Goal: Task Accomplishment & Management: Complete application form

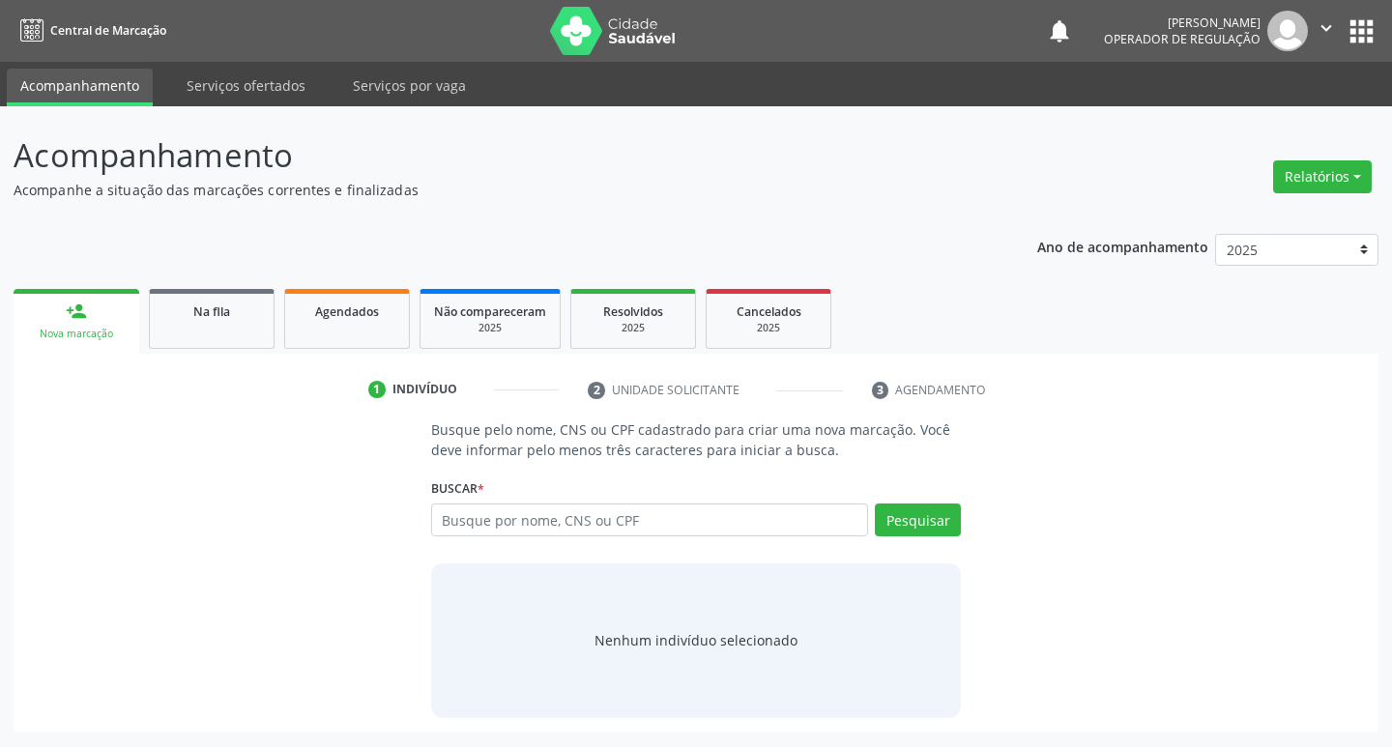
click at [457, 525] on input "text" at bounding box center [650, 520] width 438 height 33
type input "708208600968443"
click at [922, 512] on div "708208600968443 Busque por nome, CNS ou CPF Nenhum resultado encontrado para: "…" at bounding box center [696, 527] width 531 height 46
click at [922, 512] on button "Pesquisar" at bounding box center [918, 520] width 86 height 33
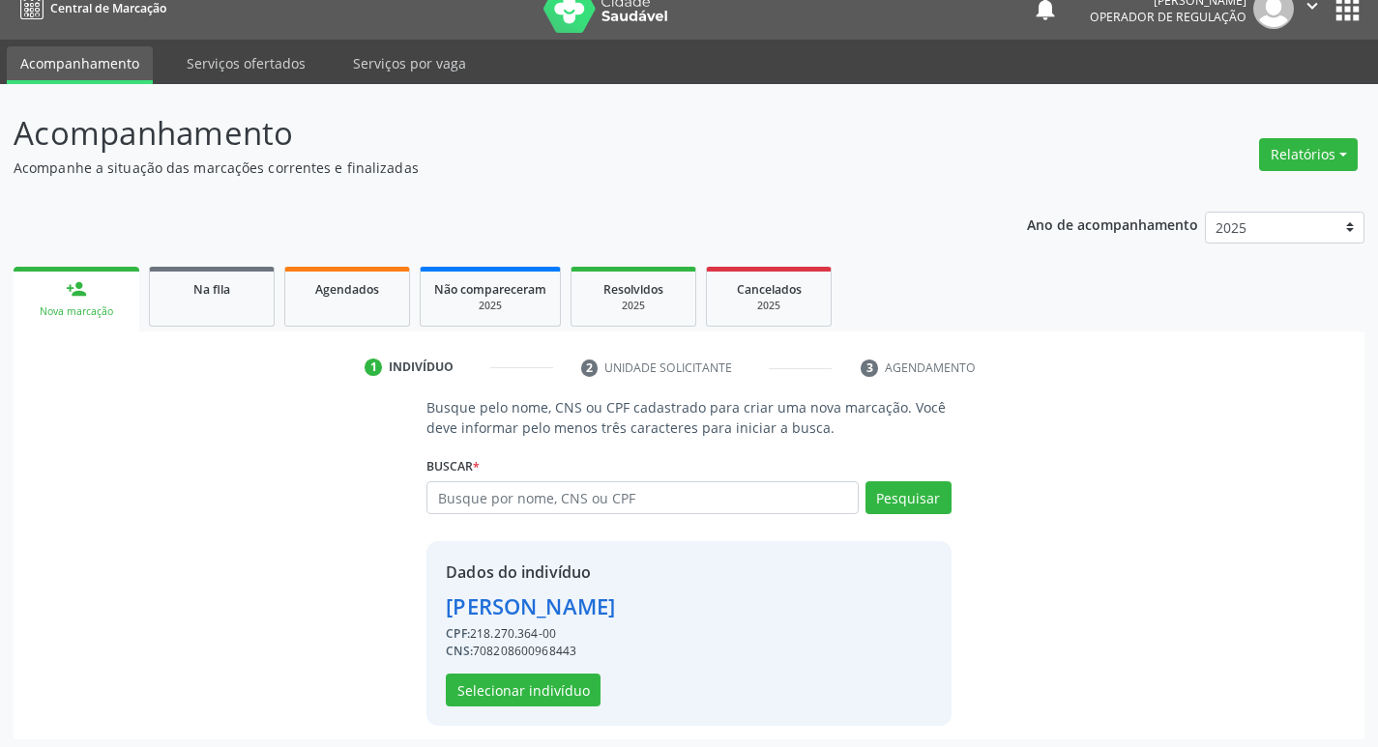
scroll to position [28, 0]
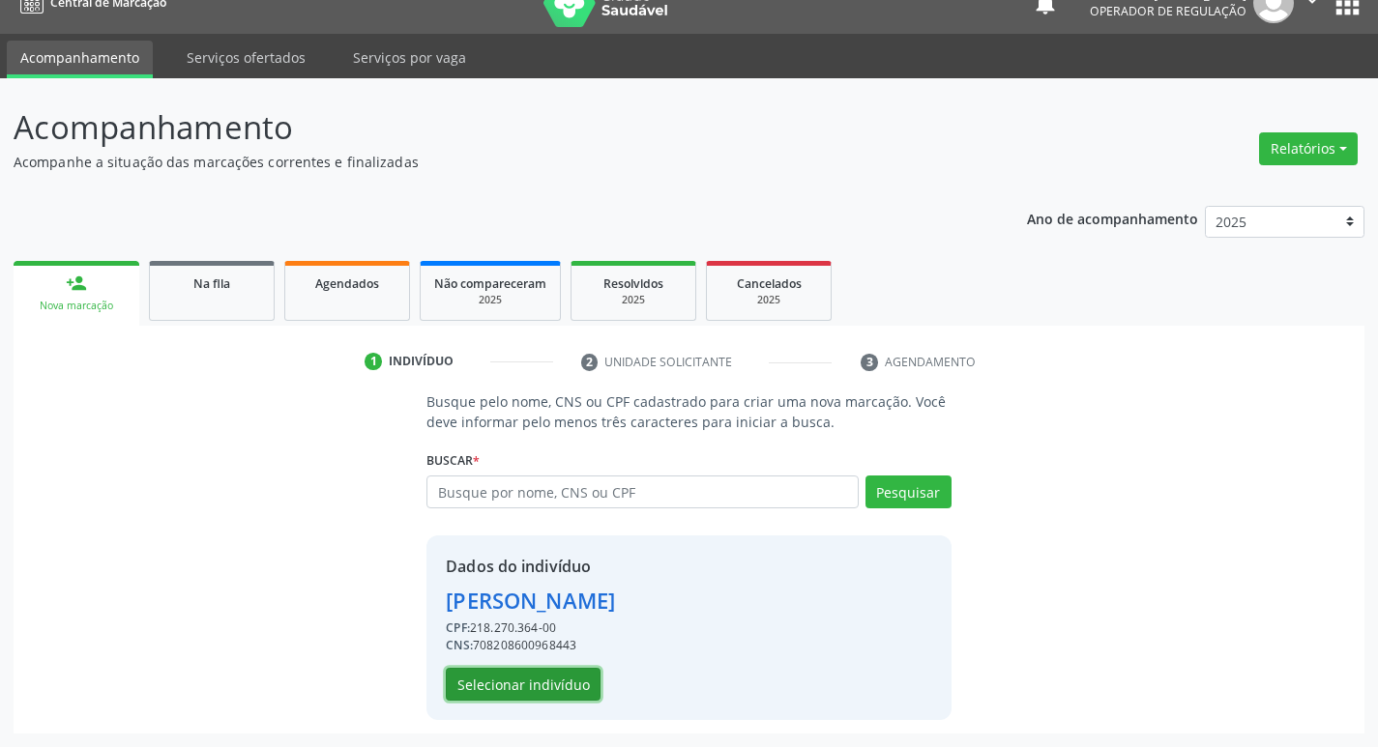
click at [487, 679] on button "Selecionar indivíduo" at bounding box center [523, 684] width 155 height 33
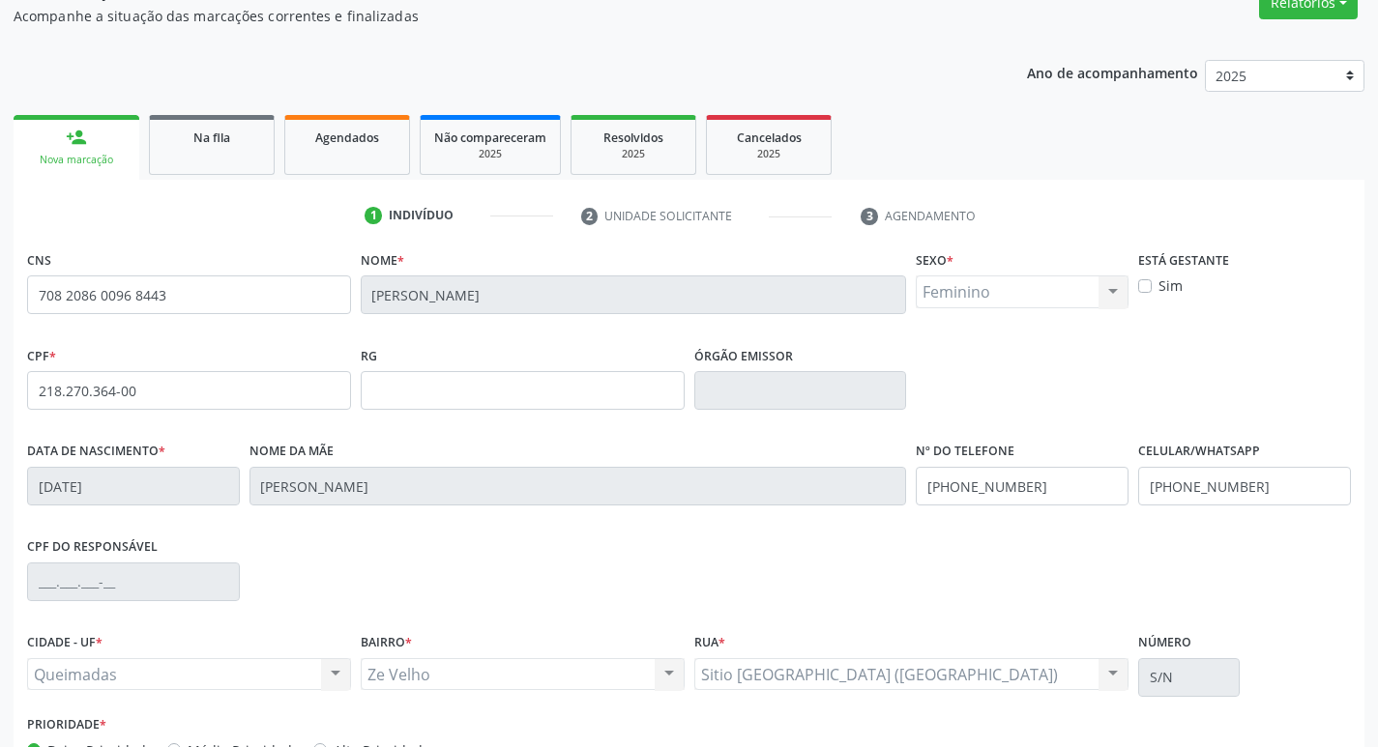
scroll to position [301, 0]
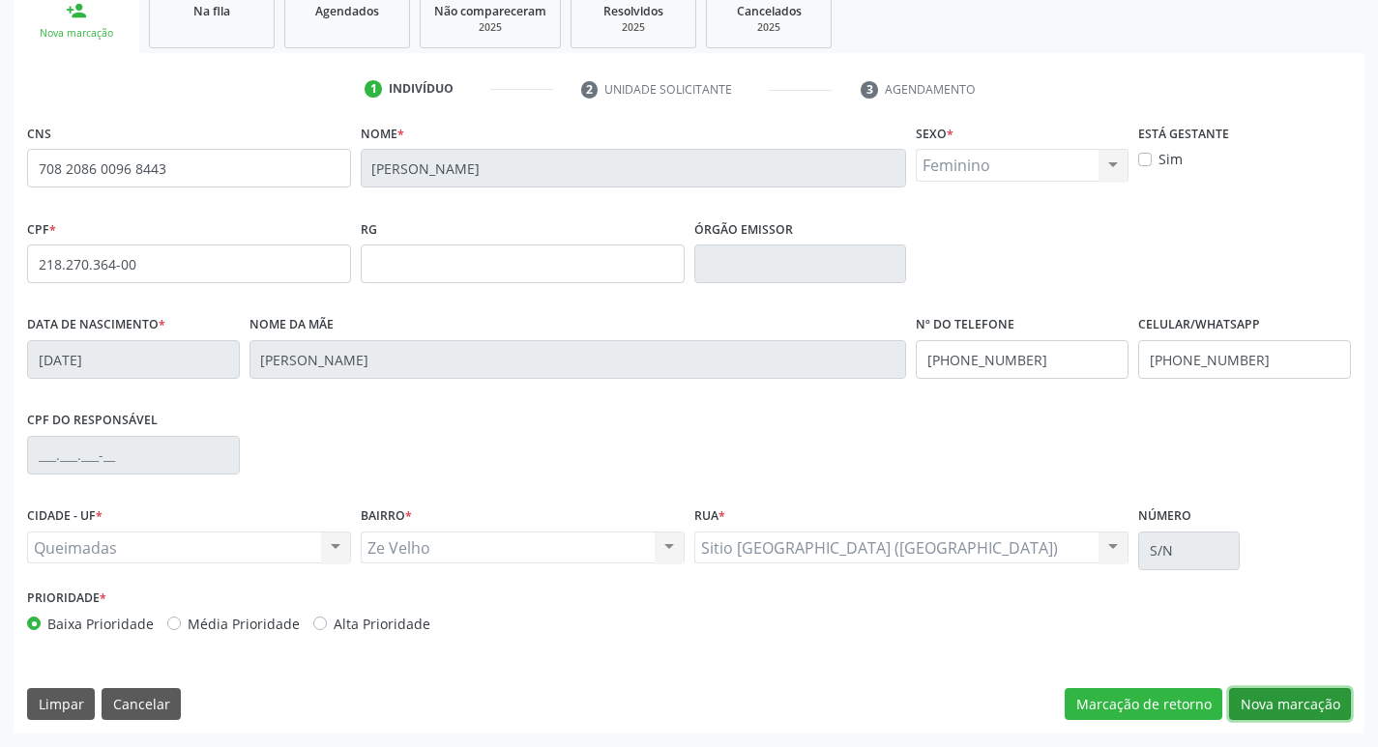
click at [1303, 699] on button "Nova marcação" at bounding box center [1290, 704] width 122 height 33
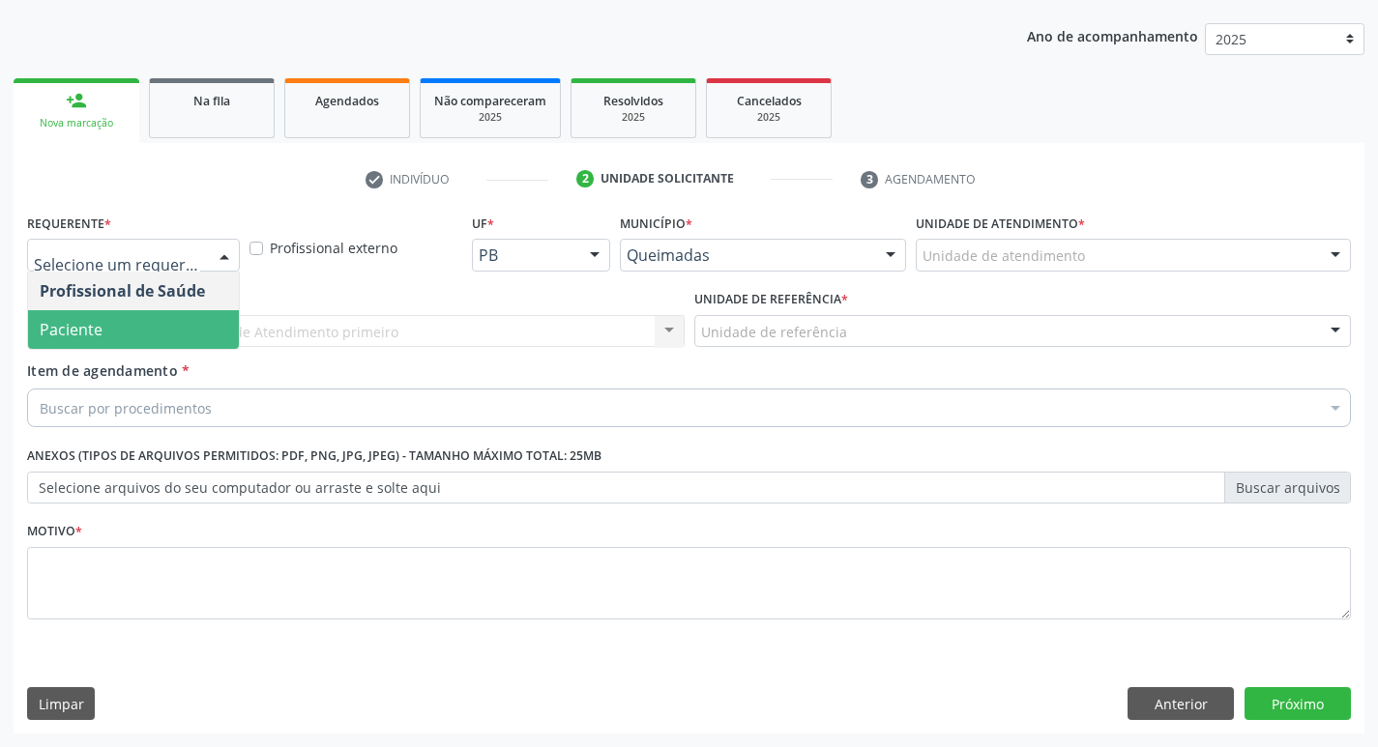
click at [167, 339] on span "Paciente" at bounding box center [133, 329] width 211 height 39
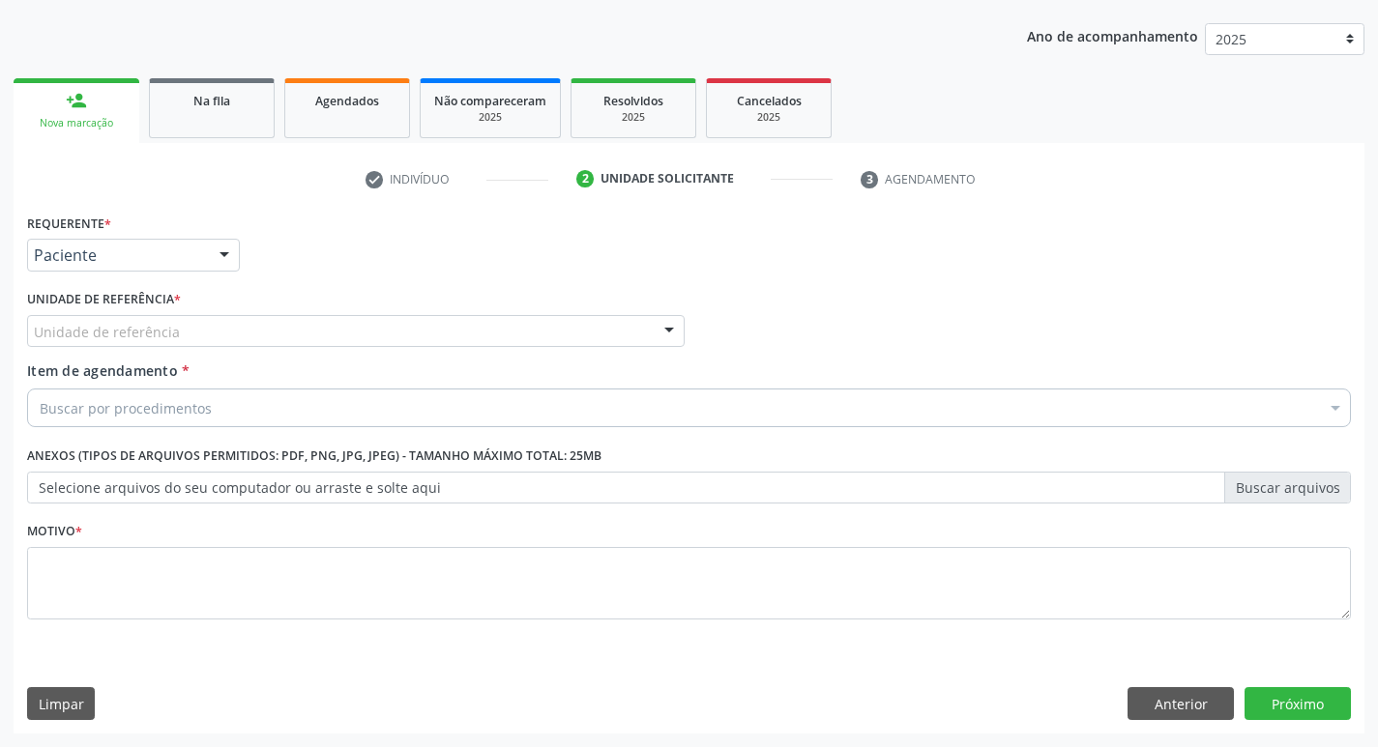
click at [202, 335] on div "Unidade de referência" at bounding box center [355, 331] width 657 height 33
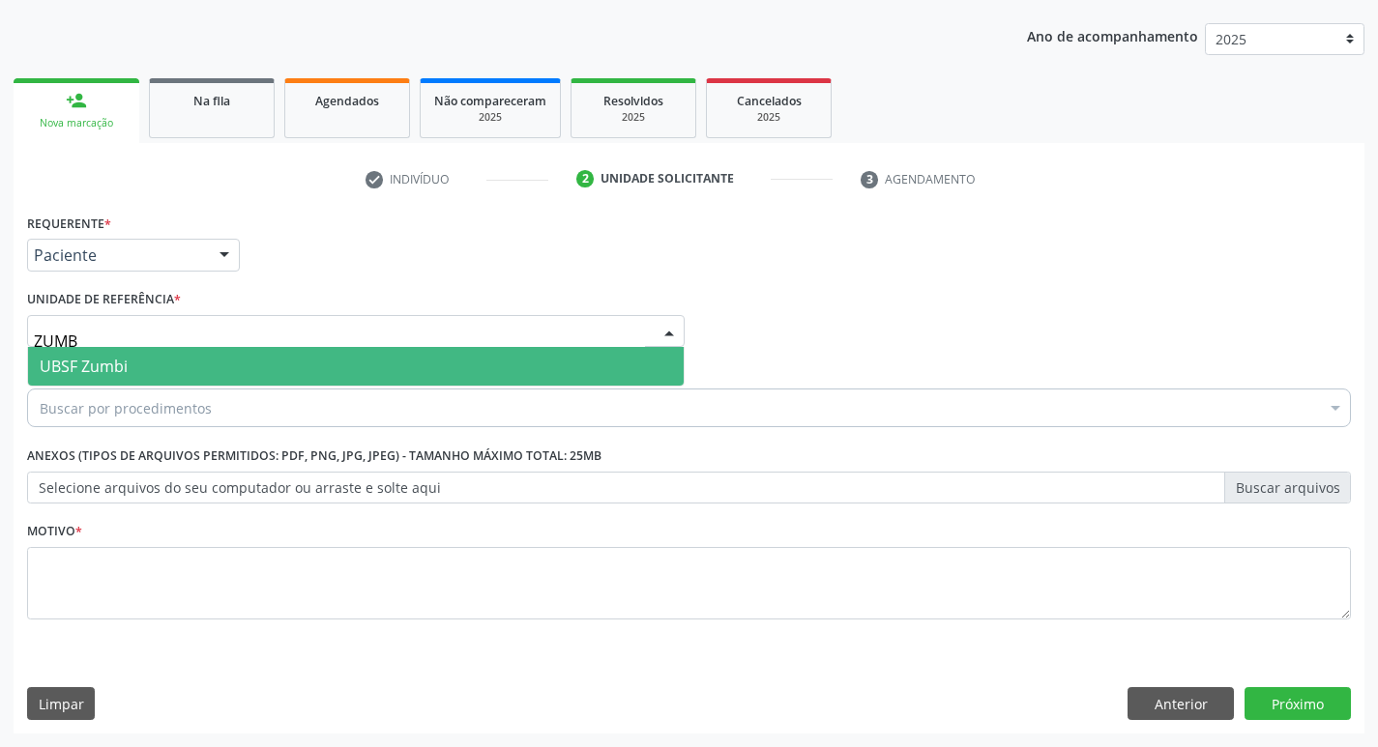
type input "ZUMBI"
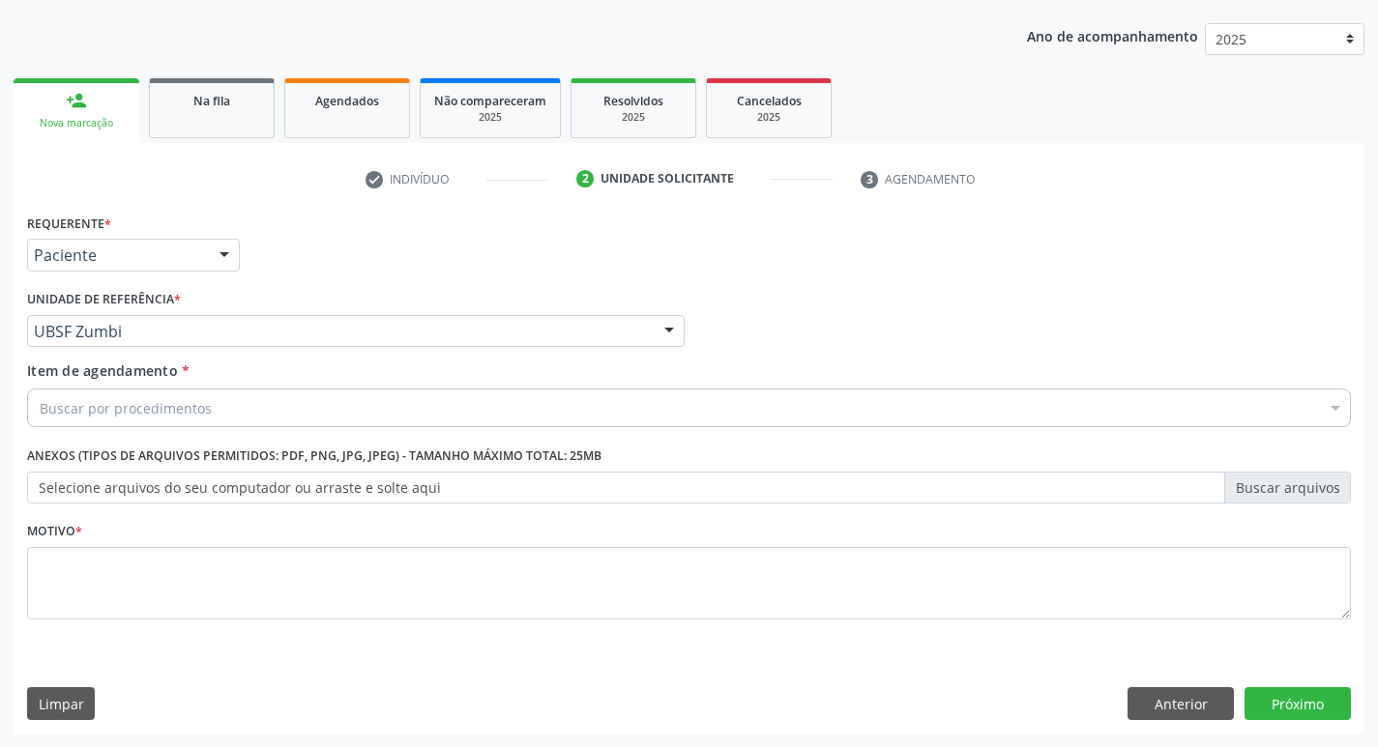
click at [138, 396] on div "Buscar por procedimentos" at bounding box center [689, 408] width 1324 height 39
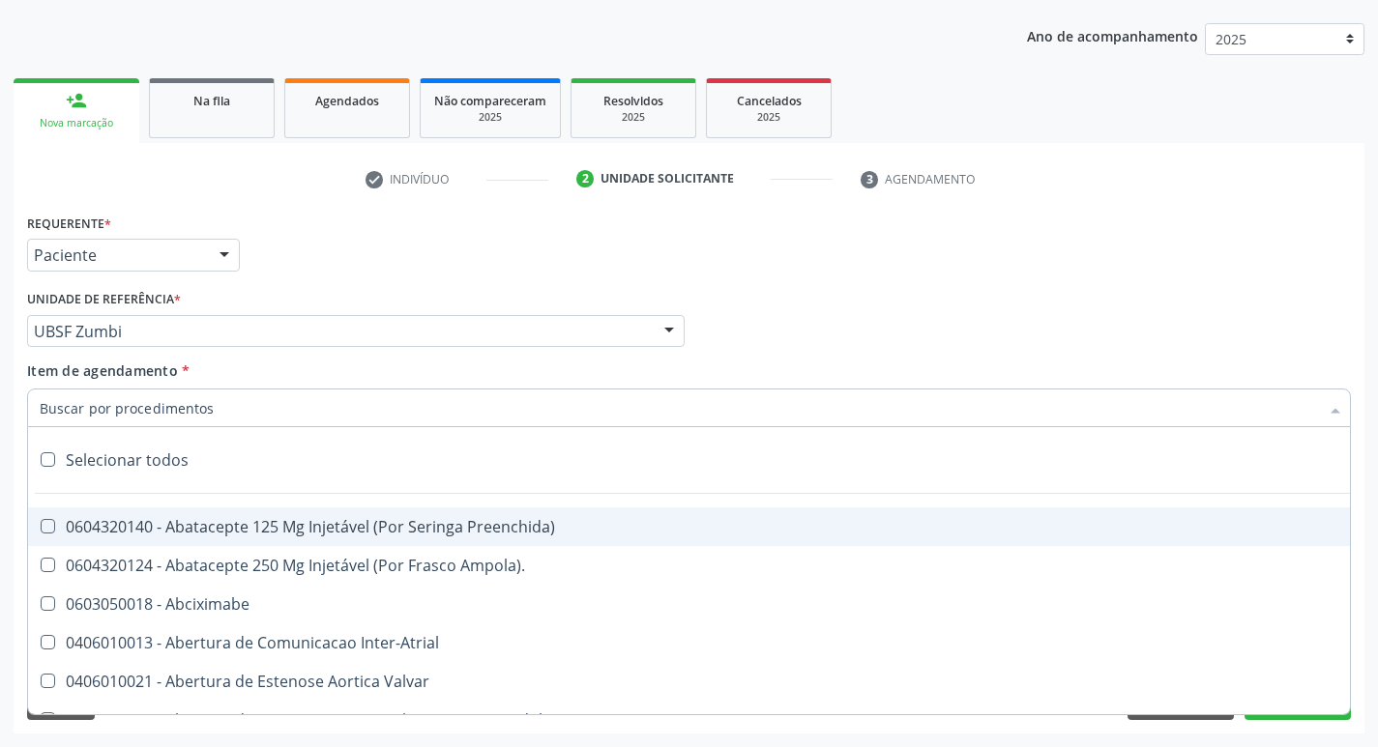
click at [143, 397] on input "Item de agendamento *" at bounding box center [679, 408] width 1279 height 39
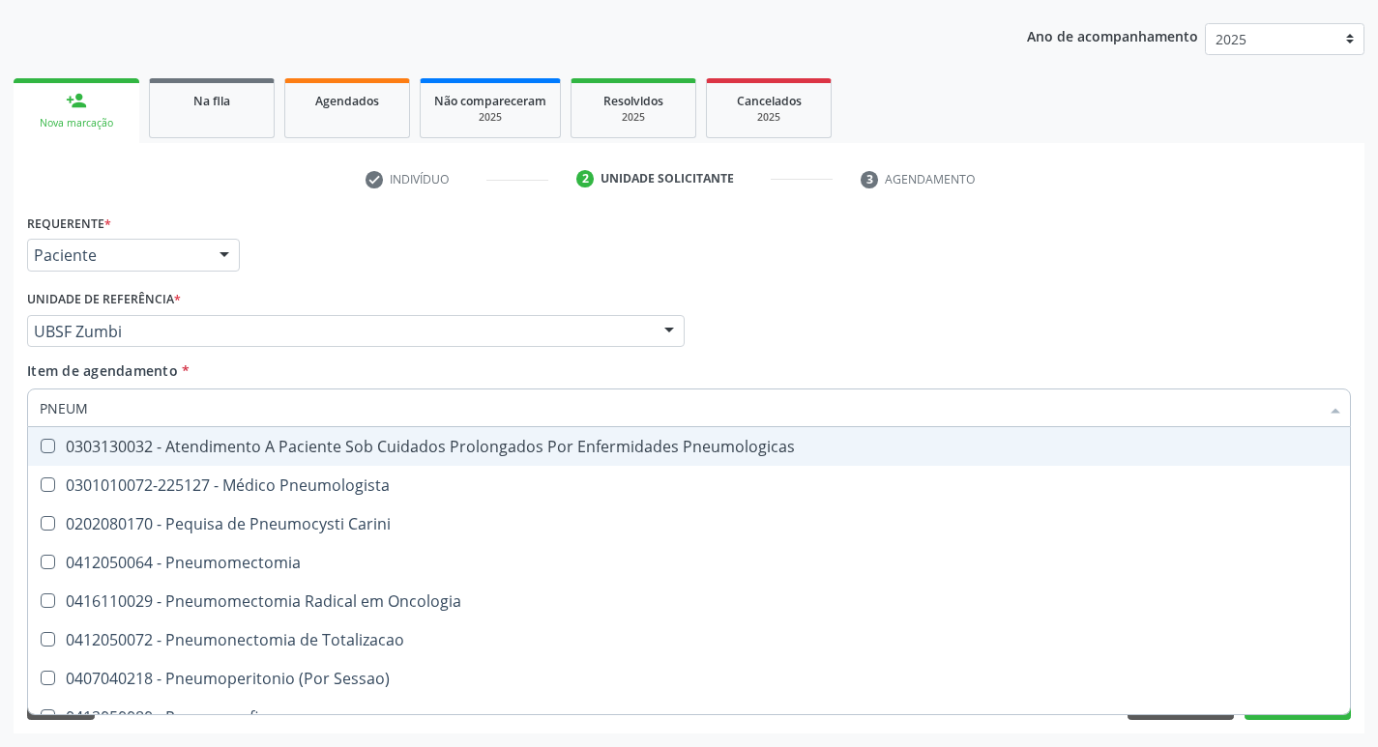
type input "PNEUMO"
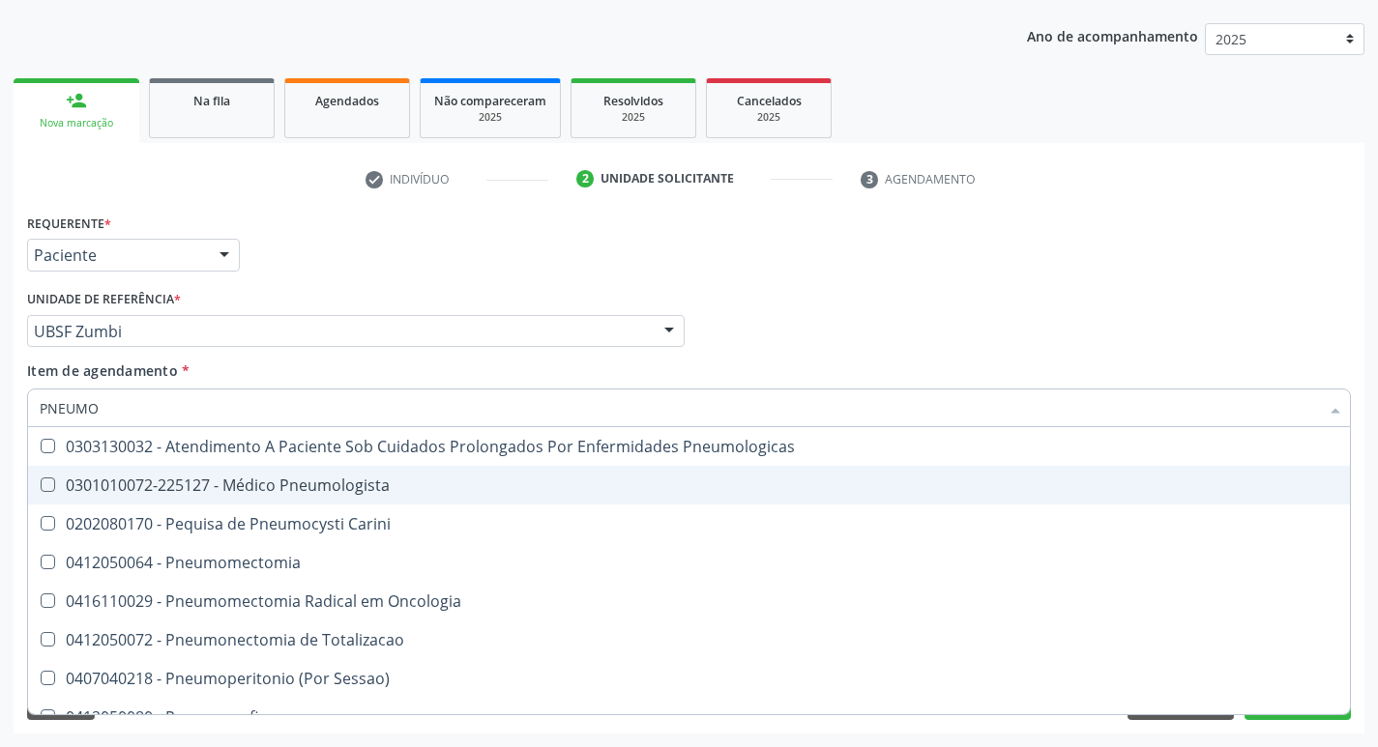
click at [200, 485] on div "0301010072-225127 - Médico Pneumologista" at bounding box center [689, 485] width 1298 height 15
checkbox Pneumologista "true"
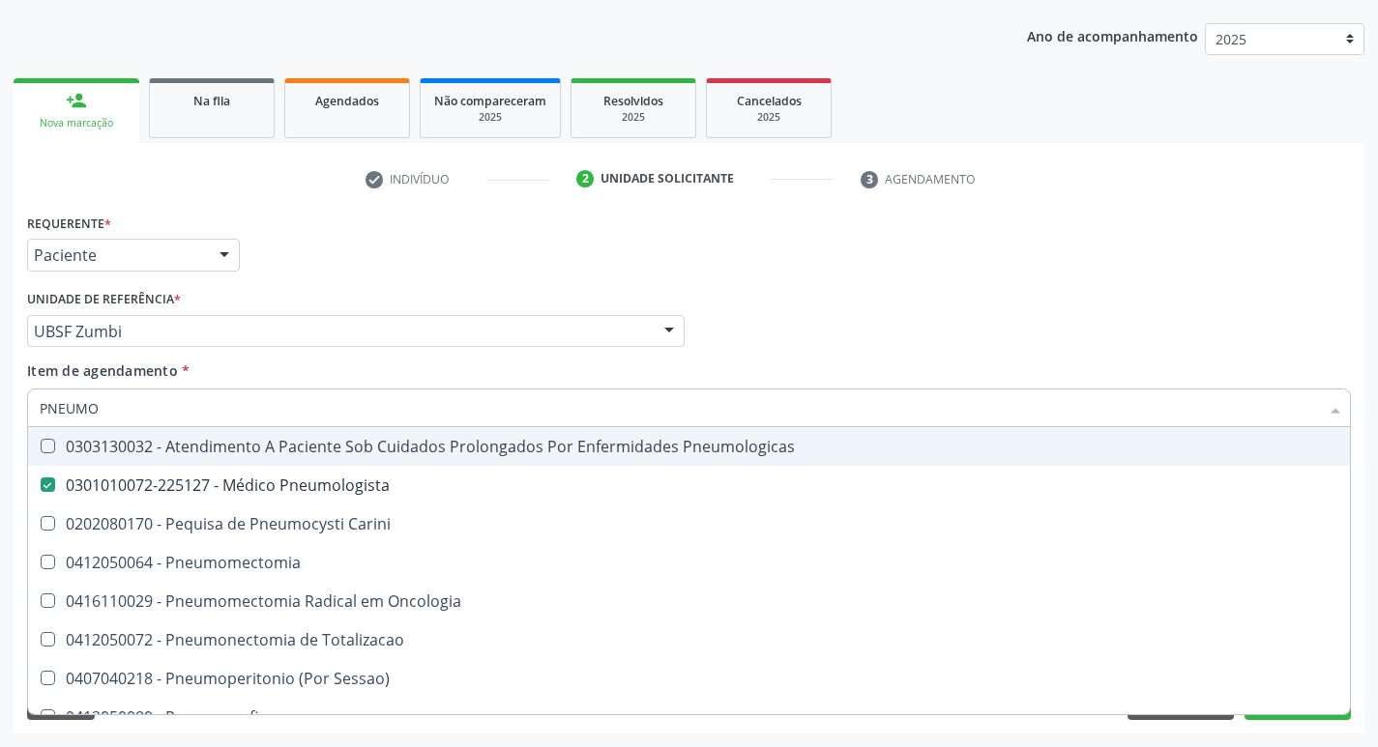
click at [311, 298] on div "Unidade de referência * UBSF Zumbi UBSF Ligeiro II UBSF Saulo Leal Ernesto de M…" at bounding box center [355, 316] width 657 height 62
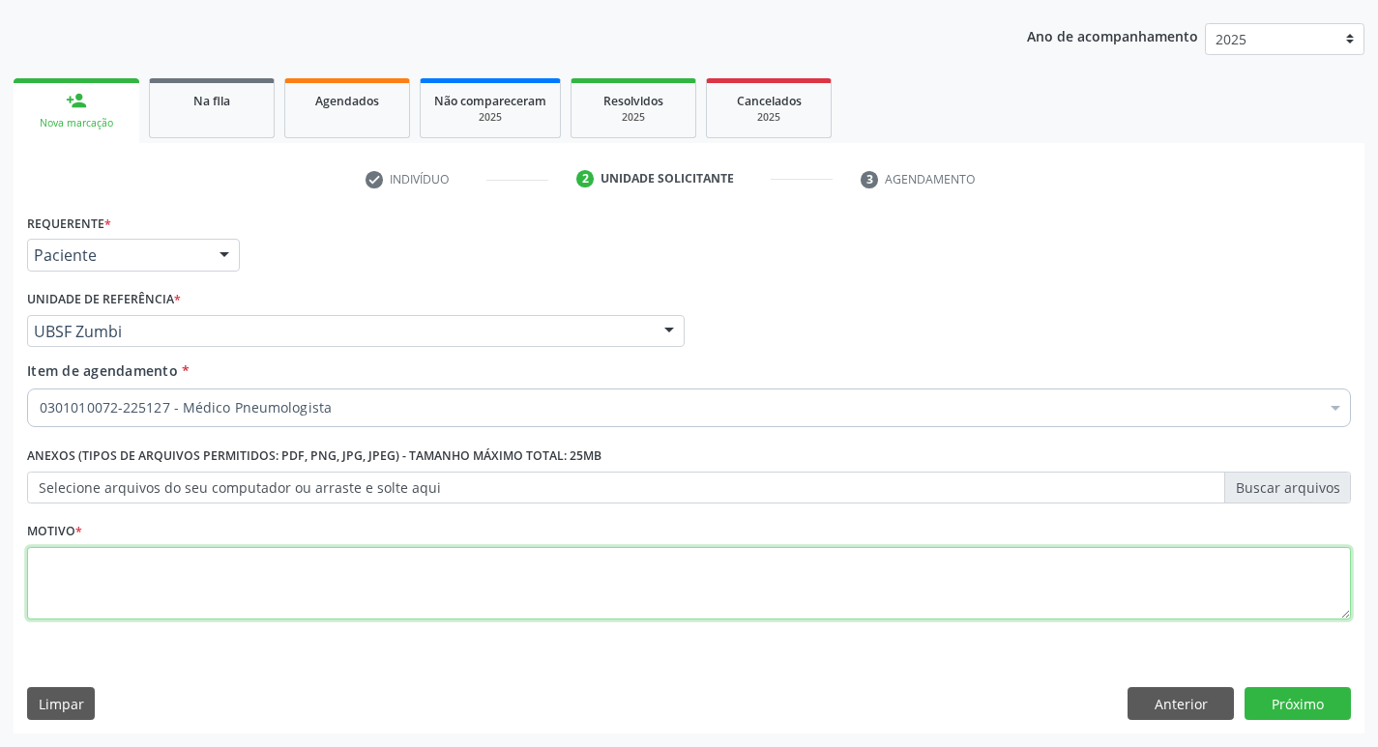
click at [112, 604] on textarea at bounding box center [689, 583] width 1324 height 73
type textarea "RETORNO"
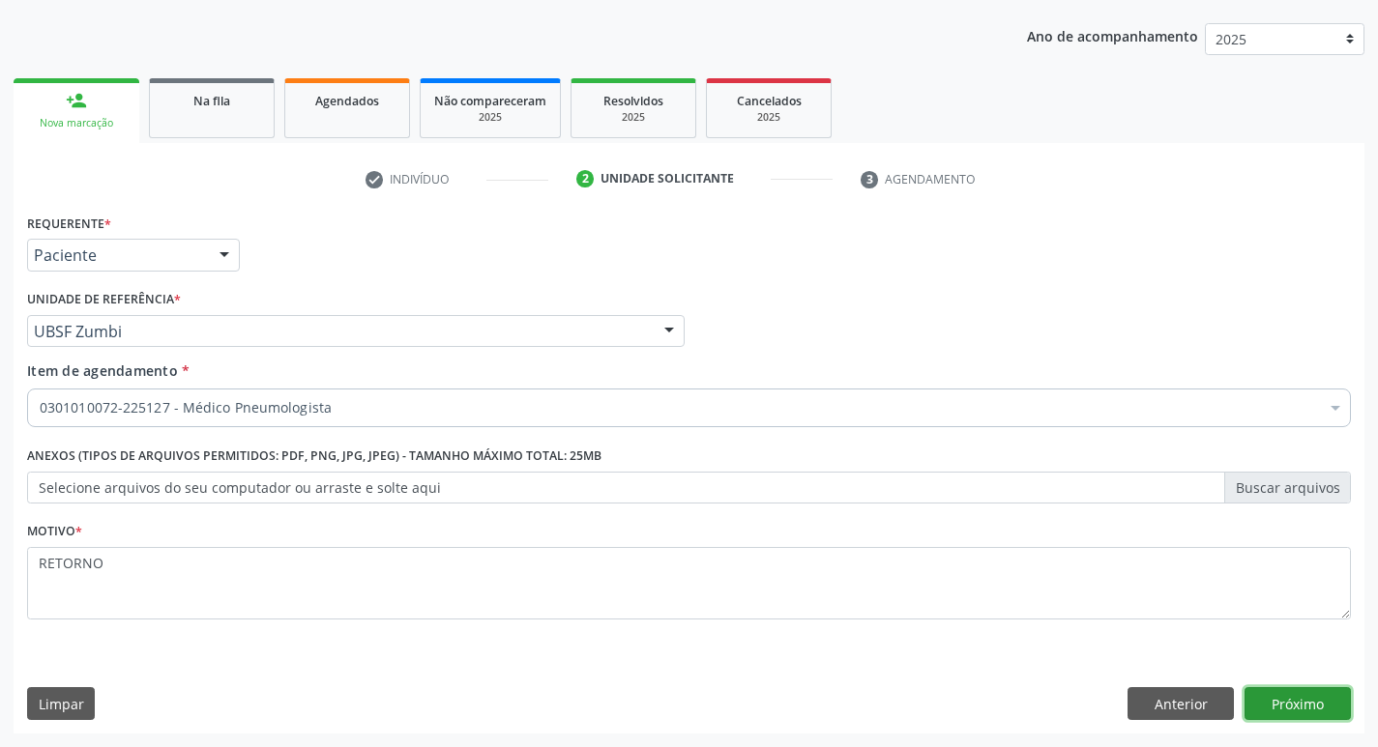
click at [1278, 708] on button "Próximo" at bounding box center [1297, 703] width 106 height 33
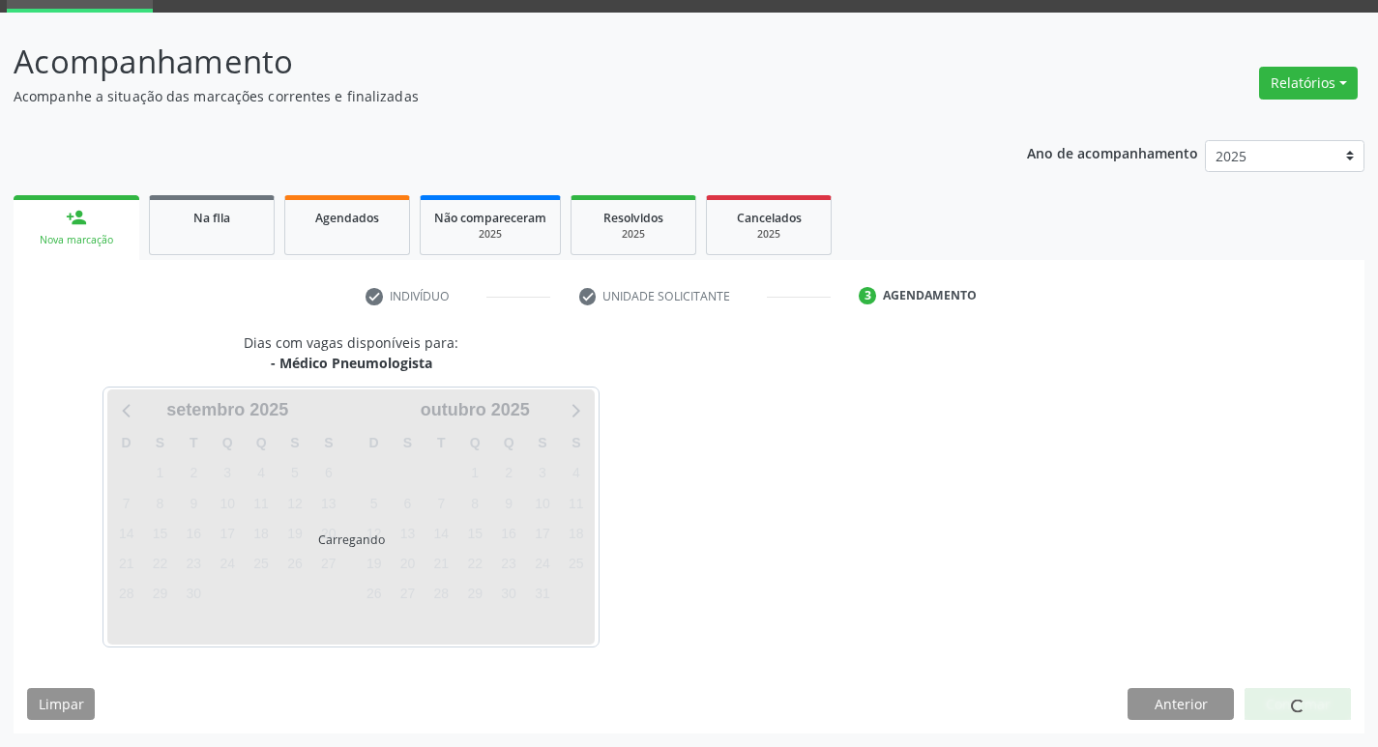
scroll to position [94, 0]
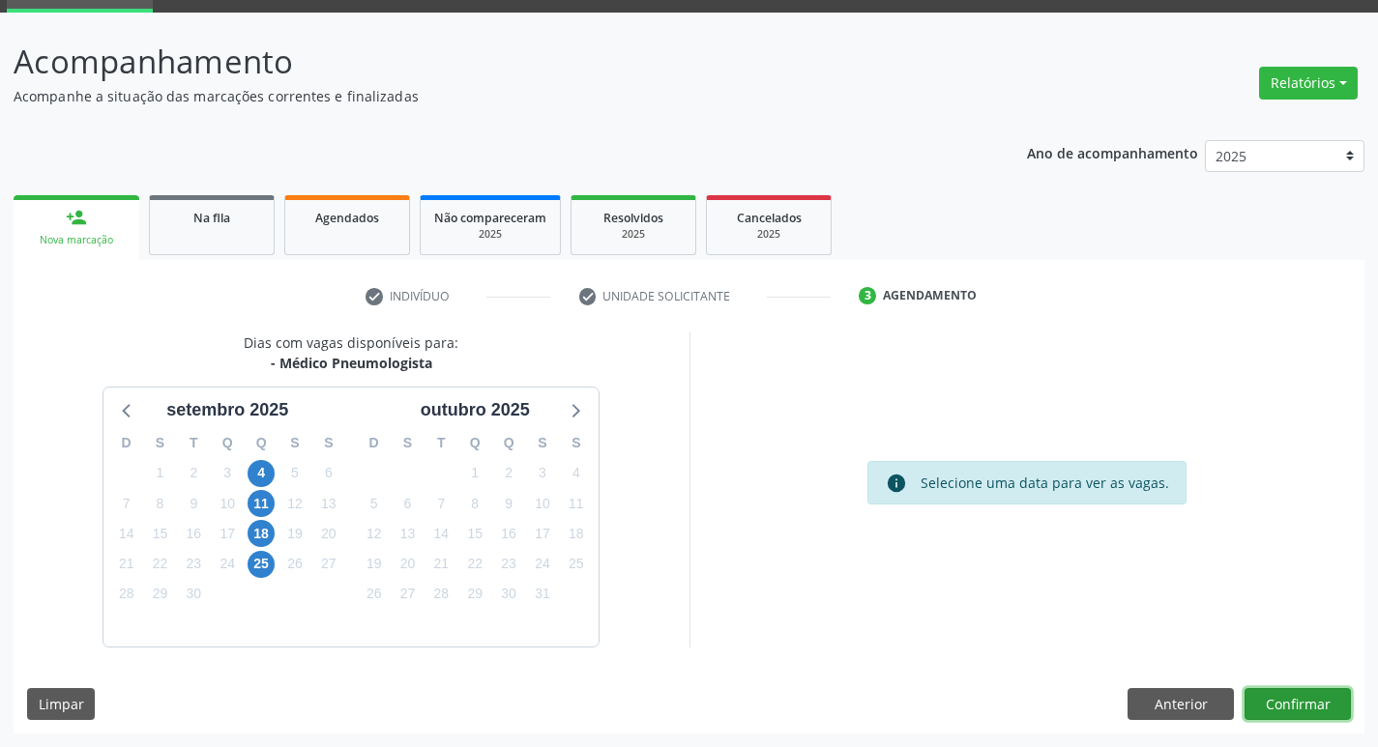
click at [1267, 701] on button "Confirmar" at bounding box center [1297, 704] width 106 height 33
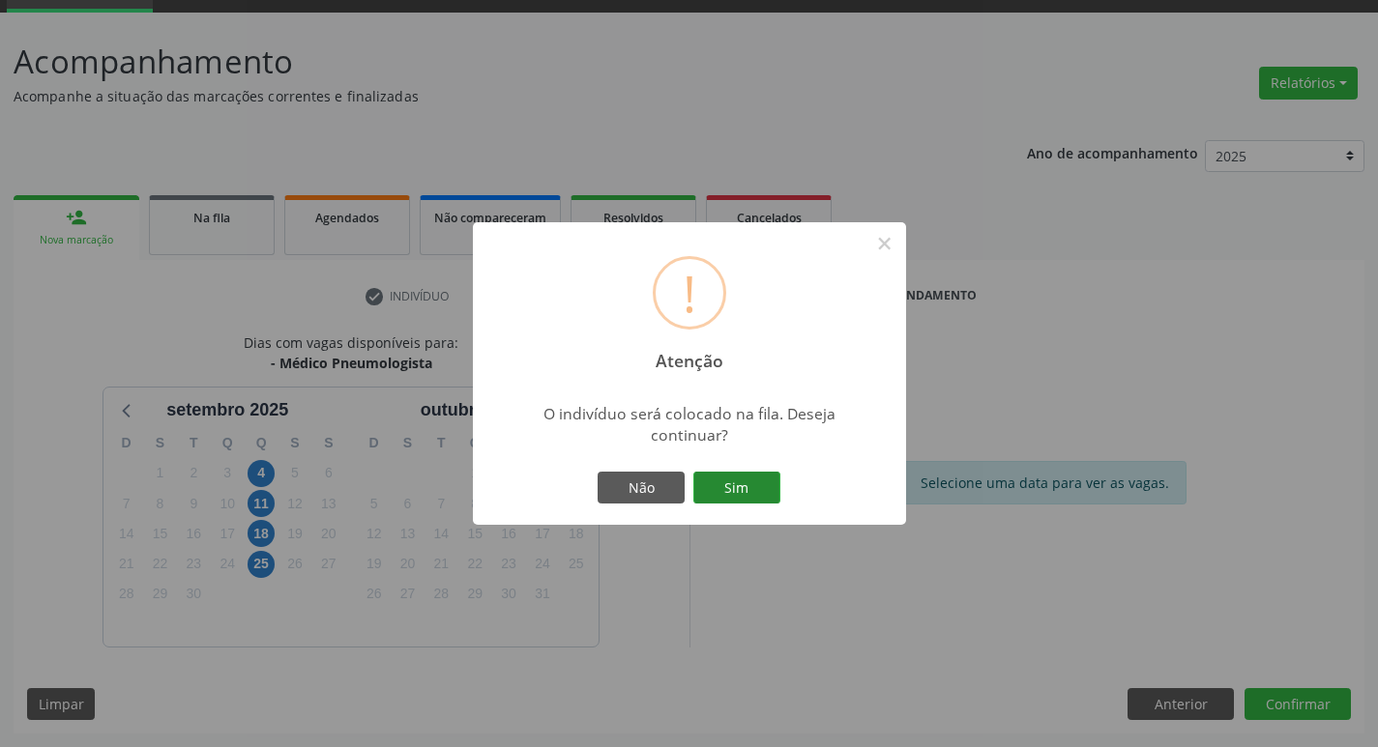
click at [772, 491] on button "Sim" at bounding box center [736, 488] width 87 height 33
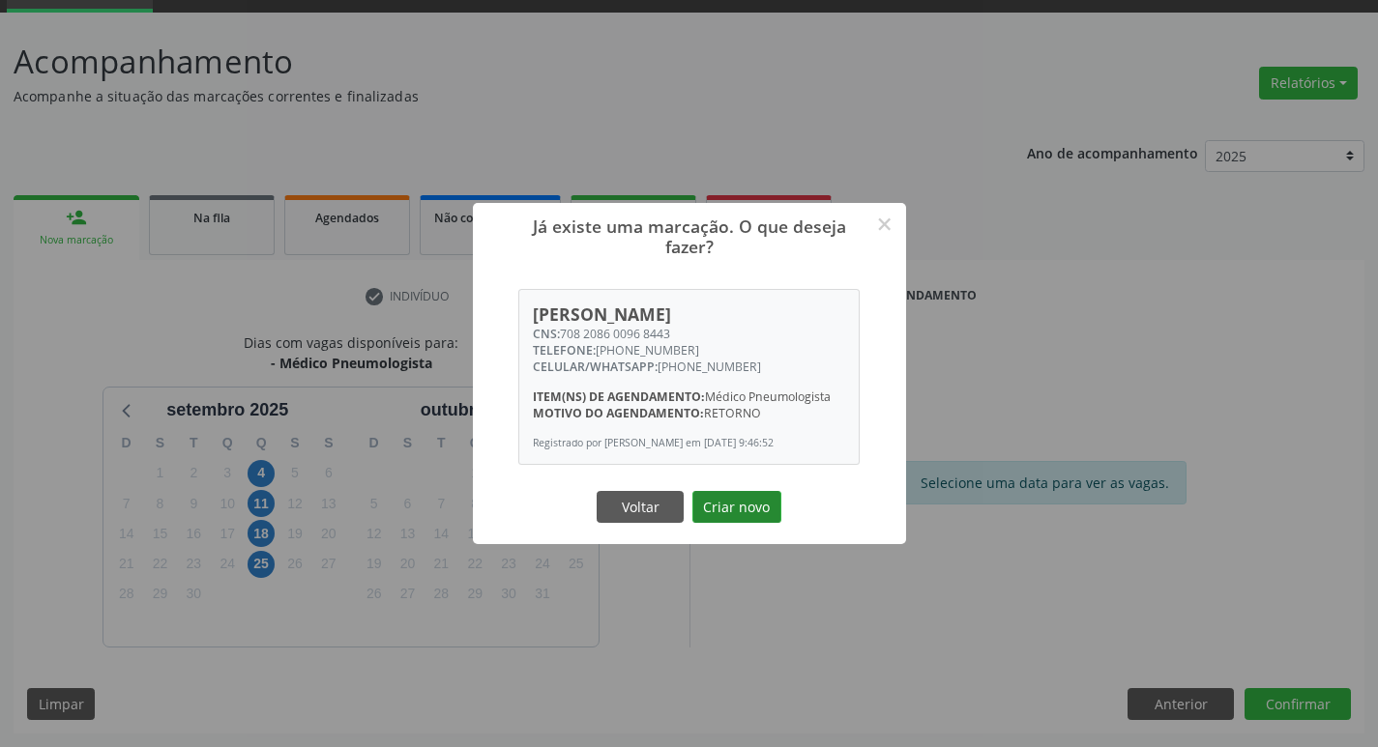
click at [749, 501] on button "Criar novo" at bounding box center [736, 507] width 89 height 33
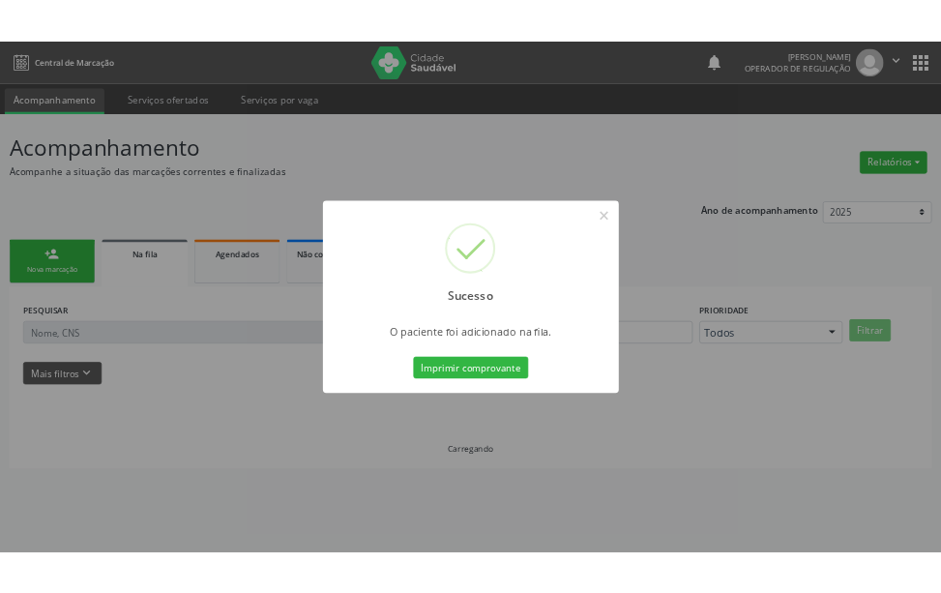
scroll to position [0, 0]
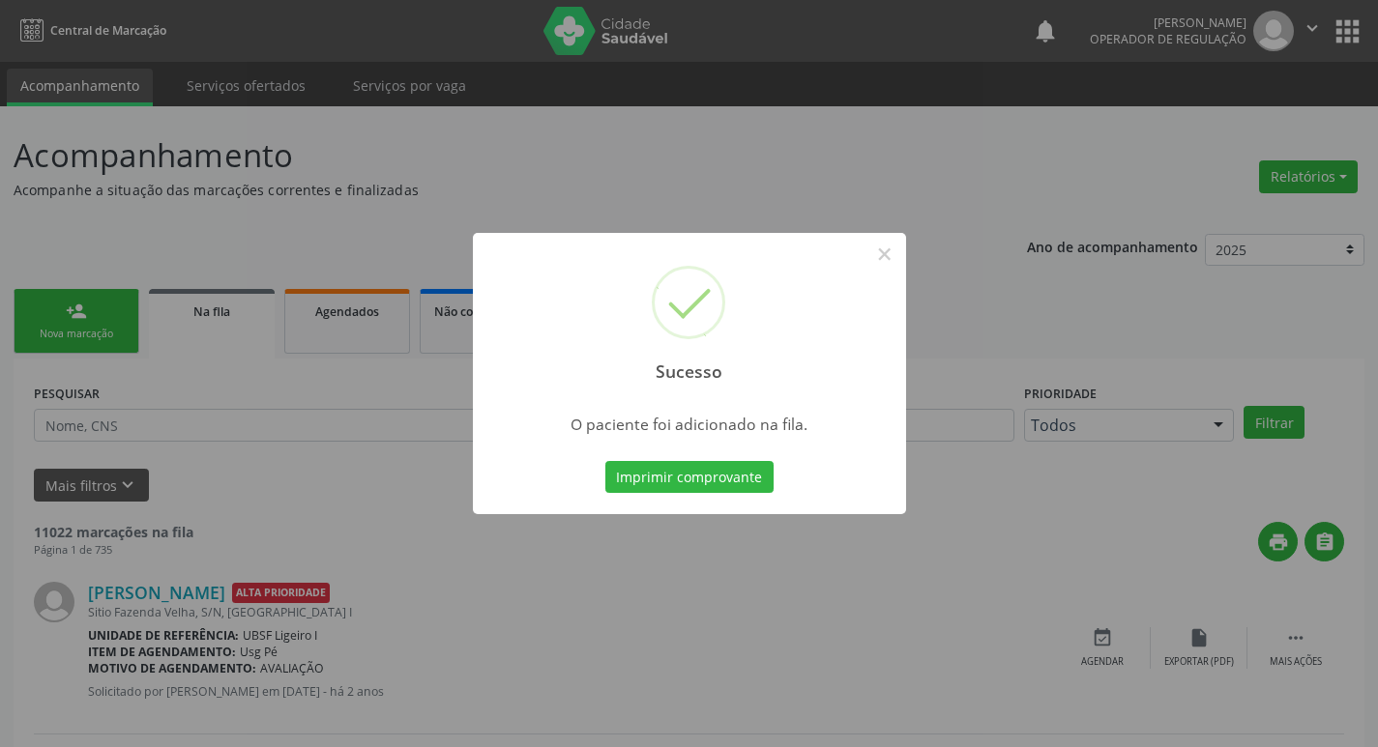
click at [196, 203] on div "Sucesso × O paciente foi adicionado na fila. Imprimir comprovante Cancel" at bounding box center [689, 373] width 1378 height 747
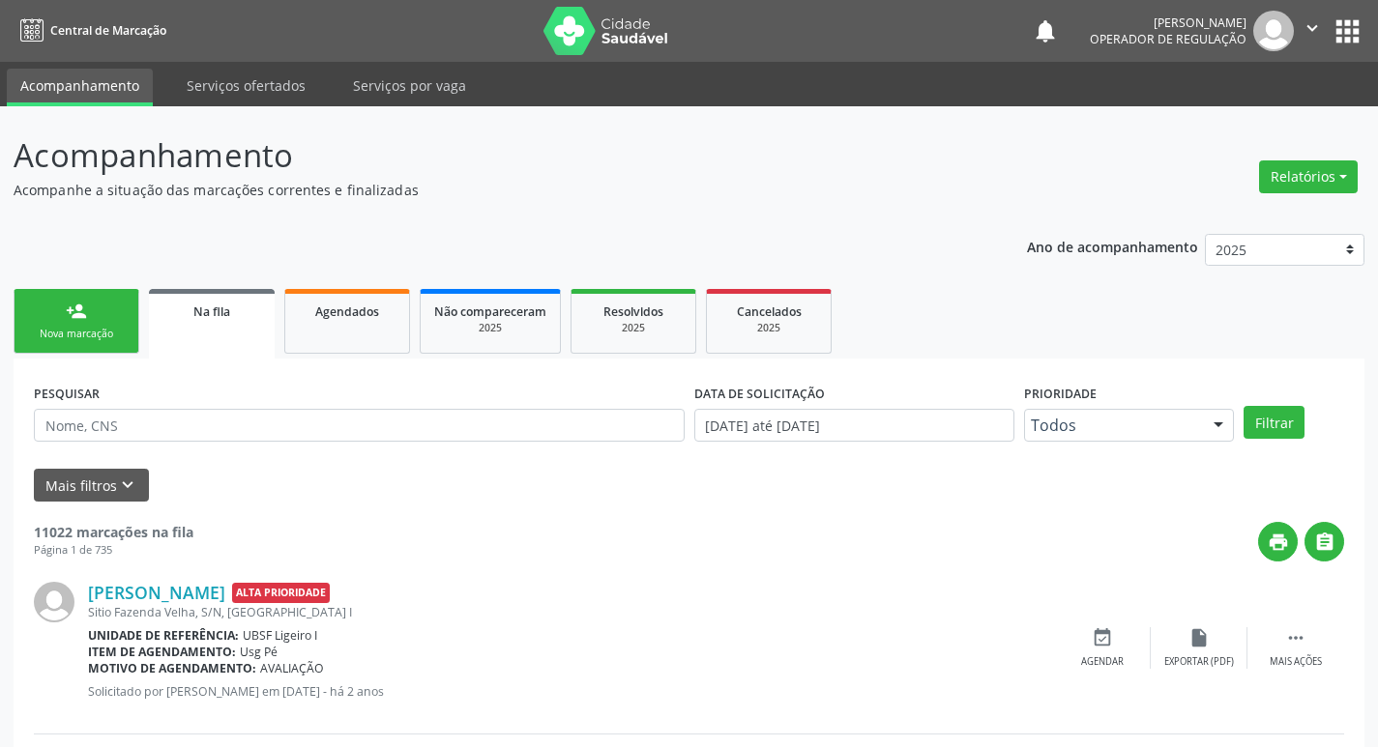
click at [91, 312] on link "person_add Nova marcação" at bounding box center [77, 321] width 126 height 65
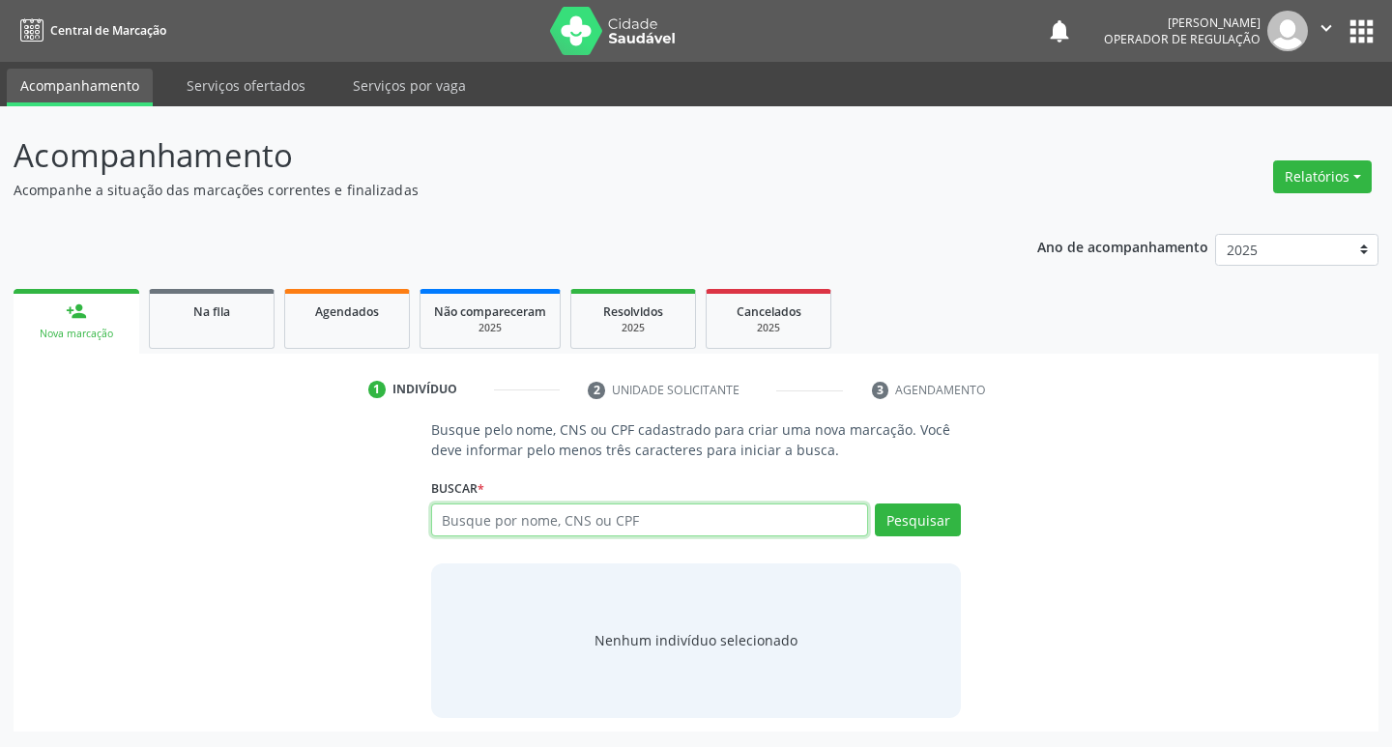
click at [684, 531] on input "text" at bounding box center [650, 520] width 438 height 33
type input "706209545148669"
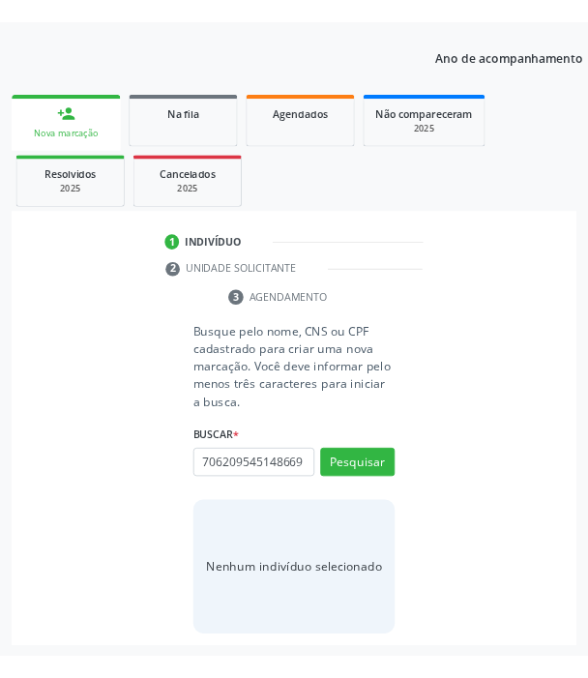
scroll to position [248, 0]
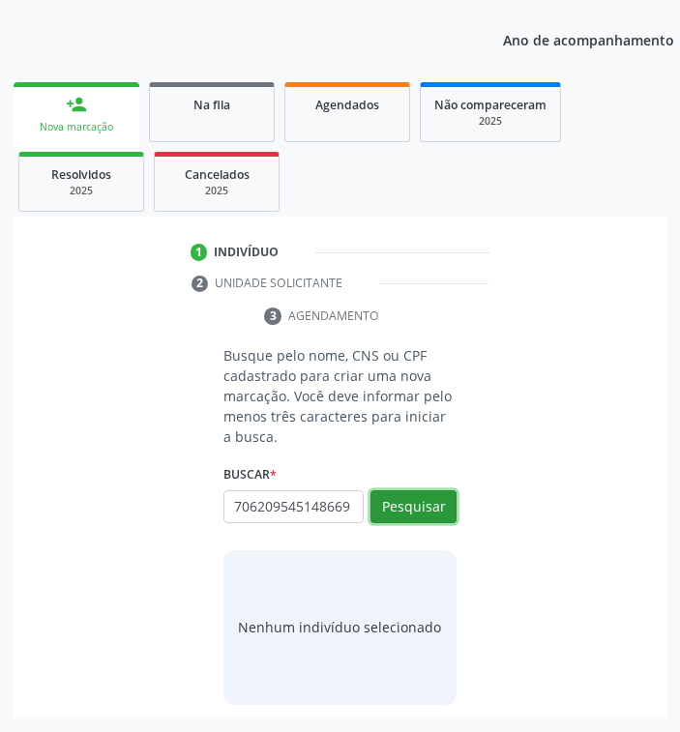
click at [421, 494] on button "Pesquisar" at bounding box center [413, 506] width 86 height 33
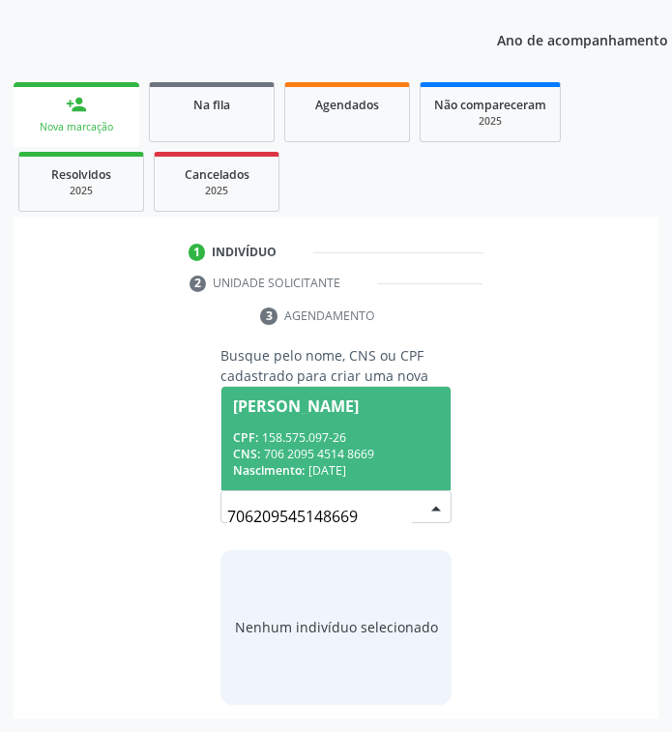
click at [259, 410] on span "Maria Clara Paulino da Costa CPF: 158.575.097-26 CNS: 706 2095 4514 8669 Nascim…" at bounding box center [335, 438] width 228 height 103
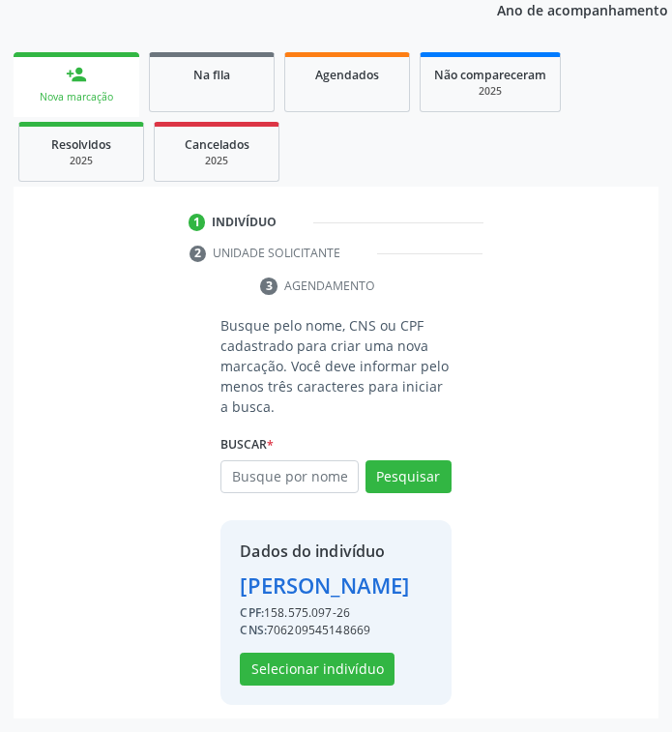
scroll to position [309, 0]
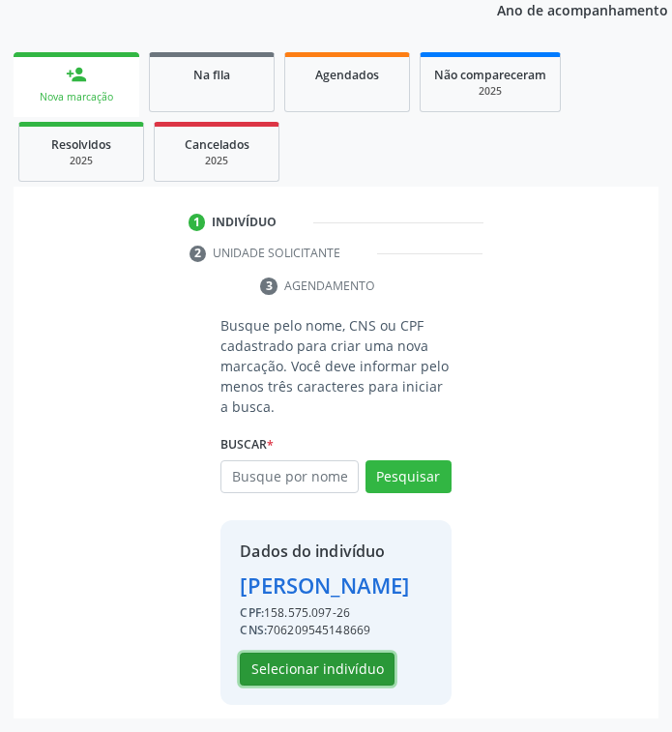
click at [301, 669] on button "Selecionar indivíduo" at bounding box center [317, 669] width 155 height 33
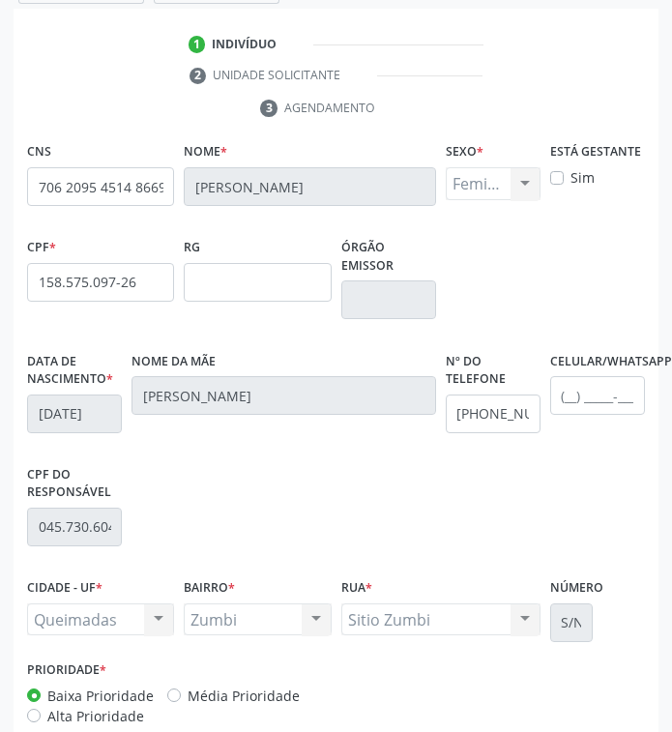
scroll to position [563, 0]
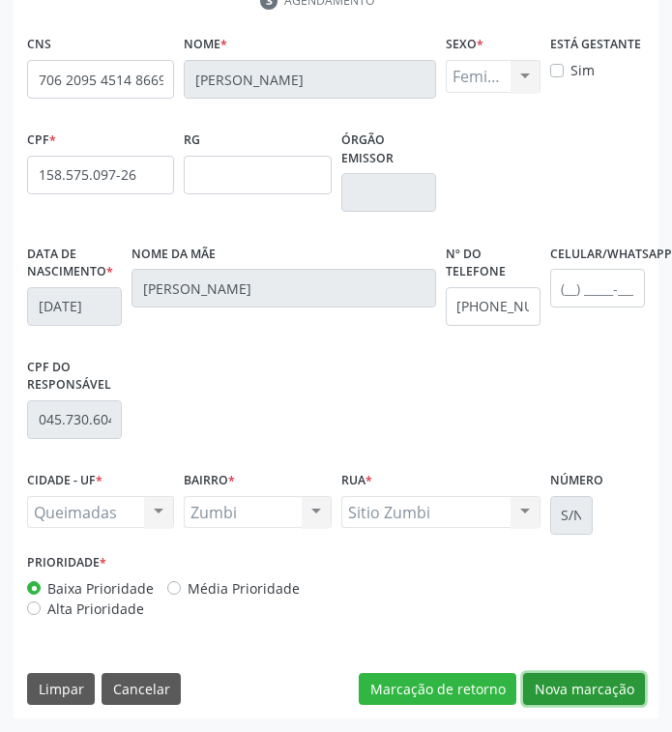
click at [545, 694] on button "Nova marcação" at bounding box center [584, 689] width 122 height 33
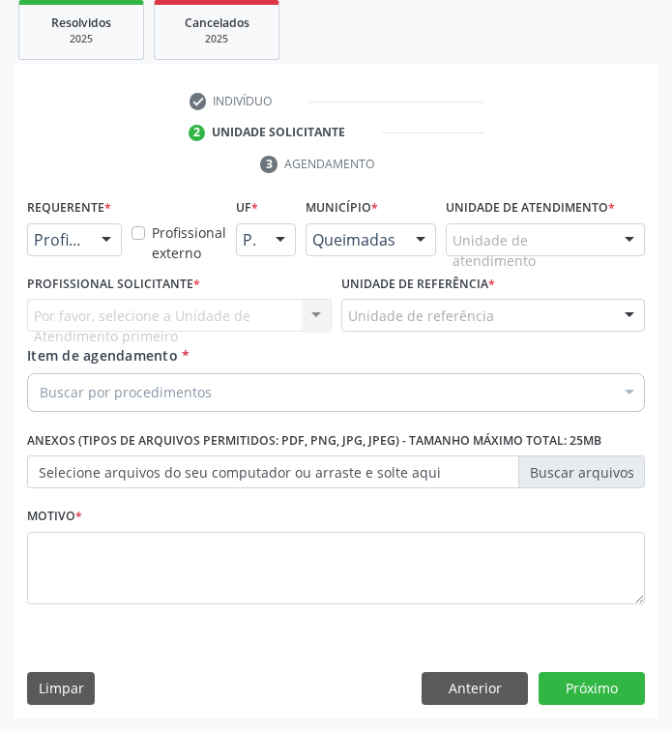
scroll to position [399, 0]
click at [104, 244] on div at bounding box center [106, 240] width 29 height 33
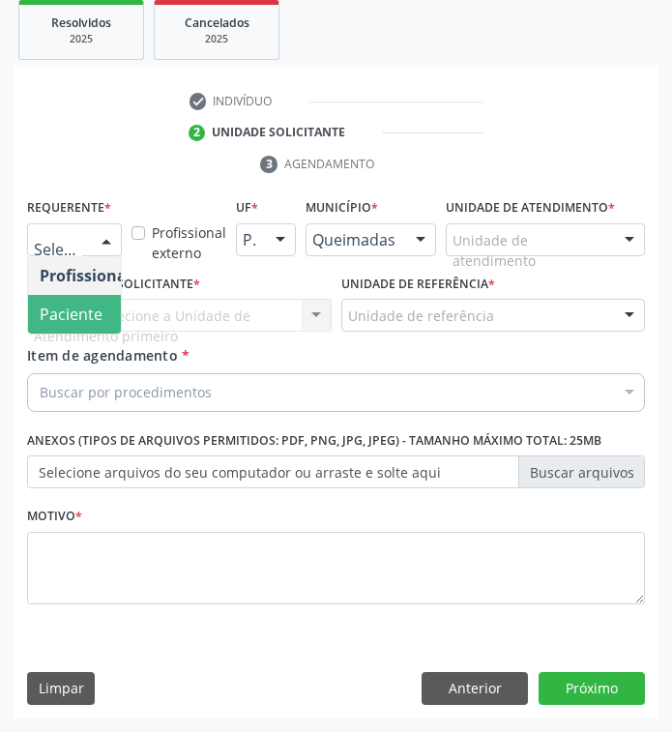
click at [89, 314] on span "Paciente" at bounding box center [71, 314] width 63 height 21
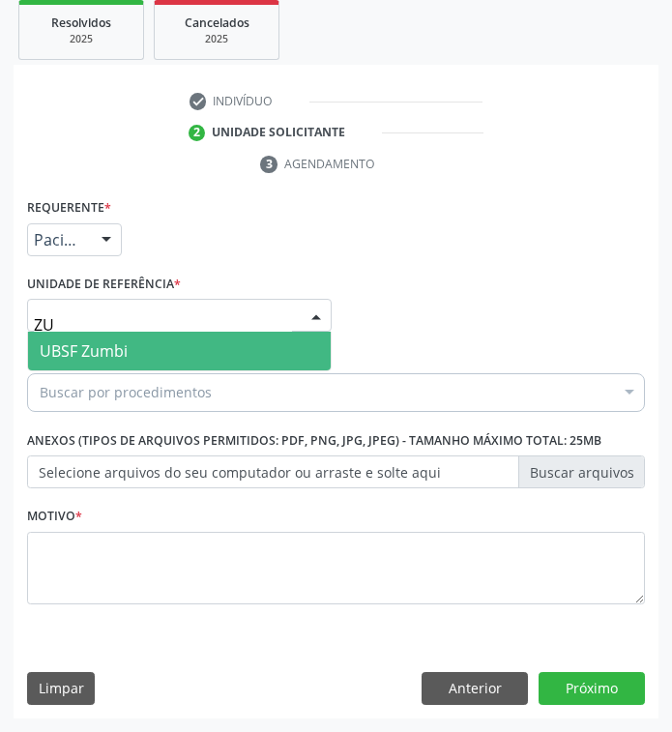
type input "ZUM"
click at [96, 338] on span "UBSF Zumbi" at bounding box center [179, 351] width 303 height 39
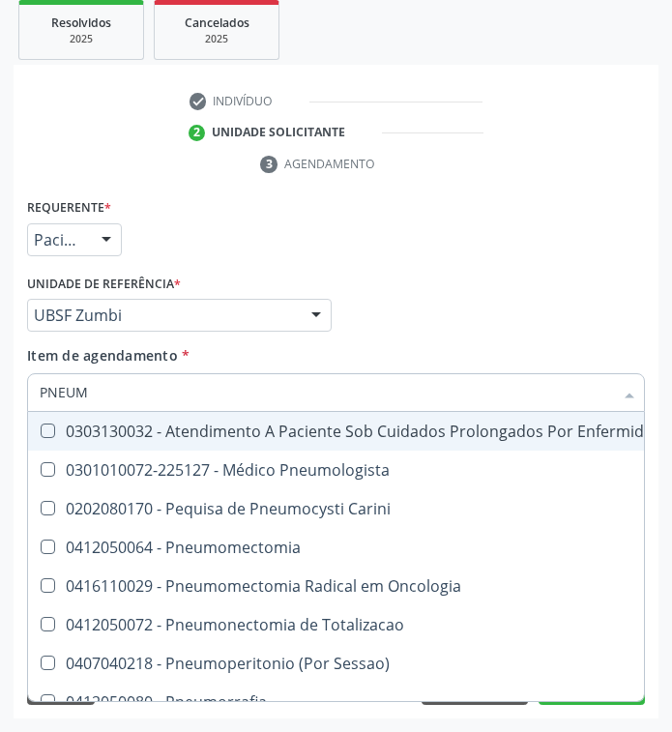
type input "PNEUMO"
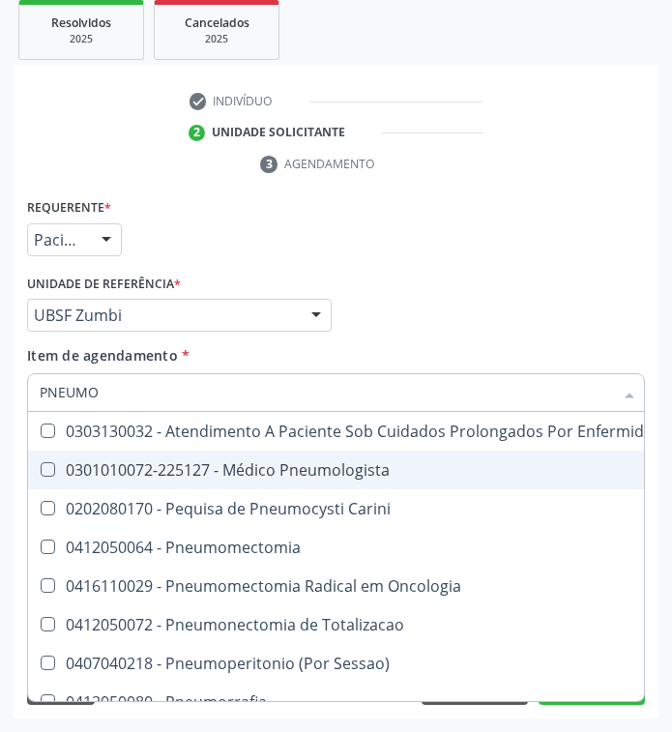
click at [132, 478] on div "0301010072-225127 - Médico Pneumologista" at bounding box center [500, 469] width 920 height 15
checkbox Pneumologista "true"
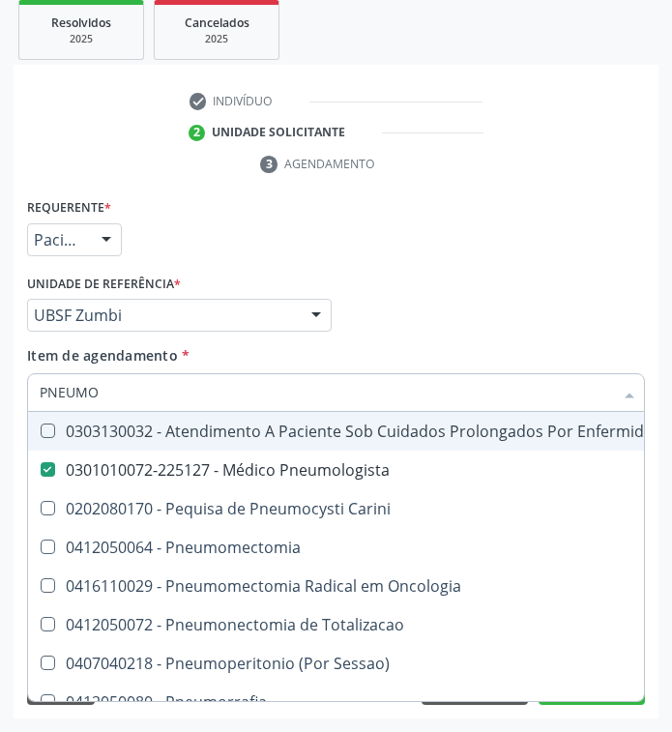
click at [420, 285] on div "Profissional Solicitante Por favor, selecione a Unidade de Atendimento primeiro…" at bounding box center [335, 307] width 627 height 75
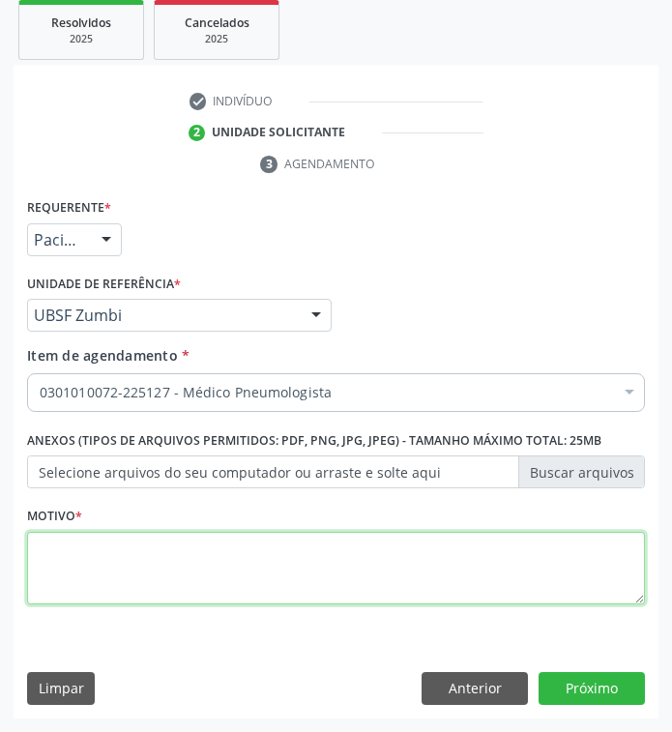
click at [139, 561] on textarea at bounding box center [336, 568] width 618 height 73
type textarea "RETORNO"
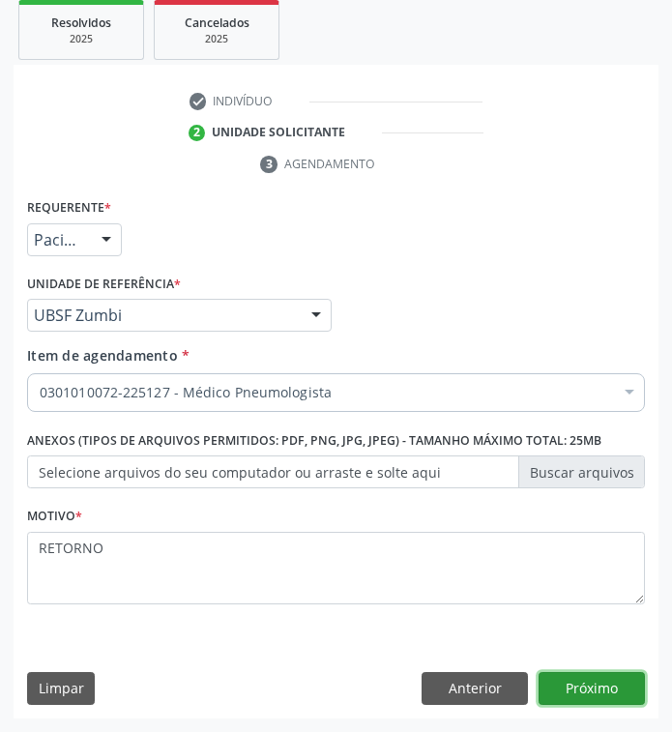
click at [592, 692] on button "Próximo" at bounding box center [592, 688] width 106 height 33
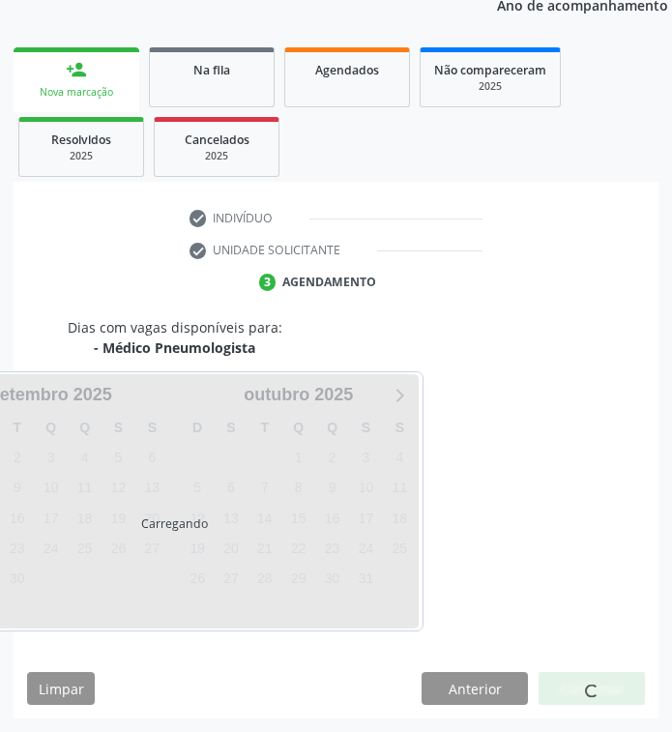
scroll to position [282, 0]
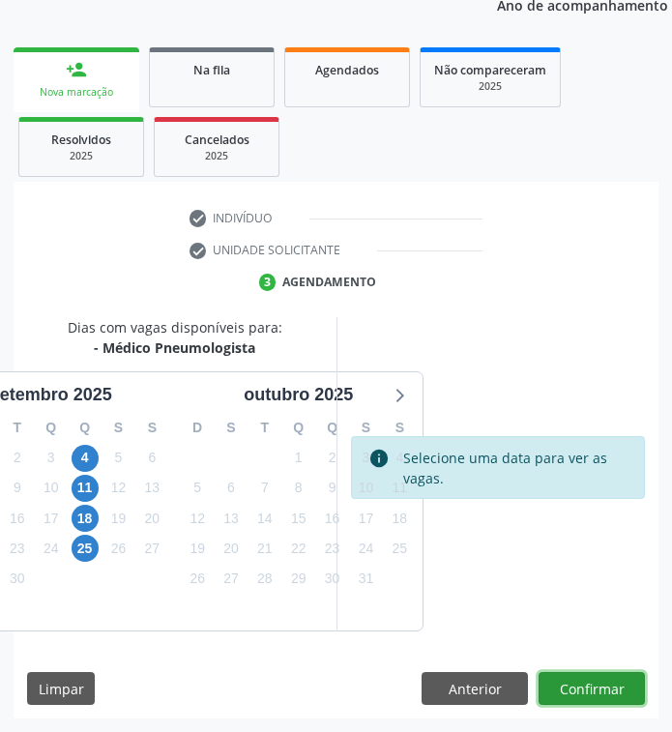
click at [560, 672] on button "Confirmar" at bounding box center [592, 688] width 106 height 33
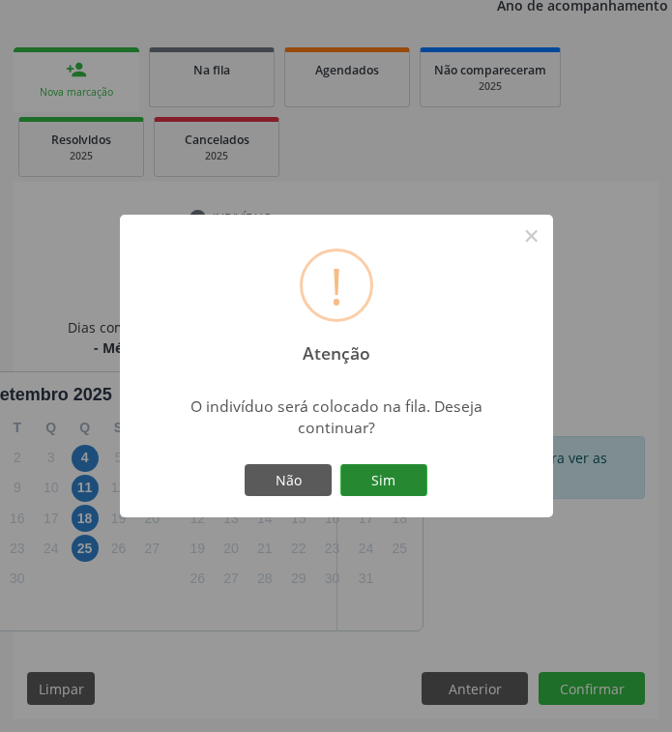
drag, startPoint x: 401, startPoint y: 486, endPoint x: 625, endPoint y: 248, distance: 326.3
click at [402, 482] on button "Sim" at bounding box center [383, 480] width 87 height 33
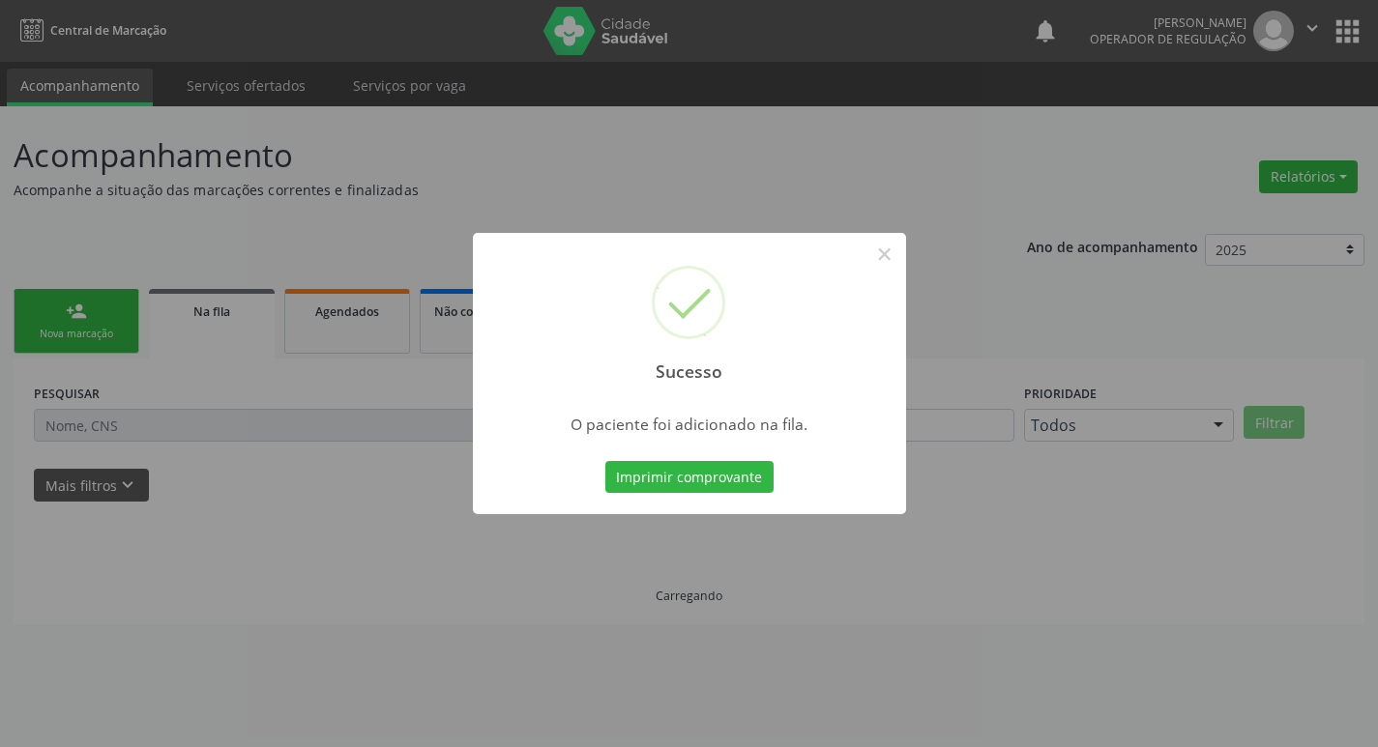
scroll to position [0, 0]
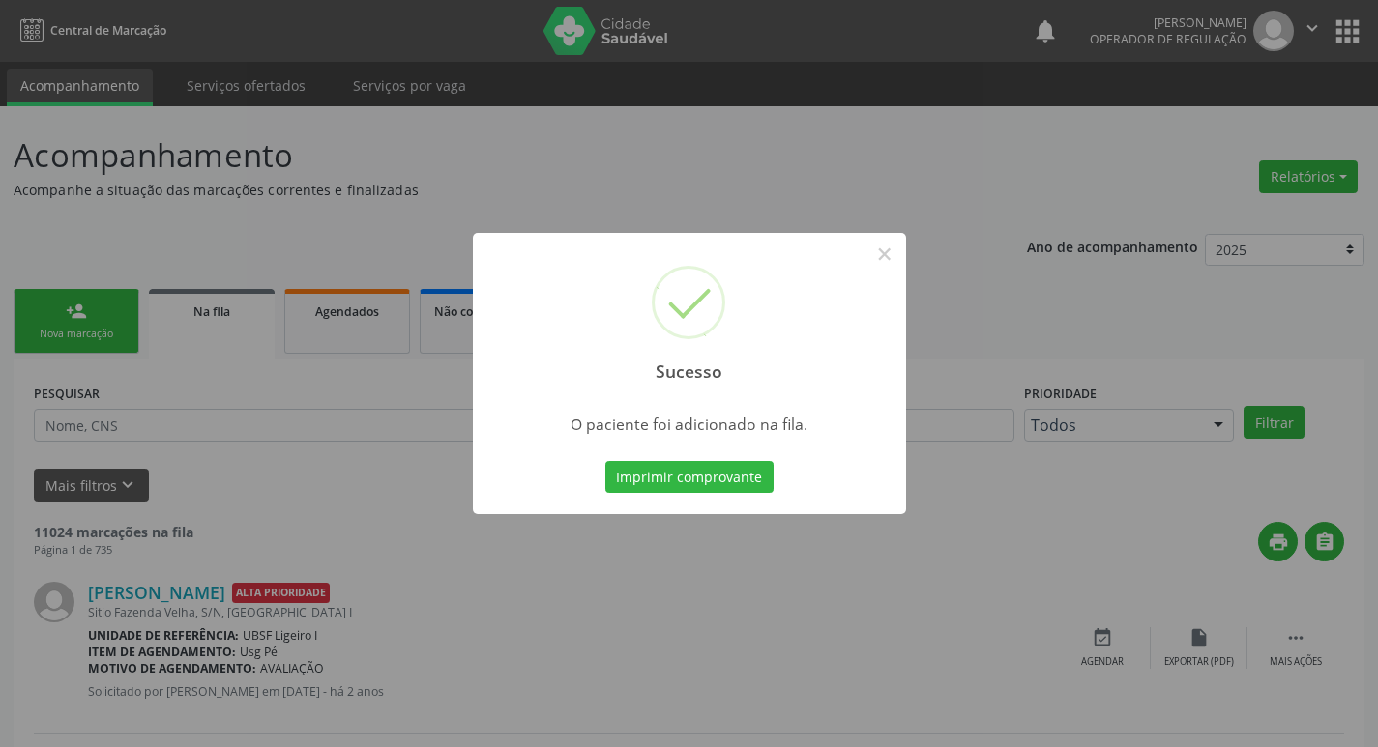
click at [804, 172] on div "Sucesso × O paciente foi adicionado na fila. Imprimir comprovante Cancel" at bounding box center [689, 373] width 1378 height 747
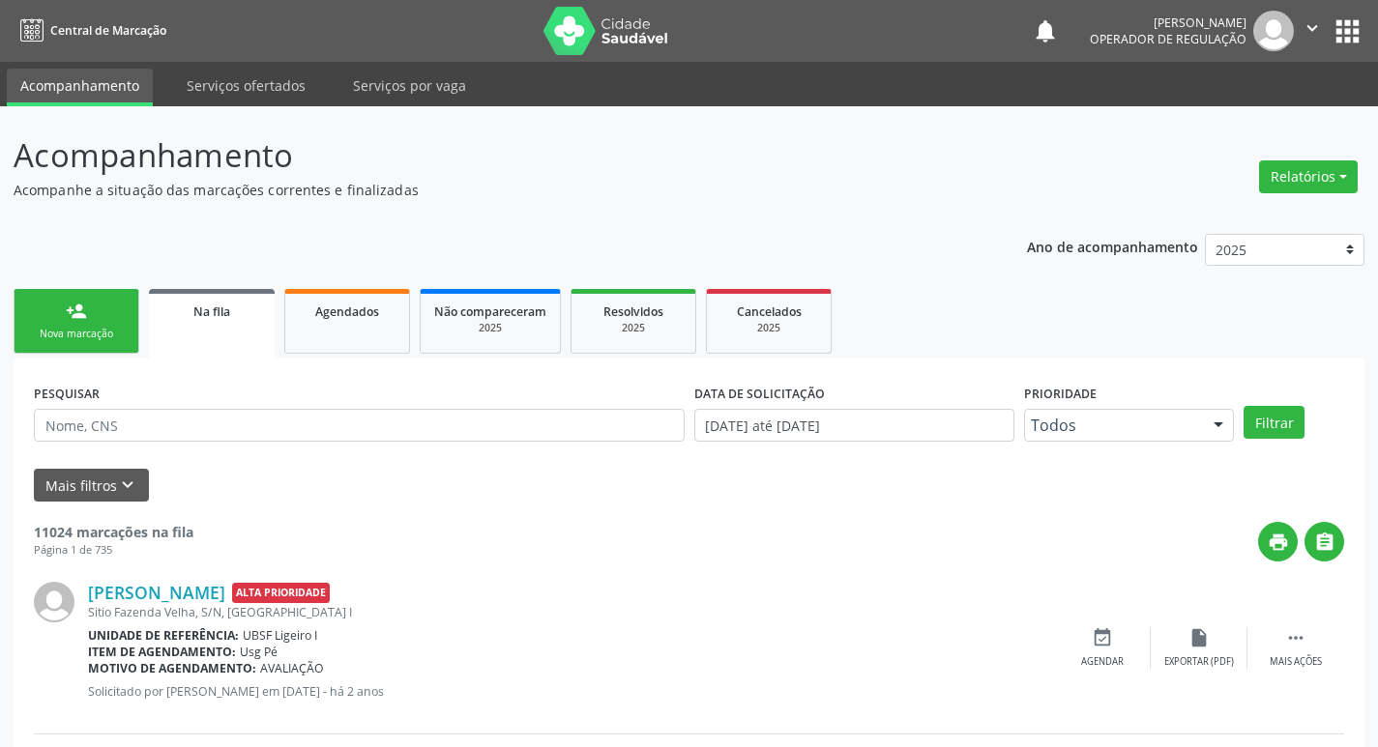
click at [79, 333] on div "Nova marcação" at bounding box center [76, 334] width 97 height 15
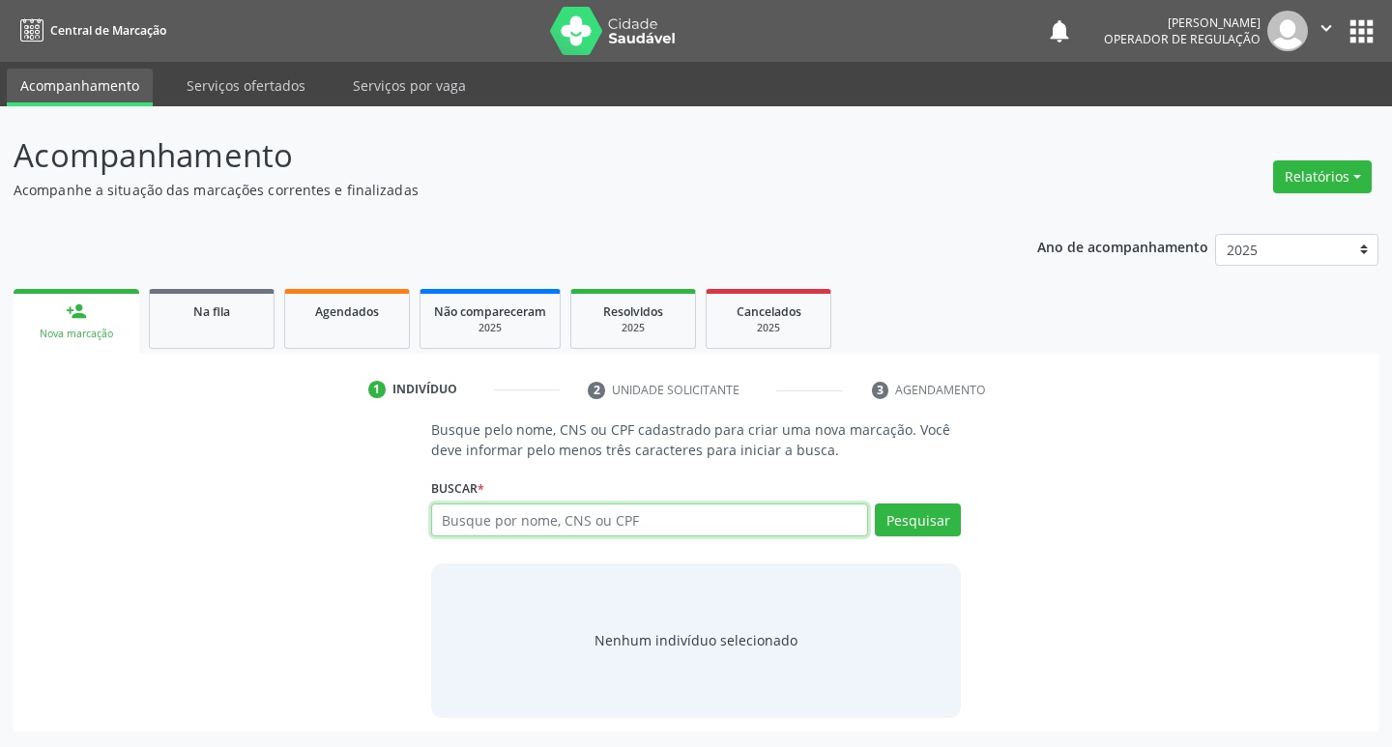
click at [540, 527] on input "text" at bounding box center [650, 520] width 438 height 33
type input "700502942707453"
click at [927, 502] on div "Buscar * 700502942707453 Busque por nome, CNS ou CPF Nenhum resultado encontrad…" at bounding box center [696, 511] width 531 height 75
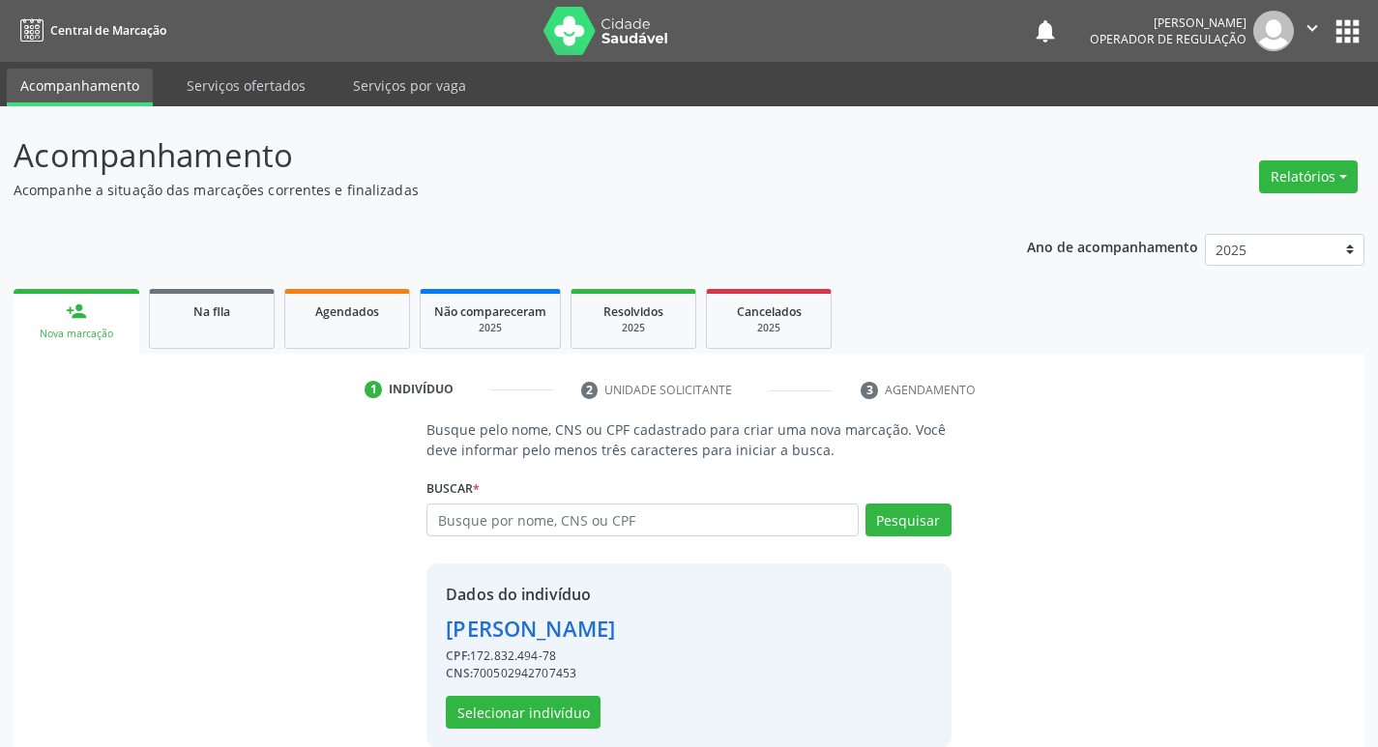
scroll to position [28, 0]
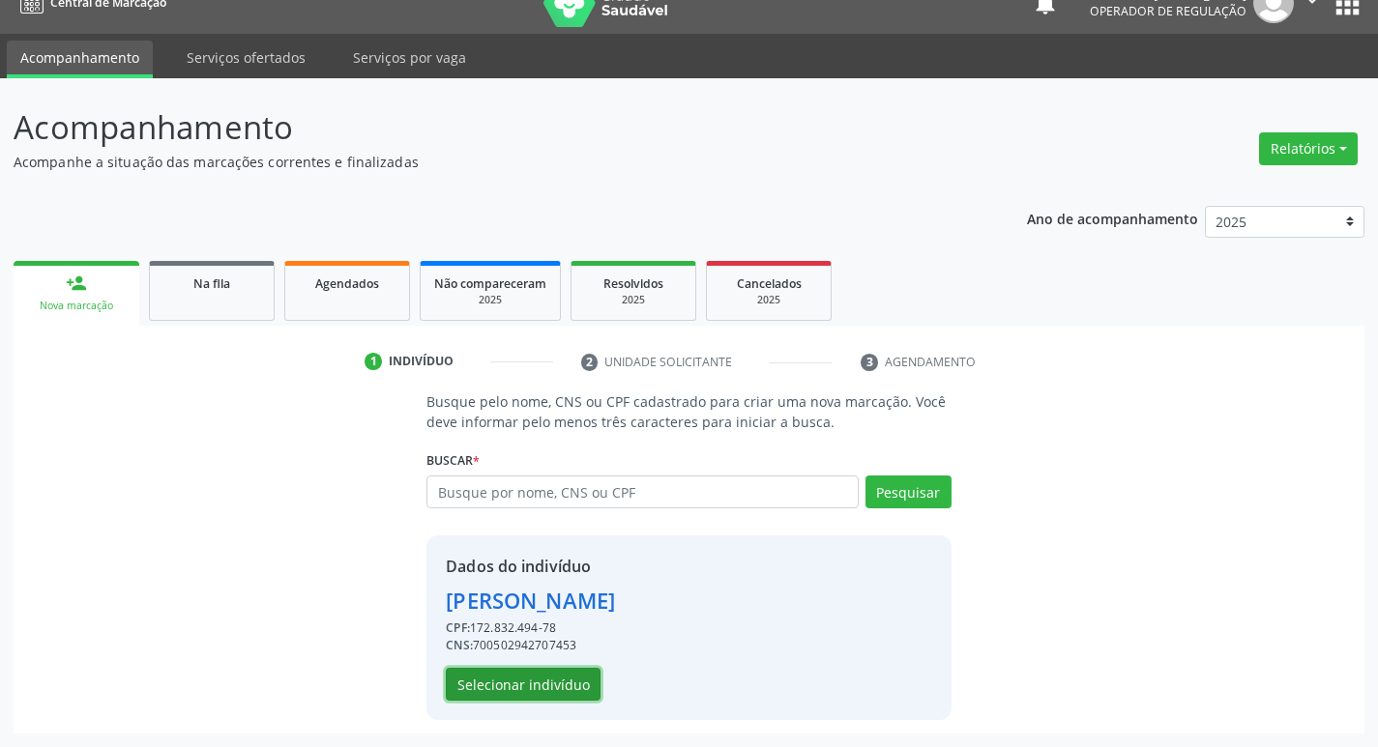
click at [553, 689] on button "Selecionar indivíduo" at bounding box center [523, 684] width 155 height 33
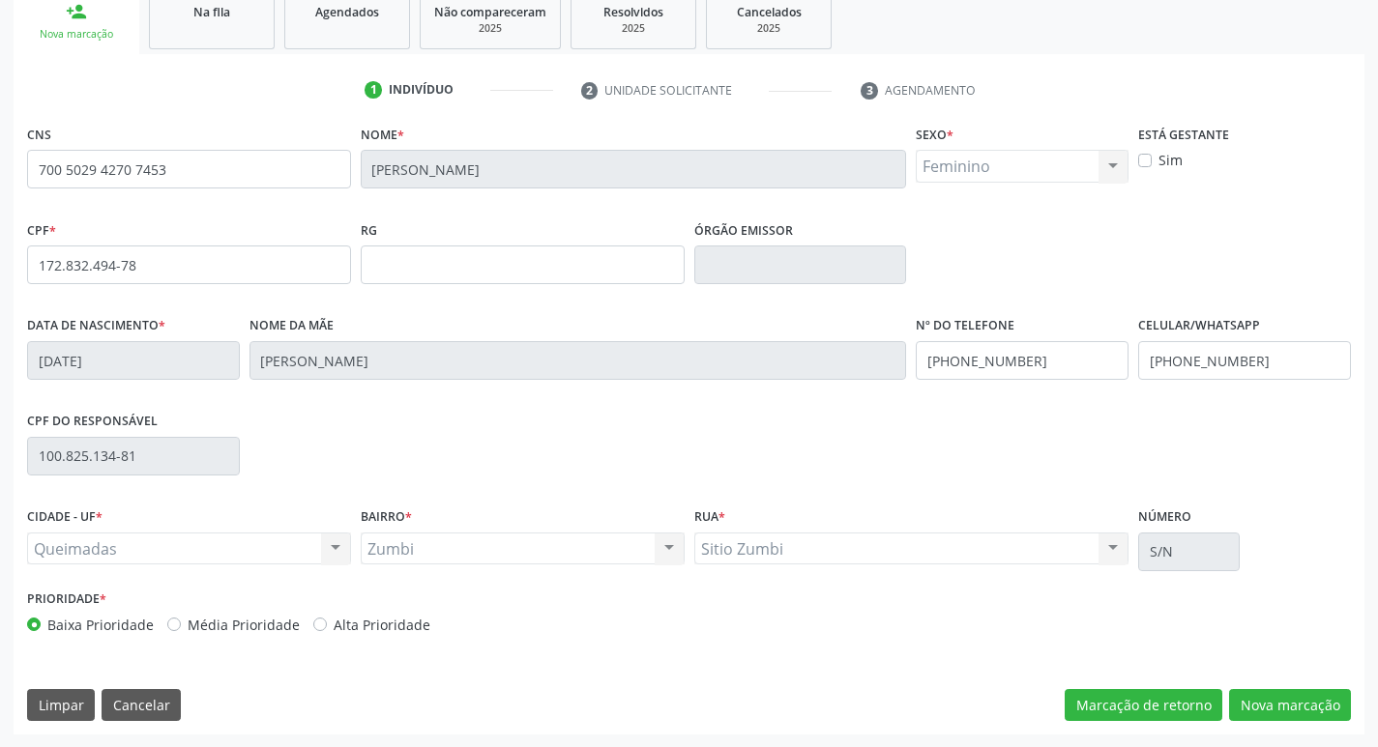
scroll to position [301, 0]
click at [1250, 696] on button "Nova marcação" at bounding box center [1290, 704] width 122 height 33
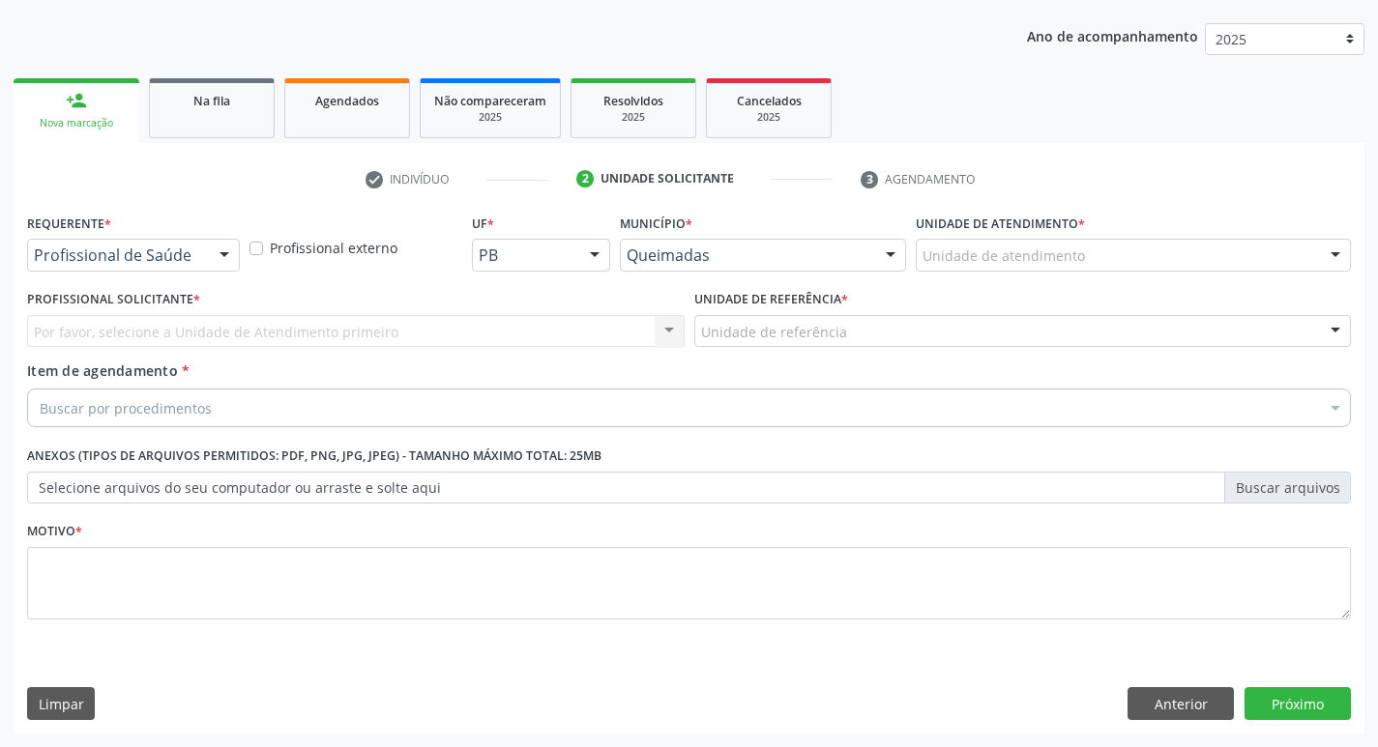
scroll to position [211, 0]
click at [1129, 699] on button "Anterior" at bounding box center [1180, 703] width 106 height 33
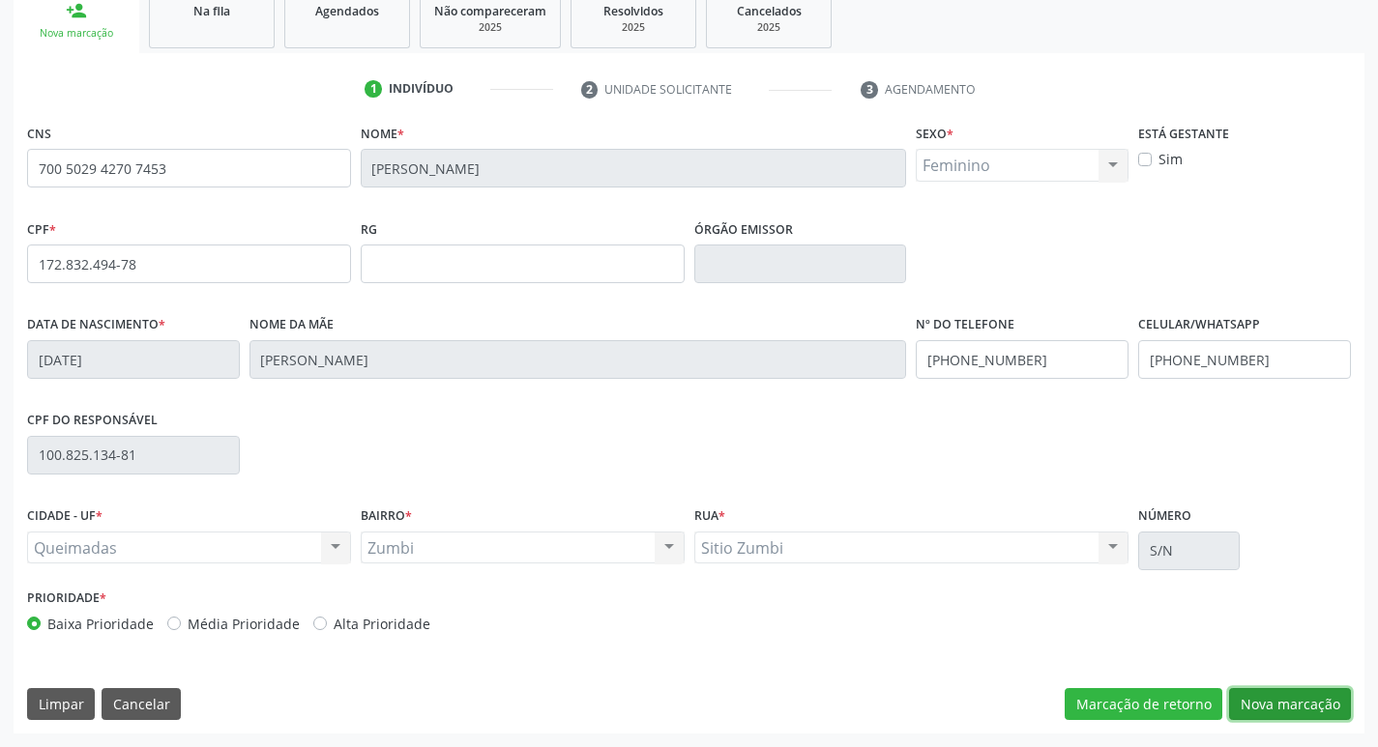
click at [1273, 692] on button "Nova marcação" at bounding box center [1290, 704] width 122 height 33
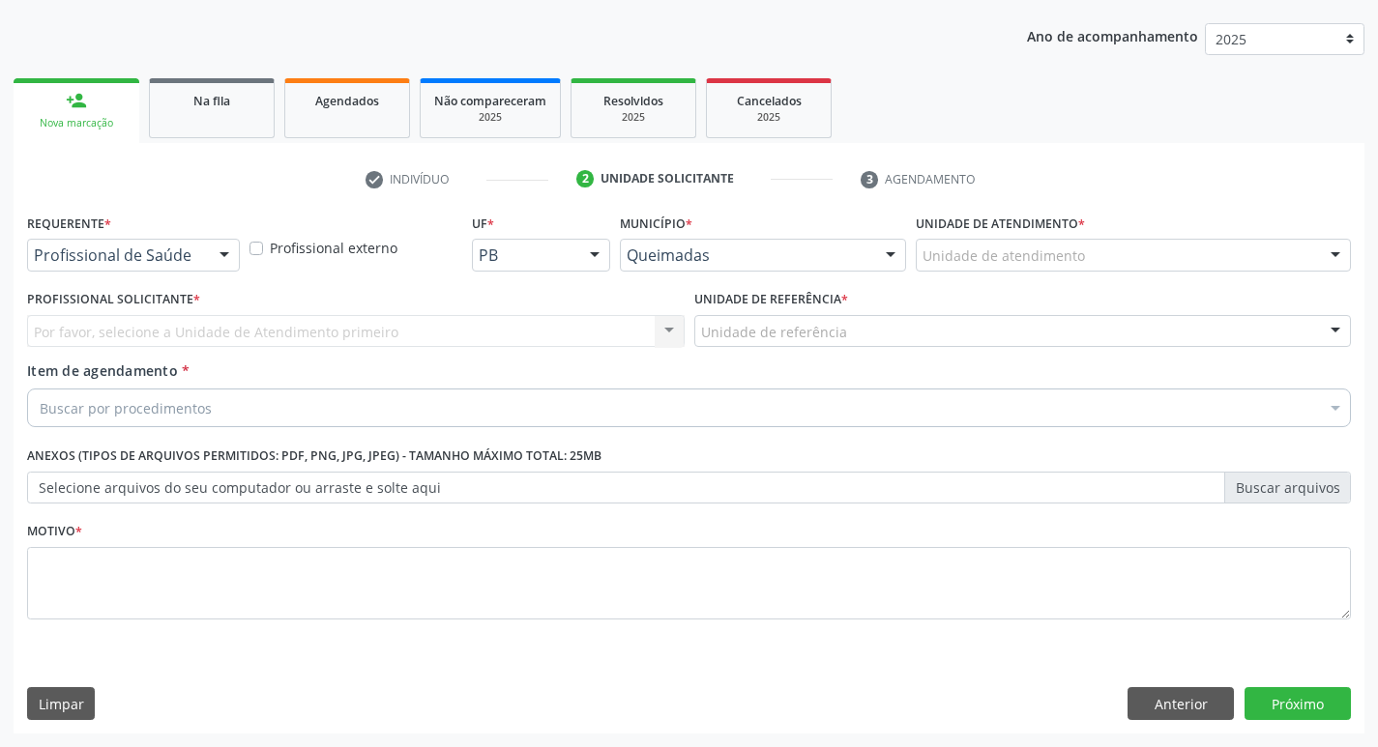
click at [210, 240] on div at bounding box center [224, 256] width 29 height 33
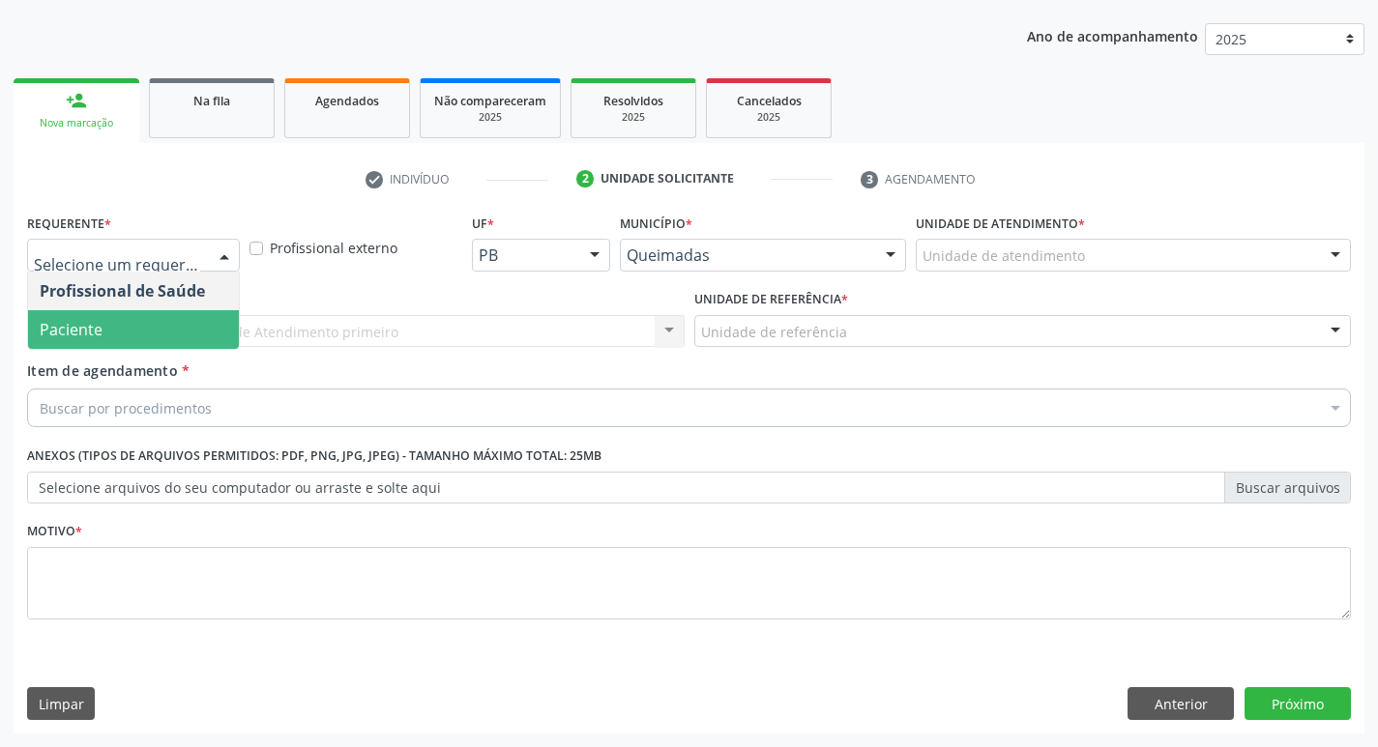
click at [173, 323] on span "Paciente" at bounding box center [133, 329] width 211 height 39
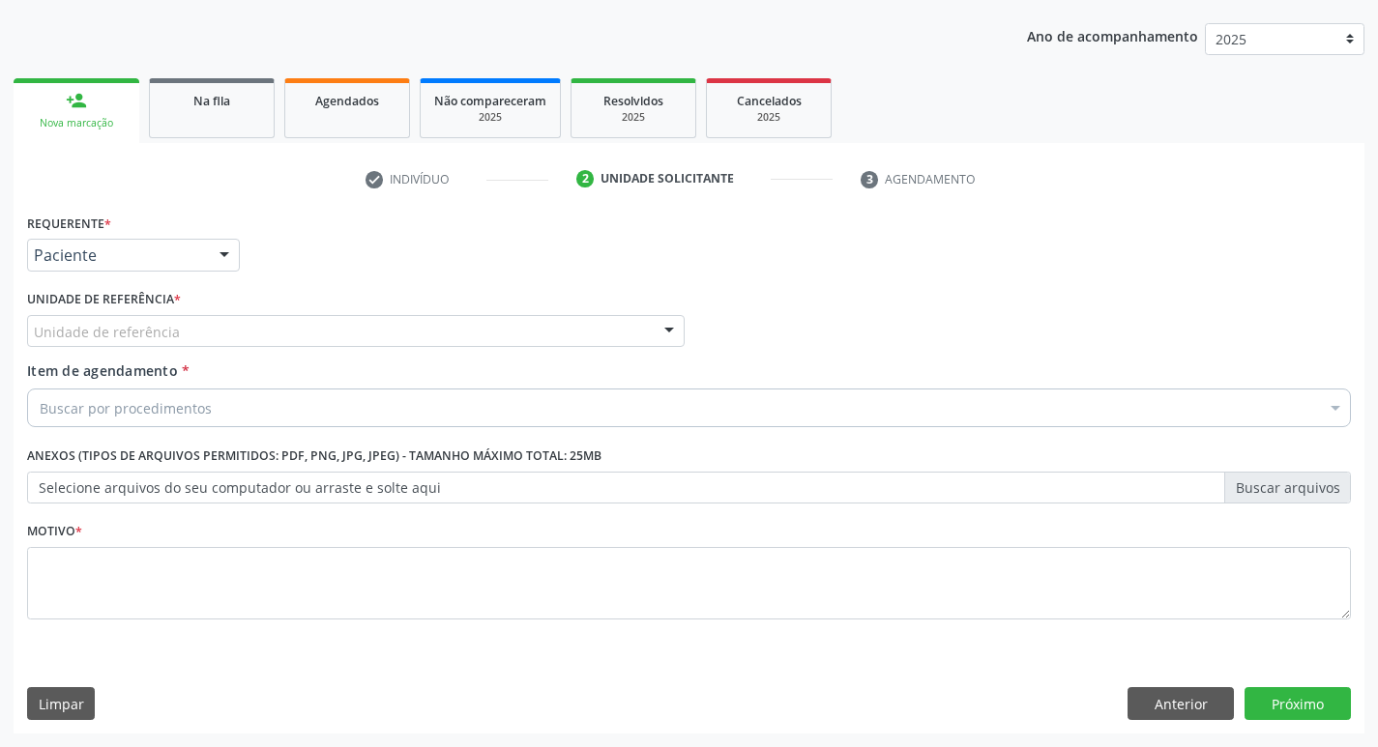
click at [201, 331] on div "Unidade de referência" at bounding box center [355, 331] width 657 height 33
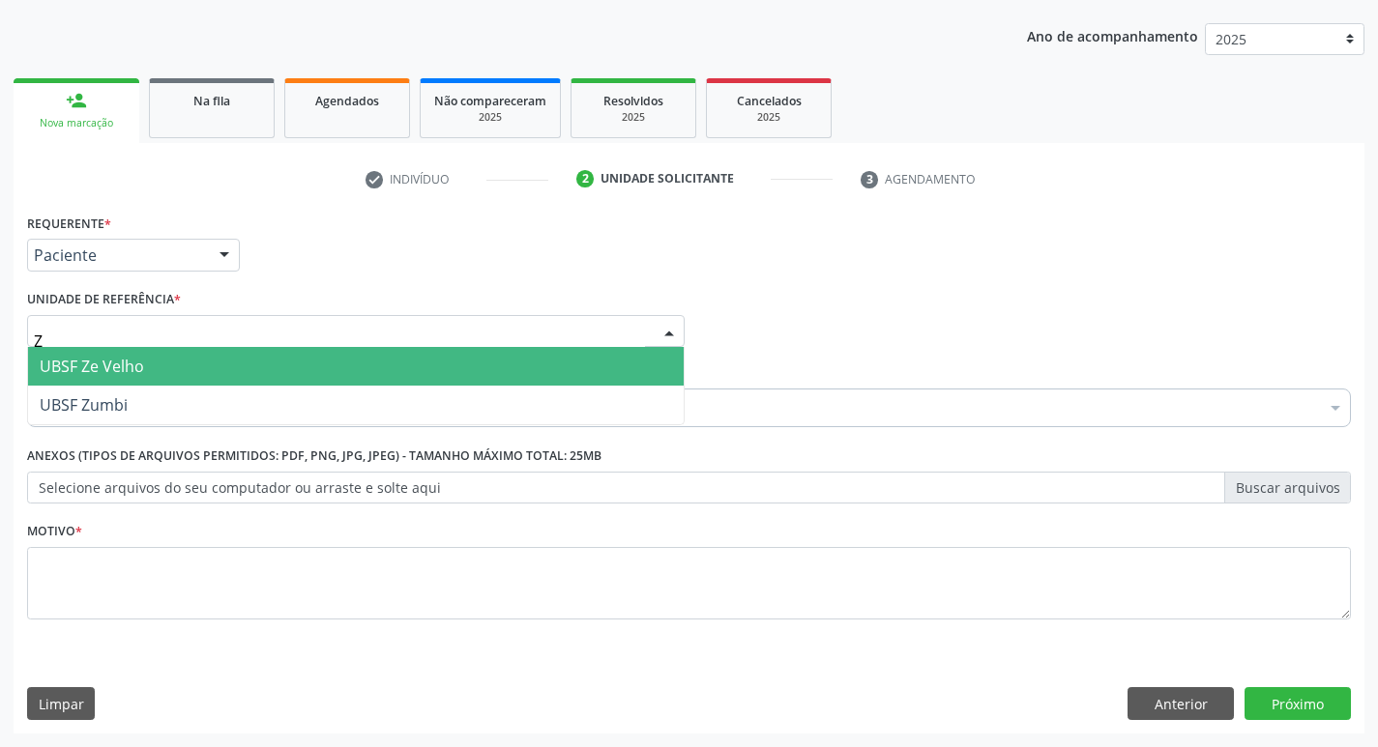
type input "ZU"
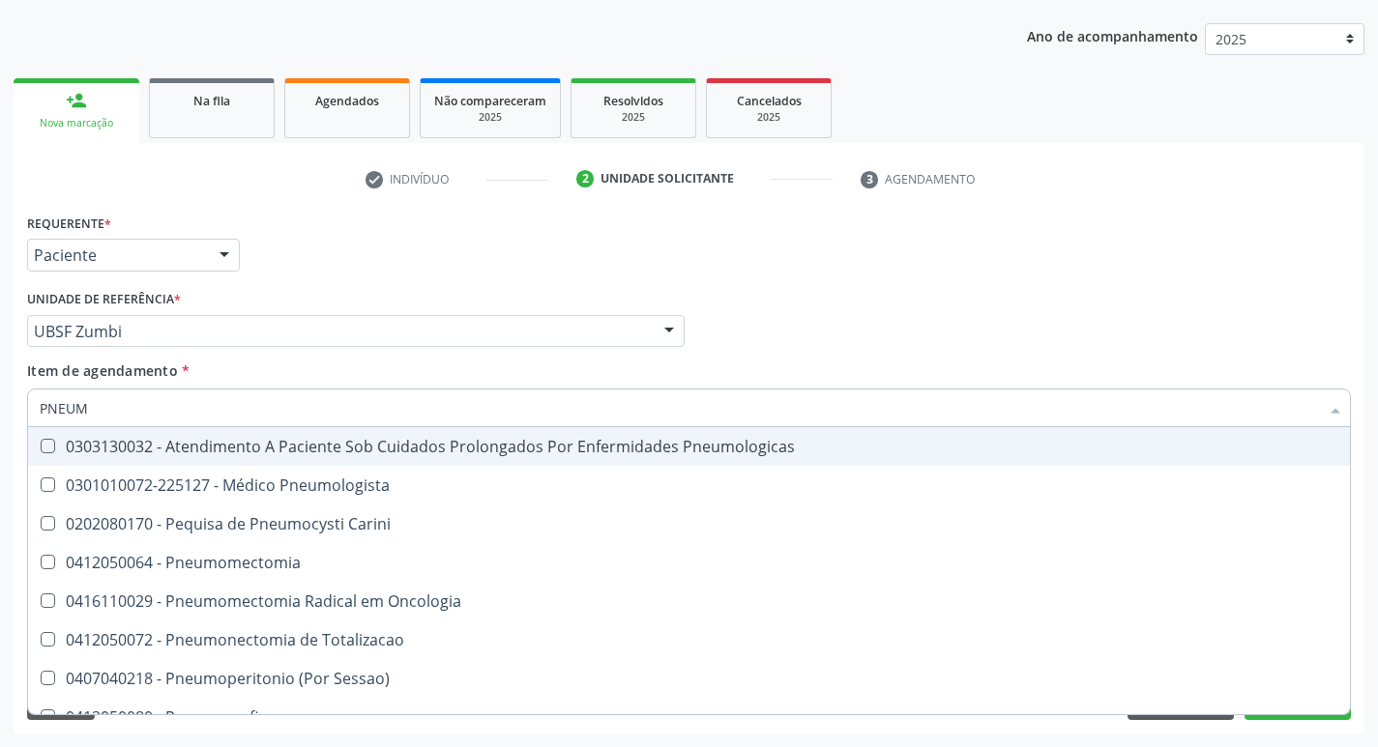
type input "PNEUMO"
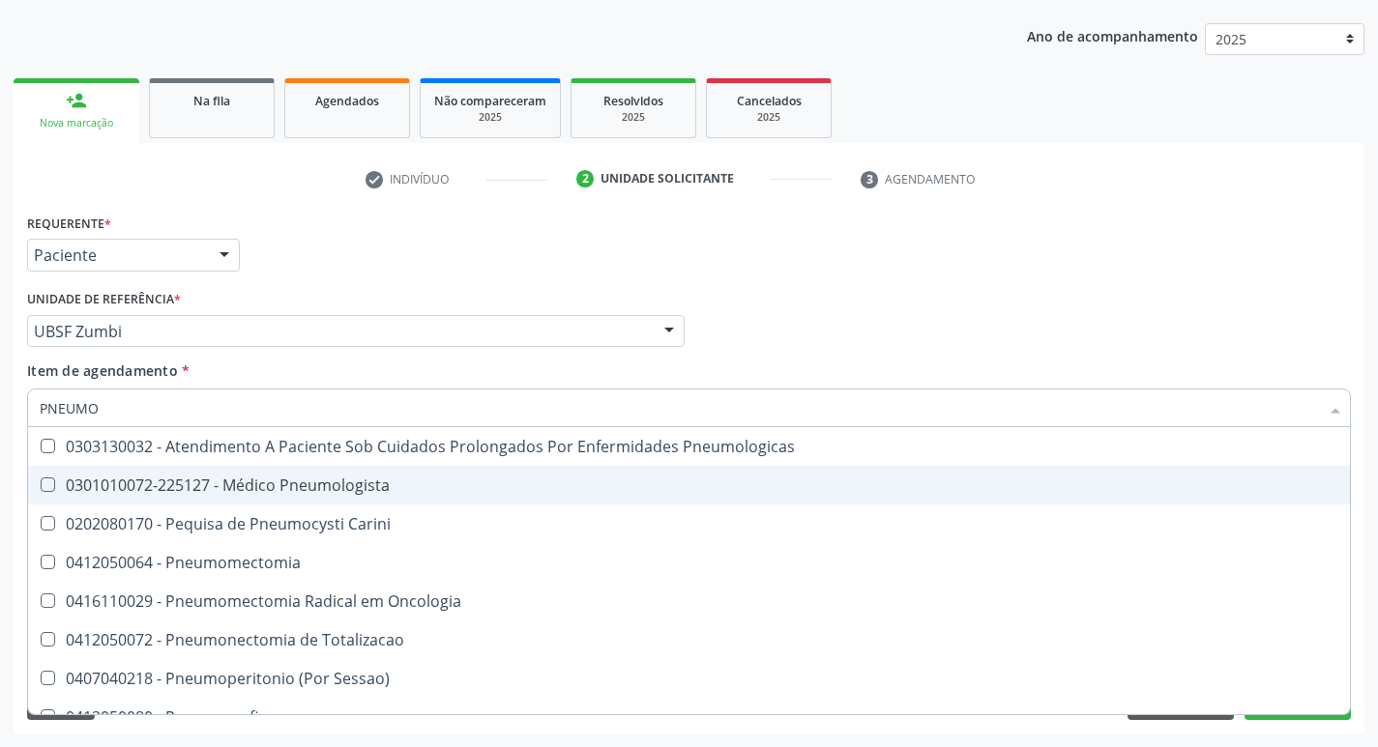
click at [165, 478] on div "0301010072-225127 - Médico Pneumologista" at bounding box center [689, 485] width 1298 height 15
checkbox Pneumologista "true"
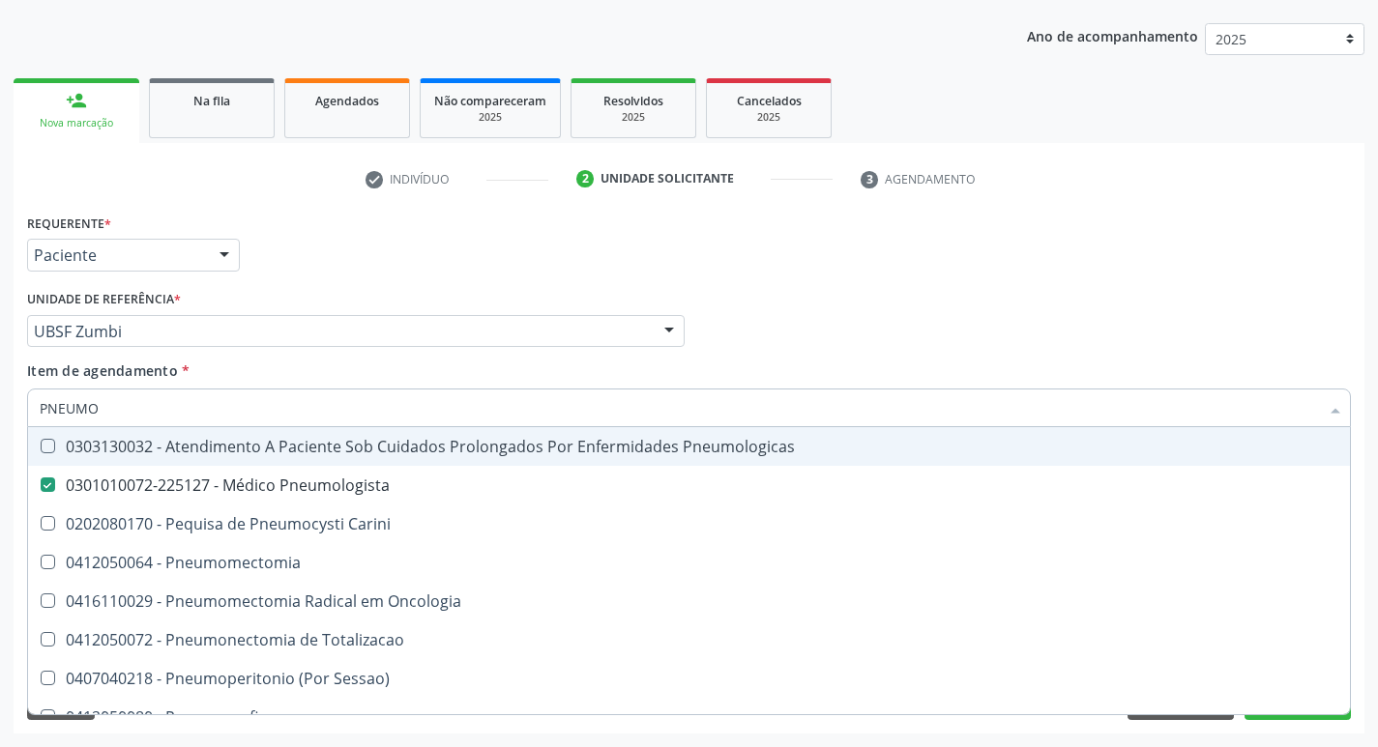
click at [369, 260] on div "Requerente * Paciente Profissional de Saúde Paciente Nenhum resultado encontrad…" at bounding box center [688, 246] width 1333 height 75
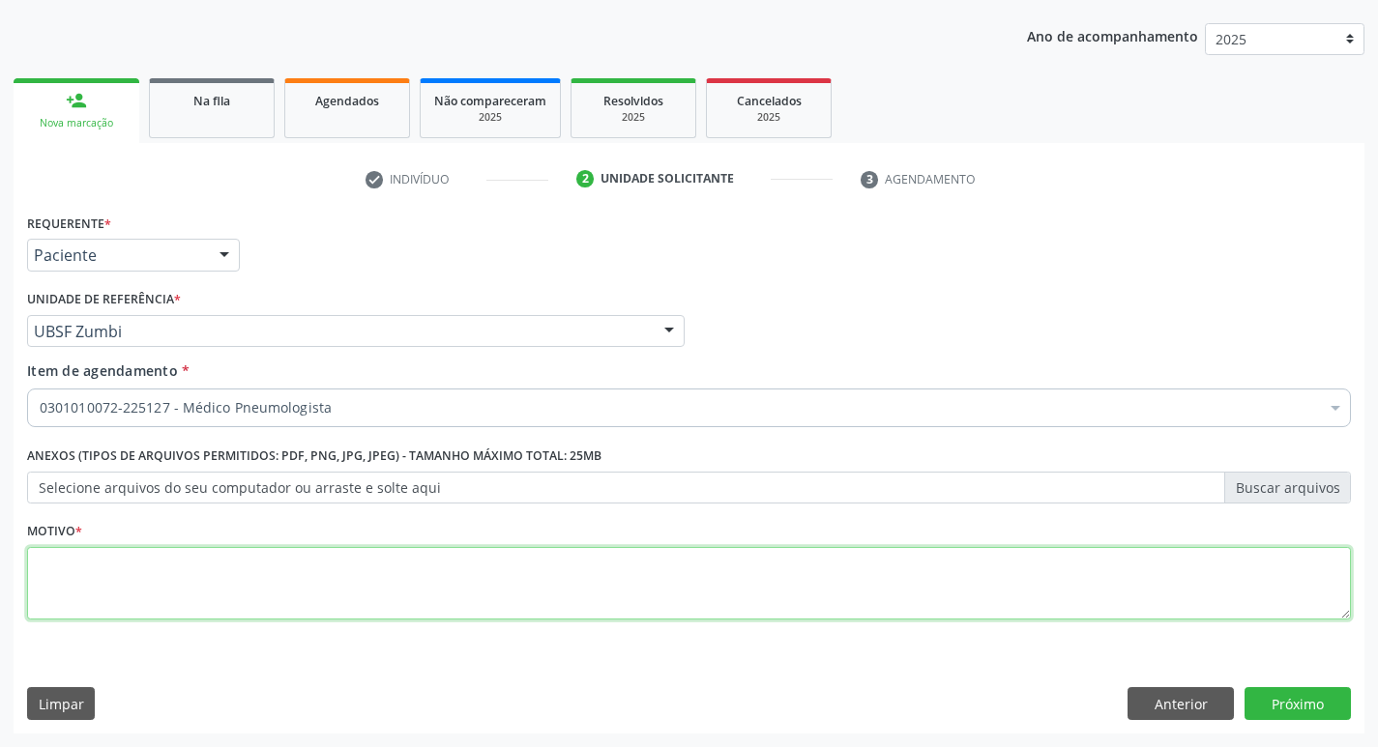
click at [279, 584] on textarea at bounding box center [689, 583] width 1324 height 73
type textarea "RETORNO."
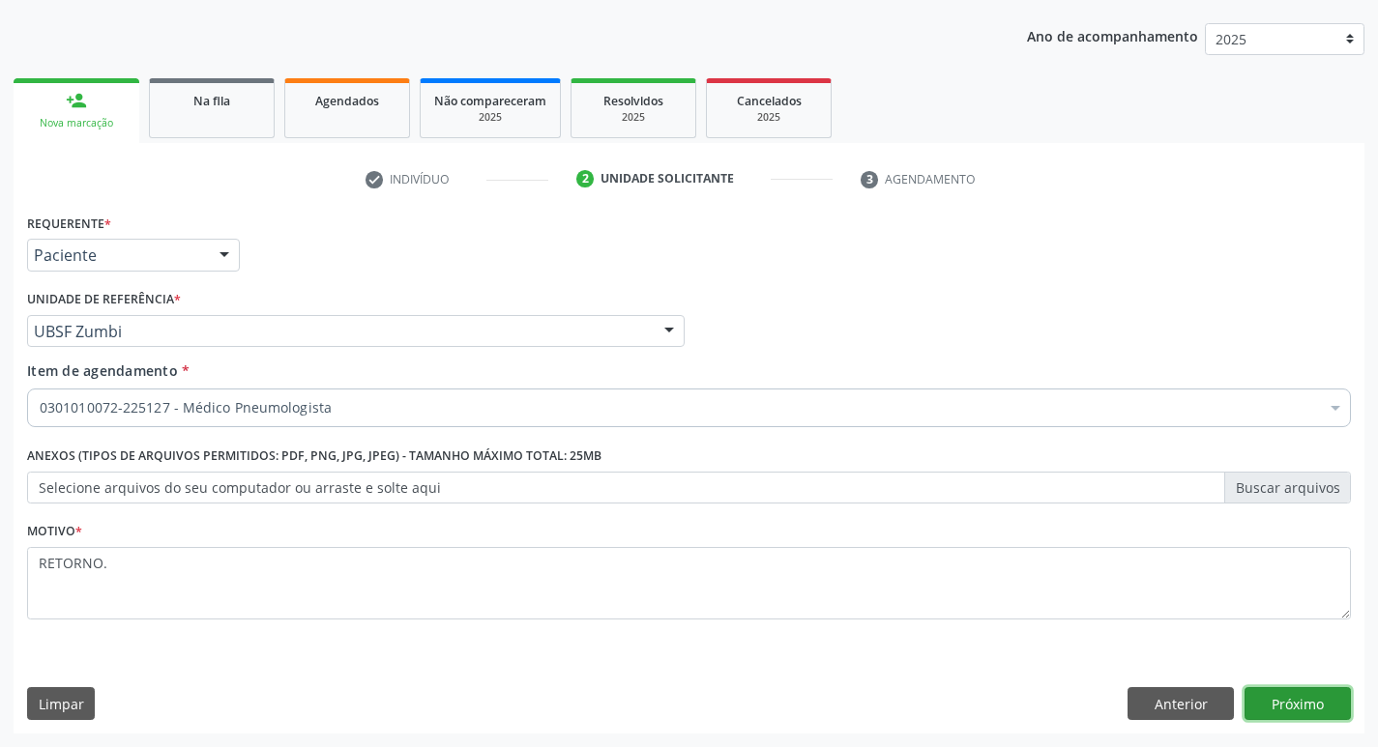
click at [1299, 710] on button "Próximo" at bounding box center [1297, 703] width 106 height 33
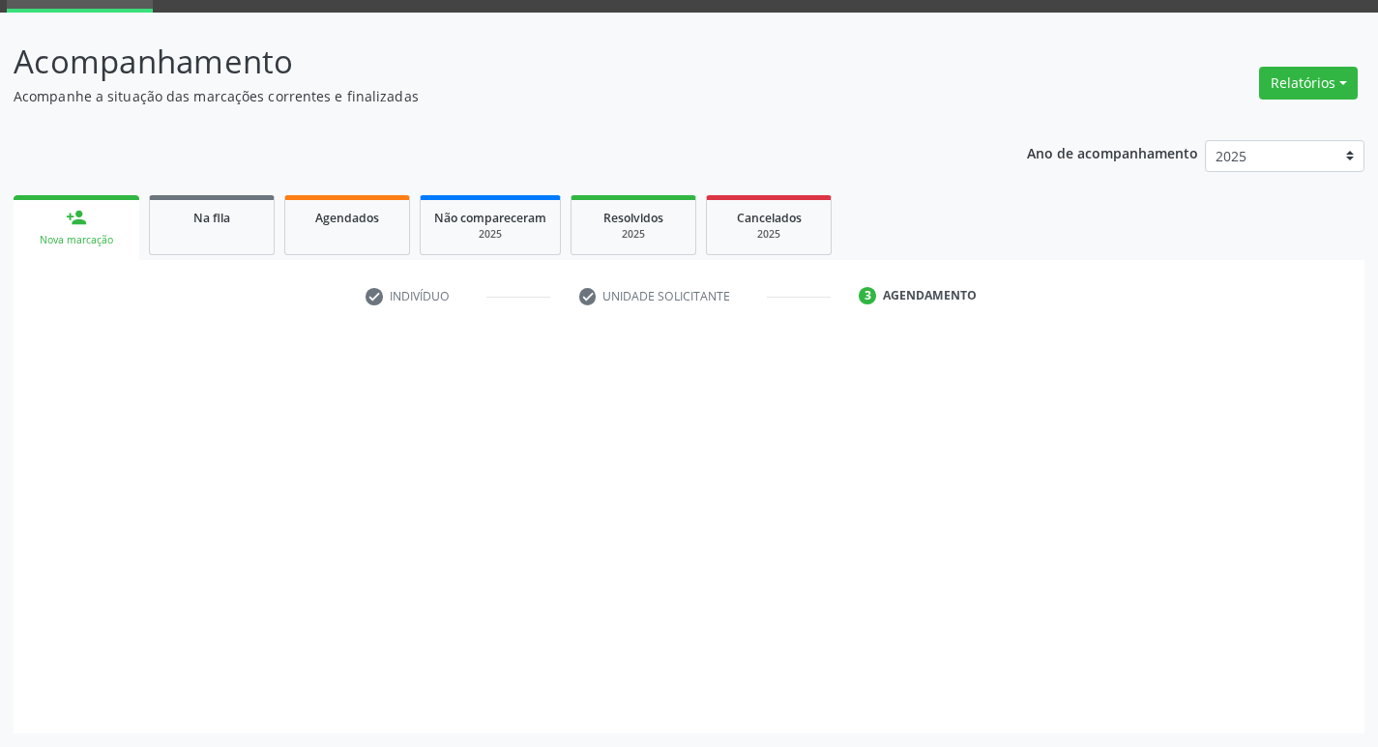
scroll to position [94, 0]
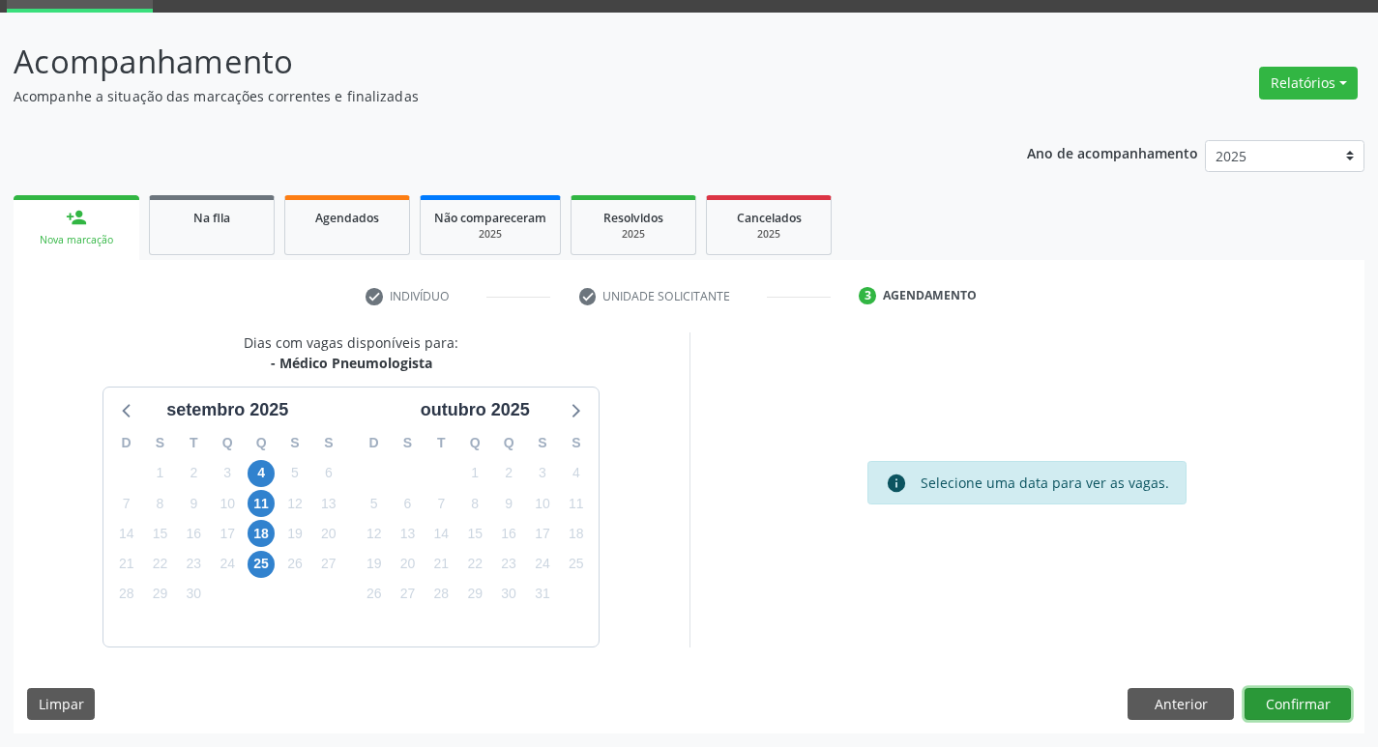
click at [1323, 703] on button "Confirmar" at bounding box center [1297, 704] width 106 height 33
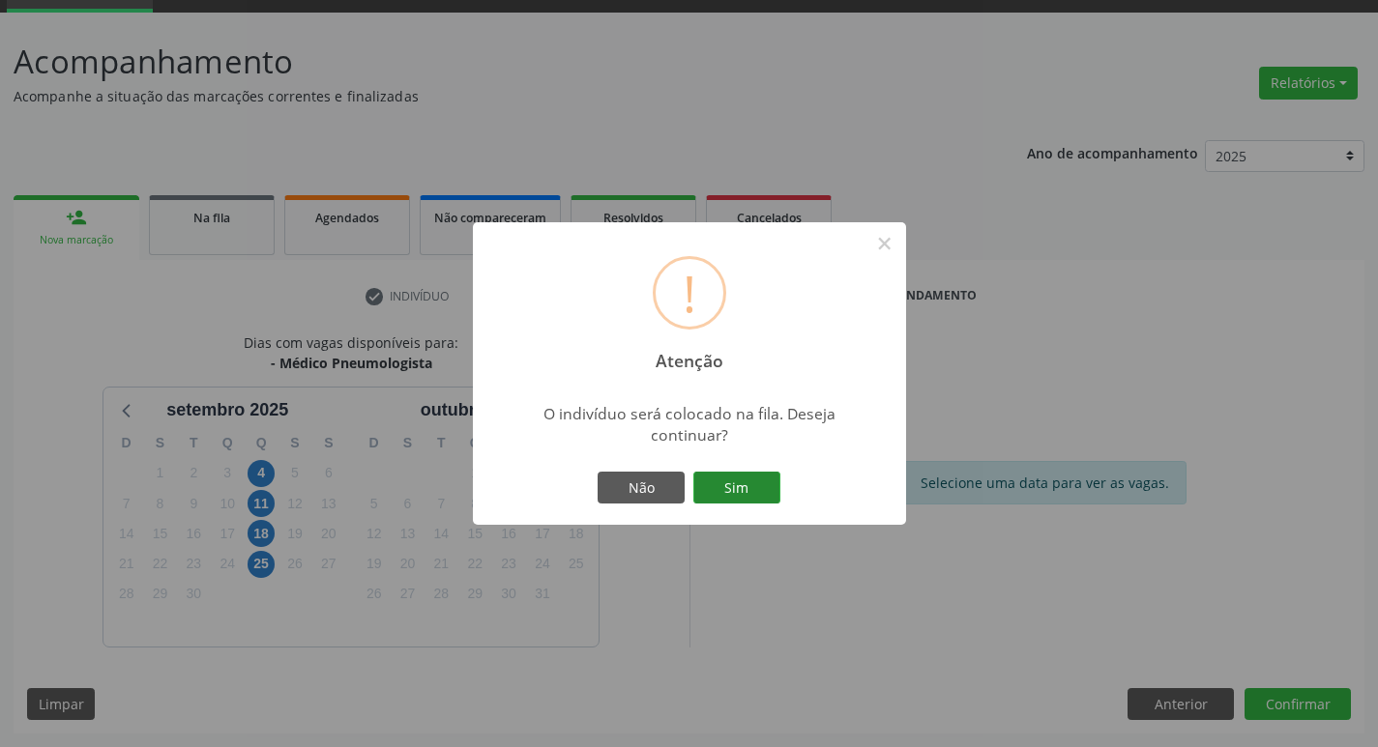
click at [757, 495] on button "Sim" at bounding box center [736, 488] width 87 height 33
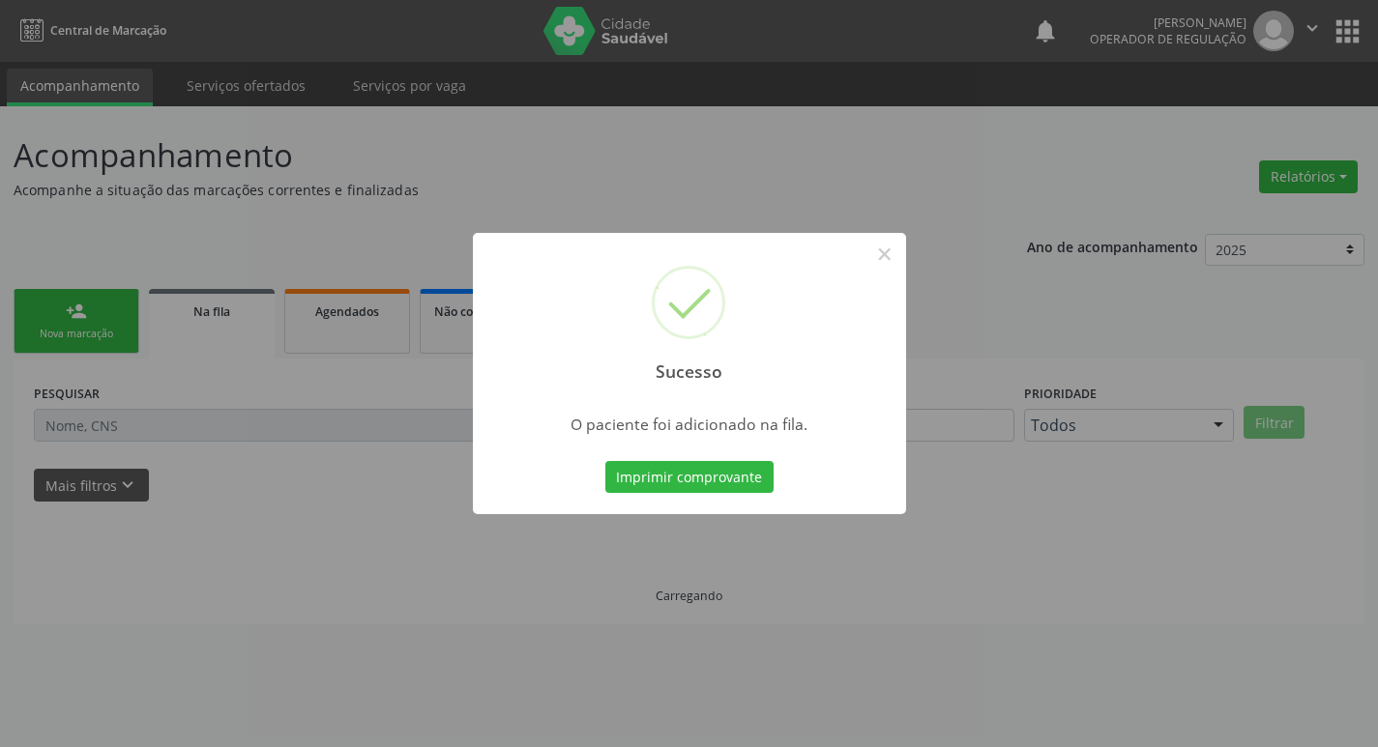
scroll to position [0, 0]
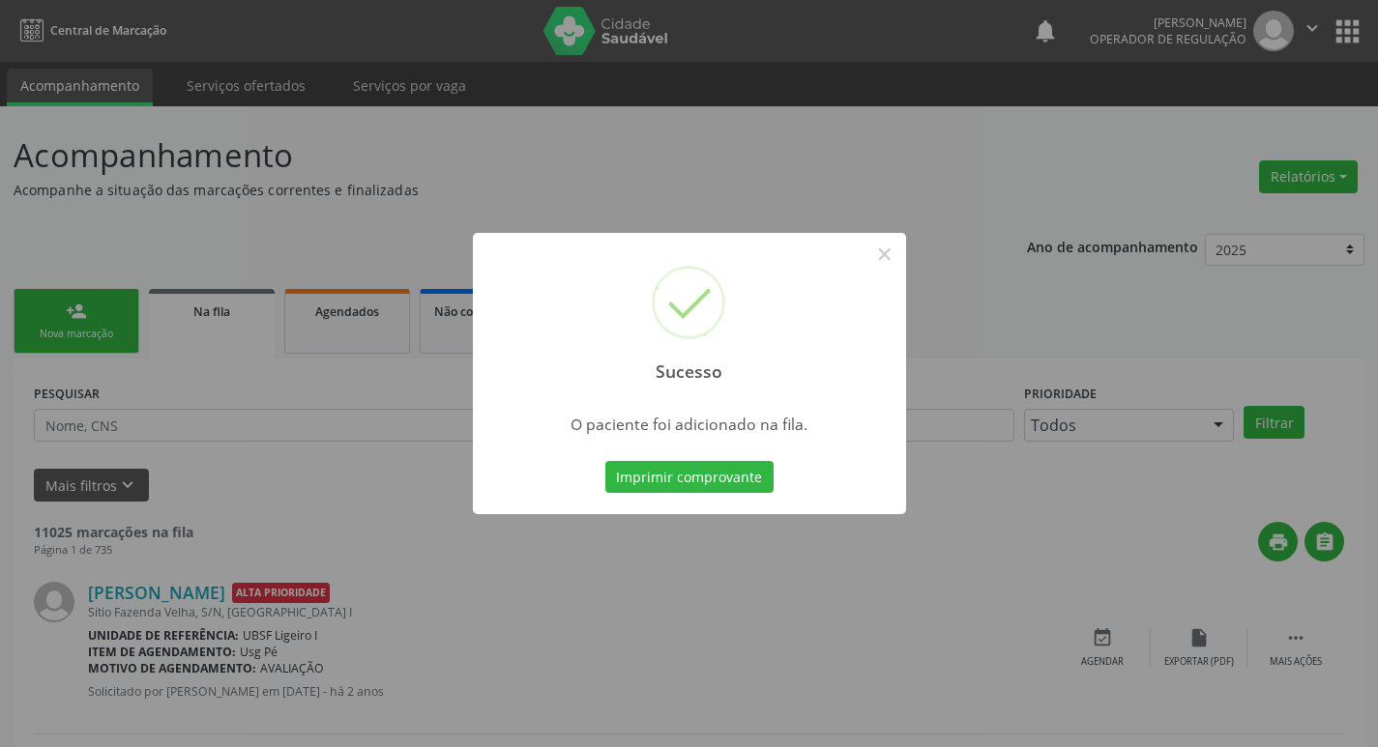
click at [28, 260] on div "Sucesso × O paciente foi adicionado na fila. Imprimir comprovante Cancel" at bounding box center [689, 373] width 1378 height 747
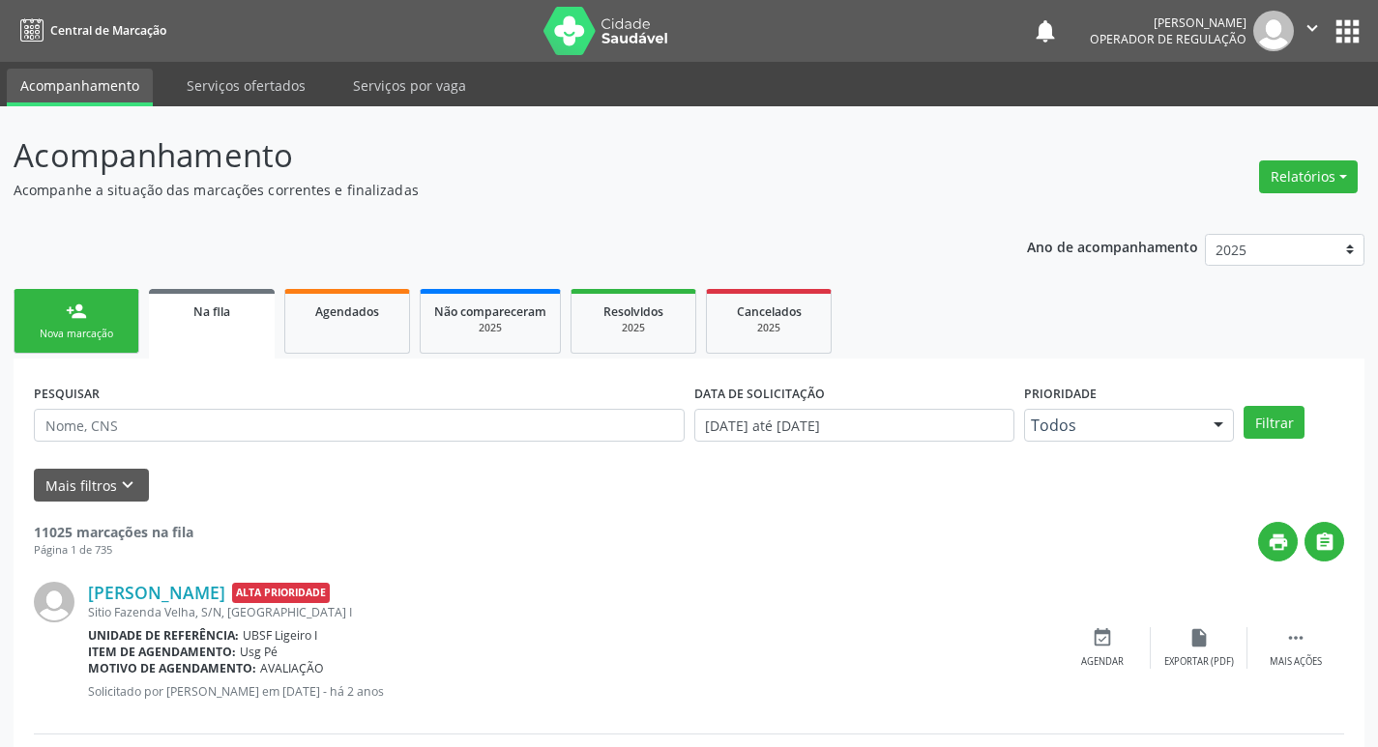
click at [49, 307] on link "person_add Nova marcação" at bounding box center [77, 321] width 126 height 65
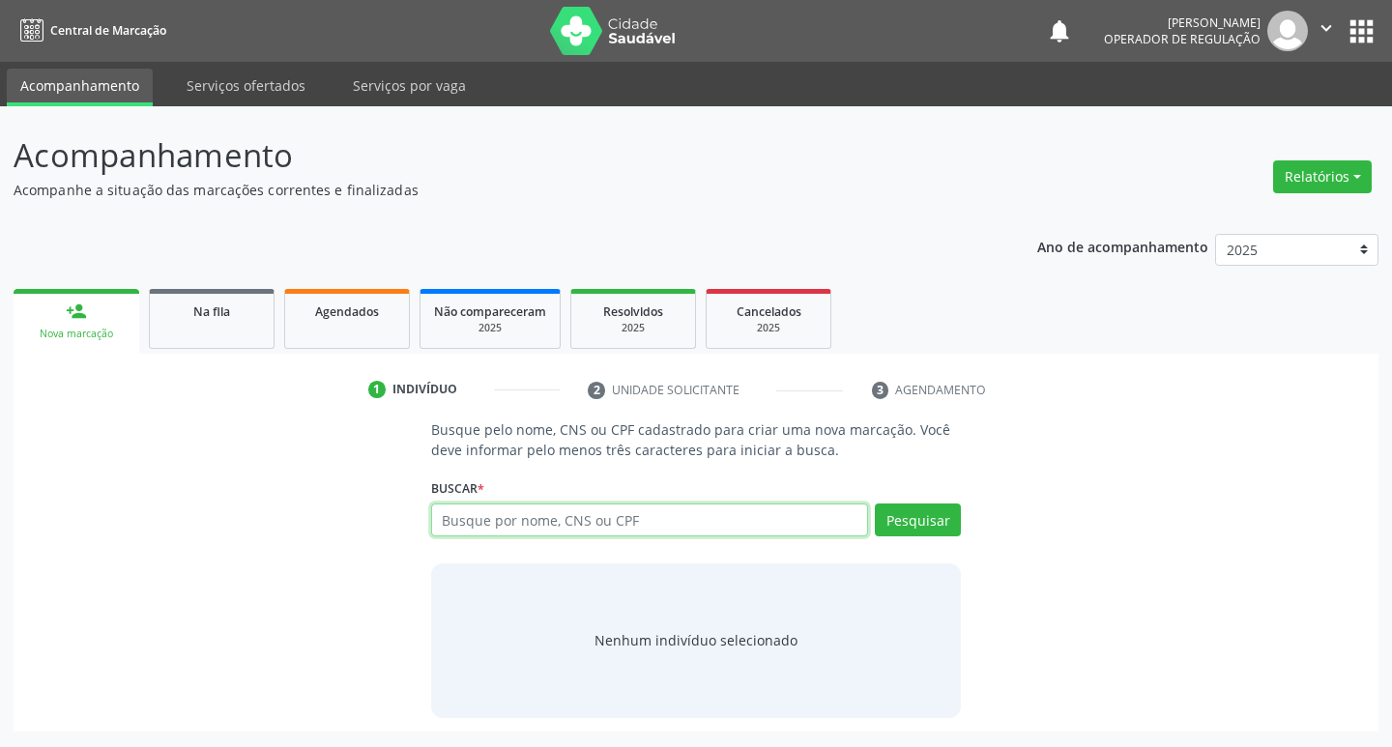
click at [532, 524] on input "text" at bounding box center [650, 520] width 438 height 33
type input "704204249341386"
click at [926, 539] on div "Pesquisar" at bounding box center [914, 527] width 93 height 46
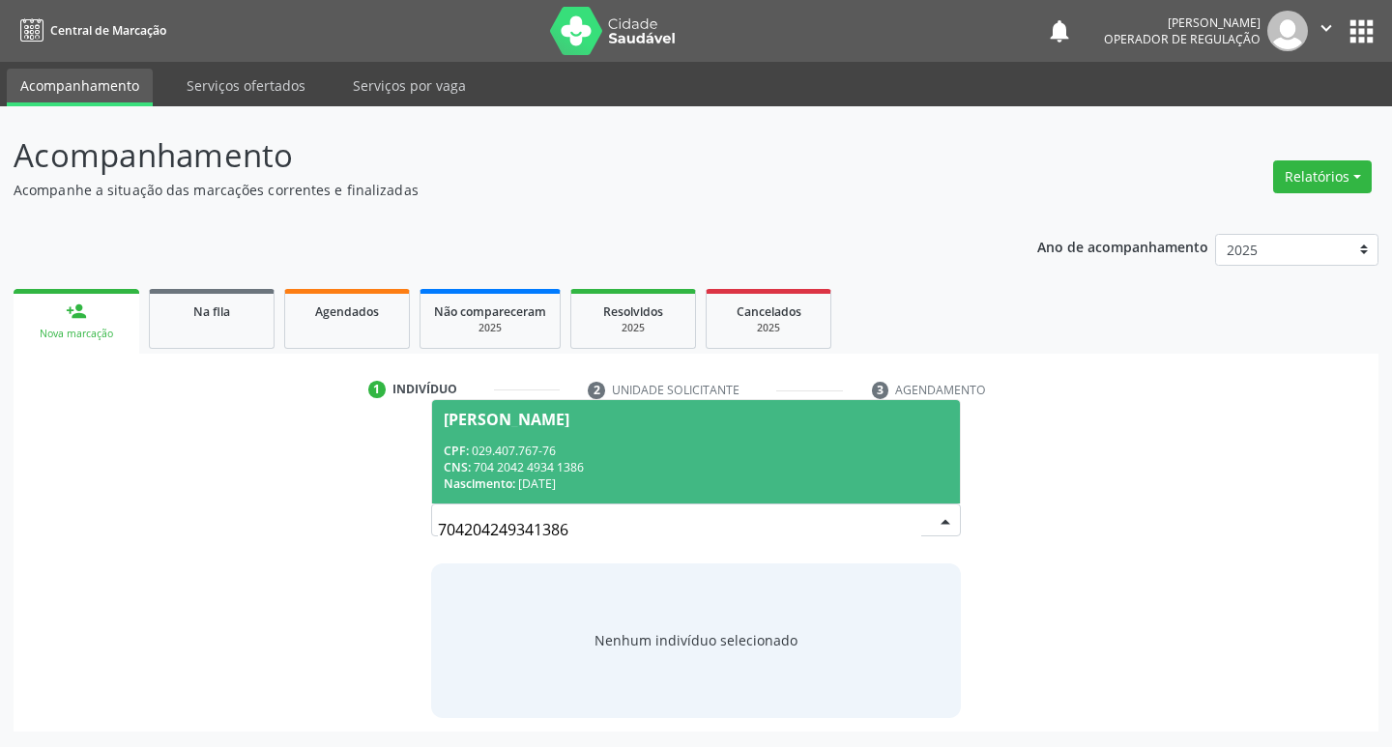
click at [868, 479] on div "Nascimento: 30/03/1972" at bounding box center [697, 484] width 506 height 16
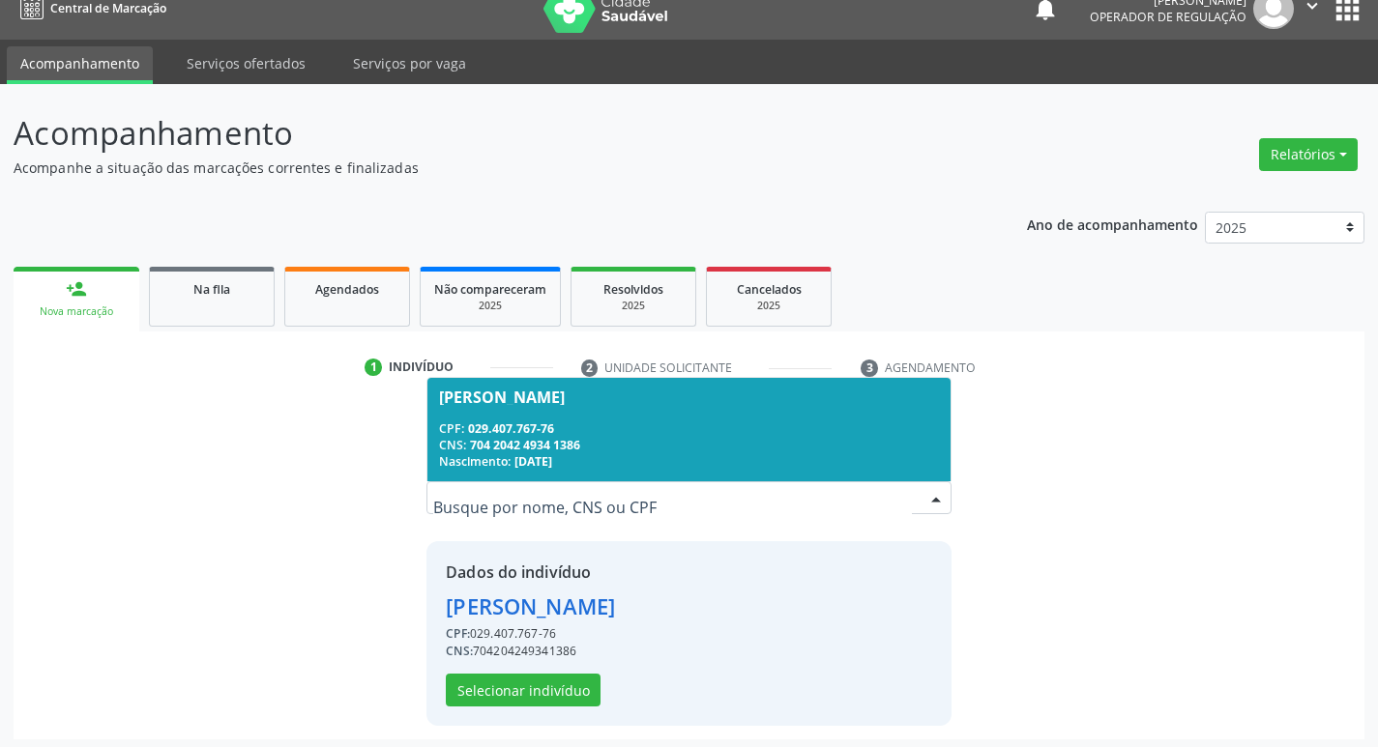
scroll to position [28, 0]
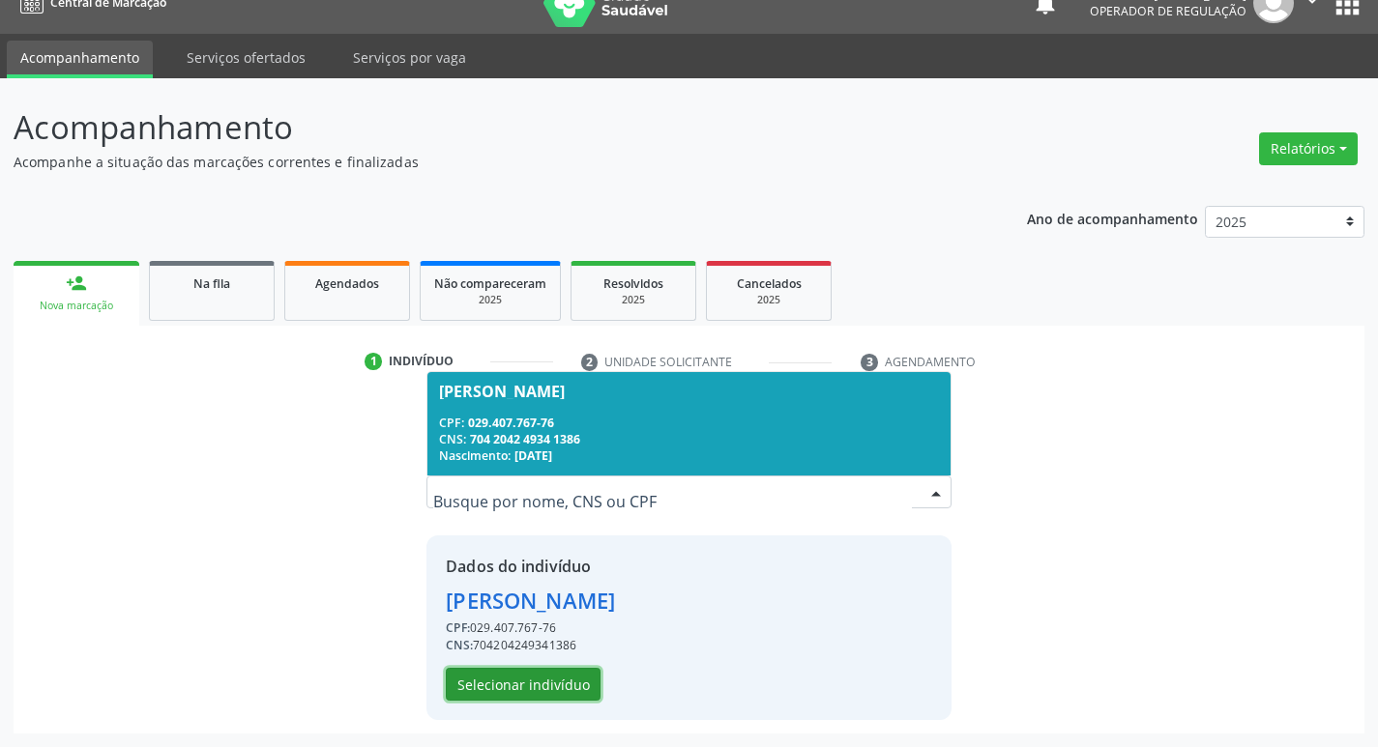
click at [489, 691] on button "Selecionar indivíduo" at bounding box center [523, 684] width 155 height 33
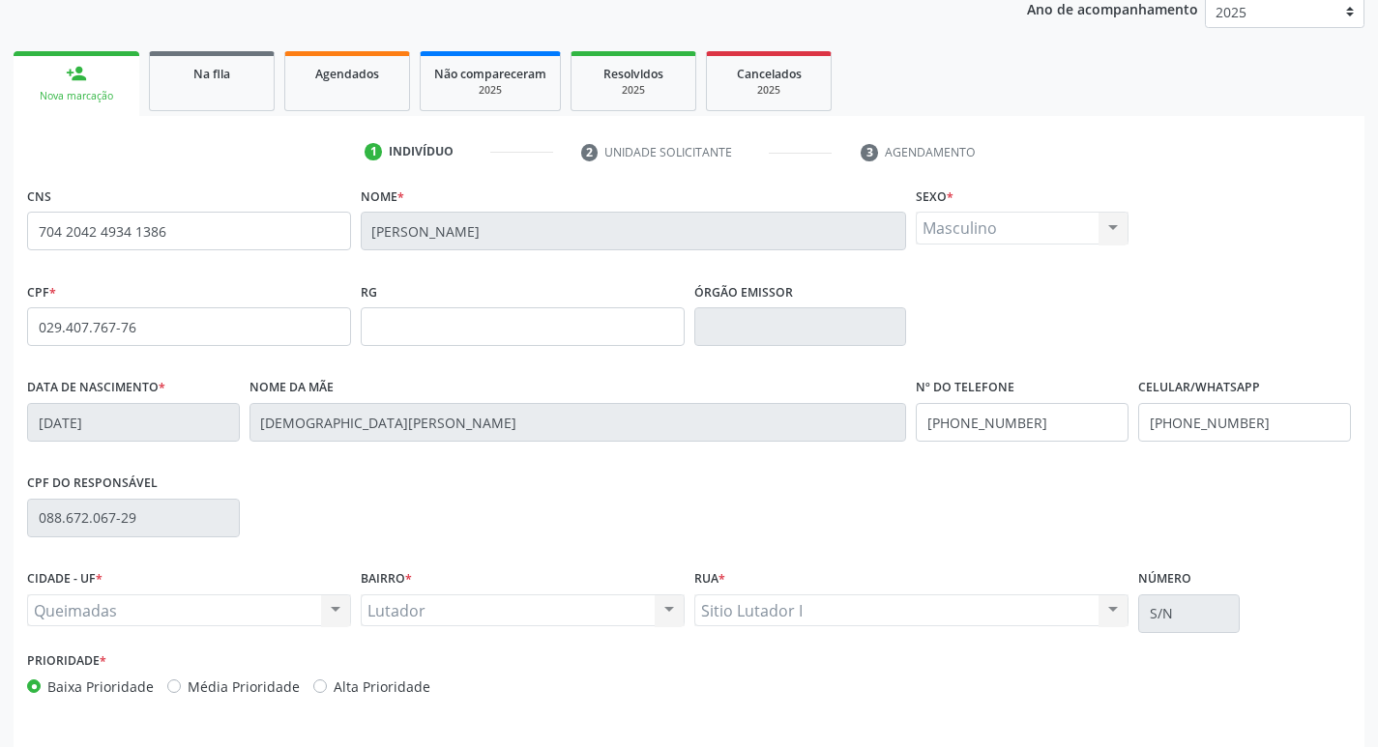
scroll to position [301, 0]
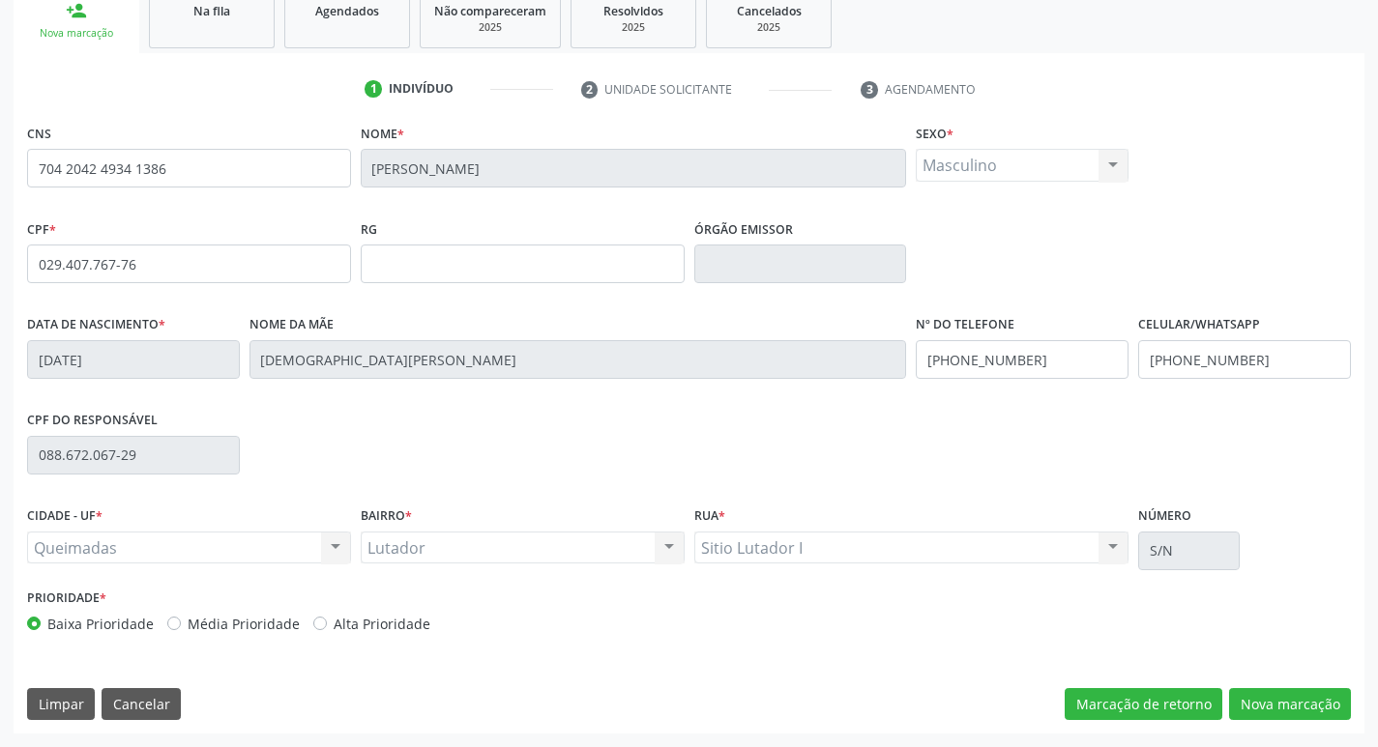
click at [1283, 723] on div "CNS 704 2042 4934 1386 Nome * Ivanildo Francisco Henrique Sexo * Masculino Masc…" at bounding box center [689, 426] width 1351 height 615
click at [1309, 712] on button "Nova marcação" at bounding box center [1290, 704] width 122 height 33
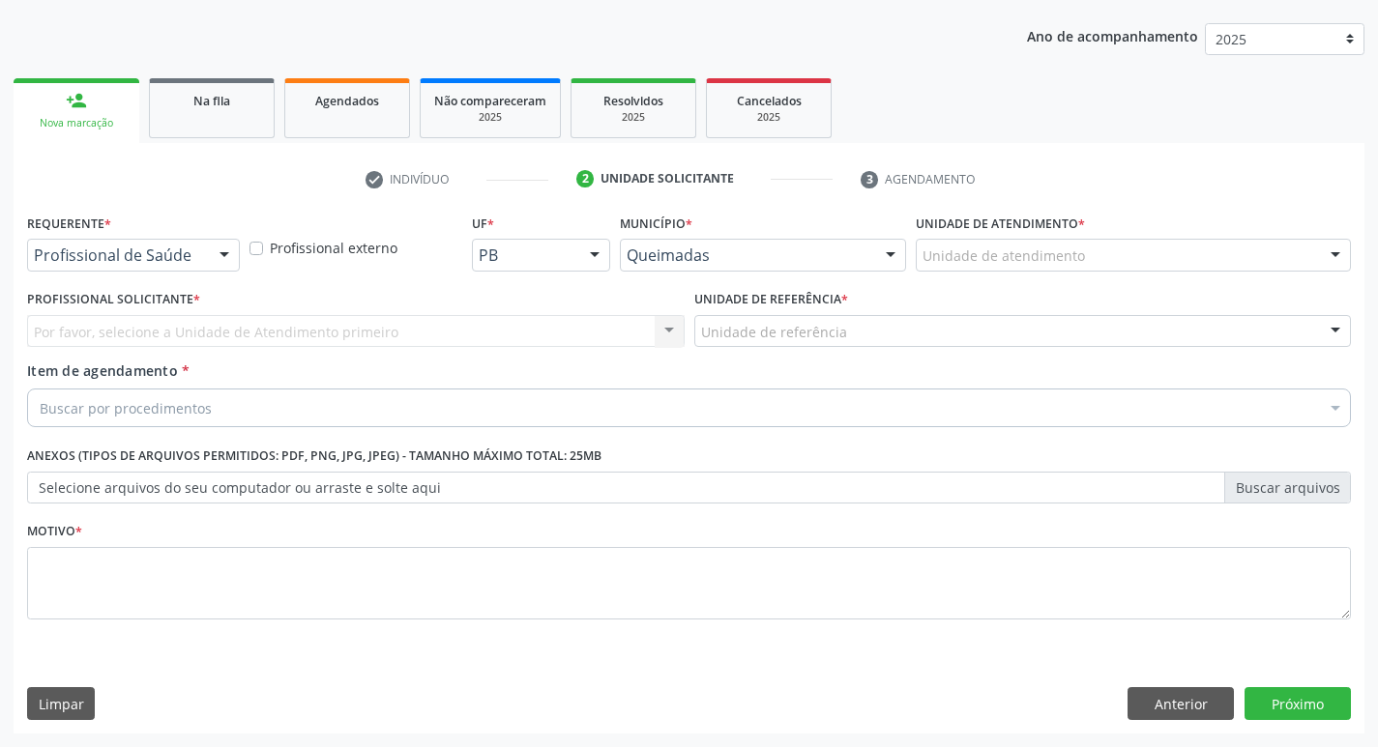
scroll to position [211, 0]
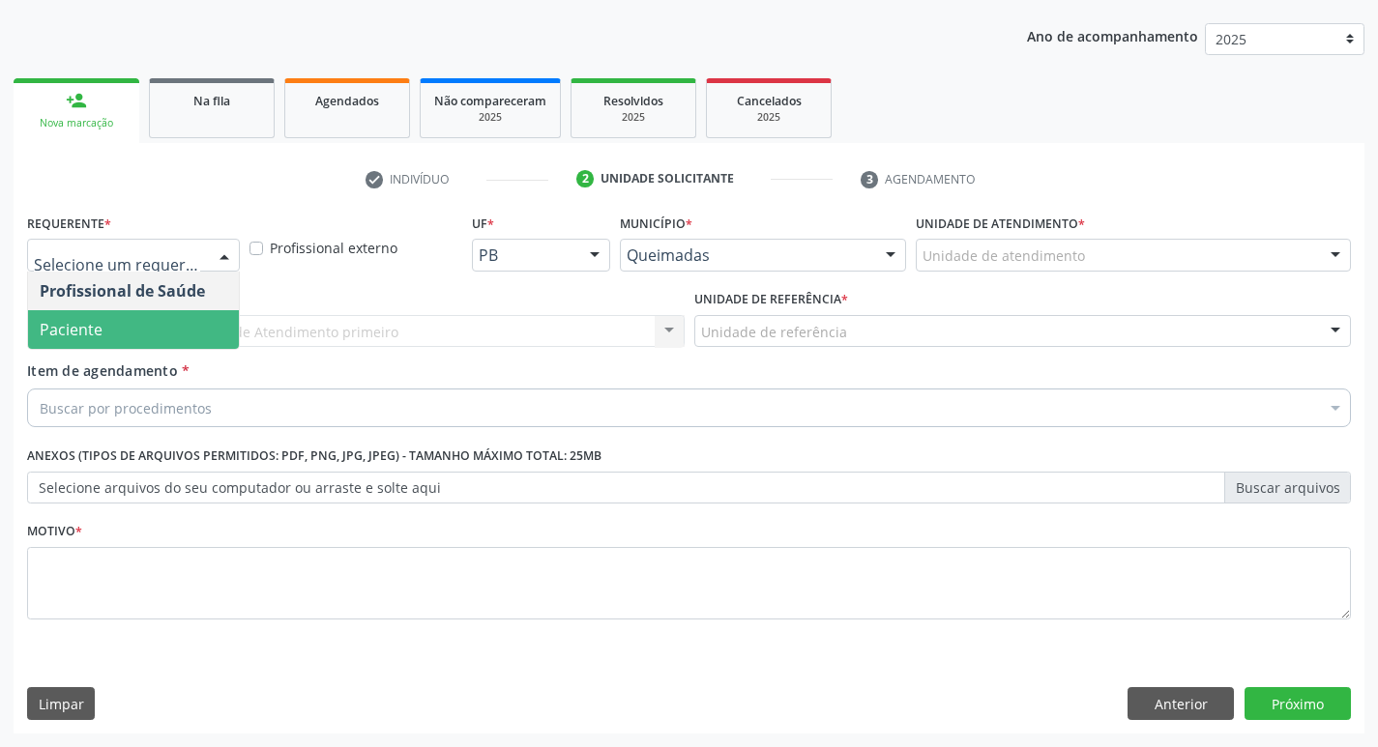
click at [169, 320] on span "Paciente" at bounding box center [133, 329] width 211 height 39
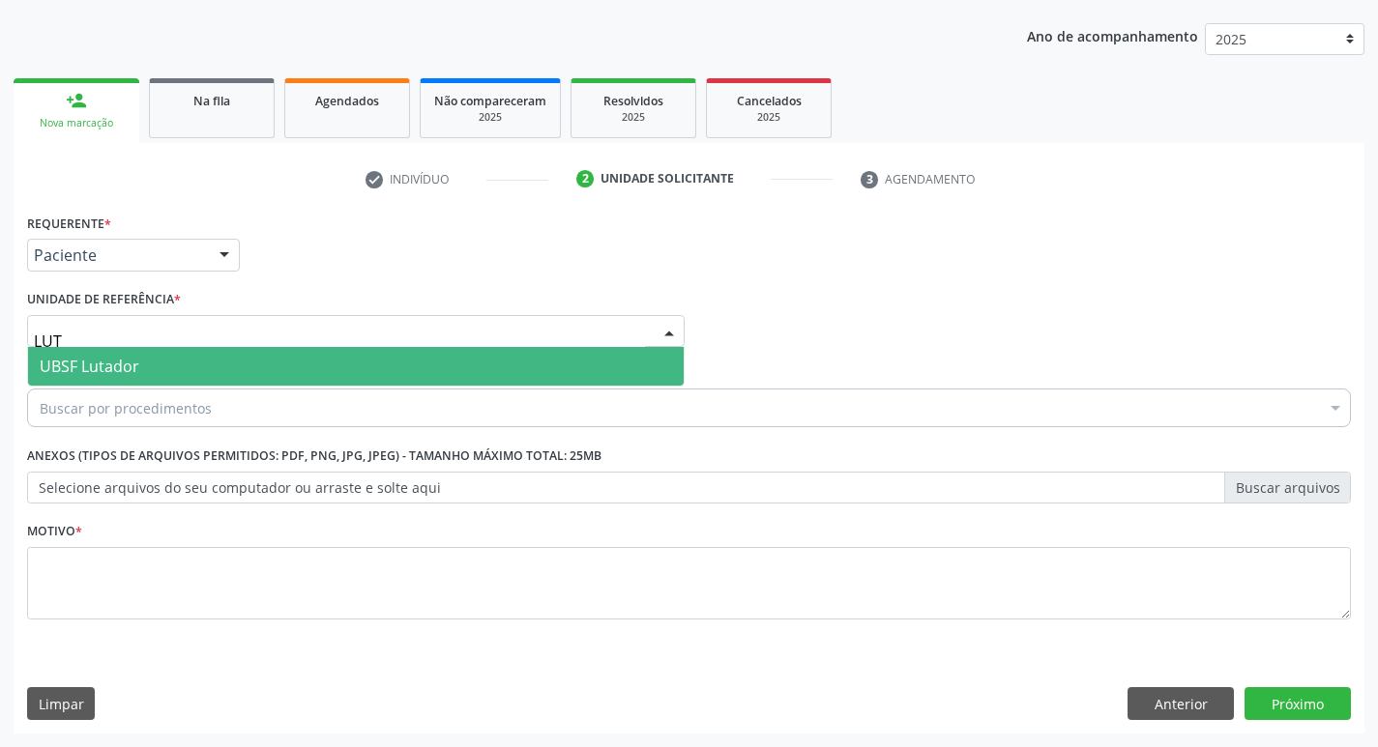
type input "LUTA"
click at [163, 362] on span "UBSF Lutador" at bounding box center [355, 366] width 655 height 39
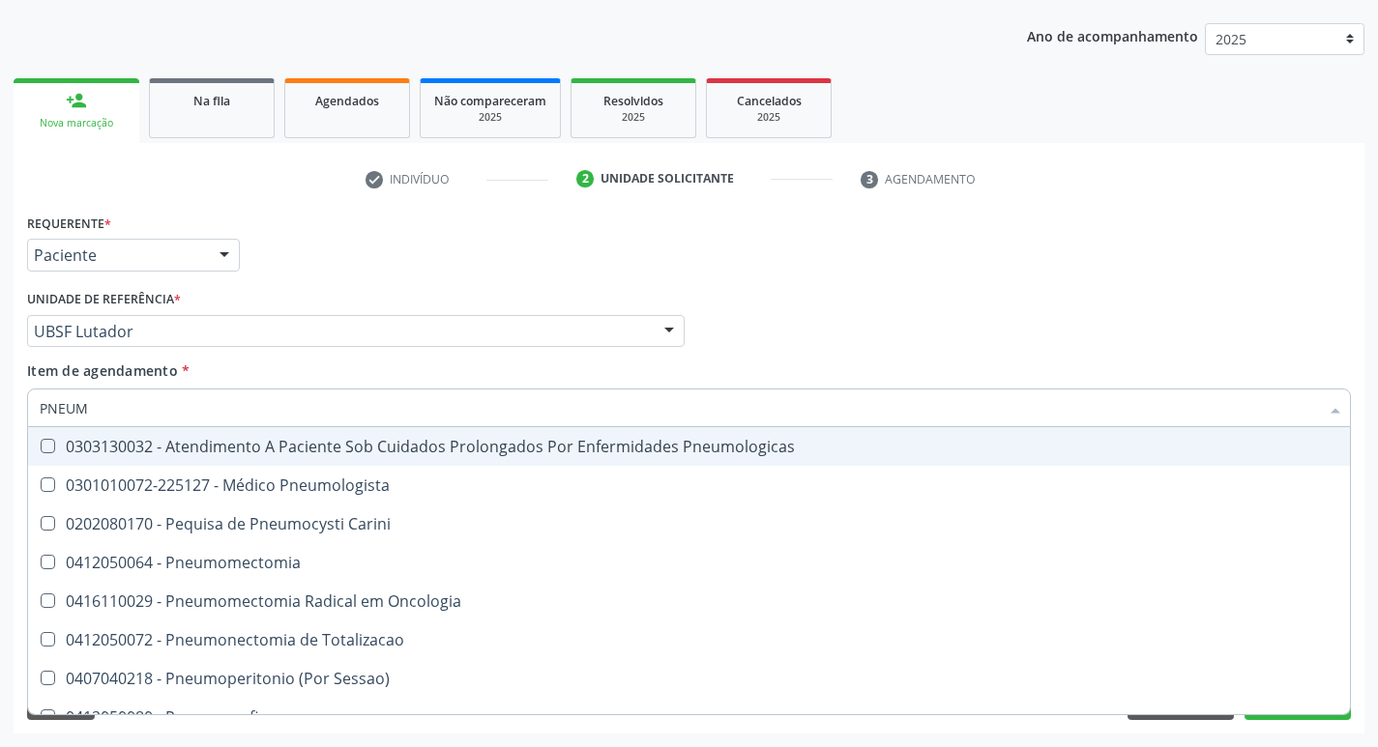
type input "PNEUMO"
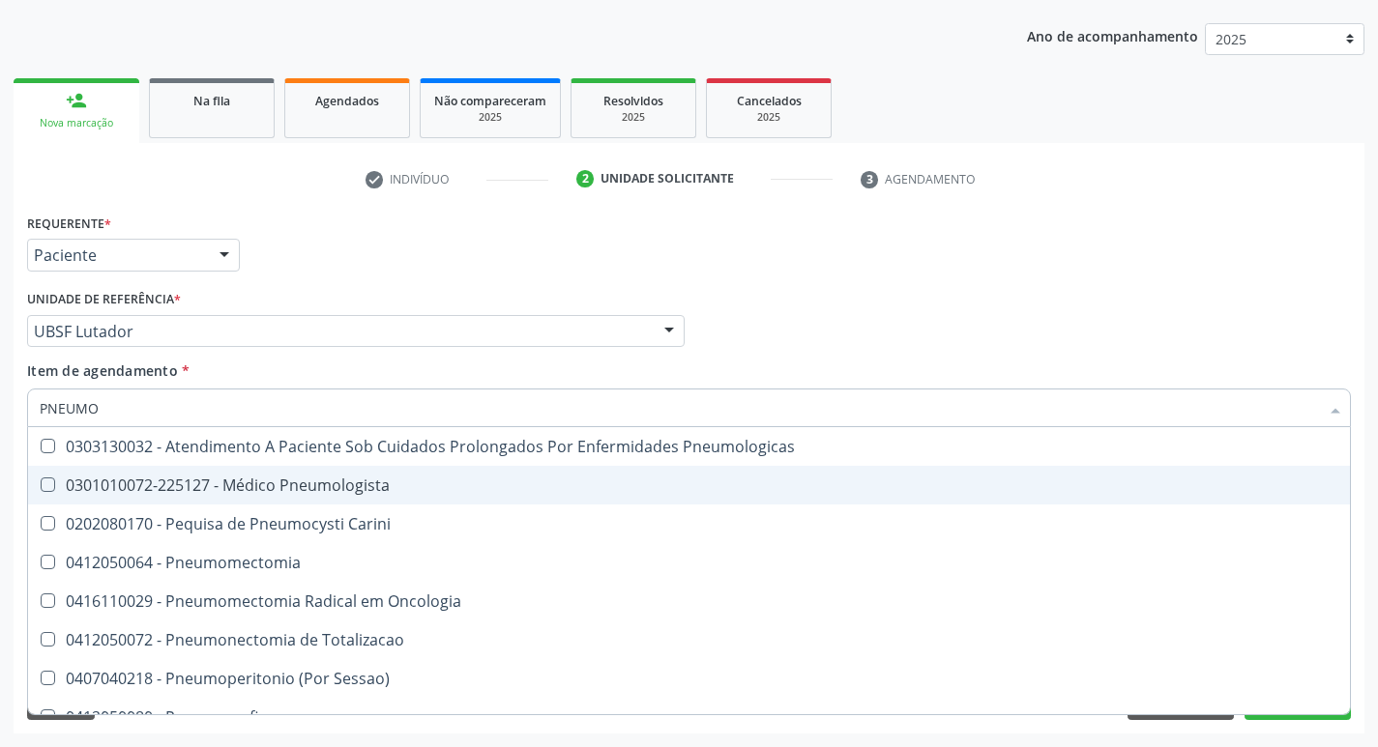
click at [171, 478] on div "0301010072-225127 - Médico Pneumologista" at bounding box center [689, 485] width 1298 height 15
checkbox Pneumologista "true"
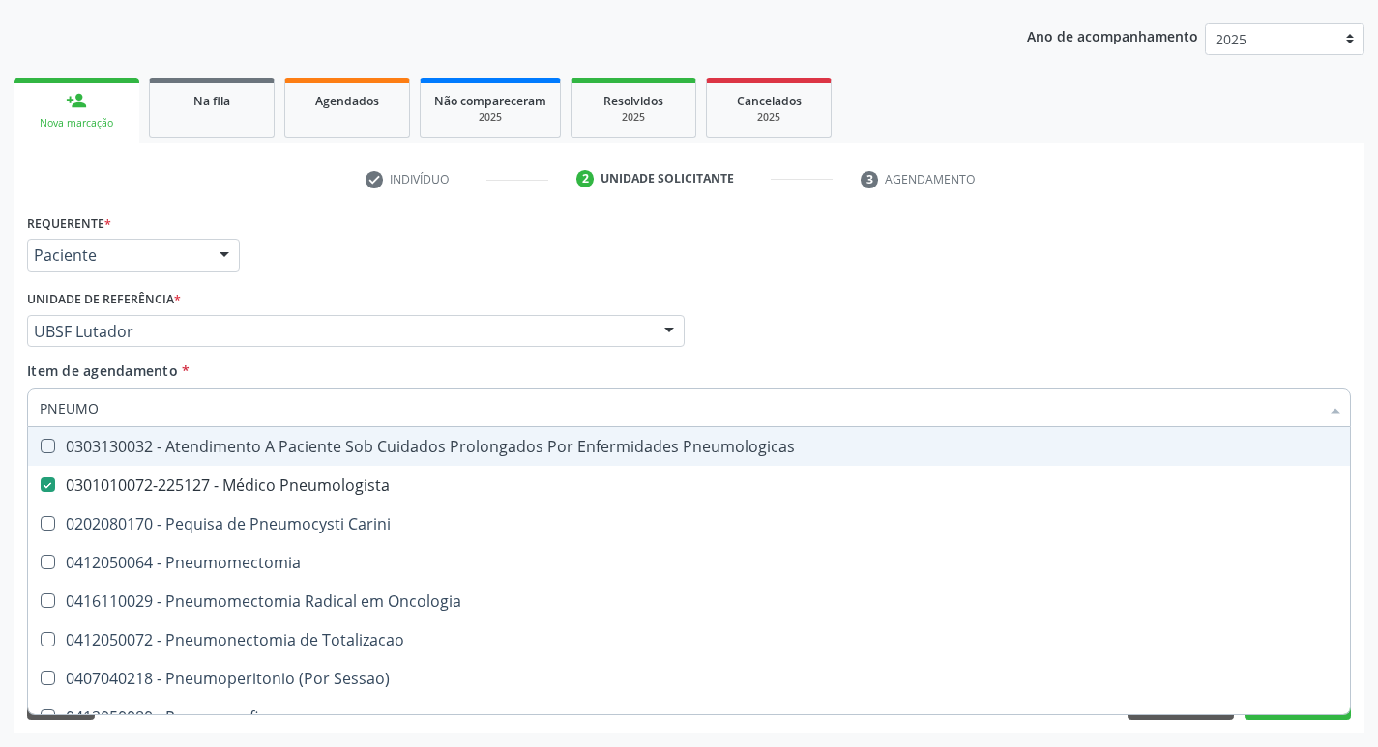
click at [337, 298] on div "Unidade de referência * UBSF Lutador UBSF Ligeiro II UBSF Saulo Leal Ernesto de…" at bounding box center [355, 316] width 657 height 62
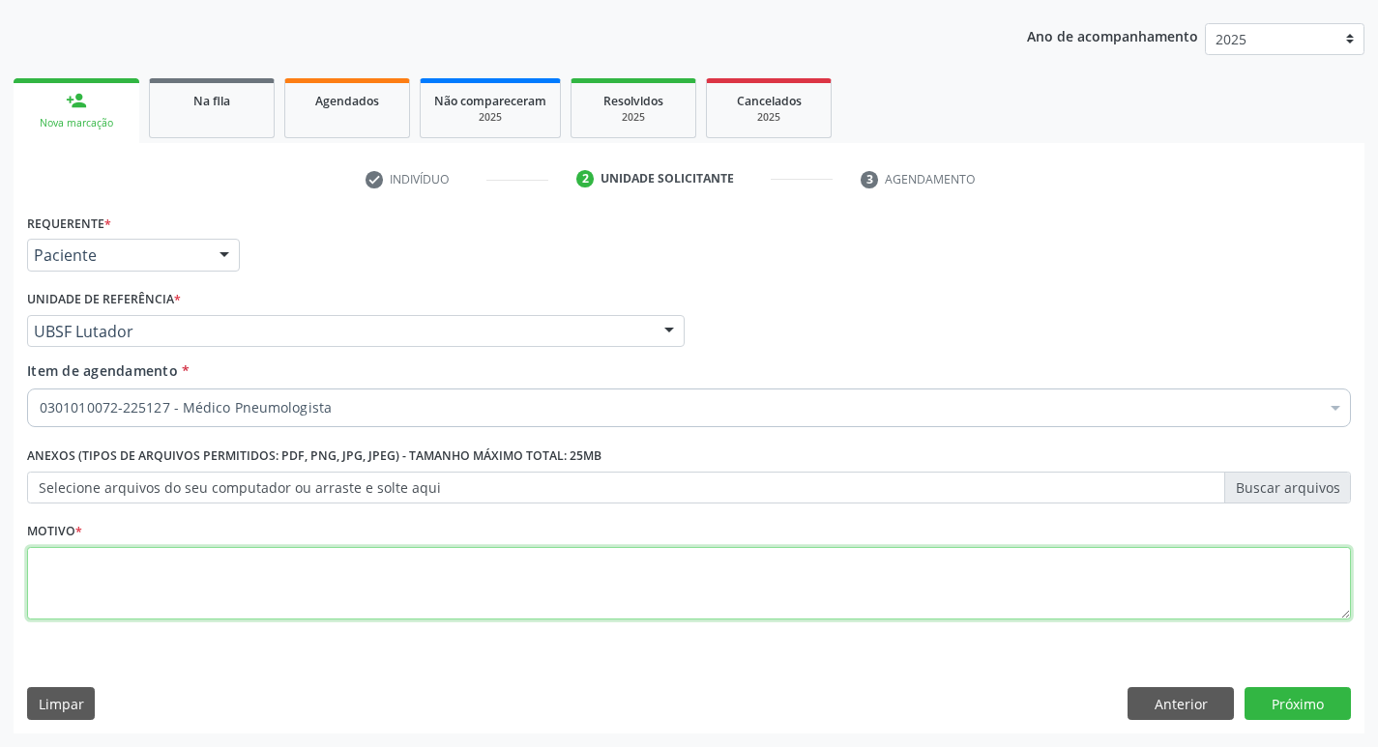
click at [178, 615] on textarea at bounding box center [689, 583] width 1324 height 73
type textarea "RETORNO."
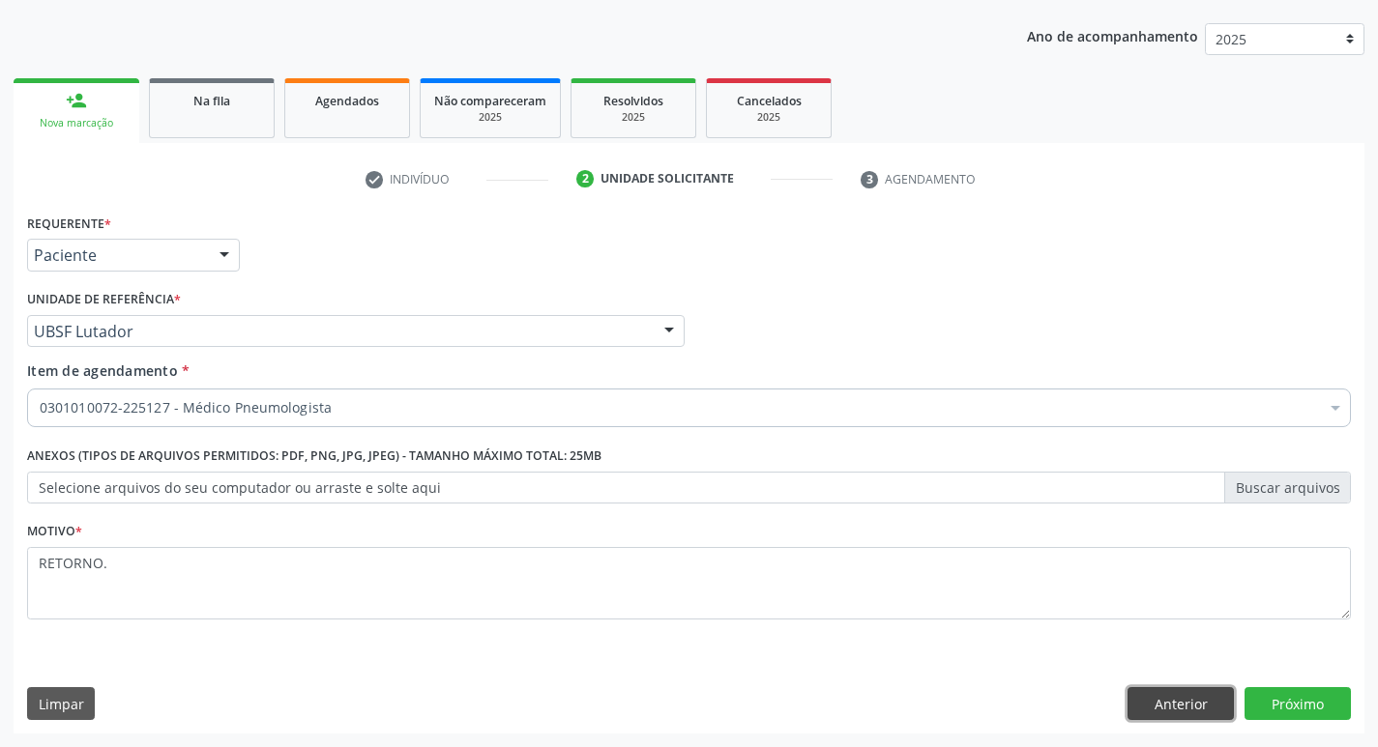
click at [1180, 687] on button "Anterior" at bounding box center [1180, 703] width 106 height 33
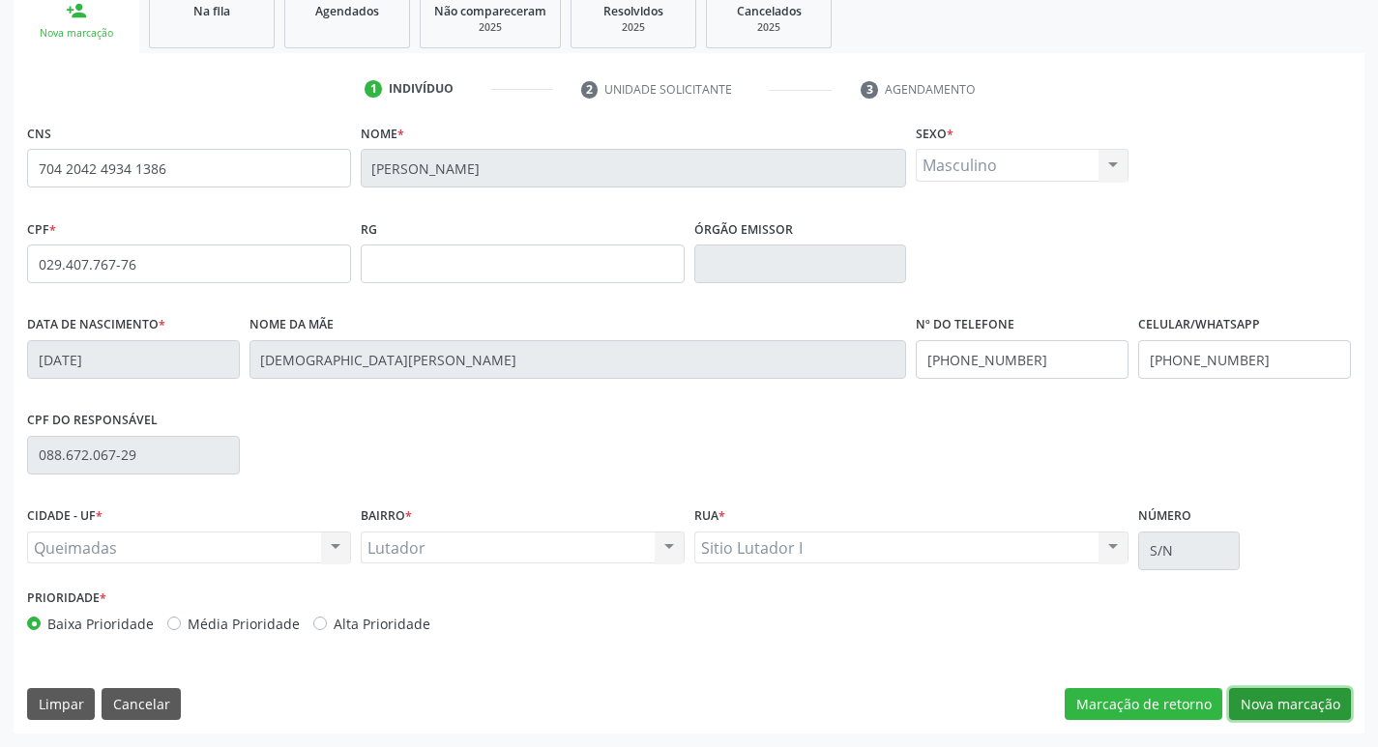
click at [1322, 709] on button "Nova marcação" at bounding box center [1290, 704] width 122 height 33
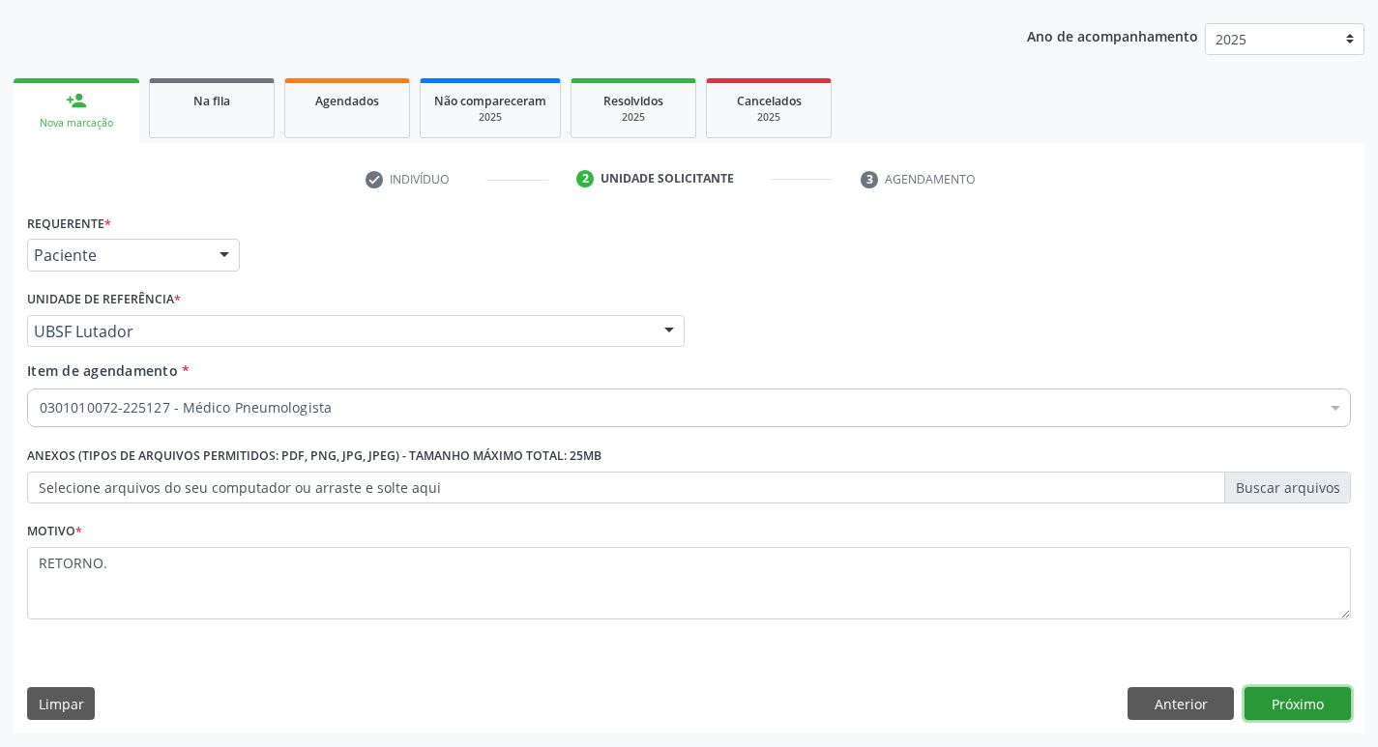
click at [1278, 688] on button "Próximo" at bounding box center [1297, 703] width 106 height 33
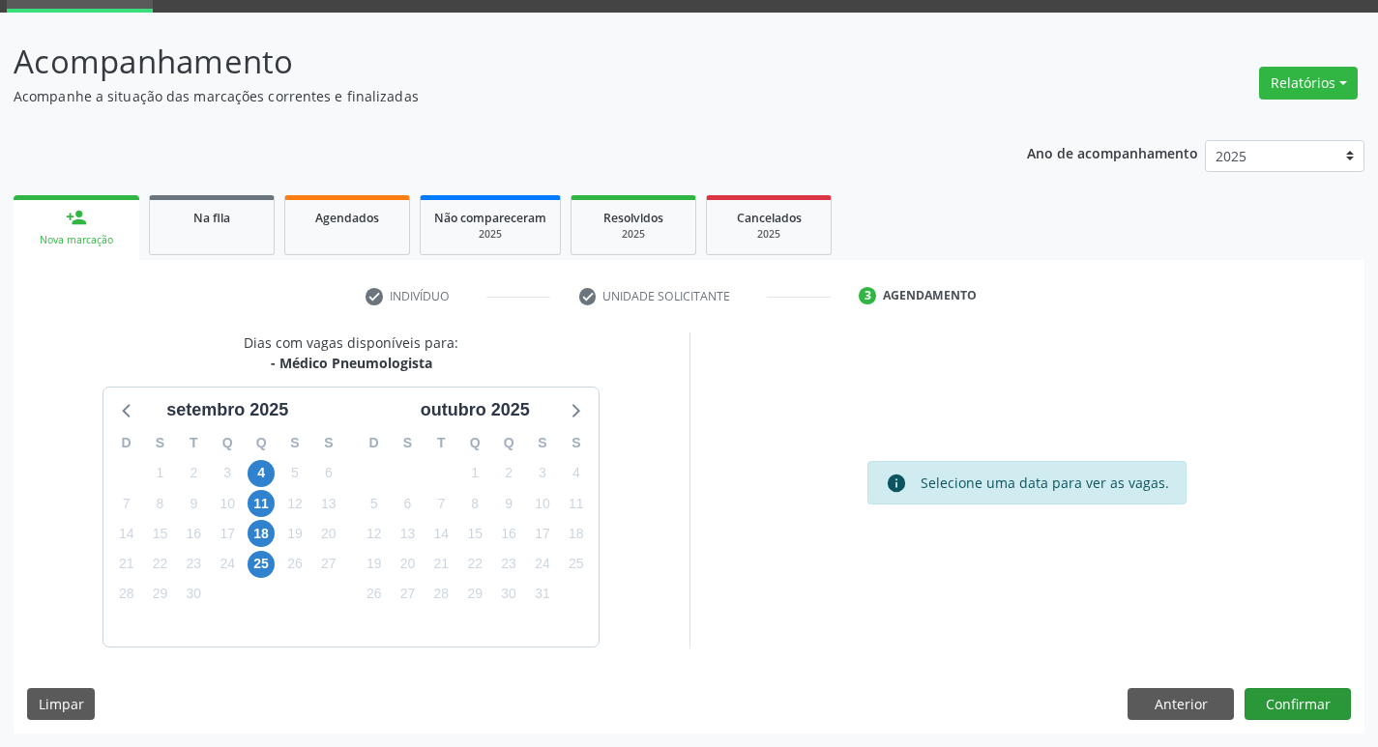
drag, startPoint x: 1353, startPoint y: 703, endPoint x: 1320, endPoint y: 707, distance: 33.1
click at [1325, 707] on div "Dias com vagas disponíveis para: - Médico Pneumologista setembro 2025 D S T Q Q…" at bounding box center [689, 533] width 1351 height 401
click at [1320, 707] on button "Confirmar" at bounding box center [1297, 704] width 106 height 33
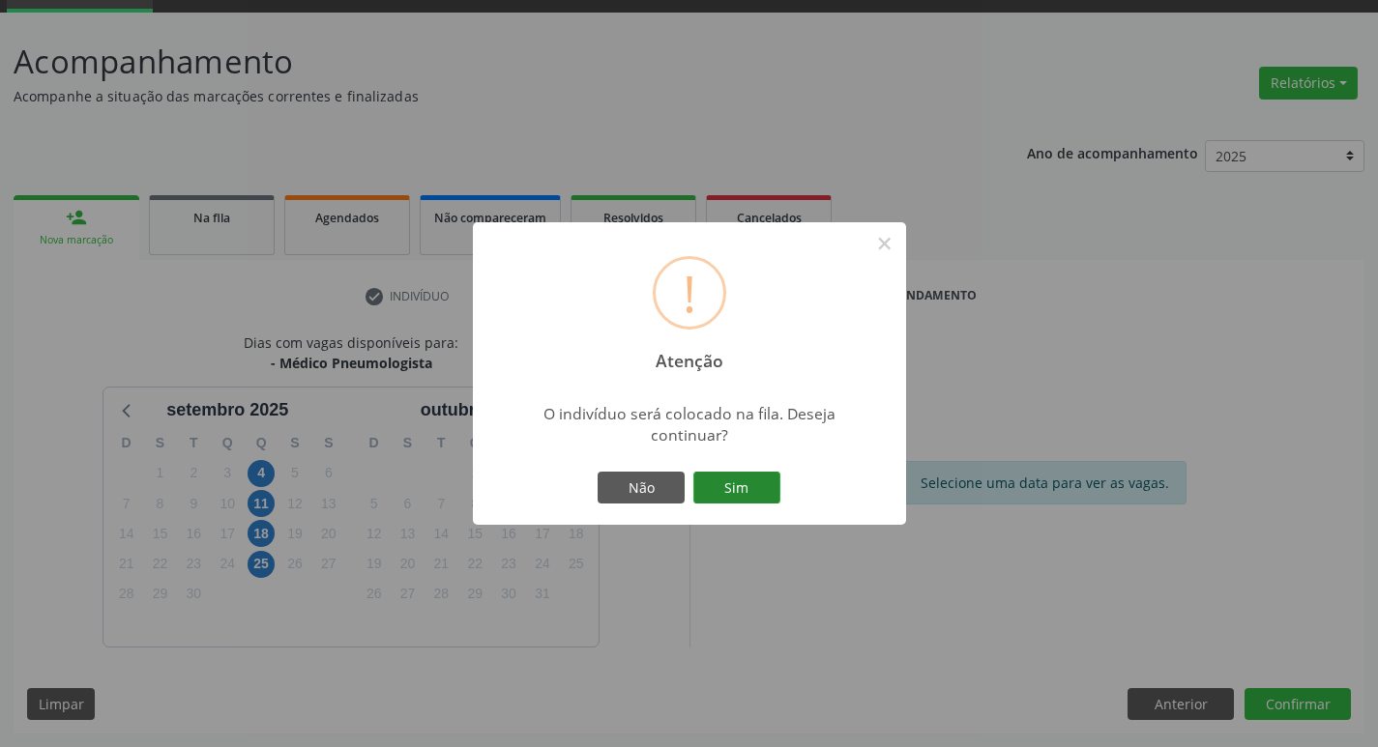
click at [755, 491] on button "Sim" at bounding box center [736, 488] width 87 height 33
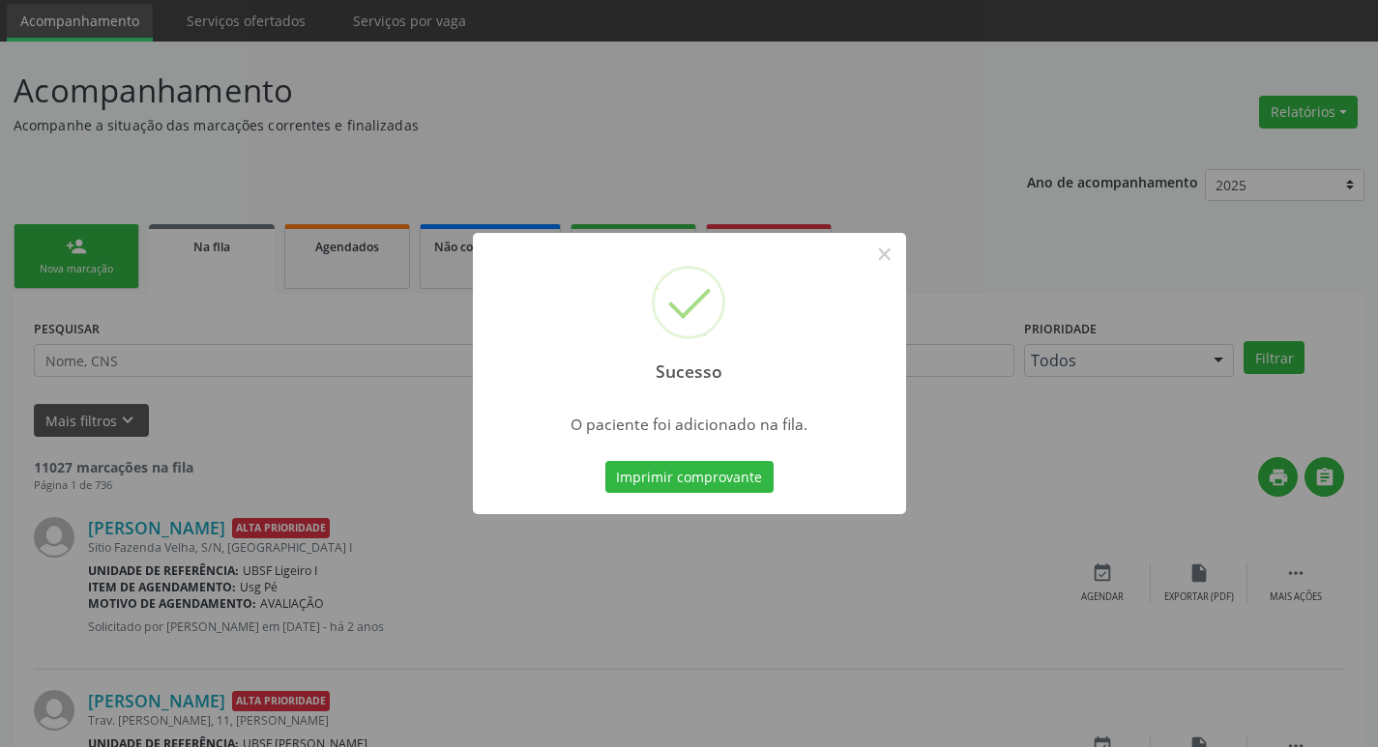
scroll to position [97, 0]
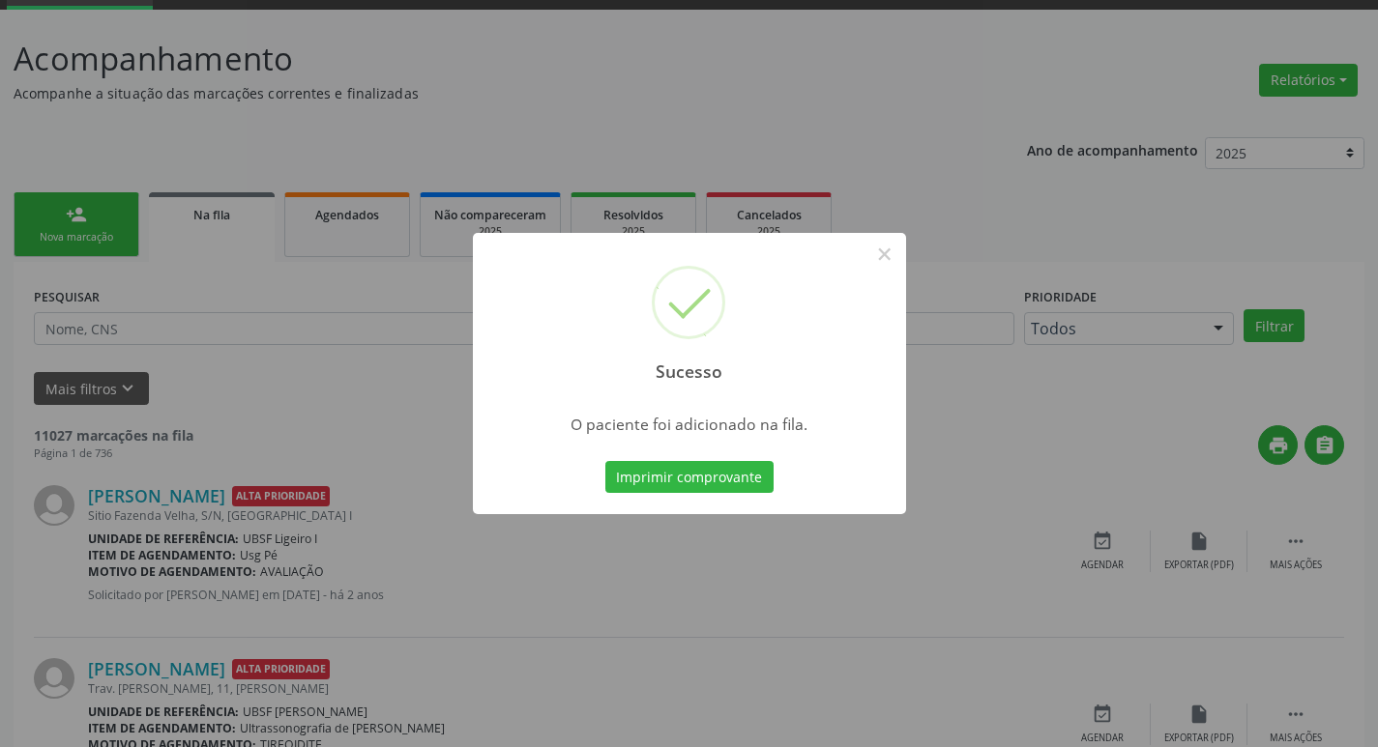
click at [252, 85] on div "Sucesso × O paciente foi adicionado na fila. Imprimir comprovante Cancel" at bounding box center [689, 373] width 1378 height 747
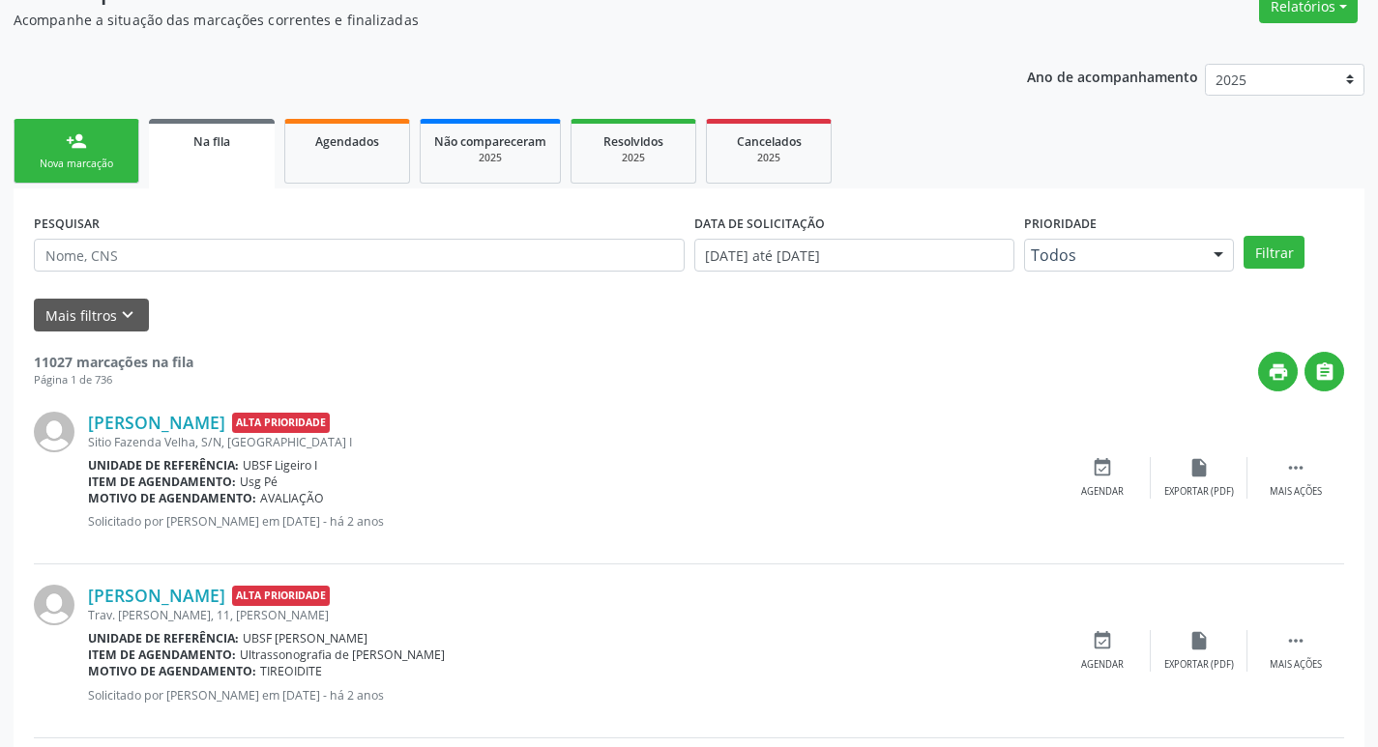
scroll to position [290, 0]
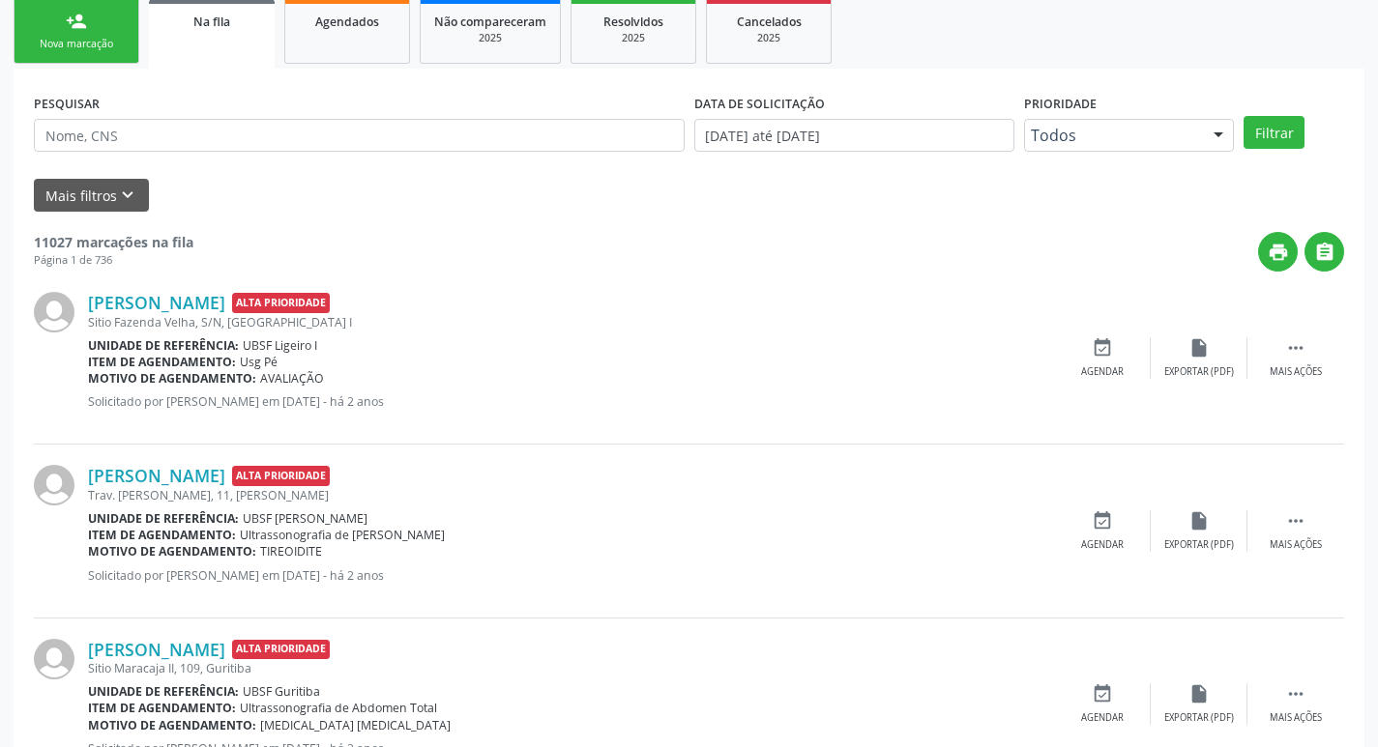
click at [93, 48] on div "Nova marcação" at bounding box center [76, 44] width 97 height 15
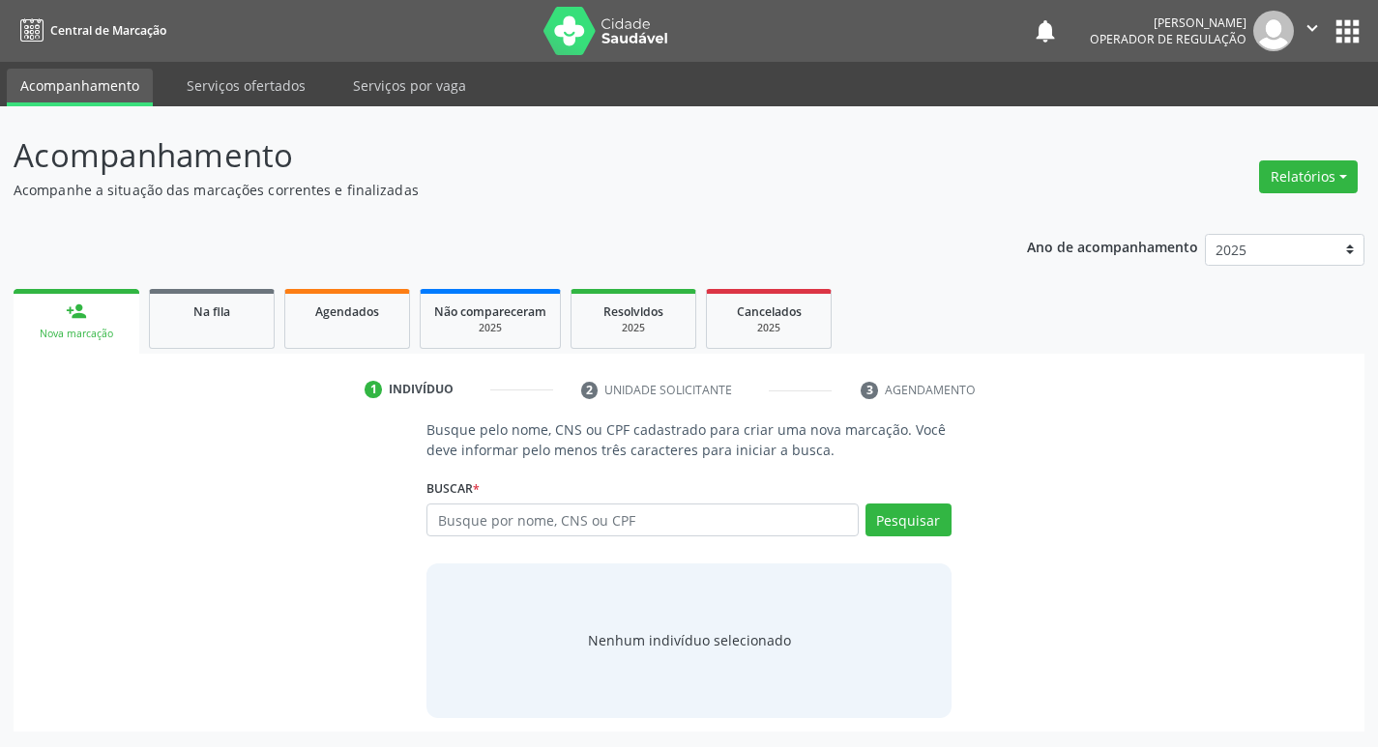
scroll to position [0, 0]
click at [468, 517] on input "text" at bounding box center [650, 520] width 438 height 33
type input "707608209353493"
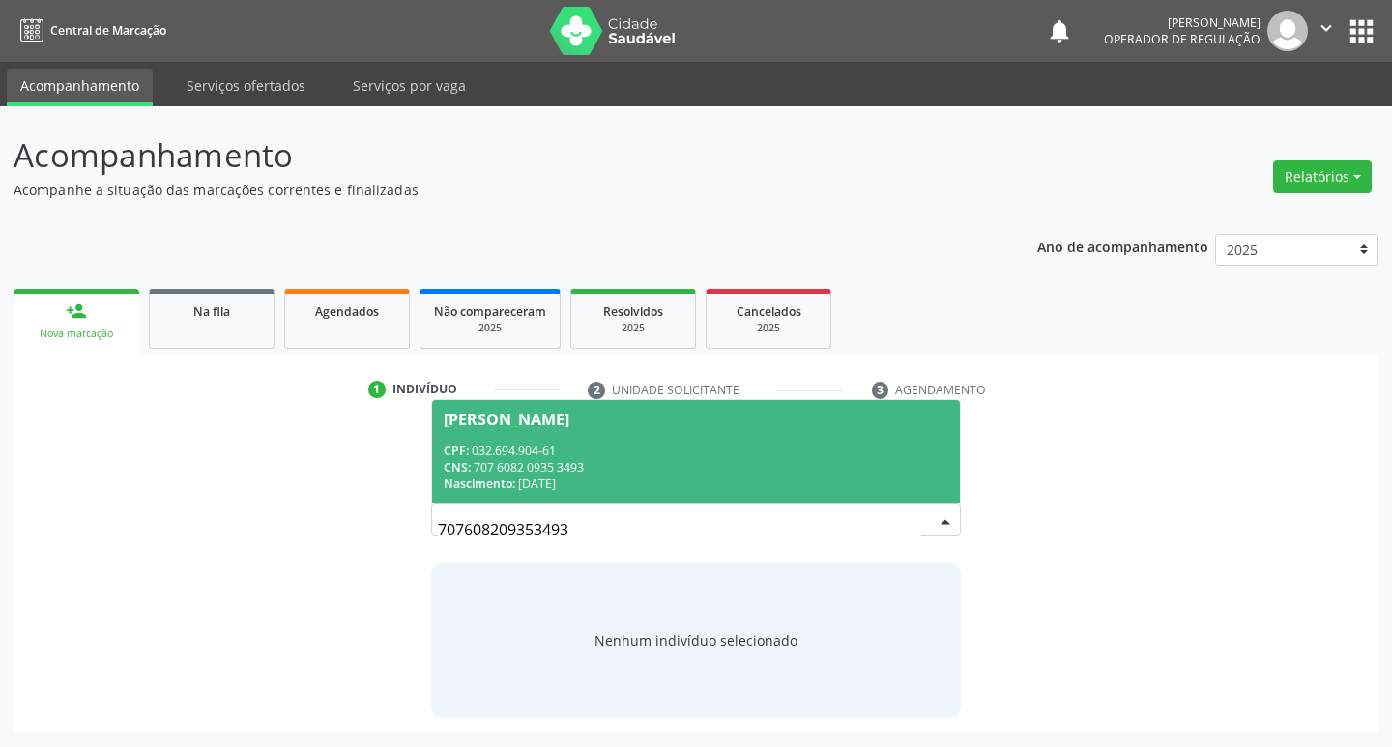
click at [497, 438] on span "Suely Tavares da Silva Pereira CPF: 032.694.904-61 CNS: 707 6082 0935 3493 Nasc…" at bounding box center [696, 451] width 529 height 103
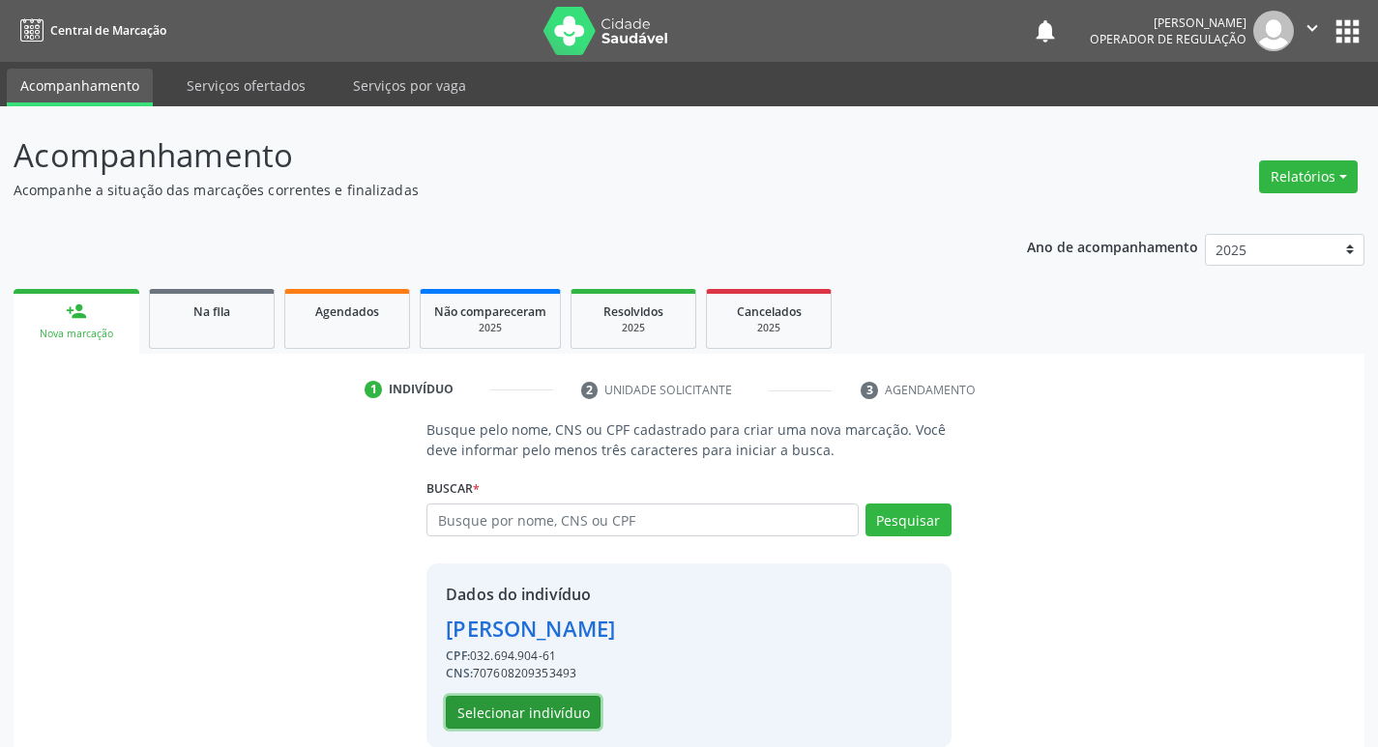
click at [521, 705] on button "Selecionar indivíduo" at bounding box center [523, 712] width 155 height 33
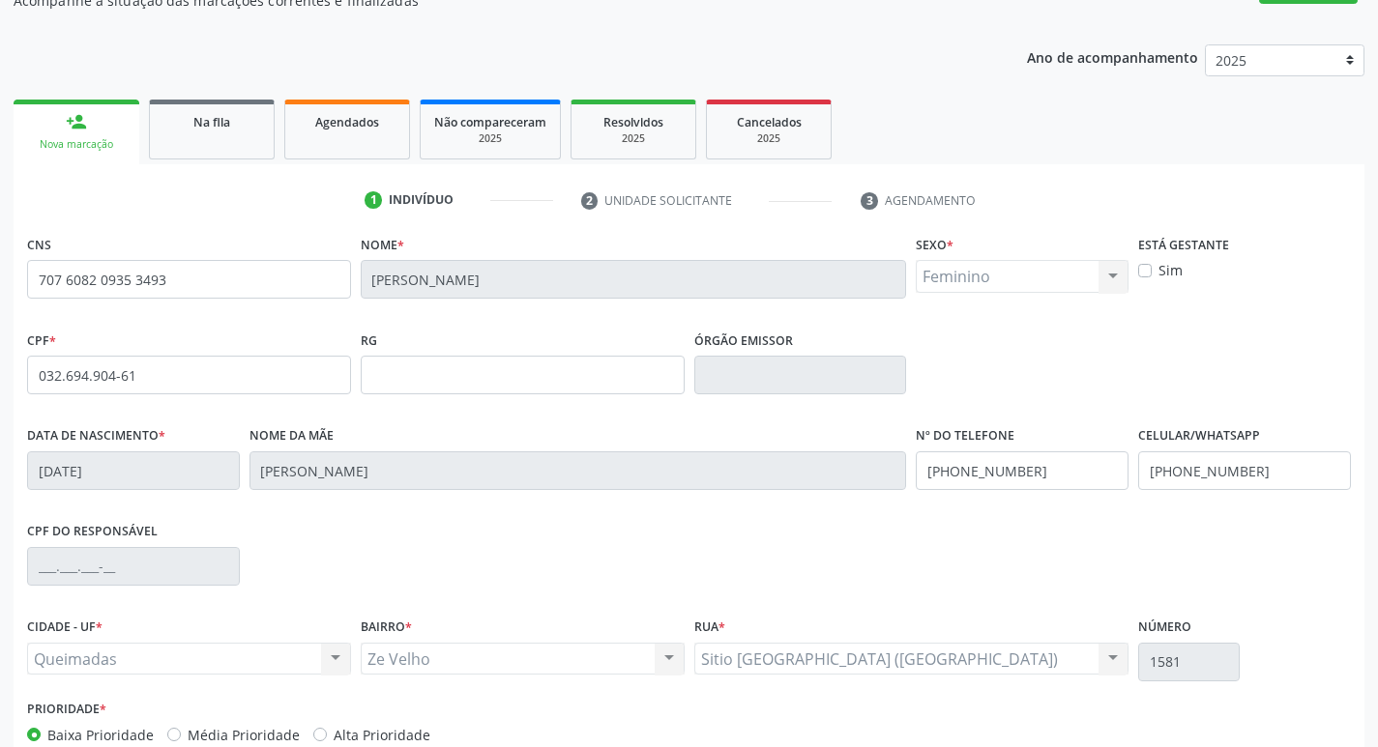
scroll to position [301, 0]
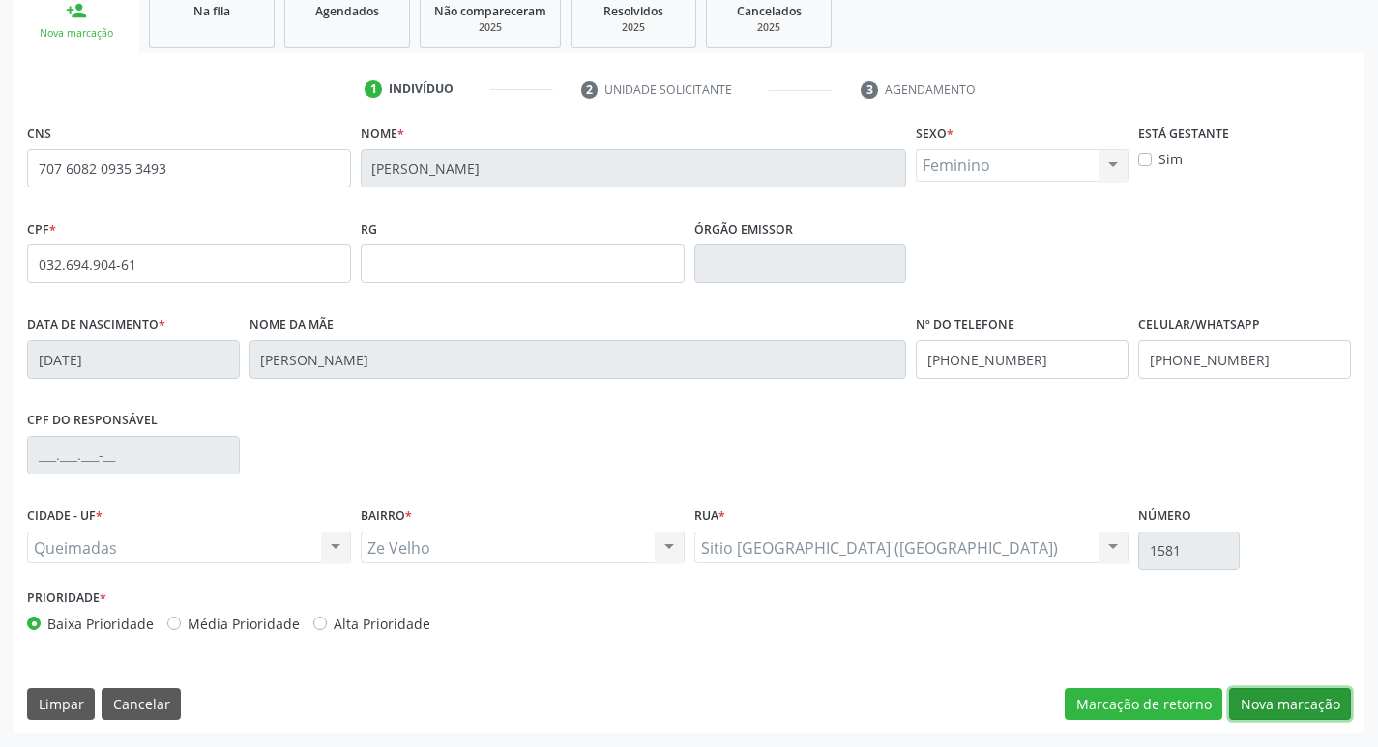
click at [1310, 705] on button "Nova marcação" at bounding box center [1290, 704] width 122 height 33
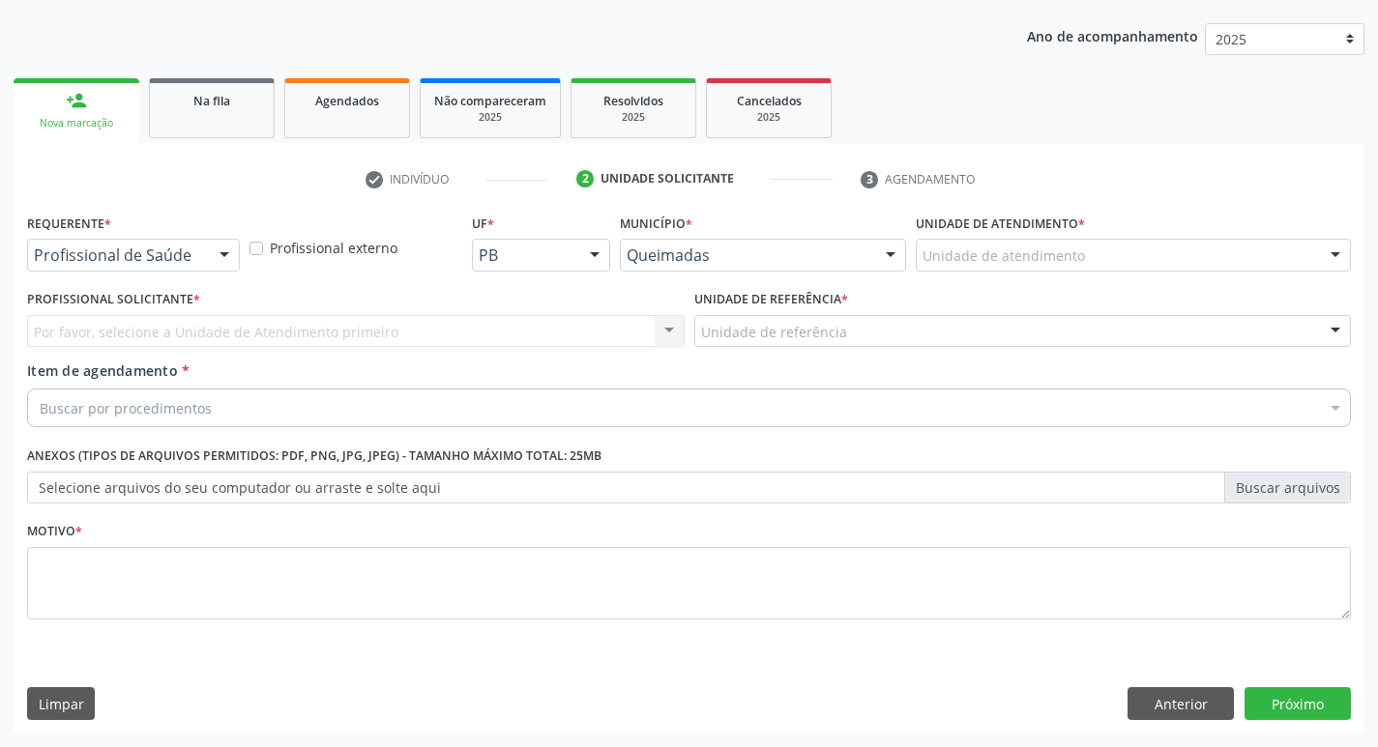
click at [110, 280] on div "Requerente * Profissional de Saúde Profissional de Saúde Paciente Nenhum result…" at bounding box center [133, 246] width 222 height 75
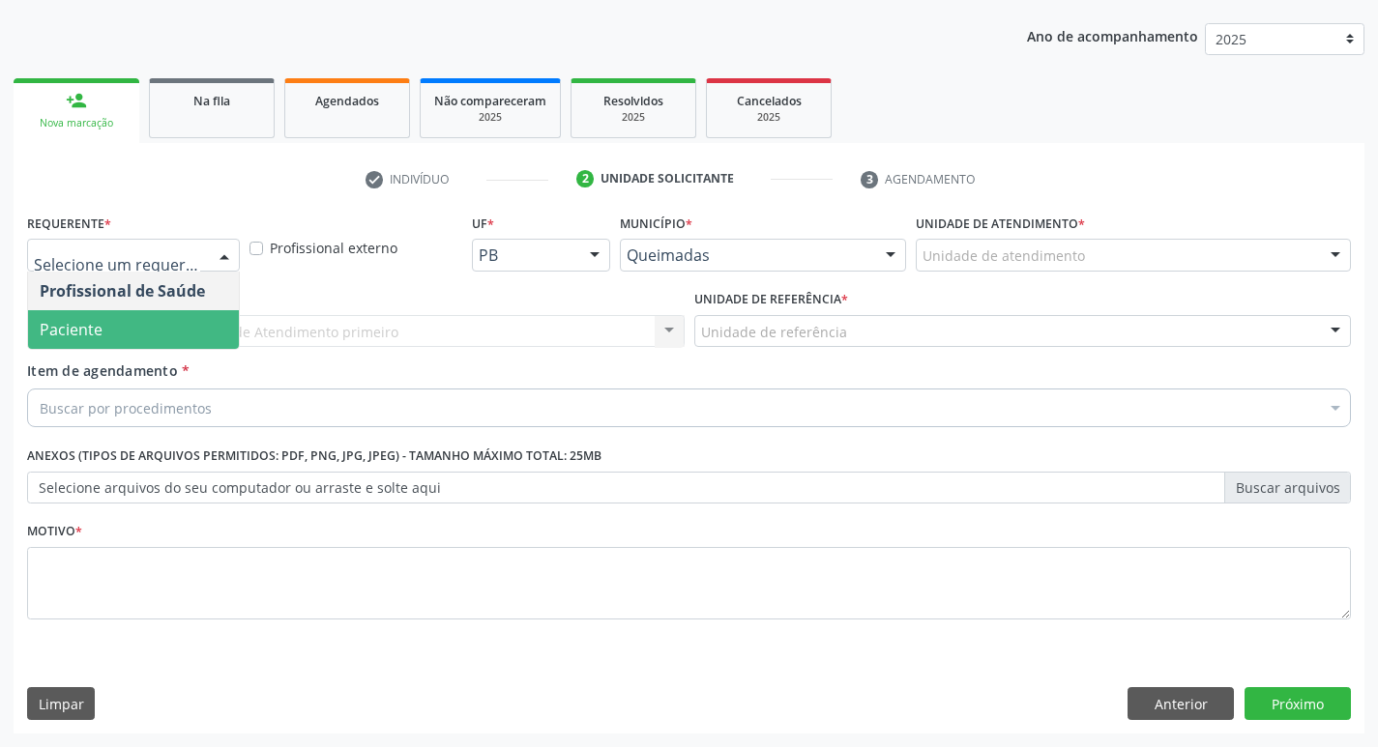
click at [80, 321] on span "Paciente" at bounding box center [71, 329] width 63 height 21
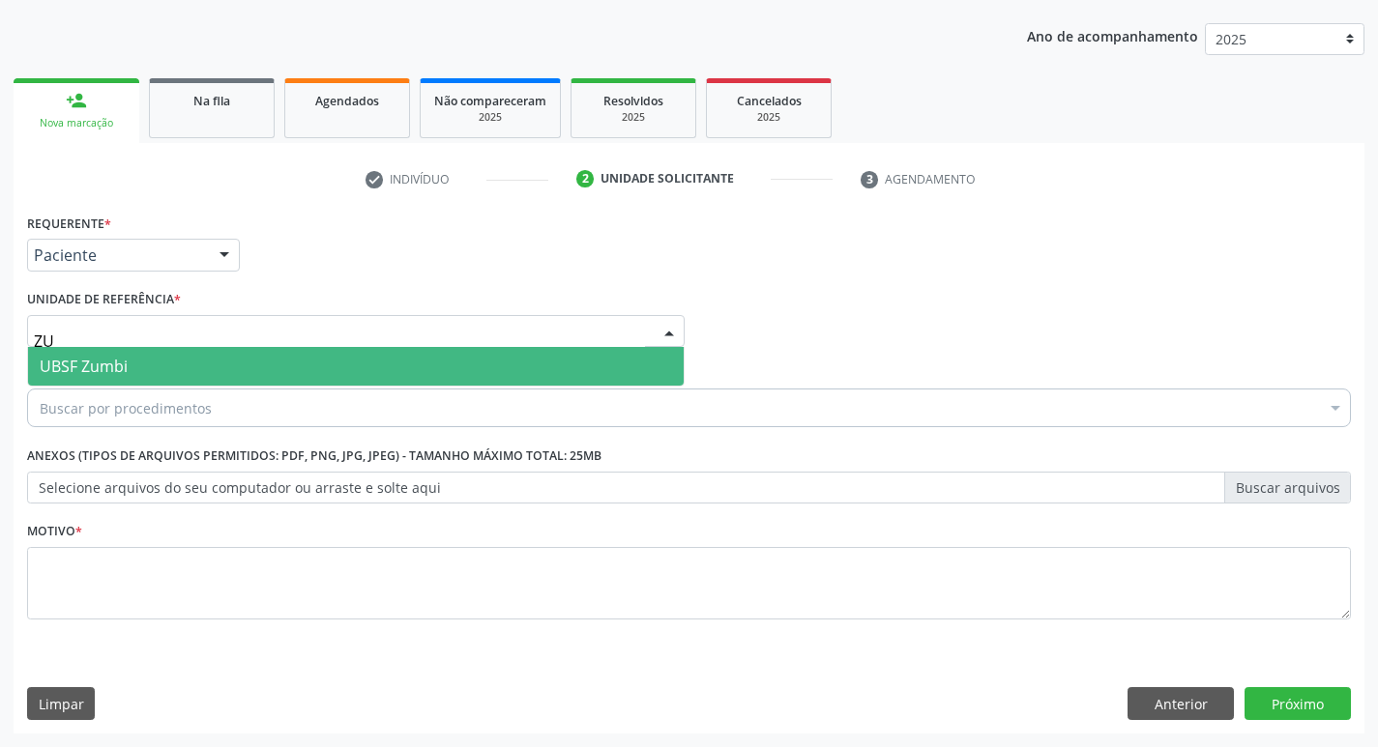
type input "ZUM"
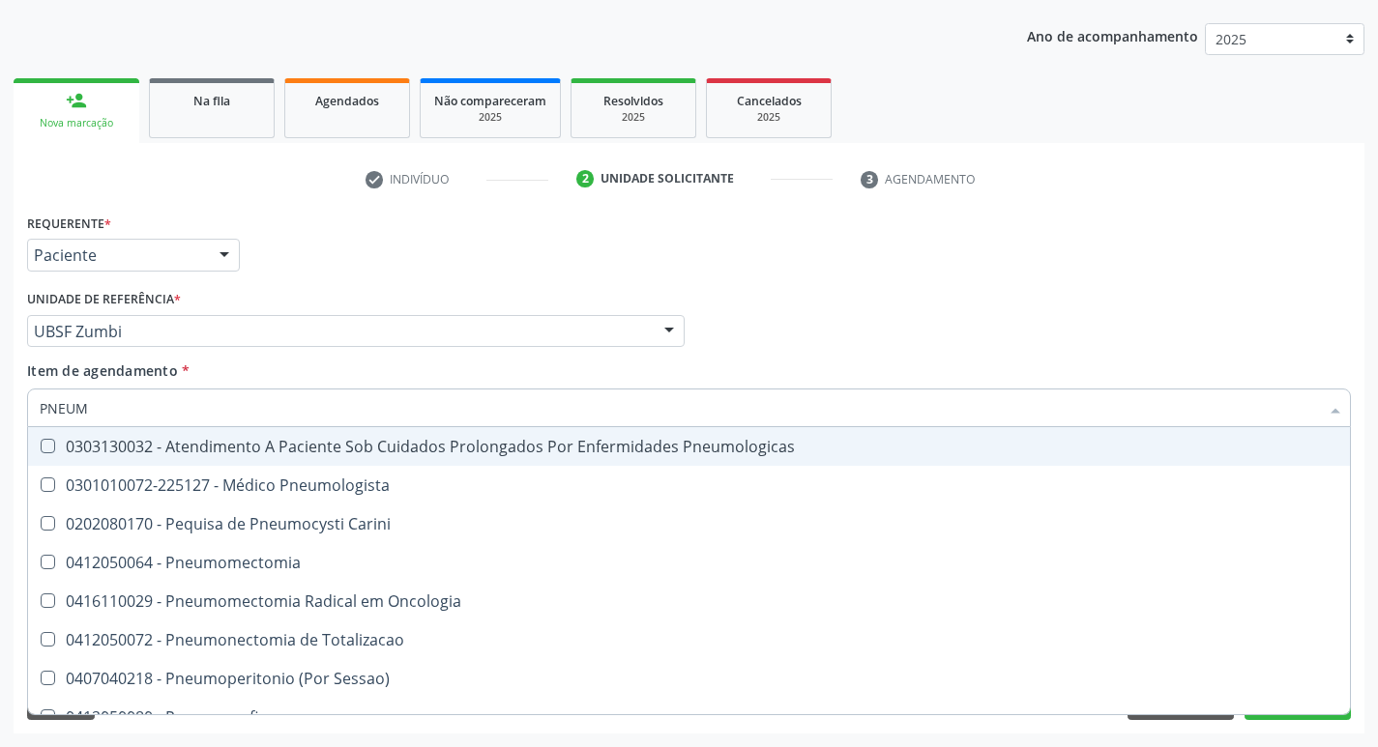
type input "PNEUMO"
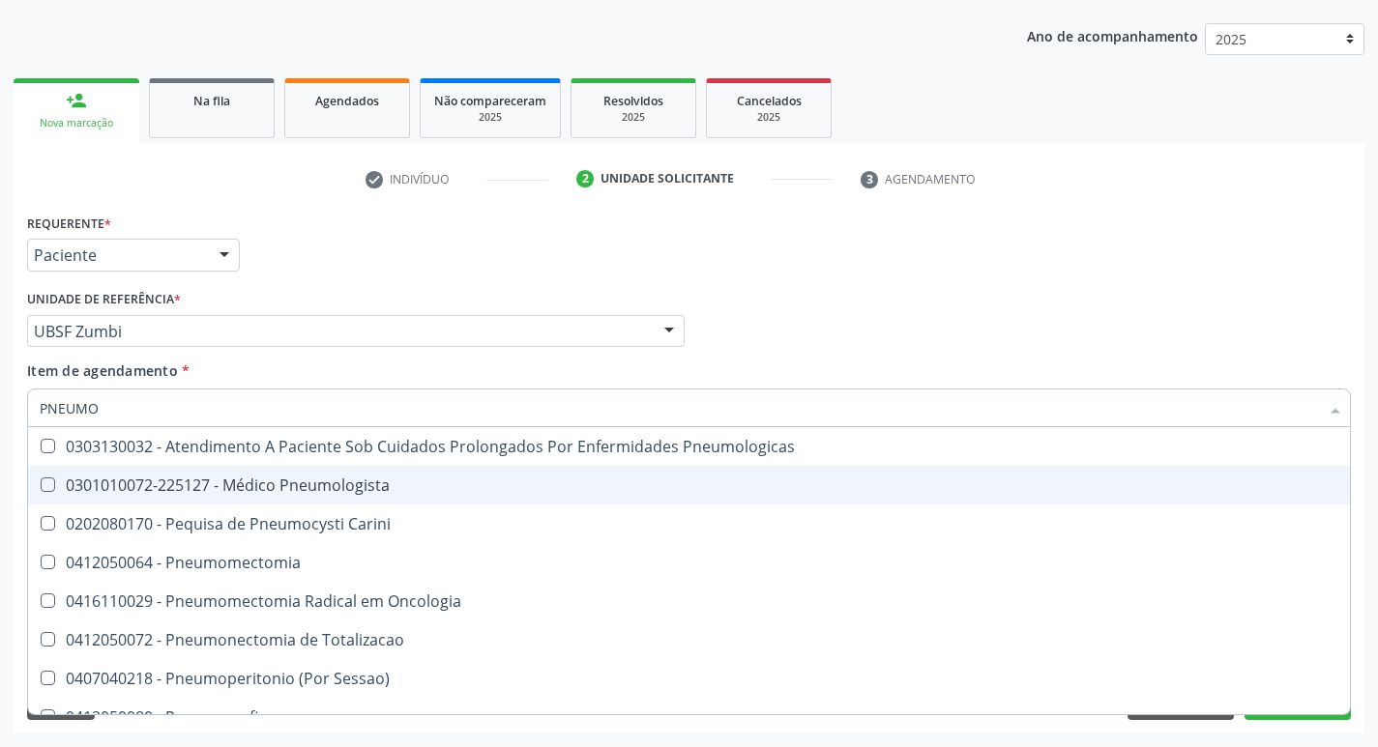
click at [111, 472] on span "0301010072-225127 - Médico Pneumologista" at bounding box center [689, 485] width 1322 height 39
checkbox Pneumologista "true"
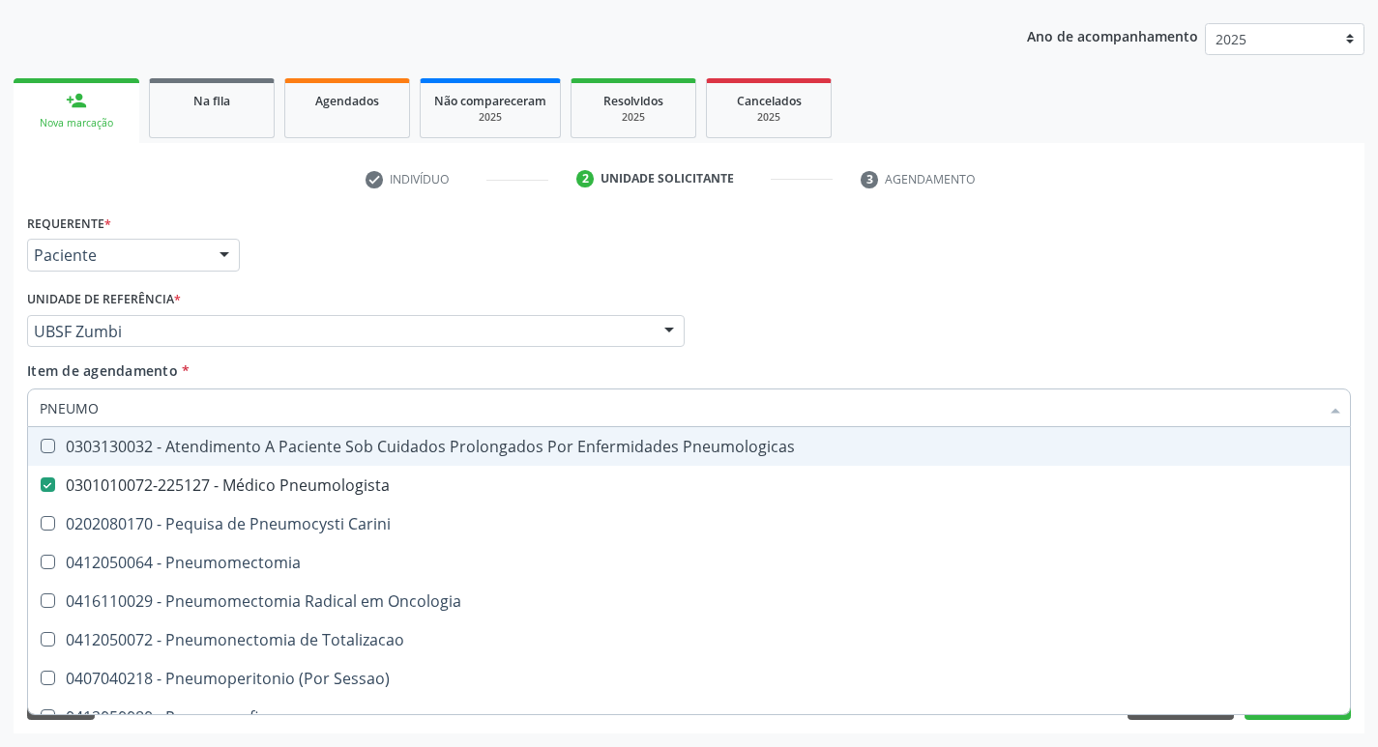
click at [348, 285] on div "Unidade de referência * UBSF Zumbi UBSF Ligeiro II UBSF Saulo Leal Ernesto de M…" at bounding box center [355, 316] width 657 height 62
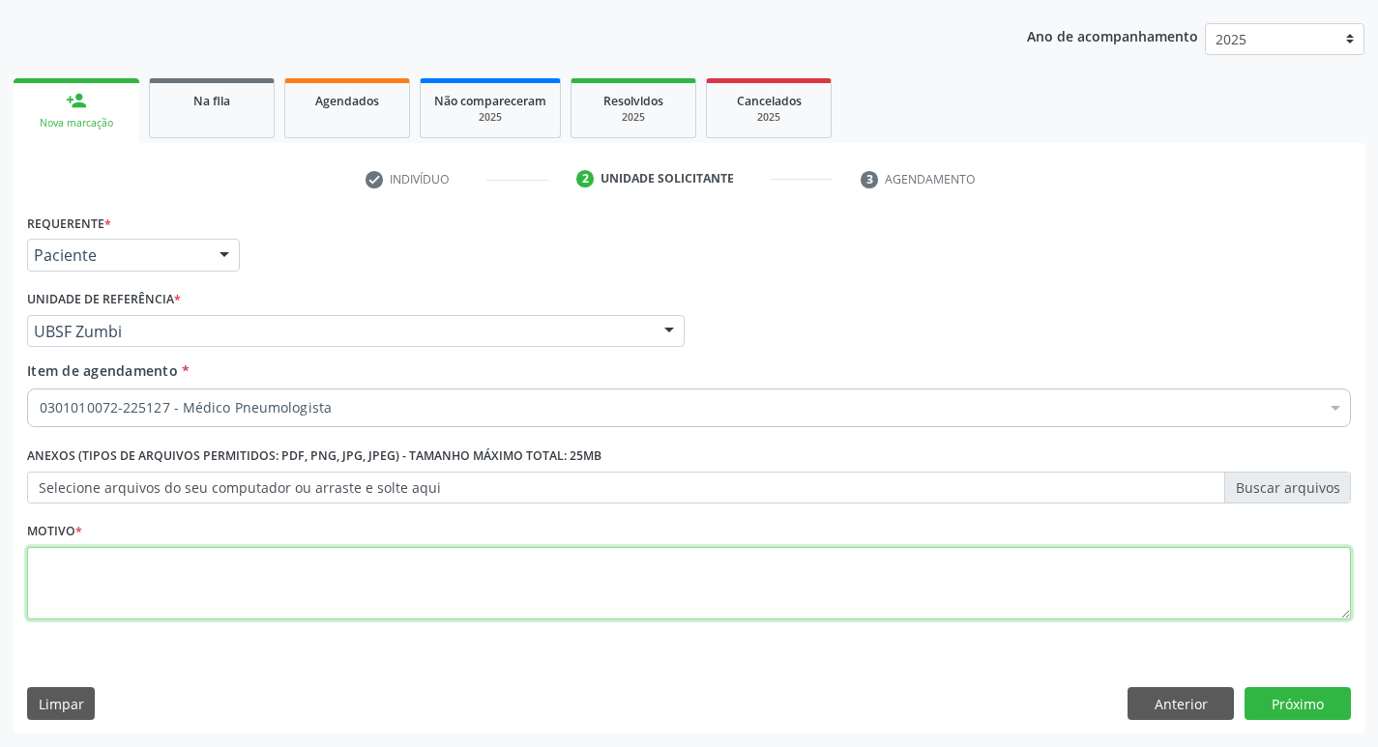
click at [131, 568] on textarea at bounding box center [689, 583] width 1324 height 73
type textarea "RETORNO"
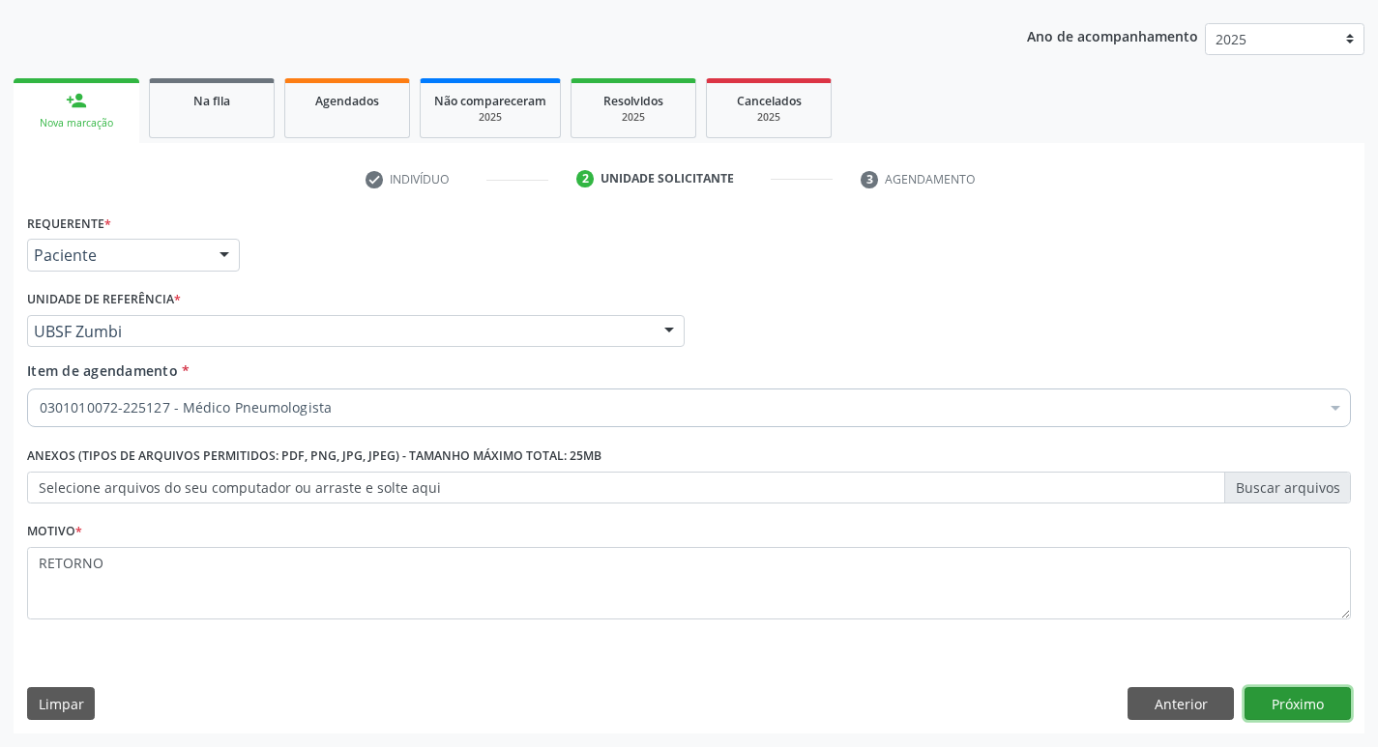
click at [1267, 704] on button "Próximo" at bounding box center [1297, 703] width 106 height 33
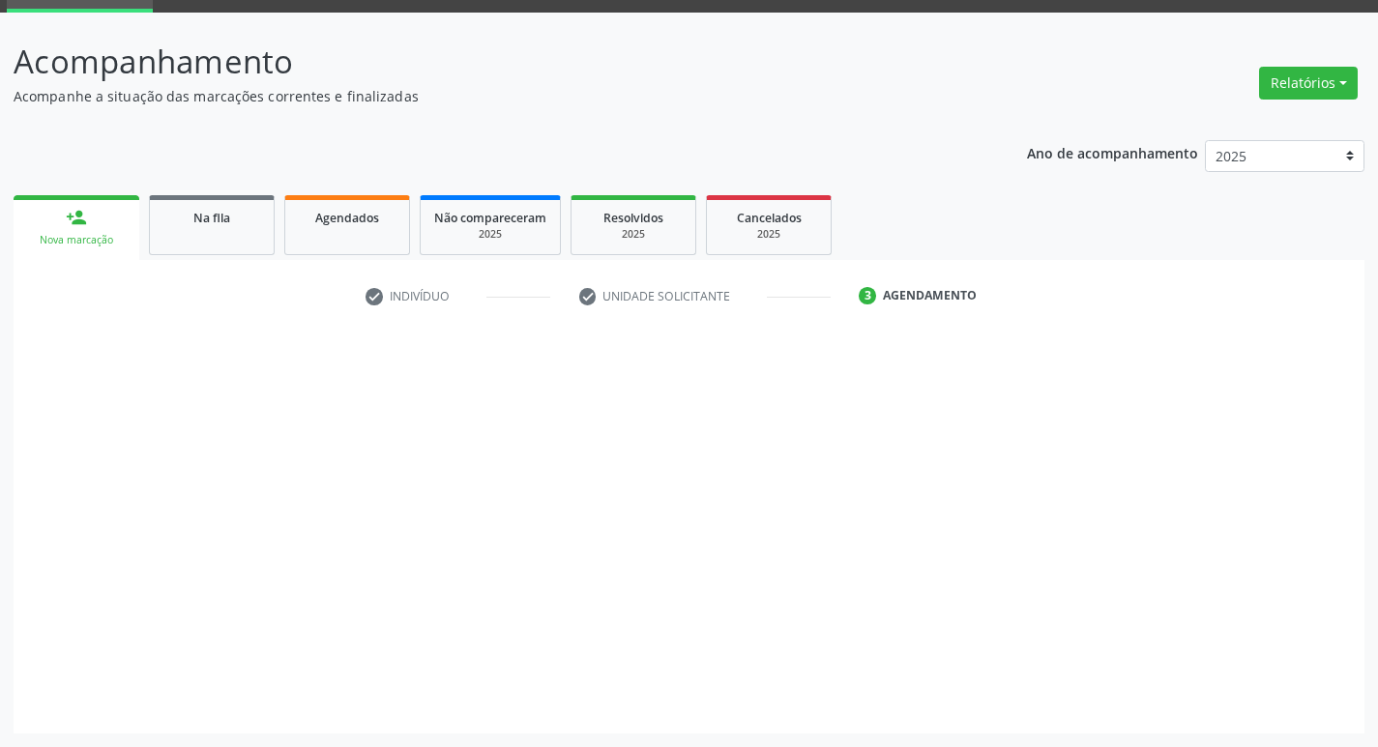
scroll to position [94, 0]
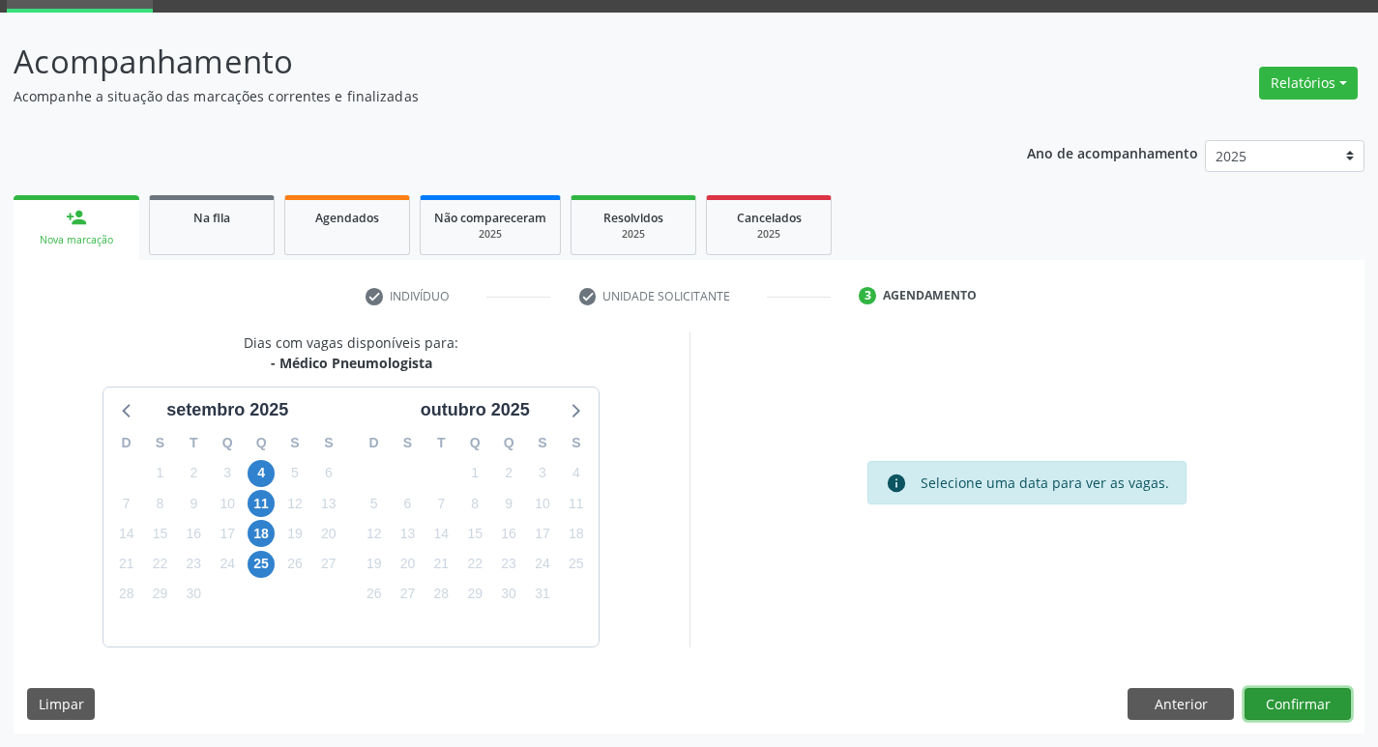
click at [1285, 698] on button "Confirmar" at bounding box center [1297, 704] width 106 height 33
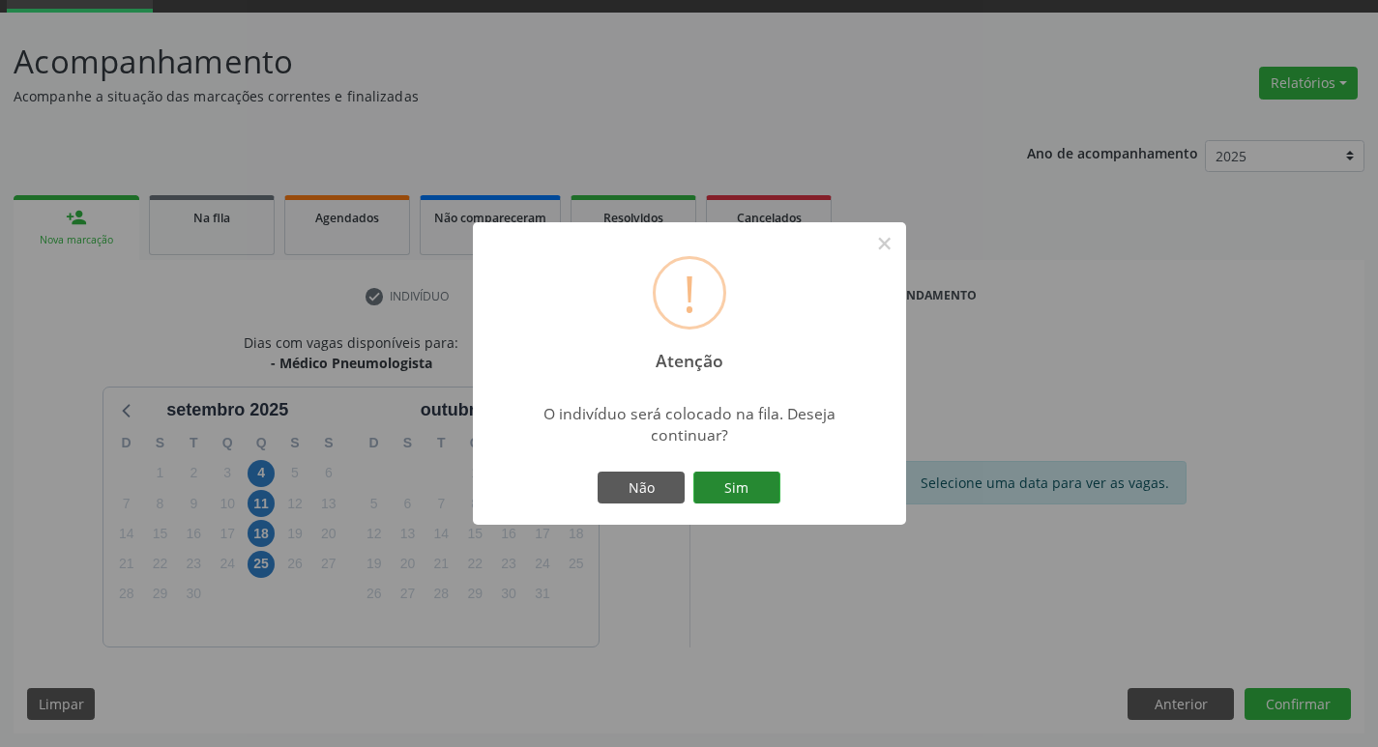
click at [740, 485] on button "Sim" at bounding box center [736, 488] width 87 height 33
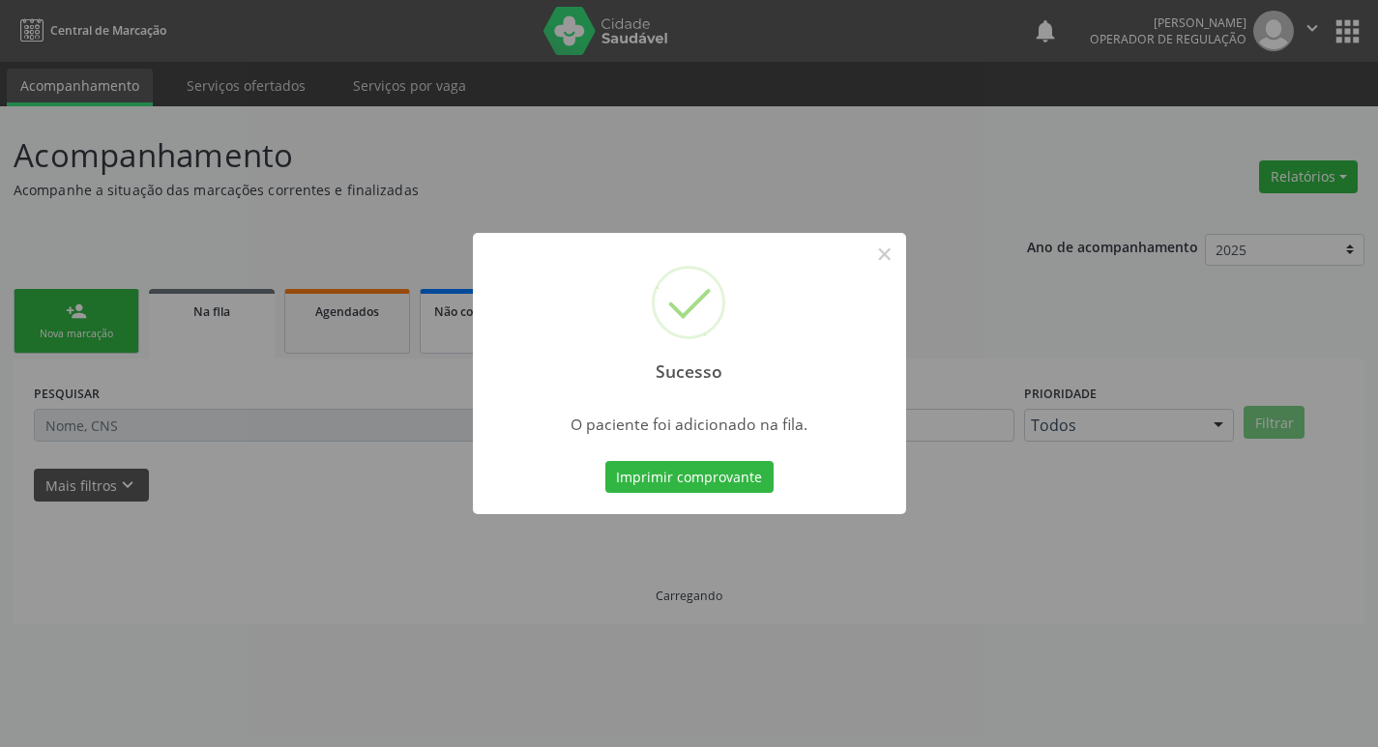
scroll to position [0, 0]
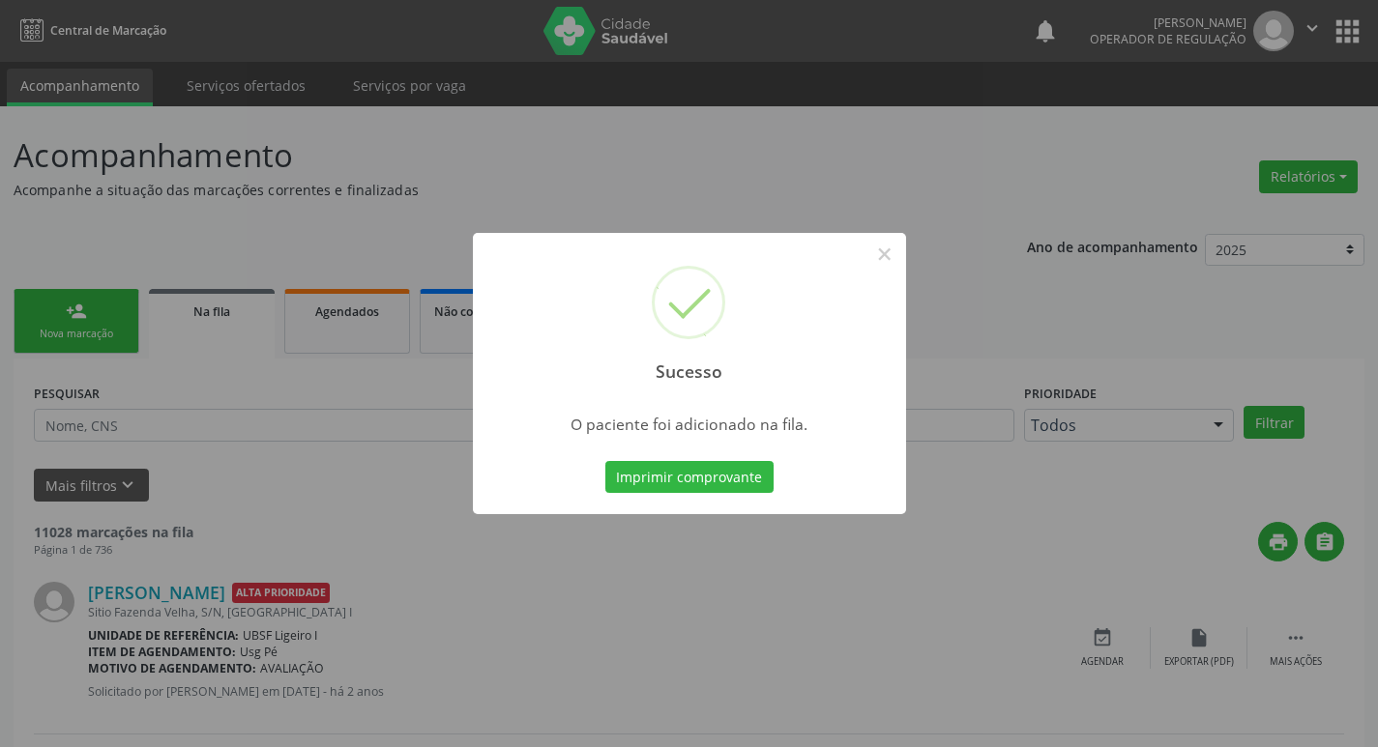
click at [238, 180] on div "Sucesso × O paciente foi adicionado na fila. Imprimir comprovante Cancel" at bounding box center [689, 373] width 1378 height 747
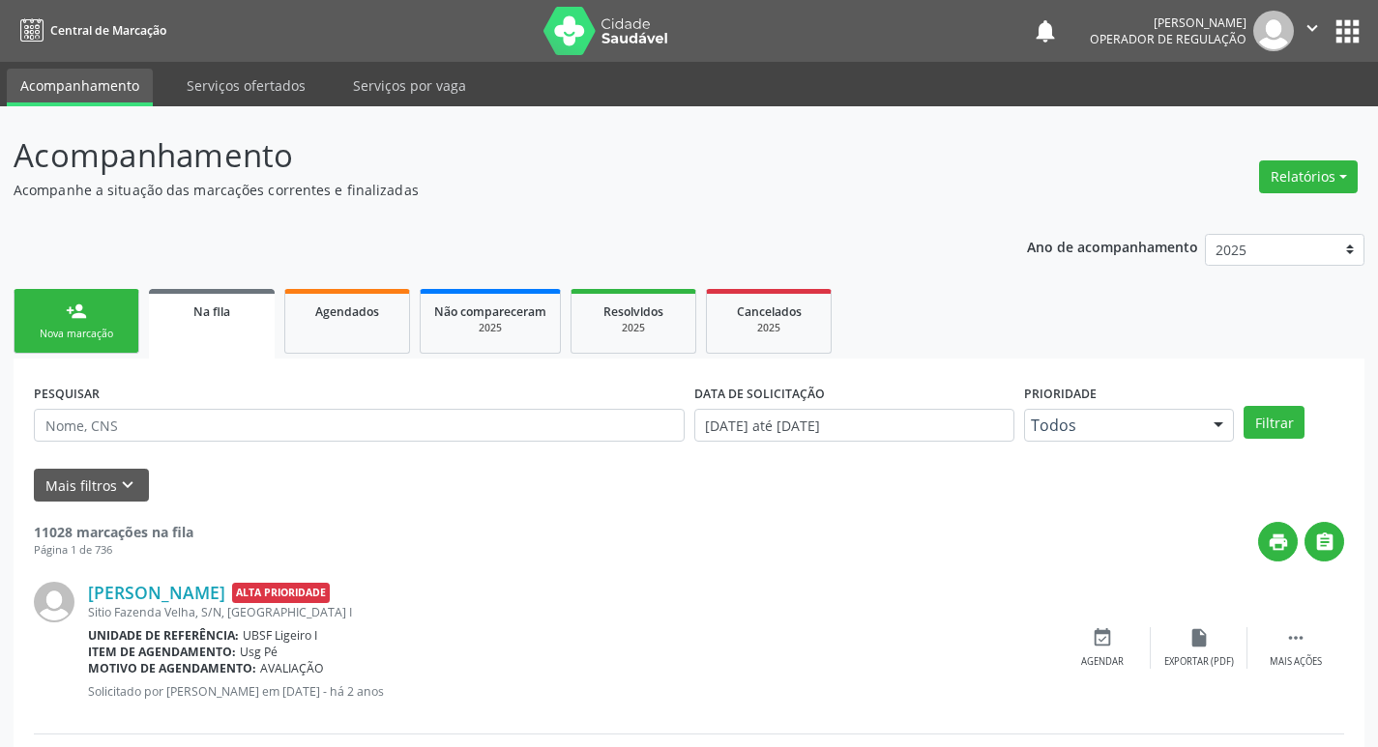
click at [98, 340] on div "Nova marcação" at bounding box center [76, 334] width 97 height 15
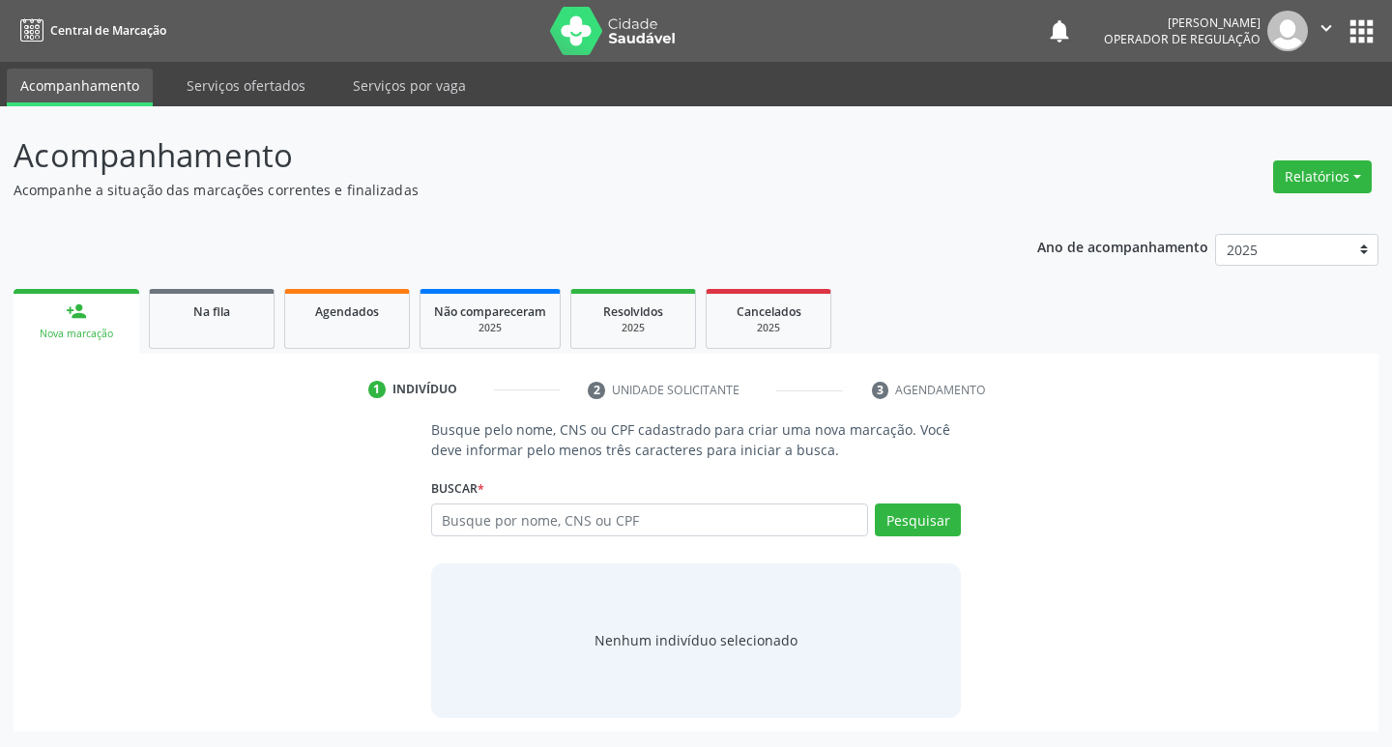
click at [683, 537] on div "Busque por nome, CNS ou CPF Nenhum resultado encontrado para: " " Digite nome, …" at bounding box center [696, 527] width 531 height 46
click at [664, 518] on input "text" at bounding box center [650, 520] width 438 height 33
type input "702003898832288"
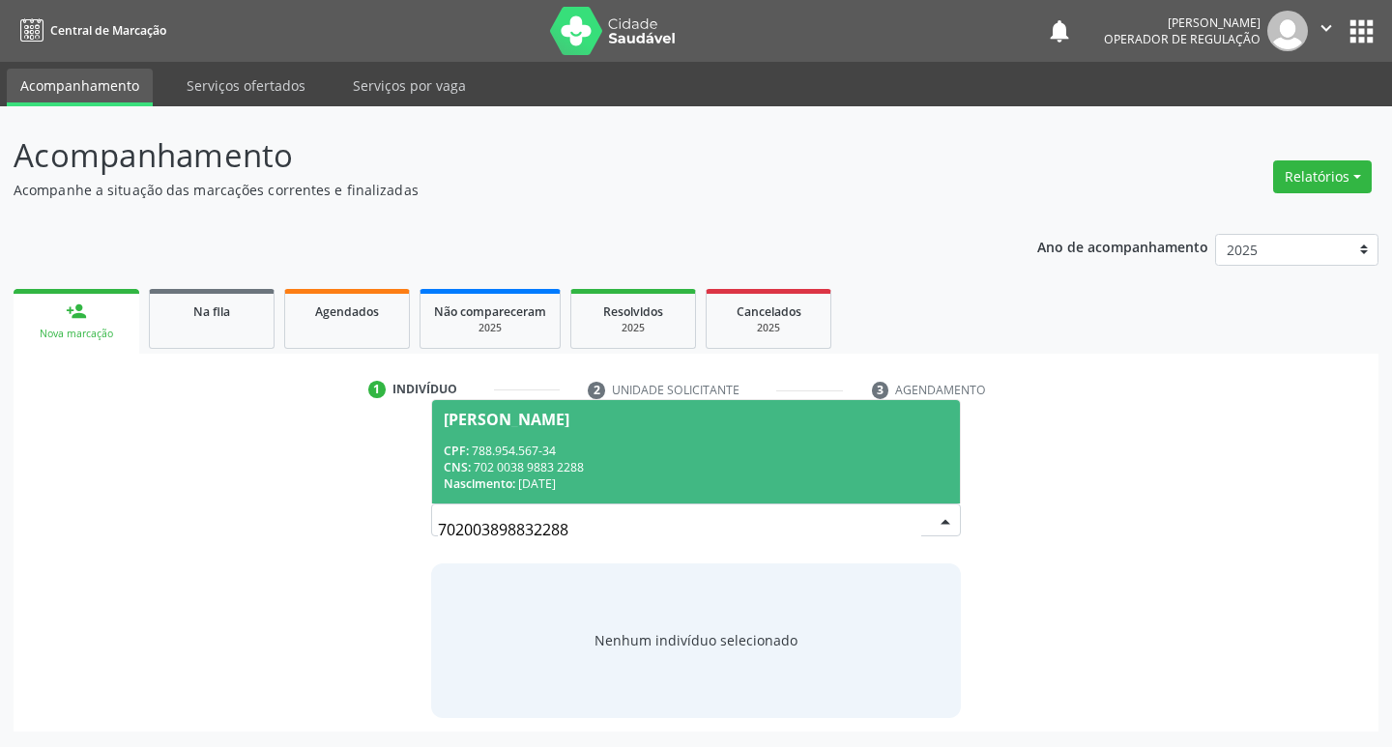
click at [727, 462] on div "CNS: 702 0038 9883 2288" at bounding box center [697, 467] width 506 height 16
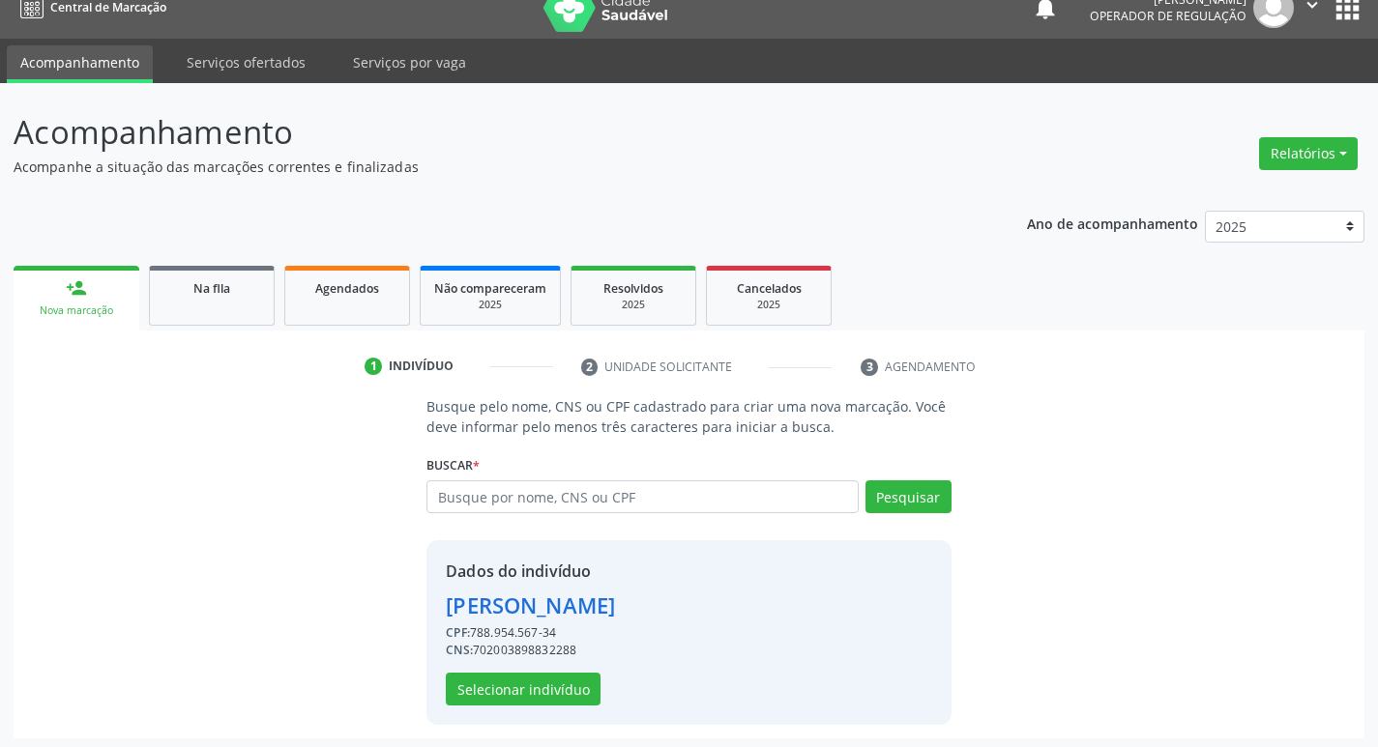
scroll to position [28, 0]
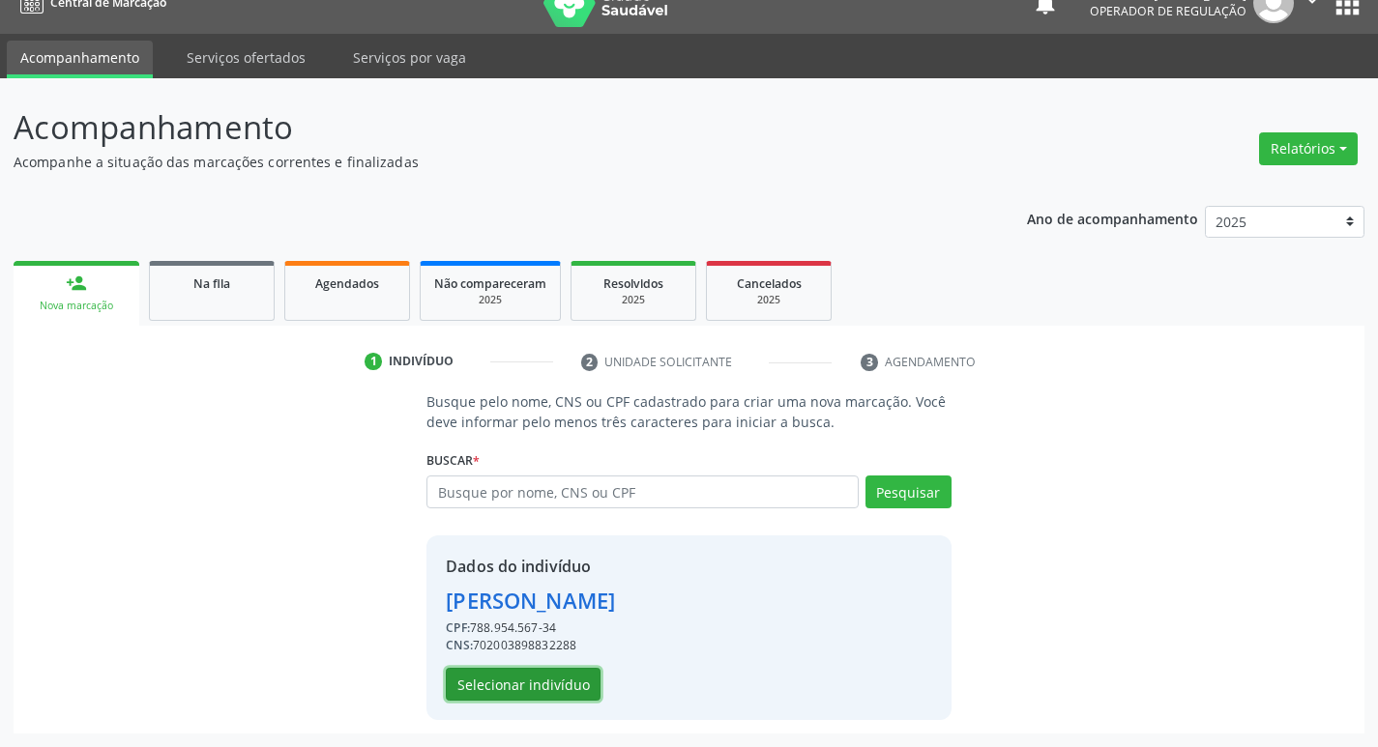
click at [498, 690] on button "Selecionar indivíduo" at bounding box center [523, 684] width 155 height 33
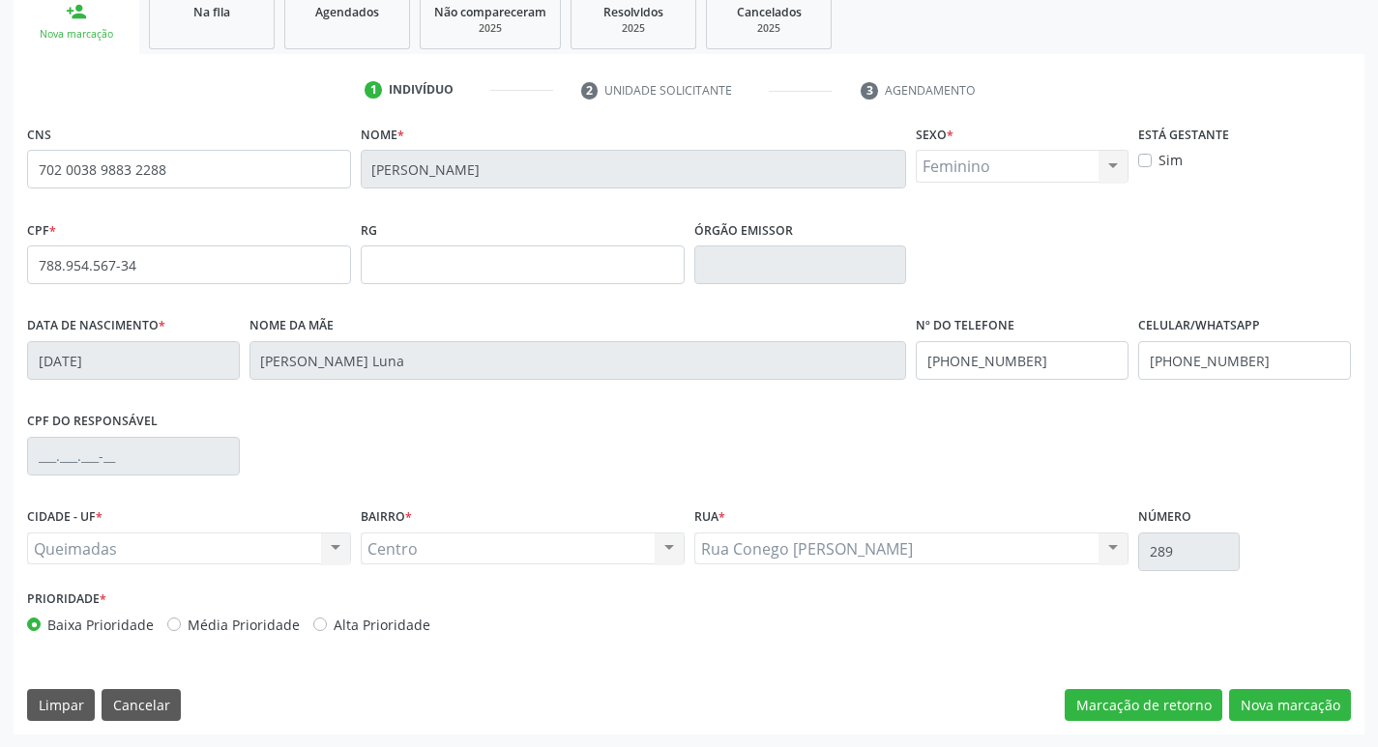
scroll to position [301, 0]
click at [1314, 726] on div "CNS 702 0038 9883 2288 Nome * Maria de Lourdes Luna Ribeiro Sexo * Feminino Mas…" at bounding box center [689, 426] width 1351 height 615
click at [1241, 712] on button "Nova marcação" at bounding box center [1290, 704] width 122 height 33
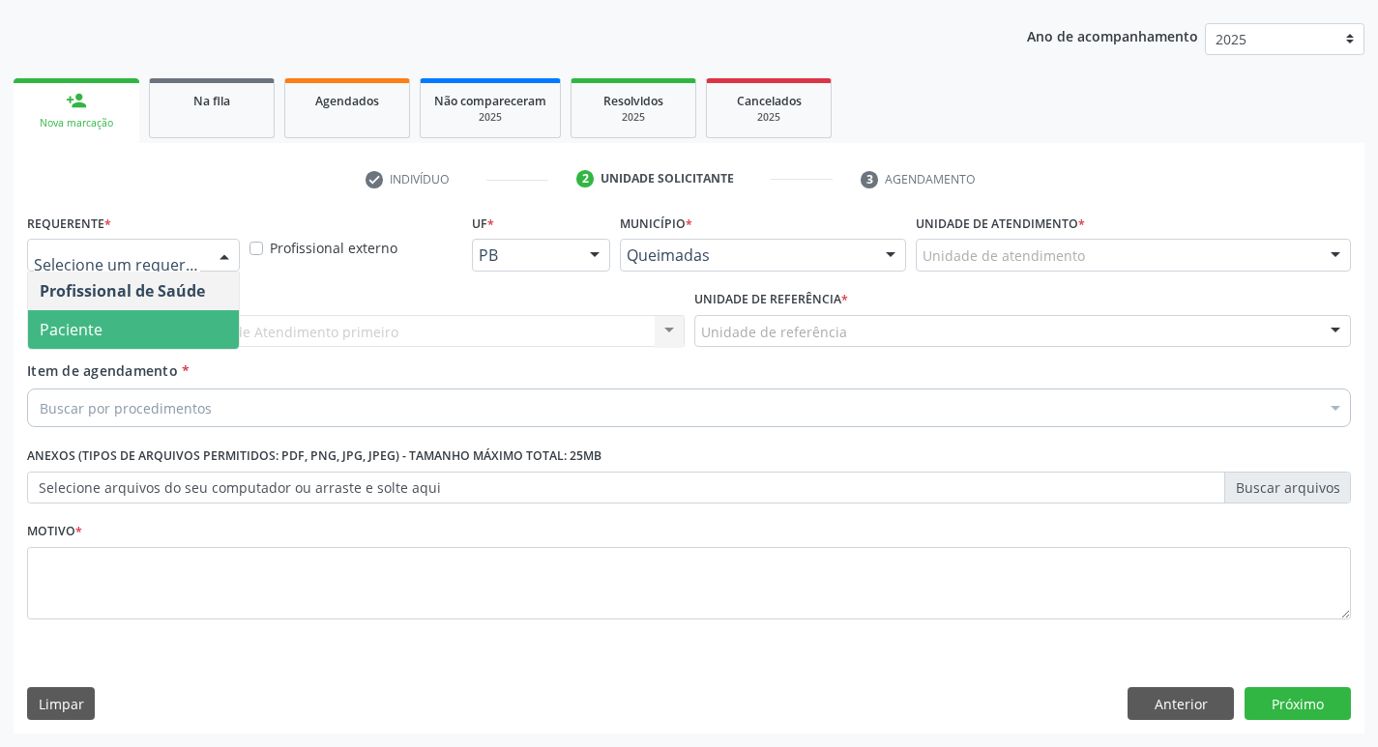
click at [145, 335] on span "Paciente" at bounding box center [133, 329] width 211 height 39
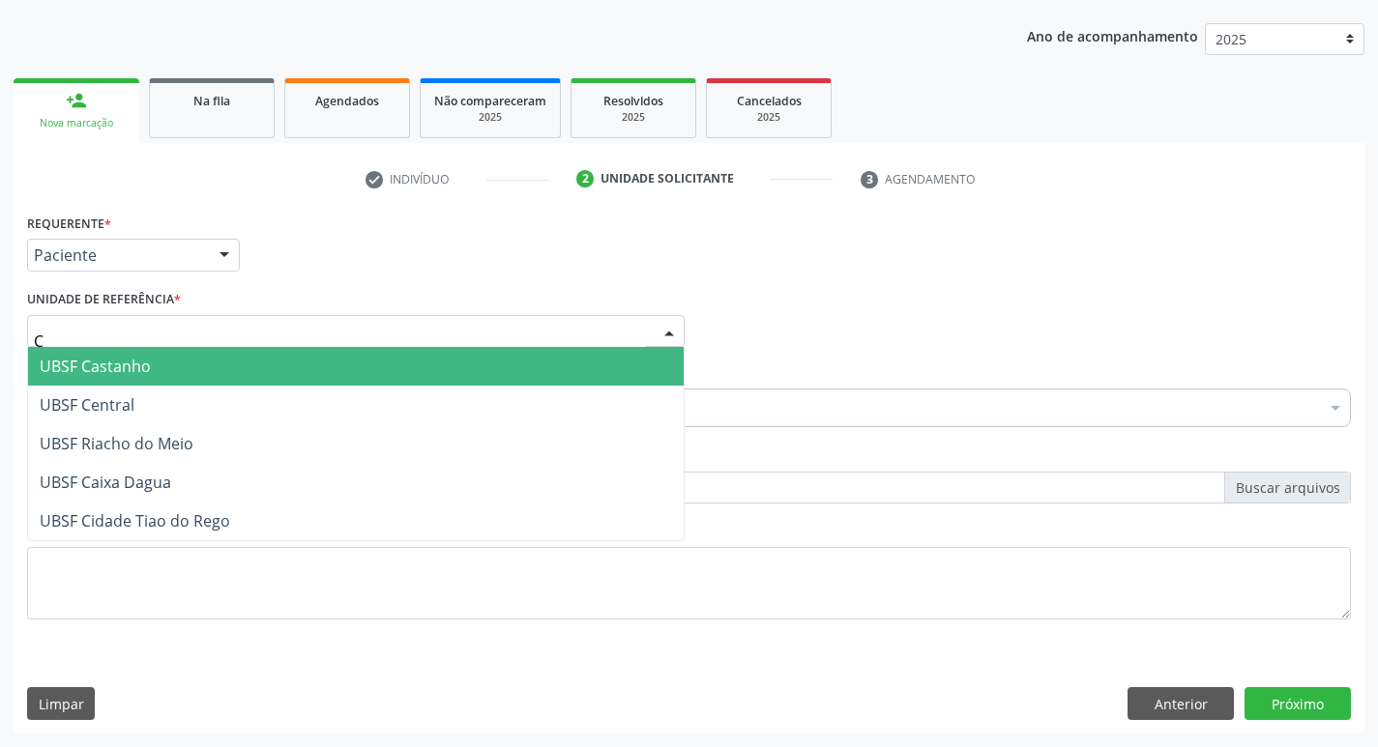
type input "CE"
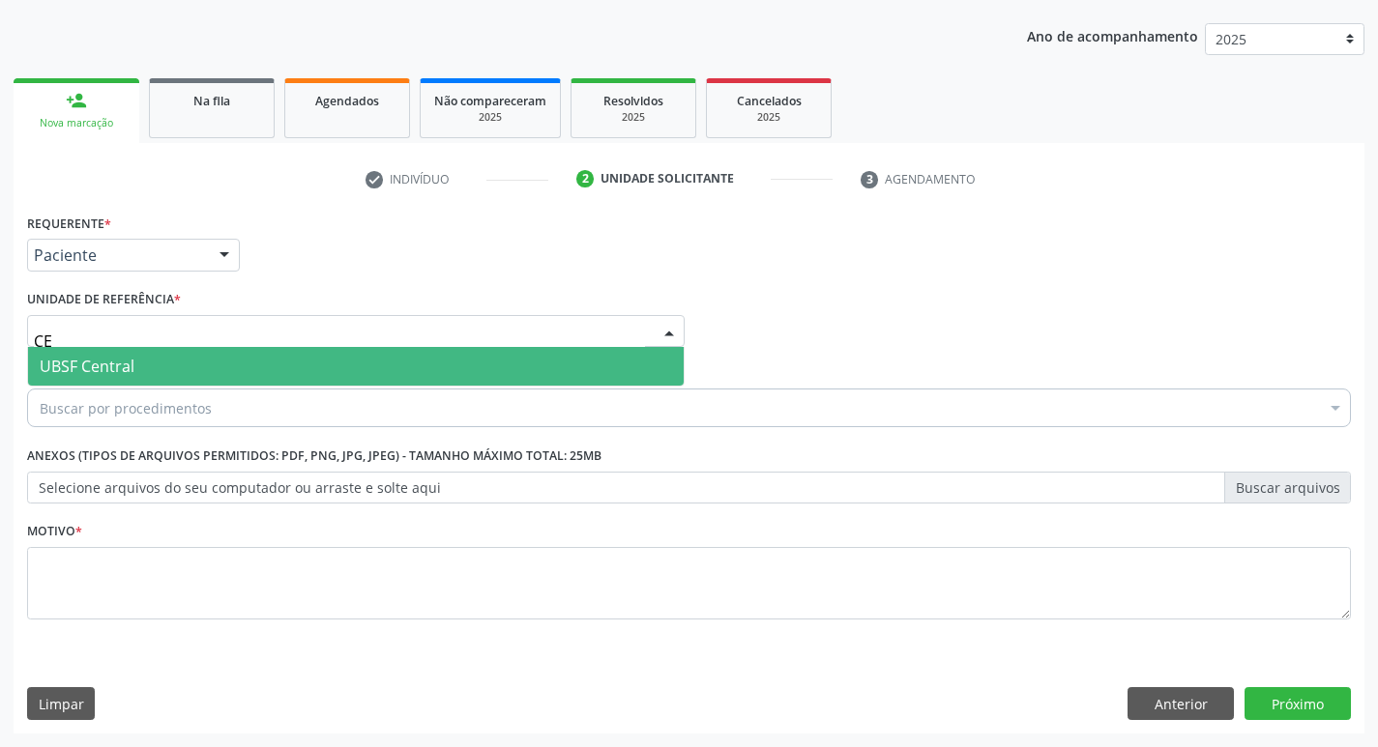
click at [143, 353] on span "UBSF Central" at bounding box center [355, 366] width 655 height 39
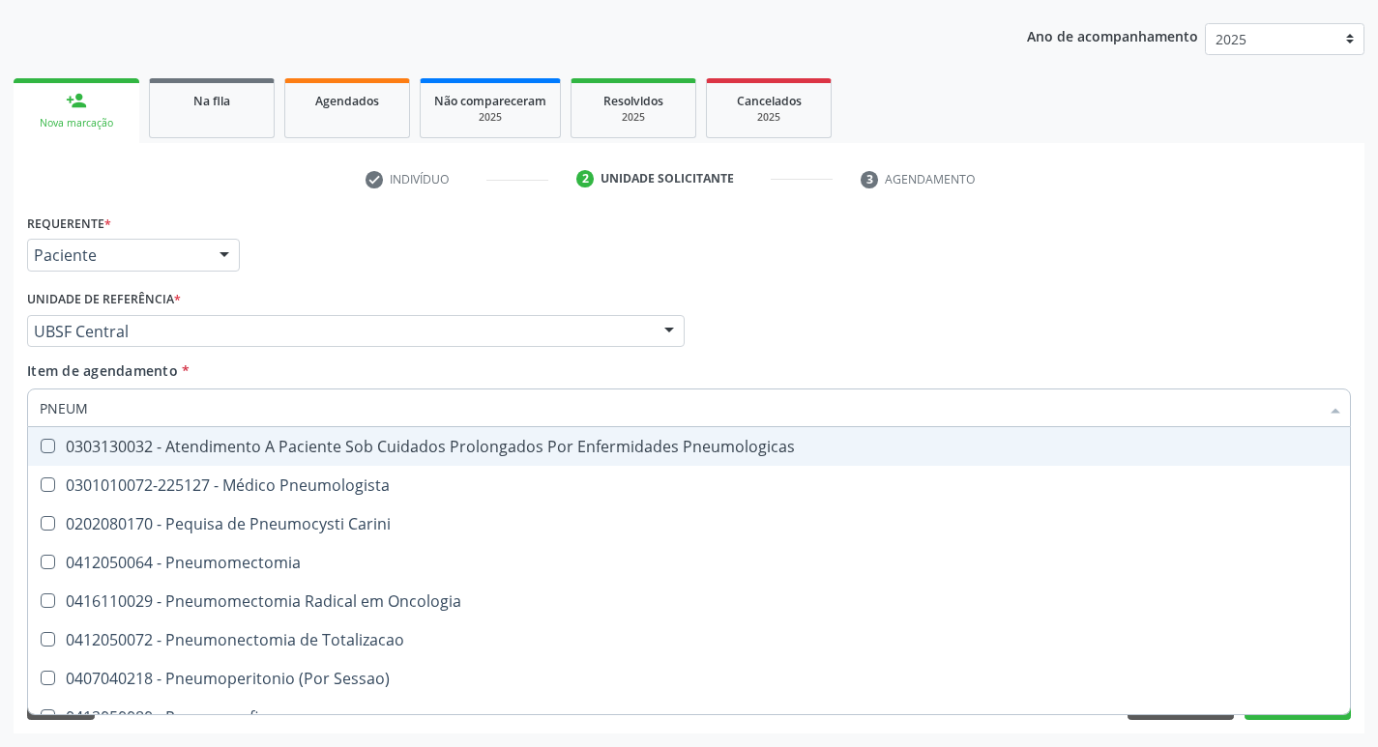
type input "PNEUMO"
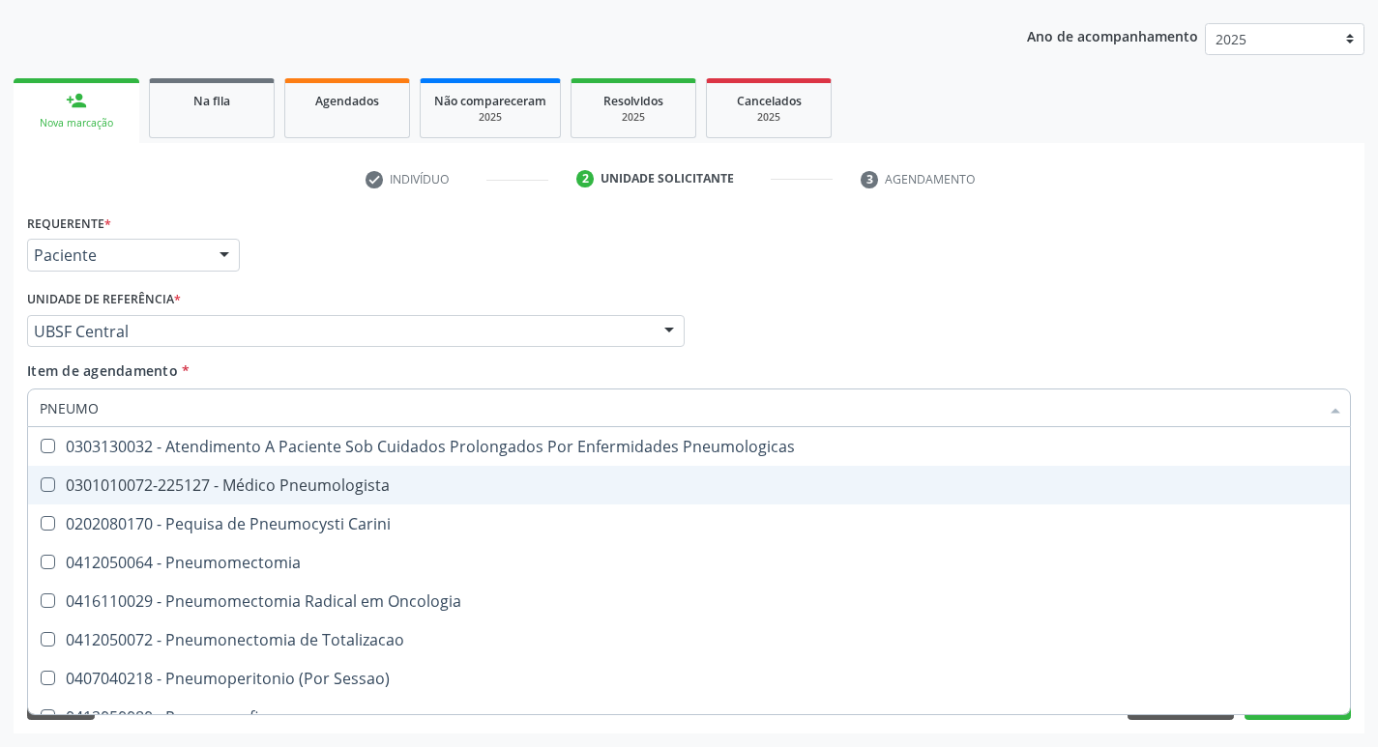
click at [111, 487] on div "0301010072-225127 - Médico Pneumologista" at bounding box center [689, 485] width 1298 height 15
checkbox Pneumologista "true"
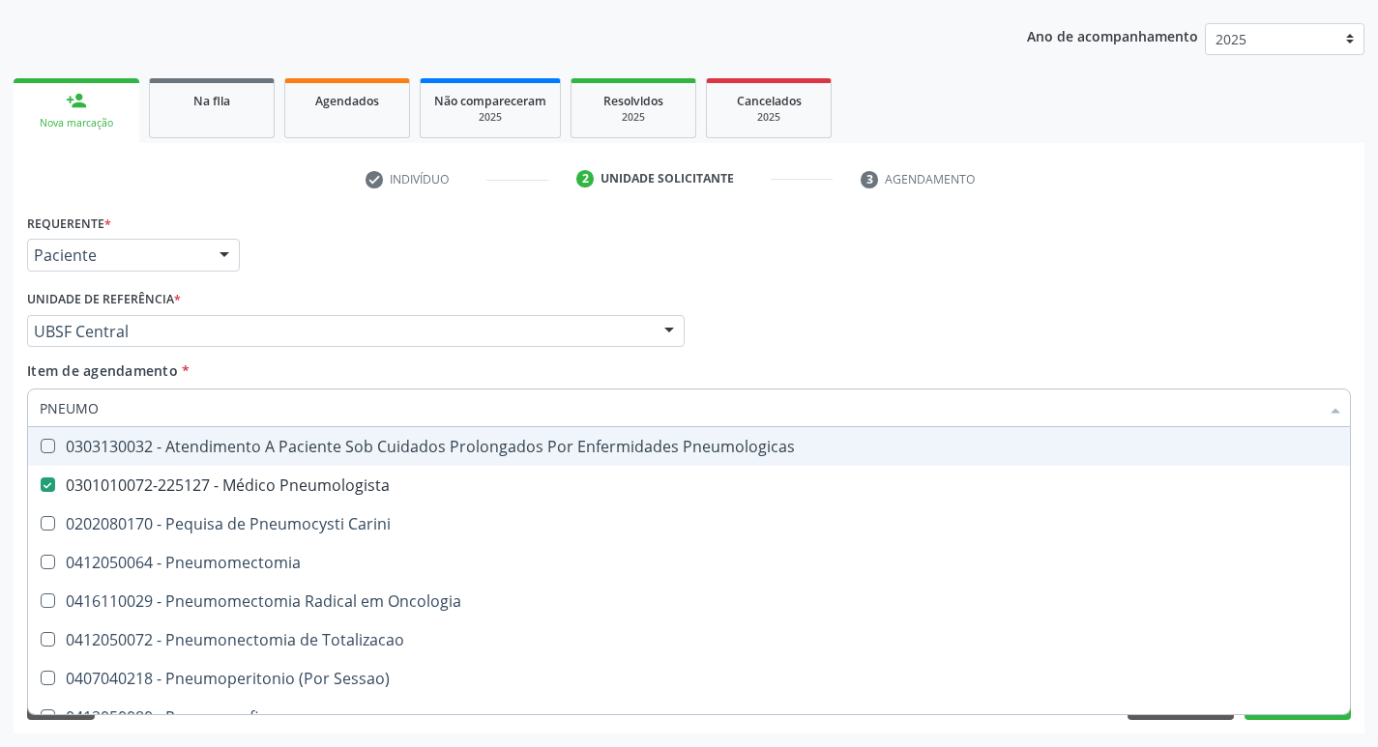
click at [285, 230] on div "Requerente * Paciente Profissional de Saúde Paciente Nenhum resultado encontrad…" at bounding box center [688, 246] width 1333 height 75
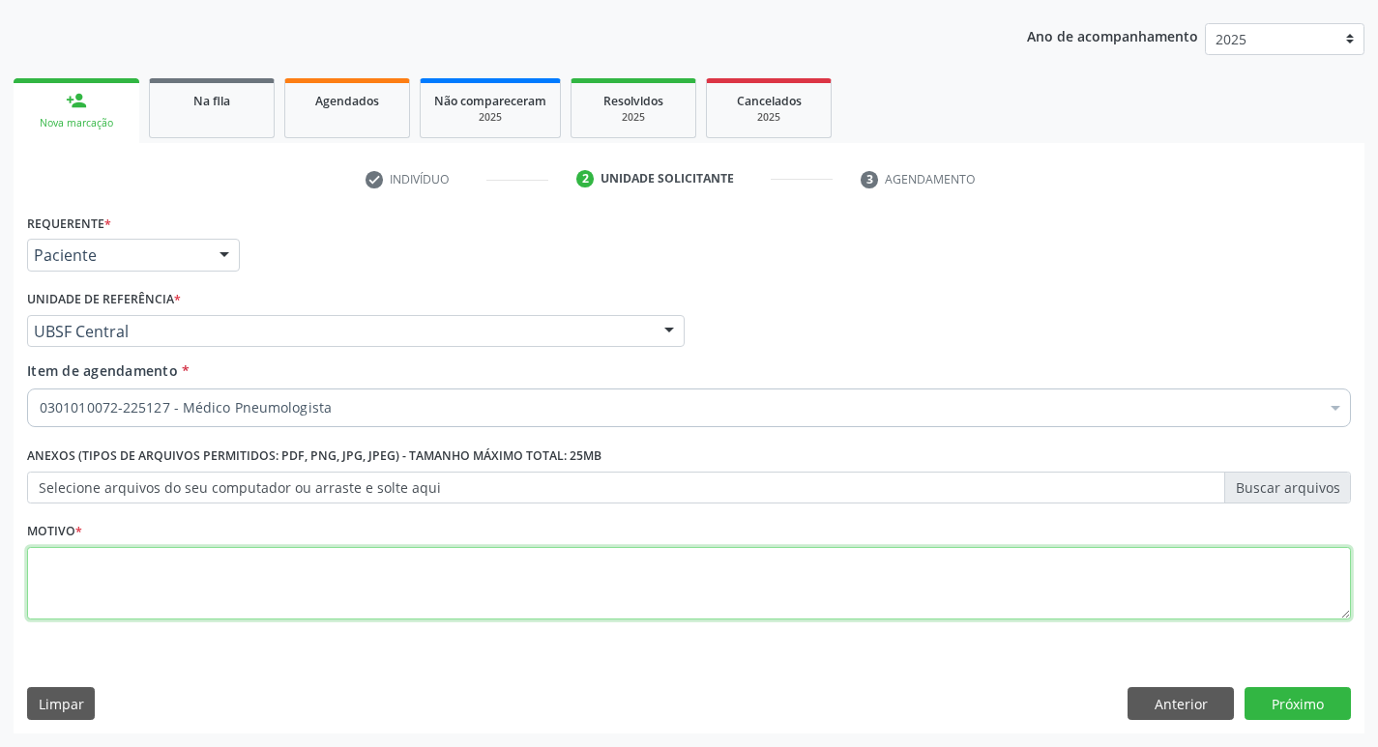
click at [106, 561] on textarea at bounding box center [689, 583] width 1324 height 73
type textarea "RETORNO."
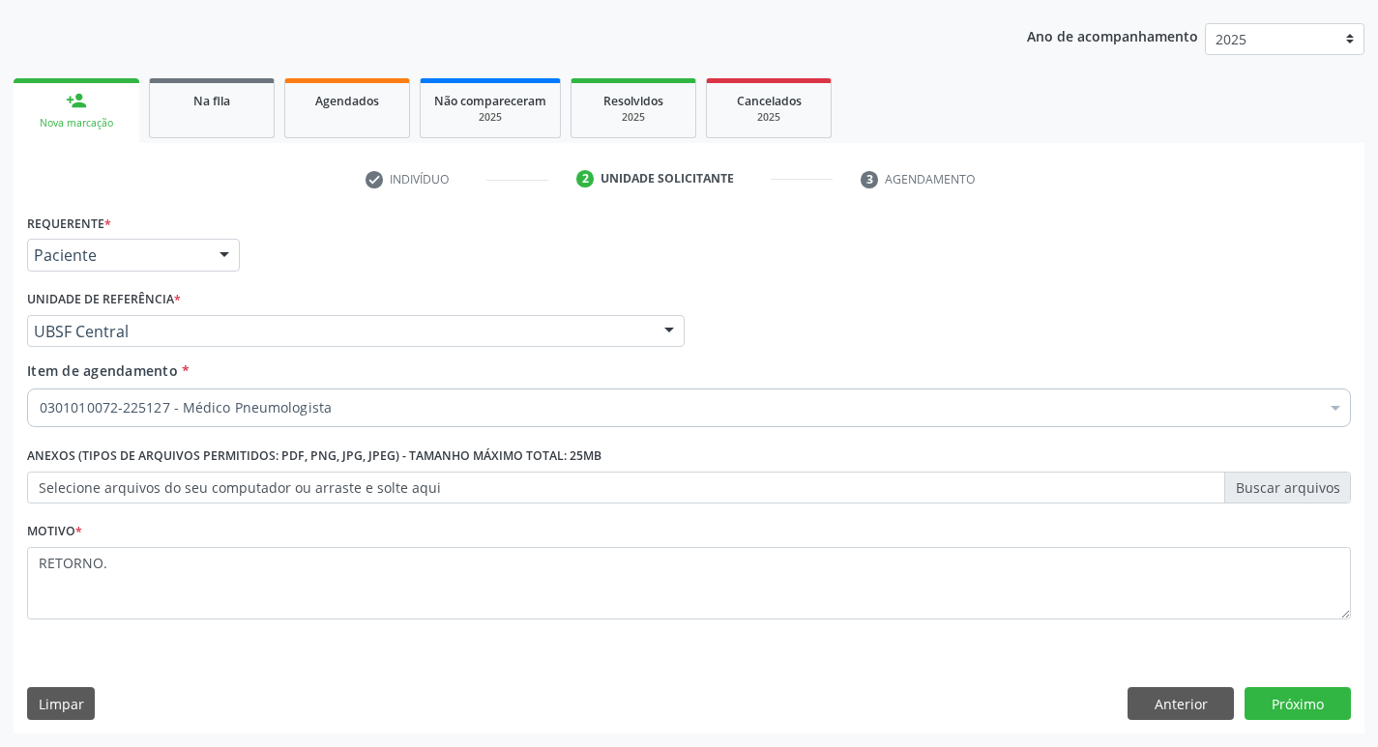
click at [1318, 685] on div "Requerente * Paciente Profissional de Saúde Paciente Nenhum resultado encontrad…" at bounding box center [689, 471] width 1351 height 525
click at [1312, 695] on button "Próximo" at bounding box center [1297, 703] width 106 height 33
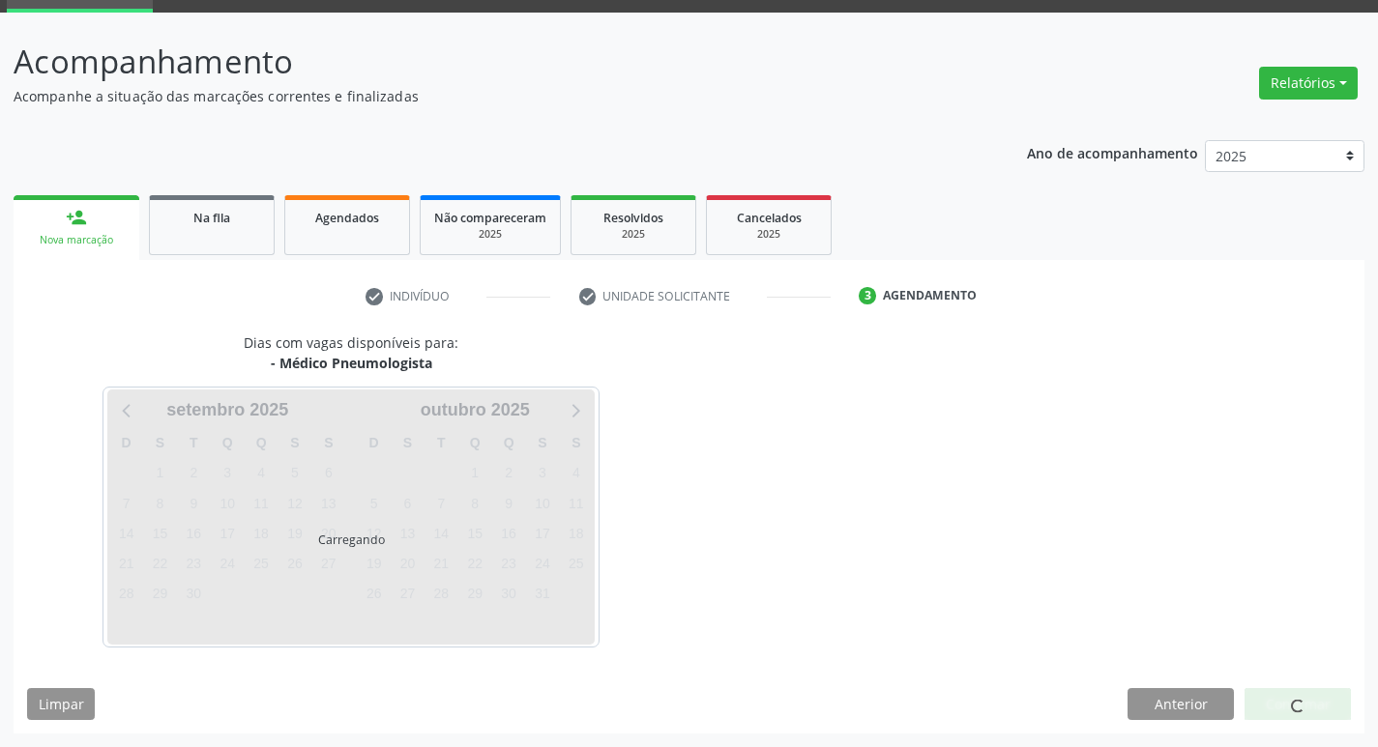
scroll to position [94, 0]
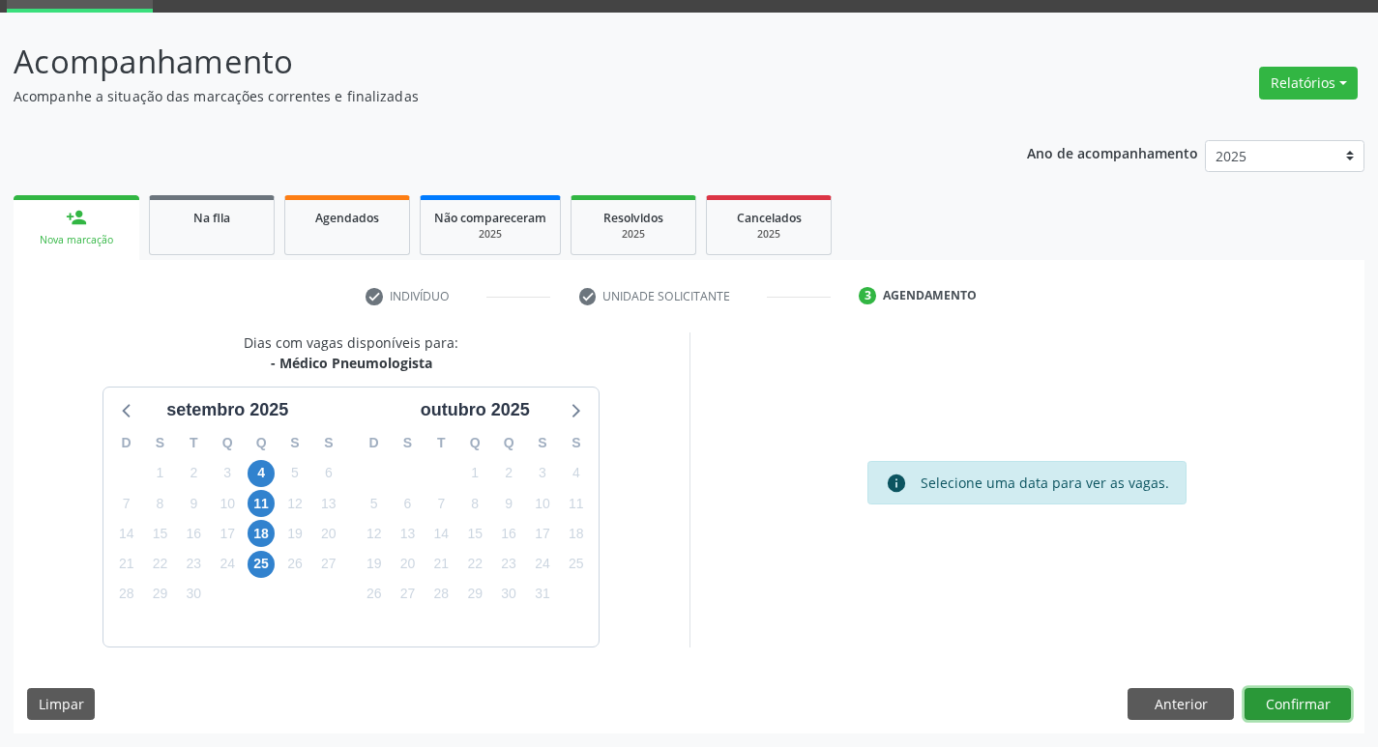
click at [1307, 690] on button "Confirmar" at bounding box center [1297, 704] width 106 height 33
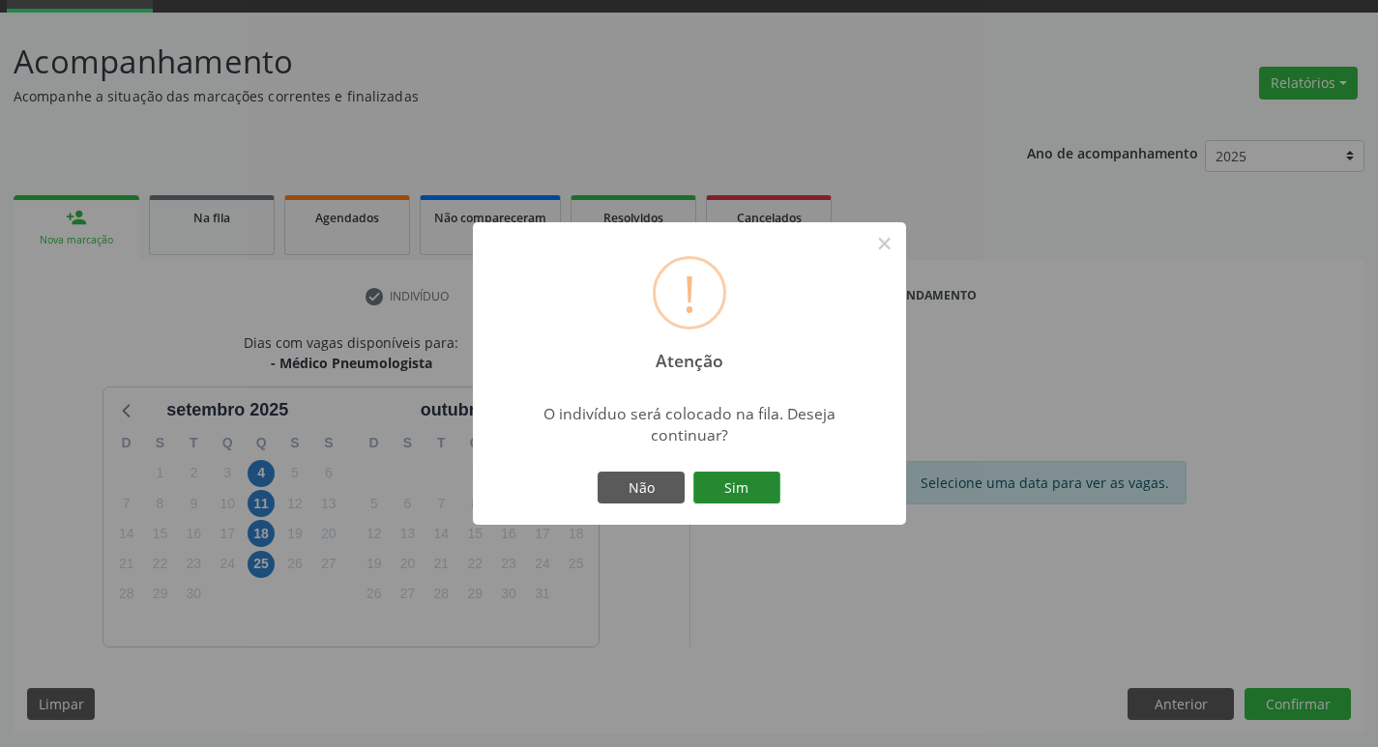
click at [743, 492] on button "Sim" at bounding box center [736, 488] width 87 height 33
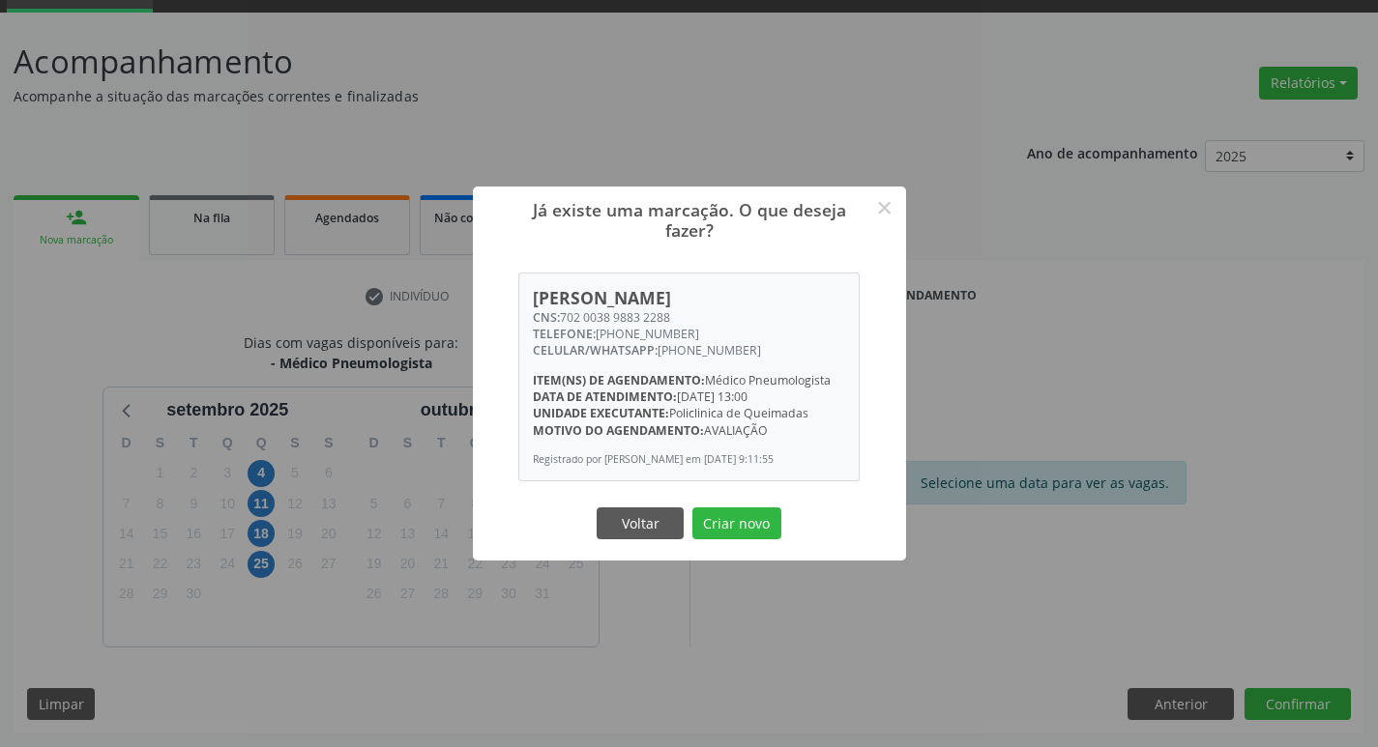
click at [729, 542] on div "Voltar Criar novo" at bounding box center [689, 523] width 193 height 41
click at [735, 539] on button "Criar novo" at bounding box center [736, 524] width 89 height 33
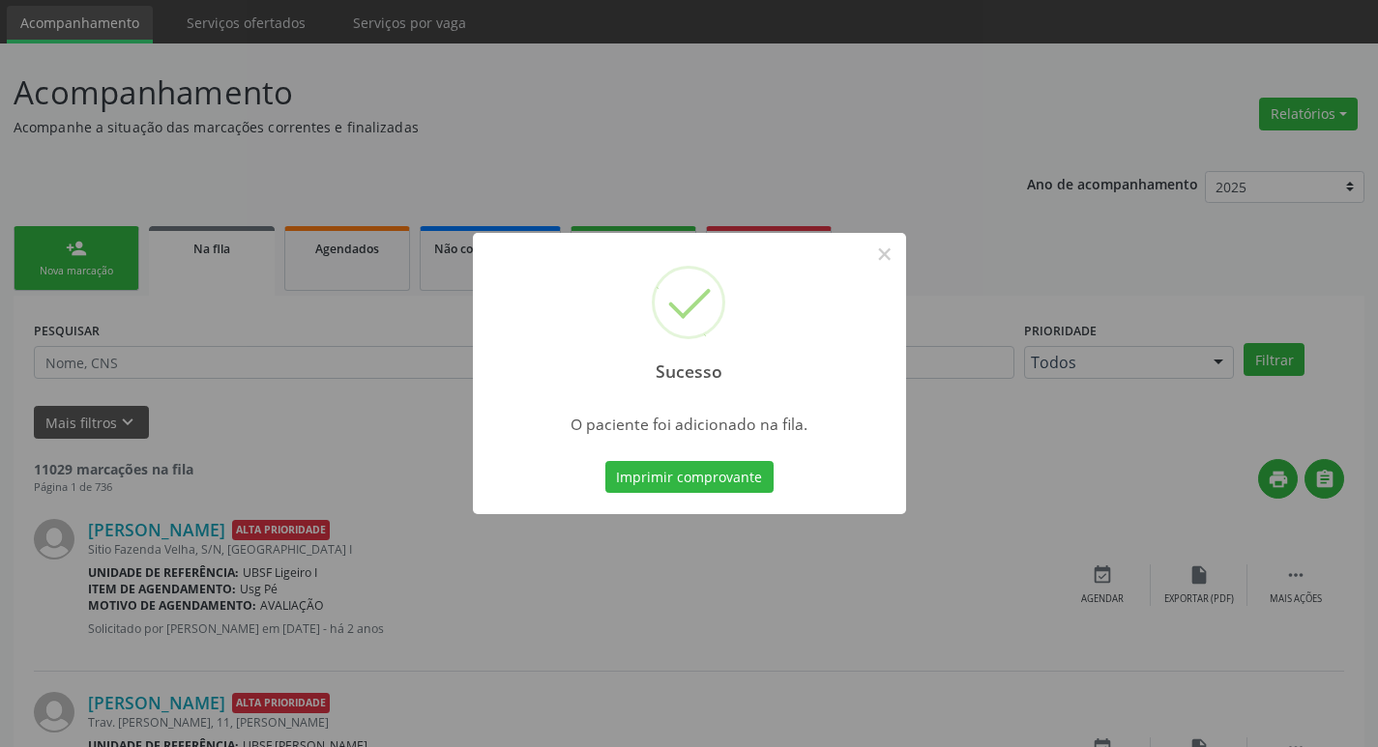
scroll to position [97, 0]
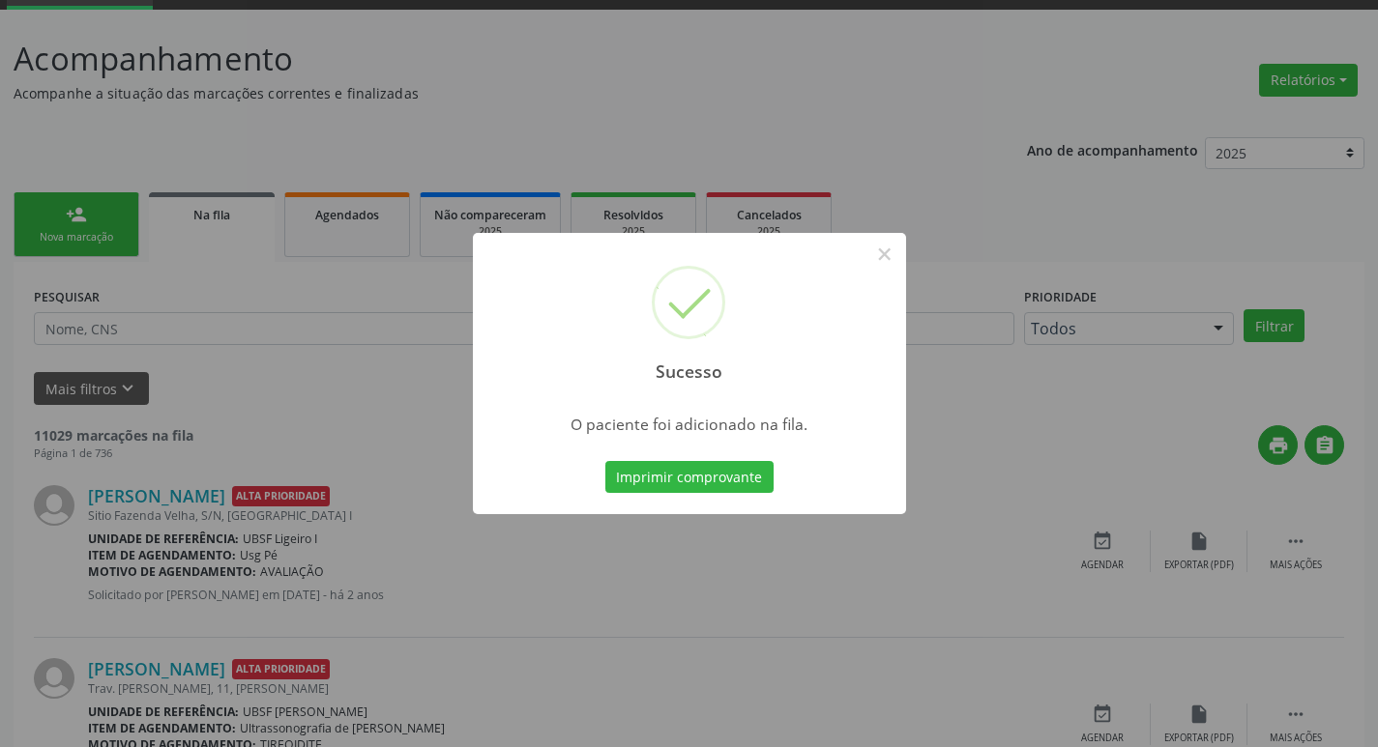
click at [529, 157] on div "Sucesso × O paciente foi adicionado na fila. Imprimir comprovante Cancel" at bounding box center [689, 373] width 1378 height 747
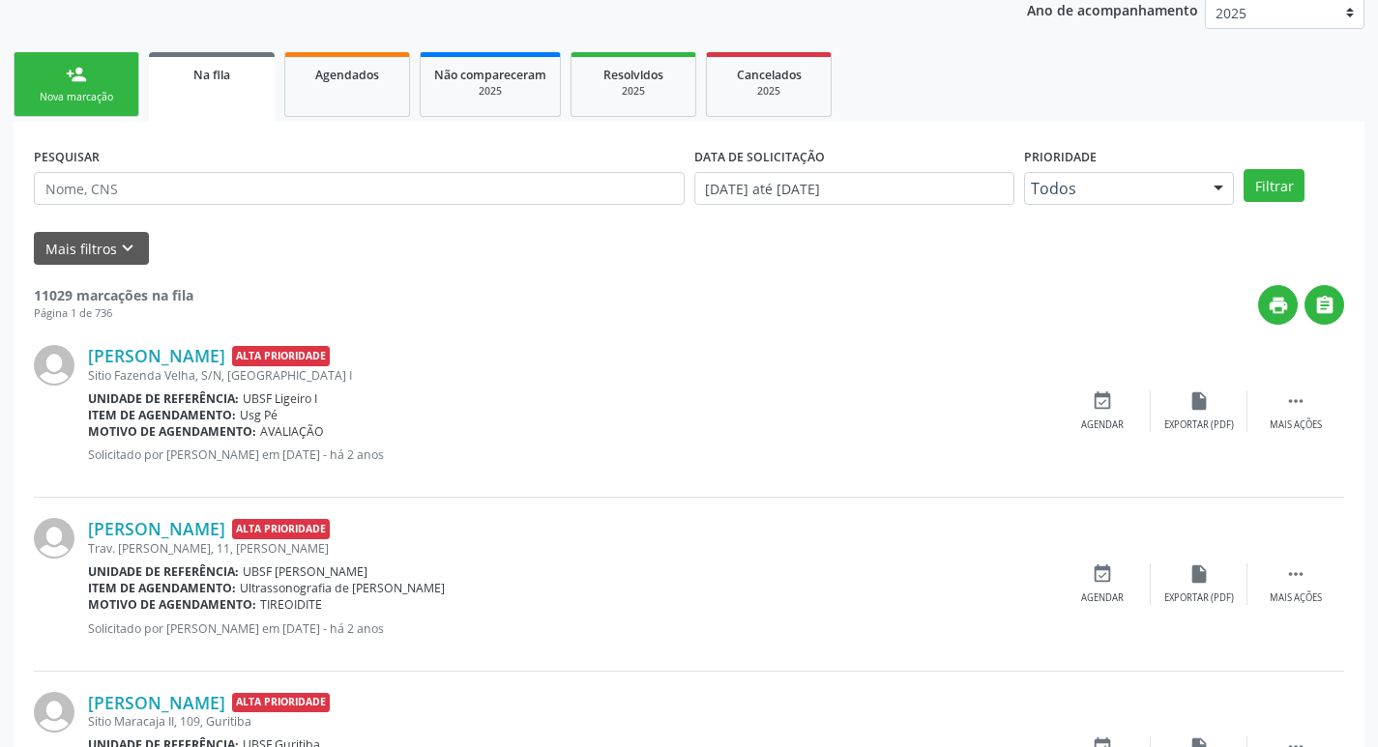
scroll to position [290, 0]
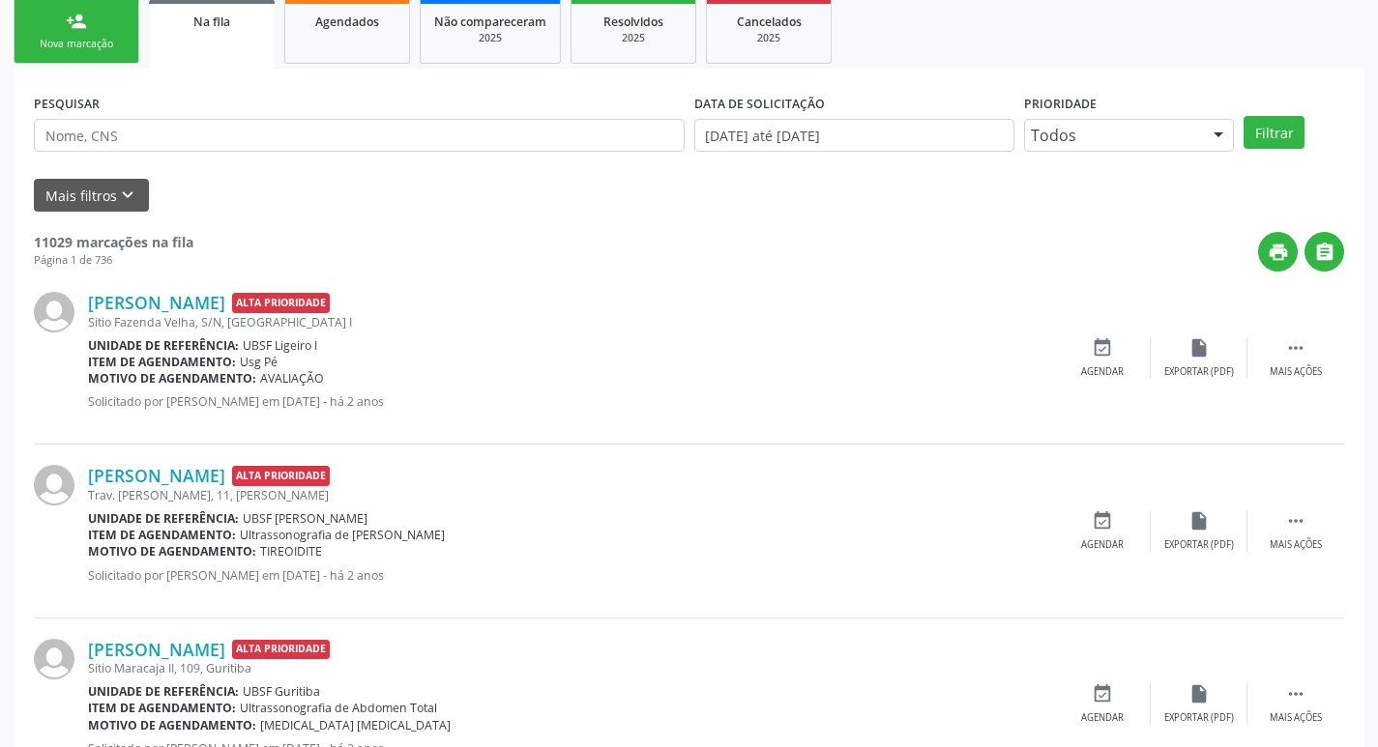
click at [129, 47] on link "person_add Nova marcação" at bounding box center [77, 31] width 126 height 65
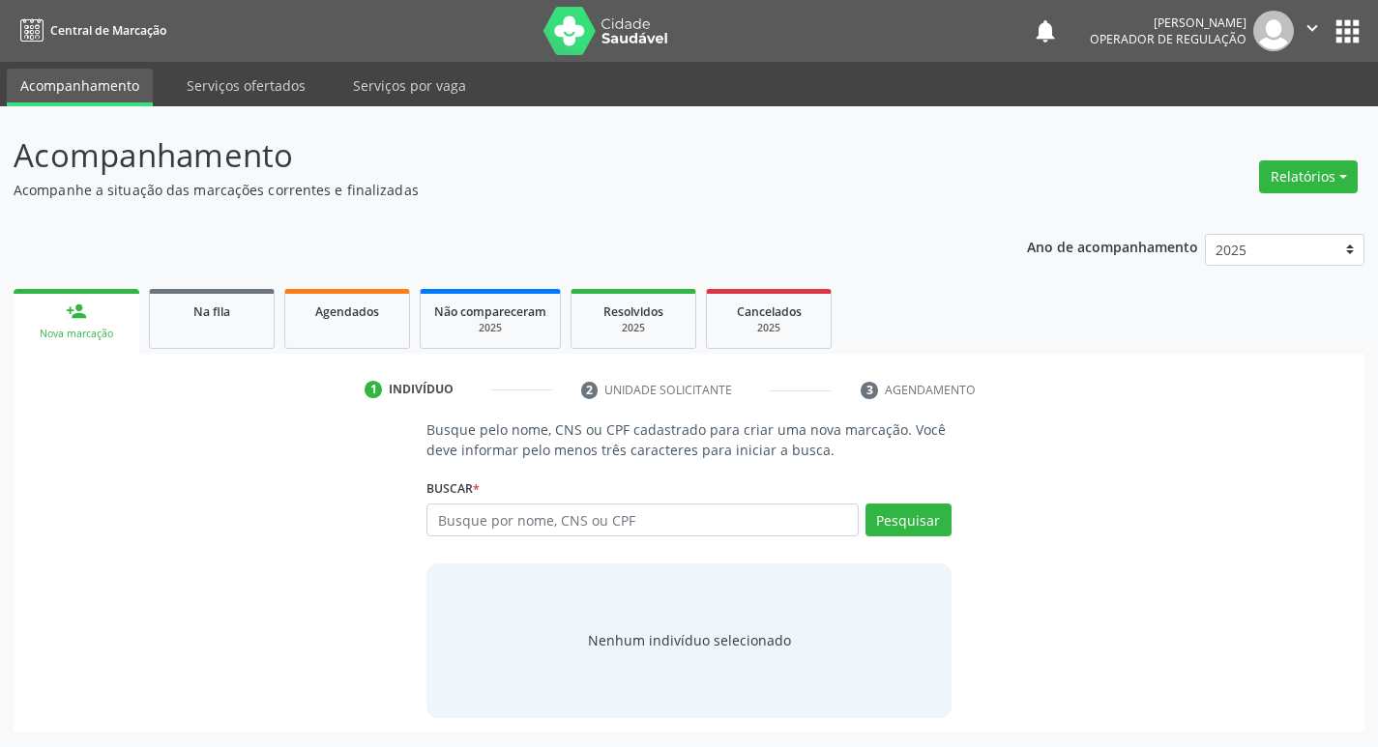
scroll to position [0, 0]
click at [462, 530] on input "text" at bounding box center [650, 520] width 438 height 33
type input "700306977578930"
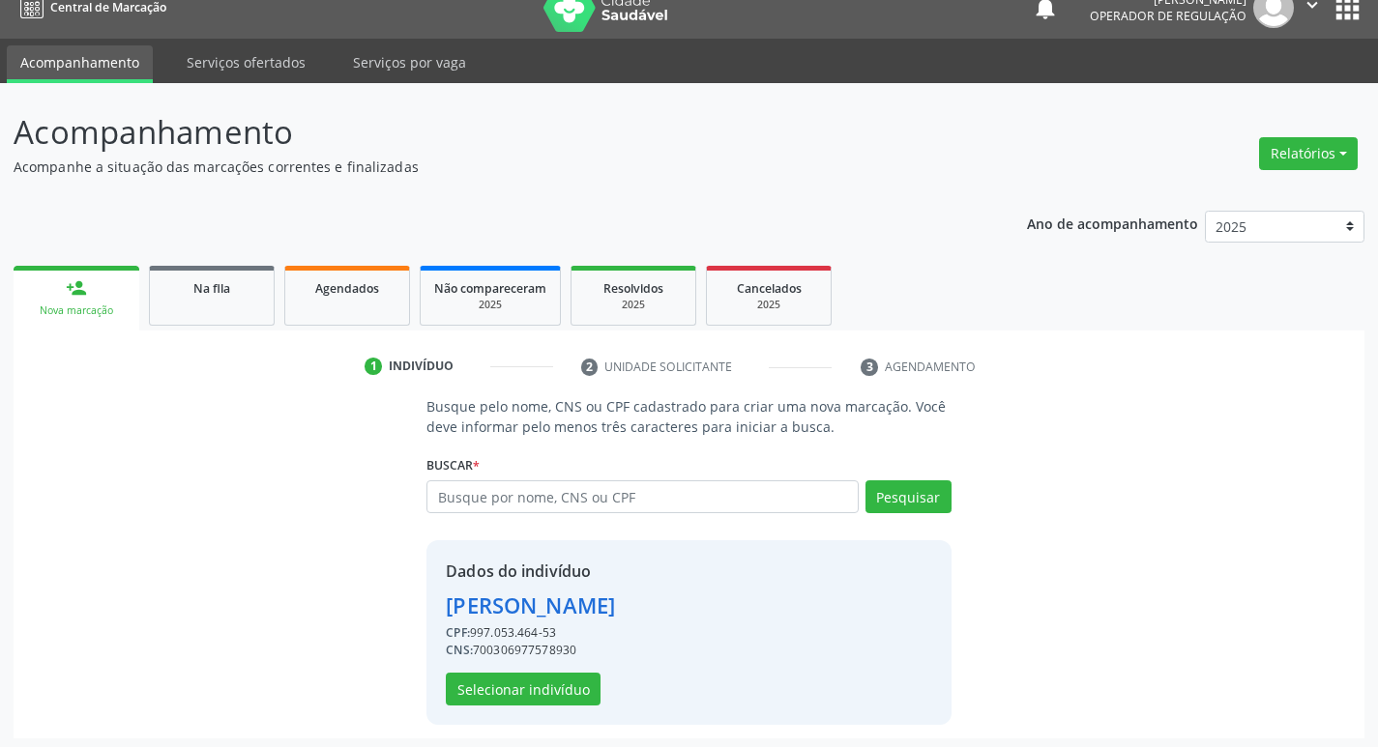
scroll to position [28, 0]
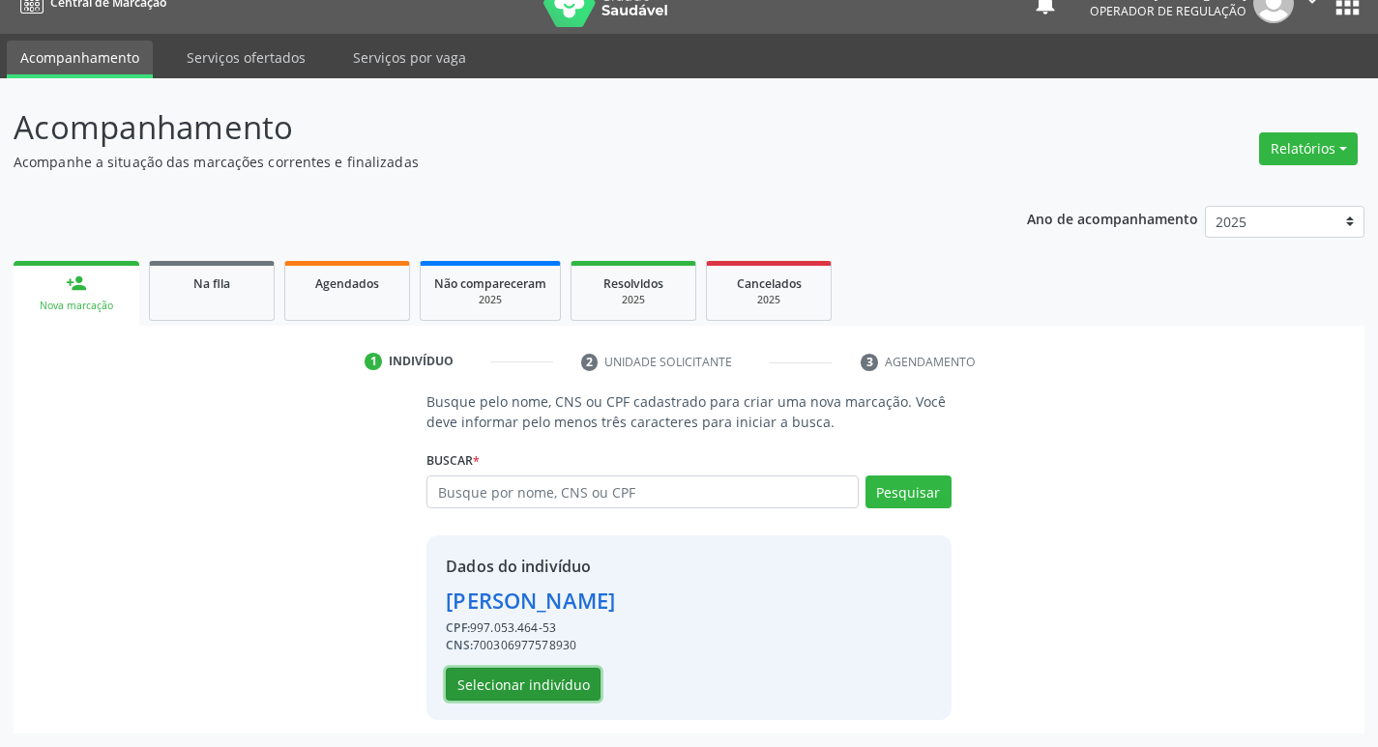
click at [537, 682] on button "Selecionar indivíduo" at bounding box center [523, 684] width 155 height 33
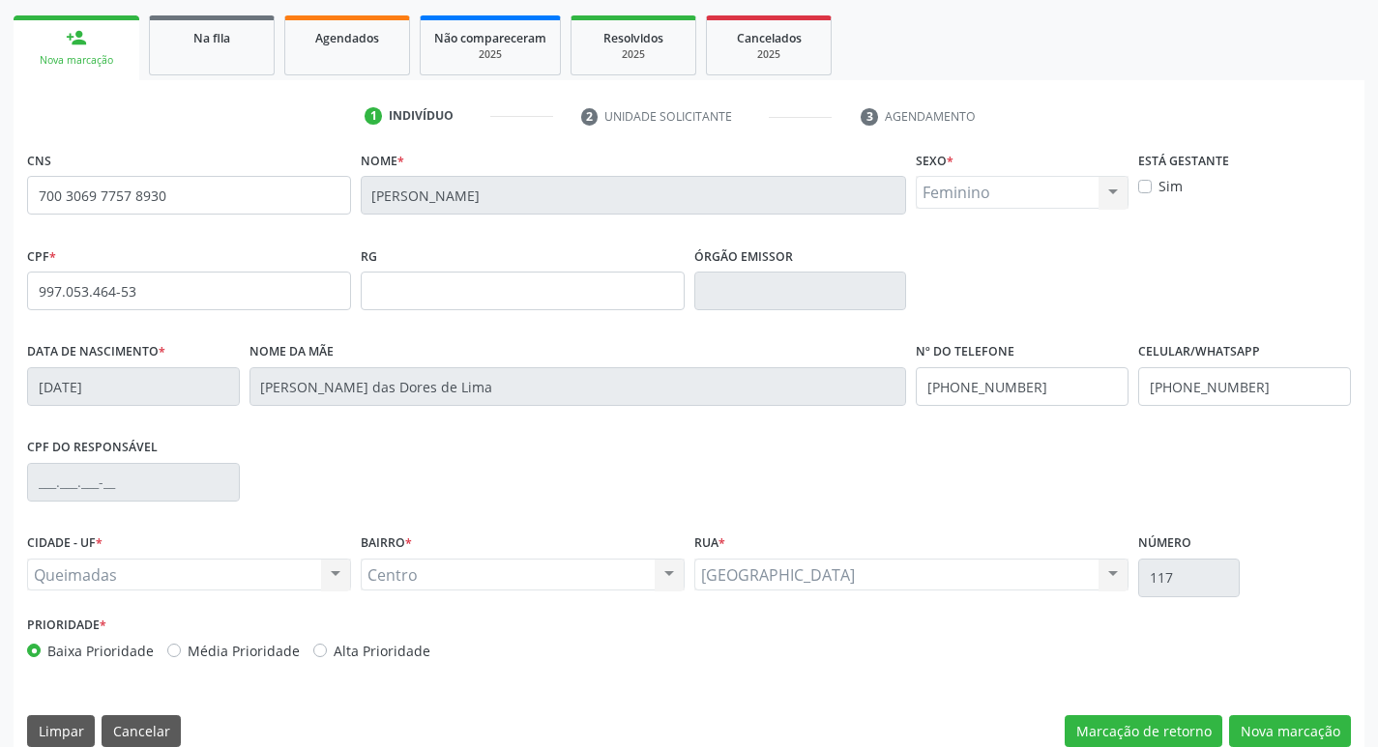
scroll to position [301, 0]
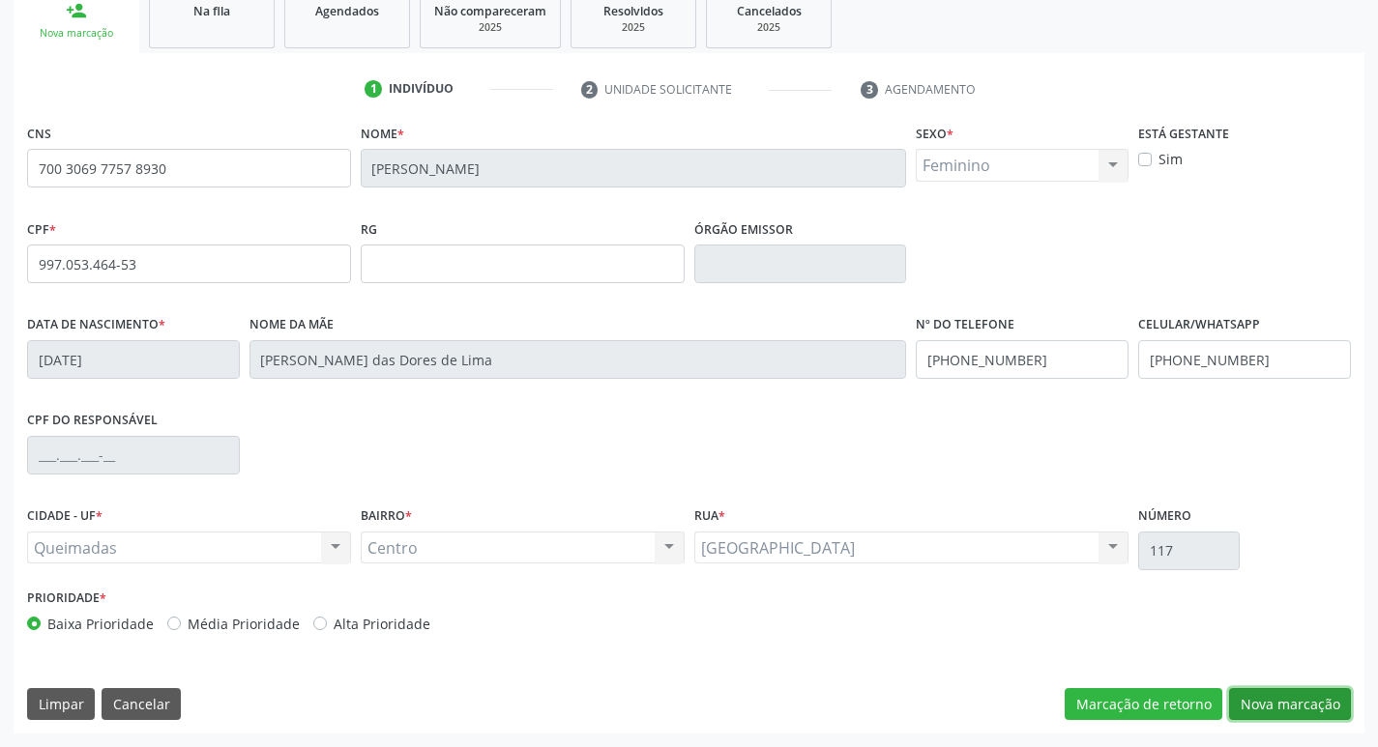
click at [1257, 707] on button "Nova marcação" at bounding box center [1290, 704] width 122 height 33
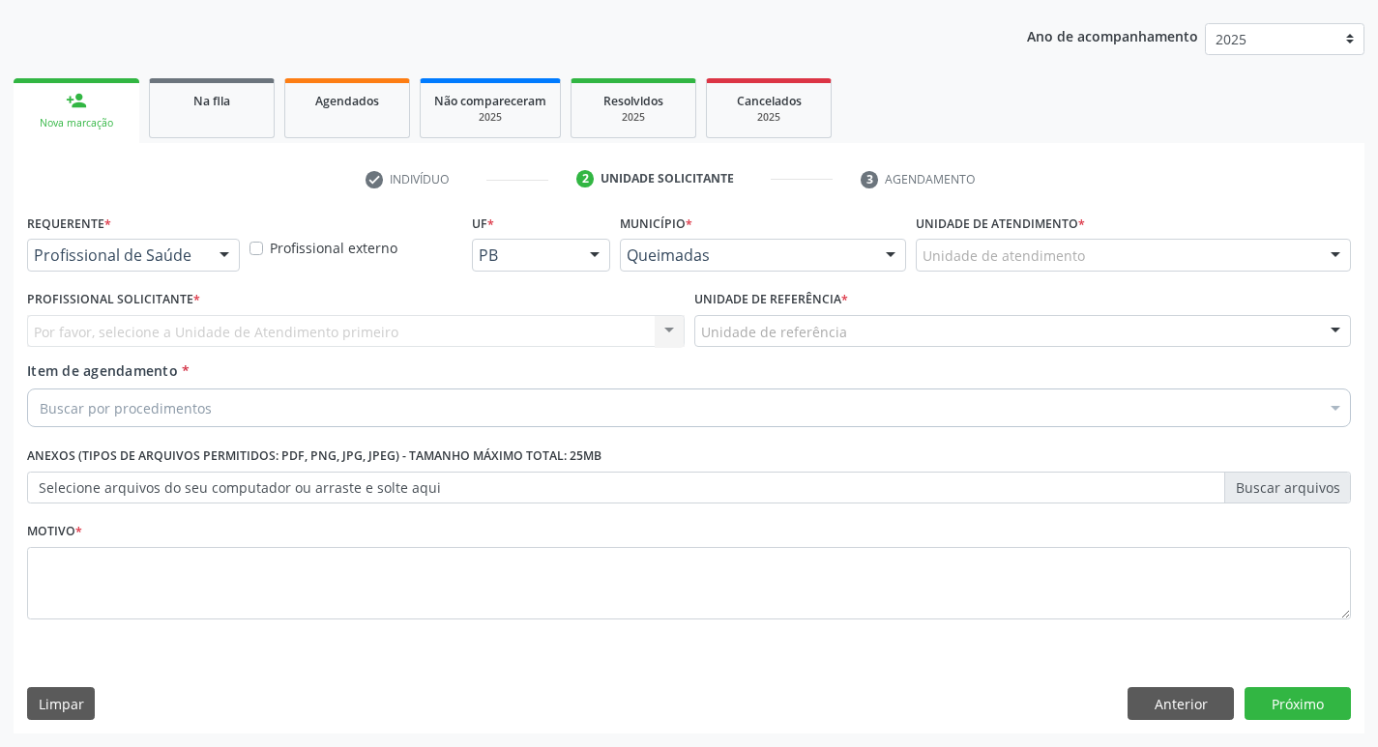
scroll to position [211, 0]
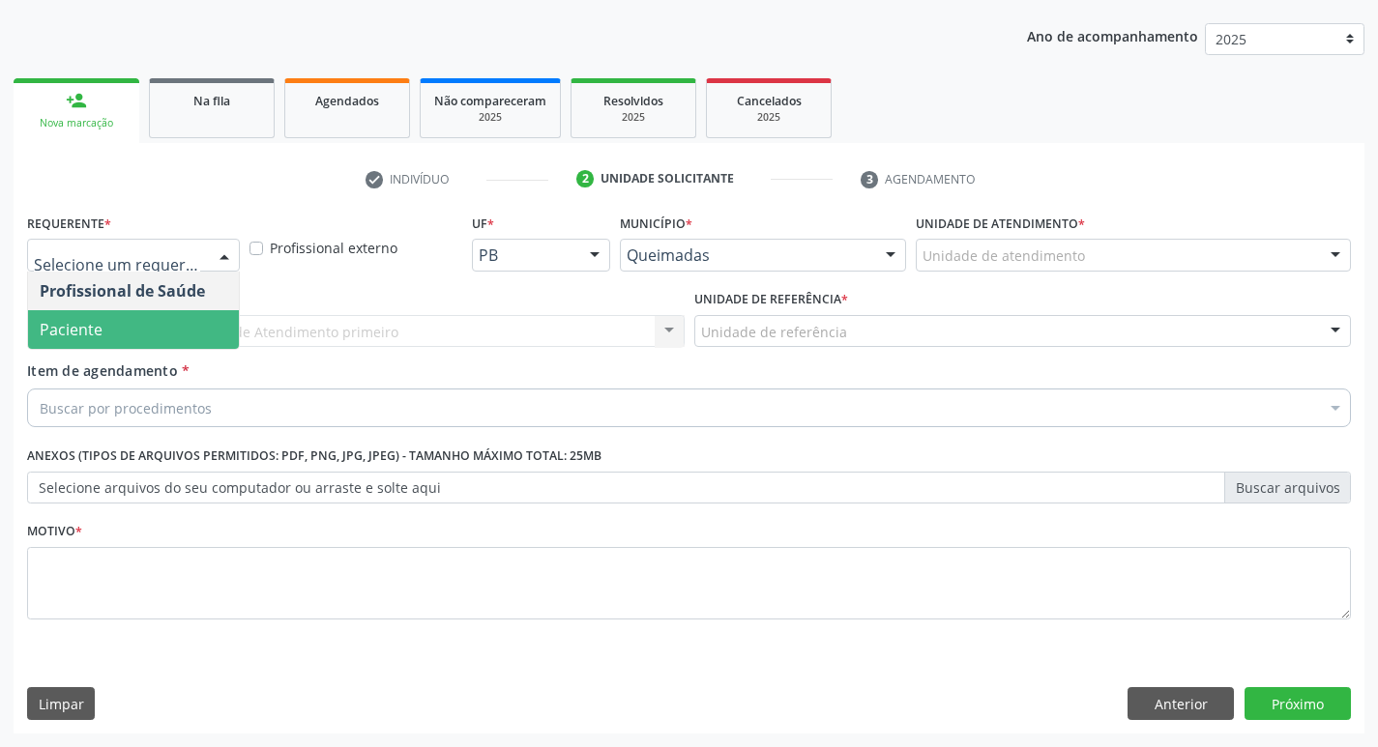
click at [153, 313] on span "Paciente" at bounding box center [133, 329] width 211 height 39
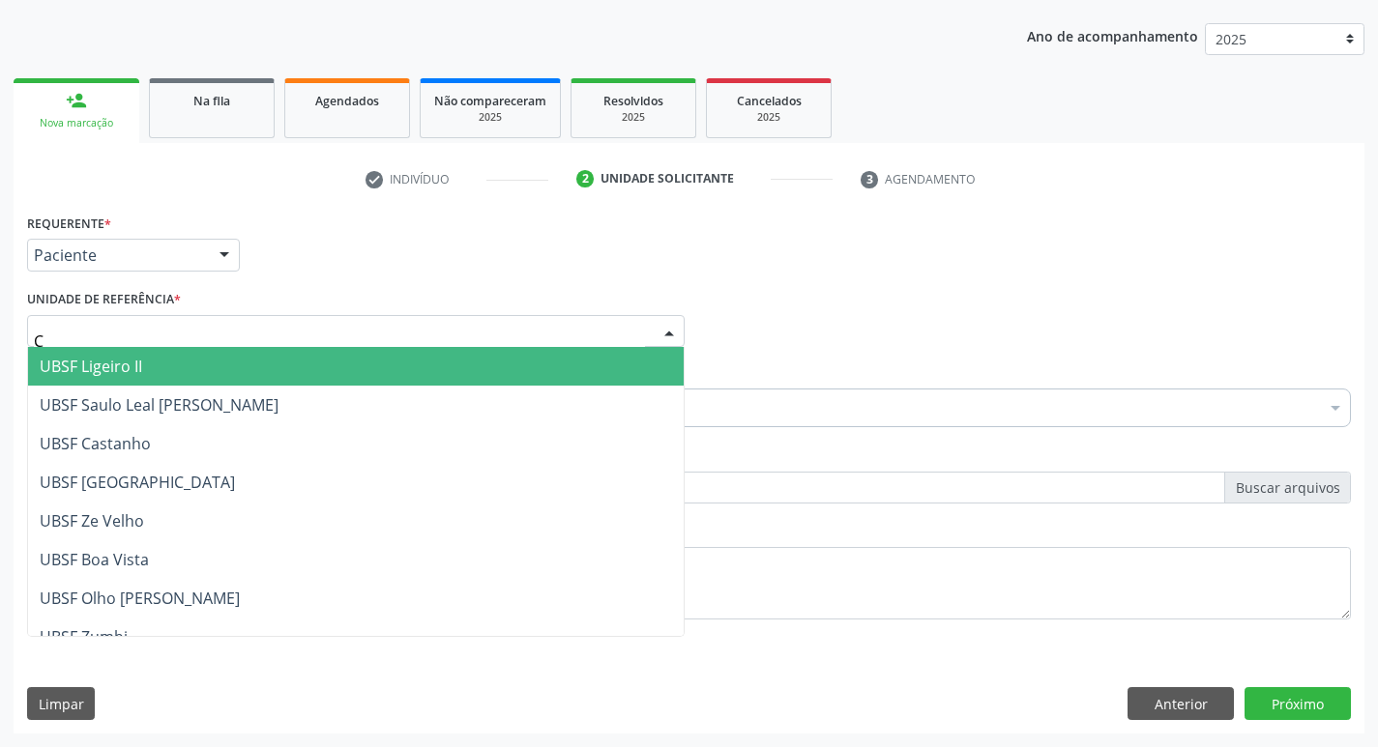
type input "CE"
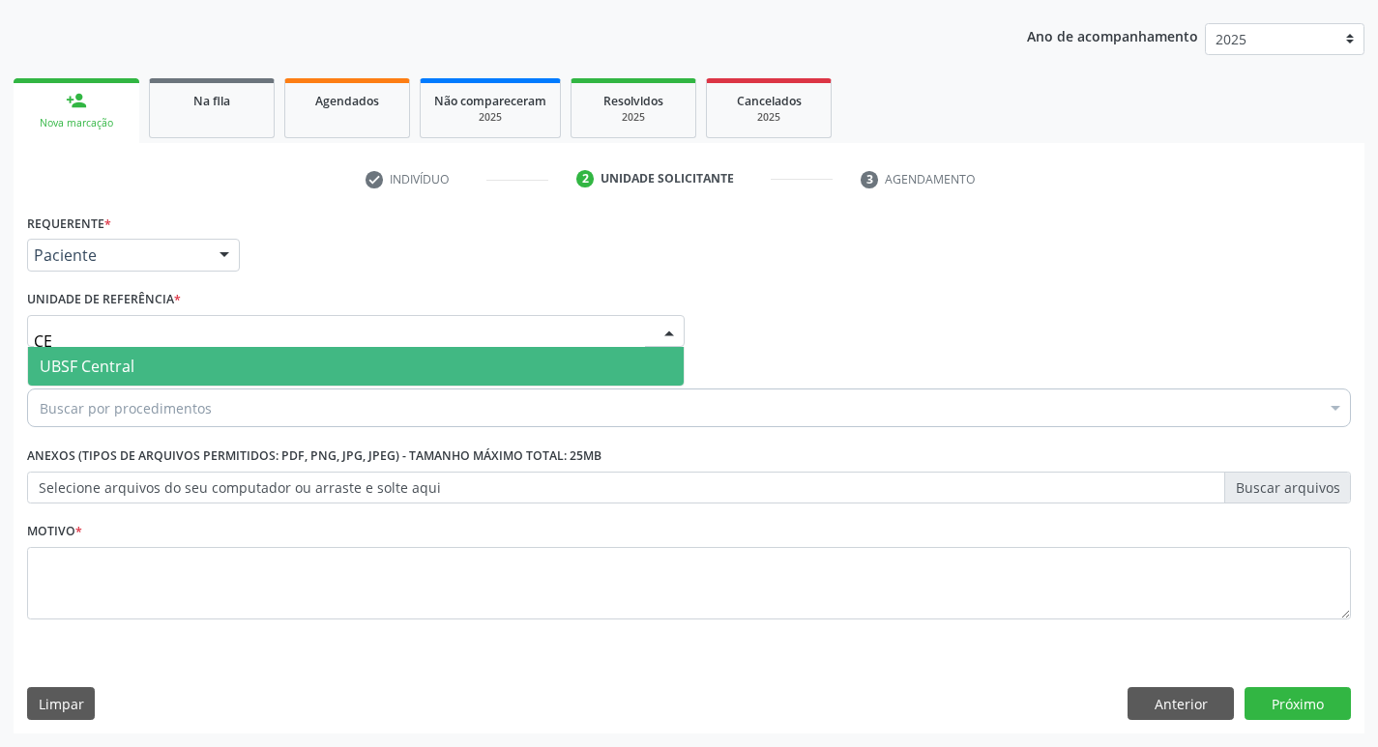
click at [136, 353] on span "UBSF Central" at bounding box center [355, 366] width 655 height 39
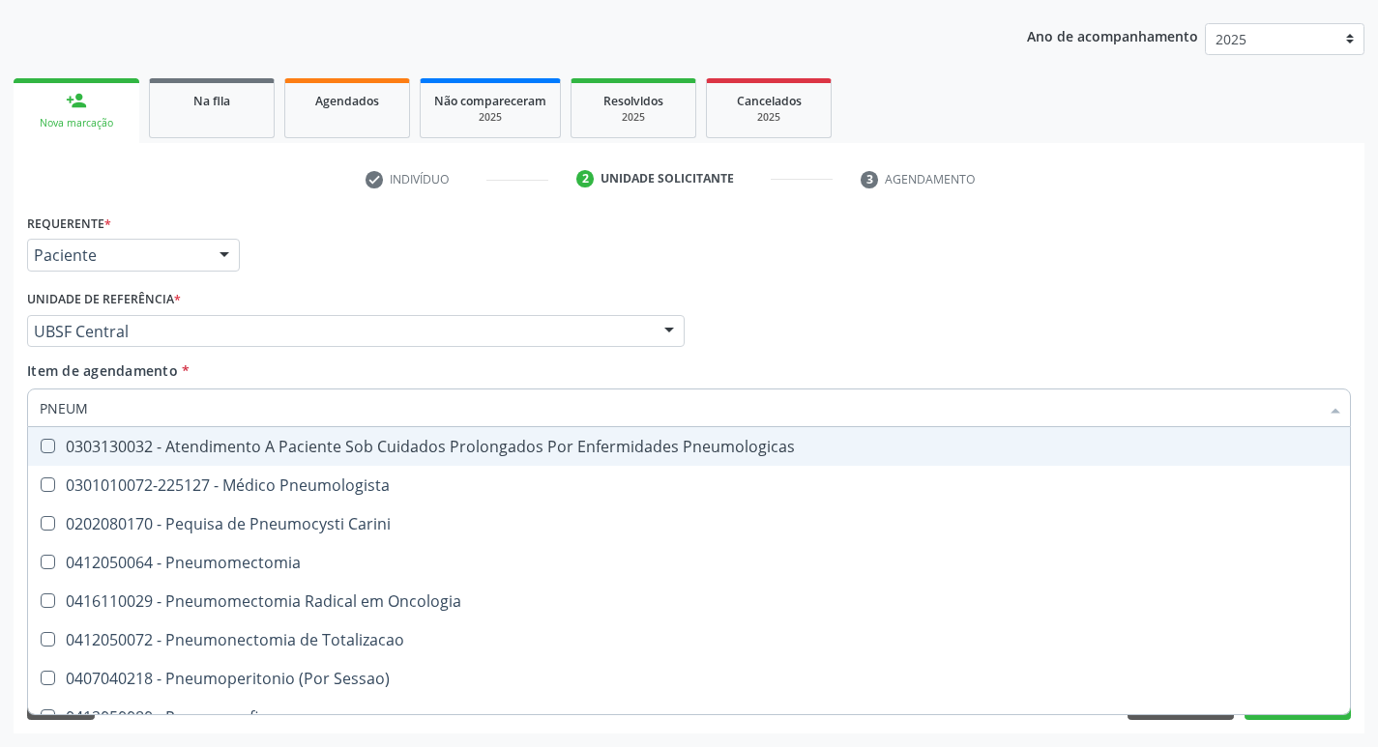
type input "PNEUMO"
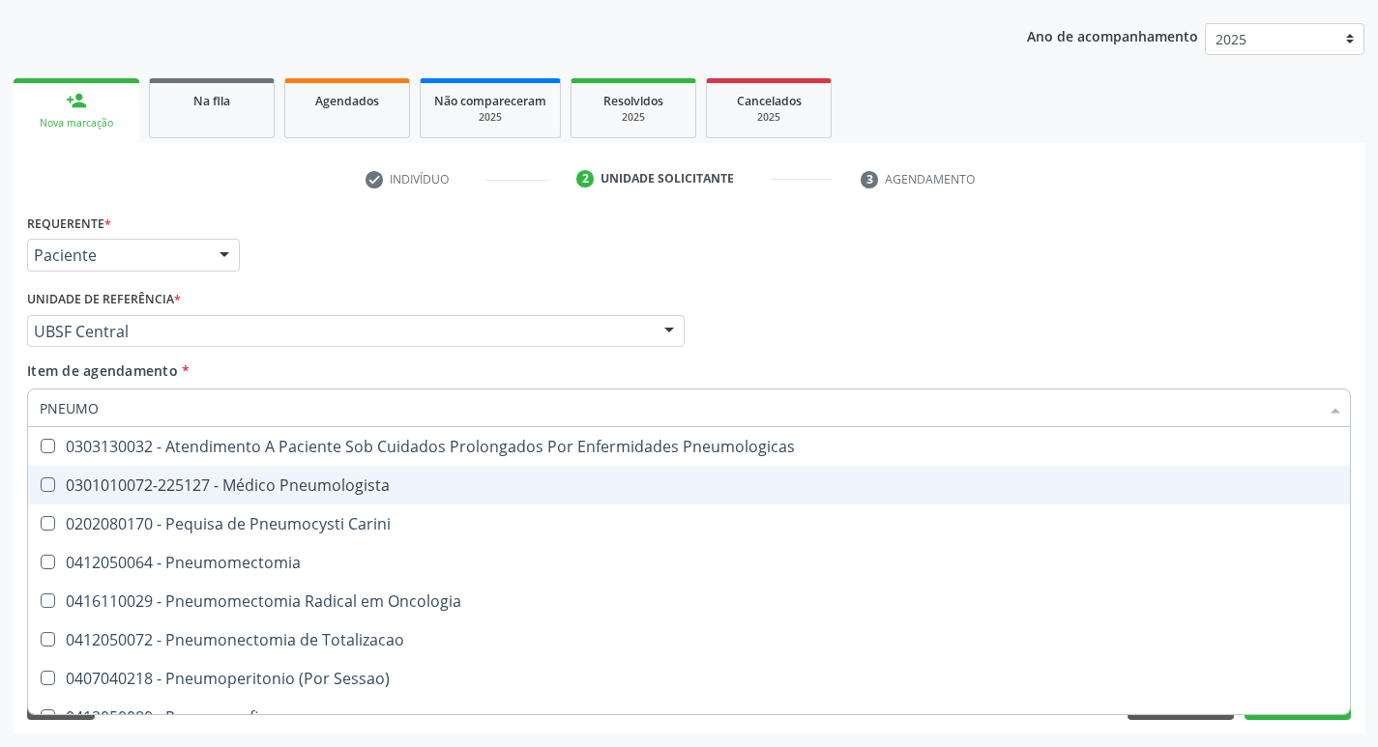
click at [207, 492] on div "0301010072-225127 - Médico Pneumologista" at bounding box center [689, 485] width 1298 height 15
checkbox Pneumologista "true"
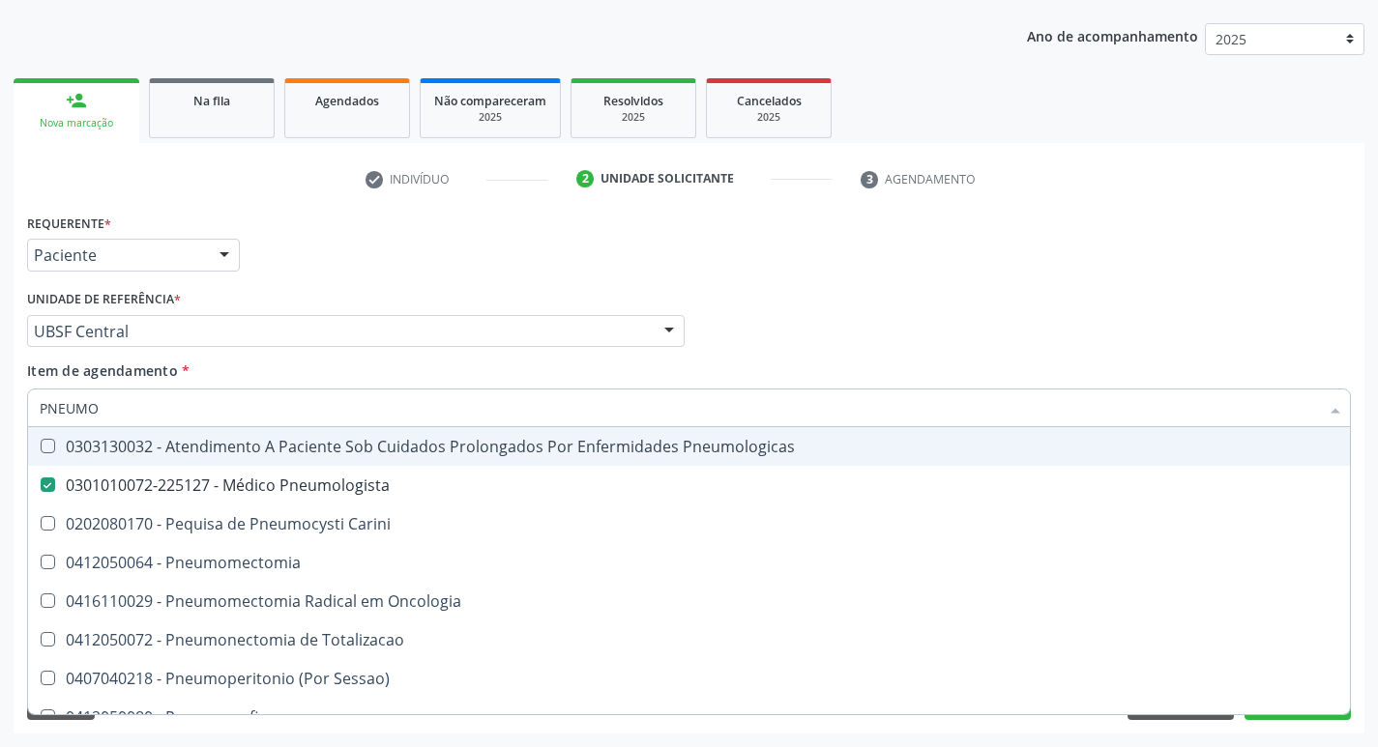
drag, startPoint x: 264, startPoint y: 264, endPoint x: 248, endPoint y: 299, distance: 38.1
click at [264, 263] on div "Requerente * Paciente Profissional de Saúde Paciente Nenhum resultado encontrad…" at bounding box center [688, 246] width 1333 height 75
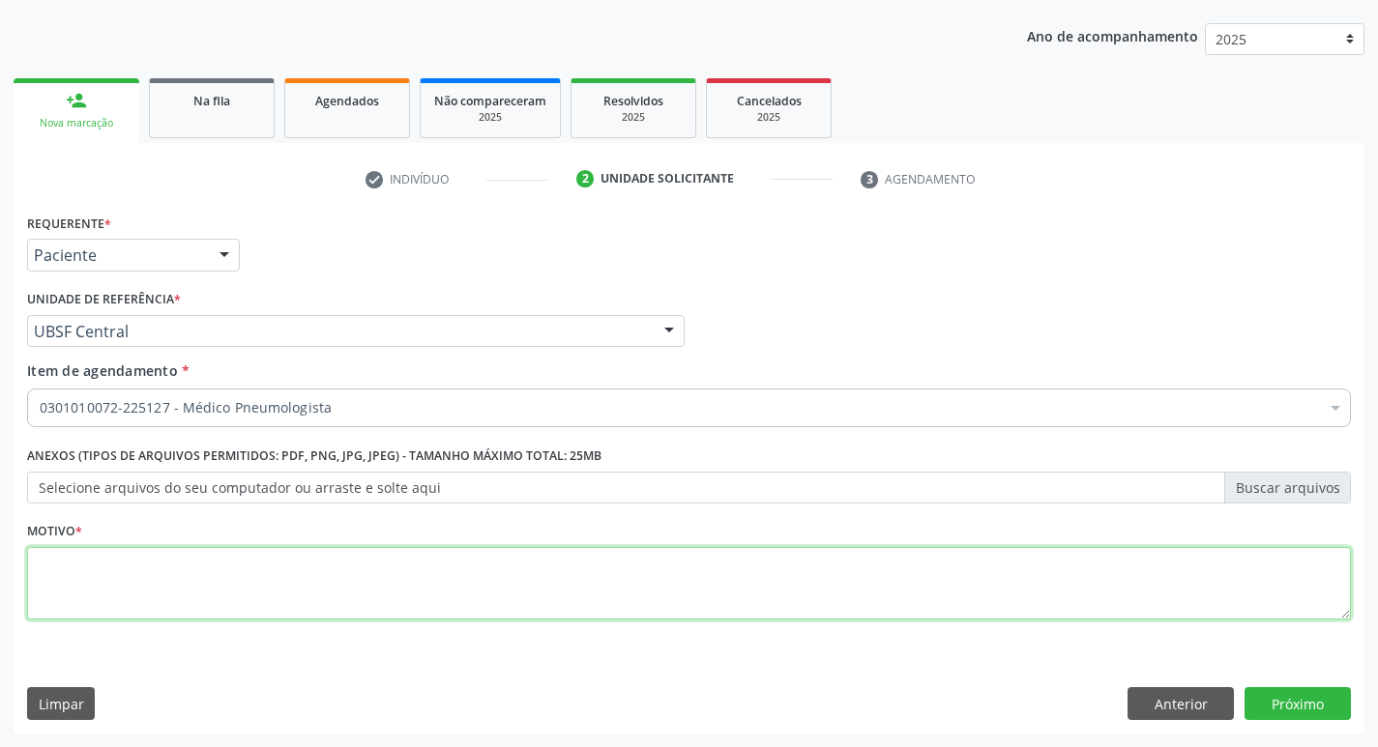
click at [163, 570] on textarea at bounding box center [689, 583] width 1324 height 73
type textarea "RETORNO."
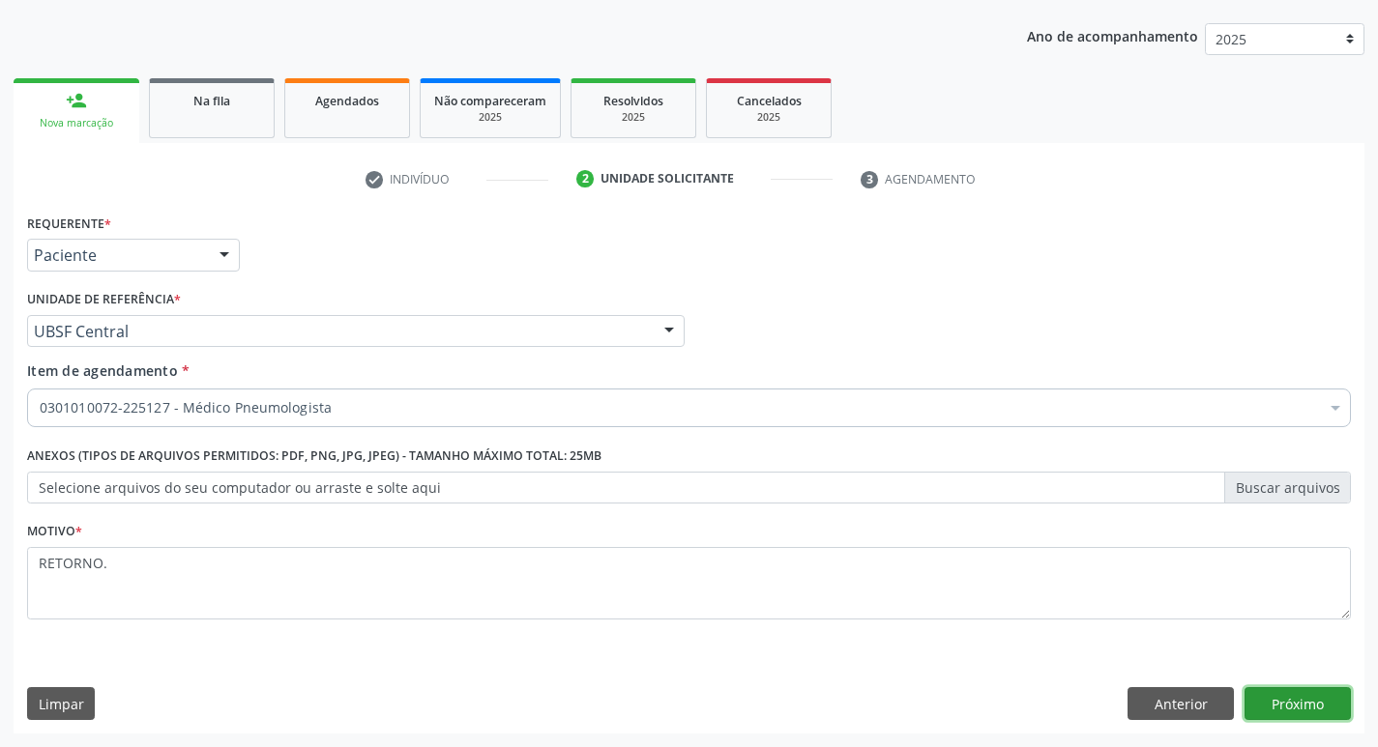
click at [1316, 710] on button "Próximo" at bounding box center [1297, 703] width 106 height 33
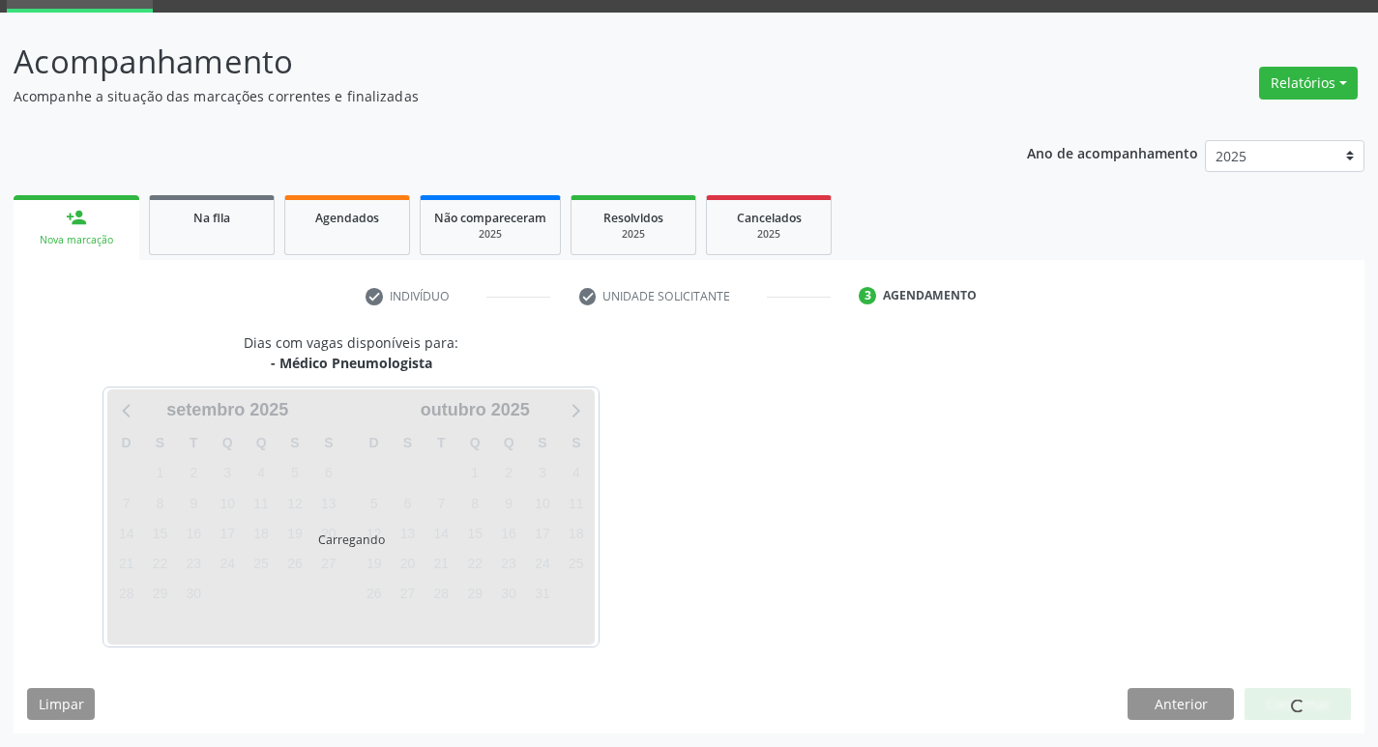
scroll to position [94, 0]
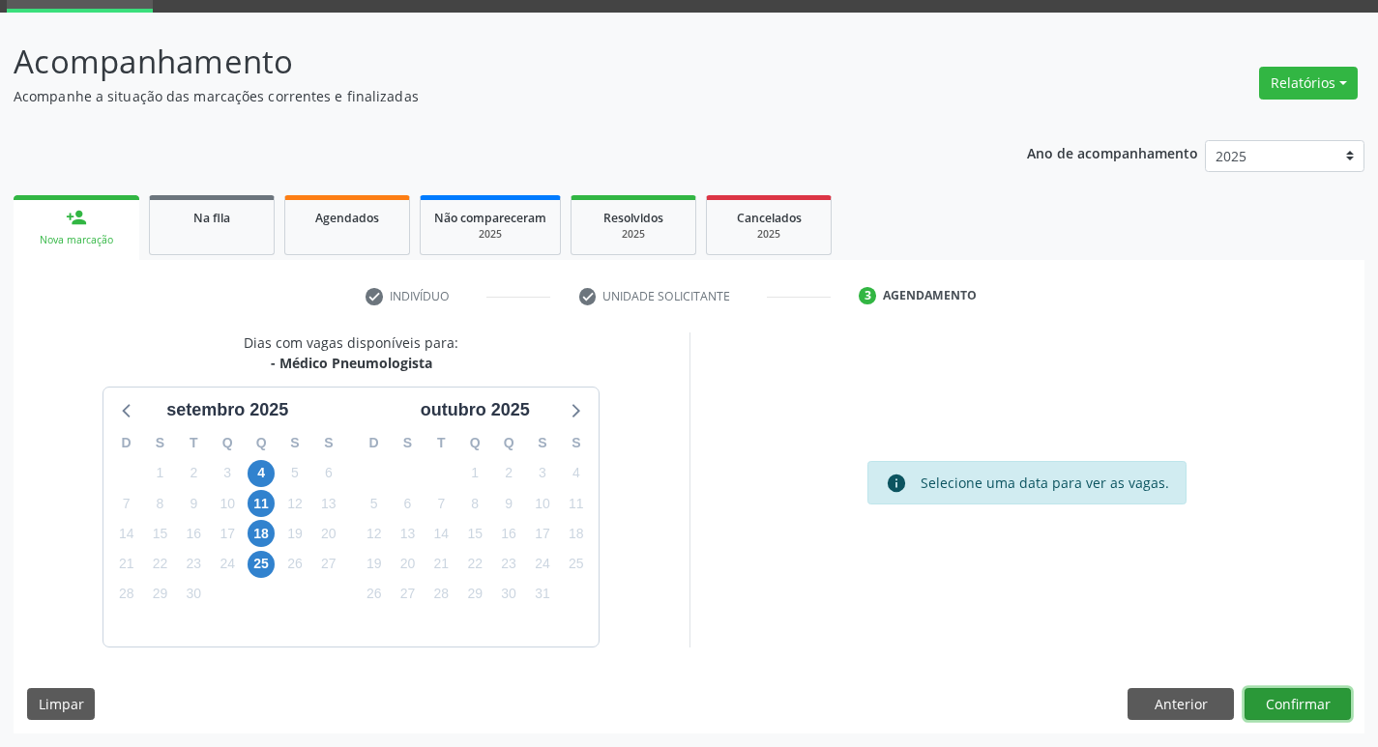
click at [1311, 707] on button "Confirmar" at bounding box center [1297, 704] width 106 height 33
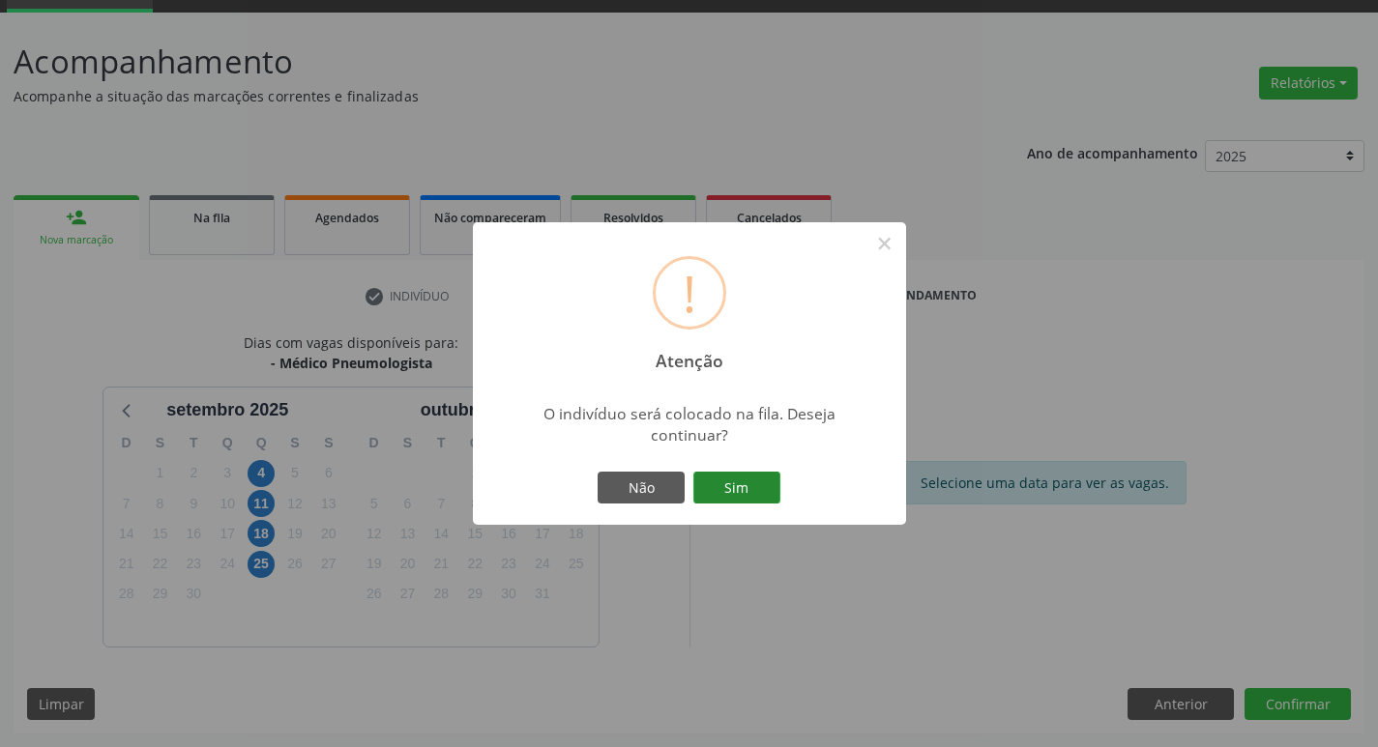
click at [756, 481] on button "Sim" at bounding box center [736, 488] width 87 height 33
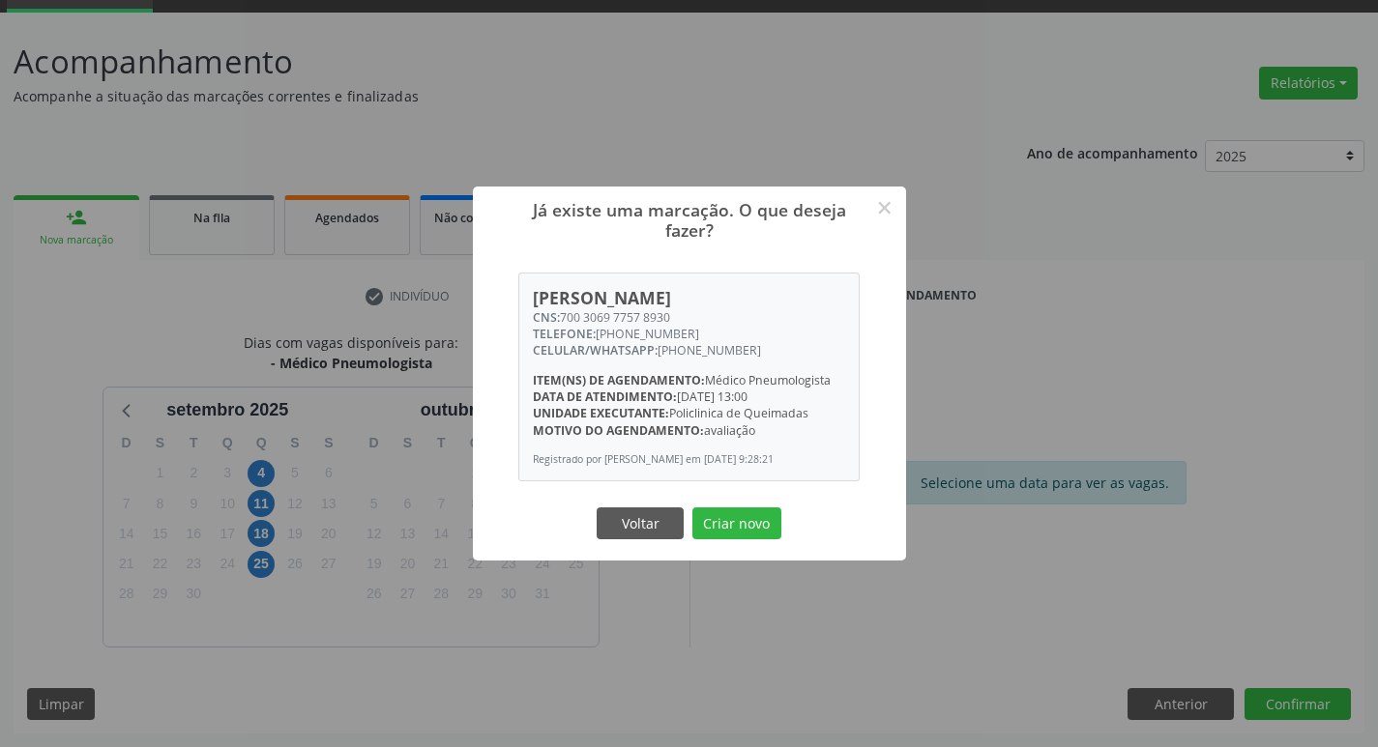
click at [692, 508] on button "Criar novo" at bounding box center [736, 524] width 89 height 33
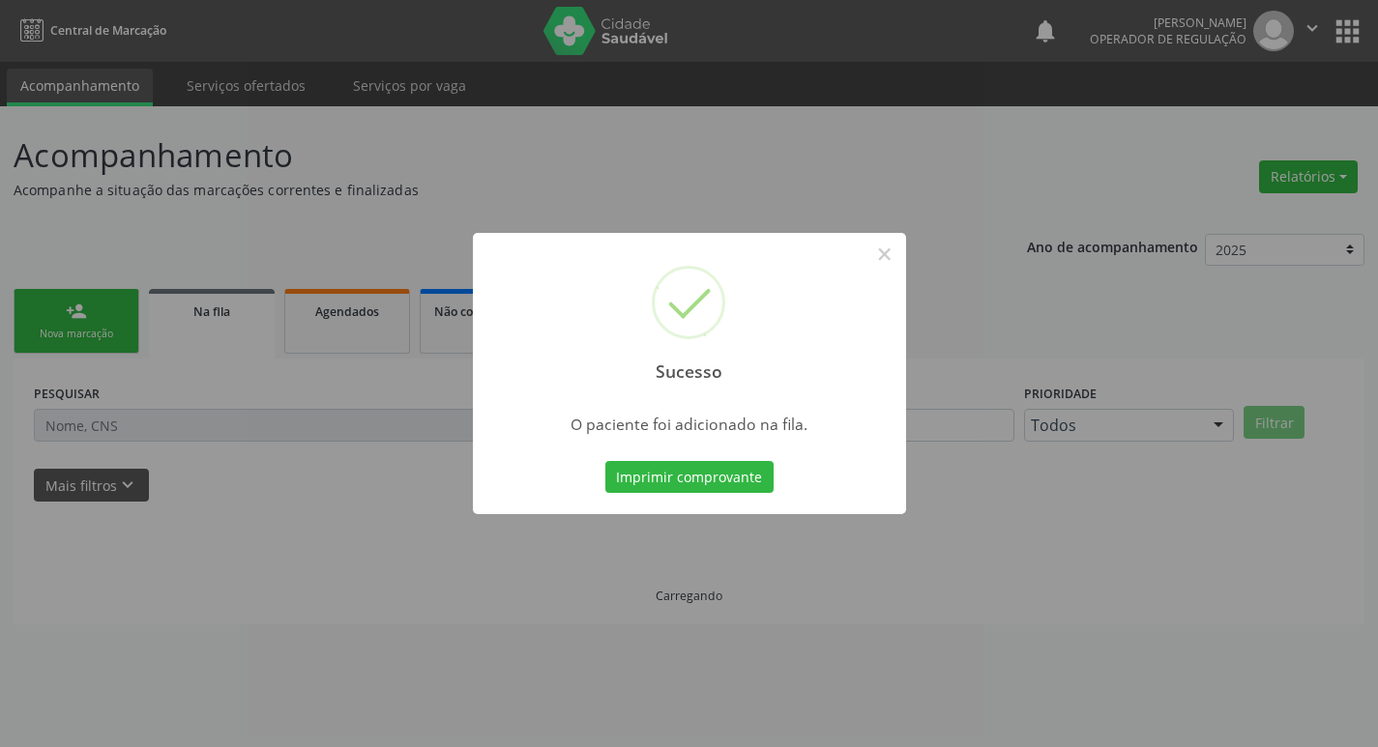
scroll to position [0, 0]
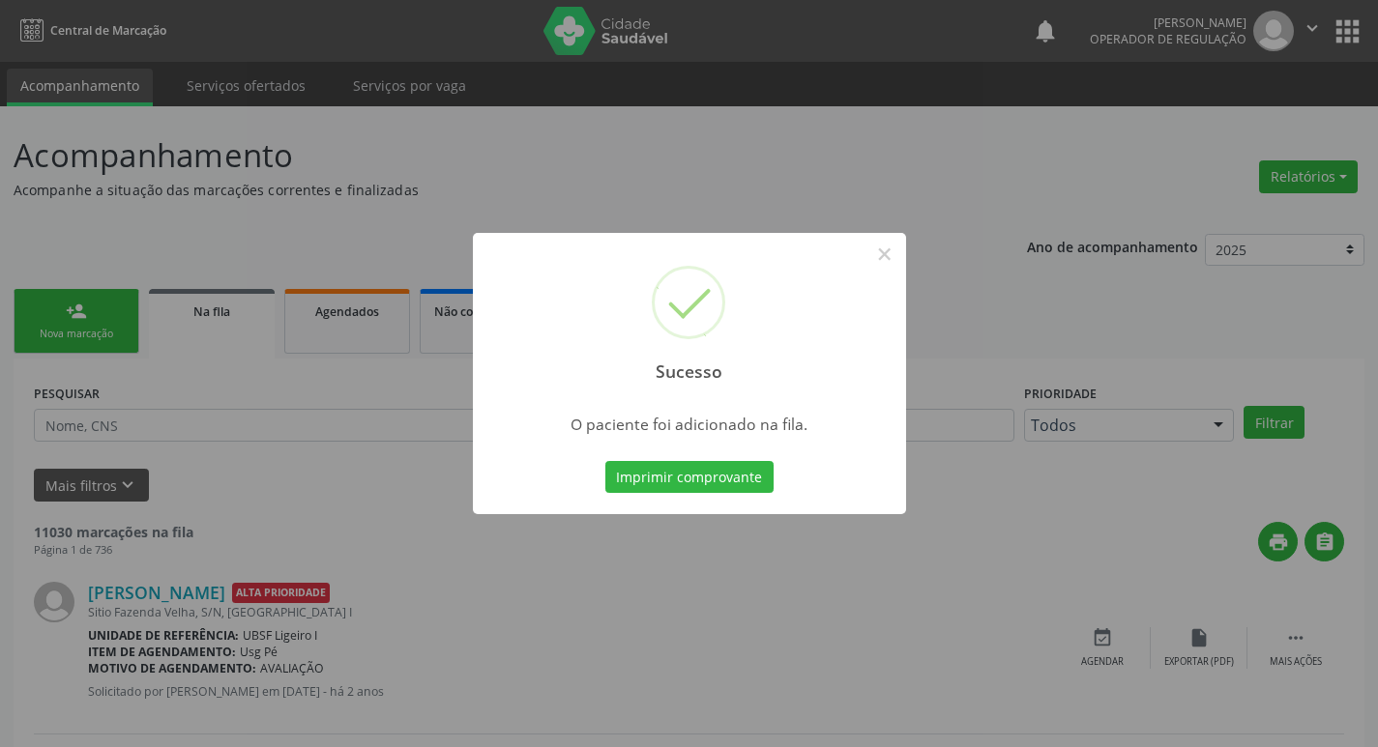
click at [425, 110] on div "Sucesso × O paciente foi adicionado na fila. Imprimir comprovante Cancel" at bounding box center [689, 373] width 1378 height 747
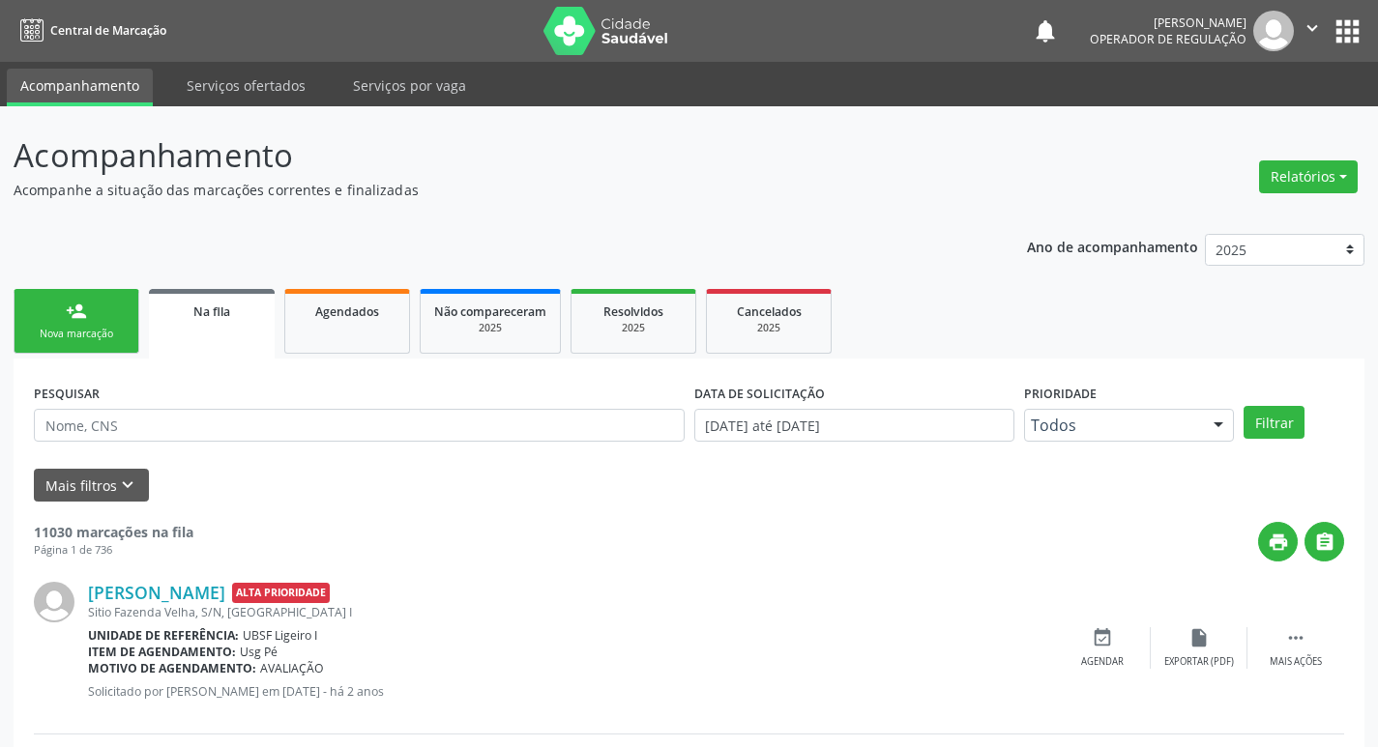
click at [116, 314] on link "person_add Nova marcação" at bounding box center [77, 321] width 126 height 65
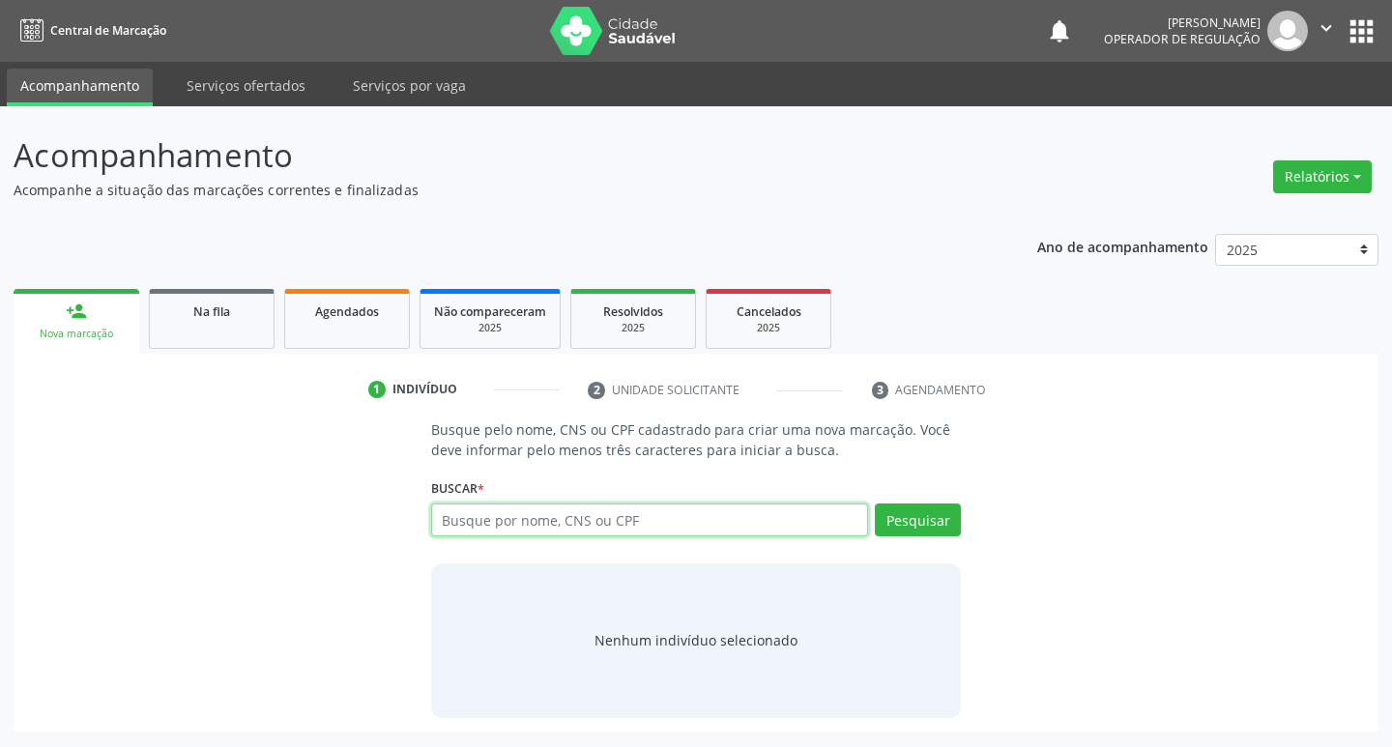
click at [517, 525] on input "text" at bounding box center [650, 520] width 438 height 33
click at [533, 524] on input "text" at bounding box center [650, 520] width 438 height 33
type input "700008260882900"
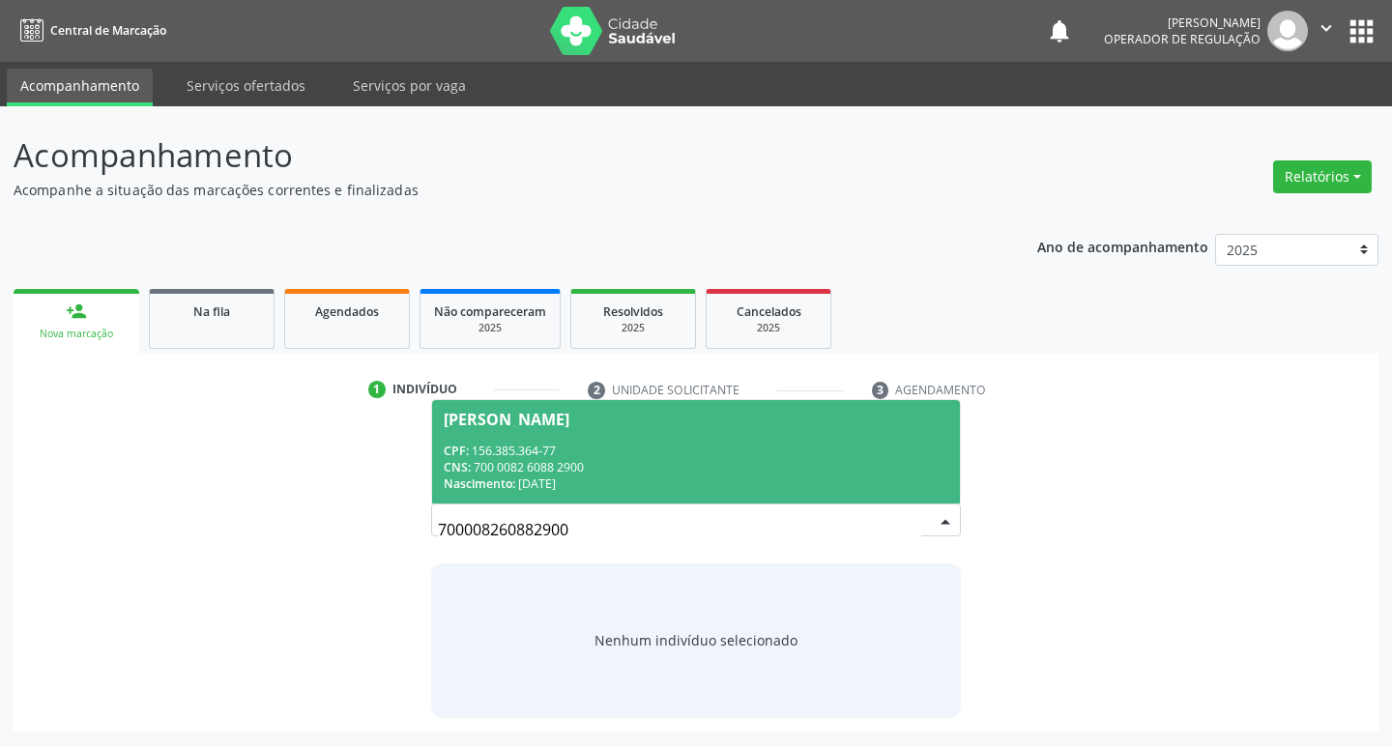
click at [817, 469] on div "CNS: 700 0082 6088 2900" at bounding box center [697, 467] width 506 height 16
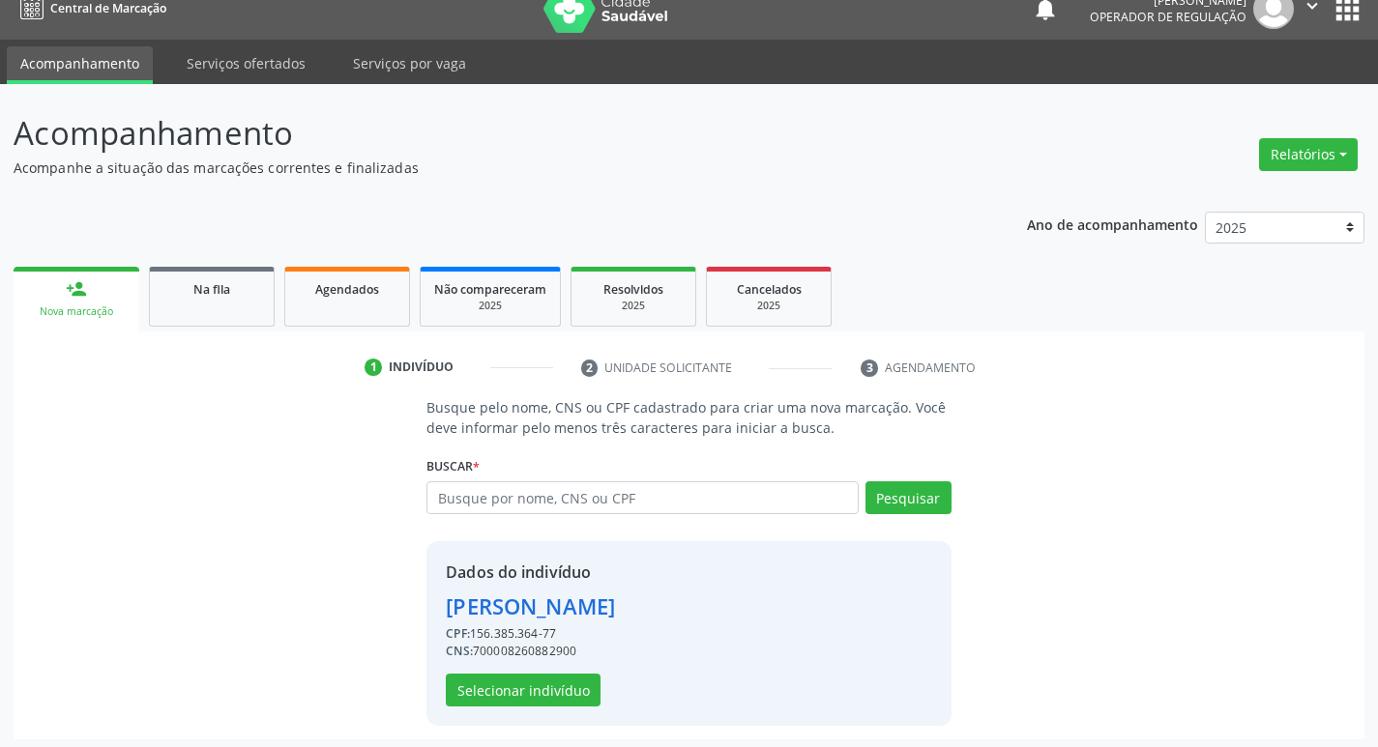
scroll to position [28, 0]
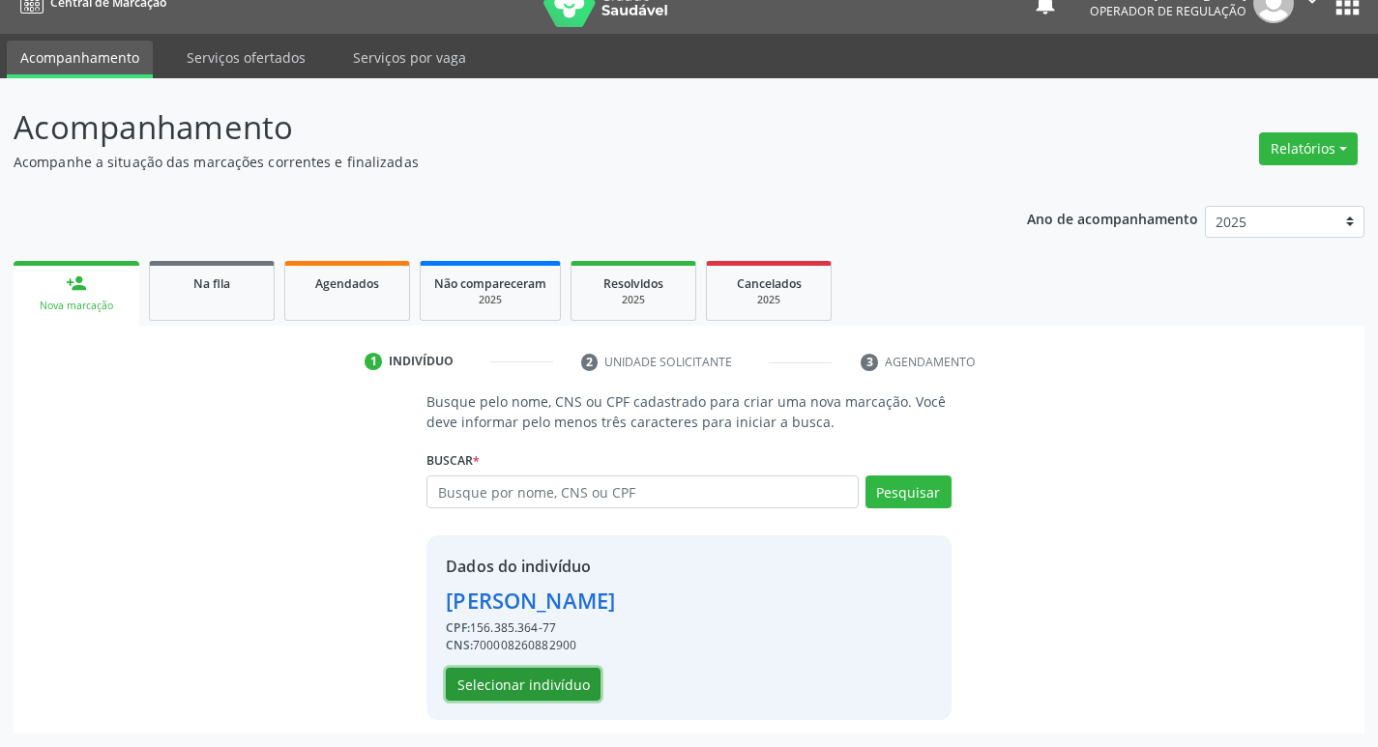
click at [572, 684] on button "Selecionar indivíduo" at bounding box center [523, 684] width 155 height 33
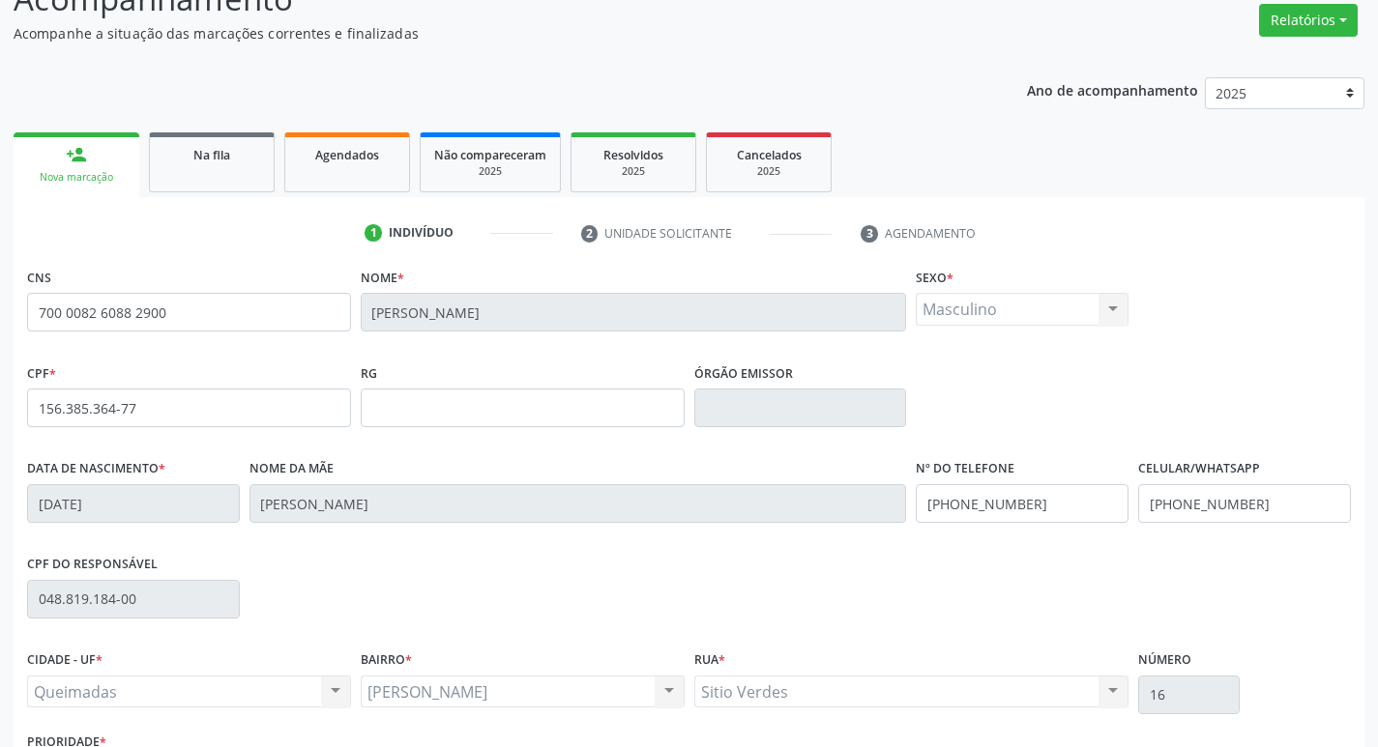
scroll to position [301, 0]
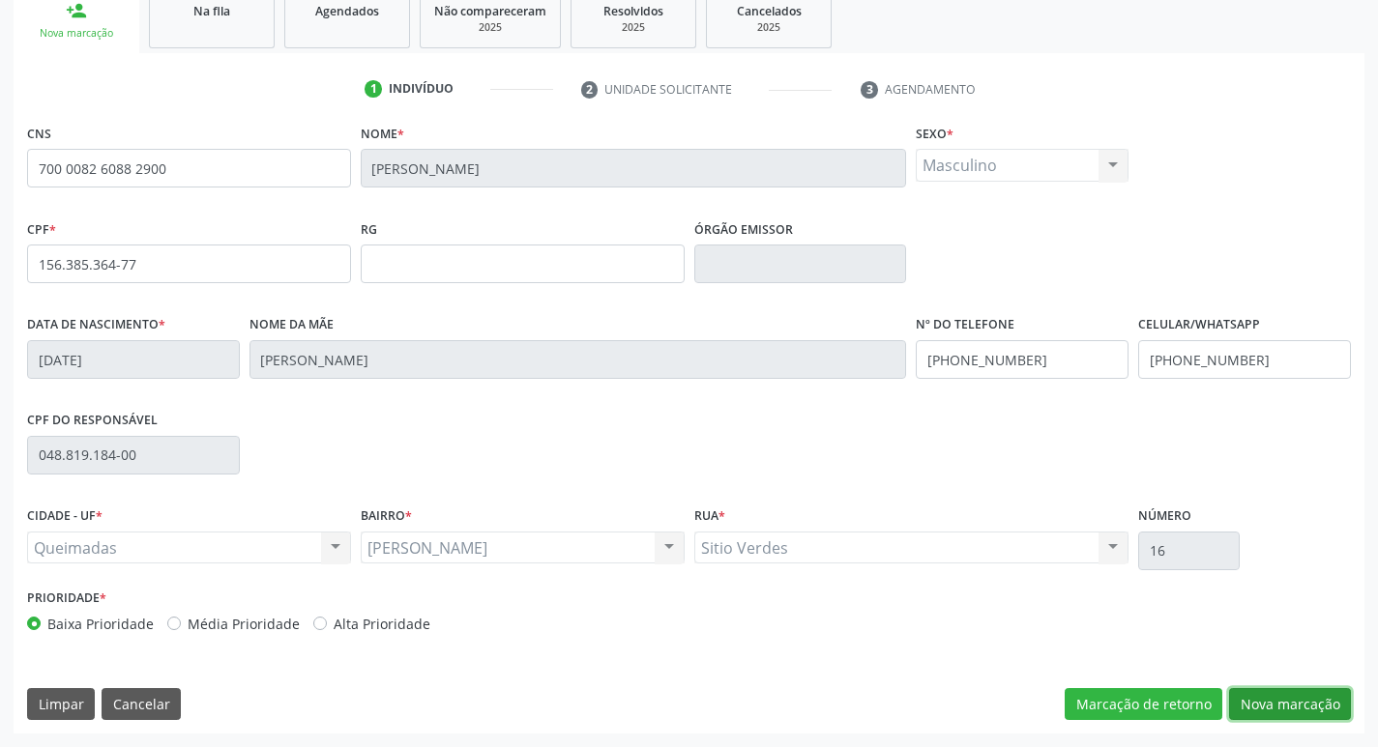
click at [1293, 695] on button "Nova marcação" at bounding box center [1290, 704] width 122 height 33
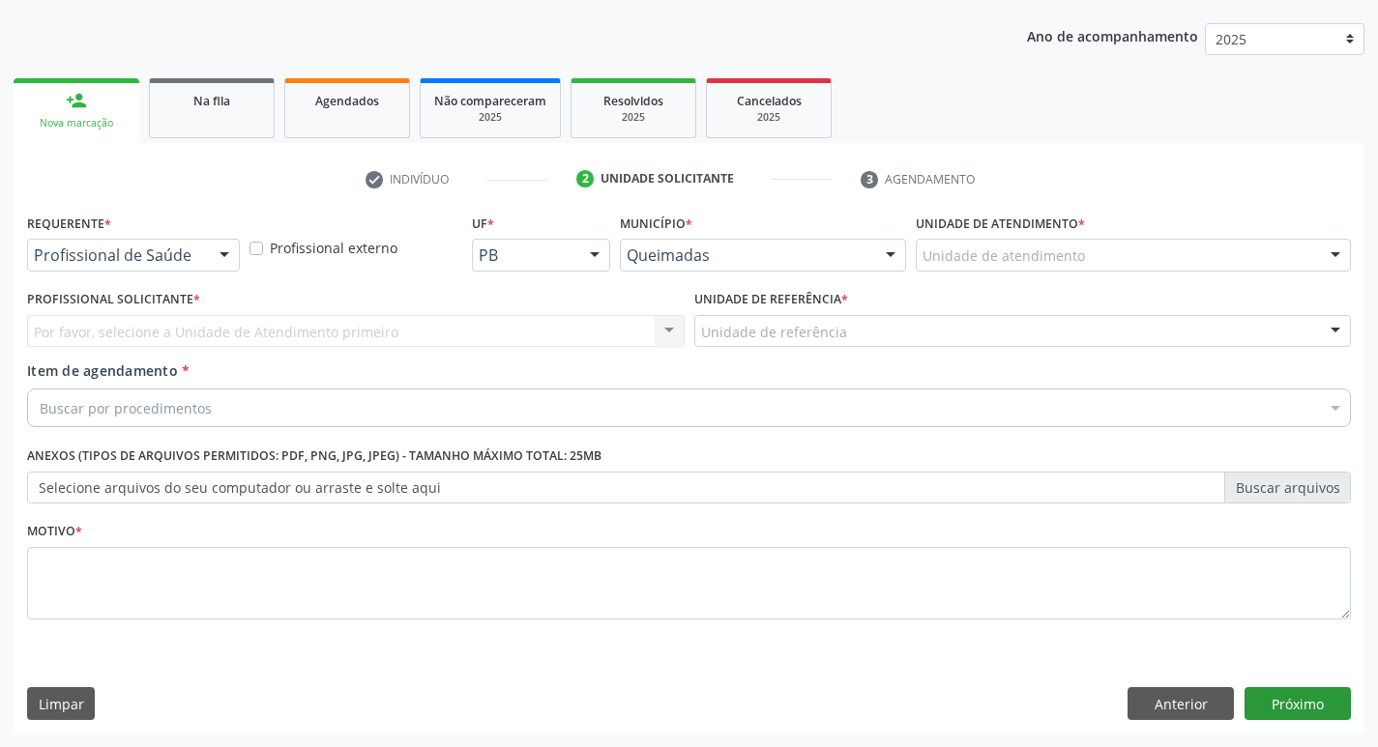
scroll to position [211, 0]
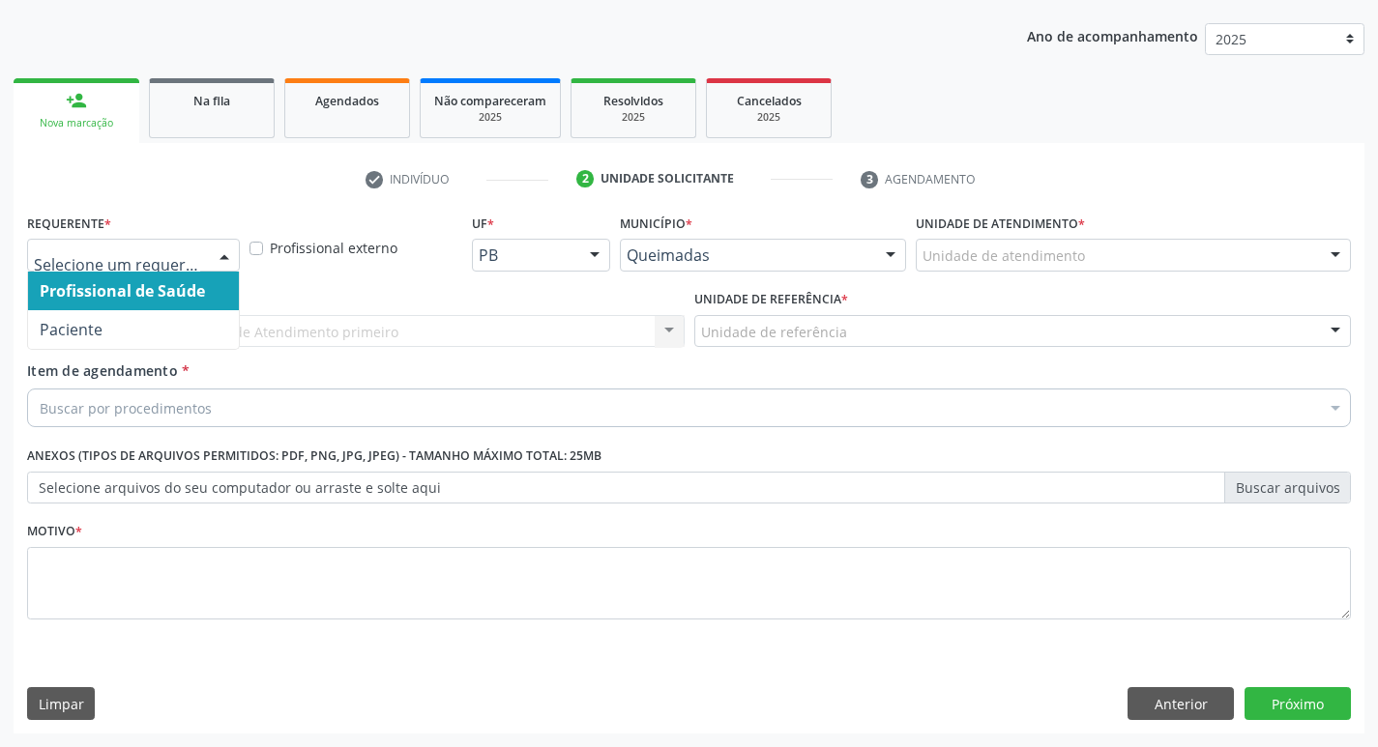
click at [162, 241] on div at bounding box center [133, 255] width 213 height 33
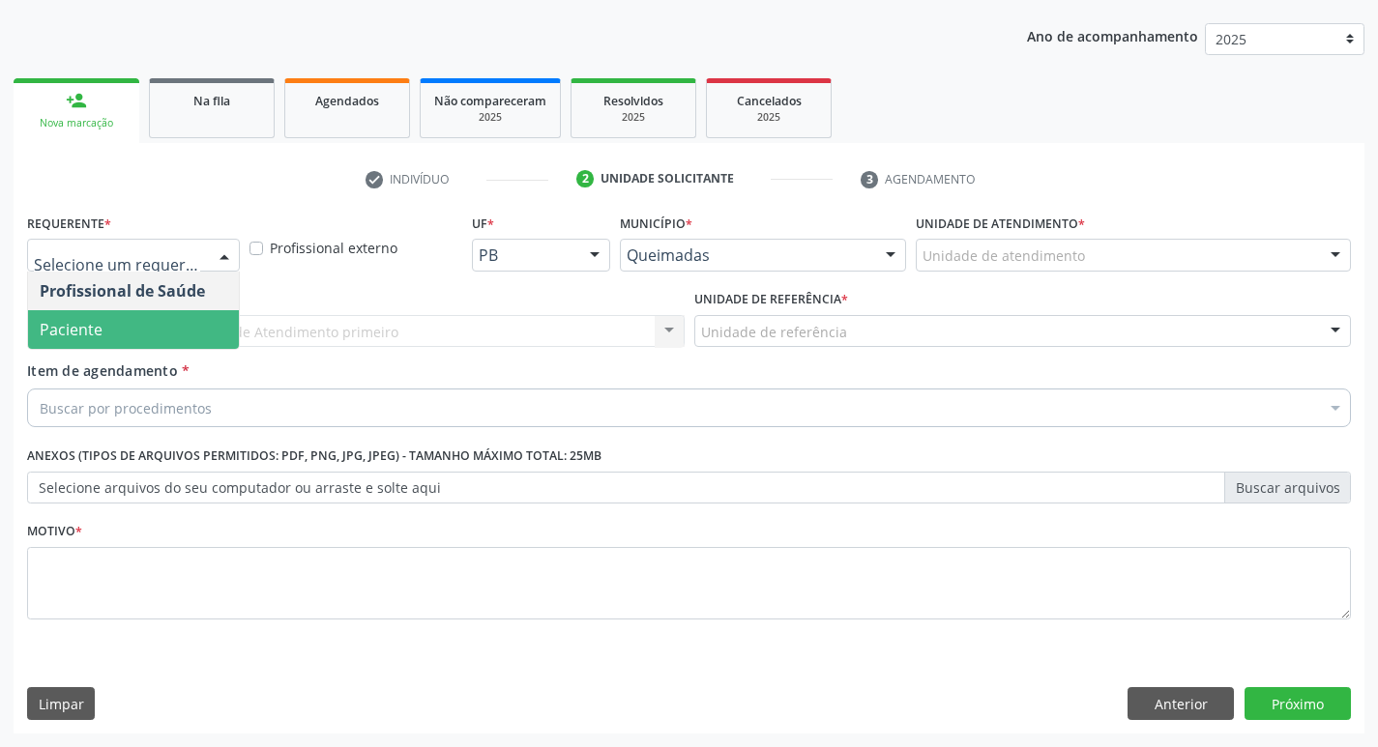
drag, startPoint x: 124, startPoint y: 315, endPoint x: 124, endPoint y: 335, distance: 19.3
click at [123, 315] on span "Paciente" at bounding box center [133, 329] width 211 height 39
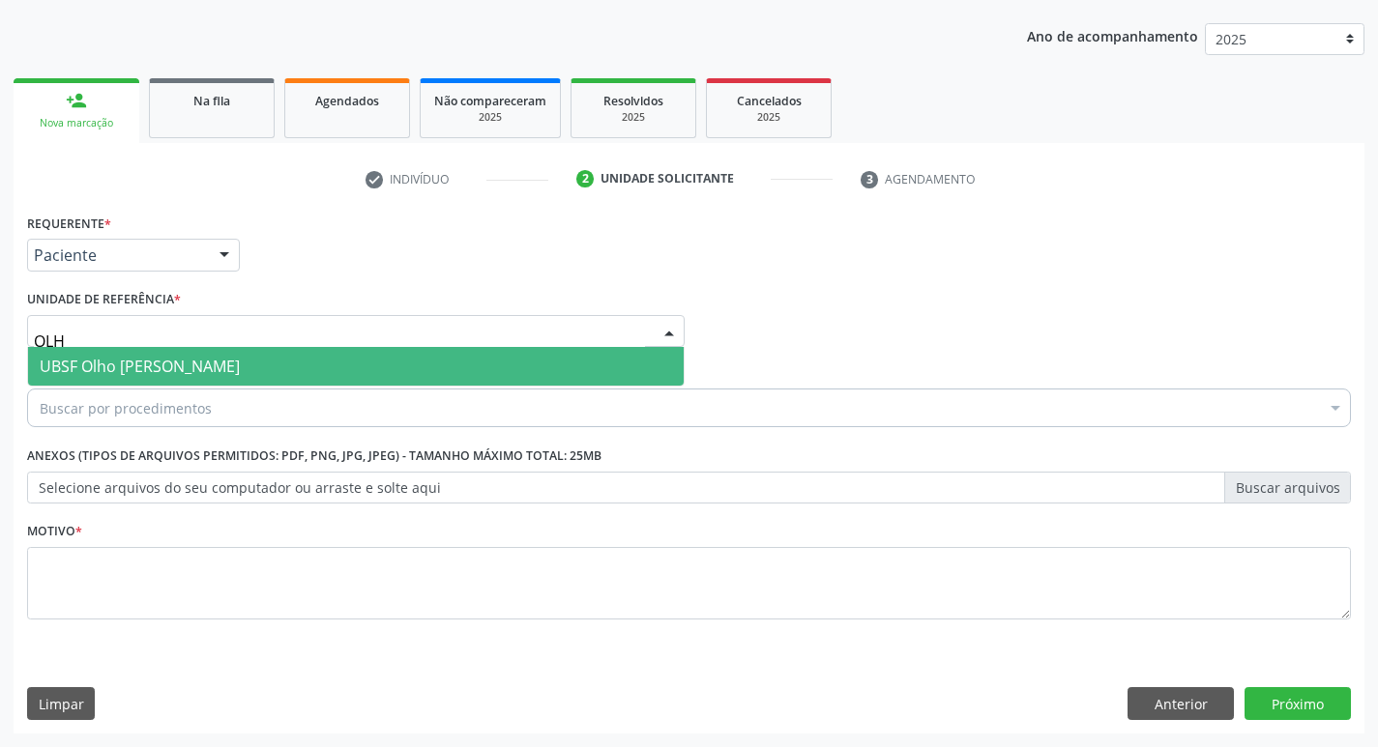
type input "OLHO"
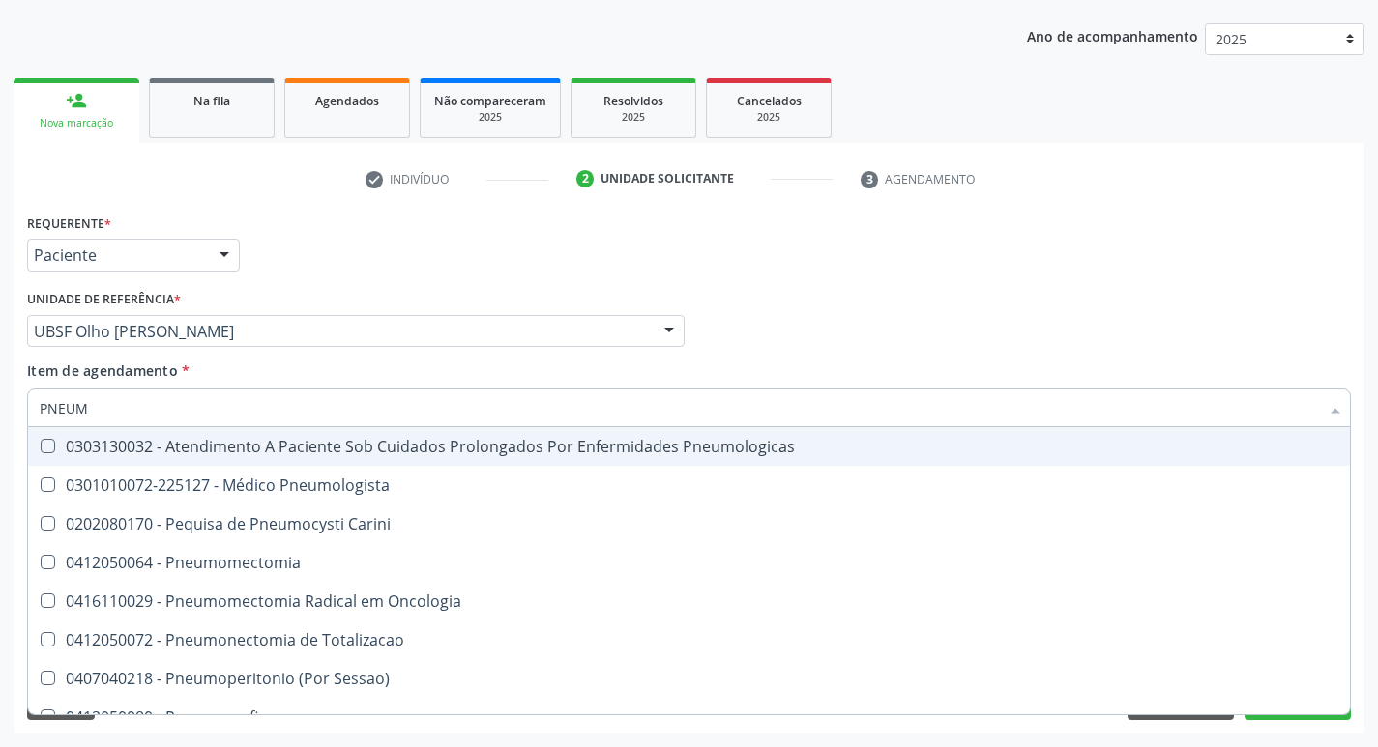
type input "PNEUMO"
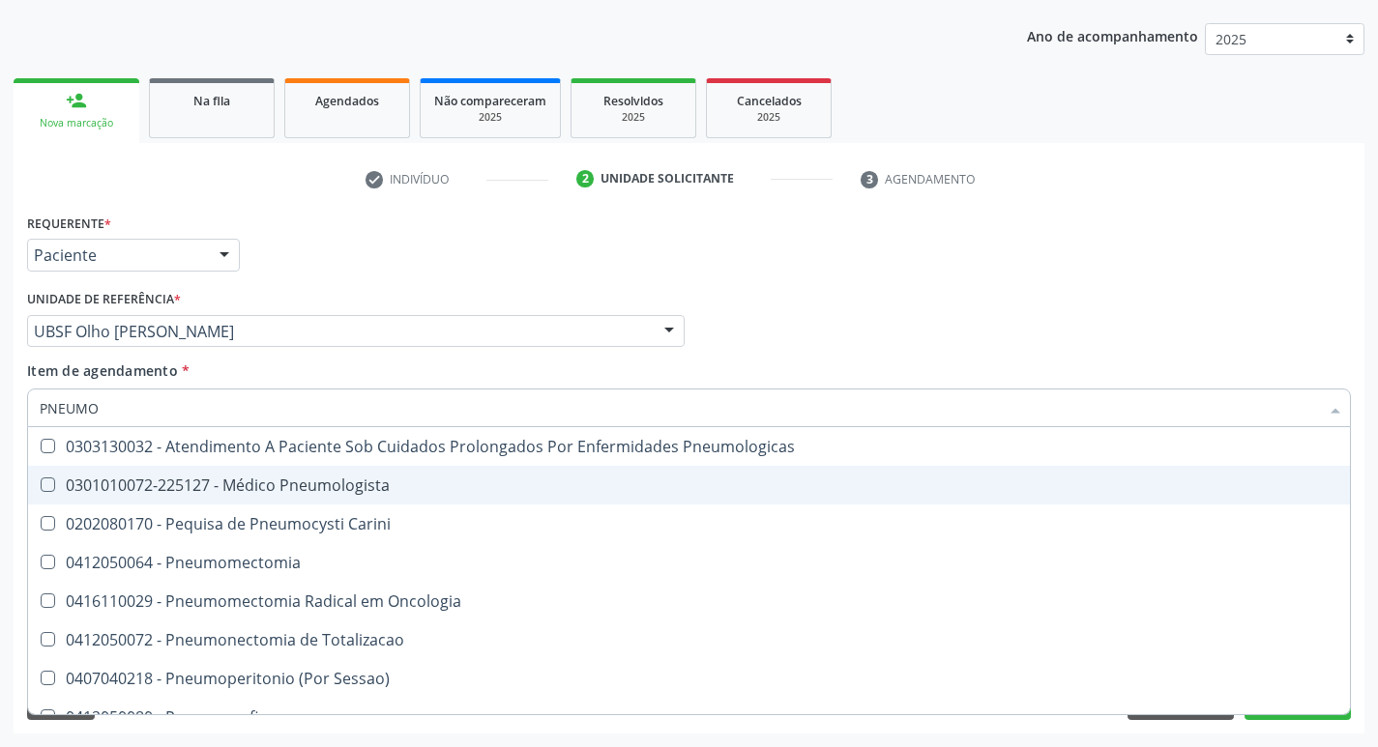
click at [156, 471] on span "0301010072-225127 - Médico Pneumologista" at bounding box center [689, 485] width 1322 height 39
checkbox Pneumologista "true"
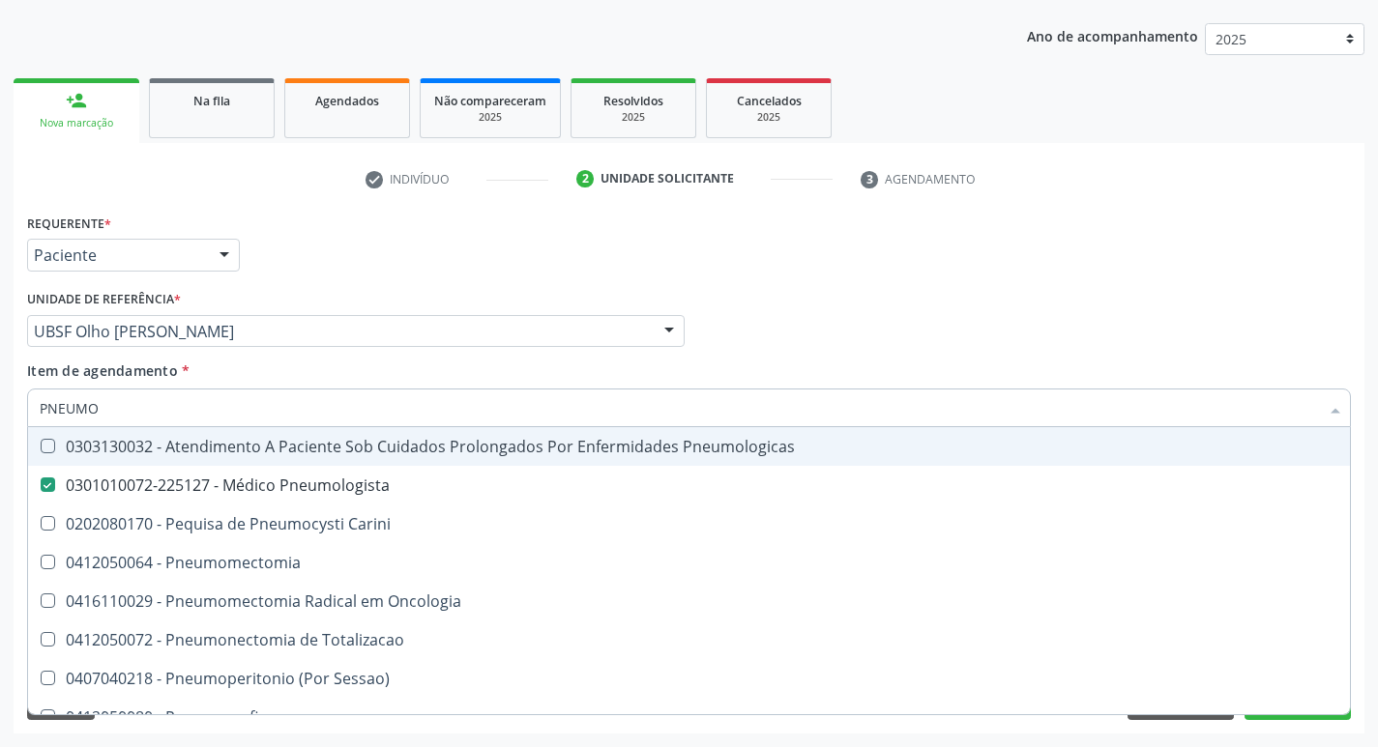
click at [449, 281] on div "Requerente * Paciente Profissional de Saúde Paciente Nenhum resultado encontrad…" at bounding box center [688, 246] width 1333 height 75
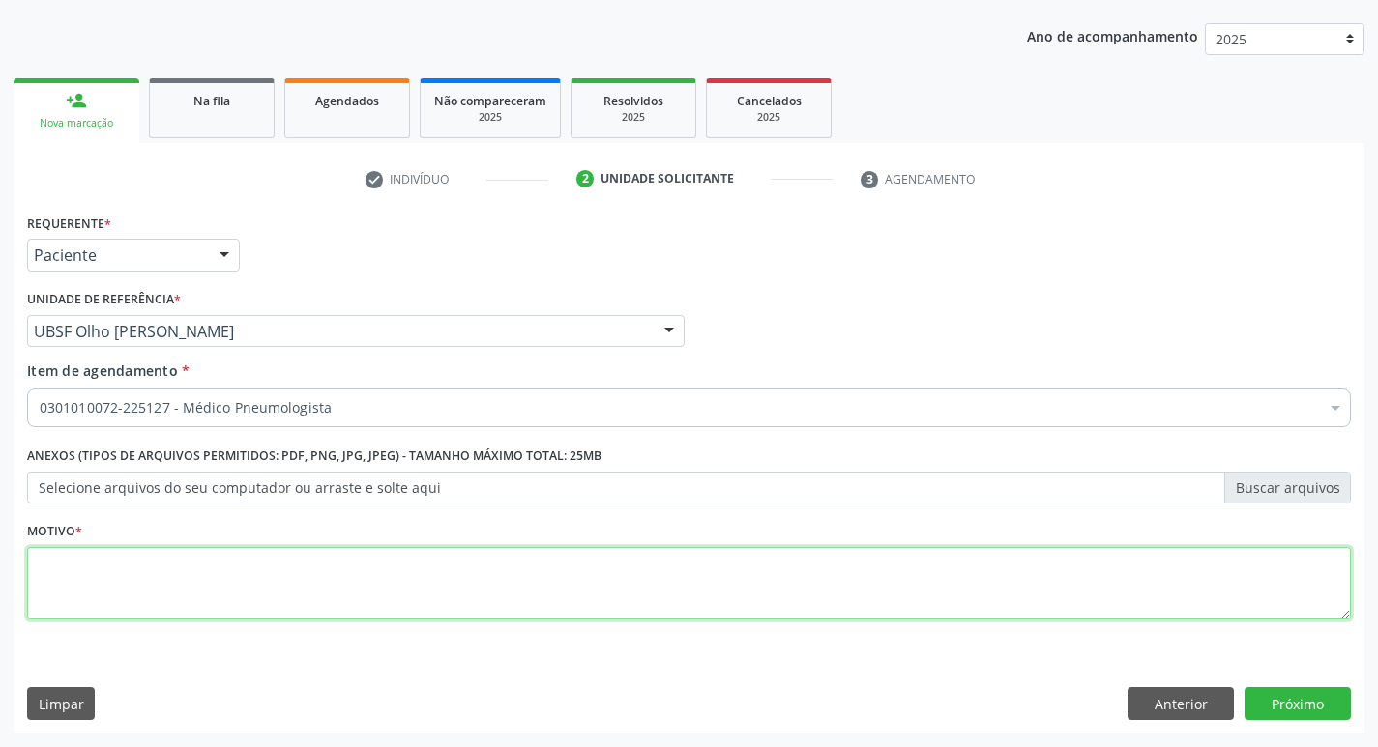
click at [136, 575] on textarea at bounding box center [689, 583] width 1324 height 73
type textarea "T"
type textarea "RETORNO"
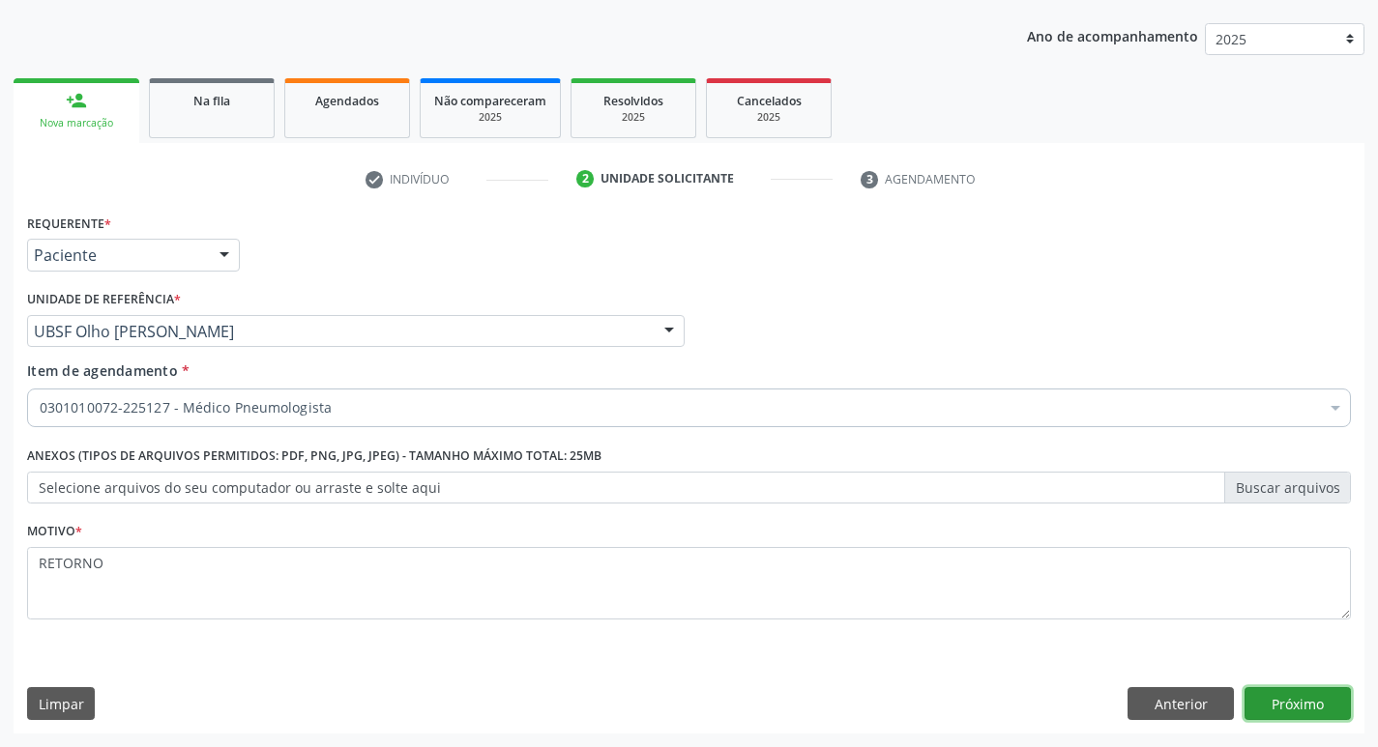
click at [1278, 707] on button "Próximo" at bounding box center [1297, 703] width 106 height 33
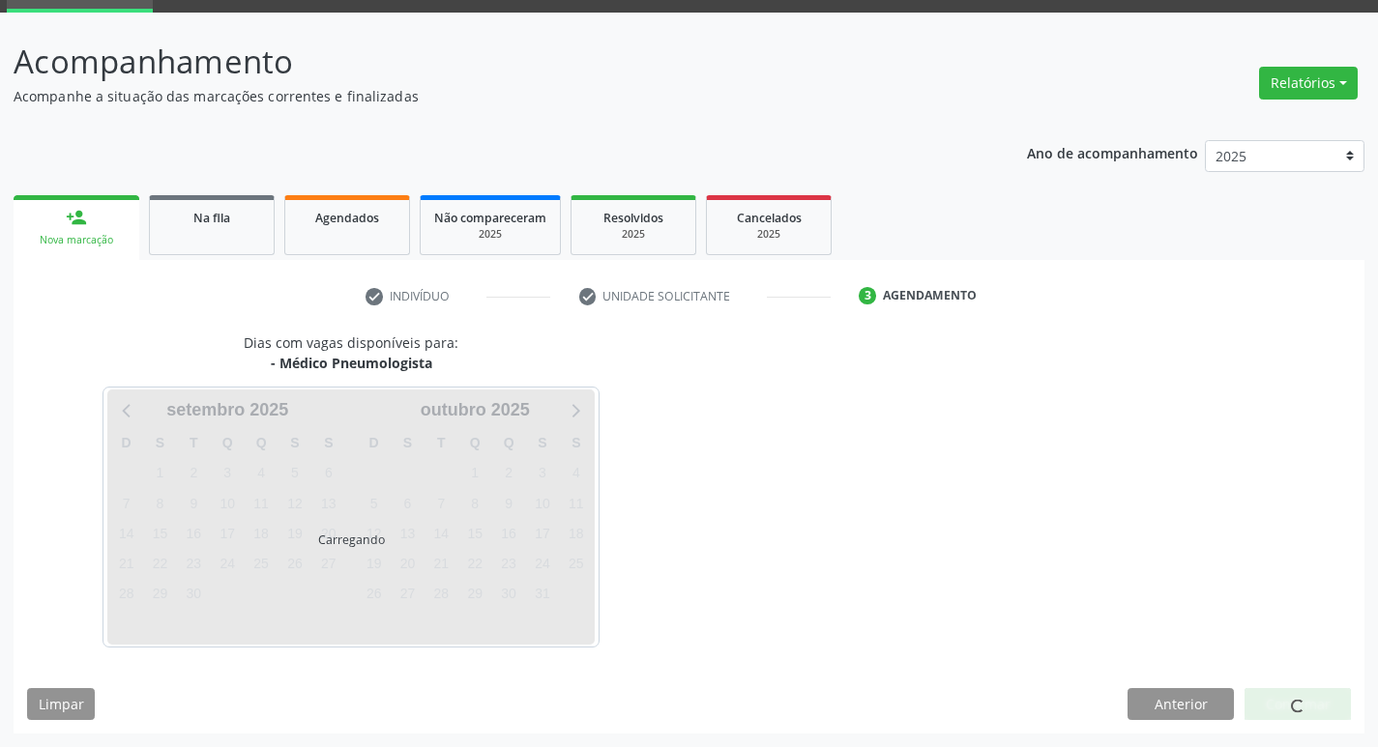
scroll to position [94, 0]
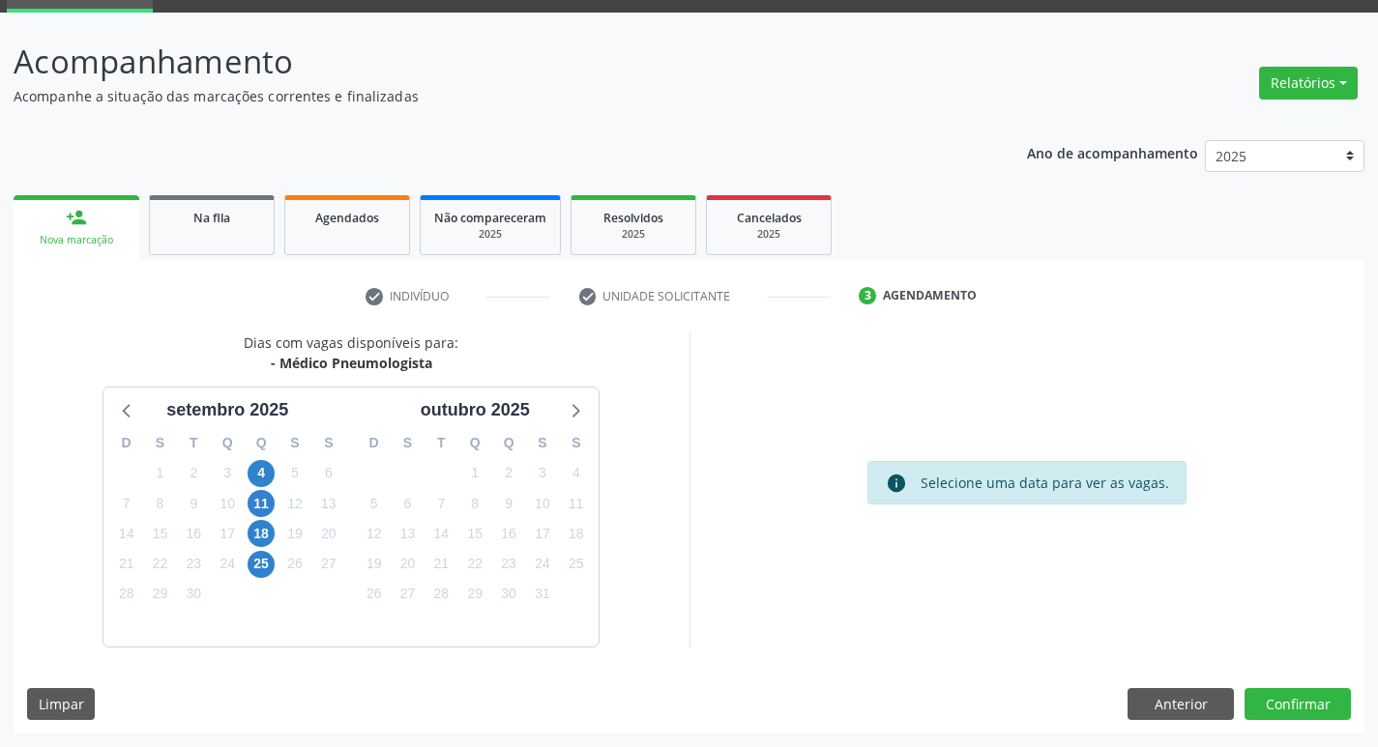
click at [1280, 685] on div "Dias com vagas disponíveis para: - Médico Pneumologista setembro 2025 D S T Q Q…" at bounding box center [689, 533] width 1351 height 401
click at [1296, 705] on button "Confirmar" at bounding box center [1297, 704] width 106 height 33
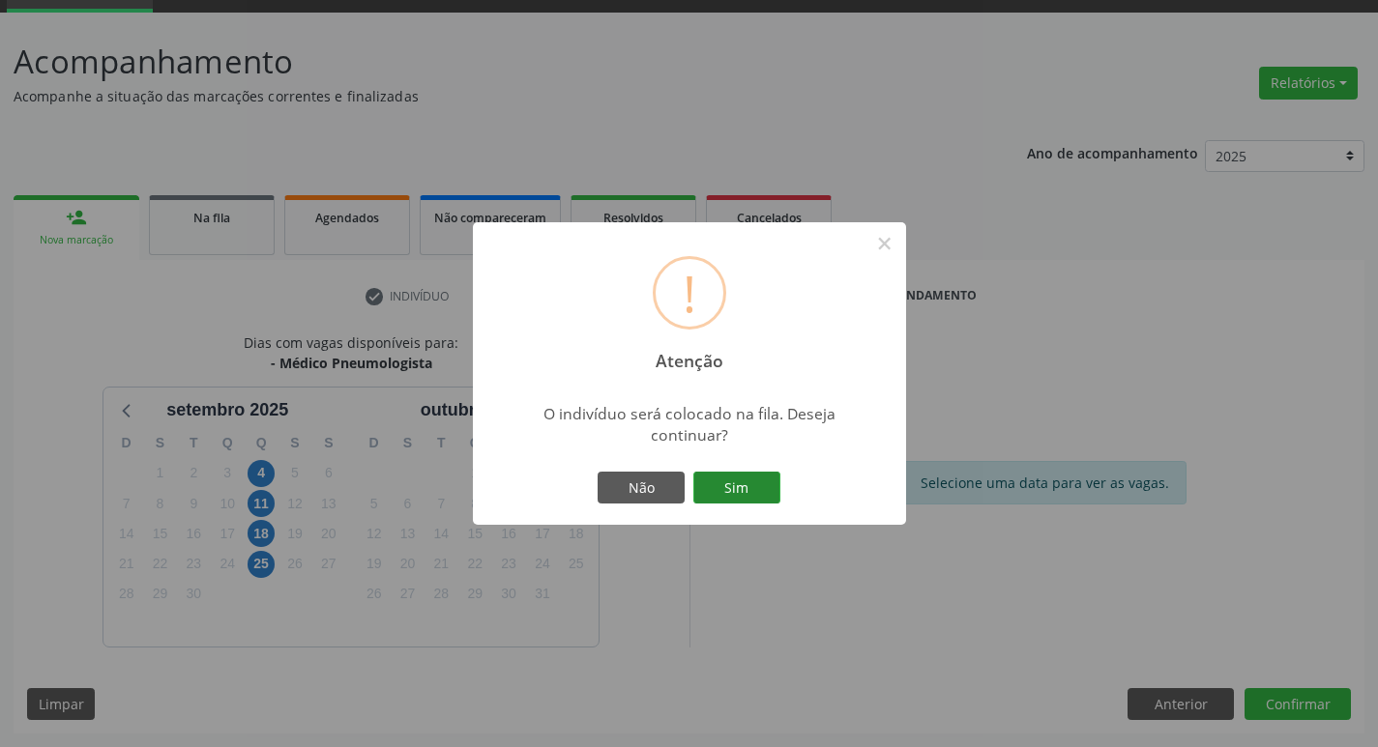
click at [738, 488] on button "Sim" at bounding box center [736, 488] width 87 height 33
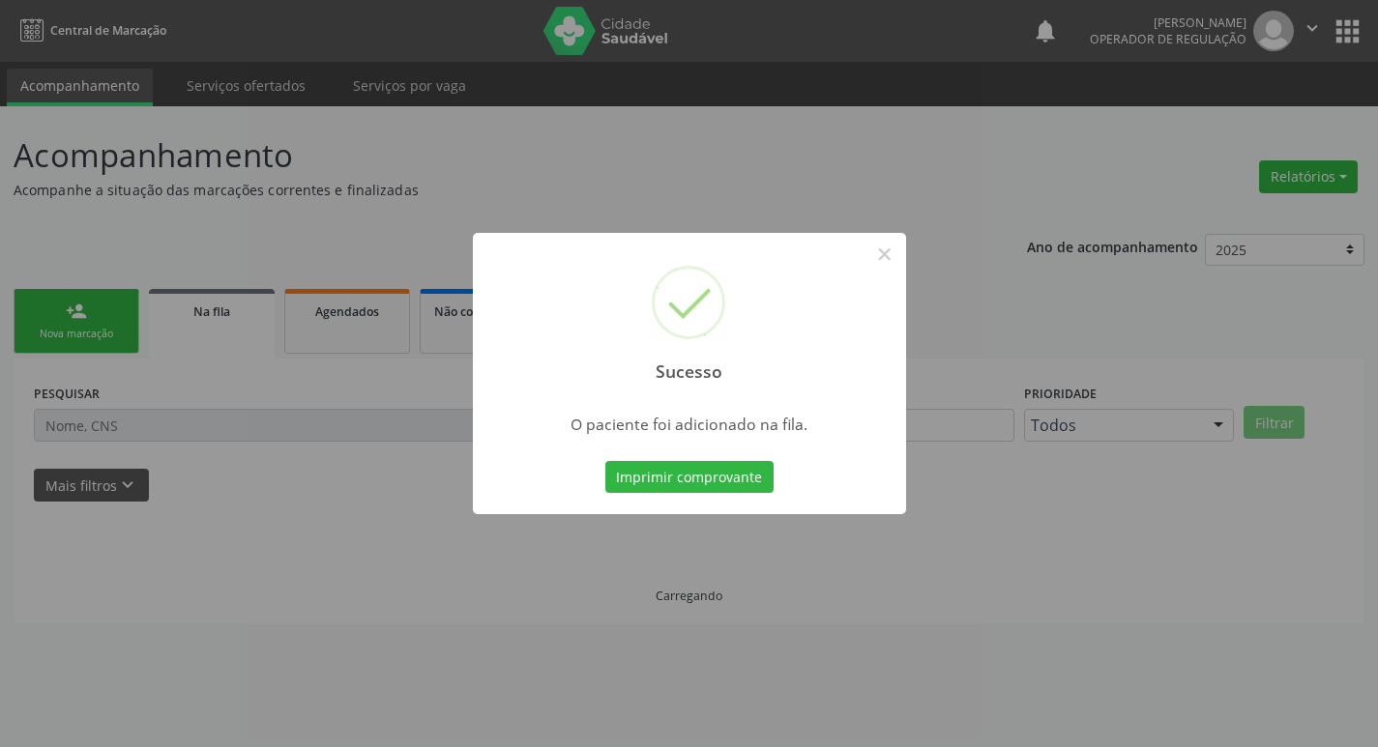
scroll to position [0, 0]
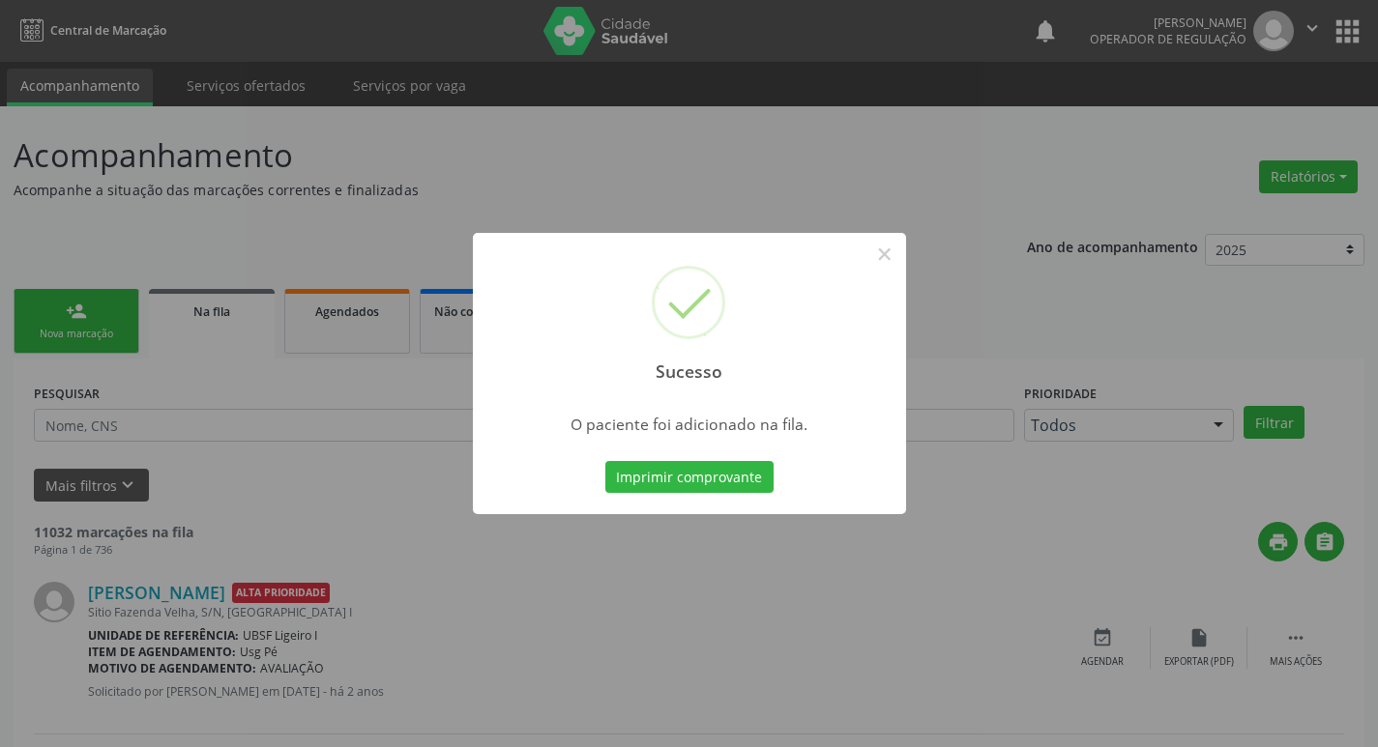
click at [568, 173] on div "Sucesso × O paciente foi adicionado na fila. Imprimir comprovante Cancel" at bounding box center [689, 373] width 1378 height 747
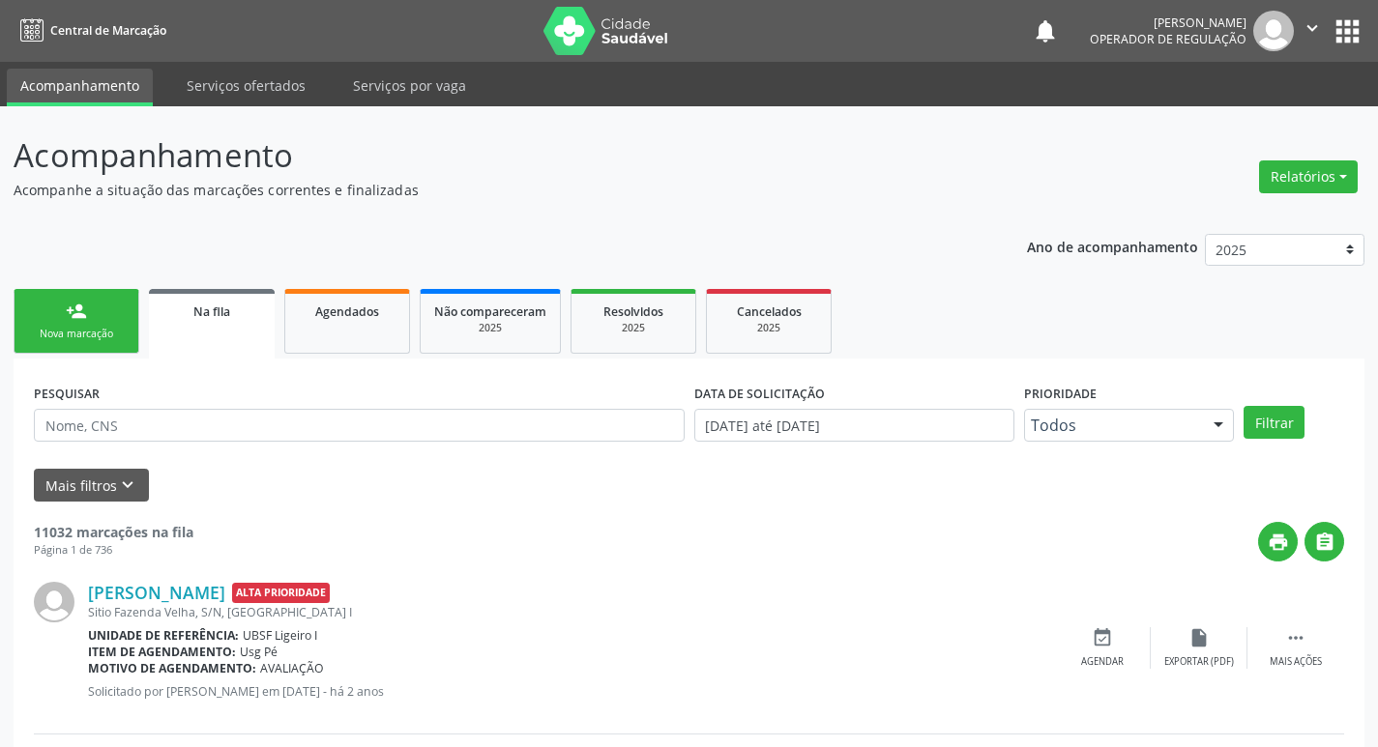
click at [121, 316] on link "person_add Nova marcação" at bounding box center [77, 321] width 126 height 65
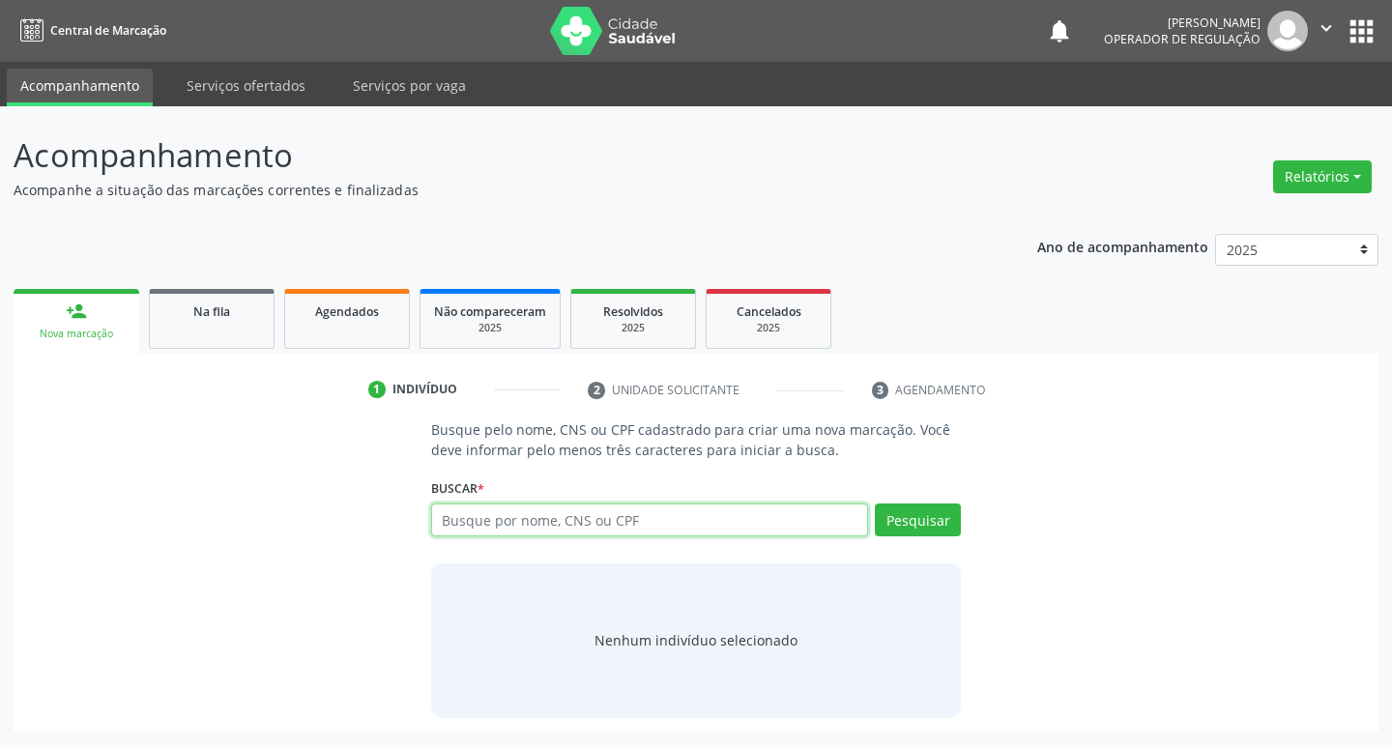
click at [554, 518] on input "text" at bounding box center [650, 520] width 438 height 33
click at [564, 522] on input "text" at bounding box center [650, 520] width 438 height 33
type input "702403020298927"
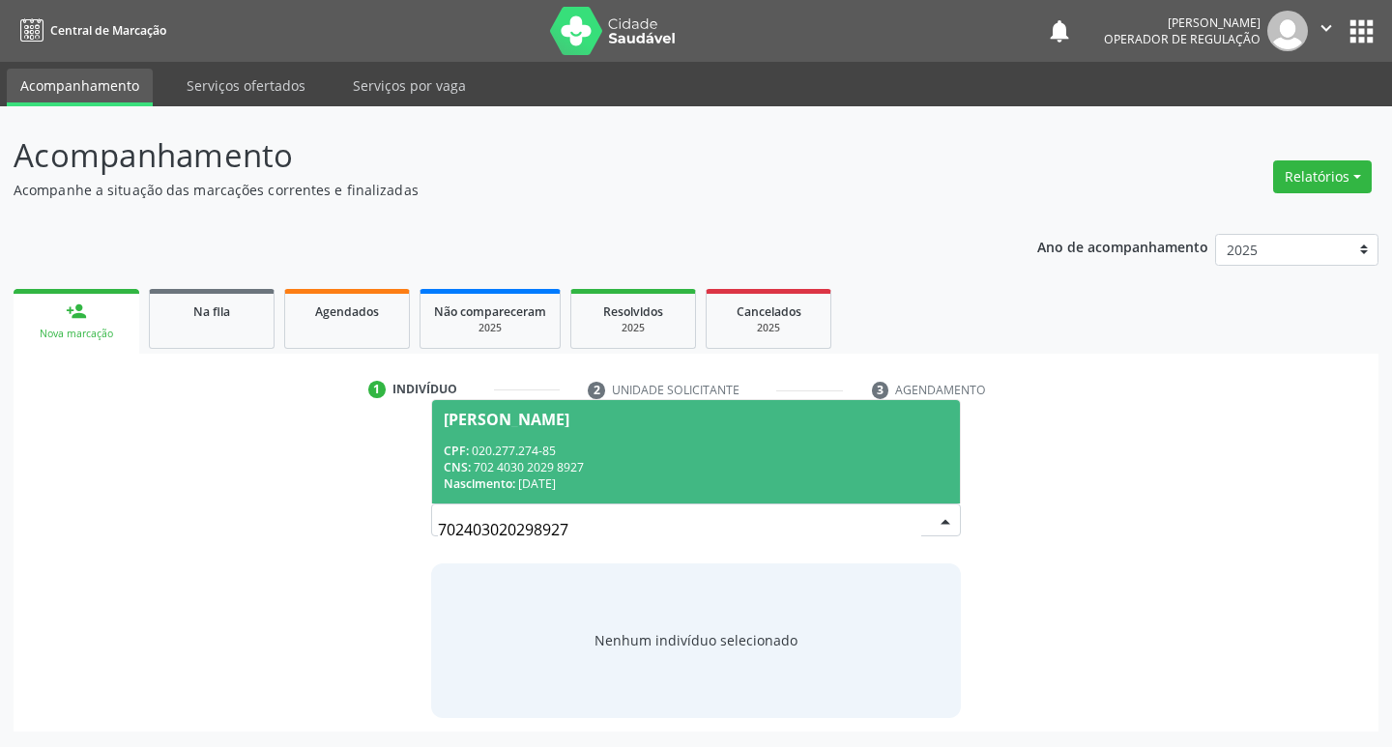
click at [808, 441] on span "Ronaldo Barbosa da Silva CPF: 020.277.274-85 CNS: 702 4030 2029 8927 Nascimento…" at bounding box center [696, 451] width 529 height 103
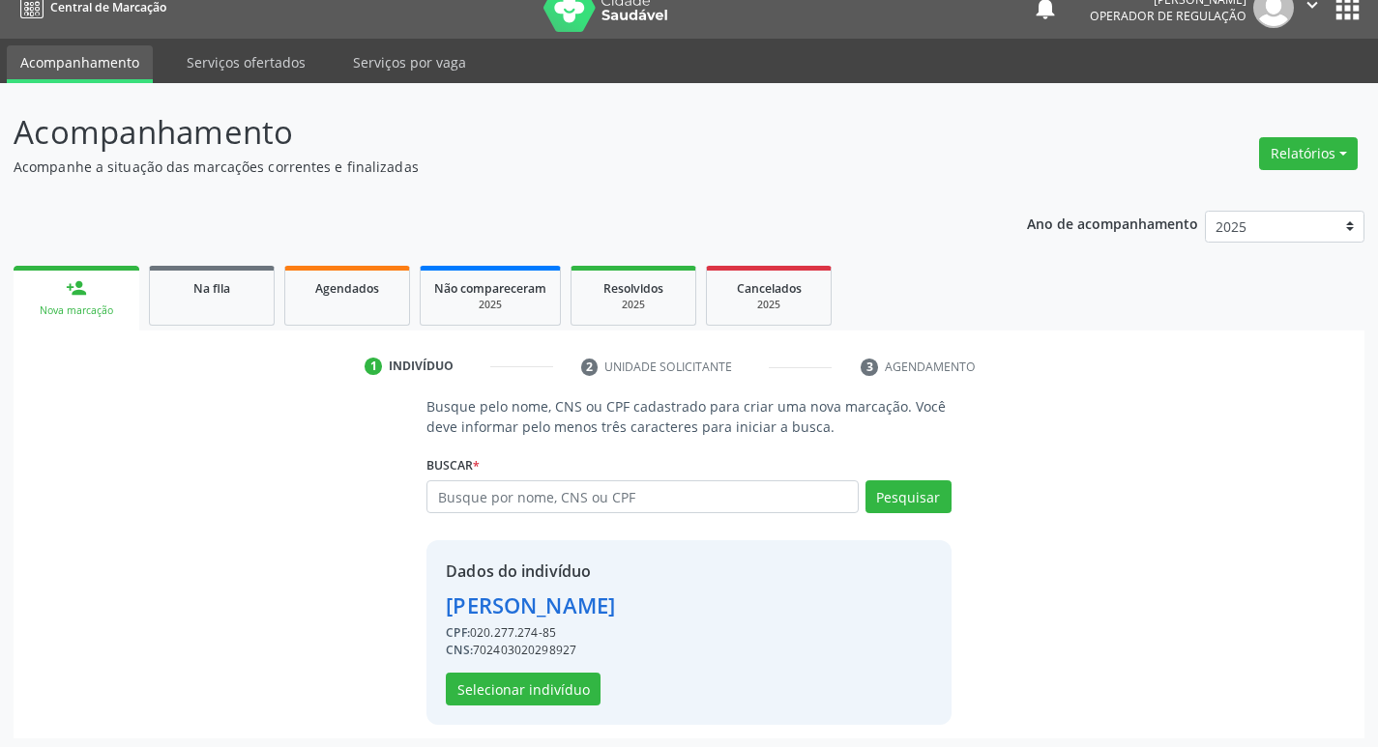
scroll to position [28, 0]
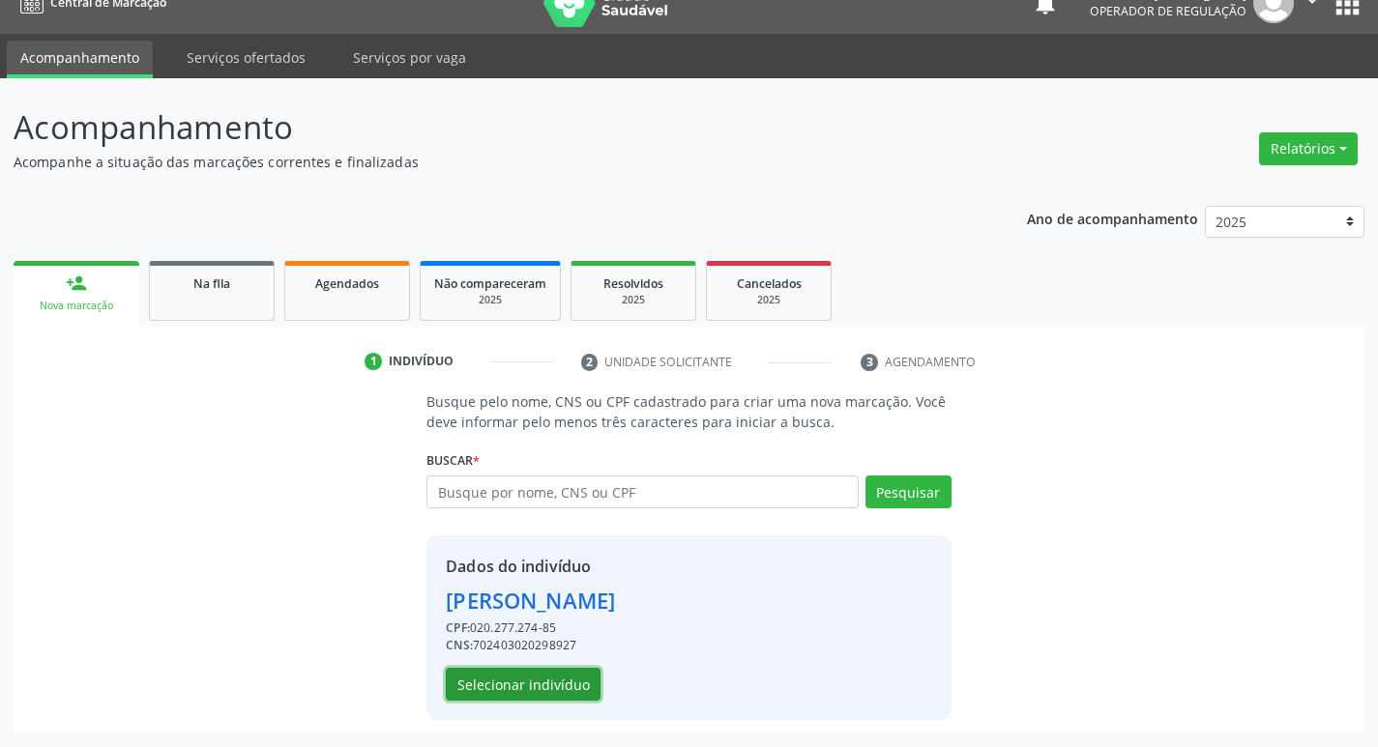
click at [450, 686] on button "Selecionar indivíduo" at bounding box center [523, 684] width 155 height 33
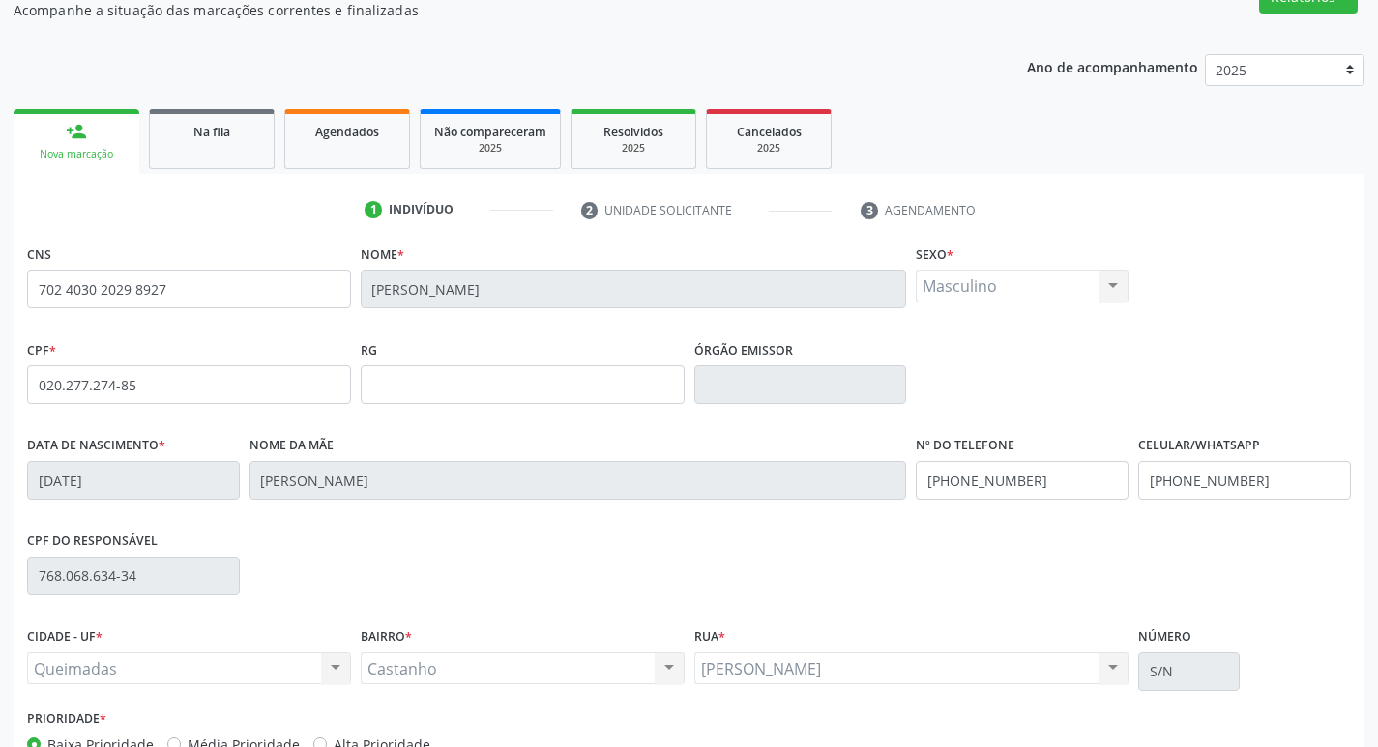
scroll to position [301, 0]
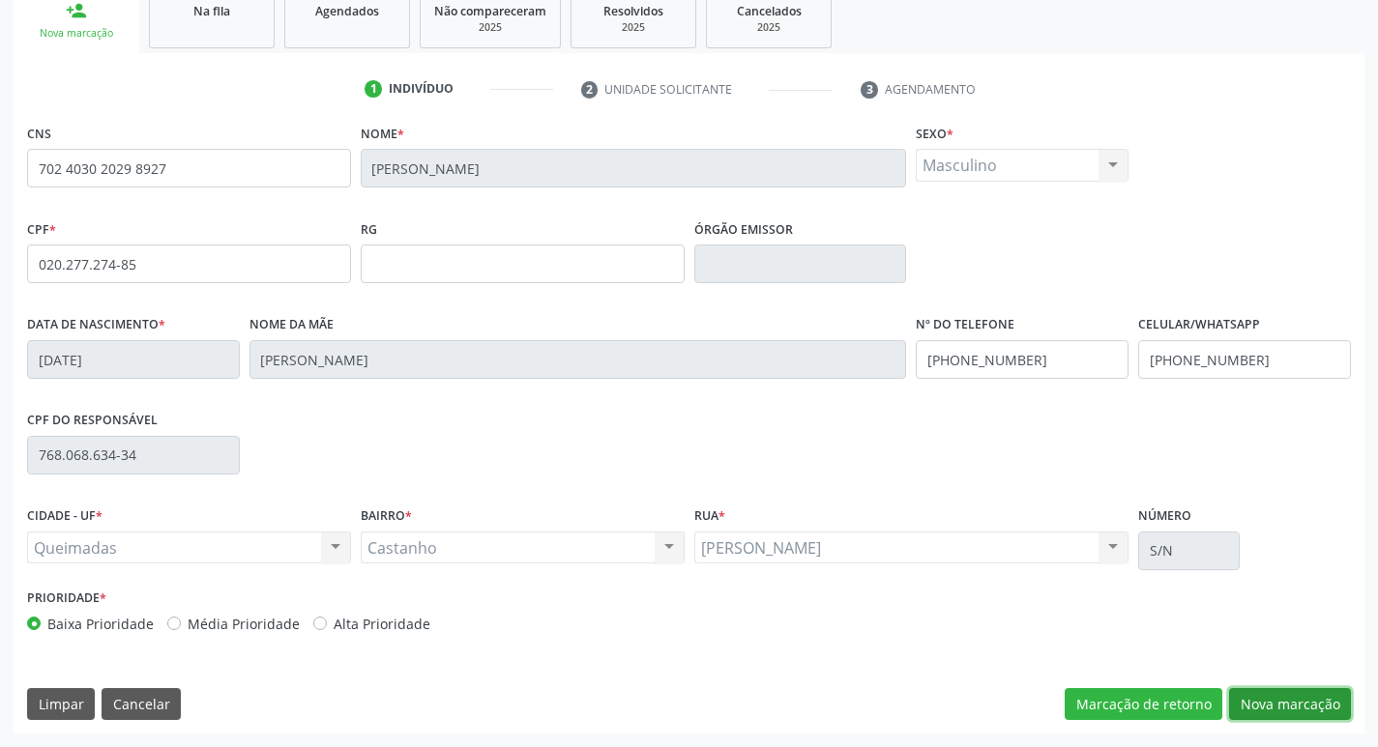
click at [1284, 717] on button "Nova marcação" at bounding box center [1290, 704] width 122 height 33
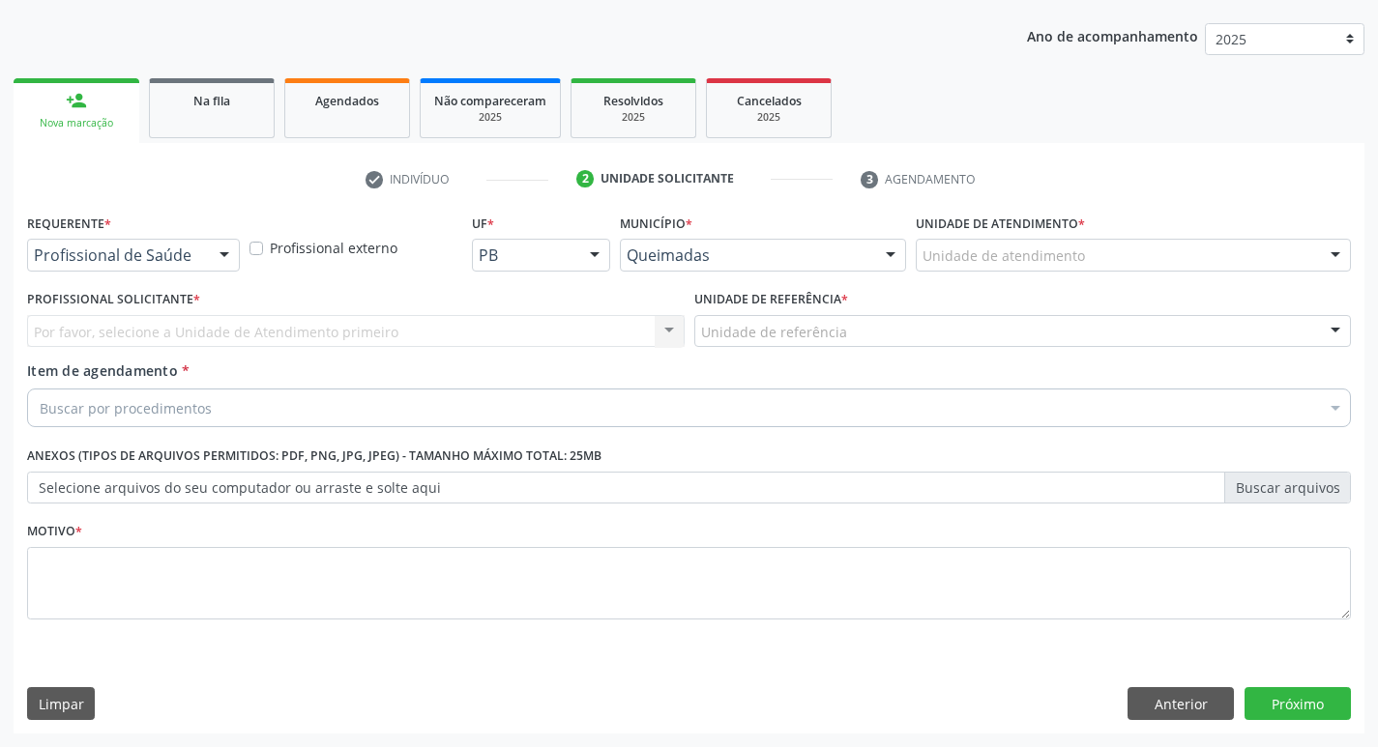
scroll to position [211, 0]
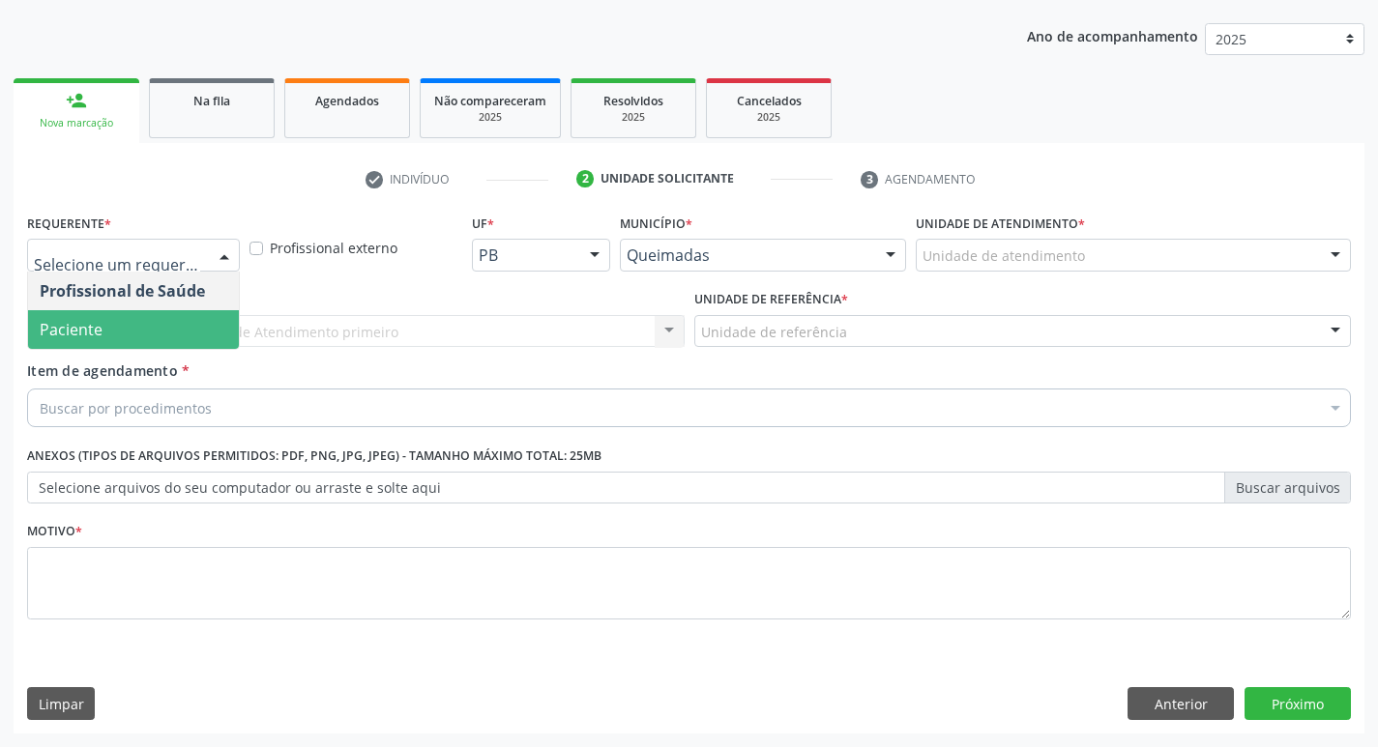
click at [130, 329] on span "Paciente" at bounding box center [133, 329] width 211 height 39
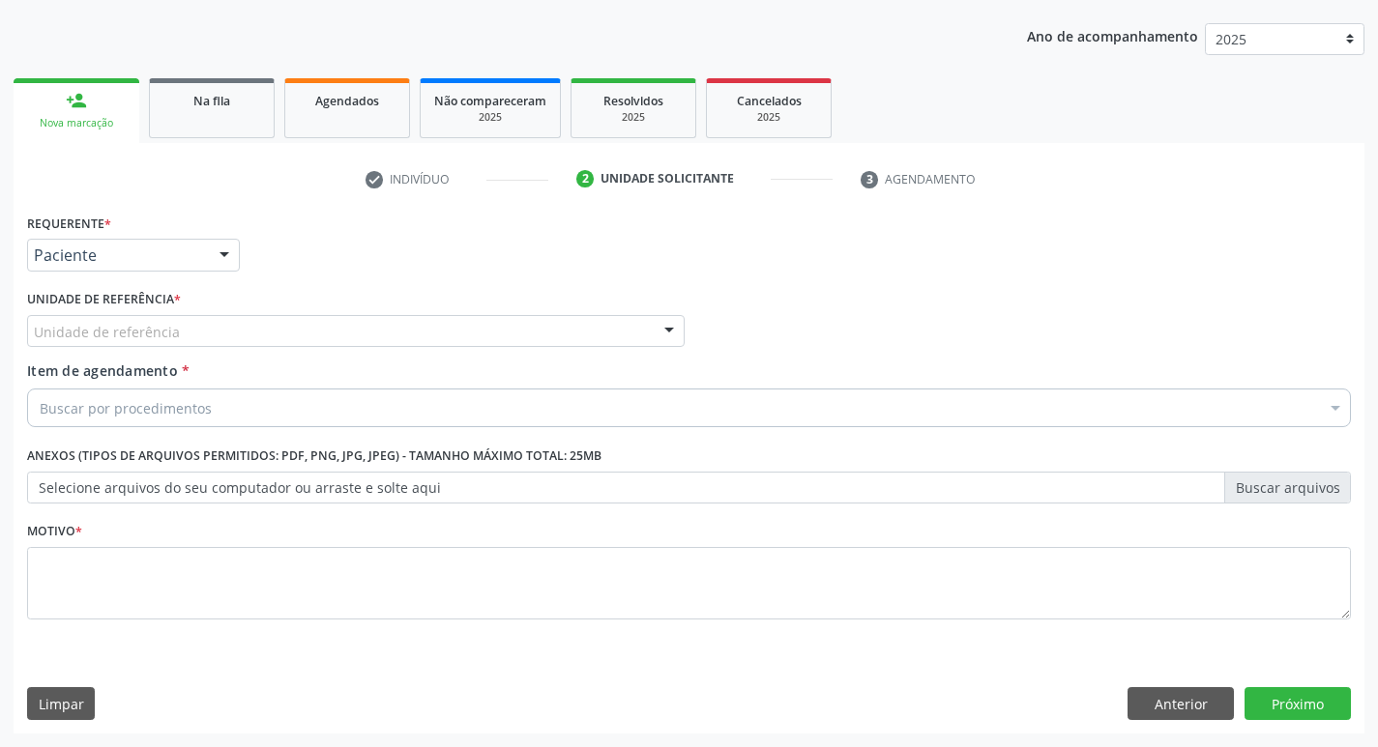
click at [237, 335] on div "Unidade de referência" at bounding box center [355, 331] width 657 height 33
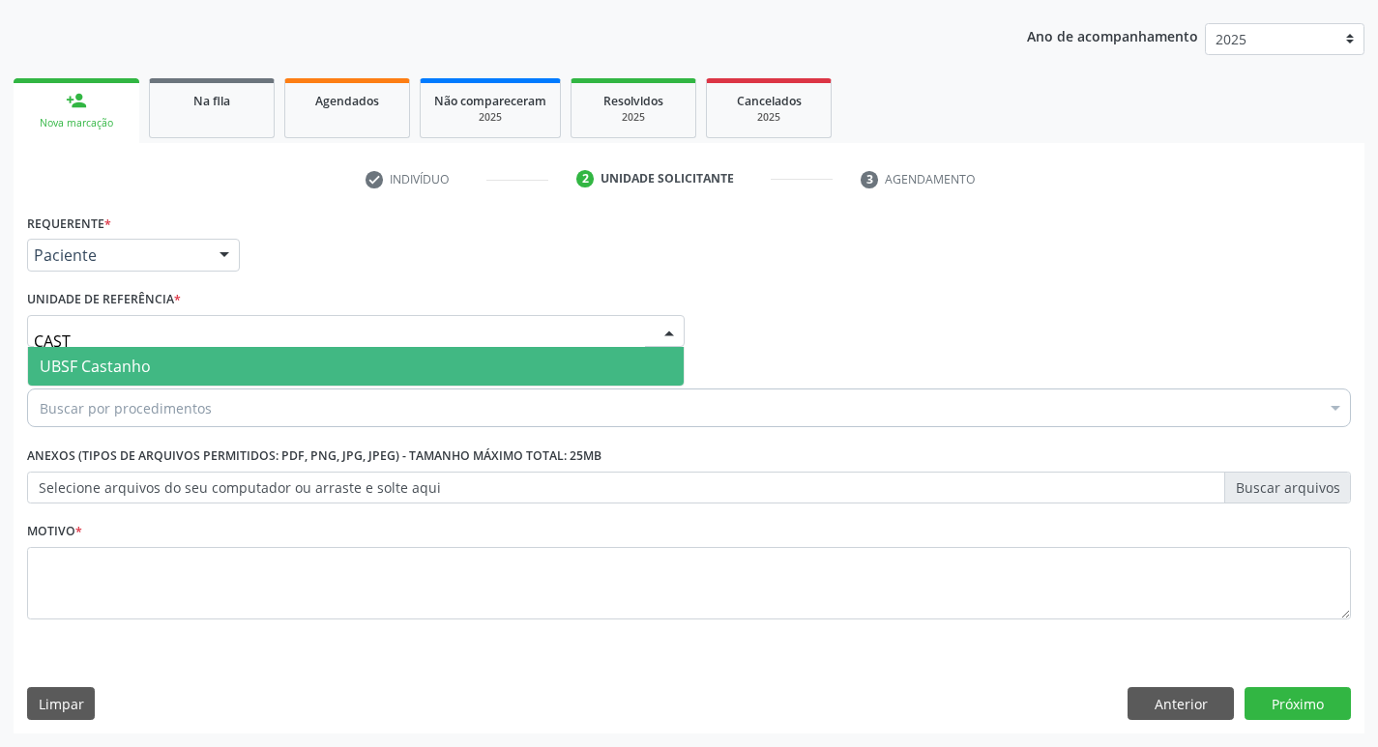
type input "CASTA"
click at [503, 368] on span "UBSF Castanho" at bounding box center [355, 366] width 655 height 39
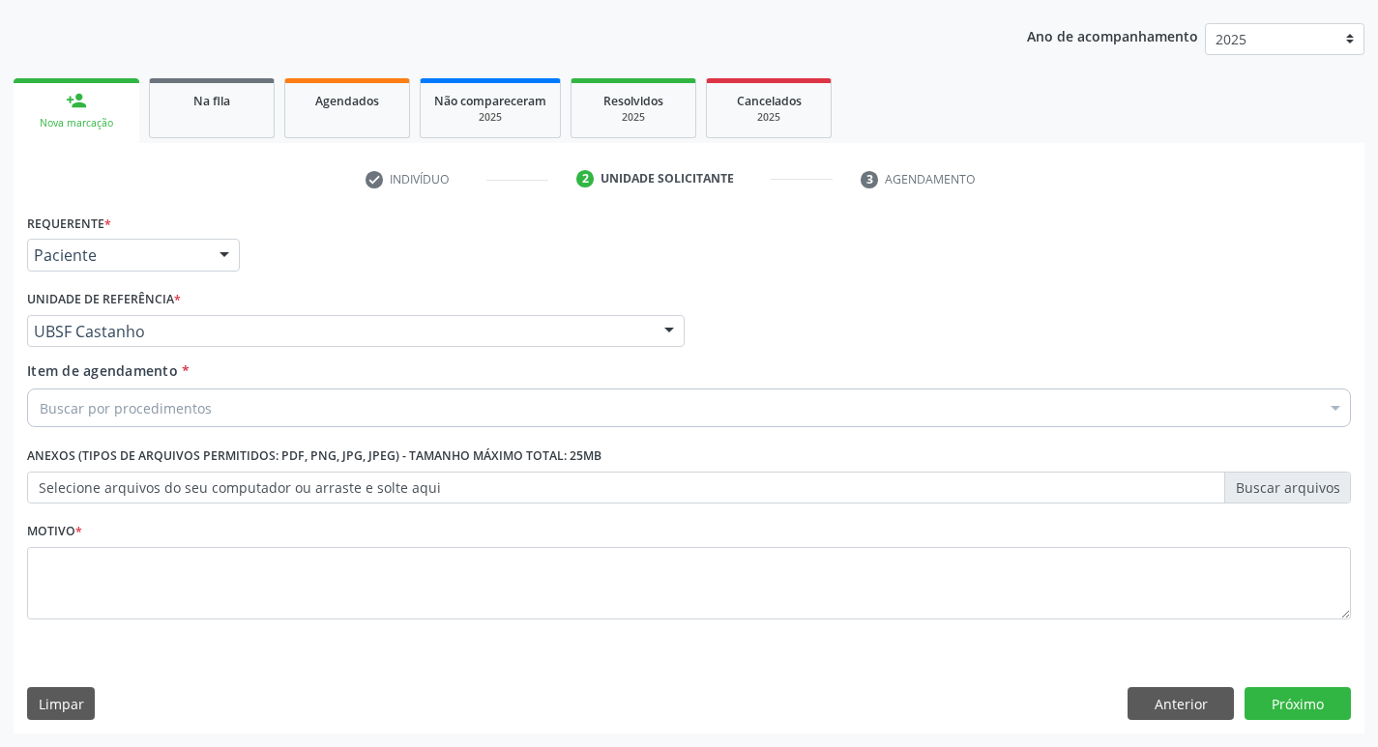
click at [306, 412] on div "Buscar por procedimentos" at bounding box center [689, 408] width 1324 height 39
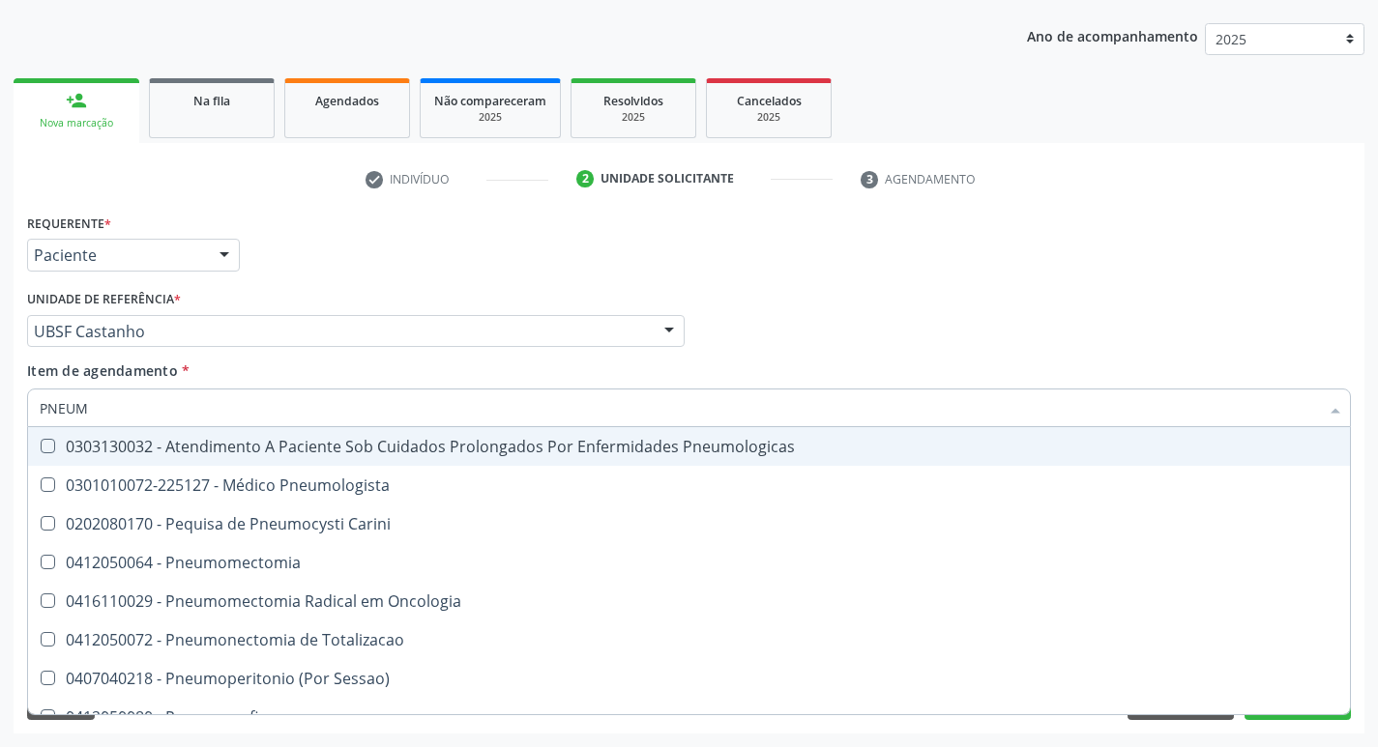
type input "PNEUMO"
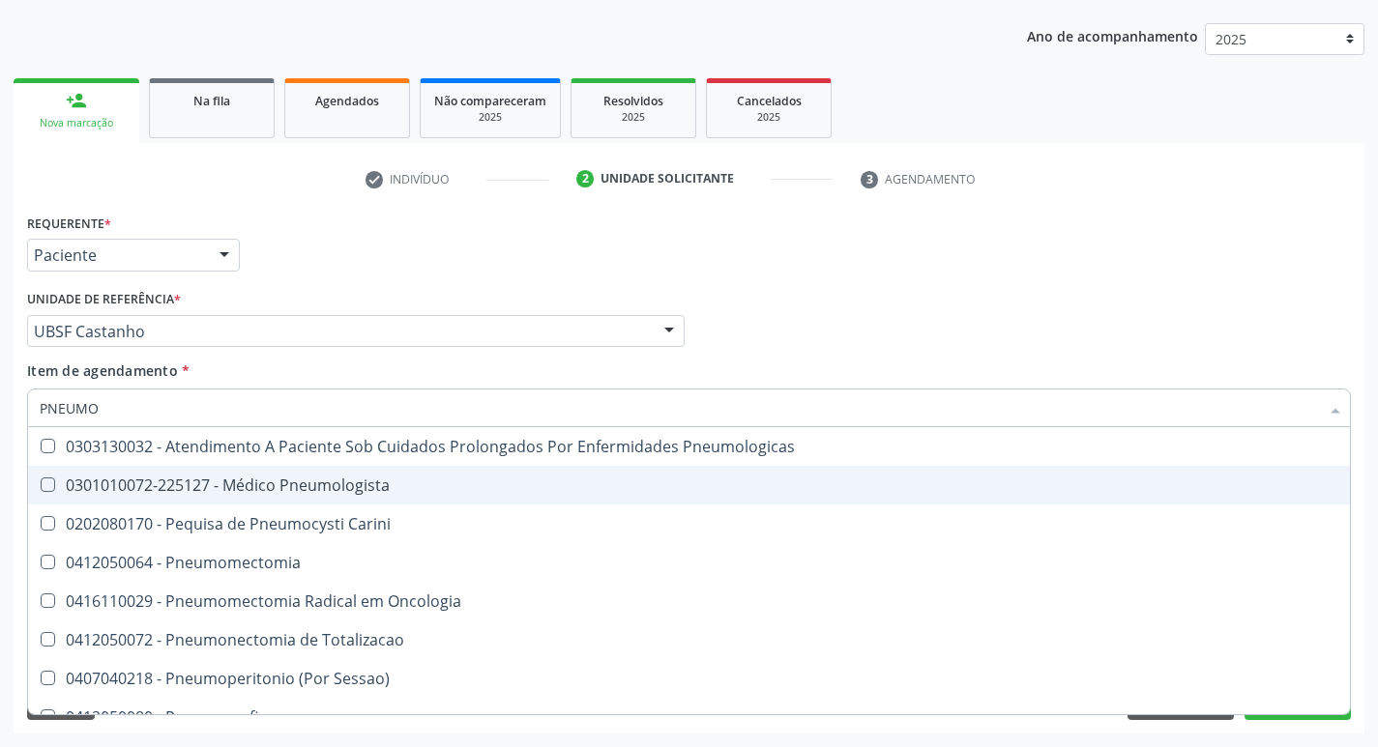
click at [293, 474] on span "0301010072-225127 - Médico Pneumologista" at bounding box center [689, 485] width 1322 height 39
checkbox Pneumologista "true"
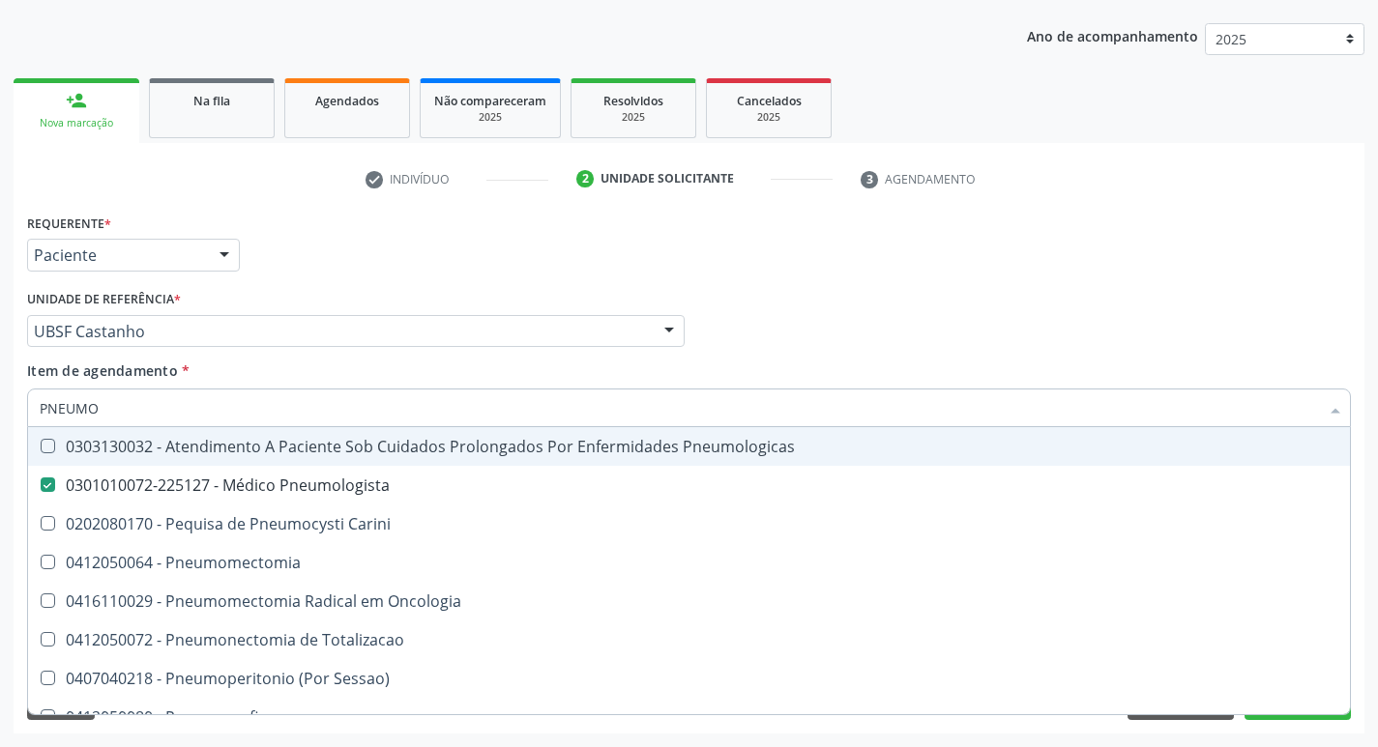
click at [385, 230] on div "Requerente * Paciente Profissional de Saúde Paciente Nenhum resultado encontrad…" at bounding box center [688, 246] width 1333 height 75
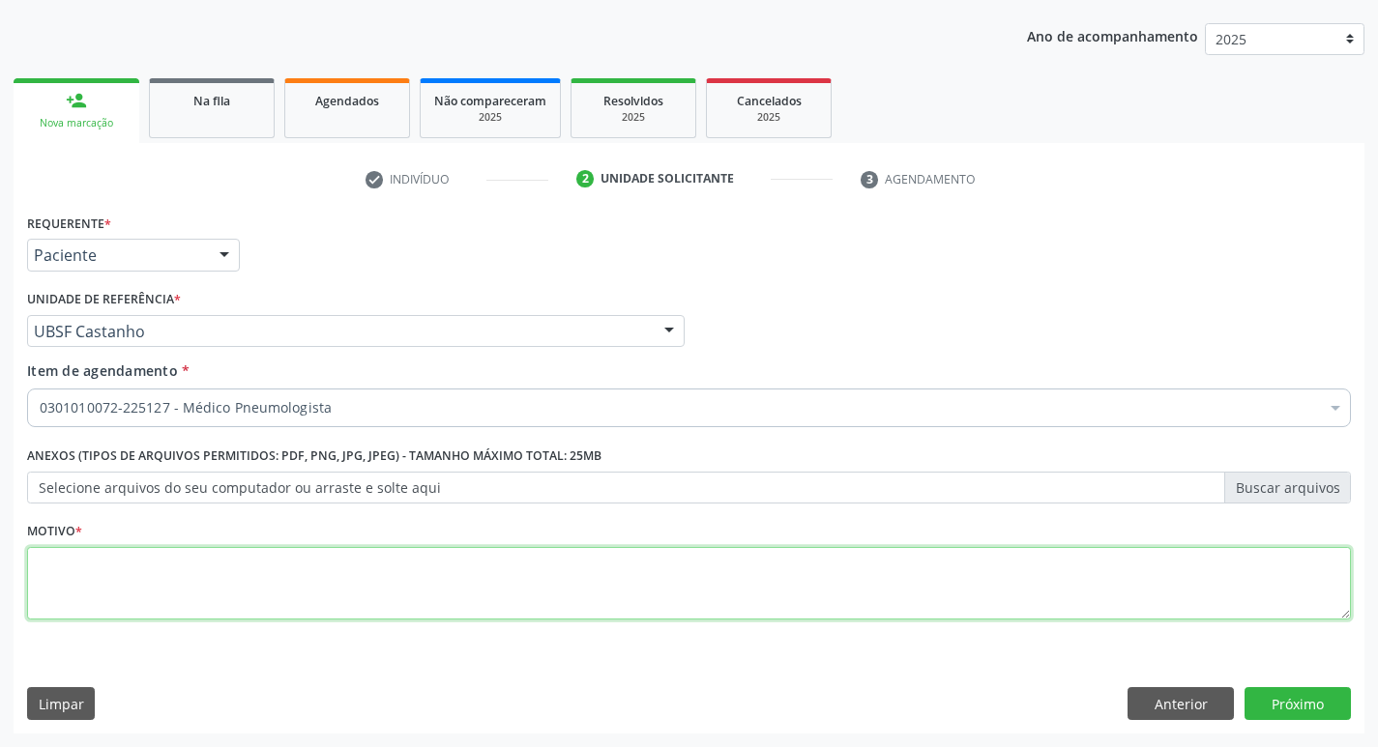
click at [49, 601] on textarea at bounding box center [689, 583] width 1324 height 73
type textarea "RETORNO."
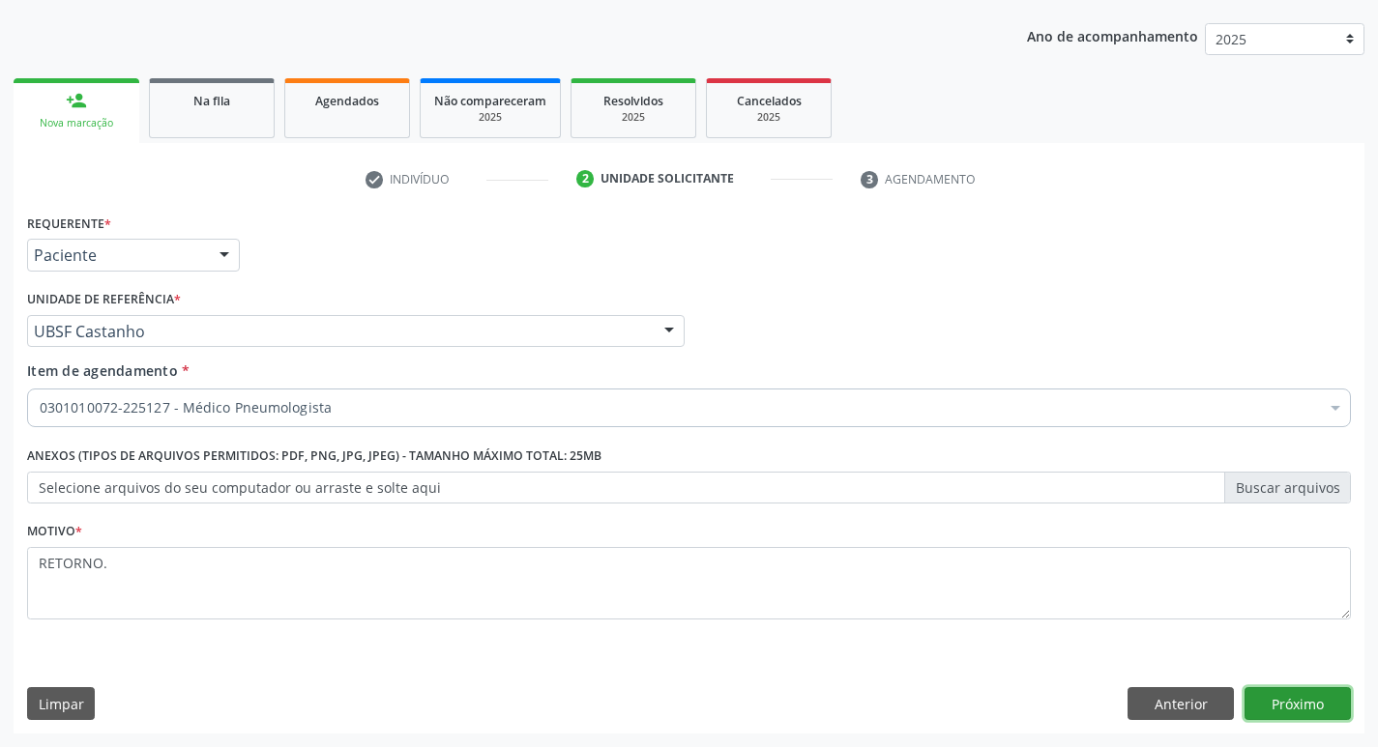
click at [1333, 695] on button "Próximo" at bounding box center [1297, 703] width 106 height 33
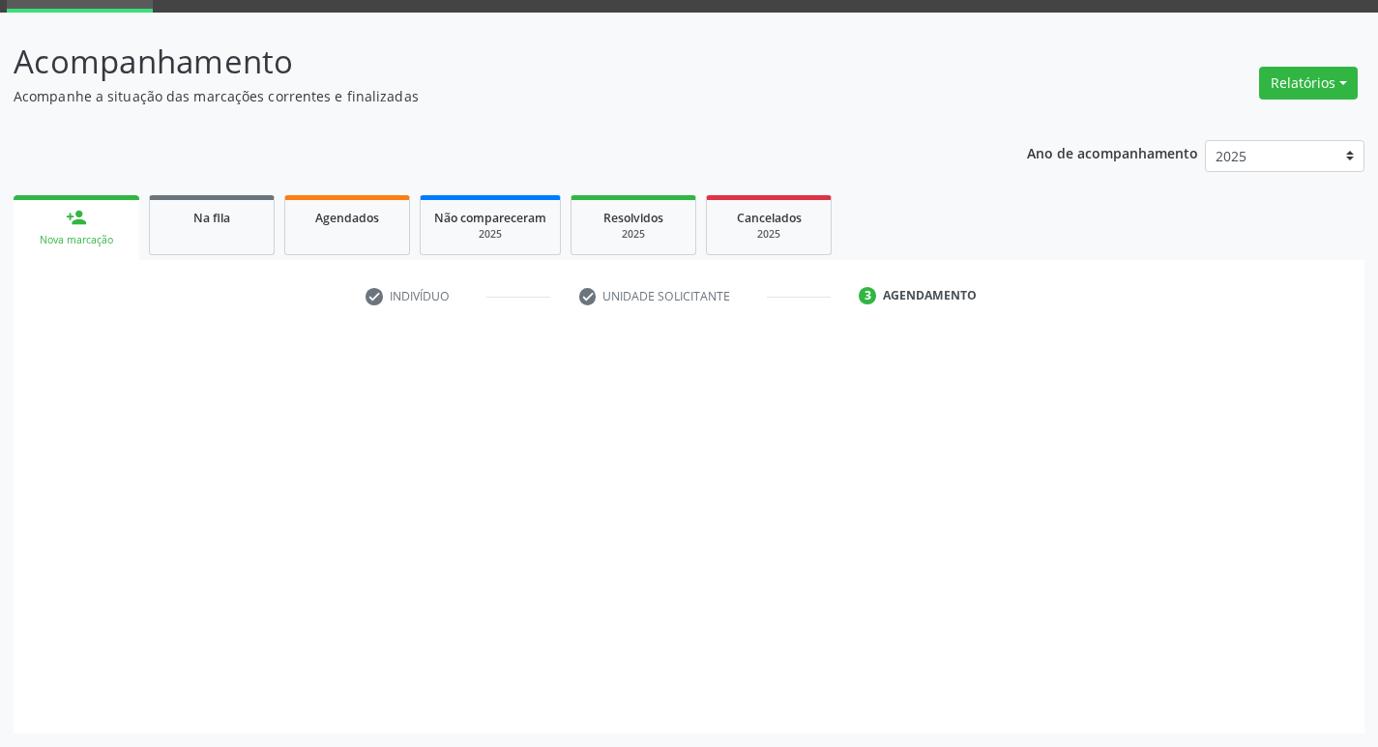
scroll to position [94, 0]
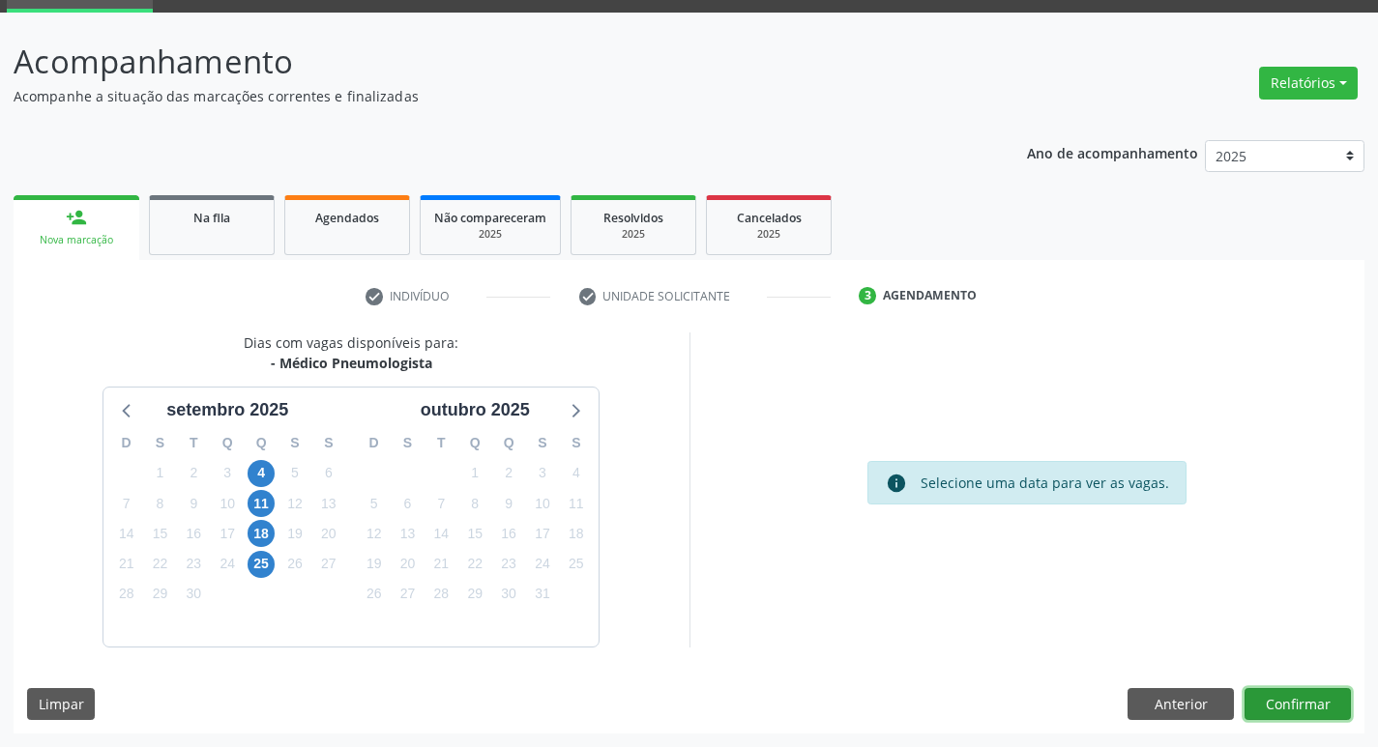
click at [1333, 695] on button "Confirmar" at bounding box center [1297, 704] width 106 height 33
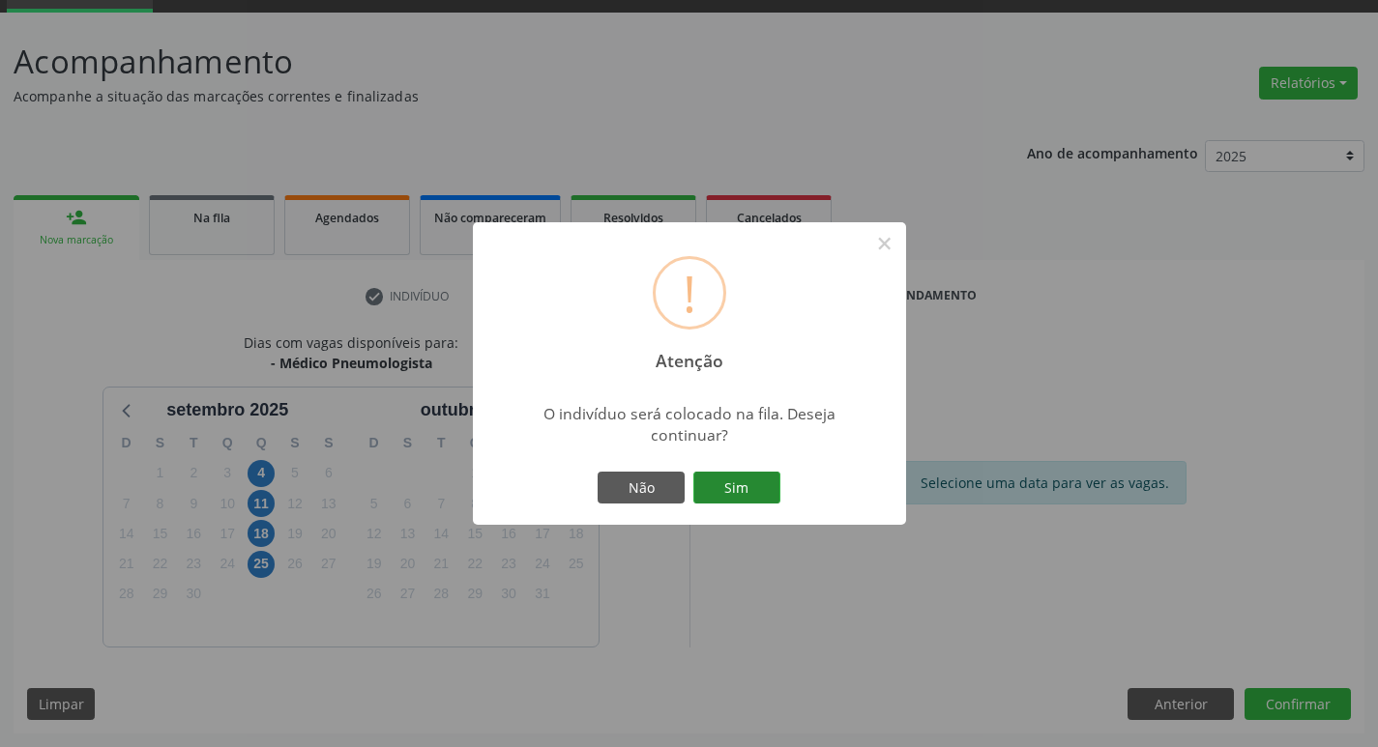
click at [743, 472] on button "Sim" at bounding box center [736, 488] width 87 height 33
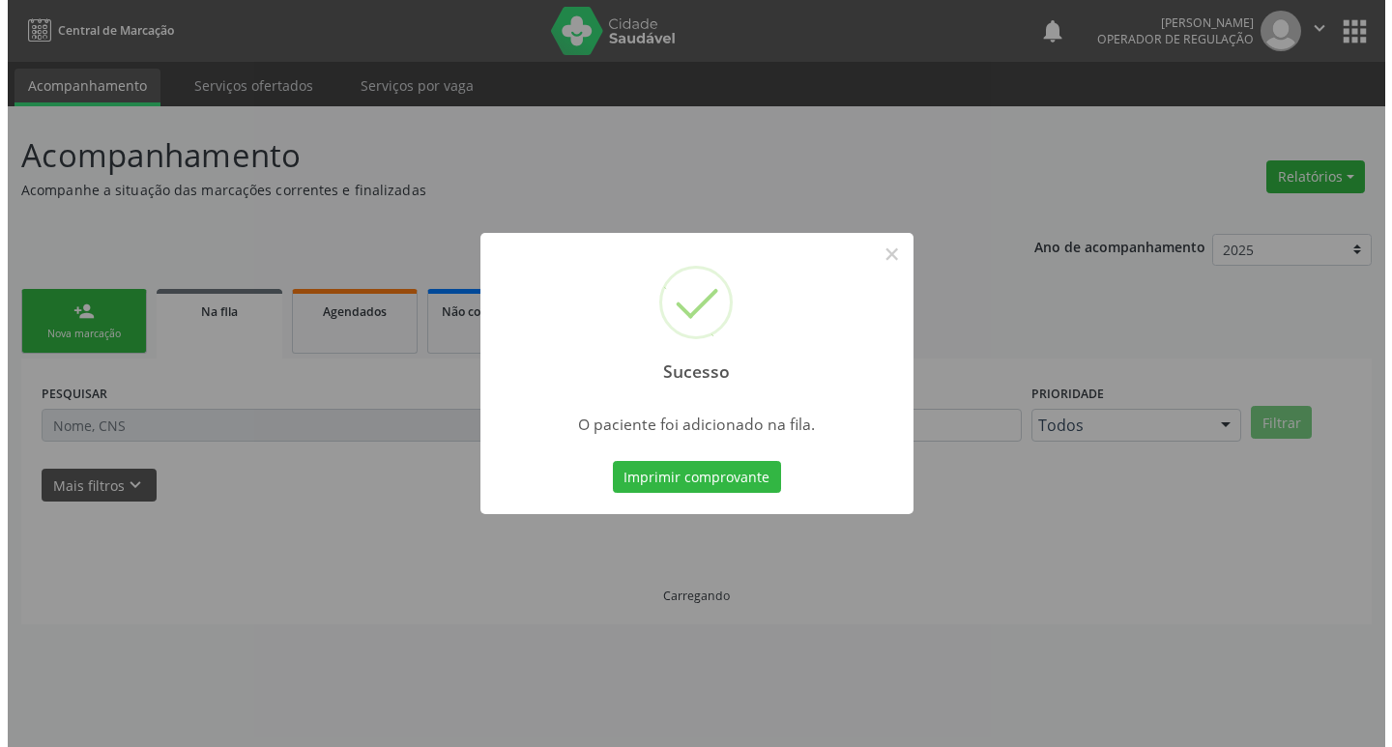
scroll to position [0, 0]
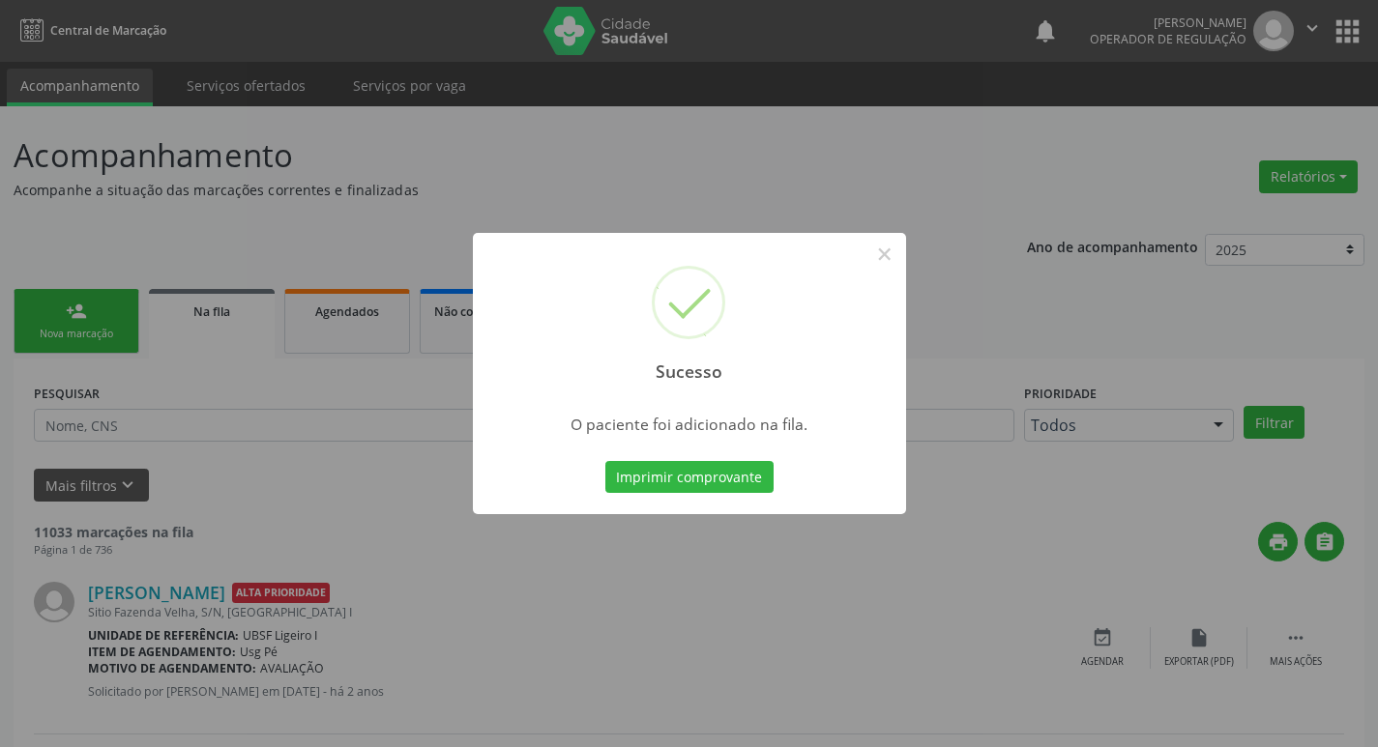
click at [447, 150] on div "Sucesso × O paciente foi adicionado na fila. Imprimir comprovante Cancel" at bounding box center [689, 373] width 1378 height 747
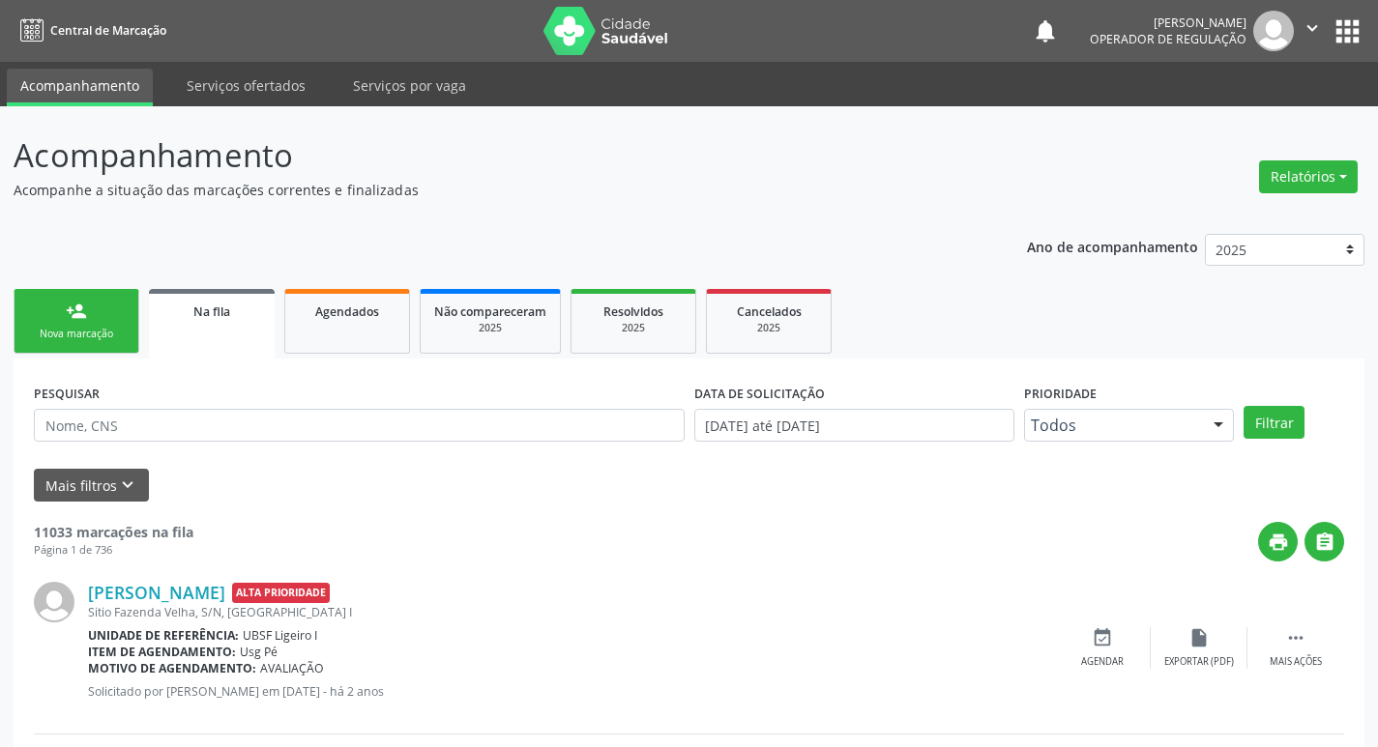
click at [99, 309] on link "person_add Nova marcação" at bounding box center [77, 321] width 126 height 65
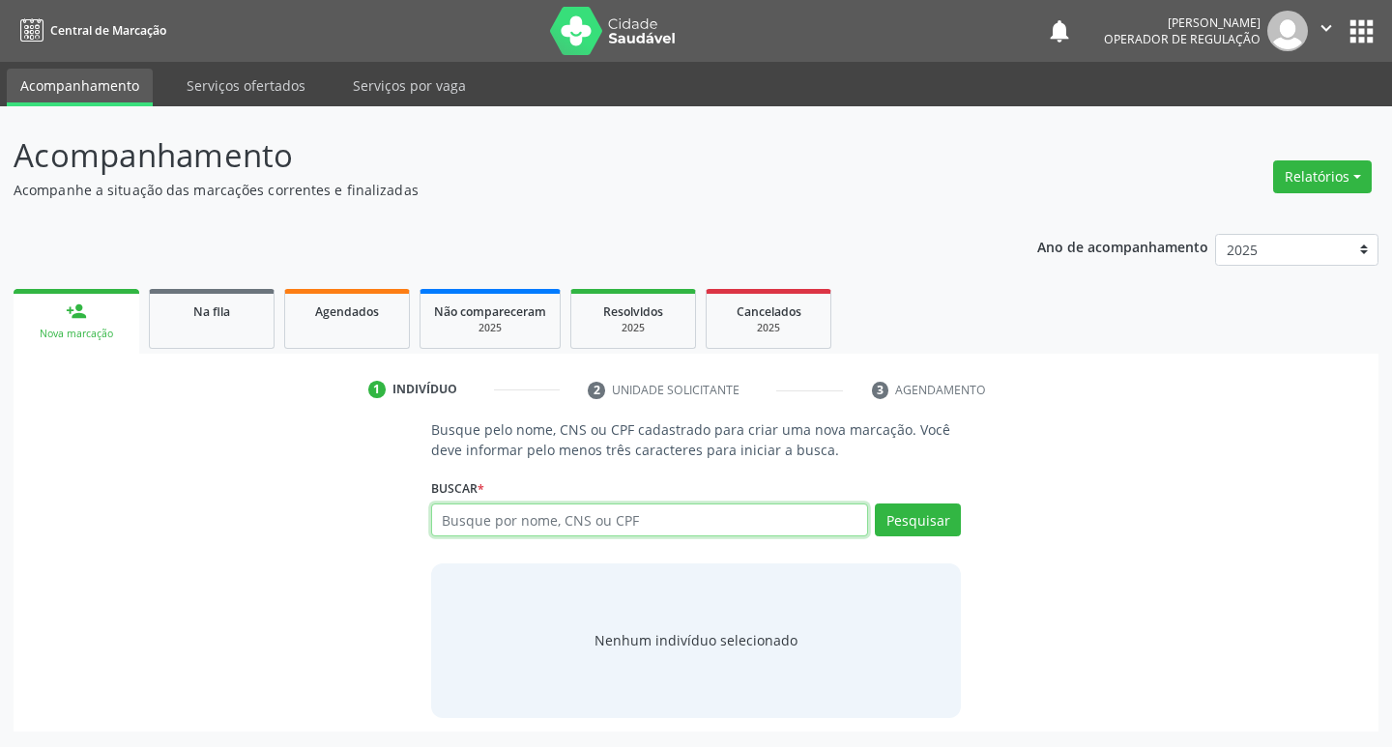
click at [470, 511] on input "text" at bounding box center [650, 520] width 438 height 33
type input "707407038928978"
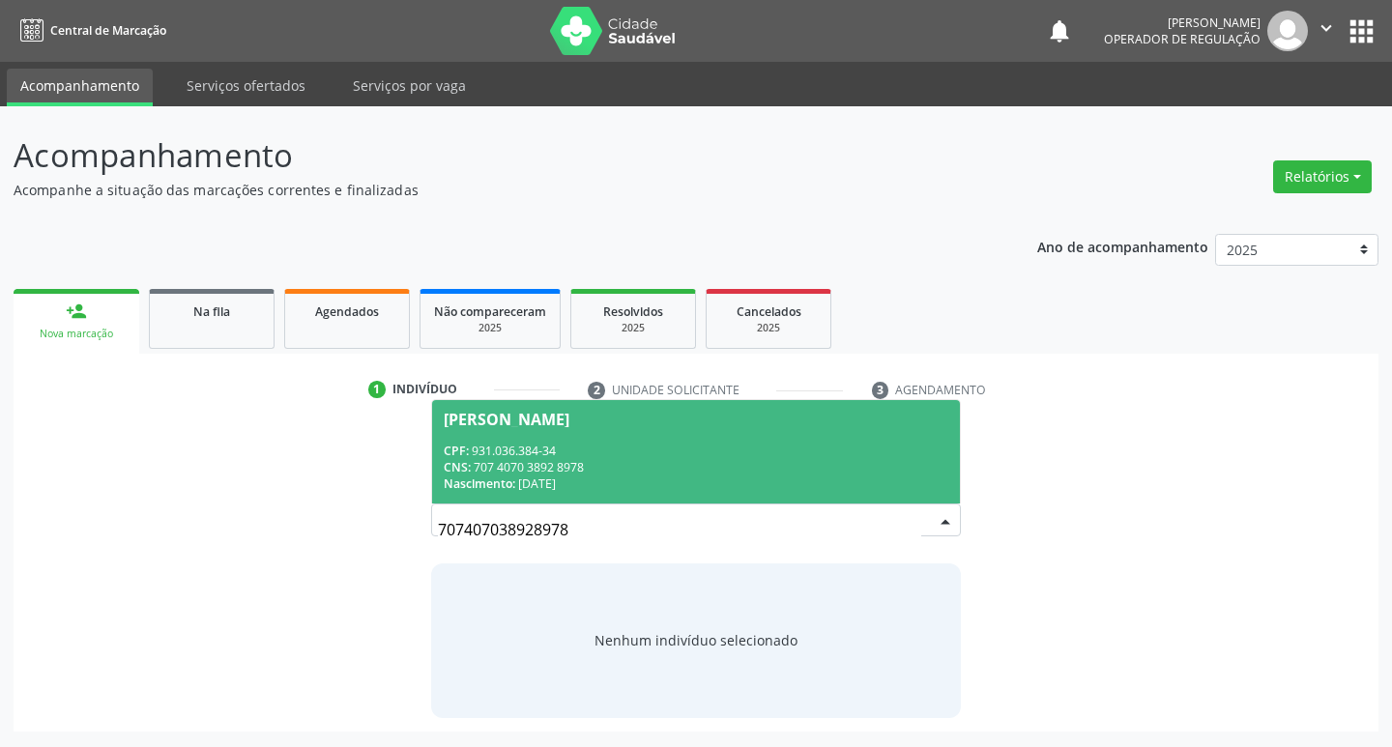
click at [699, 430] on span "Ednalva Satyro da Silva Barbosa CPF: 931.036.384-34 CNS: 707 4070 3892 8978 Nas…" at bounding box center [696, 451] width 529 height 103
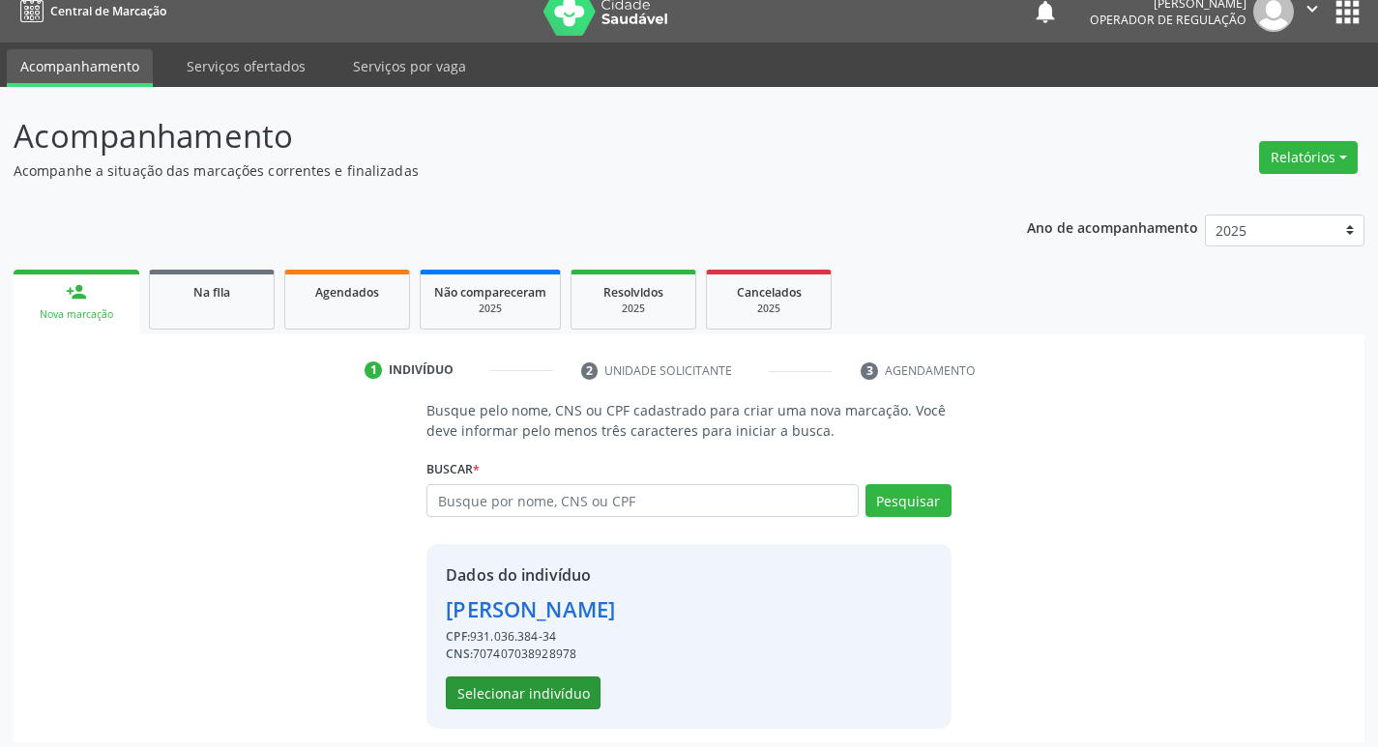
scroll to position [28, 0]
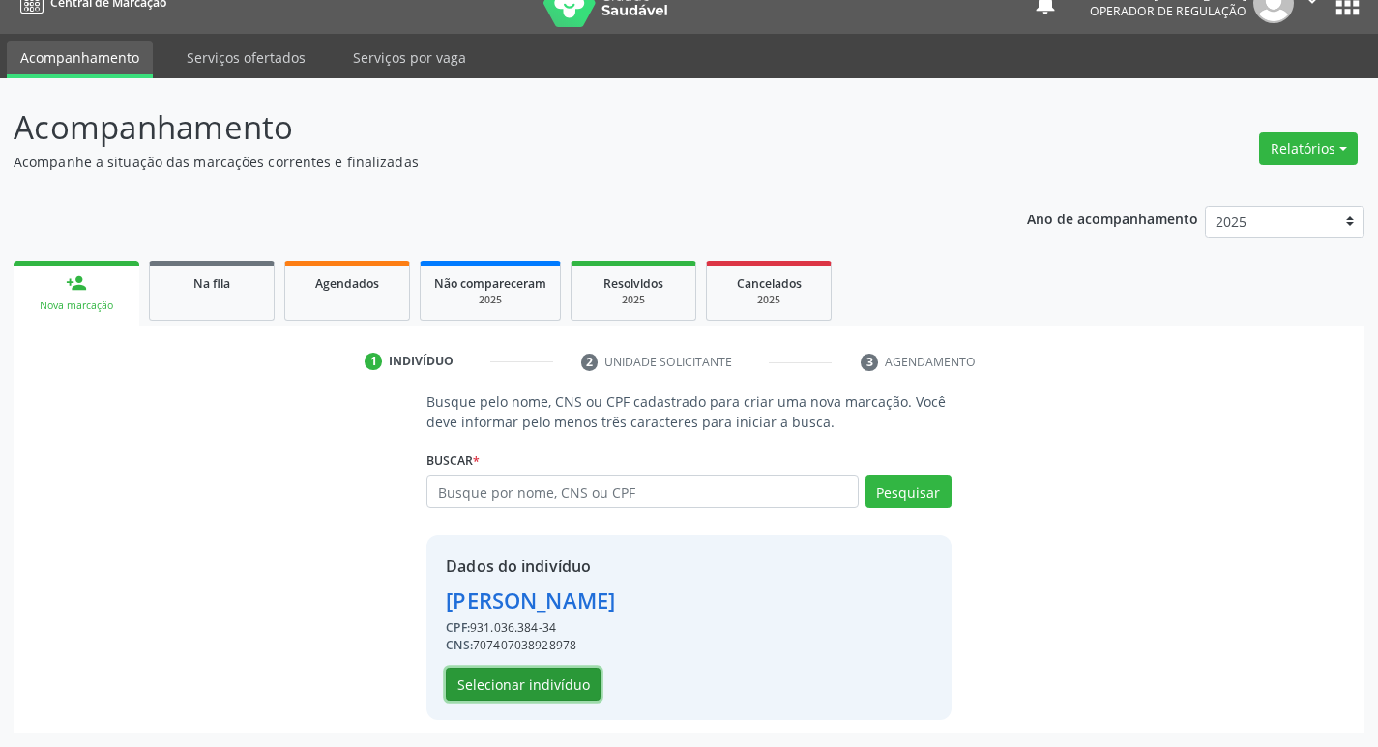
click at [513, 668] on button "Selecionar indivíduo" at bounding box center [523, 684] width 155 height 33
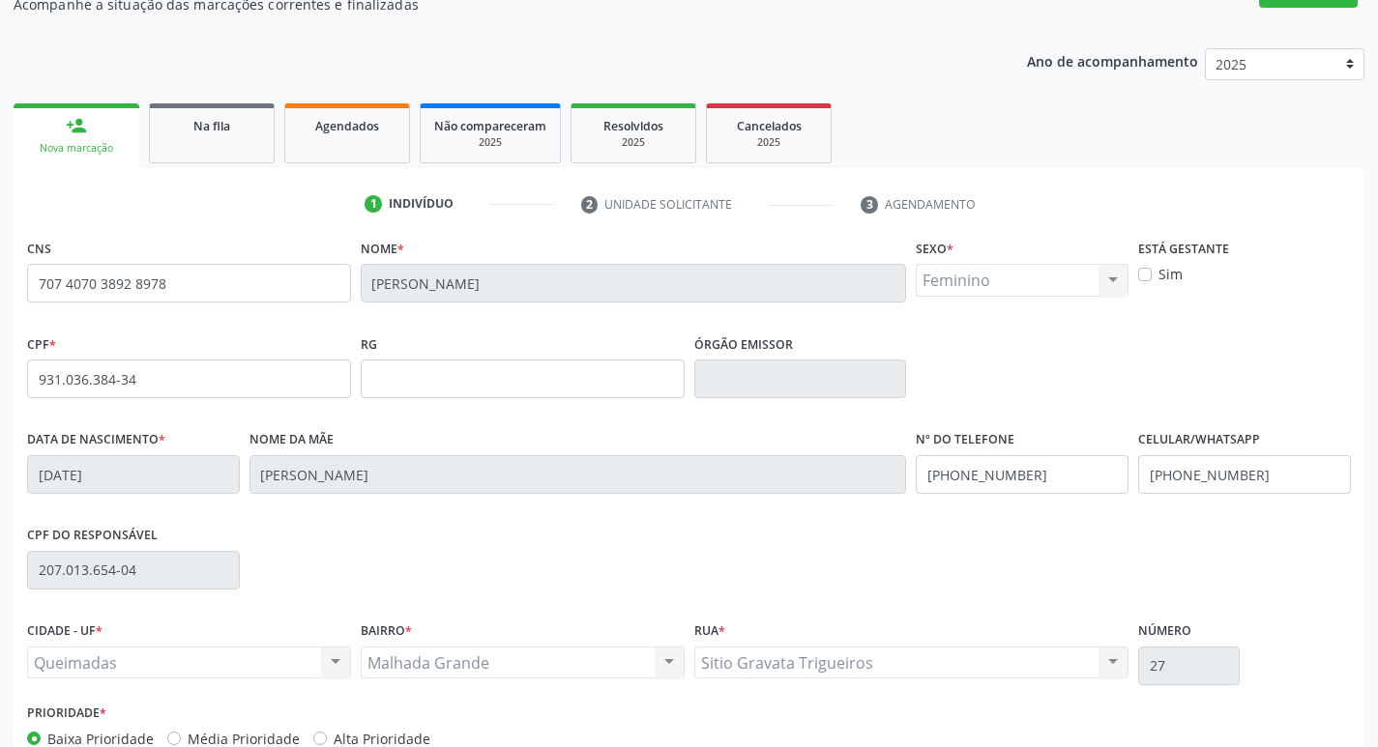
scroll to position [301, 0]
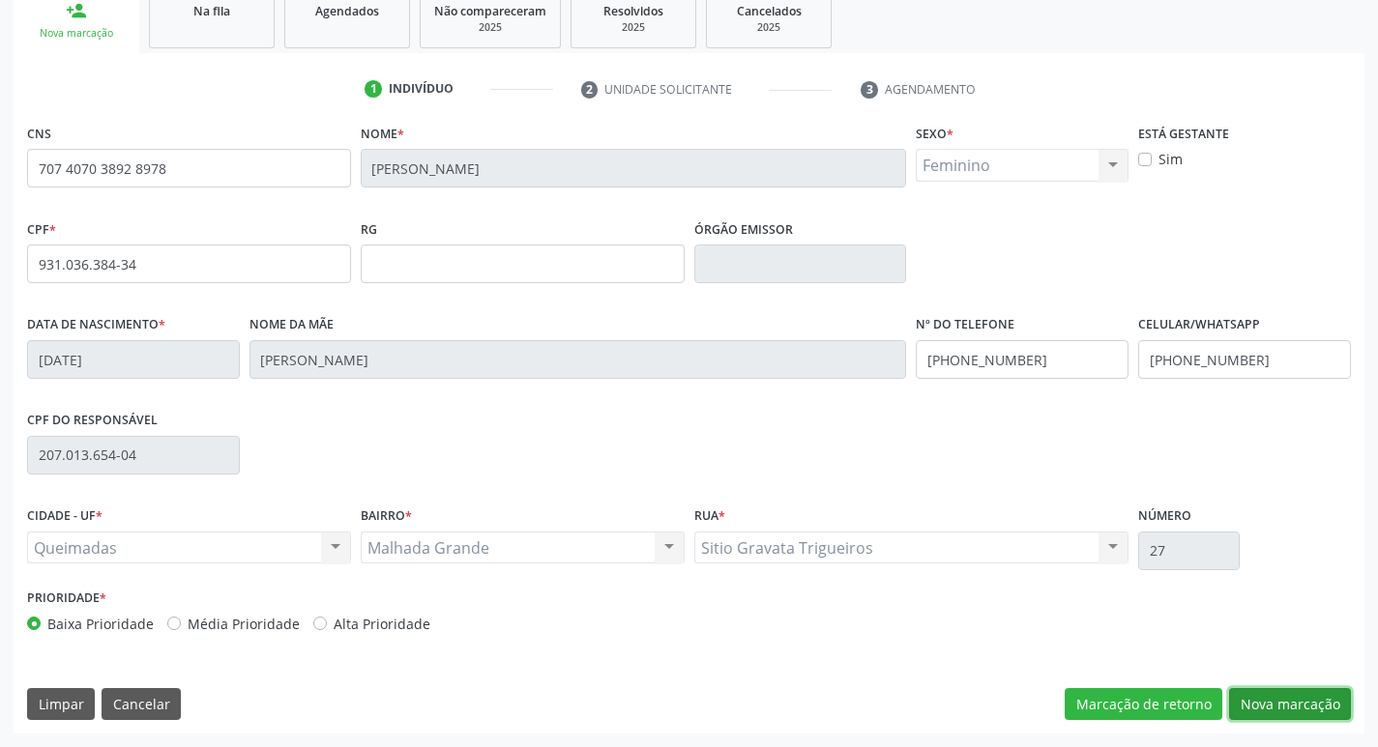
click at [1310, 714] on button "Nova marcação" at bounding box center [1290, 704] width 122 height 33
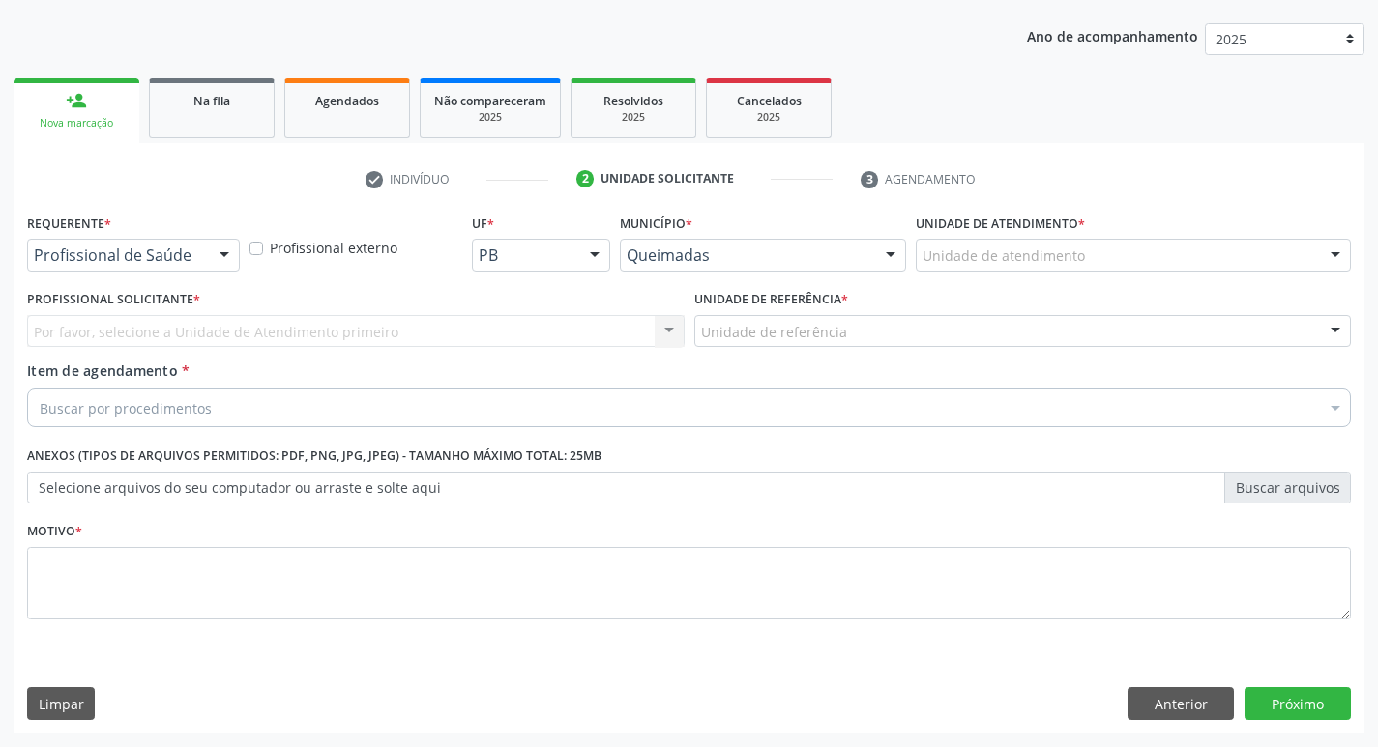
scroll to position [211, 0]
click at [190, 237] on div "Requerente * Profissional de Saúde Profissional de Saúde Paciente Nenhum result…" at bounding box center [133, 240] width 213 height 62
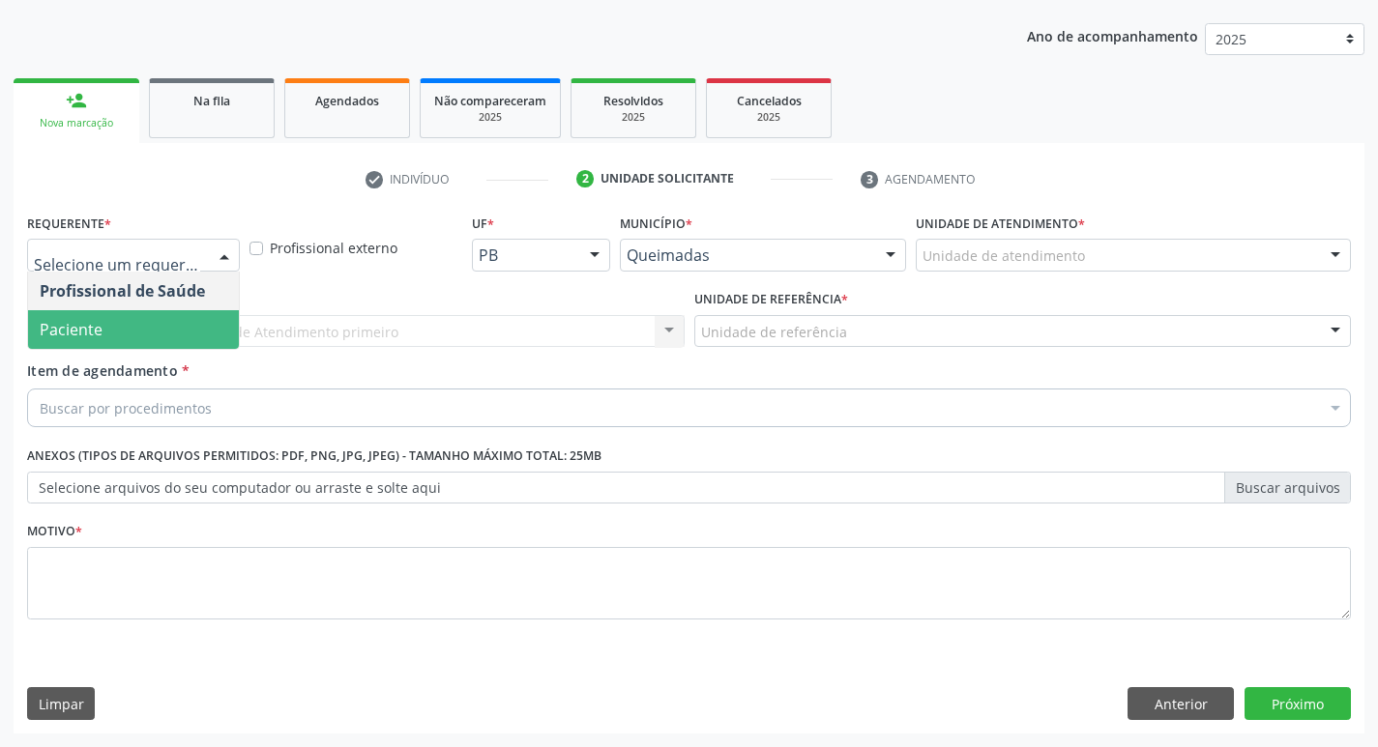
click at [148, 332] on span "Paciente" at bounding box center [133, 329] width 211 height 39
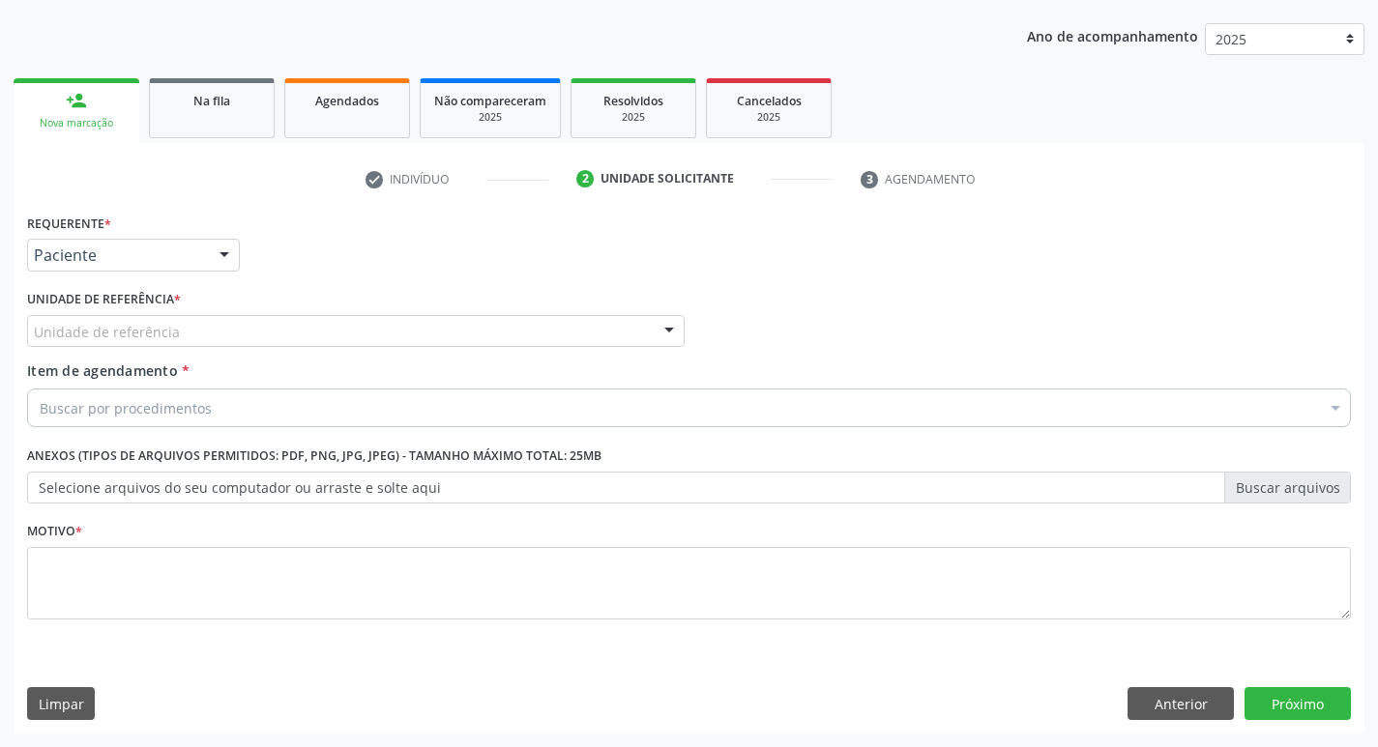
click at [160, 350] on div "Unidade de referência * Unidade de referência UBSF Ligeiro II UBSF Saulo Leal E…" at bounding box center [355, 322] width 667 height 75
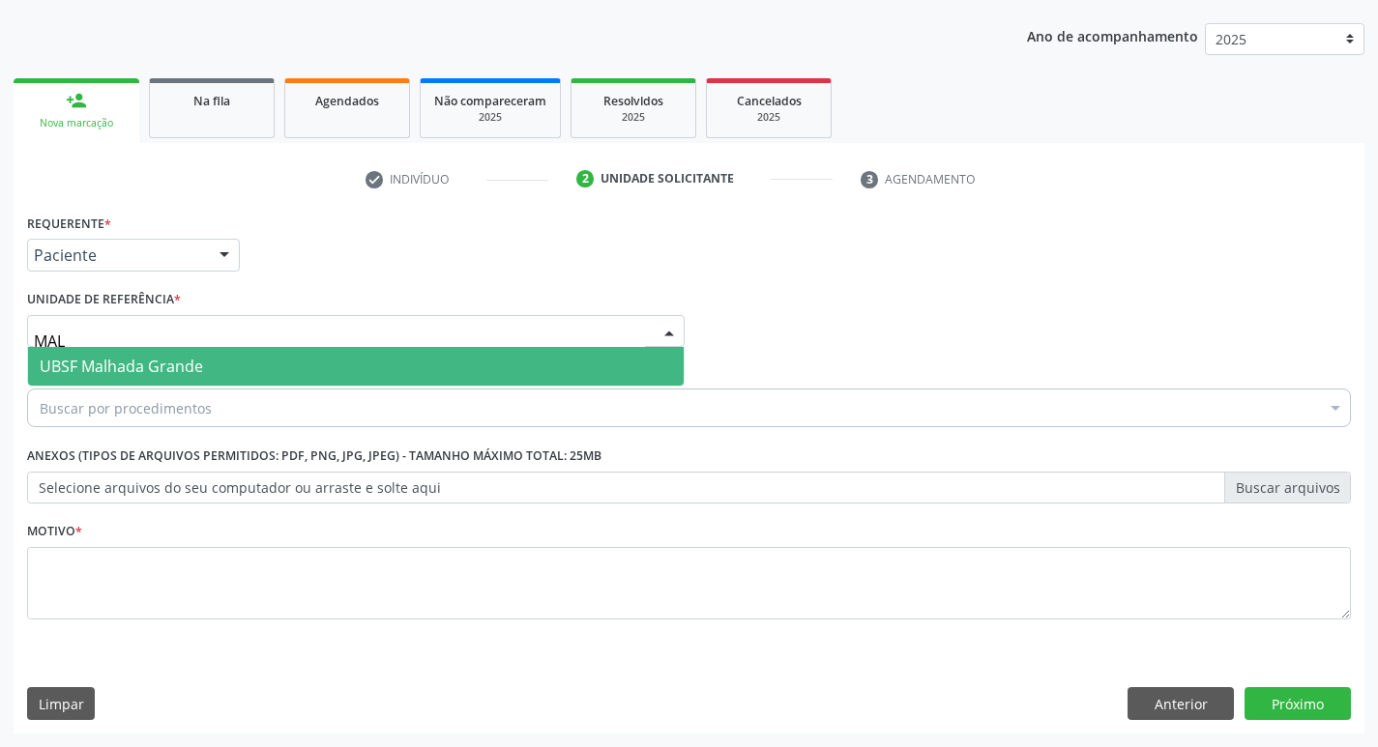
type input "MALH"
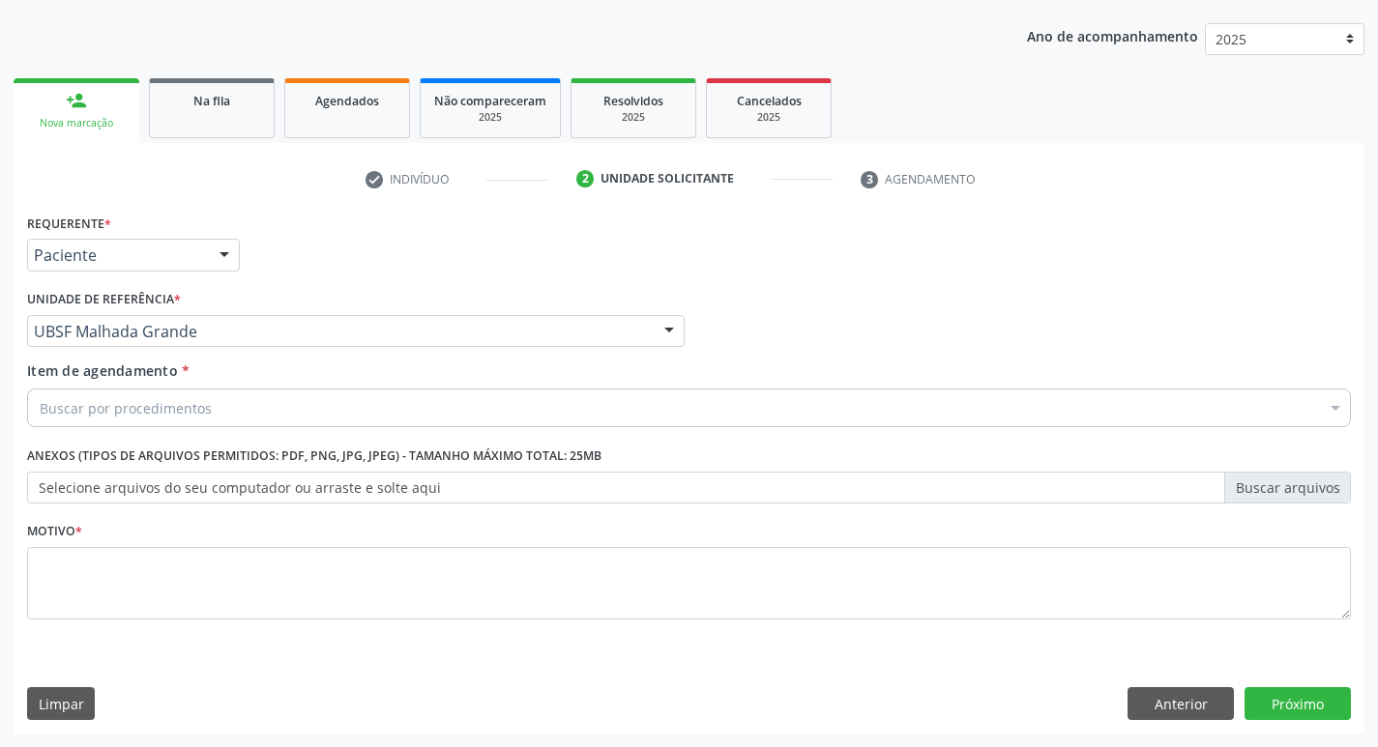
click at [170, 421] on div "Buscar por procedimentos" at bounding box center [689, 408] width 1324 height 39
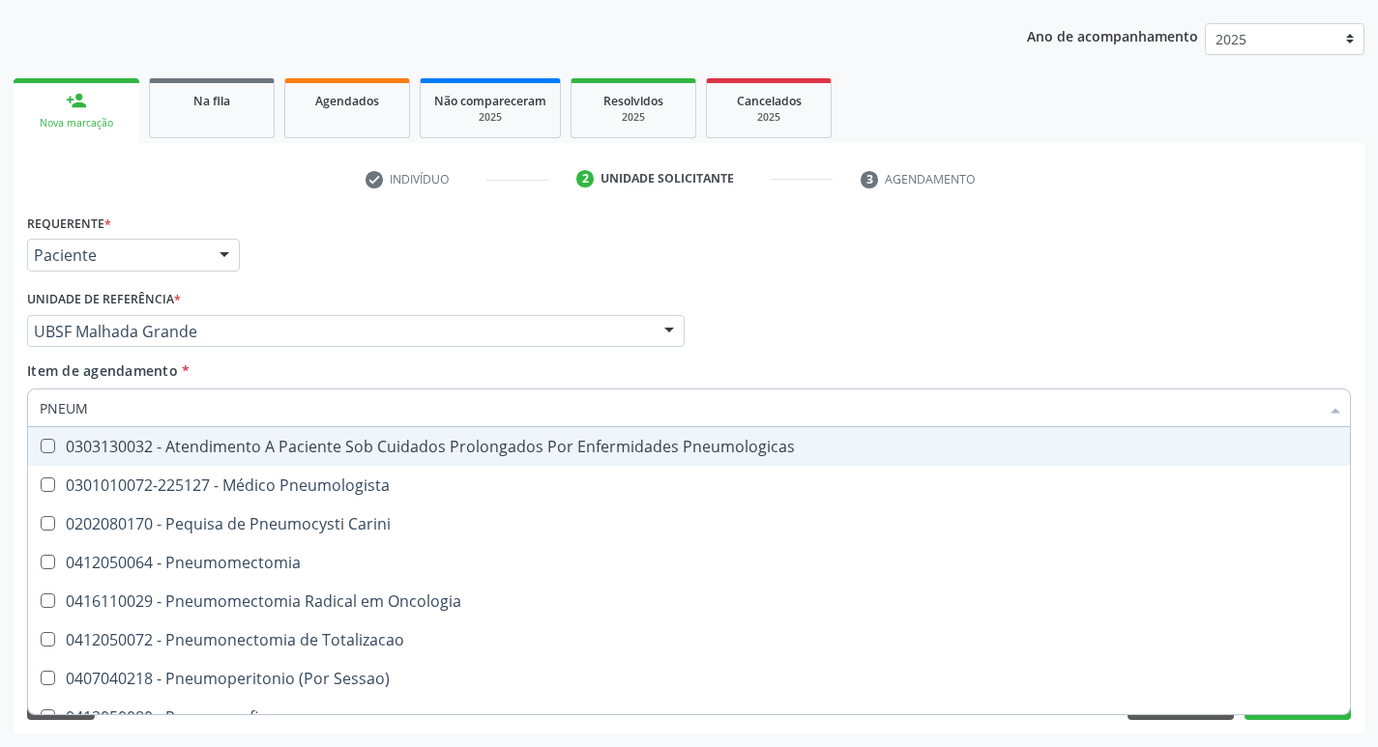
type input "PNEUMO"
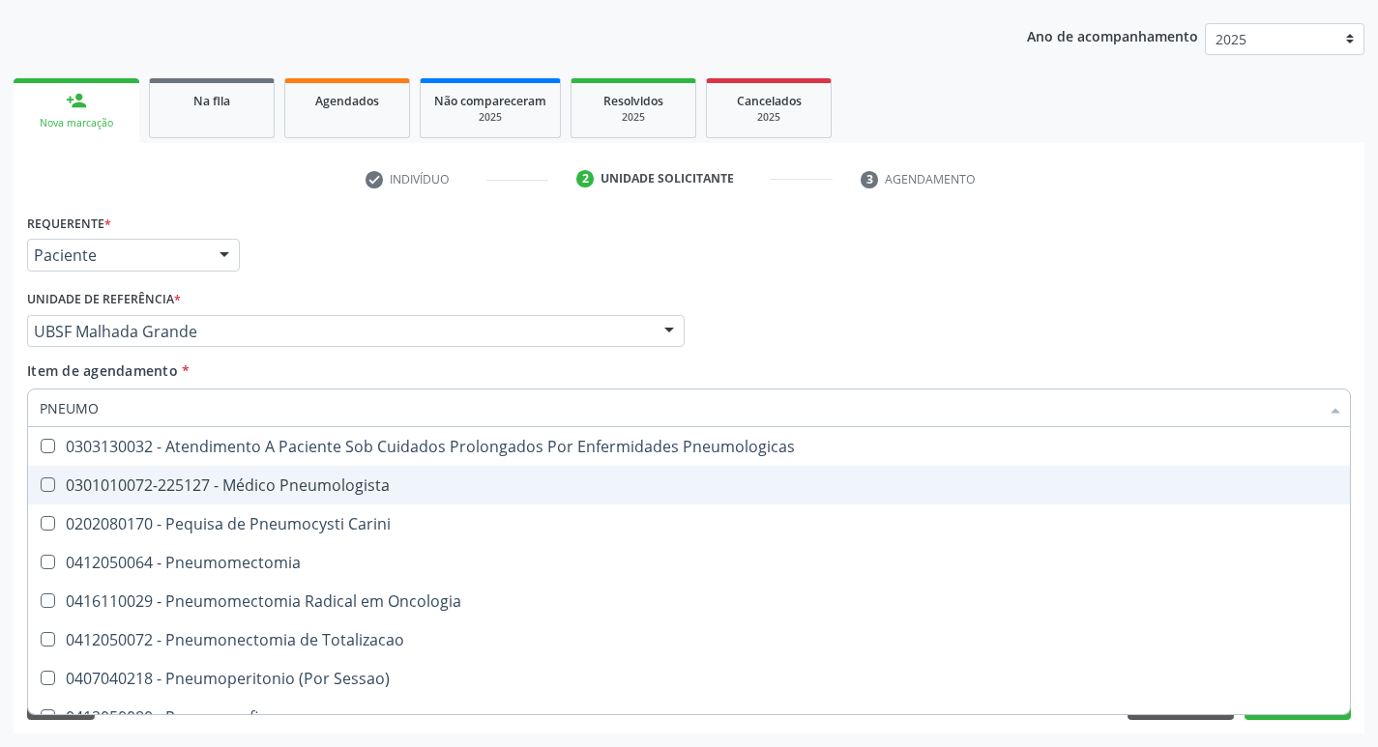
click at [173, 474] on span "0301010072-225127 - Médico Pneumologista" at bounding box center [689, 485] width 1322 height 39
checkbox Pneumologista "true"
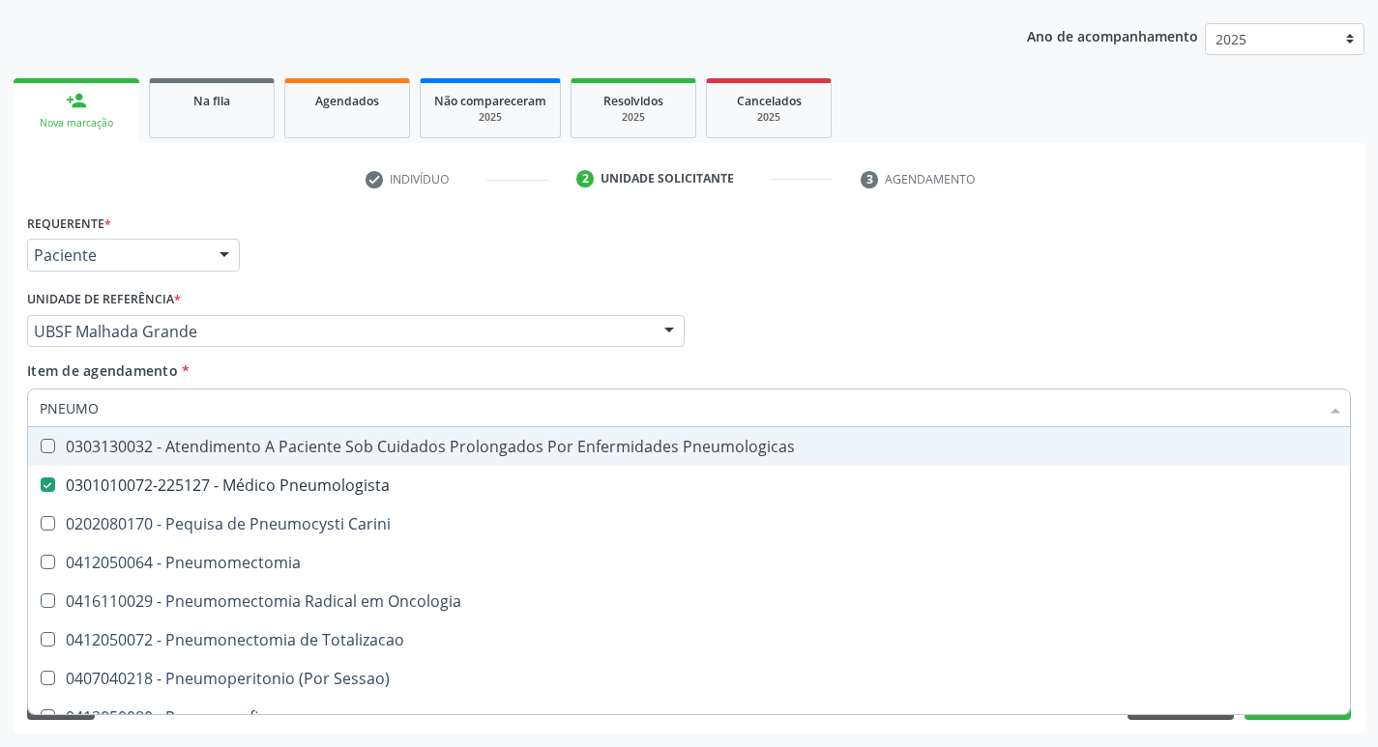
click at [475, 248] on div "Requerente * Paciente Profissional de Saúde Paciente Nenhum resultado encontrad…" at bounding box center [688, 246] width 1333 height 75
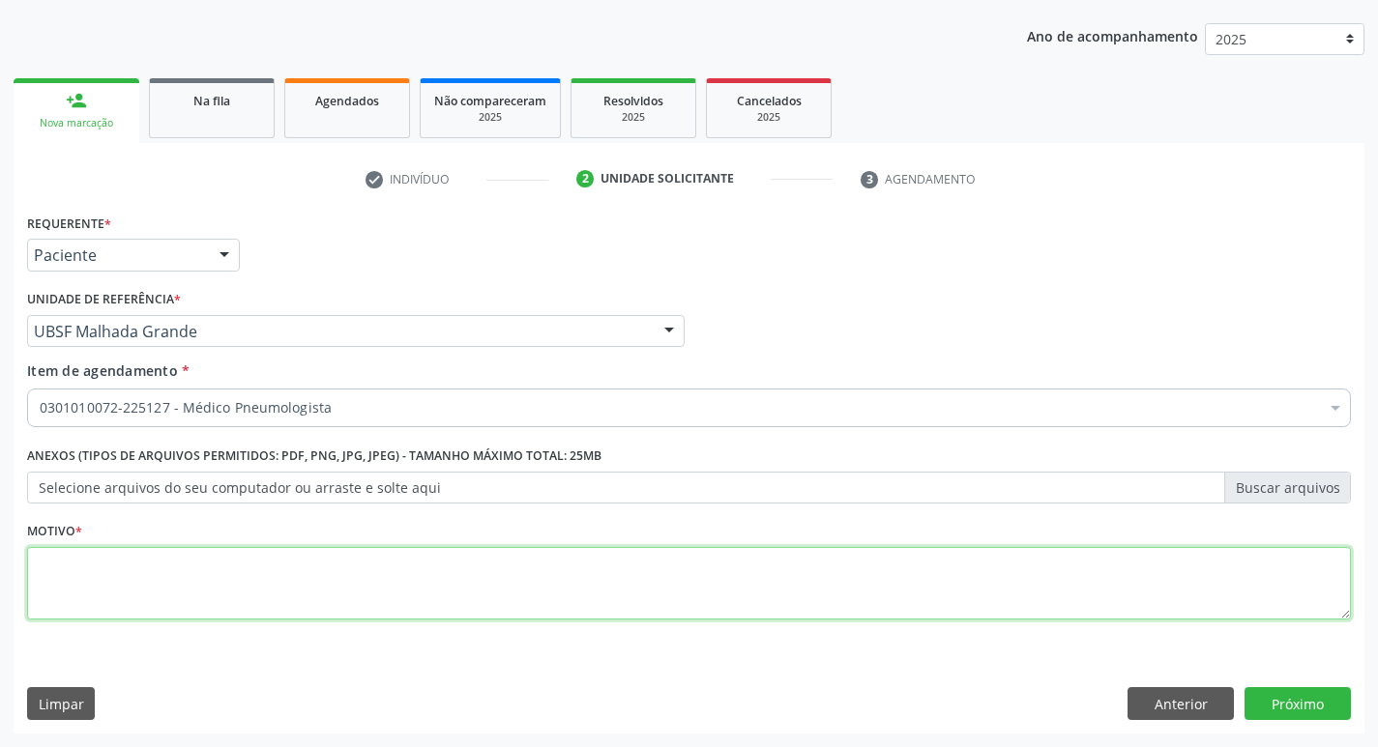
click at [137, 605] on textarea at bounding box center [689, 583] width 1324 height 73
type textarea "RETORNO."
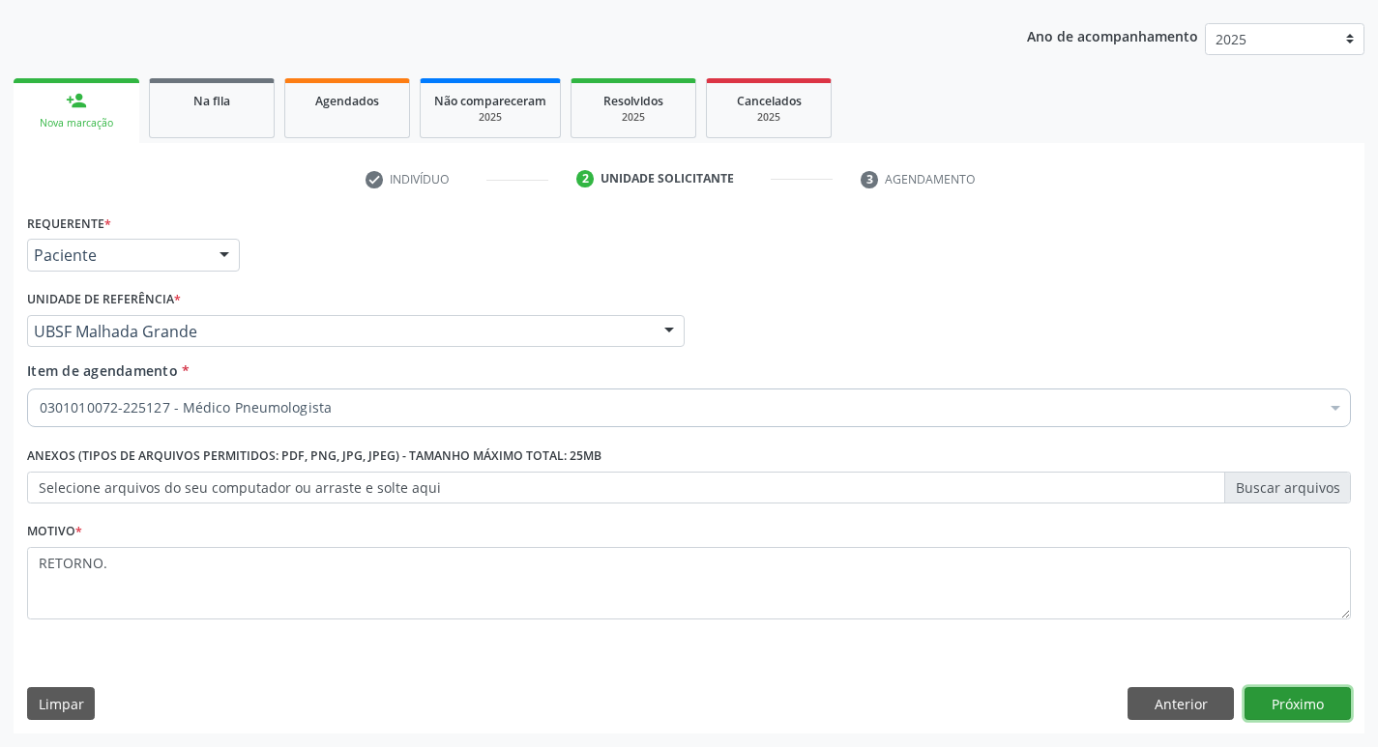
click at [1302, 695] on button "Próximo" at bounding box center [1297, 703] width 106 height 33
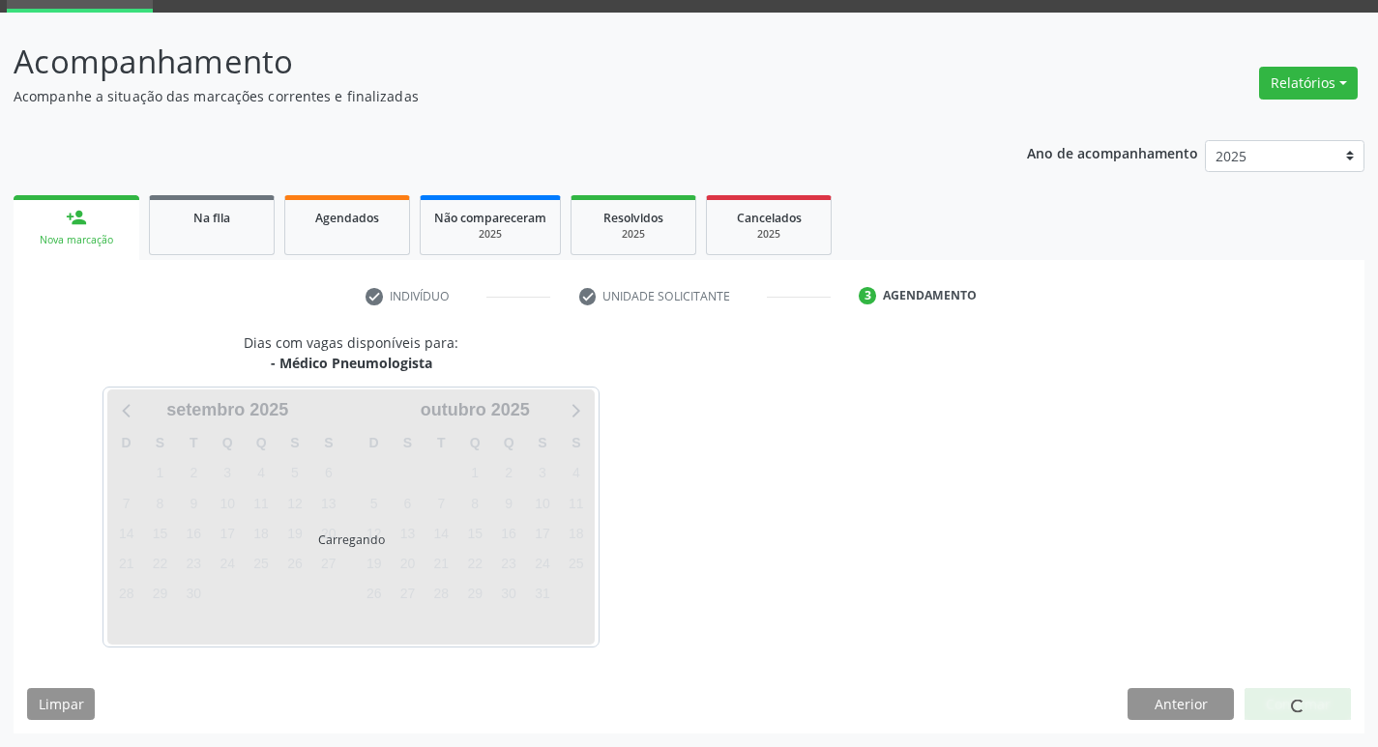
scroll to position [94, 0]
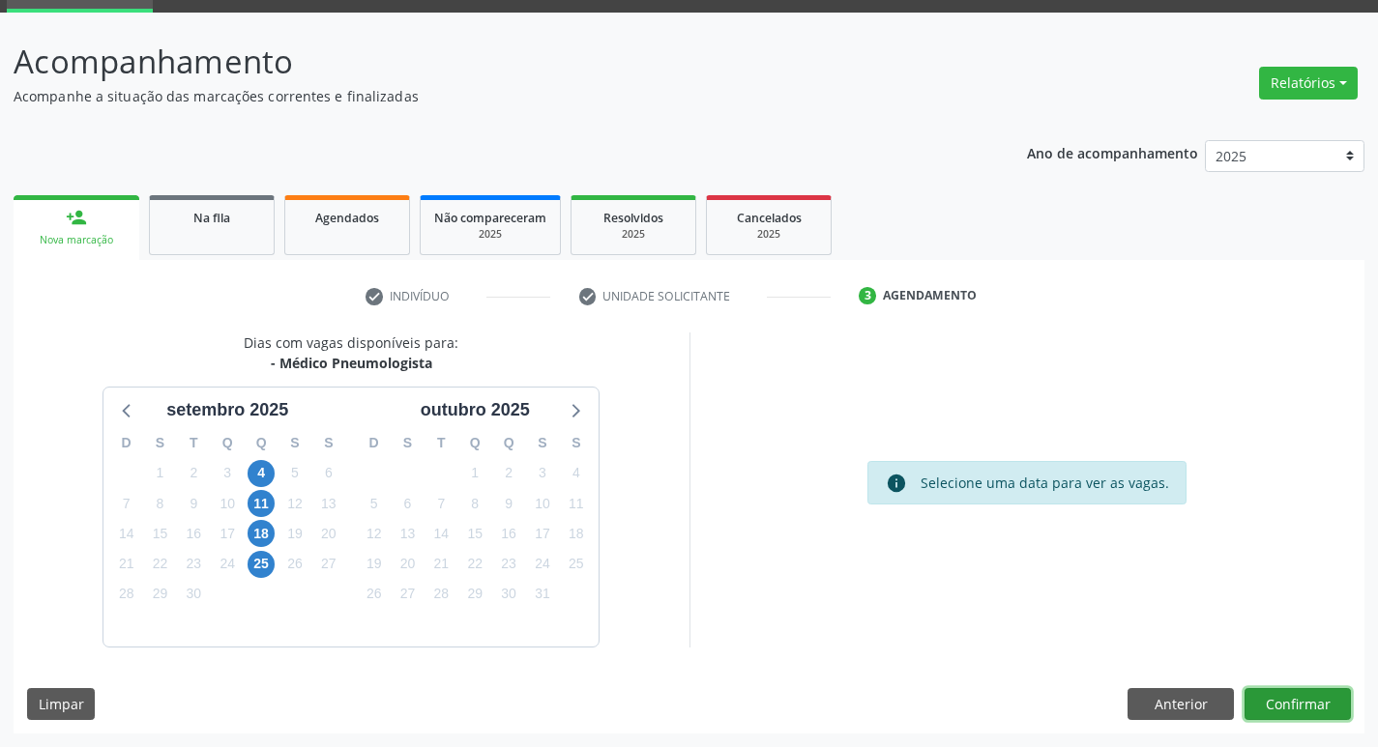
click at [1293, 705] on button "Confirmar" at bounding box center [1297, 704] width 106 height 33
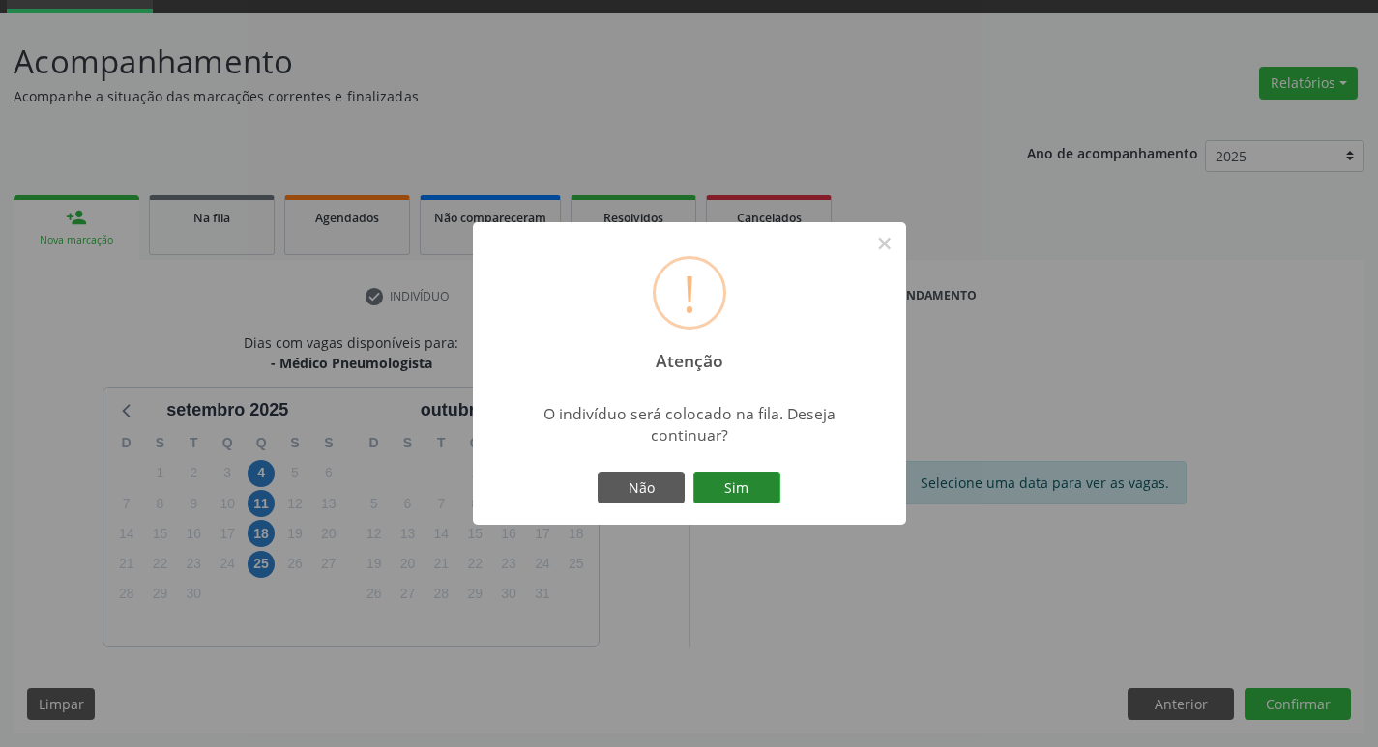
click at [731, 499] on button "Sim" at bounding box center [736, 488] width 87 height 33
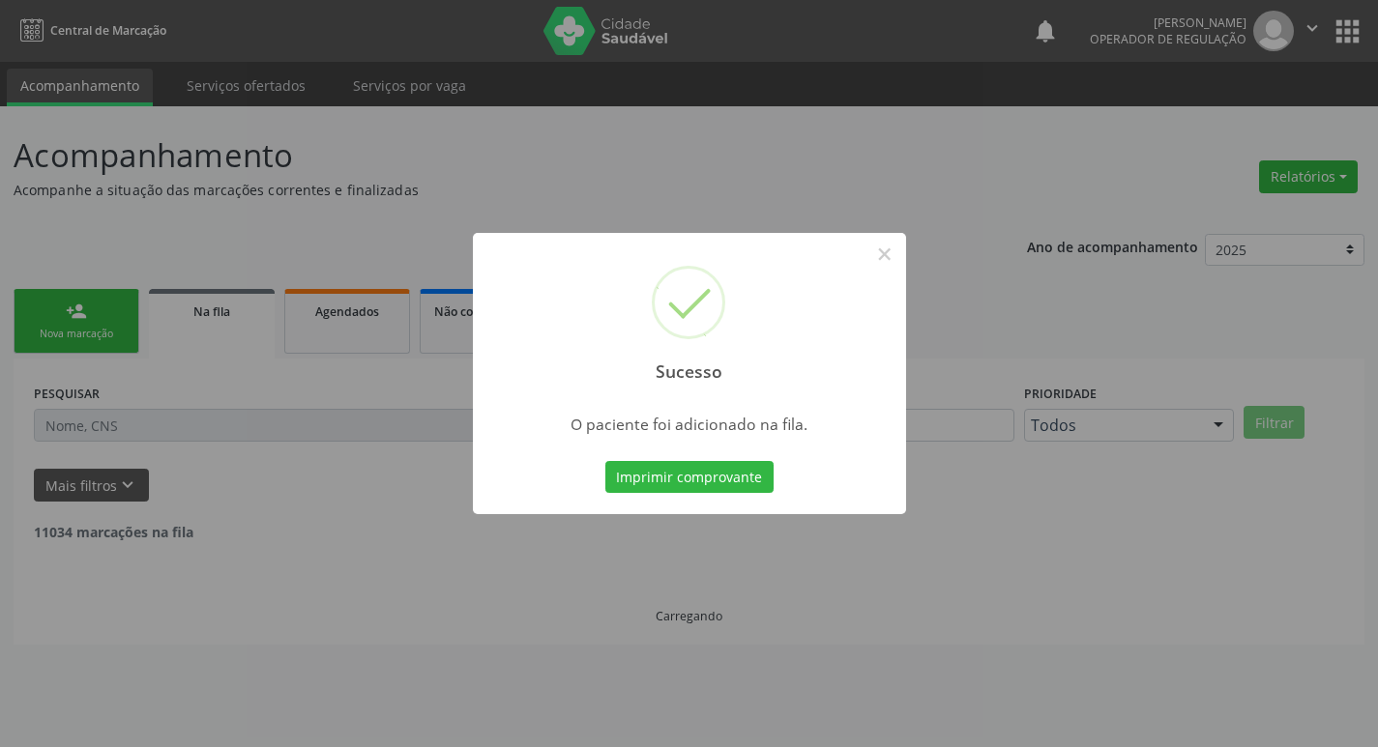
scroll to position [0, 0]
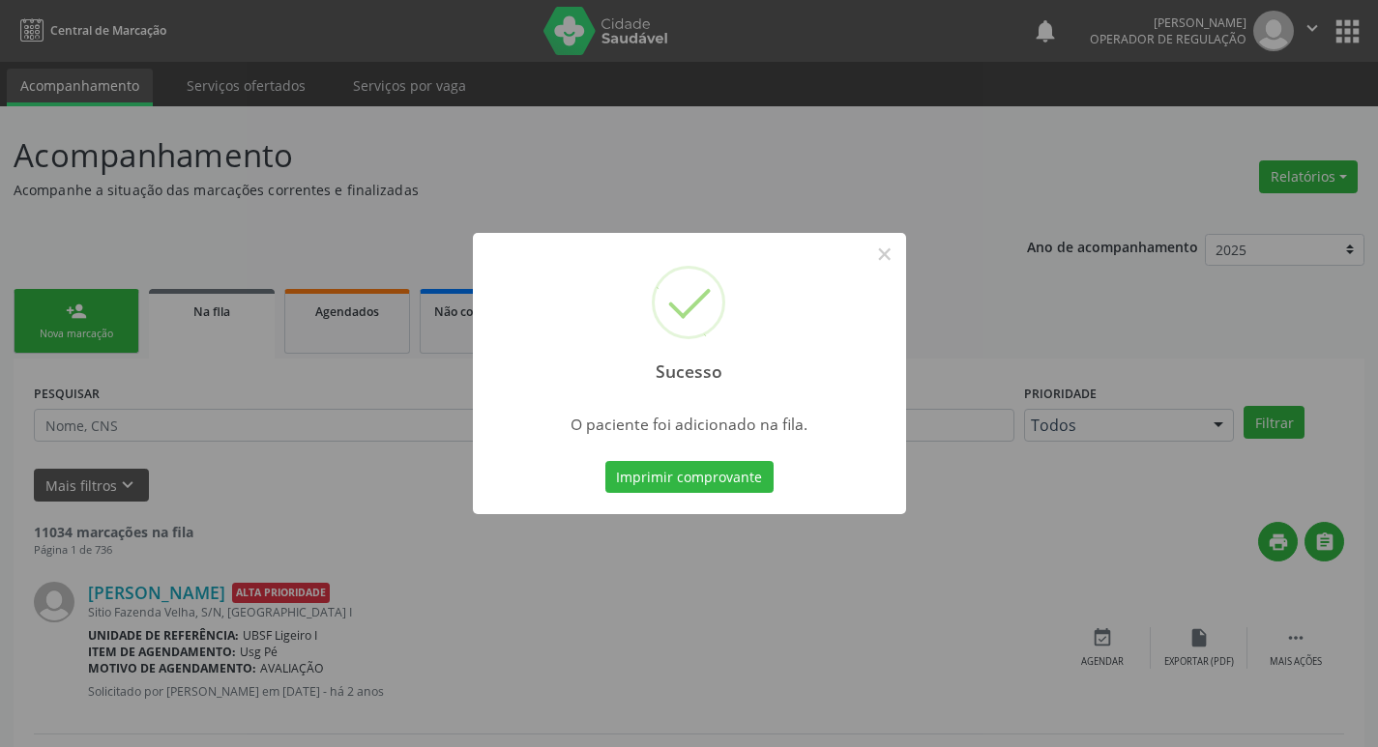
click at [575, 166] on div "Sucesso × O paciente foi adicionado na fila. Imprimir comprovante Cancel" at bounding box center [689, 373] width 1378 height 747
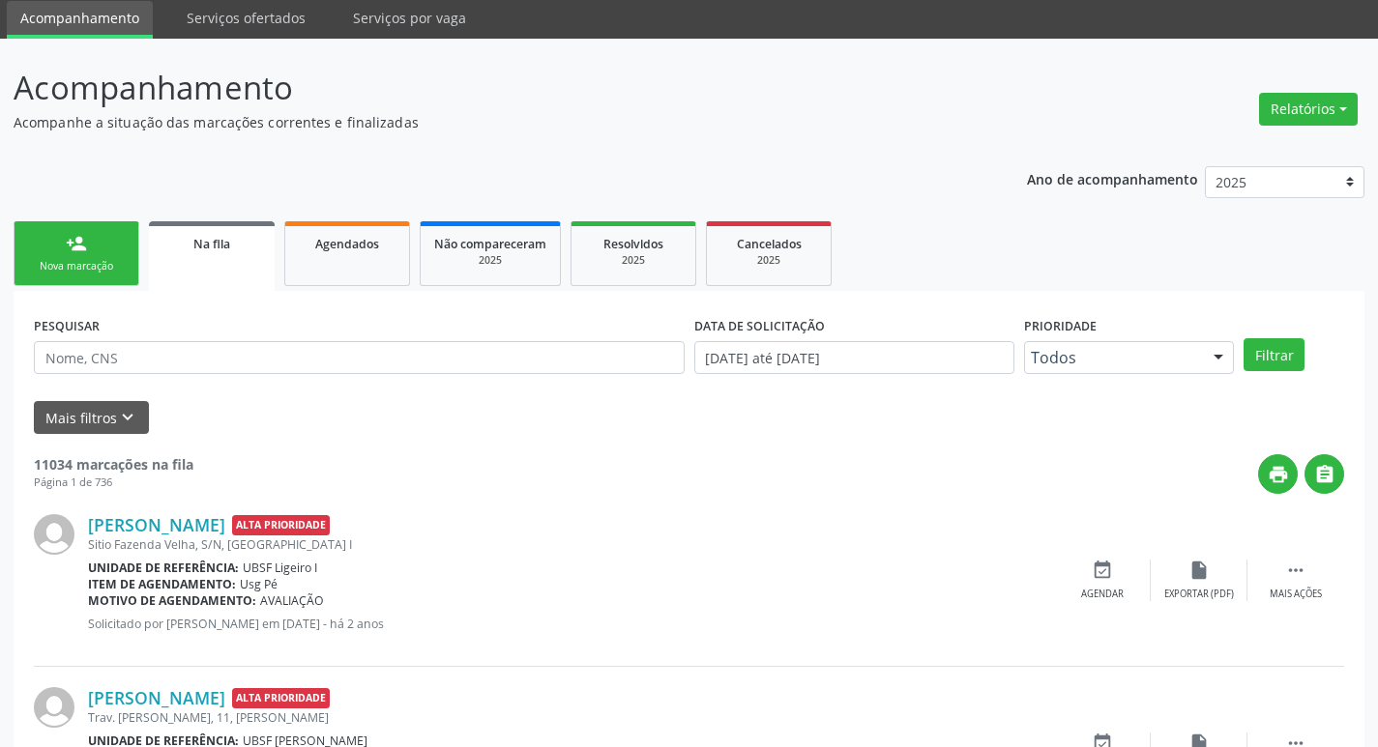
scroll to position [290, 0]
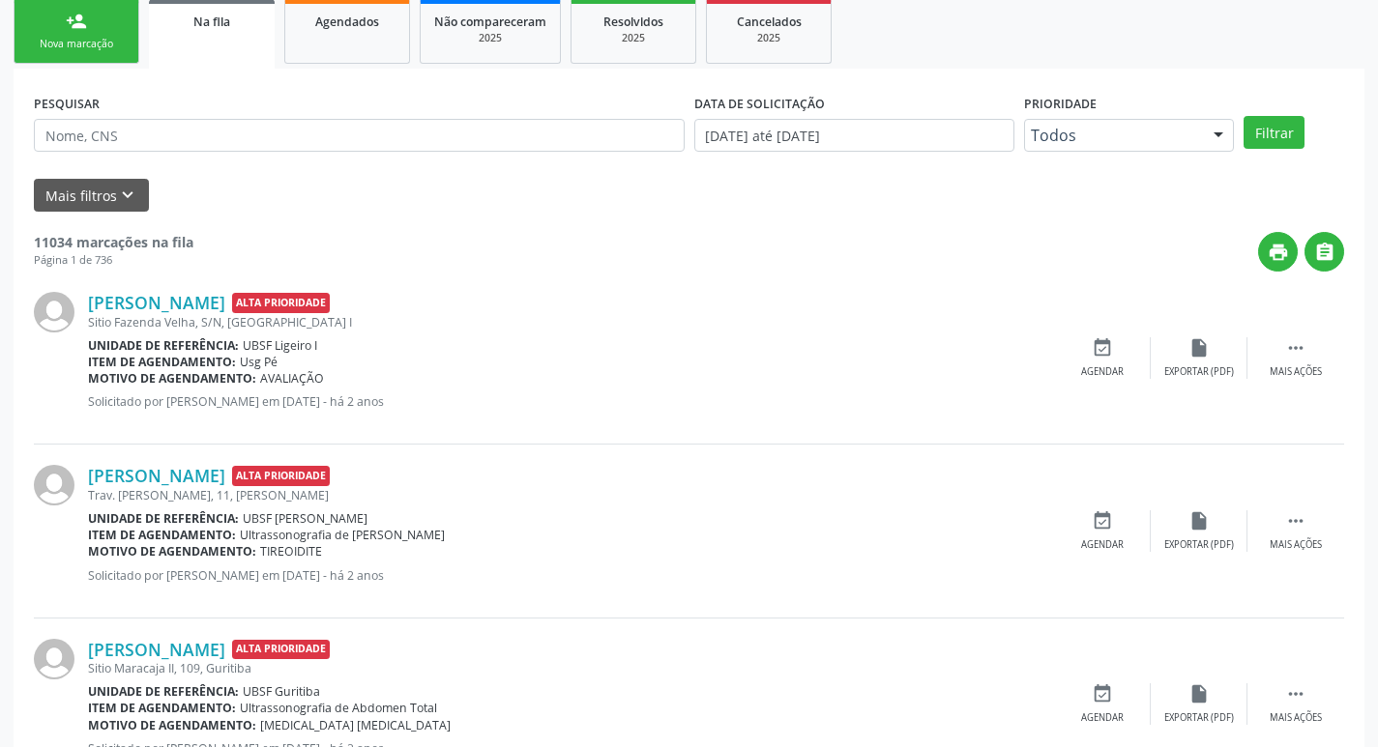
click at [88, 45] on div "Nova marcação" at bounding box center [76, 44] width 97 height 15
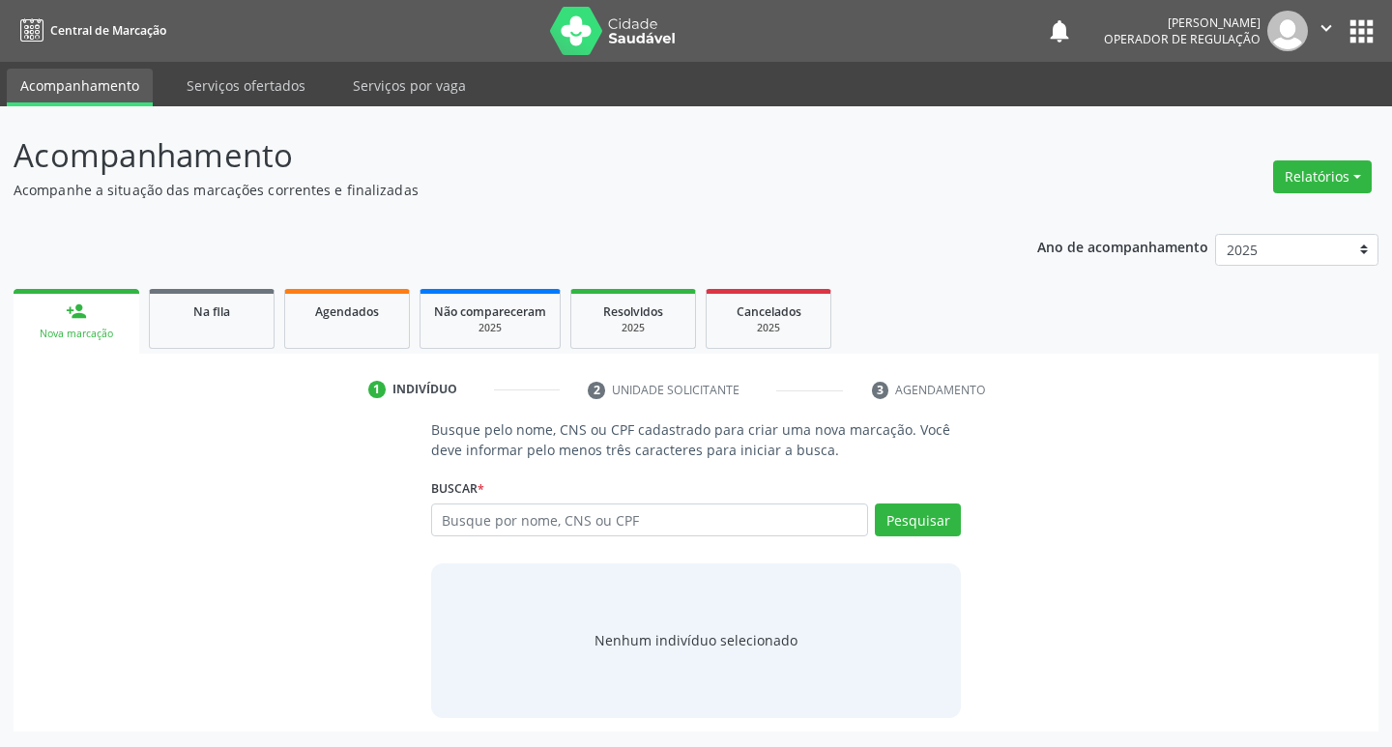
click at [587, 522] on input "text" at bounding box center [650, 520] width 438 height 33
type input "706200558749161"
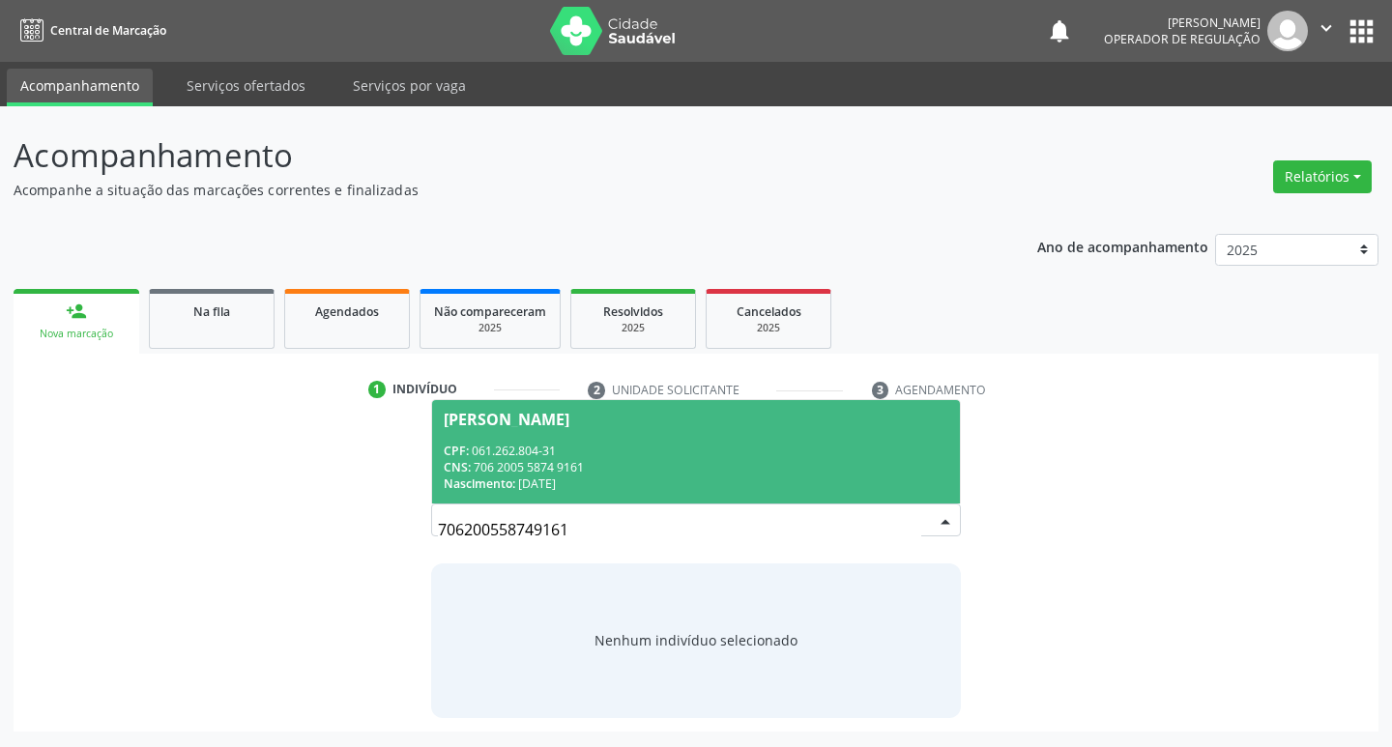
click at [523, 462] on div "CNS: 706 2005 5874 9161" at bounding box center [697, 467] width 506 height 16
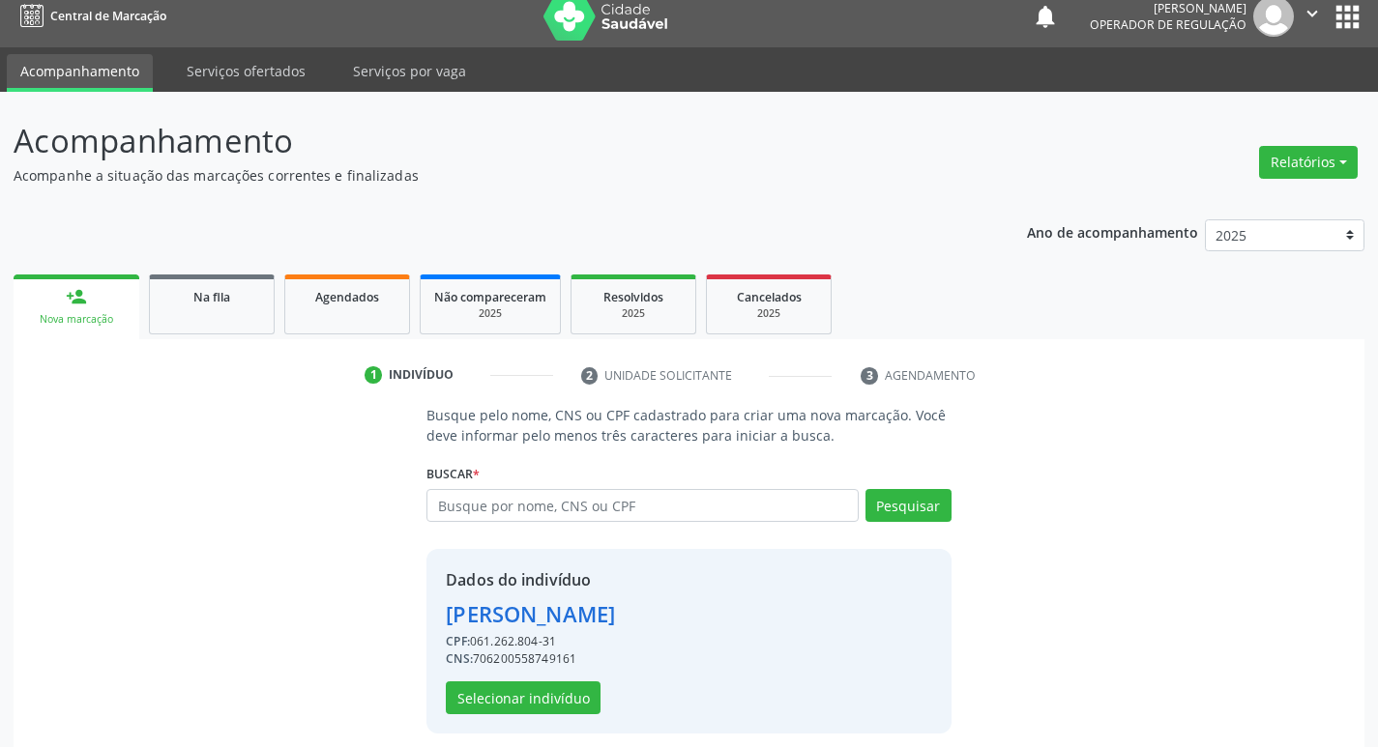
scroll to position [28, 0]
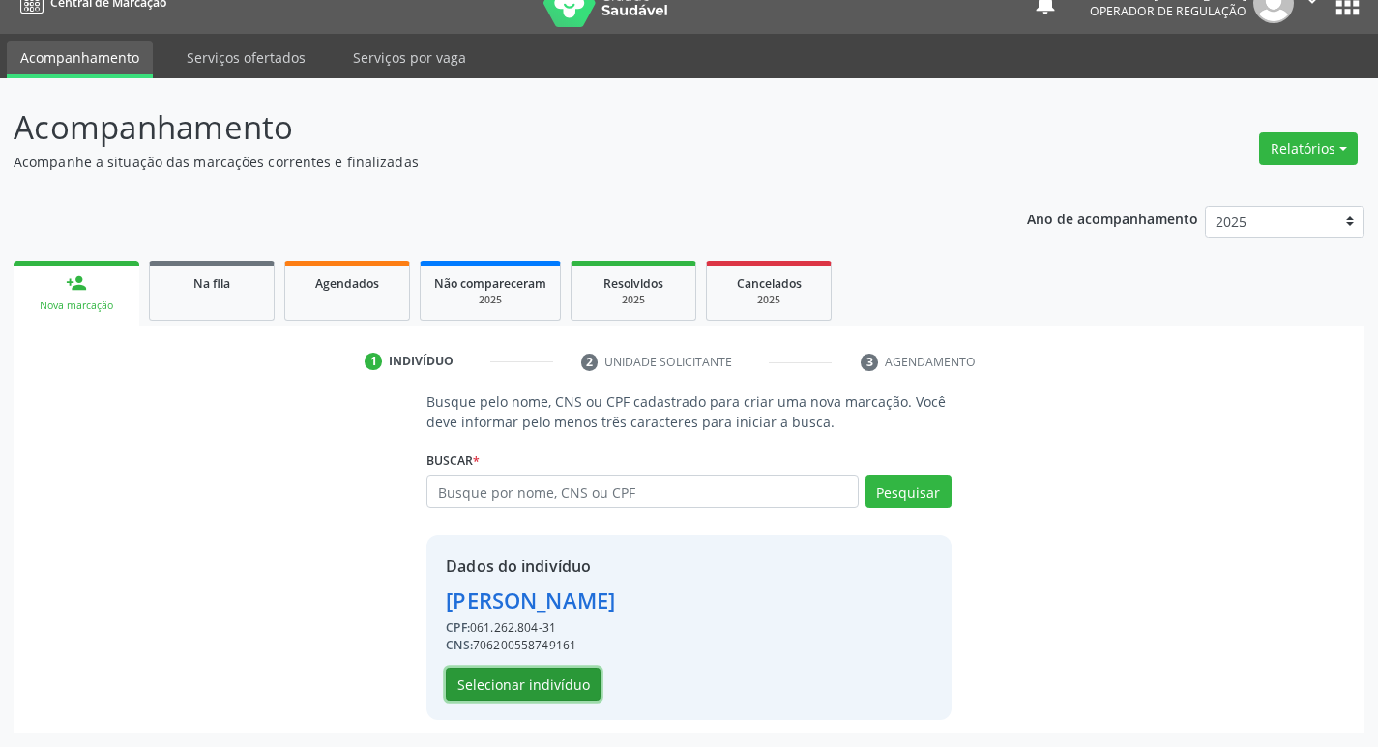
click at [539, 685] on button "Selecionar indivíduo" at bounding box center [523, 684] width 155 height 33
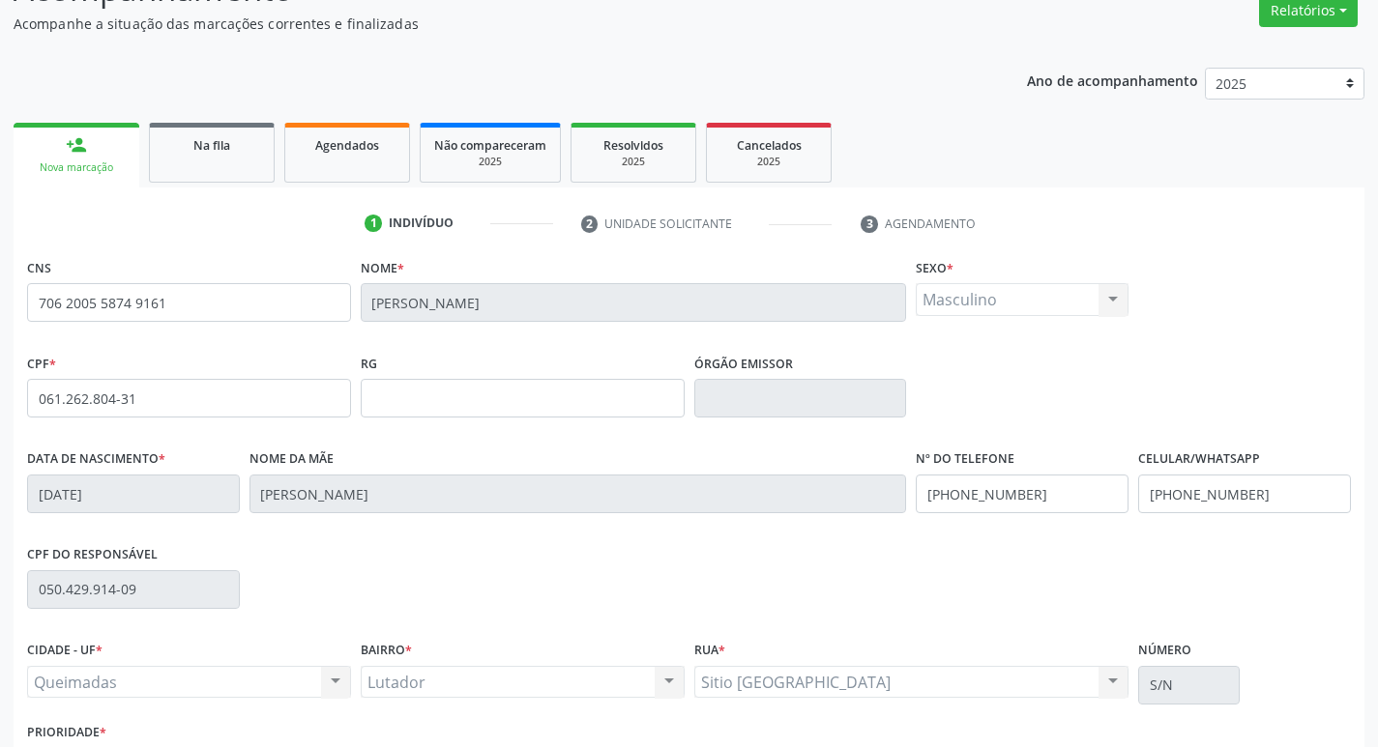
scroll to position [301, 0]
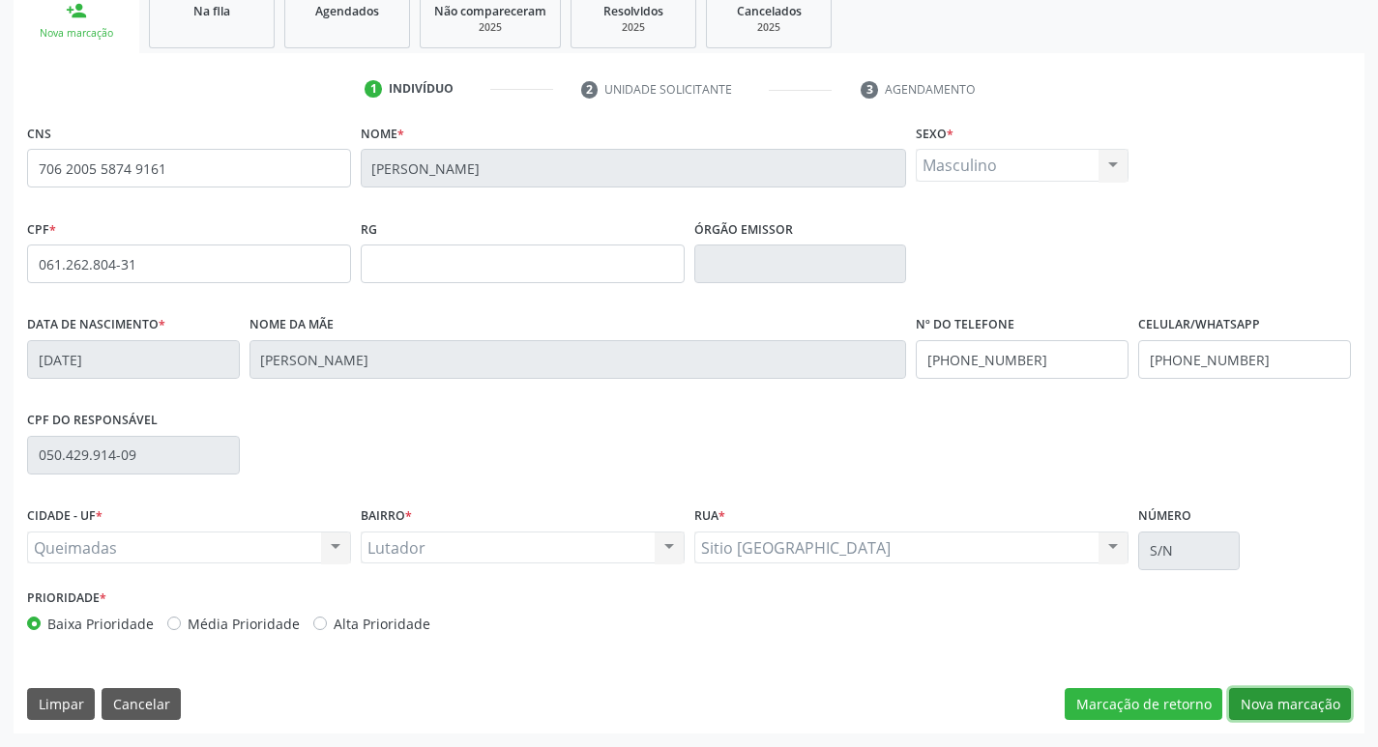
drag, startPoint x: 1311, startPoint y: 704, endPoint x: 1276, endPoint y: 704, distance: 34.8
click at [1310, 704] on button "Nova marcação" at bounding box center [1290, 704] width 122 height 33
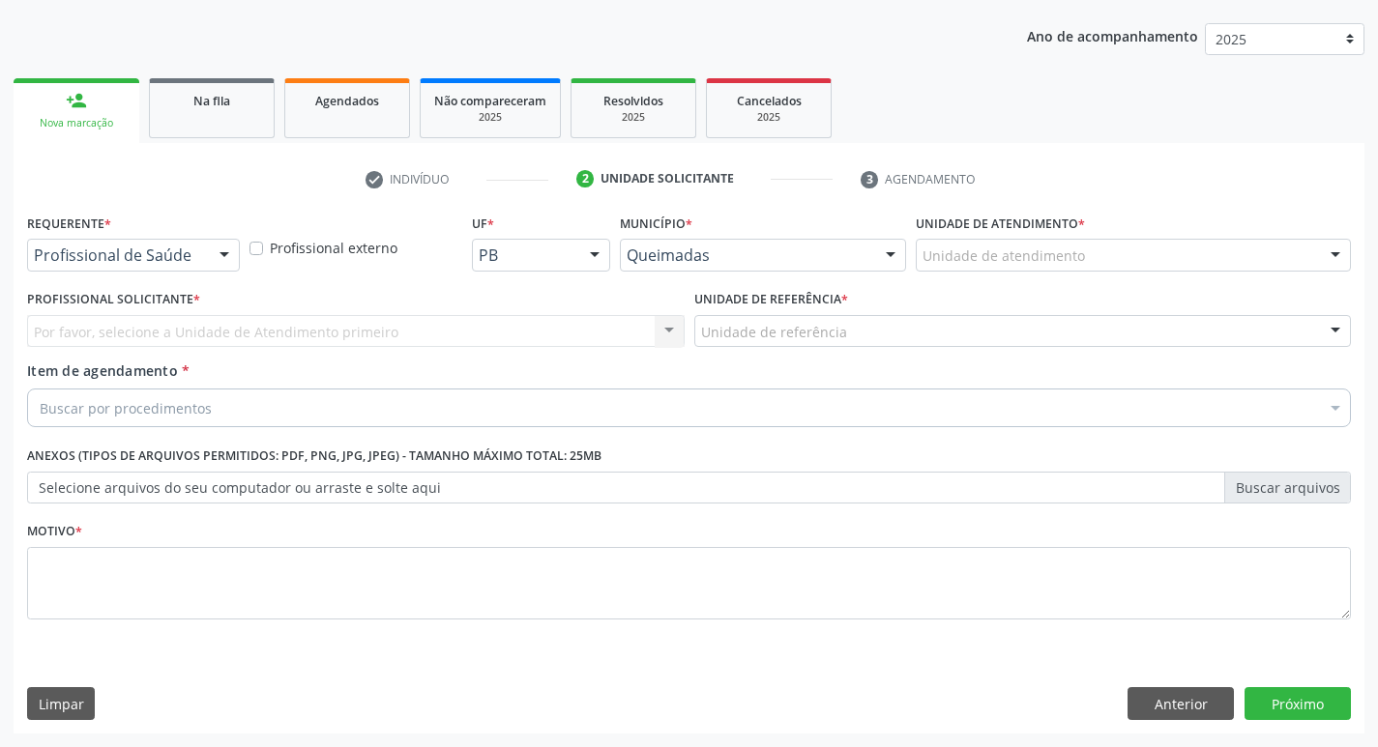
click at [162, 245] on div "Profissional de Saúde" at bounding box center [133, 255] width 213 height 33
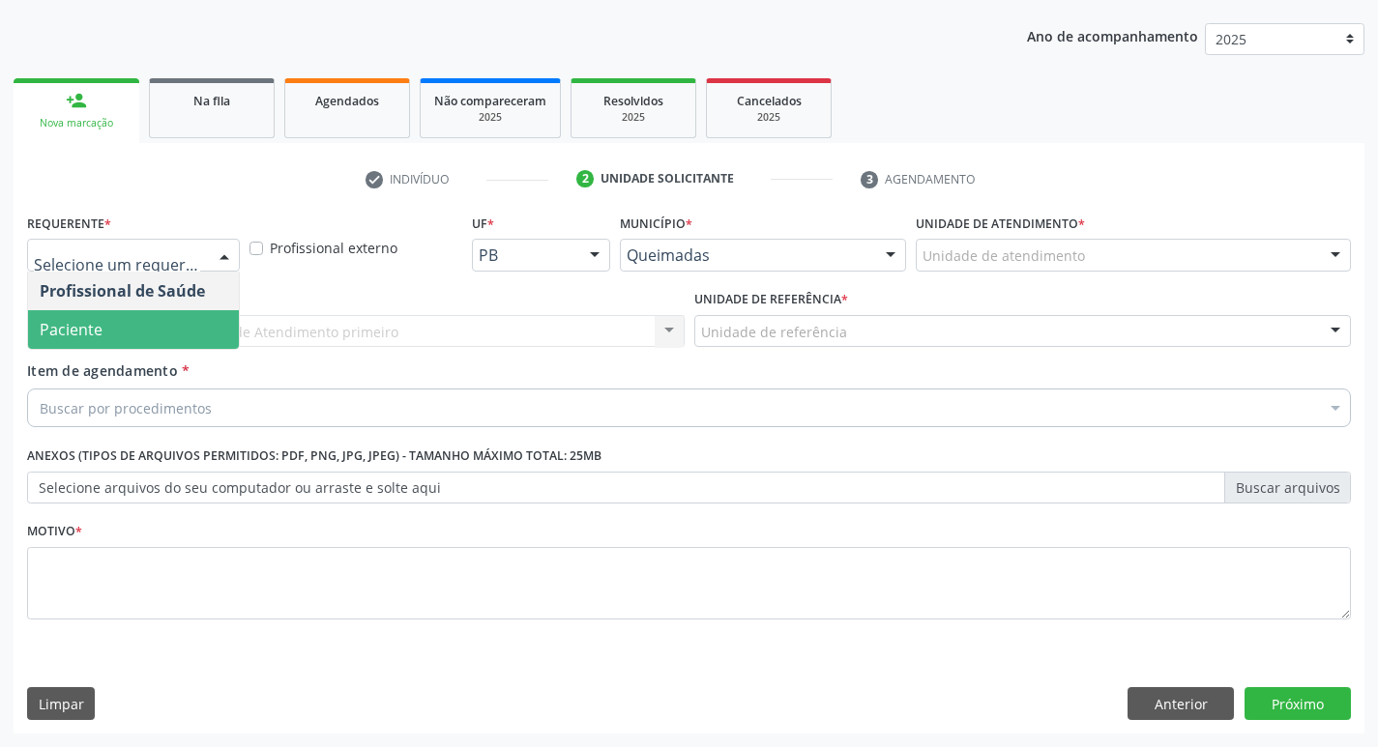
click at [121, 326] on span "Paciente" at bounding box center [133, 329] width 211 height 39
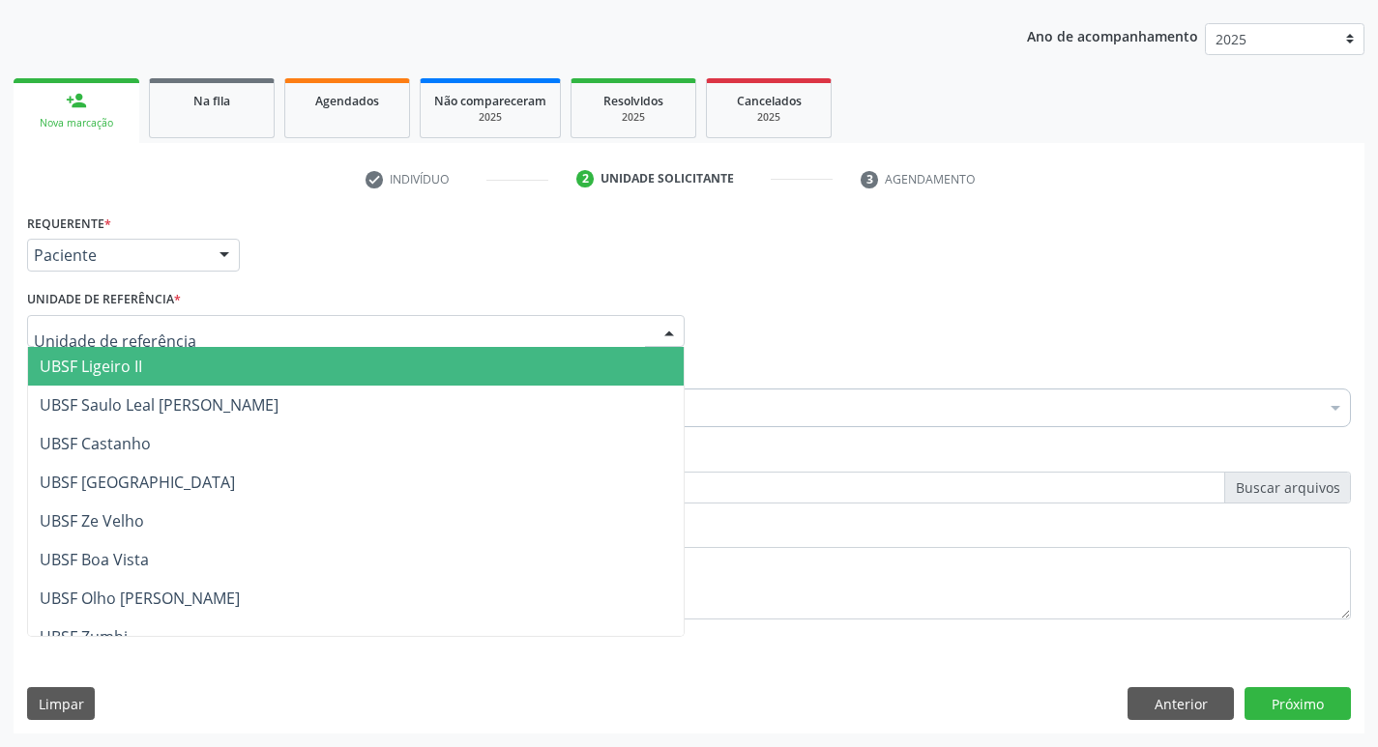
click at [120, 319] on div at bounding box center [355, 331] width 657 height 33
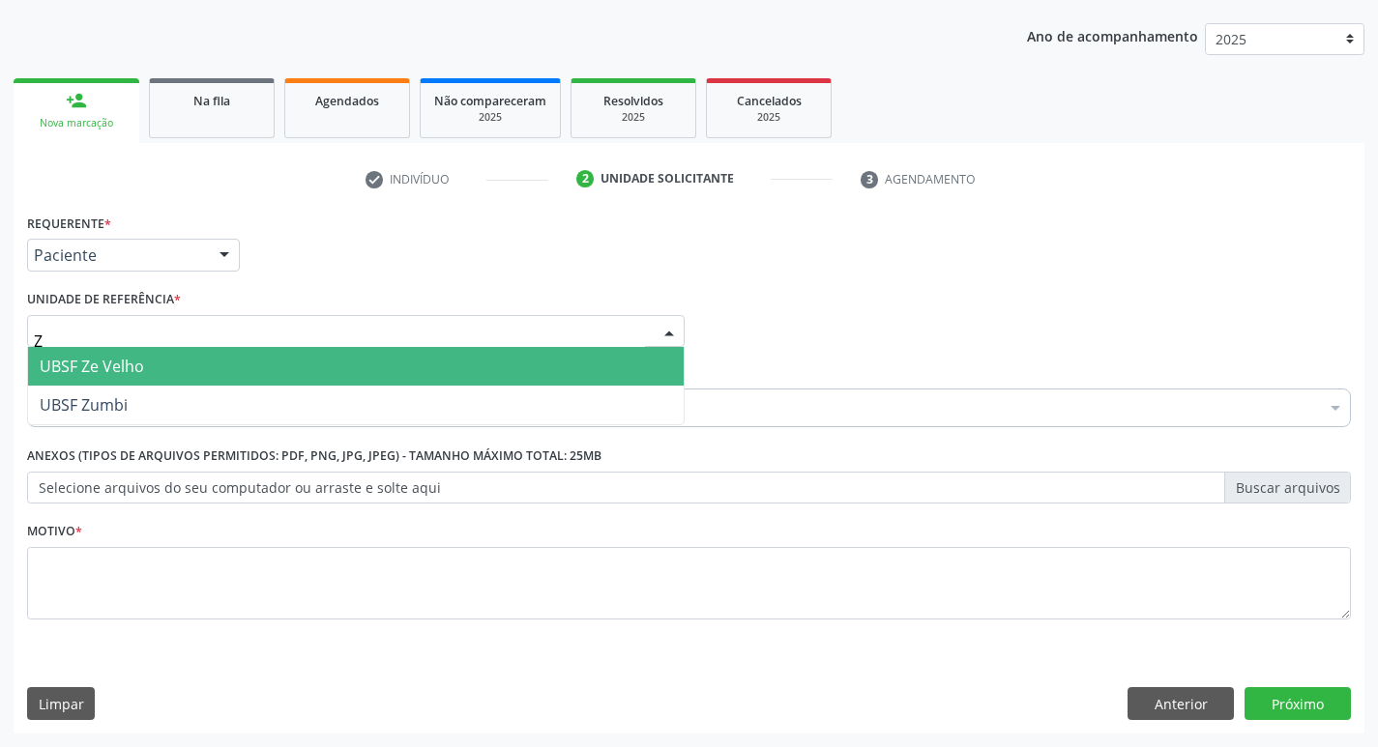
type input "ZE"
click at [110, 371] on span "UBSF Ze Velho" at bounding box center [92, 366] width 104 height 21
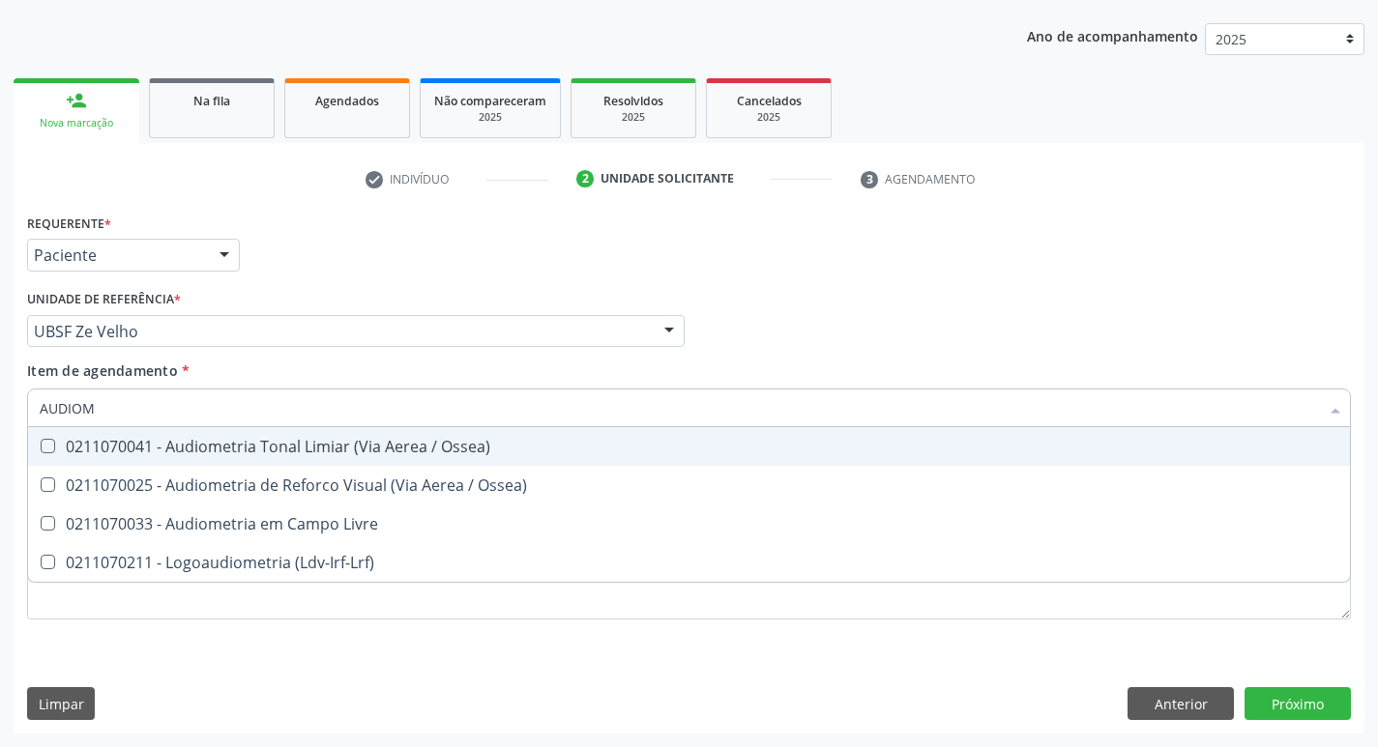
type input "AUDIOME"
click at [160, 457] on span "0211070041 - Audiometria Tonal Limiar (Via Aerea / Ossea)" at bounding box center [689, 446] width 1322 height 39
checkbox Ossea\) "true"
click at [891, 218] on div "Requerente * Paciente Profissional de Saúde Paciente Nenhum resultado encontrad…" at bounding box center [688, 246] width 1333 height 75
checkbox Ossea\) "true"
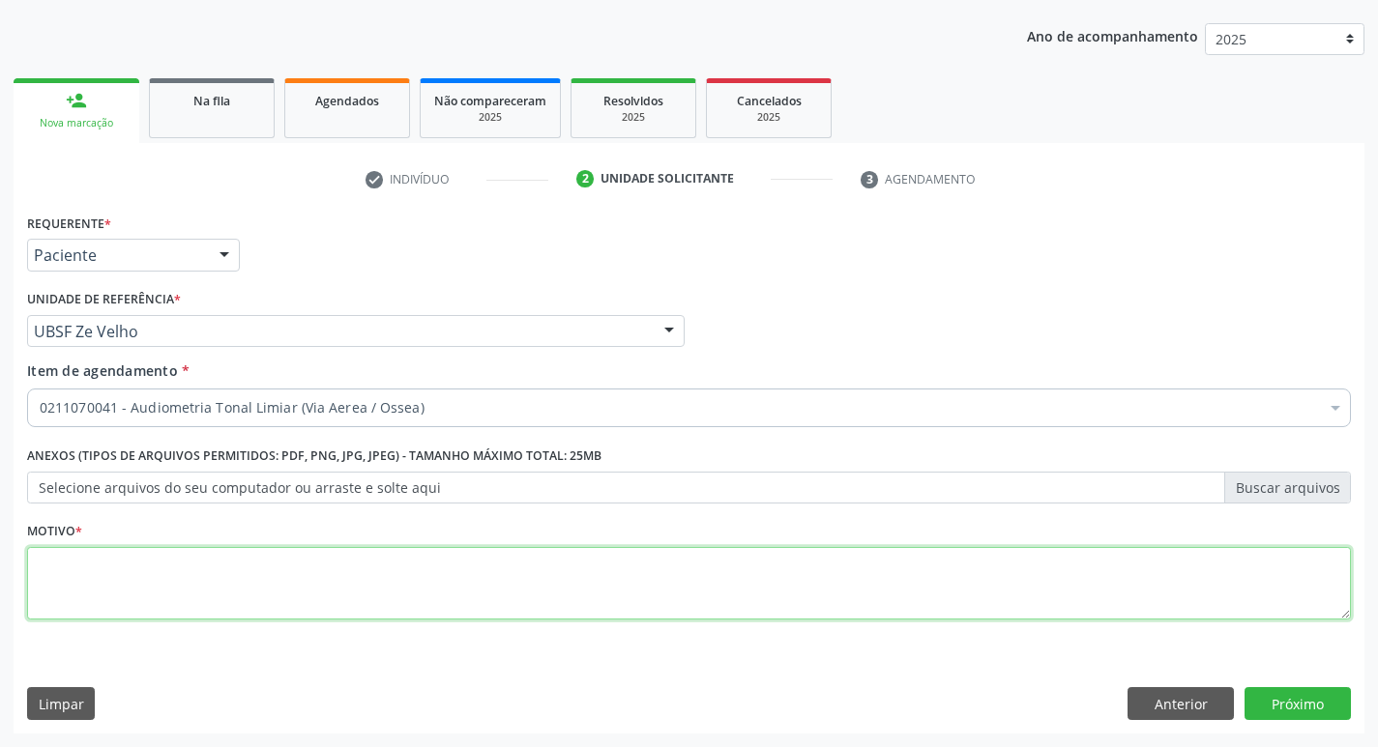
click at [277, 577] on textarea at bounding box center [689, 583] width 1324 height 73
type textarea "AVALIAÇÃO."
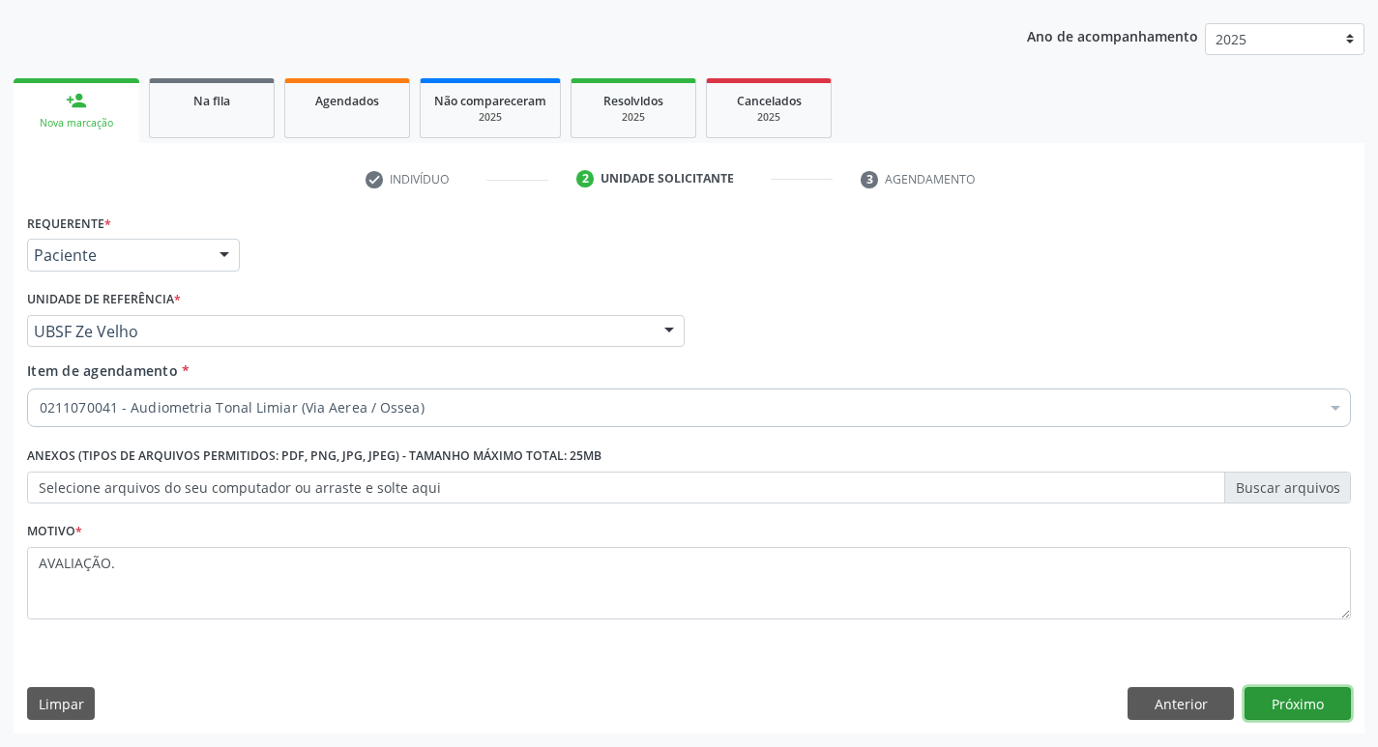
click at [1288, 702] on button "Próximo" at bounding box center [1297, 703] width 106 height 33
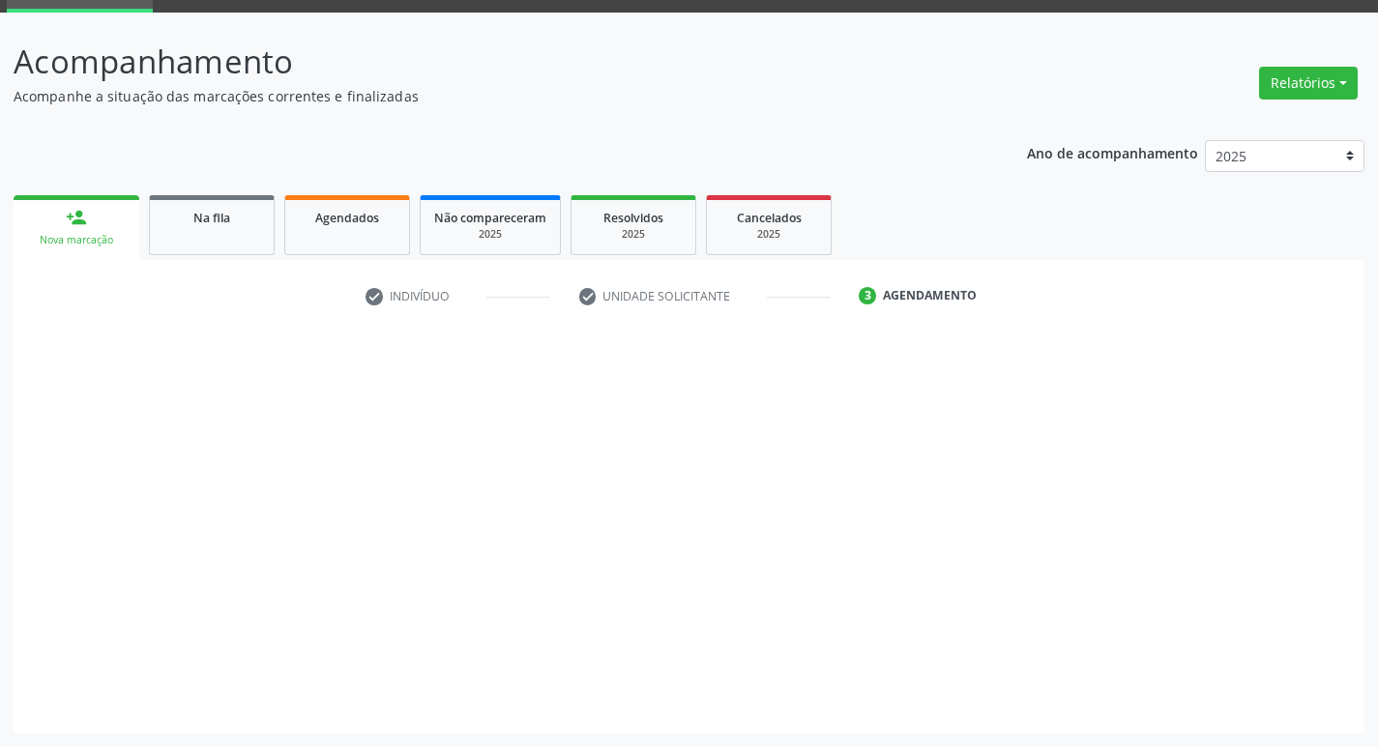
scroll to position [94, 0]
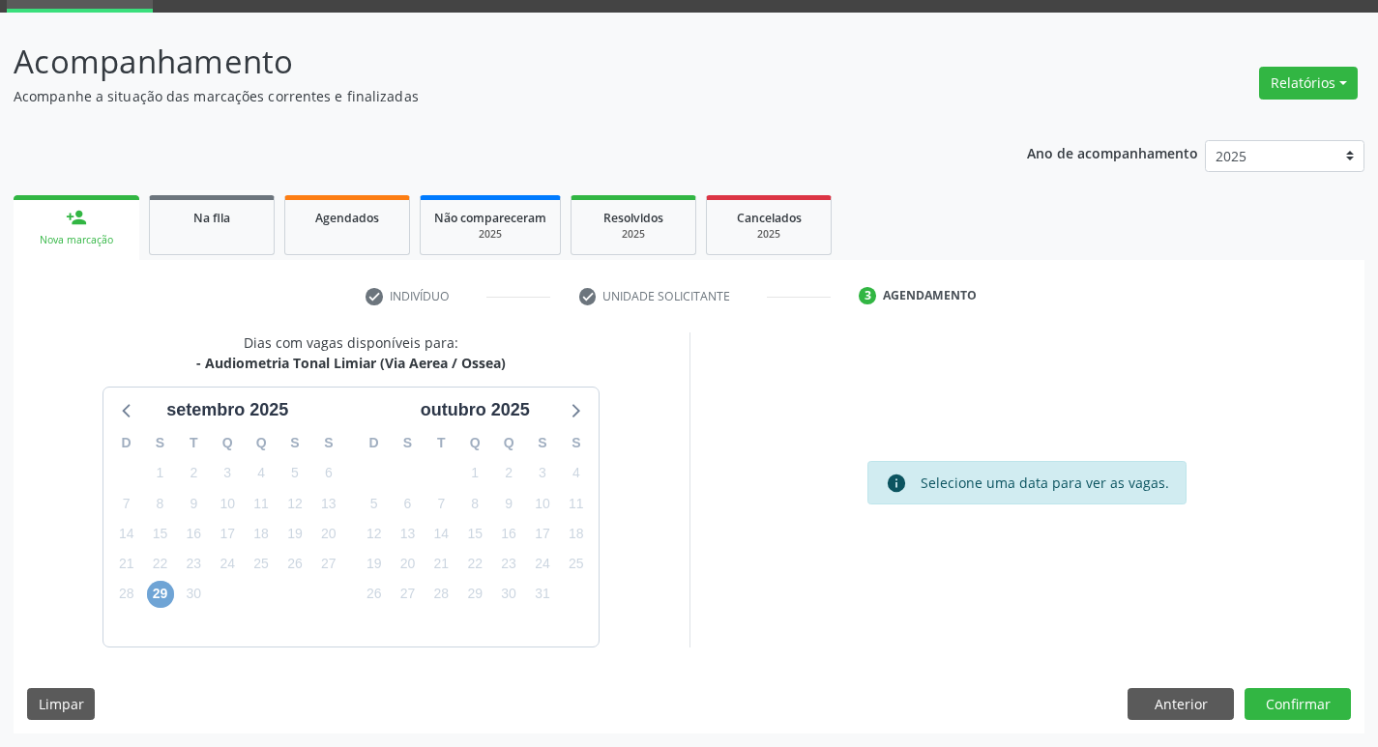
click at [164, 595] on span "29" at bounding box center [160, 594] width 27 height 27
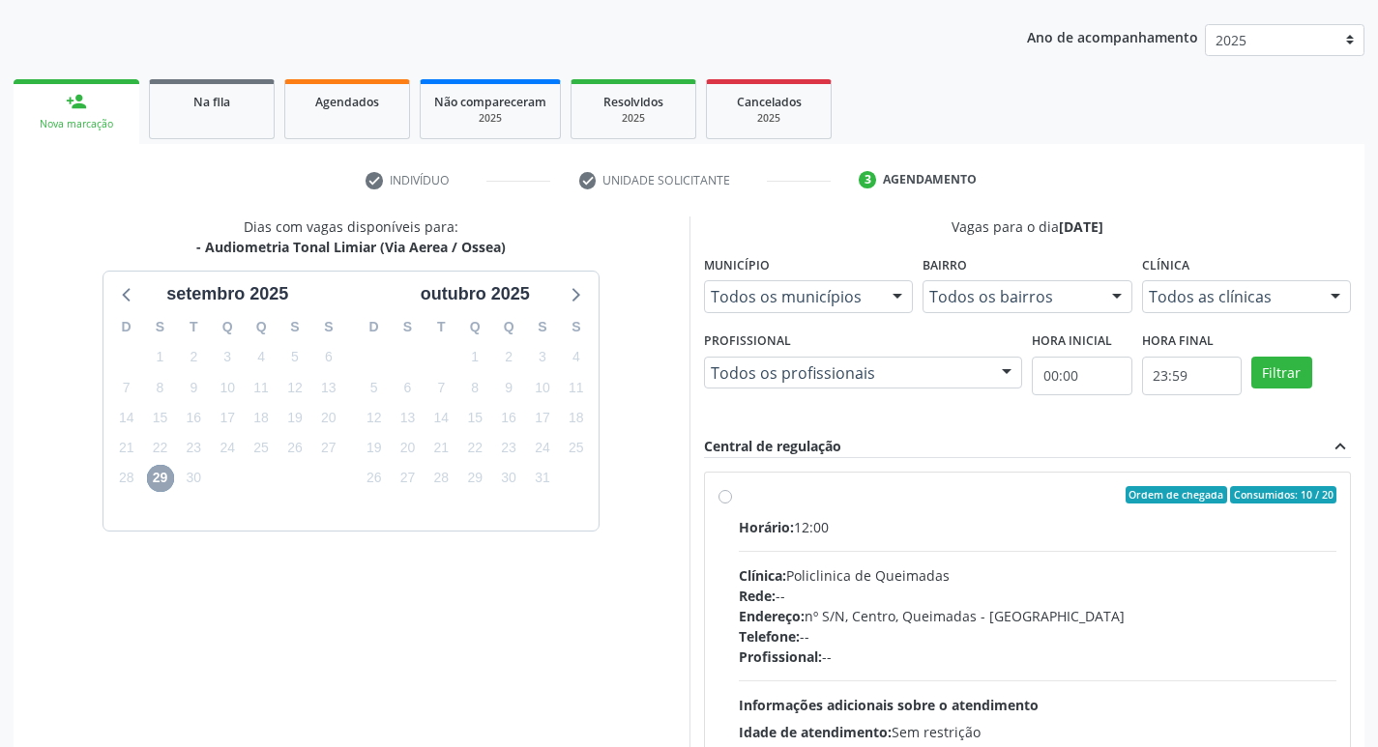
scroll to position [373, 0]
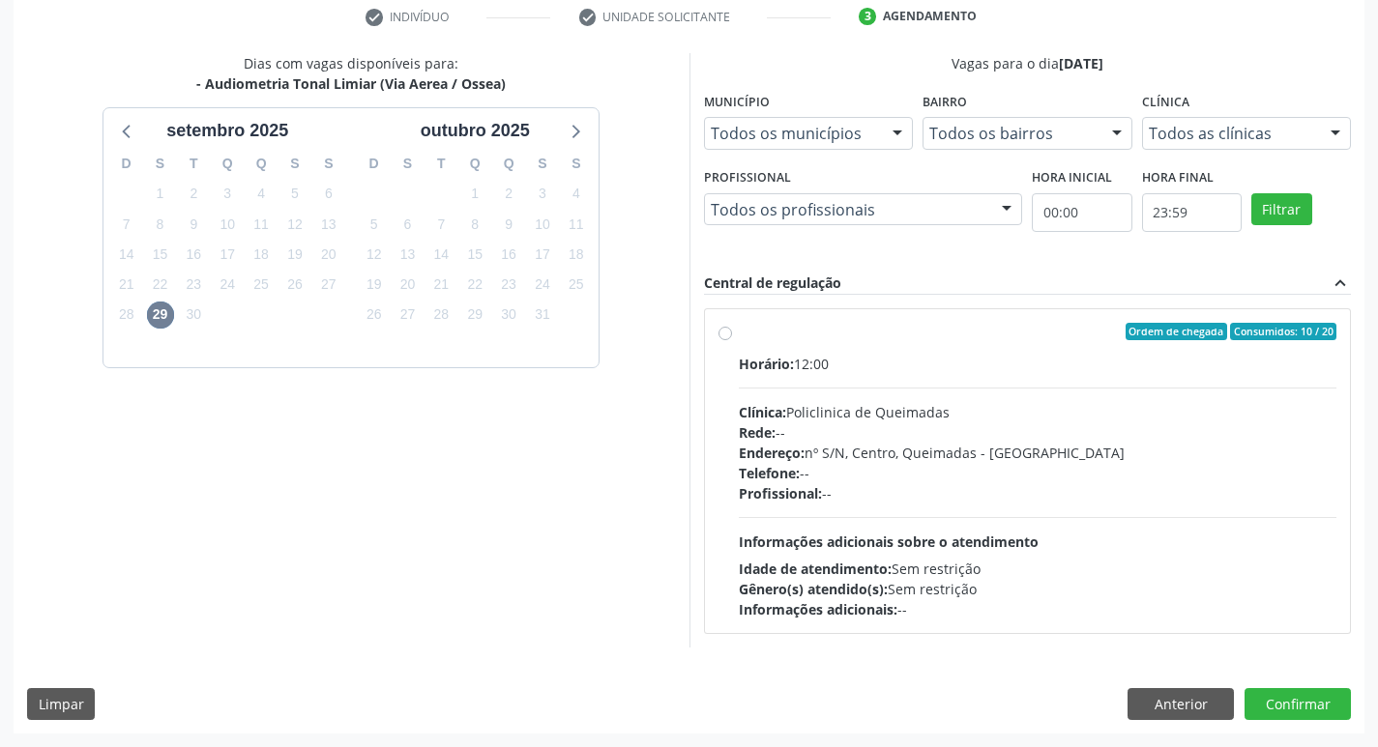
click at [1025, 346] on label "Ordem de chegada Consumidos: 10 / 20 Horário: 12:00 Clínica: Policlinica de Que…" at bounding box center [1038, 471] width 598 height 297
click at [732, 340] on input "Ordem de chegada Consumidos: 10 / 20 Horário: 12:00 Clínica: Policlinica de Que…" at bounding box center [725, 331] width 14 height 17
radio input "true"
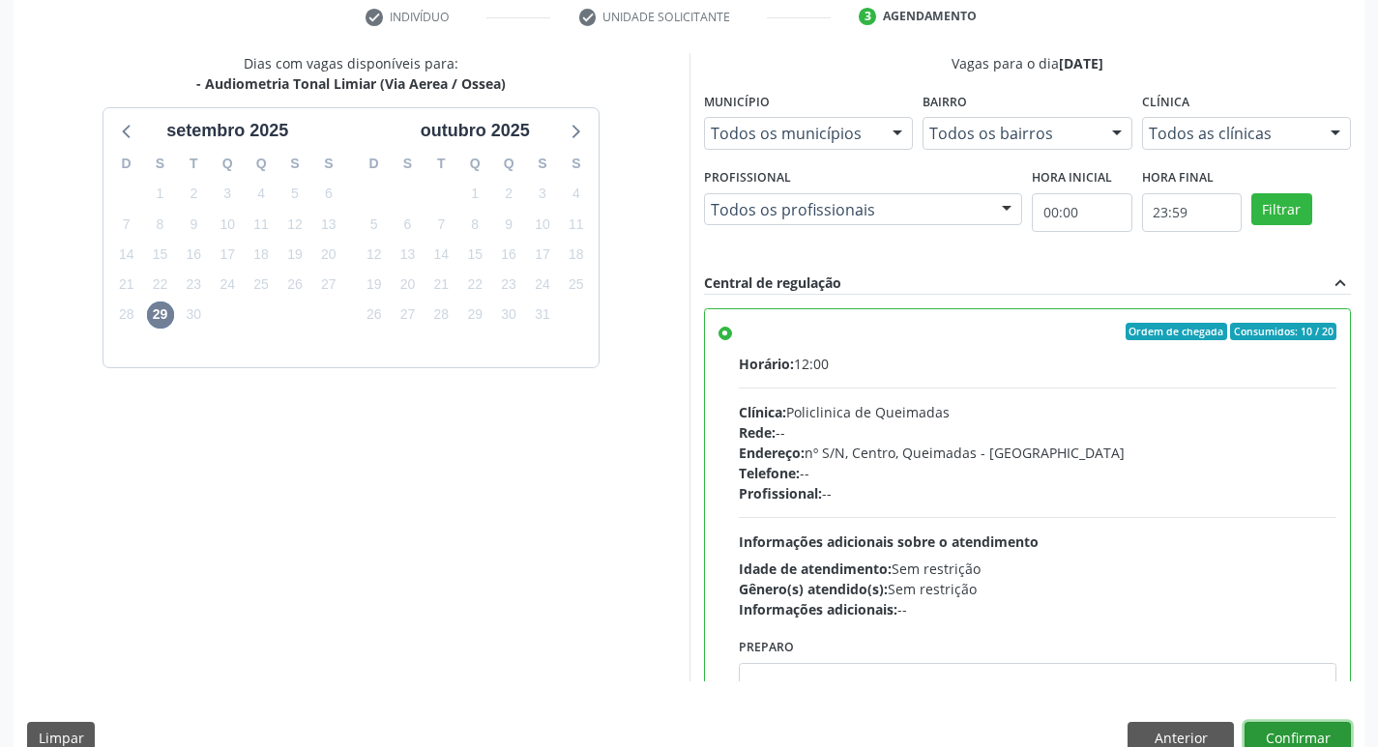
click at [1267, 729] on button "Confirmar" at bounding box center [1297, 738] width 106 height 33
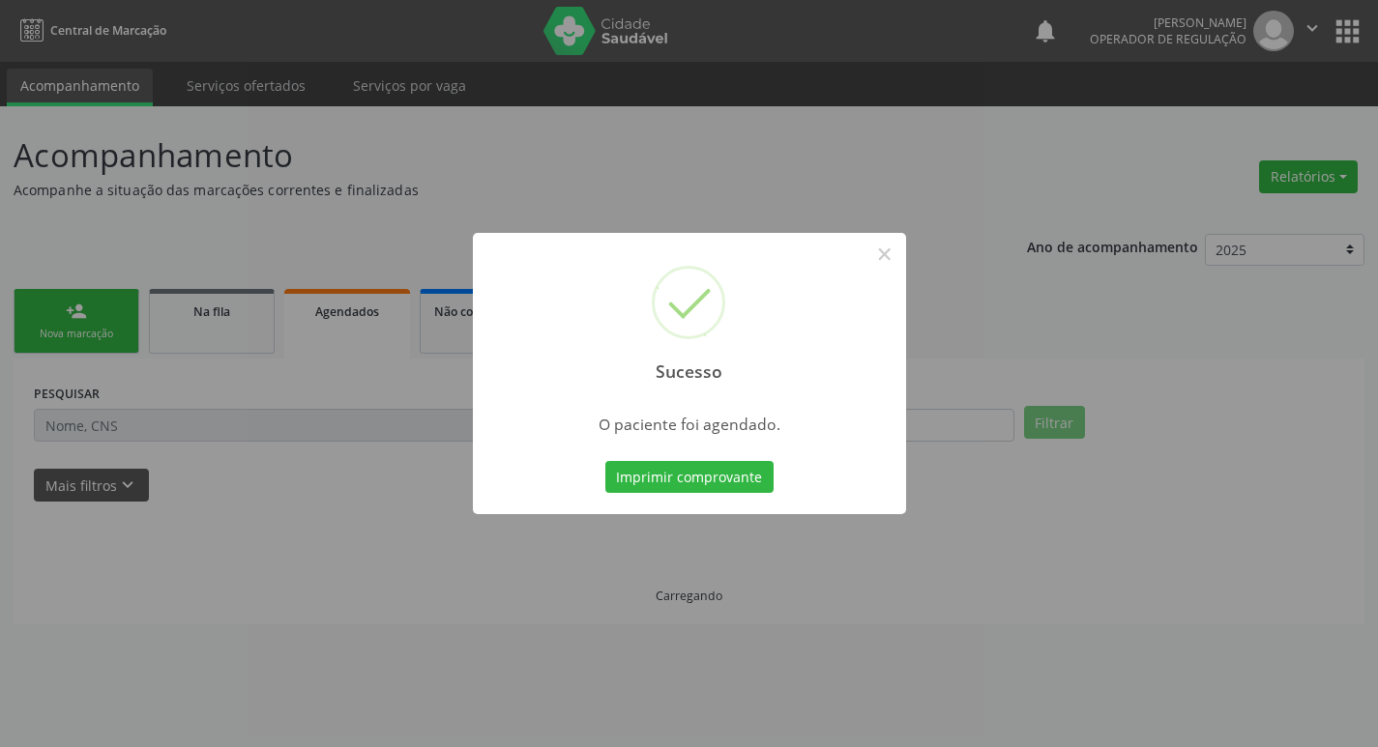
scroll to position [0, 0]
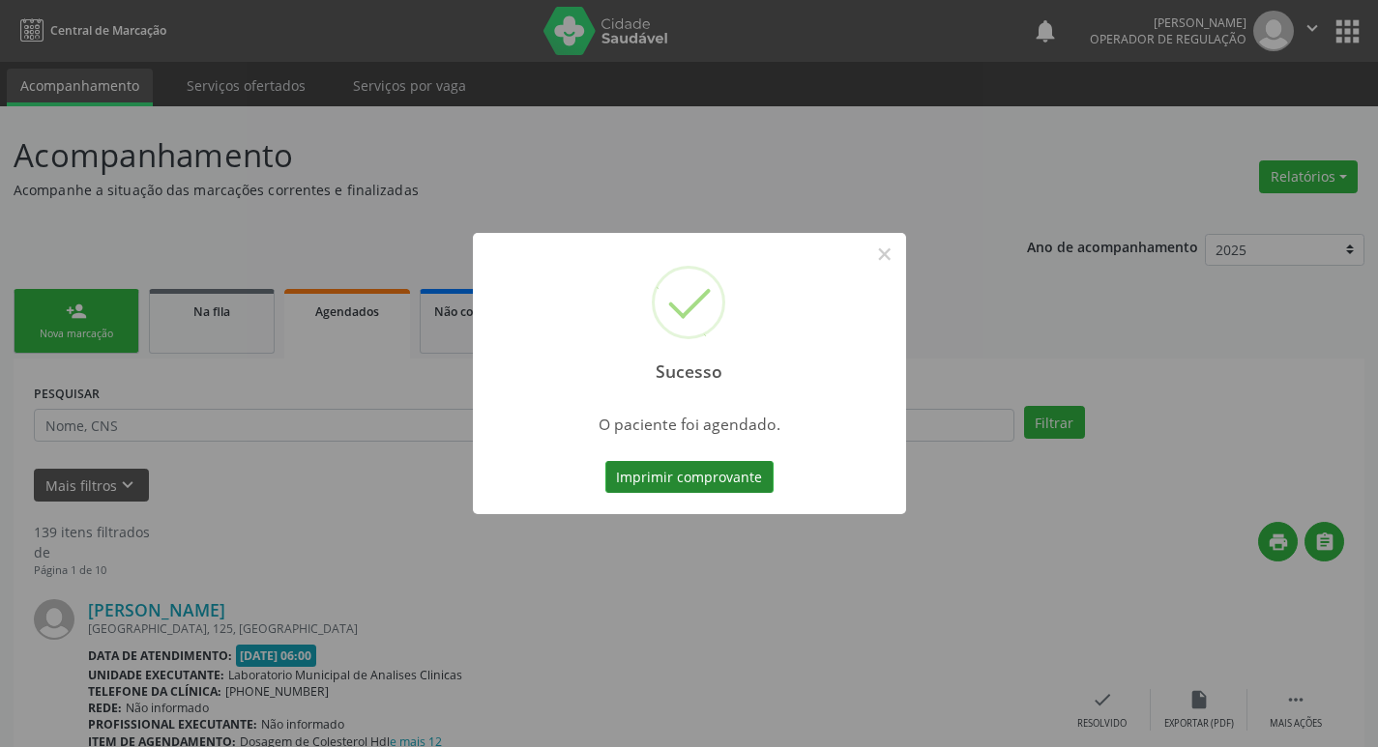
click at [733, 468] on button "Imprimir comprovante" at bounding box center [689, 477] width 168 height 33
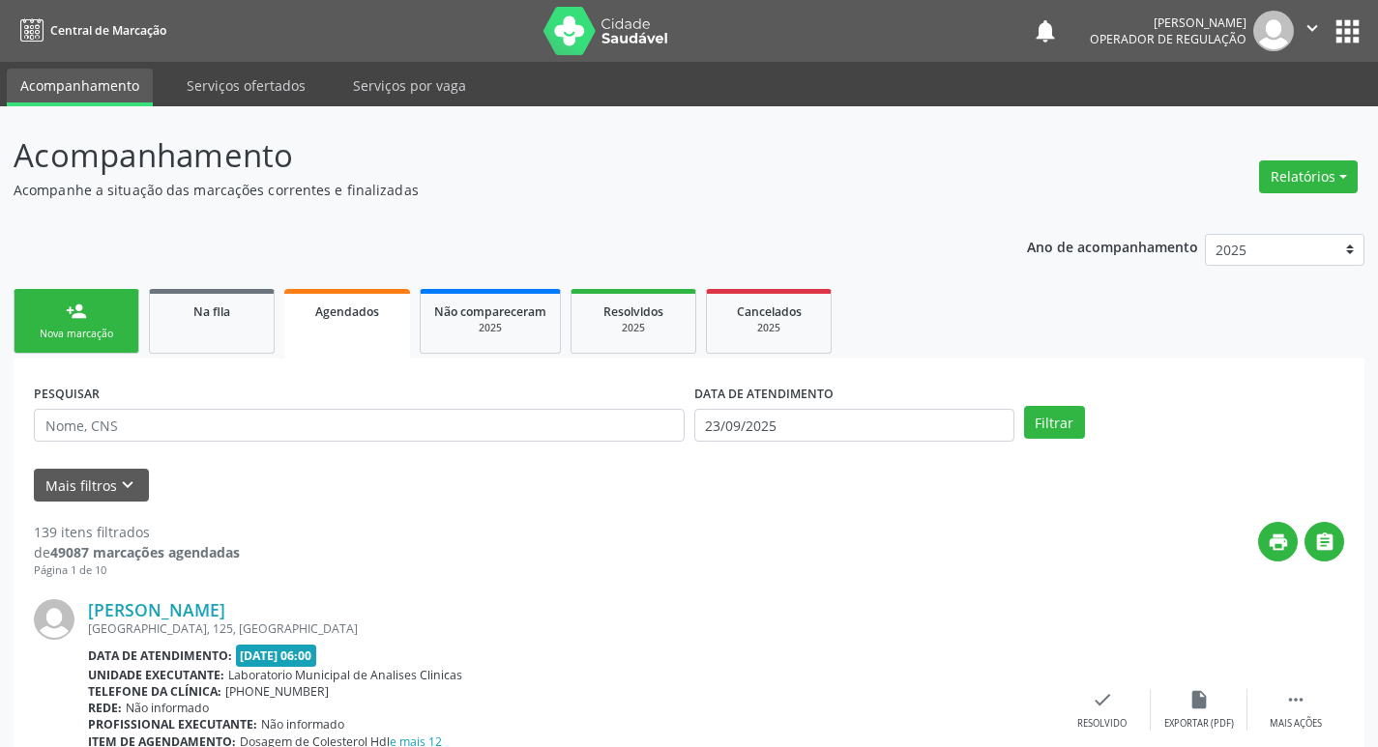
click at [86, 337] on div "Nova marcação" at bounding box center [76, 334] width 97 height 15
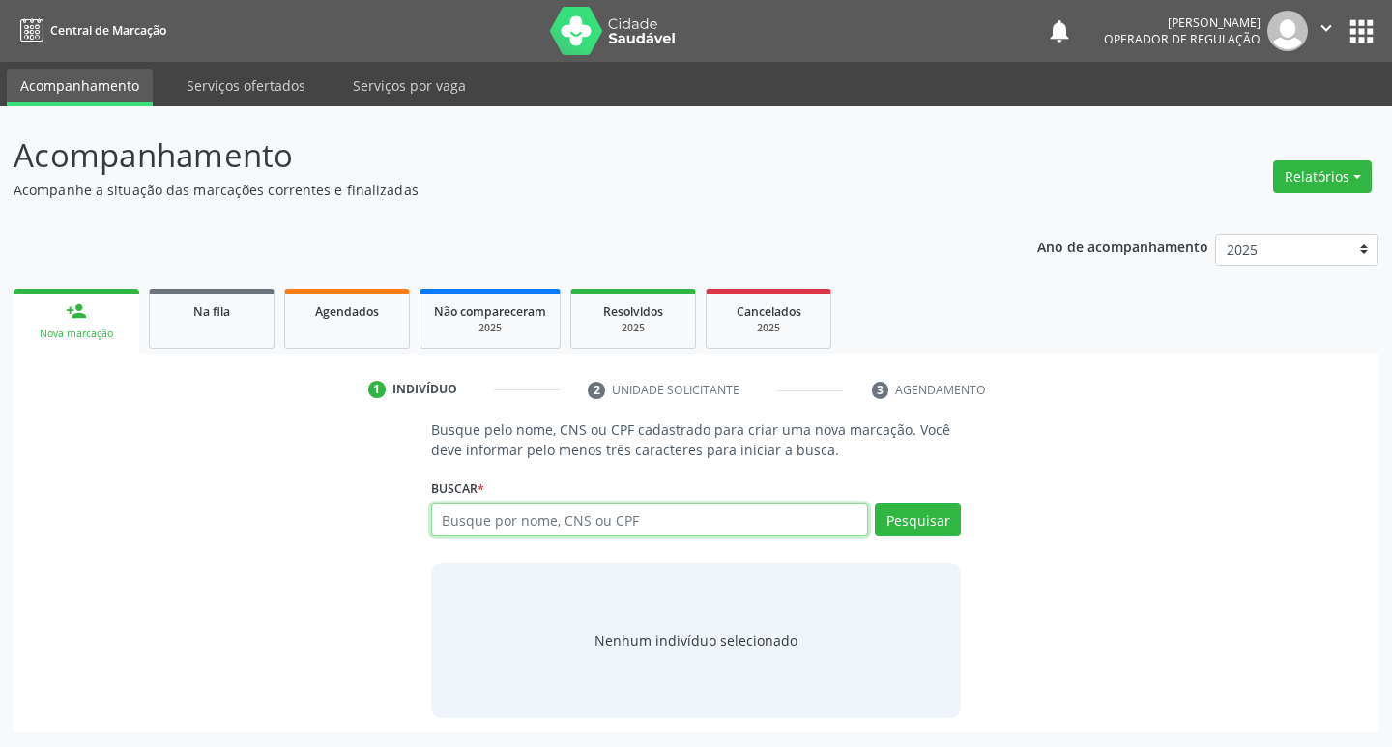
click at [610, 523] on input "text" at bounding box center [650, 520] width 438 height 33
type input "706003811216647"
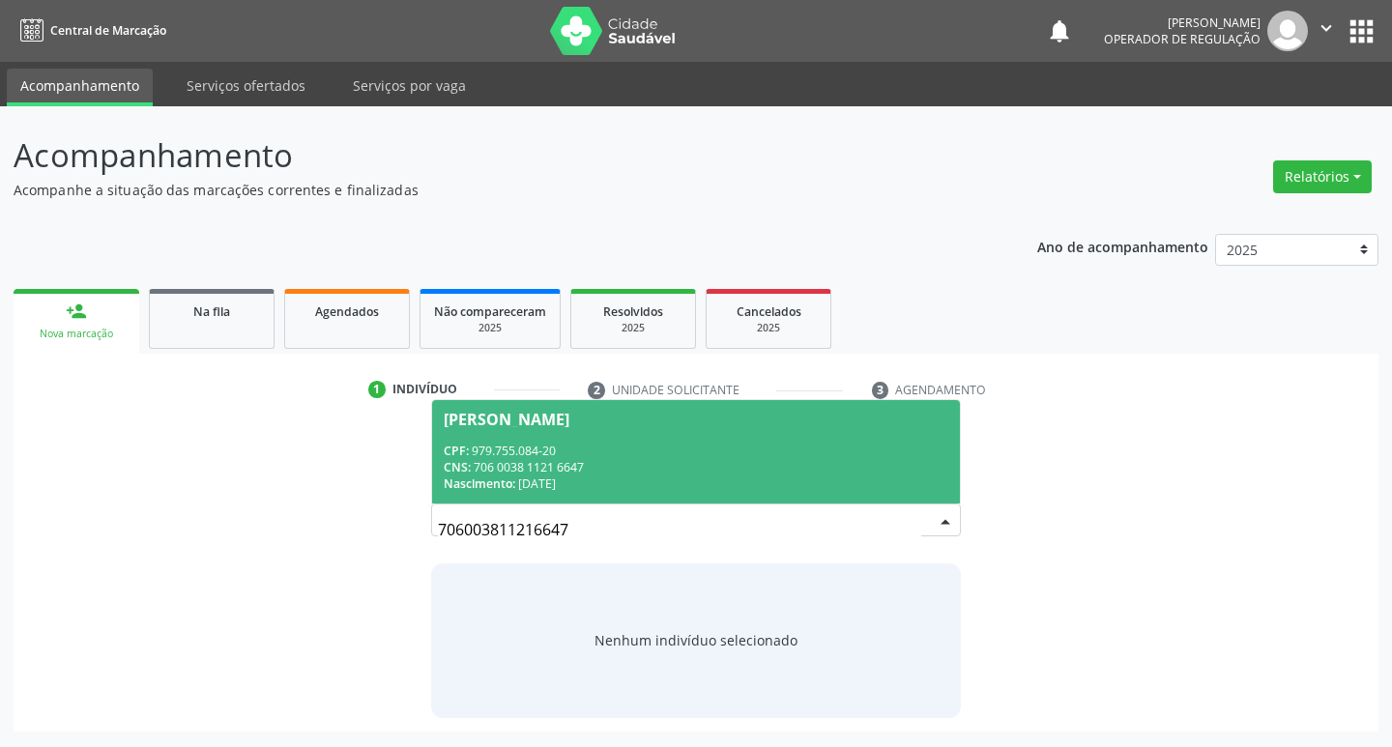
click at [861, 472] on div "CNS: 706 0038 1121 6647" at bounding box center [697, 467] width 506 height 16
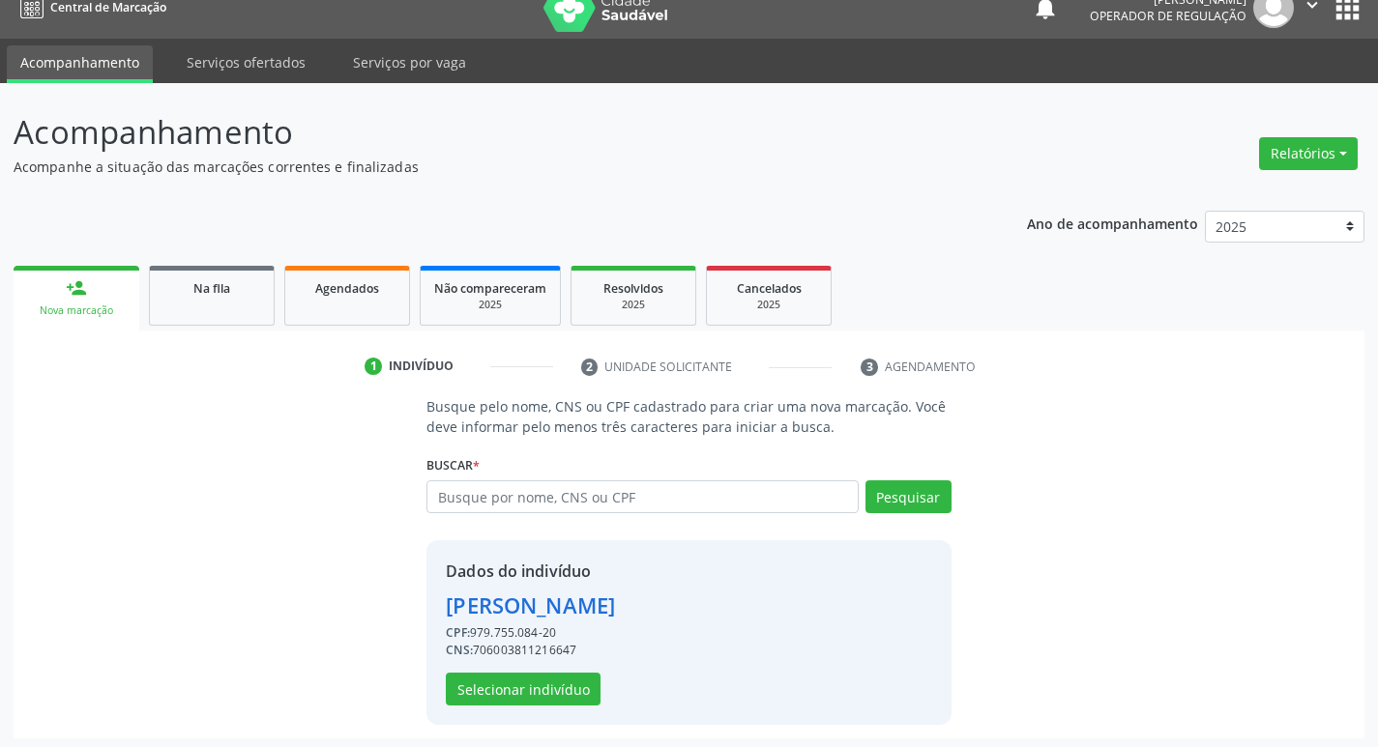
scroll to position [28, 0]
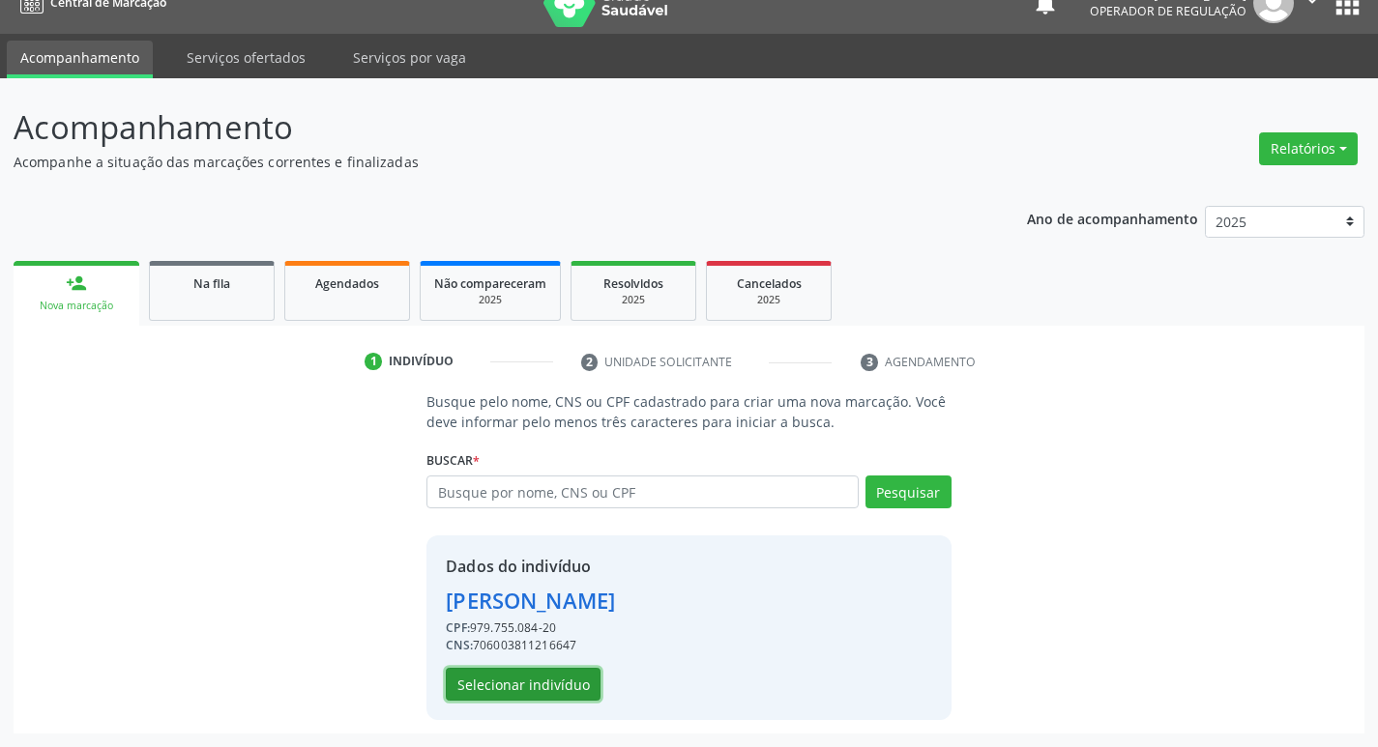
click at [480, 697] on button "Selecionar indivíduo" at bounding box center [523, 684] width 155 height 33
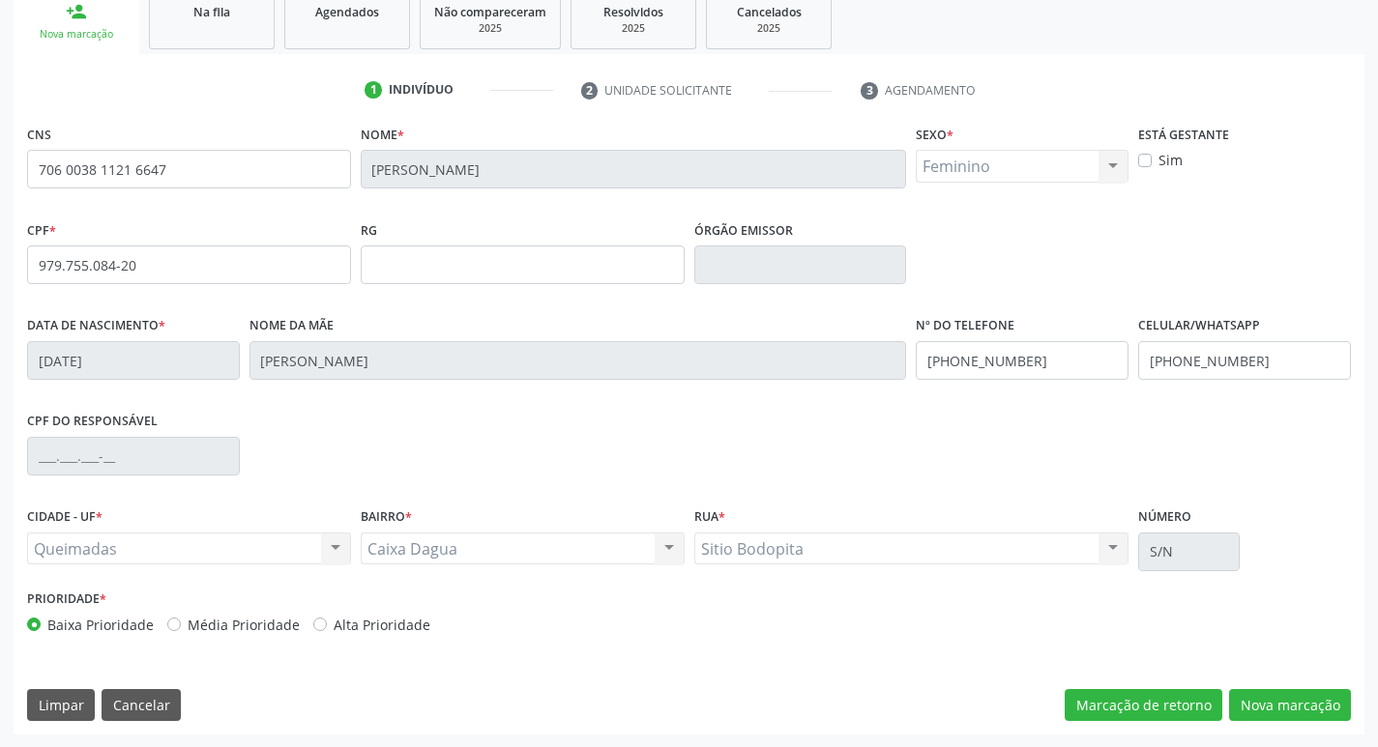
scroll to position [301, 0]
click at [1270, 697] on button "Nova marcação" at bounding box center [1290, 704] width 122 height 33
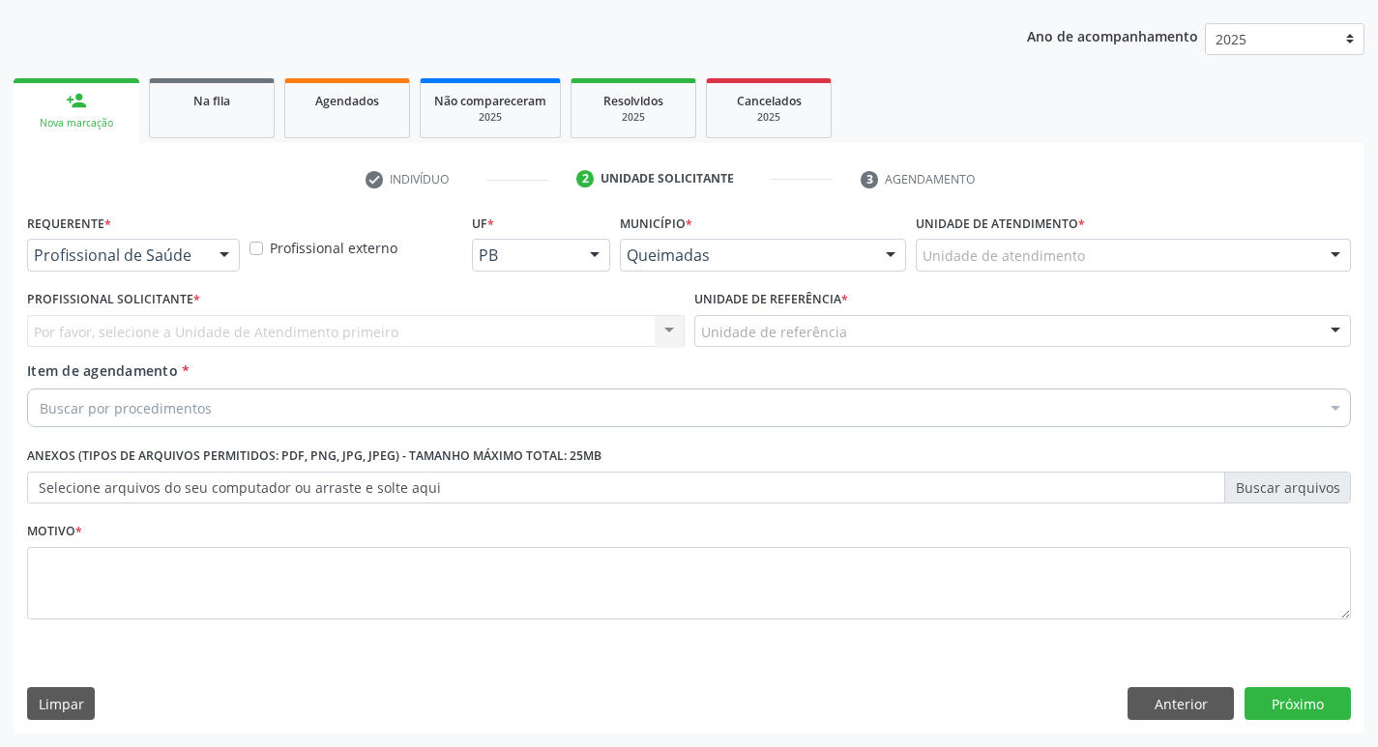
scroll to position [211, 0]
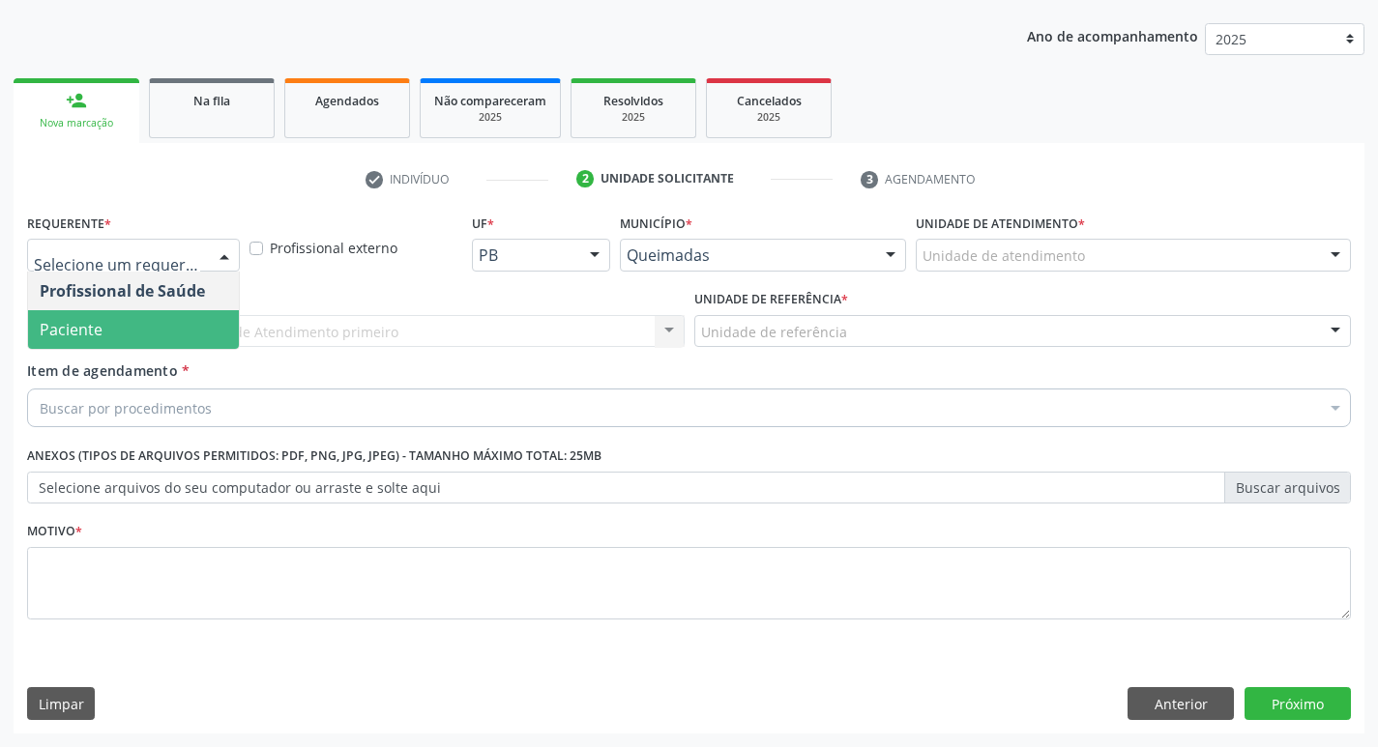
click at [131, 320] on span "Paciente" at bounding box center [133, 329] width 211 height 39
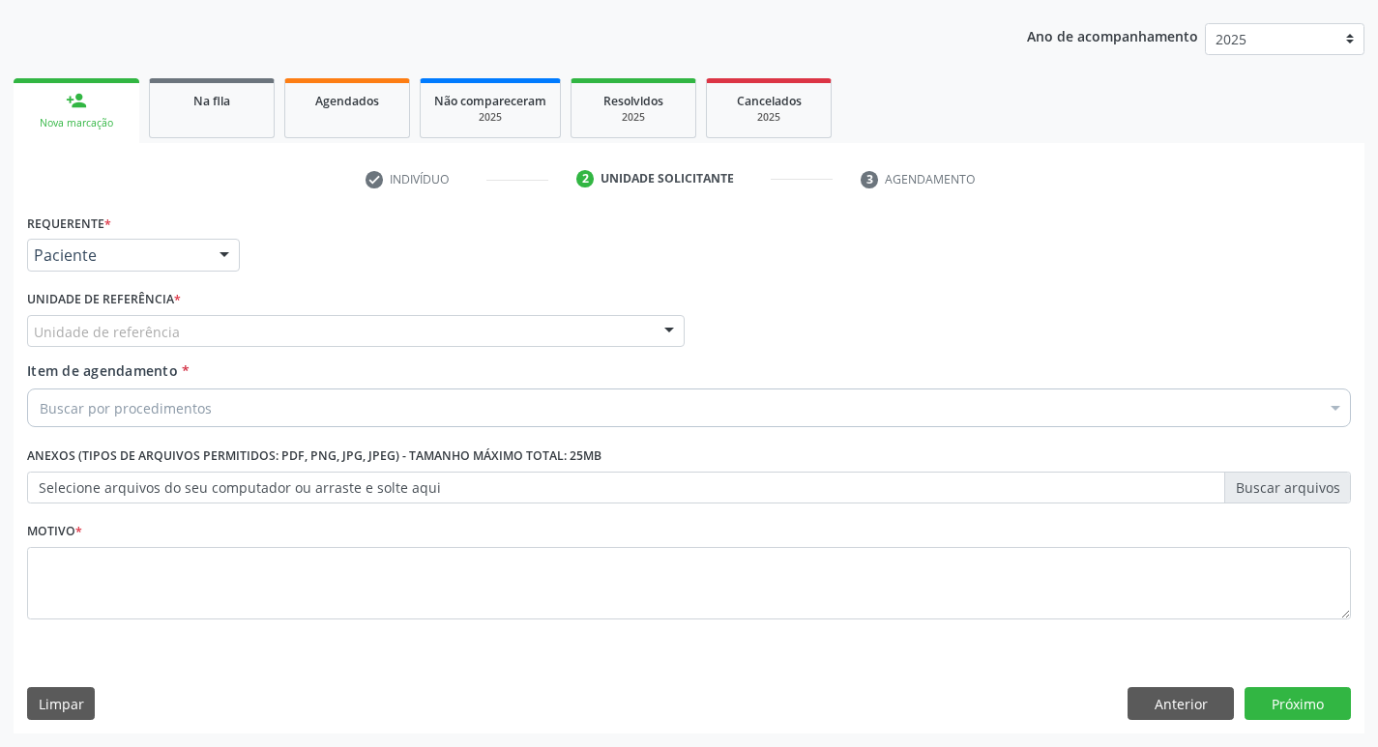
click at [131, 320] on div "Unidade de referência" at bounding box center [355, 331] width 657 height 33
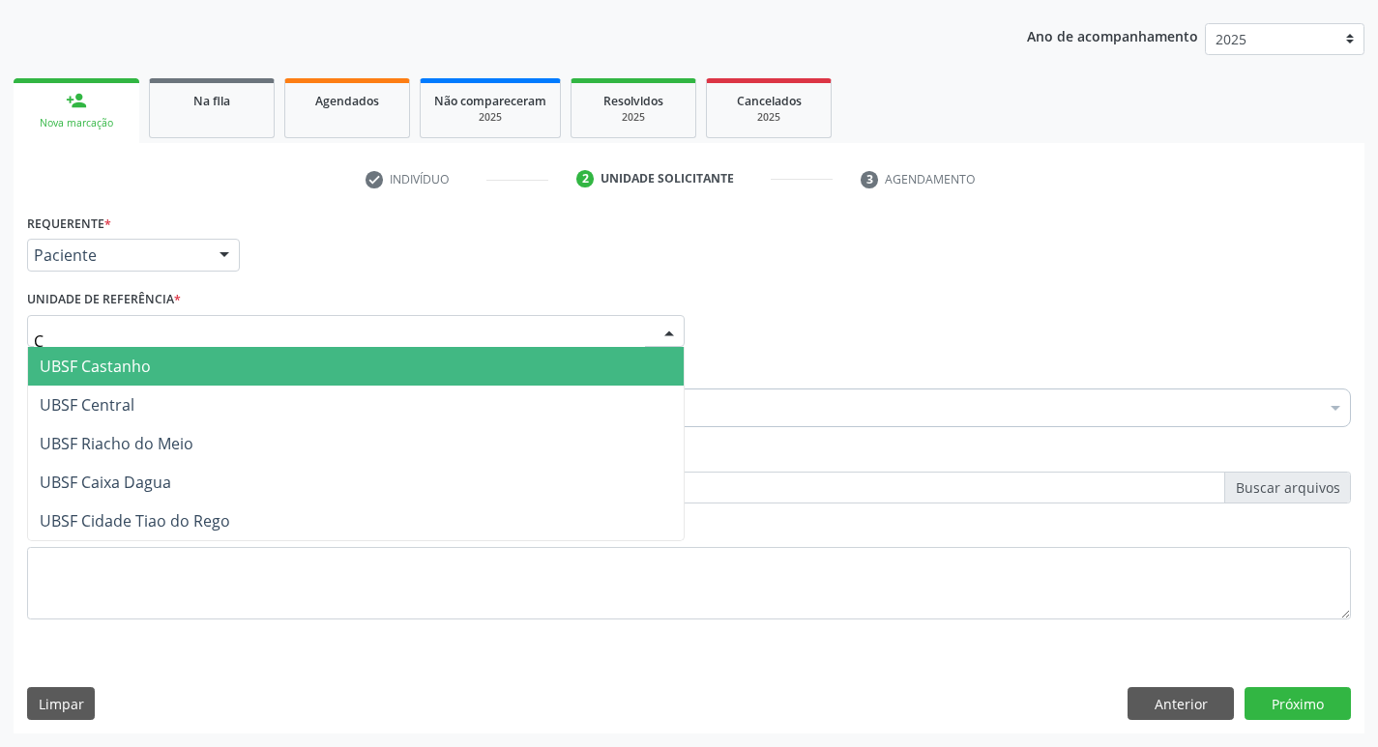
type input "CA"
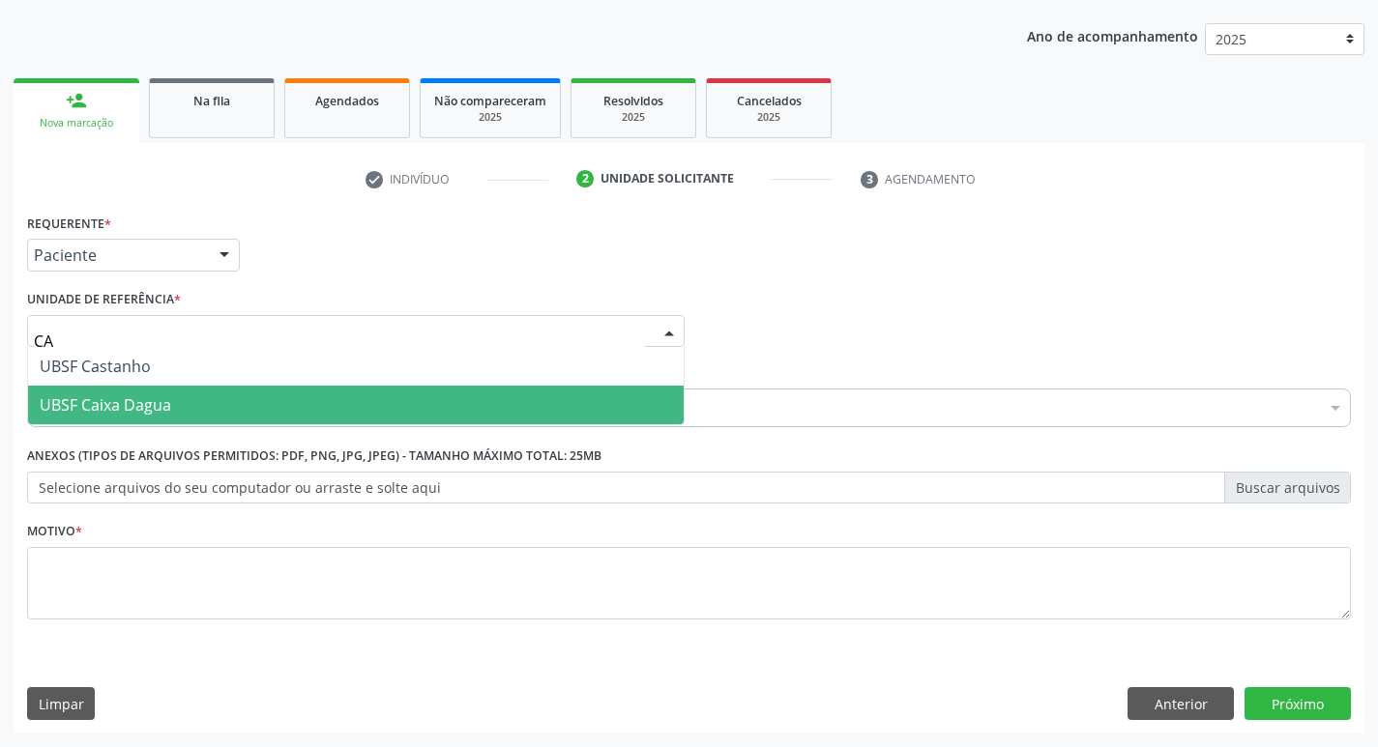
click at [105, 408] on span "UBSF Caixa Dagua" at bounding box center [105, 404] width 131 height 21
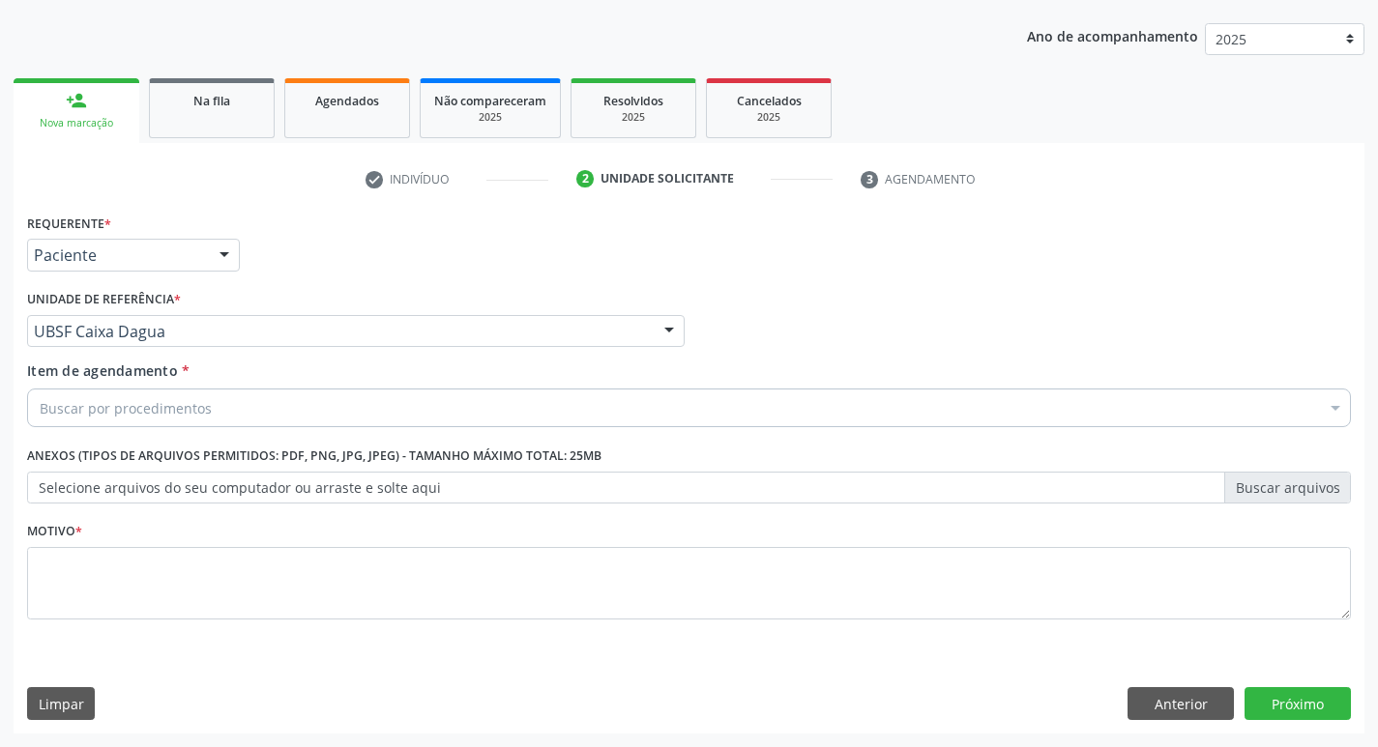
click at [102, 421] on div "Buscar por procedimentos" at bounding box center [689, 408] width 1324 height 39
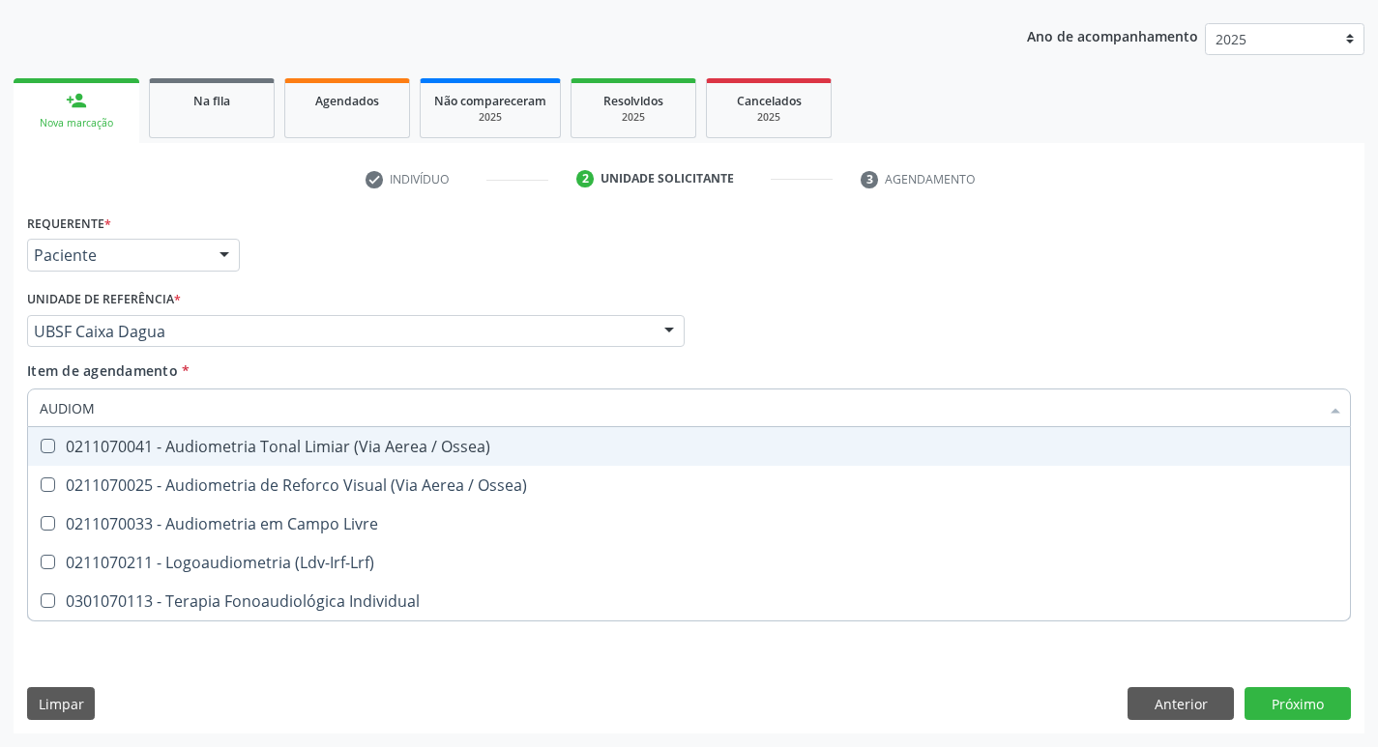
type input "AUDIOME"
click at [208, 440] on div "0211070041 - Audiometria Tonal Limiar (Via Aerea / Ossea)" at bounding box center [689, 446] width 1298 height 15
checkbox Ossea\) "true"
click at [400, 273] on div "Requerente * Paciente Profissional de Saúde Paciente Nenhum resultado encontrad…" at bounding box center [688, 246] width 1333 height 75
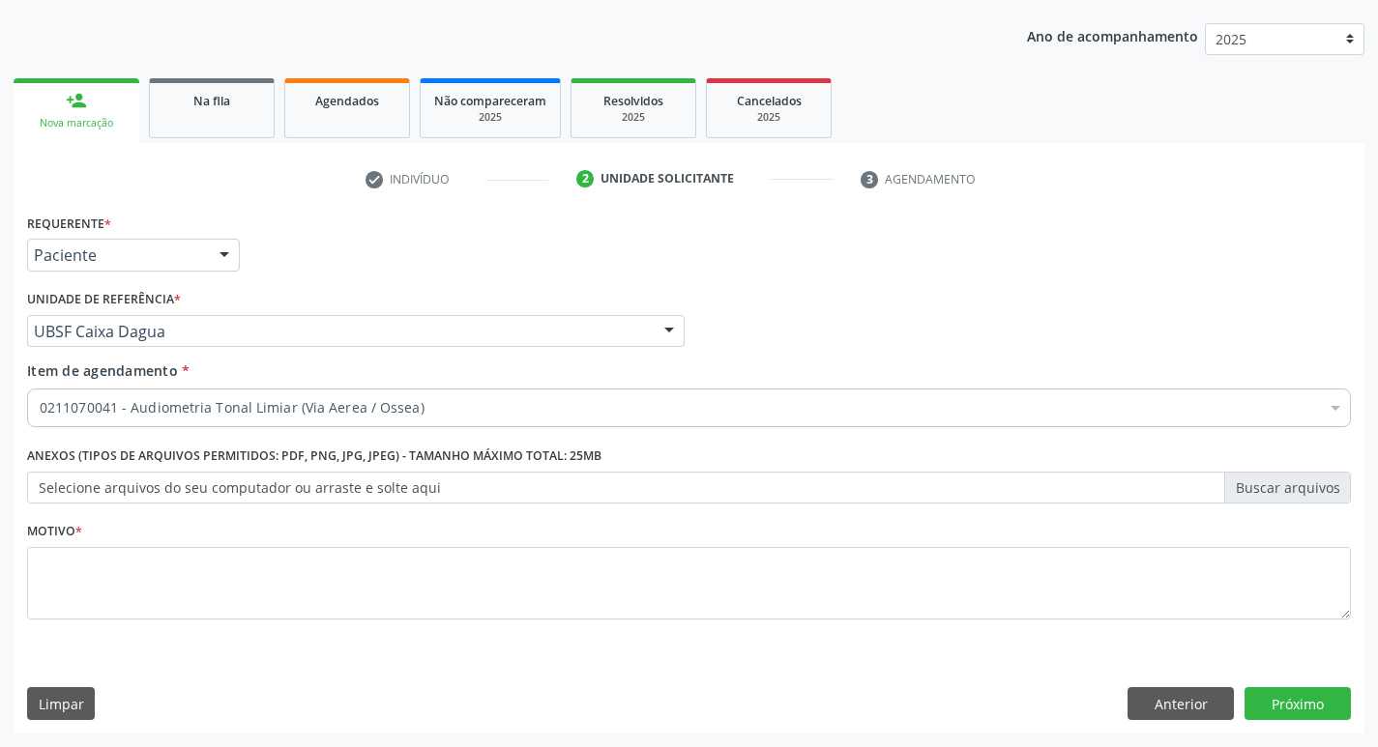
checkbox Ossea\) "true"
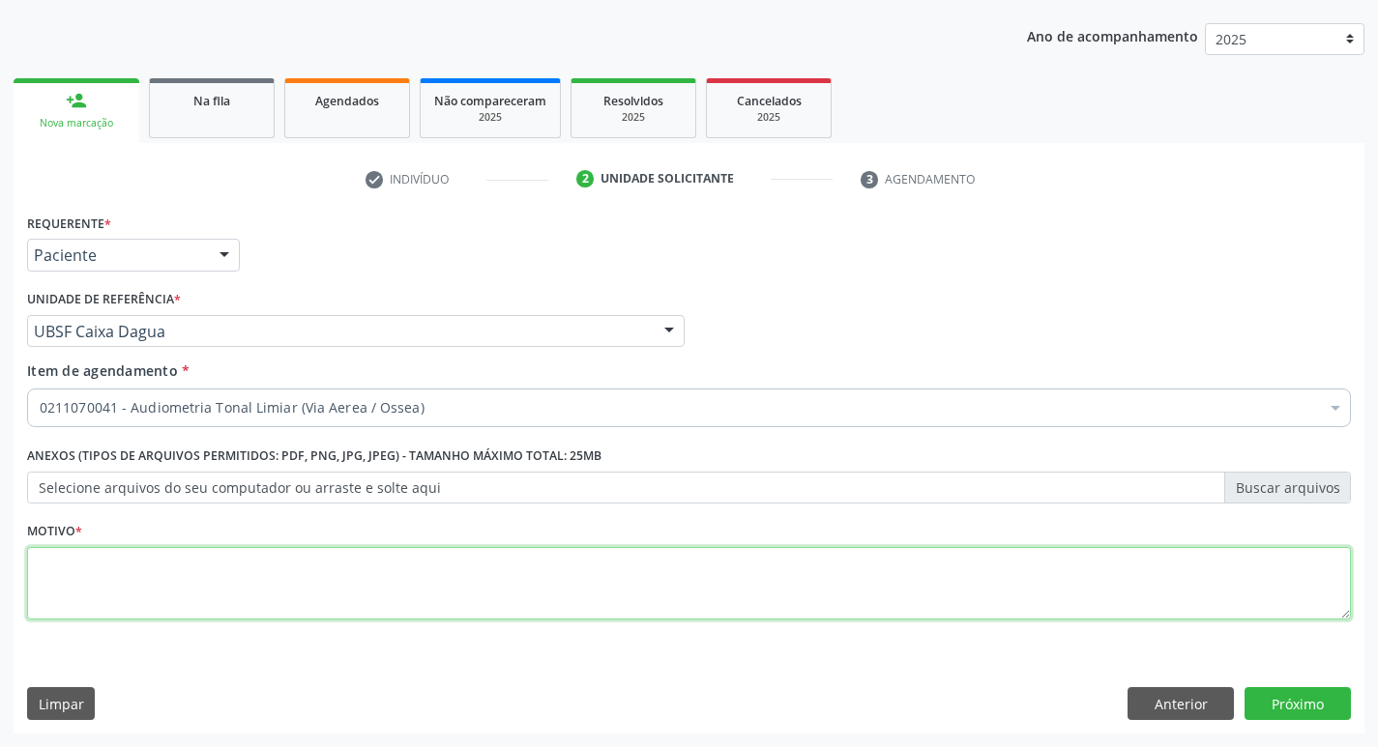
click at [189, 600] on textarea at bounding box center [689, 583] width 1324 height 73
type textarea "AVALIAÇÃO"
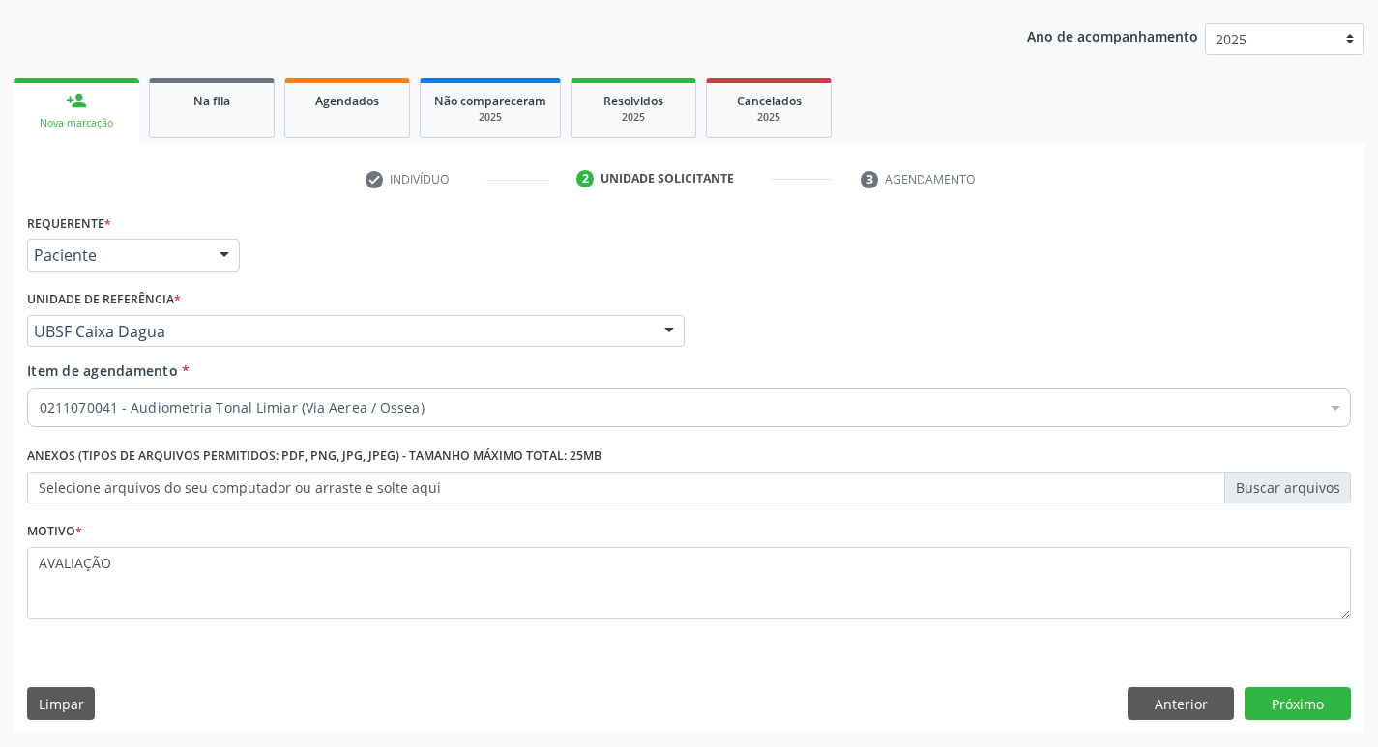
click at [1282, 684] on div "Requerente * Paciente Profissional de Saúde Paciente Nenhum resultado encontrad…" at bounding box center [689, 471] width 1351 height 525
click at [1284, 693] on button "Próximo" at bounding box center [1297, 703] width 106 height 33
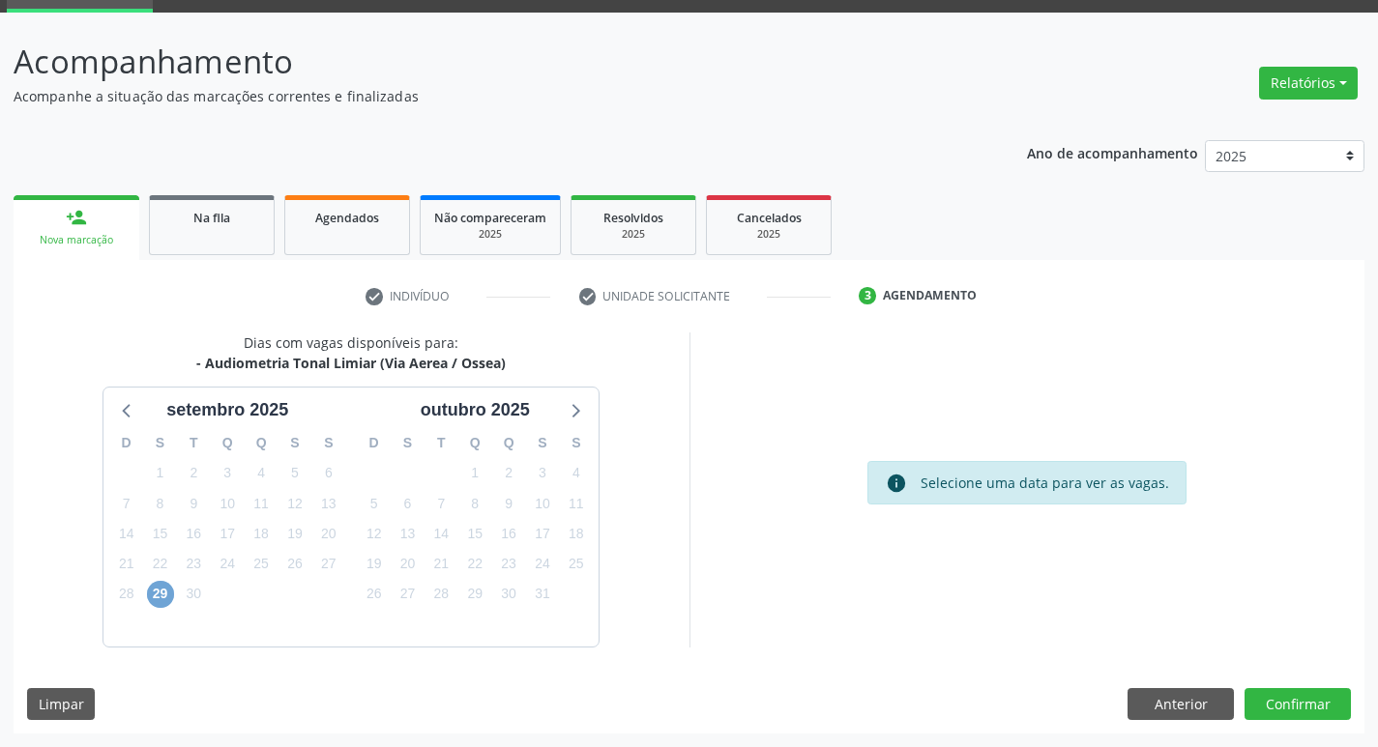
click at [167, 606] on span "29" at bounding box center [160, 594] width 27 height 27
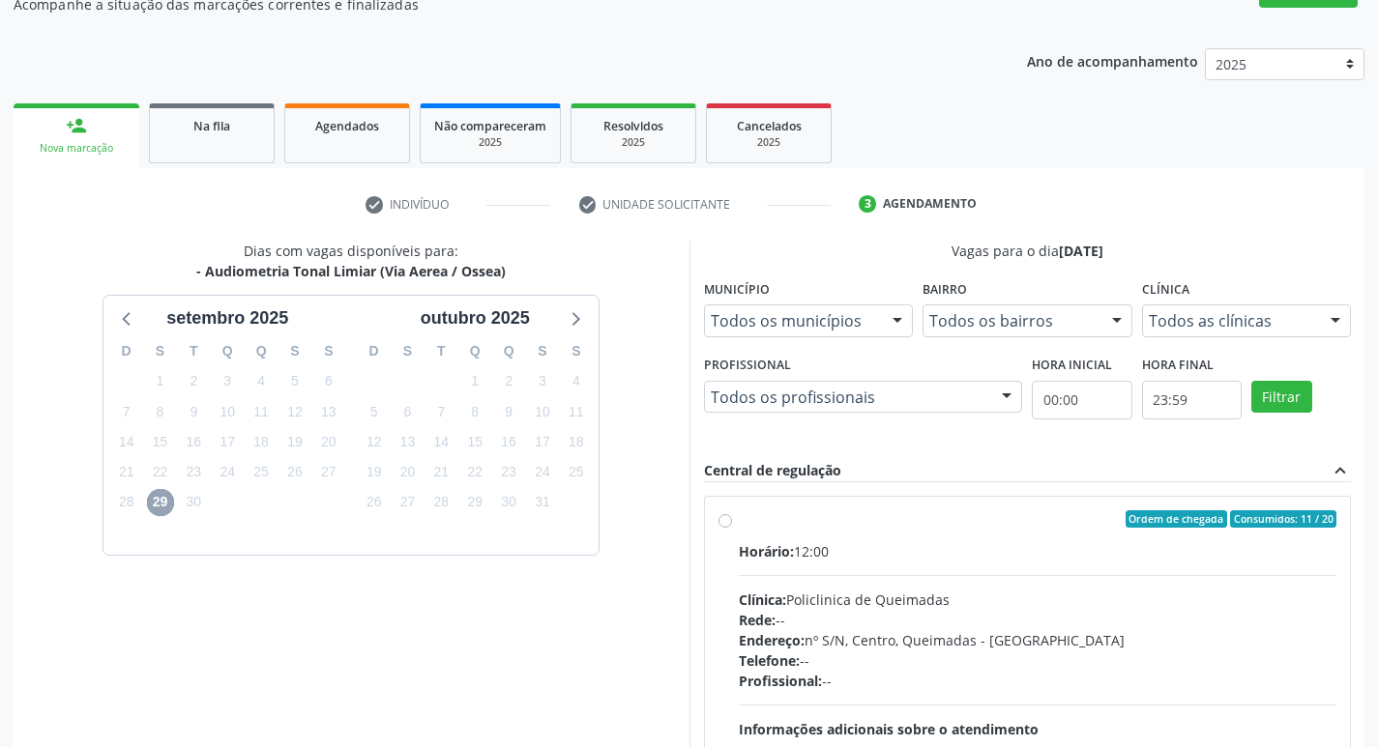
scroll to position [373, 0]
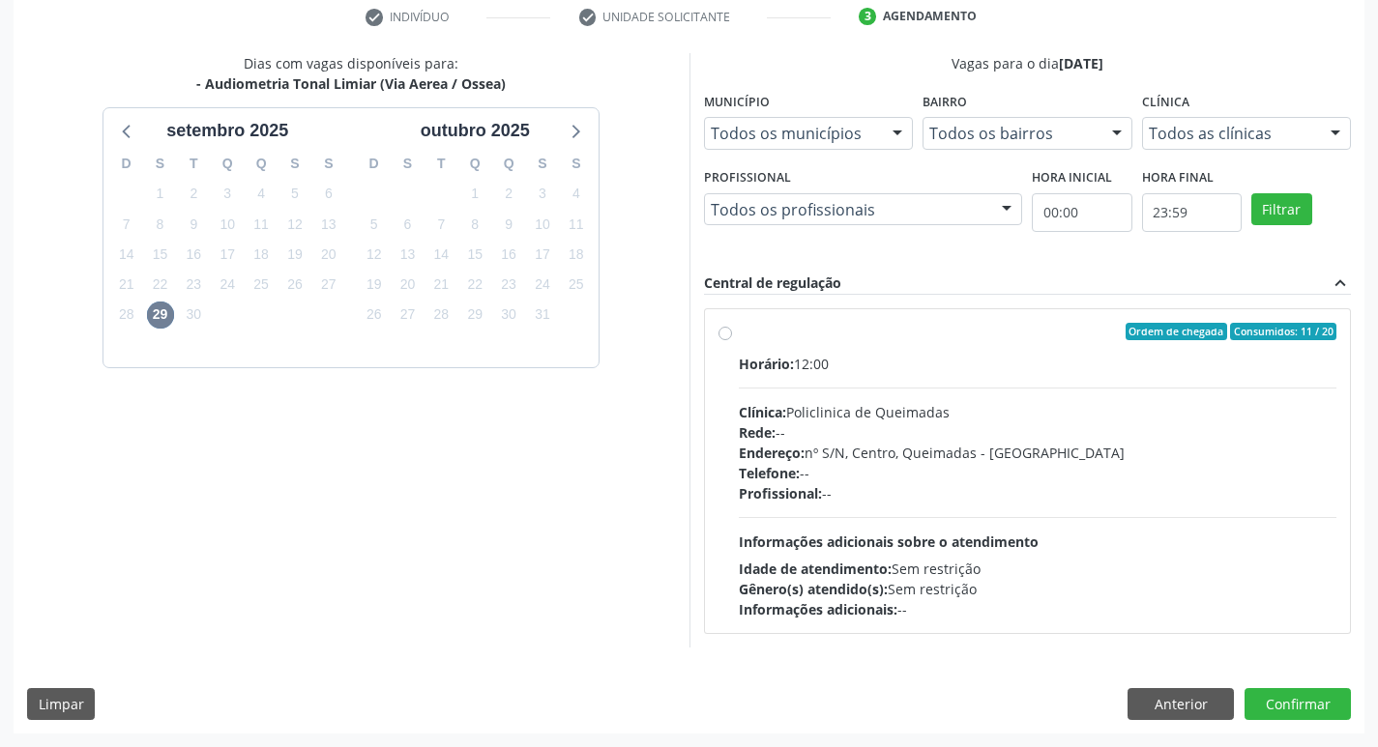
click at [972, 354] on div "Horário: 12:00" at bounding box center [1038, 364] width 598 height 20
click at [732, 340] on input "Ordem de chegada Consumidos: 11 / 20 Horário: 12:00 Clínica: Policlinica de Que…" at bounding box center [725, 331] width 14 height 17
radio input "true"
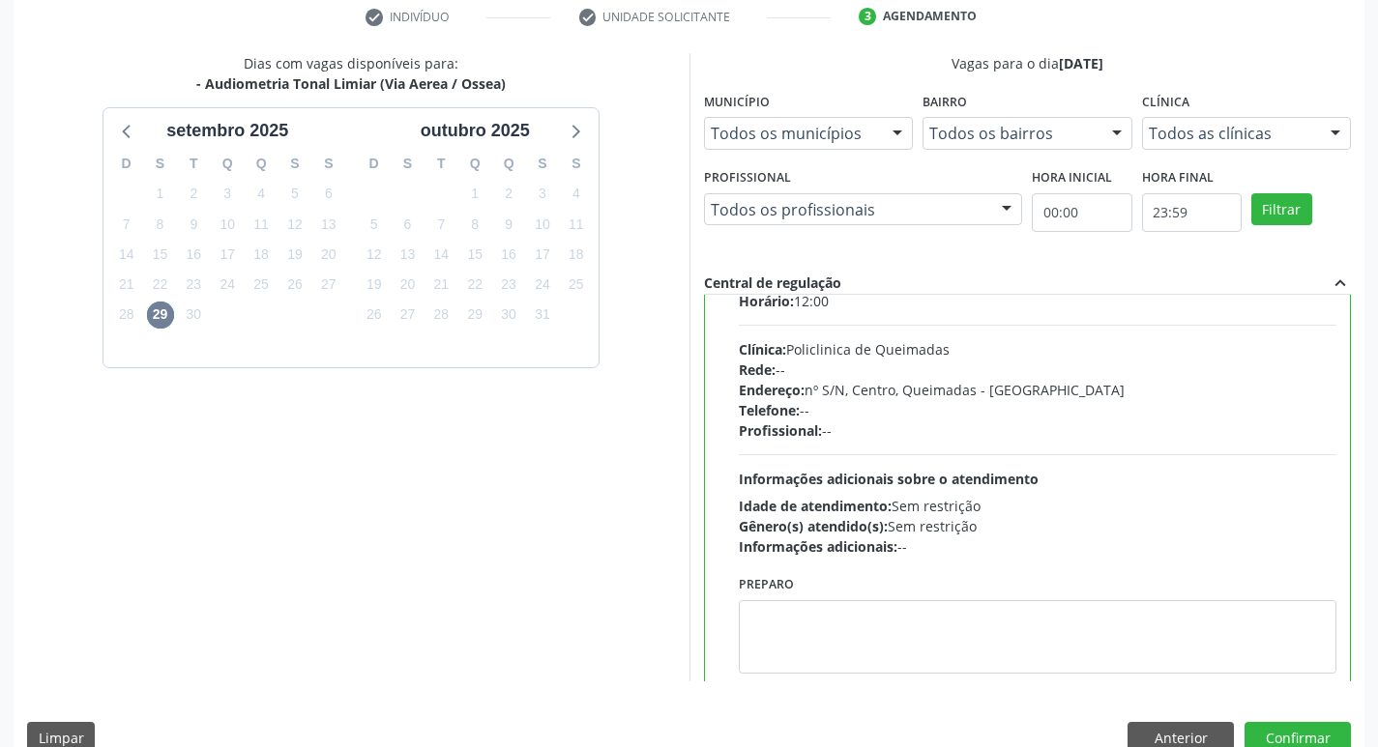
scroll to position [96, 0]
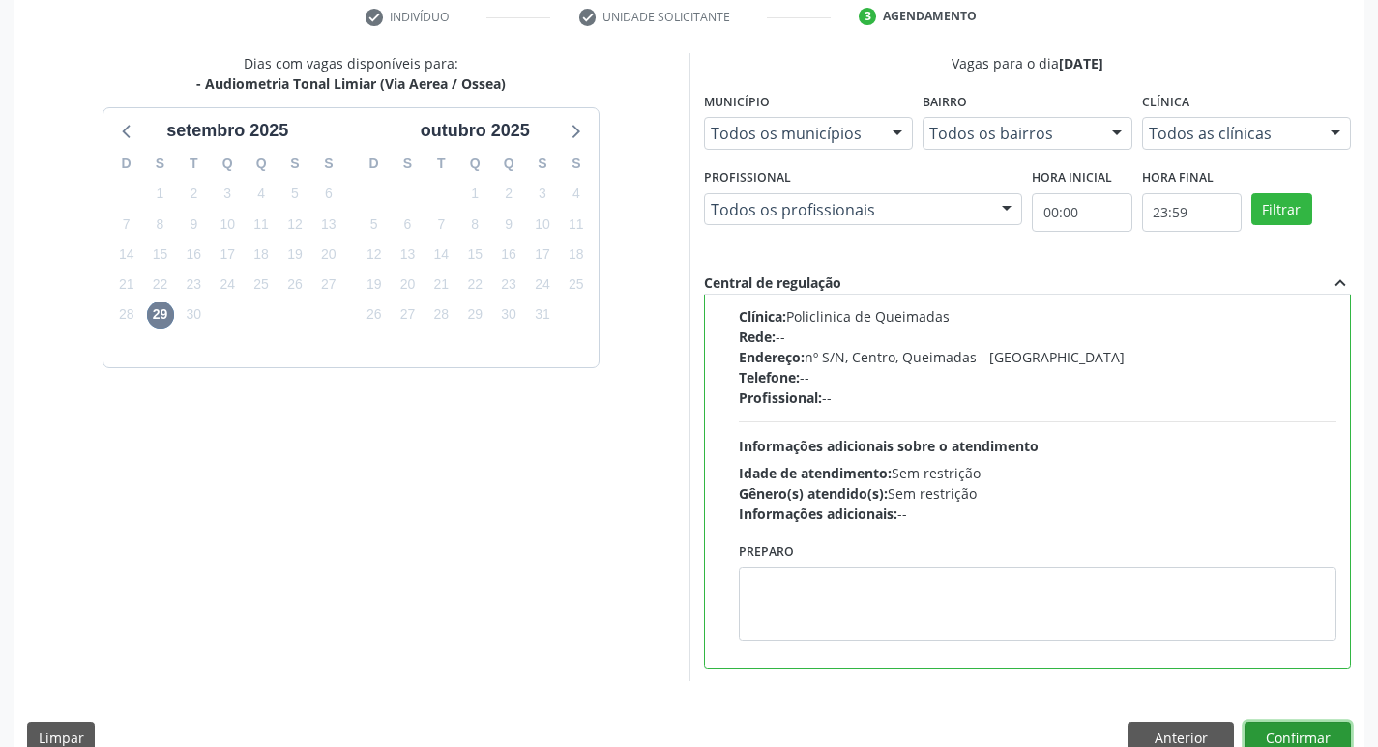
click at [1272, 726] on button "Confirmar" at bounding box center [1297, 738] width 106 height 33
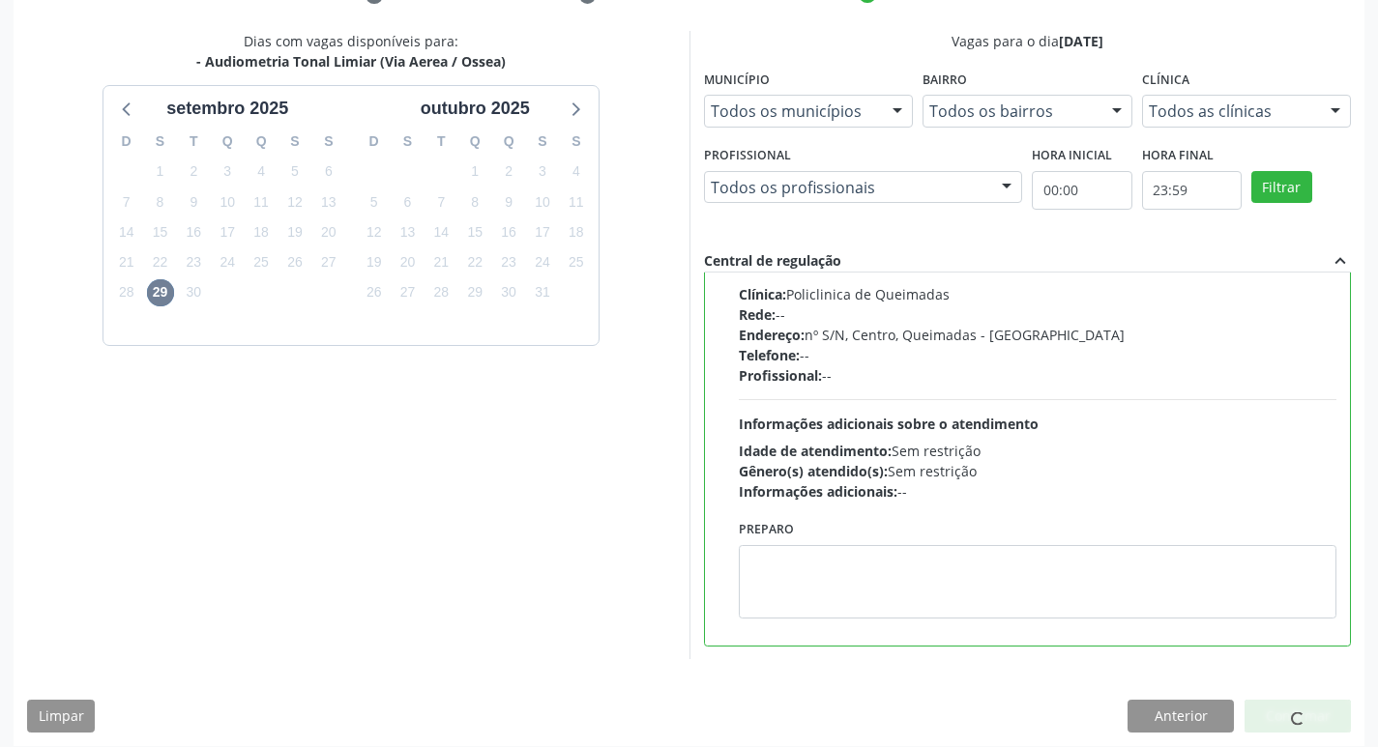
scroll to position [408, 0]
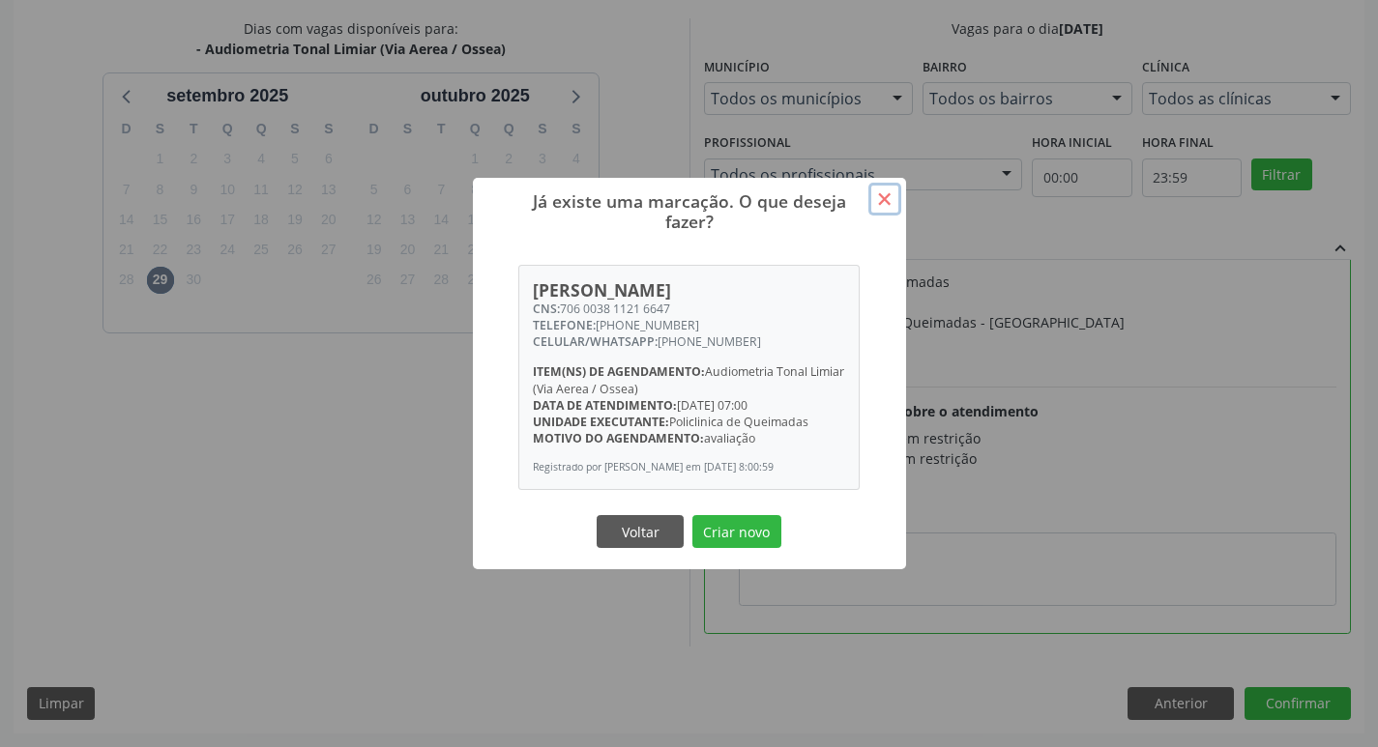
click at [886, 201] on button "×" at bounding box center [884, 199] width 33 height 33
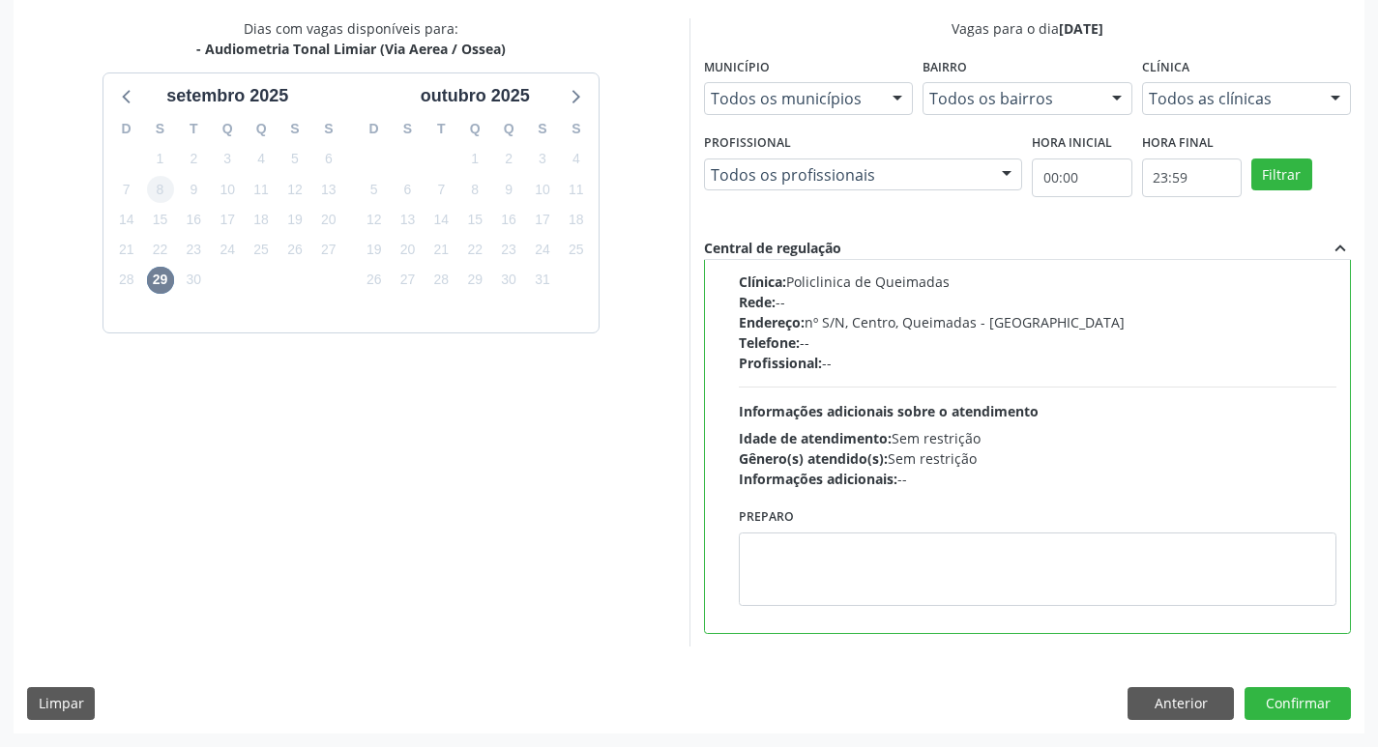
scroll to position [118, 0]
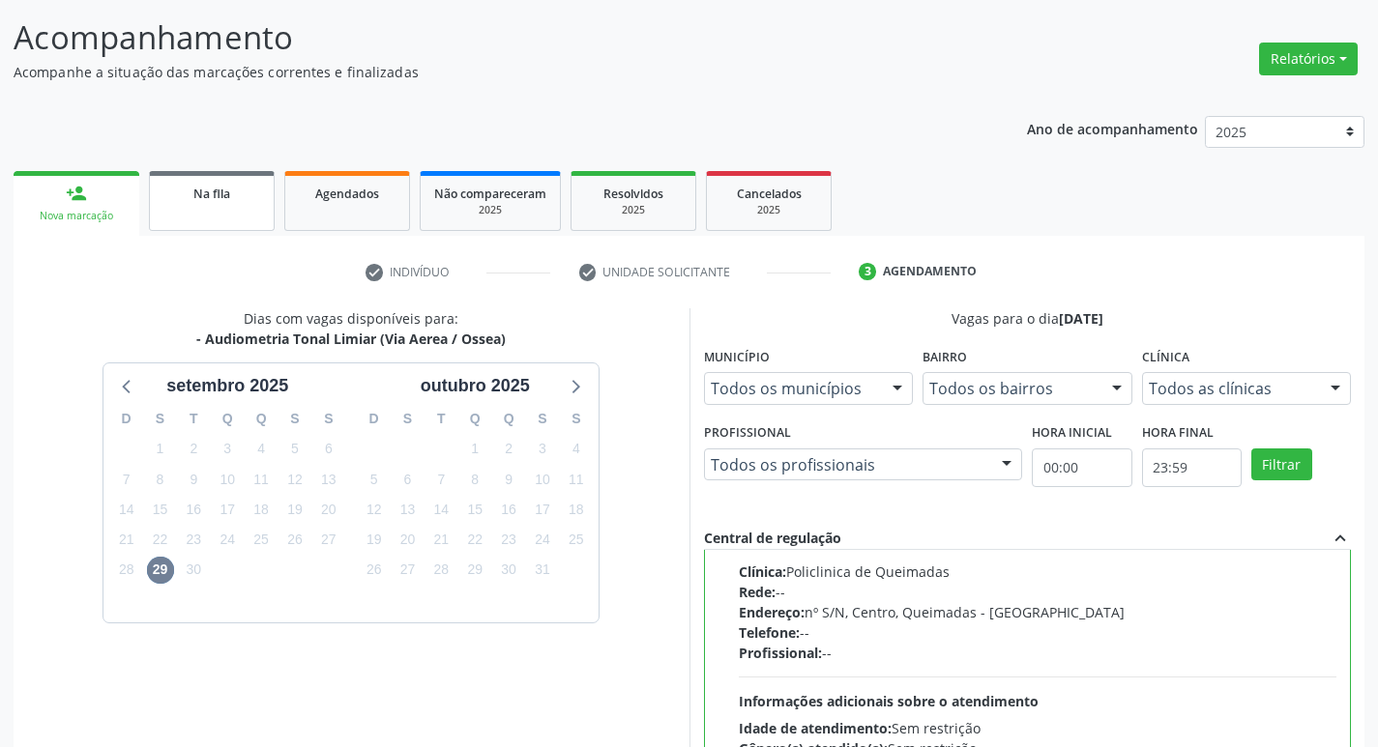
click at [193, 175] on link "Na fila" at bounding box center [212, 201] width 126 height 60
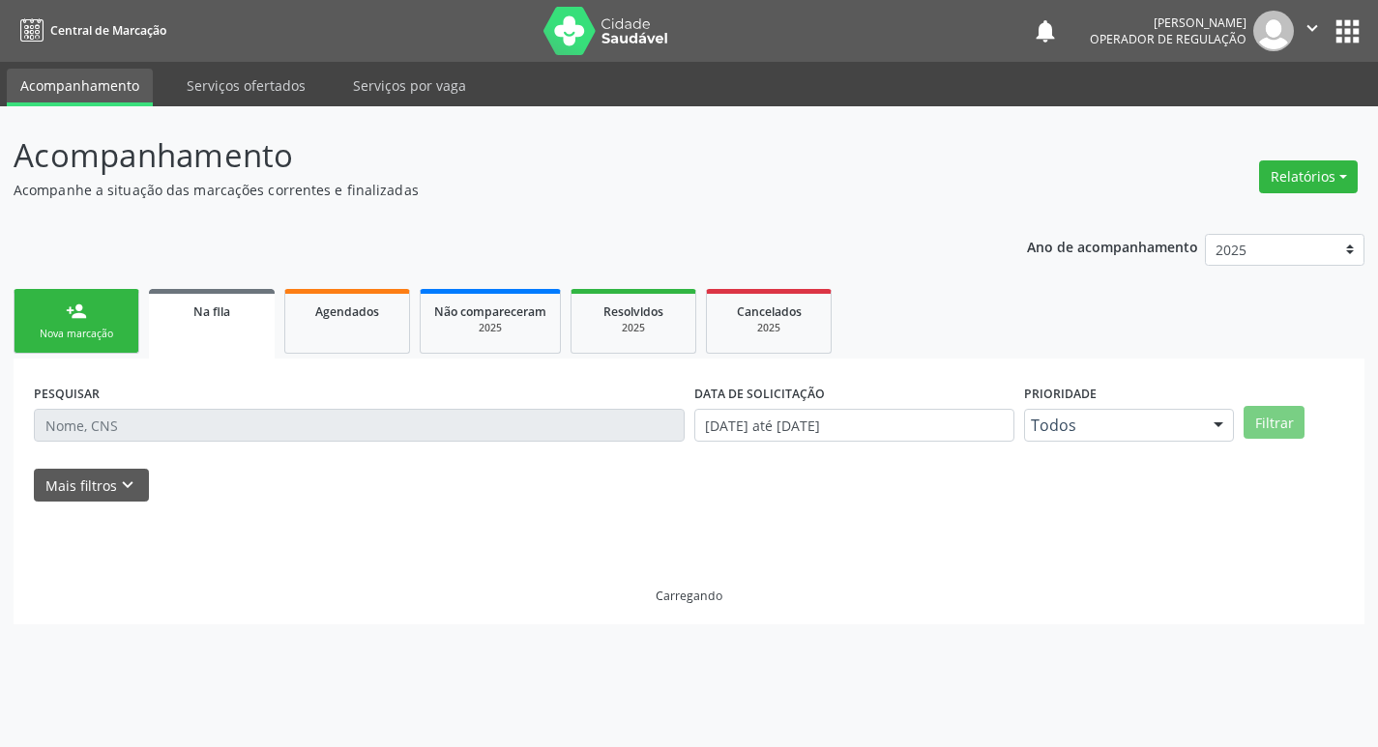
scroll to position [0, 0]
click at [106, 343] on link "person_add Nova marcação" at bounding box center [77, 321] width 126 height 65
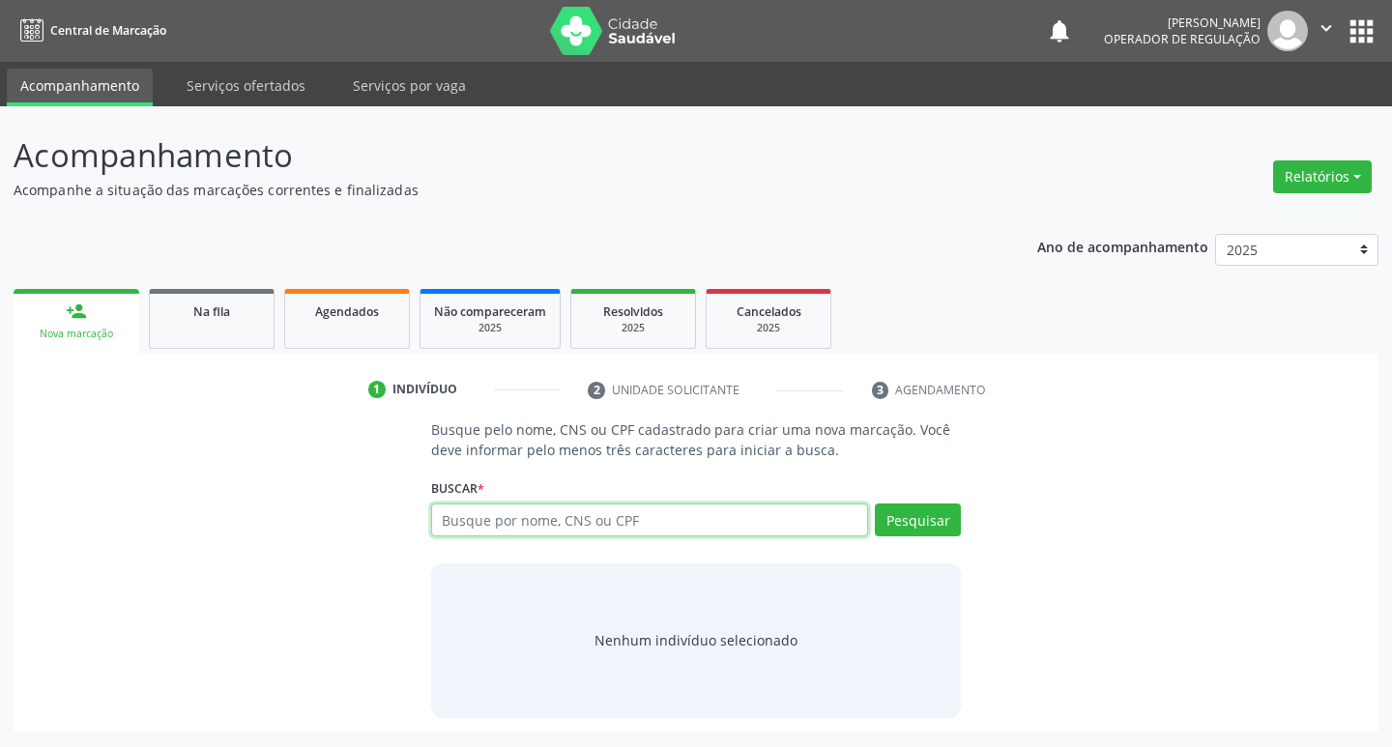
click at [547, 530] on input "text" at bounding box center [650, 520] width 438 height 33
type input "705202401086971"
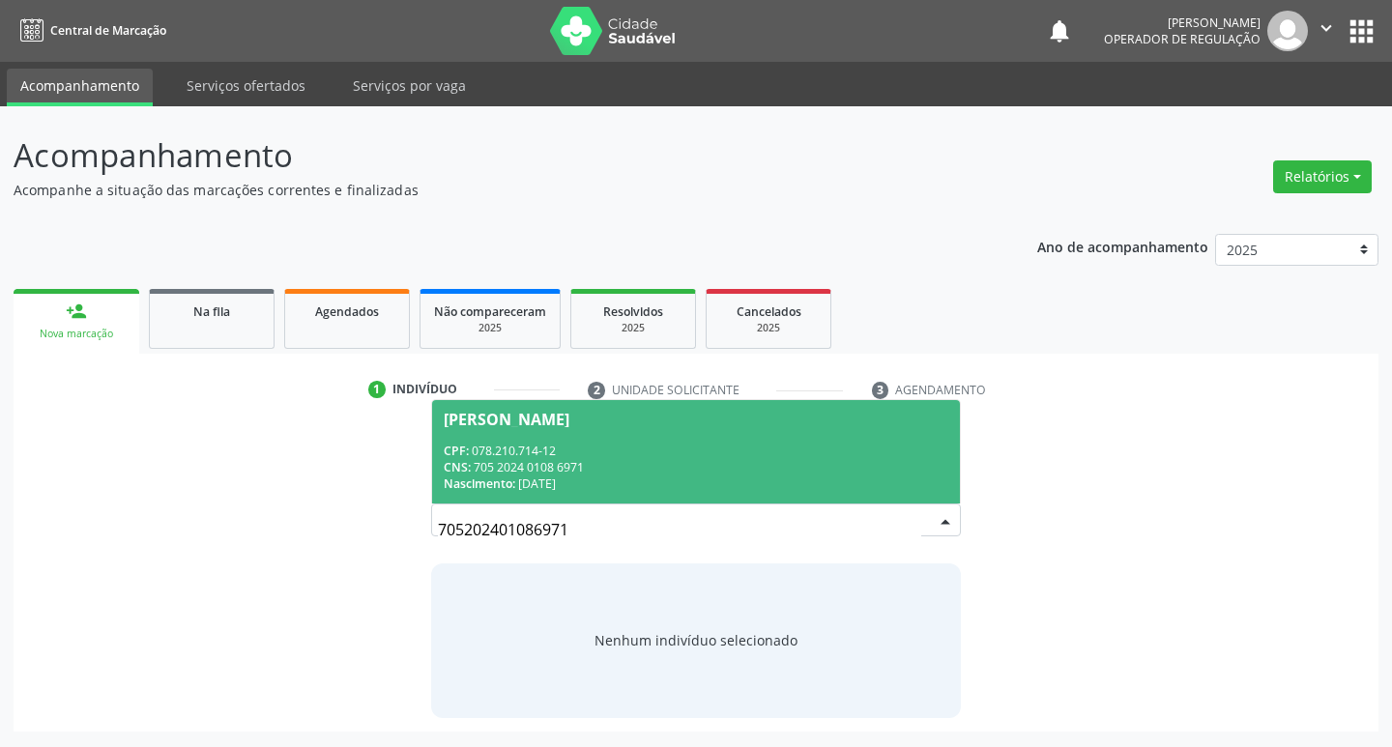
click at [772, 455] on div "CPF: 078.210.714-12" at bounding box center [697, 451] width 506 height 16
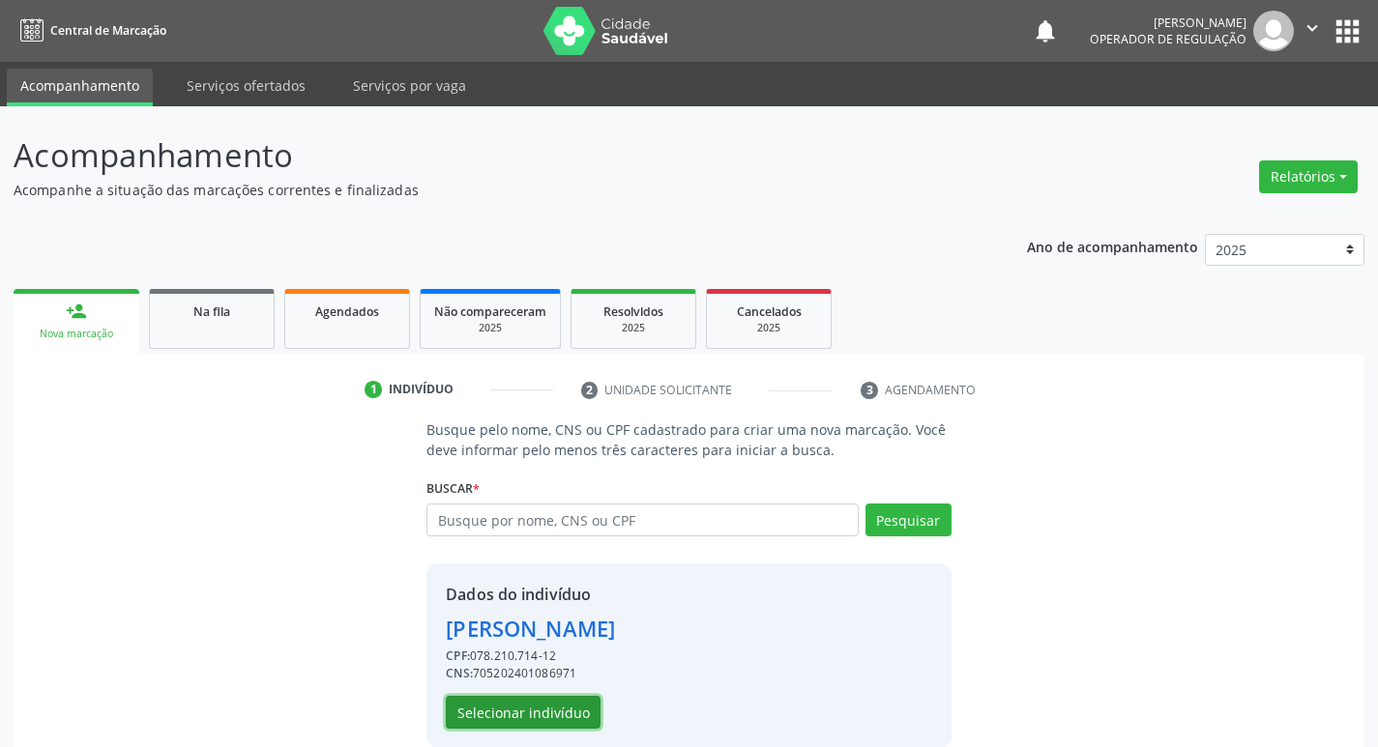
click at [577, 710] on button "Selecionar indivíduo" at bounding box center [523, 712] width 155 height 33
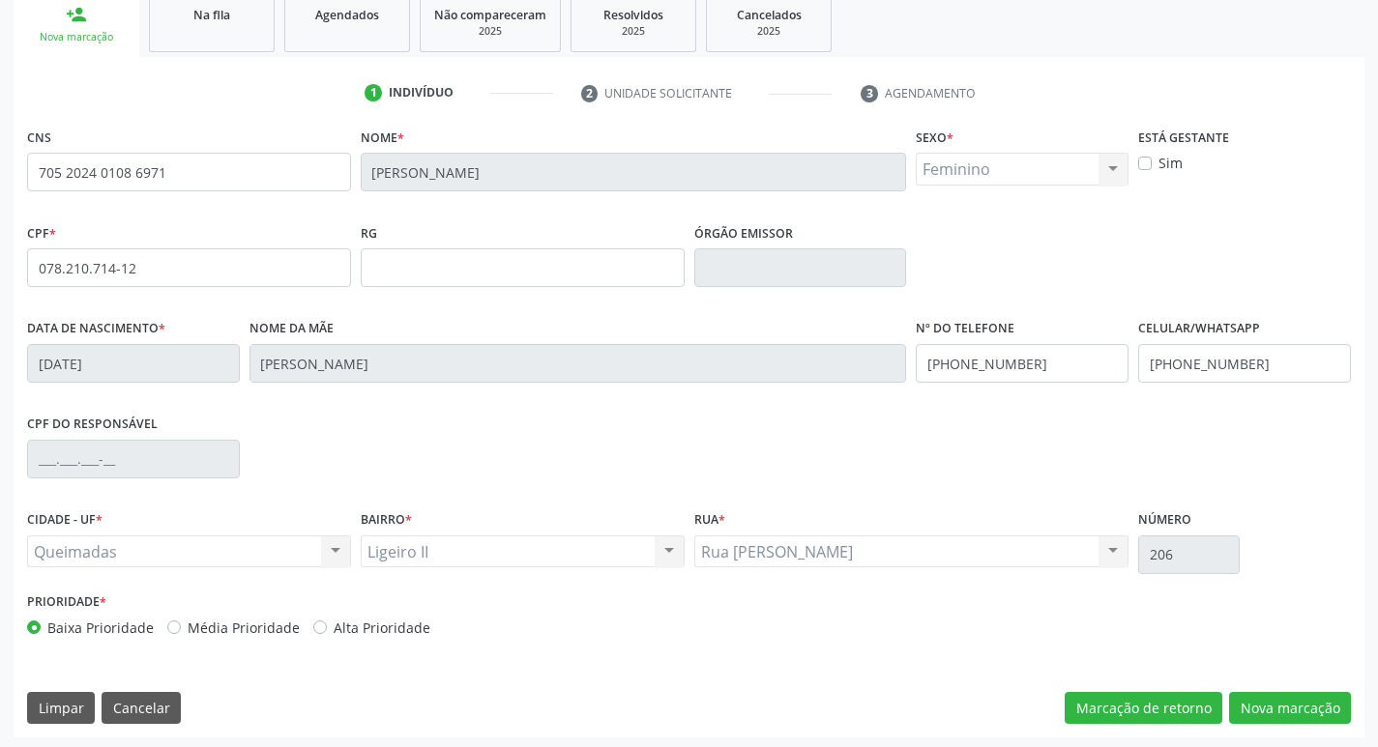
scroll to position [301, 0]
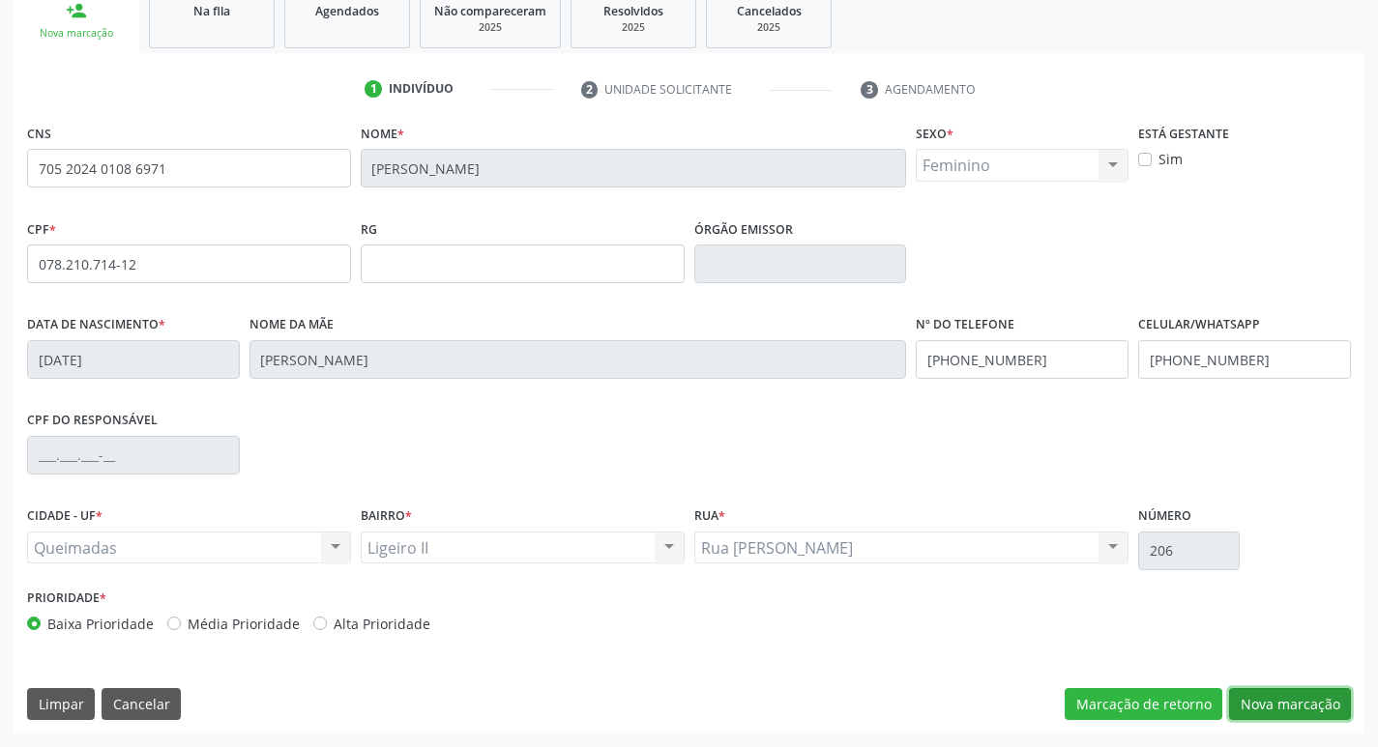
click at [1246, 697] on button "Nova marcação" at bounding box center [1290, 704] width 122 height 33
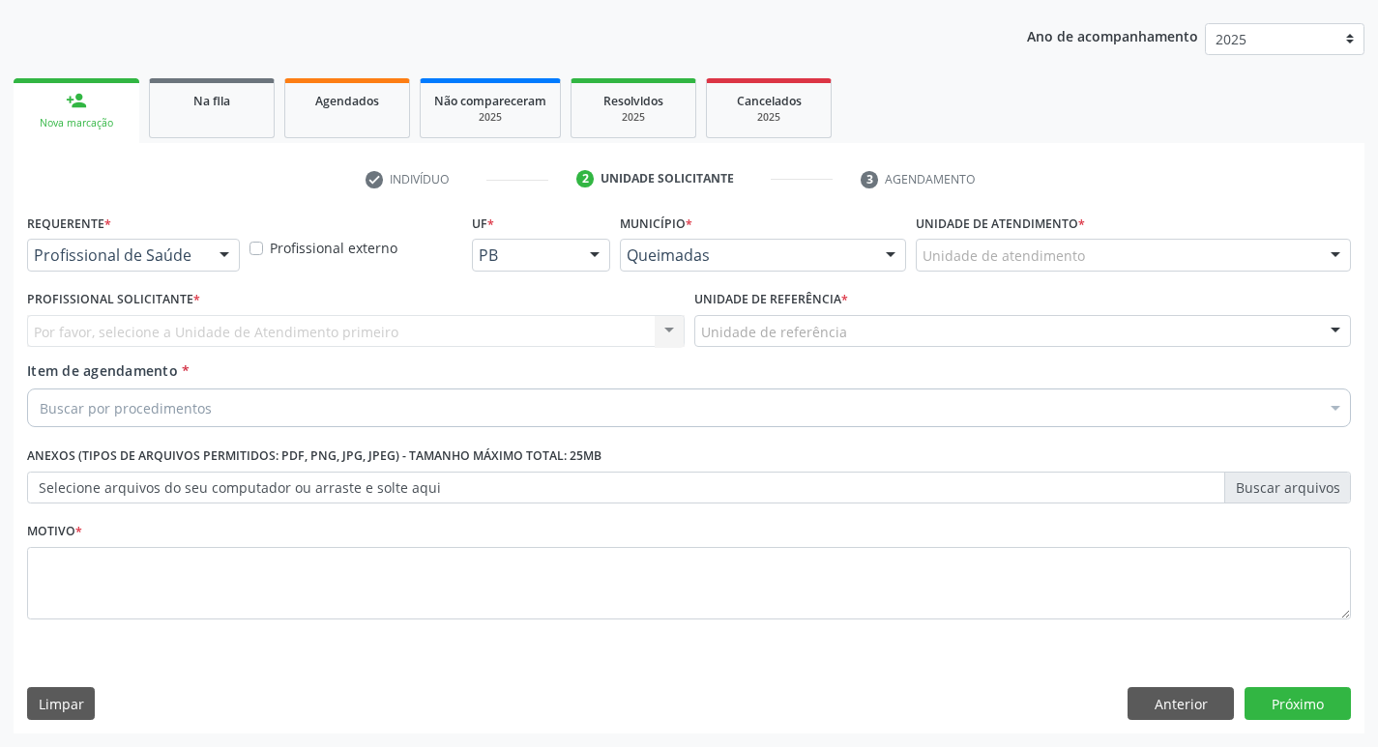
scroll to position [211, 0]
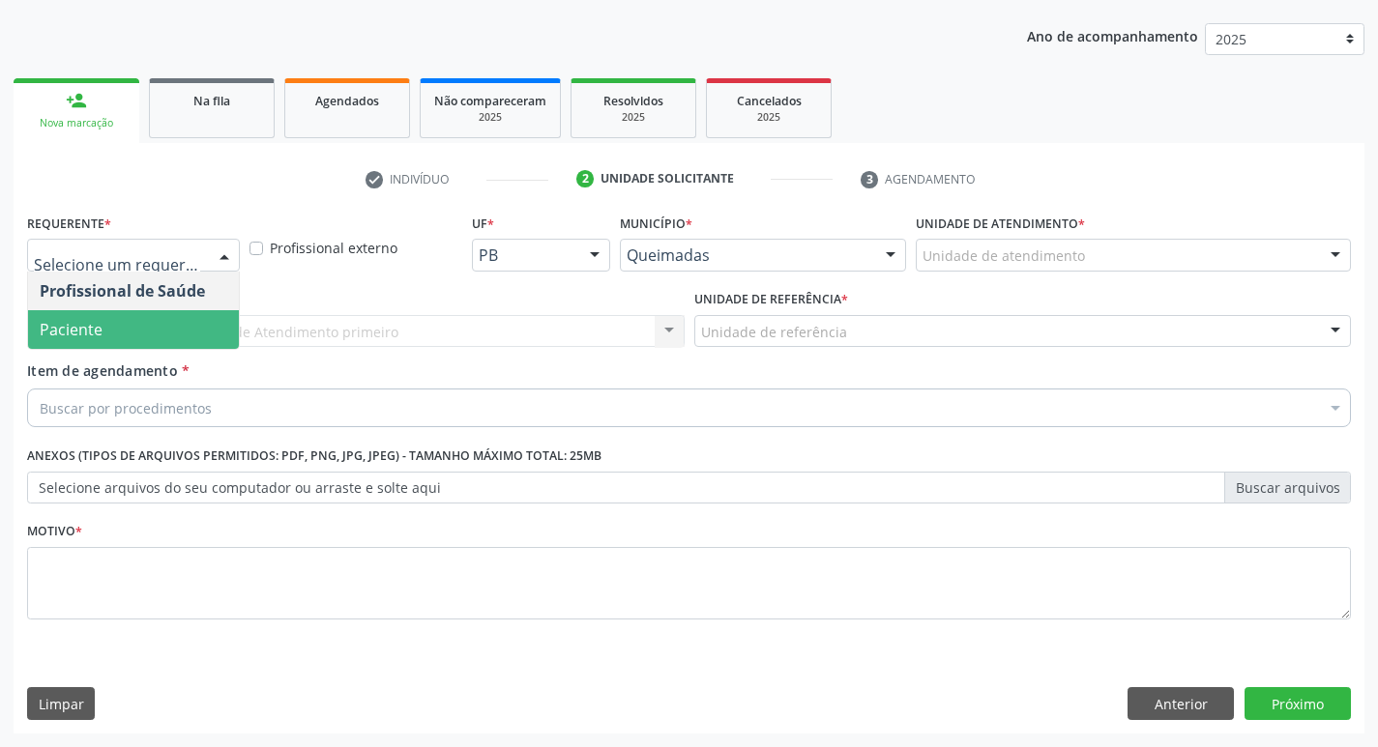
click at [147, 327] on span "Paciente" at bounding box center [133, 329] width 211 height 39
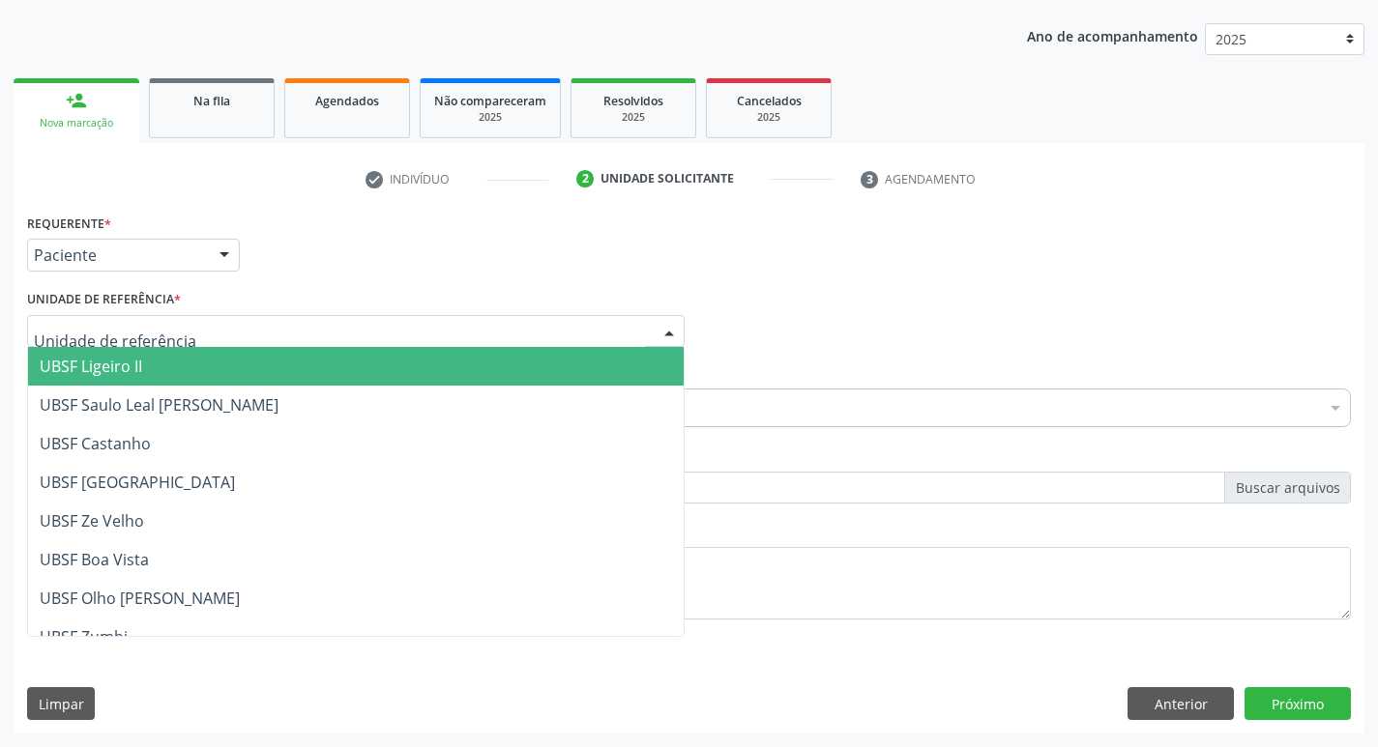
click at [132, 372] on span "UBSF Ligeiro II" at bounding box center [91, 366] width 102 height 21
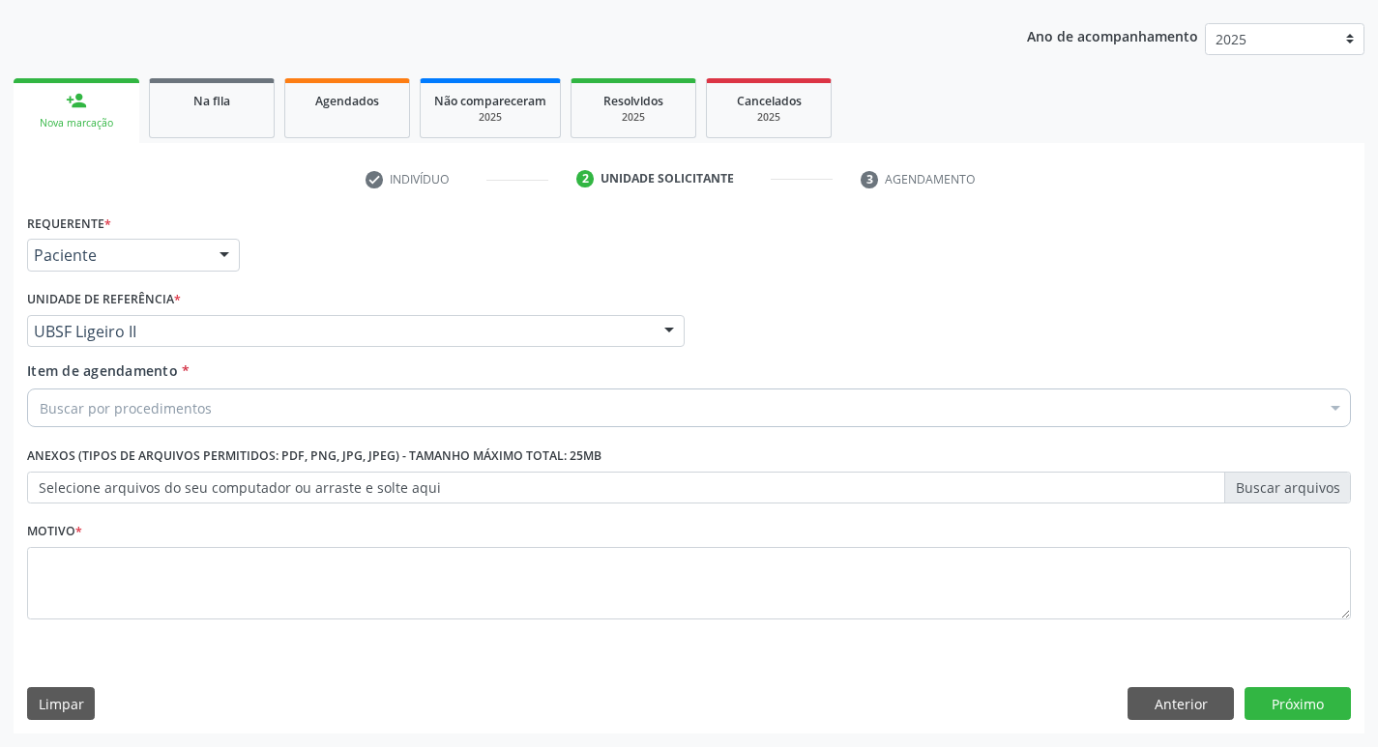
click at [124, 423] on div "Buscar por procedimentos" at bounding box center [689, 408] width 1324 height 39
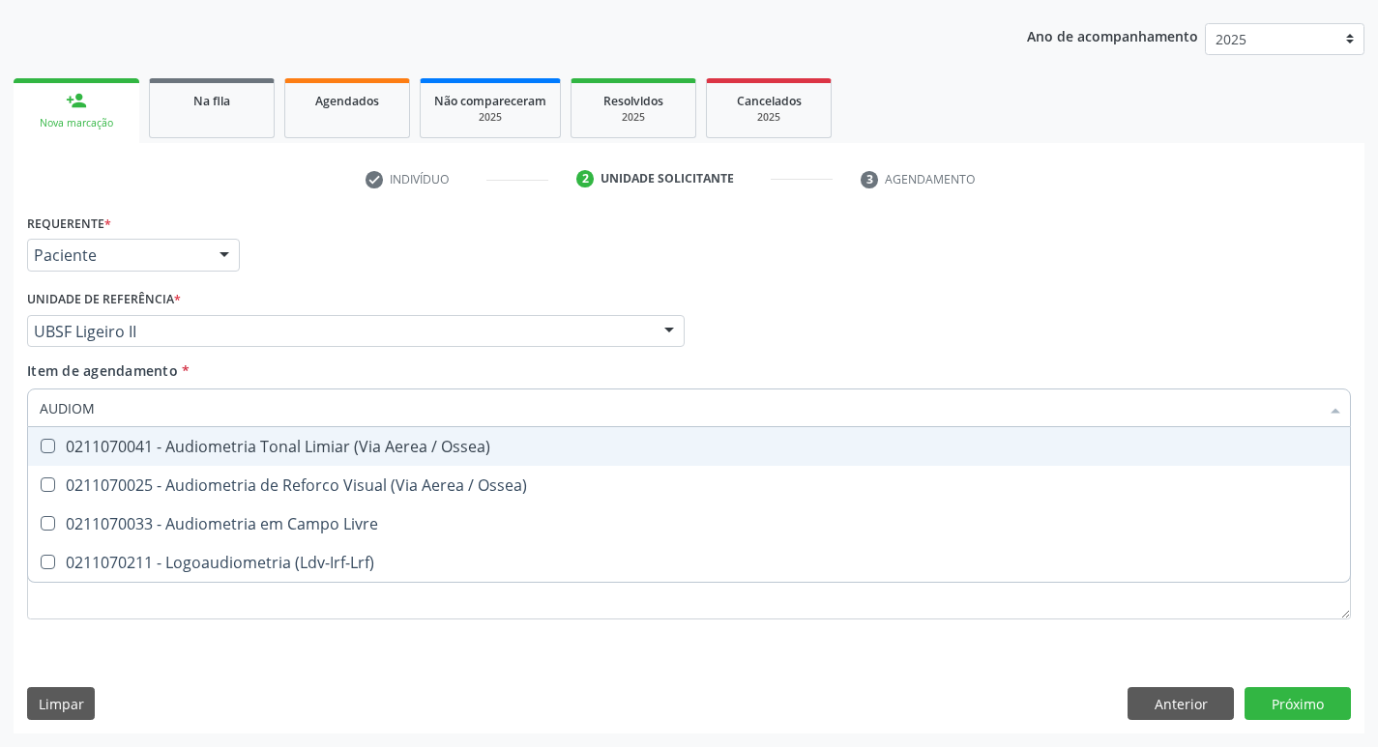
type input "AUDIOME"
click at [143, 452] on div "0211070041 - Audiometria Tonal Limiar (Via Aerea / Ossea)" at bounding box center [689, 446] width 1298 height 15
checkbox Ossea\) "true"
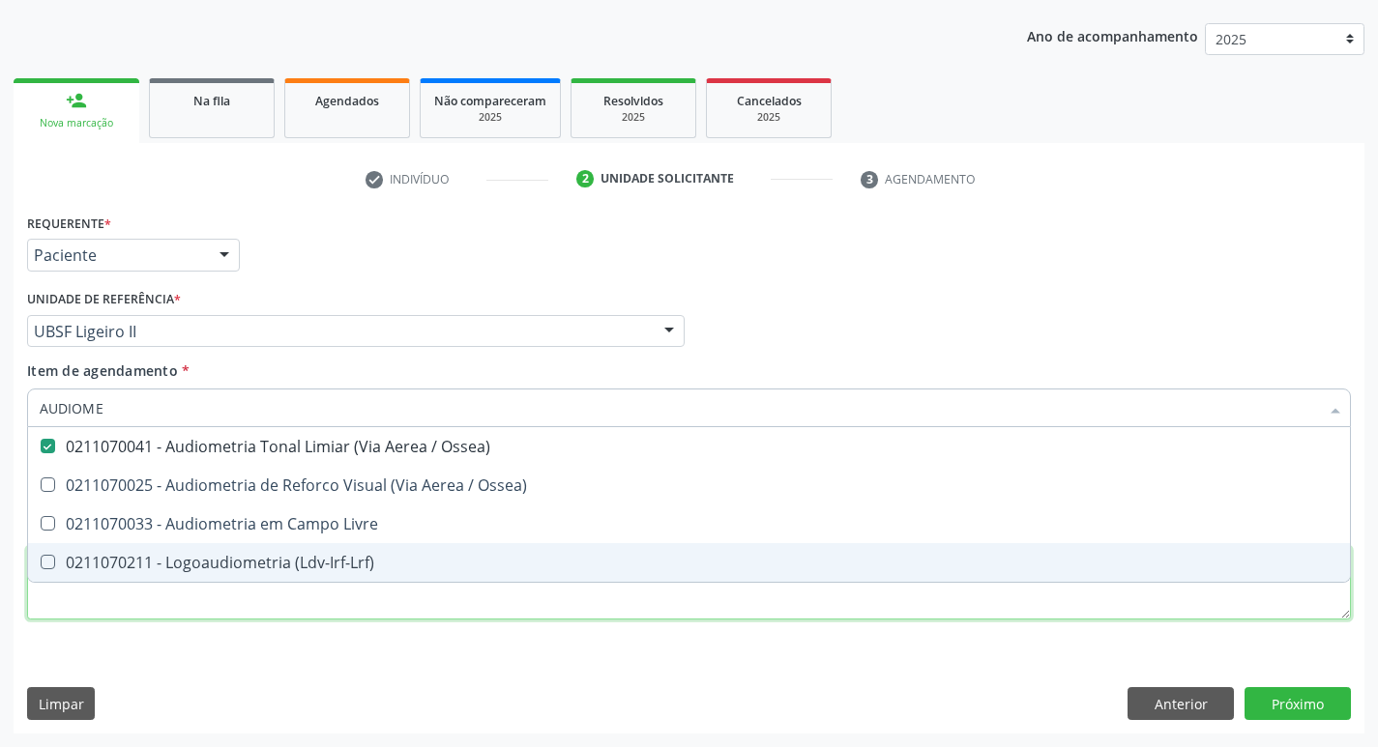
click at [196, 609] on div "Requerente * Paciente Profissional de Saúde Paciente Nenhum resultado encontrad…" at bounding box center [689, 428] width 1324 height 438
checkbox Ossea\) "true"
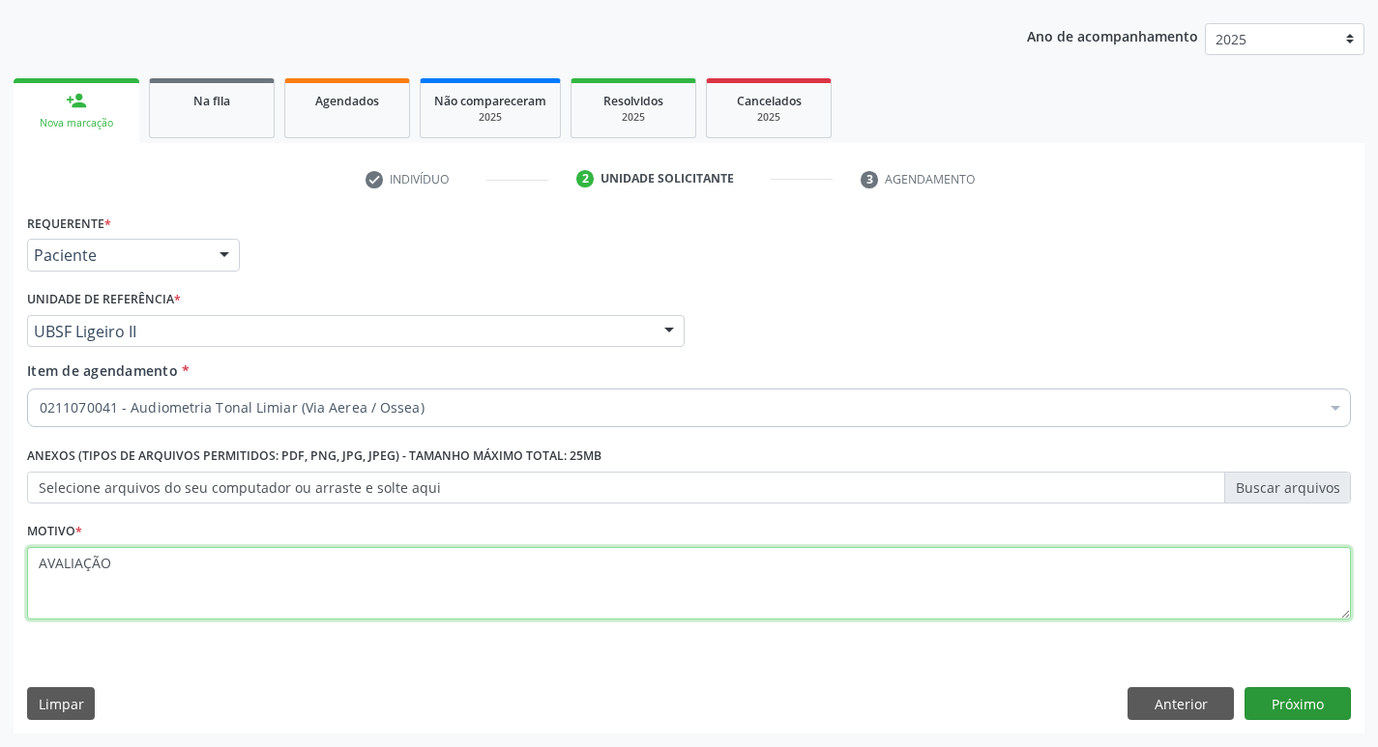
type textarea "AVALIAÇÃO"
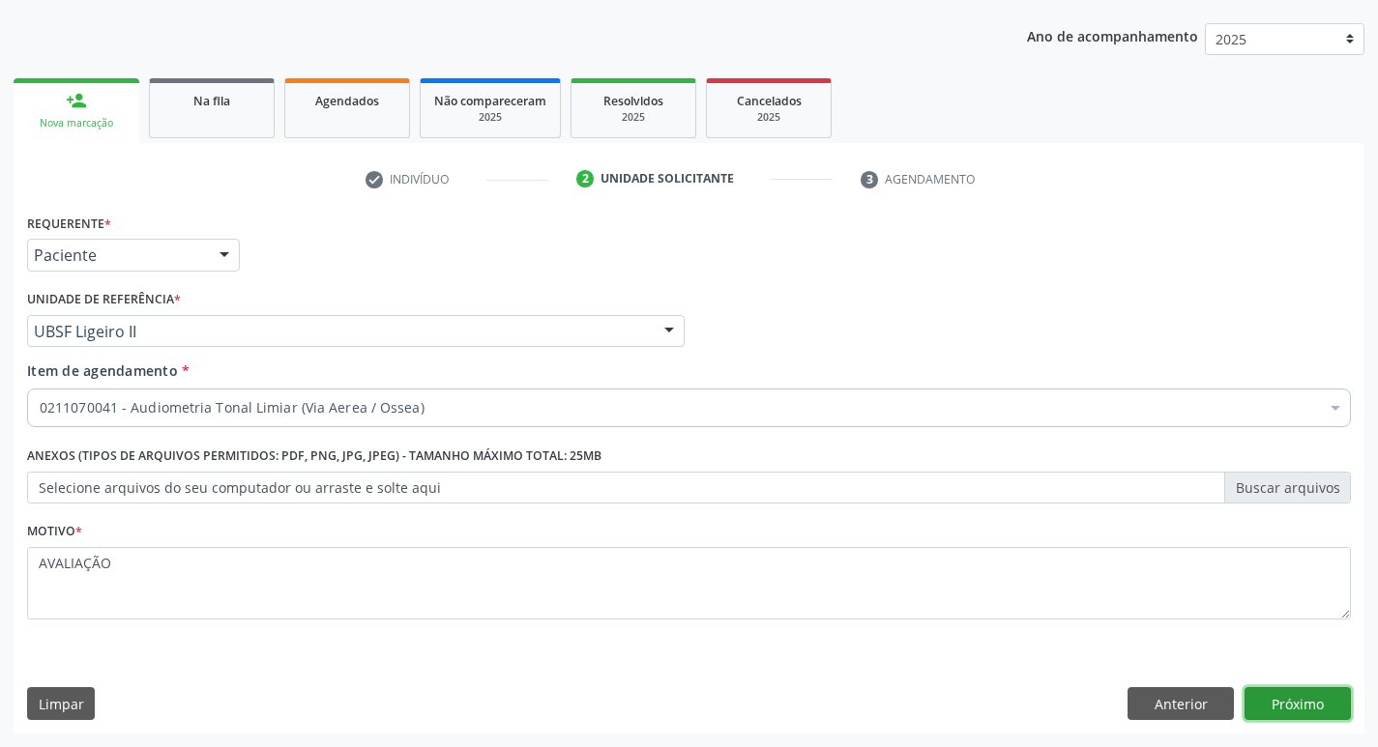
click at [1282, 697] on button "Próximo" at bounding box center [1297, 703] width 106 height 33
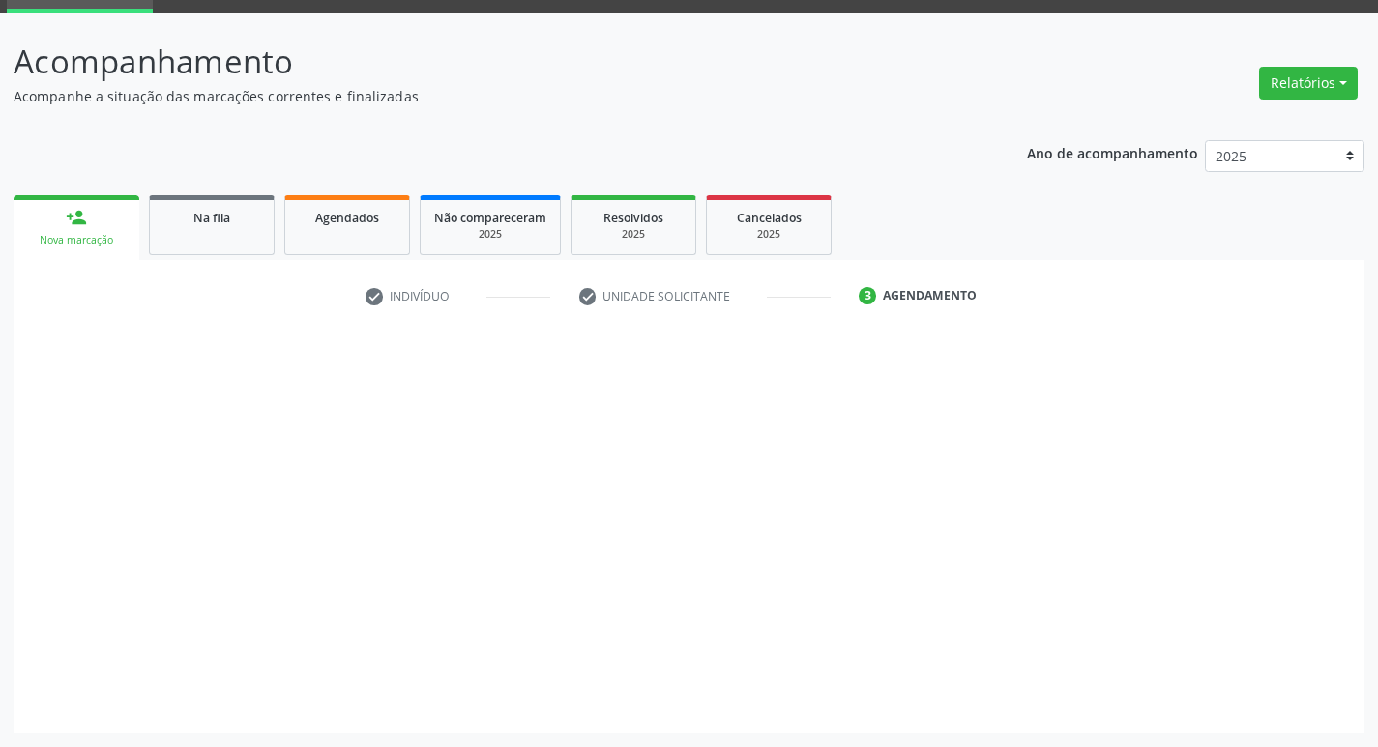
scroll to position [94, 0]
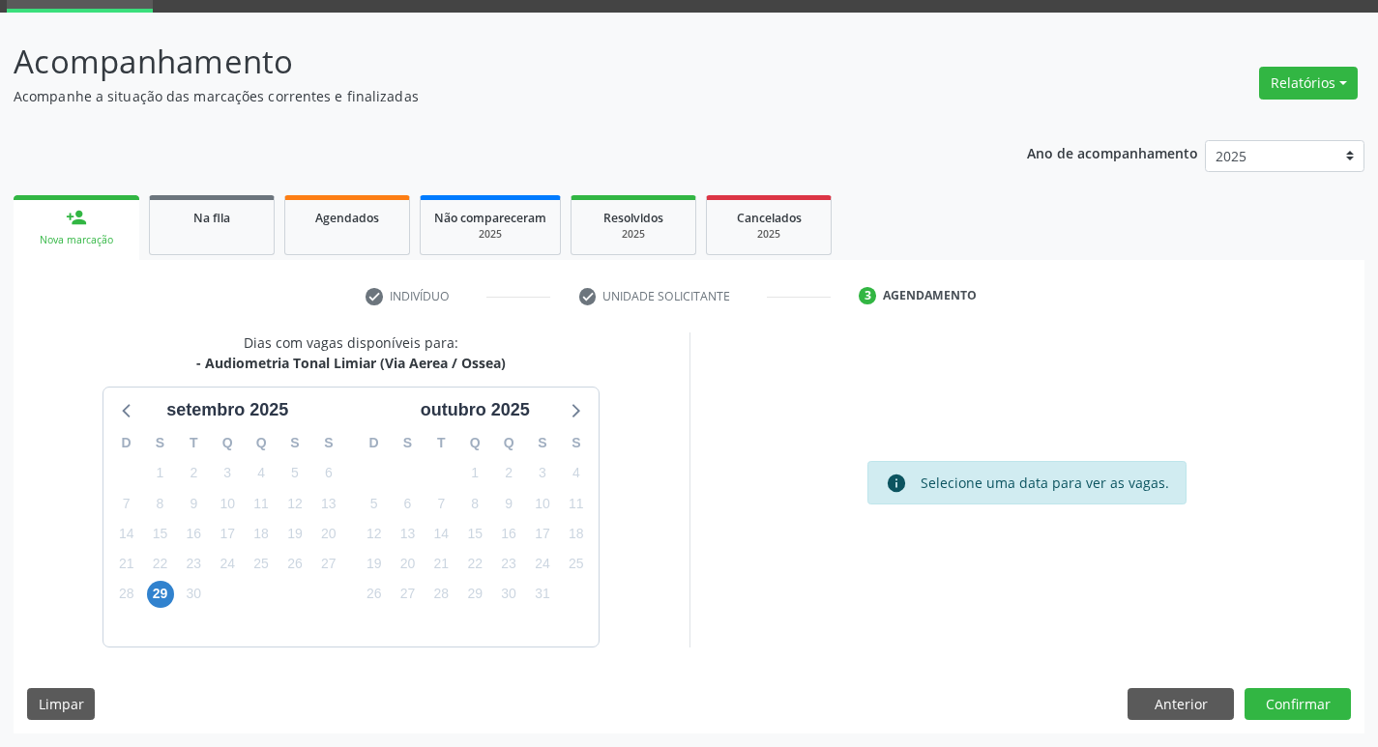
click at [147, 604] on div "29" at bounding box center [160, 594] width 27 height 30
click at [177, 588] on div "30" at bounding box center [194, 594] width 34 height 30
click at [165, 589] on span "29" at bounding box center [160, 594] width 27 height 27
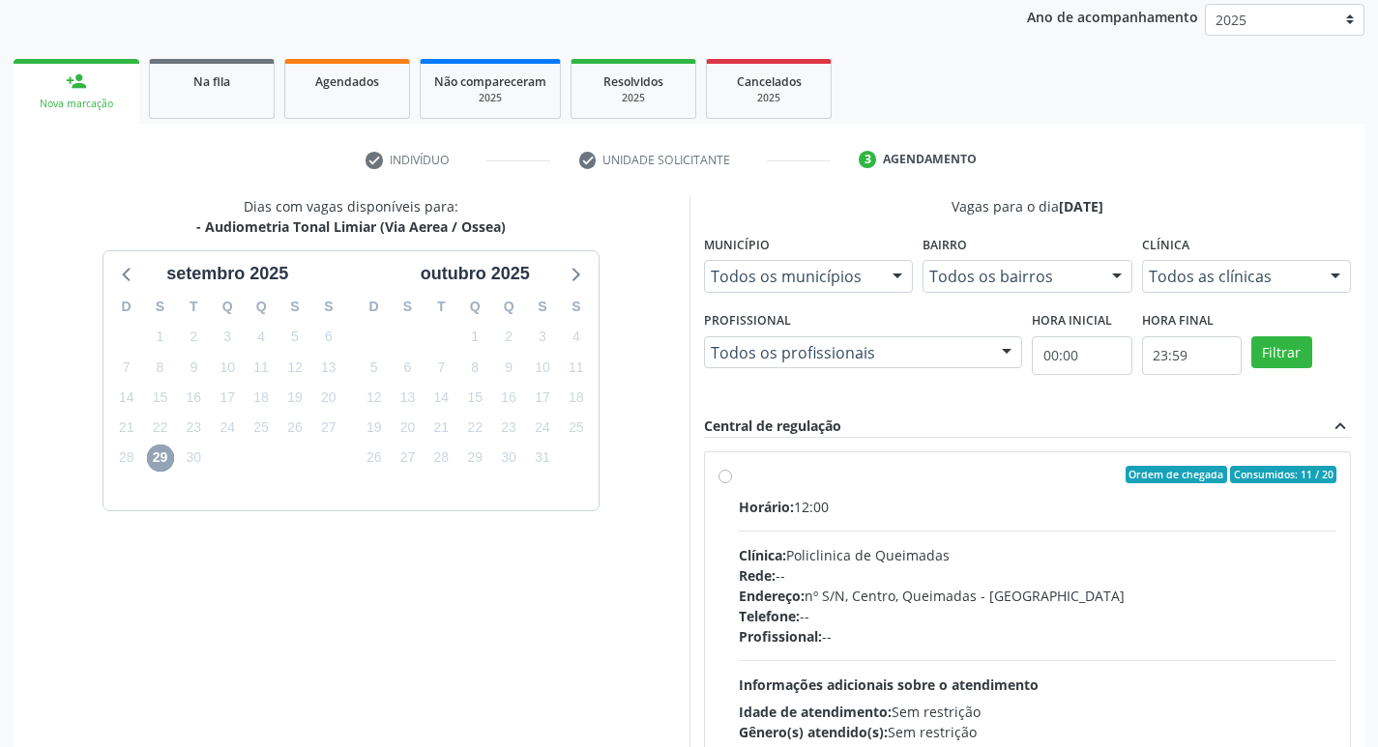
scroll to position [373, 0]
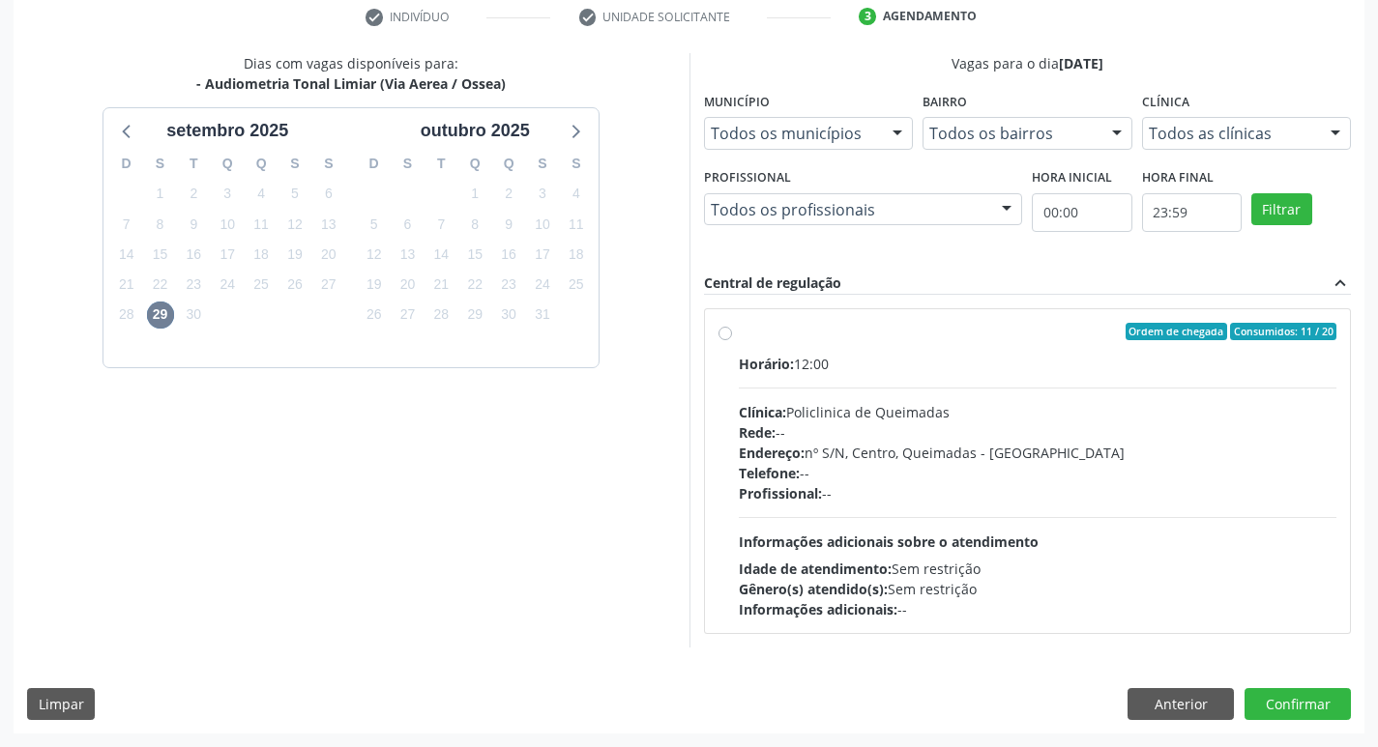
click at [985, 377] on div "Horário: 12:00 Clínica: Policlinica de Queimadas Rede: -- Endereço: nº S/N, Cen…" at bounding box center [1038, 487] width 598 height 266
click at [732, 340] on input "Ordem de chegada Consumidos: 11 / 20 Horário: 12:00 Clínica: Policlinica de Que…" at bounding box center [725, 331] width 14 height 17
radio input "true"
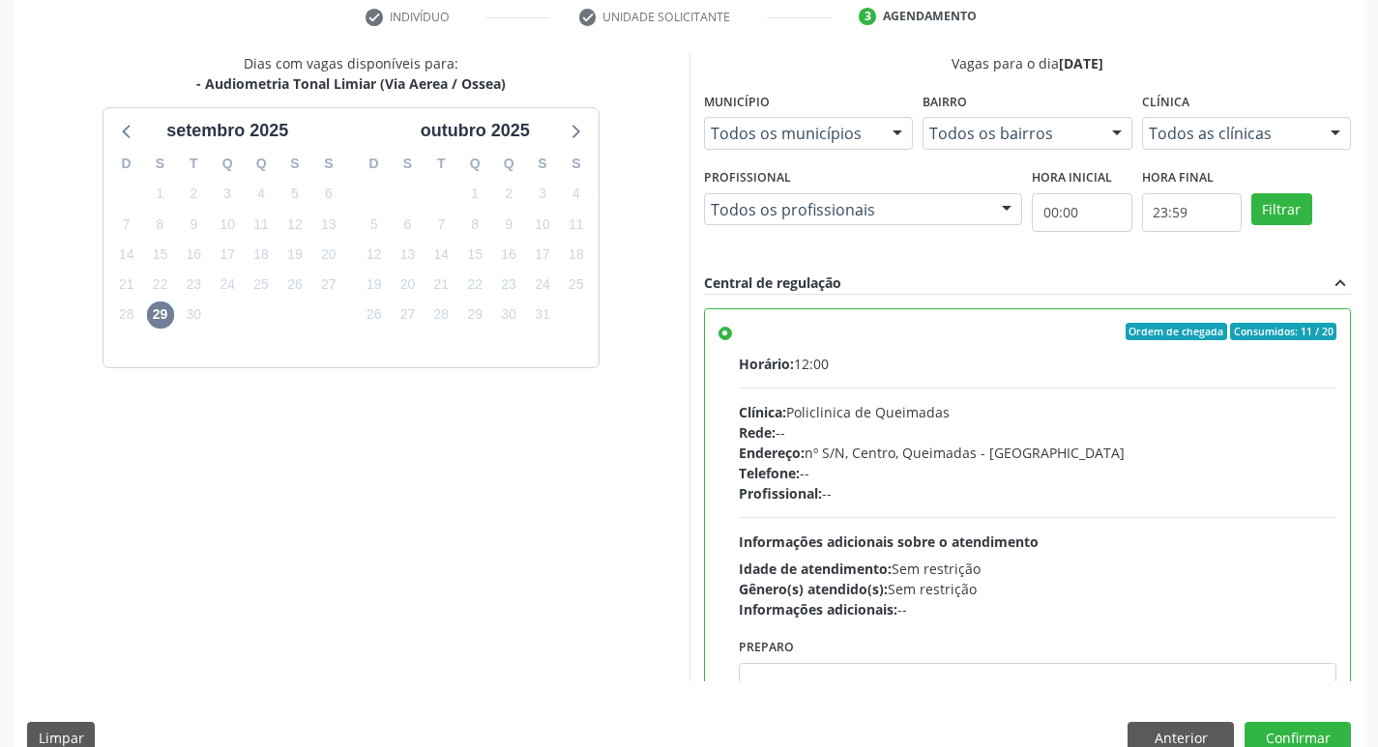
click at [1256, 721] on div "Dias com vagas disponíveis para: - Audiometria Tonal Limiar (Via Aerea / Ossea)…" at bounding box center [689, 410] width 1351 height 714
click at [1256, 725] on button "Confirmar" at bounding box center [1297, 738] width 106 height 33
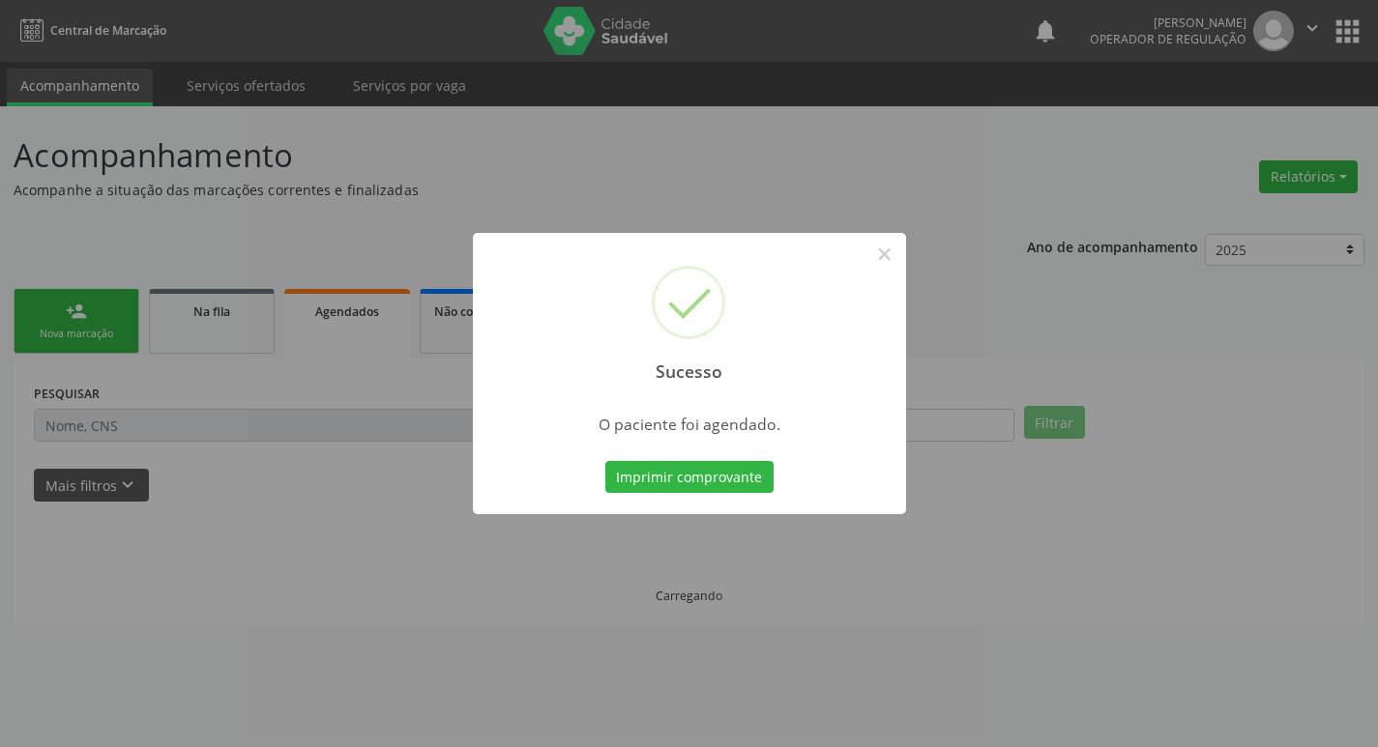
scroll to position [0, 0]
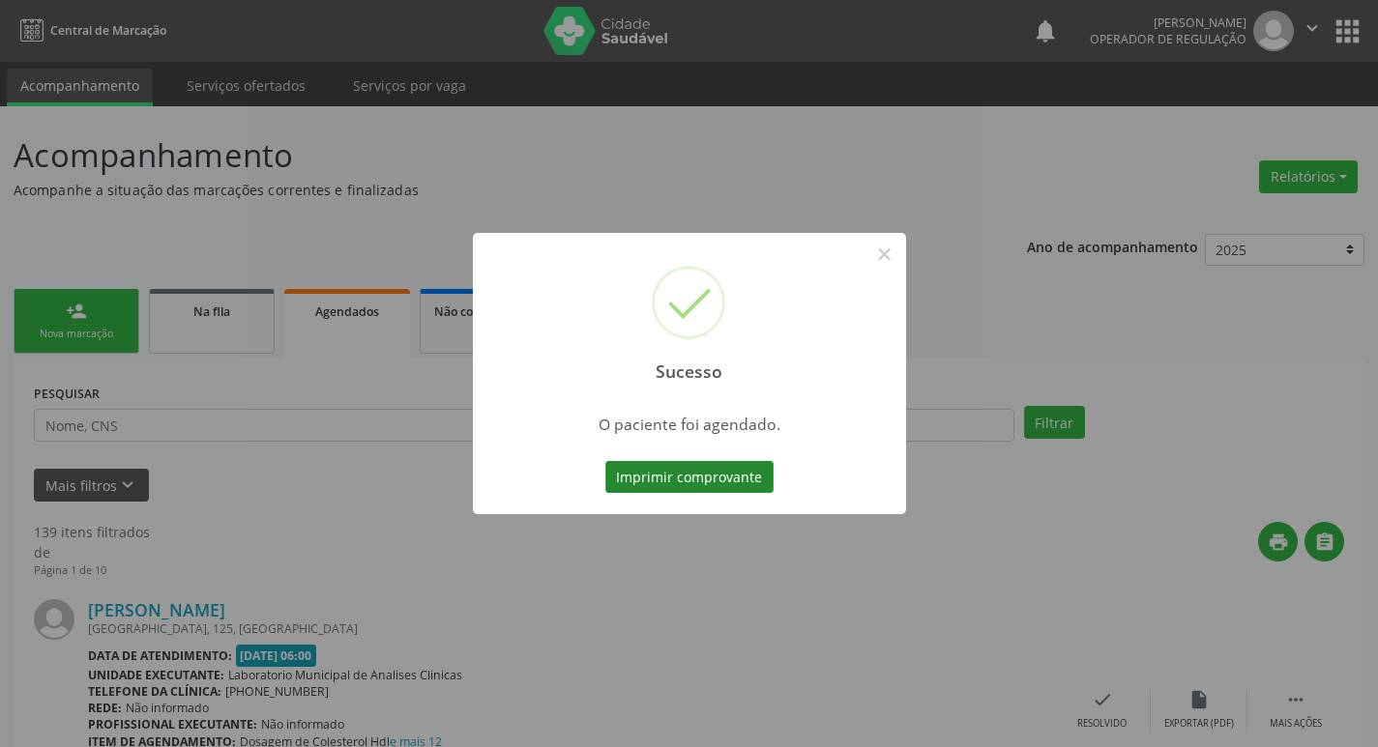
click at [718, 463] on button "Imprimir comprovante" at bounding box center [689, 477] width 168 height 33
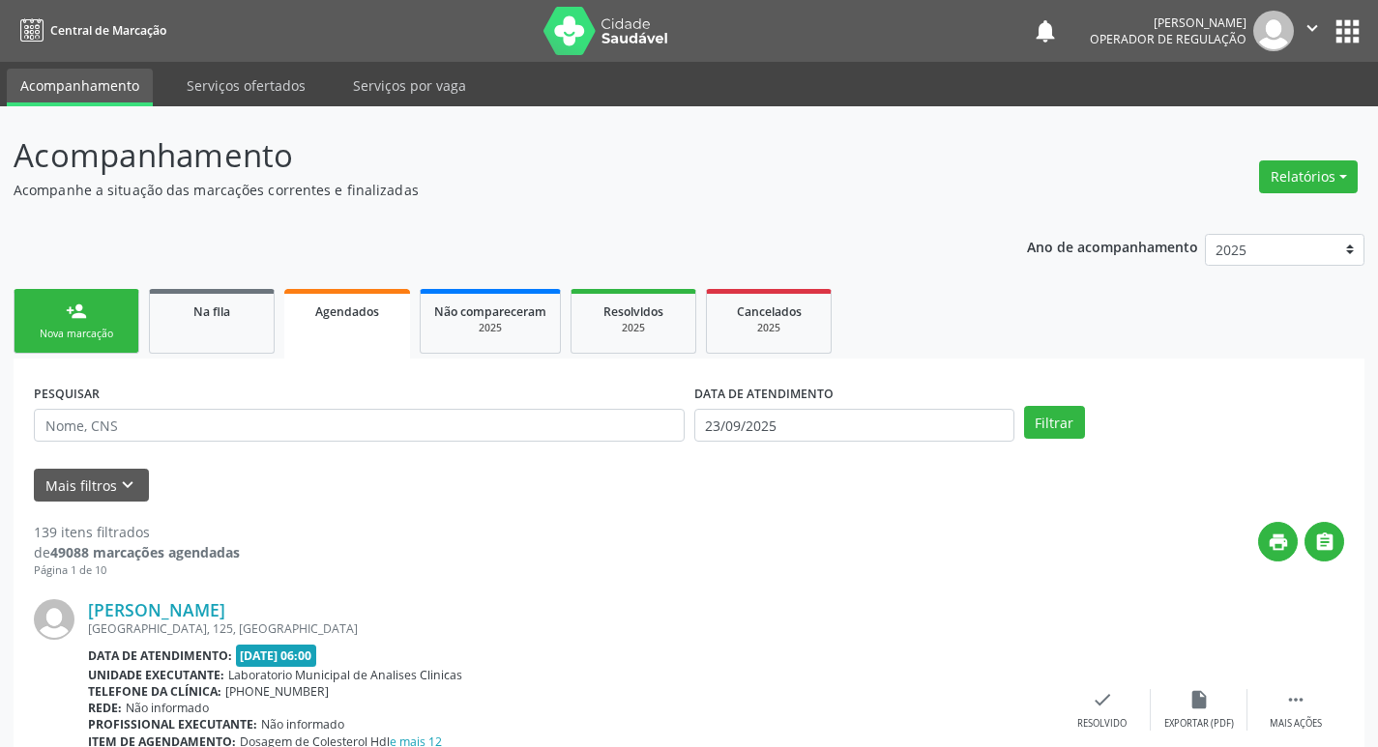
click at [69, 294] on link "person_add Nova marcação" at bounding box center [77, 321] width 126 height 65
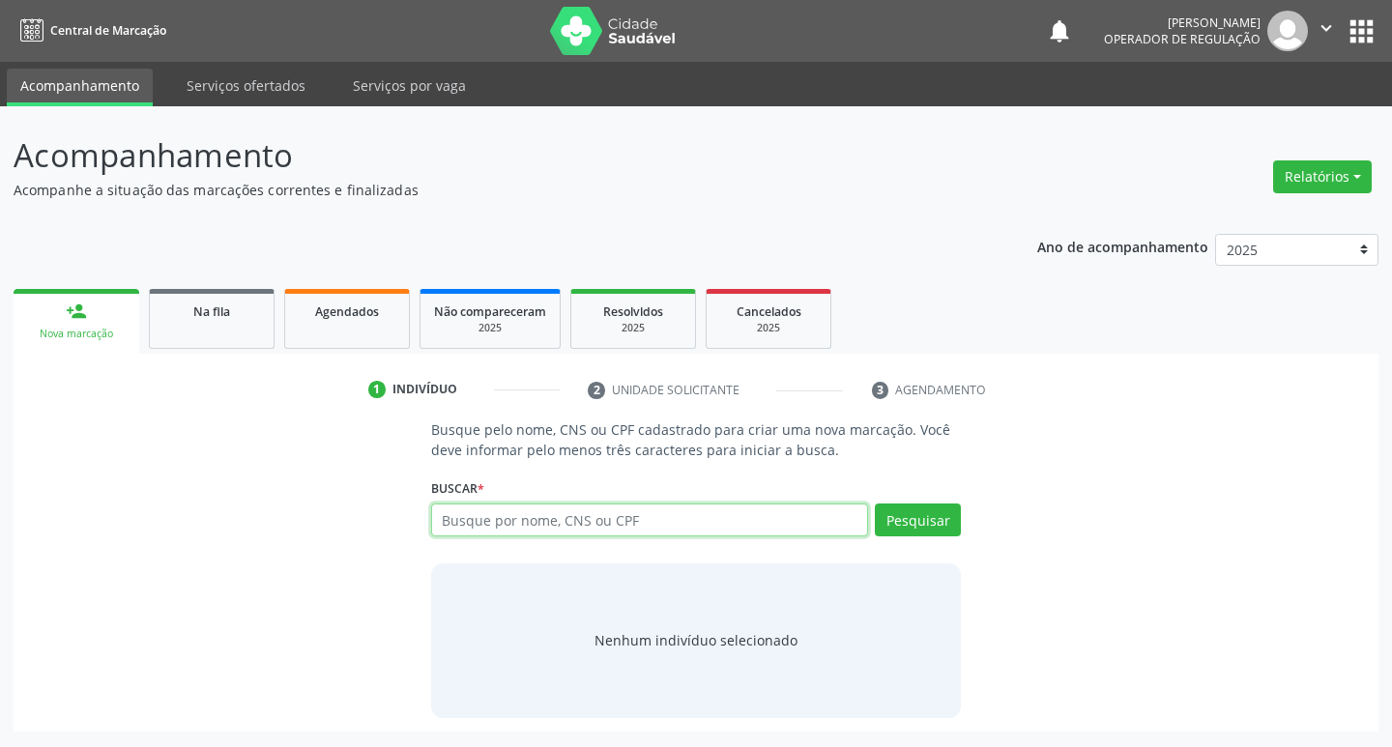
click at [540, 532] on input "text" at bounding box center [650, 520] width 438 height 33
click at [626, 533] on input "text" at bounding box center [650, 520] width 438 height 33
type input "706201070396464"
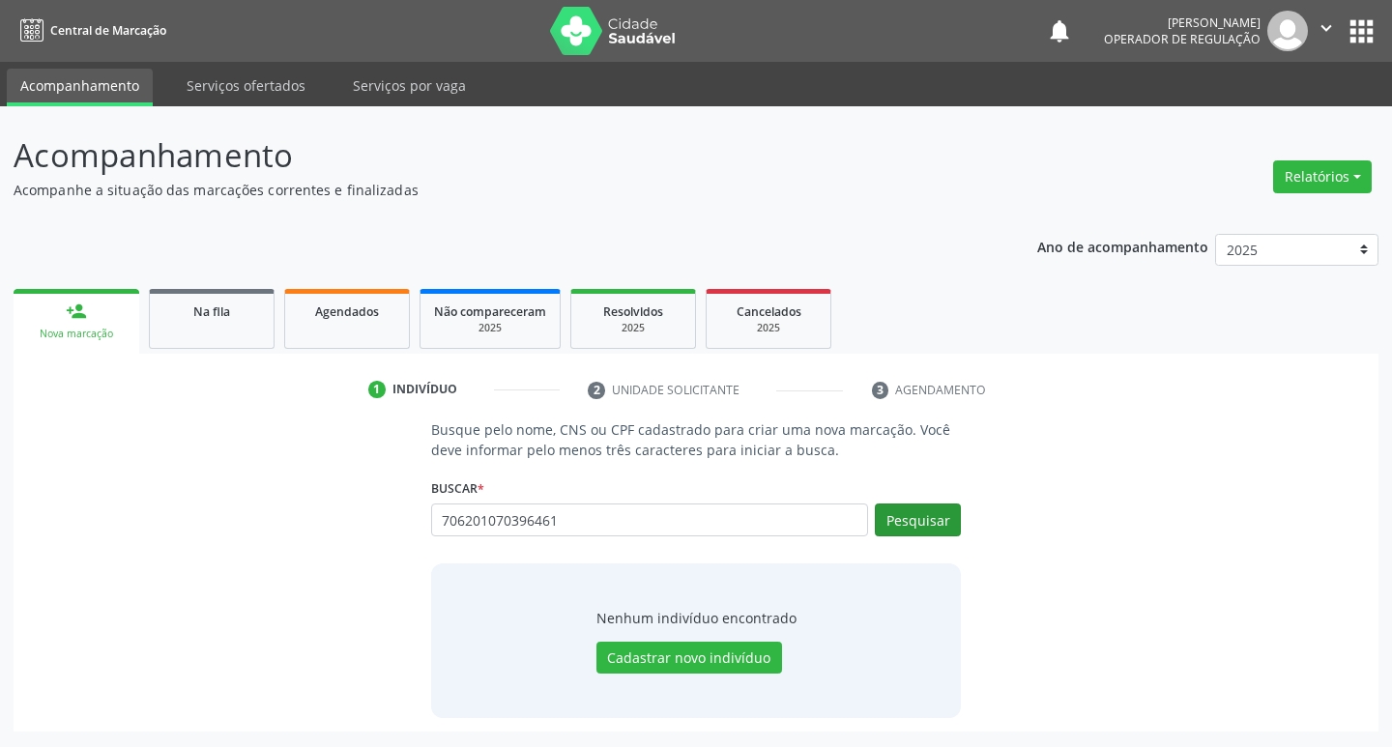
type input "706201070396461"
click at [925, 530] on button "Pesquisar" at bounding box center [918, 520] width 86 height 33
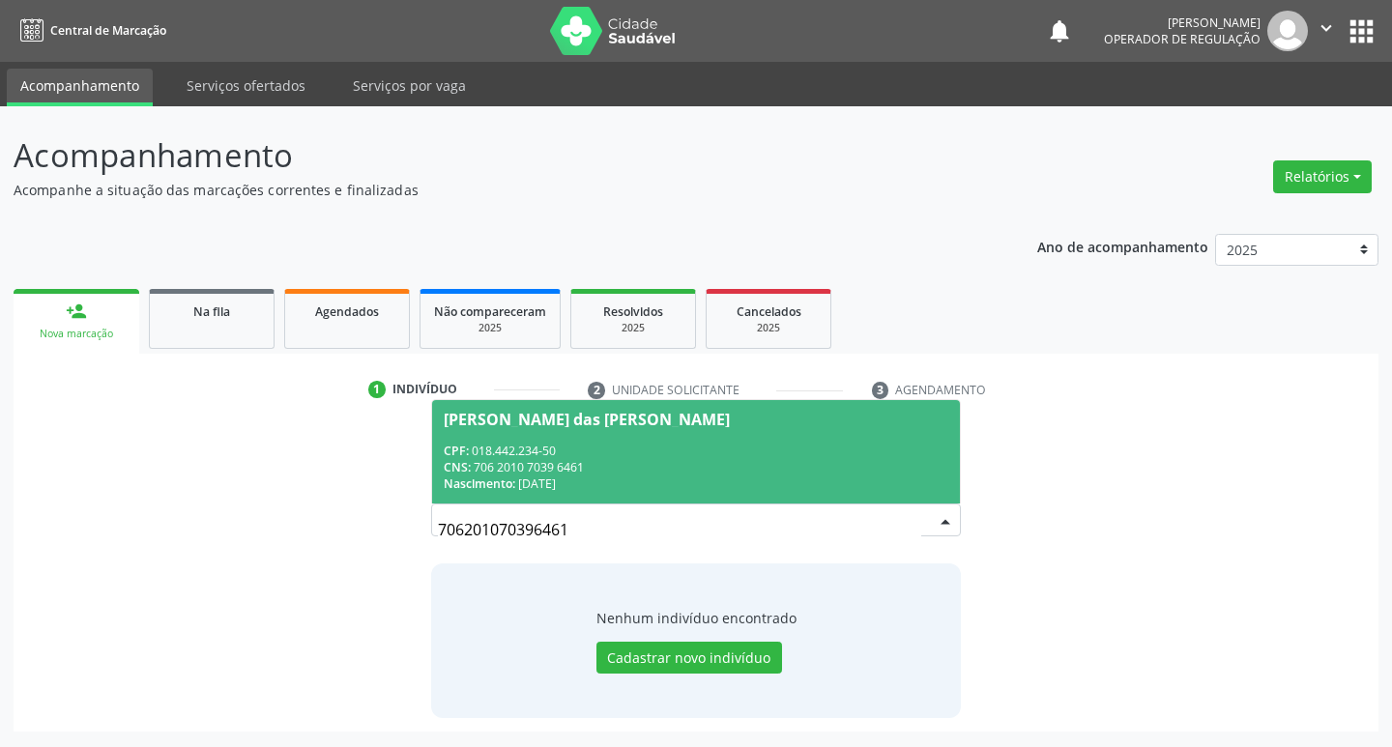
click at [716, 466] on div "CNS: 706 2010 7039 6461" at bounding box center [697, 467] width 506 height 16
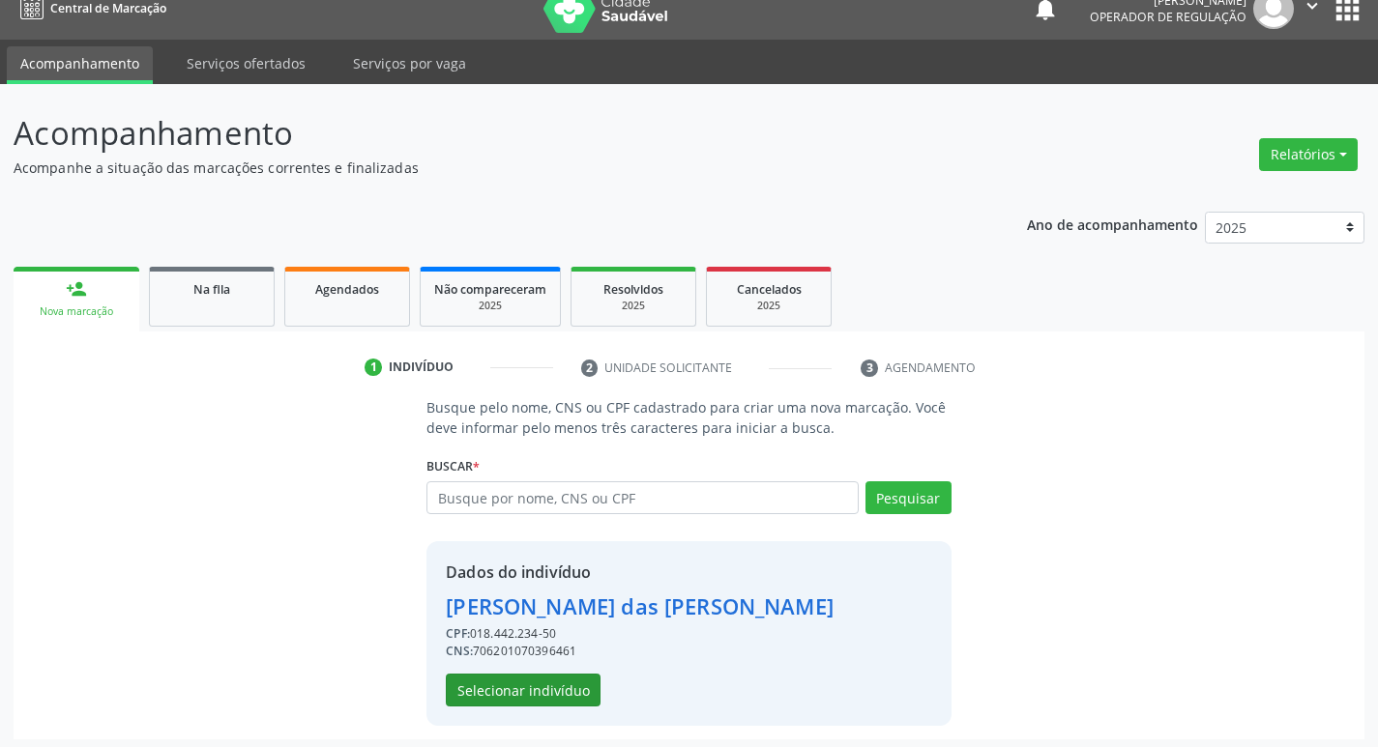
scroll to position [28, 0]
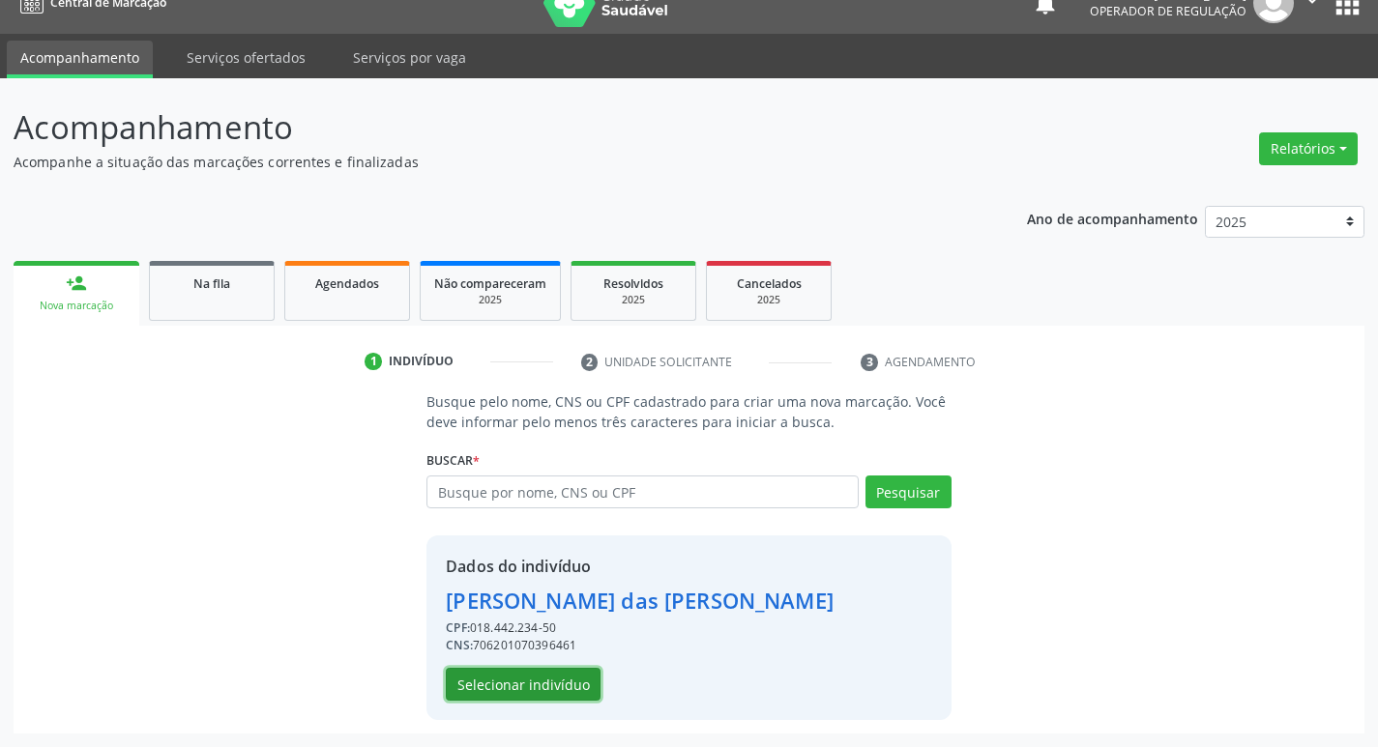
click at [575, 681] on button "Selecionar indivíduo" at bounding box center [523, 684] width 155 height 33
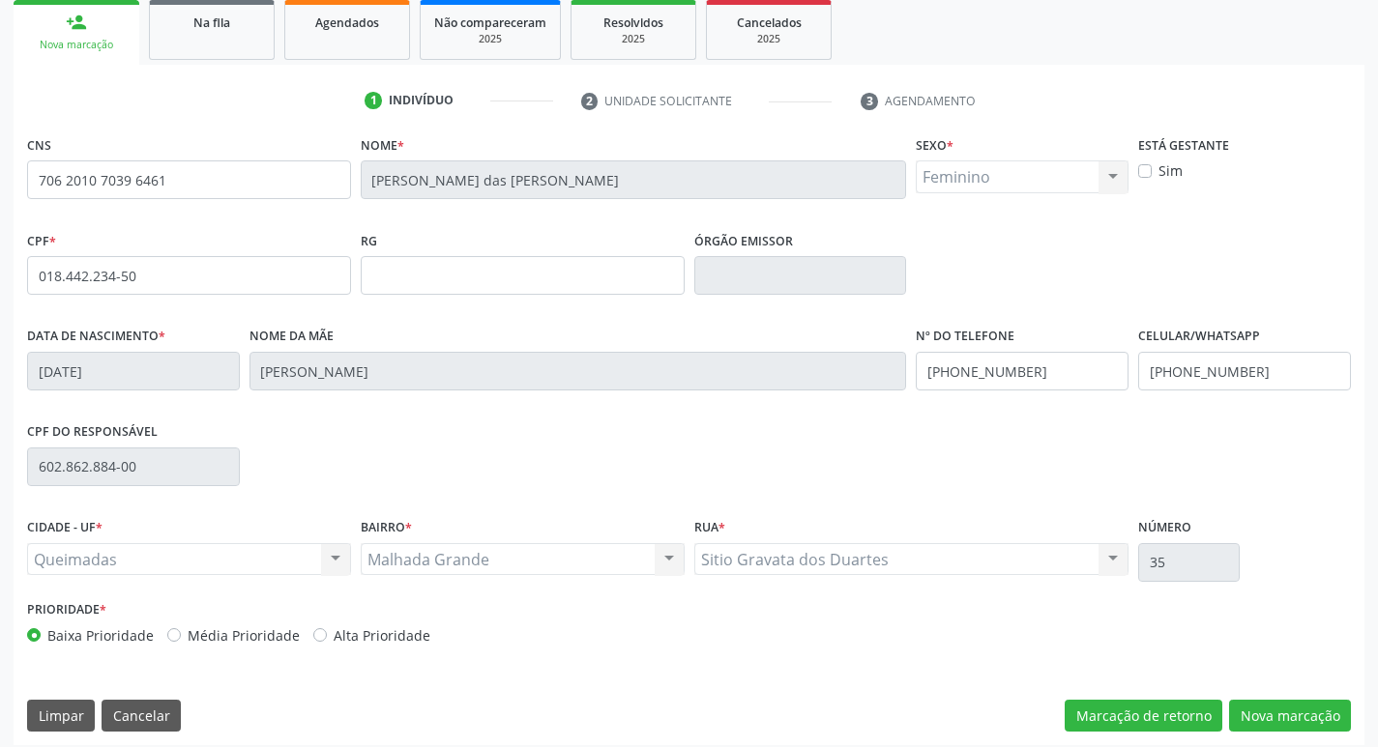
scroll to position [301, 0]
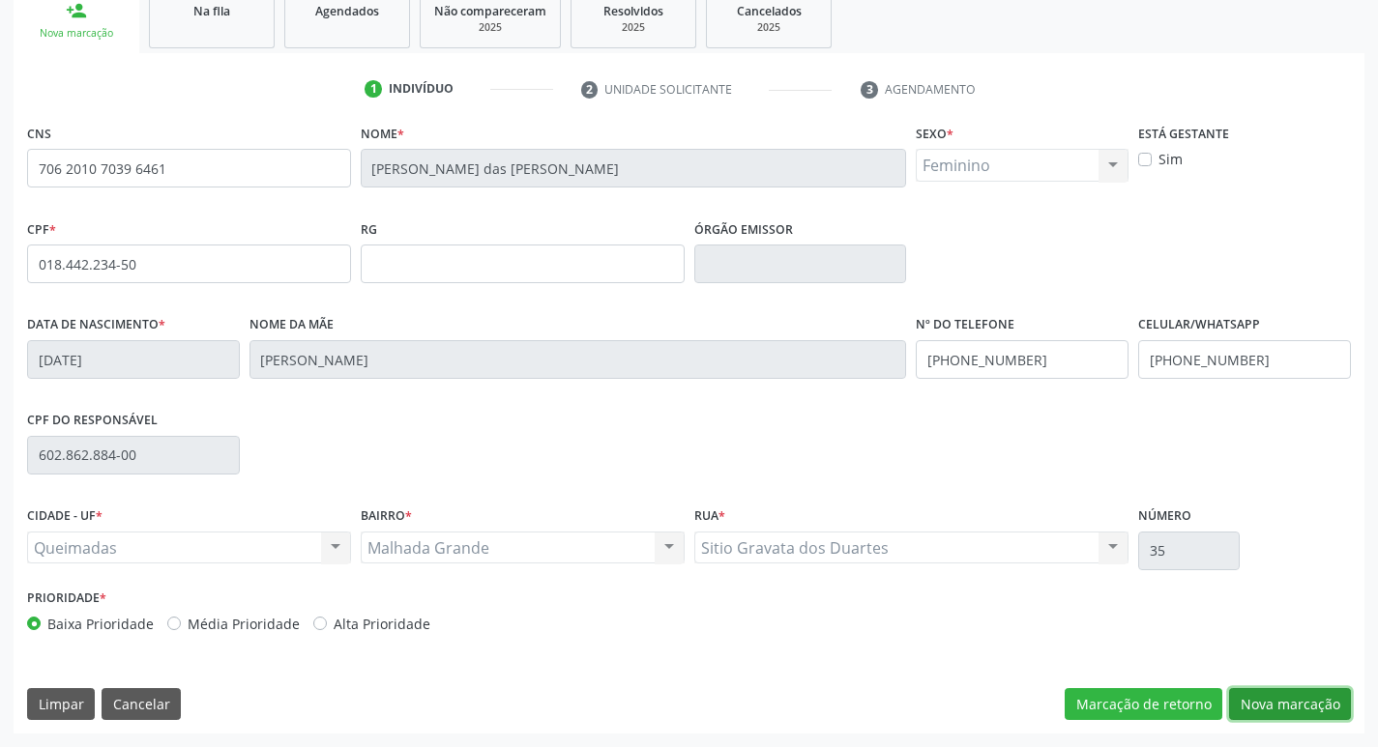
click at [1309, 706] on button "Nova marcação" at bounding box center [1290, 704] width 122 height 33
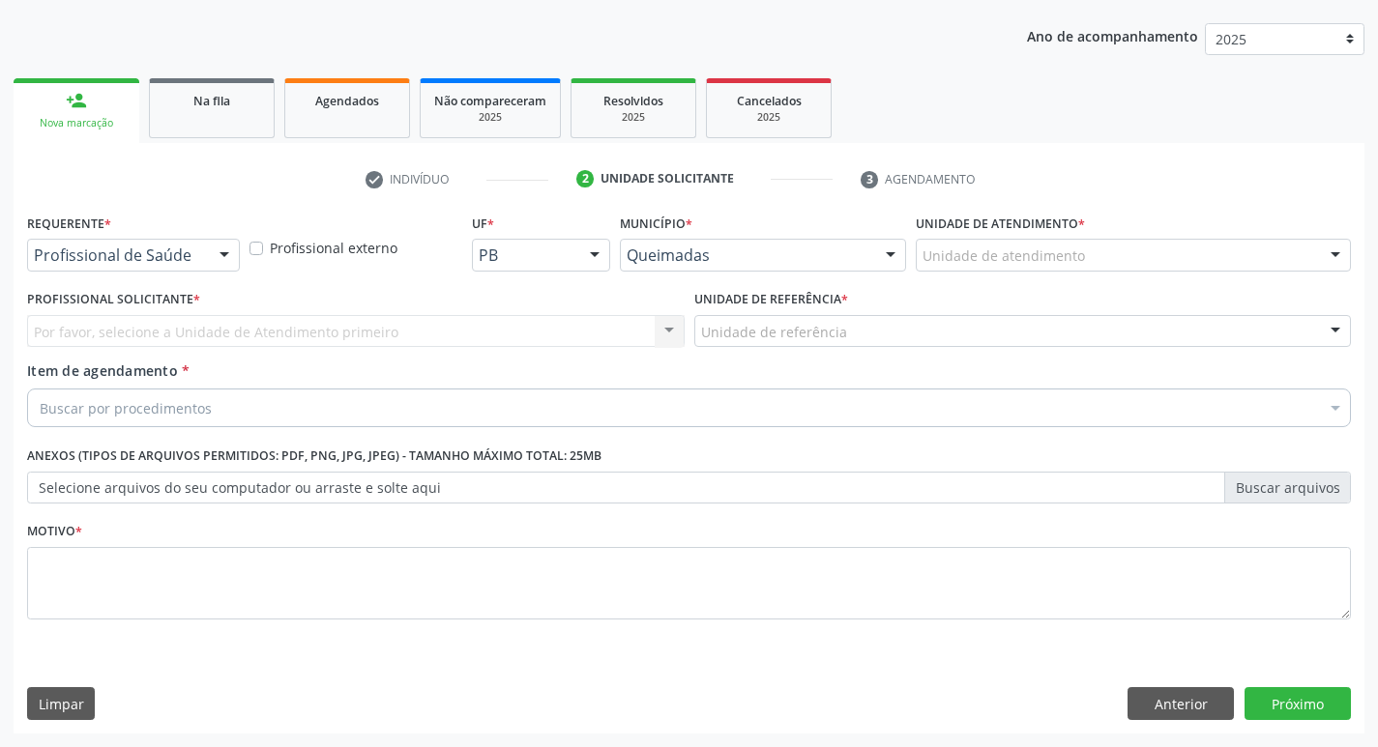
scroll to position [211, 0]
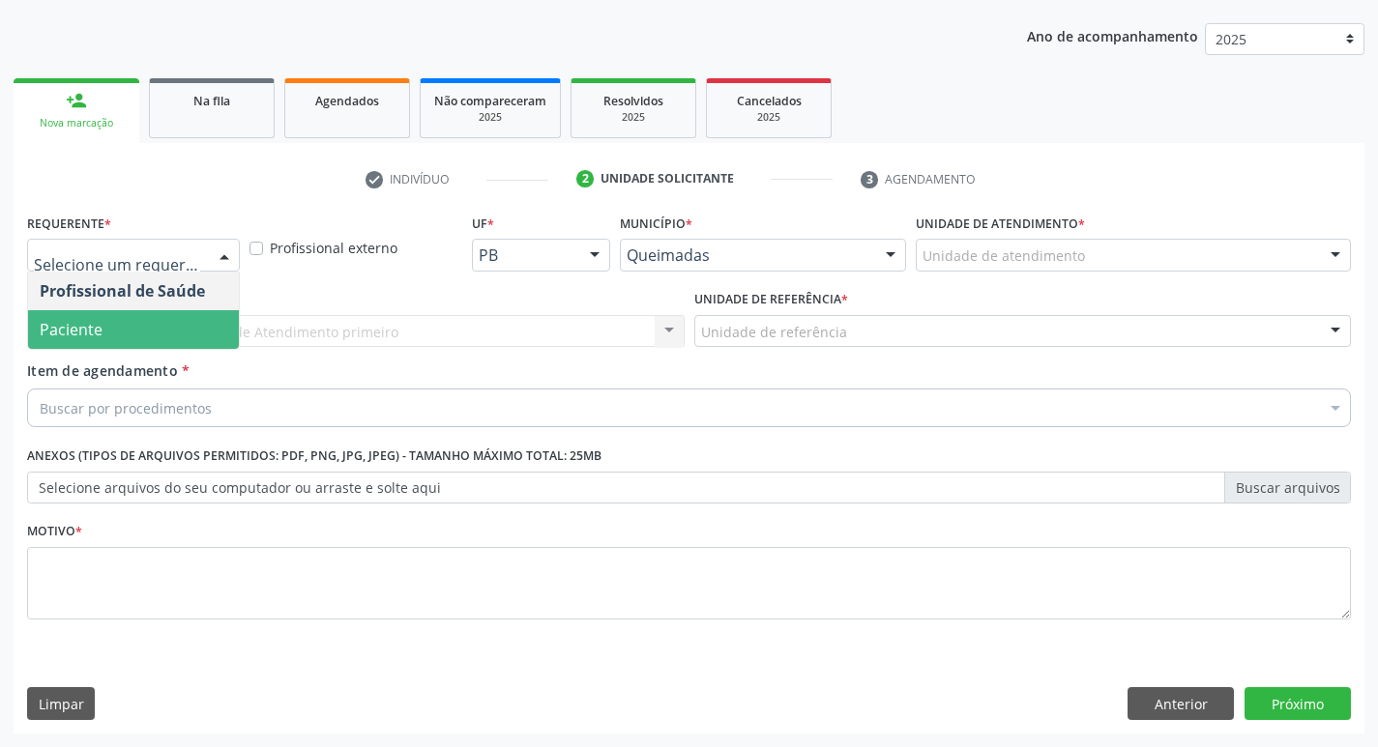
click at [88, 320] on span "Paciente" at bounding box center [71, 329] width 63 height 21
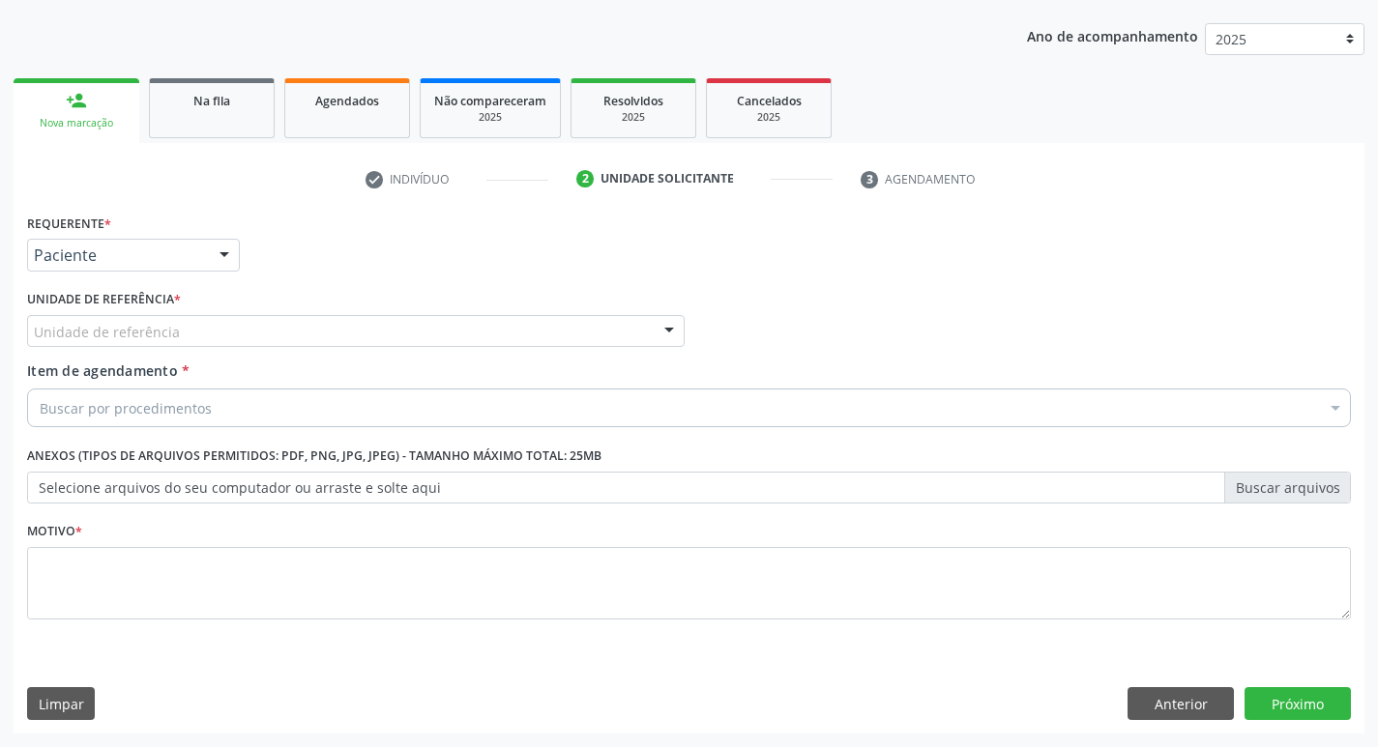
click at [97, 313] on div "Unidade de referência * Unidade de referência UBSF Ligeiro II UBSF Saulo Leal E…" at bounding box center [355, 316] width 657 height 62
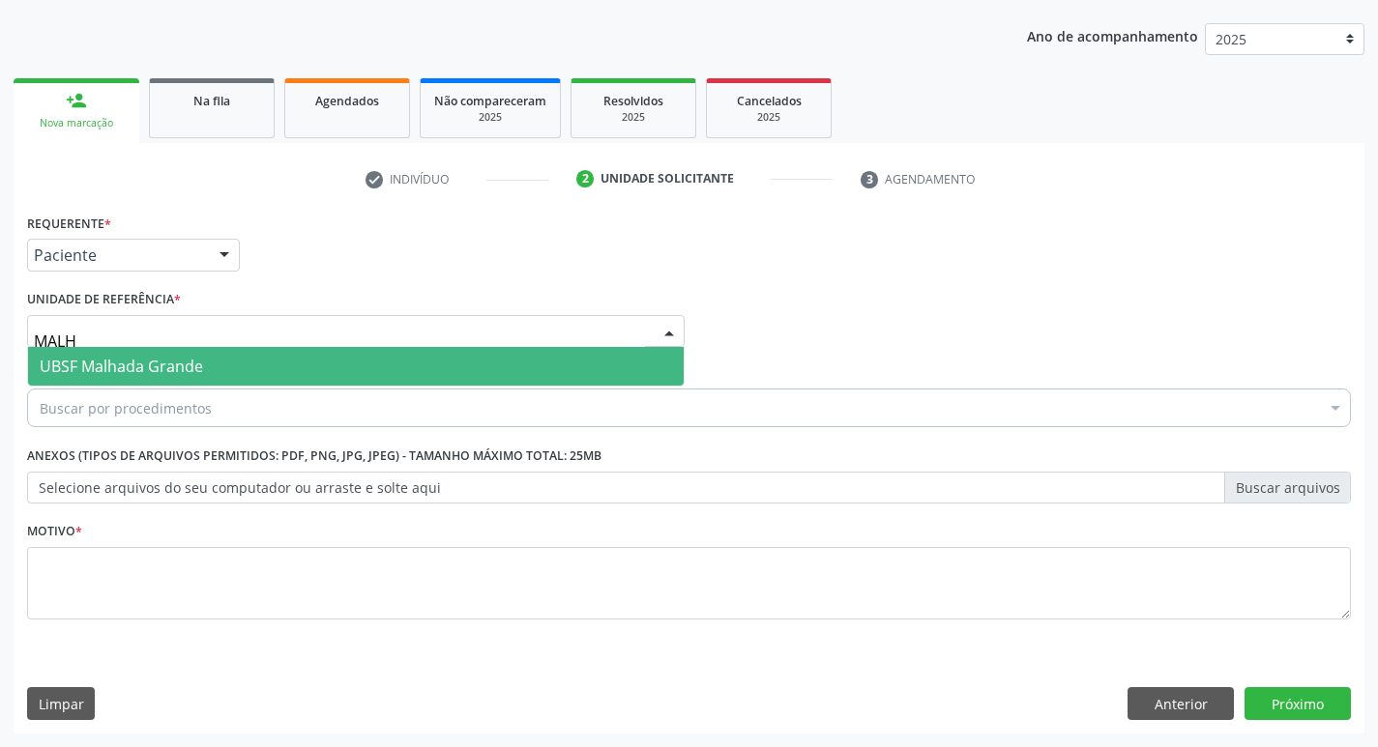
type input "MALHA"
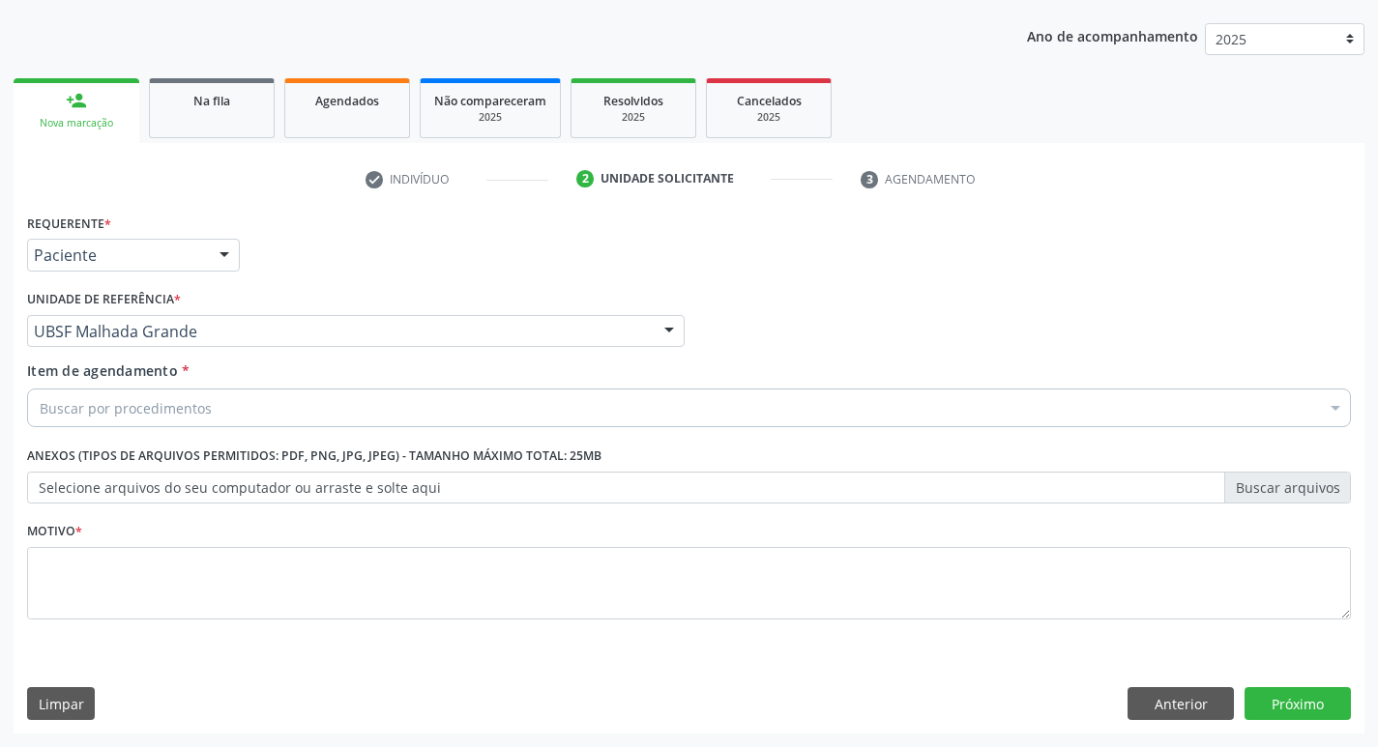
click at [102, 426] on div "Buscar por procedimentos" at bounding box center [689, 408] width 1324 height 39
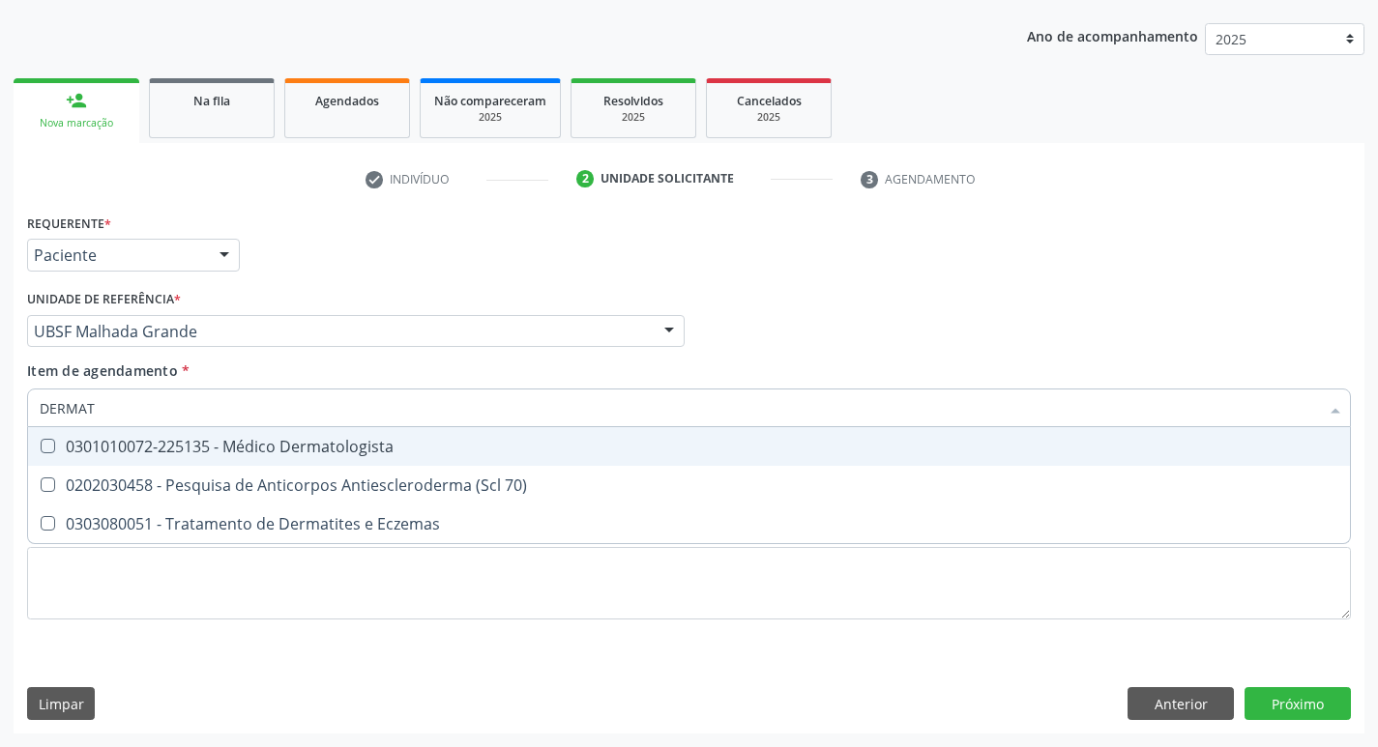
type input "DERMATO"
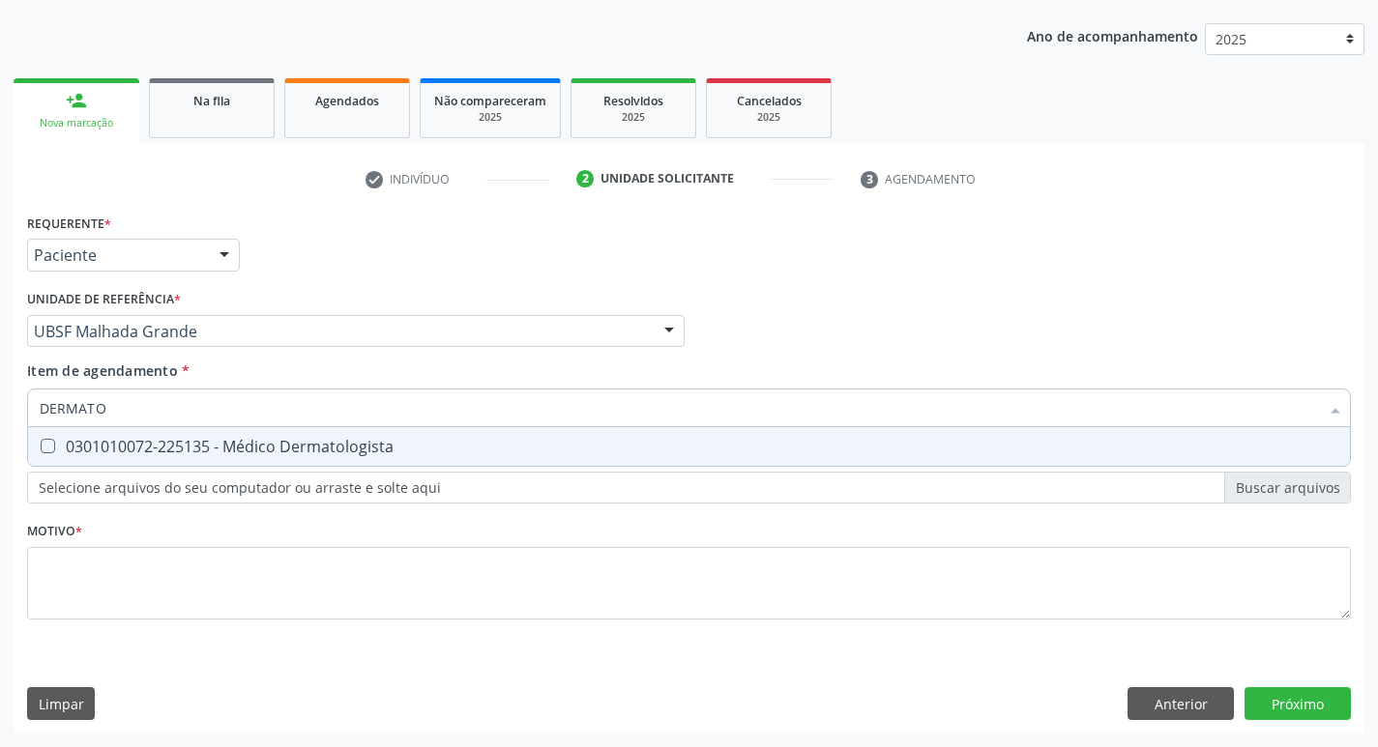
click at [106, 432] on span "0301010072-225135 - Médico Dermatologista" at bounding box center [689, 446] width 1322 height 39
checkbox Dermatologista "true"
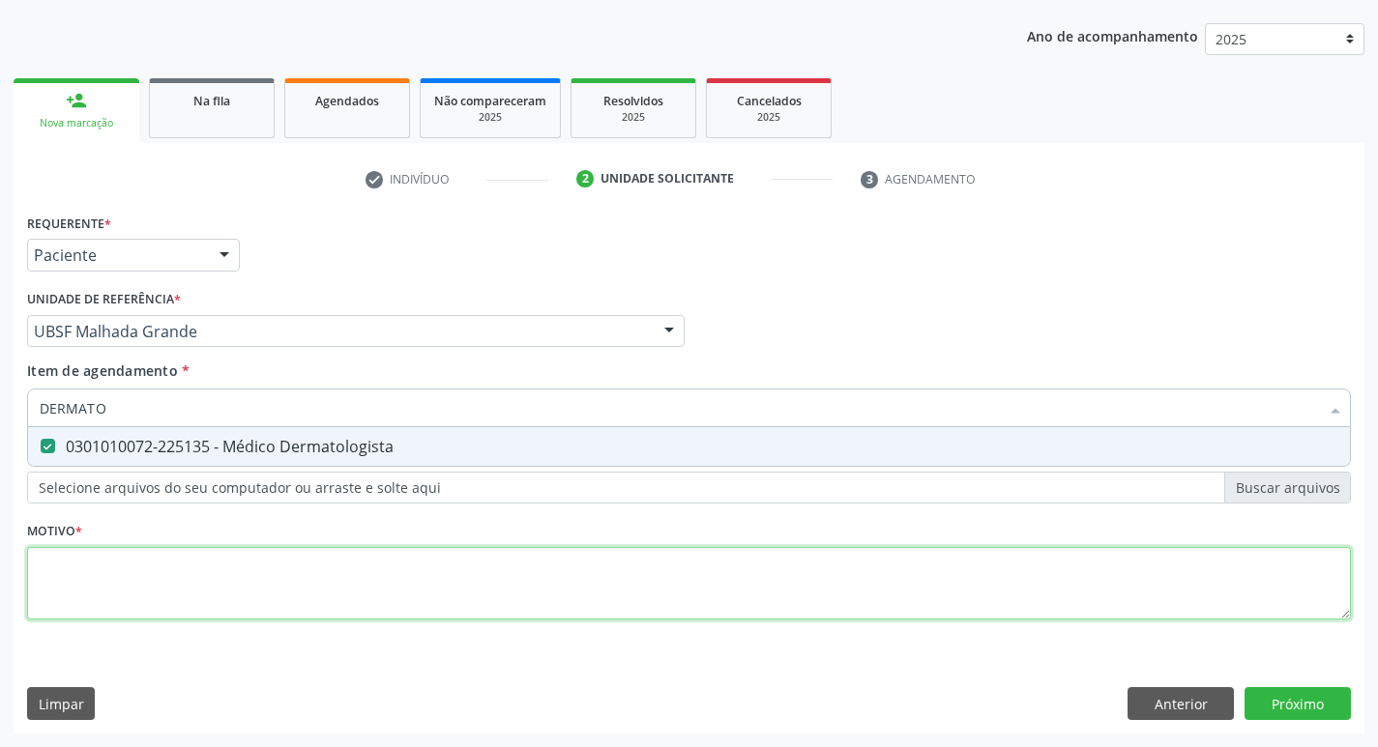
click at [119, 553] on div "Requerente * Paciente Profissional de Saúde Paciente Nenhum resultado encontrad…" at bounding box center [689, 428] width 1324 height 438
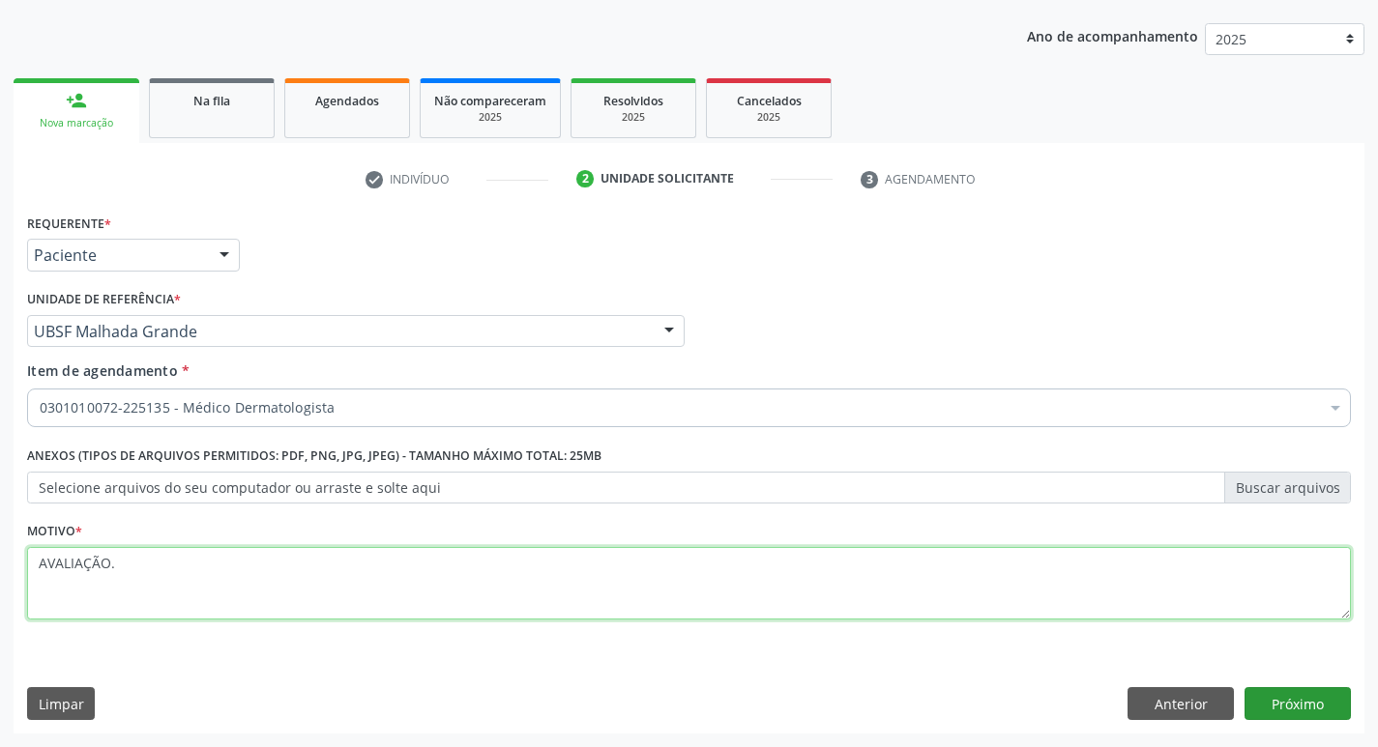
type textarea "AVALIAÇÃO."
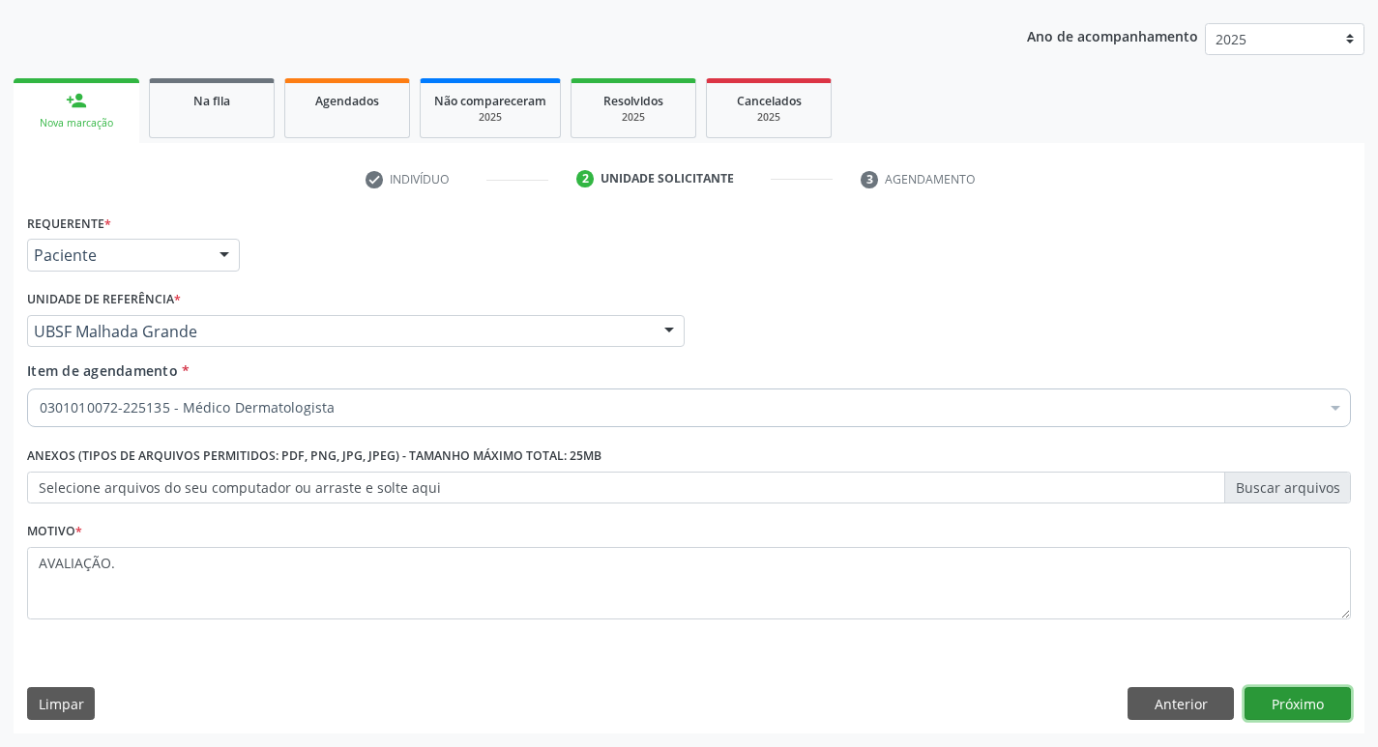
click at [1283, 702] on button "Próximo" at bounding box center [1297, 703] width 106 height 33
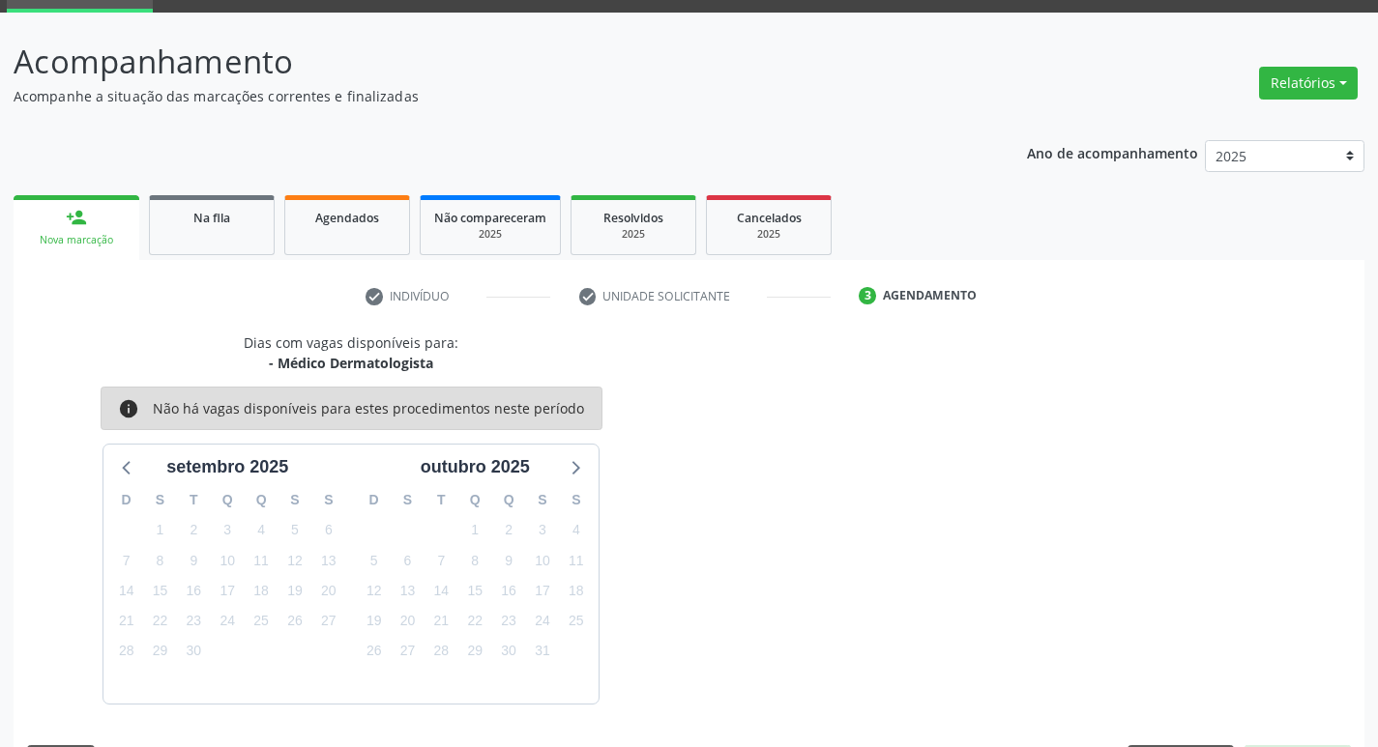
scroll to position [151, 0]
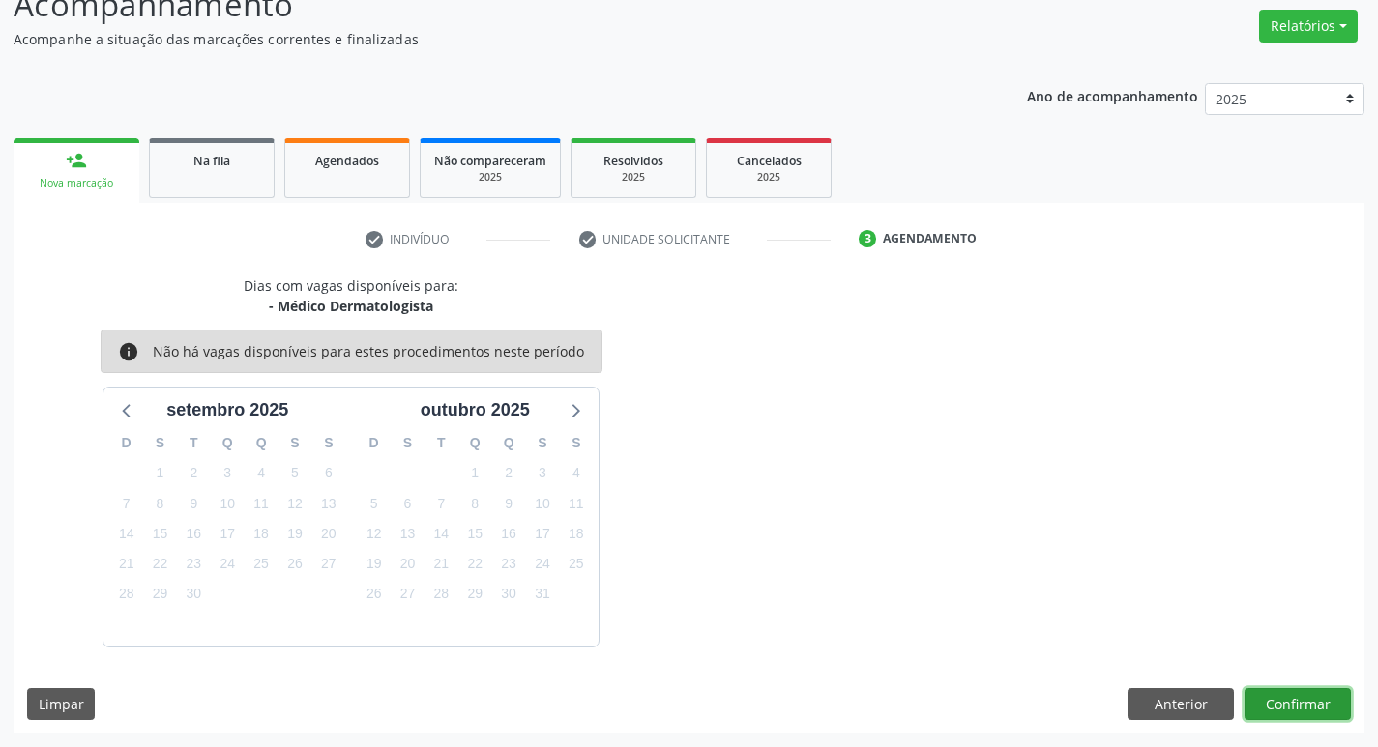
click at [1297, 709] on button "Confirmar" at bounding box center [1297, 704] width 106 height 33
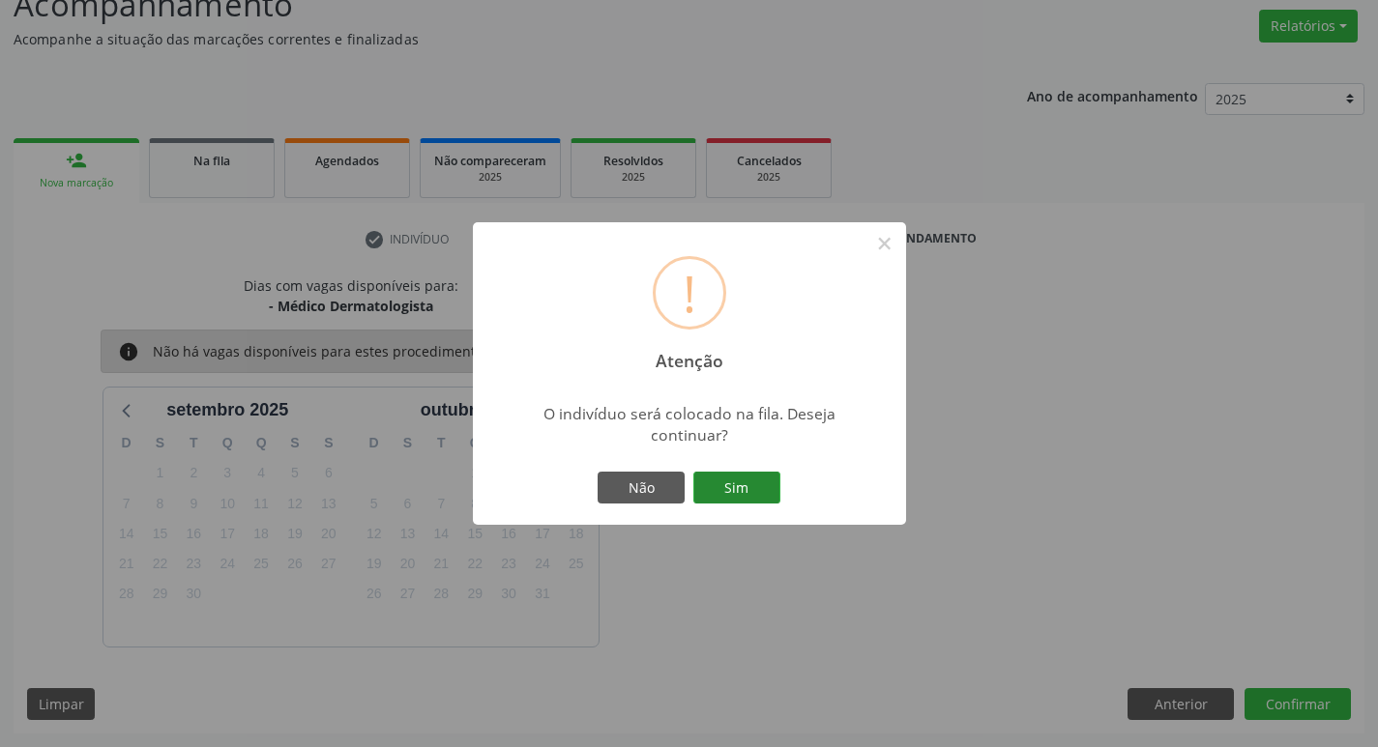
click at [707, 480] on button "Sim" at bounding box center [736, 488] width 87 height 33
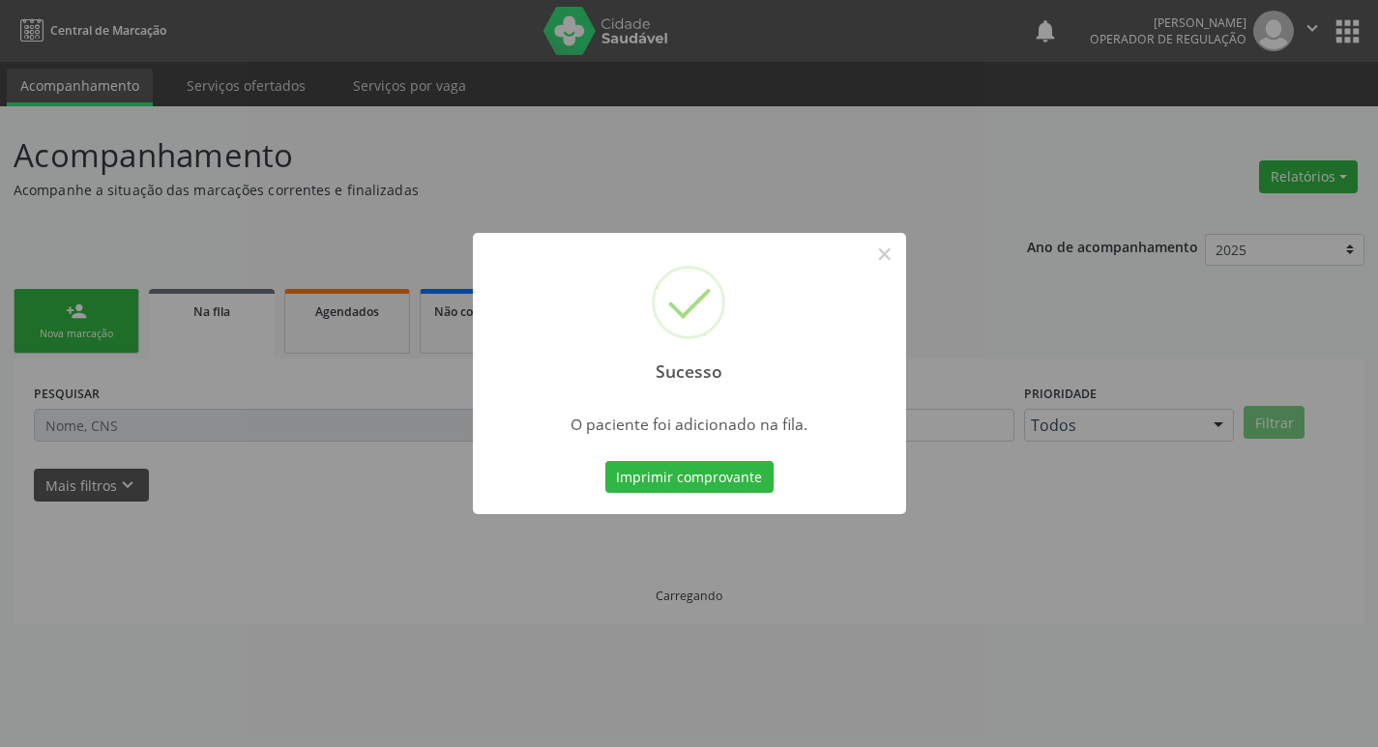
scroll to position [0, 0]
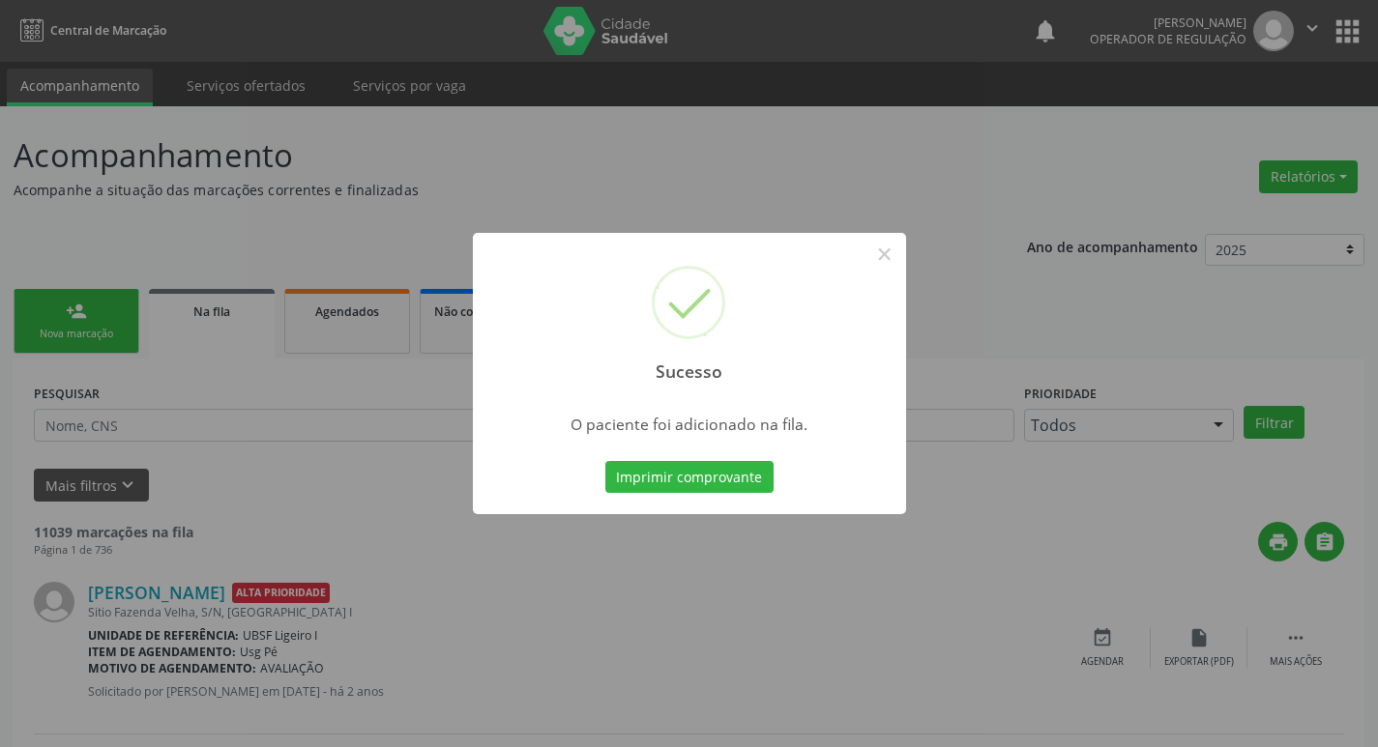
drag, startPoint x: 763, startPoint y: 182, endPoint x: 1167, endPoint y: 311, distance: 424.4
click at [764, 182] on div "Sucesso × O paciente foi adicionado na fila. Imprimir comprovante Cancel" at bounding box center [689, 373] width 1378 height 747
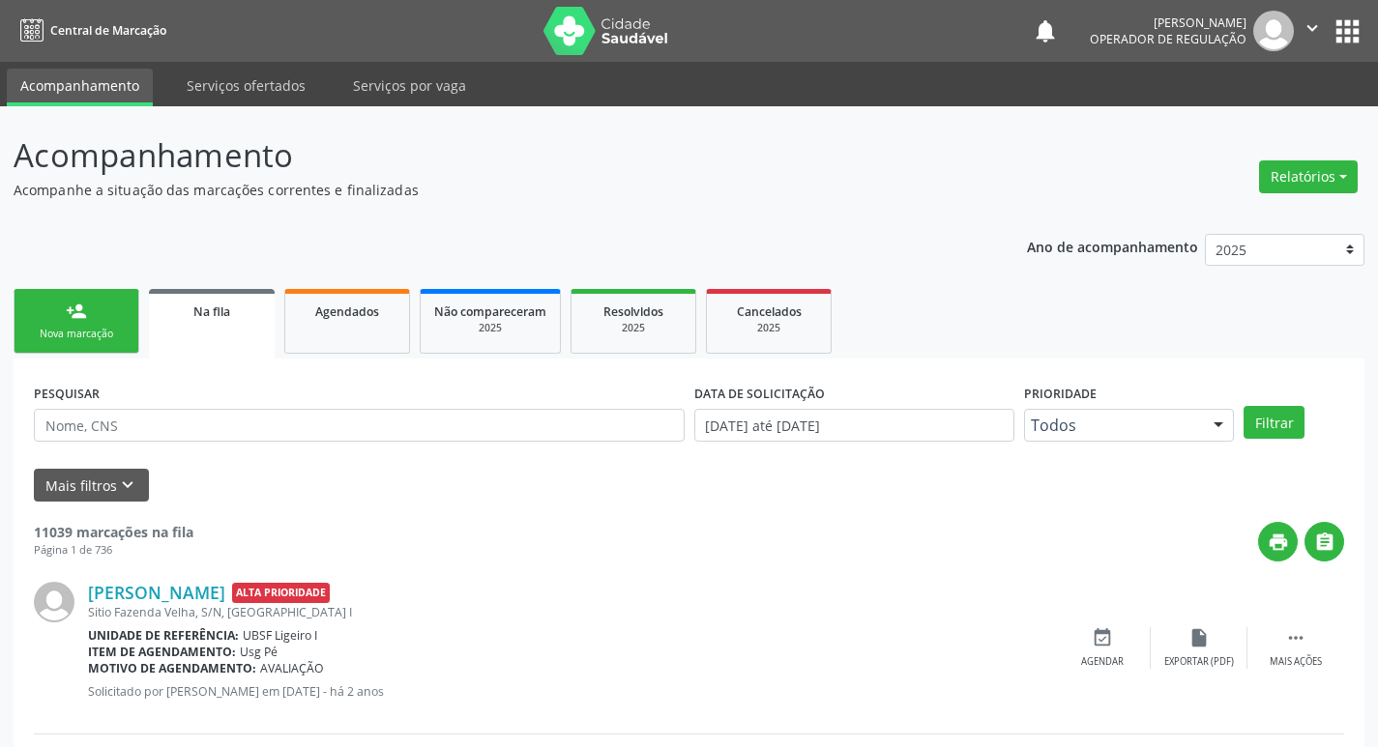
click at [57, 322] on link "person_add Nova marcação" at bounding box center [77, 321] width 126 height 65
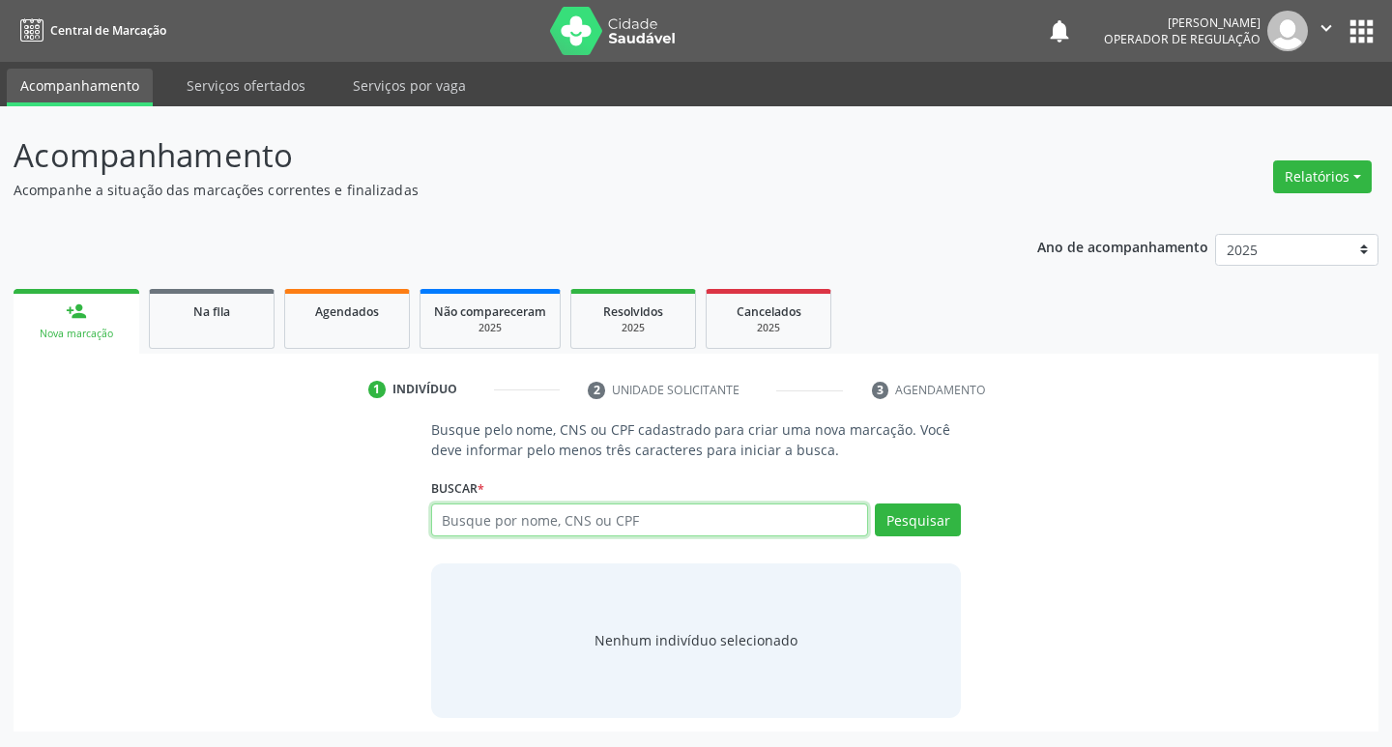
click at [696, 534] on input "text" at bounding box center [650, 520] width 438 height 33
type input "704100152865175"
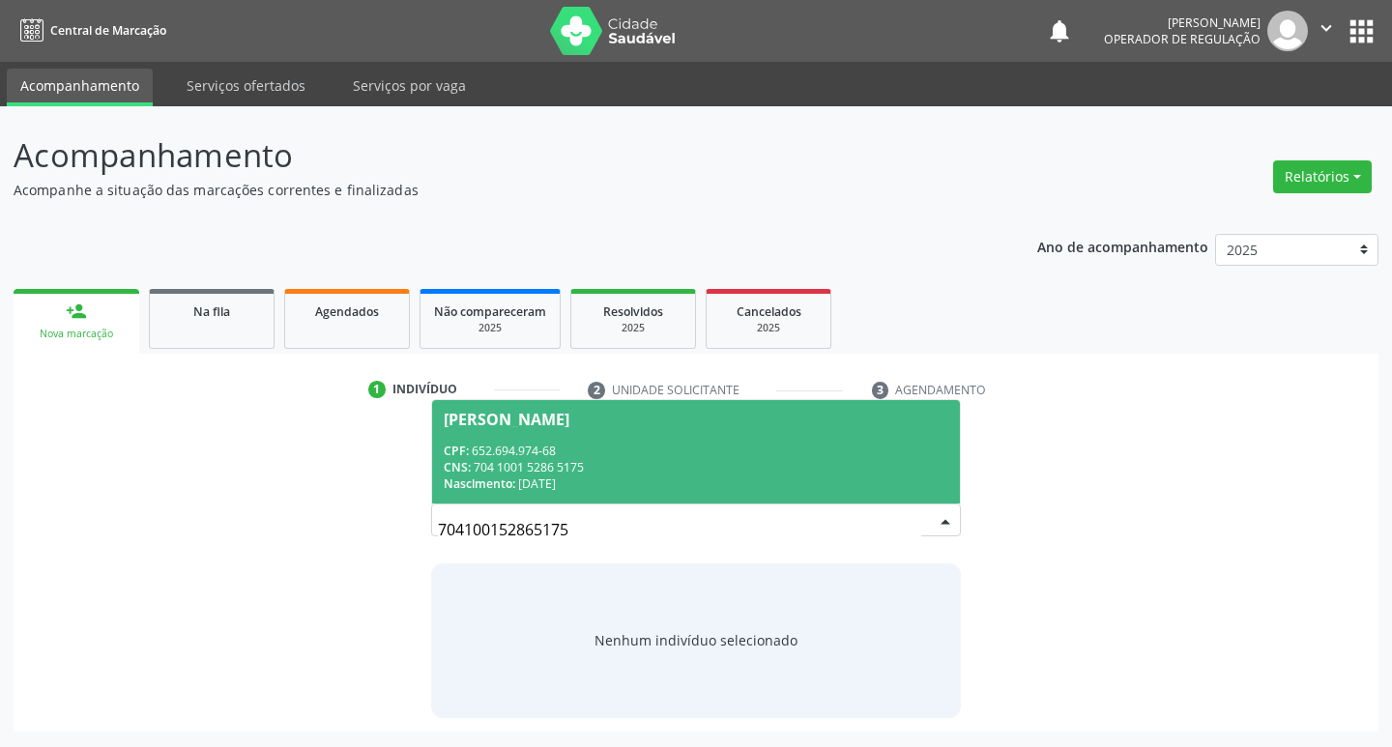
click at [569, 421] on div "Francisca da Silva Pereira" at bounding box center [507, 419] width 126 height 15
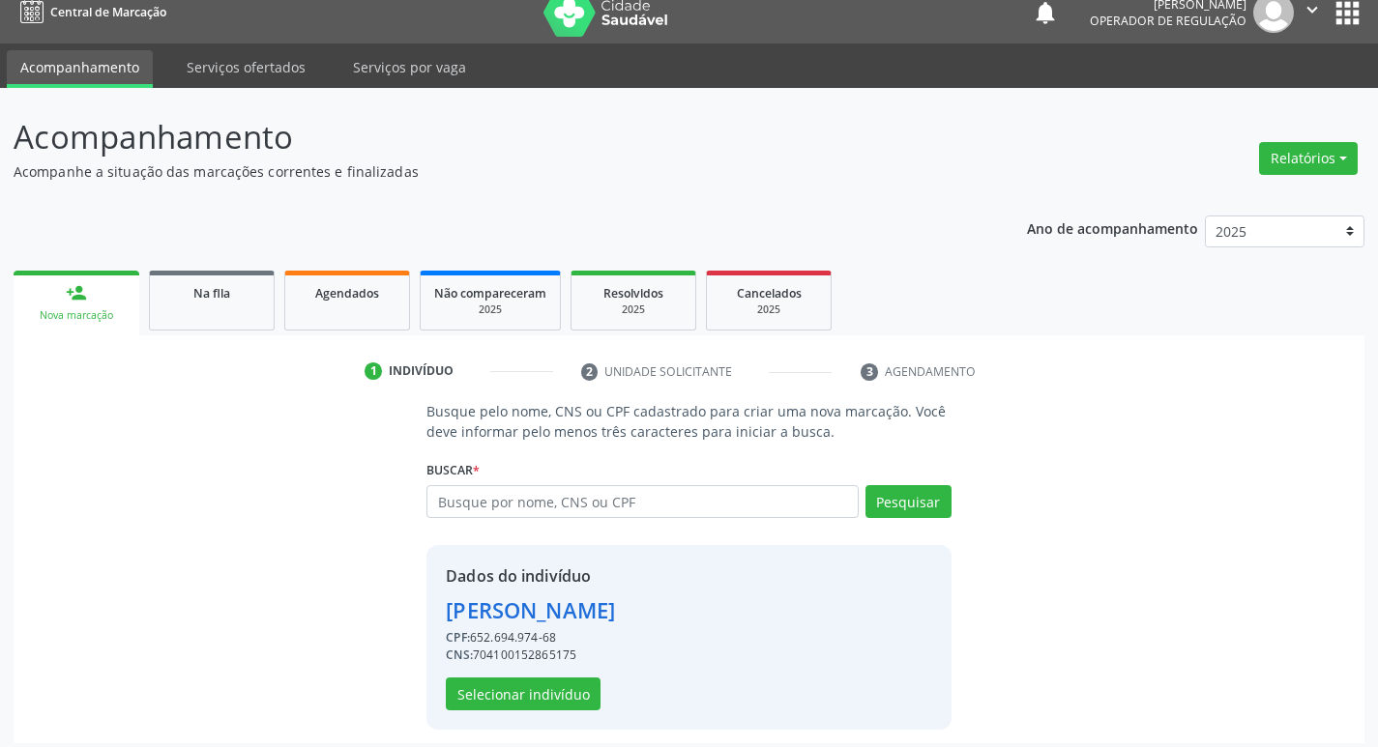
scroll to position [28, 0]
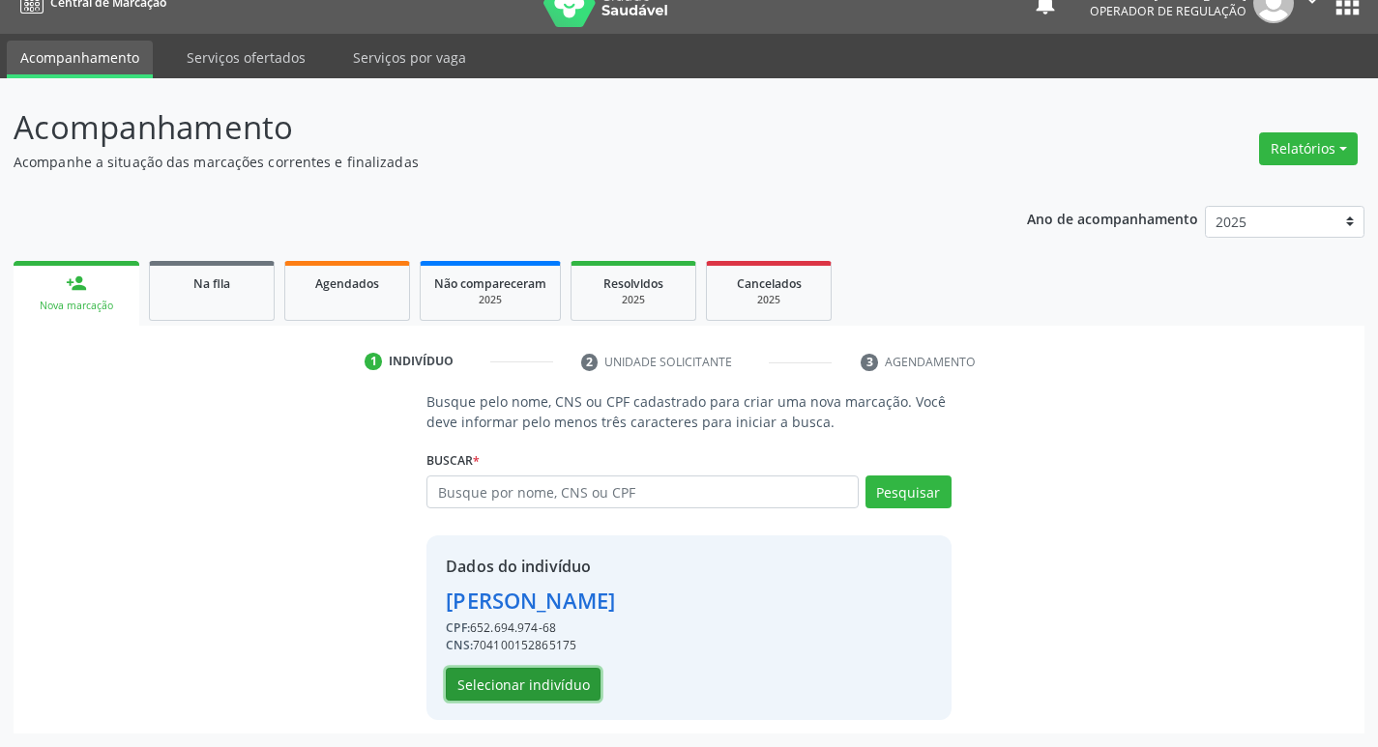
click at [489, 687] on button "Selecionar indivíduo" at bounding box center [523, 684] width 155 height 33
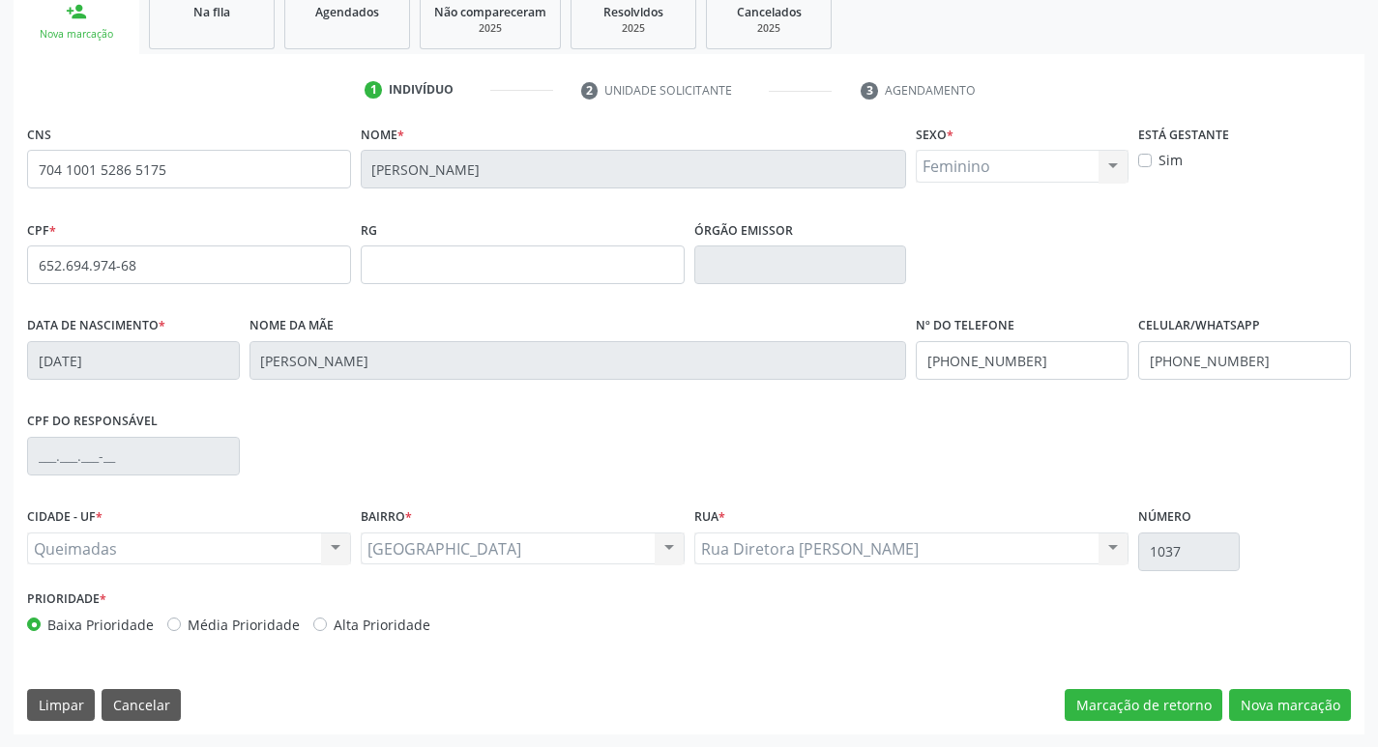
scroll to position [301, 0]
click at [1282, 697] on button "Nova marcação" at bounding box center [1290, 704] width 122 height 33
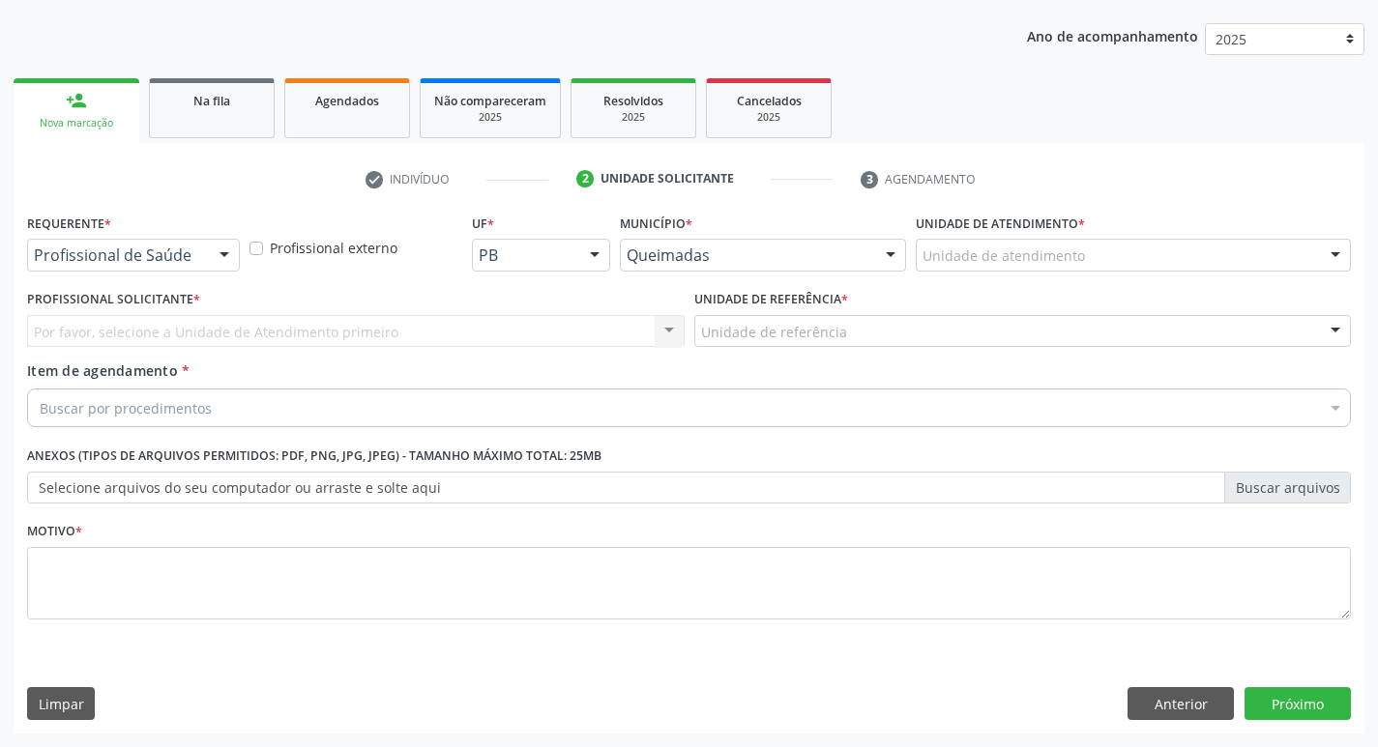
scroll to position [211, 0]
click at [202, 262] on div at bounding box center [133, 255] width 213 height 33
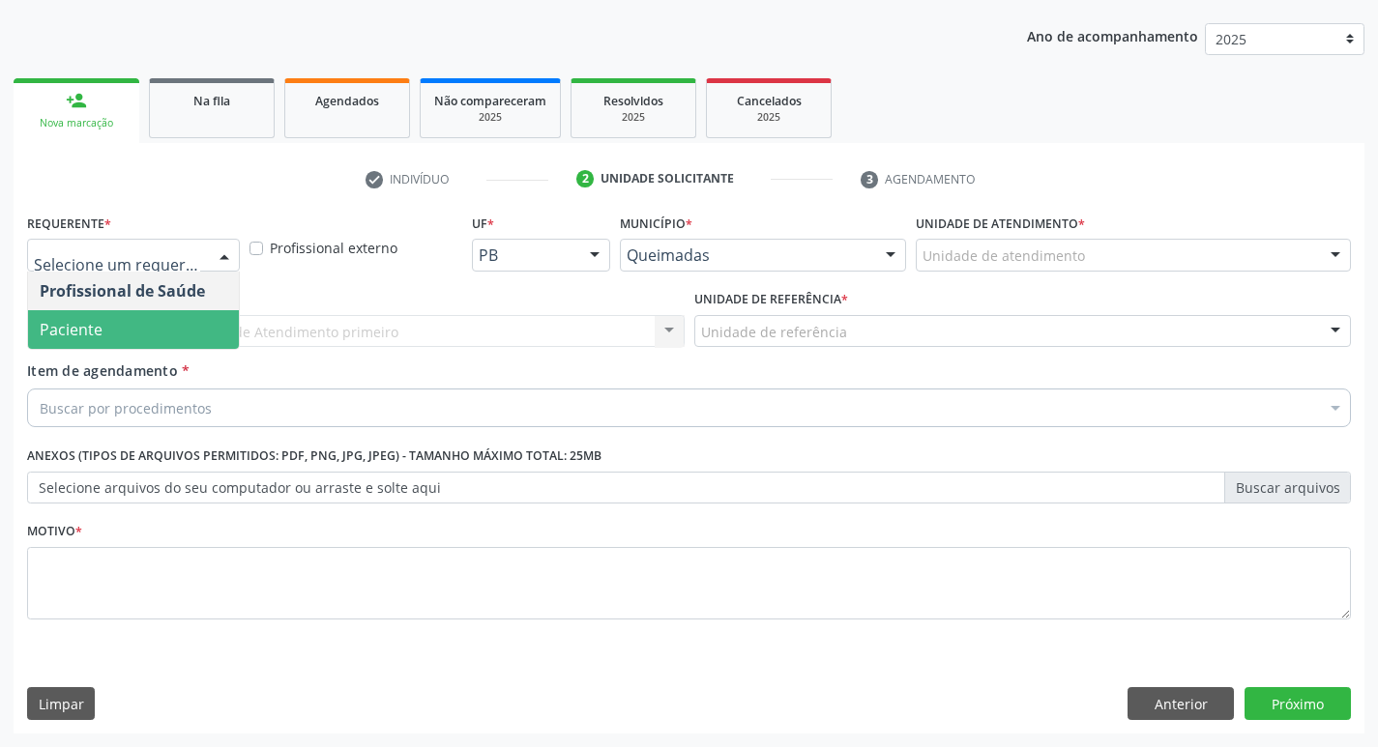
click at [188, 323] on span "Paciente" at bounding box center [133, 329] width 211 height 39
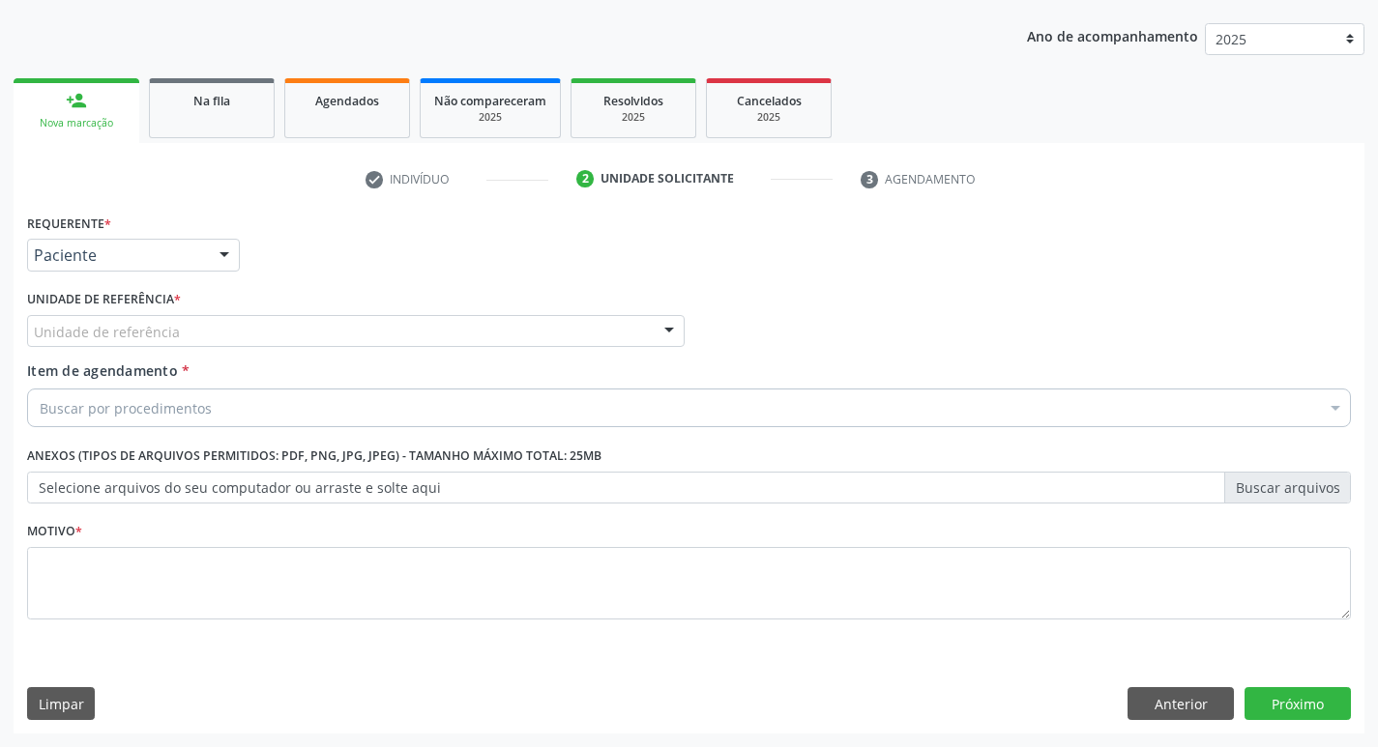
click at [188, 323] on div "Unidade de referência" at bounding box center [355, 331] width 657 height 33
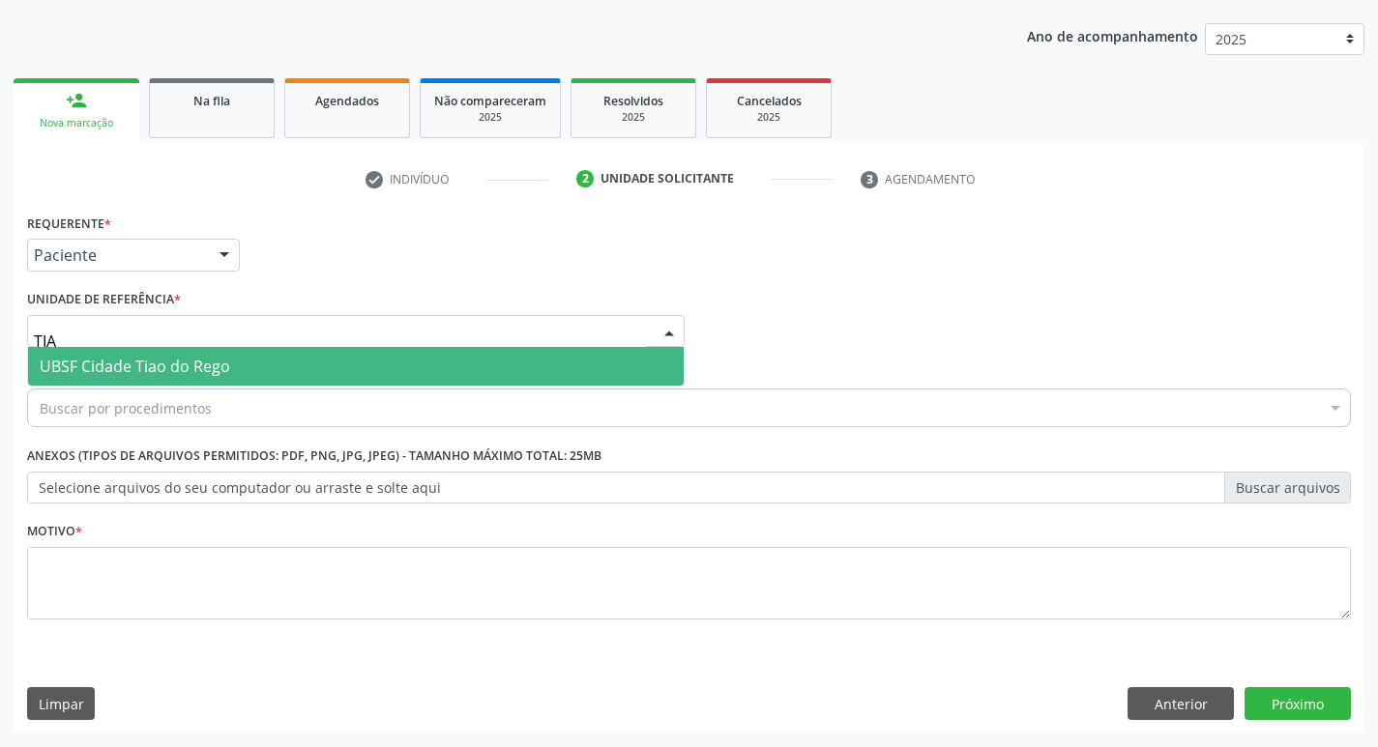
type input "TIAO"
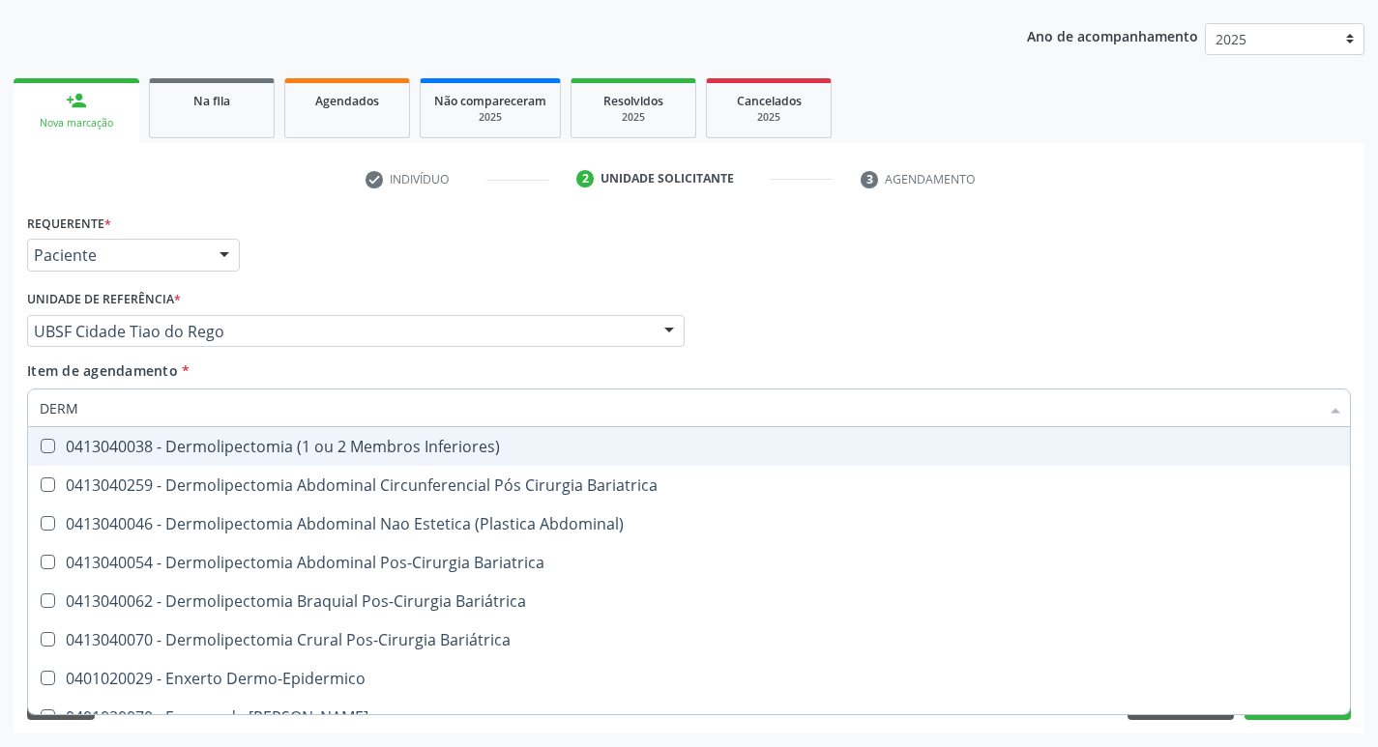
type input "DERMA"
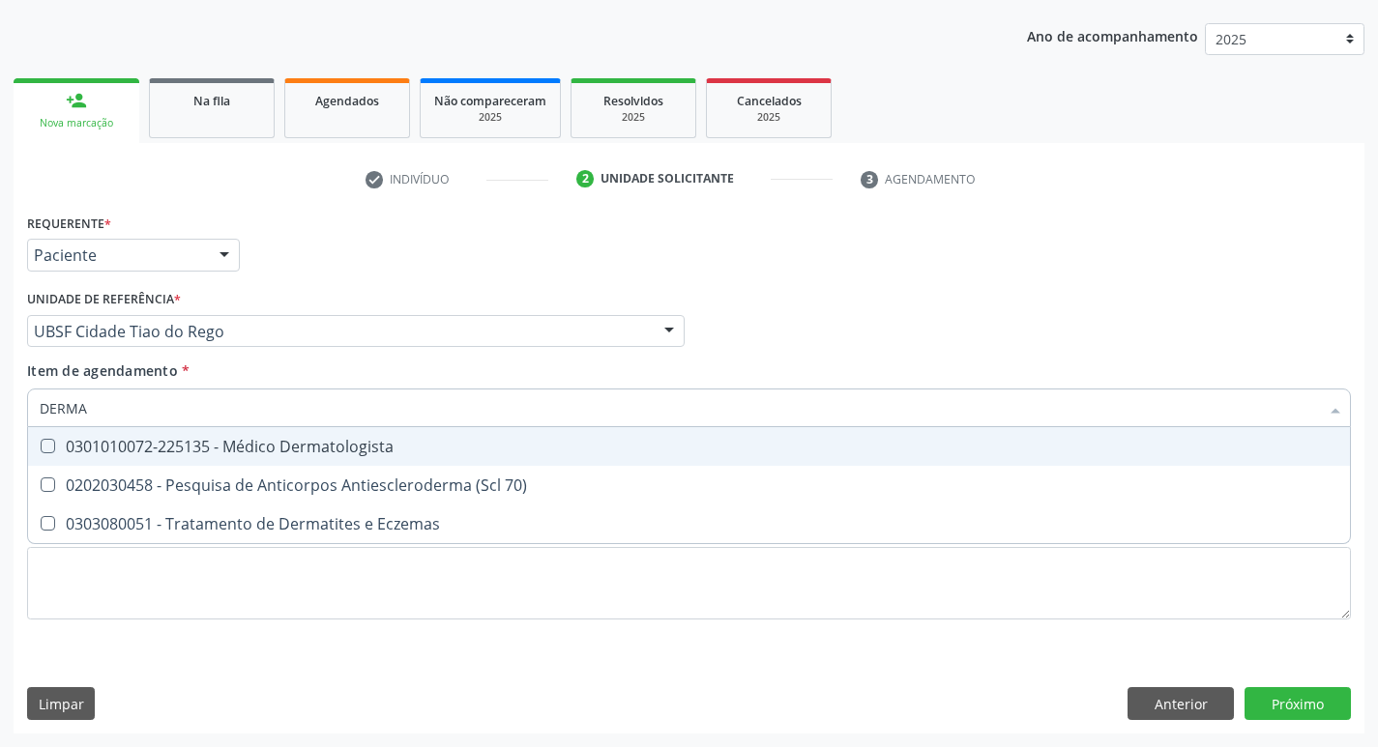
click at [228, 454] on div "0301010072-225135 - Médico Dermatologista" at bounding box center [689, 446] width 1298 height 15
checkbox Dermatologista "true"
click at [328, 232] on div "Requerente * Paciente Profissional de Saúde Paciente Nenhum resultado encontrad…" at bounding box center [688, 246] width 1333 height 75
checkbox 70\) "true"
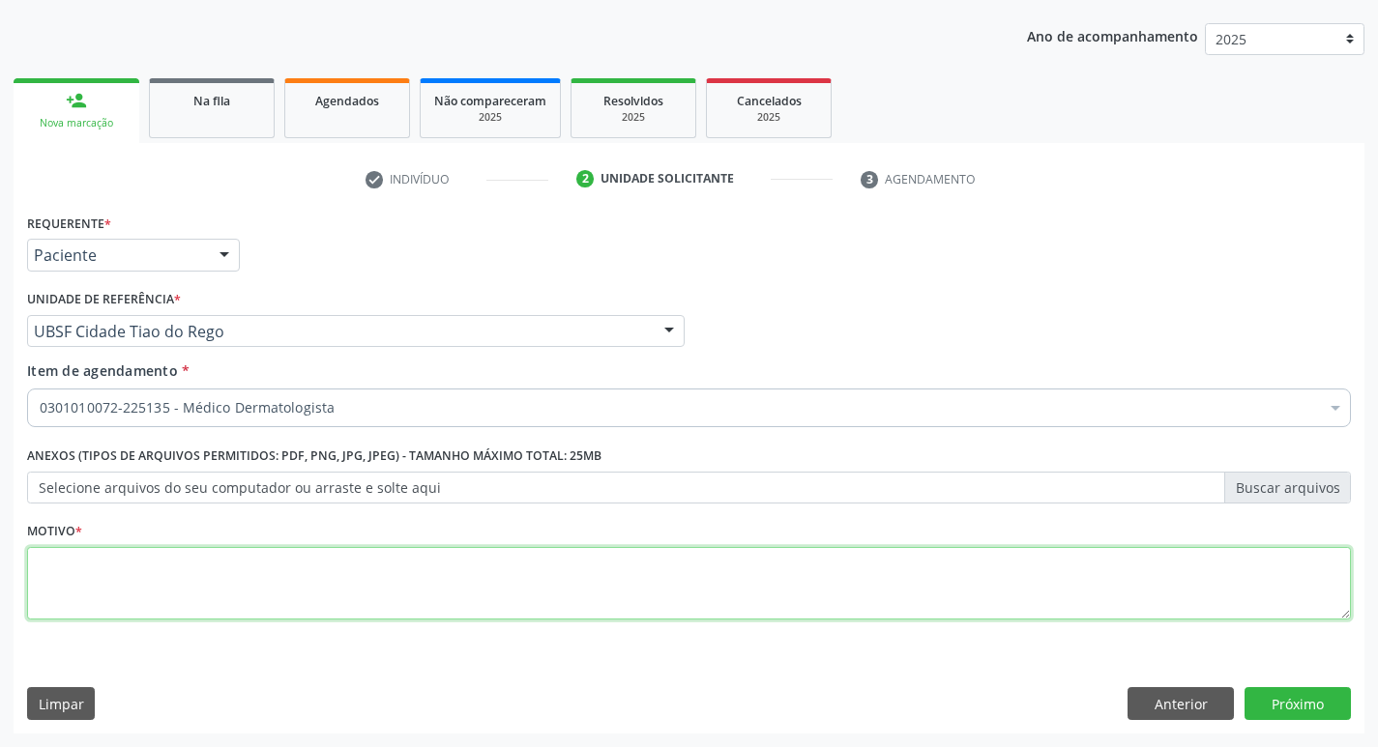
click at [107, 556] on textarea at bounding box center [689, 583] width 1324 height 73
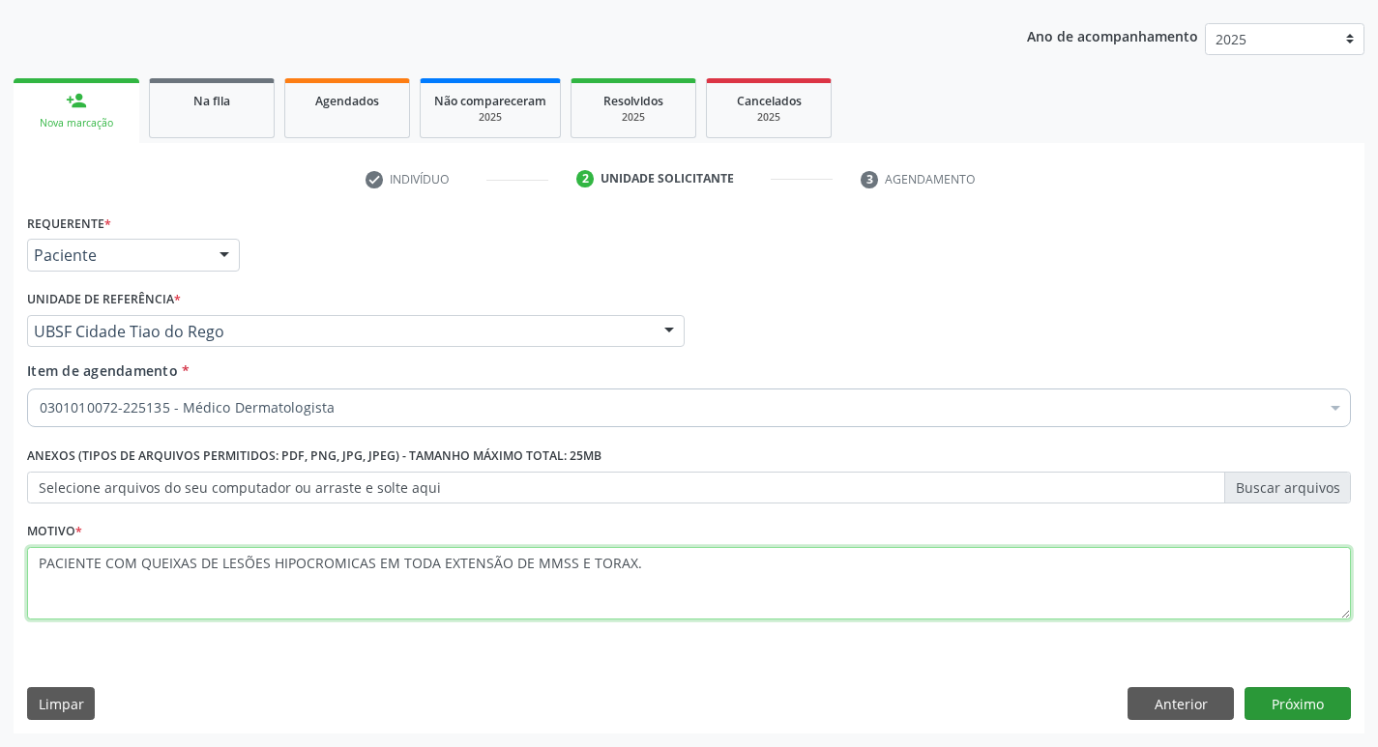
type textarea "PACIENTE COM QUEIXAS DE LESÕES HIPOCROMICAS EM TODA EXTENSÃO DE MMSS E TORAX."
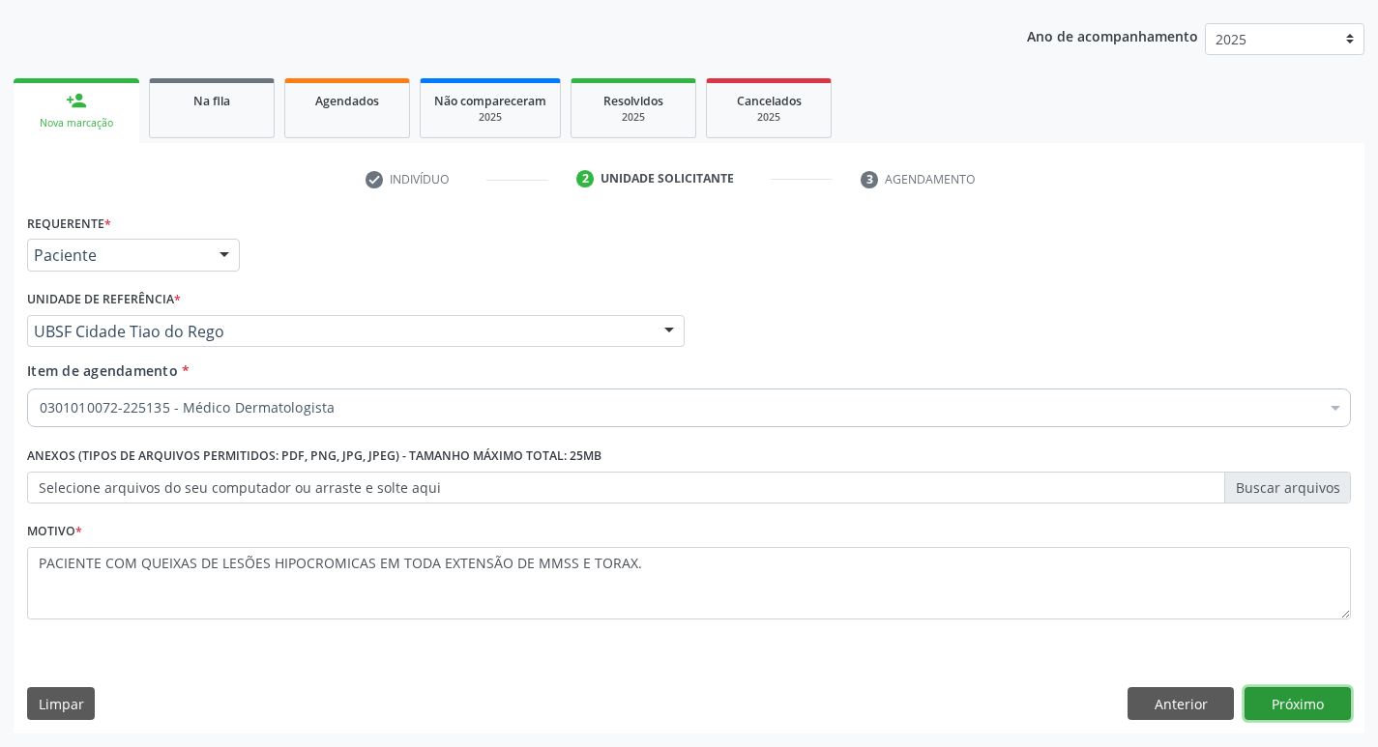
click at [1313, 698] on button "Próximo" at bounding box center [1297, 703] width 106 height 33
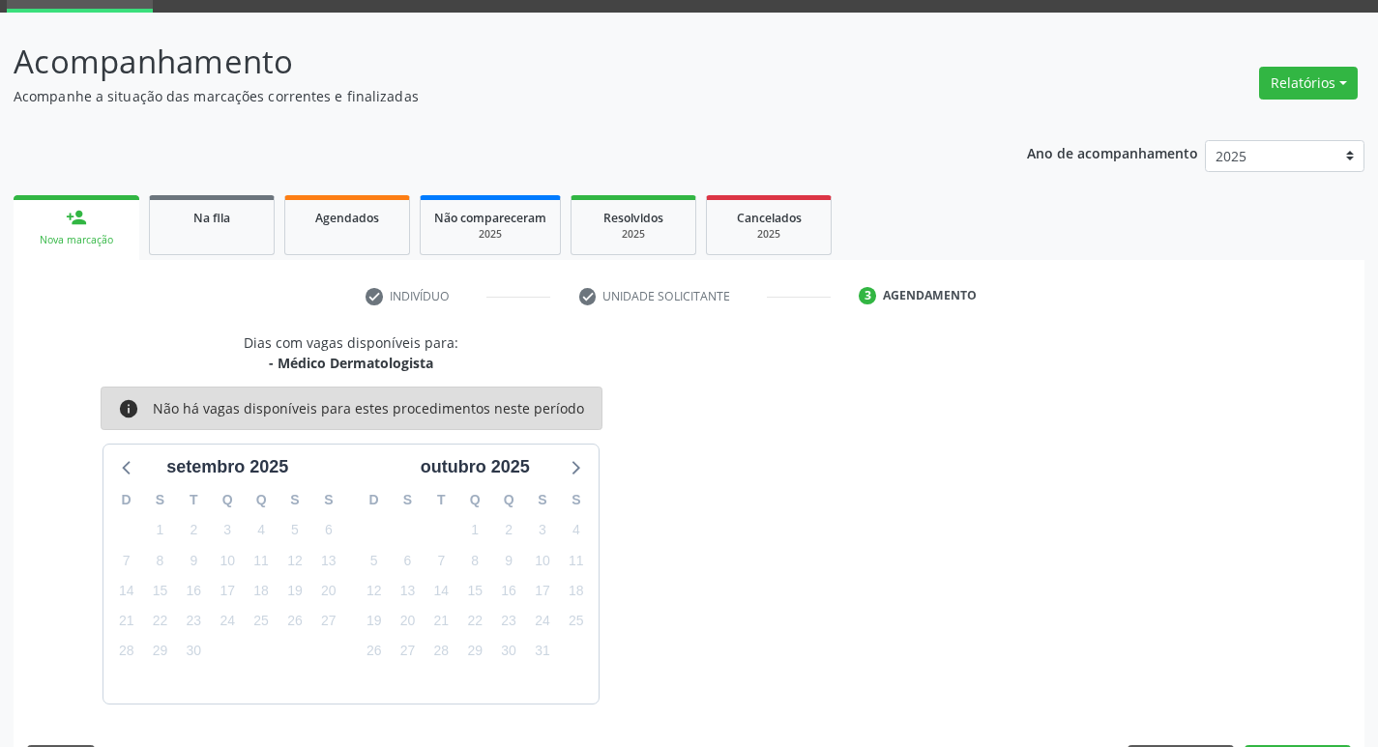
scroll to position [151, 0]
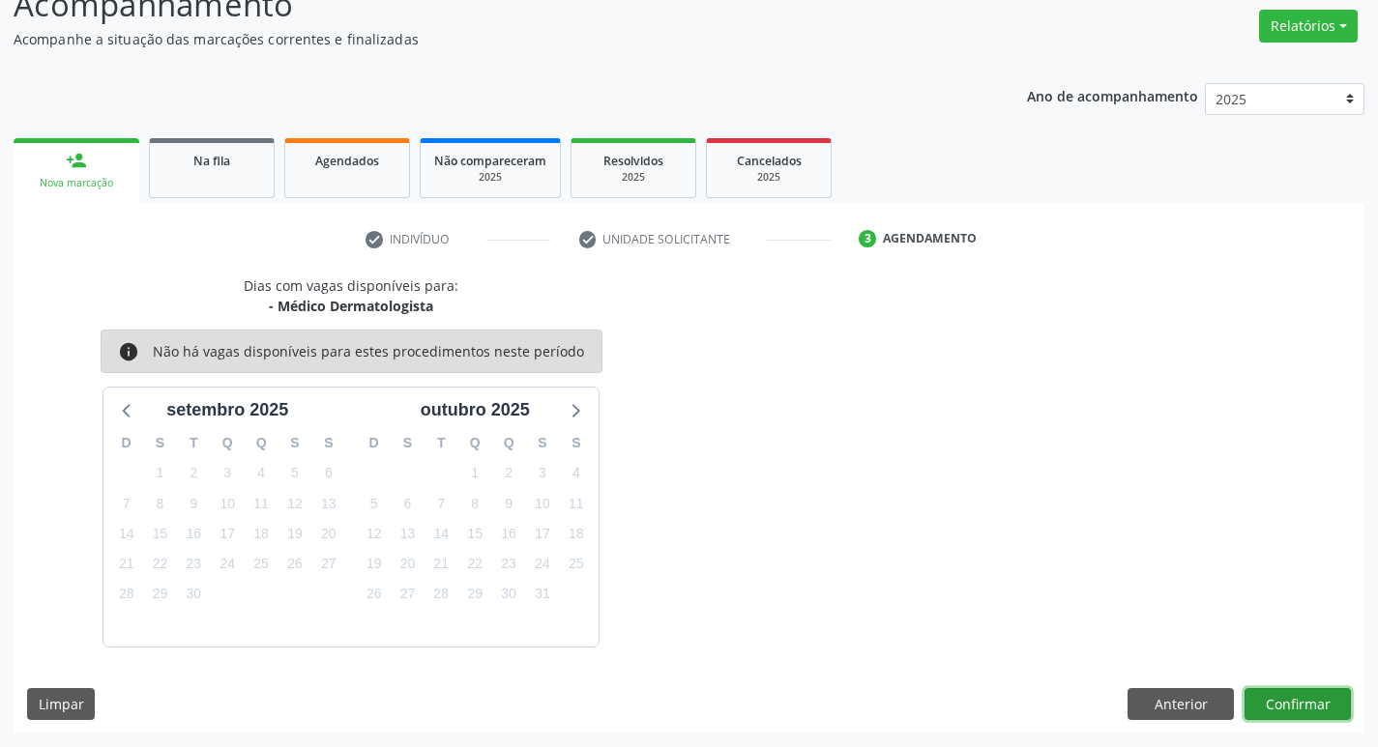
click at [1323, 690] on button "Confirmar" at bounding box center [1297, 704] width 106 height 33
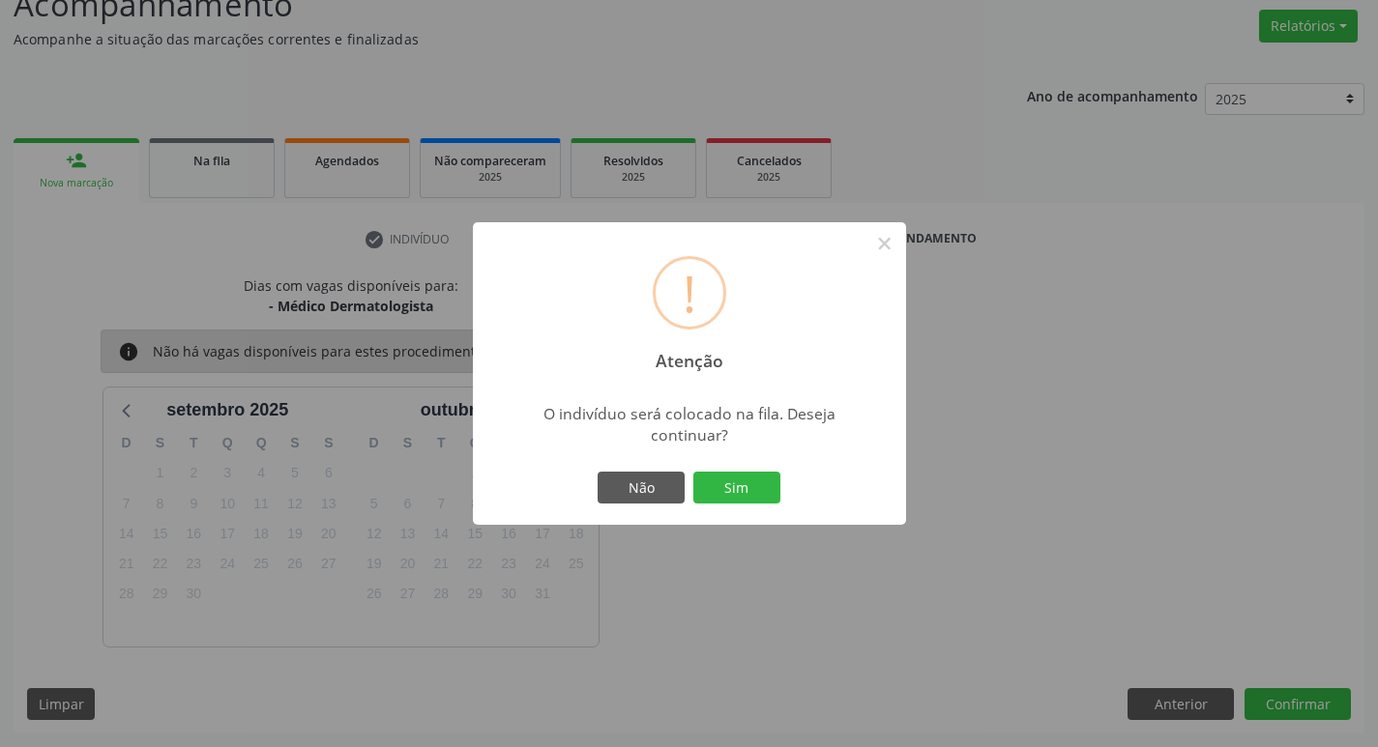
click at [770, 465] on div "! Atenção × O indivíduo será colocado na fila. Deseja continuar? Não Sim" at bounding box center [689, 374] width 433 height 304
click at [764, 484] on button "Sim" at bounding box center [736, 488] width 87 height 33
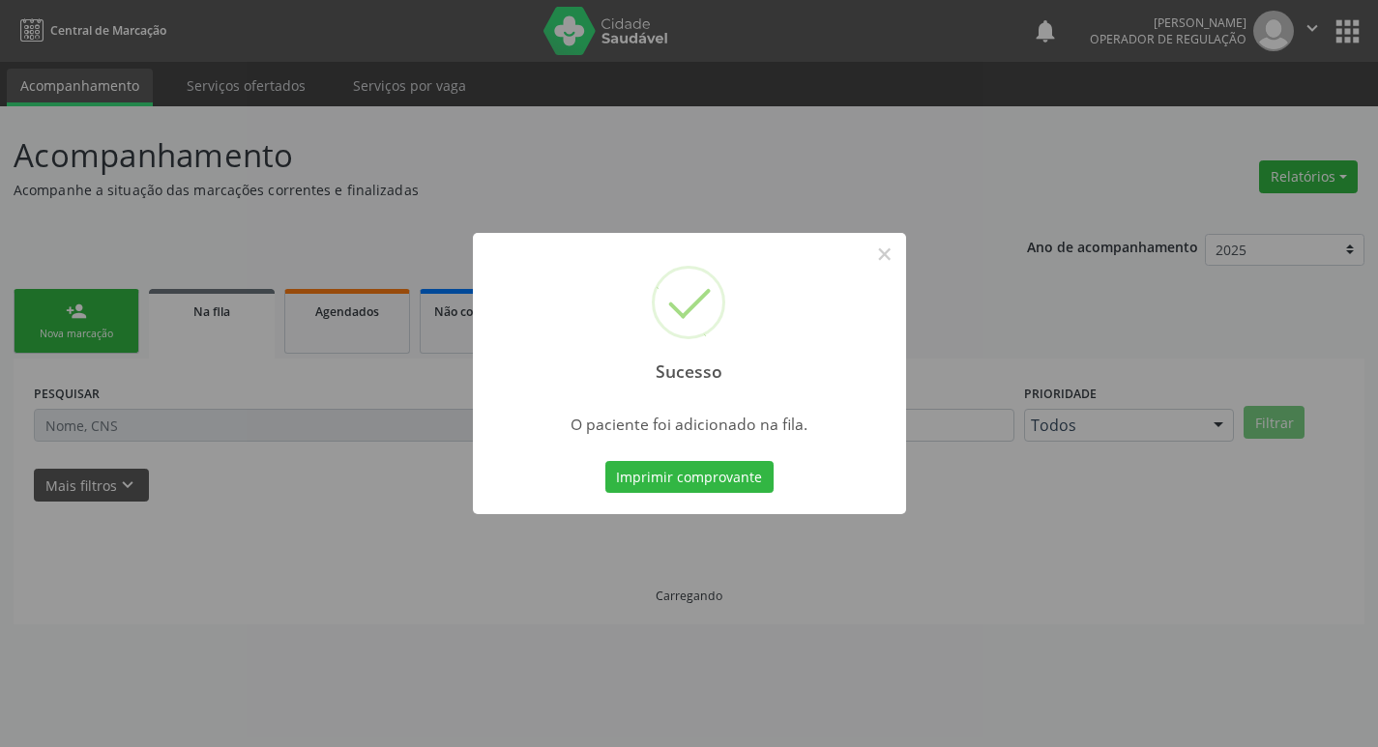
scroll to position [0, 0]
click at [879, 160] on div "Sucesso × O paciente foi adicionado na fila. Imprimir comprovante Cancel" at bounding box center [696, 373] width 1392 height 747
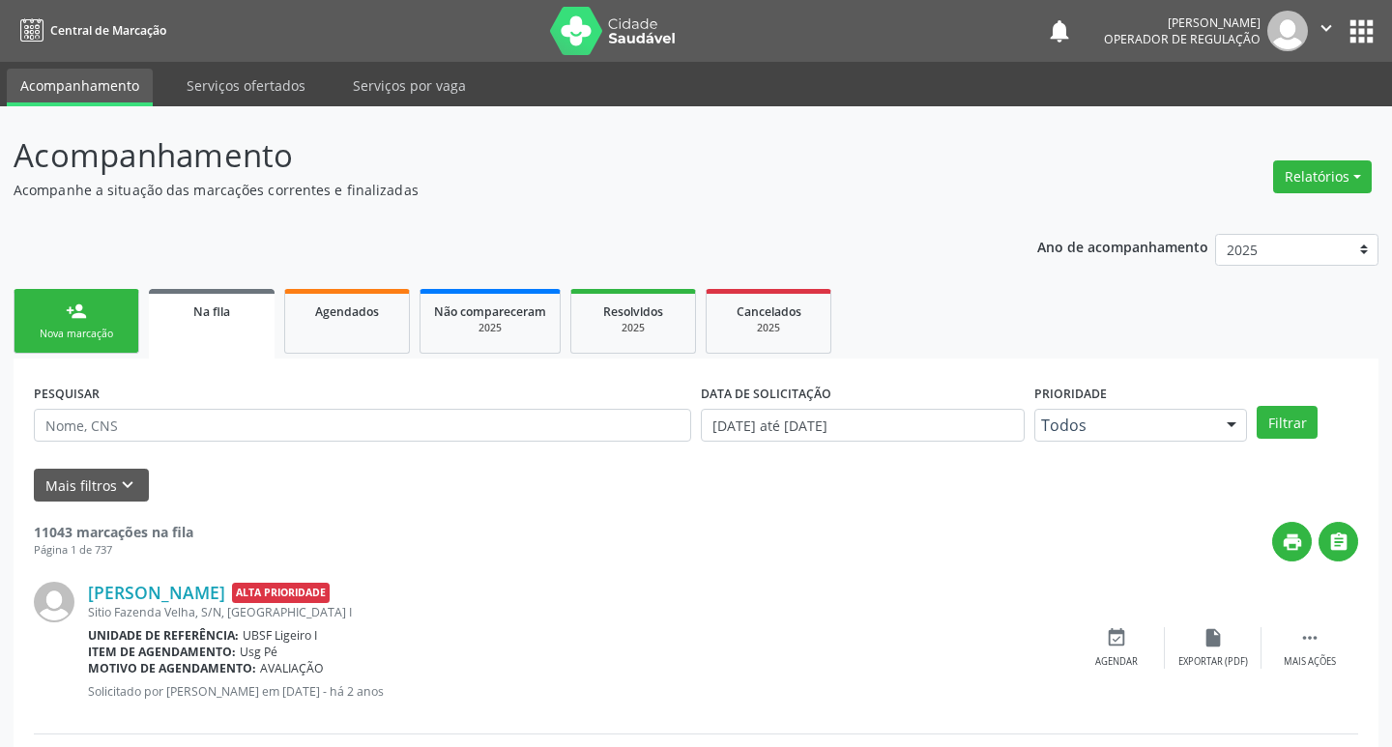
click at [94, 297] on link "person_add Nova marcação" at bounding box center [77, 321] width 126 height 65
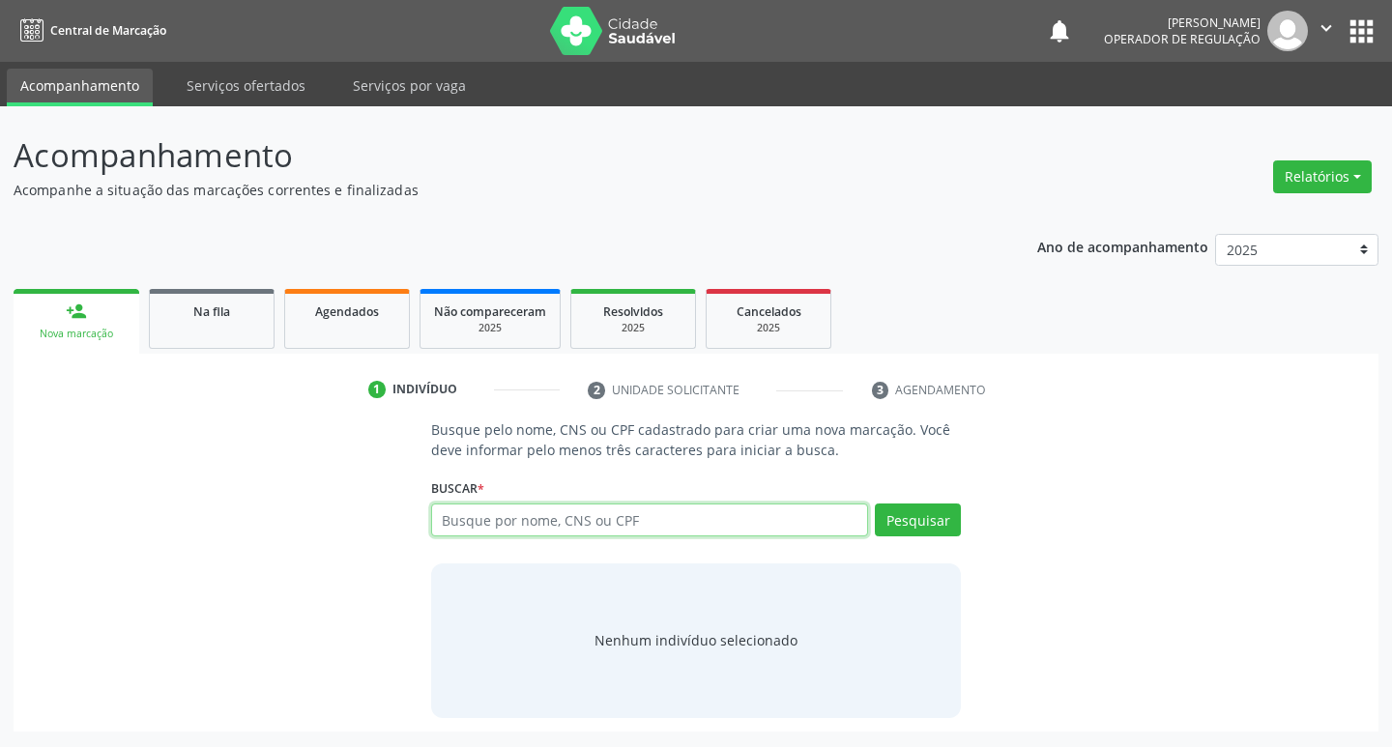
click at [470, 519] on input "text" at bounding box center [650, 520] width 438 height 33
type input "704108224638150"
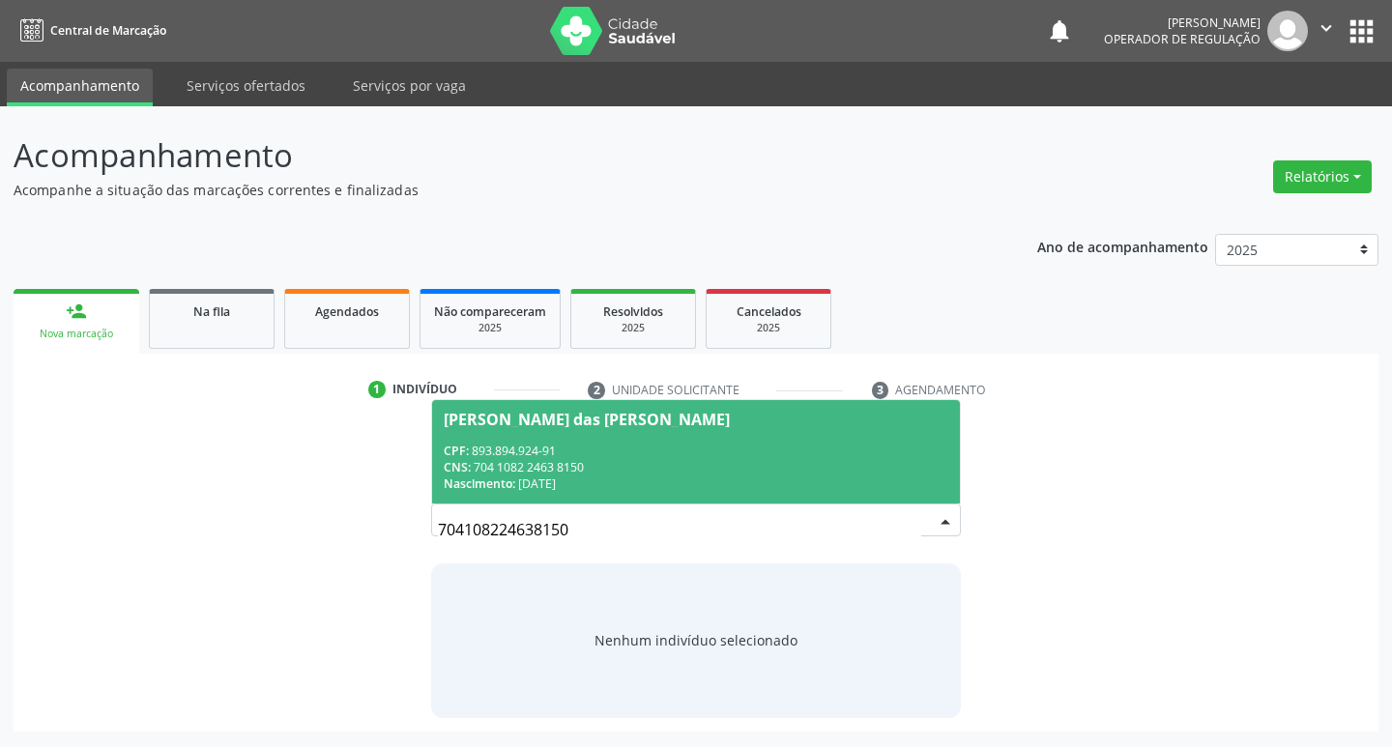
click at [550, 452] on div "CPF: 893.894.924-91" at bounding box center [697, 451] width 506 height 16
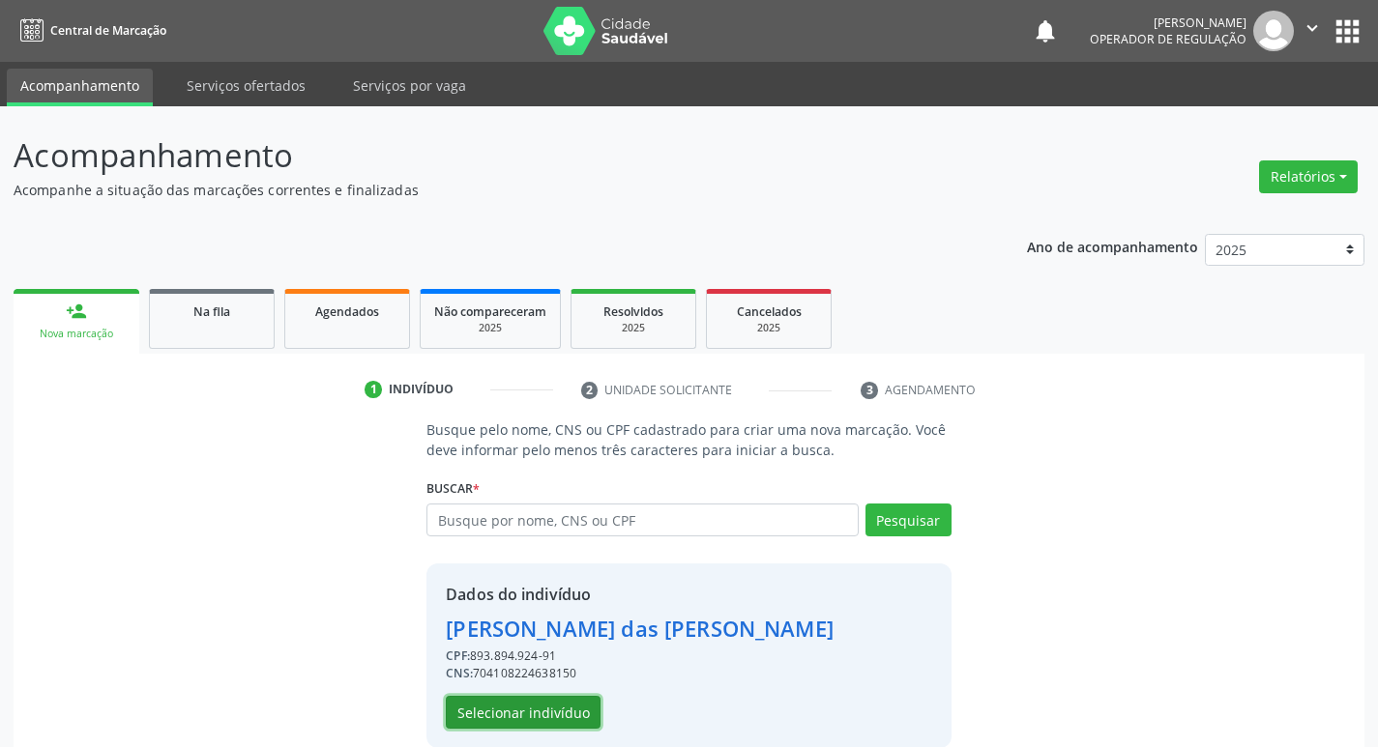
click at [546, 707] on button "Selecionar indivíduo" at bounding box center [523, 712] width 155 height 33
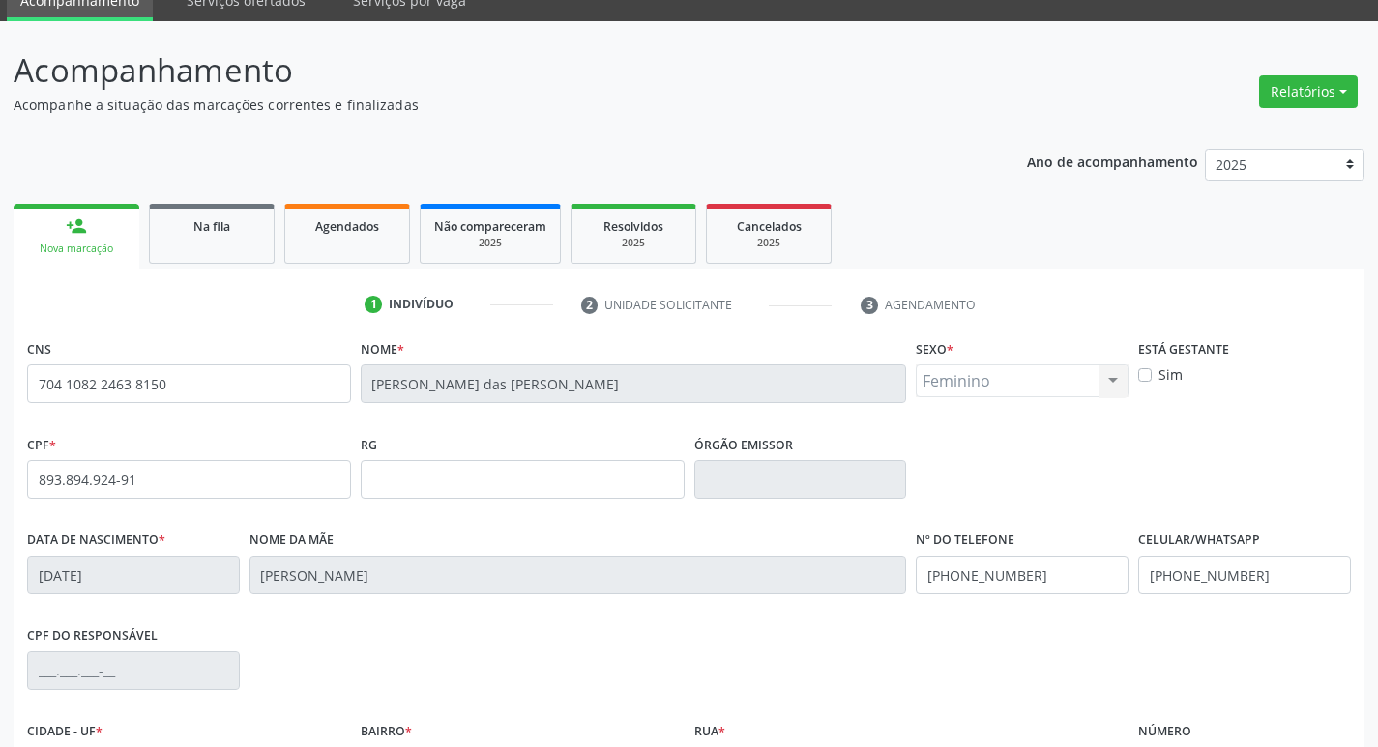
scroll to position [301, 0]
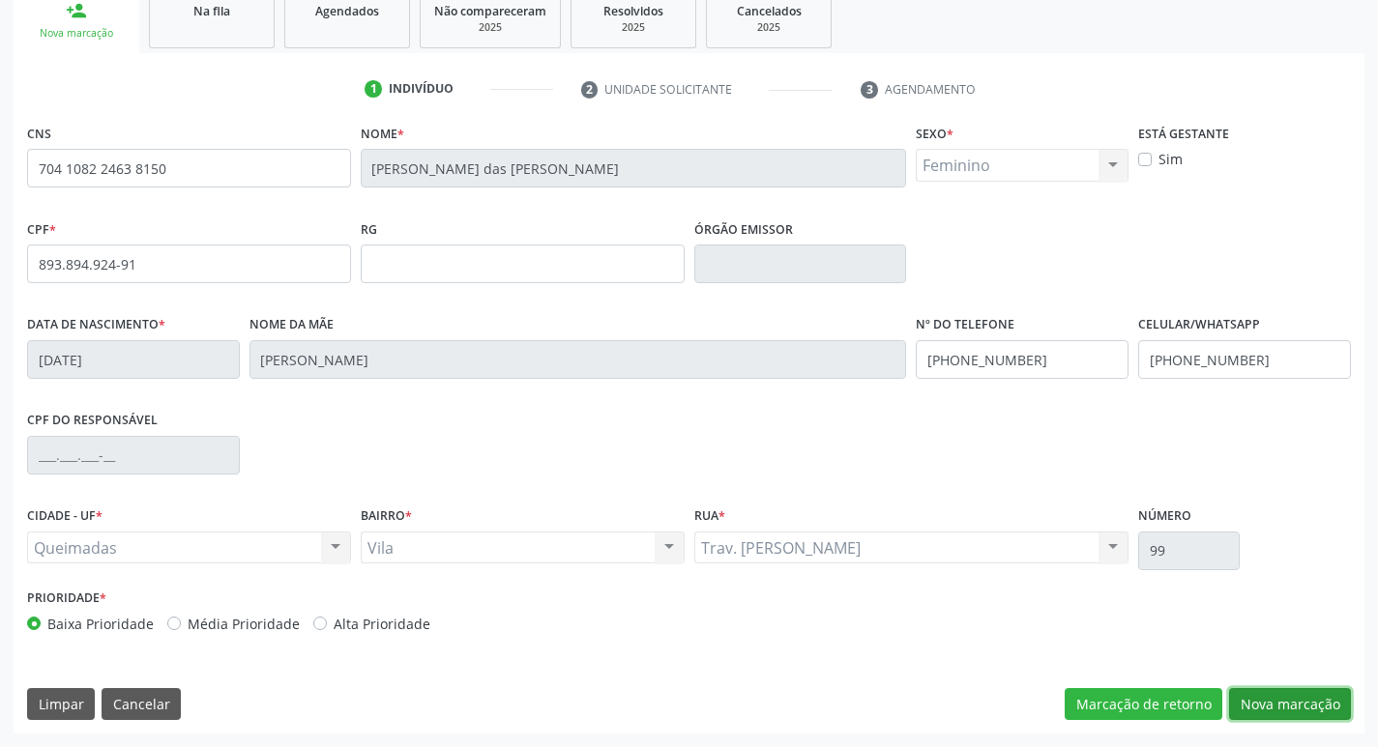
click at [1297, 708] on button "Nova marcação" at bounding box center [1290, 704] width 122 height 33
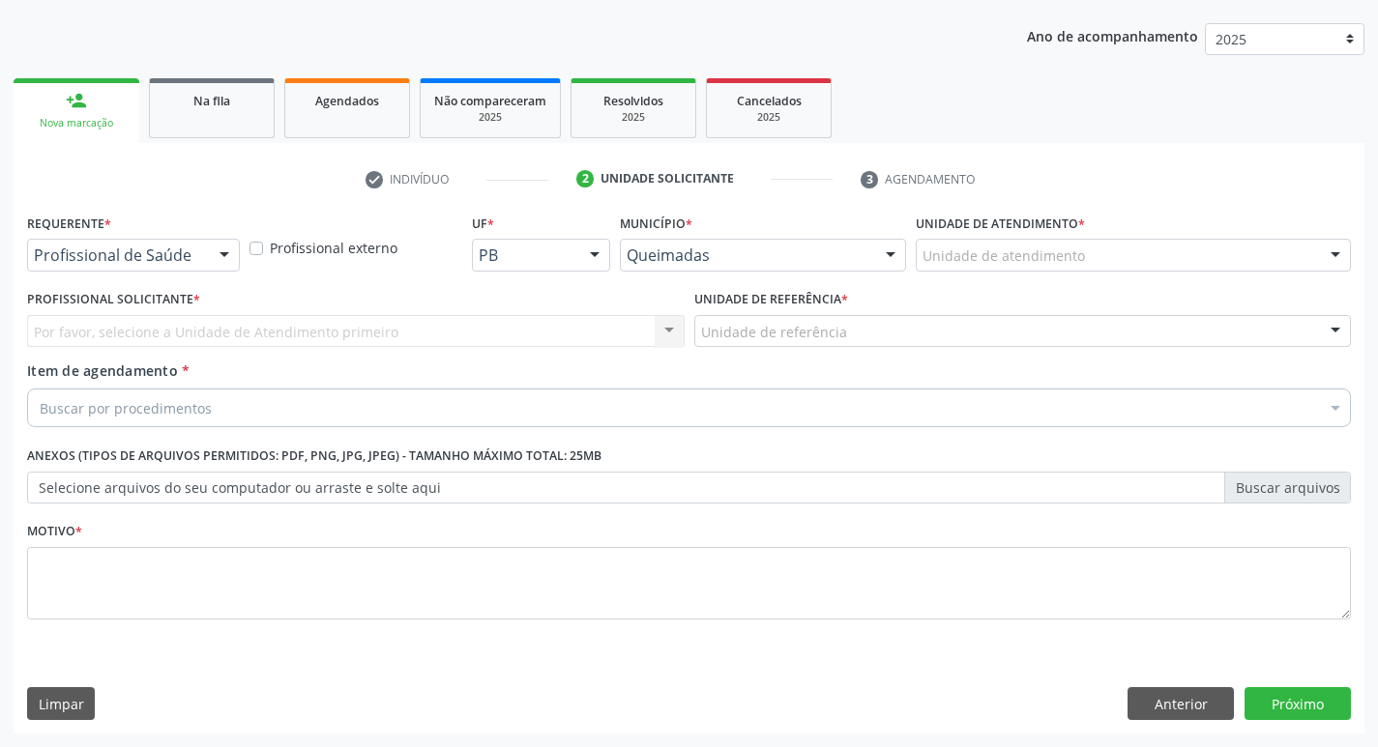
click at [223, 271] on div "Profissional de Saúde Profissional de Saúde Paciente Nenhum resultado encontrad…" at bounding box center [133, 255] width 213 height 33
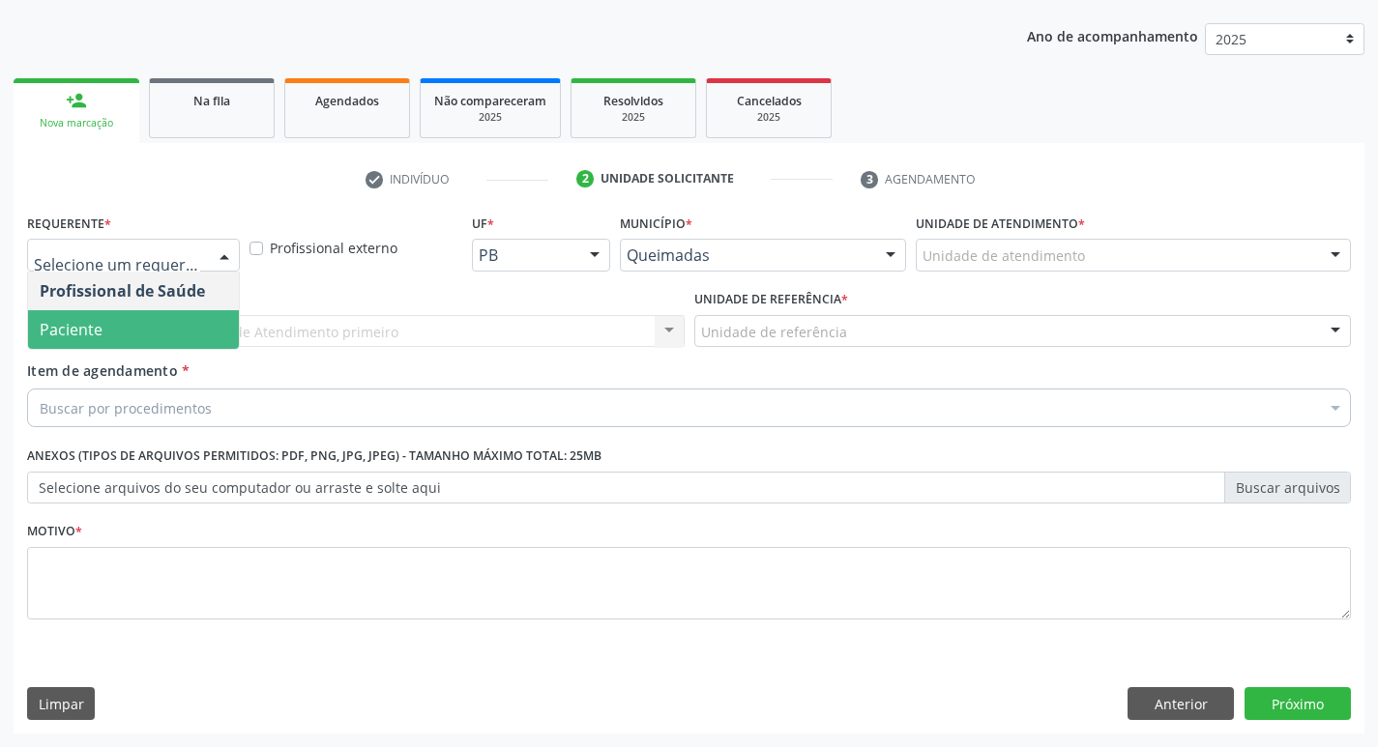
click at [202, 323] on span "Paciente" at bounding box center [133, 329] width 211 height 39
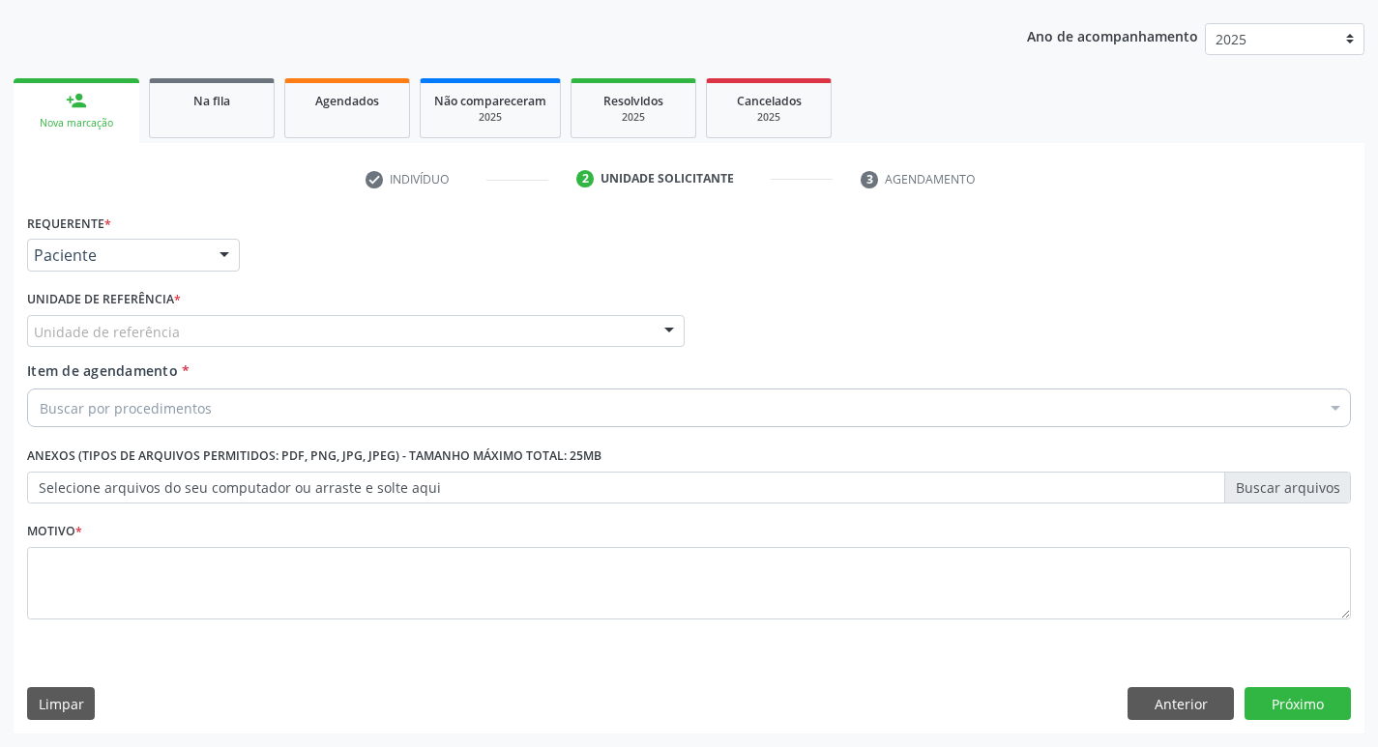
click at [179, 346] on div "Unidade de referência" at bounding box center [355, 331] width 657 height 33
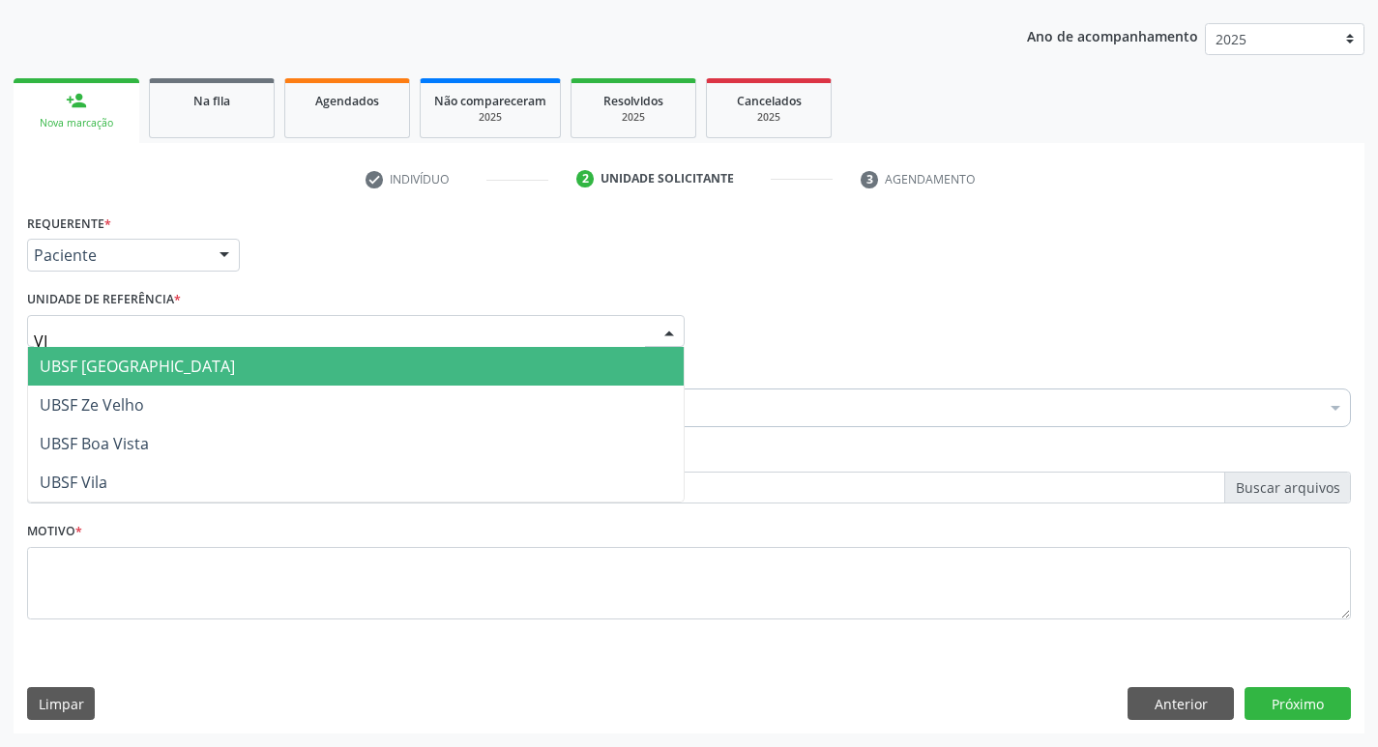
type input "VIL"
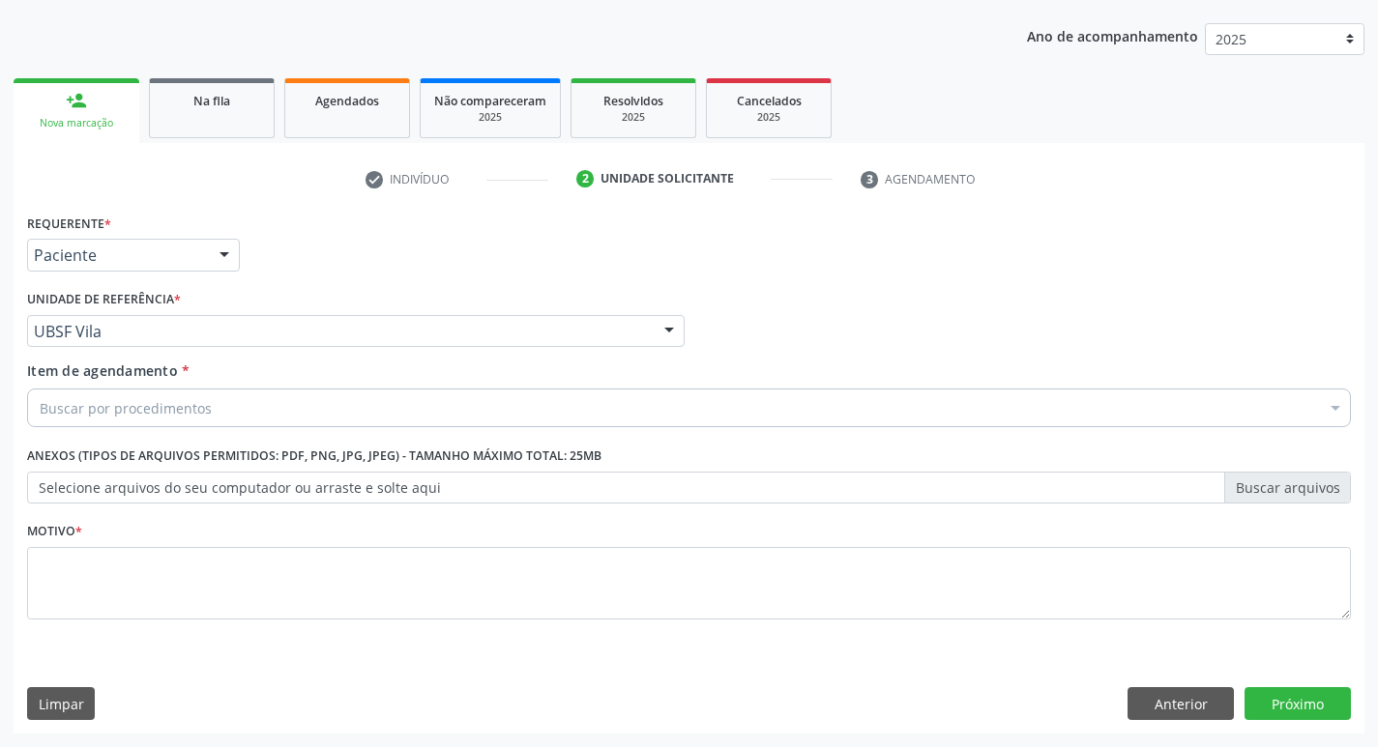
click at [211, 403] on div "Buscar por procedimentos" at bounding box center [689, 408] width 1324 height 39
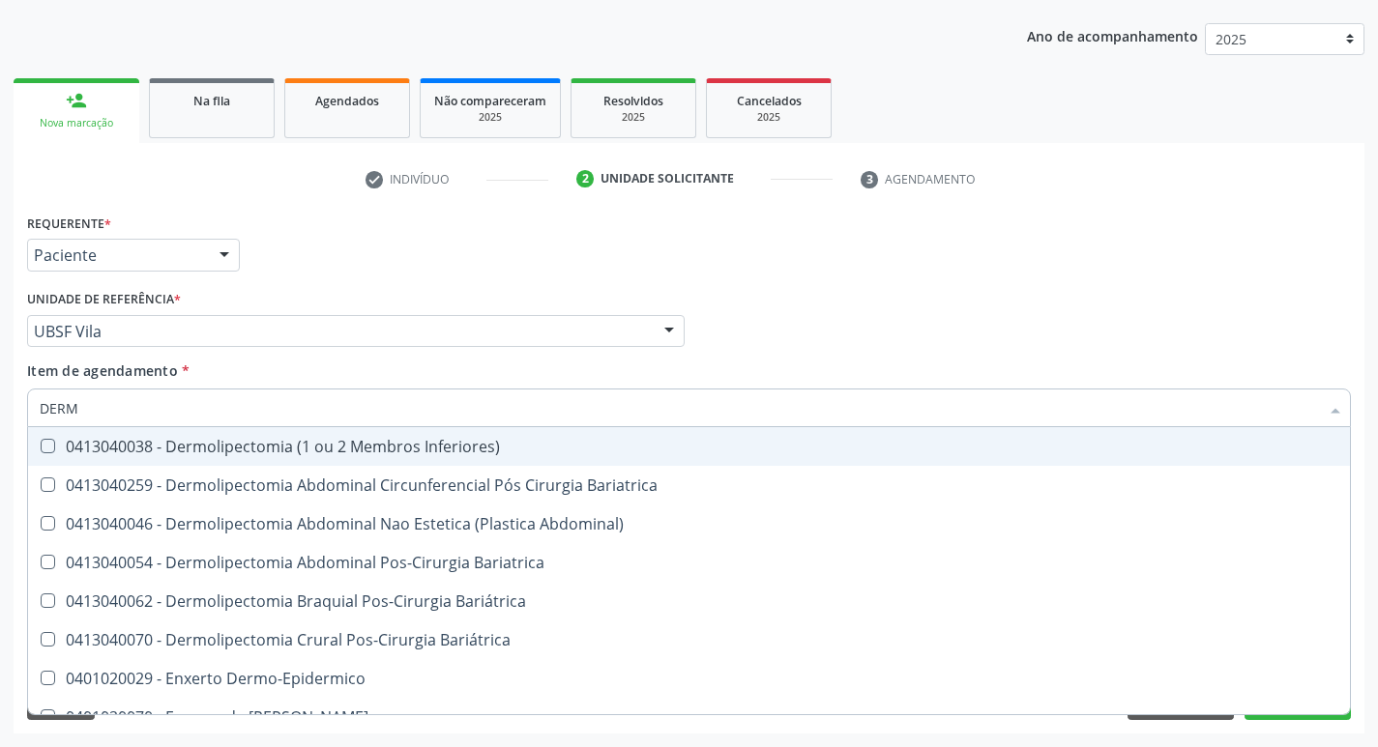
type input "DERMA"
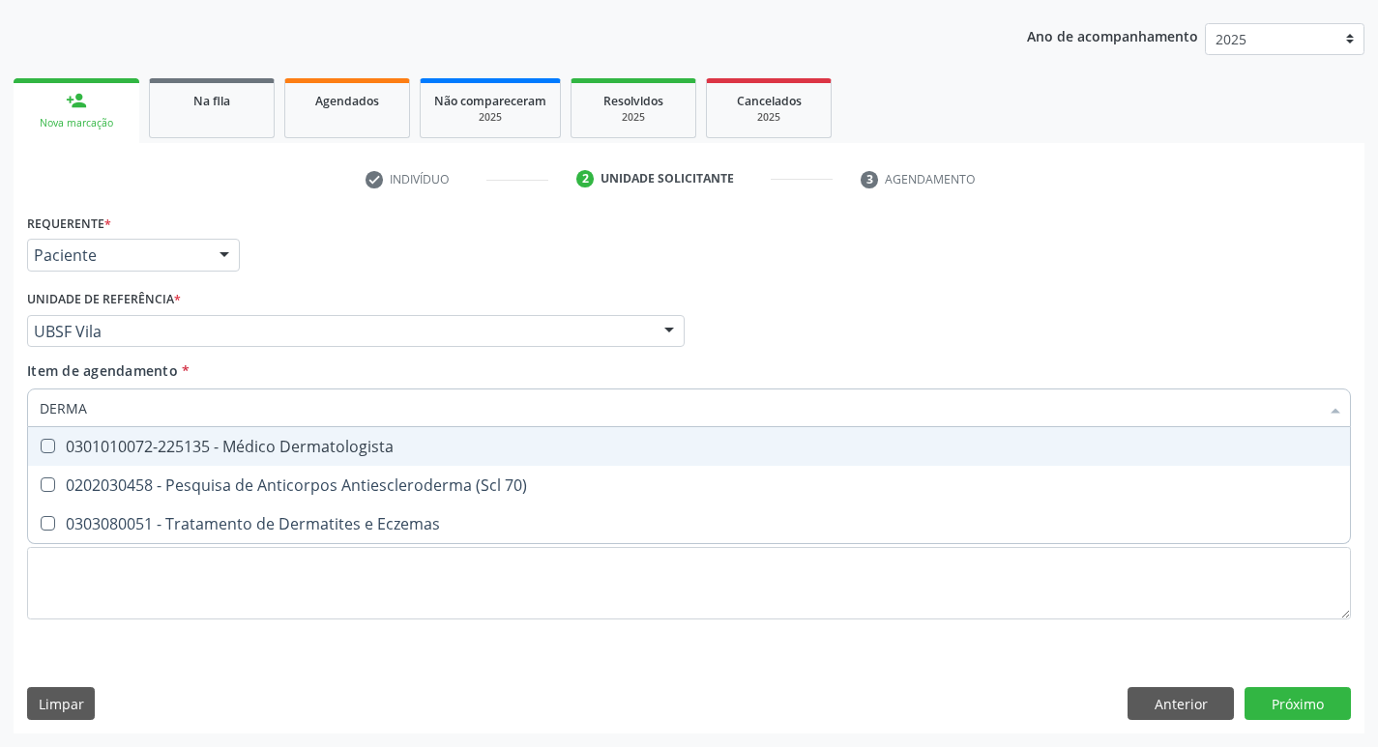
click at [349, 448] on div "0301010072-225135 - Médico Dermatologista" at bounding box center [689, 446] width 1298 height 15
checkbox Dermatologista "true"
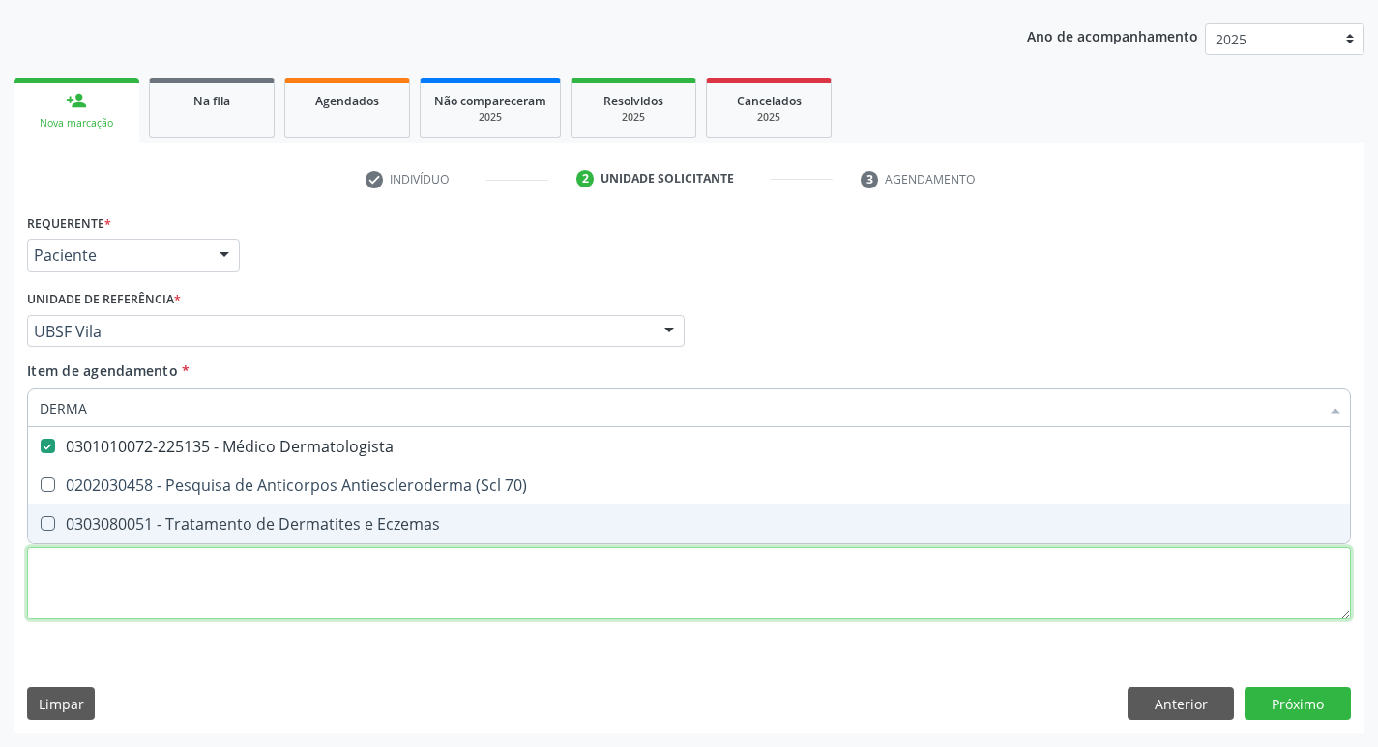
click at [208, 598] on div "Requerente * Paciente Profissional de Saúde Paciente Nenhum resultado encontrad…" at bounding box center [689, 428] width 1324 height 438
checkbox 70\) "true"
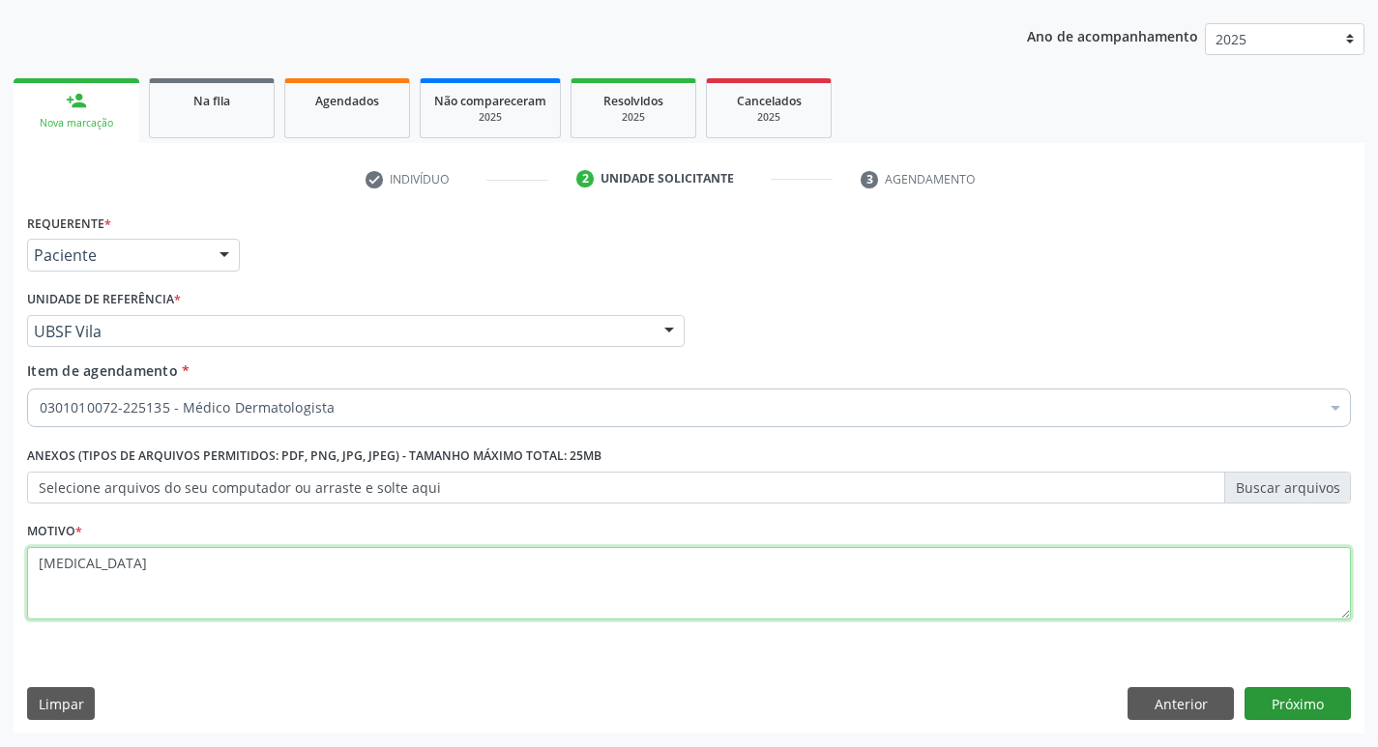
type textarea "MELANOMA"
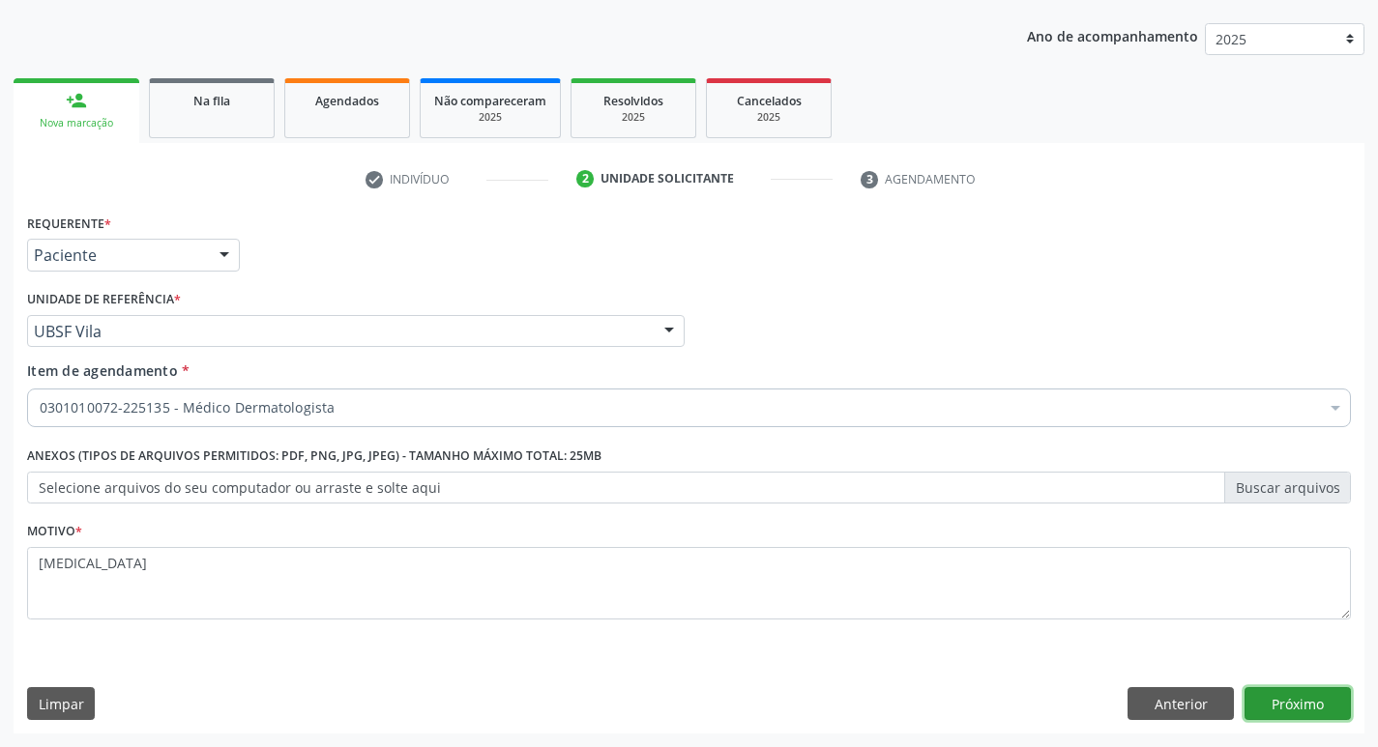
click at [1334, 707] on button "Próximo" at bounding box center [1297, 703] width 106 height 33
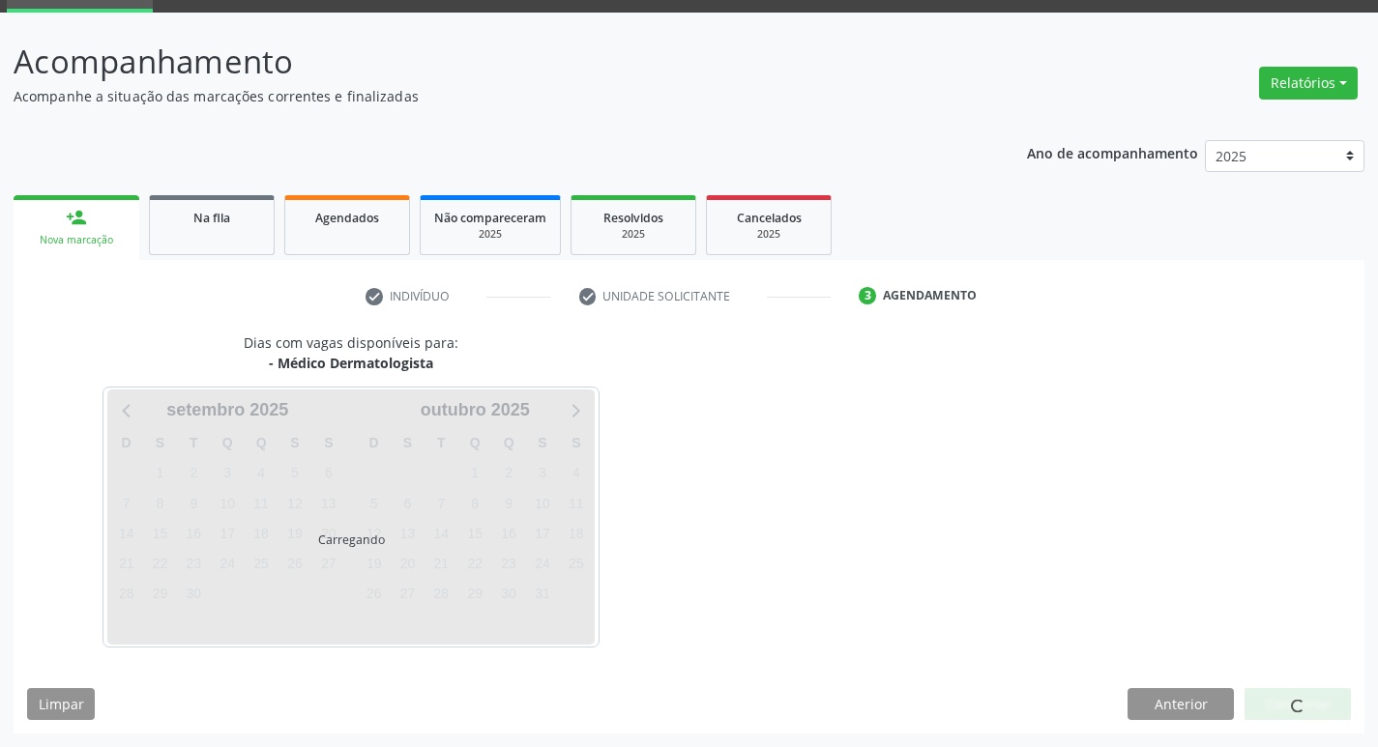
scroll to position [151, 0]
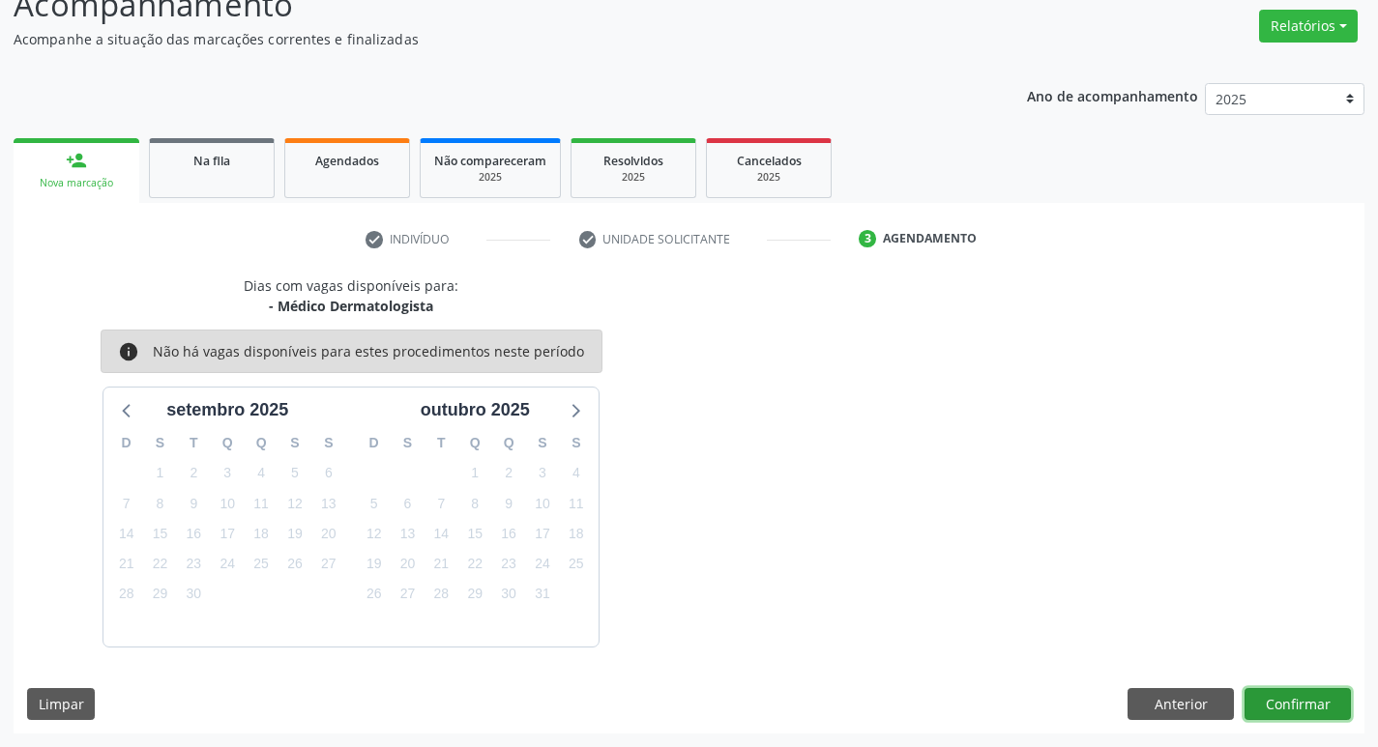
click at [1294, 712] on button "Confirmar" at bounding box center [1297, 704] width 106 height 33
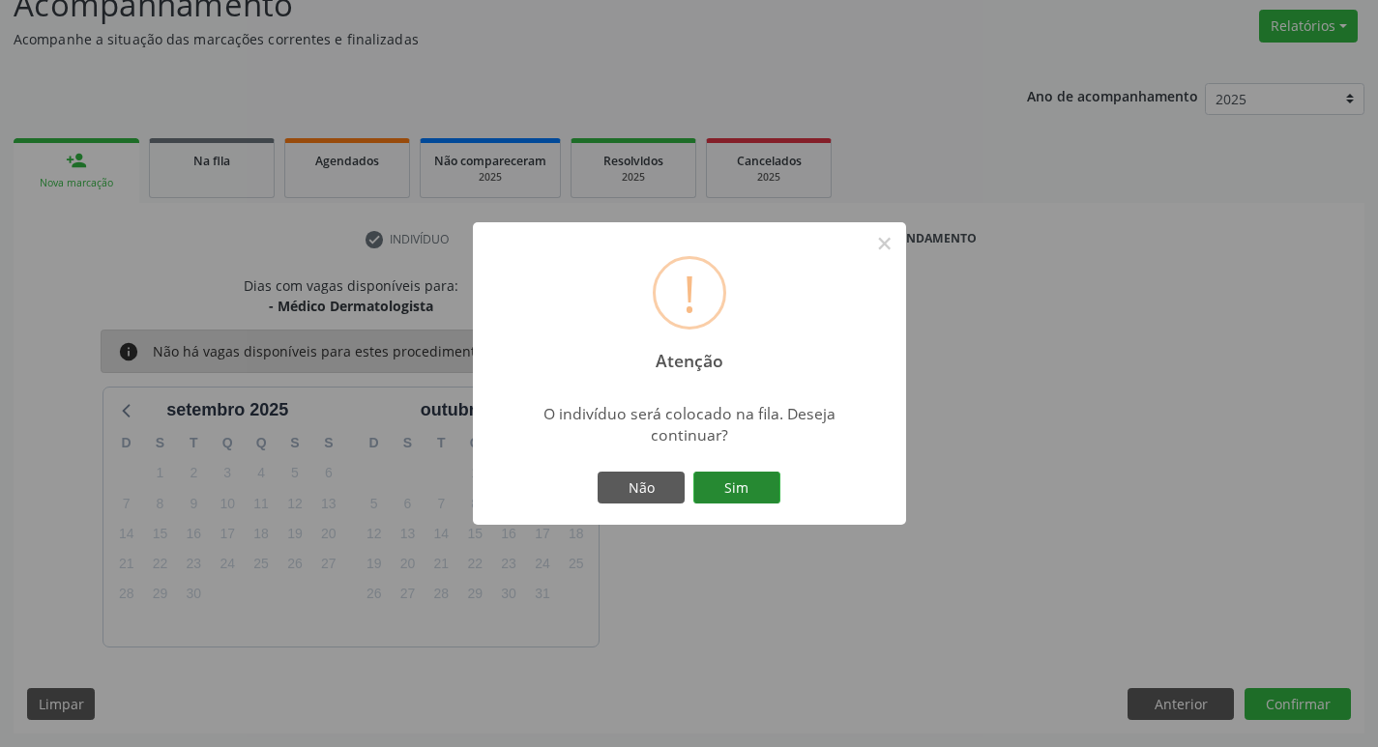
click at [715, 480] on button "Sim" at bounding box center [736, 488] width 87 height 33
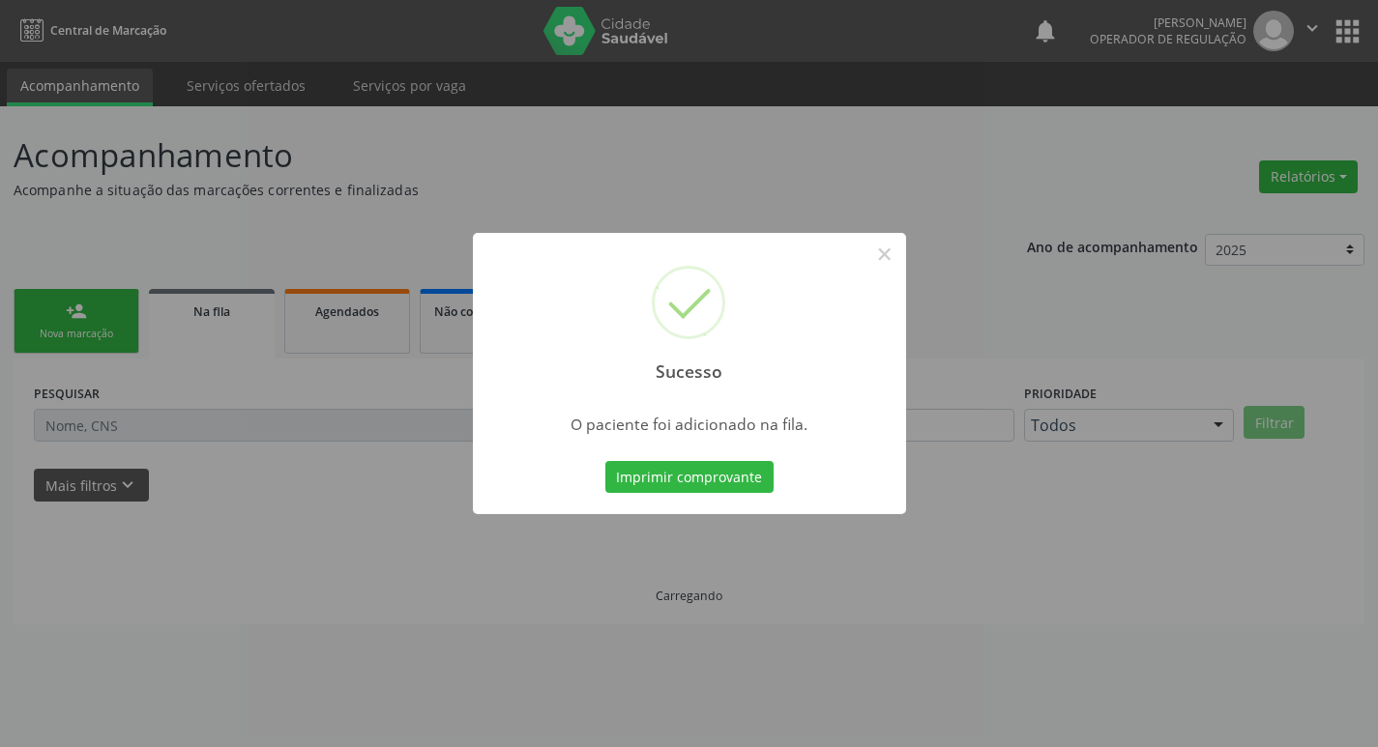
scroll to position [0, 0]
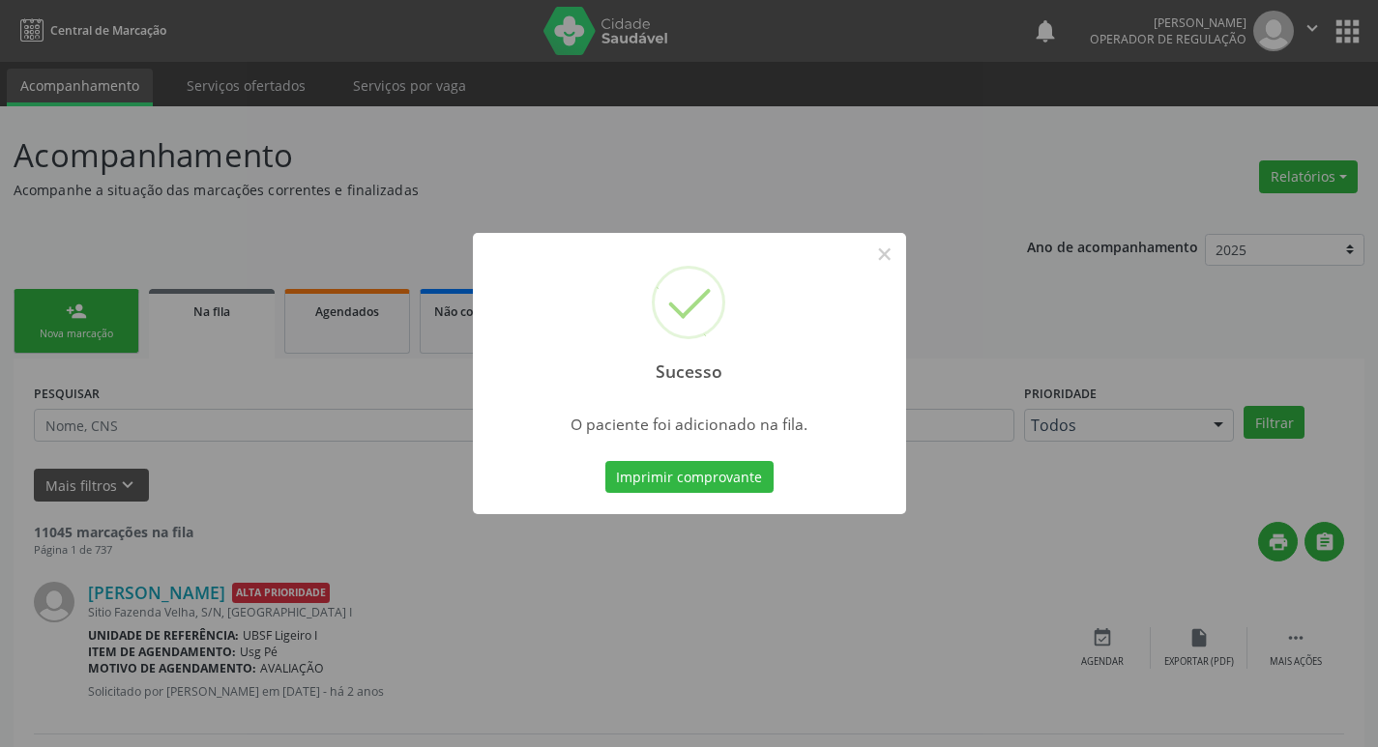
click at [125, 226] on div "Sucesso × O paciente foi adicionado na fila. Imprimir comprovante Cancel" at bounding box center [689, 373] width 1378 height 747
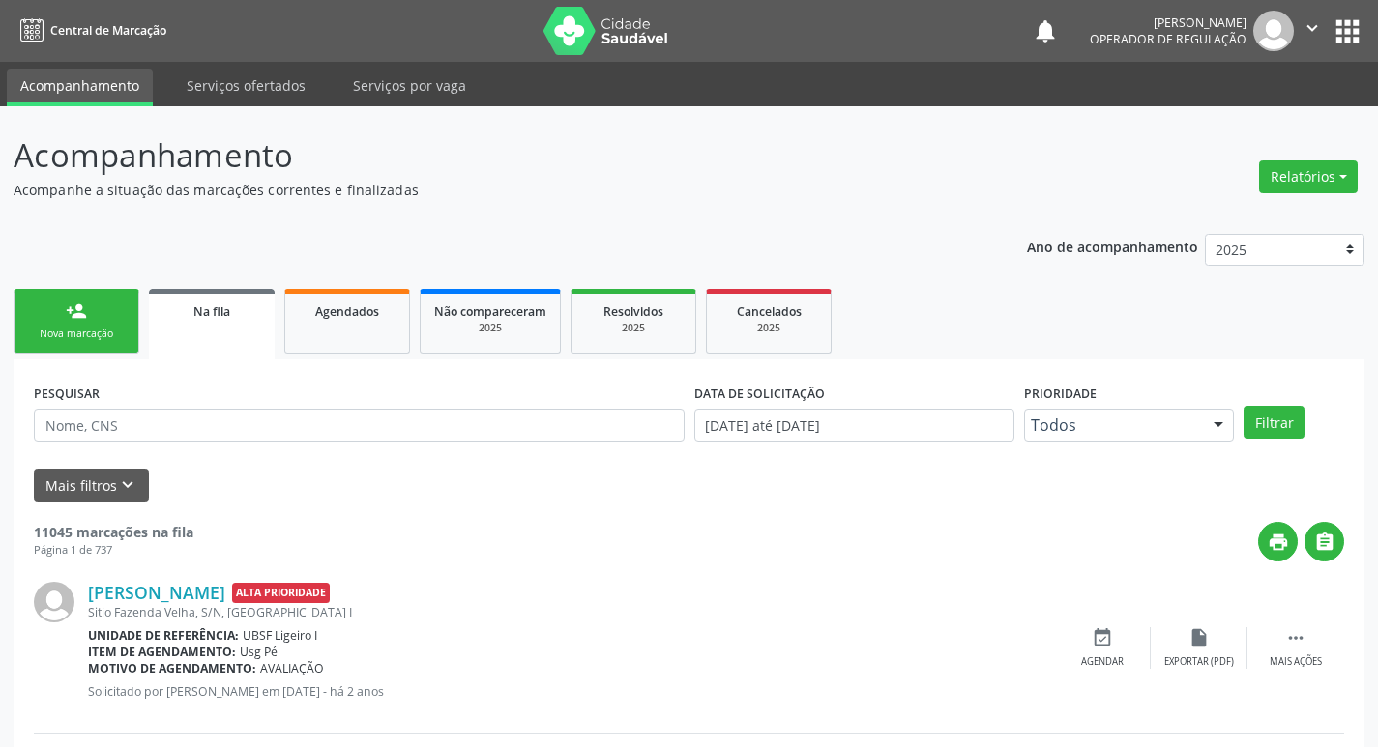
click at [70, 346] on link "person_add Nova marcação" at bounding box center [77, 321] width 126 height 65
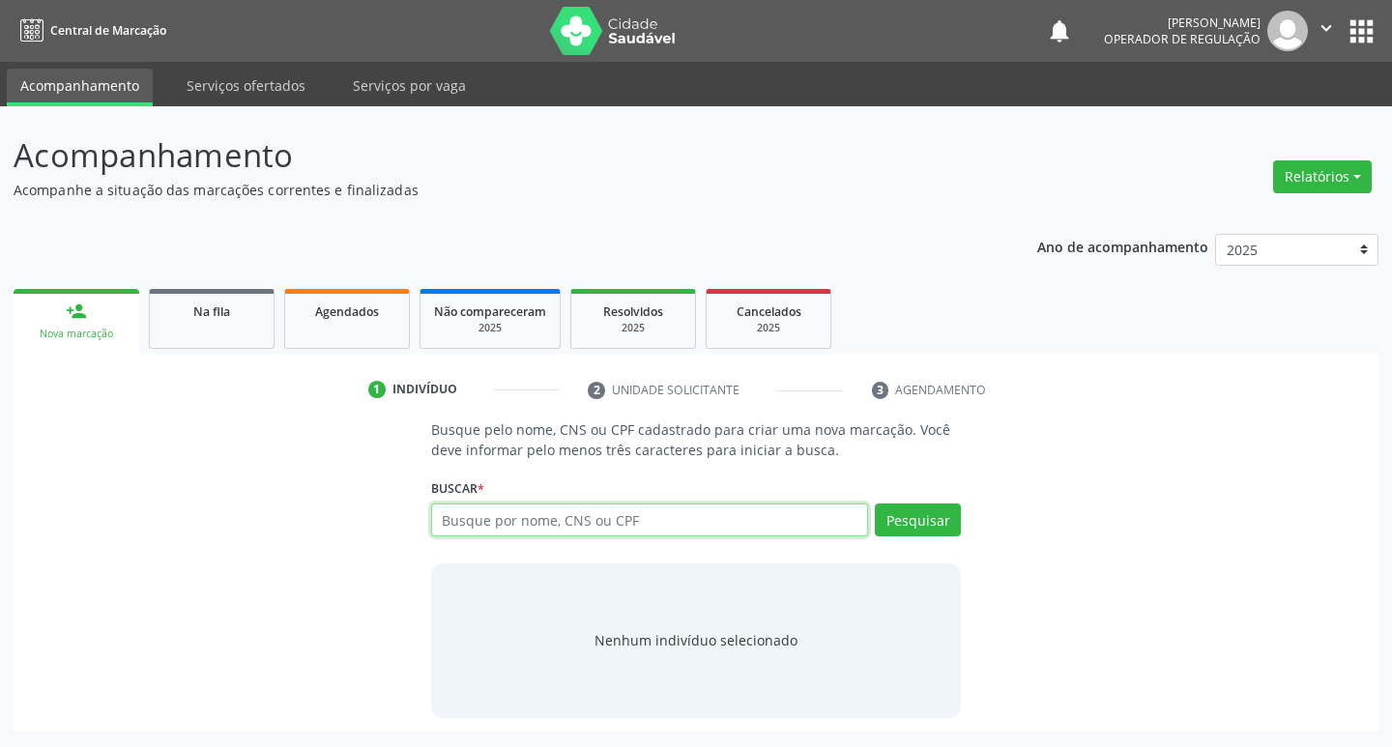
click at [588, 533] on input "text" at bounding box center [650, 520] width 438 height 33
type input "700205967866828"
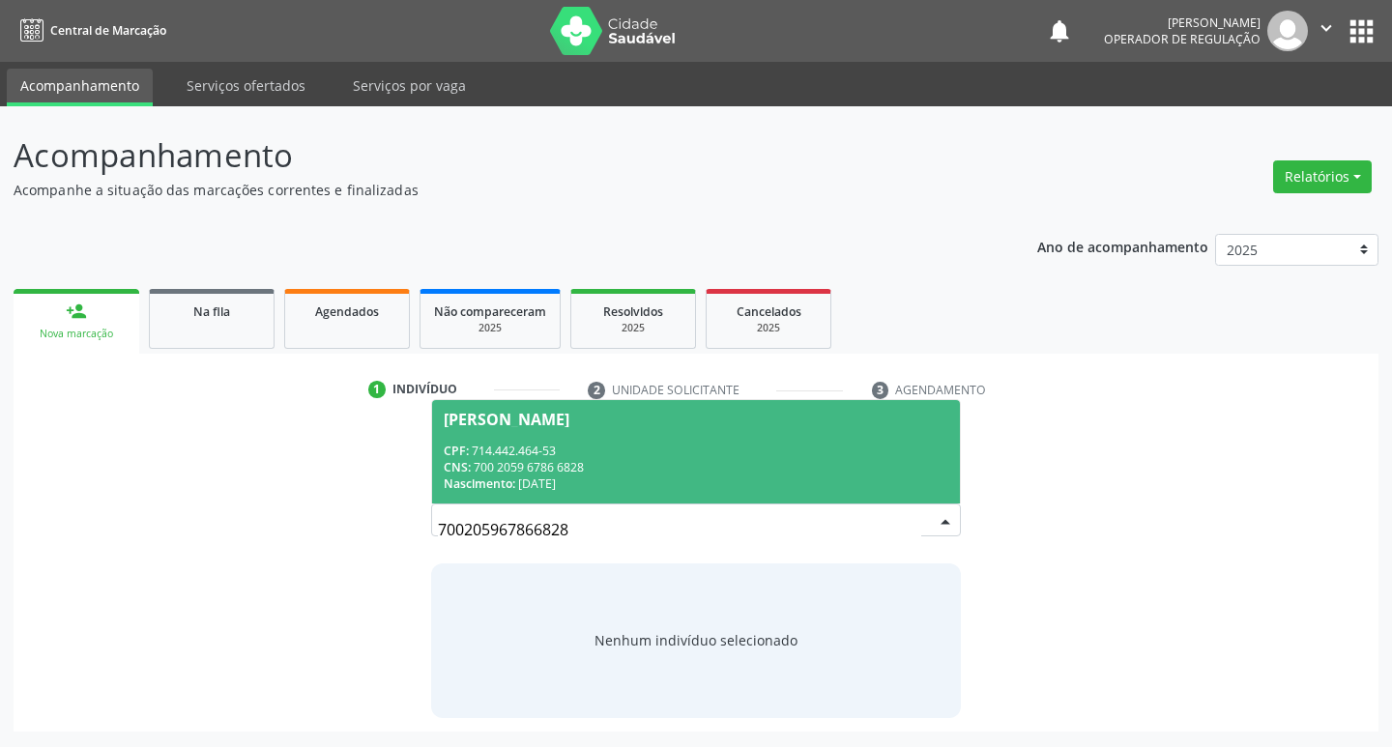
click at [596, 432] on span "Lindalva Moura Araujo CPF: 714.442.464-53 CNS: 700 2059 6786 6828 Nascimento: 1…" at bounding box center [696, 451] width 529 height 103
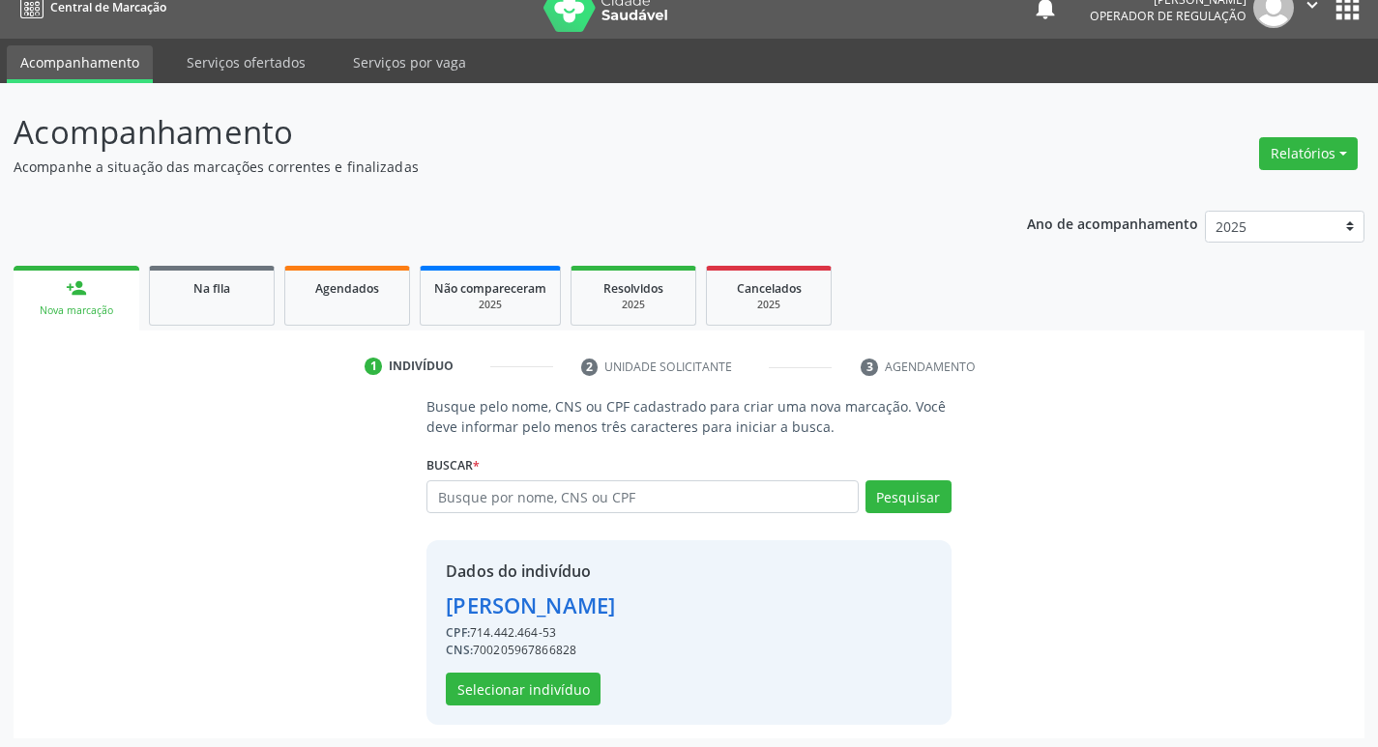
scroll to position [28, 0]
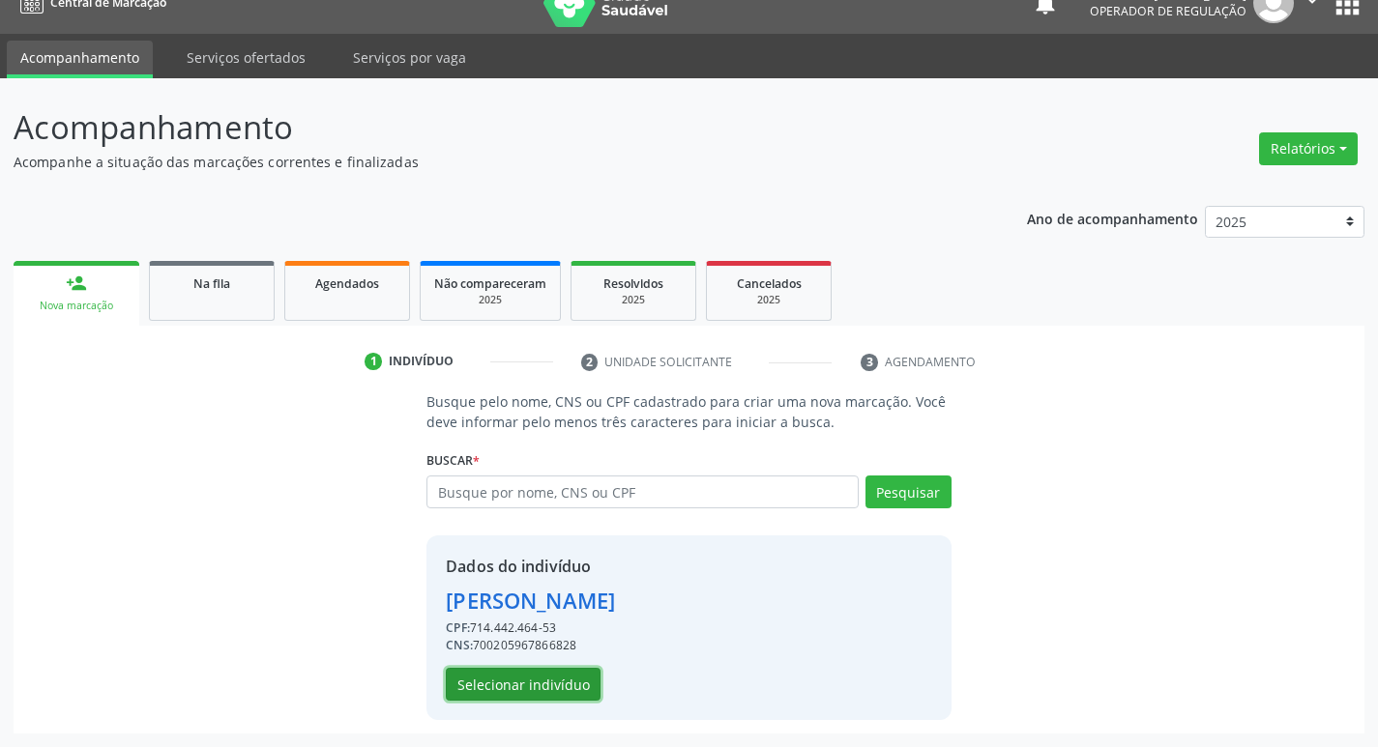
click at [541, 698] on button "Selecionar indivíduo" at bounding box center [523, 684] width 155 height 33
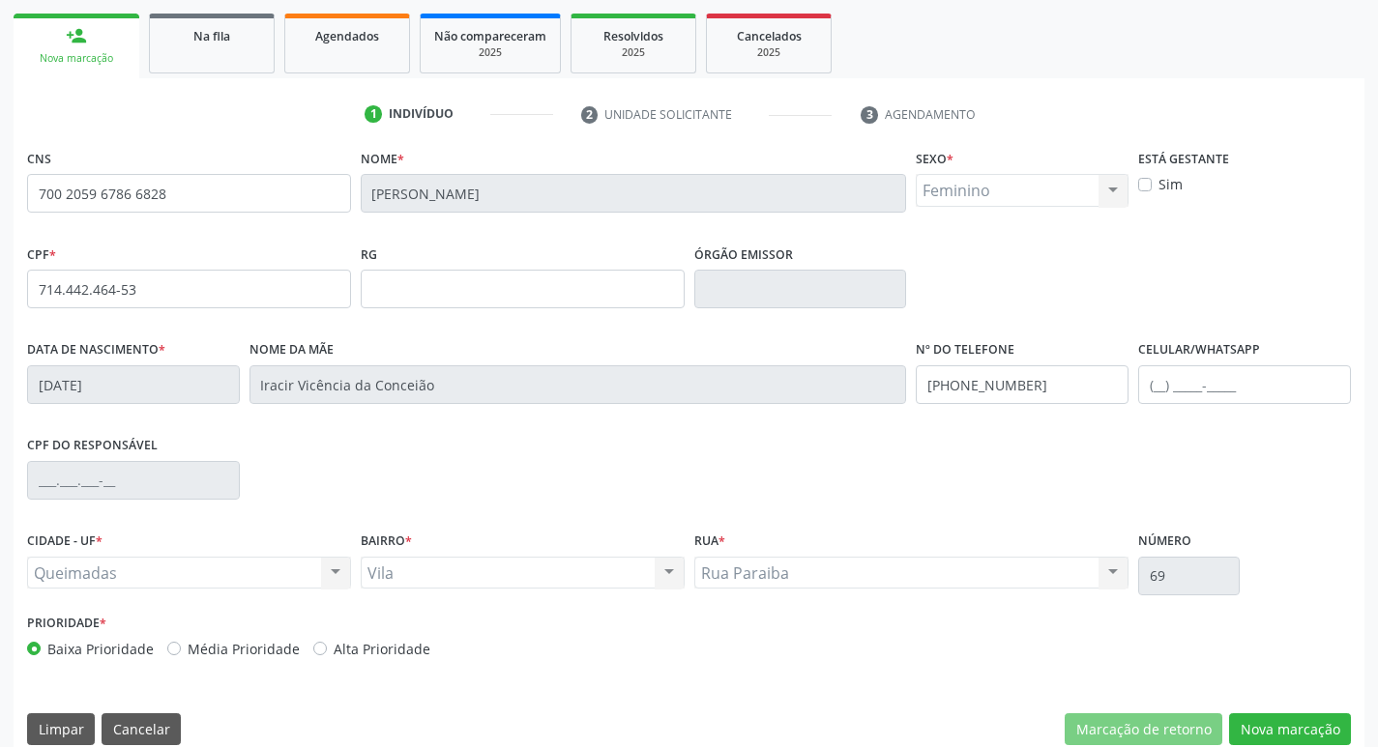
scroll to position [301, 0]
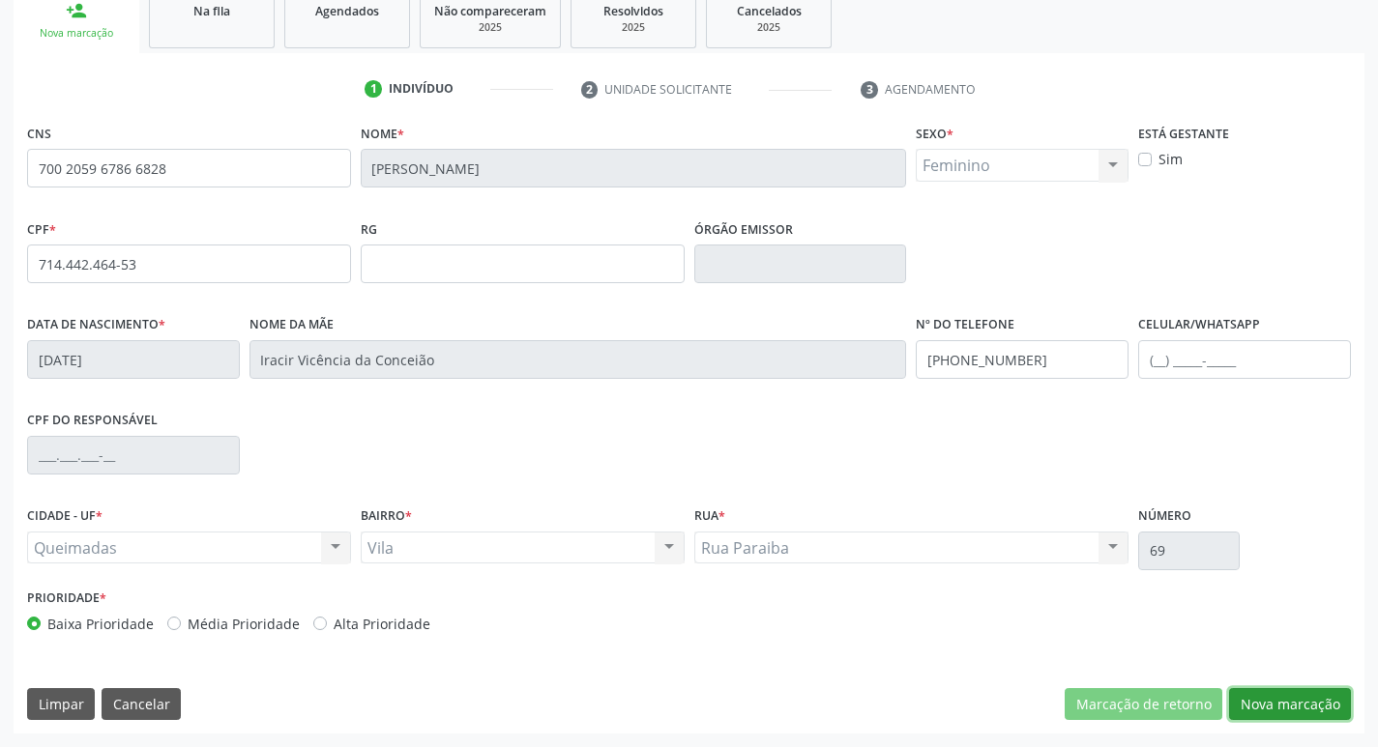
click at [1295, 691] on button "Nova marcação" at bounding box center [1290, 704] width 122 height 33
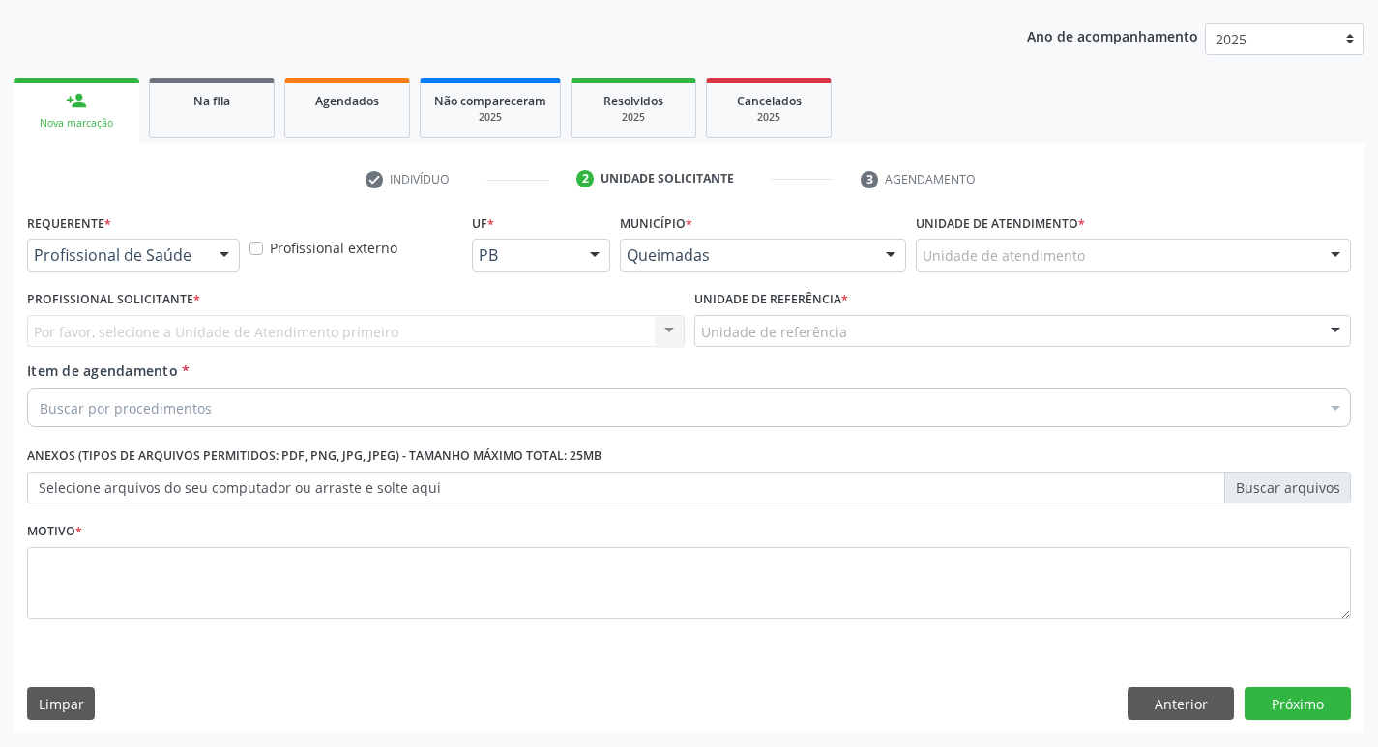
scroll to position [211, 0]
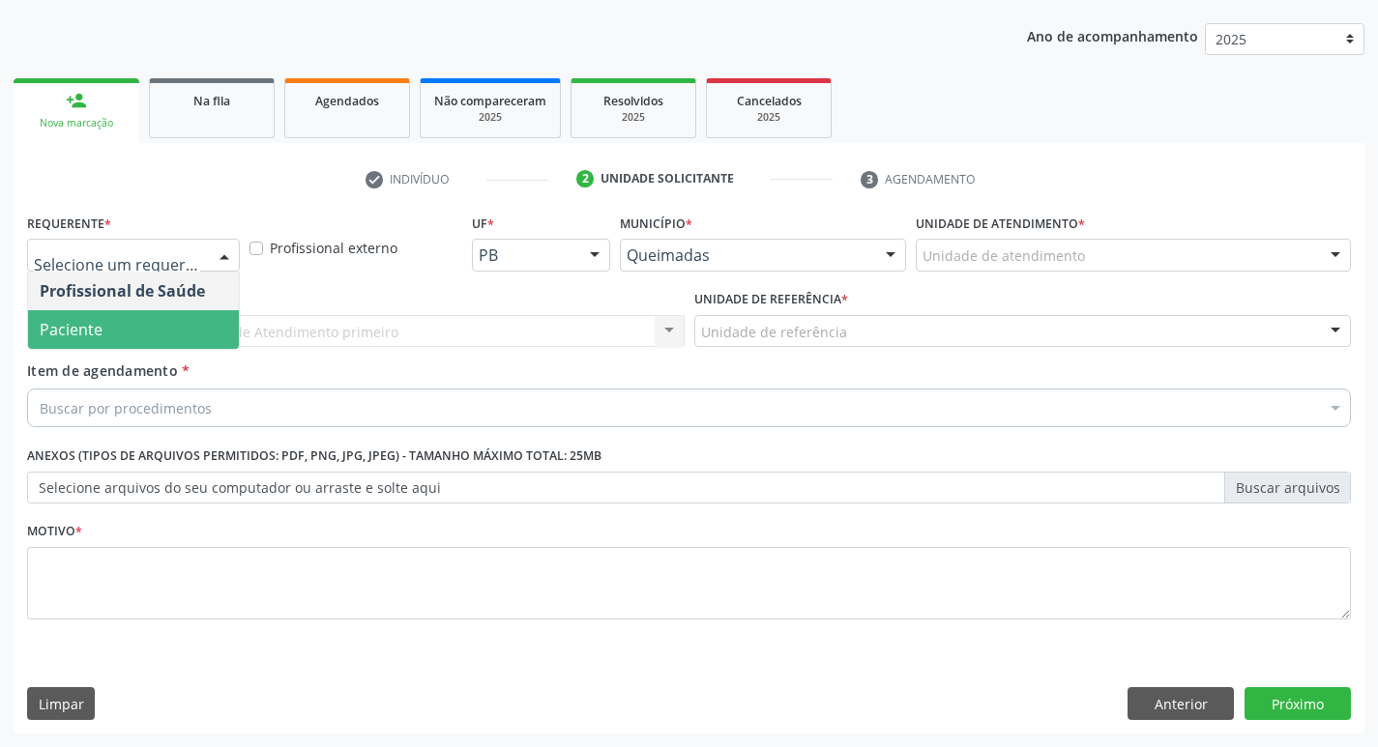
click at [94, 342] on span "Paciente" at bounding box center [133, 329] width 211 height 39
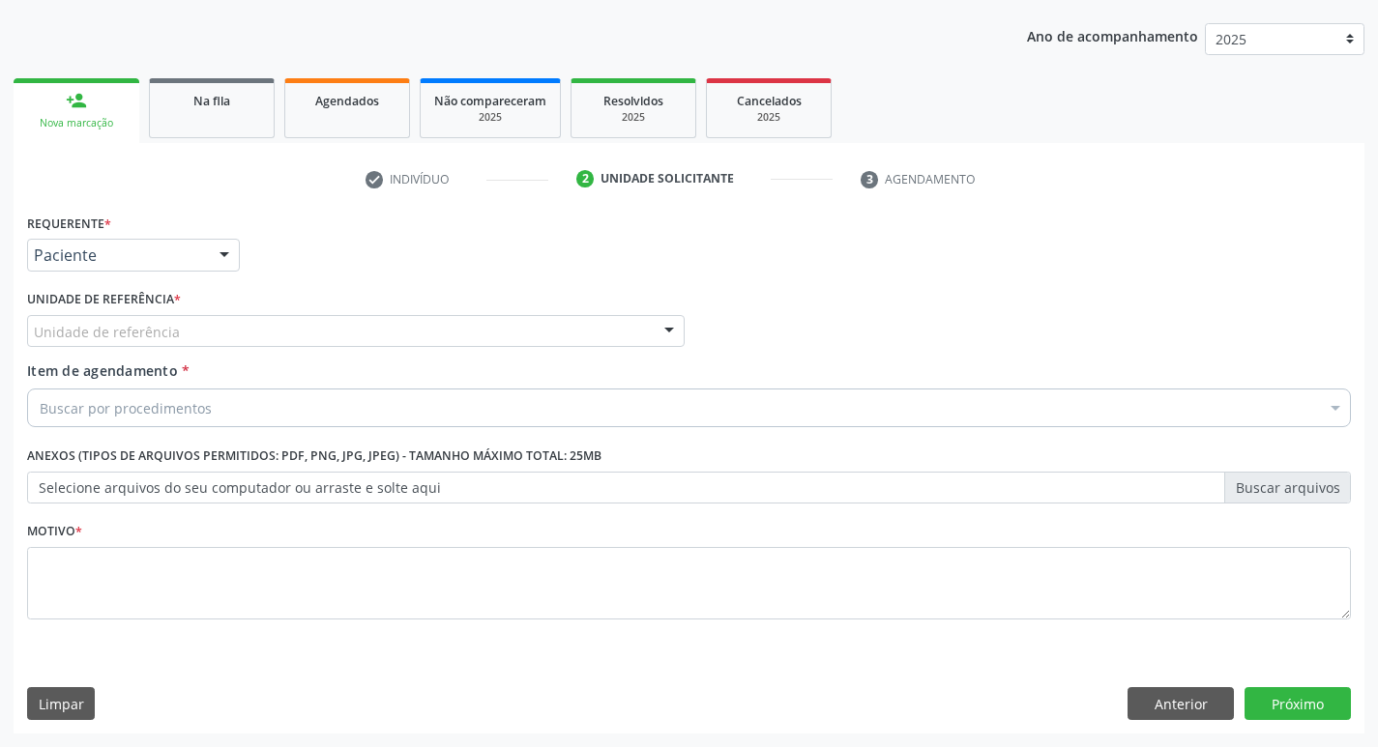
click at [94, 342] on div "Unidade de referência" at bounding box center [355, 331] width 657 height 33
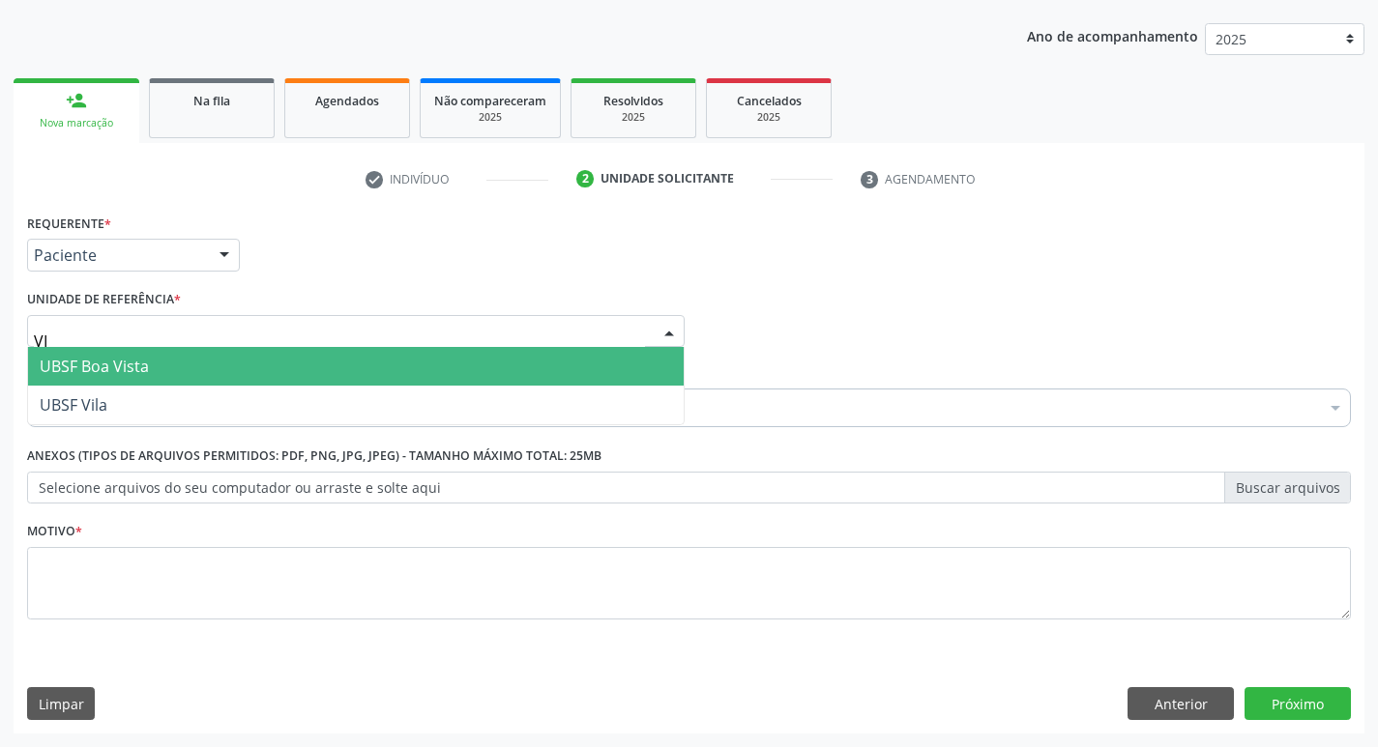
type input "VIL"
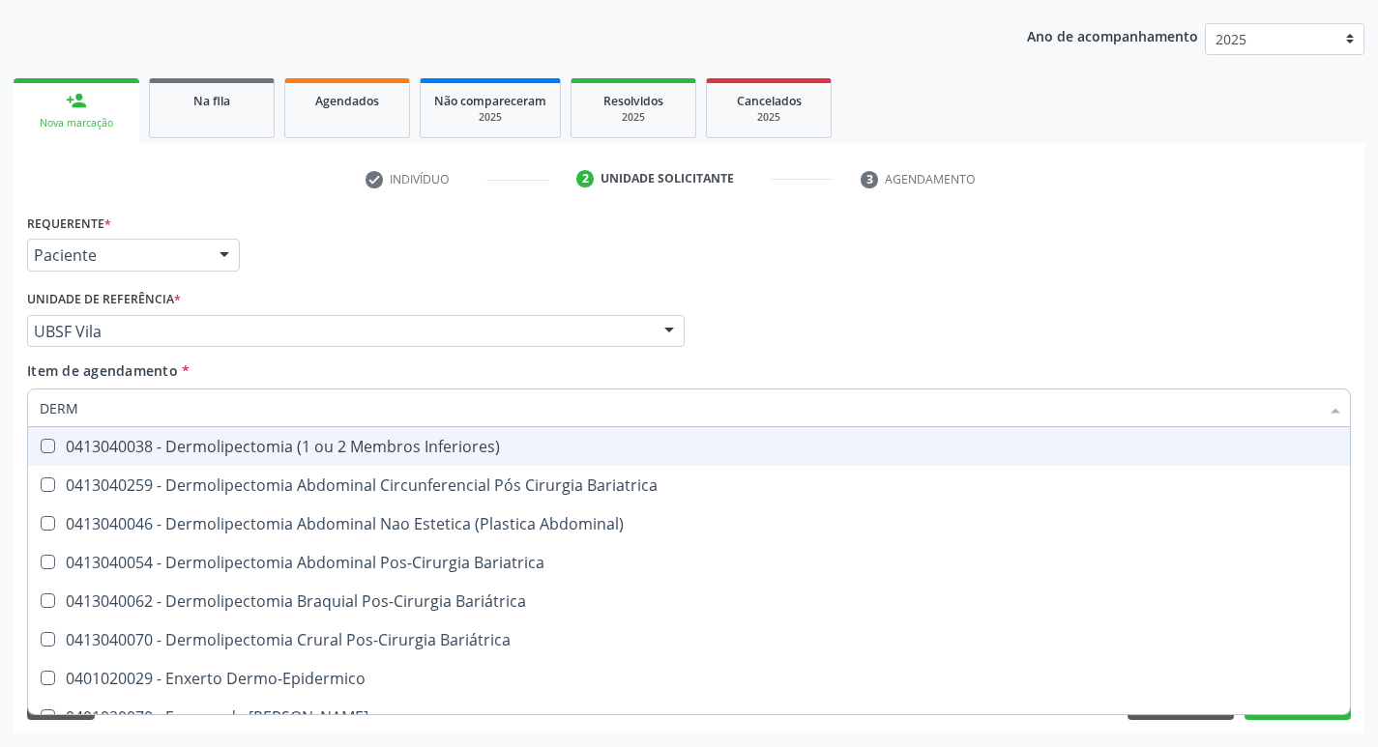
type input "DERMA"
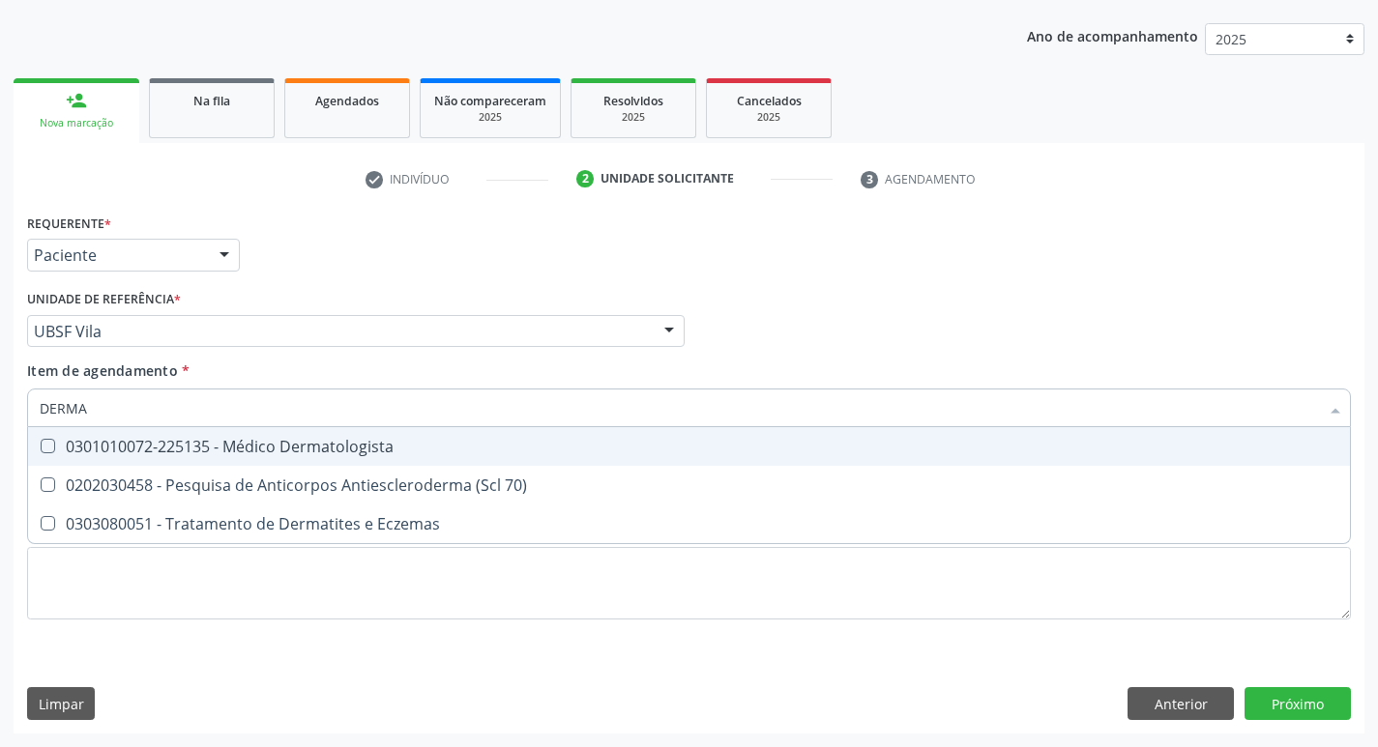
click at [162, 458] on span "0301010072-225135 - Médico Dermatologista" at bounding box center [689, 446] width 1322 height 39
checkbox Dermatologista "true"
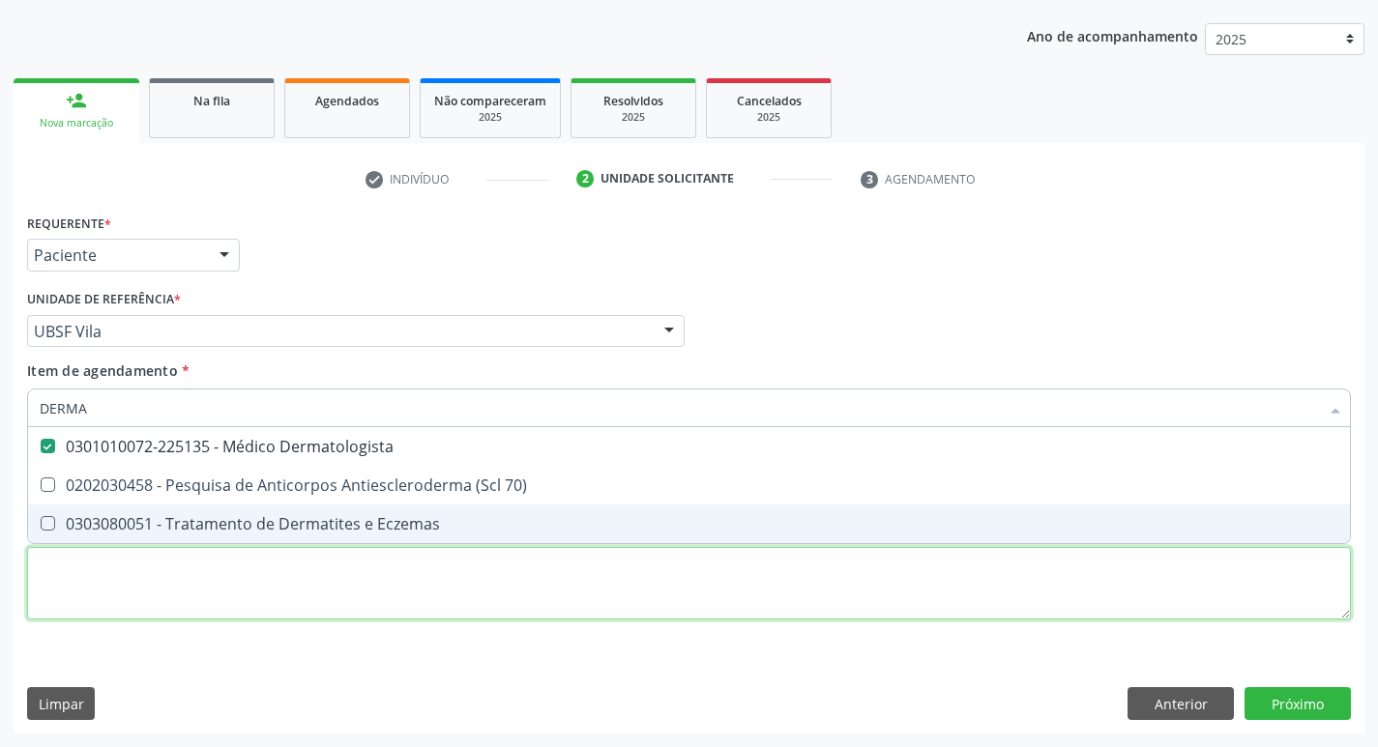
click at [160, 593] on div "Requerente * Paciente Profissional de Saúde Paciente Nenhum resultado encontrad…" at bounding box center [689, 428] width 1324 height 438
checkbox 70\) "true"
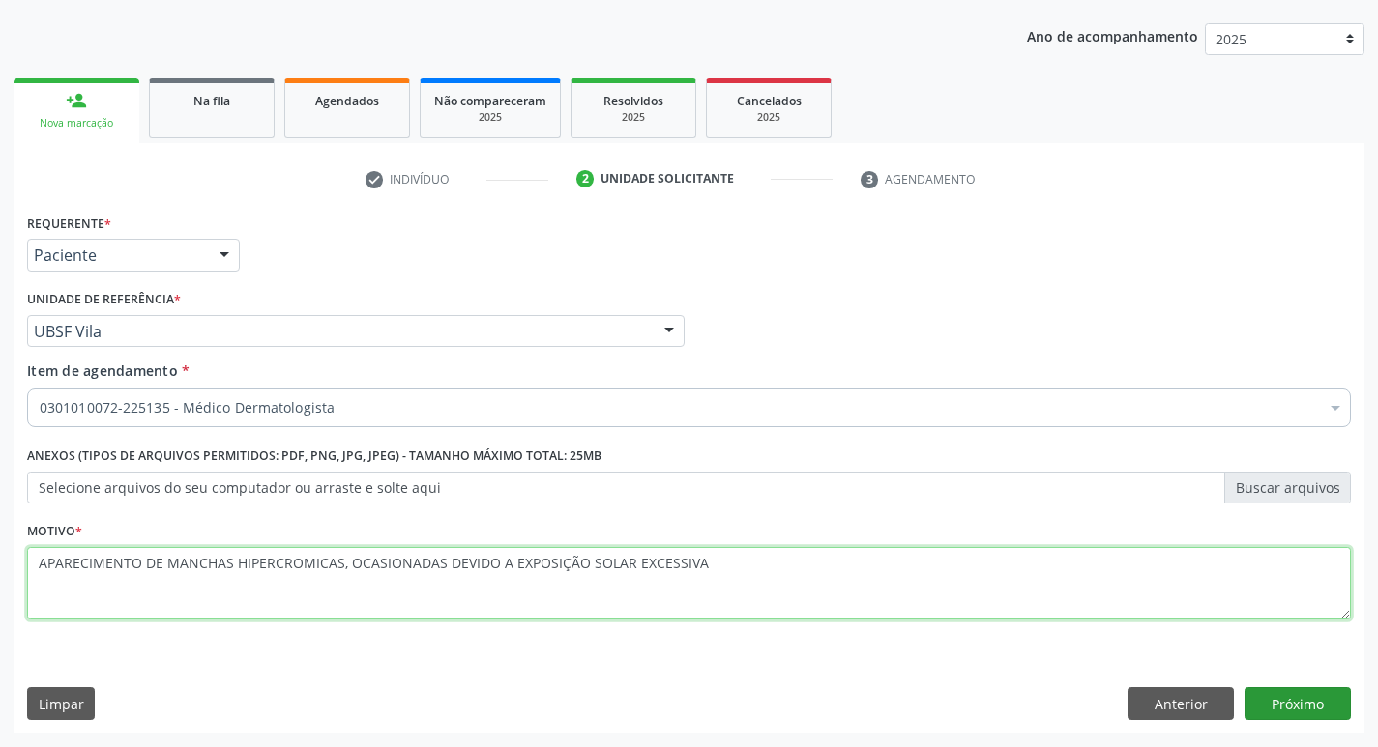
type textarea "APARECIMENTO DE MANCHAS HIPERCROMICAS, OCASIONADAS DEVIDO A EXPOSIÇÃO SOLAR EXC…"
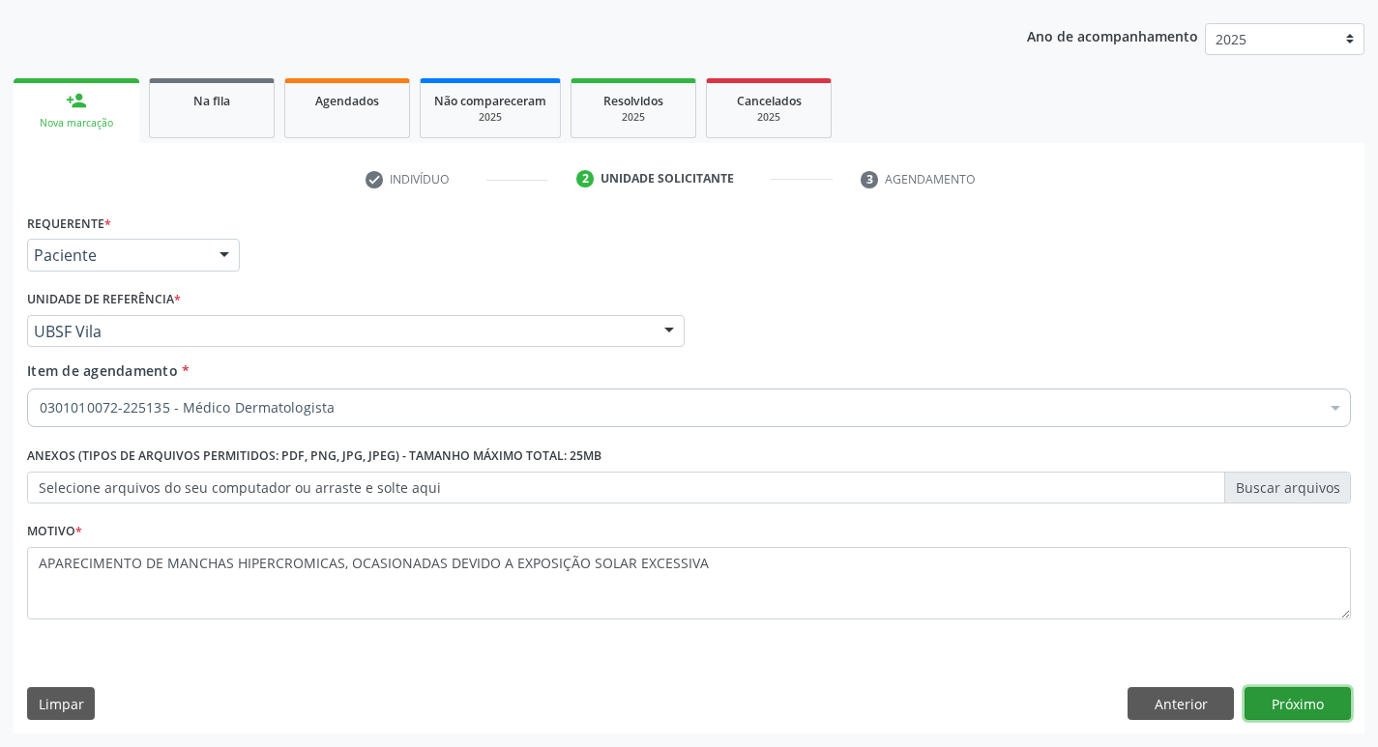
click at [1269, 701] on button "Próximo" at bounding box center [1297, 703] width 106 height 33
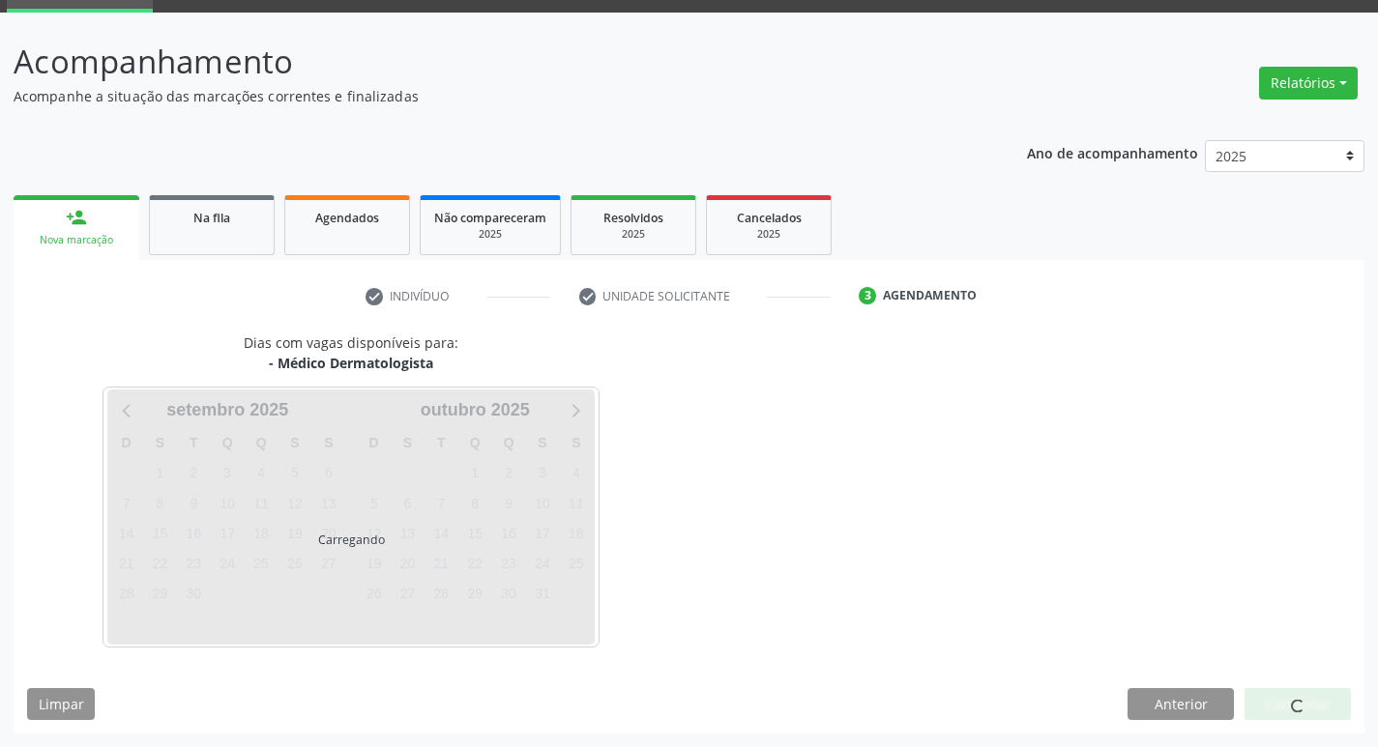
scroll to position [151, 0]
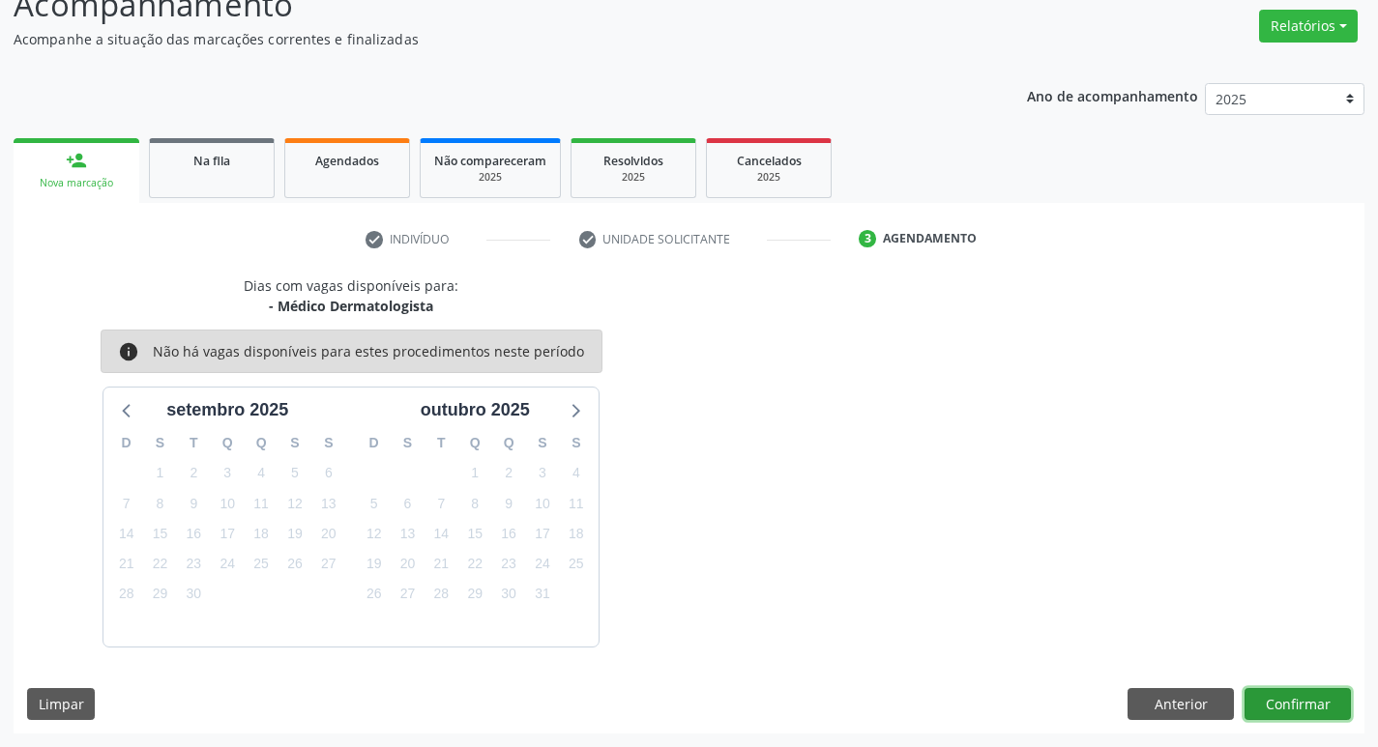
click at [1262, 708] on button "Confirmar" at bounding box center [1297, 704] width 106 height 33
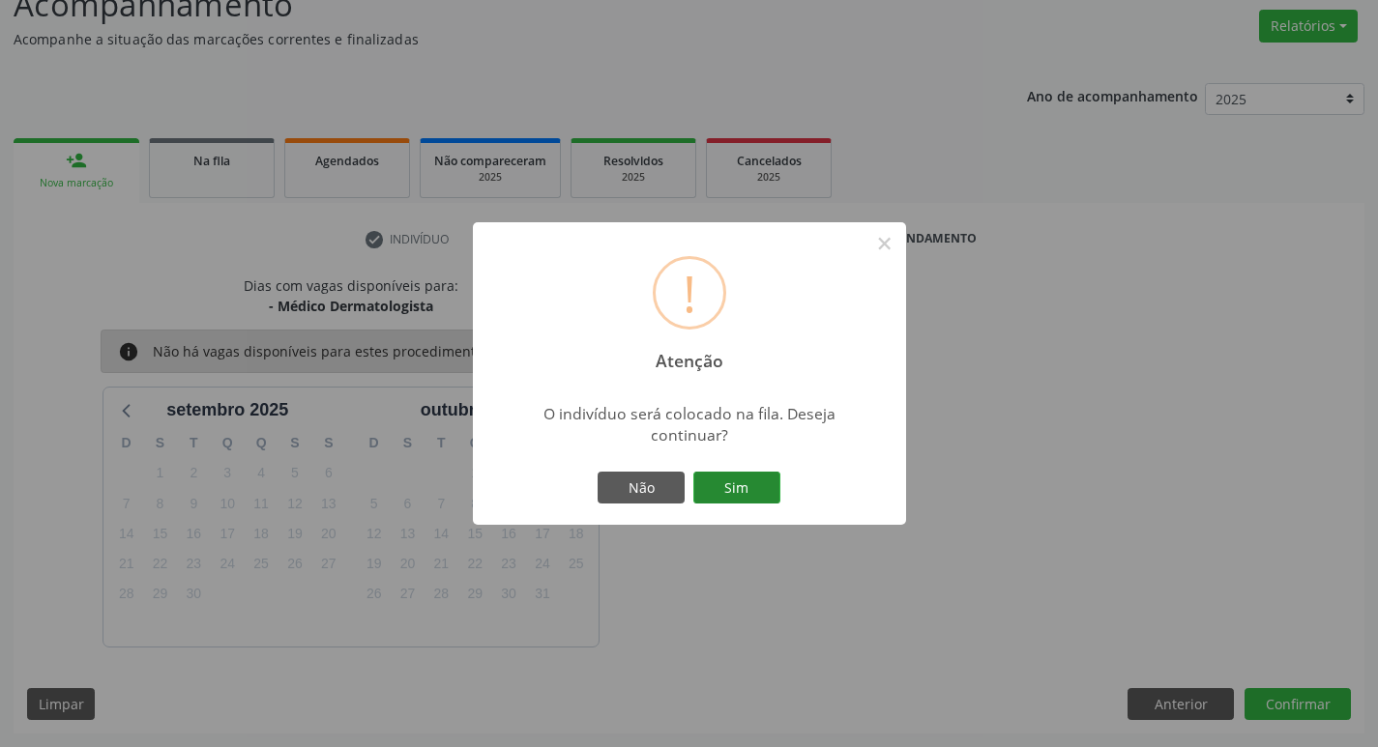
click at [748, 476] on button "Sim" at bounding box center [736, 488] width 87 height 33
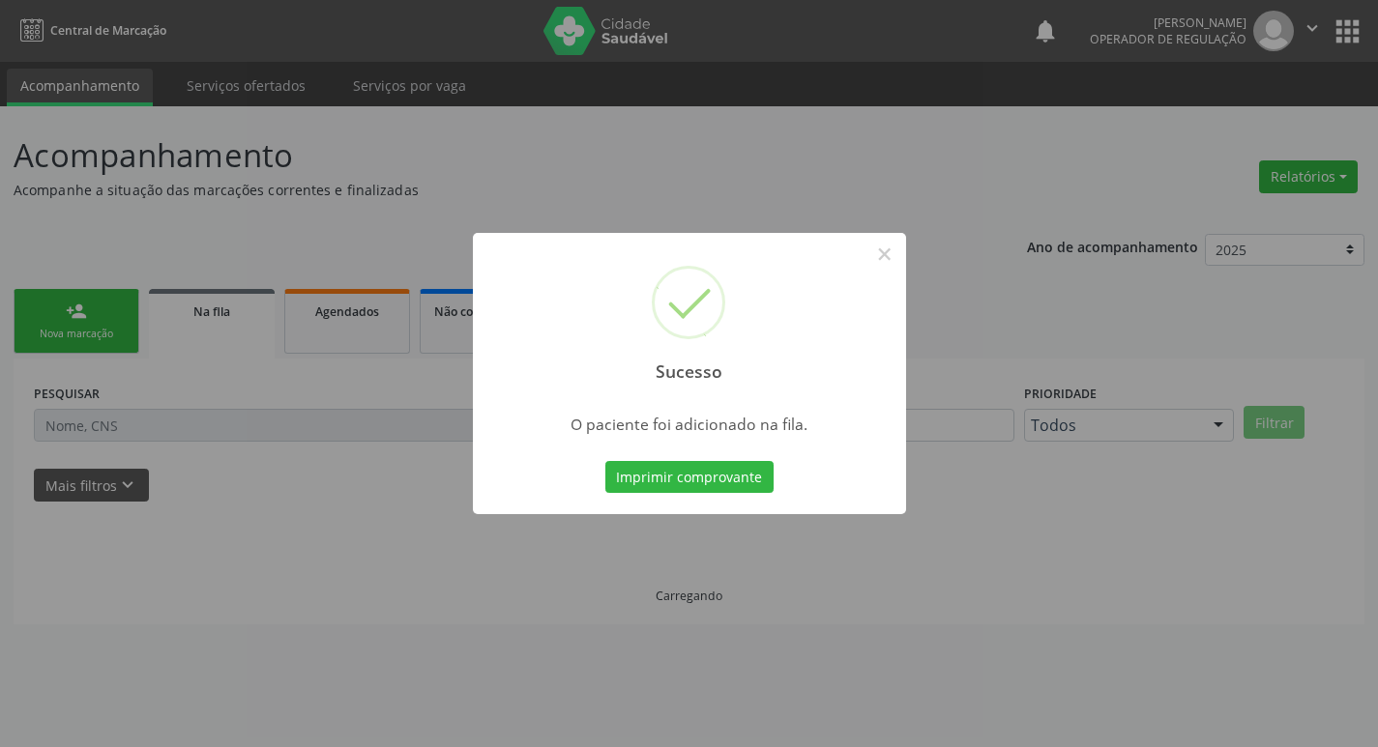
scroll to position [0, 0]
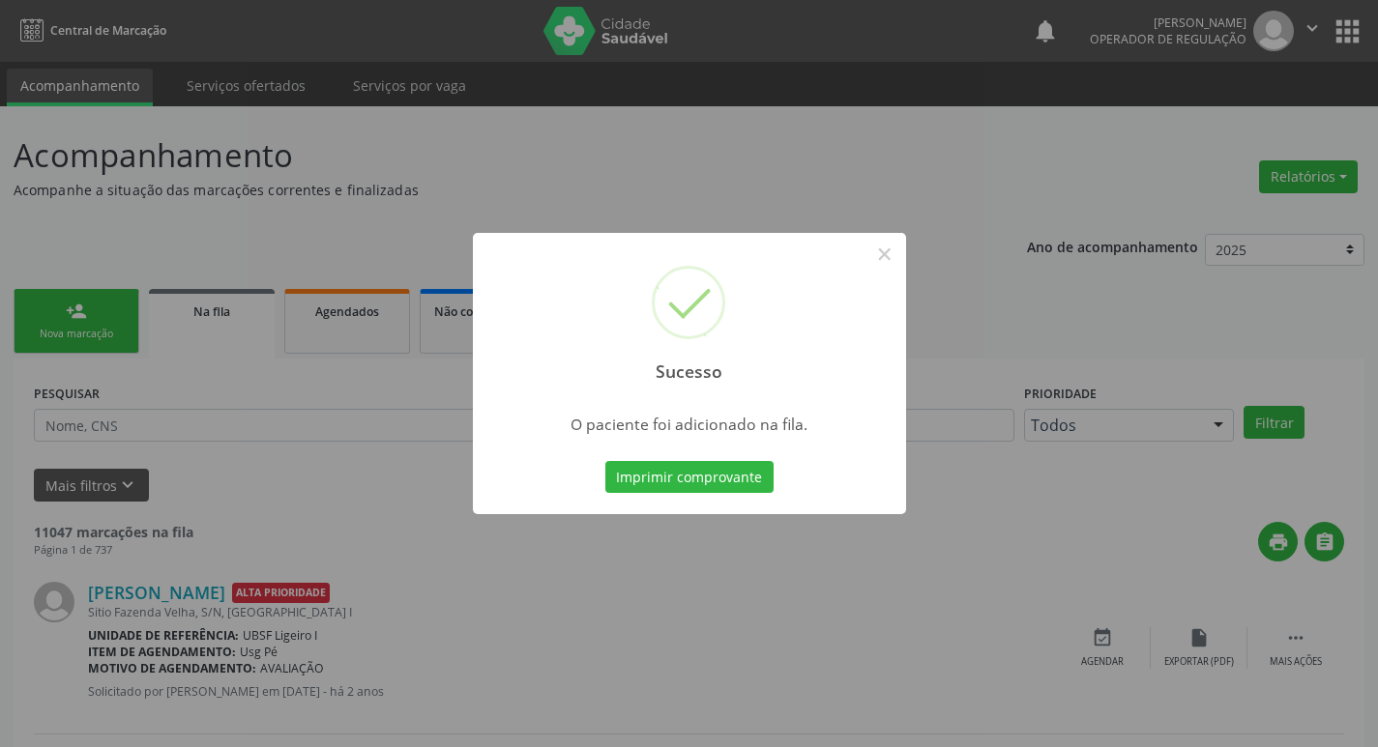
click at [503, 150] on div "Sucesso × O paciente foi adicionado na fila. Imprimir comprovante Cancel" at bounding box center [689, 373] width 1378 height 747
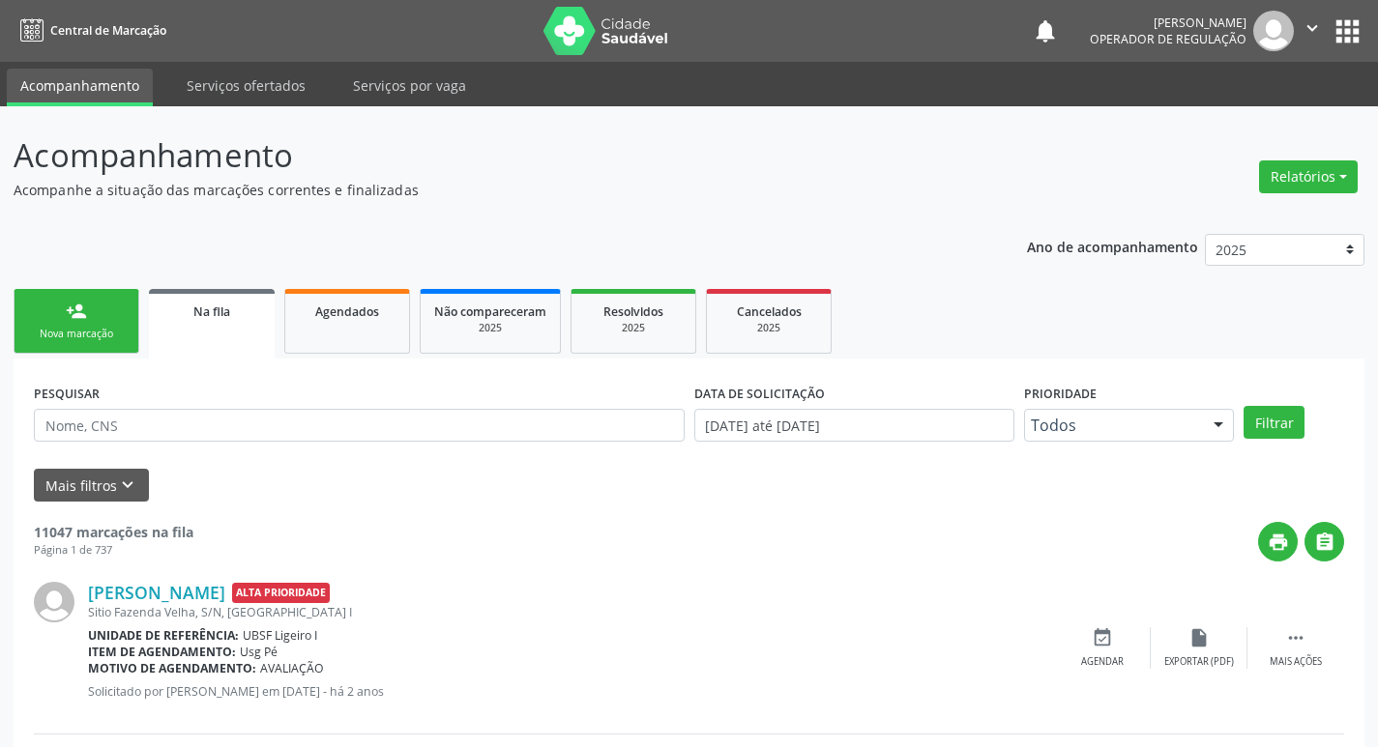
click at [91, 293] on link "person_add Nova marcação" at bounding box center [77, 321] width 126 height 65
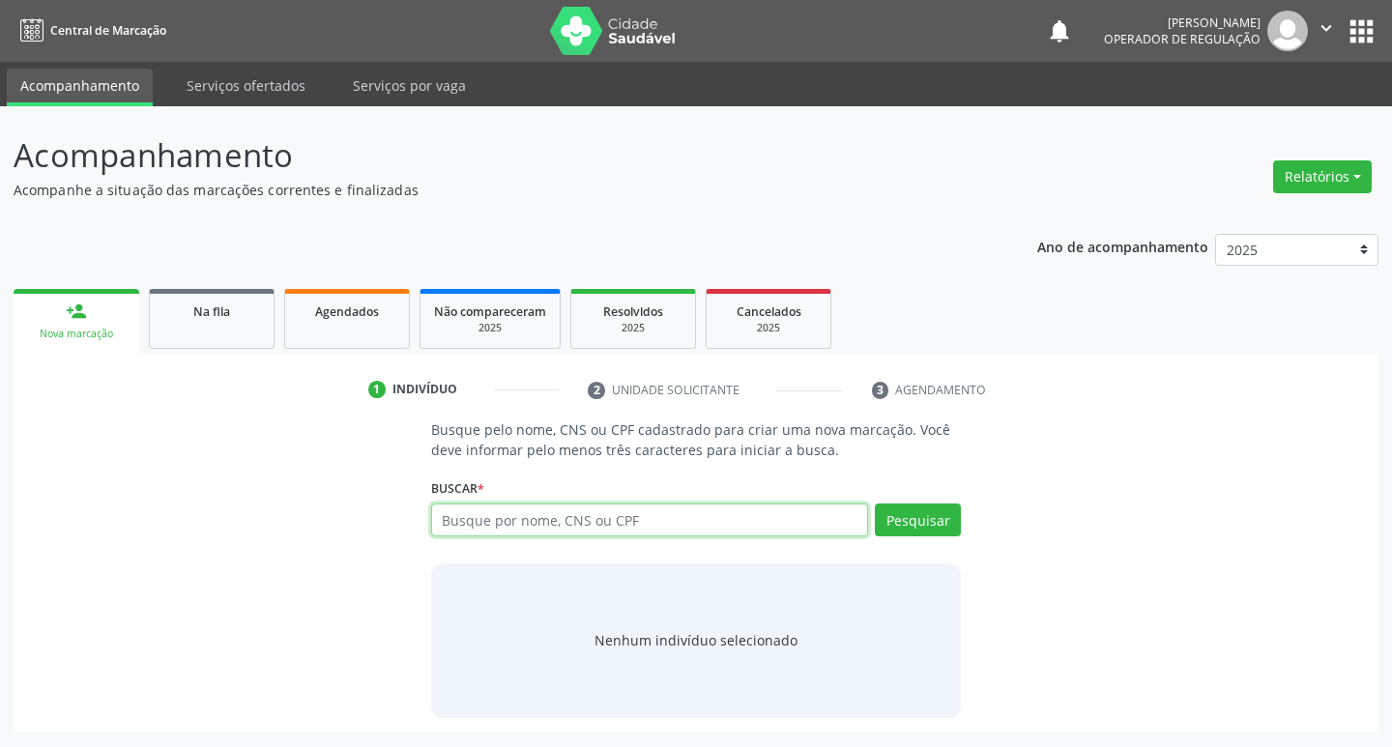
click at [600, 514] on input "text" at bounding box center [650, 520] width 438 height 33
type input "706000851170041"
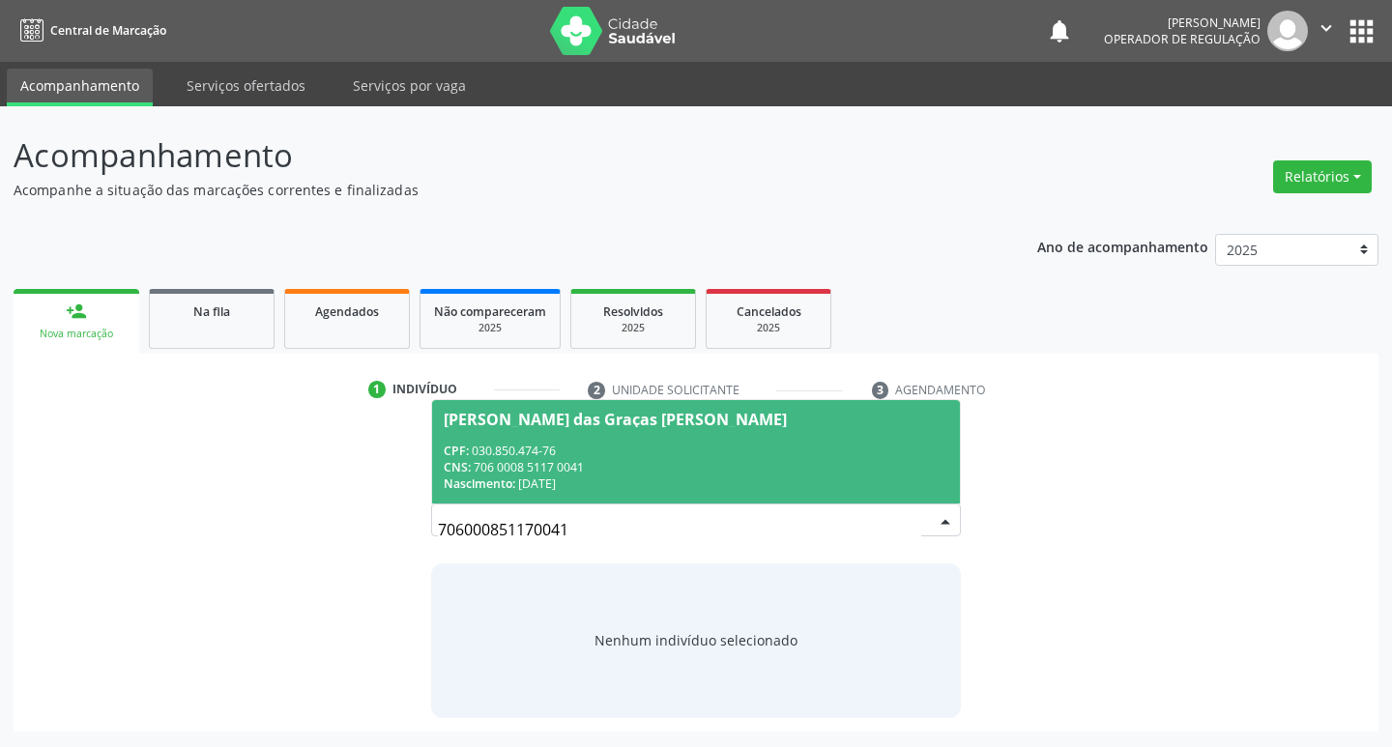
click at [470, 423] on div "Maria das Graças Alves Barbosa" at bounding box center [615, 419] width 343 height 15
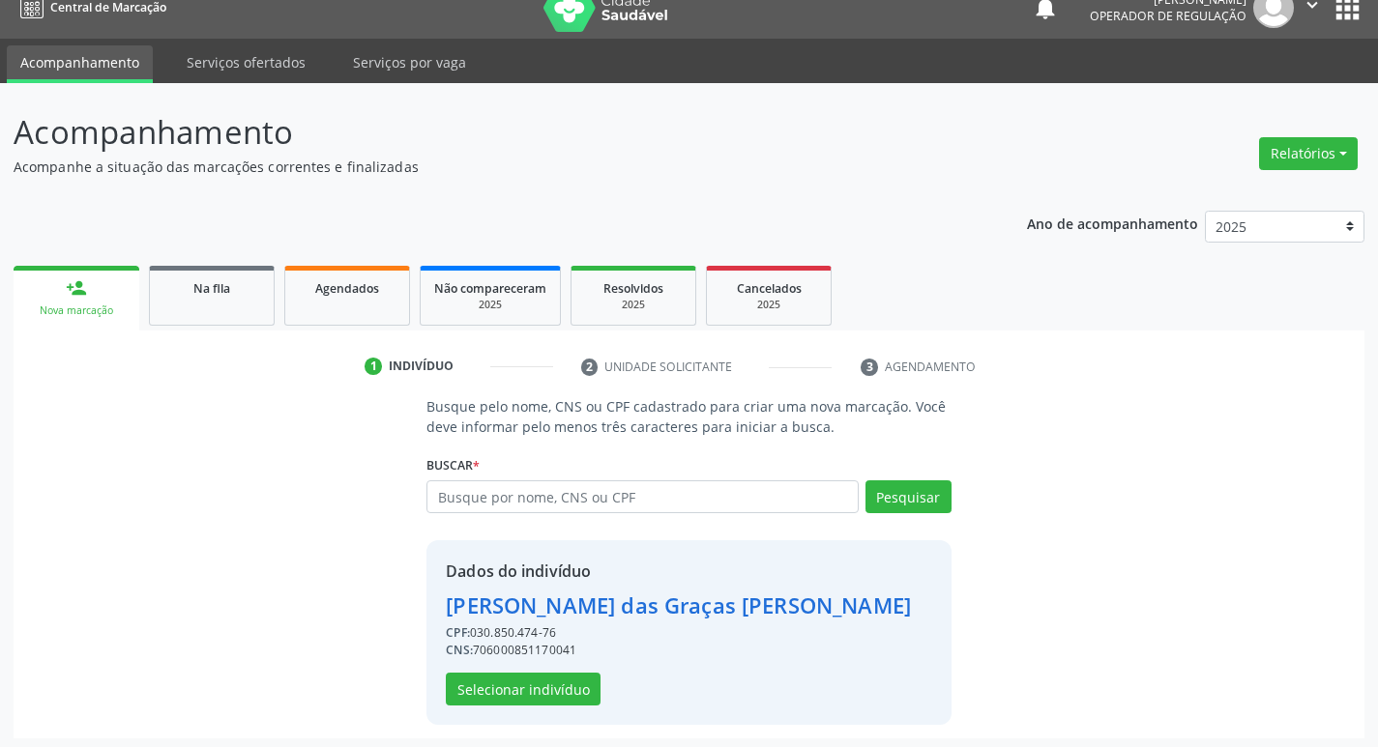
scroll to position [28, 0]
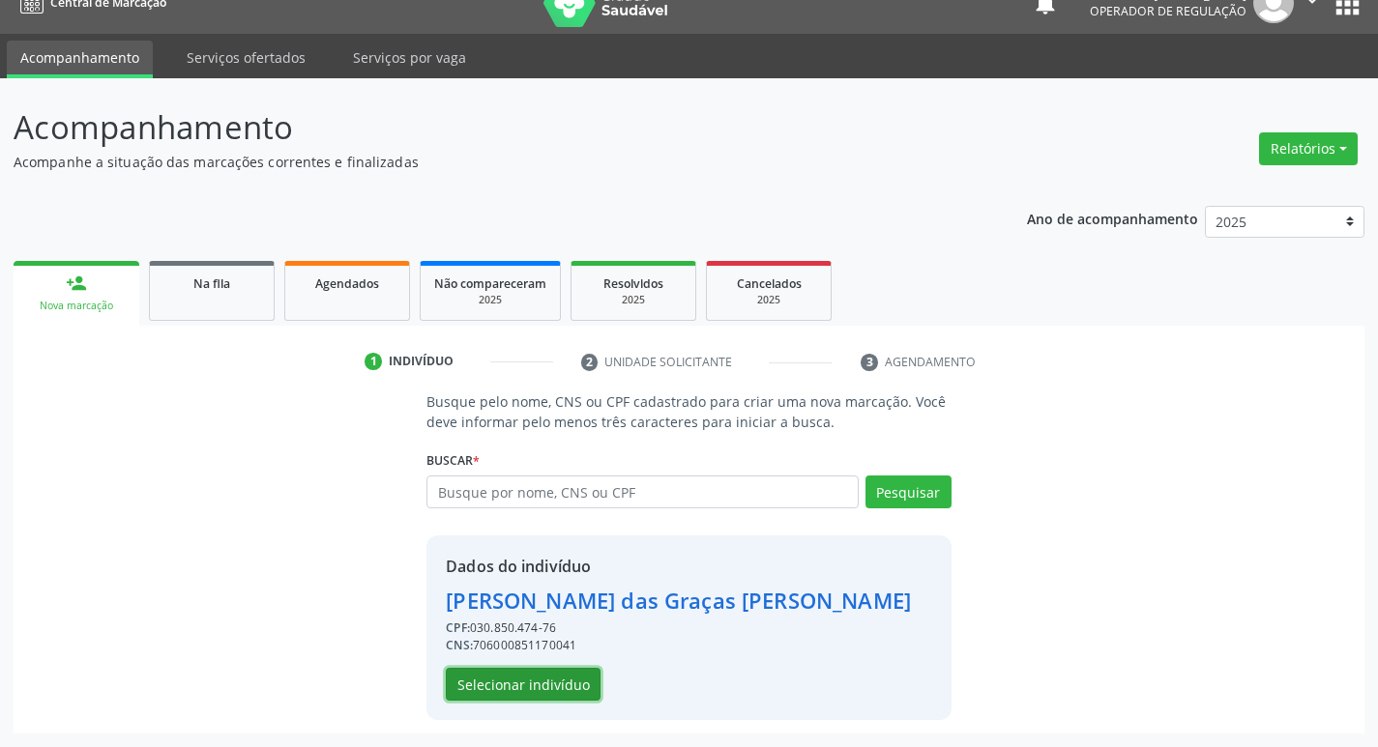
click at [583, 686] on button "Selecionar indivíduo" at bounding box center [523, 684] width 155 height 33
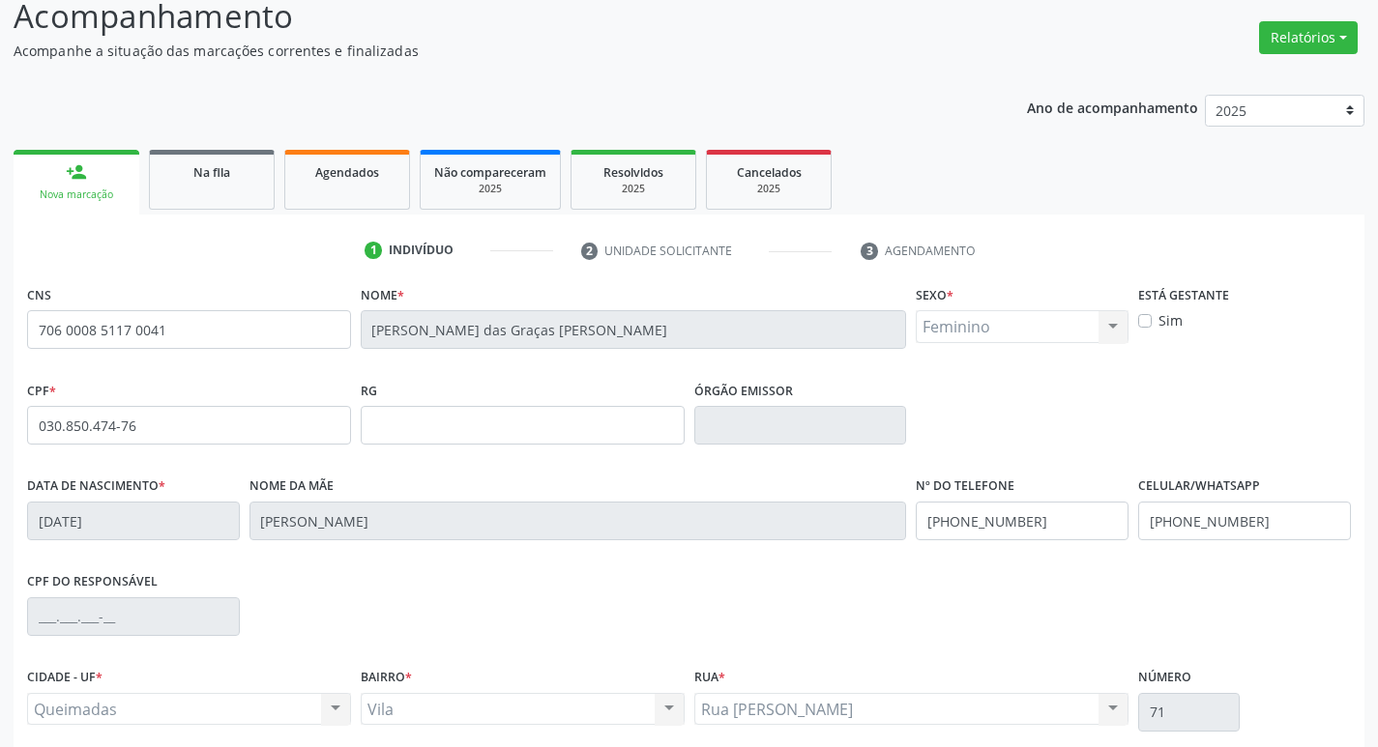
scroll to position [301, 0]
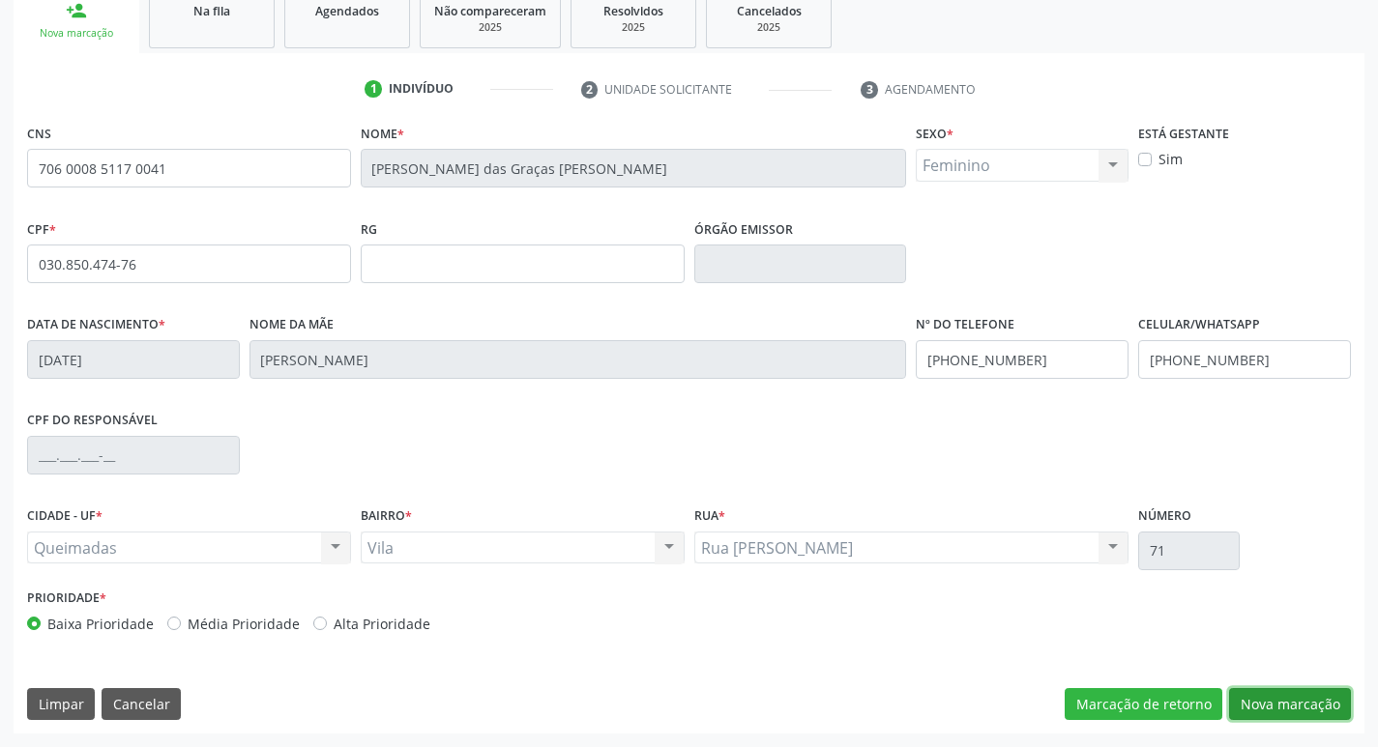
click at [1268, 692] on button "Nova marcação" at bounding box center [1290, 704] width 122 height 33
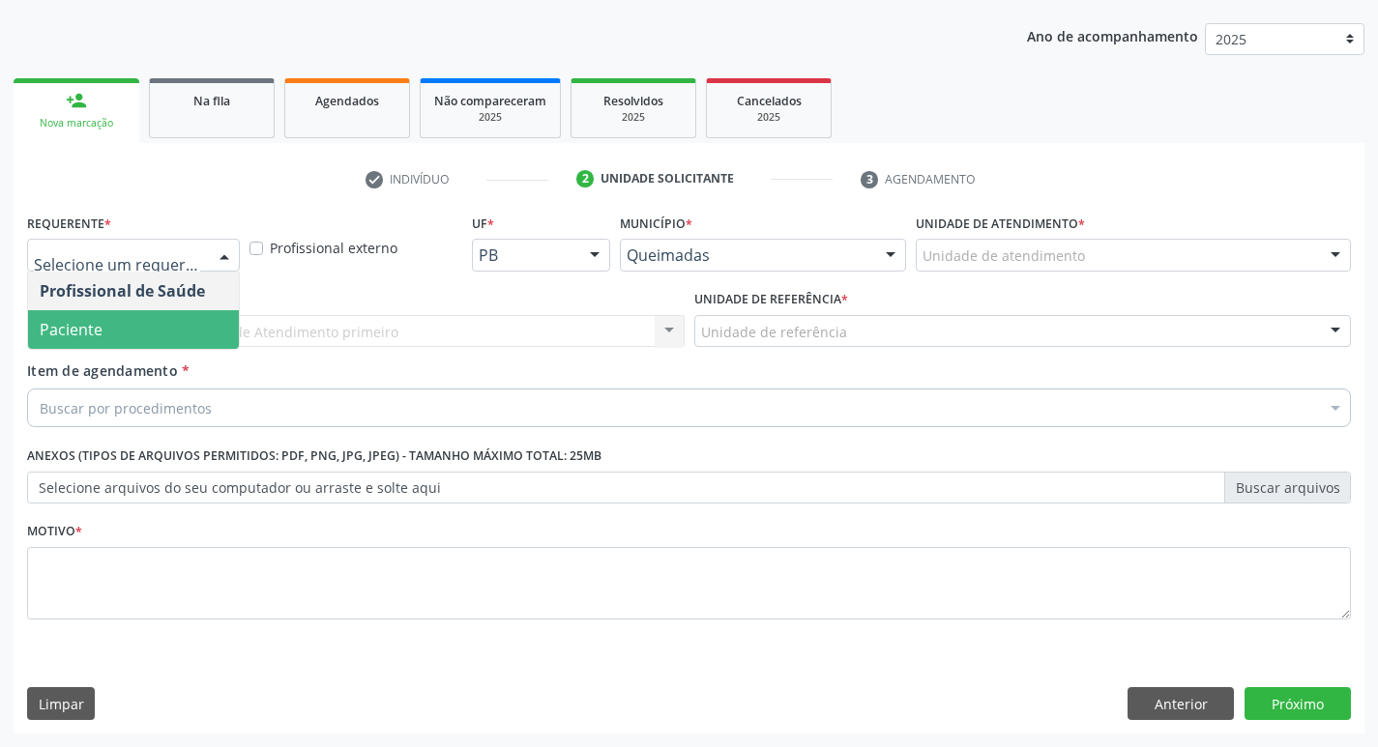
click at [135, 319] on span "Paciente" at bounding box center [133, 329] width 211 height 39
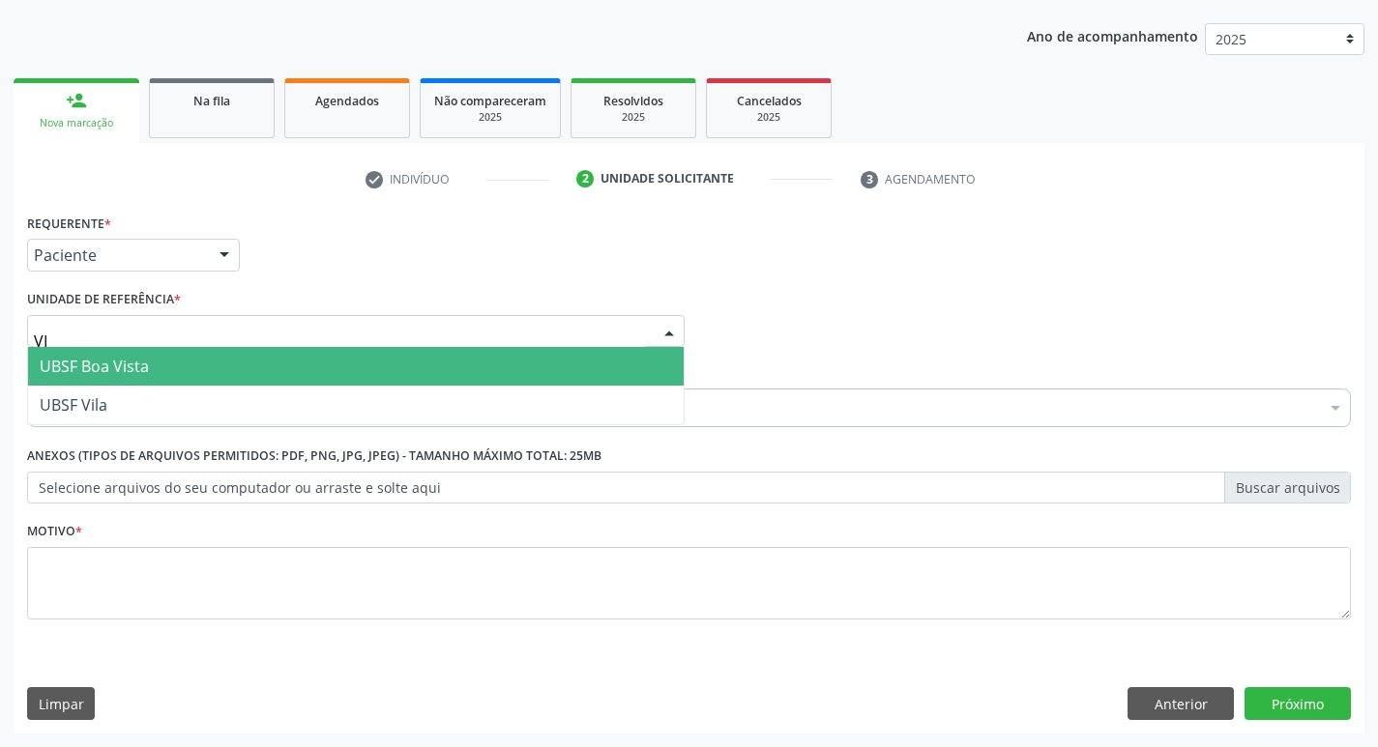
type input "VIL"
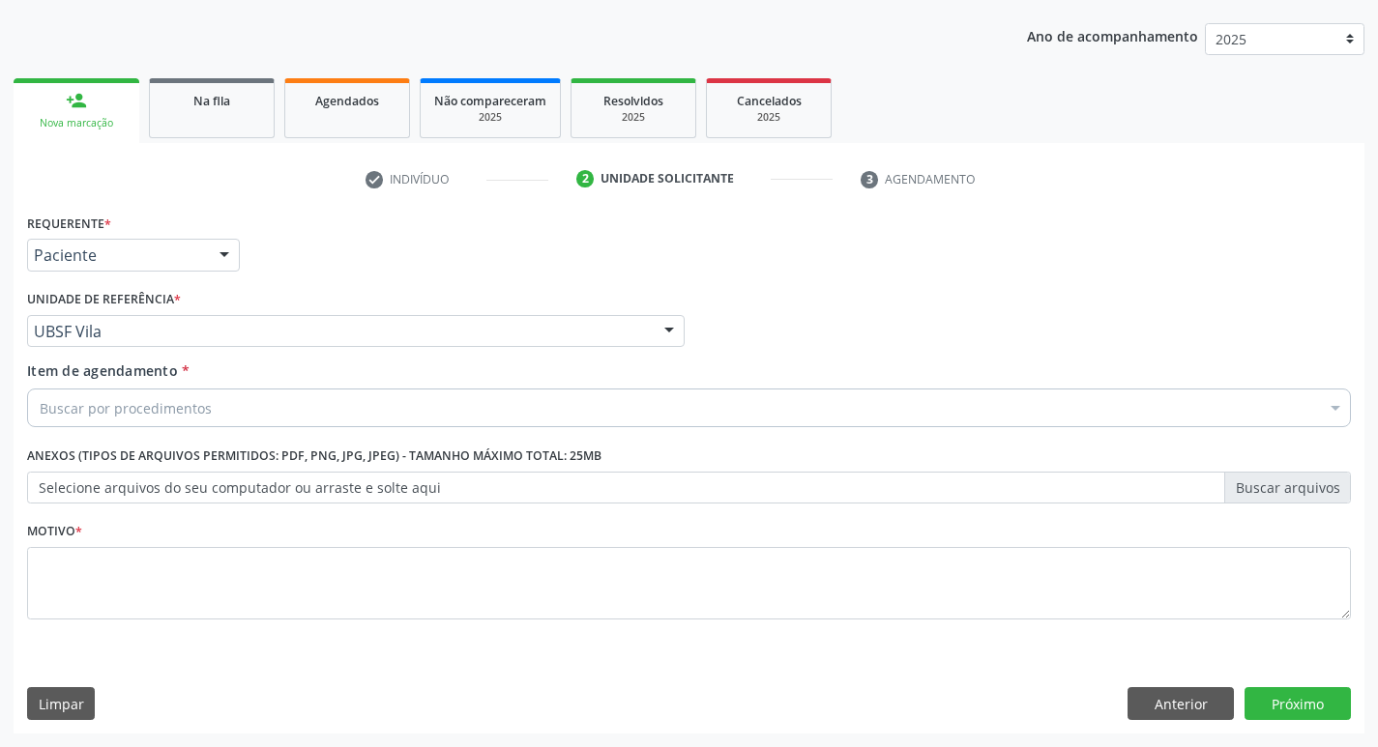
click at [128, 395] on div "Buscar por procedimentos" at bounding box center [689, 408] width 1324 height 39
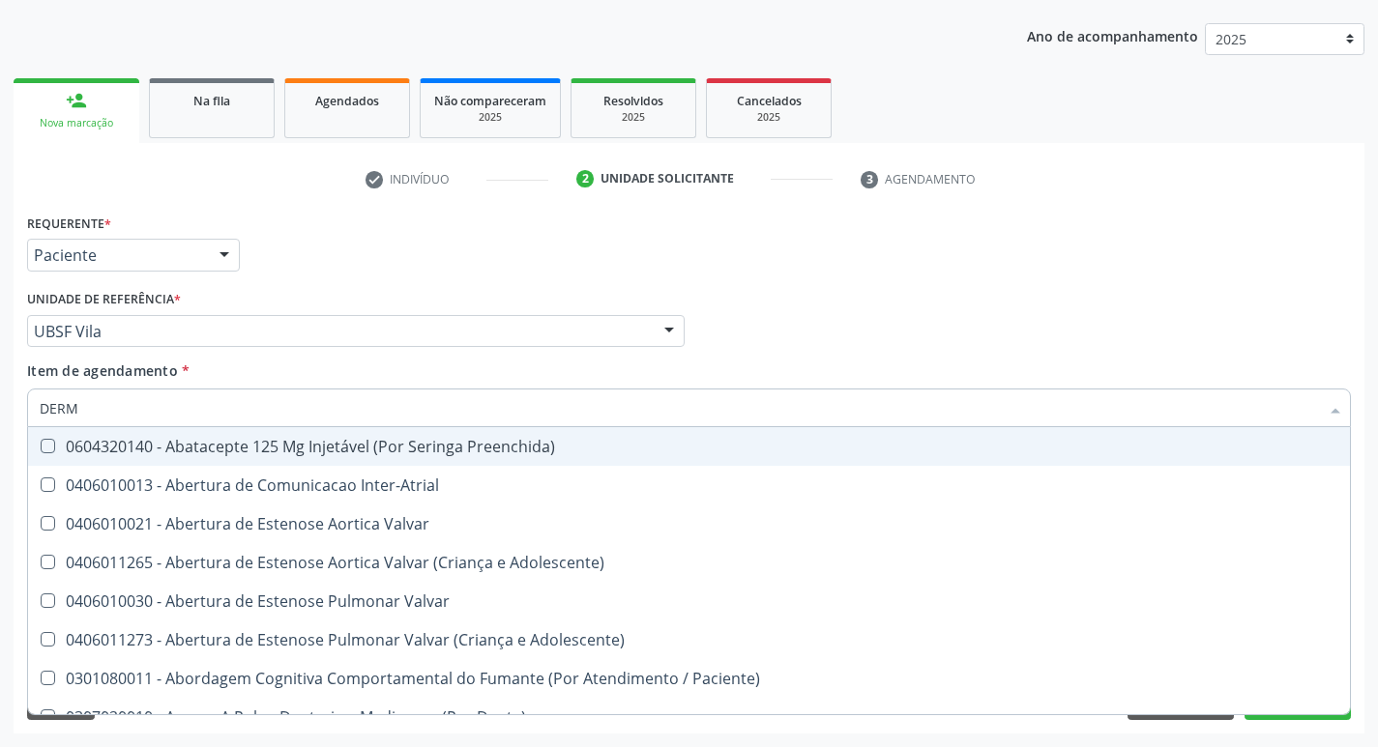
type input "DERMA"
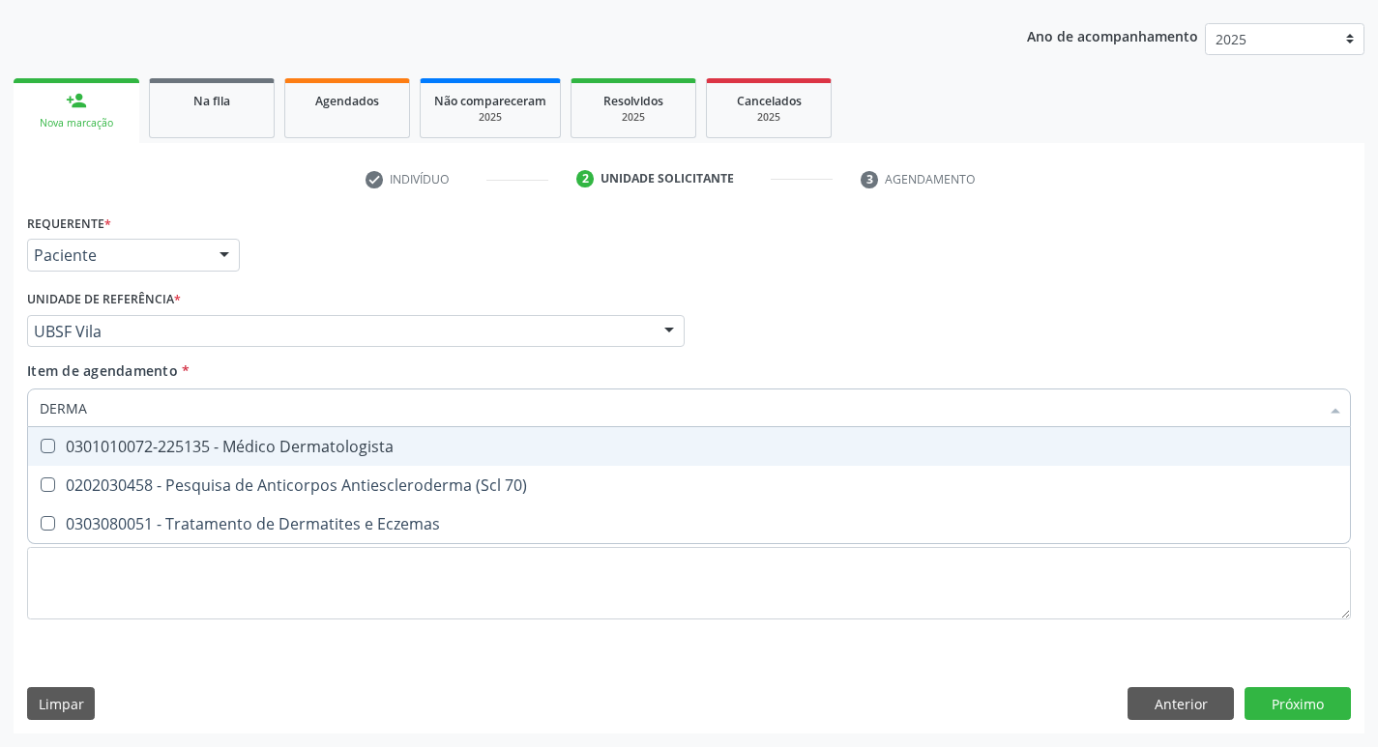
click at [449, 443] on div "0301010072-225135 - Médico Dermatologista" at bounding box center [689, 446] width 1298 height 15
checkbox Dermatologista "true"
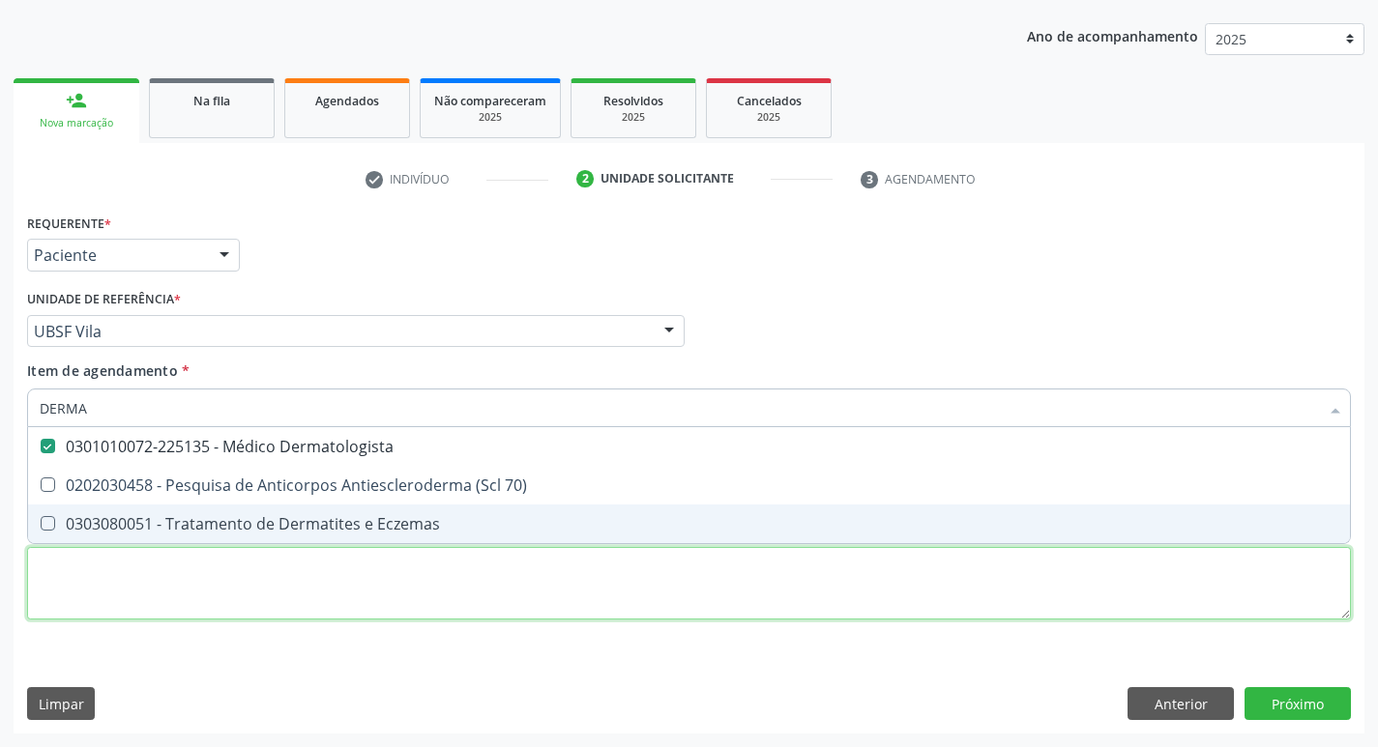
click at [292, 572] on div "Requerente * Paciente Profissional de Saúde Paciente Nenhum resultado encontrad…" at bounding box center [689, 428] width 1324 height 438
checkbox 70\) "true"
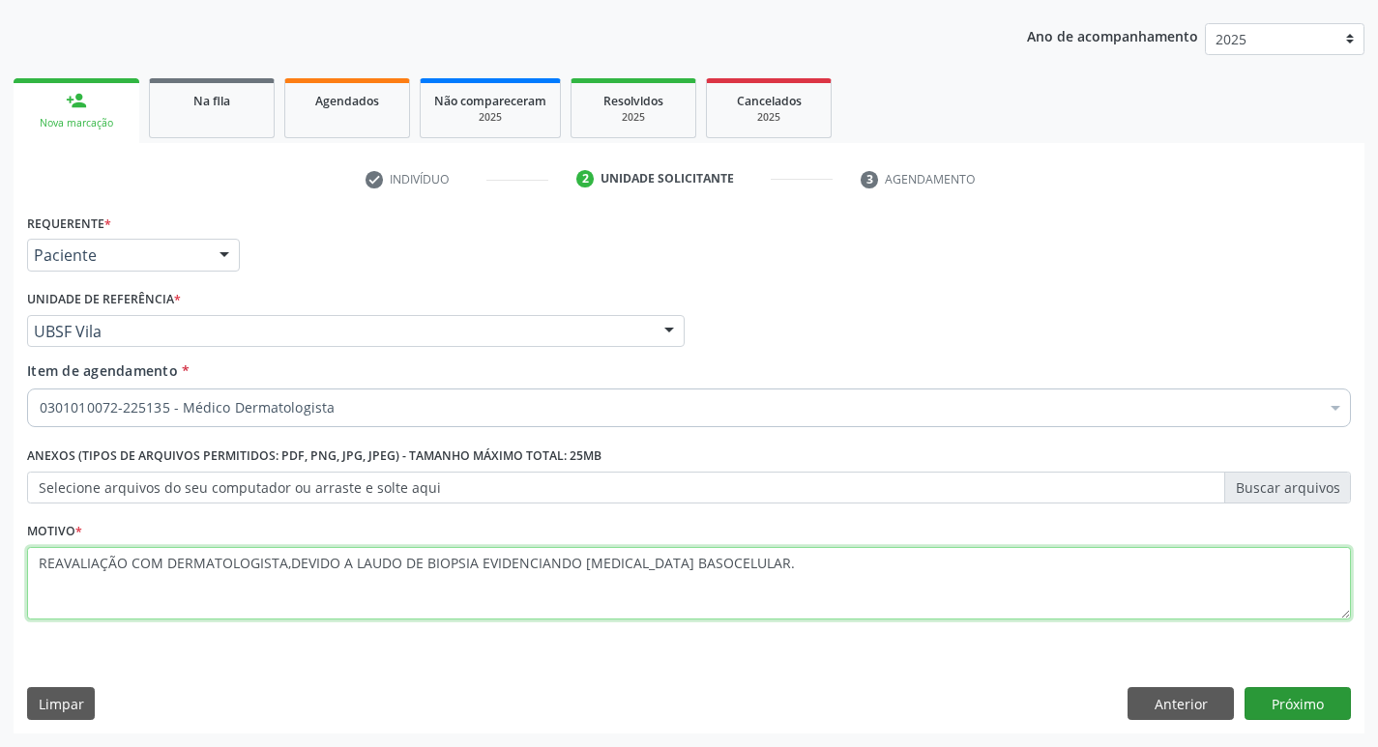
type textarea "REAVALIAÇÃO COM DERMATOLOGISTA,DEVIDO A LAUDO DE BIOPSIA EVIDENCIANDO CARCINOMA…"
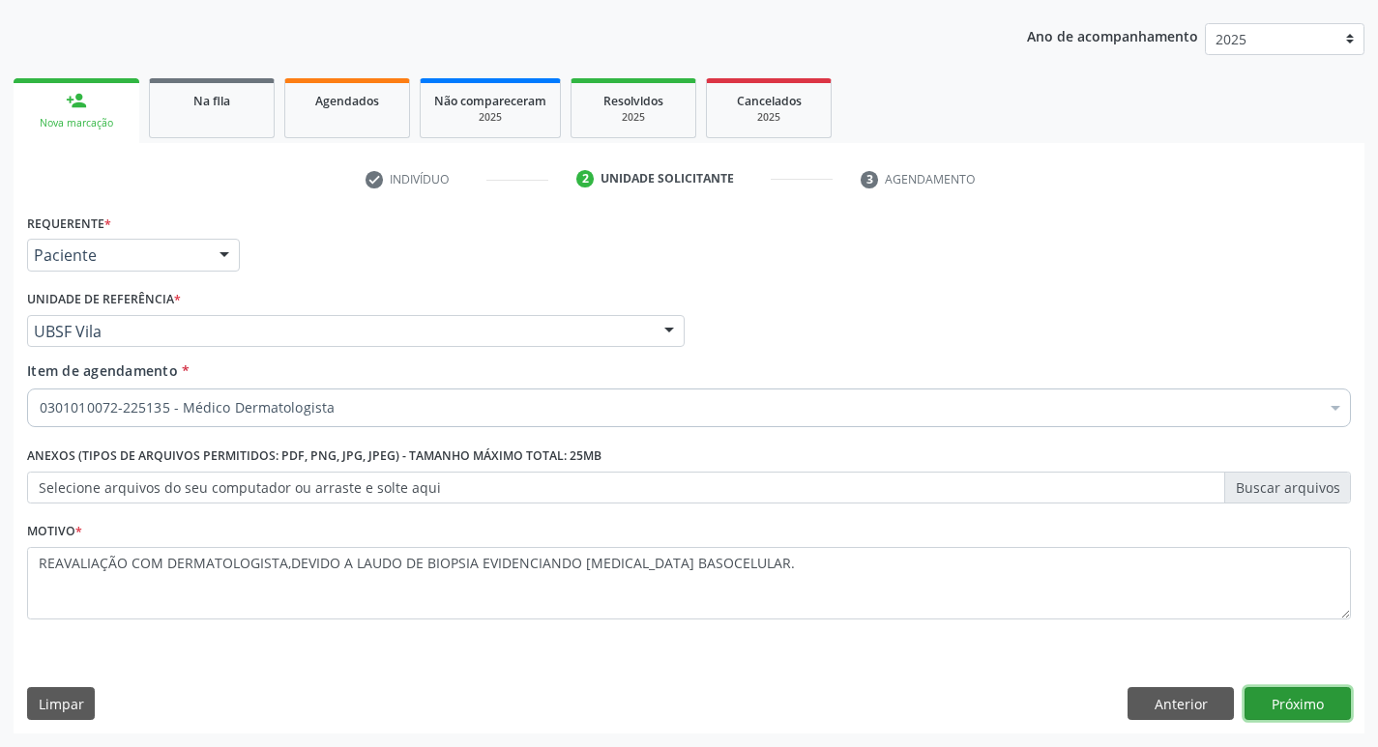
click at [1300, 694] on button "Próximo" at bounding box center [1297, 703] width 106 height 33
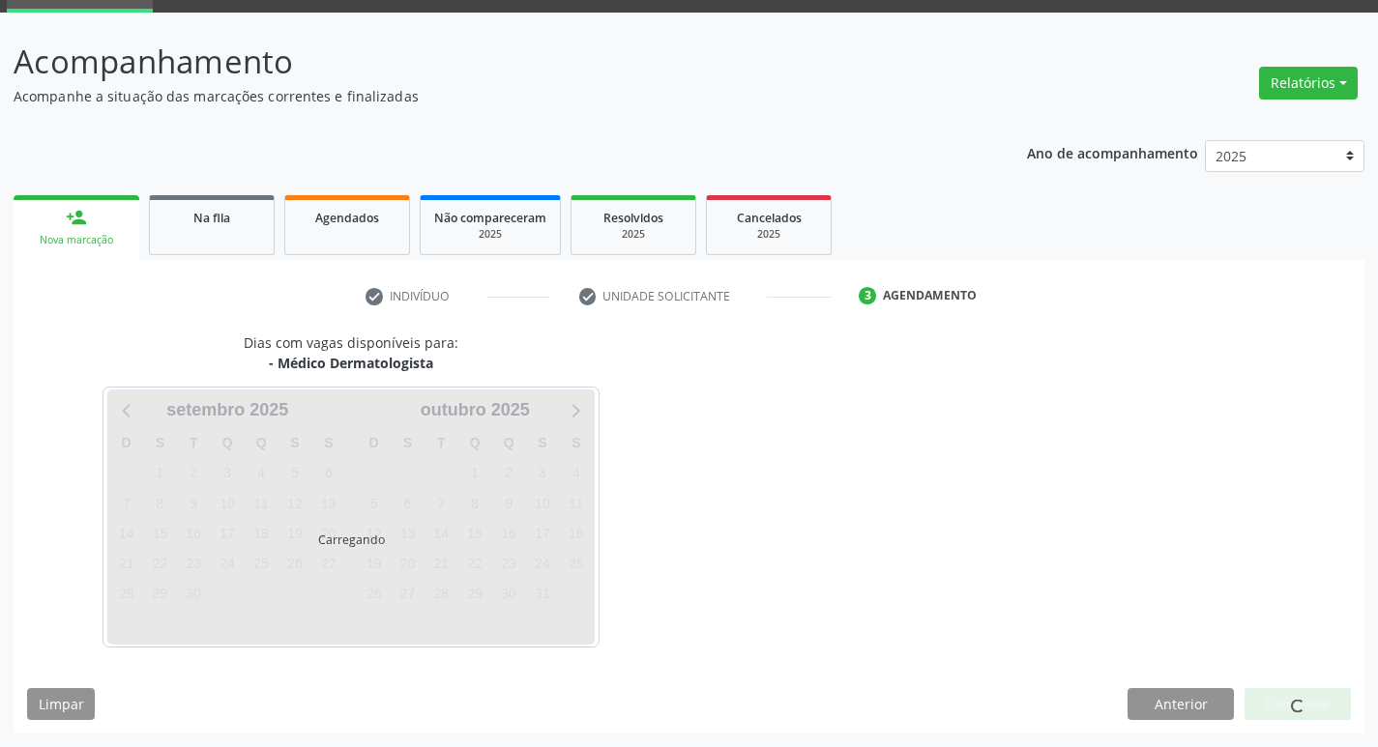
scroll to position [151, 0]
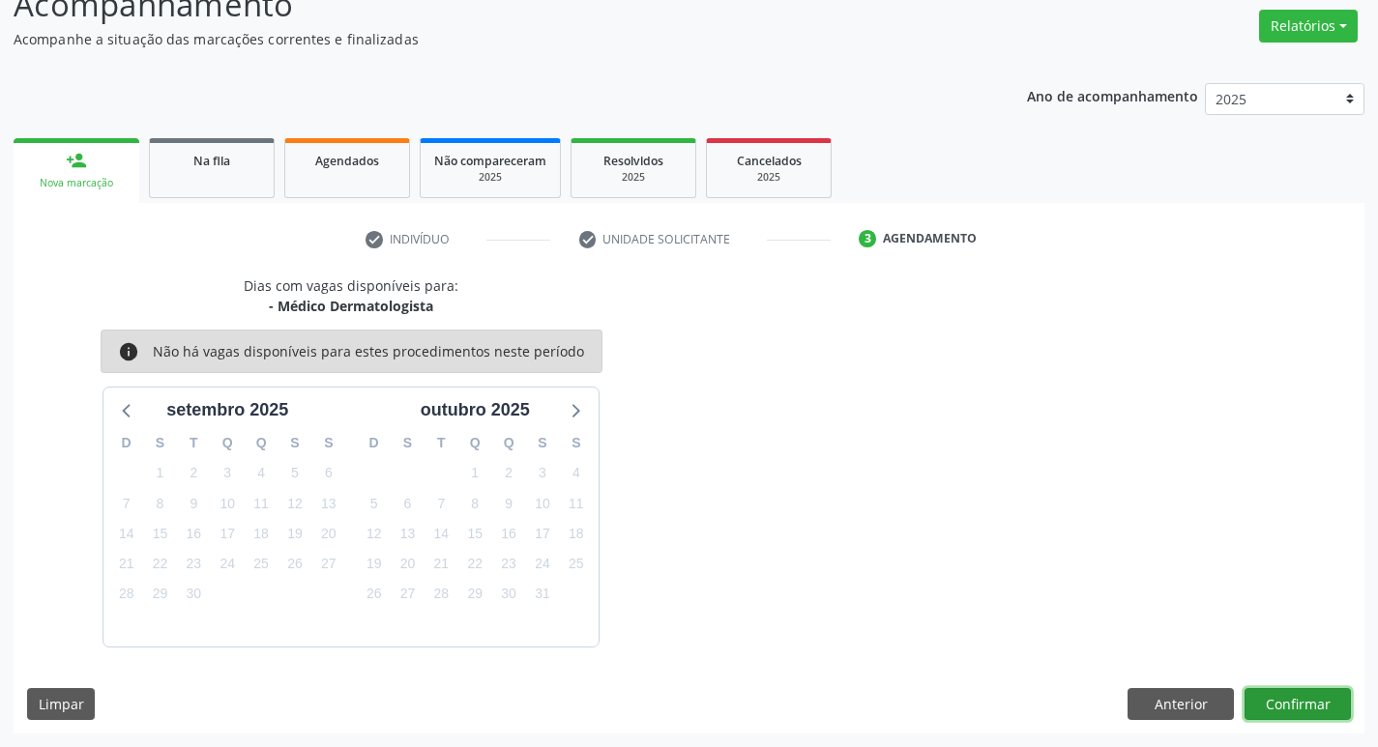
click at [1258, 695] on button "Confirmar" at bounding box center [1297, 704] width 106 height 33
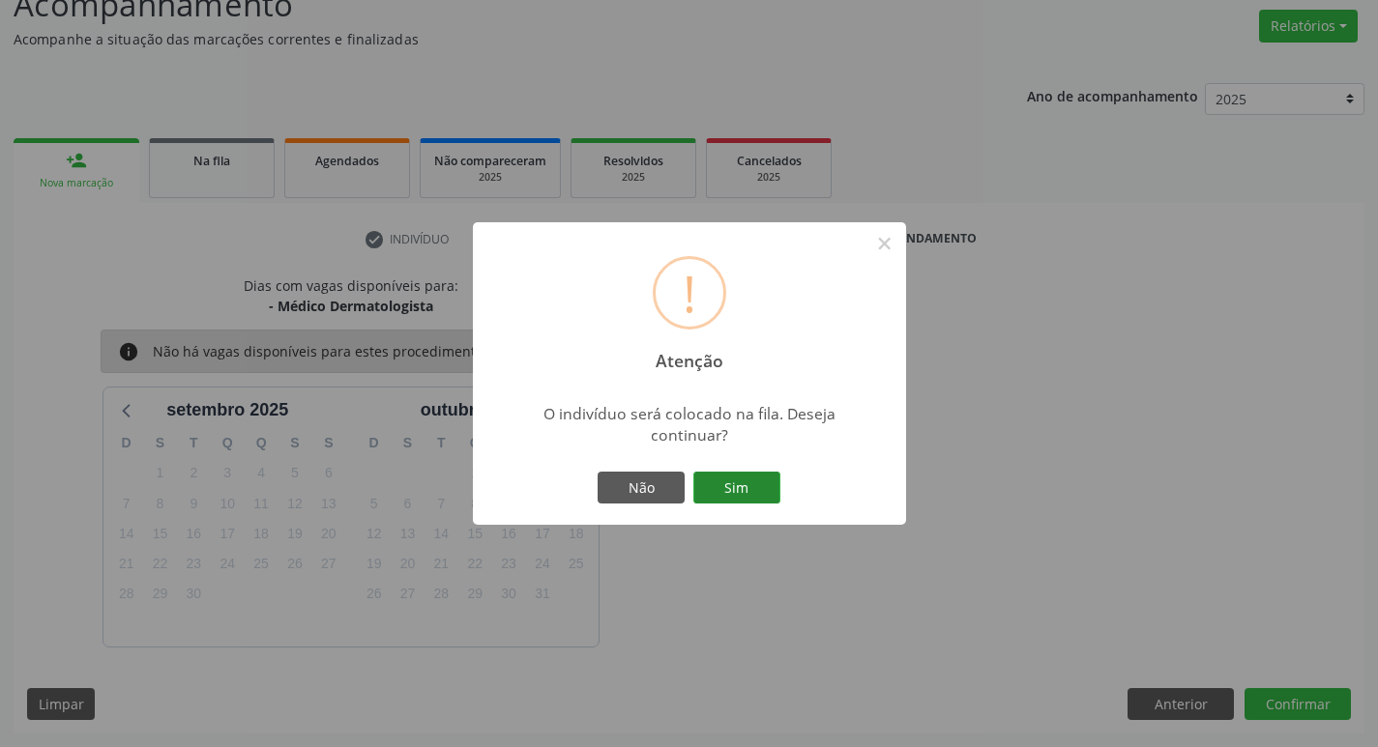
click at [740, 480] on button "Sim" at bounding box center [736, 488] width 87 height 33
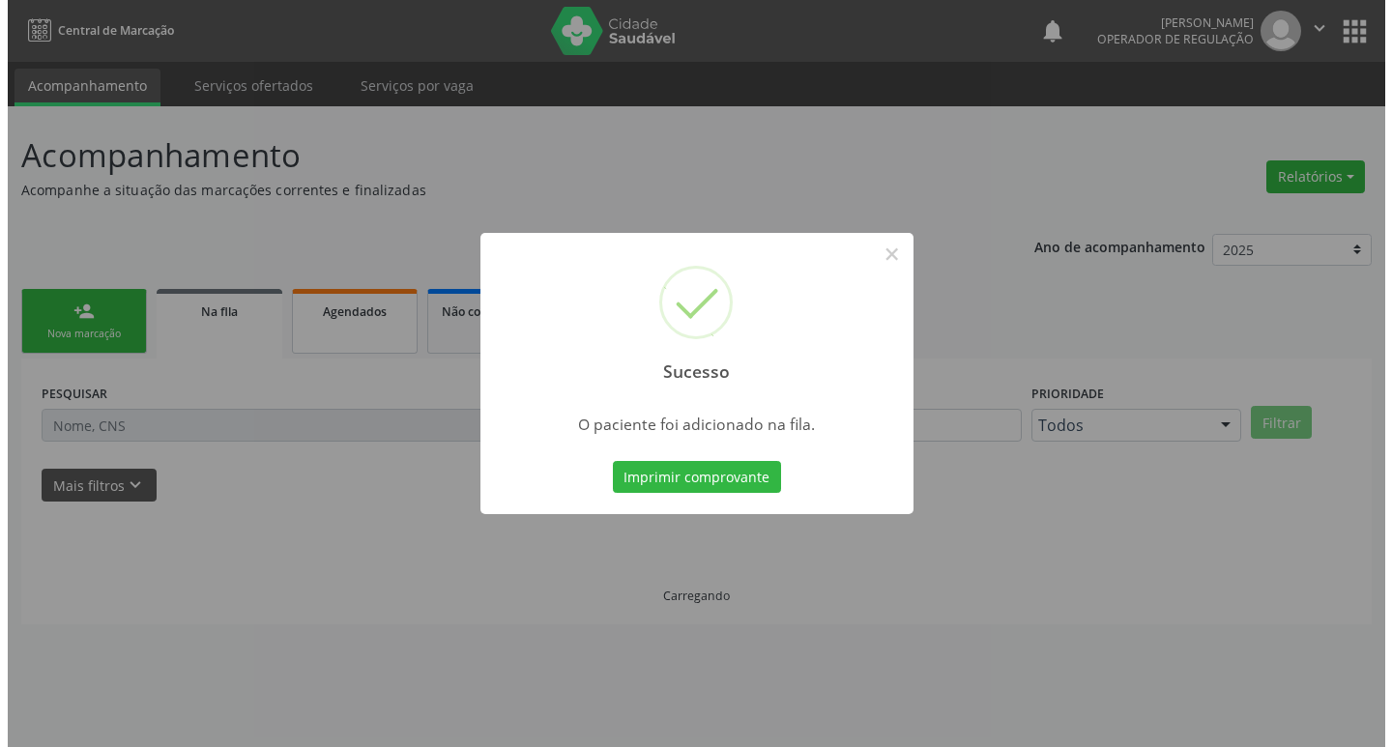
scroll to position [0, 0]
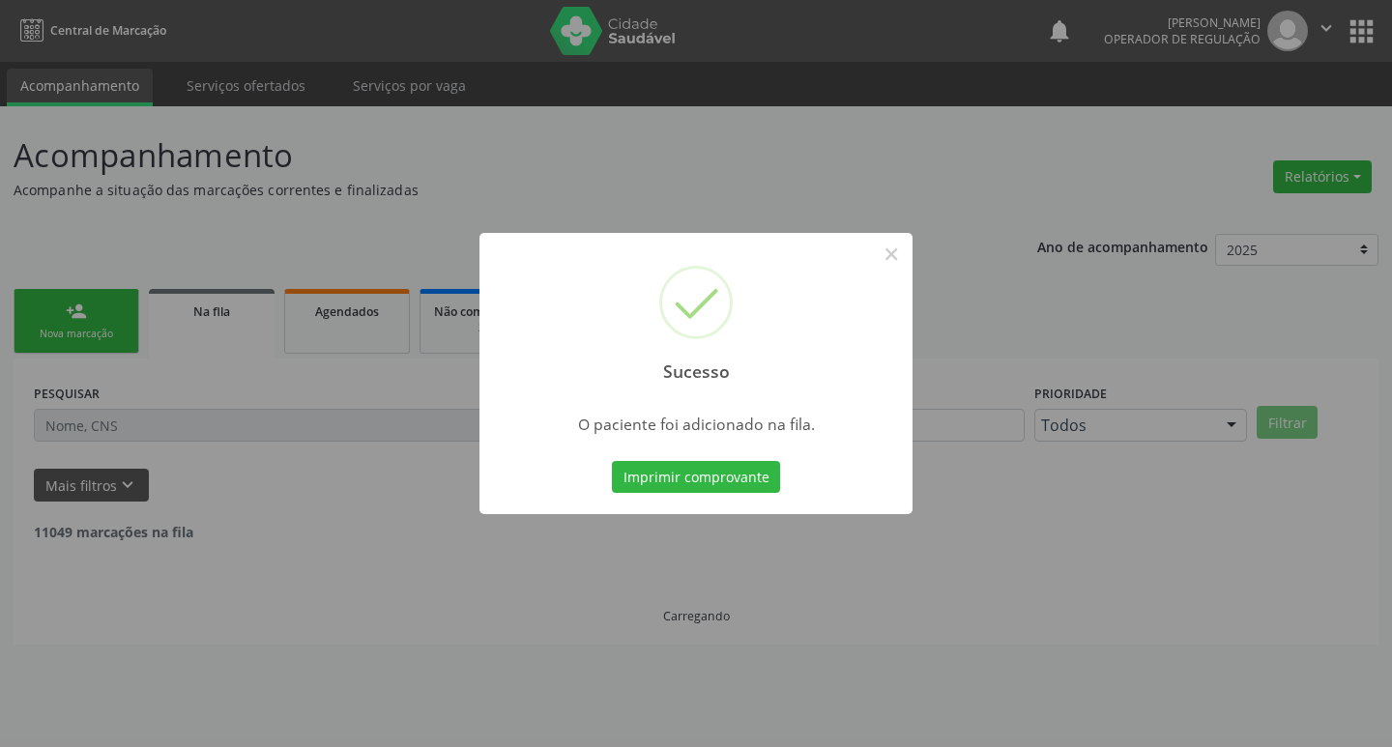
click at [158, 148] on div "Sucesso × O paciente foi adicionado na fila. Imprimir comprovante Cancel" at bounding box center [696, 373] width 1392 height 747
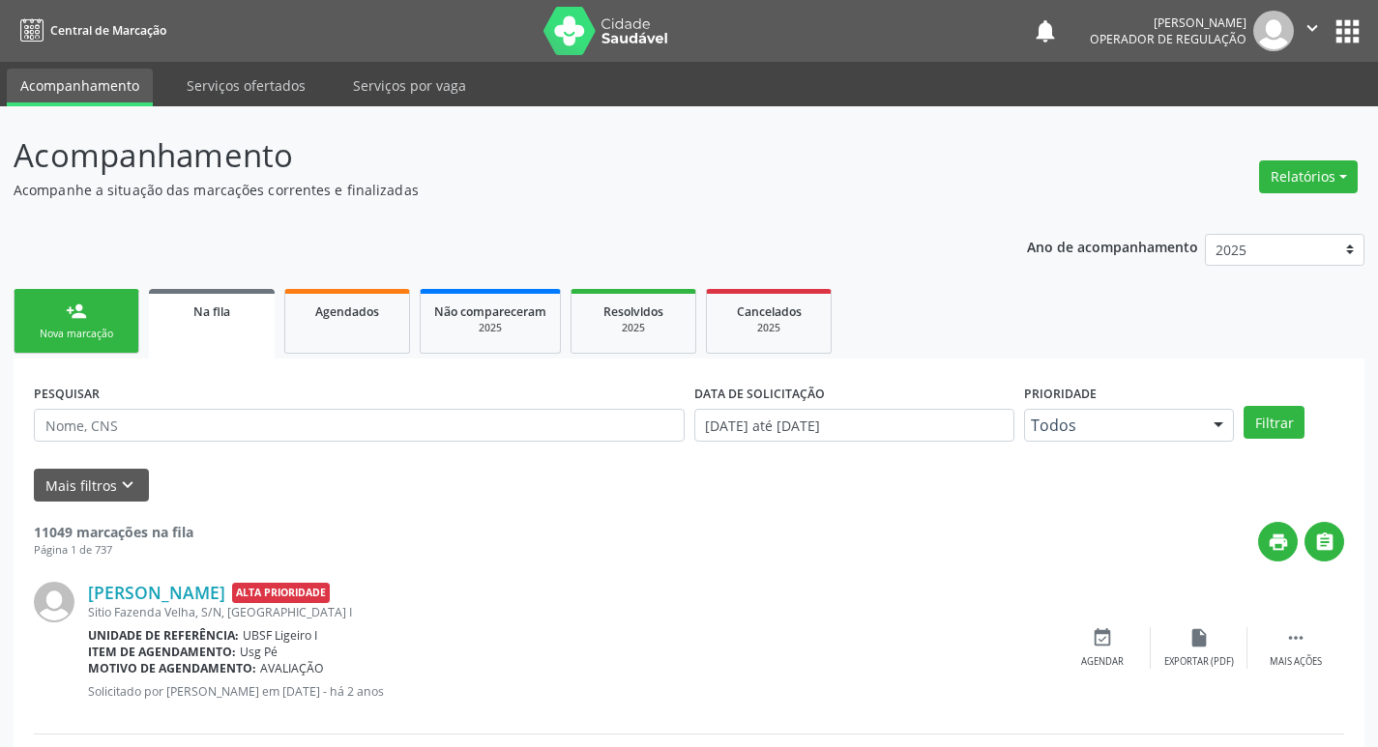
click at [95, 300] on link "person_add Nova marcação" at bounding box center [77, 321] width 126 height 65
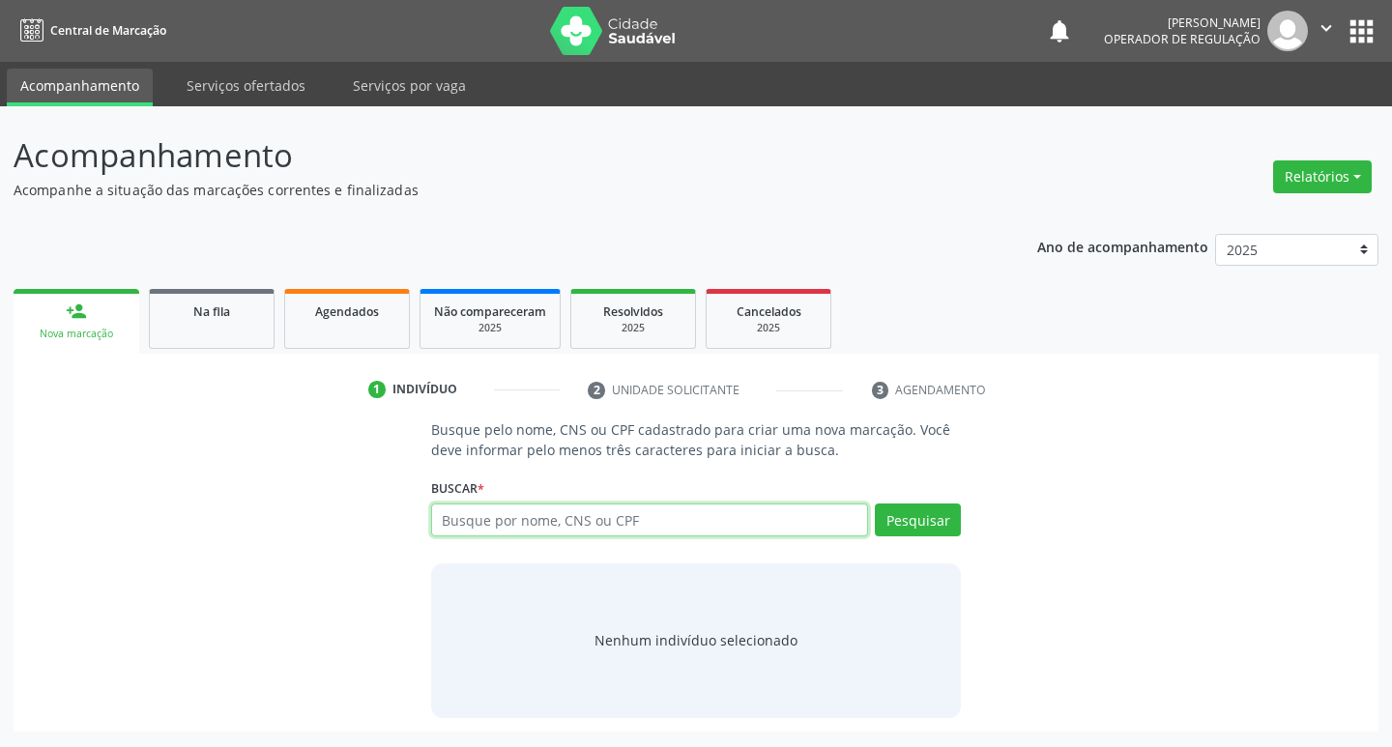
click at [692, 520] on input "text" at bounding box center [650, 520] width 438 height 33
type input "08065540457"
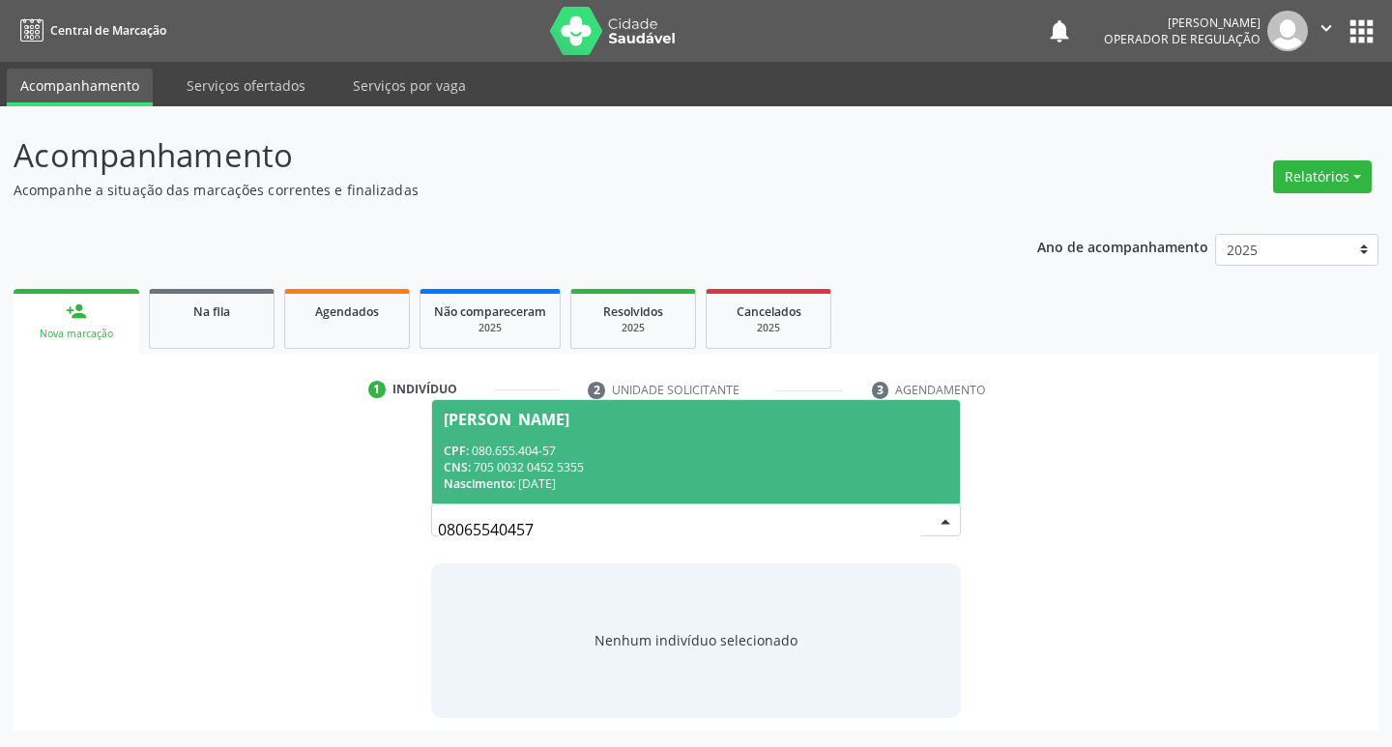
click at [521, 414] on div "[PERSON_NAME]" at bounding box center [507, 419] width 126 height 15
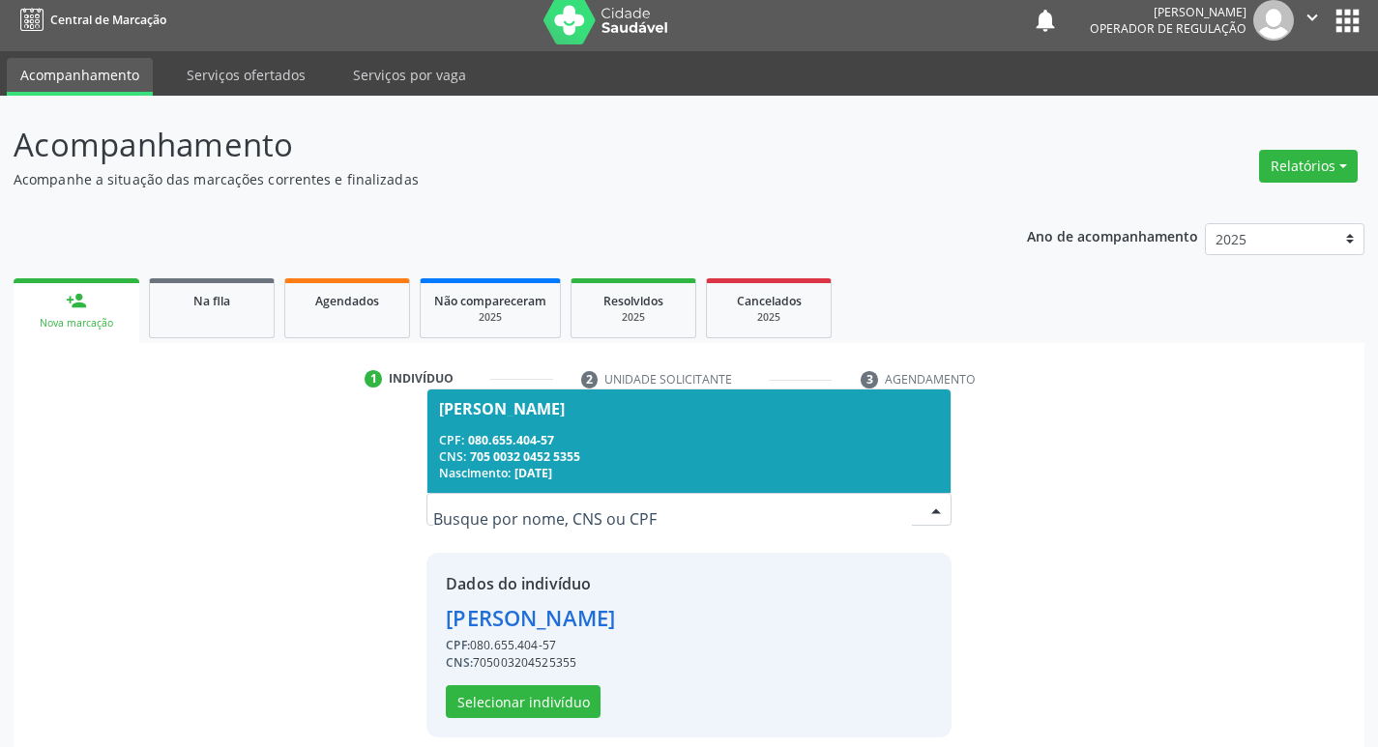
scroll to position [28, 0]
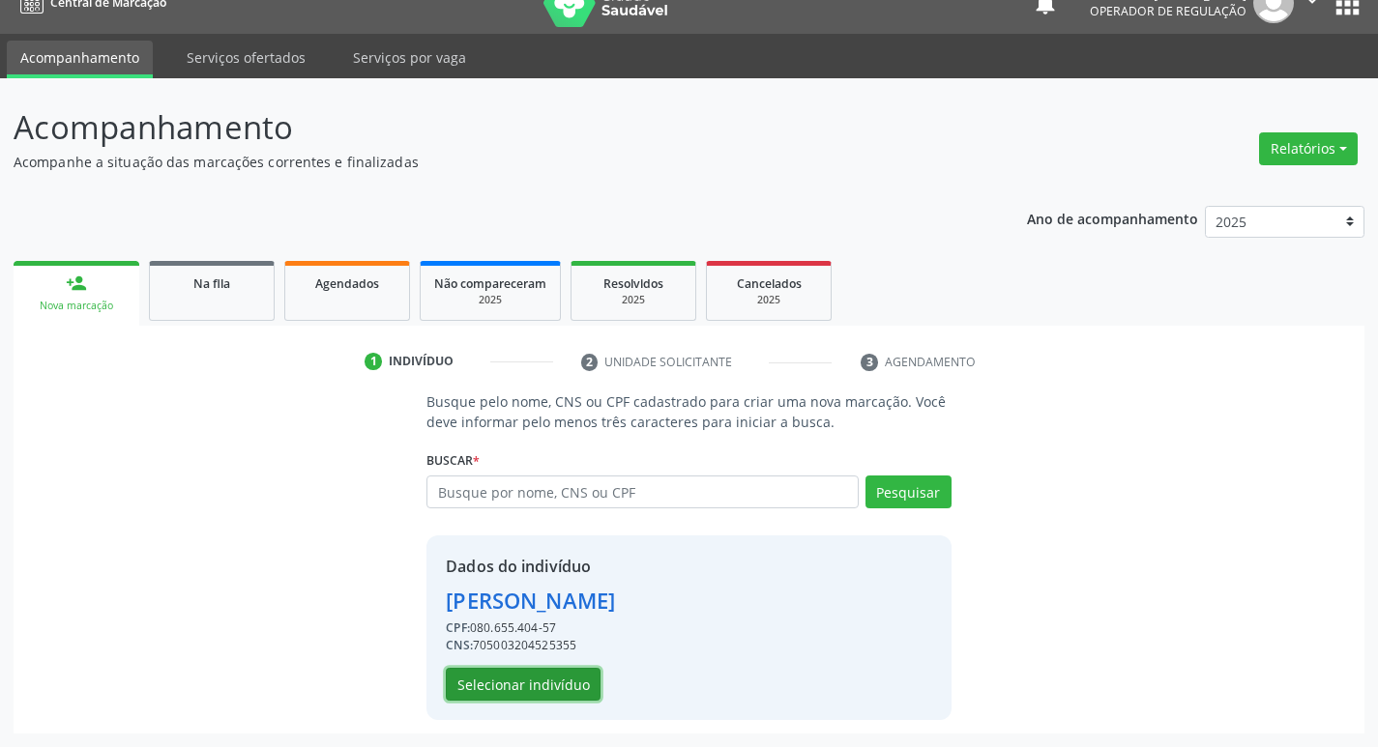
click at [549, 676] on button "Selecionar indivíduo" at bounding box center [523, 684] width 155 height 33
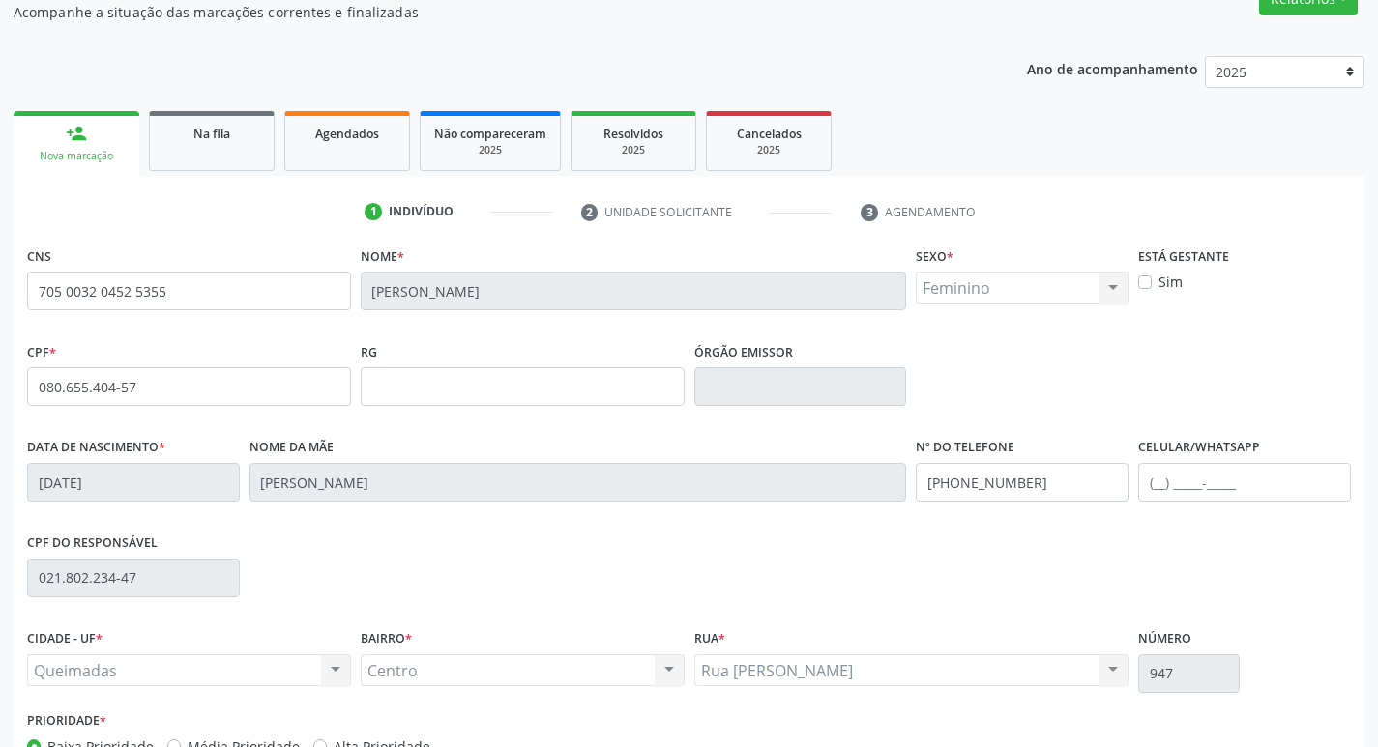
scroll to position [301, 0]
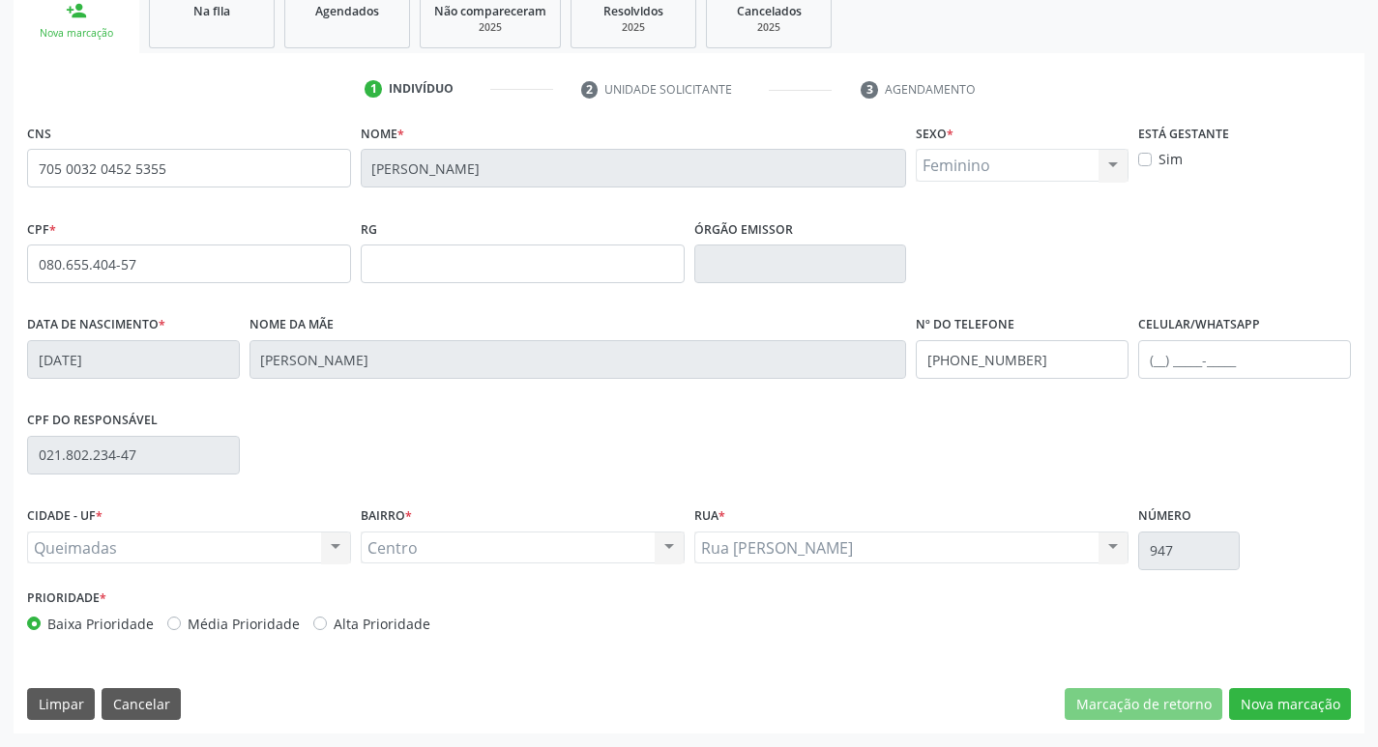
click at [1305, 685] on div "CNS 705 0032 0452 5355 [GEOGRAPHIC_DATA] * [PERSON_NAME] Sexo * Feminino Mascul…" at bounding box center [689, 426] width 1351 height 615
click at [1290, 708] on button "Nova marcação" at bounding box center [1290, 704] width 122 height 33
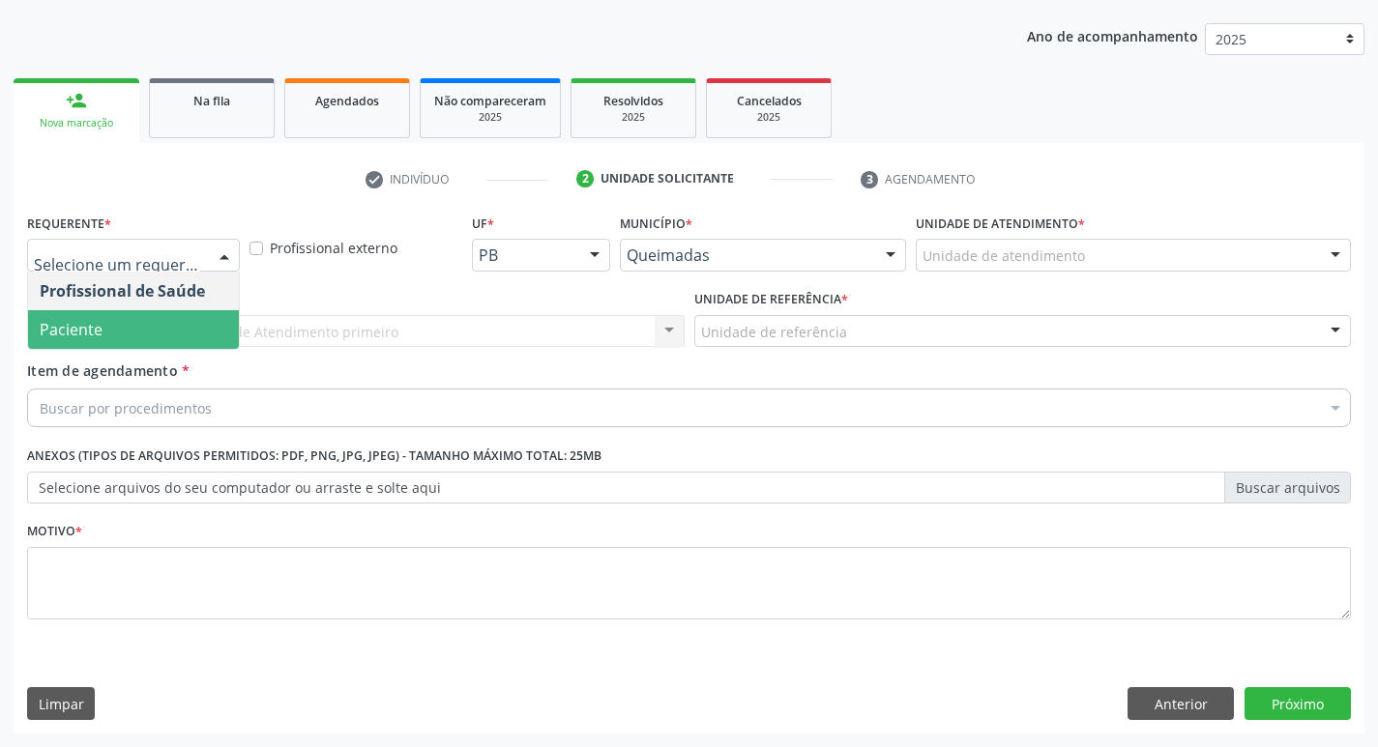
click at [166, 318] on span "Paciente" at bounding box center [133, 329] width 211 height 39
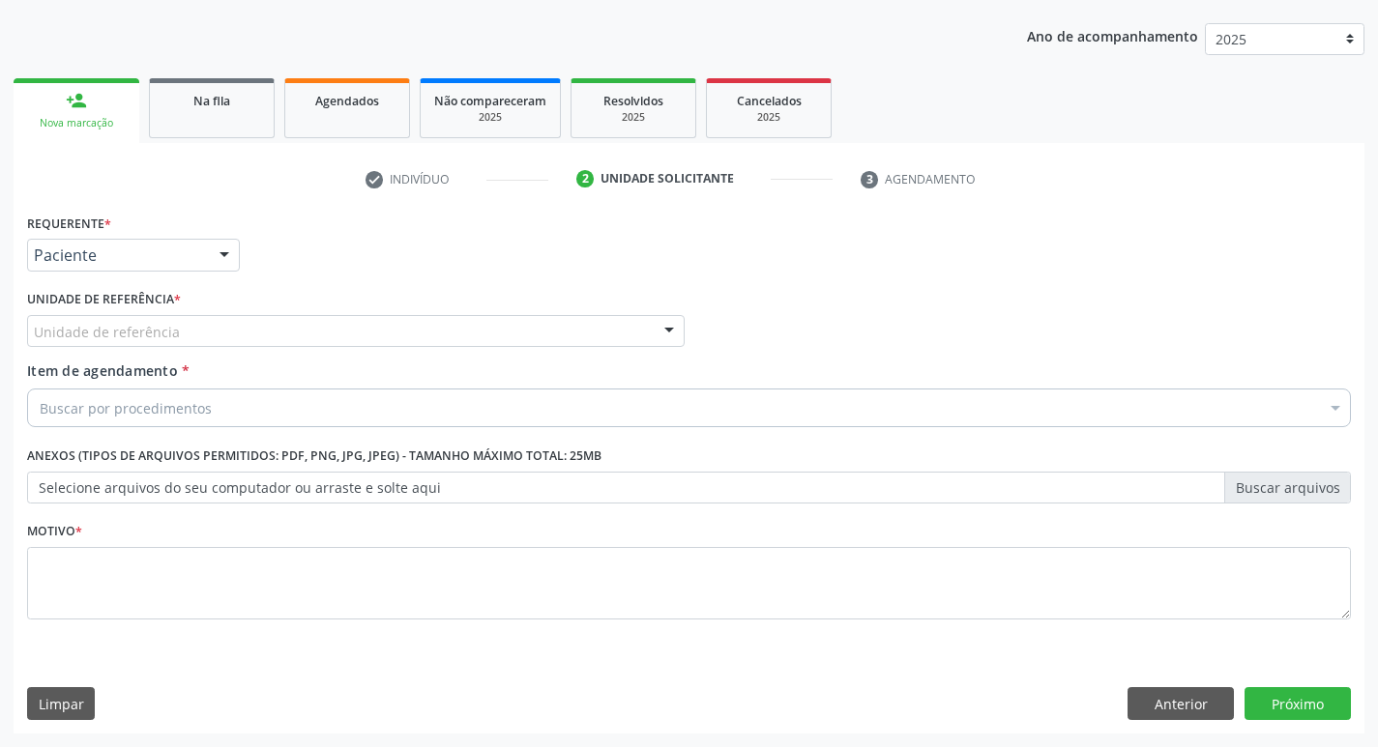
click at [164, 309] on label "Unidade de referência *" at bounding box center [104, 300] width 154 height 30
type input "D"
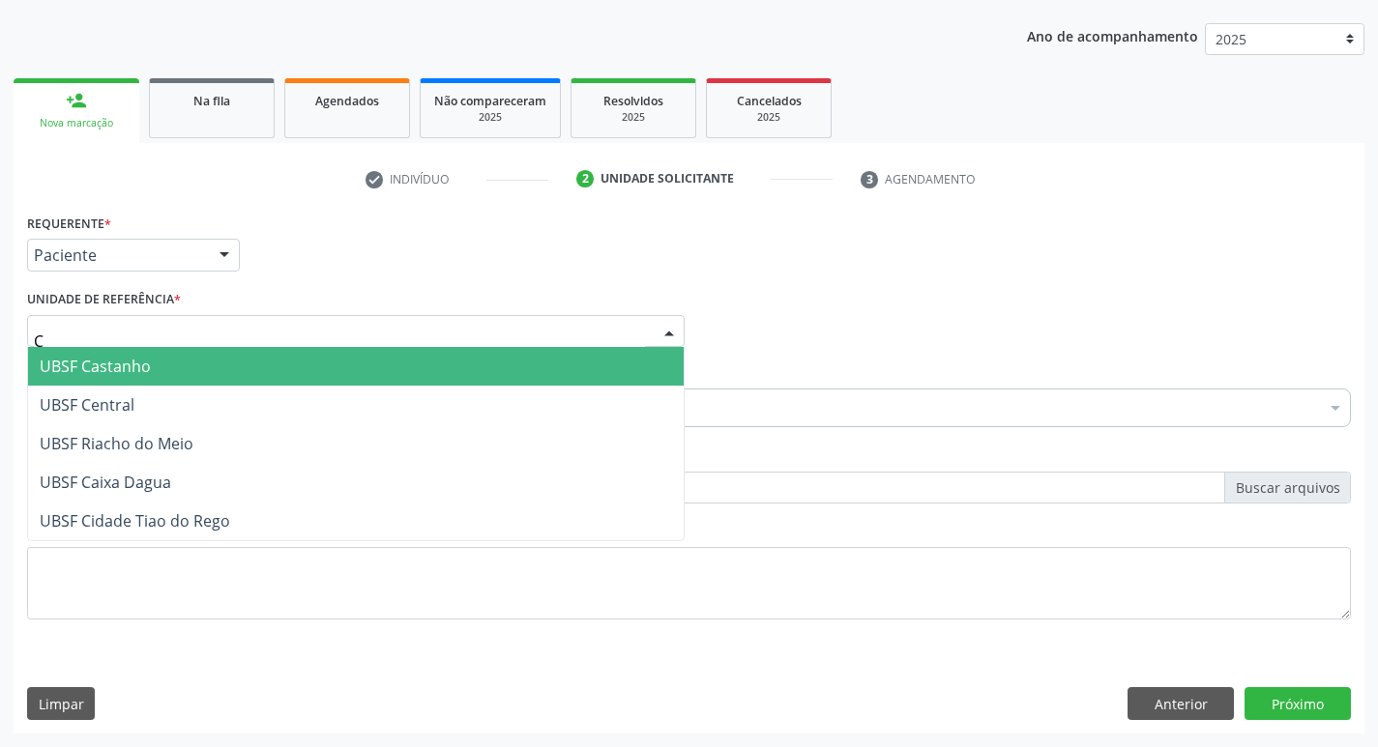
type input "CE"
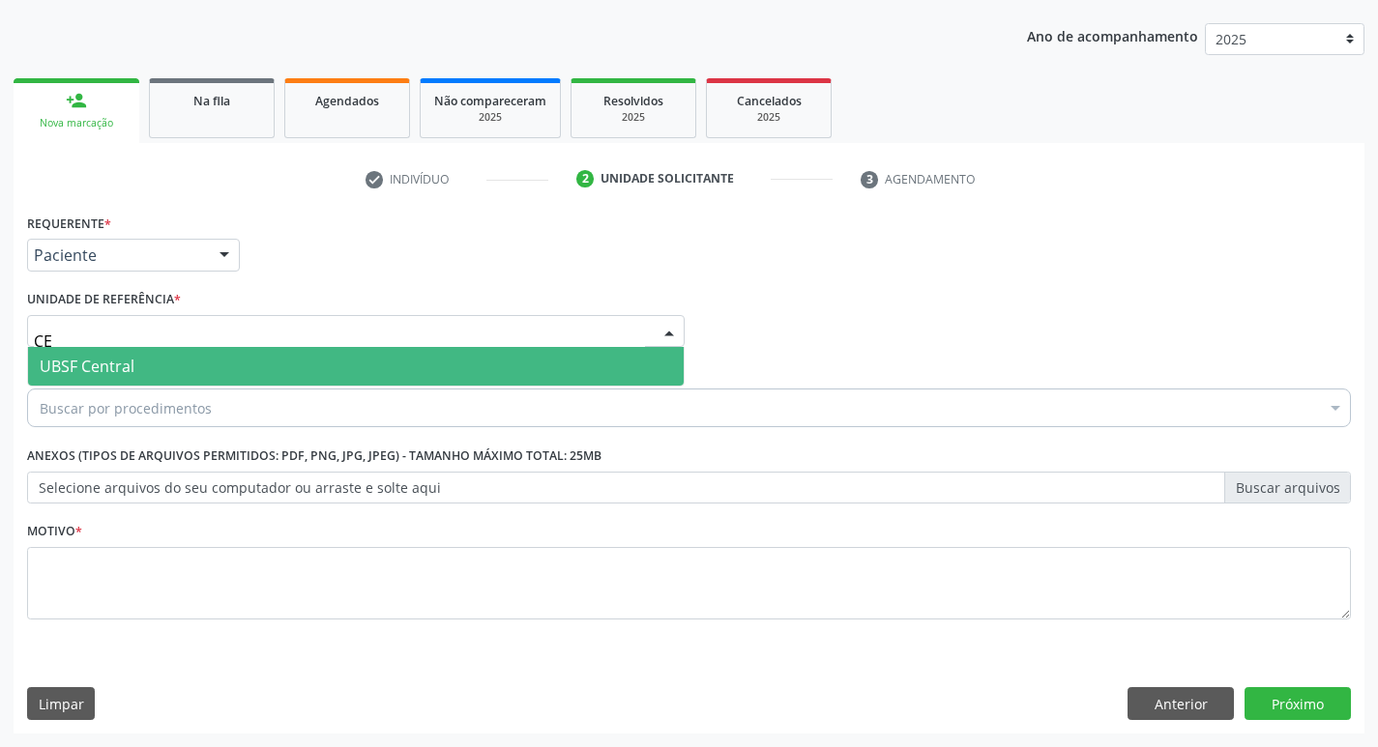
click at [156, 356] on span "UBSF Central" at bounding box center [355, 366] width 655 height 39
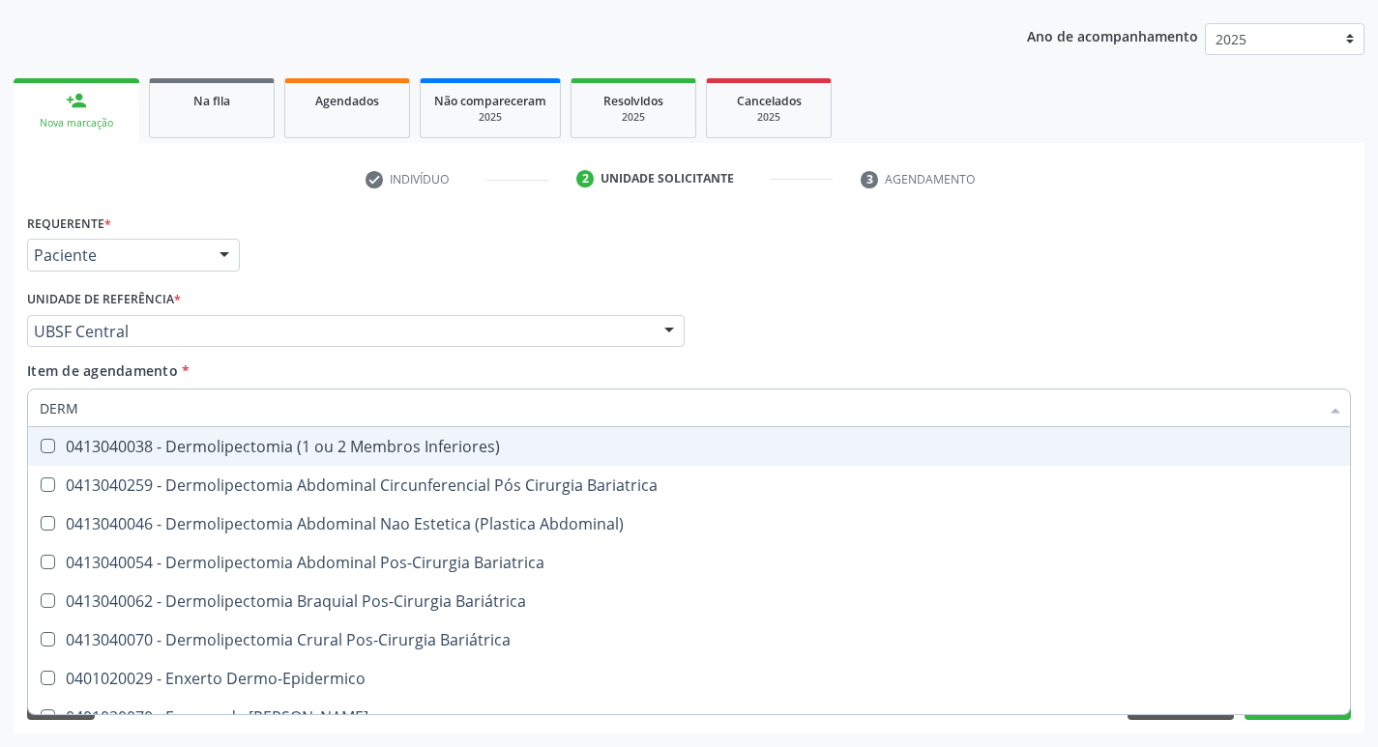
type input "DERMA"
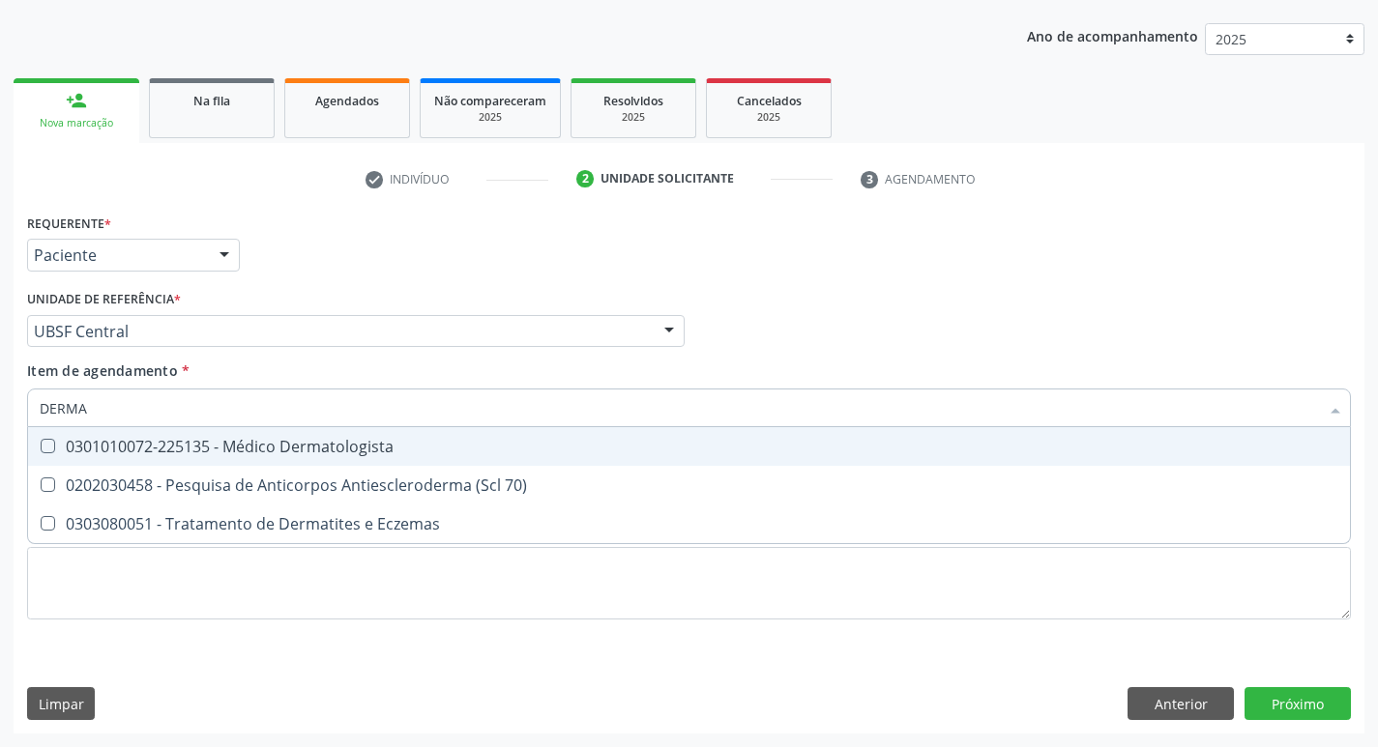
click at [145, 454] on div "0301010072-225135 - Médico Dermatologista" at bounding box center [689, 446] width 1298 height 15
checkbox Dermatologista "true"
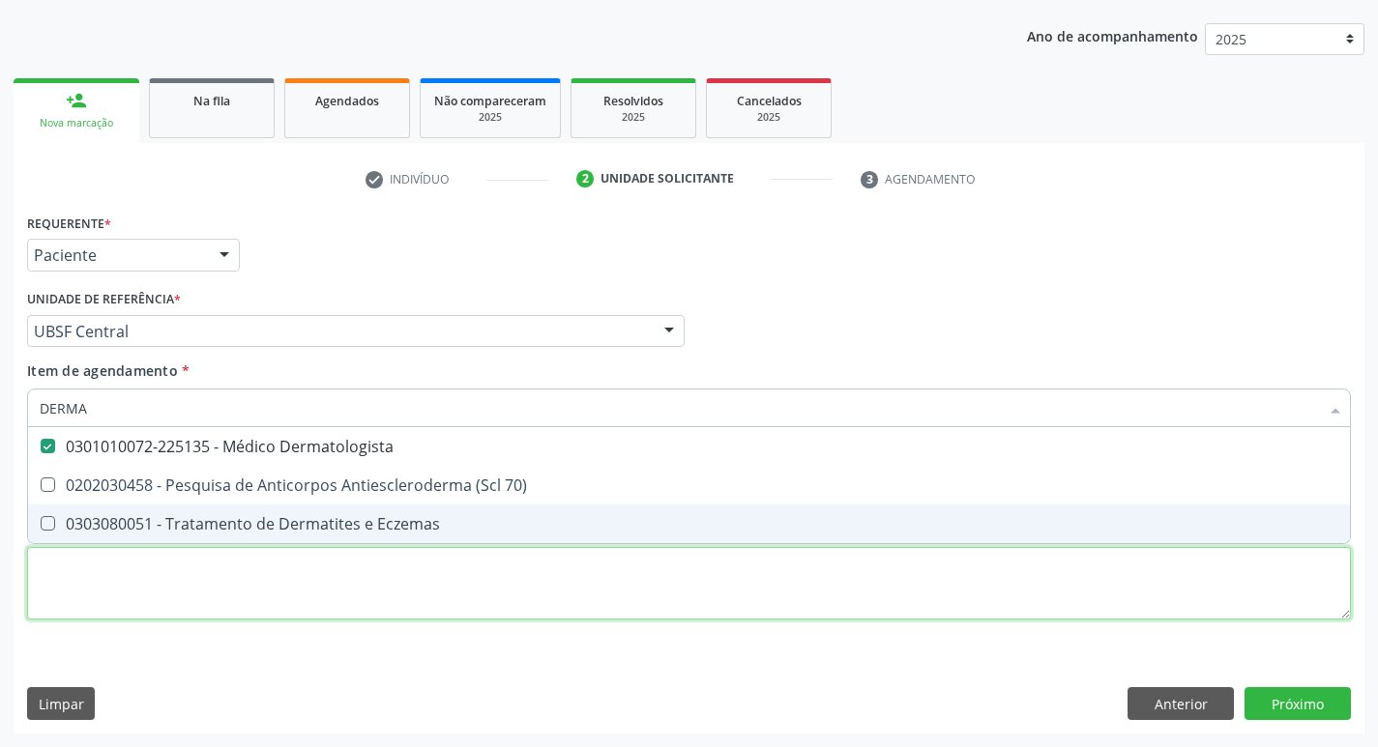
click at [80, 561] on div "Requerente * Paciente Profissional de Saúde Paciente Nenhum resultado encontrad…" at bounding box center [689, 428] width 1324 height 438
checkbox 70\) "true"
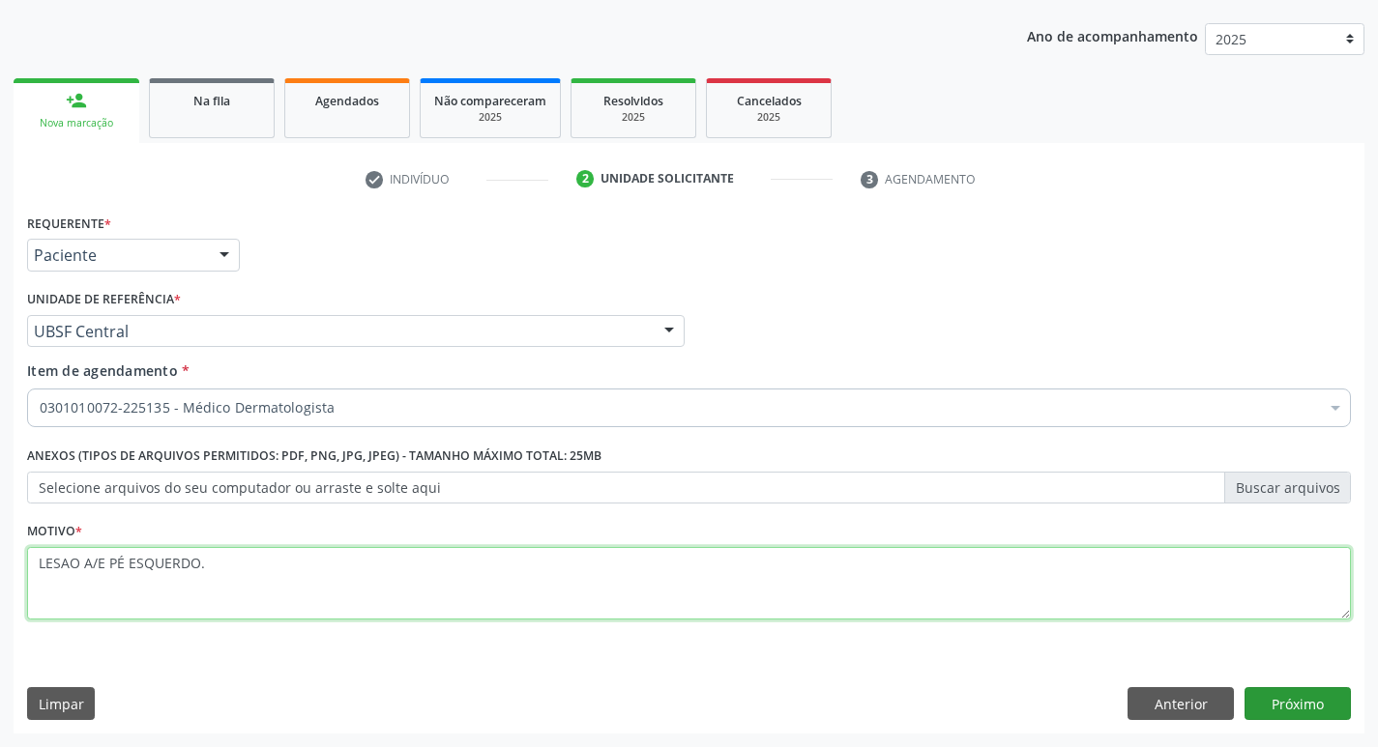
type textarea "LESAO A/E PÉ ESQUERDO."
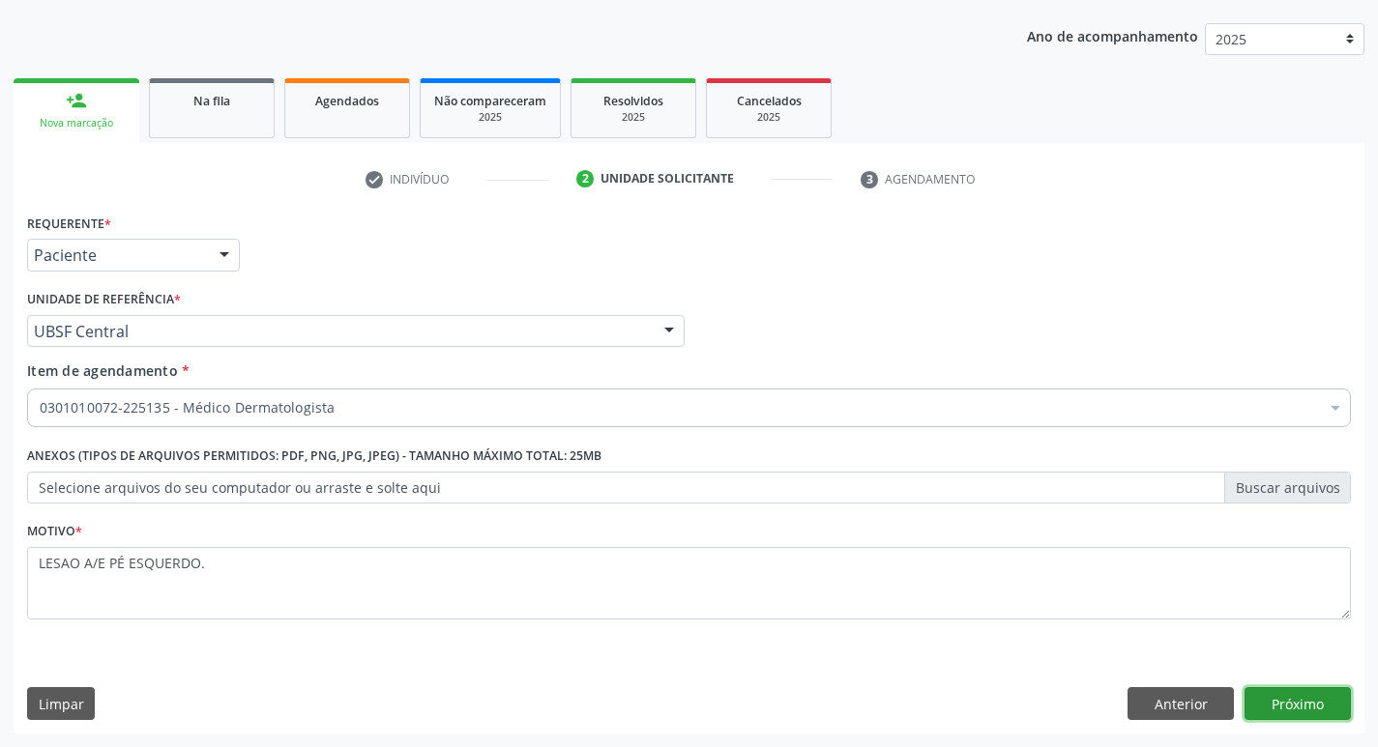
click at [1291, 699] on button "Próximo" at bounding box center [1297, 703] width 106 height 33
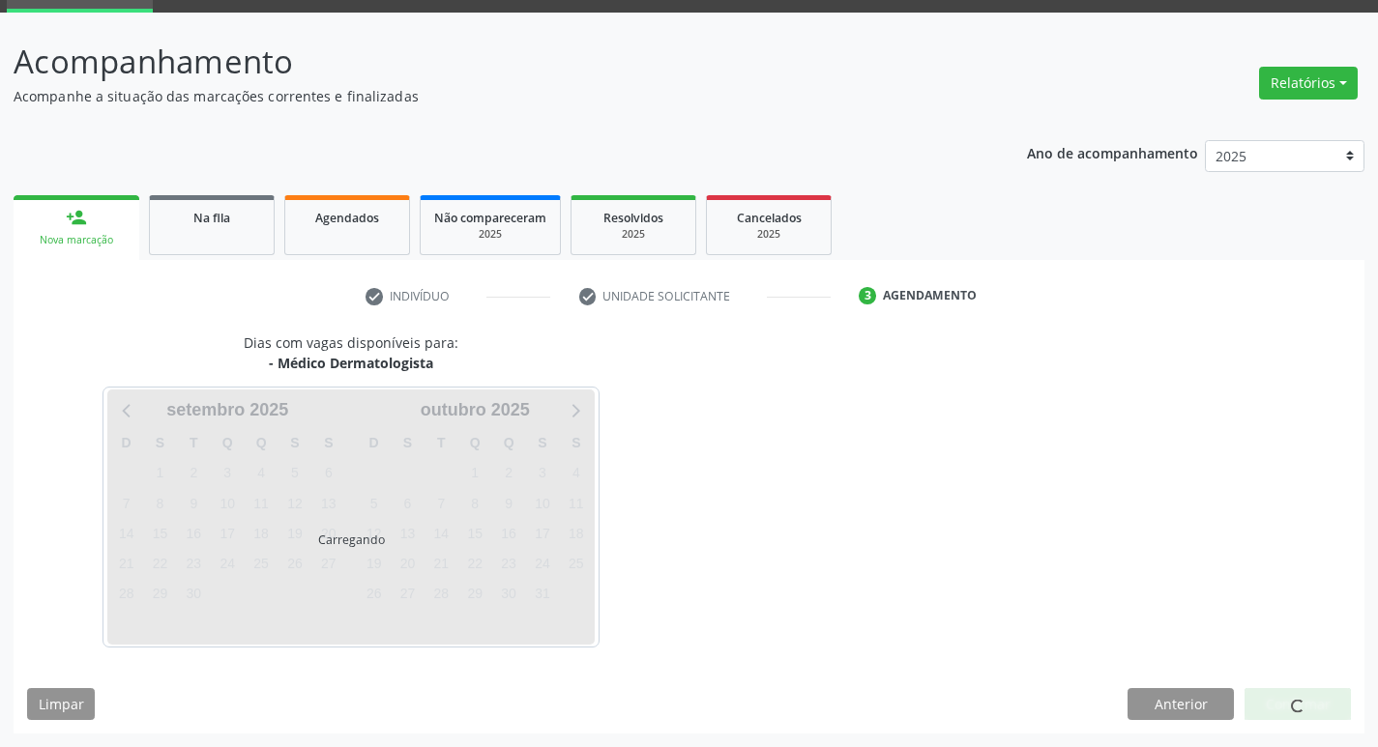
scroll to position [151, 0]
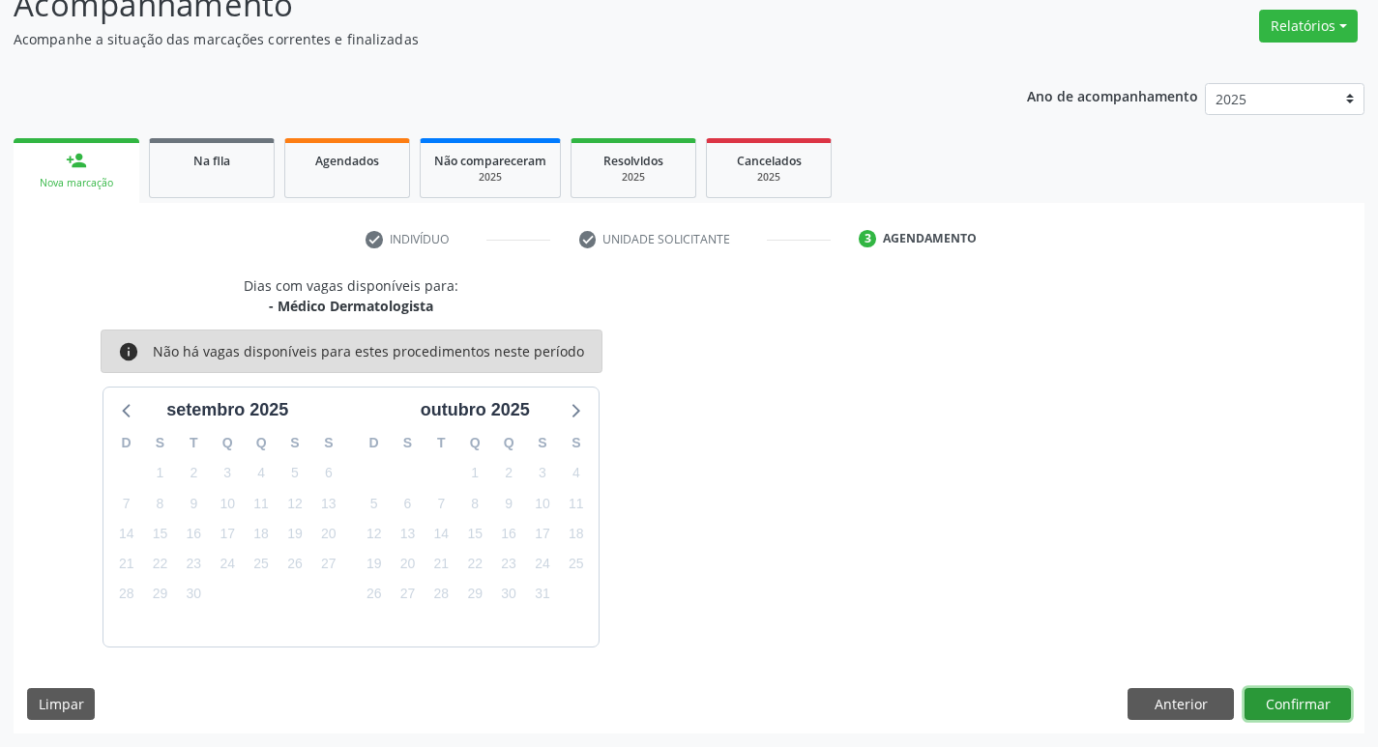
click at [1286, 693] on button "Confirmar" at bounding box center [1297, 704] width 106 height 33
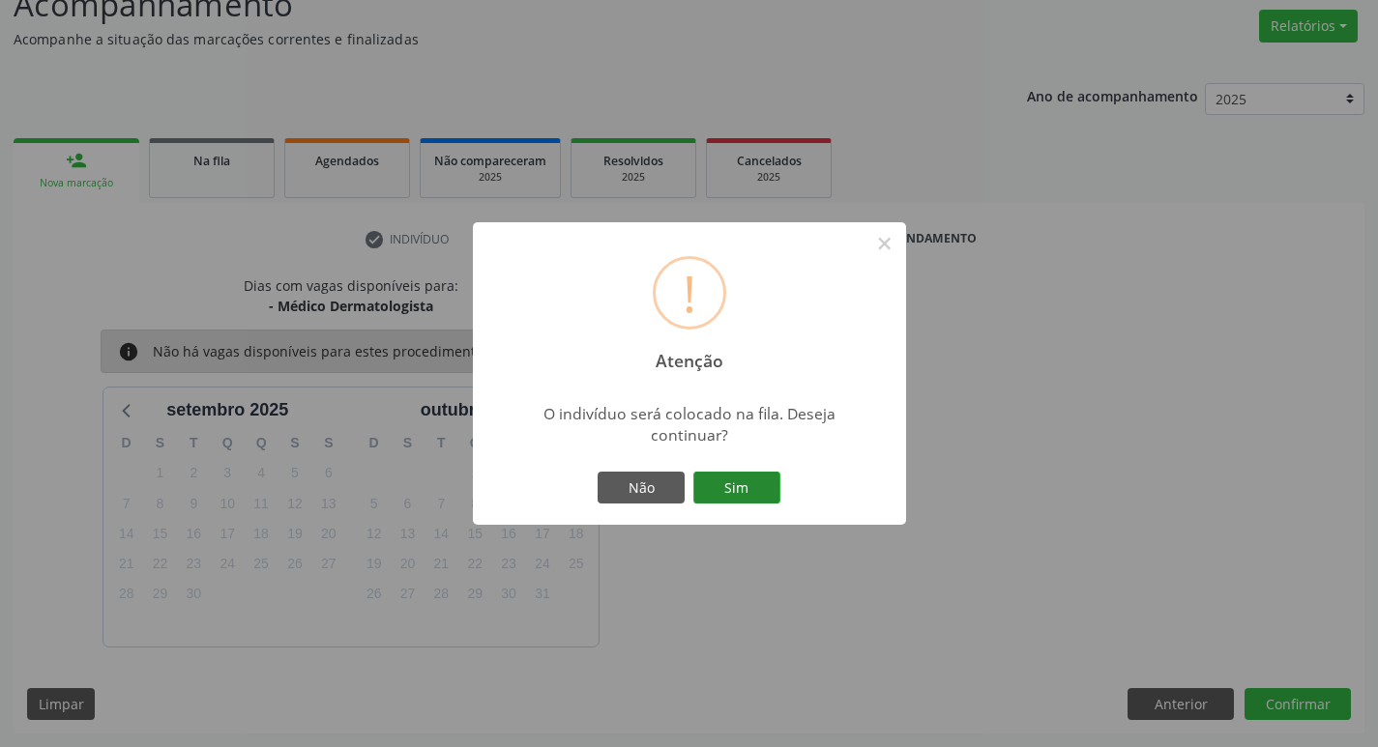
click at [716, 478] on button "Sim" at bounding box center [736, 488] width 87 height 33
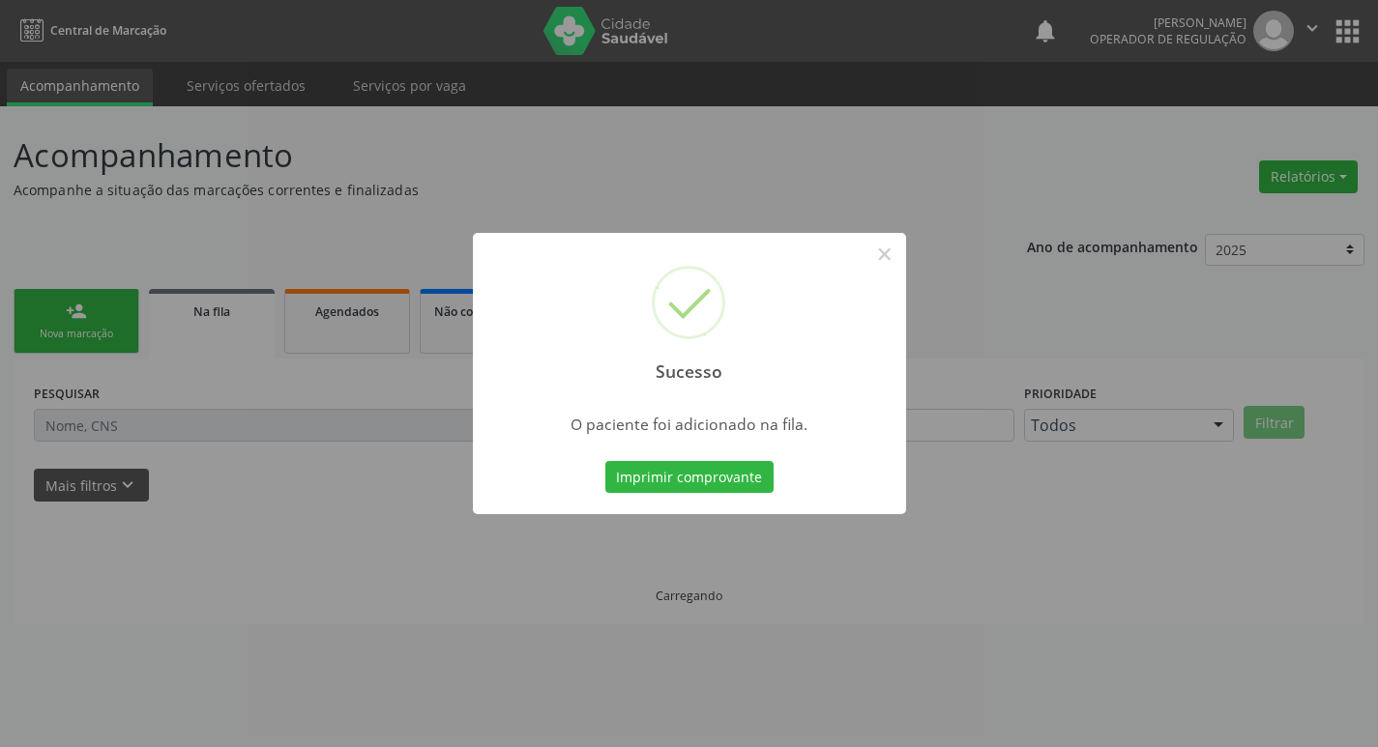
scroll to position [0, 0]
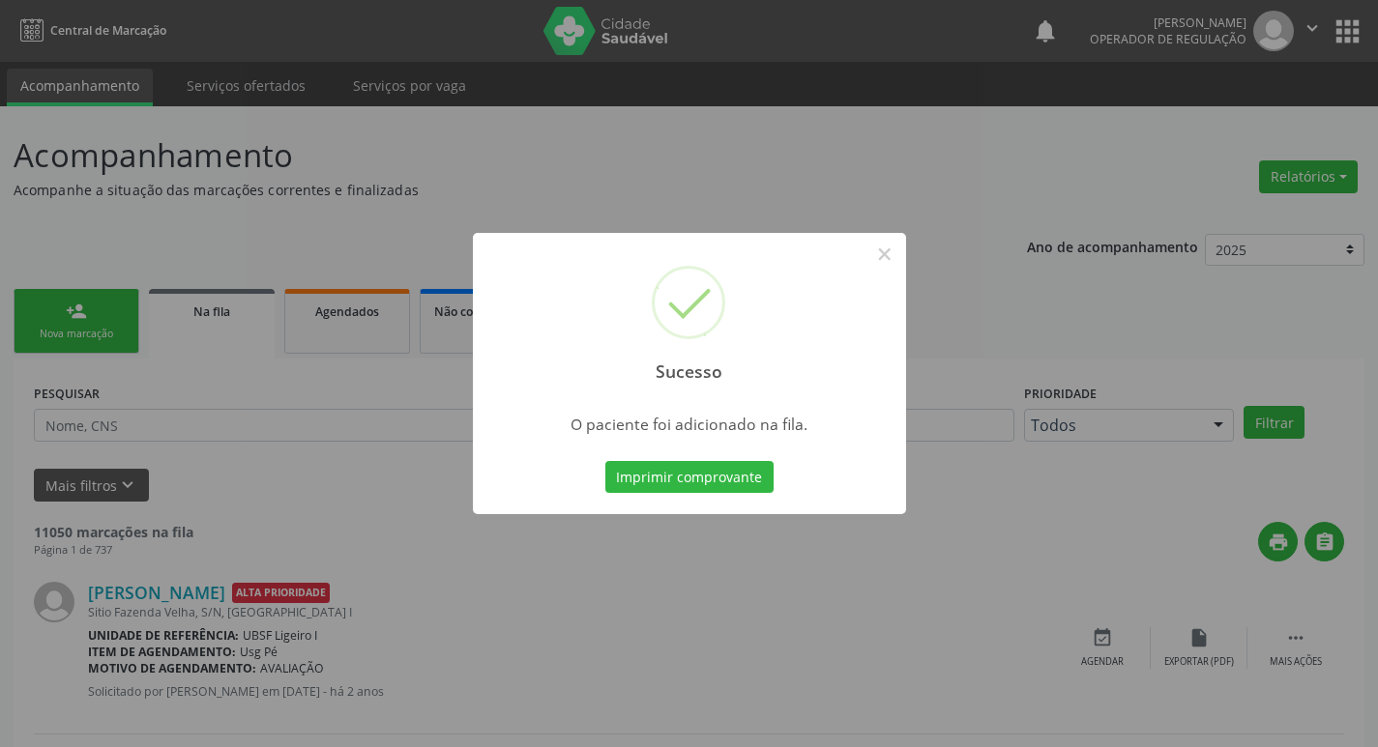
drag, startPoint x: 183, startPoint y: 186, endPoint x: 106, endPoint y: 322, distance: 156.3
click at [183, 187] on div "Sucesso × O paciente foi adicionado na fila. Imprimir comprovante Cancel" at bounding box center [689, 373] width 1378 height 747
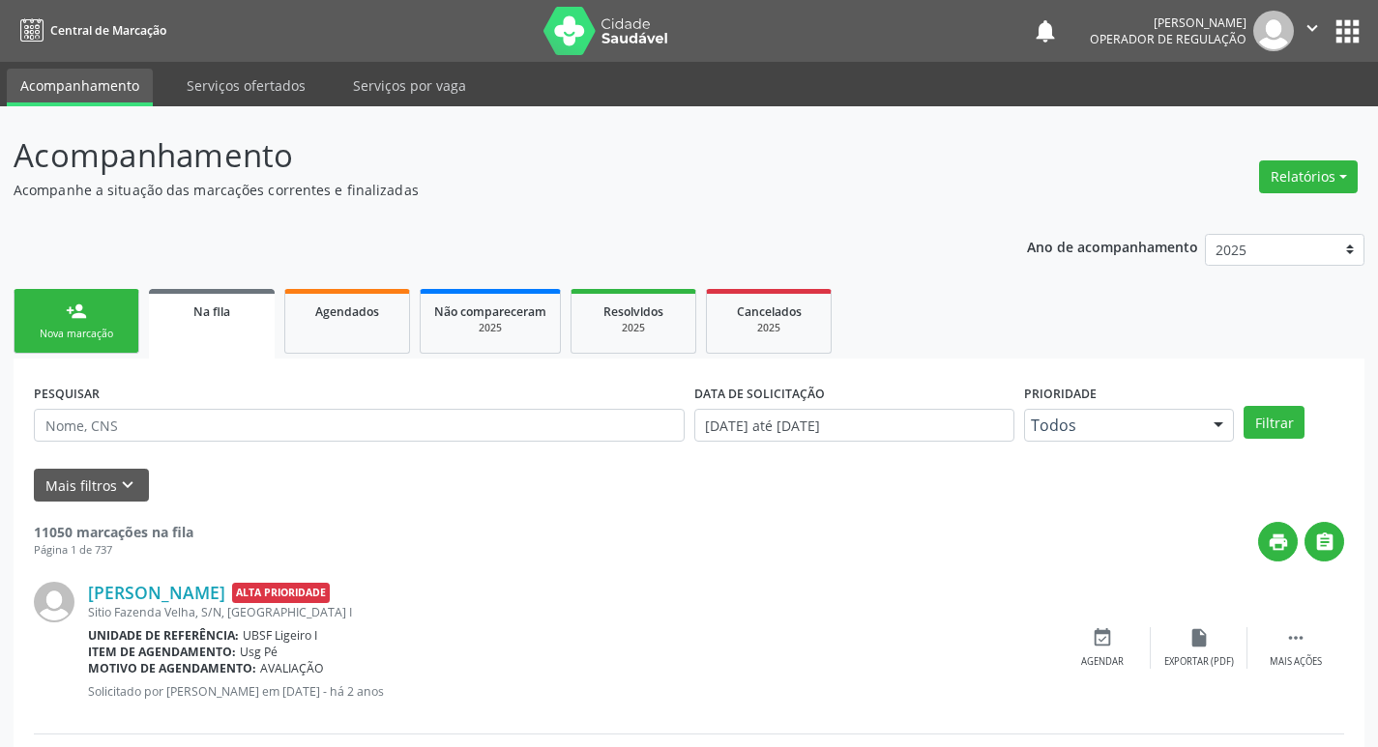
click at [74, 330] on div "Nova marcação" at bounding box center [76, 334] width 97 height 15
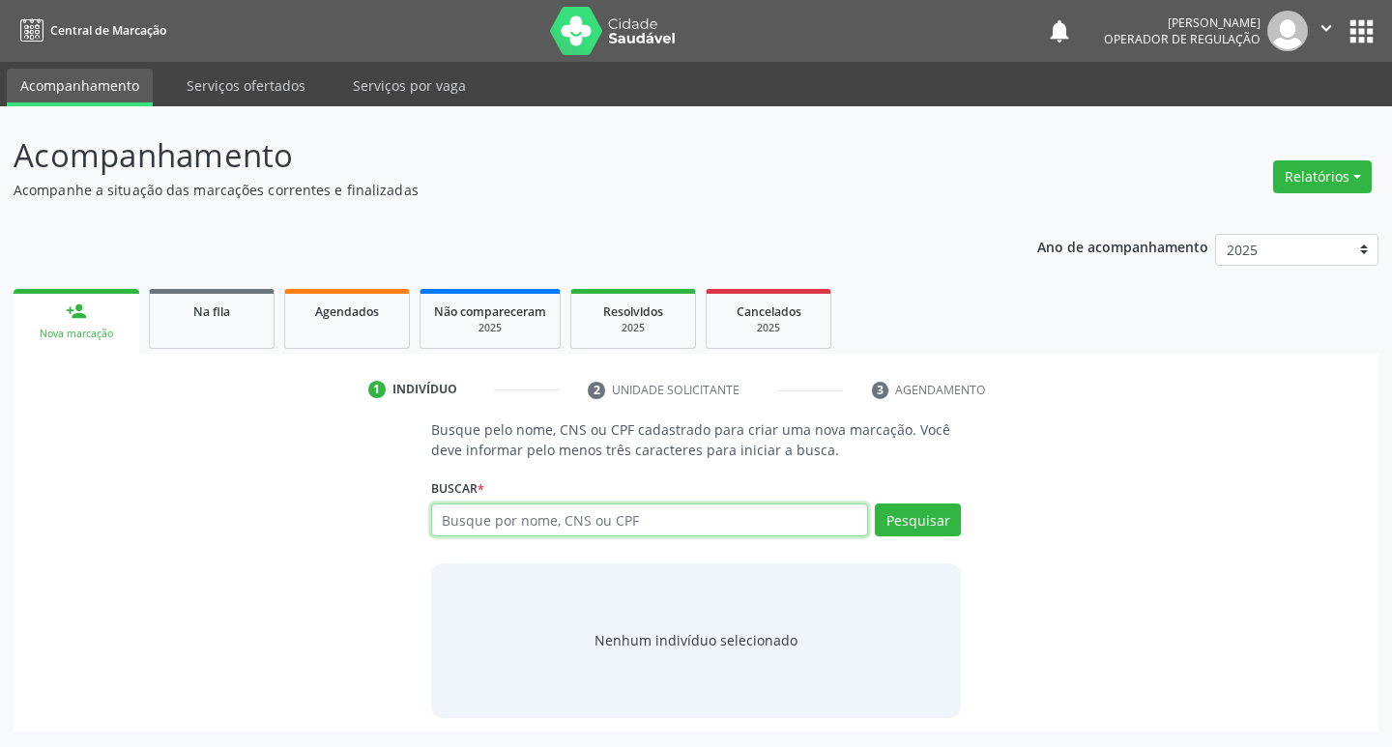
click at [501, 523] on input "text" at bounding box center [650, 520] width 438 height 33
type input "700001169709901"
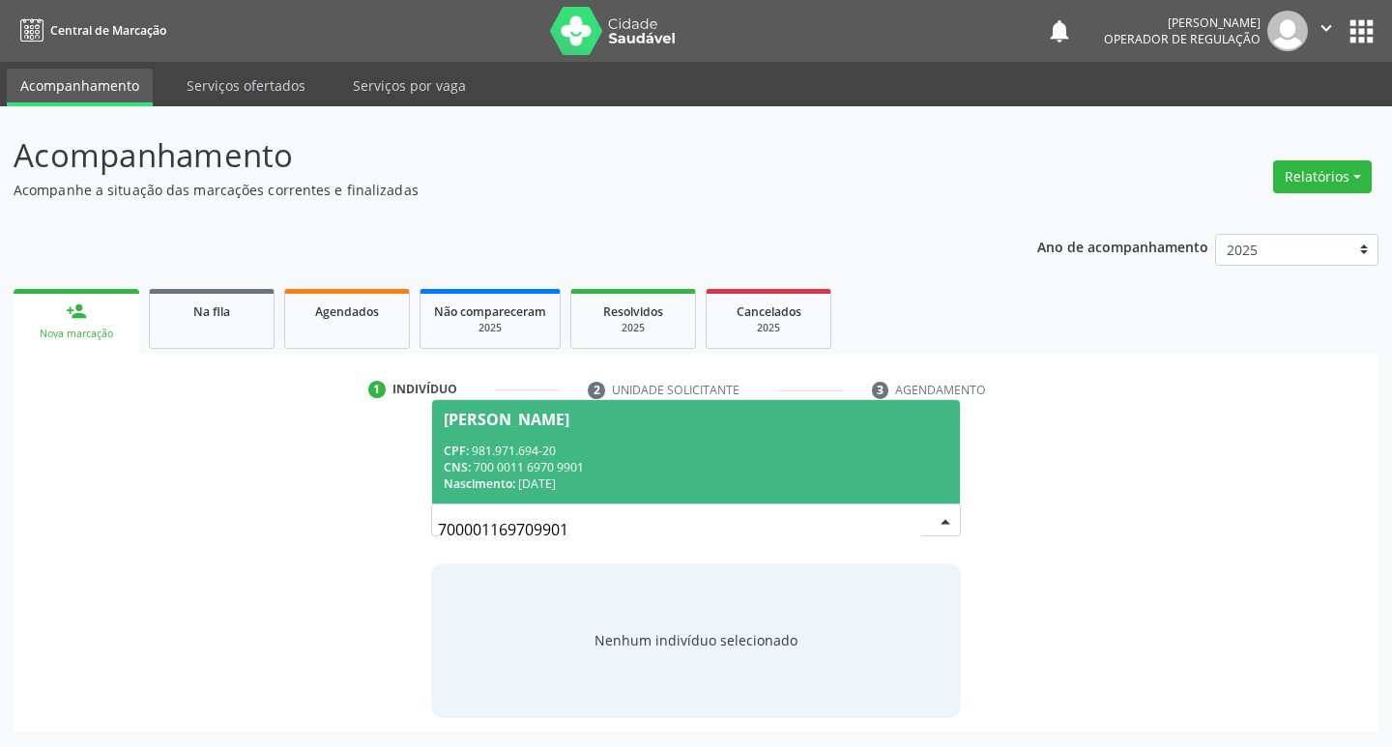
click at [706, 454] on div "CPF: 981.971.694-20" at bounding box center [697, 451] width 506 height 16
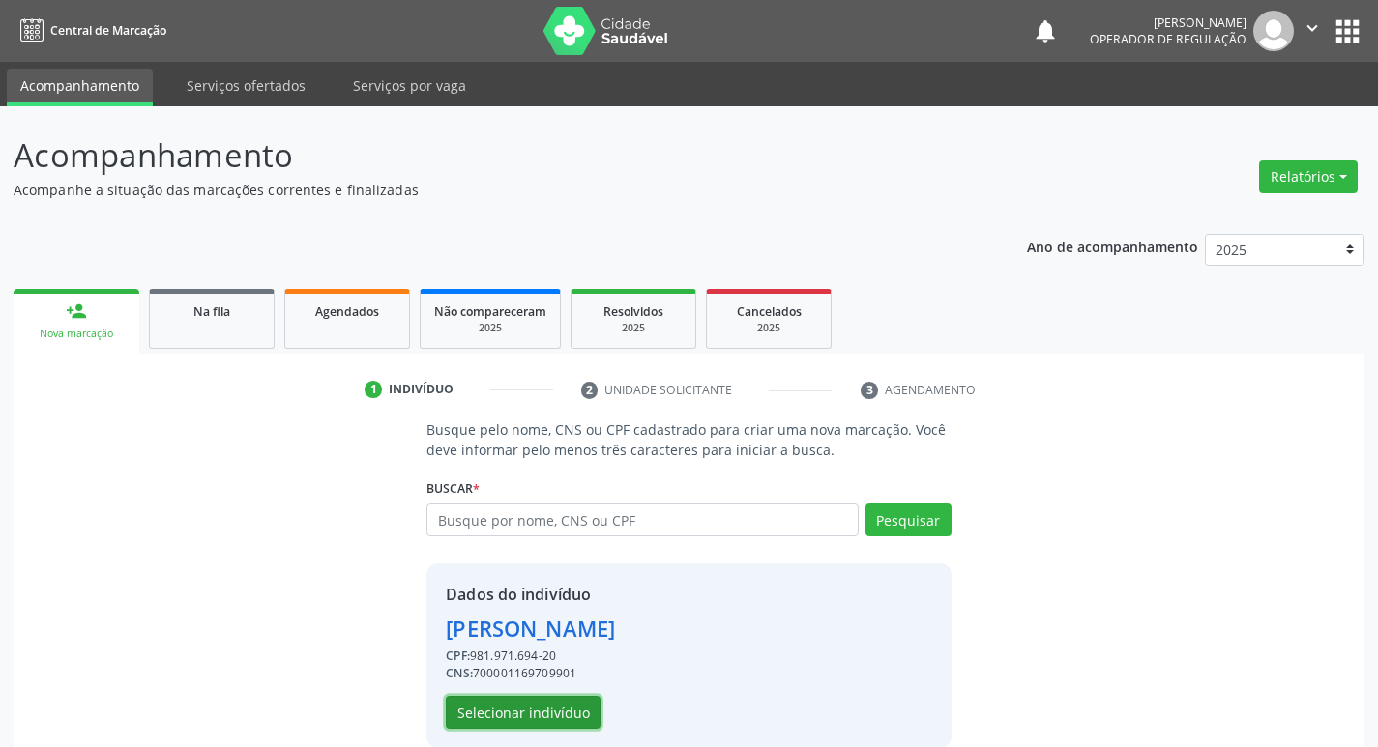
click at [565, 719] on button "Selecionar indivíduo" at bounding box center [523, 712] width 155 height 33
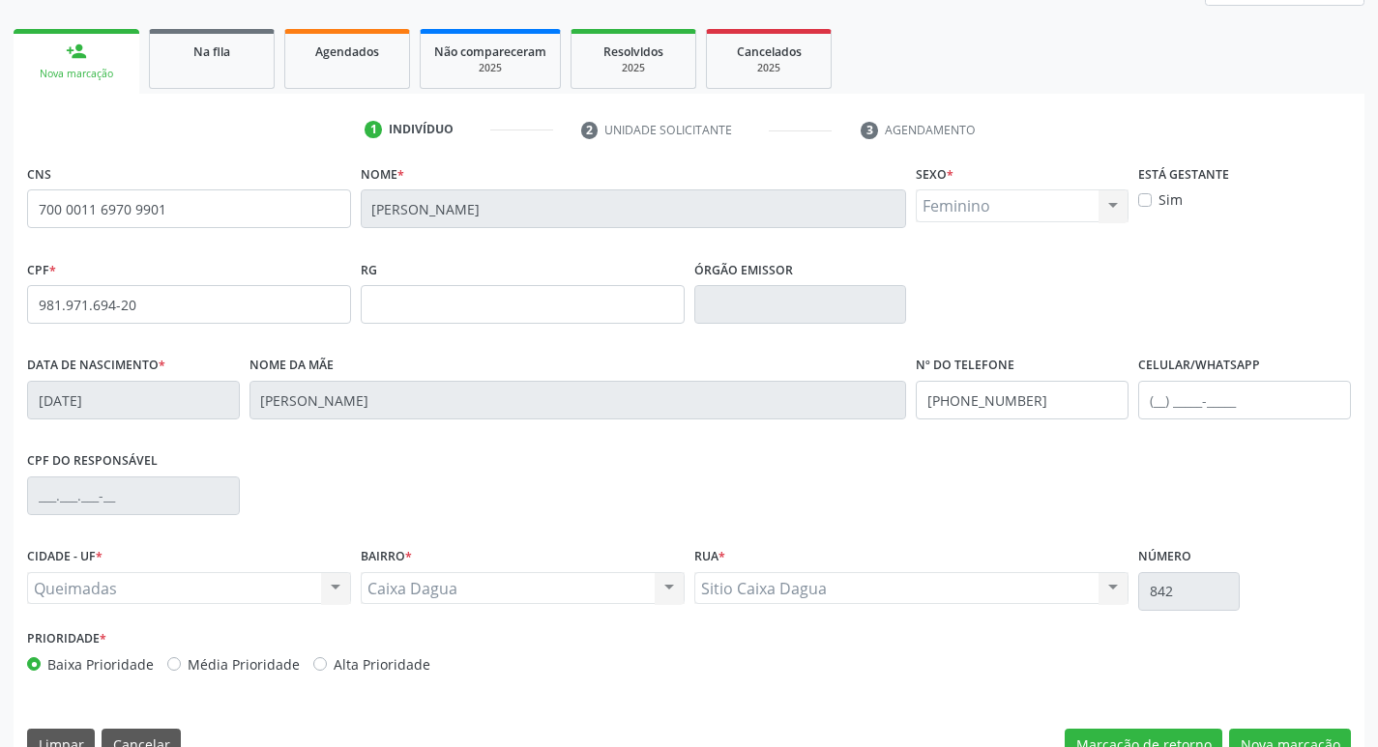
scroll to position [301, 0]
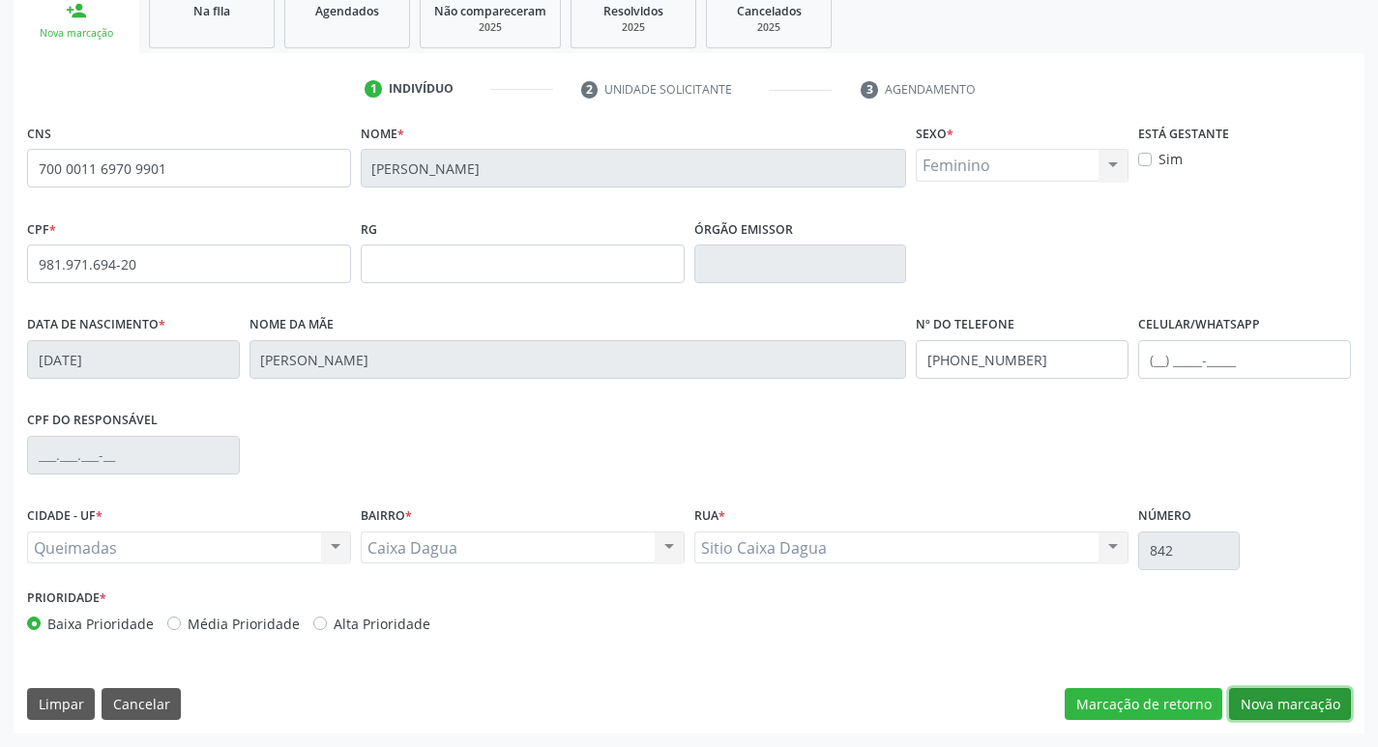
click at [1313, 702] on button "Nova marcação" at bounding box center [1290, 704] width 122 height 33
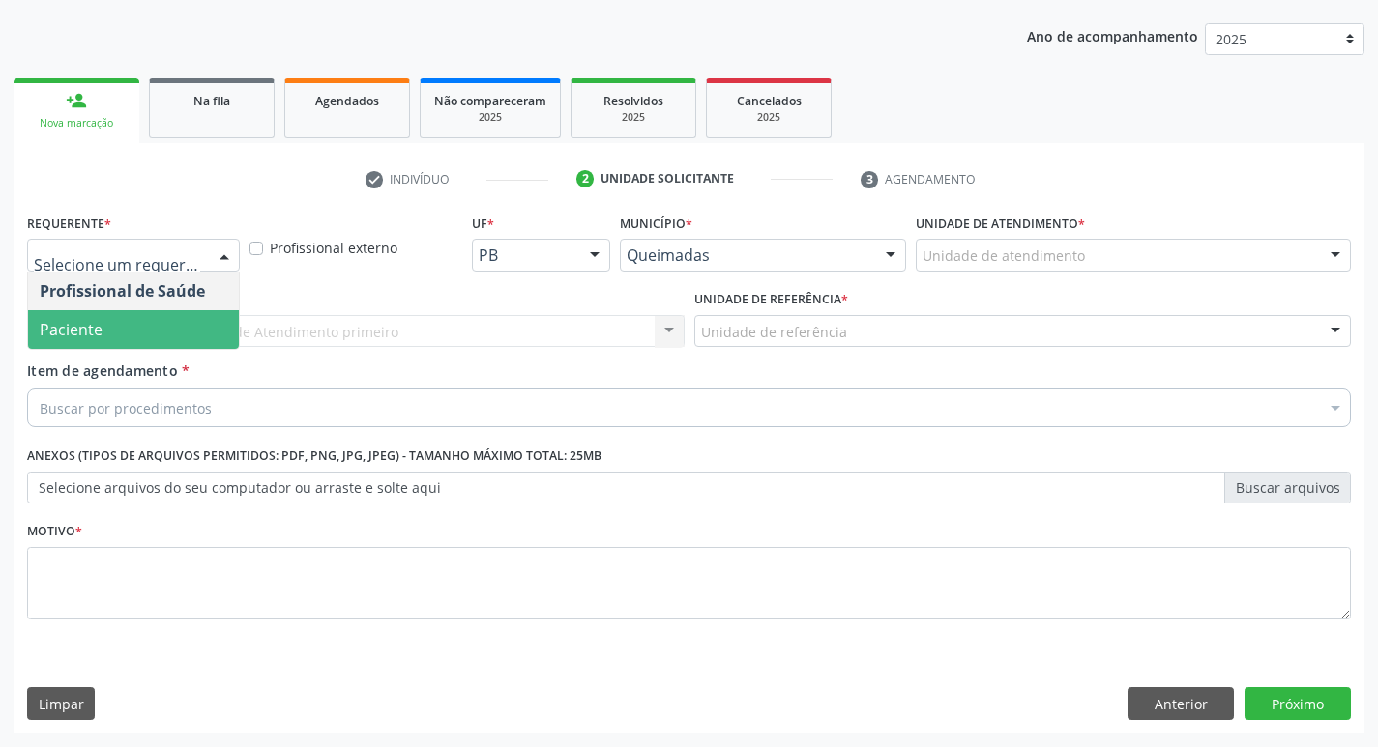
click at [132, 325] on span "Paciente" at bounding box center [133, 329] width 211 height 39
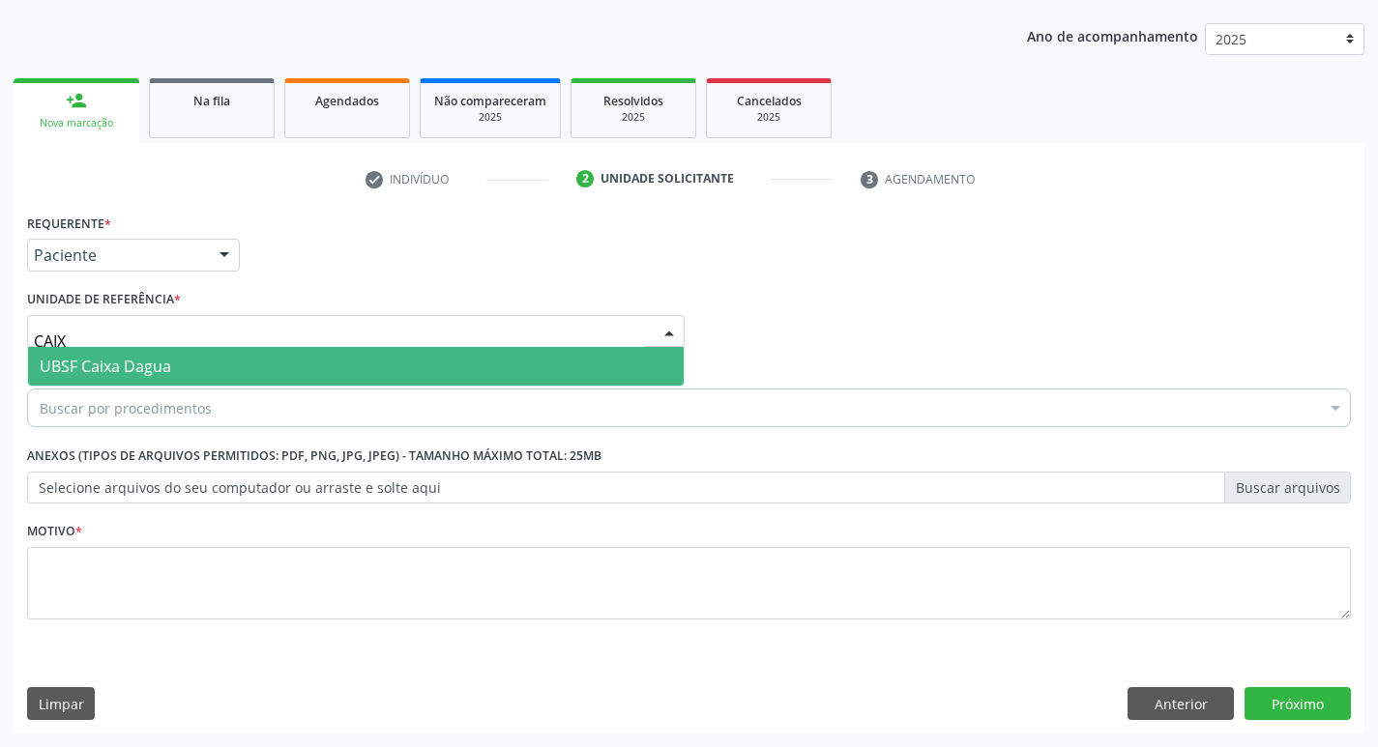
type input "CAIXA"
click at [107, 360] on span "UBSF Caixa Dagua" at bounding box center [105, 366] width 131 height 21
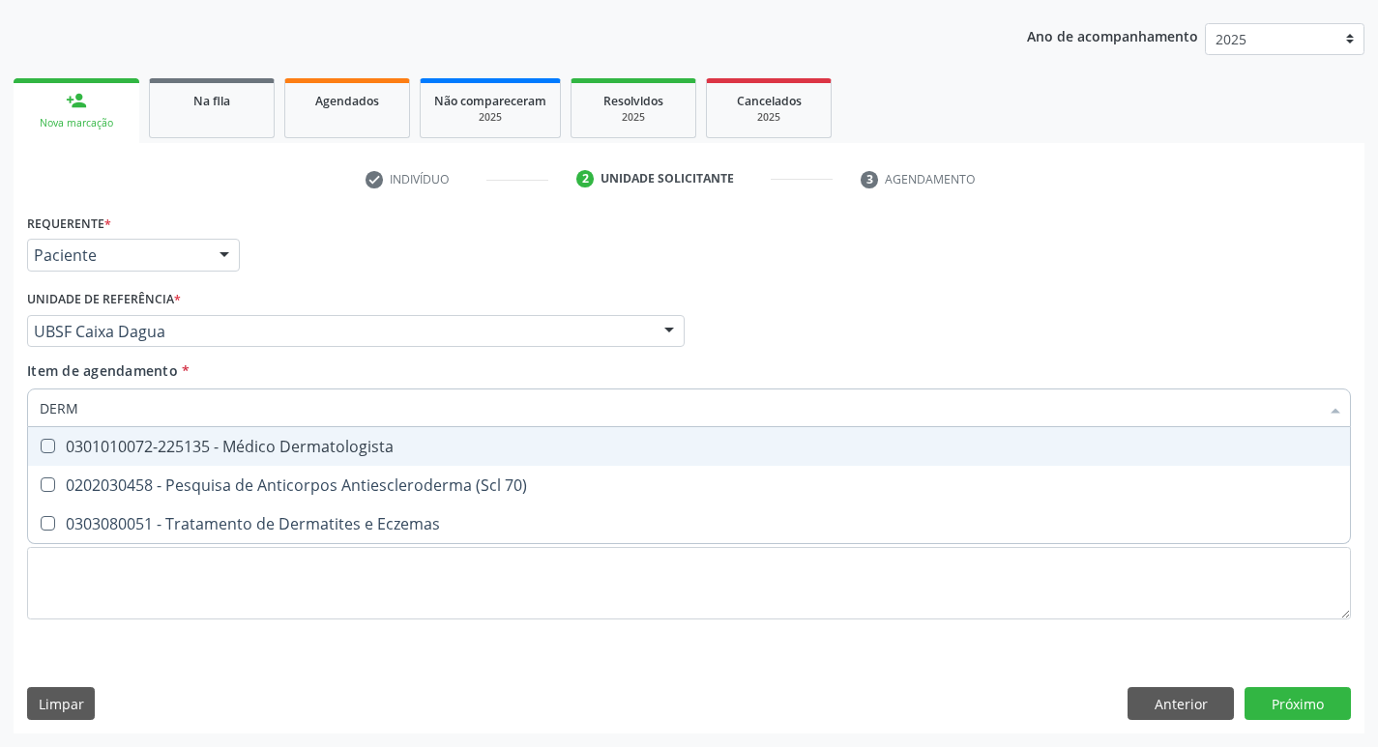
type input "DERMA"
click at [137, 452] on div "0301010072-225135 - Médico Dermatologista" at bounding box center [689, 446] width 1298 height 15
checkbox Dermatologista "true"
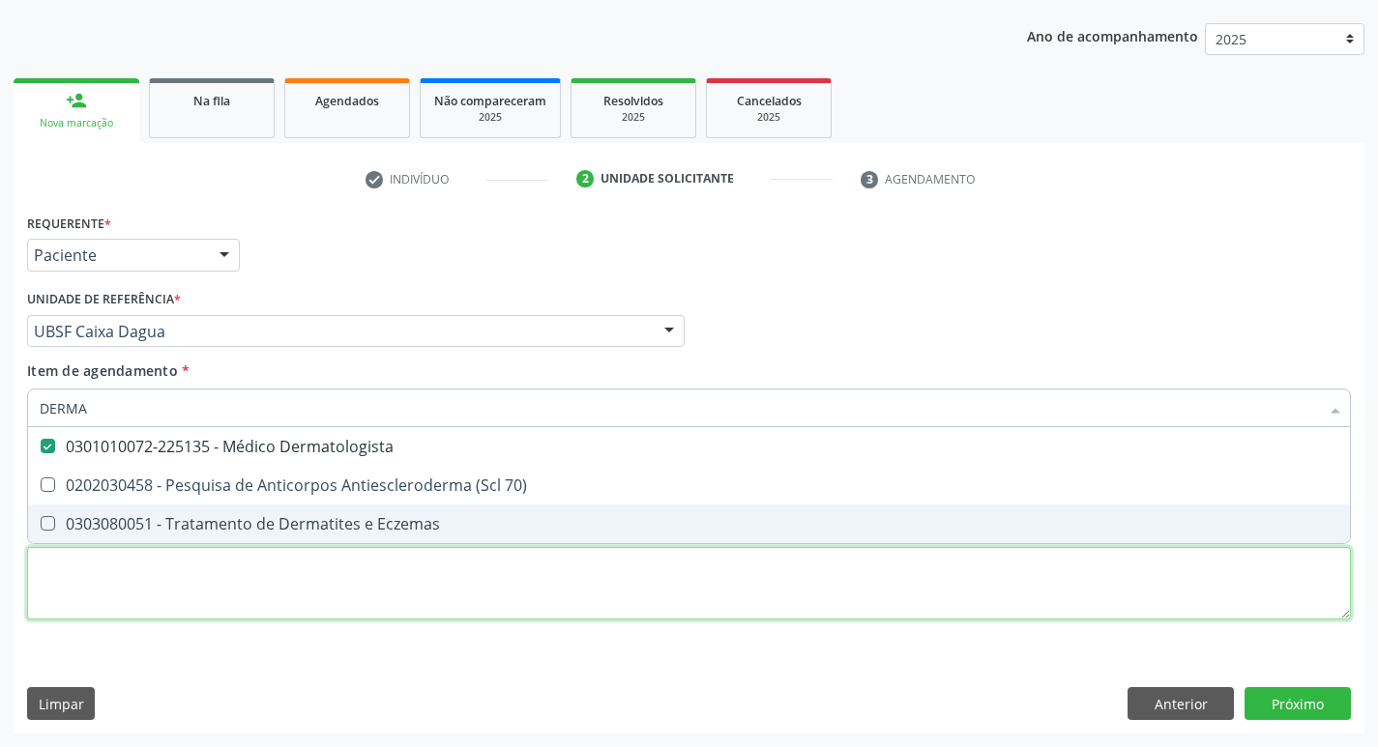
click at [55, 595] on div "Requerente * Paciente Profissional de Saúde Paciente Nenhum resultado encontrad…" at bounding box center [689, 428] width 1324 height 438
checkbox 70\) "true"
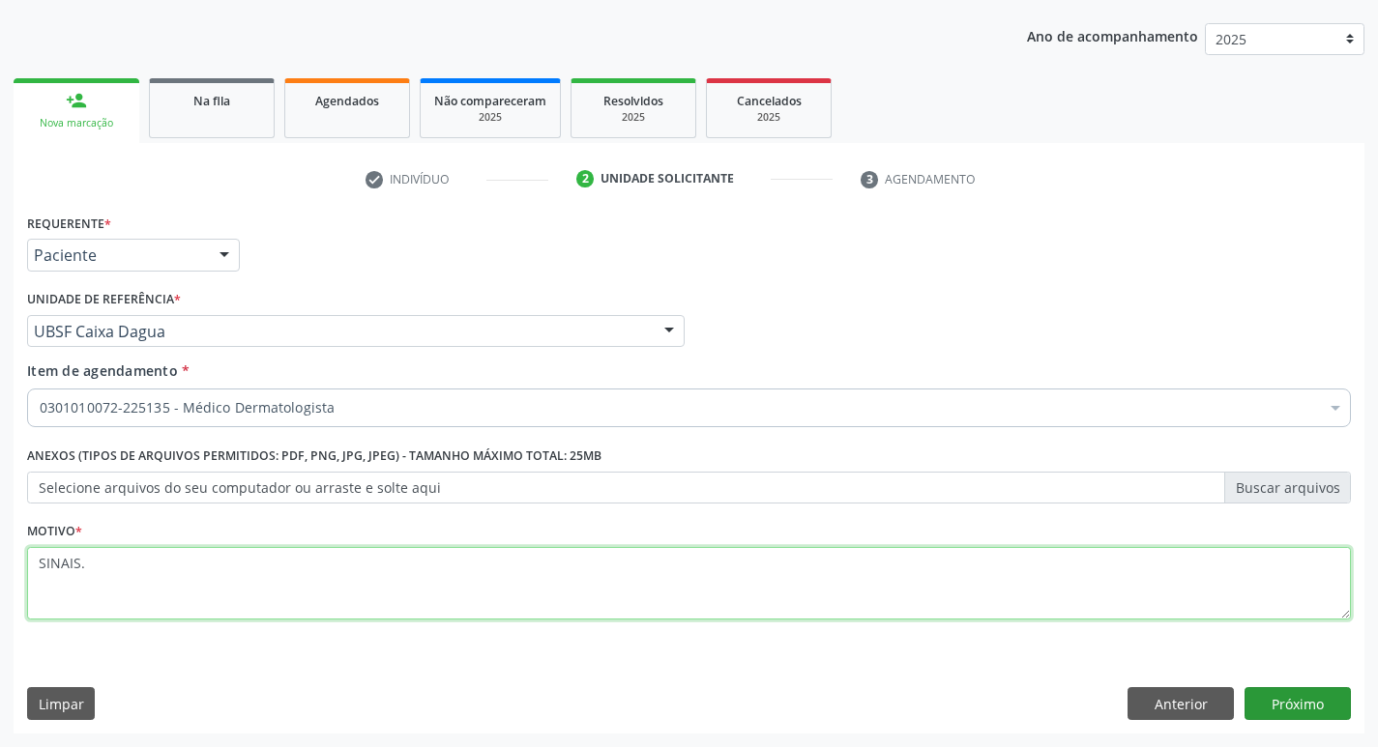
type textarea "SINAIS."
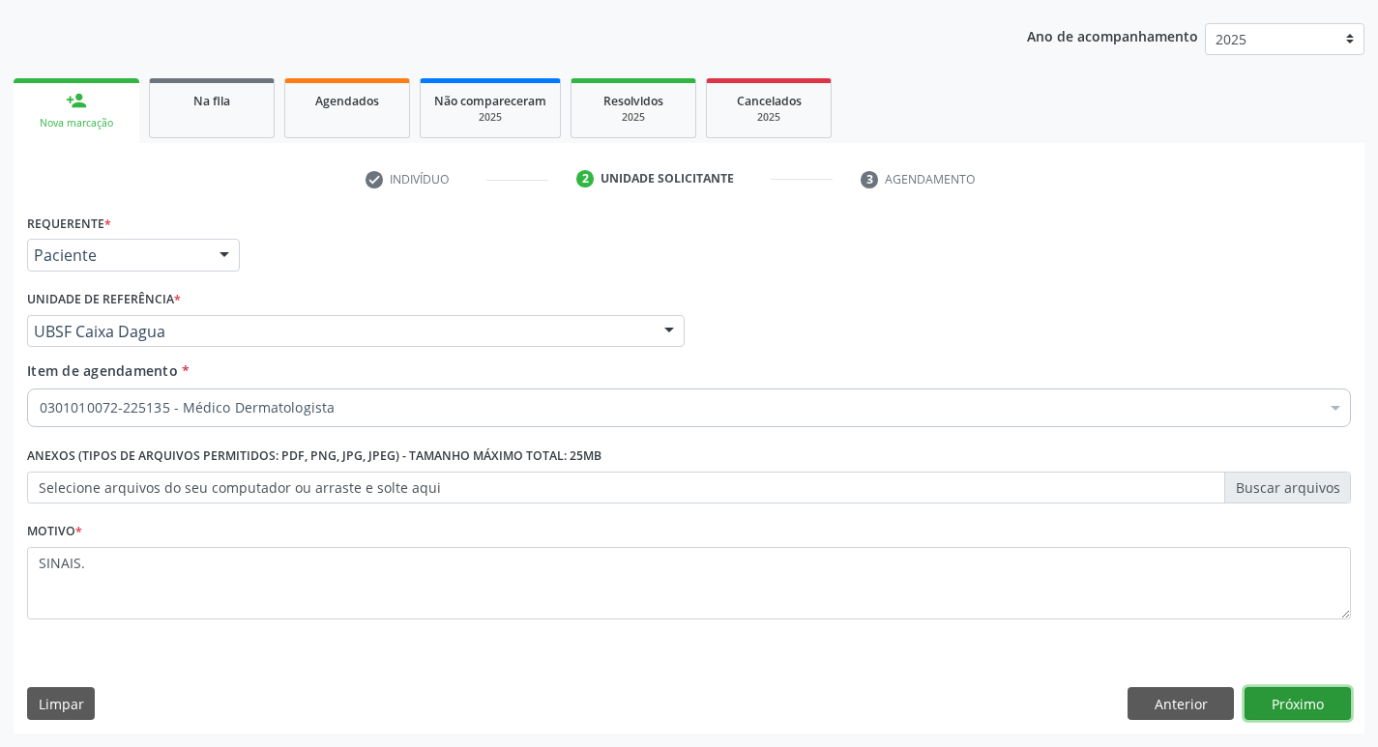
click at [1267, 710] on button "Próximo" at bounding box center [1297, 703] width 106 height 33
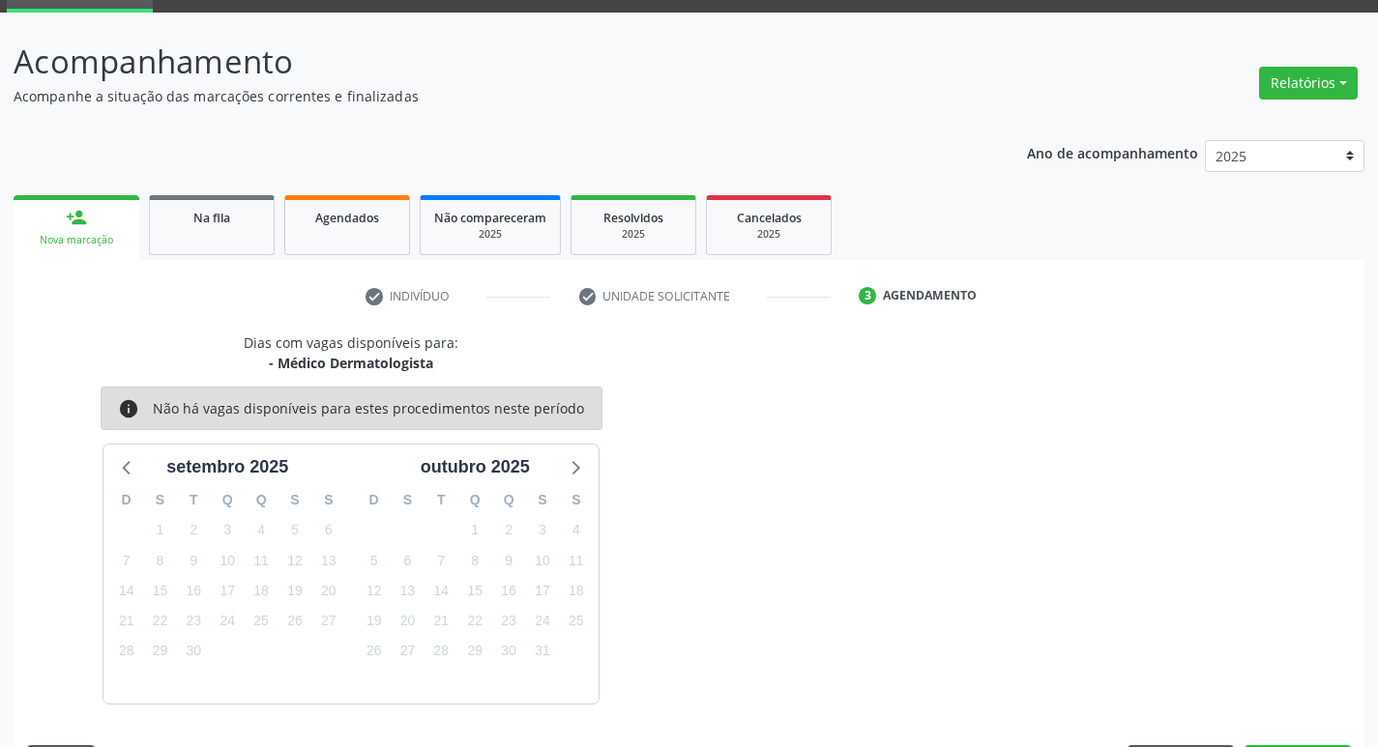
scroll to position [151, 0]
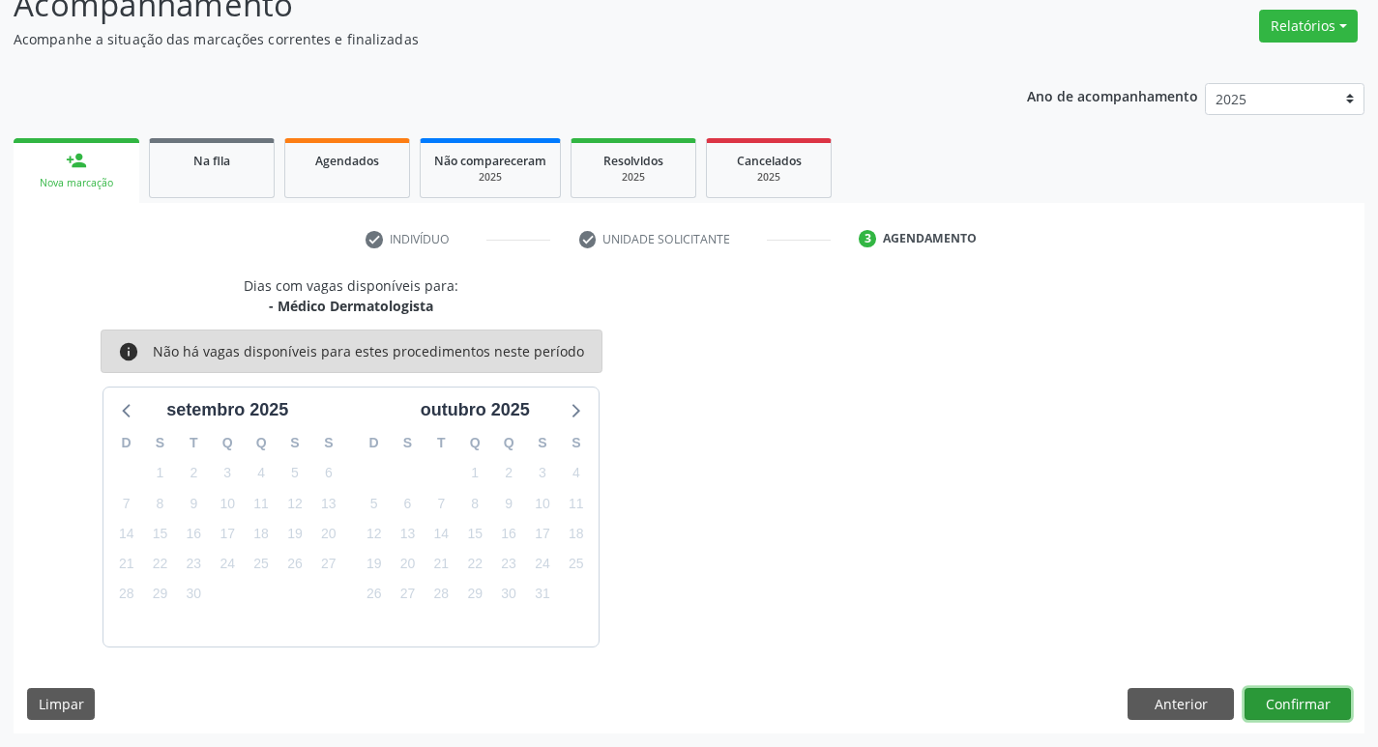
click at [1311, 699] on button "Confirmar" at bounding box center [1297, 704] width 106 height 33
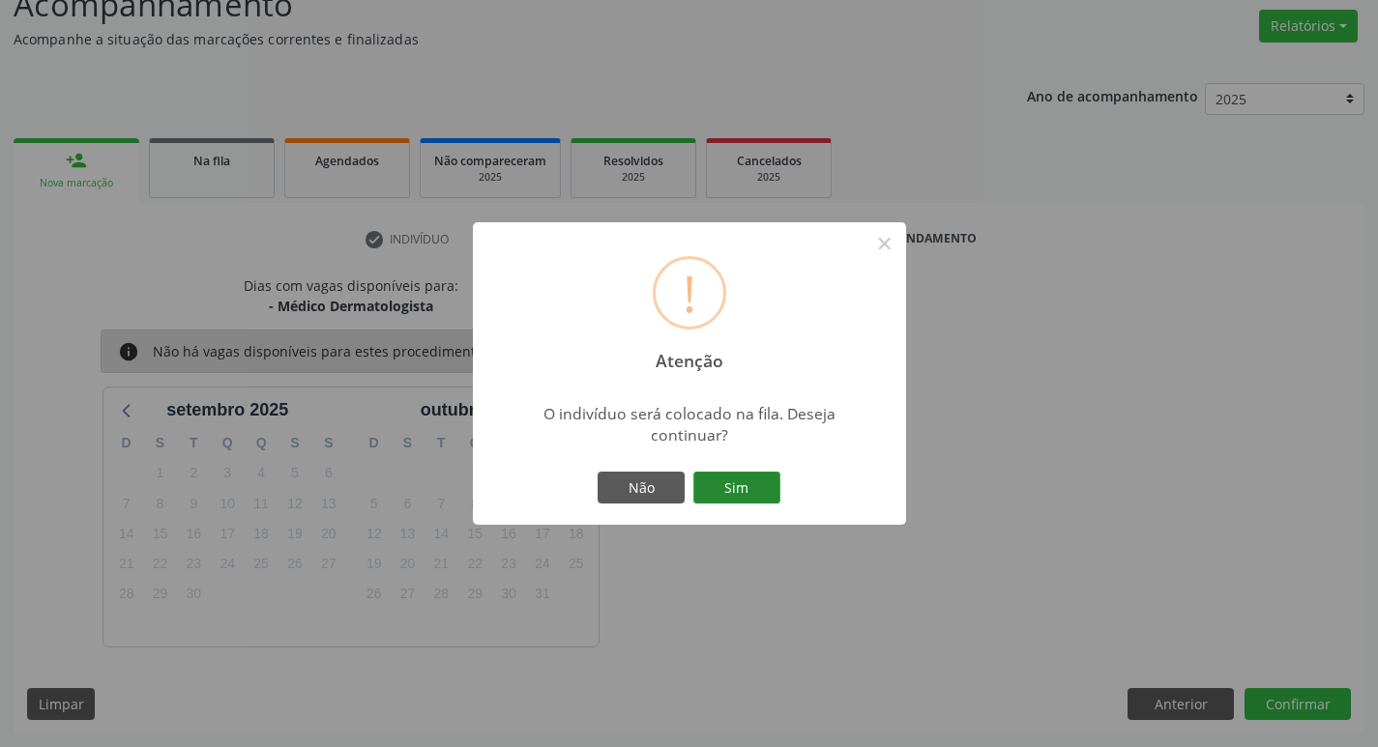
click at [721, 477] on button "Sim" at bounding box center [736, 488] width 87 height 33
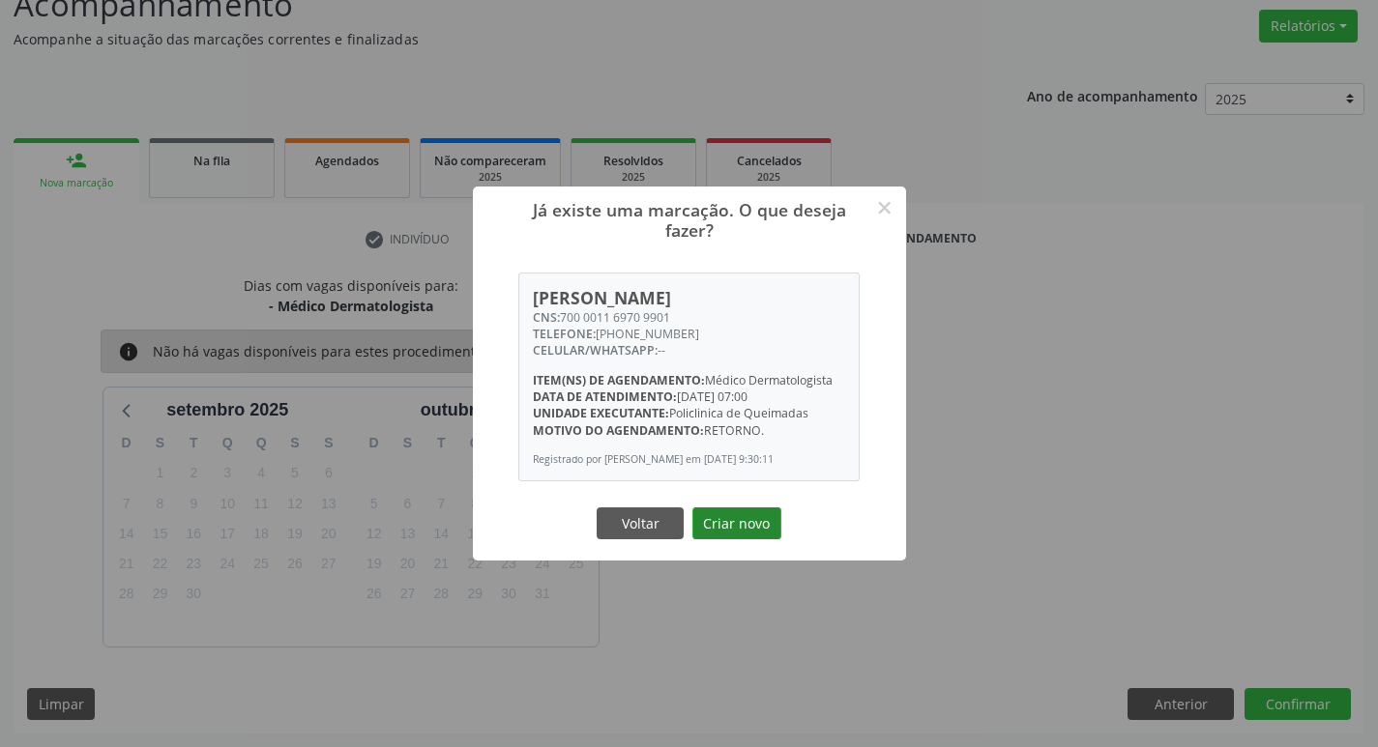
click at [735, 539] on button "Criar novo" at bounding box center [736, 524] width 89 height 33
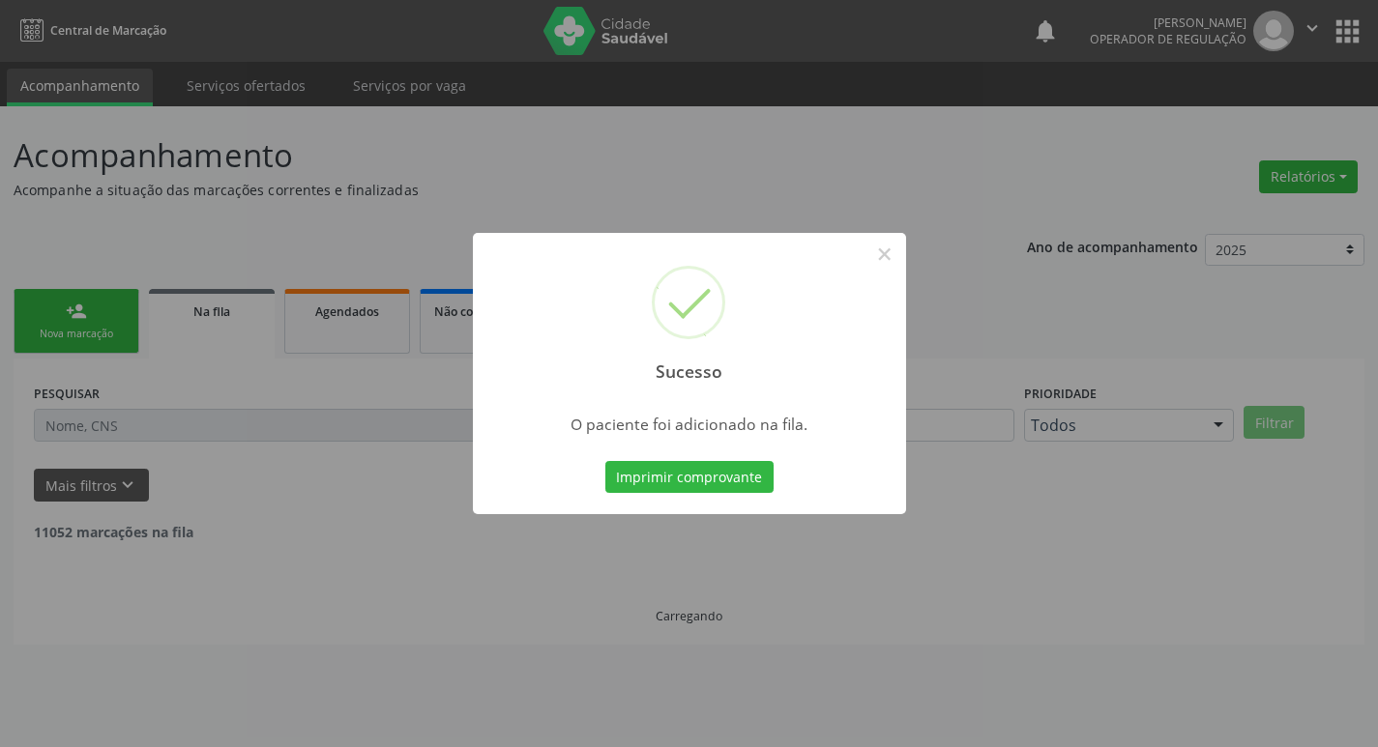
scroll to position [0, 0]
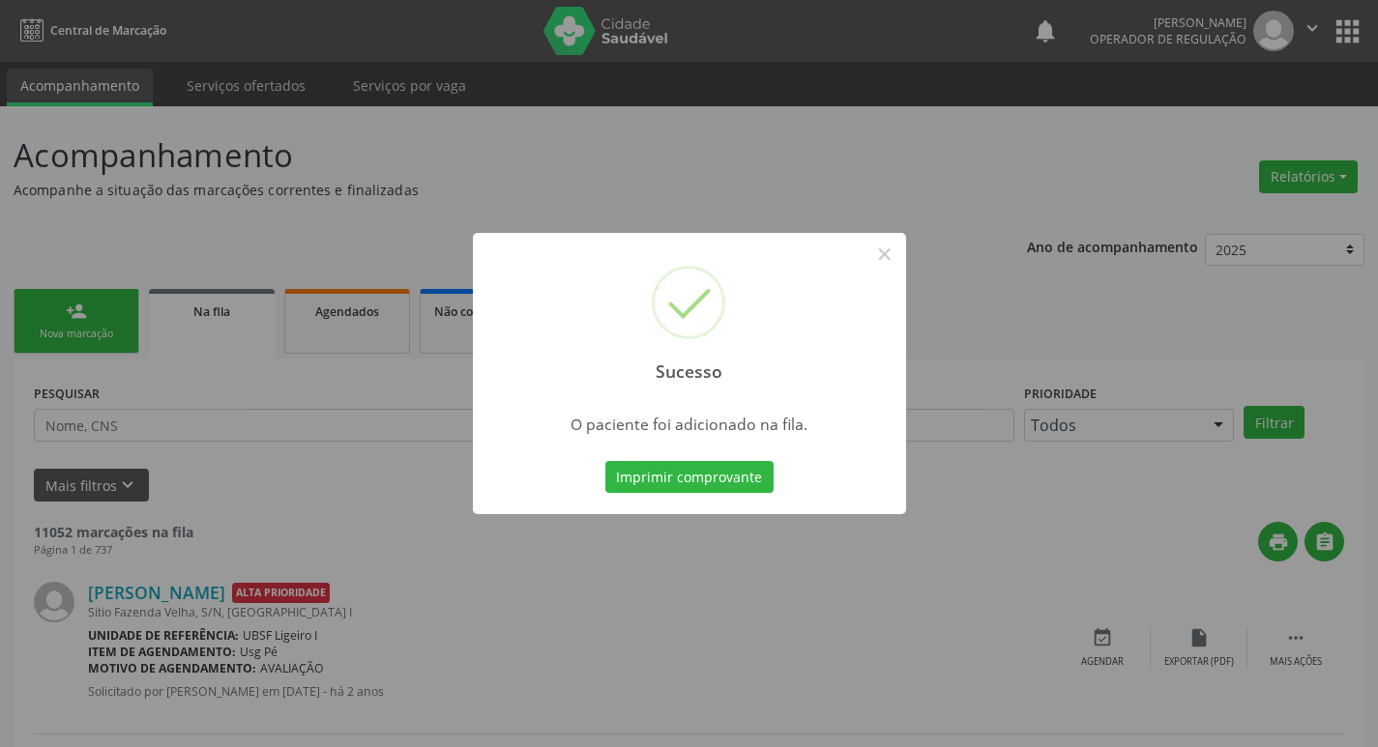
click at [208, 182] on div "Sucesso × O paciente foi adicionado na fila. Imprimir comprovante Cancel" at bounding box center [689, 373] width 1378 height 747
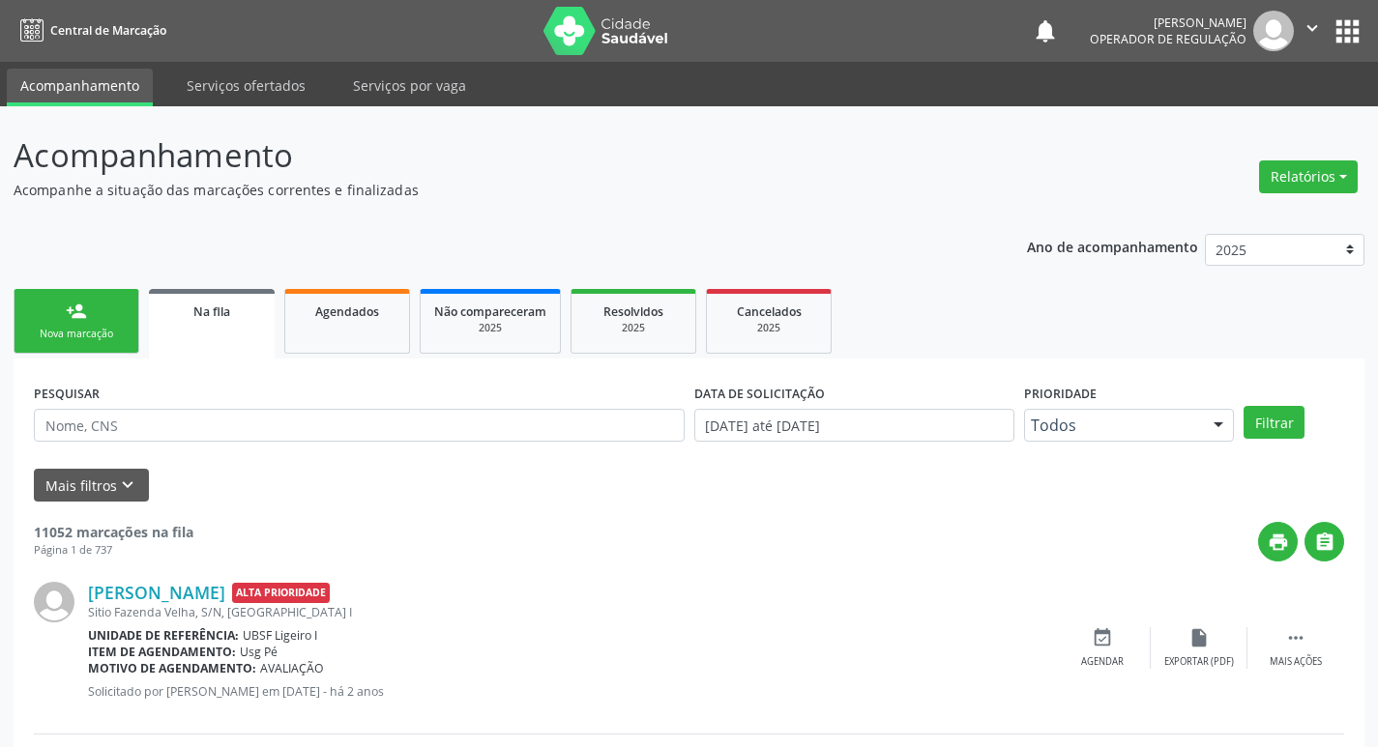
click at [81, 304] on div "person_add" at bounding box center [76, 311] width 21 height 21
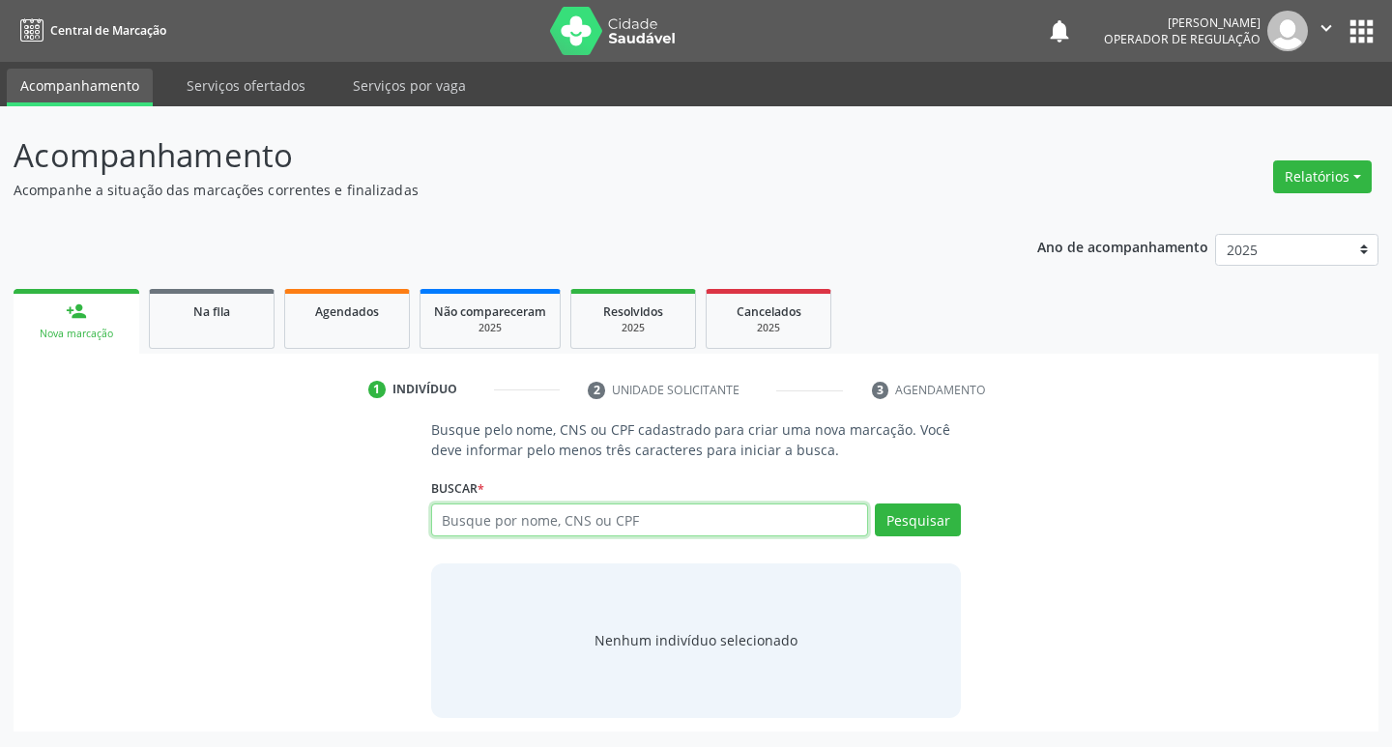
click at [582, 517] on input "text" at bounding box center [650, 520] width 438 height 33
type input "709607652836576"
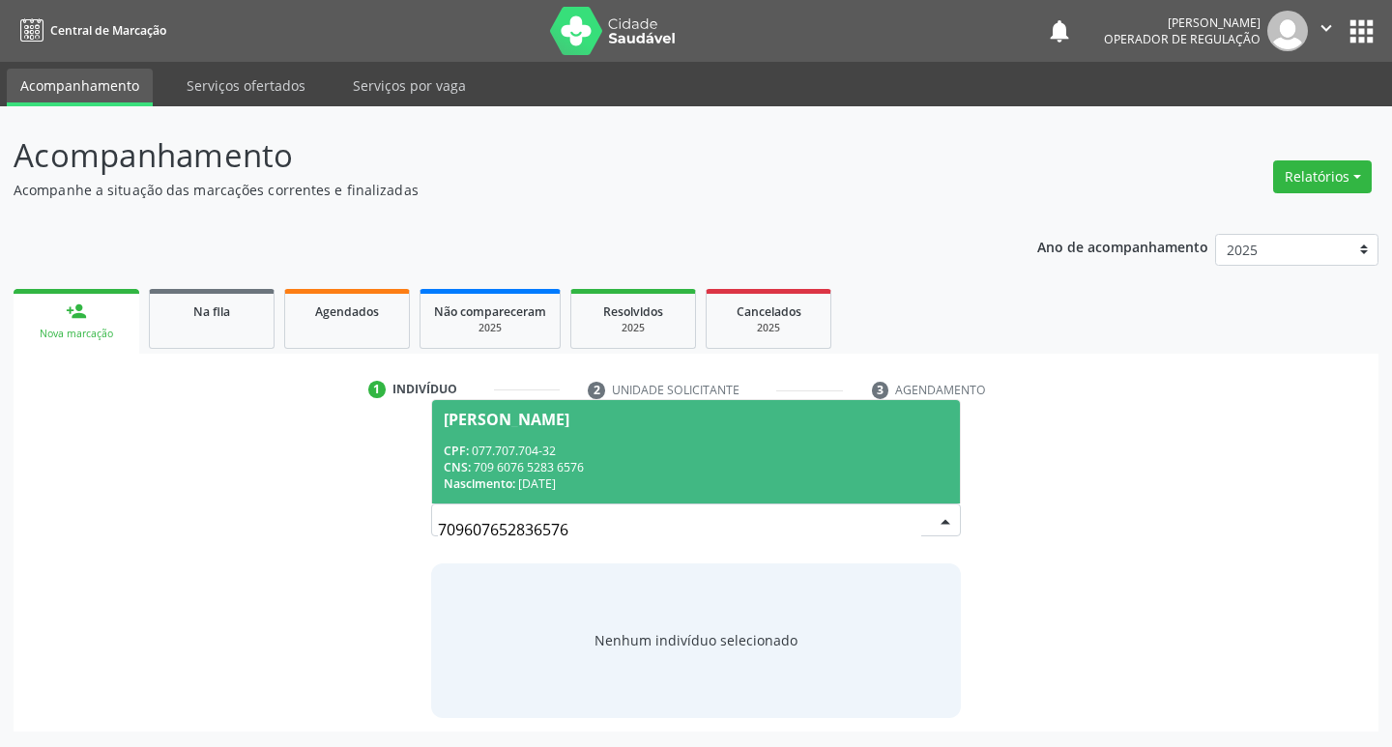
click at [754, 436] on span "Maria da Paz da Silva Souza CPF: 077.707.704-32 CNS: 709 6076 5283 6576 Nascime…" at bounding box center [696, 451] width 529 height 103
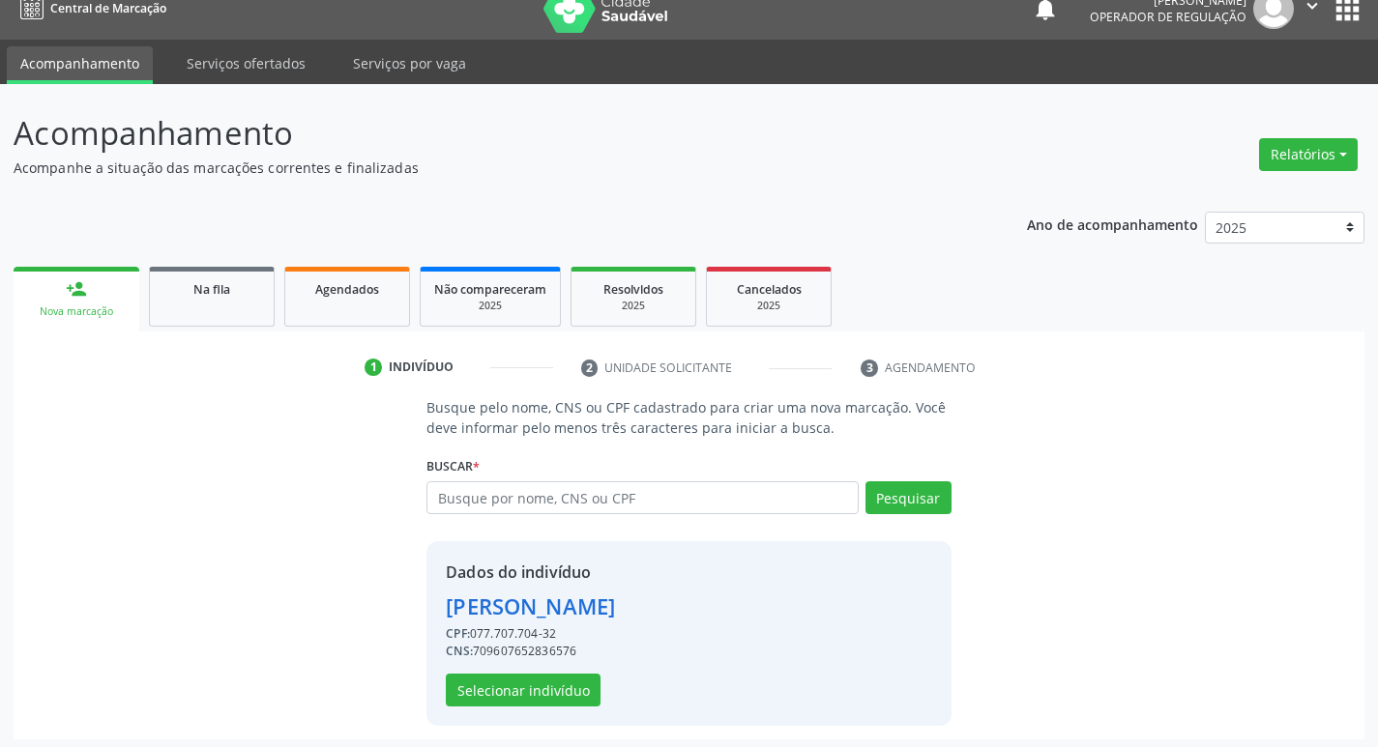
scroll to position [28, 0]
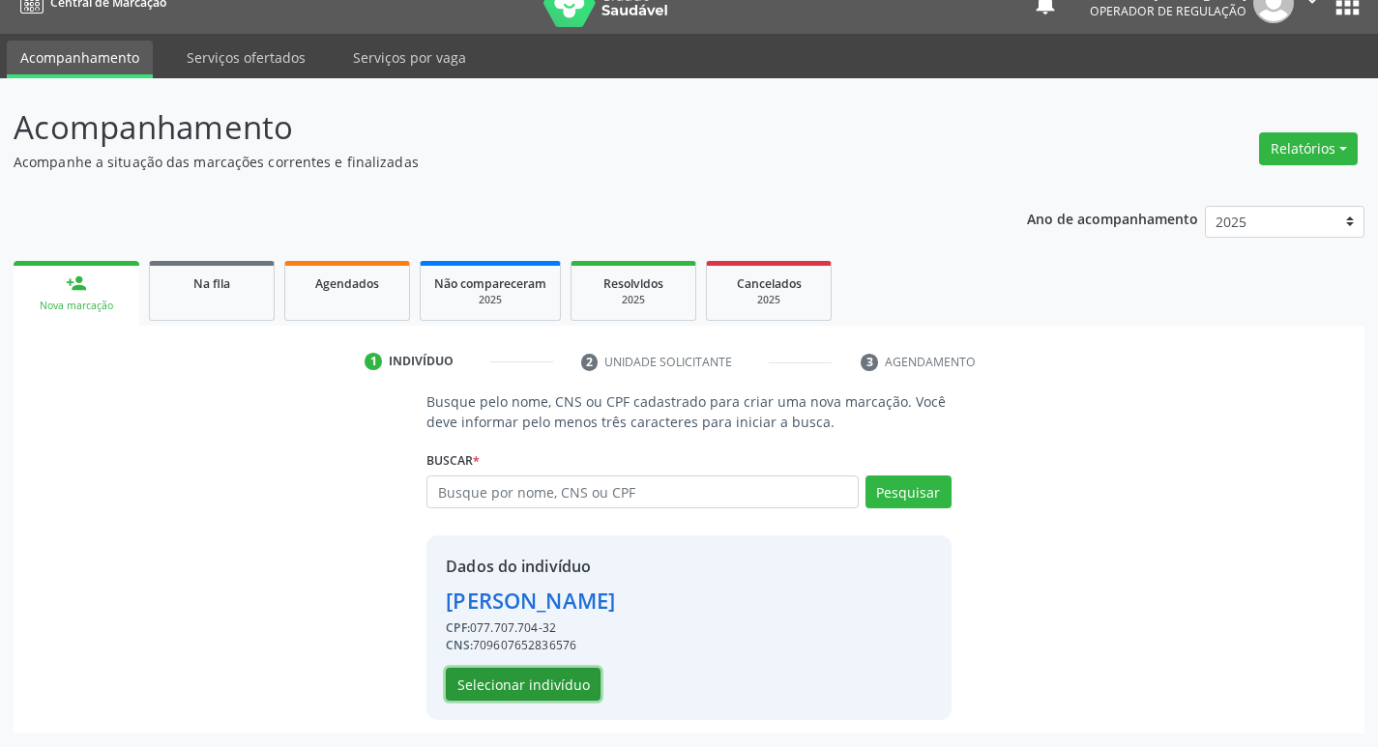
click at [488, 684] on button "Selecionar indivíduo" at bounding box center [523, 684] width 155 height 33
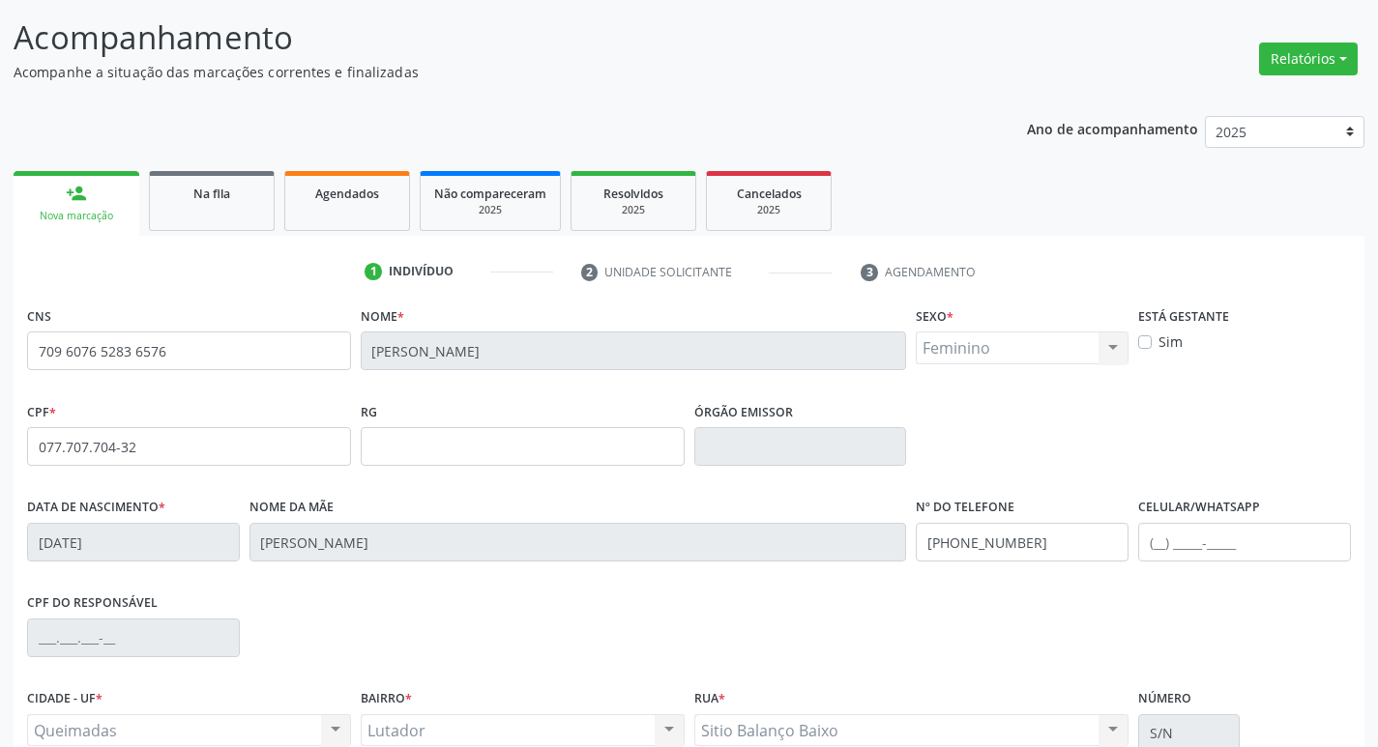
scroll to position [301, 0]
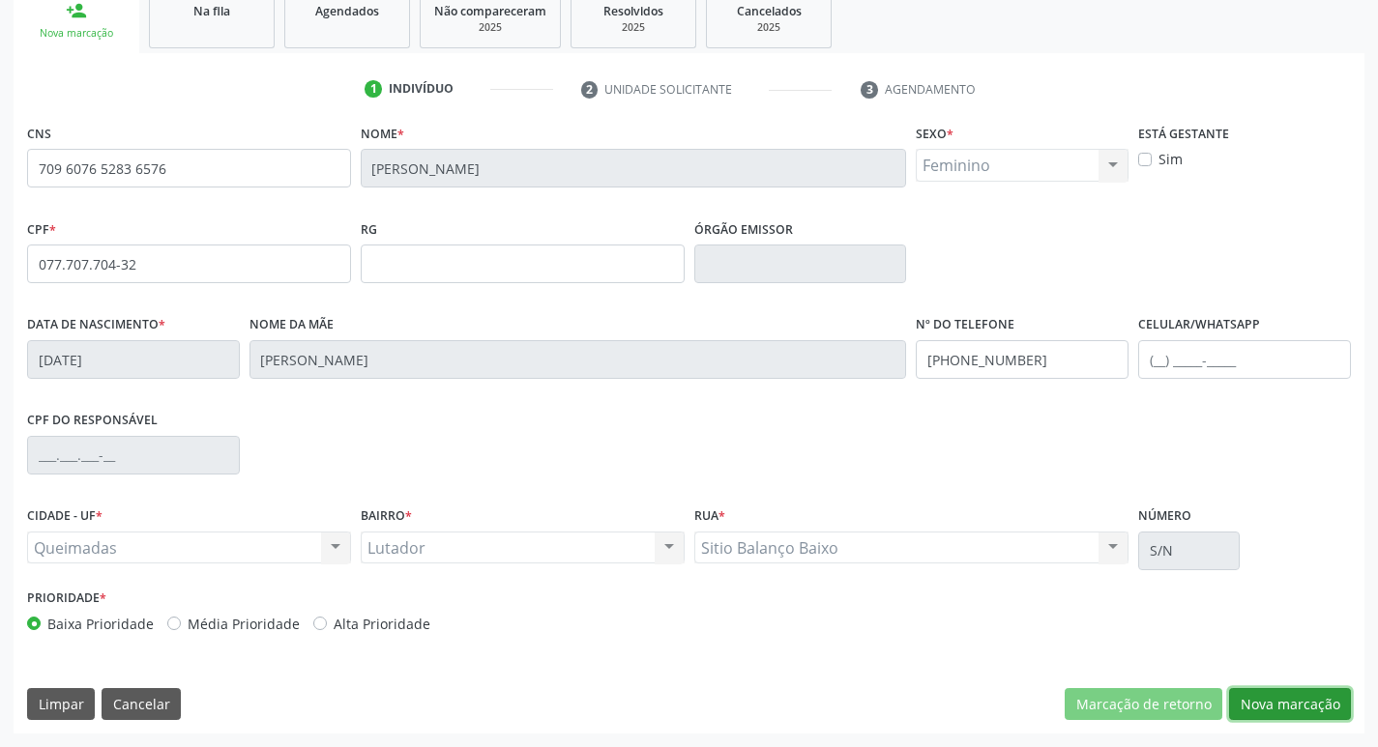
click at [1304, 707] on button "Nova marcação" at bounding box center [1290, 704] width 122 height 33
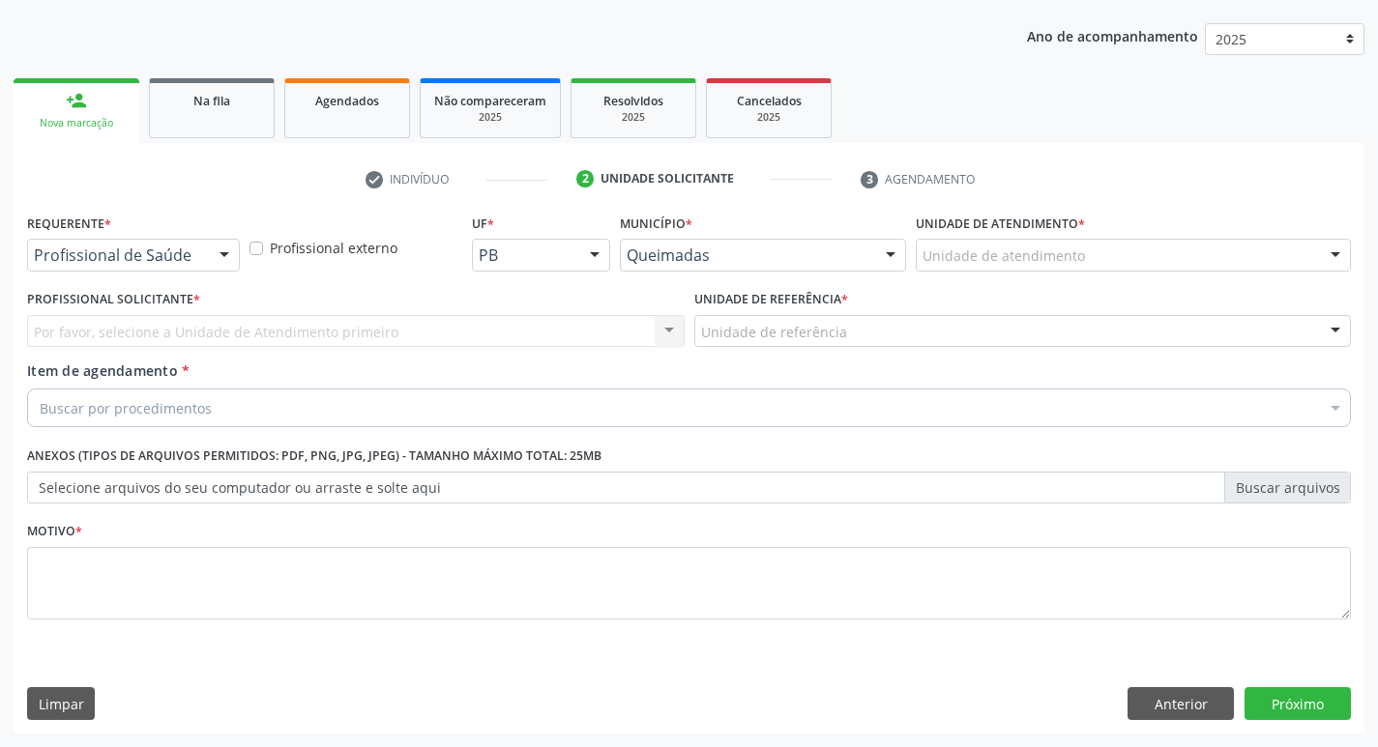
click at [220, 251] on div at bounding box center [224, 256] width 29 height 33
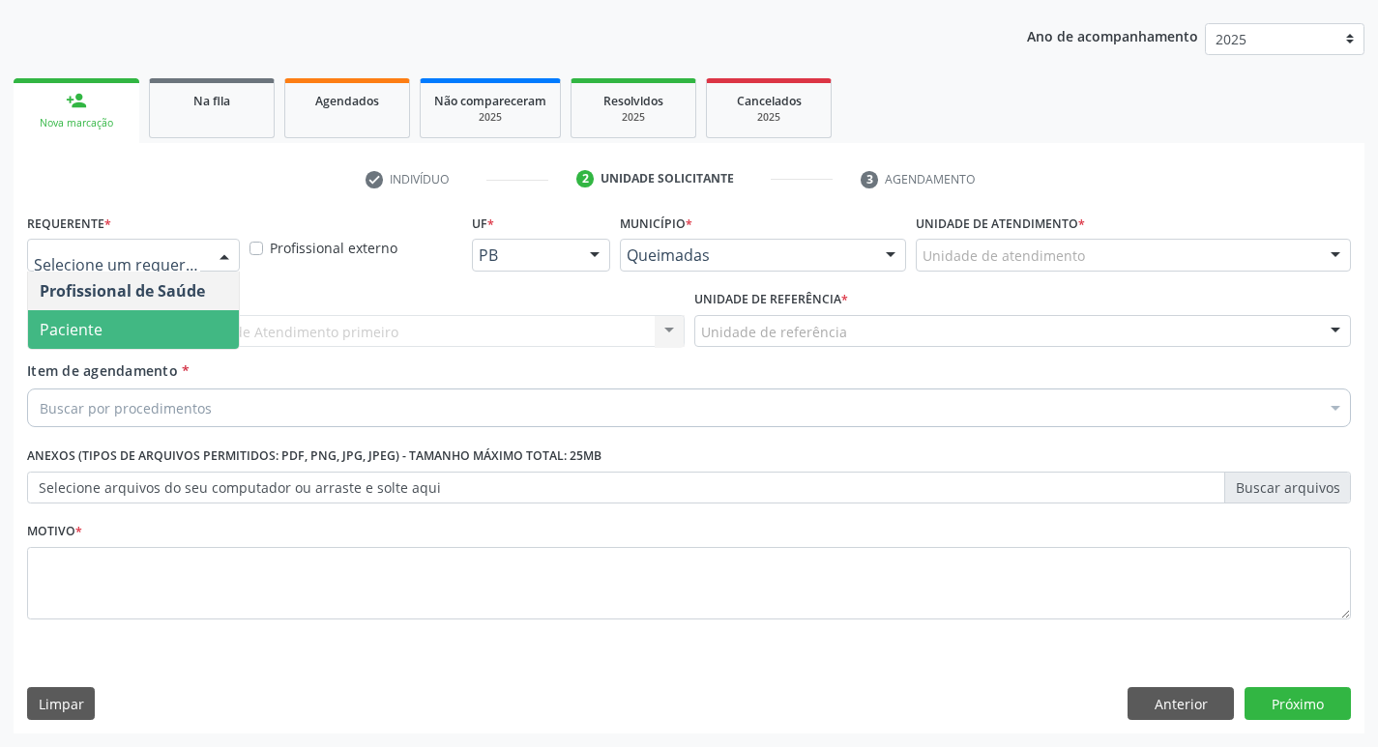
click at [169, 334] on span "Paciente" at bounding box center [133, 329] width 211 height 39
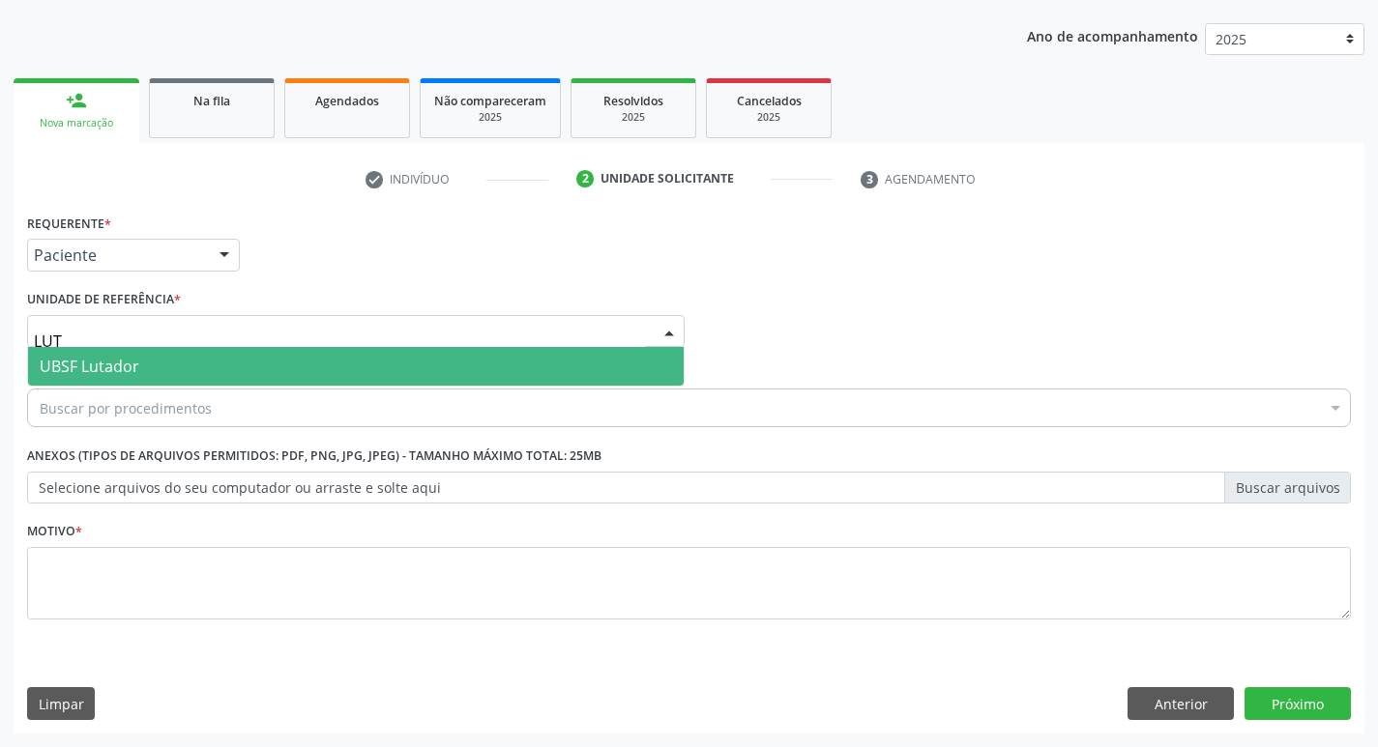
type input "LUTA"
click at [141, 362] on span "UBSF Lutador" at bounding box center [355, 366] width 655 height 39
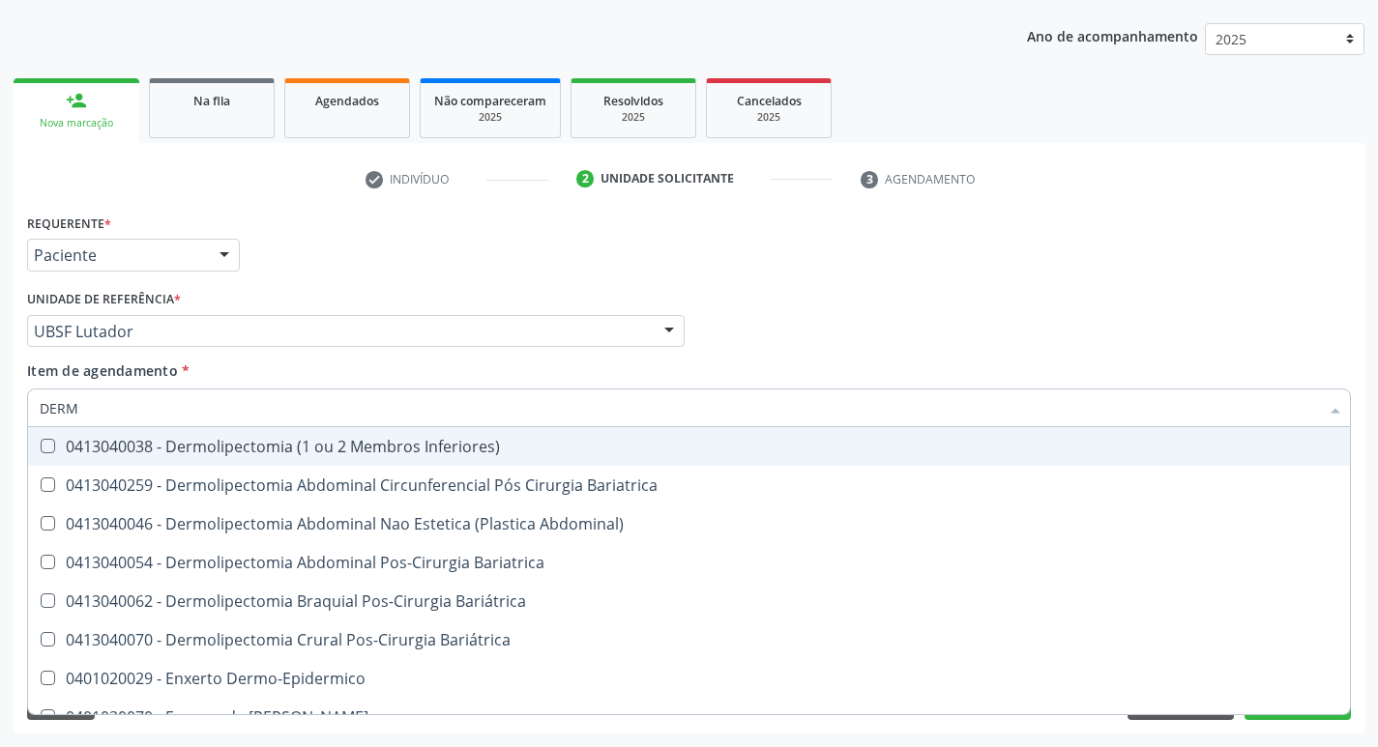
type input "DERMA"
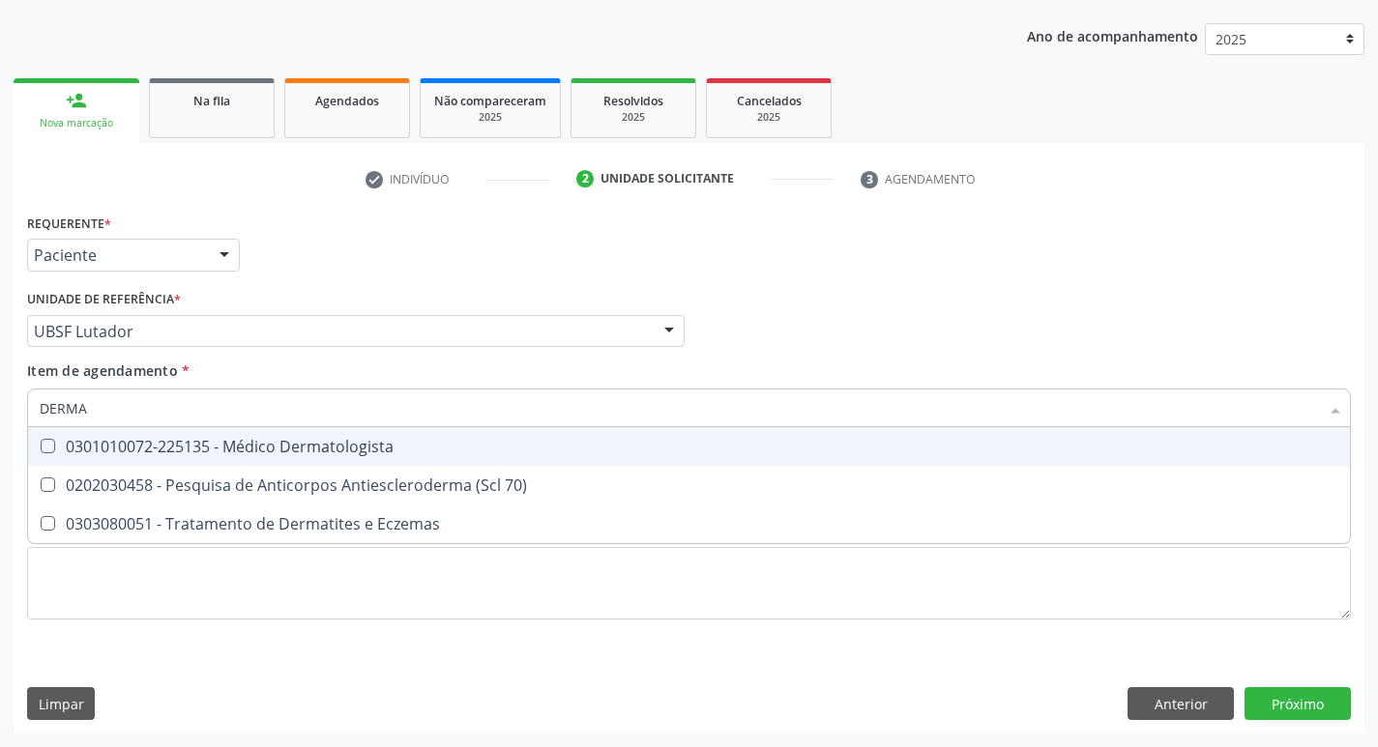
click at [145, 440] on div "0301010072-225135 - Médico Dermatologista" at bounding box center [689, 446] width 1298 height 15
checkbox Dermatologista "true"
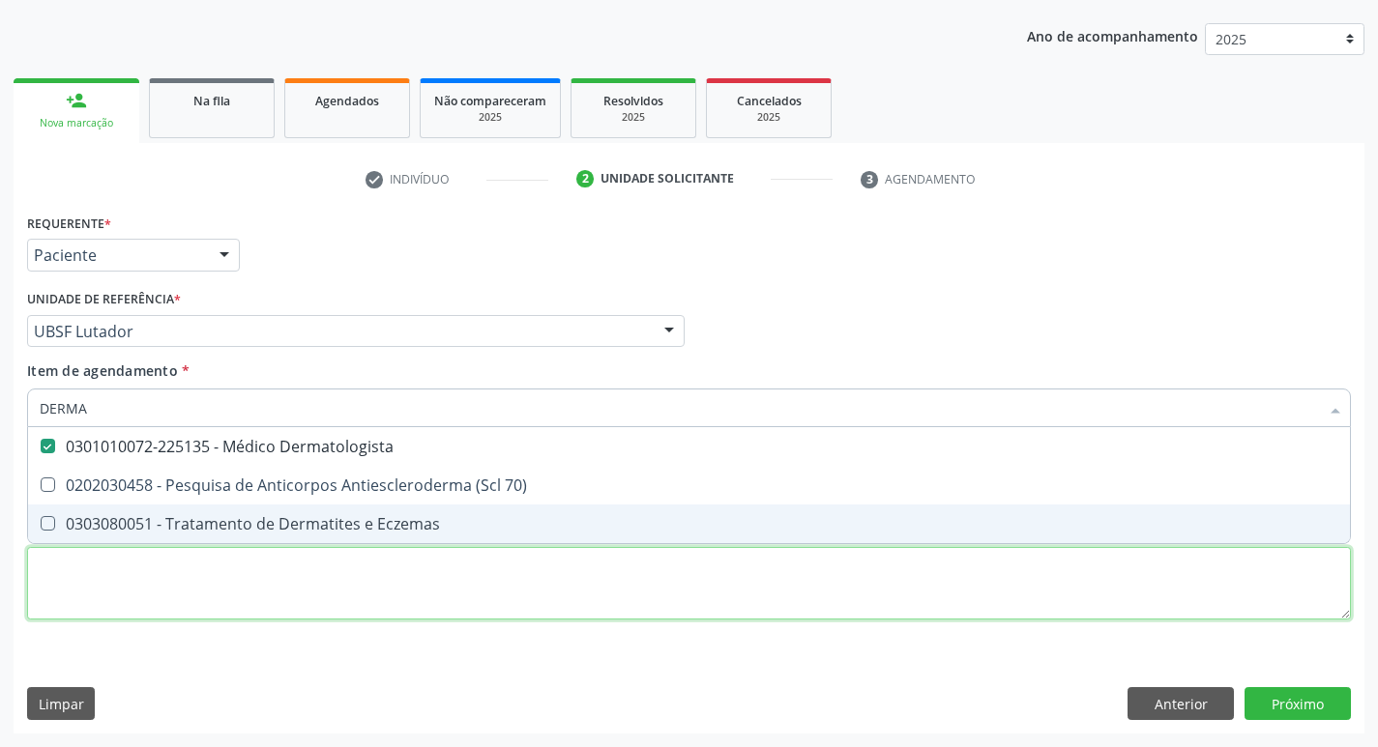
click at [60, 563] on div "Requerente * Paciente Profissional de Saúde Paciente Nenhum resultado encontrad…" at bounding box center [689, 428] width 1324 height 438
checkbox 70\) "true"
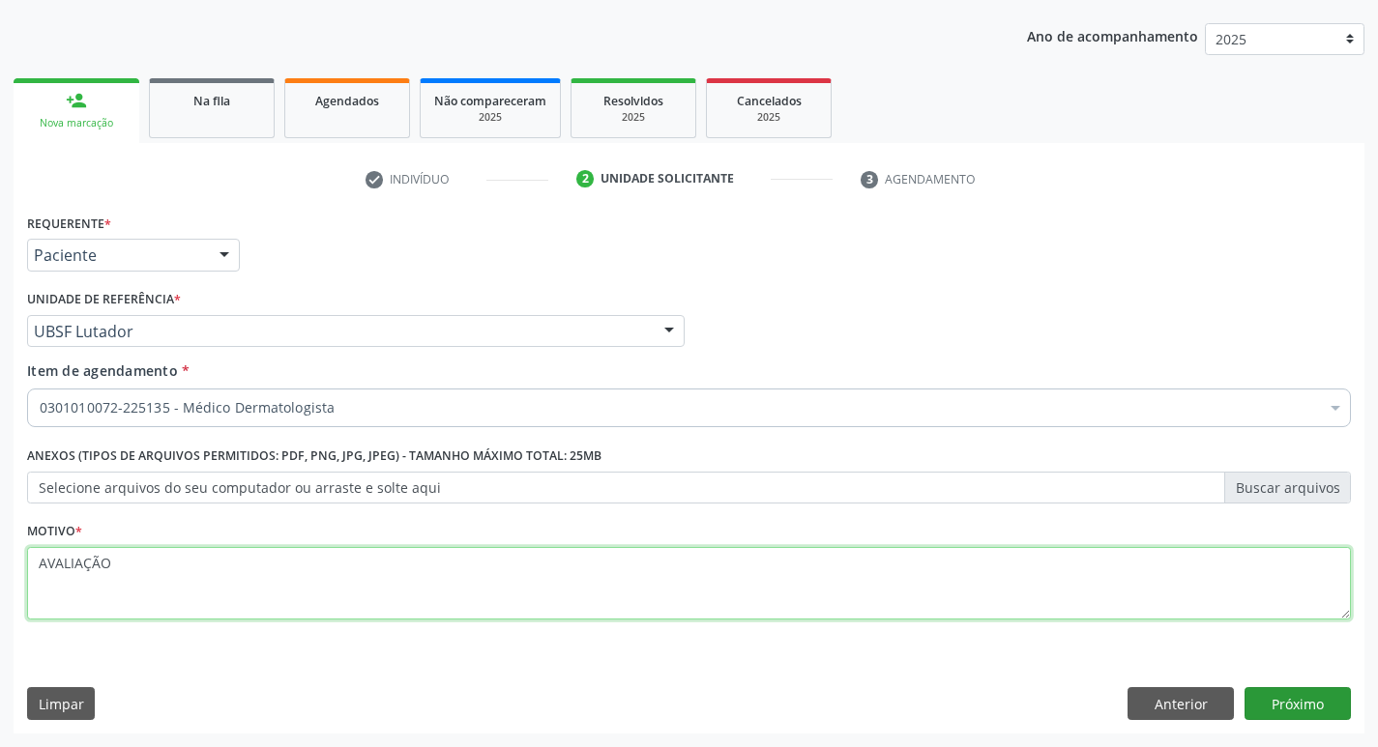
type textarea "AVALIAÇÃO"
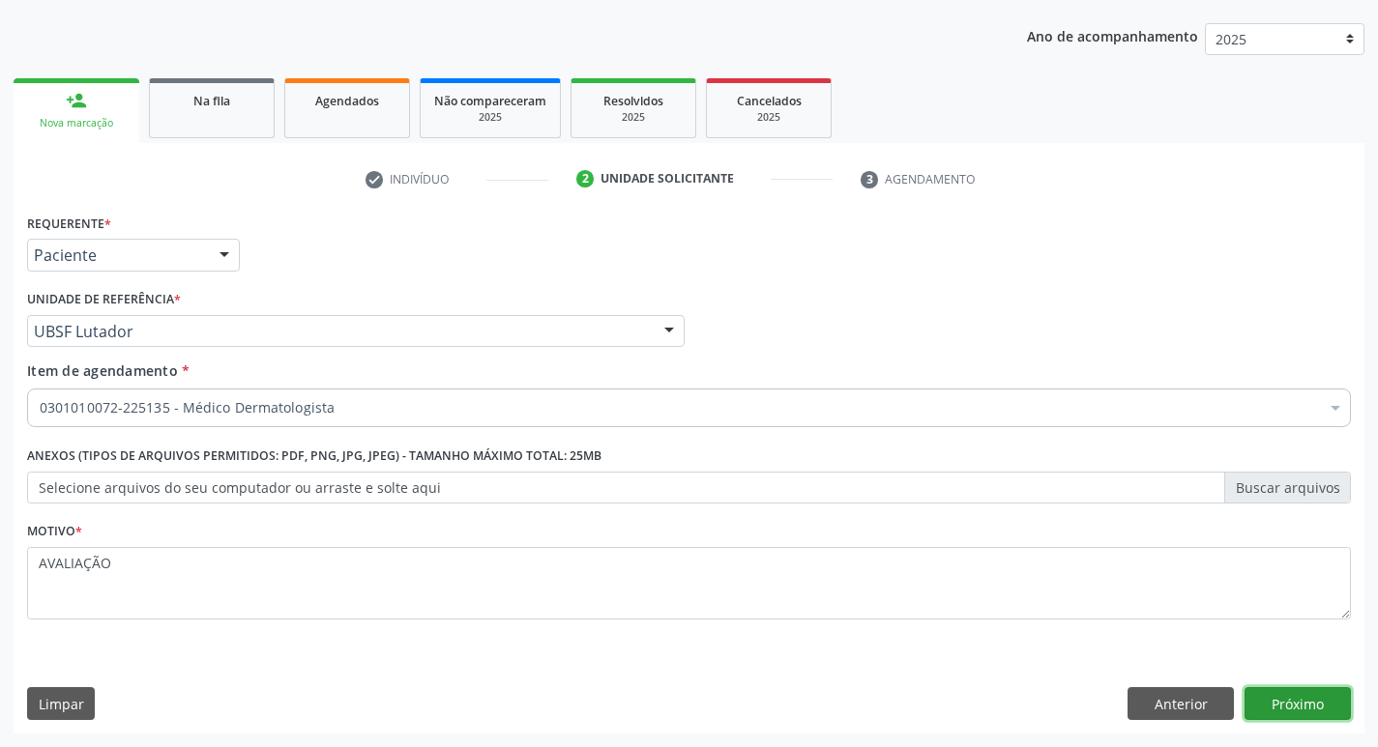
click at [1263, 701] on button "Próximo" at bounding box center [1297, 703] width 106 height 33
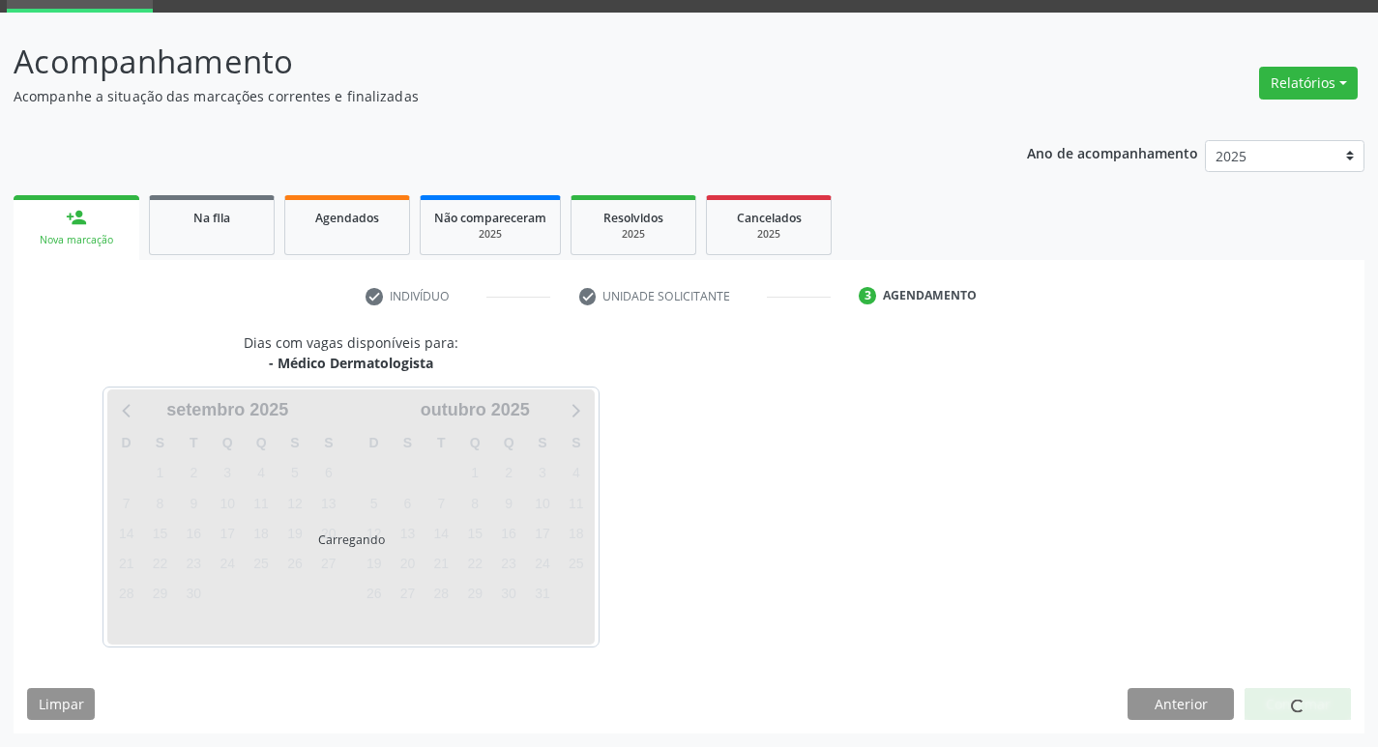
scroll to position [151, 0]
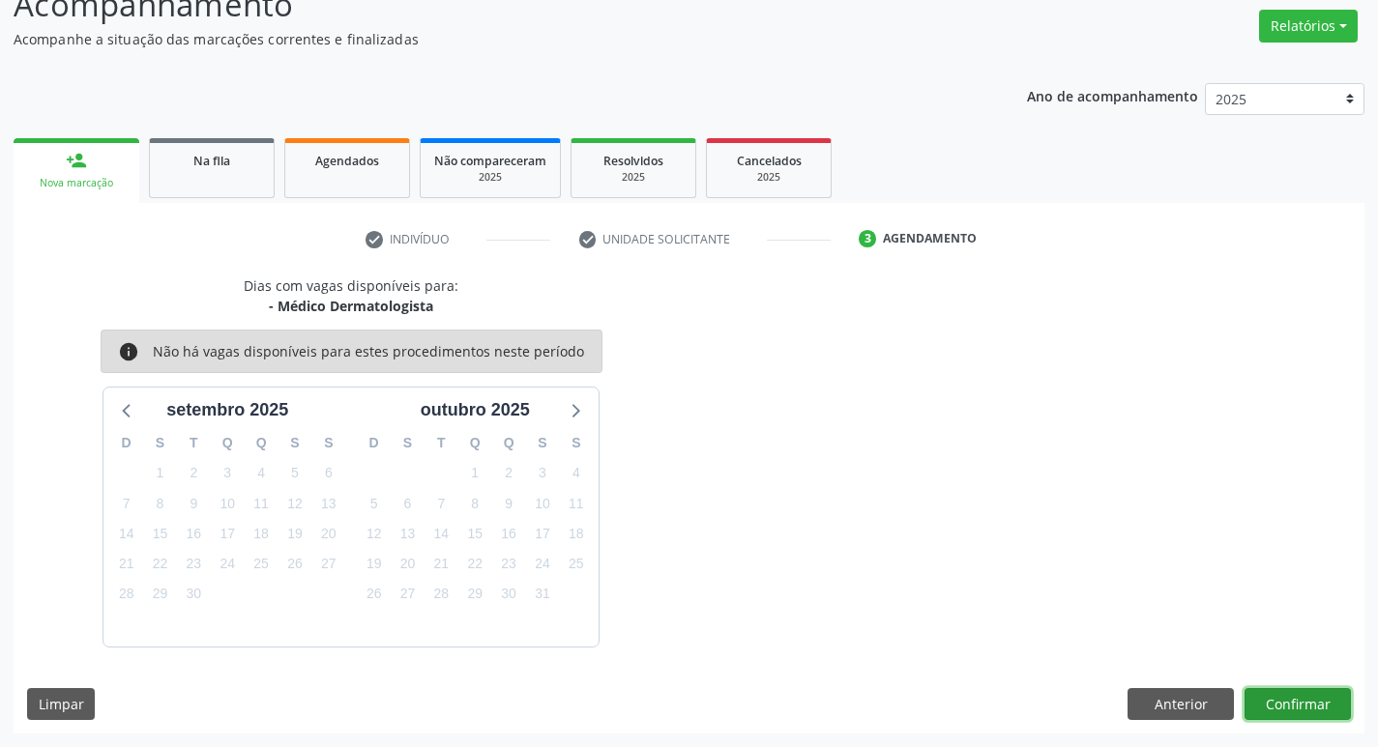
click at [1311, 701] on button "Confirmar" at bounding box center [1297, 704] width 106 height 33
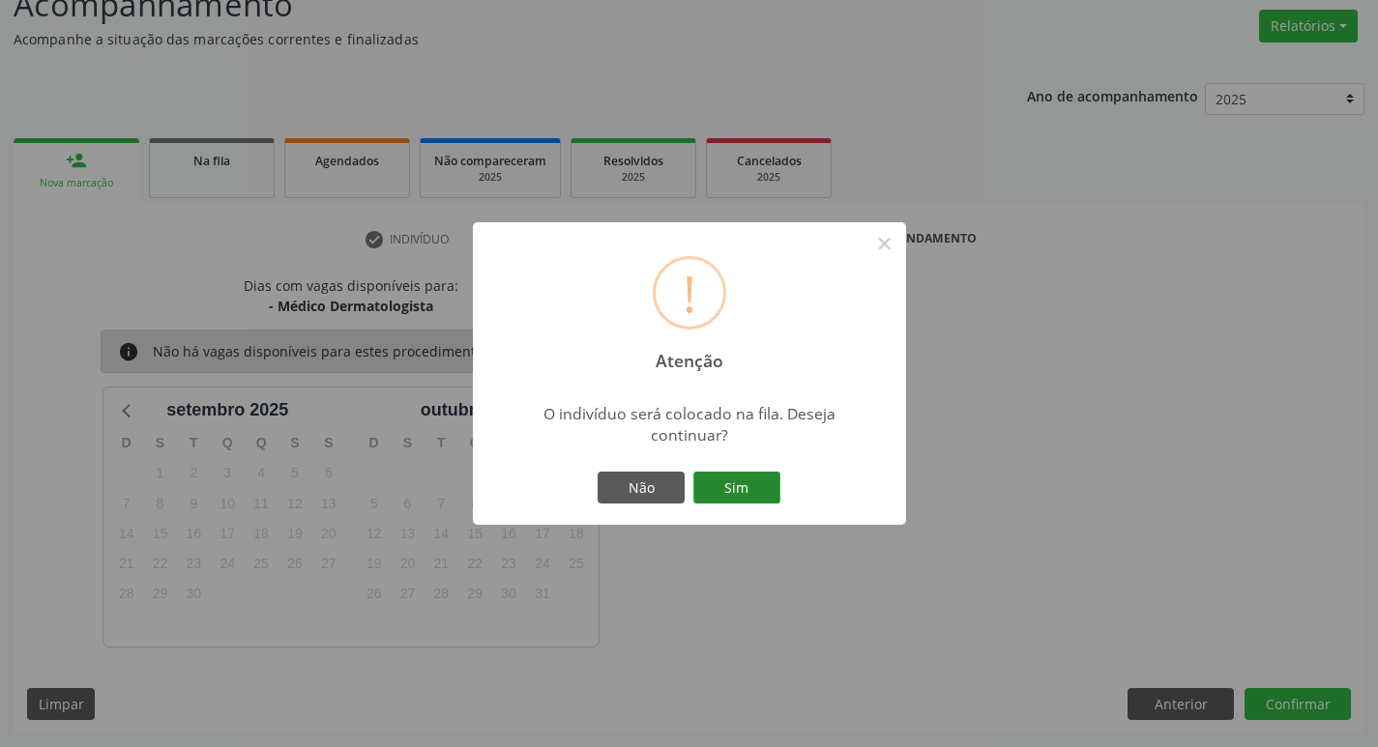
click at [768, 496] on button "Sim" at bounding box center [736, 488] width 87 height 33
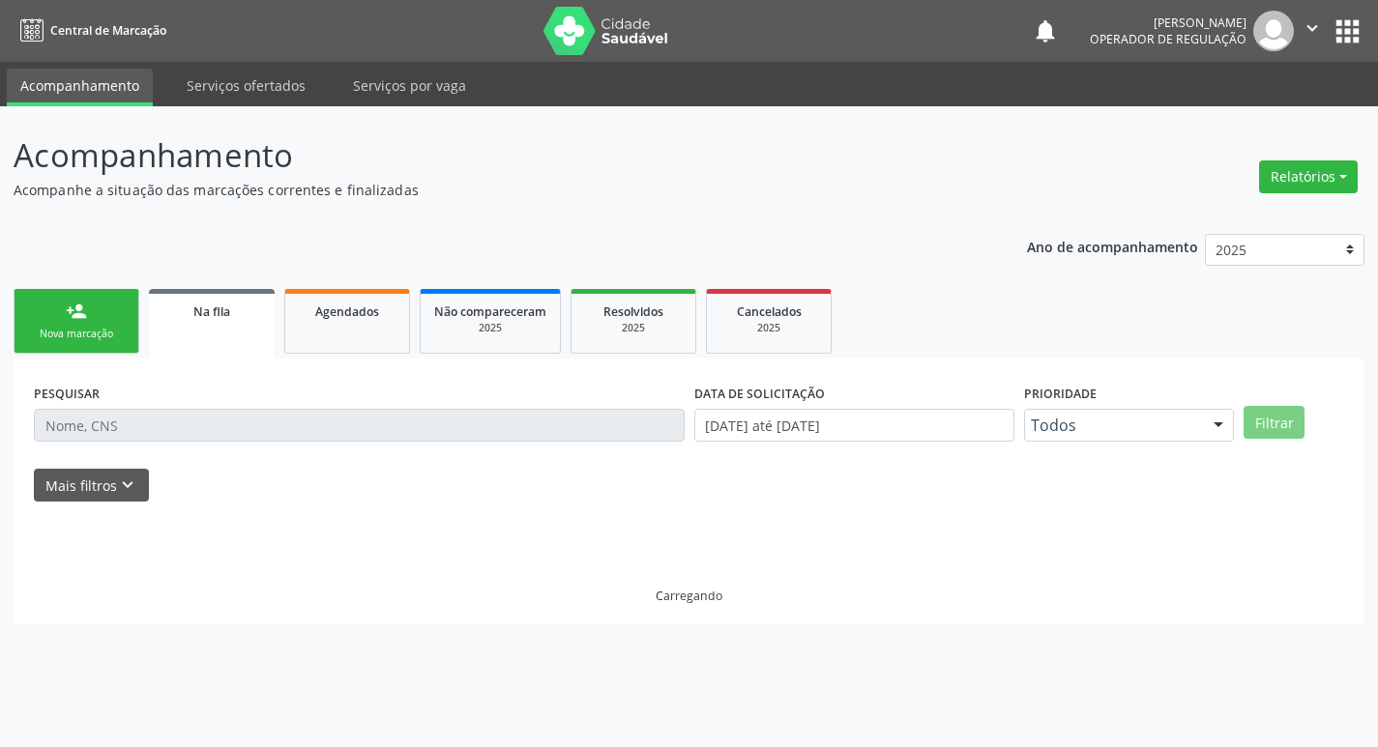
scroll to position [0, 0]
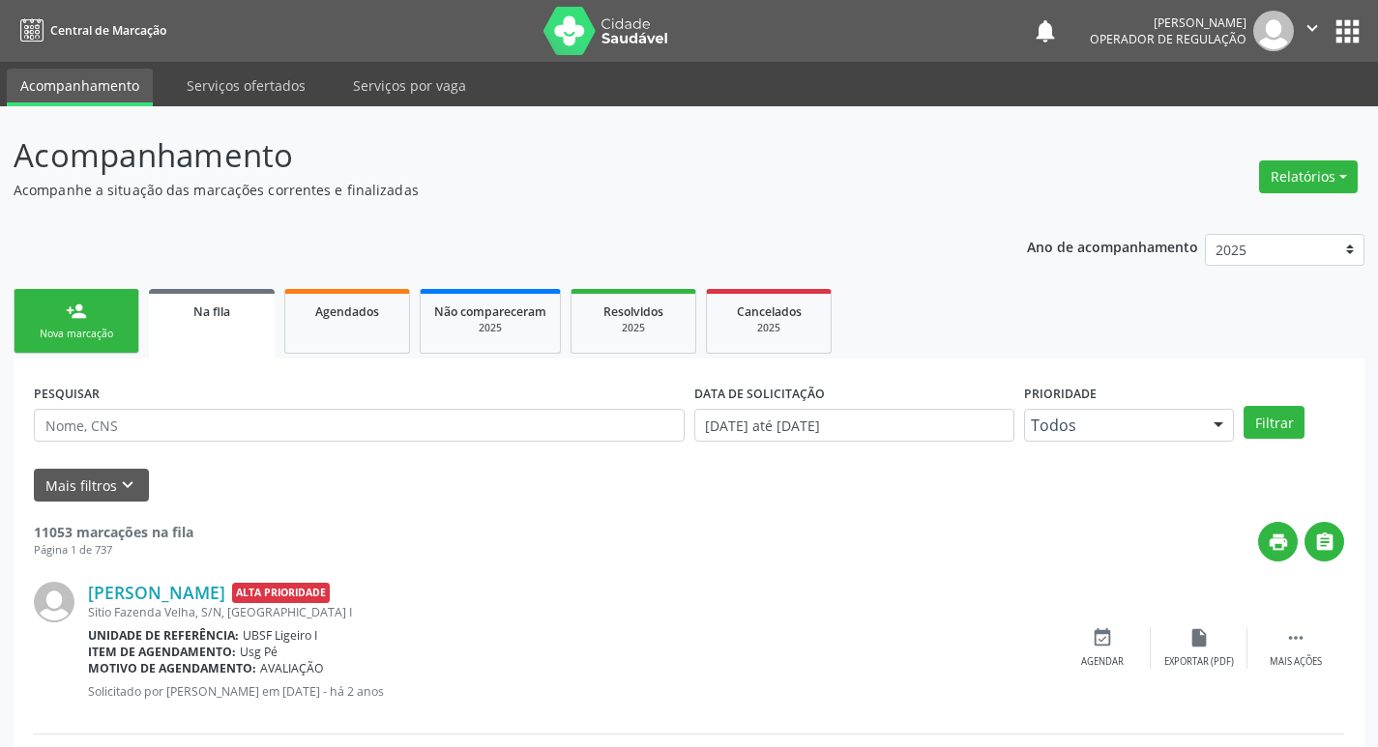
click at [76, 300] on link "person_add Nova marcação" at bounding box center [77, 321] width 126 height 65
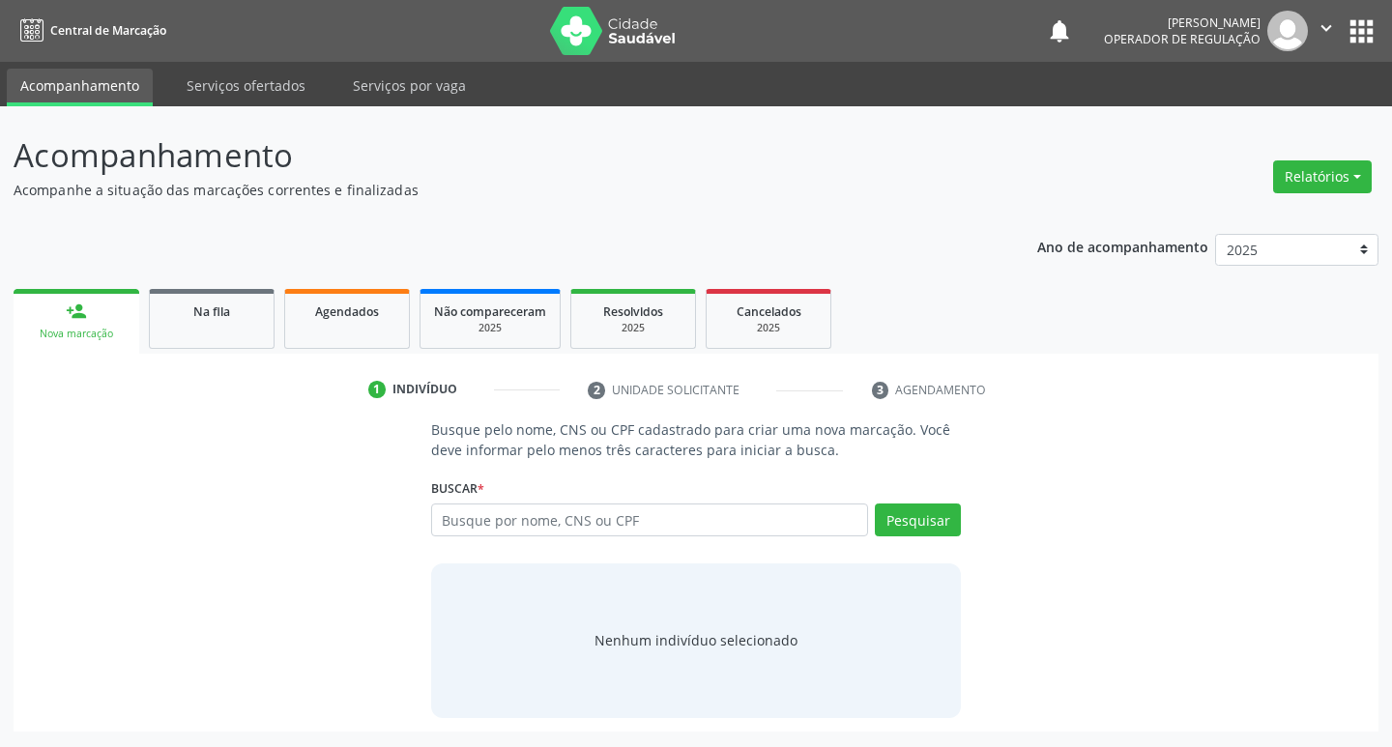
click at [568, 500] on div "Buscar * Busque por nome, CNS ou CPF Nenhum resultado encontrado para: " " Digi…" at bounding box center [696, 511] width 531 height 75
click at [575, 522] on input "text" at bounding box center [650, 520] width 438 height 33
type input "704001382087362"
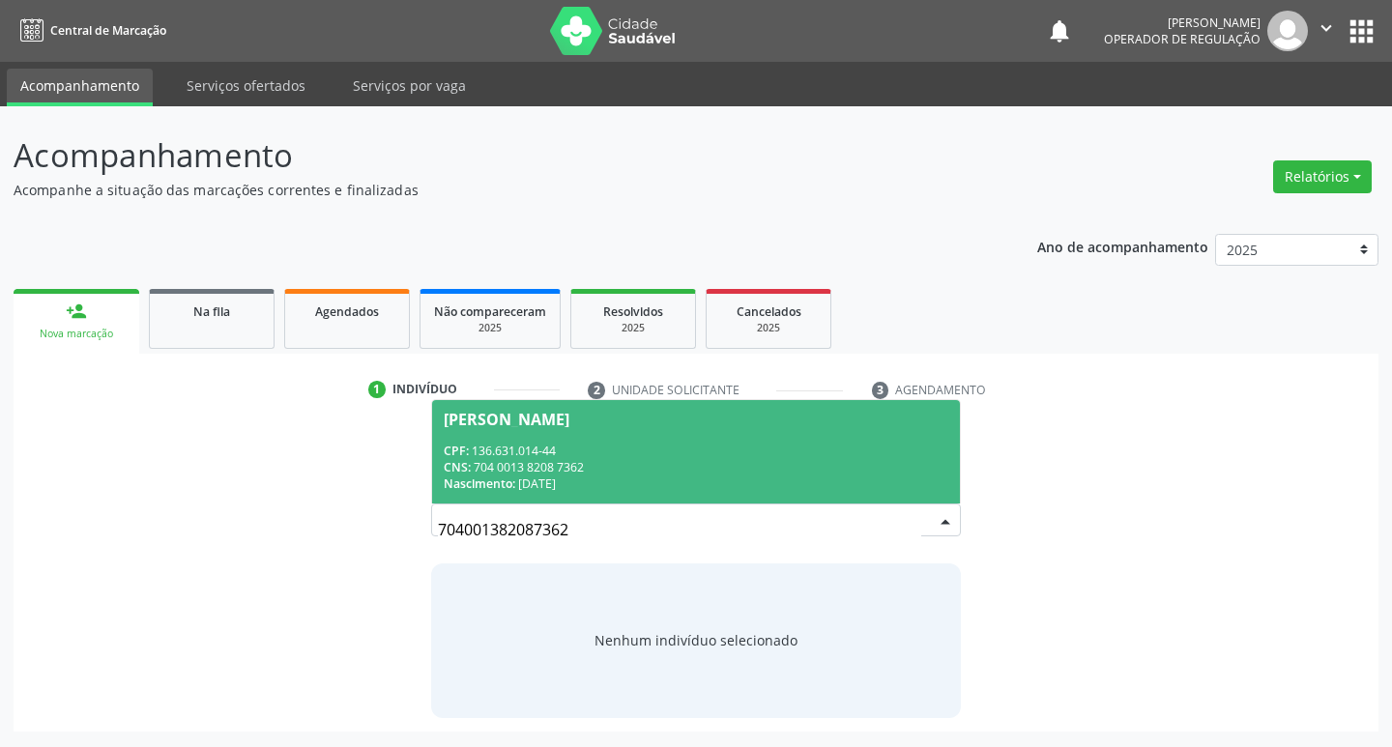
click at [850, 433] on span "Maria Jovina Souza Gomes CPF: 136.631.014-44 CNS: 704 0013 8208 7362 Nascimento…" at bounding box center [696, 451] width 529 height 103
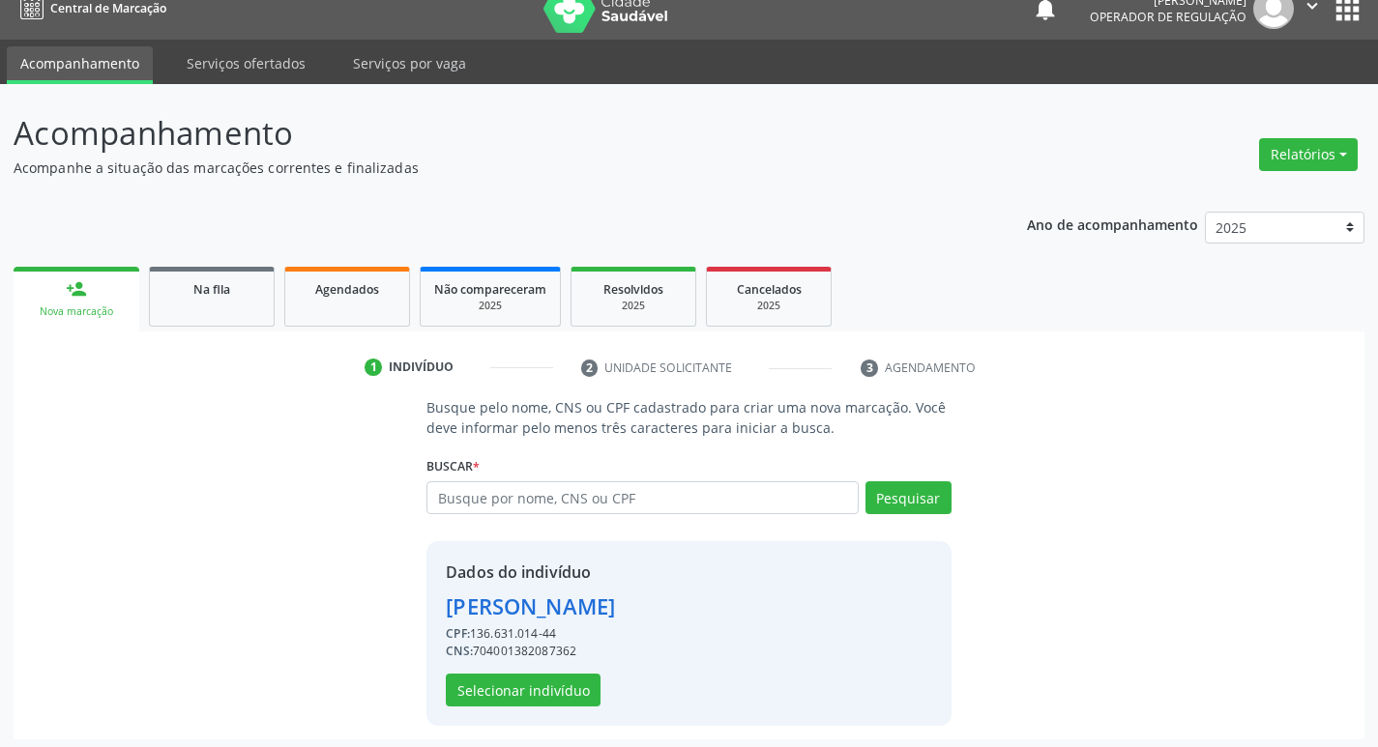
scroll to position [28, 0]
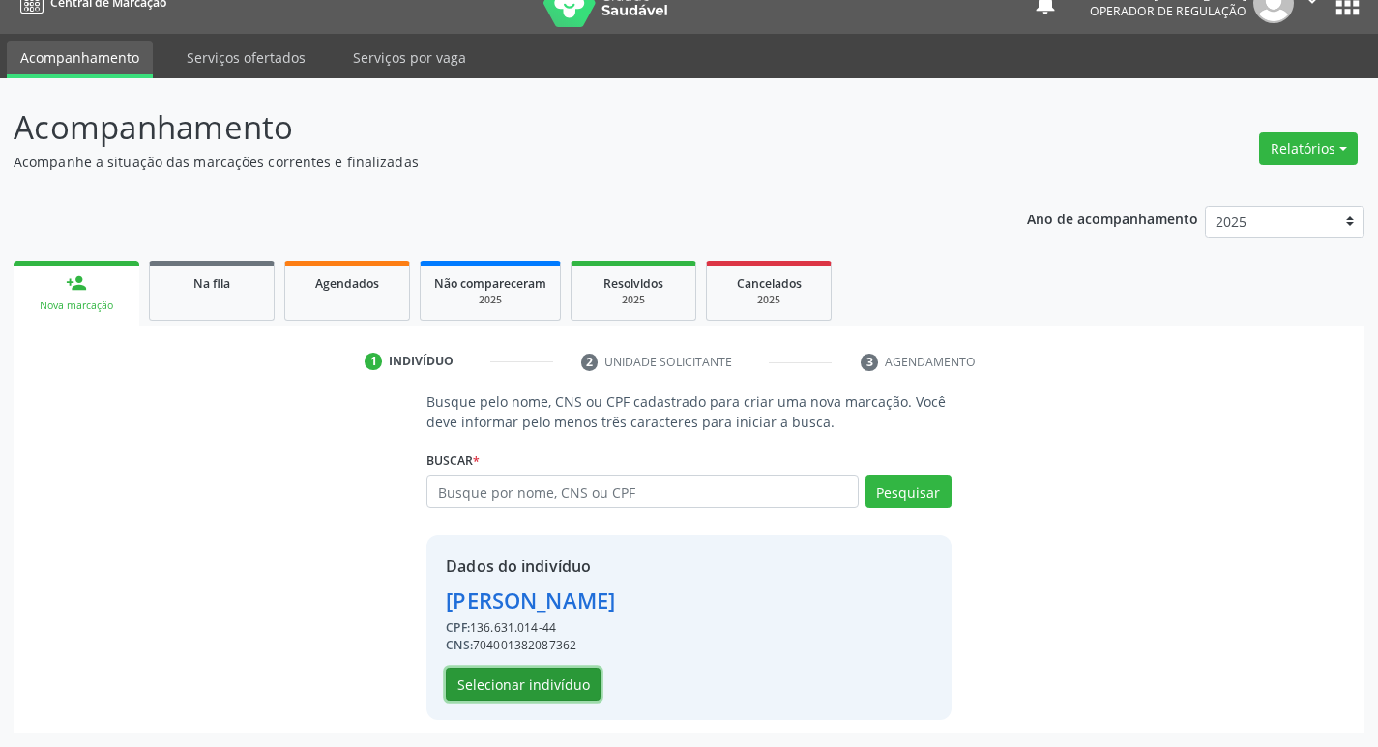
click at [532, 678] on button "Selecionar indivíduo" at bounding box center [523, 684] width 155 height 33
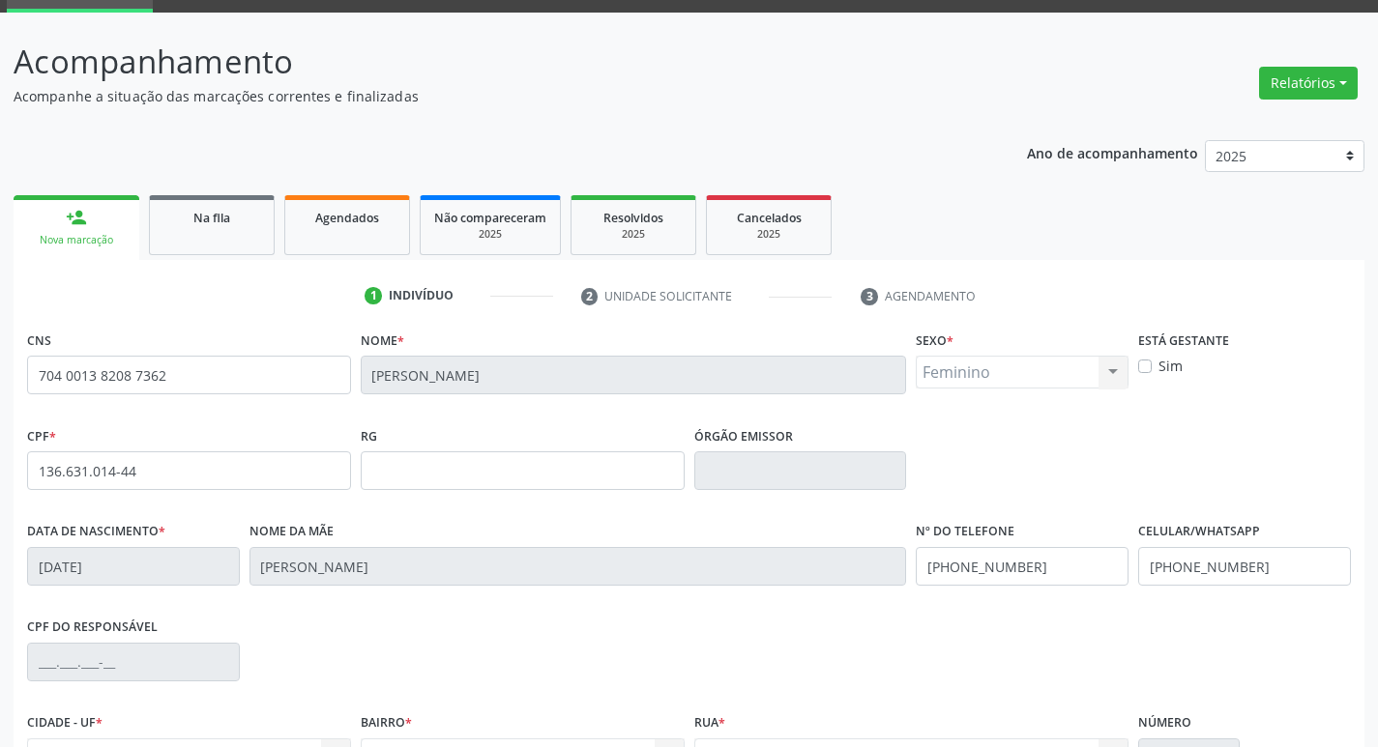
scroll to position [301, 0]
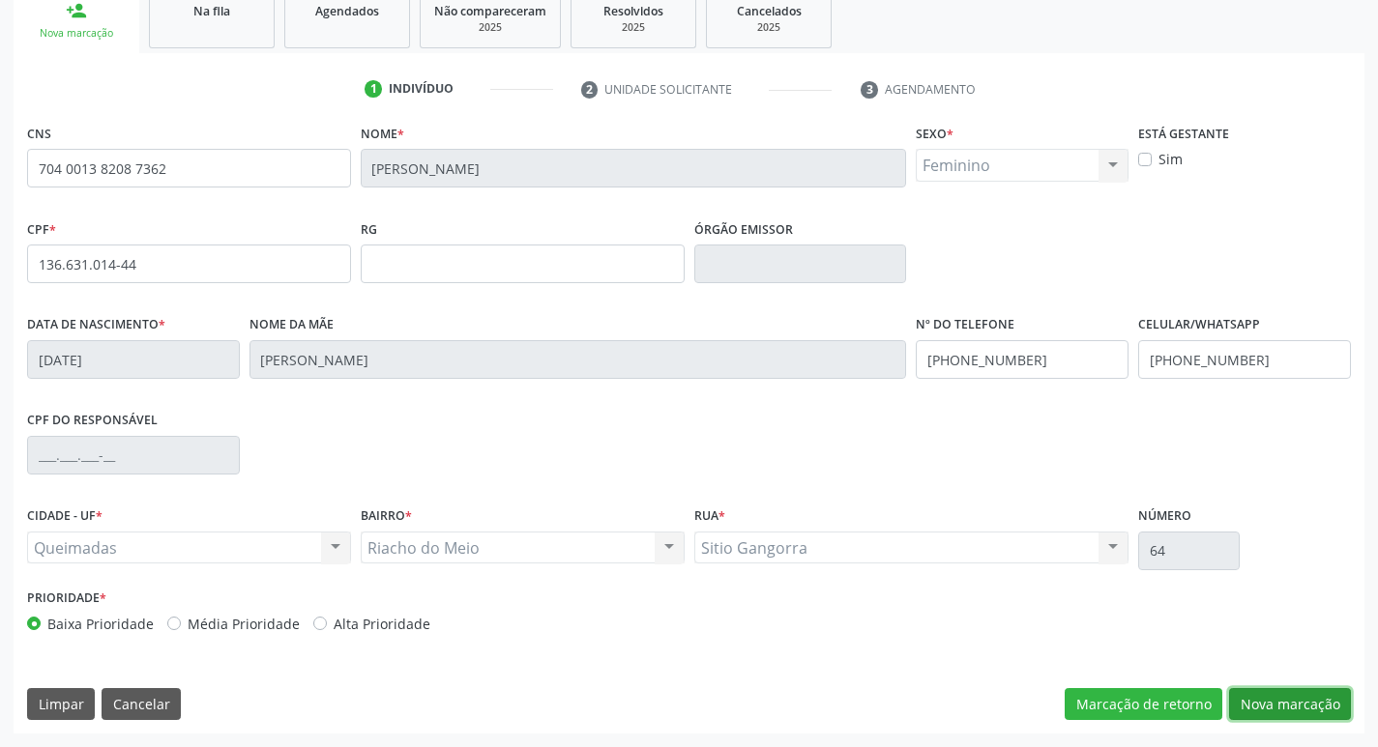
click at [1272, 711] on button "Nova marcação" at bounding box center [1290, 704] width 122 height 33
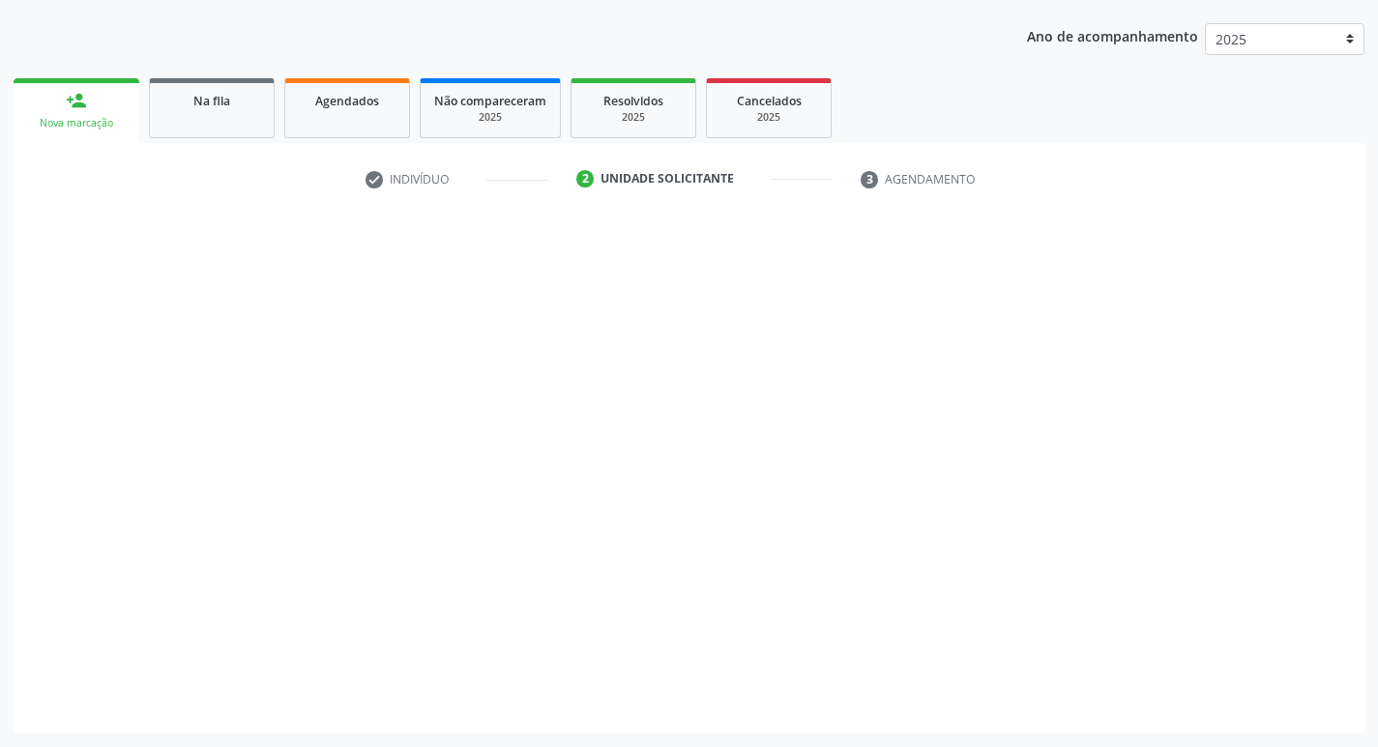
scroll to position [211, 0]
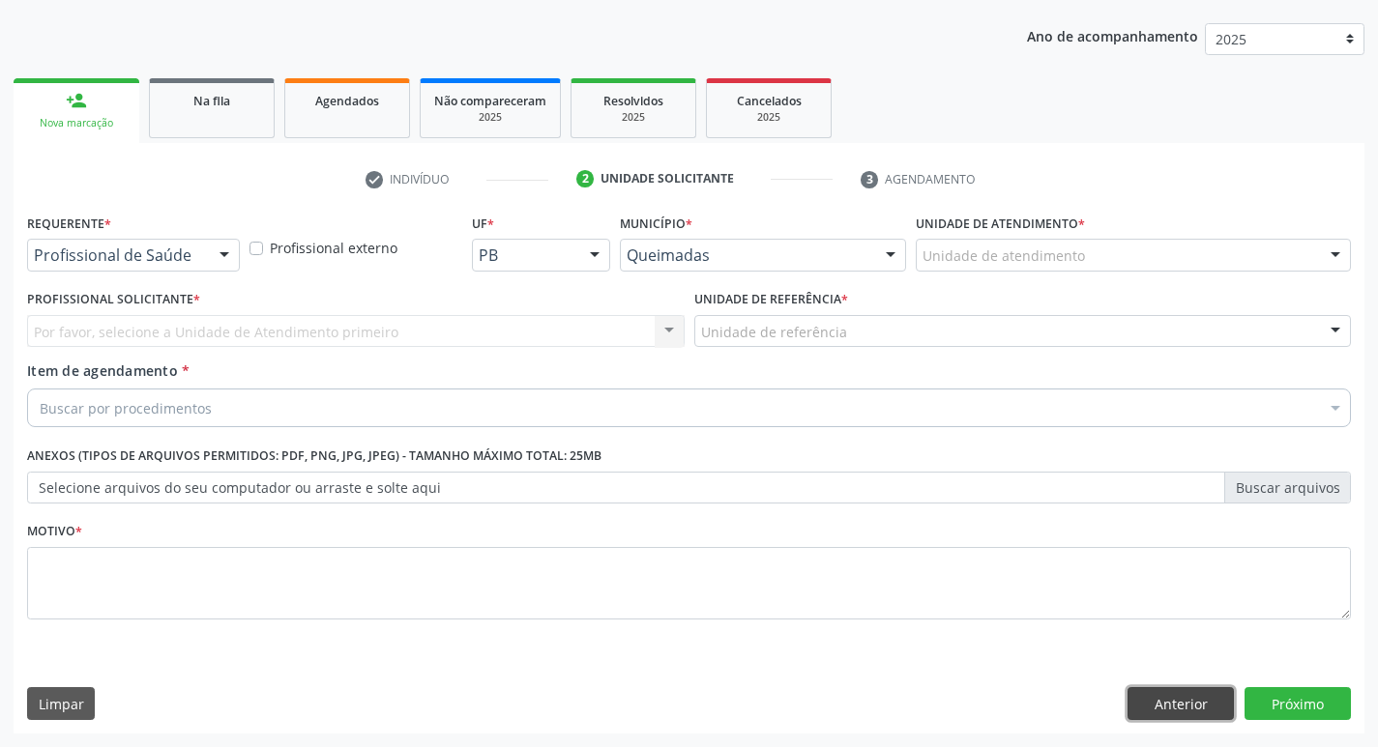
click at [1207, 712] on button "Anterior" at bounding box center [1180, 703] width 106 height 33
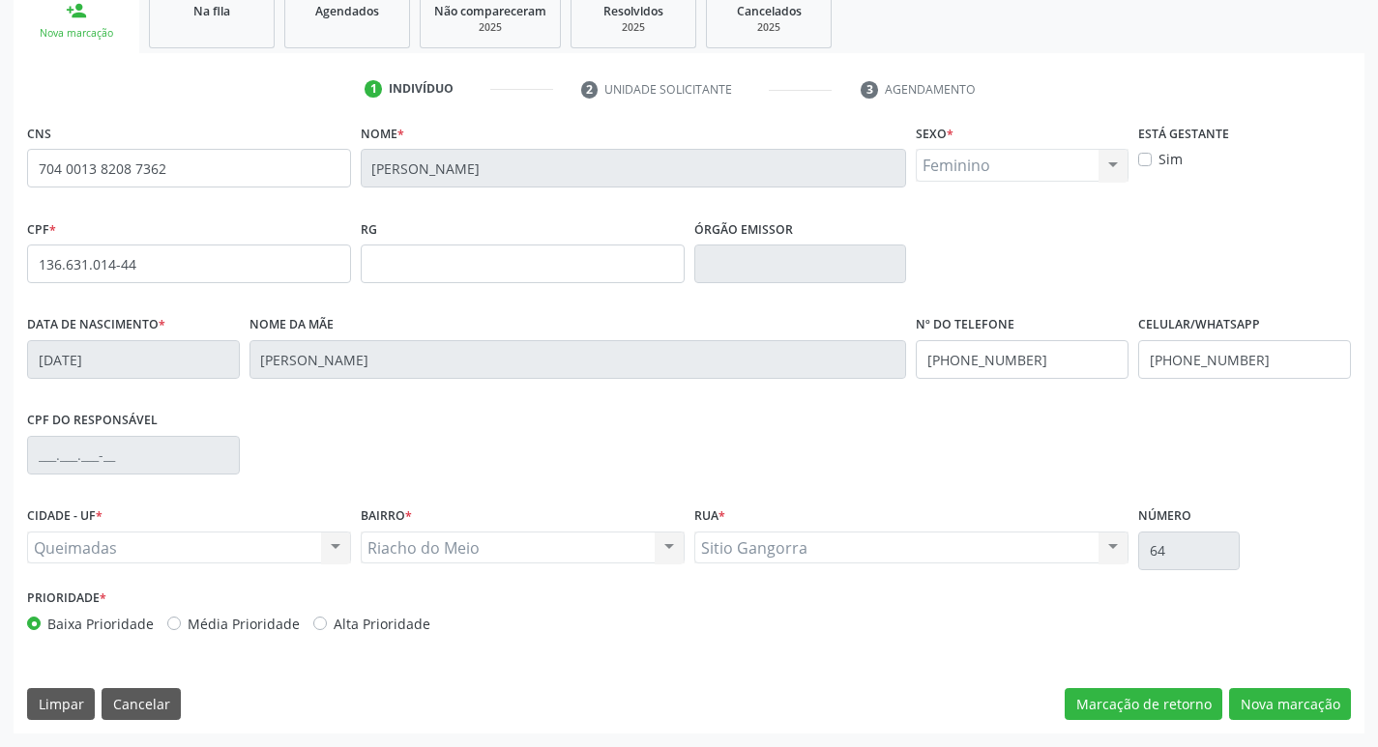
click at [1292, 685] on div "CNS 704 0013 8208 7362 Nome * Maria Jovina Souza Gomes Sexo * Feminino Masculin…" at bounding box center [689, 426] width 1351 height 615
click at [1292, 700] on button "Nova marcação" at bounding box center [1290, 704] width 122 height 33
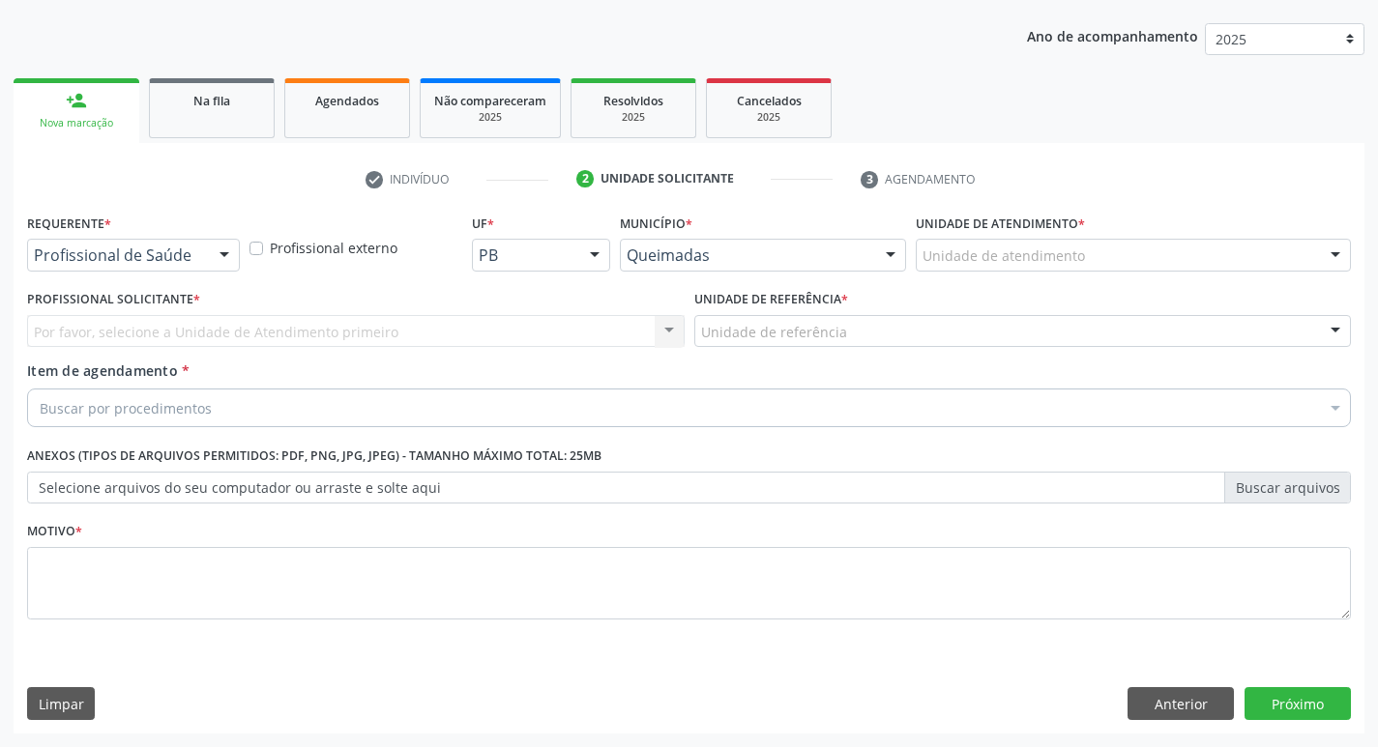
click at [236, 239] on div "Profissional de Saúde Profissional de Saúde Paciente Nenhum resultado encontrad…" at bounding box center [133, 255] width 213 height 33
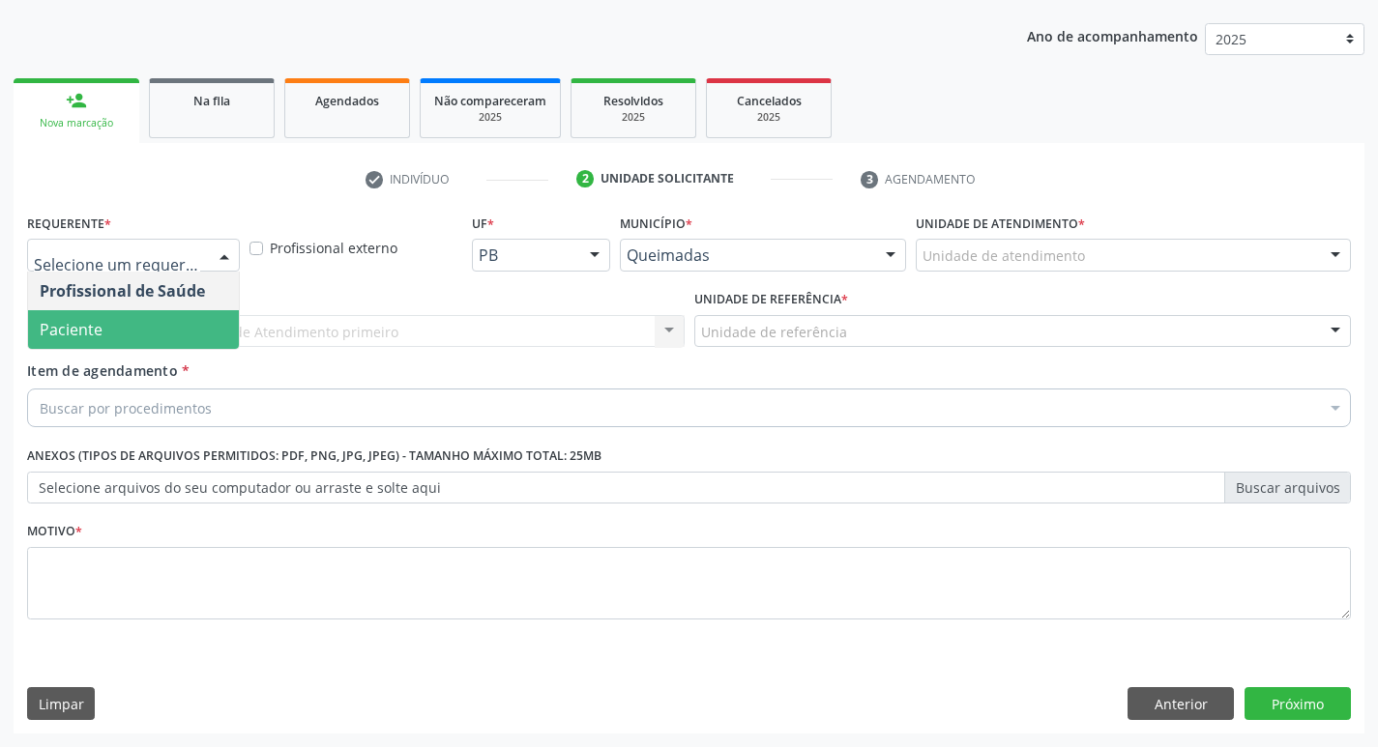
click at [132, 325] on span "Paciente" at bounding box center [133, 329] width 211 height 39
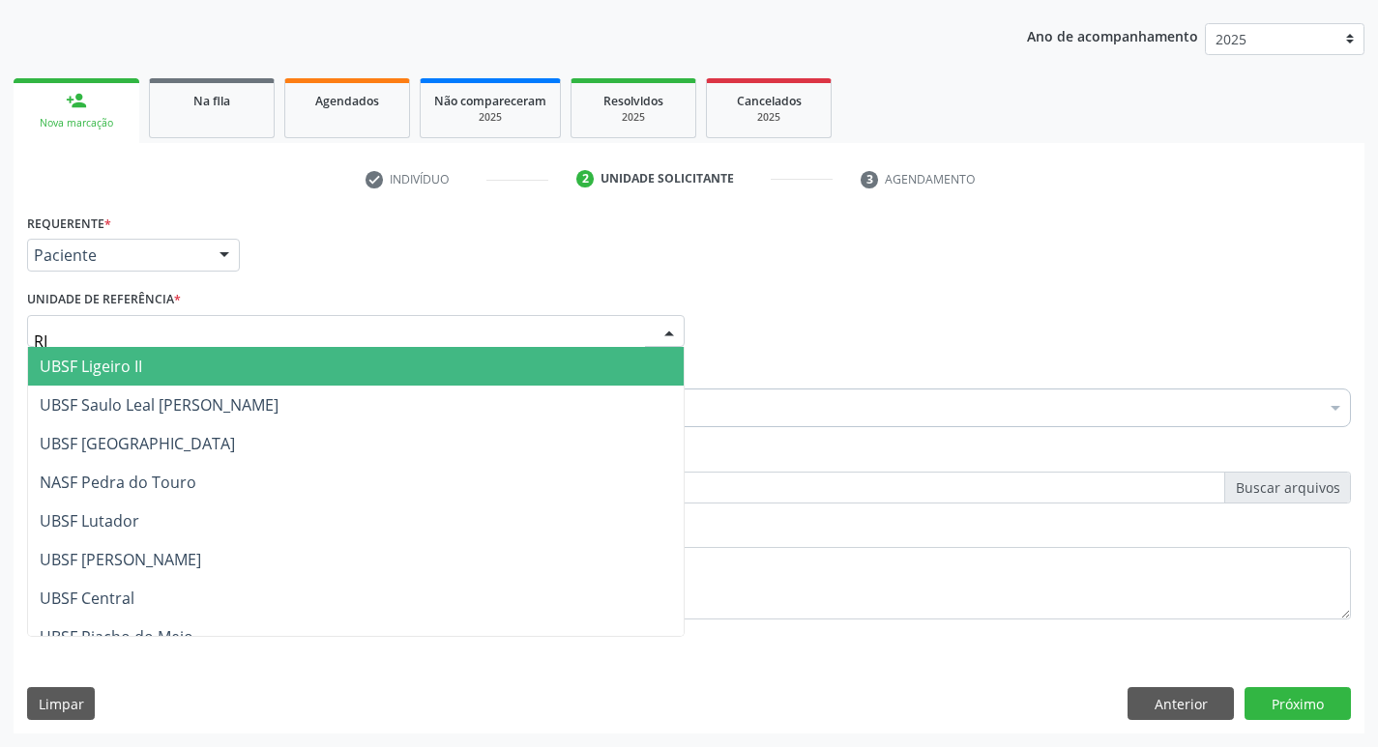
type input "RIA"
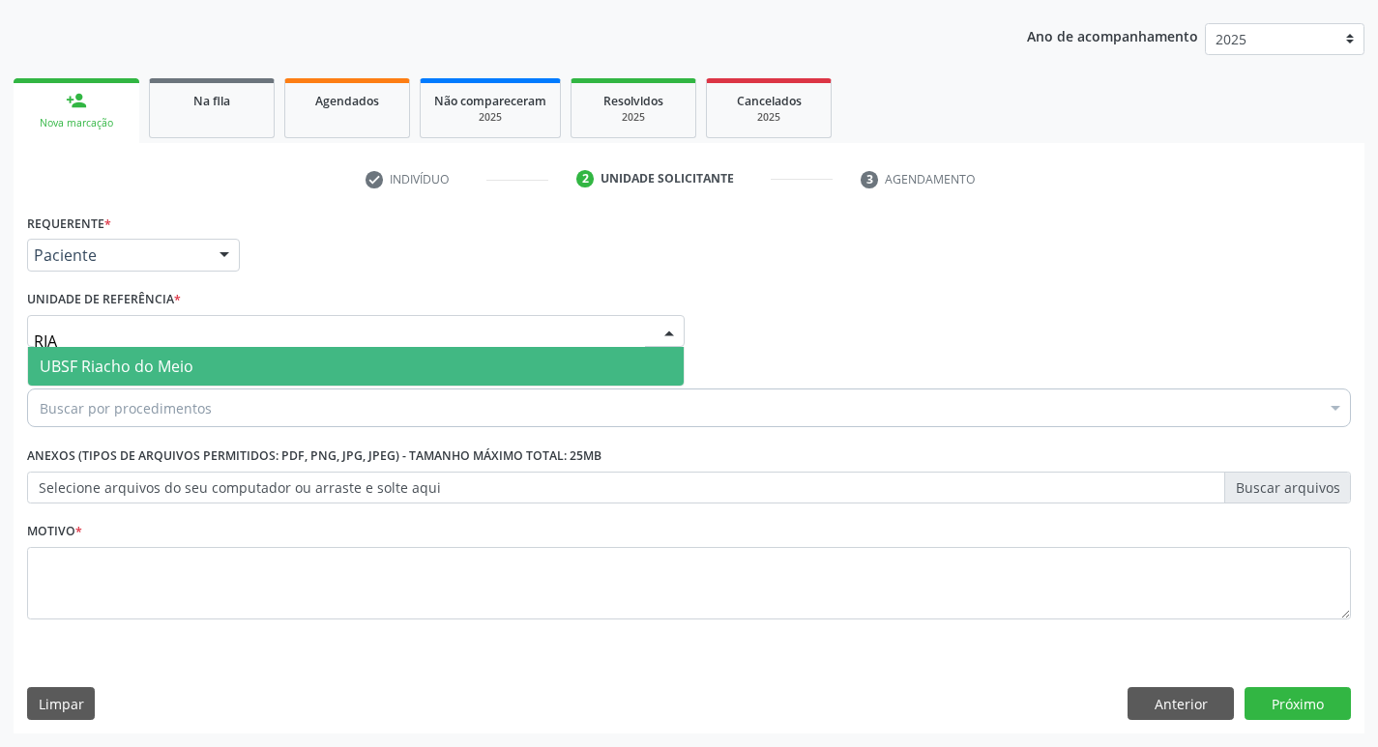
click at [152, 369] on span "UBSF Riacho do Meio" at bounding box center [117, 366] width 154 height 21
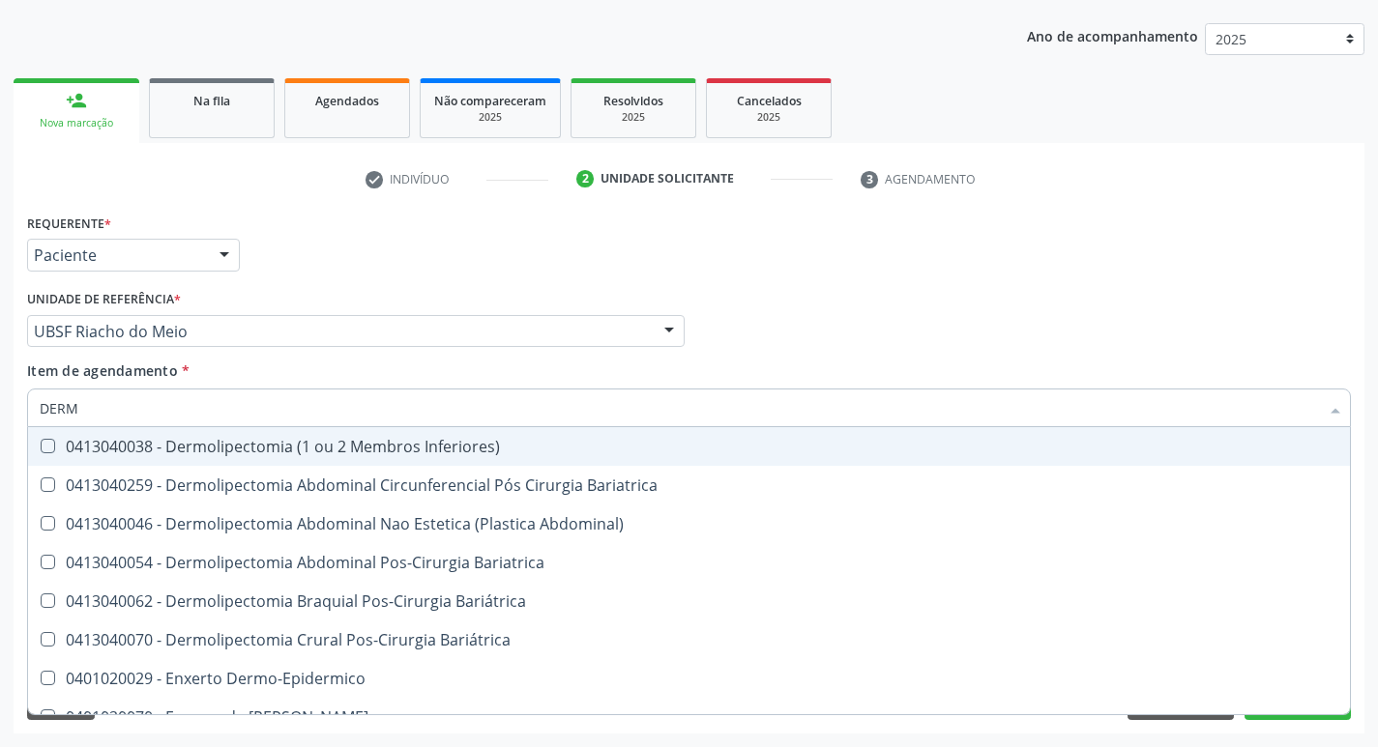
type input "DERMA"
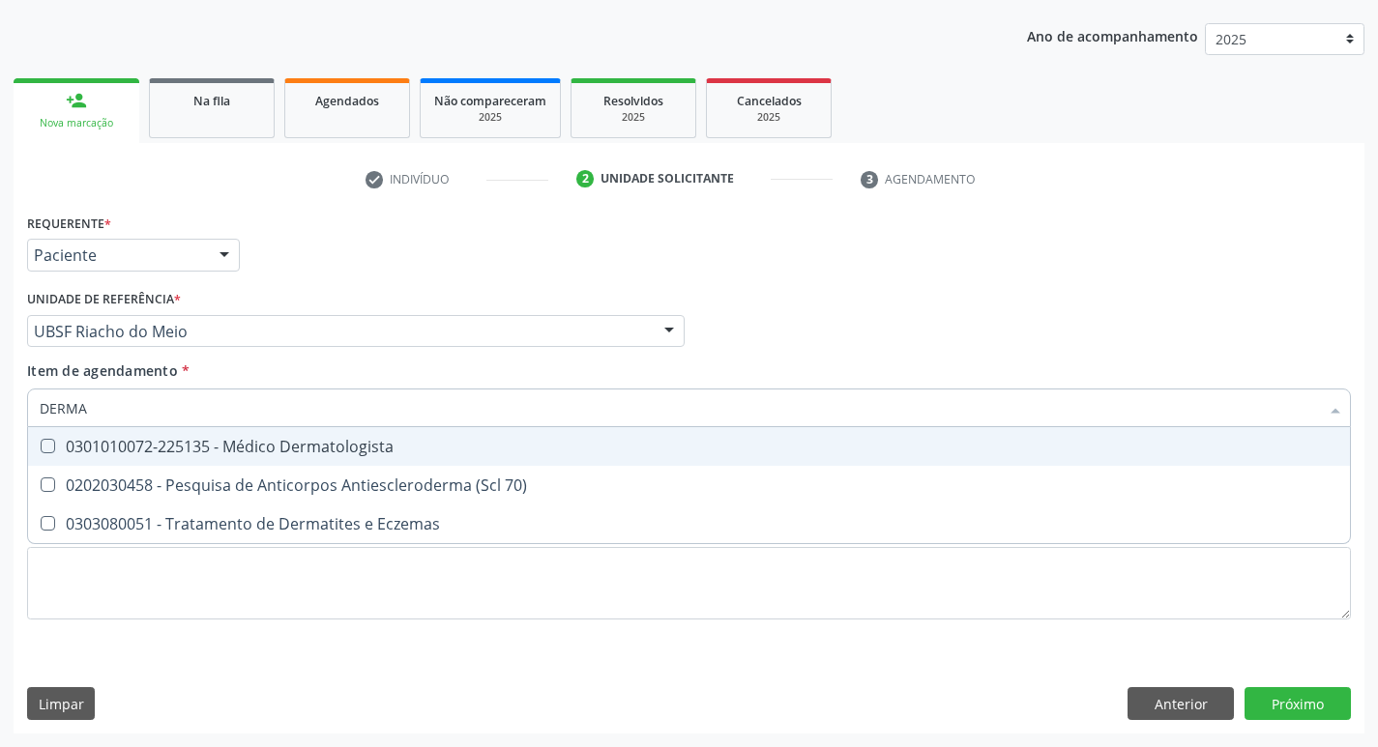
click at [130, 445] on div "0301010072-225135 - Médico Dermatologista" at bounding box center [689, 446] width 1298 height 15
checkbox Dermatologista "true"
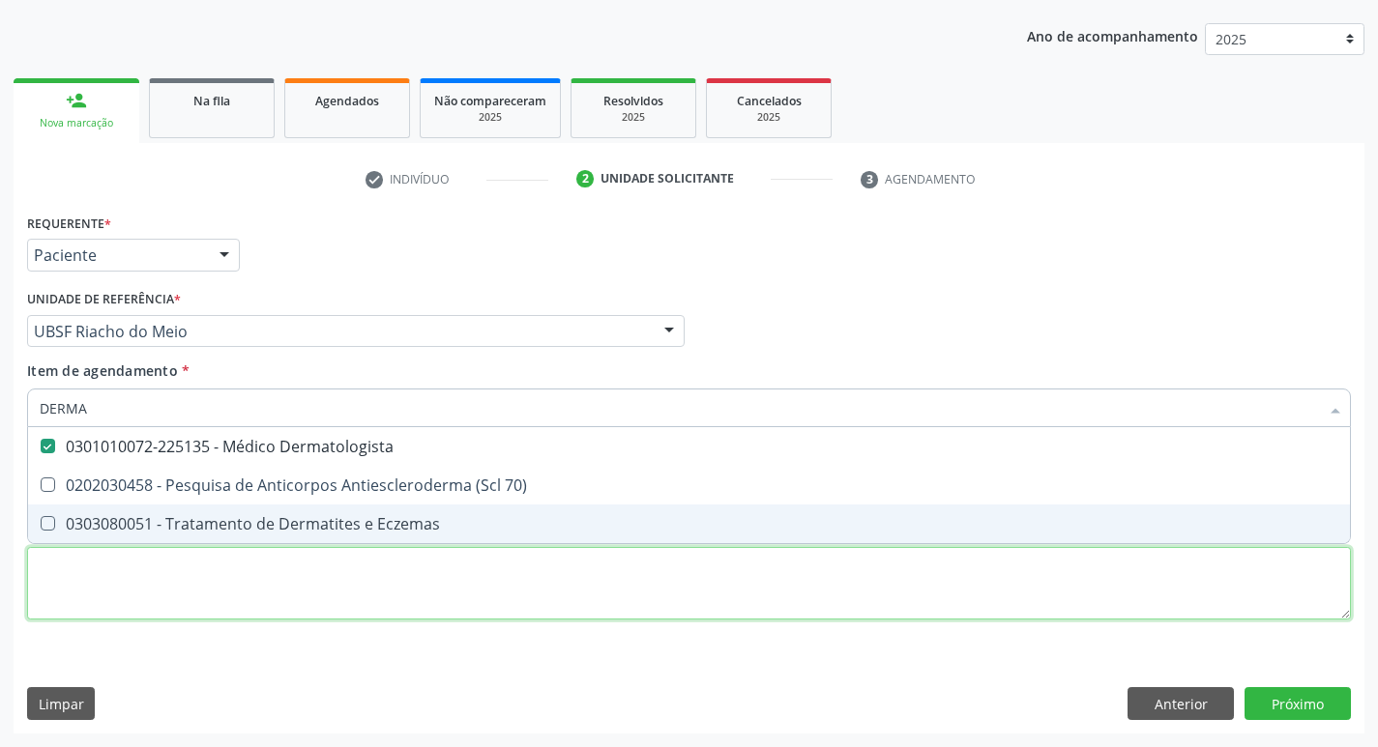
click at [123, 574] on div "Requerente * Paciente Profissional de Saúde Paciente Nenhum resultado encontrad…" at bounding box center [689, 428] width 1324 height 438
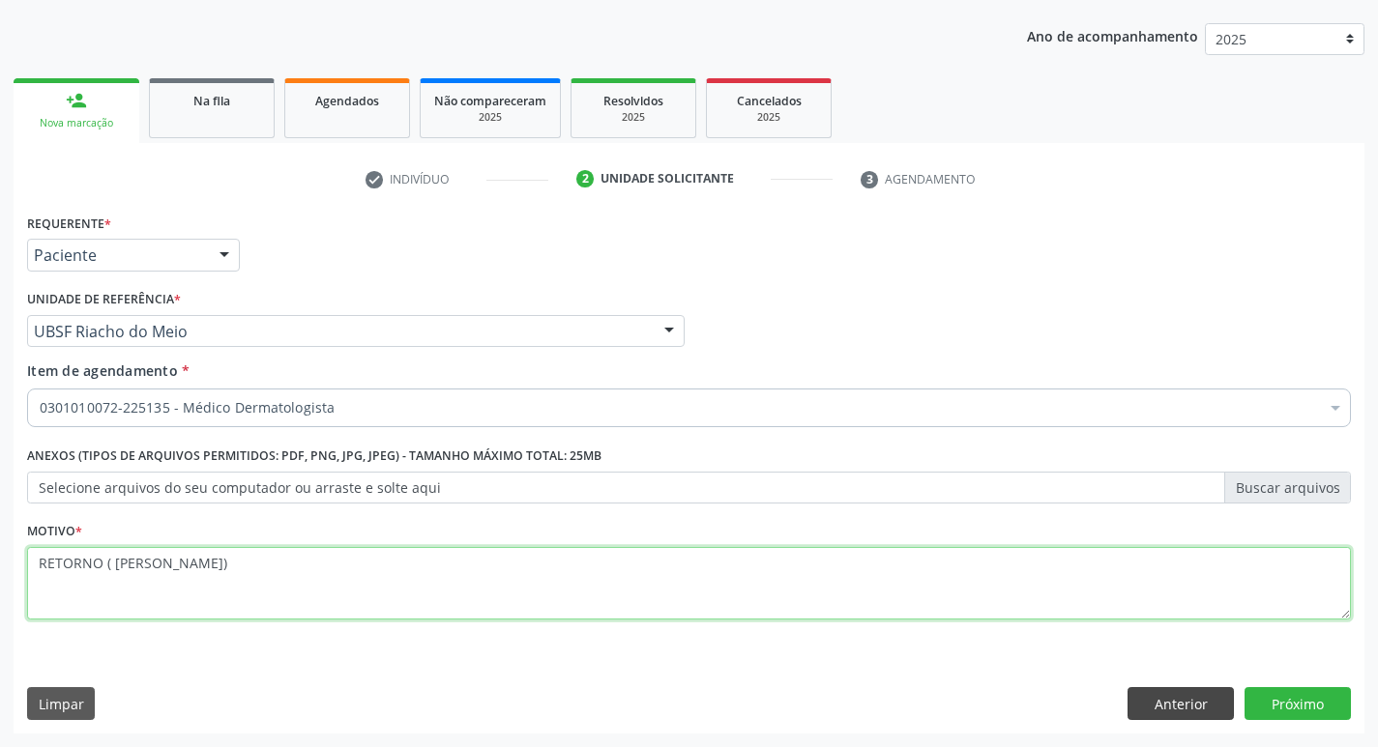
type textarea "RETORNO ( DRA MARCELA)"
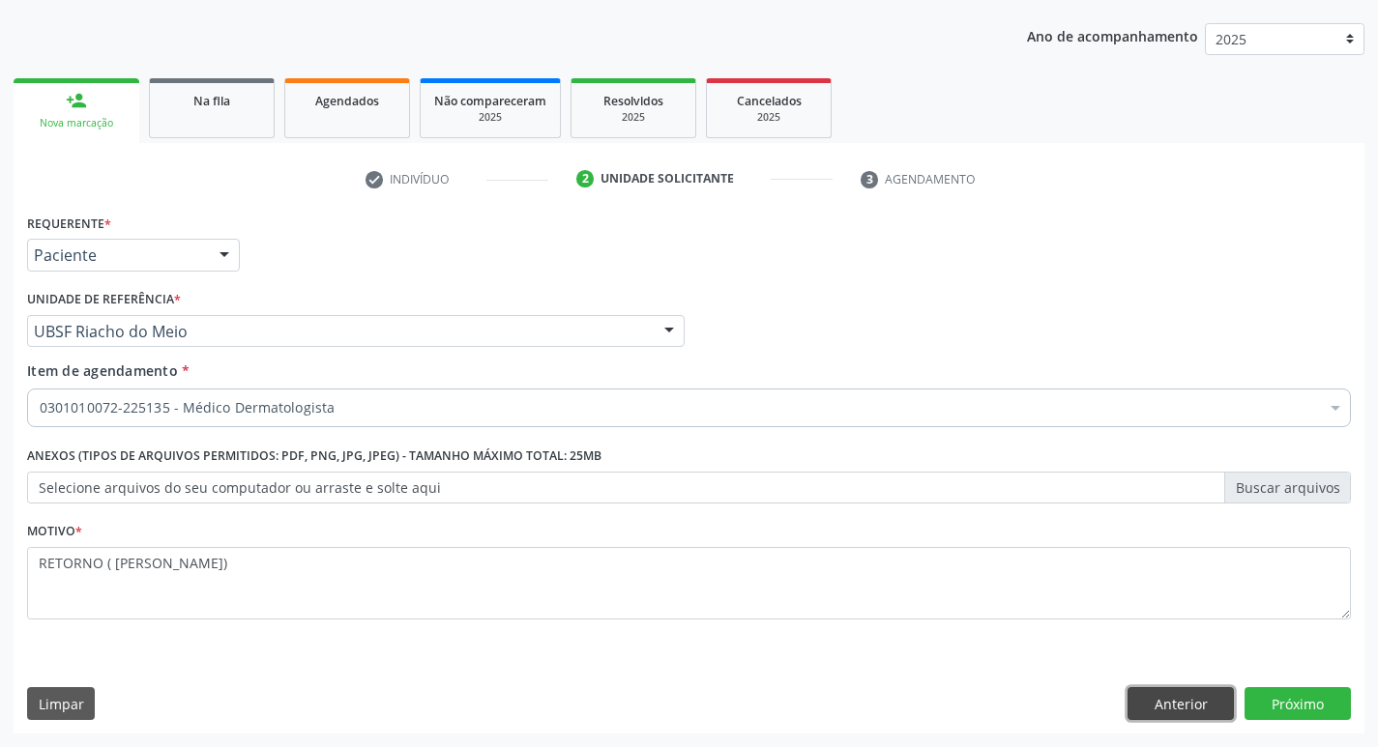
click at [1204, 710] on button "Anterior" at bounding box center [1180, 703] width 106 height 33
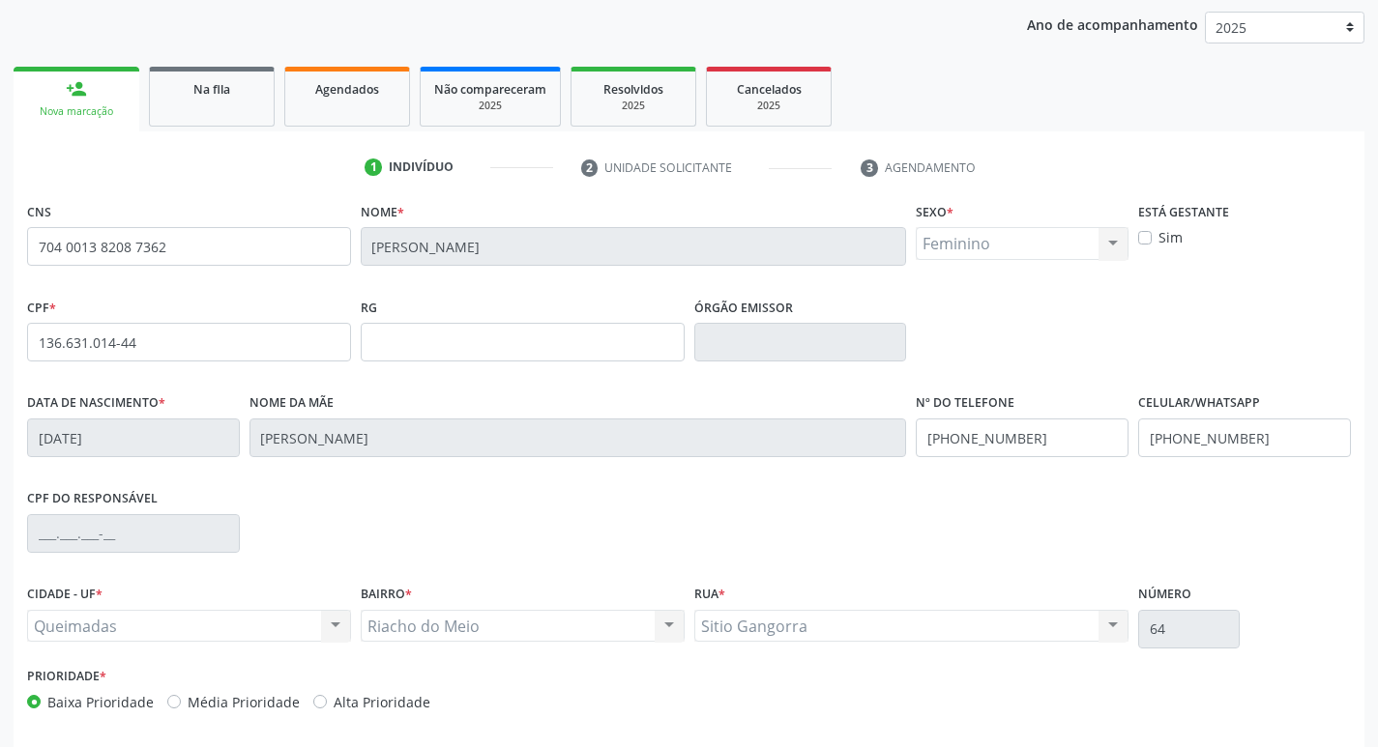
scroll to position [301, 0]
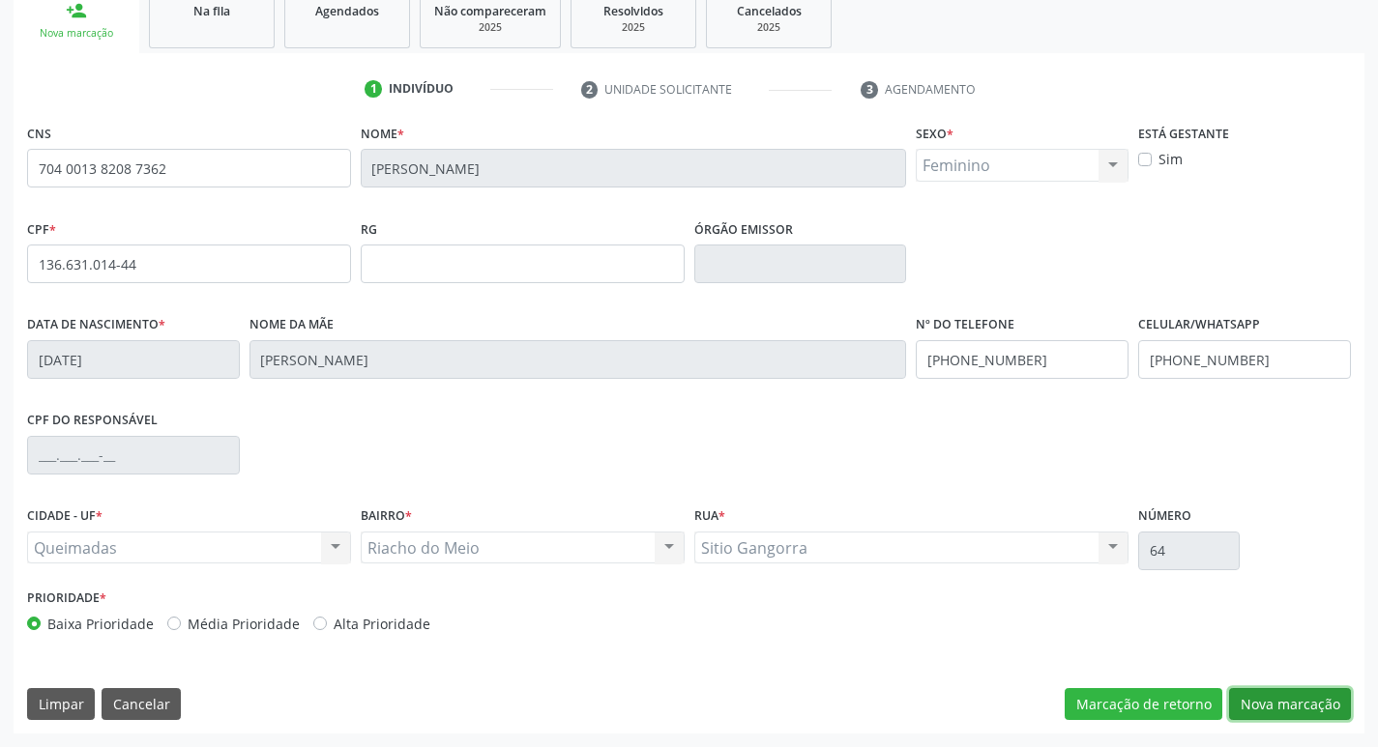
drag, startPoint x: 1298, startPoint y: 703, endPoint x: 299, endPoint y: 425, distance: 1037.5
click at [1298, 702] on button "Nova marcação" at bounding box center [1290, 704] width 122 height 33
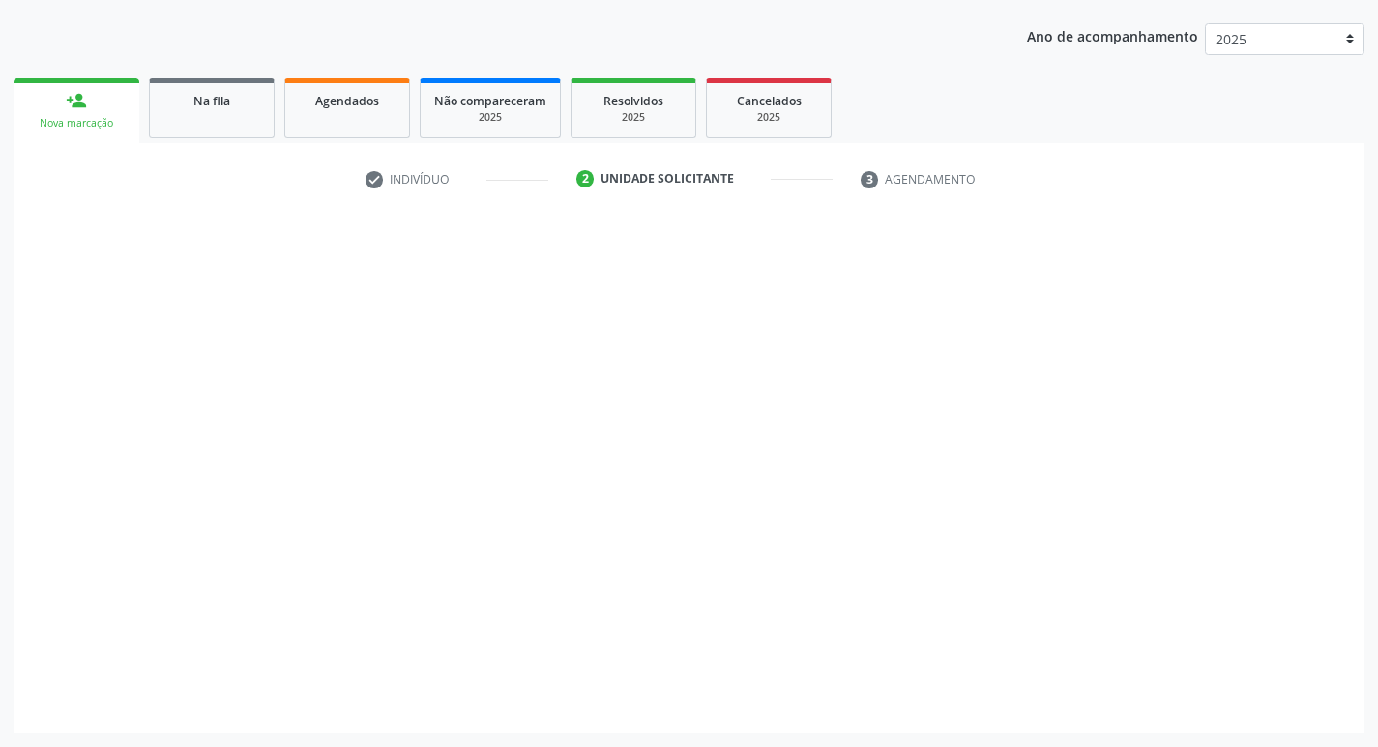
scroll to position [211, 0]
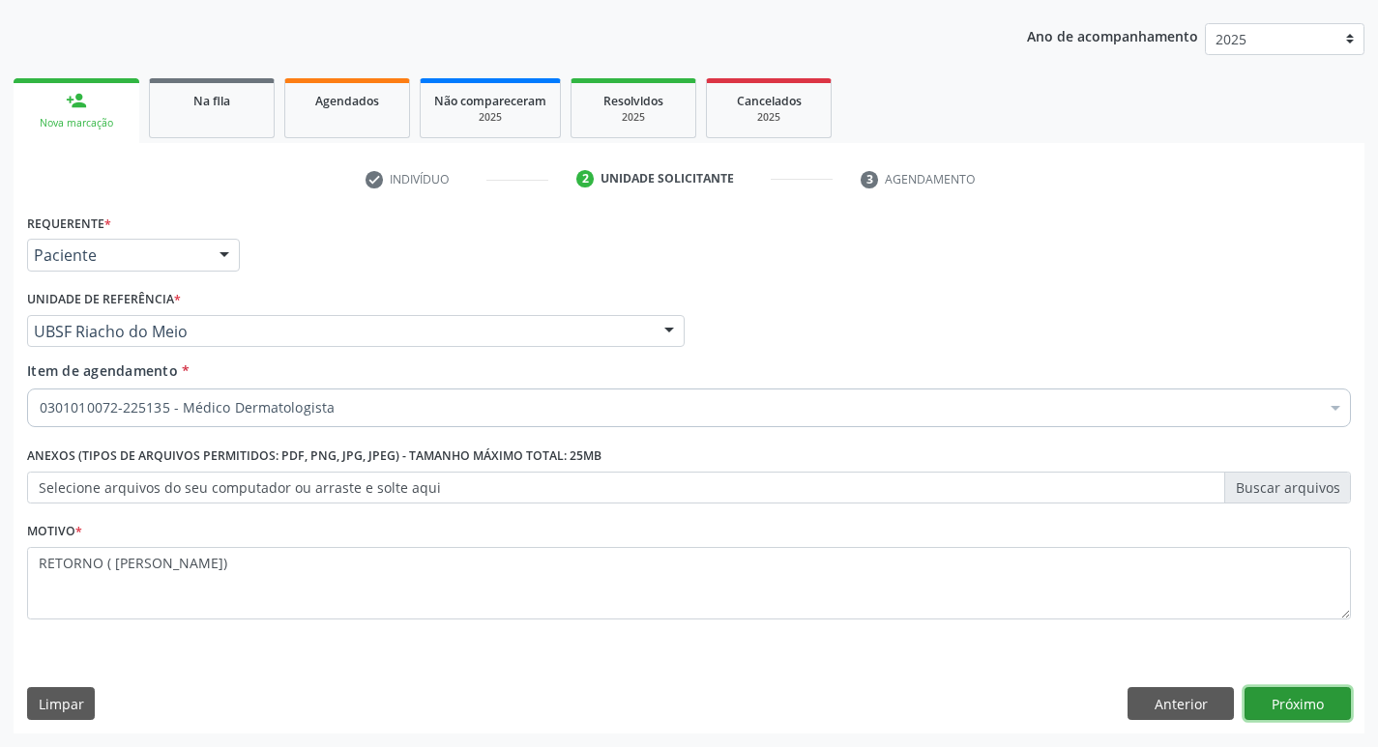
click at [1291, 714] on button "Próximo" at bounding box center [1297, 703] width 106 height 33
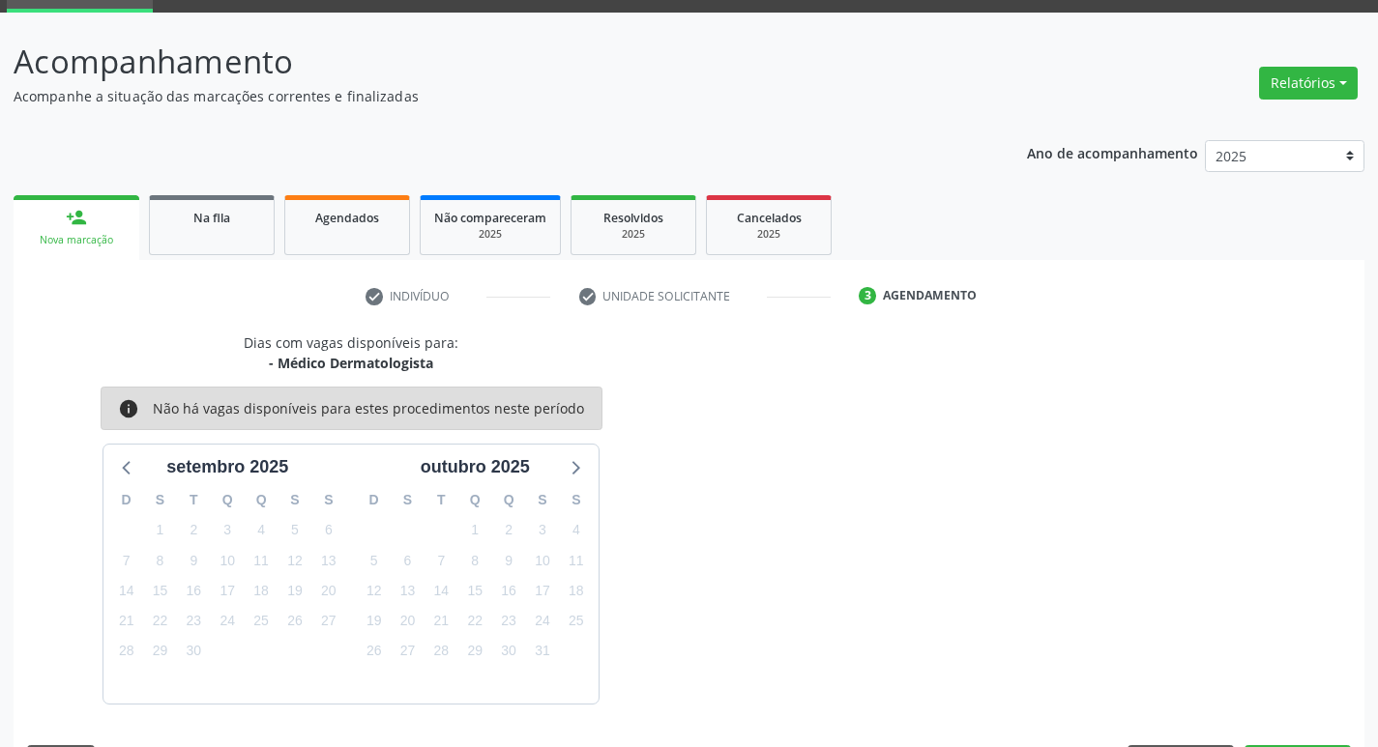
scroll to position [151, 0]
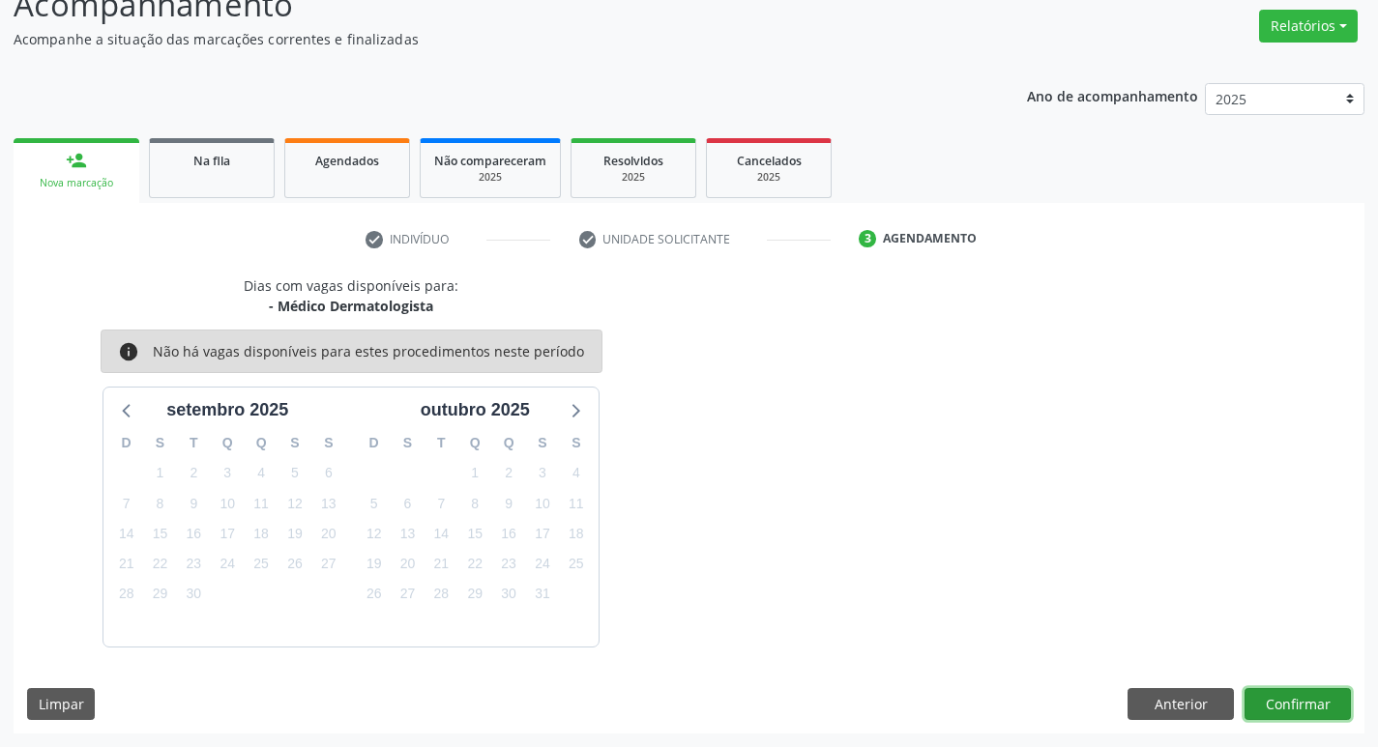
click at [1300, 704] on button "Confirmar" at bounding box center [1297, 704] width 106 height 33
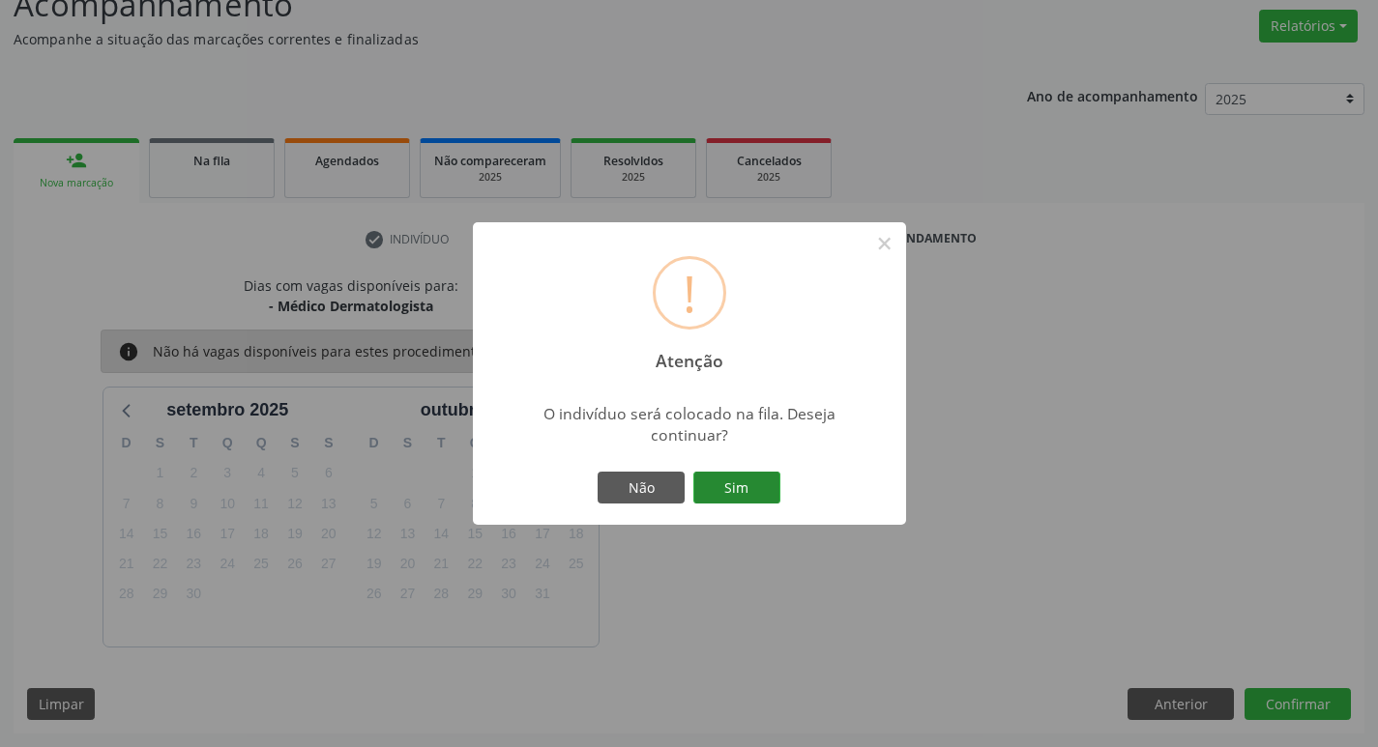
click at [737, 496] on button "Sim" at bounding box center [736, 488] width 87 height 33
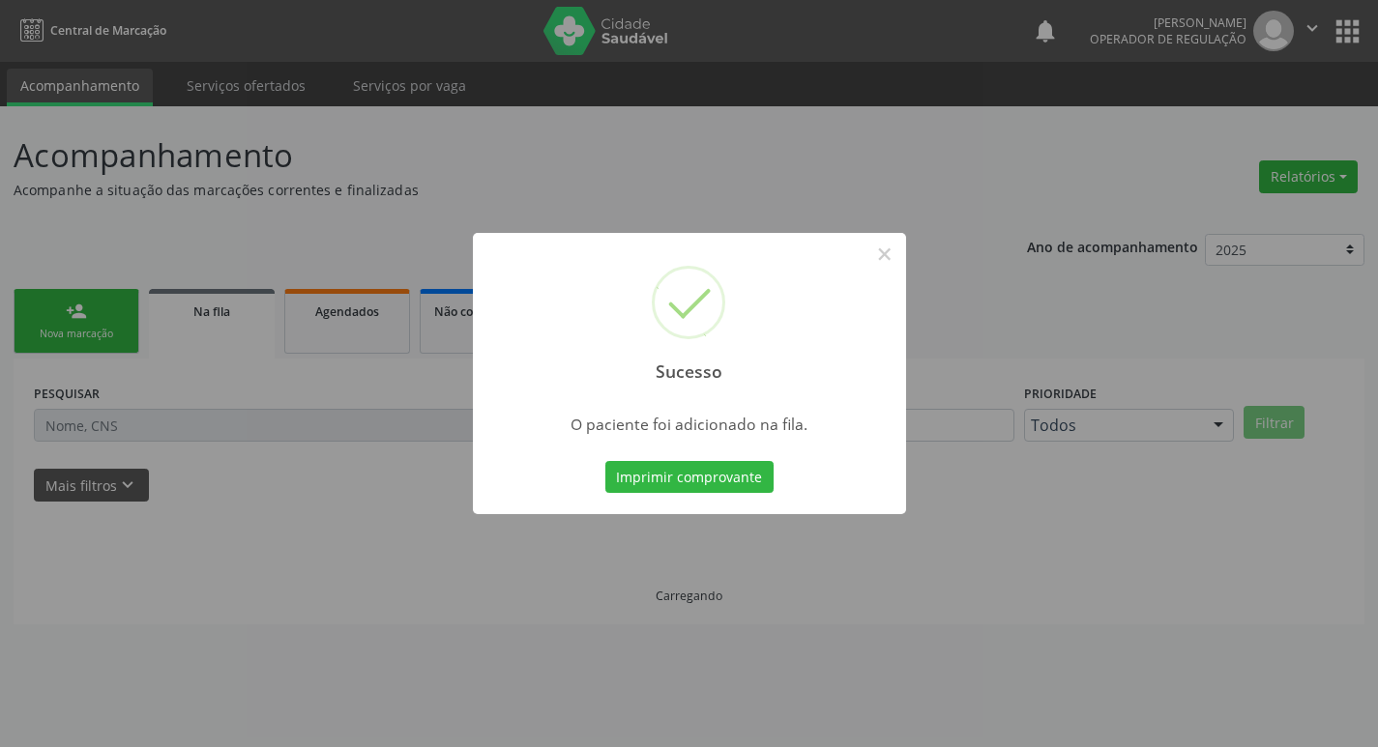
scroll to position [0, 0]
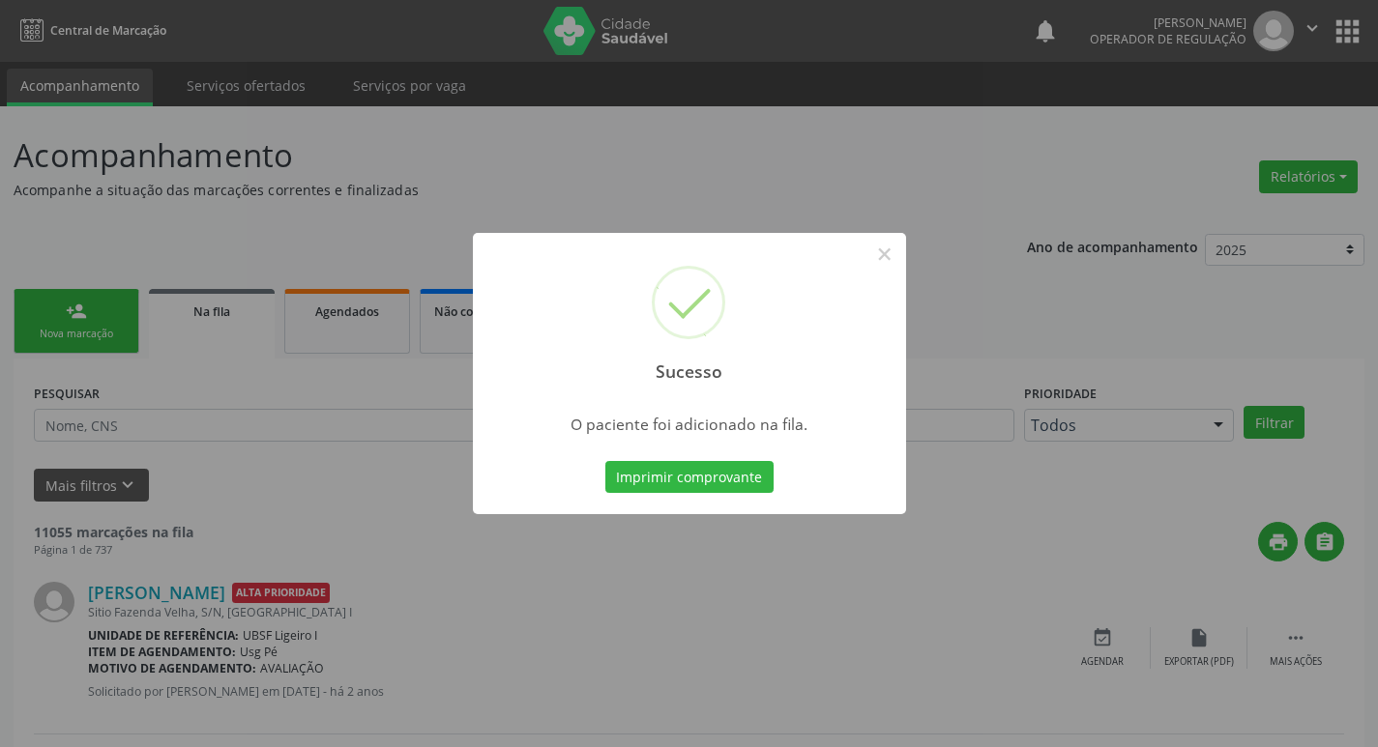
click at [811, 198] on div "Sucesso × O paciente foi adicionado na fila. Imprimir comprovante Cancel" at bounding box center [689, 373] width 1378 height 747
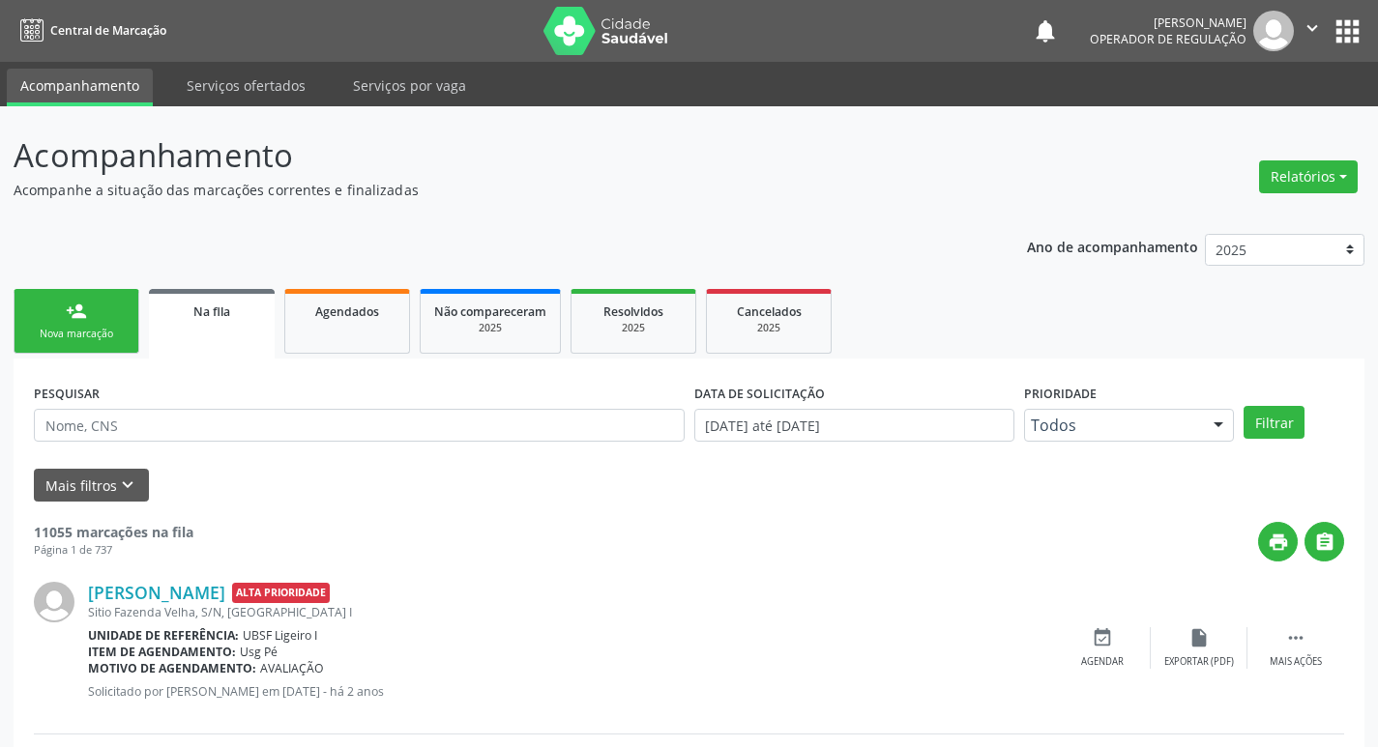
click at [77, 307] on div "person_add" at bounding box center [76, 311] width 21 height 21
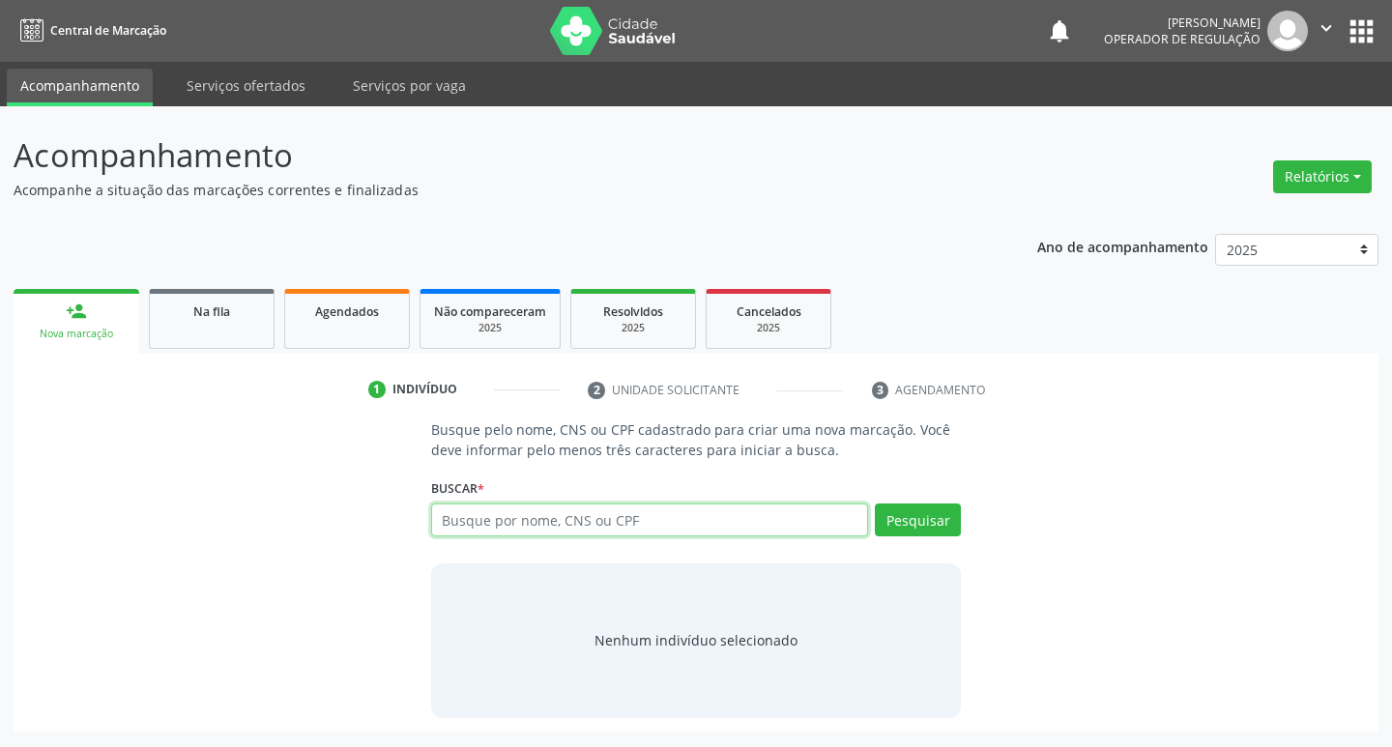
click at [605, 527] on input "text" at bounding box center [650, 520] width 438 height 33
type input "700407451089348"
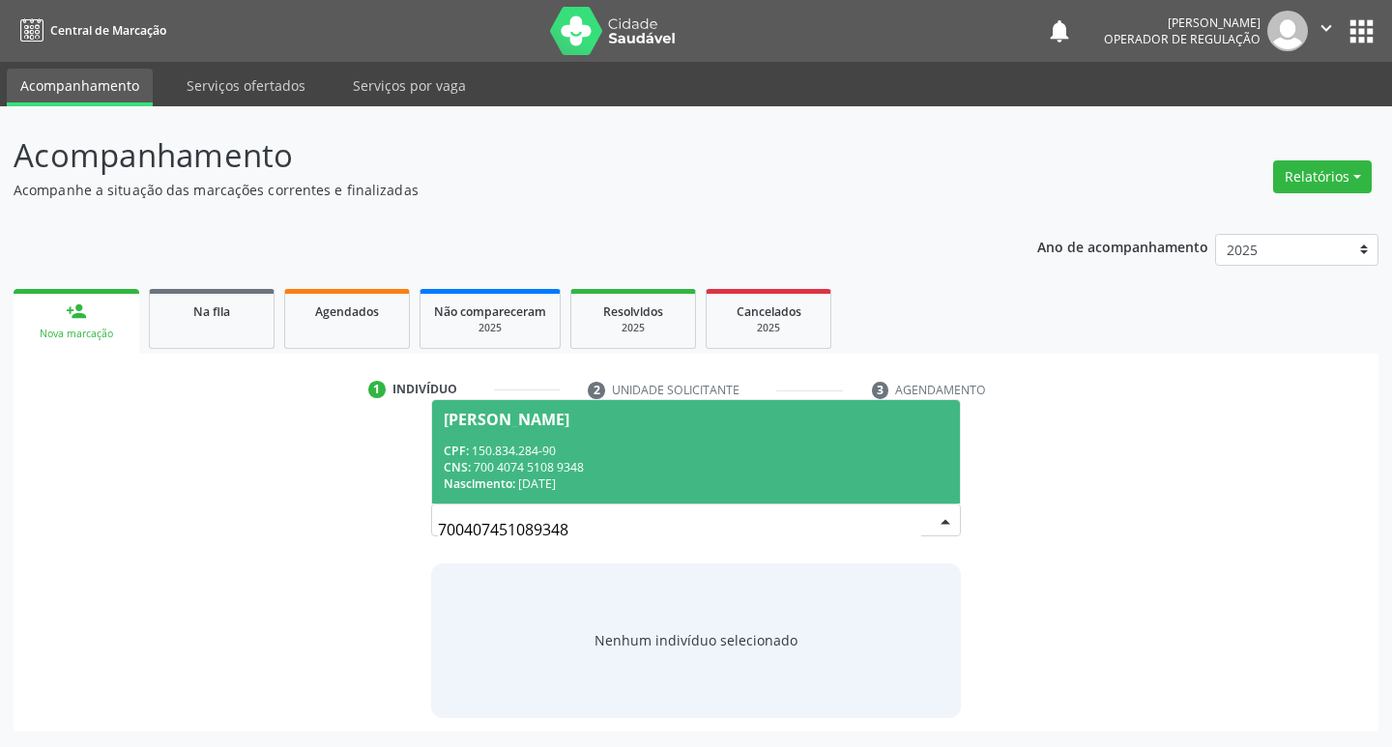
click at [741, 439] on span "Henrique Marques Silva CPF: 150.834.284-90 CNS: 700 4074 5108 9348 Nascimento: …" at bounding box center [696, 451] width 529 height 103
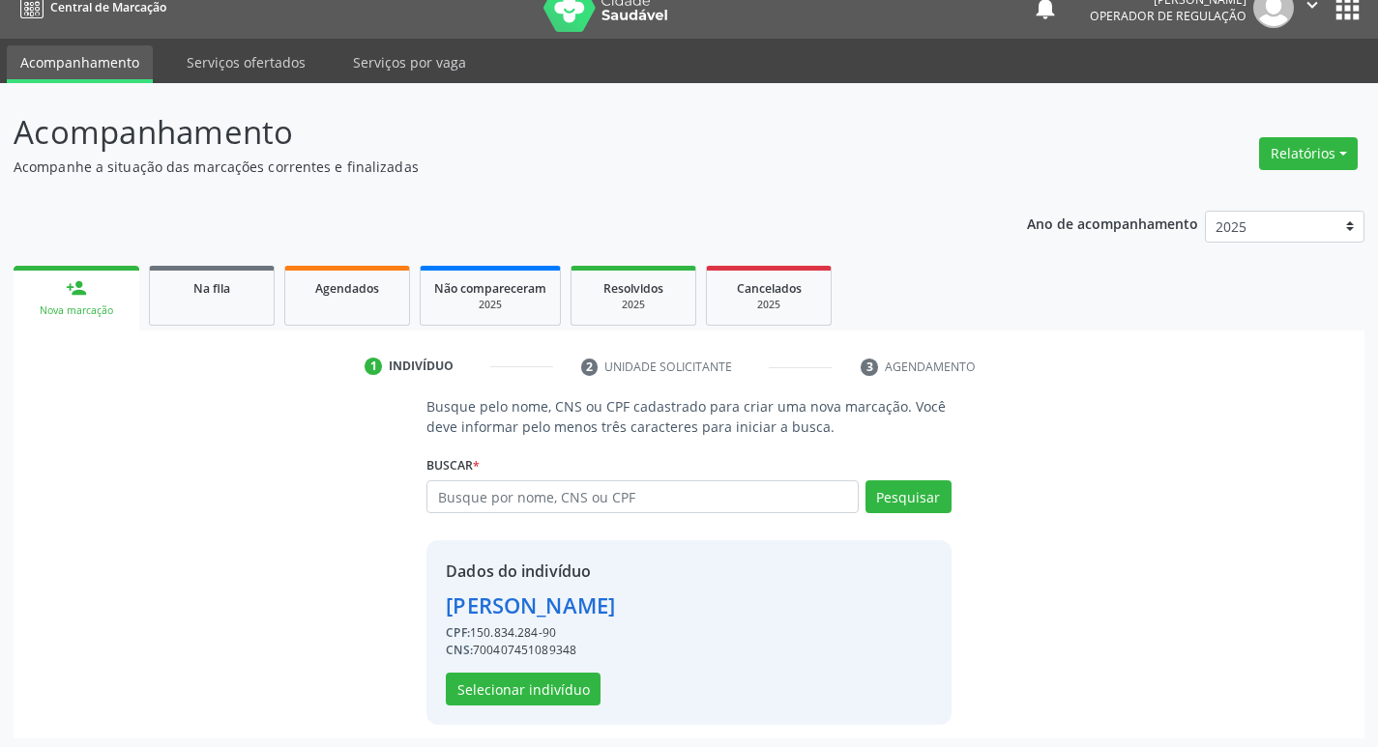
scroll to position [28, 0]
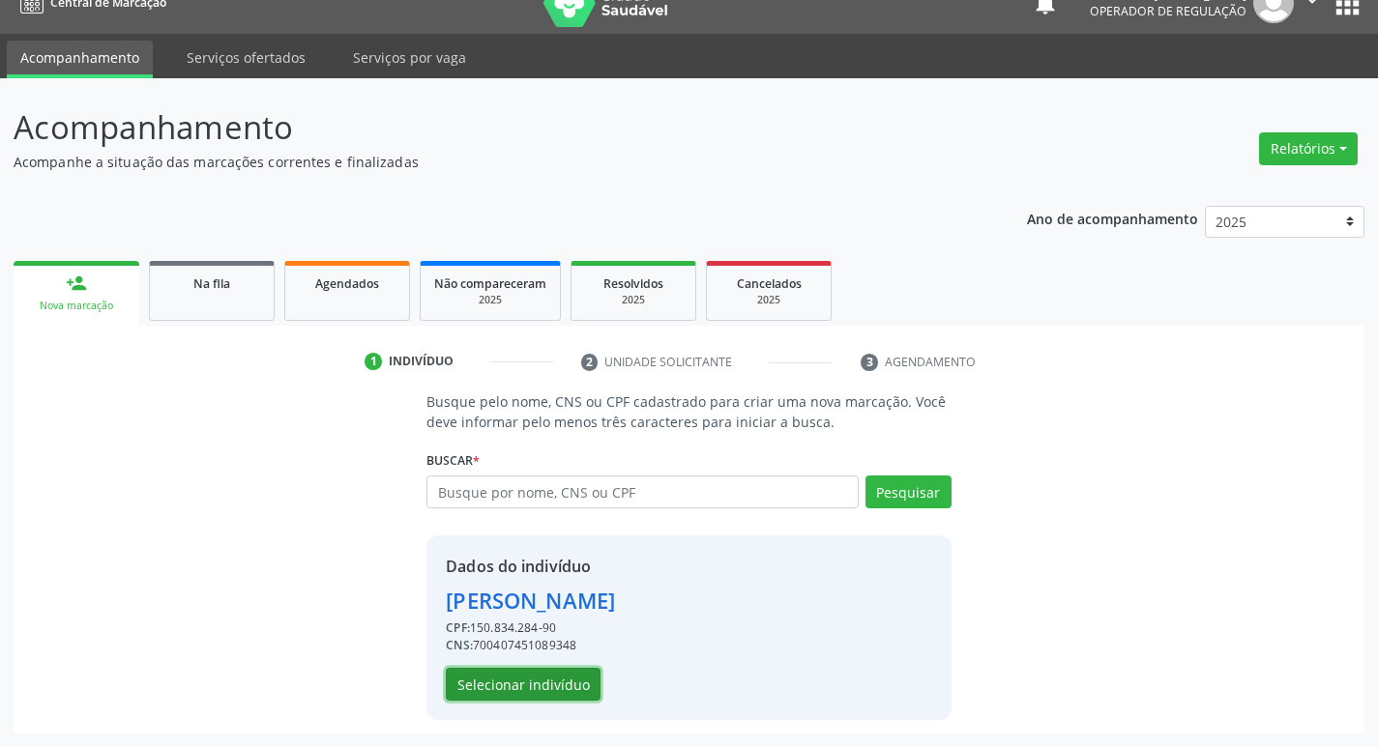
click at [515, 692] on button "Selecionar indivíduo" at bounding box center [523, 684] width 155 height 33
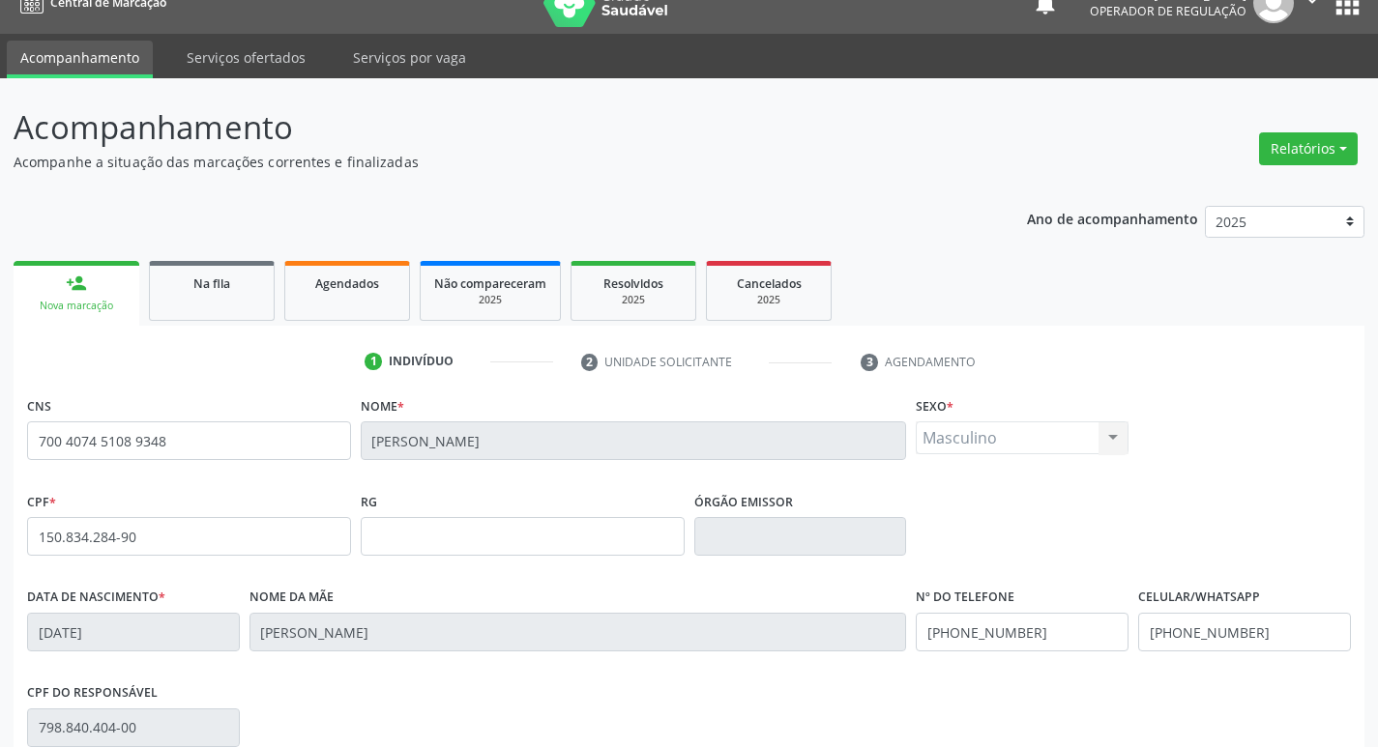
scroll to position [301, 0]
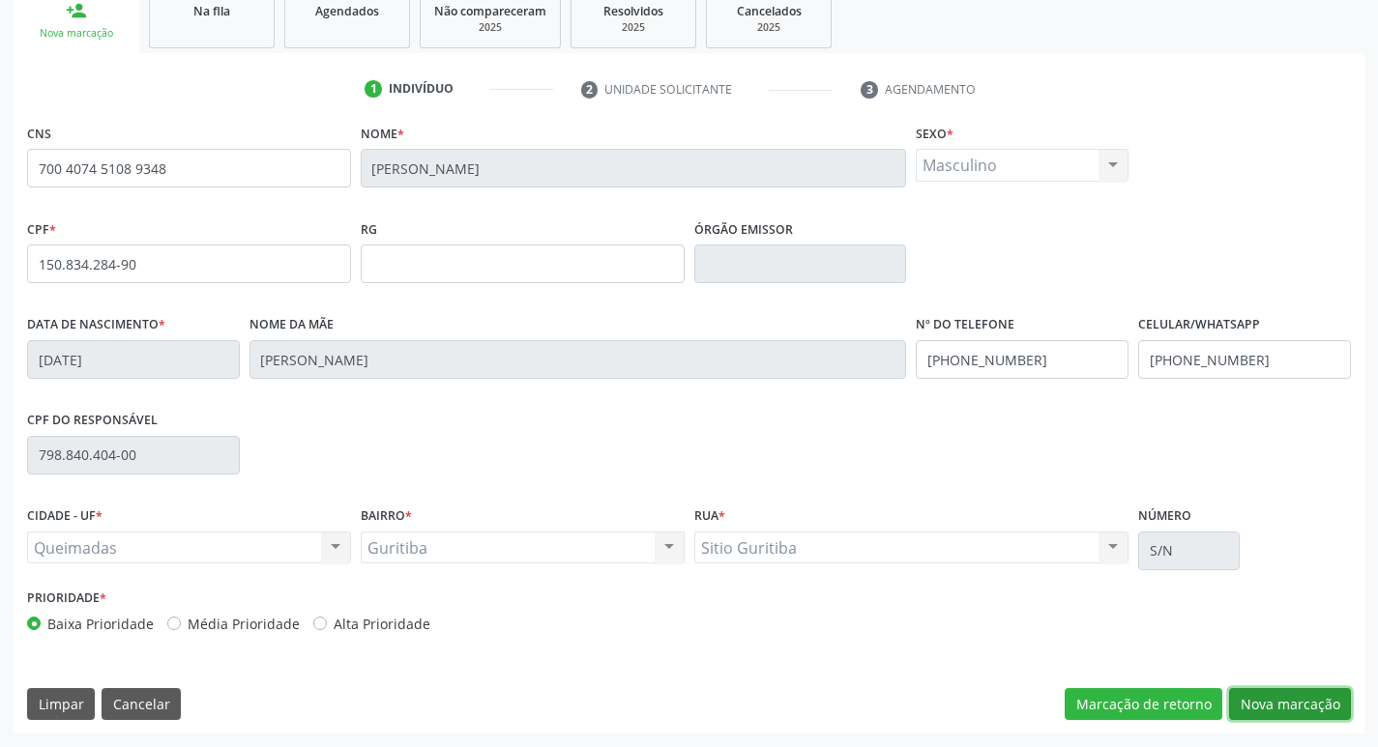
click at [1268, 694] on button "Nova marcação" at bounding box center [1290, 704] width 122 height 33
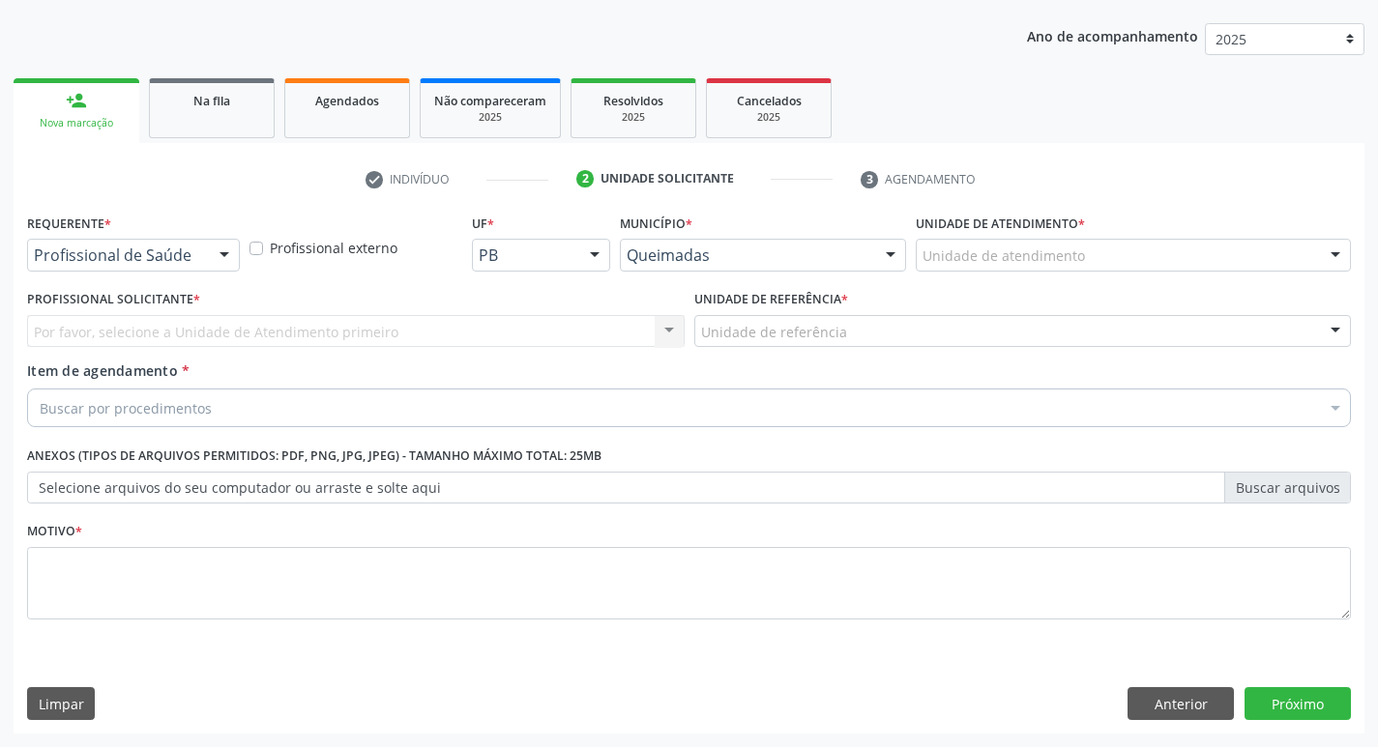
scroll to position [211, 0]
drag, startPoint x: 197, startPoint y: 251, endPoint x: 194, endPoint y: 268, distance: 16.7
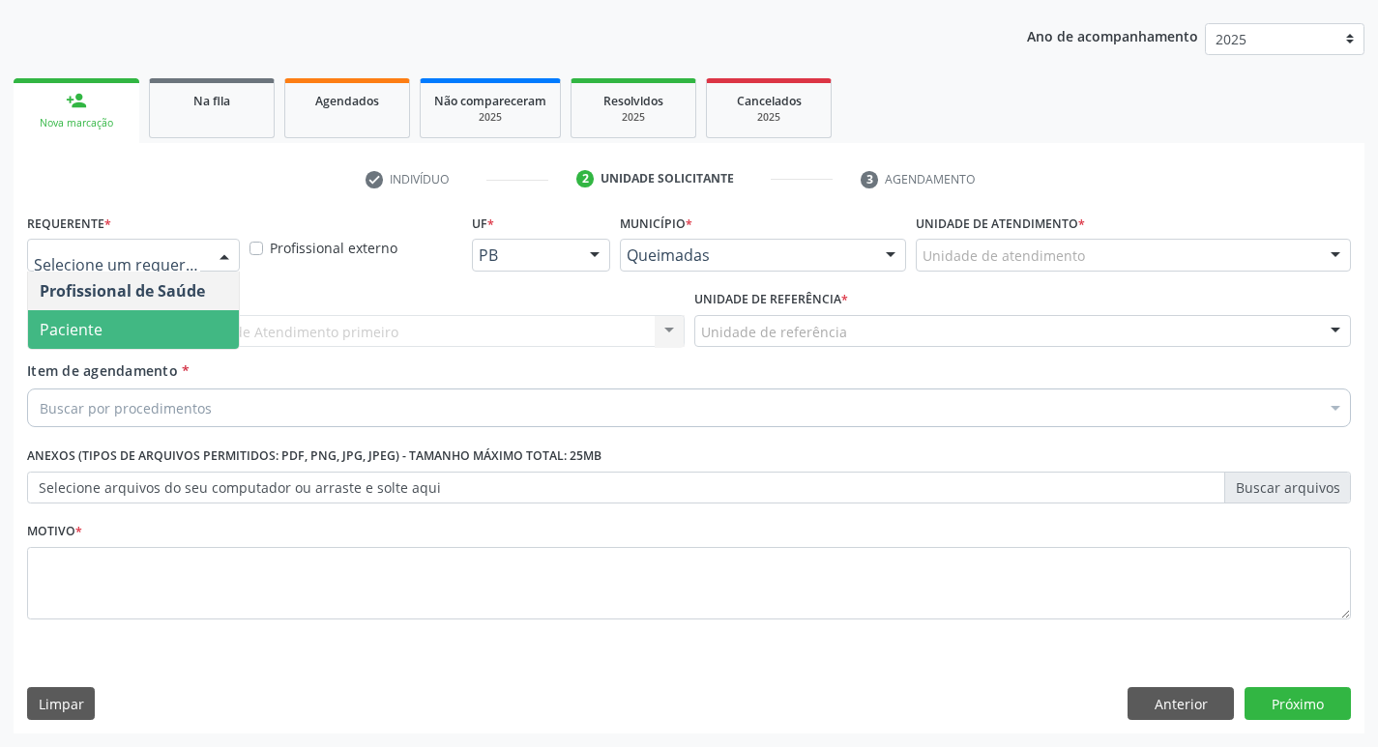
click at [172, 311] on span "Paciente" at bounding box center [133, 329] width 211 height 39
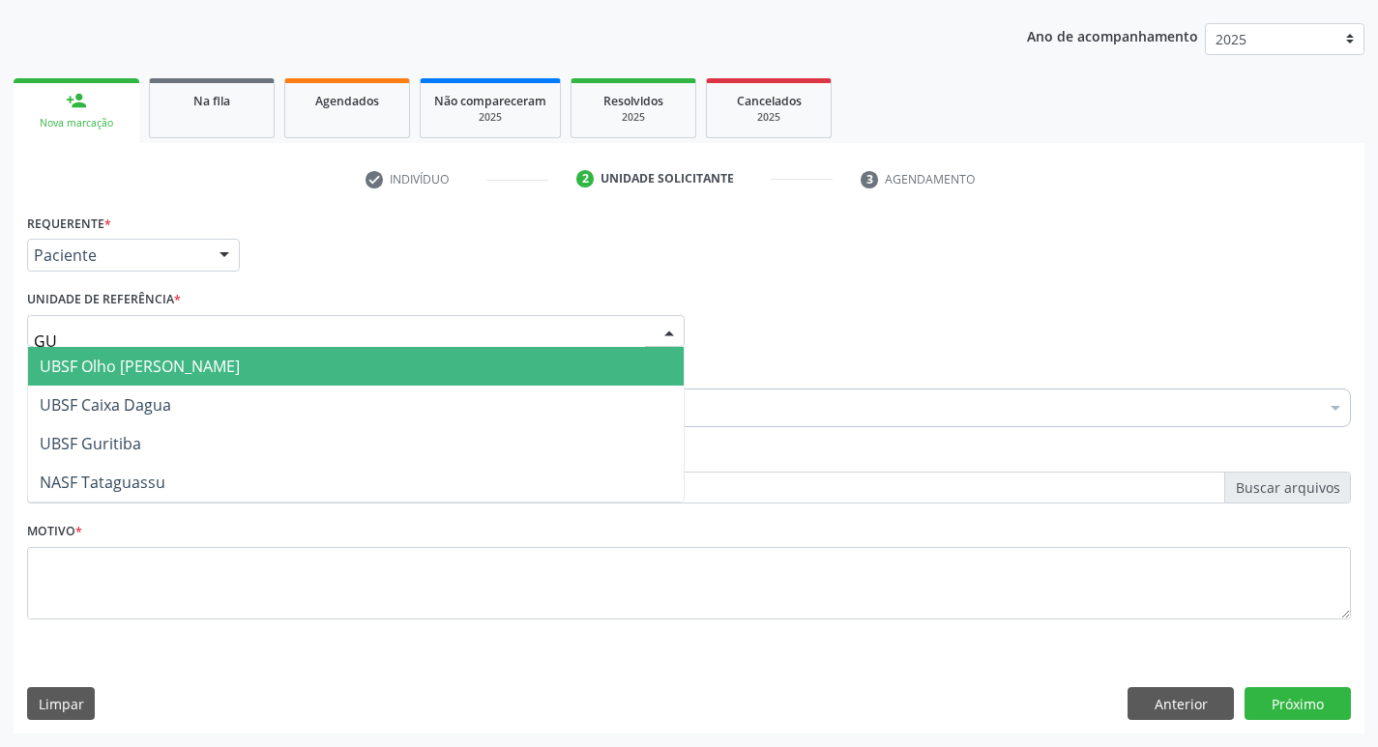
type input "GUR"
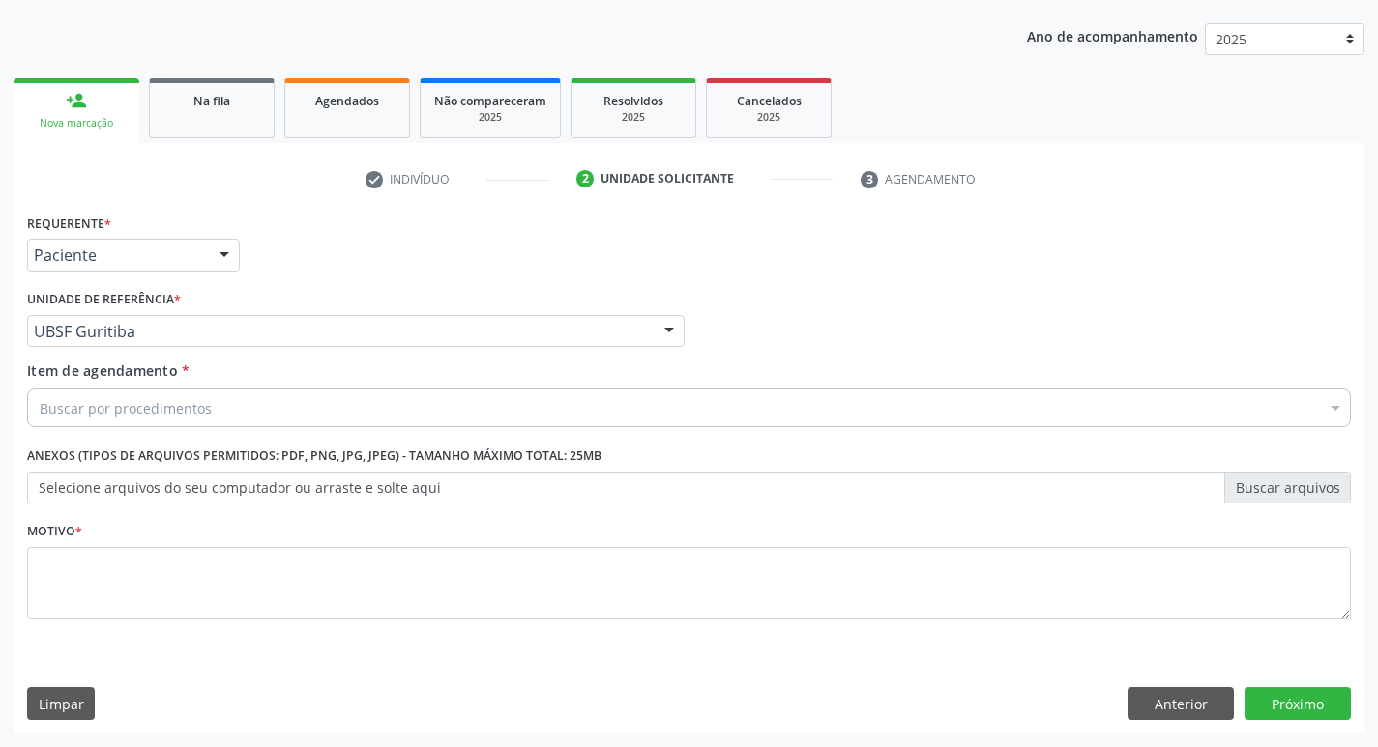
click at [170, 394] on div "Buscar por procedimentos" at bounding box center [689, 408] width 1324 height 39
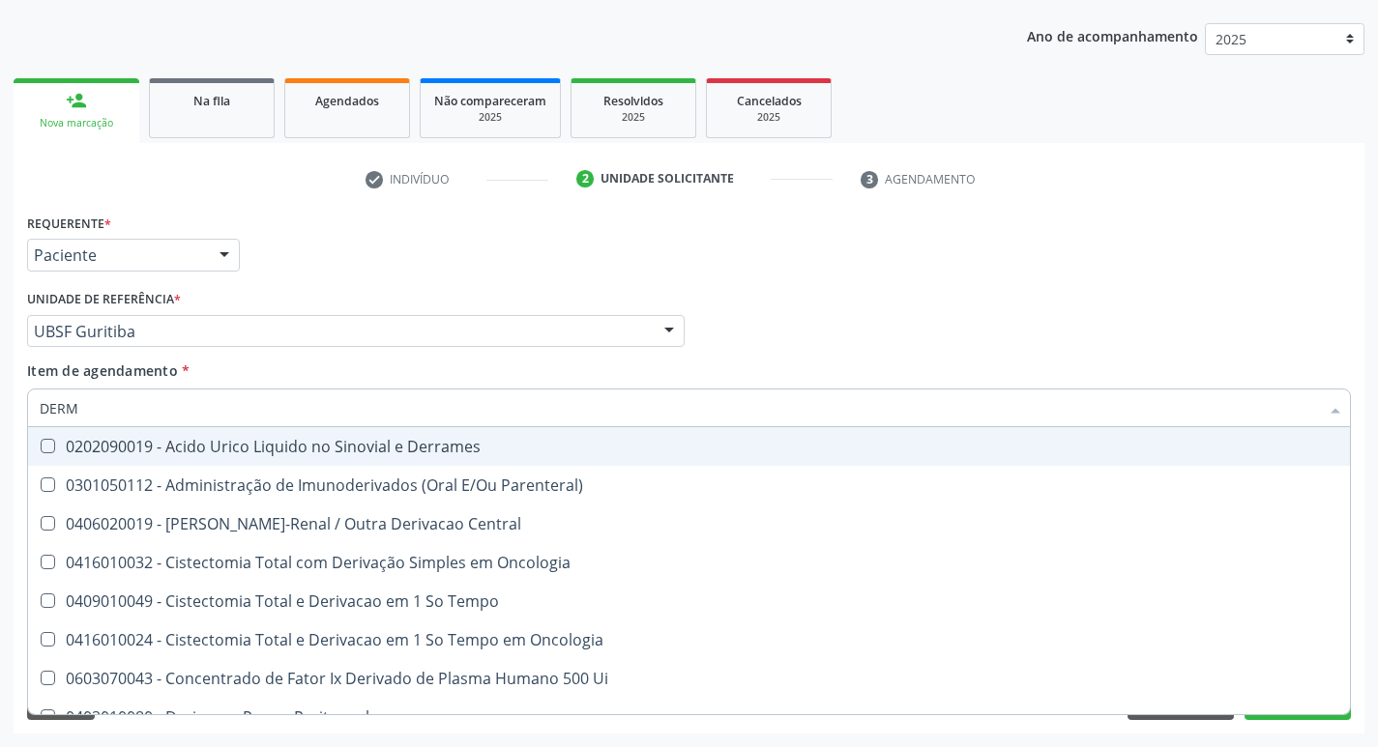
type input "DERMA"
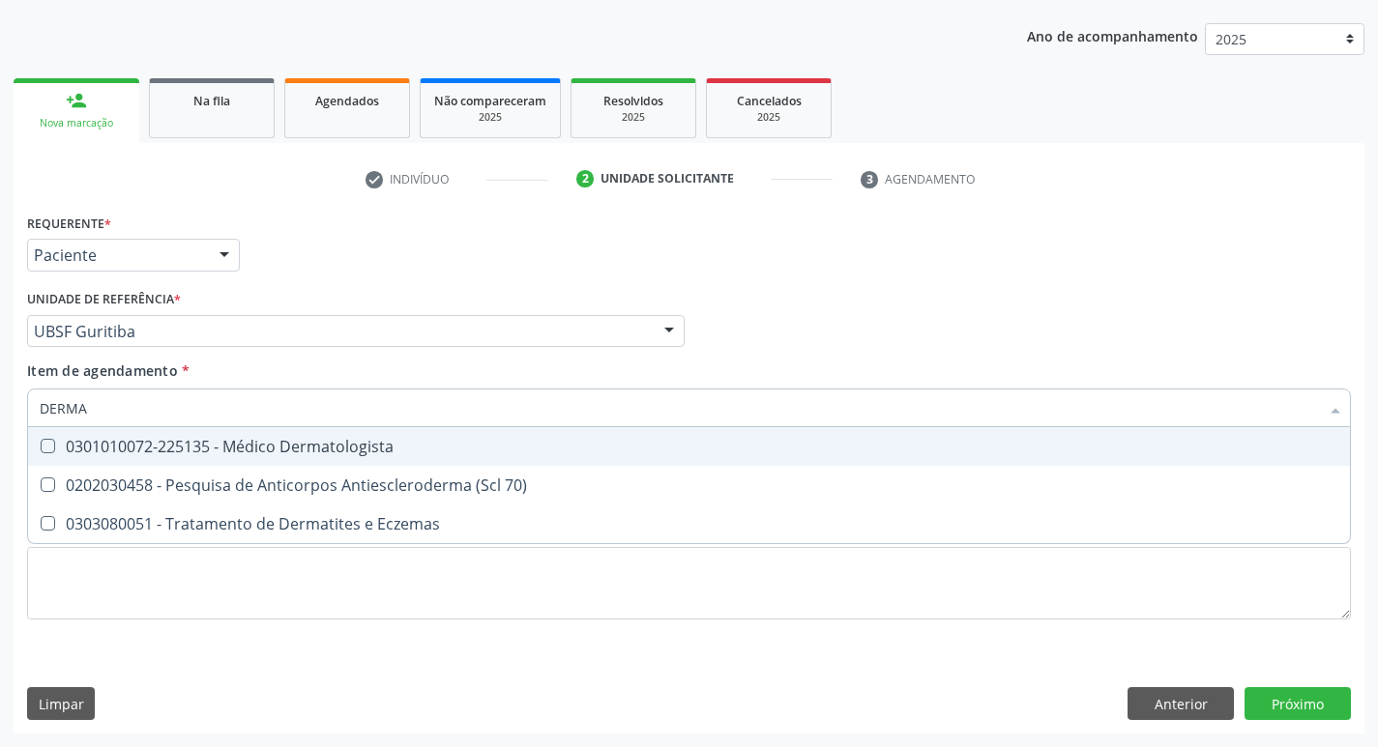
click at [173, 432] on span "0301010072-225135 - Médico Dermatologista" at bounding box center [689, 446] width 1322 height 39
checkbox Dermatologista "true"
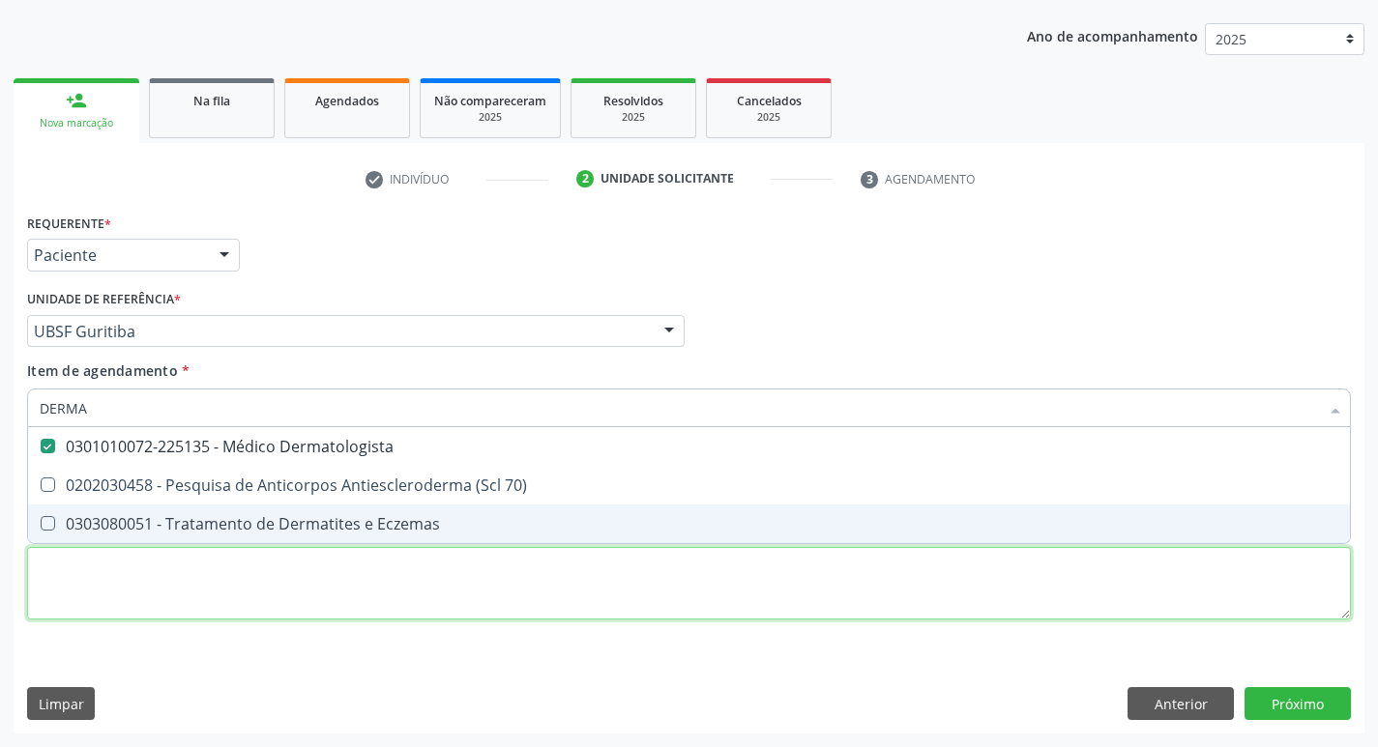
click at [123, 568] on div "Requerente * Paciente Profissional de Saúde Paciente Nenhum resultado encontrad…" at bounding box center [689, 428] width 1324 height 438
checkbox 70\) "true"
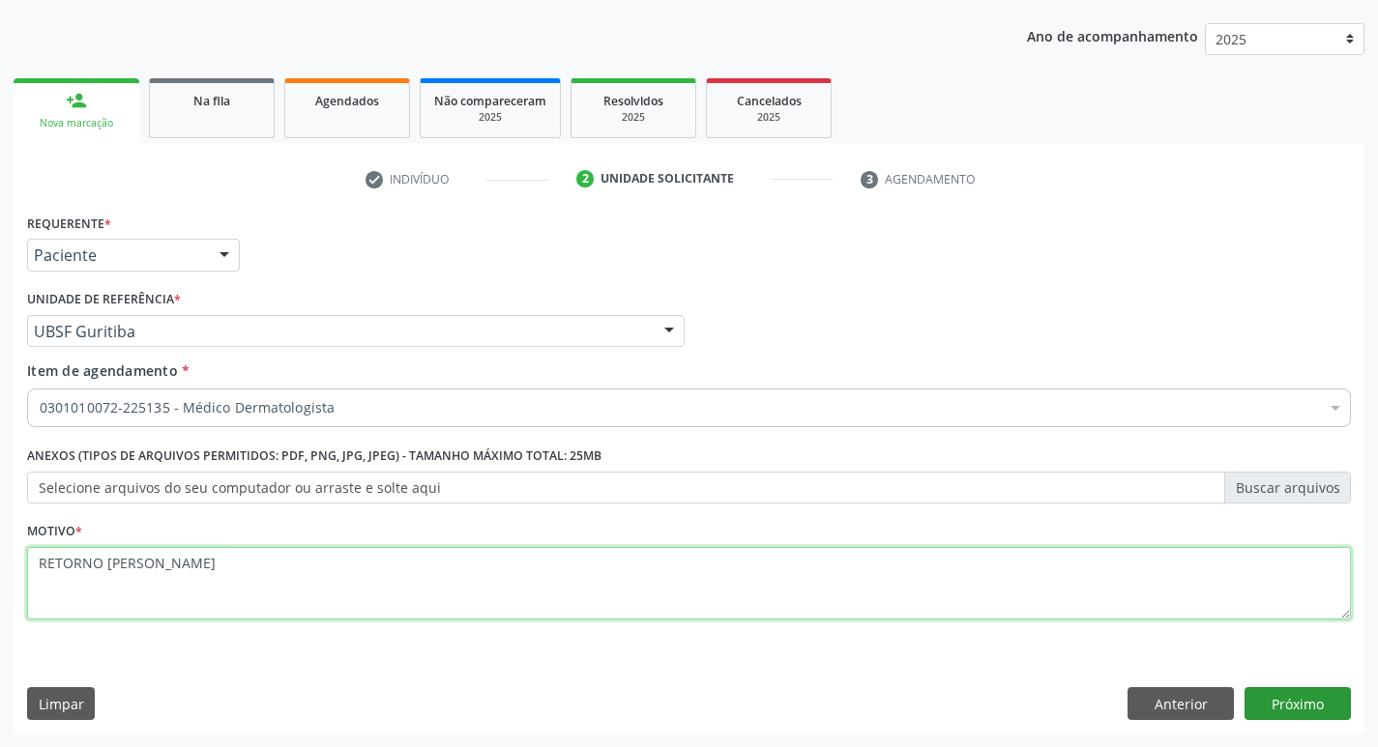
type textarea "RETORNO DRA MARCELA"
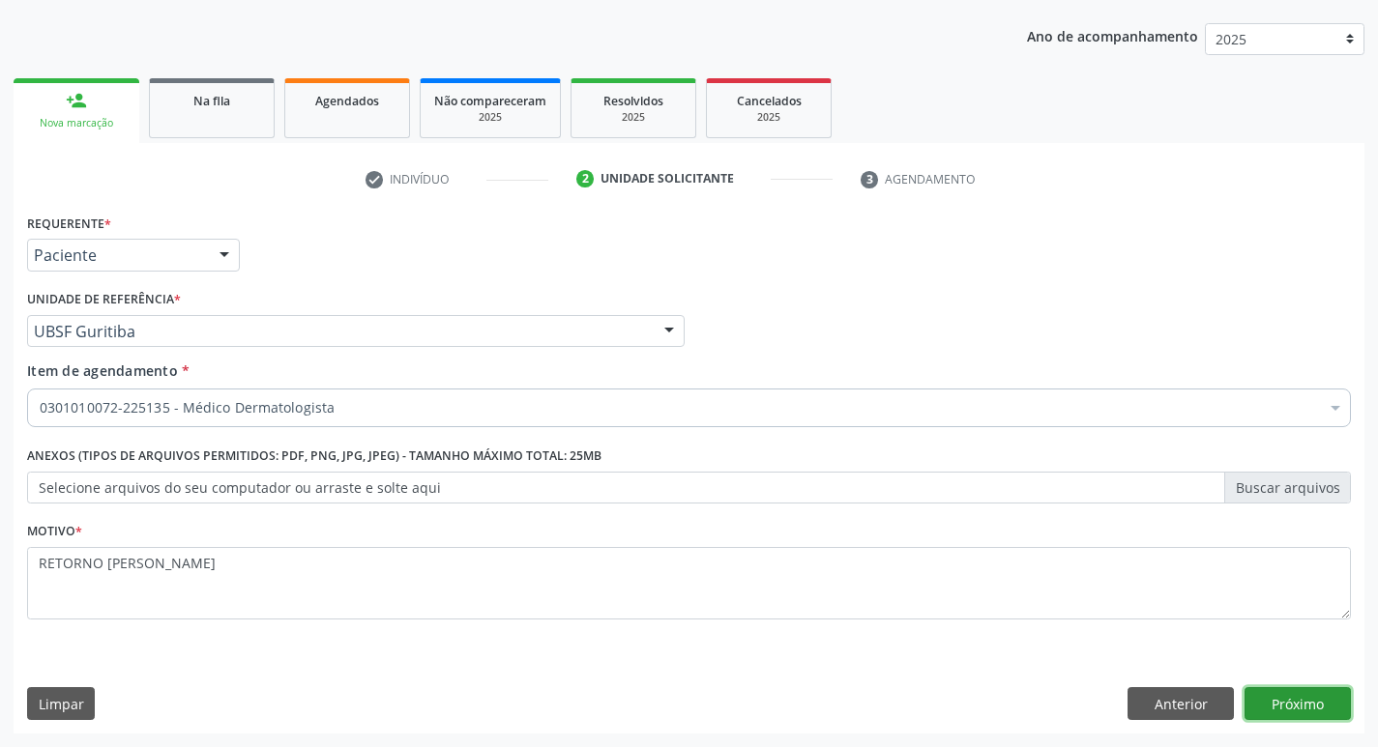
click at [1274, 710] on button "Próximo" at bounding box center [1297, 703] width 106 height 33
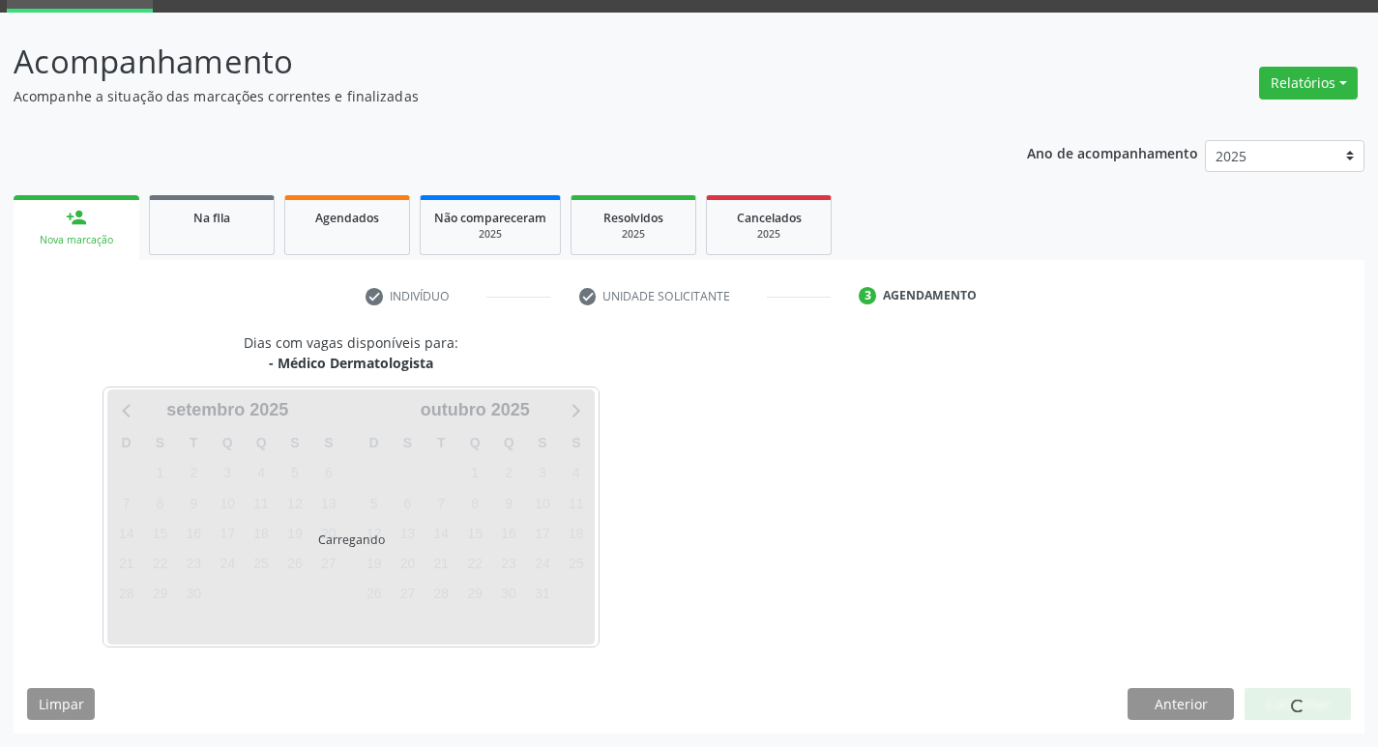
scroll to position [151, 0]
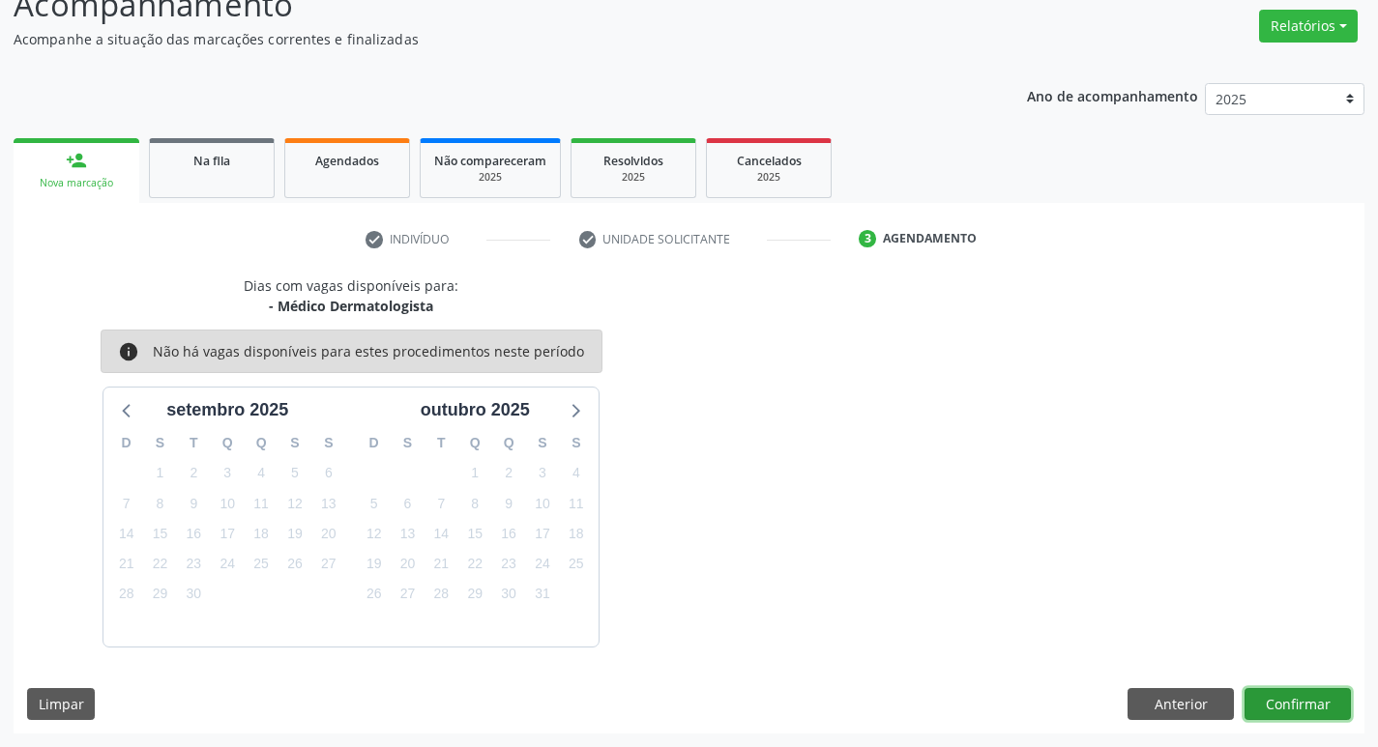
click at [1290, 710] on button "Confirmar" at bounding box center [1297, 704] width 106 height 33
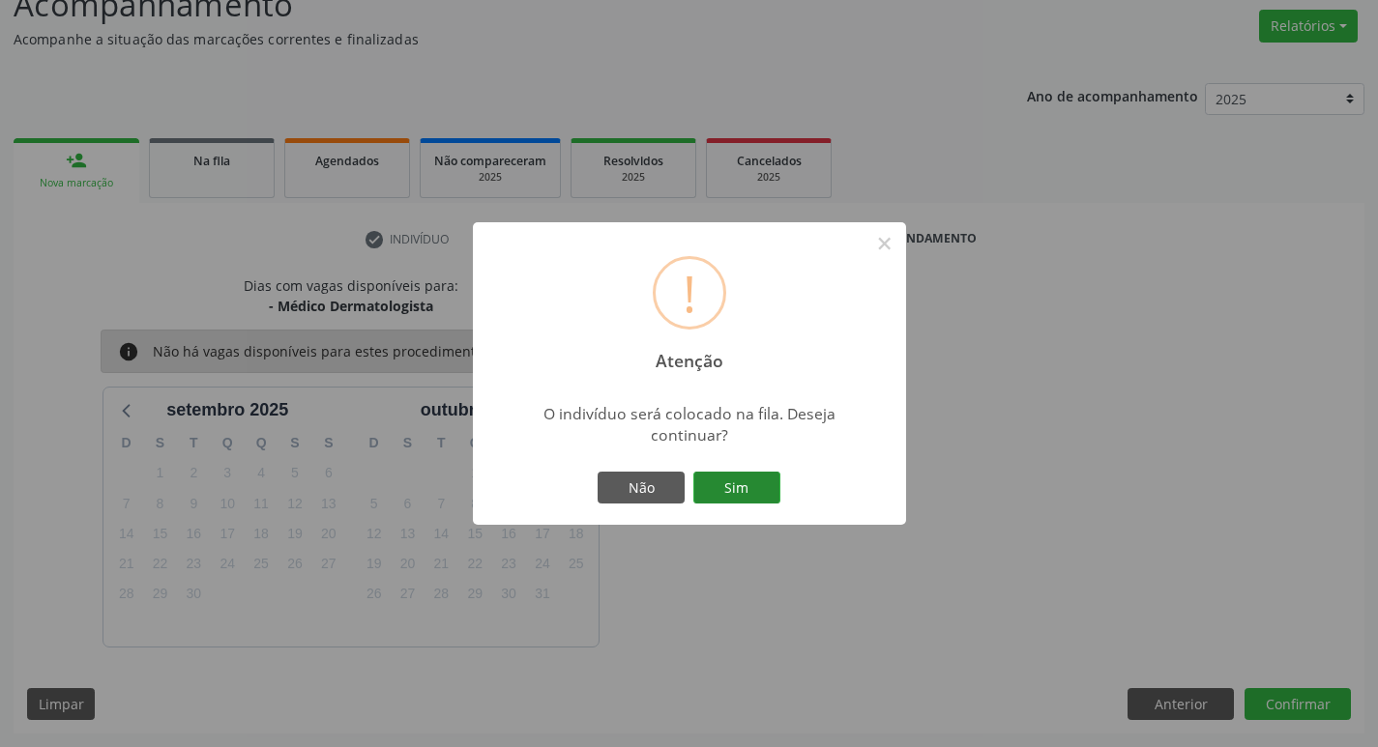
click at [732, 494] on button "Sim" at bounding box center [736, 488] width 87 height 33
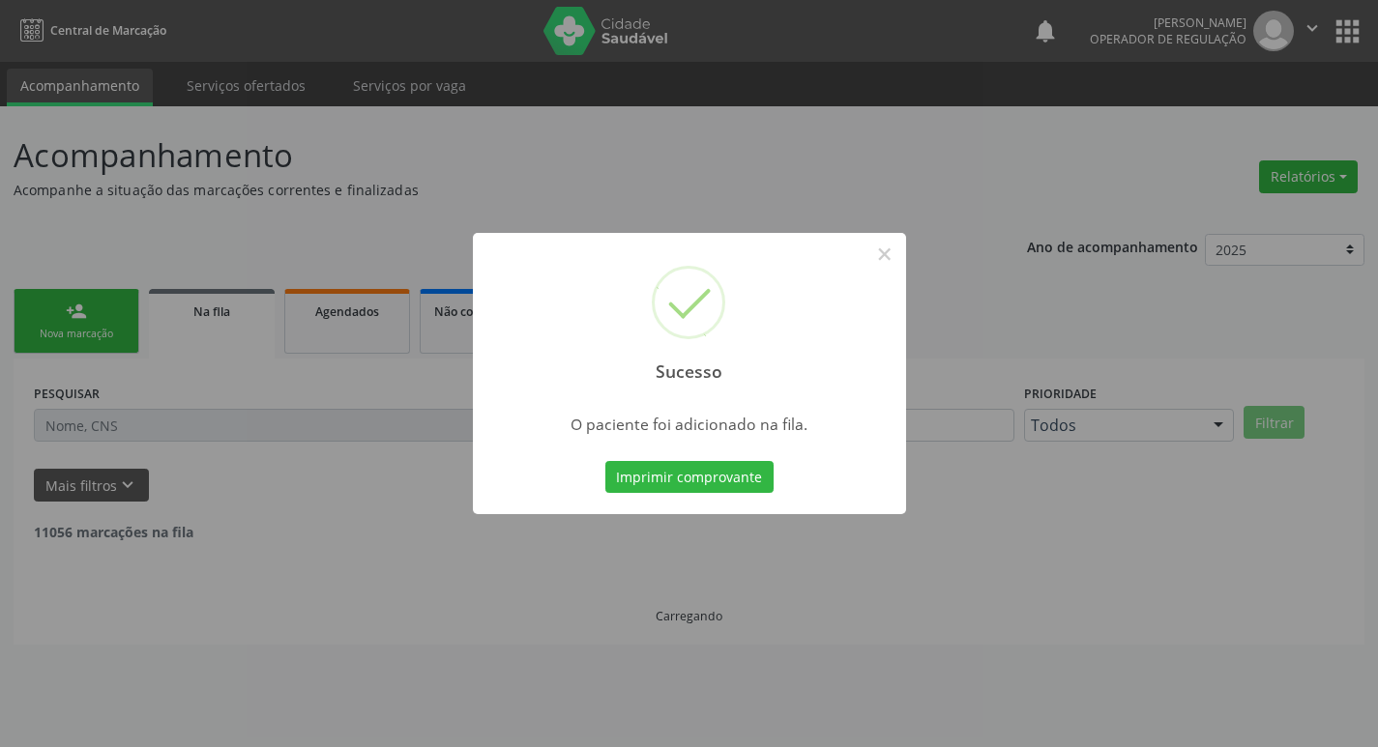
scroll to position [0, 0]
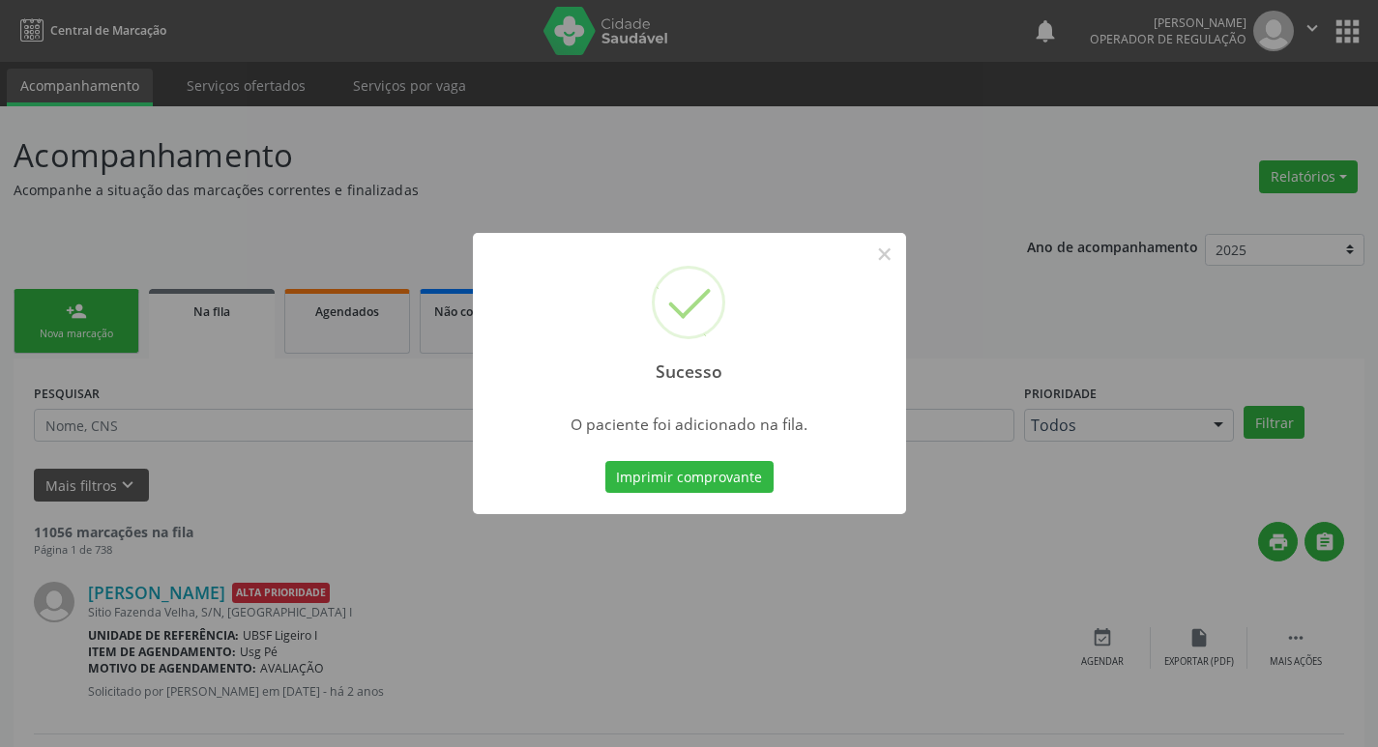
click at [957, 166] on div "Sucesso × O paciente foi adicionado na fila. Imprimir comprovante Cancel" at bounding box center [689, 373] width 1378 height 747
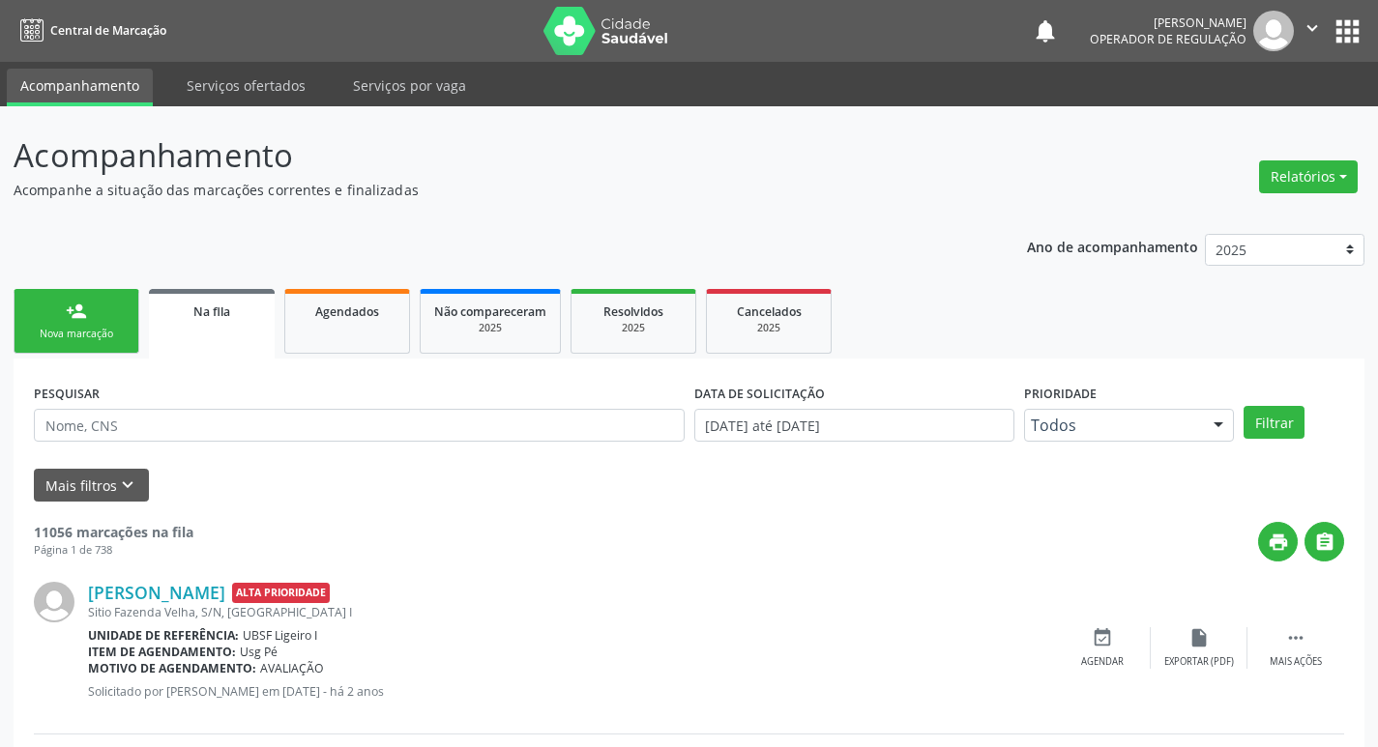
click at [50, 314] on link "person_add Nova marcação" at bounding box center [77, 321] width 126 height 65
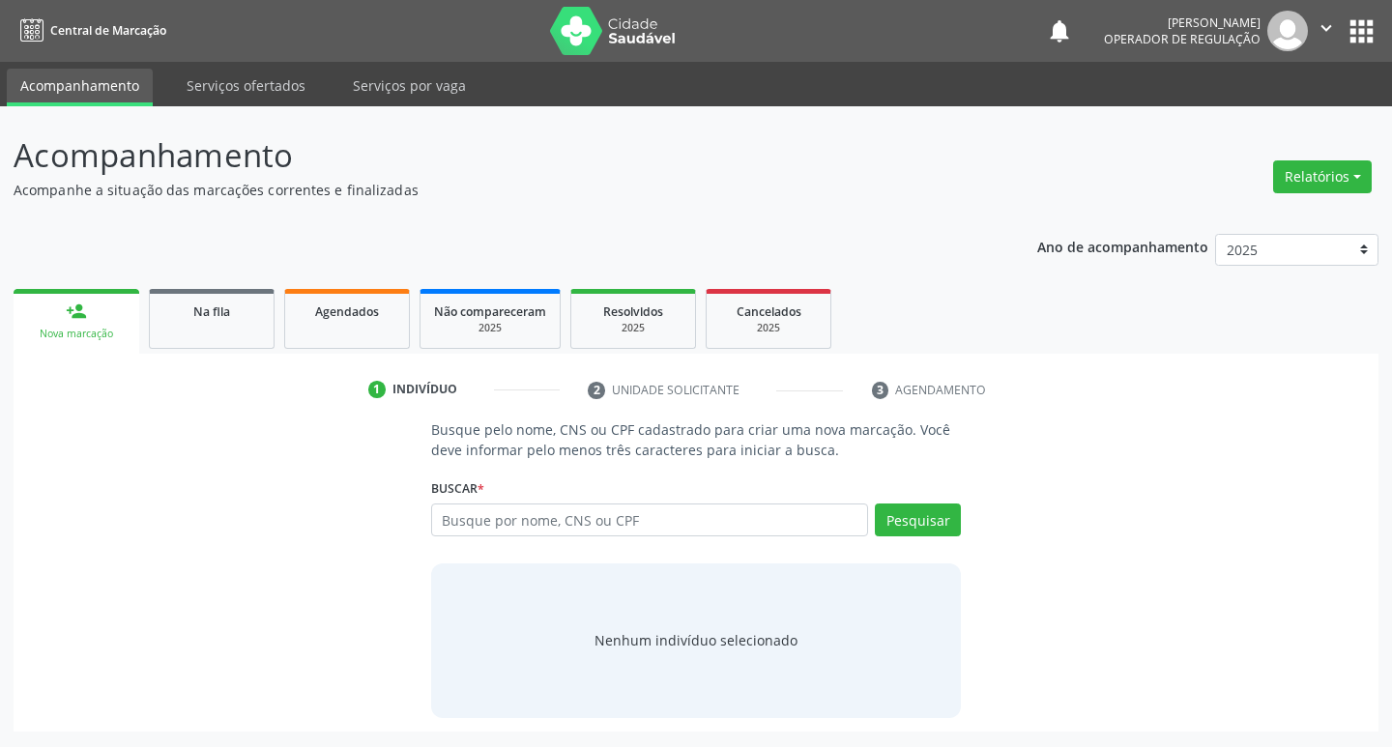
click at [527, 491] on div "Buscar * Busque por nome, CNS ou CPF Nenhum resultado encontrado para: " " Digi…" at bounding box center [696, 511] width 531 height 75
click at [530, 514] on input "text" at bounding box center [650, 520] width 438 height 33
type input "700005037936203"
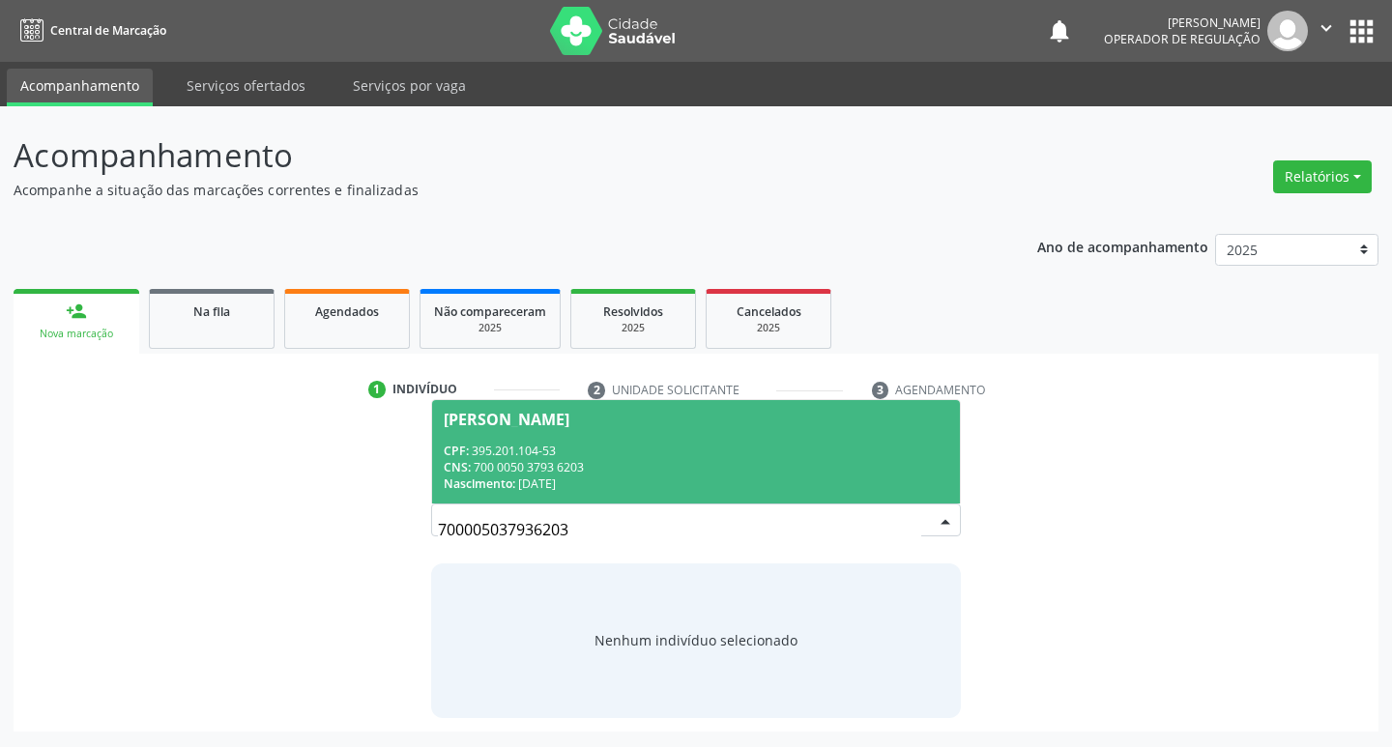
click at [643, 438] on span "Josefina Amélia da Conceição CPF: 395.201.104-53 CNS: 700 0050 3793 6203 Nascim…" at bounding box center [696, 451] width 529 height 103
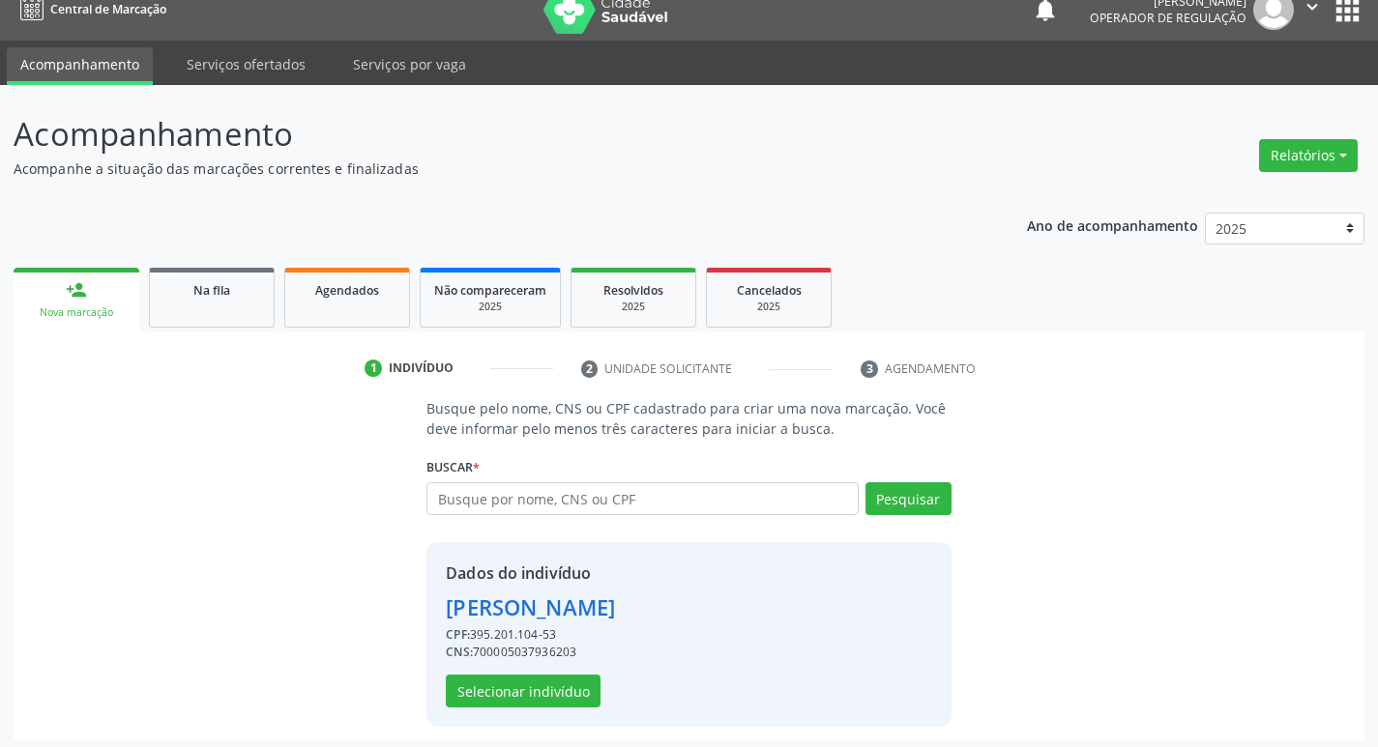
scroll to position [28, 0]
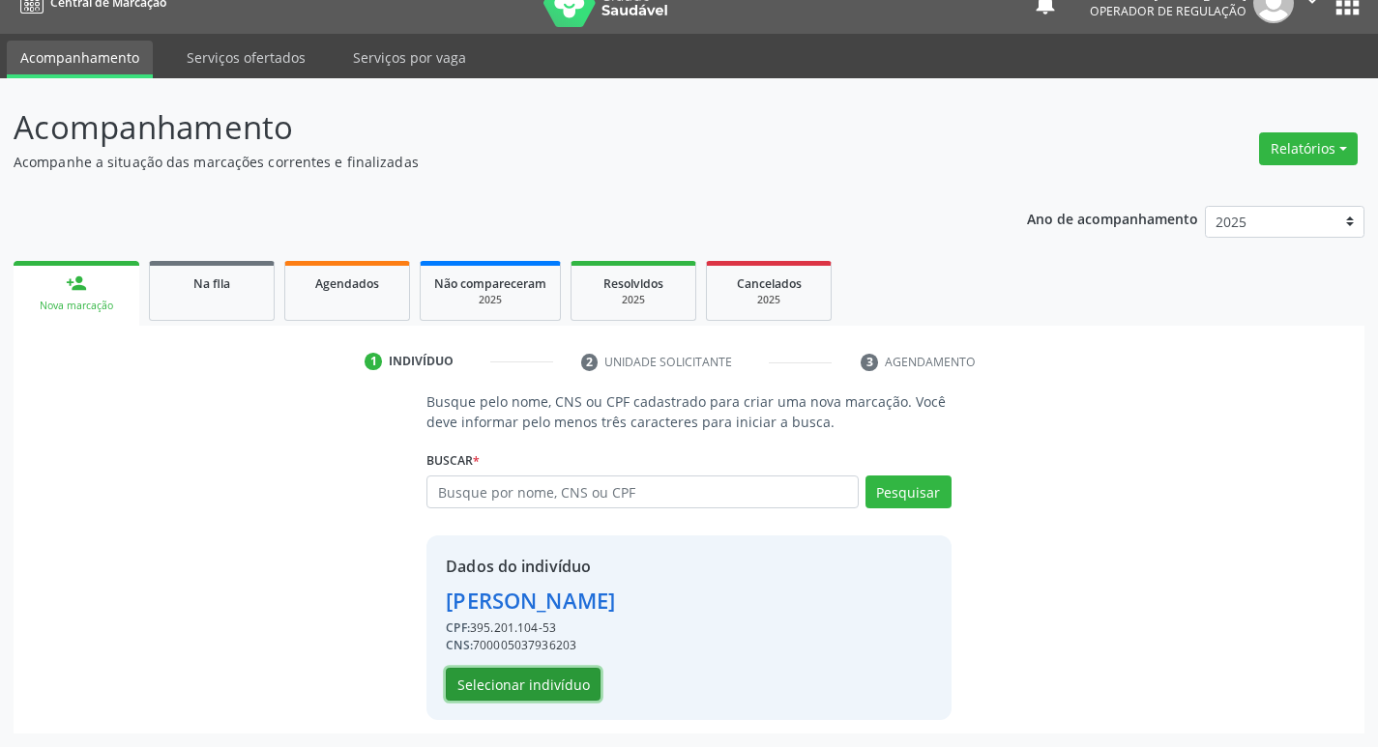
click at [533, 684] on button "Selecionar indivíduo" at bounding box center [523, 684] width 155 height 33
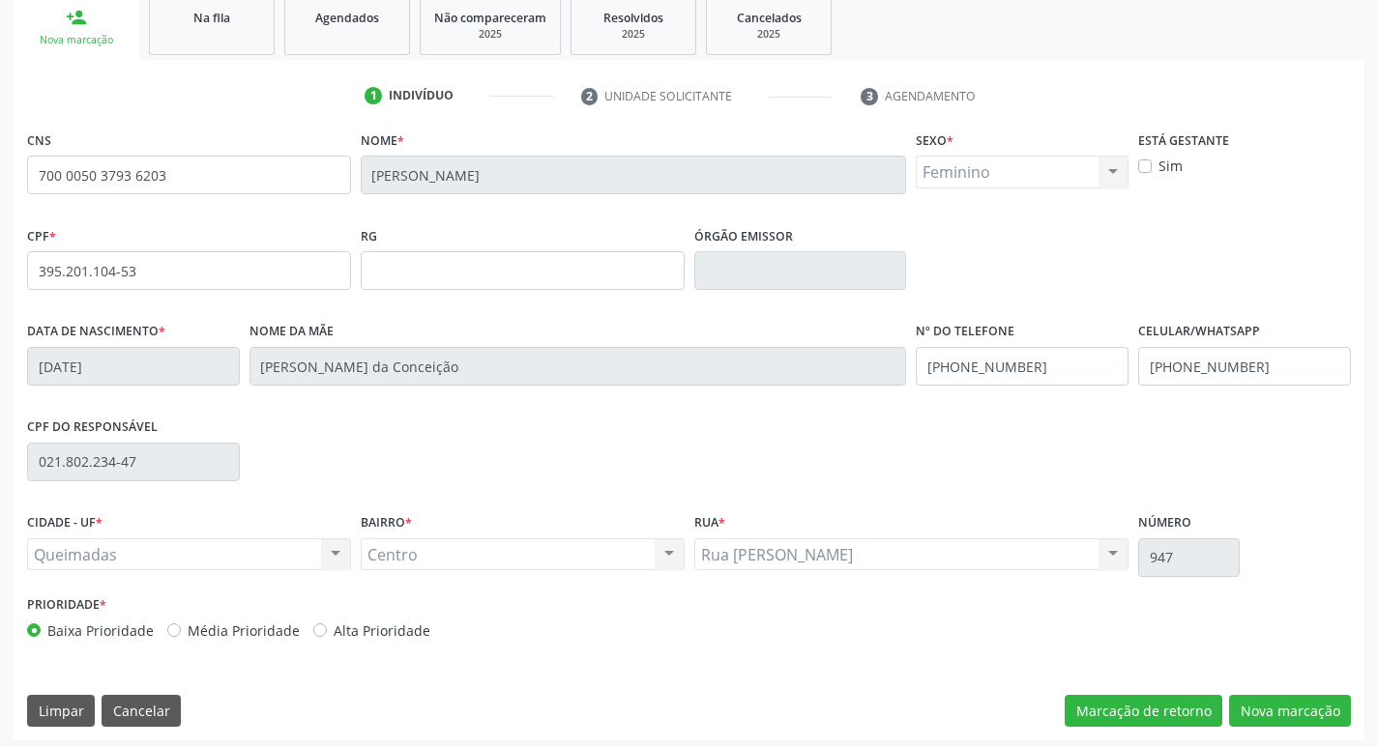
scroll to position [301, 0]
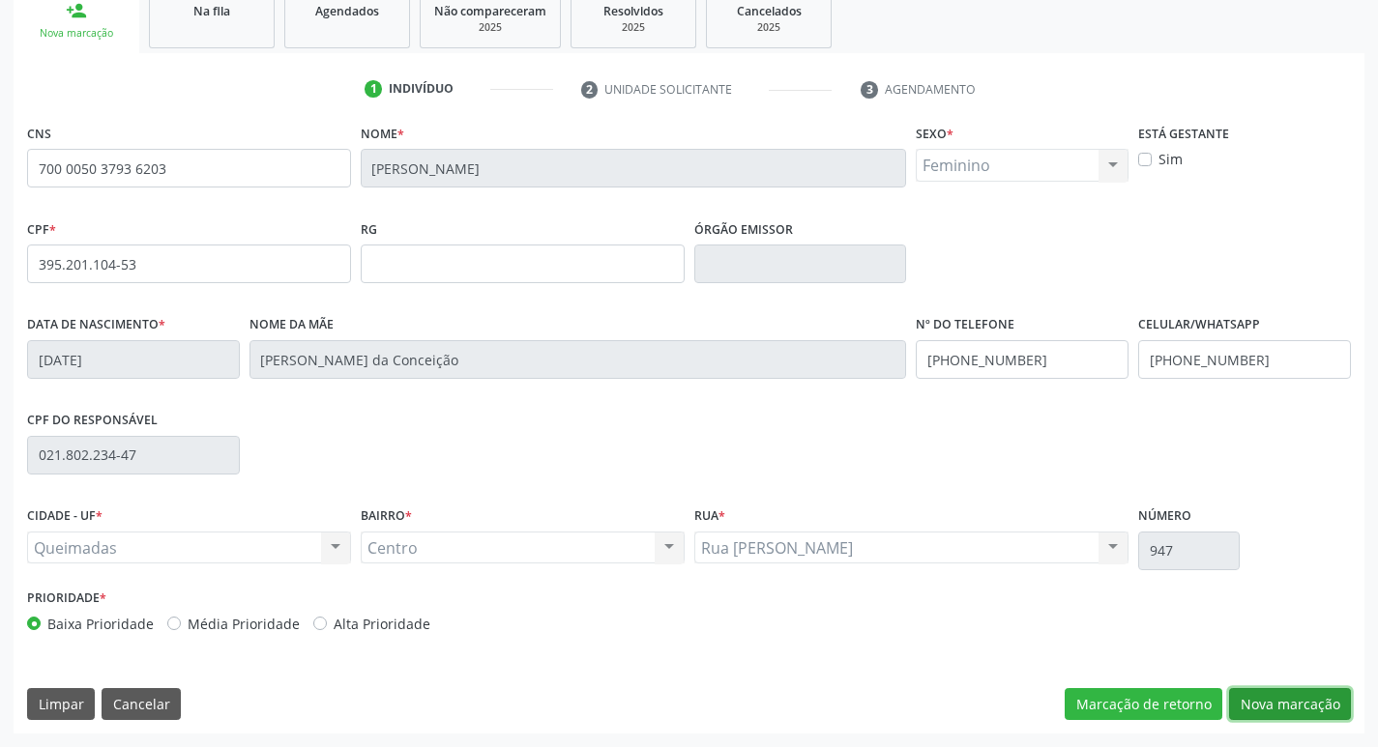
click at [1264, 699] on button "Nova marcação" at bounding box center [1290, 704] width 122 height 33
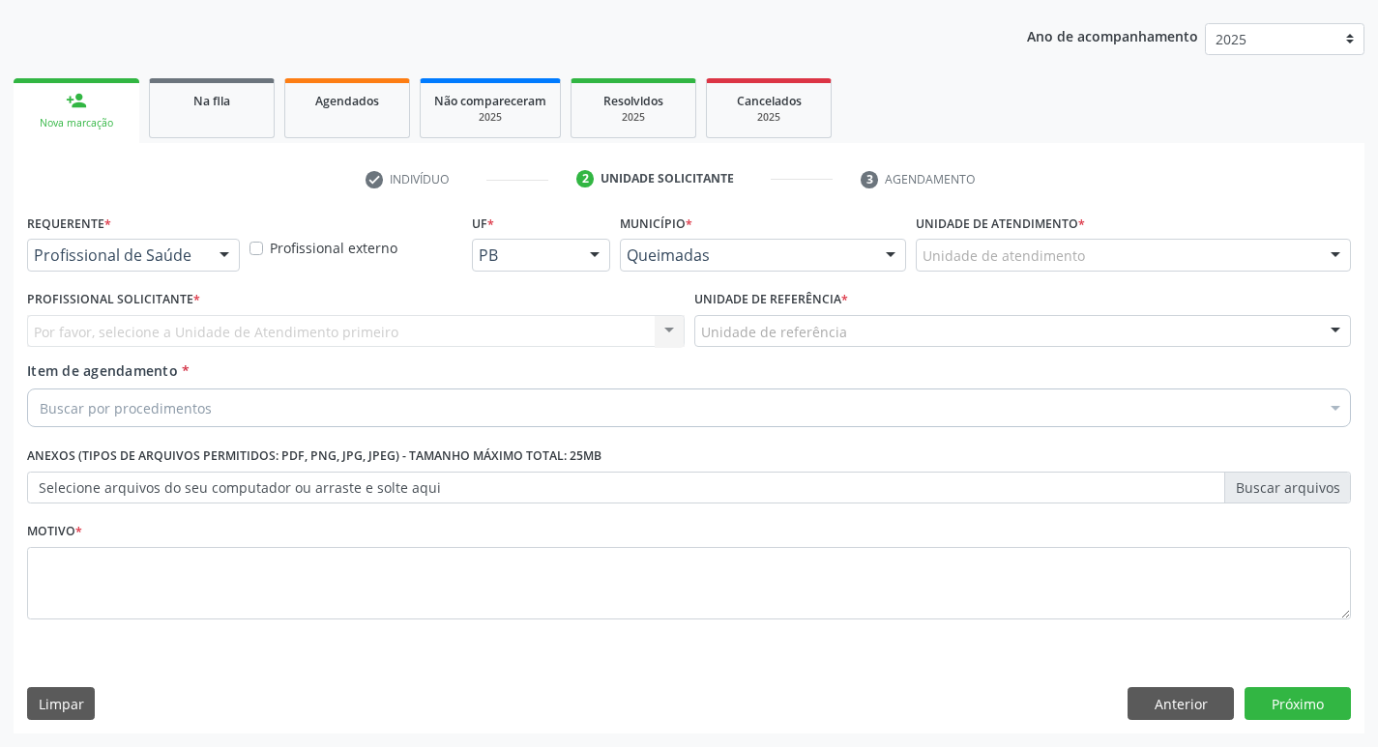
scroll to position [211, 0]
click at [213, 258] on div at bounding box center [224, 256] width 29 height 33
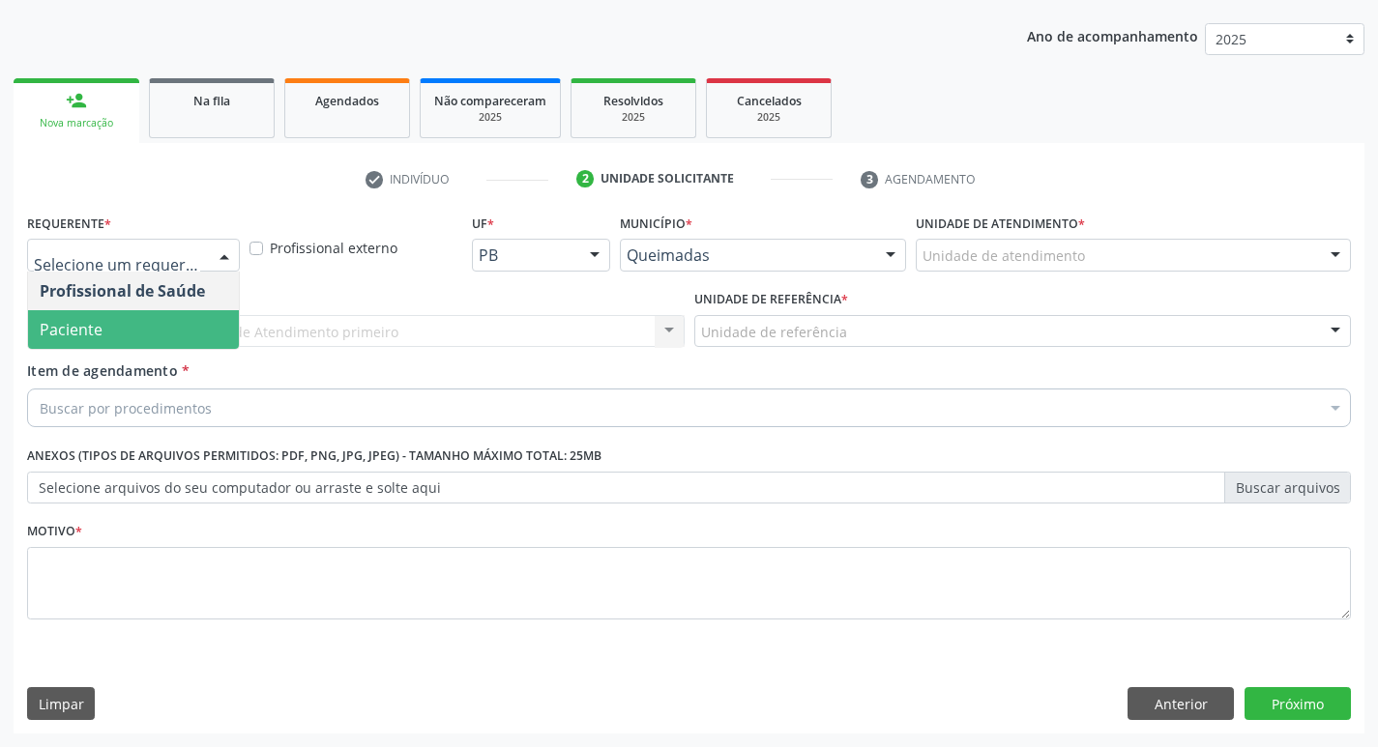
click at [159, 323] on span "Paciente" at bounding box center [133, 329] width 211 height 39
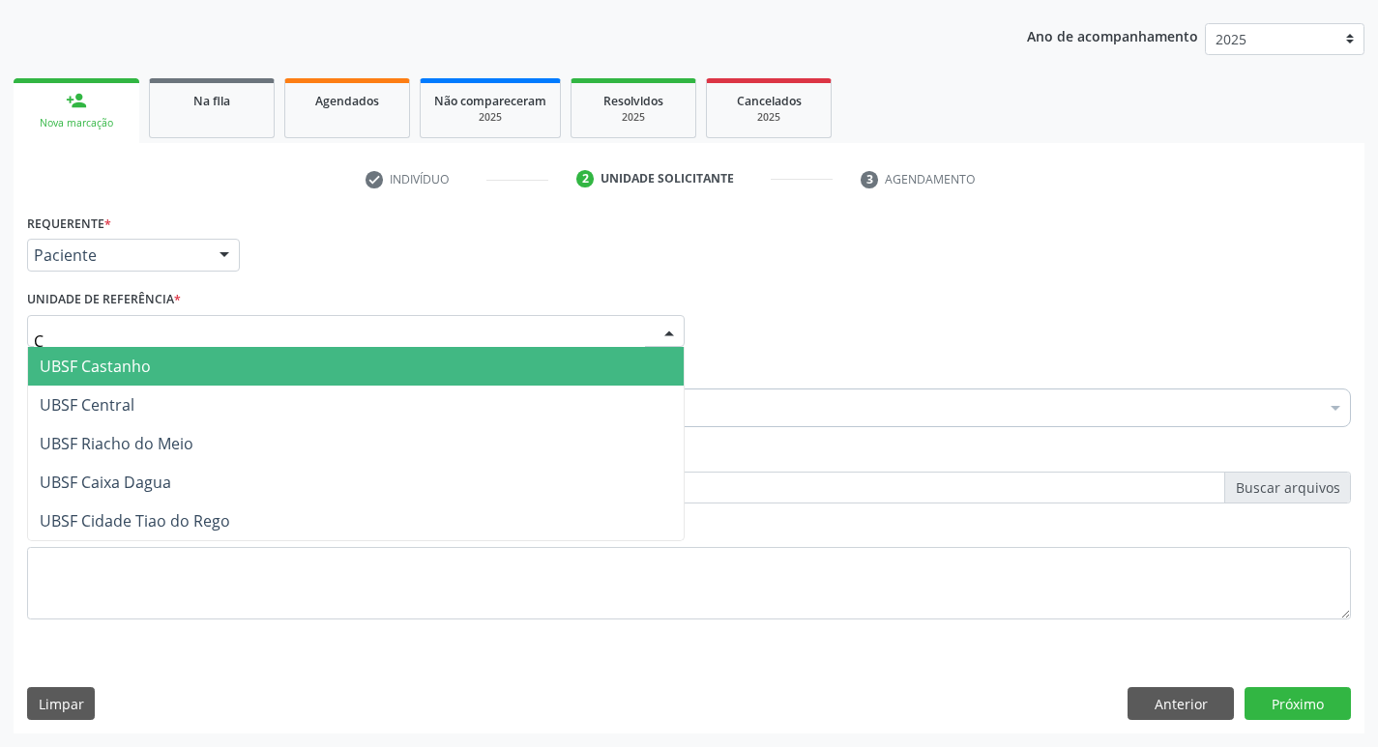
type input "CE"
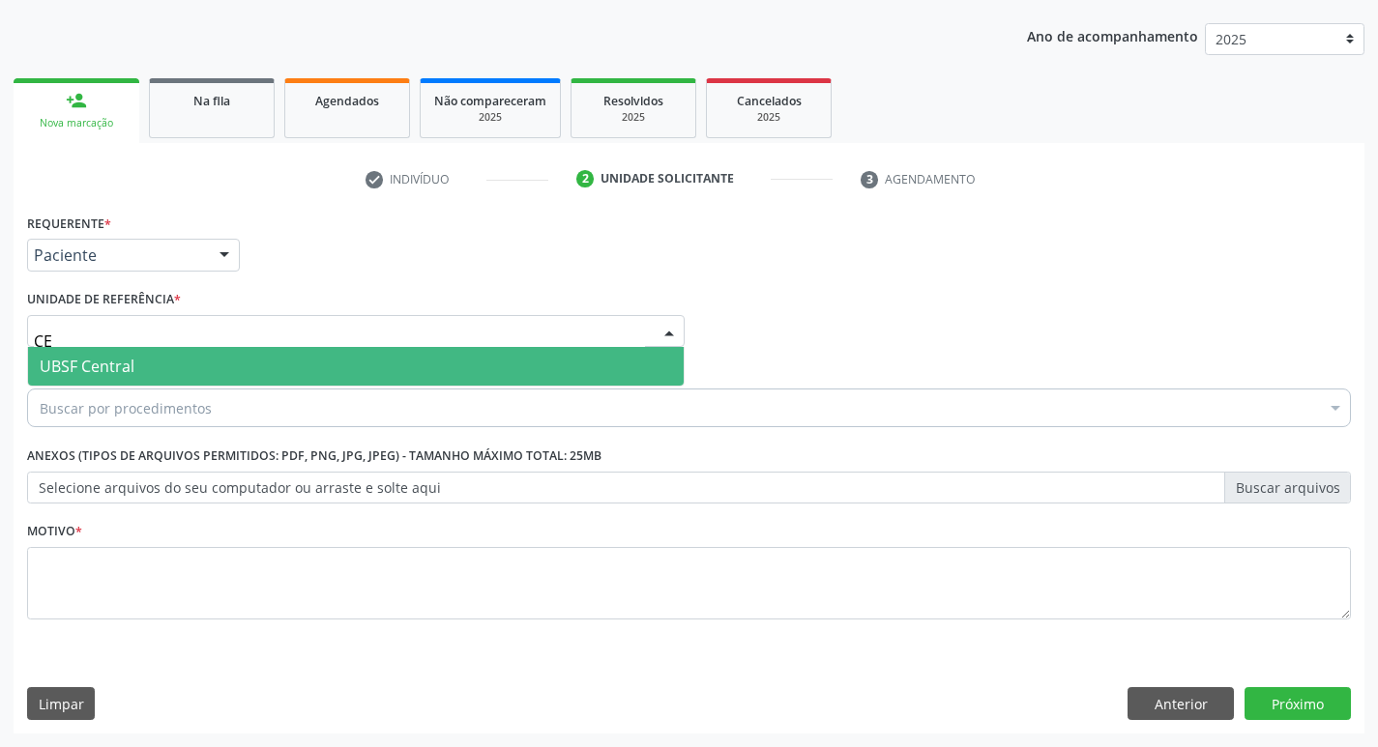
click at [141, 361] on span "UBSF Central" at bounding box center [355, 366] width 655 height 39
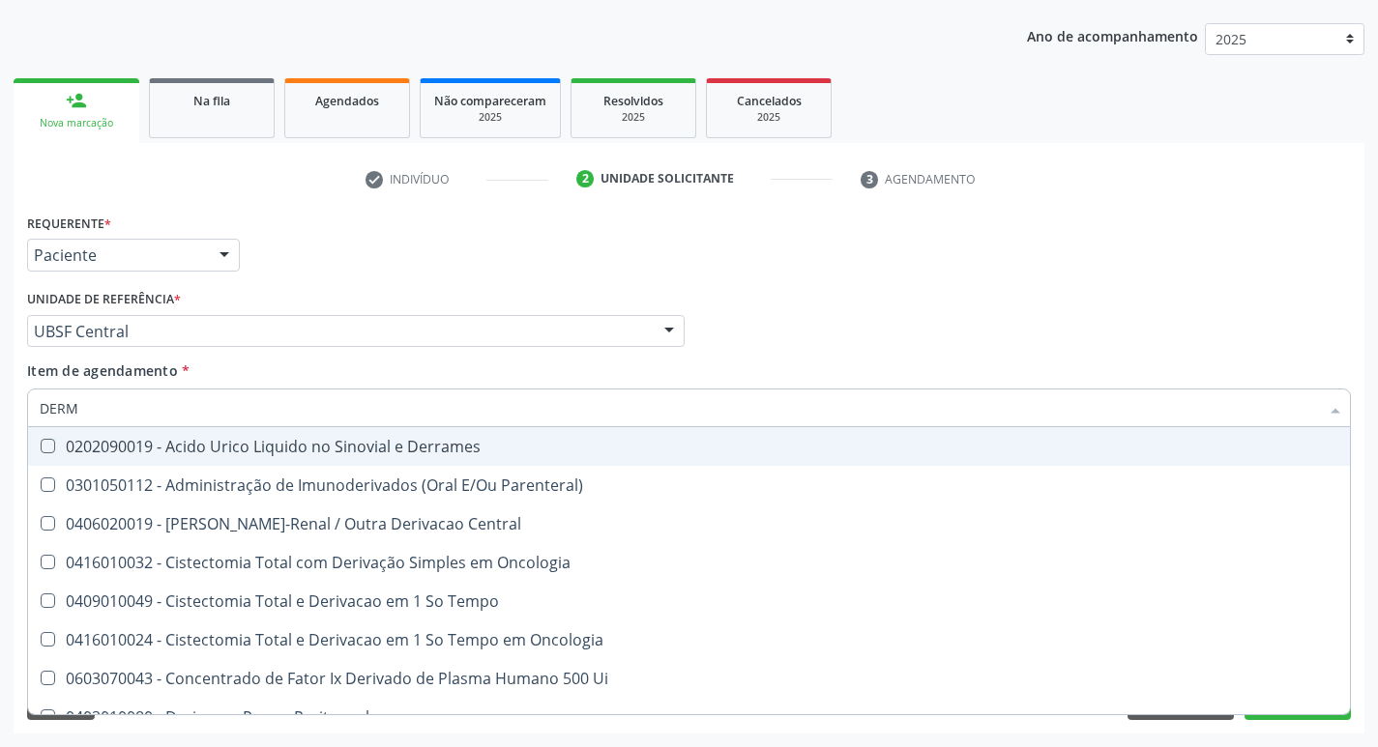
type input "DERMA"
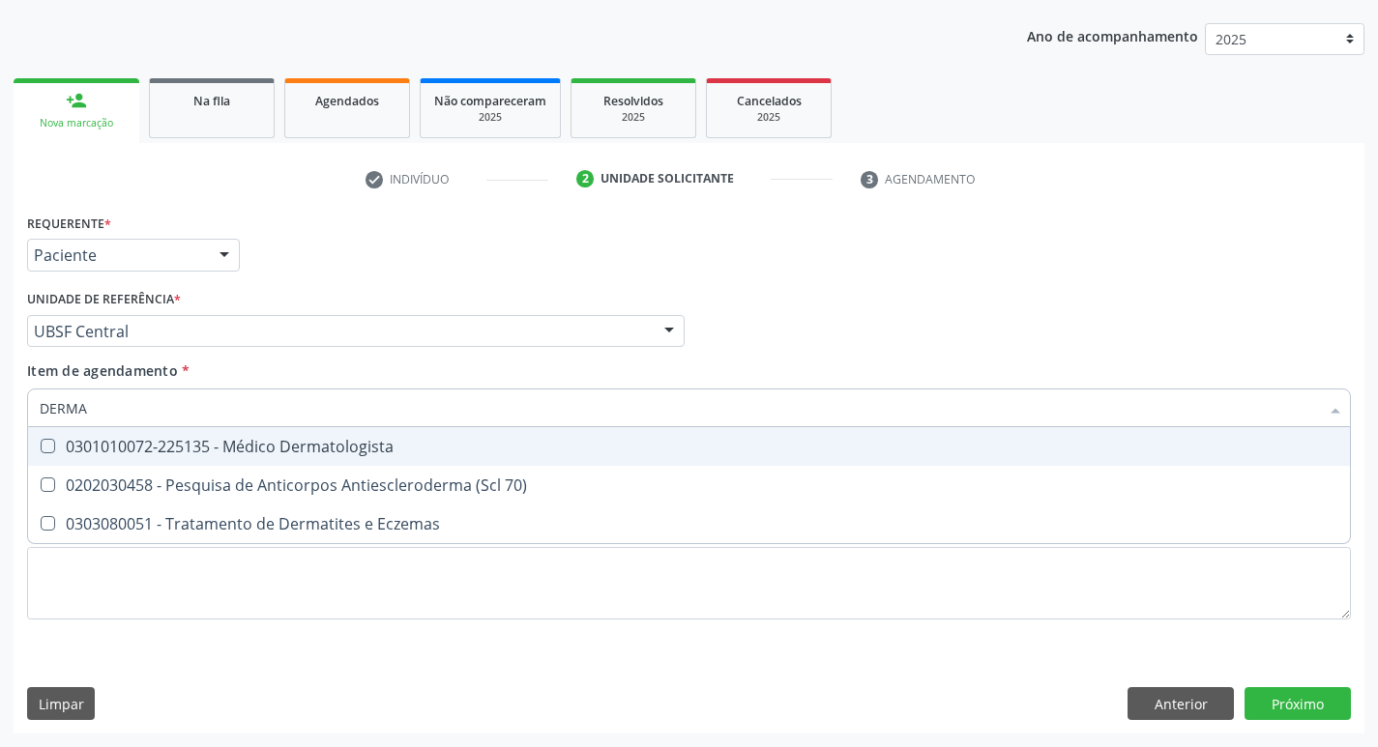
click at [137, 440] on div "0301010072-225135 - Médico Dermatologista" at bounding box center [689, 446] width 1298 height 15
checkbox Dermatologista "true"
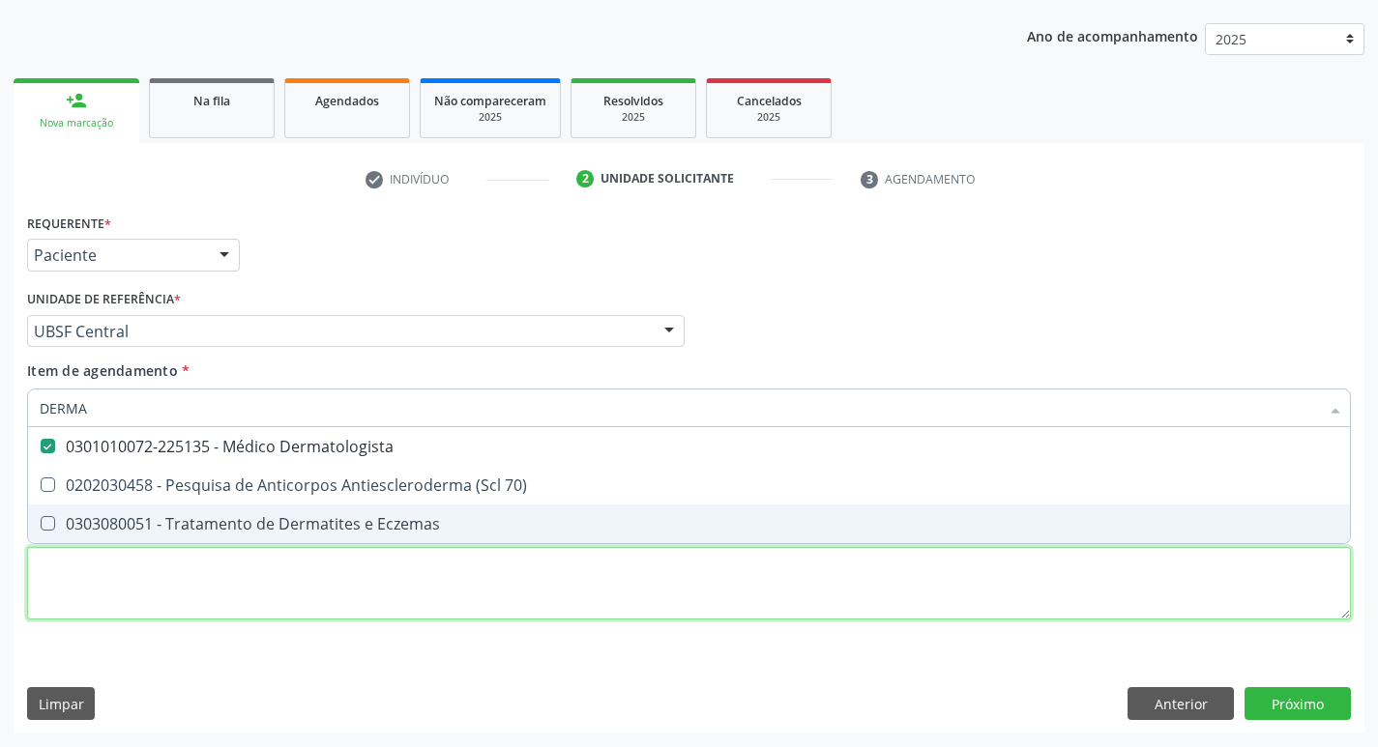
click at [162, 554] on div "Requerente * Paciente Profissional de Saúde Paciente Nenhum resultado encontrad…" at bounding box center [689, 428] width 1324 height 438
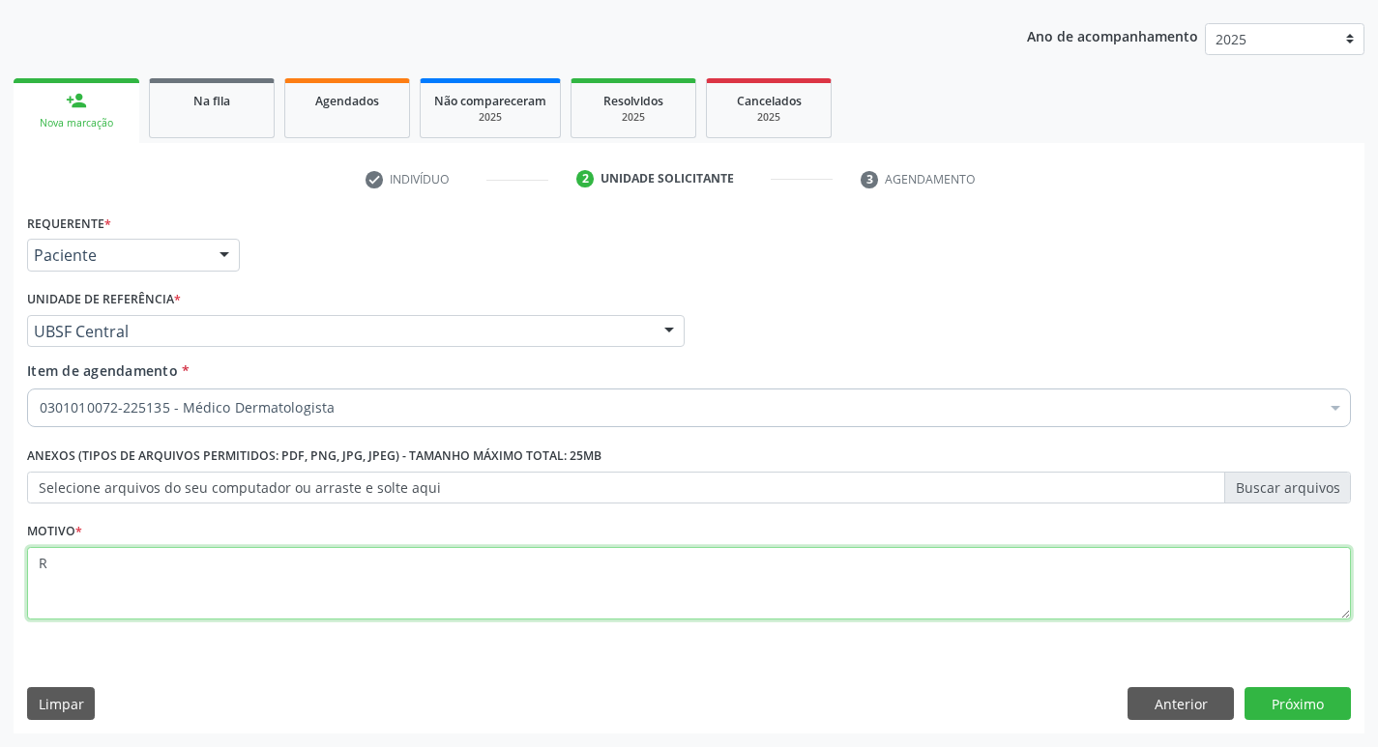
type textarea "RE"
checkbox Dermatologista "true"
type textarea "RETORNO."
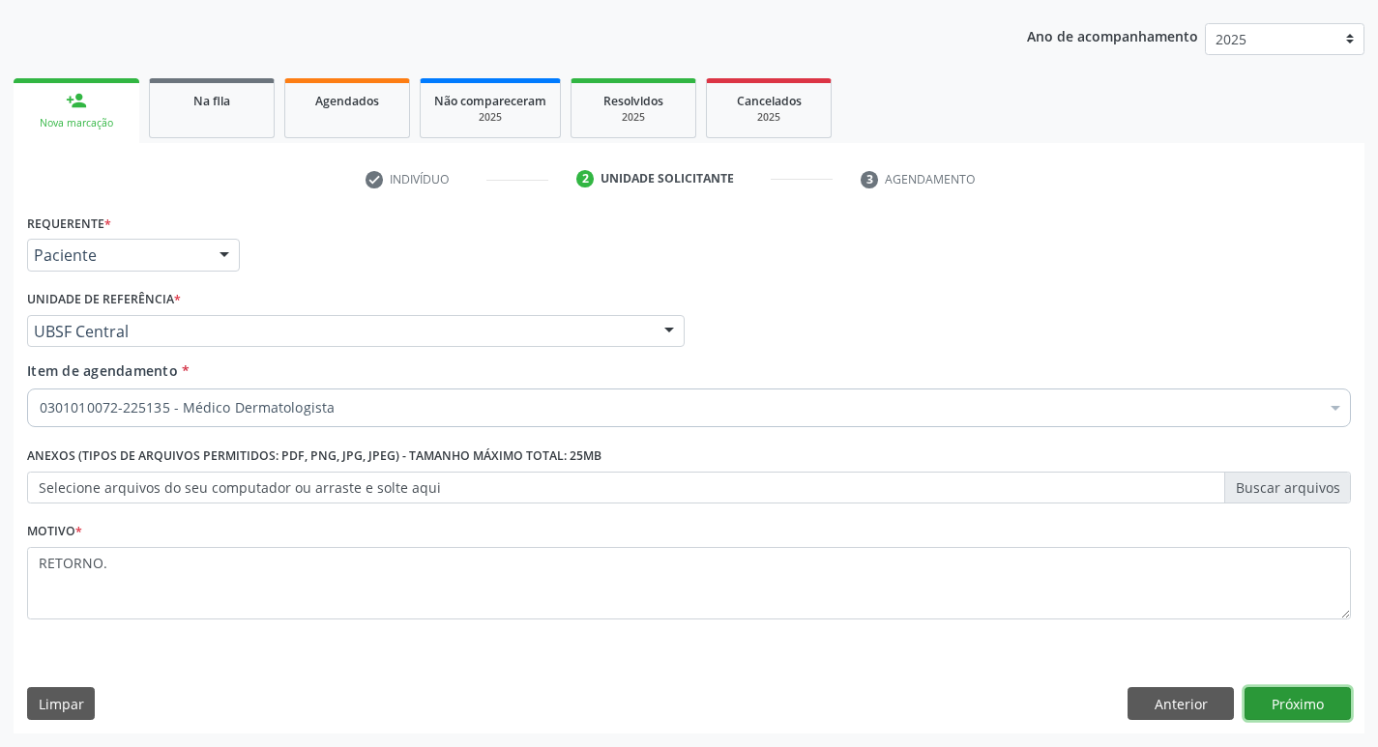
click at [1287, 690] on button "Próximo" at bounding box center [1297, 703] width 106 height 33
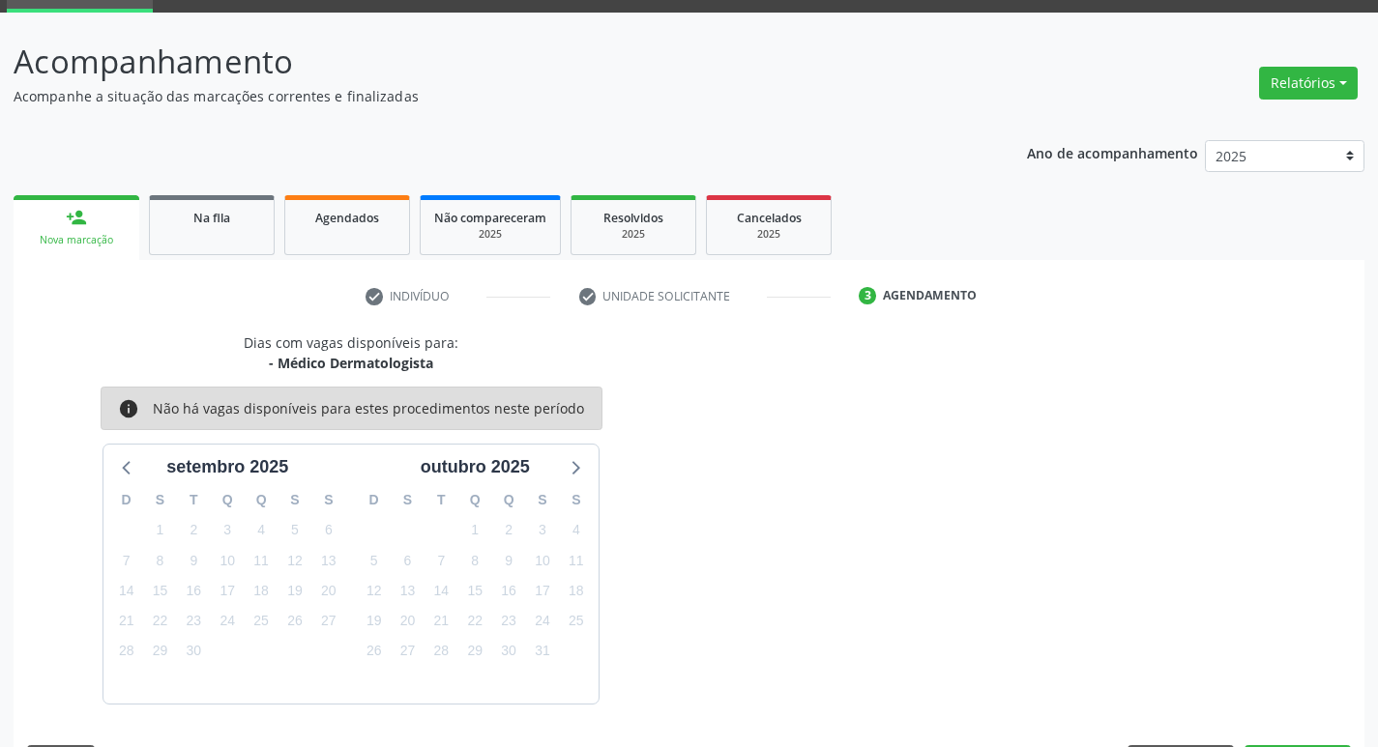
scroll to position [151, 0]
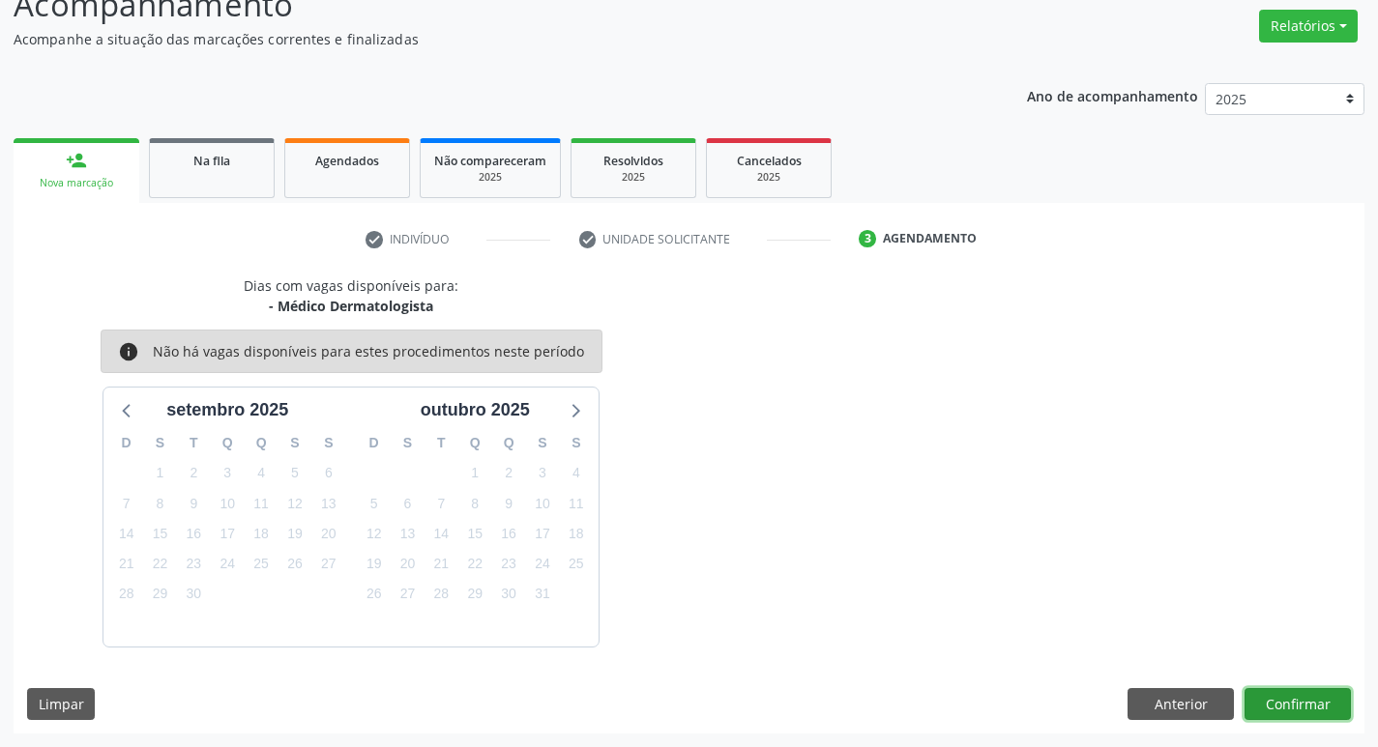
click at [1286, 692] on button "Confirmar" at bounding box center [1297, 704] width 106 height 33
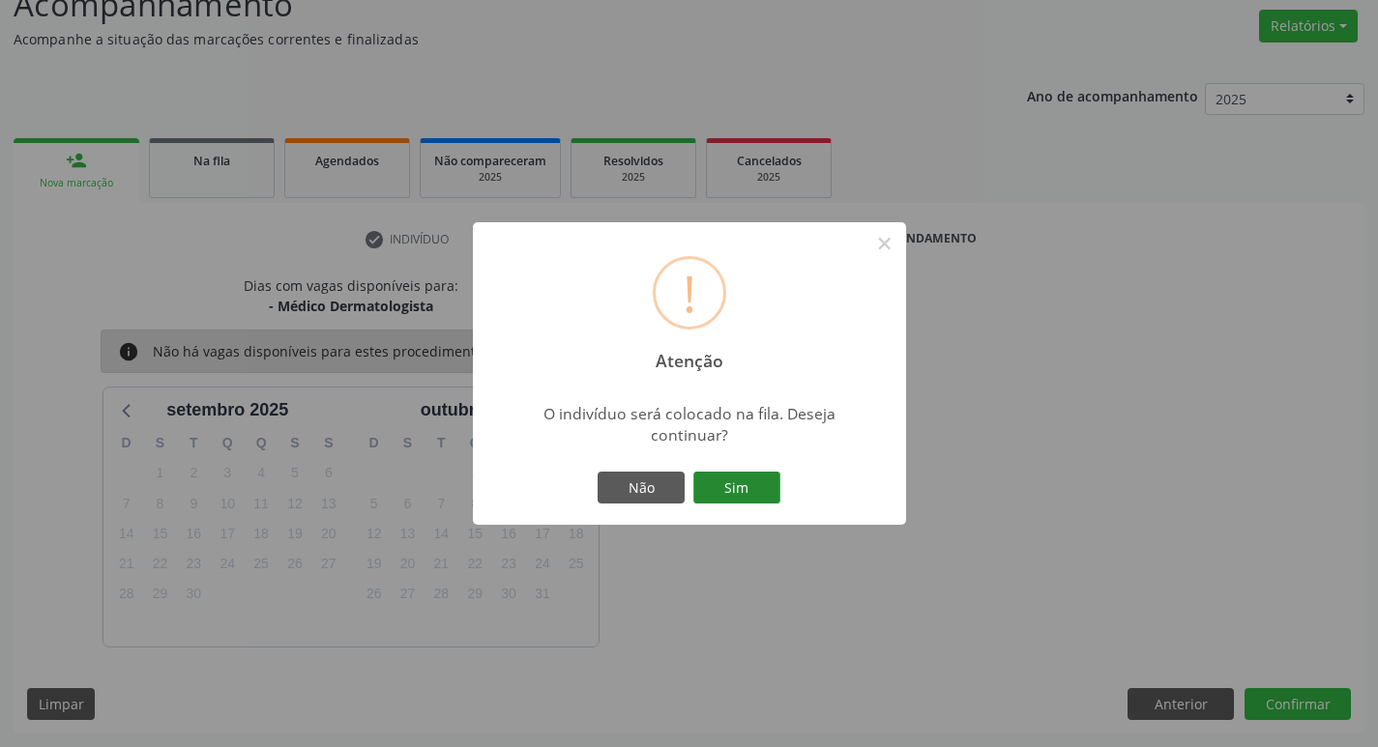
click at [710, 472] on button "Sim" at bounding box center [736, 488] width 87 height 33
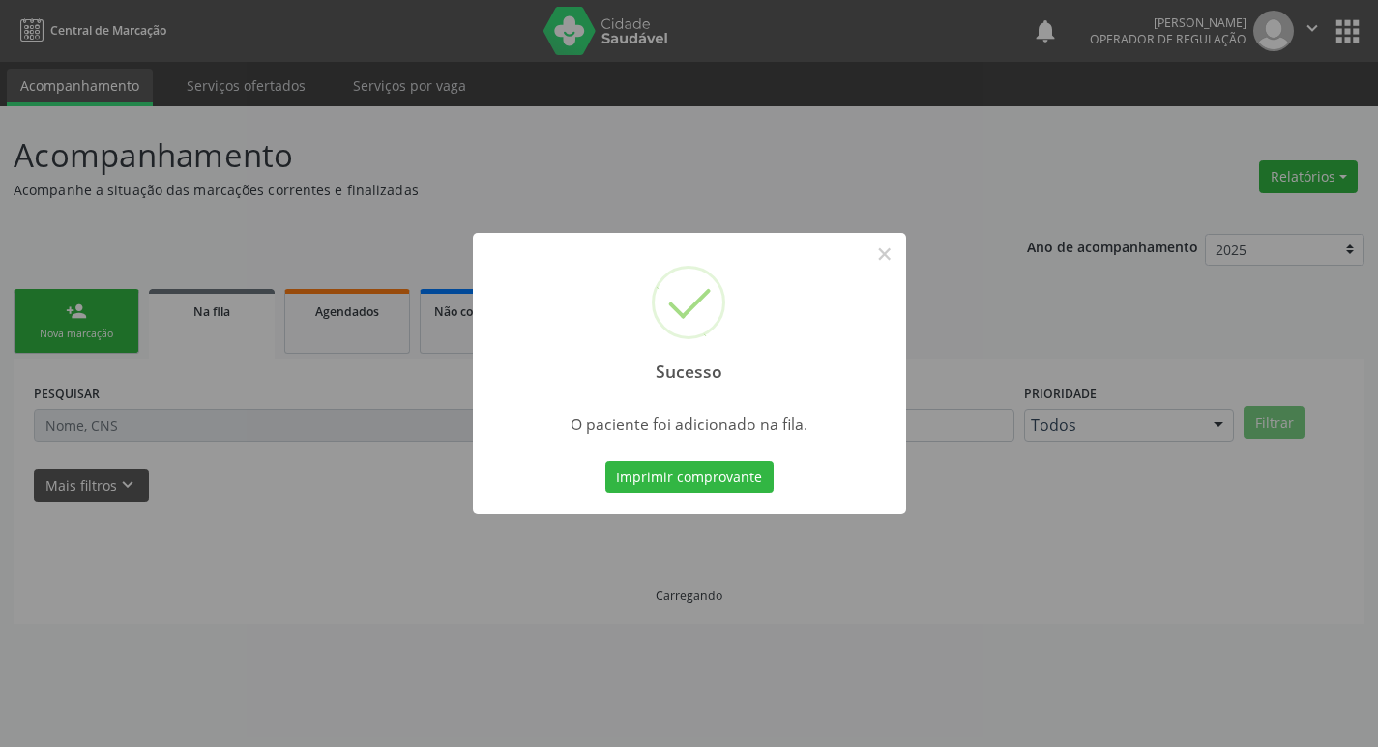
scroll to position [0, 0]
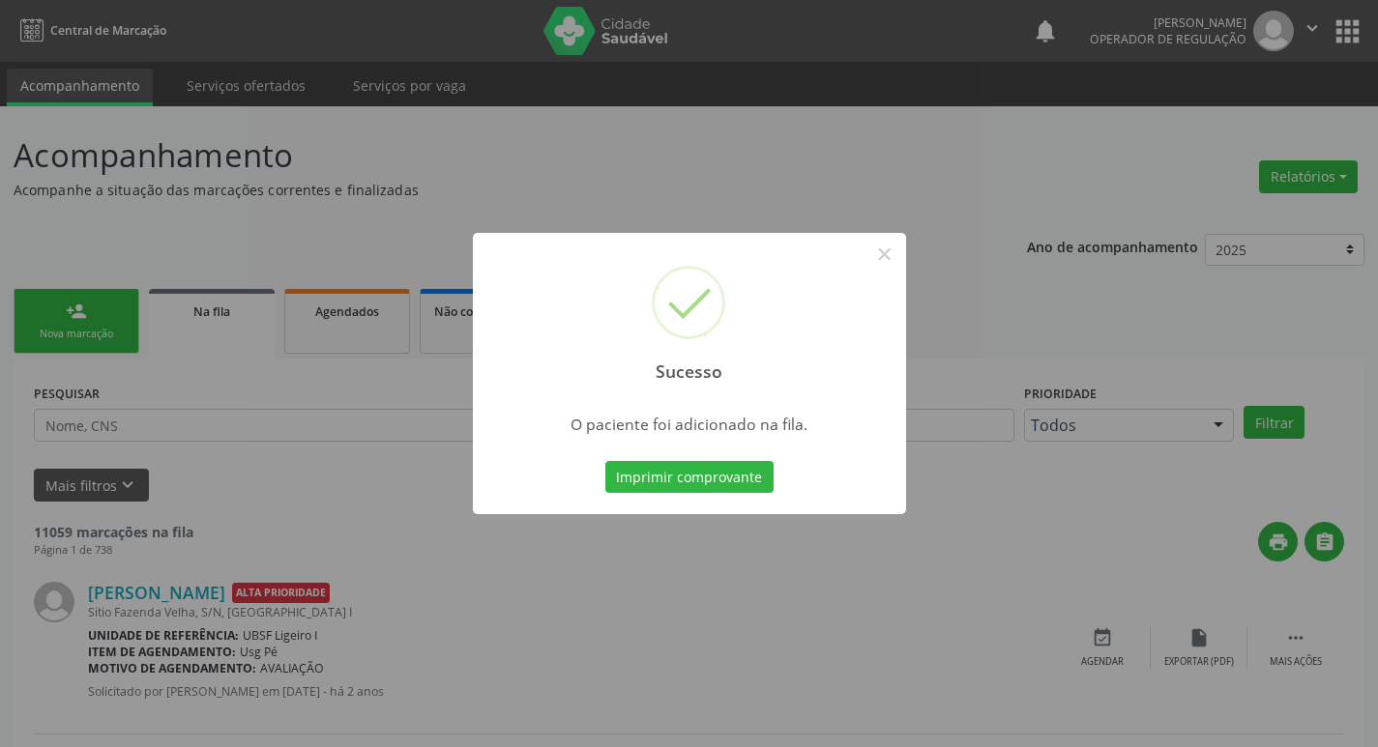
click at [467, 148] on div "Sucesso × O paciente foi adicionado na fila. Imprimir comprovante Cancel" at bounding box center [689, 373] width 1378 height 747
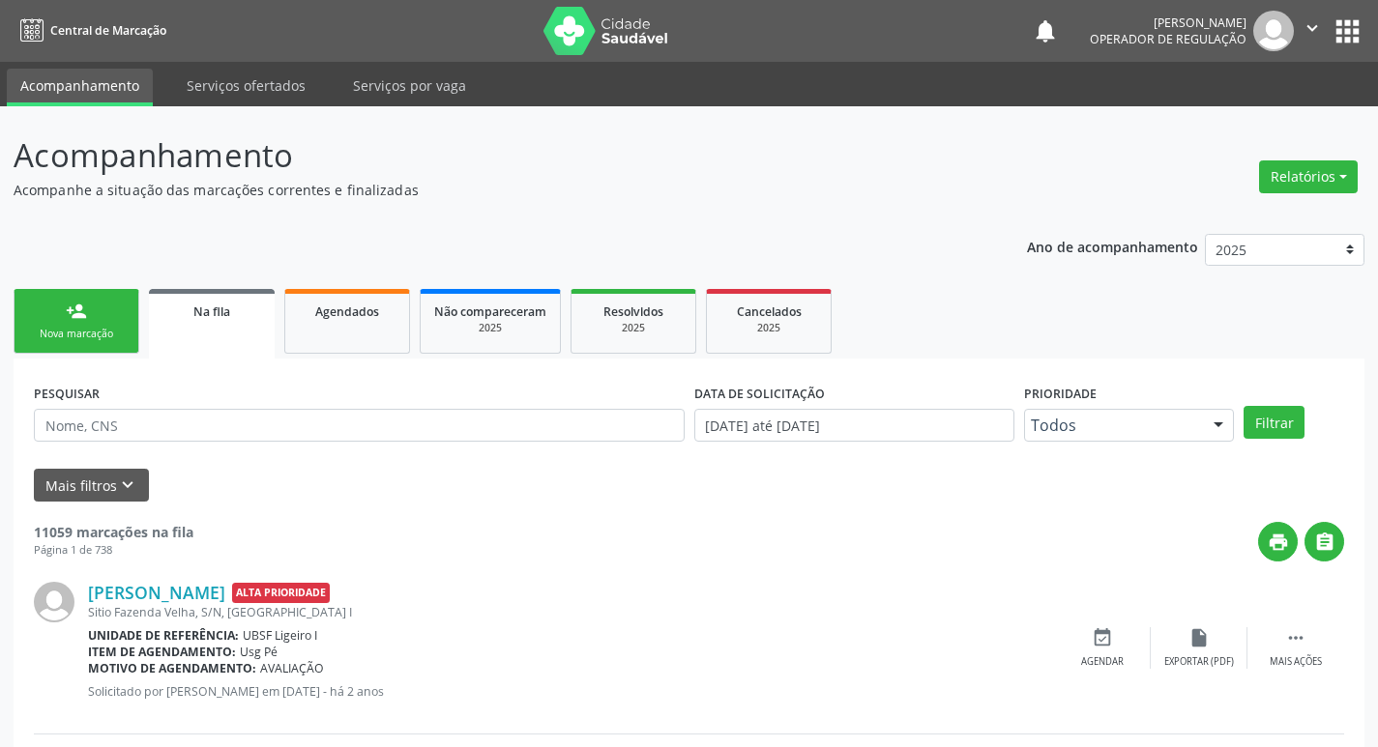
click at [65, 345] on link "person_add Nova marcação" at bounding box center [77, 321] width 126 height 65
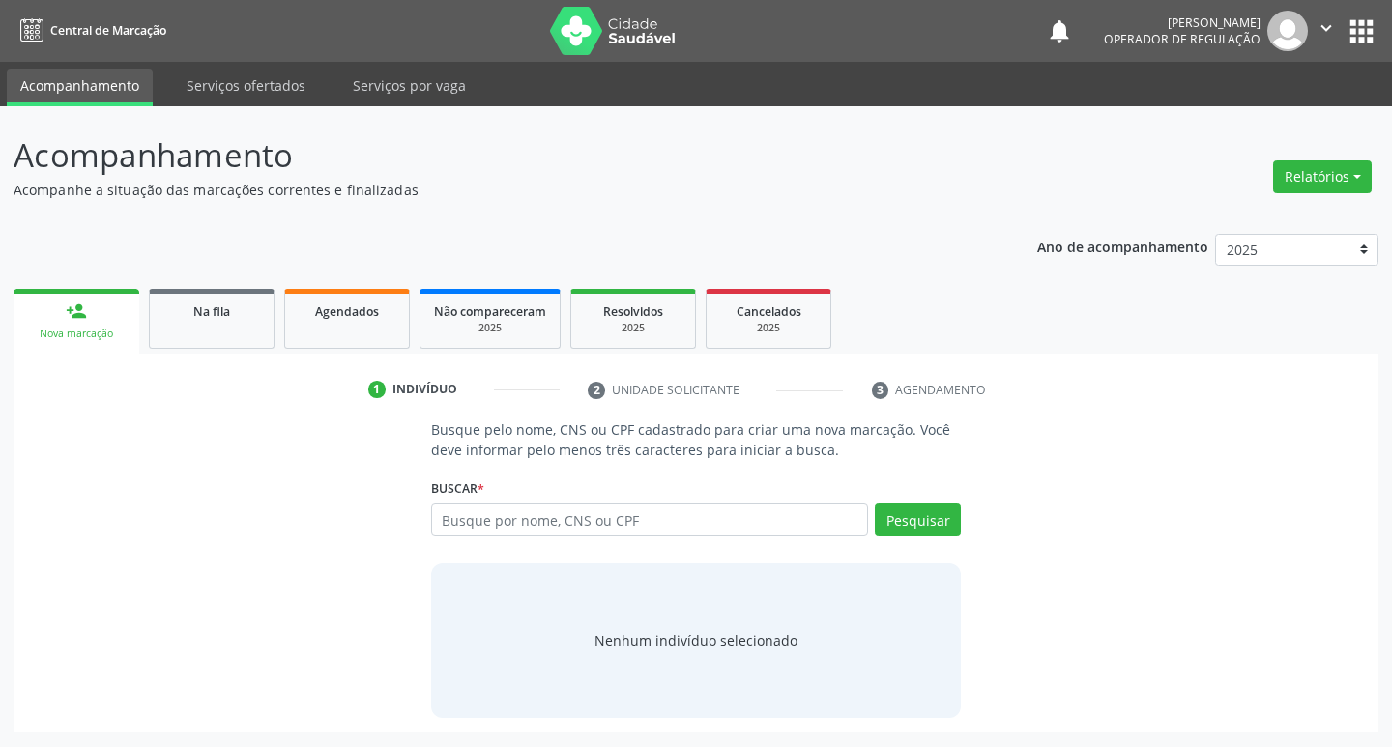
click at [518, 537] on div "Busque por nome, CNS ou CPF Nenhum resultado encontrado para: " " Digite nome, …" at bounding box center [696, 527] width 531 height 46
click at [525, 531] on input "text" at bounding box center [650, 520] width 438 height 33
type input "705007489813153"
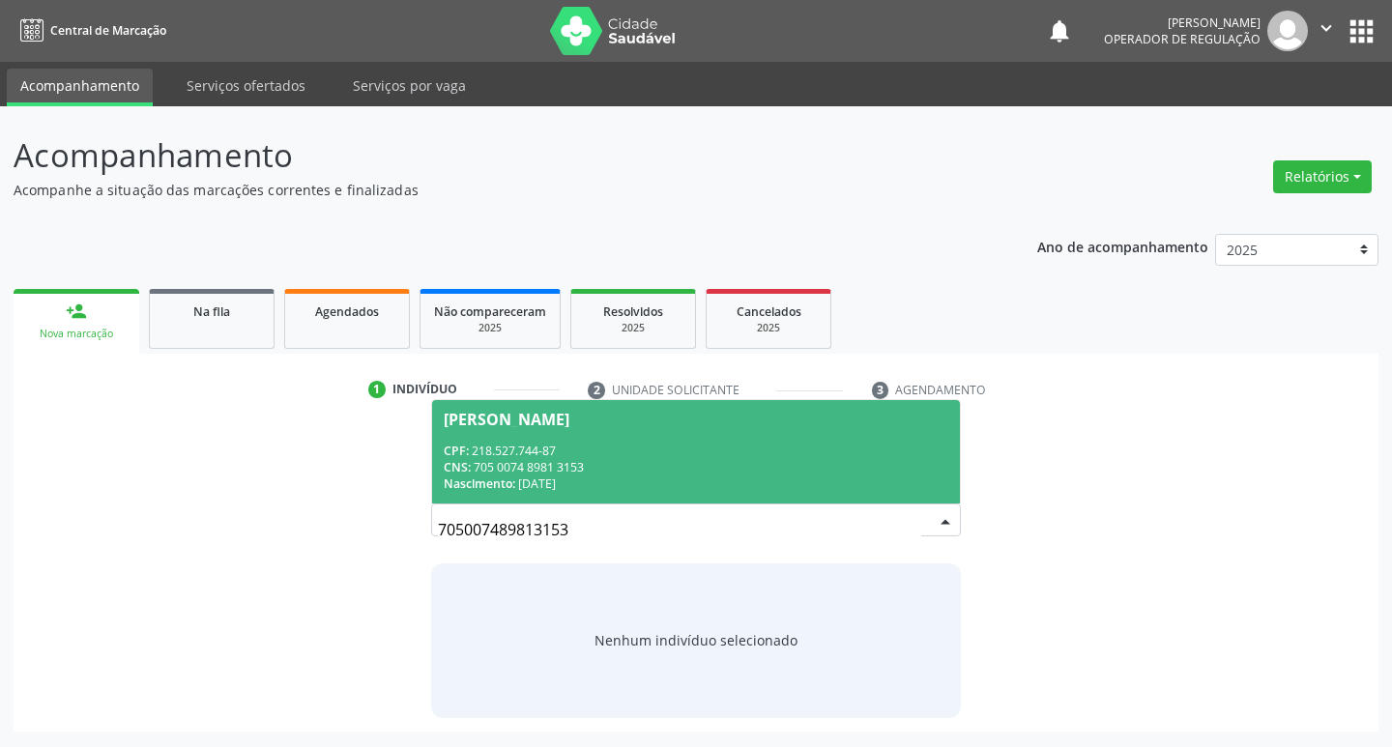
click at [692, 464] on div "CNS: 705 0074 8981 3153" at bounding box center [697, 467] width 506 height 16
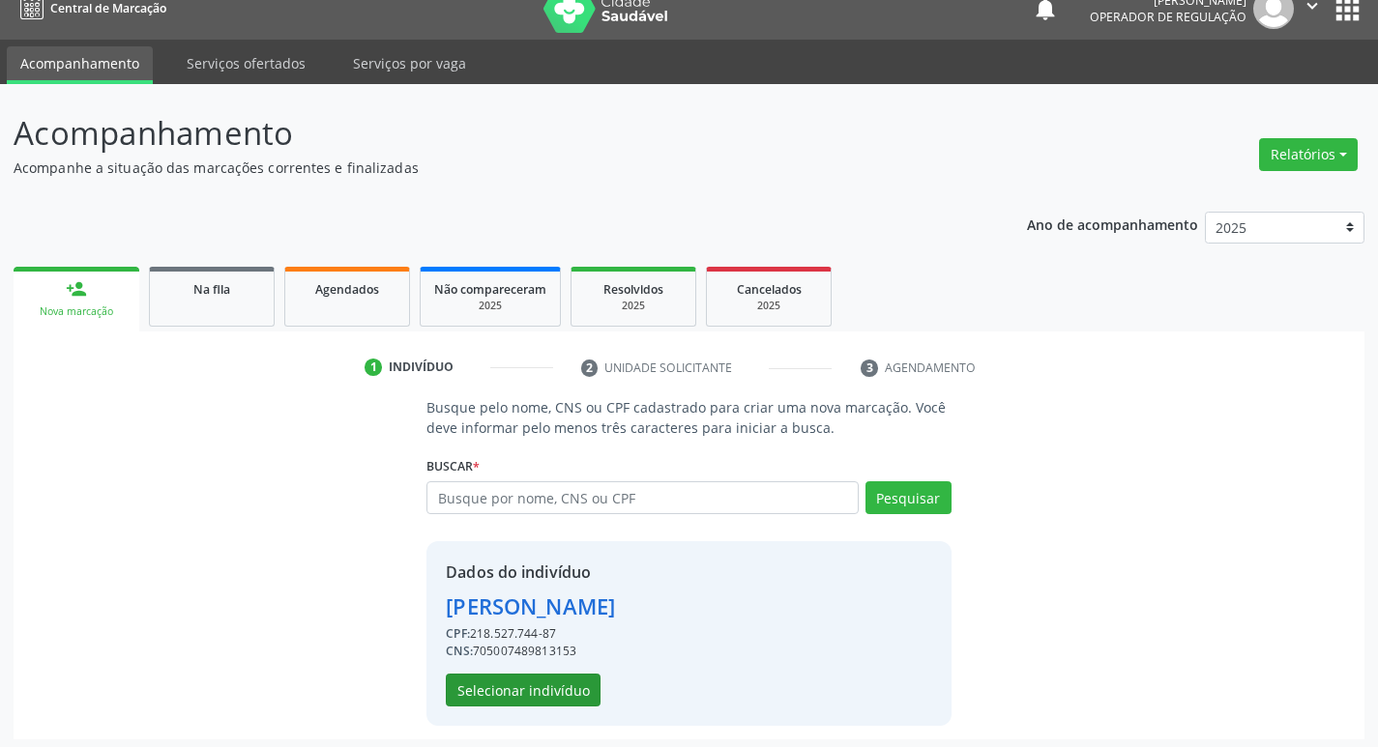
scroll to position [28, 0]
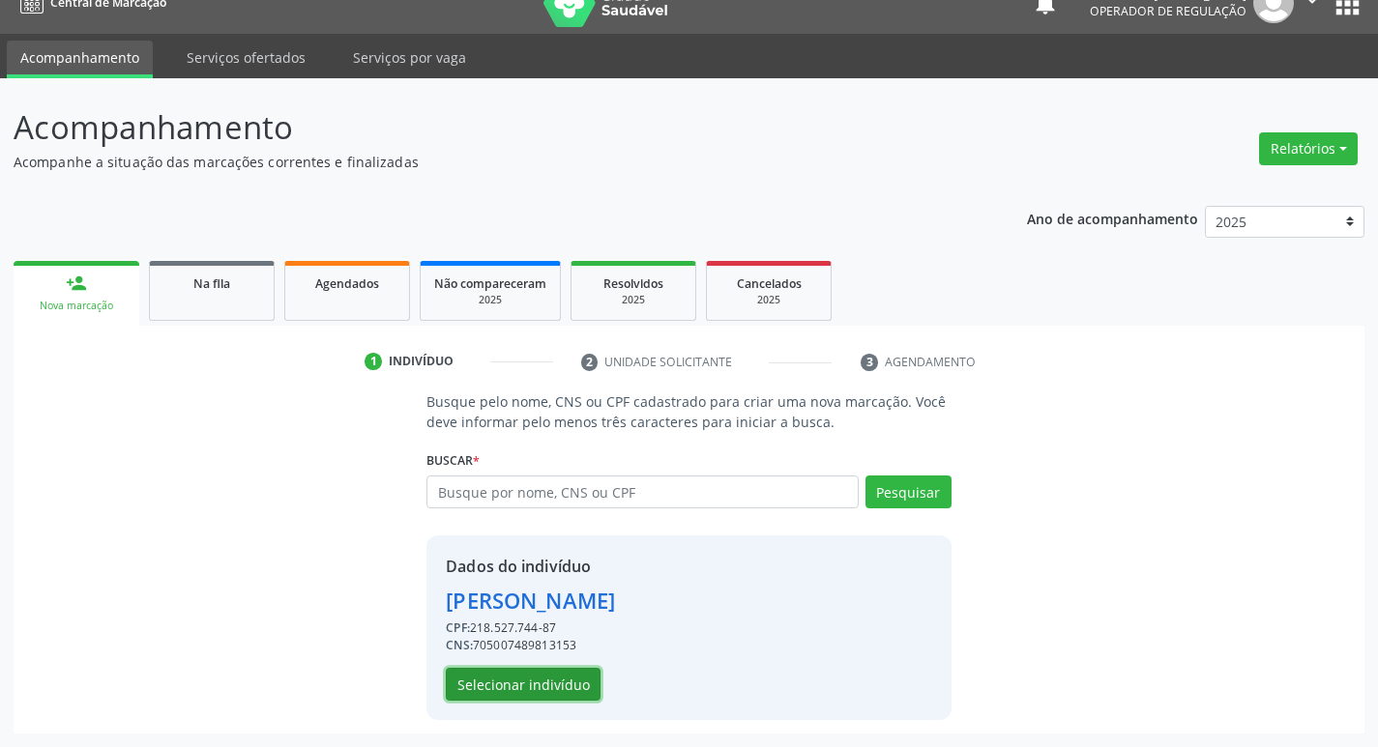
click at [558, 694] on button "Selecionar indivíduo" at bounding box center [523, 684] width 155 height 33
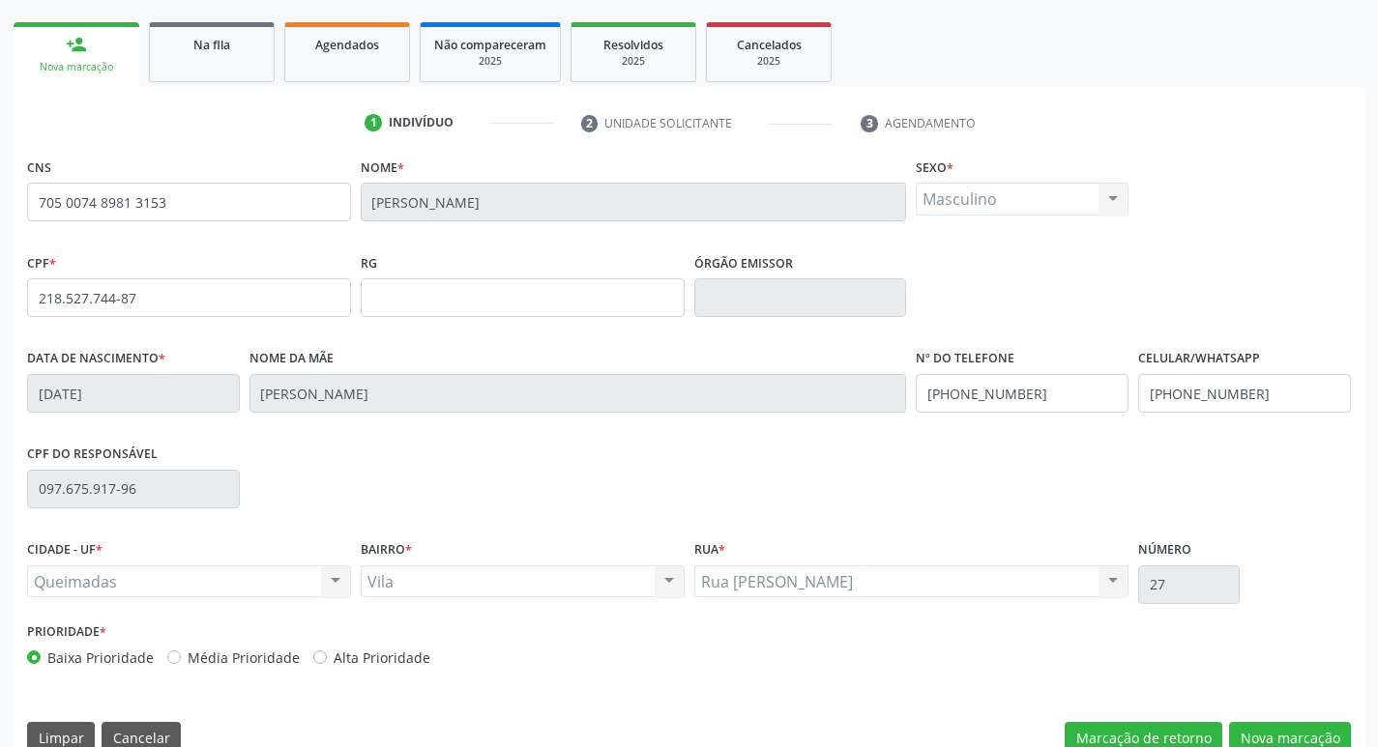
scroll to position [301, 0]
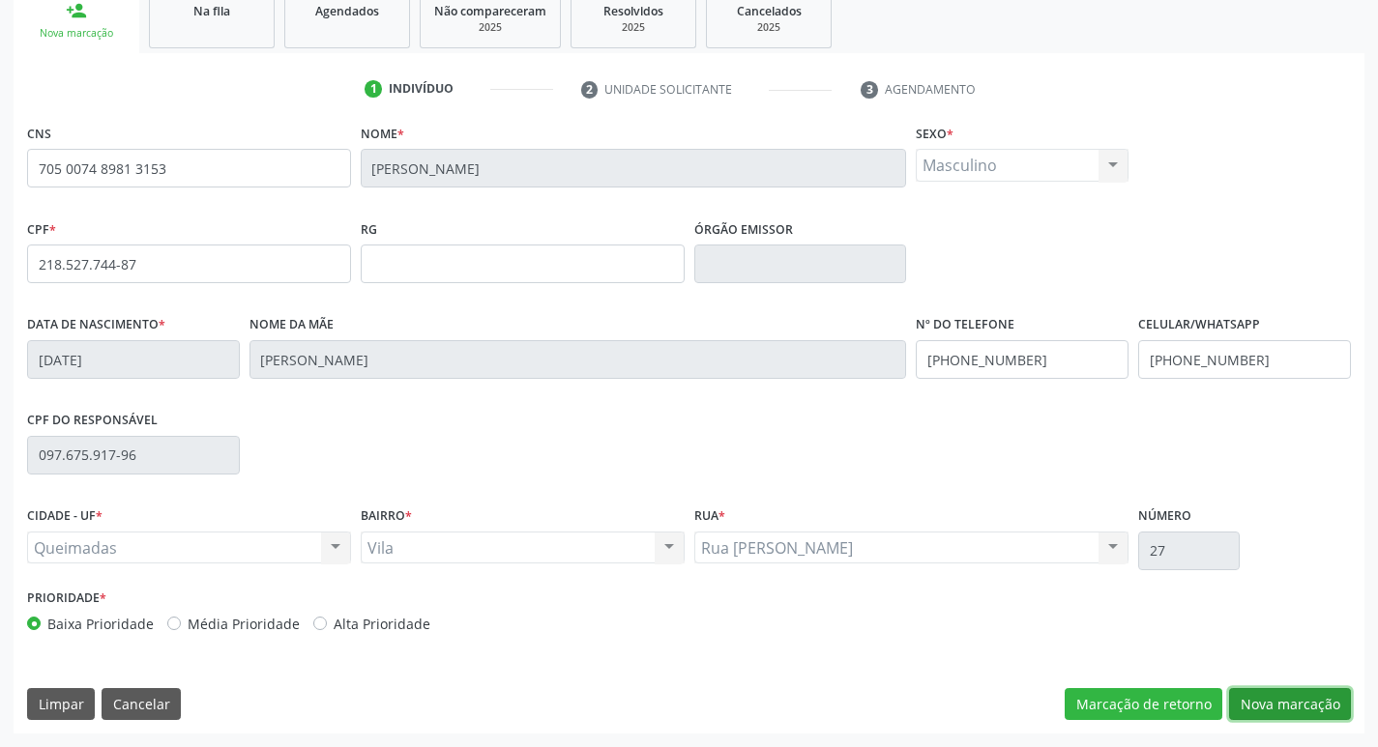
click at [1288, 702] on button "Nova marcação" at bounding box center [1290, 704] width 122 height 33
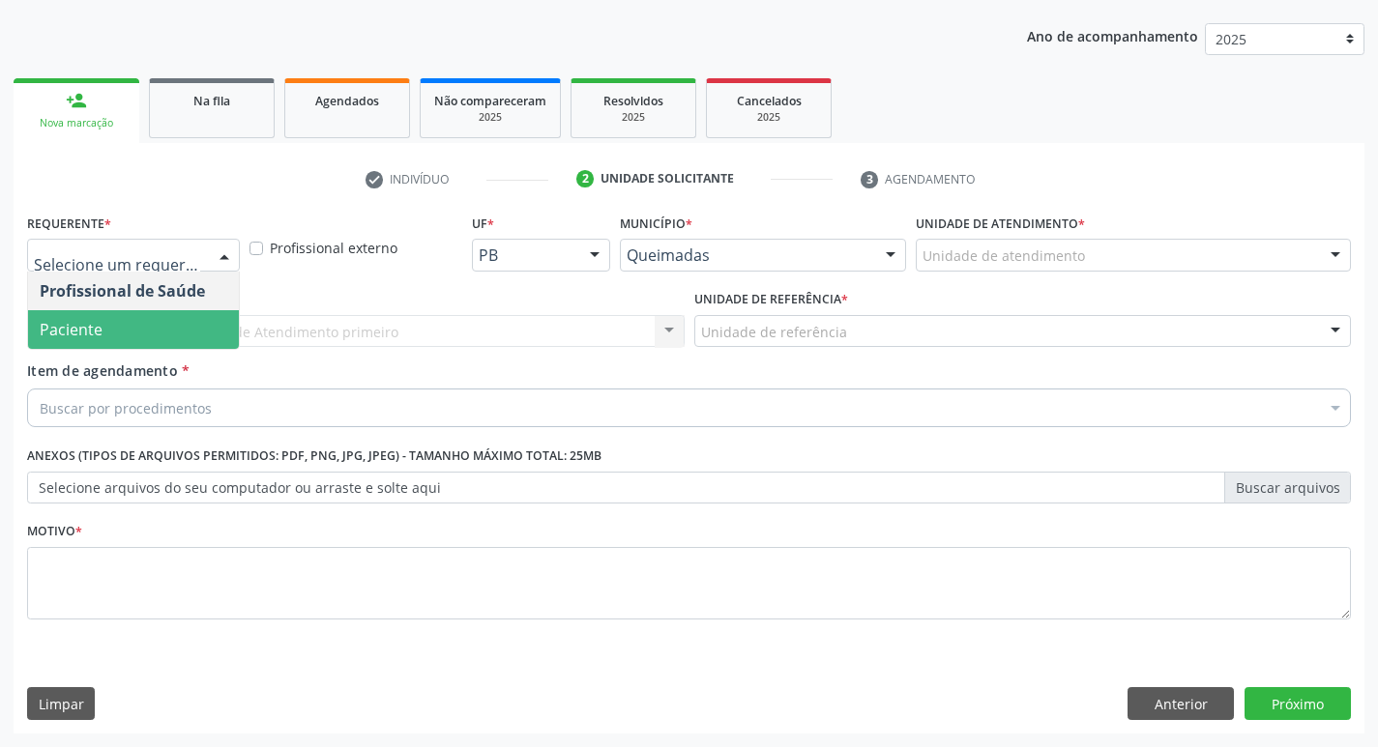
click at [123, 343] on span "Paciente" at bounding box center [133, 329] width 211 height 39
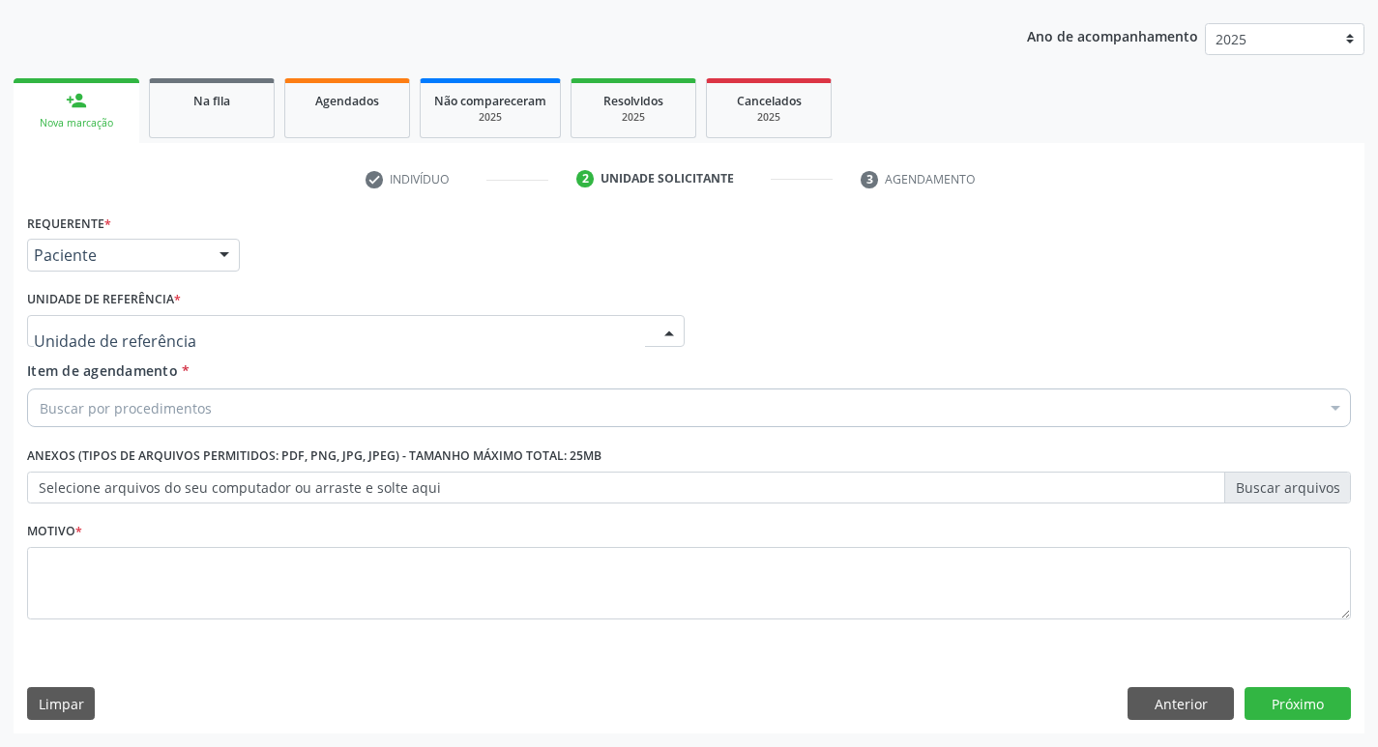
click at [127, 342] on div at bounding box center [355, 331] width 657 height 33
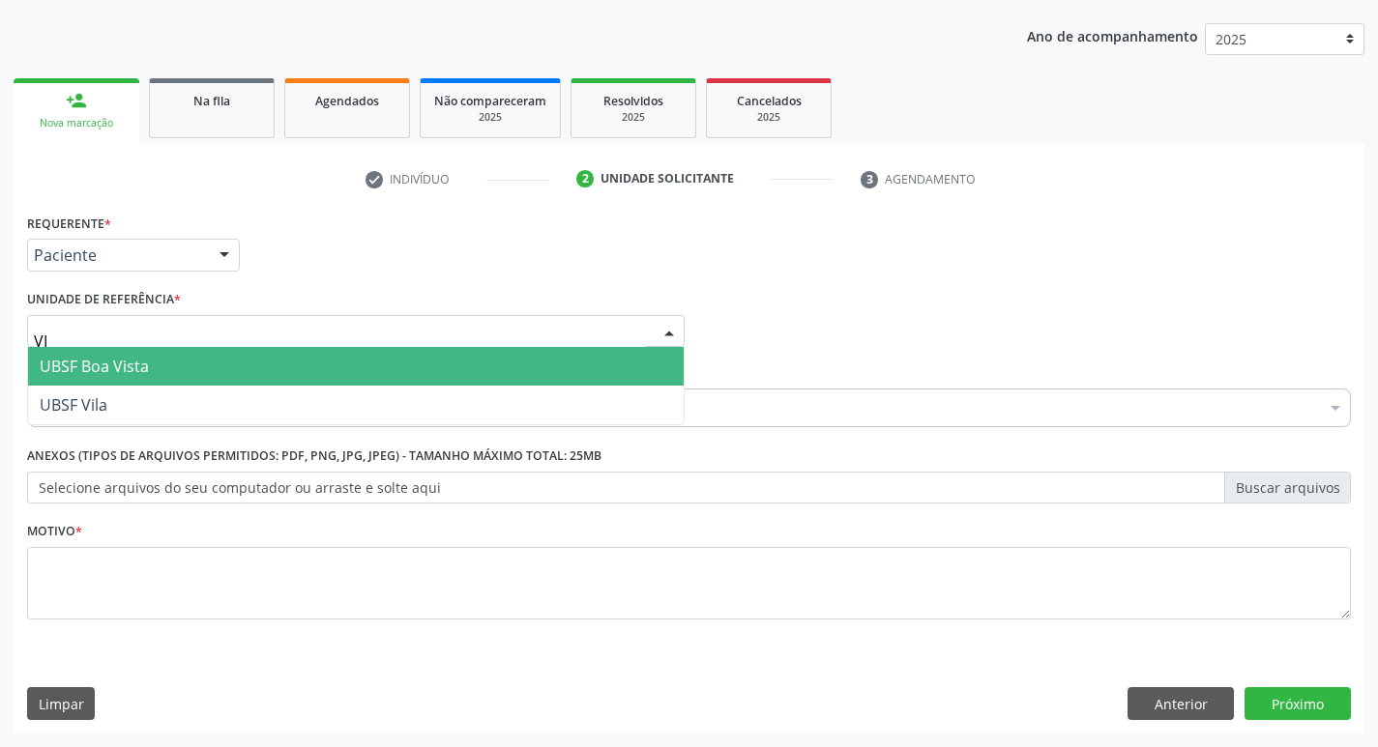
type input "VIL"
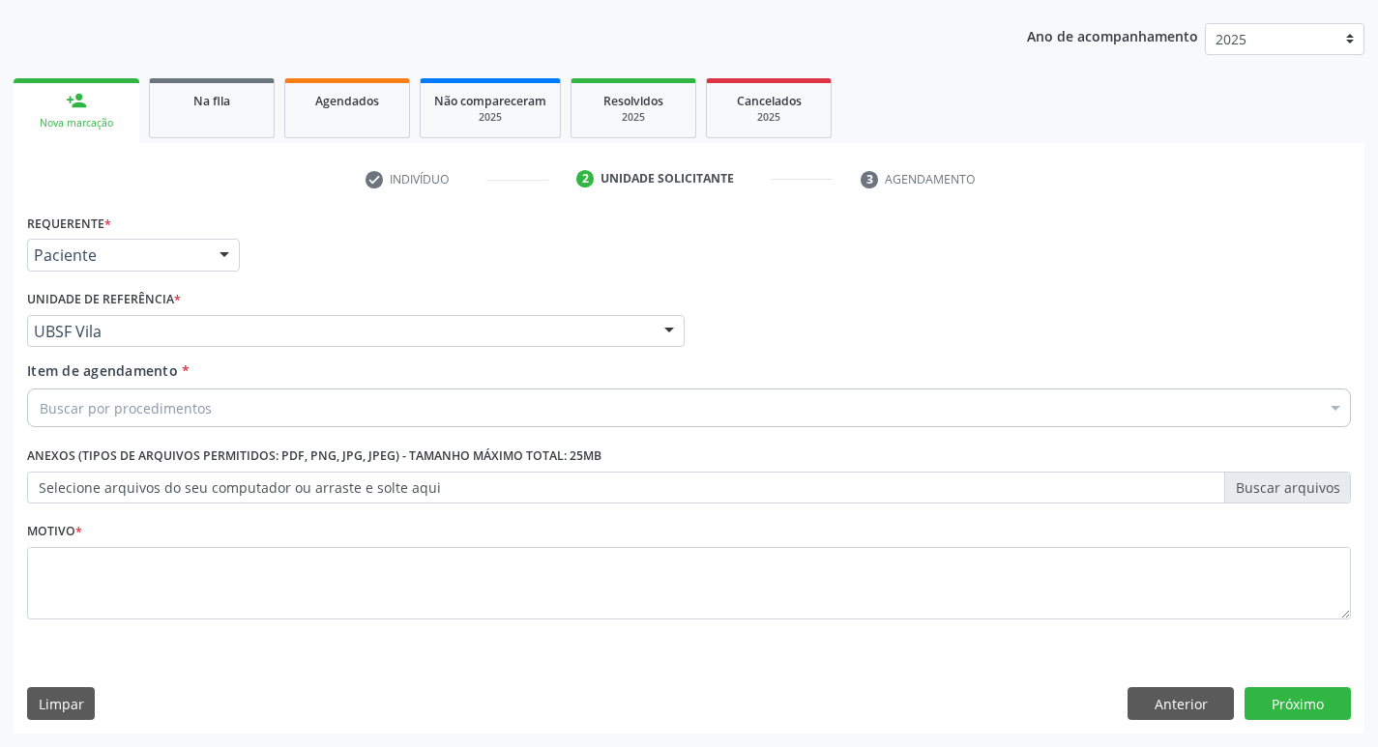
click at [255, 401] on div "Buscar por procedimentos" at bounding box center [689, 408] width 1324 height 39
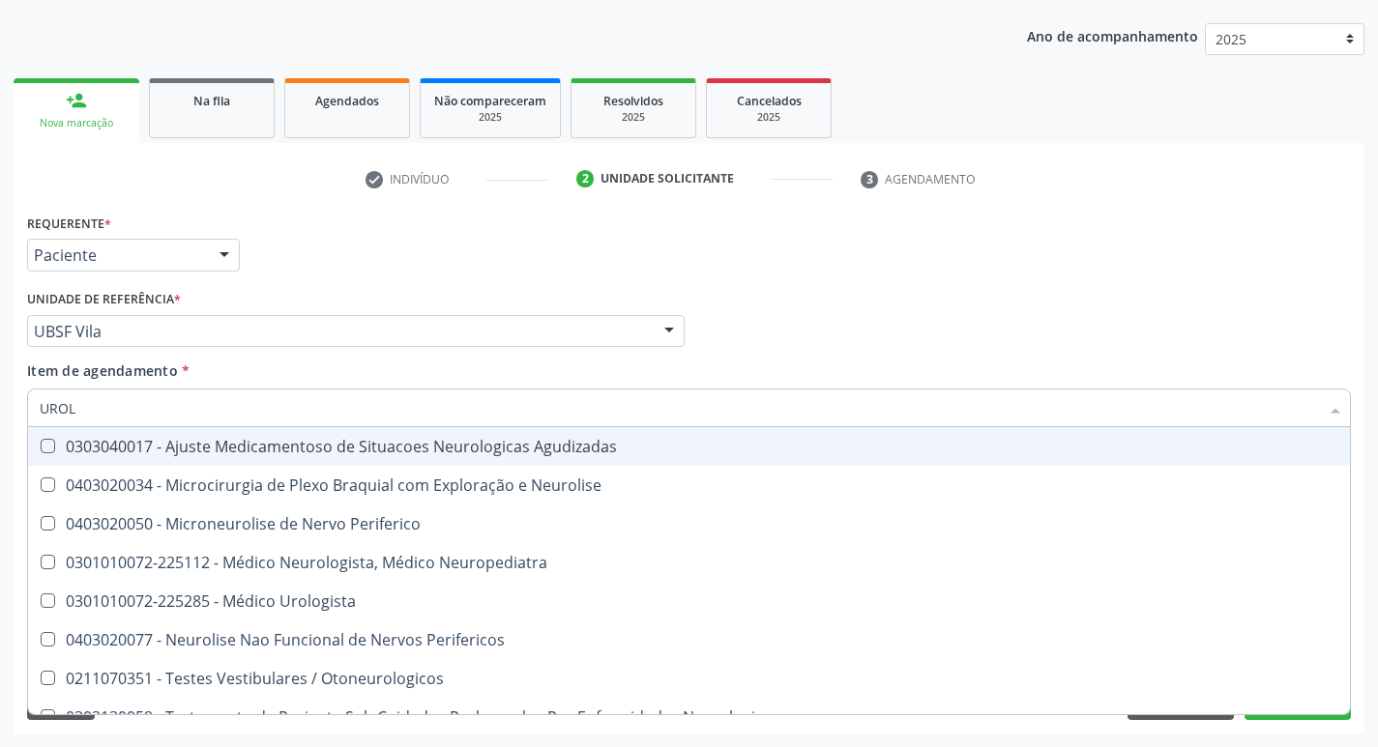
type input "UROLO"
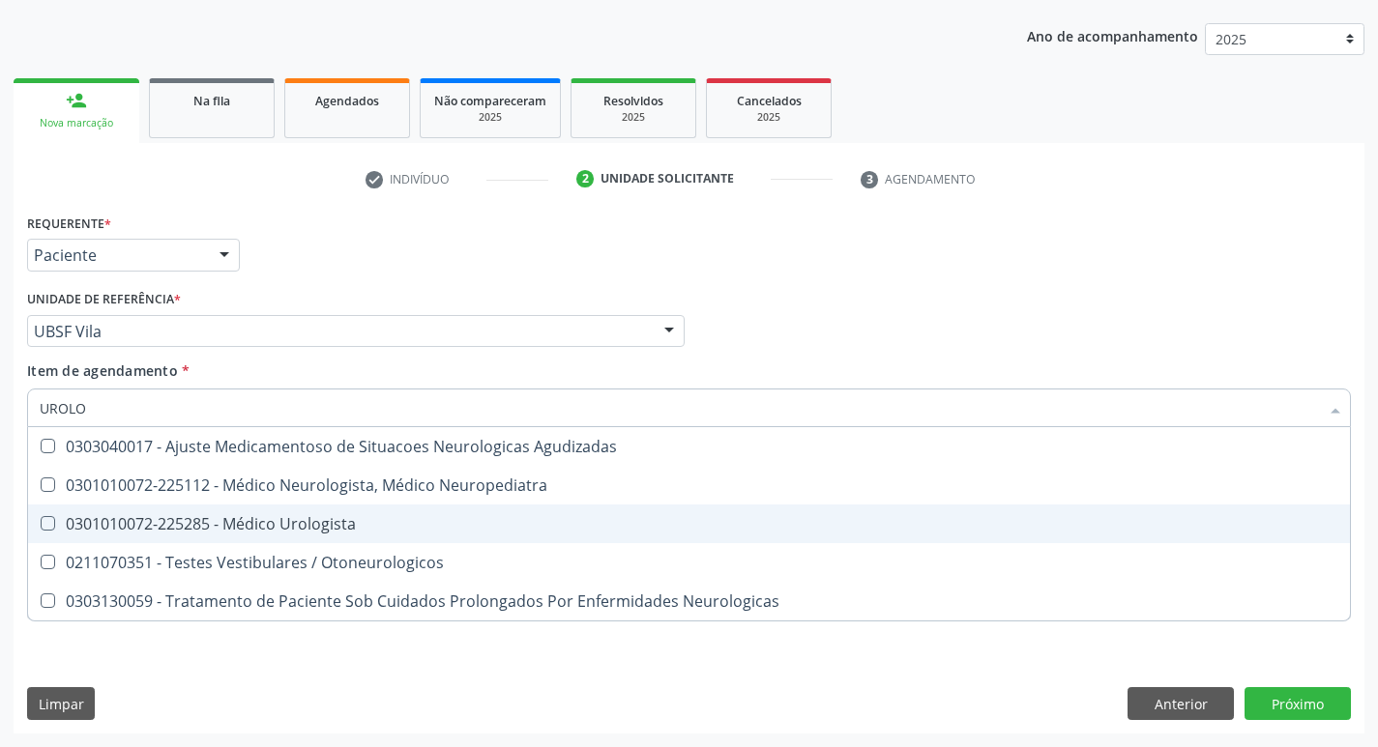
click at [264, 519] on div "0301010072-225285 - Médico Urologista" at bounding box center [689, 523] width 1298 height 15
checkbox Urologista "true"
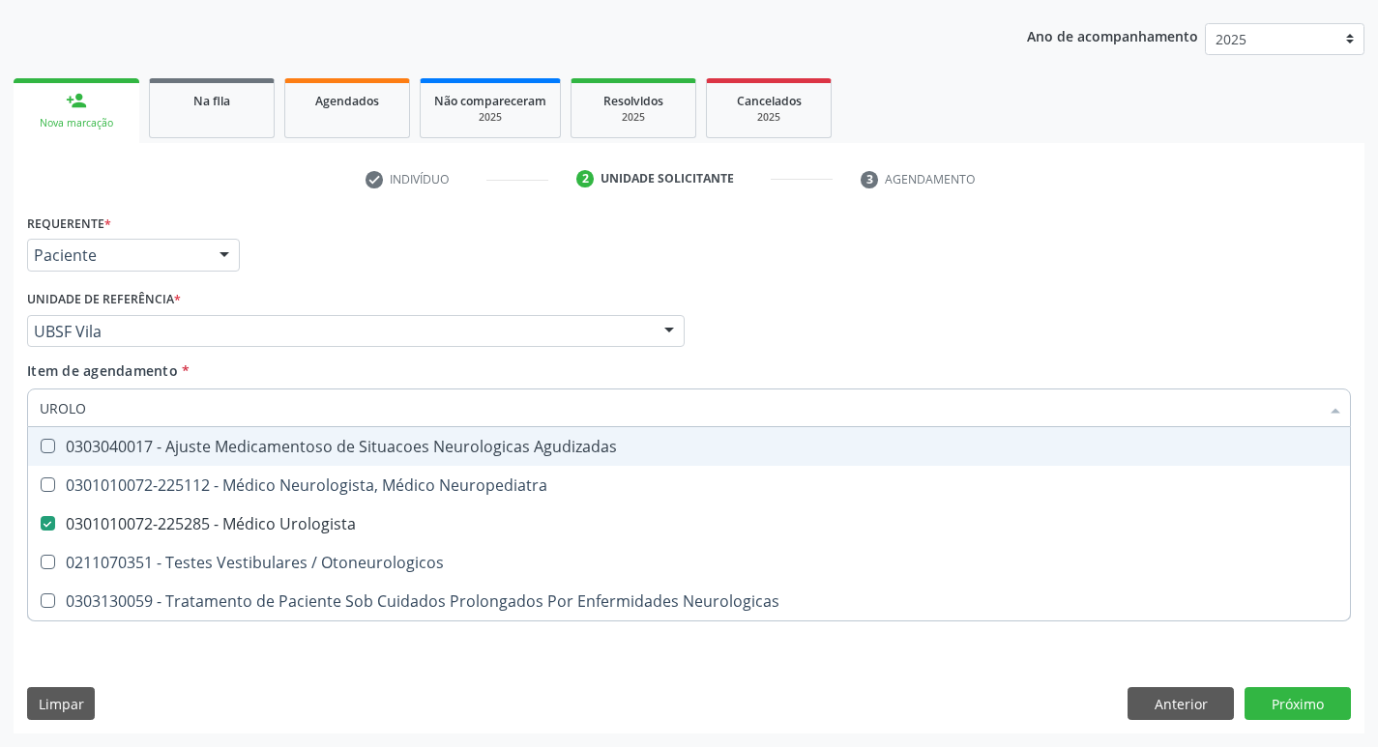
click at [416, 211] on div "Requerente * Paciente Profissional de Saúde Paciente Nenhum resultado encontrad…" at bounding box center [688, 246] width 1333 height 75
checkbox Neuropediatra "true"
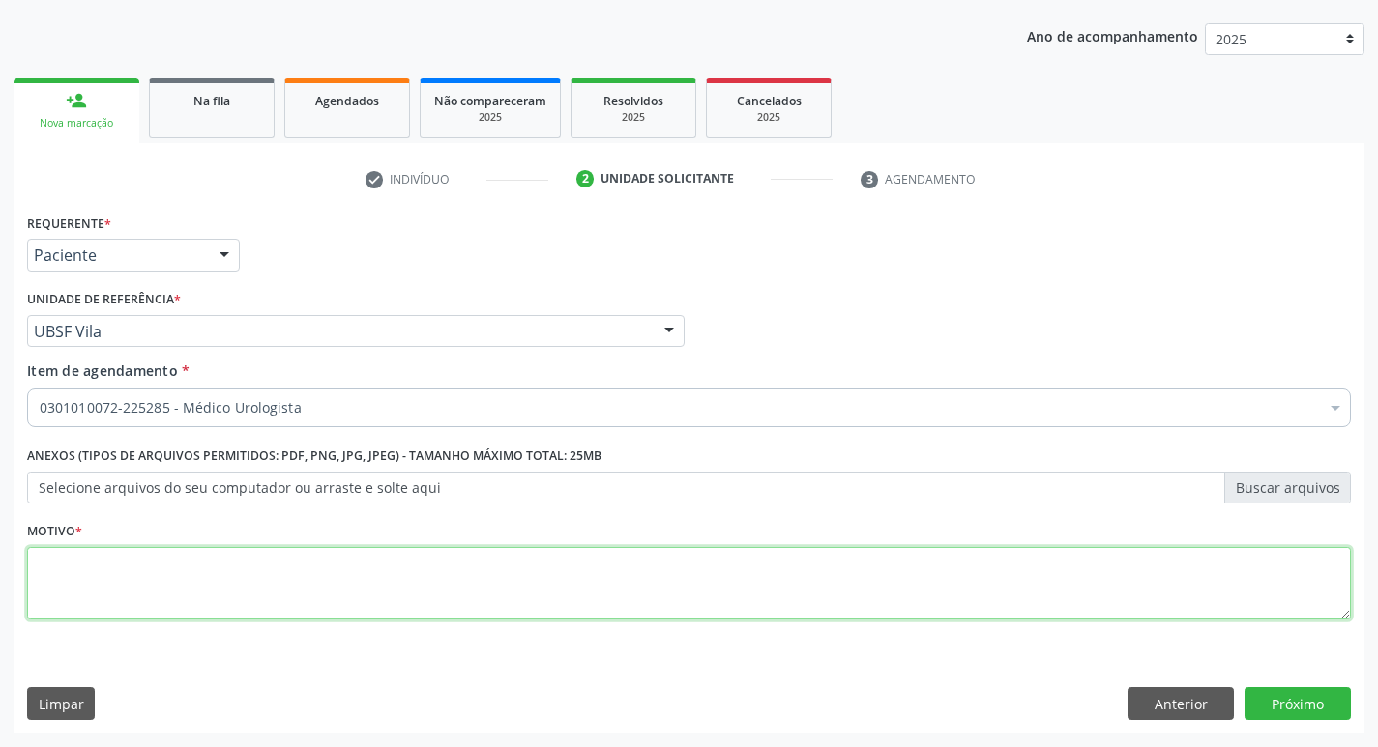
click at [198, 595] on textarea at bounding box center [689, 583] width 1324 height 73
click at [151, 556] on textarea "RETORNO (DR. INVANCLECIO)" at bounding box center [689, 583] width 1324 height 73
type textarea "RETORNO (DR. IVANCLECIO)"
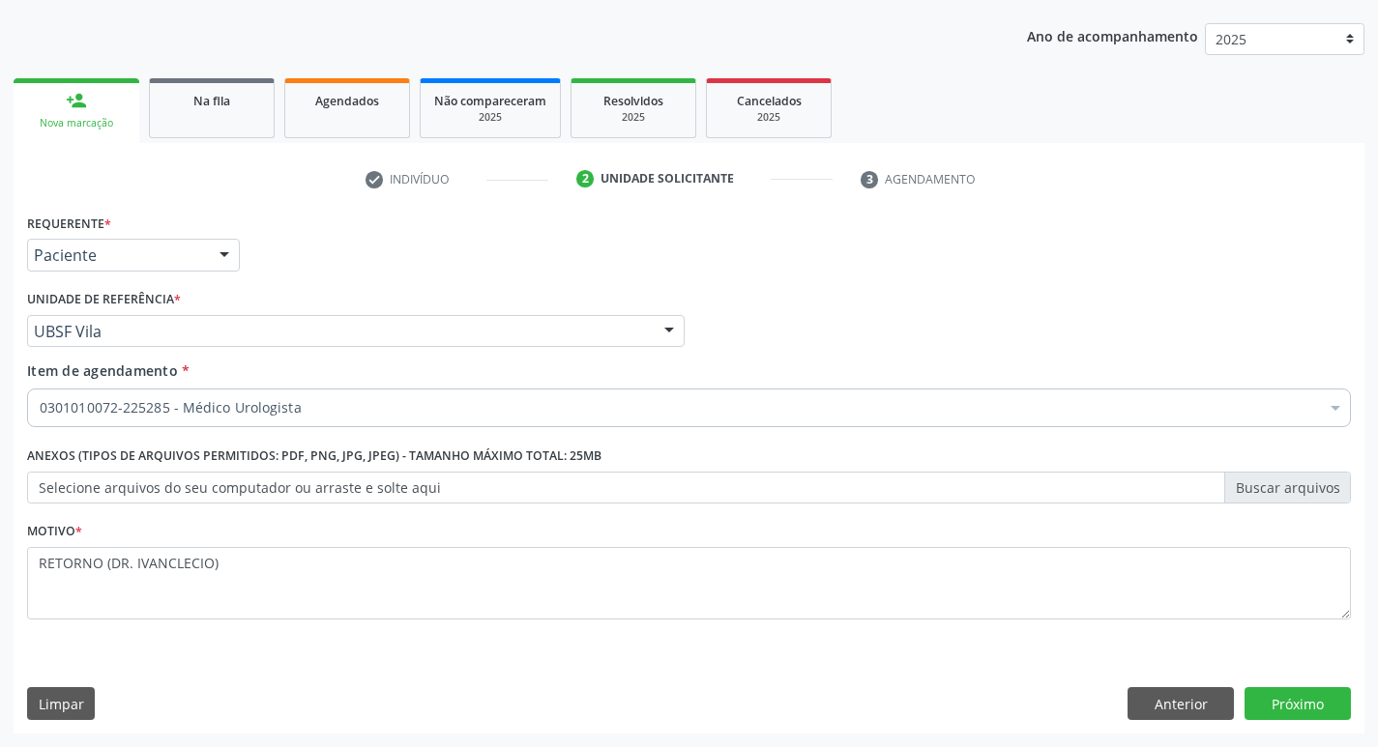
click at [287, 545] on div "Motivo * RETORNO (DR. IVANCLECIO)" at bounding box center [689, 568] width 1324 height 102
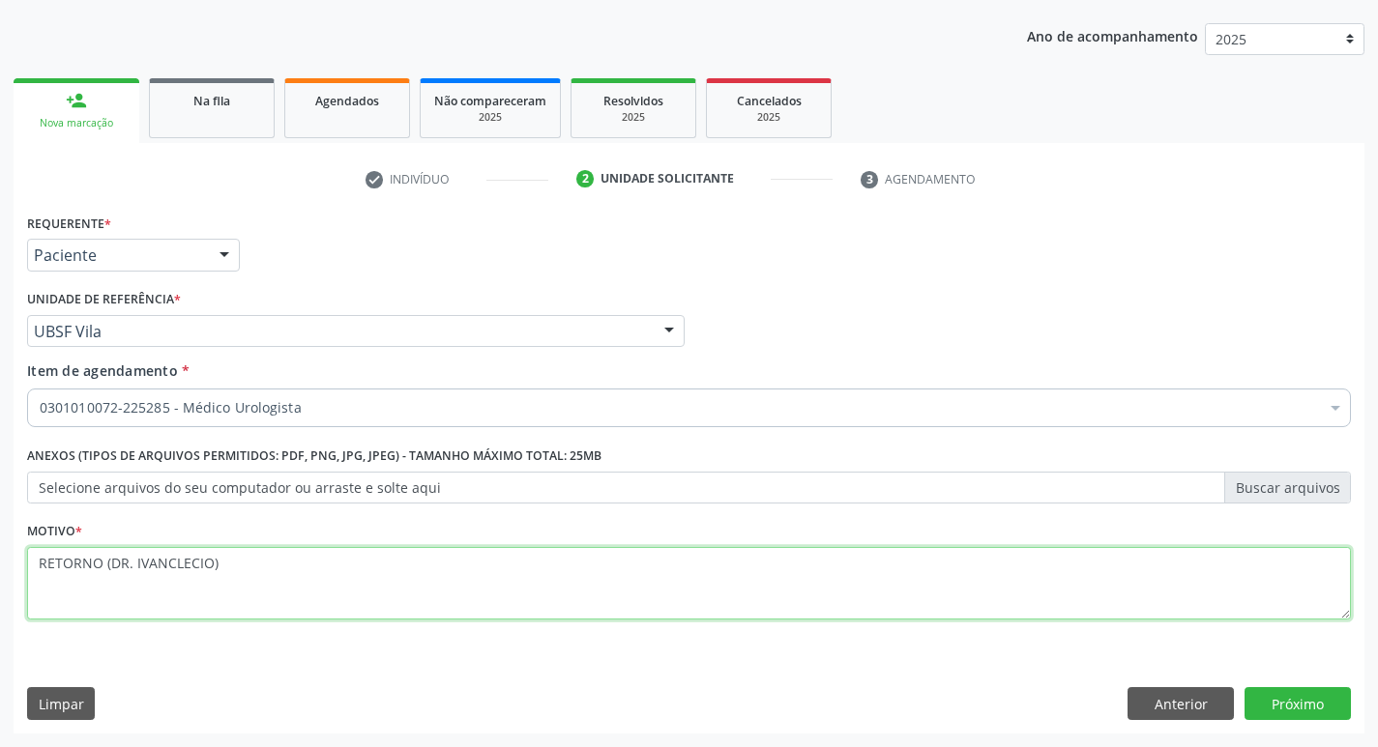
click at [278, 567] on textarea "RETORNO (DR. IVANCLECIO)" at bounding box center [689, 583] width 1324 height 73
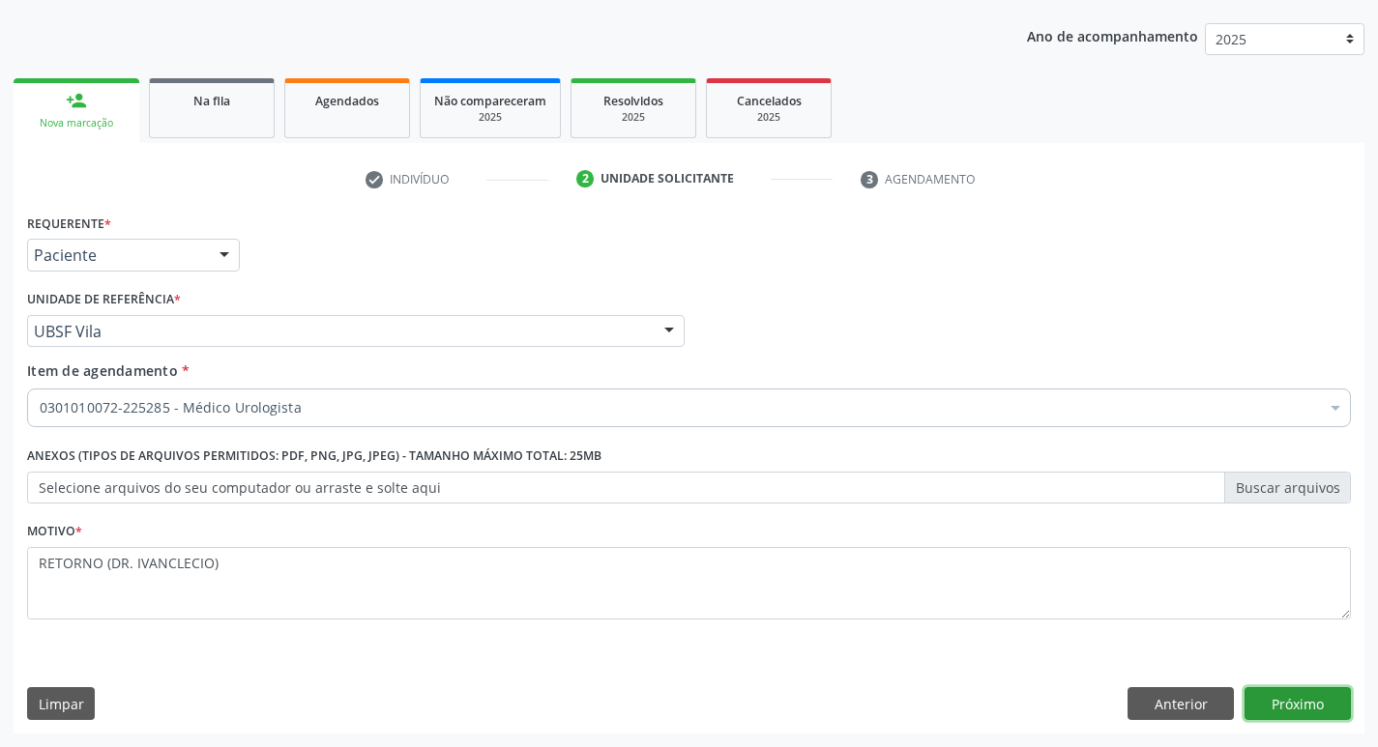
click at [1295, 692] on button "Próximo" at bounding box center [1297, 703] width 106 height 33
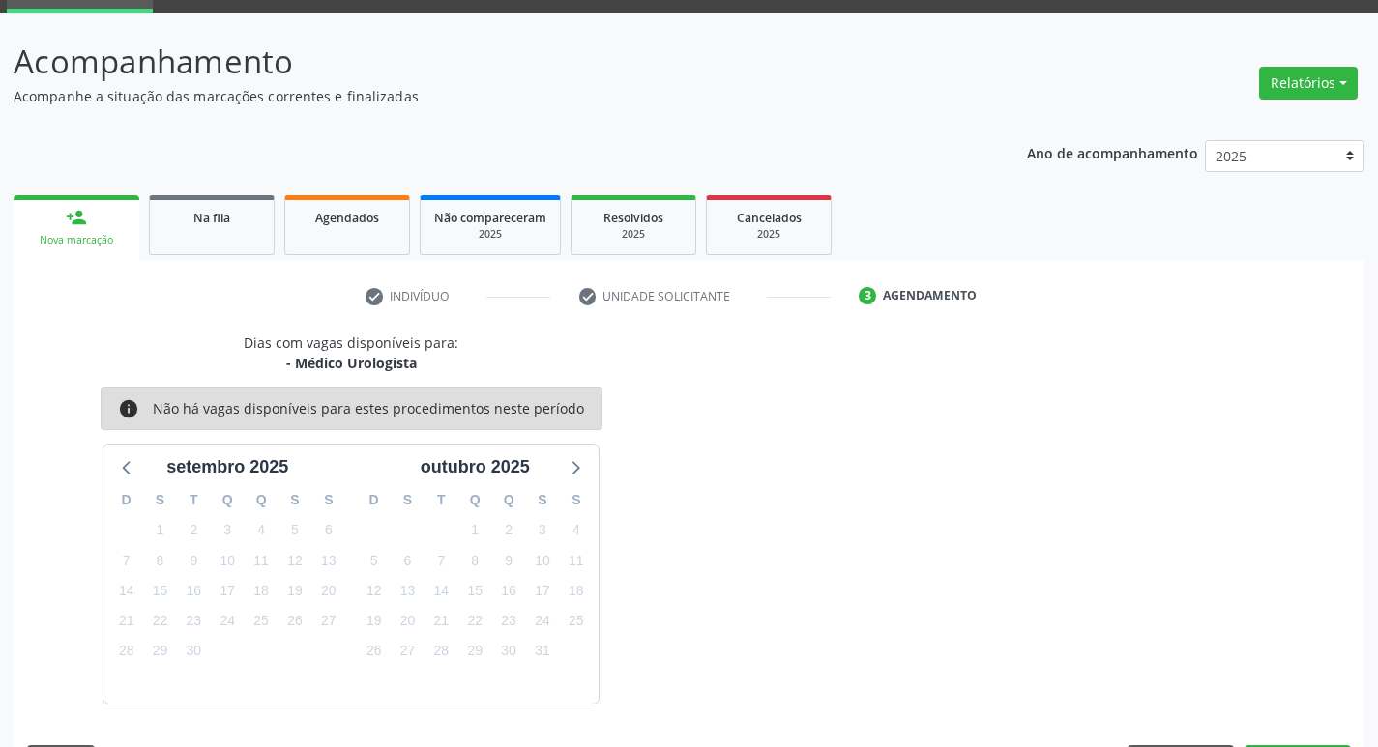
scroll to position [151, 0]
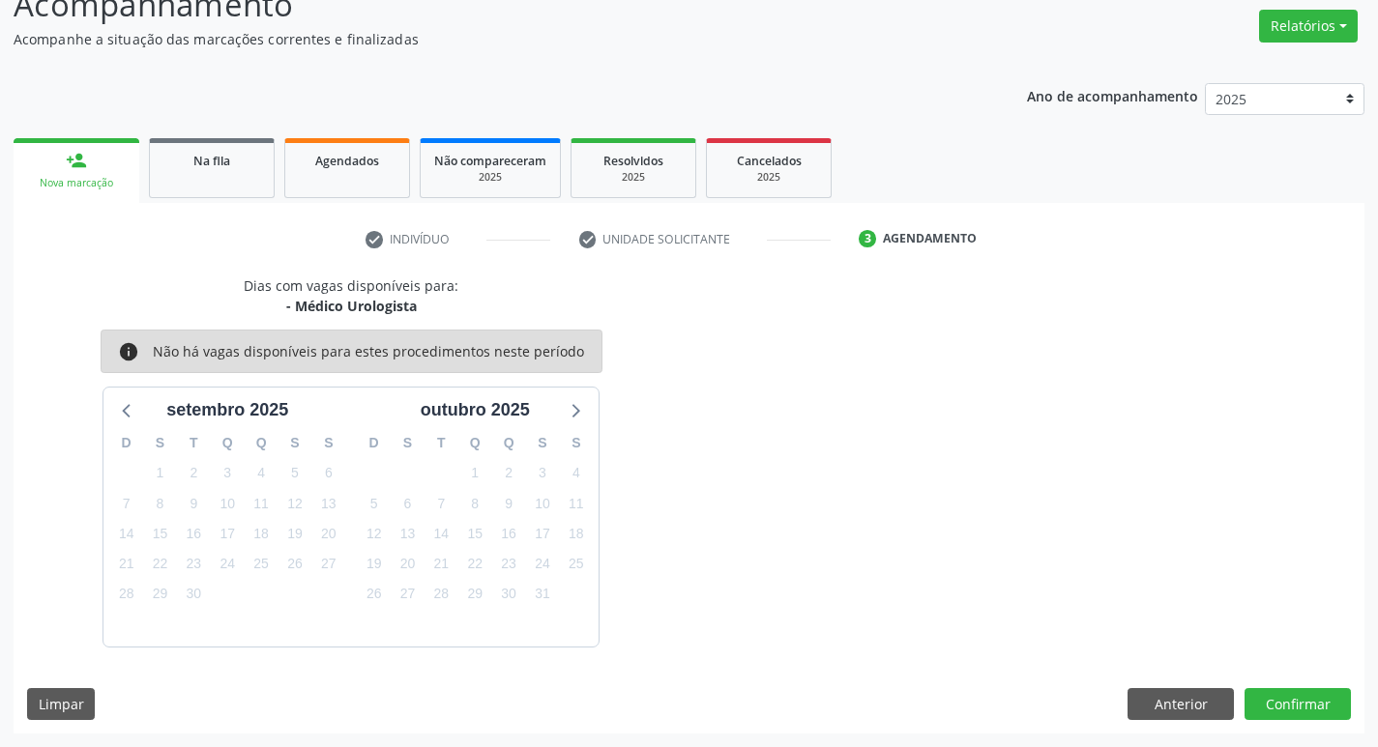
click at [1260, 681] on div "Dias com vagas disponíveis para: - Médico Urologista info Não há vagas disponív…" at bounding box center [689, 505] width 1351 height 458
click at [1281, 696] on button "Confirmar" at bounding box center [1297, 704] width 106 height 33
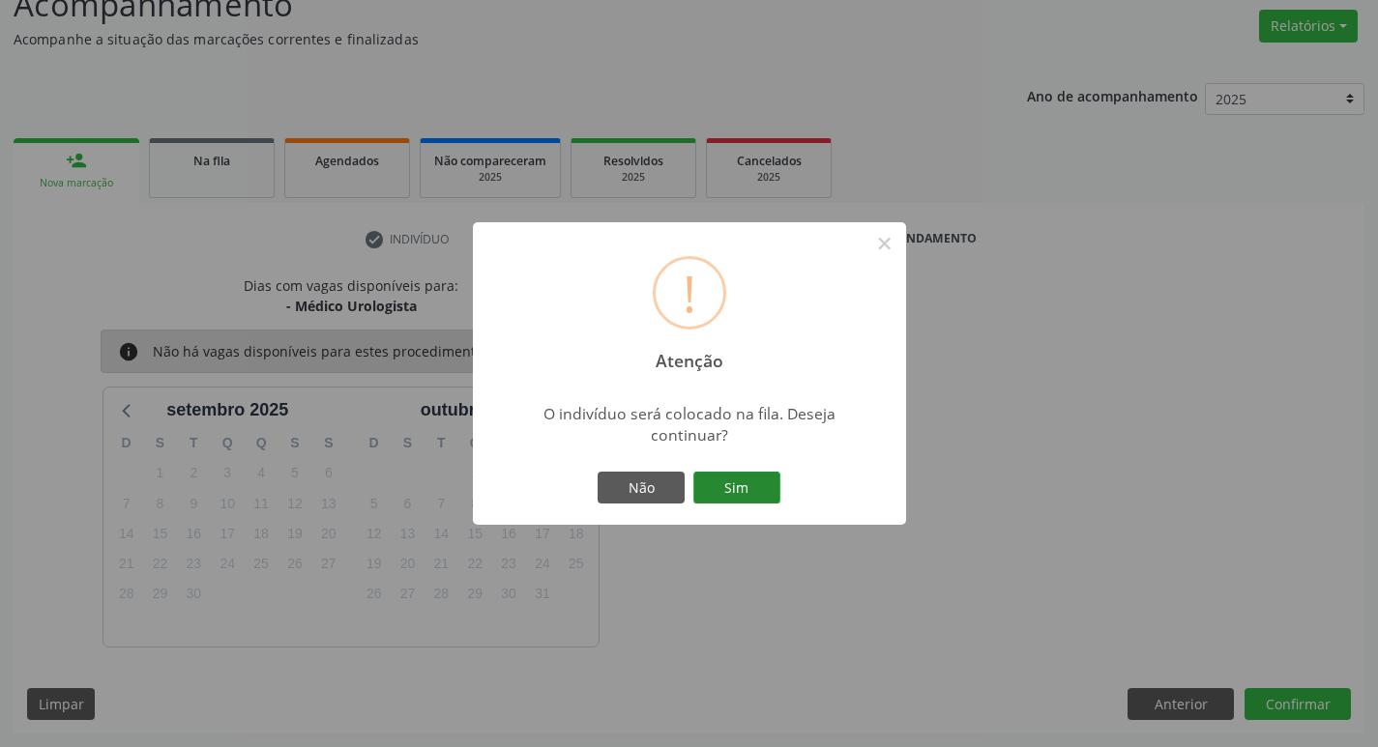
click at [774, 495] on button "Sim" at bounding box center [736, 488] width 87 height 33
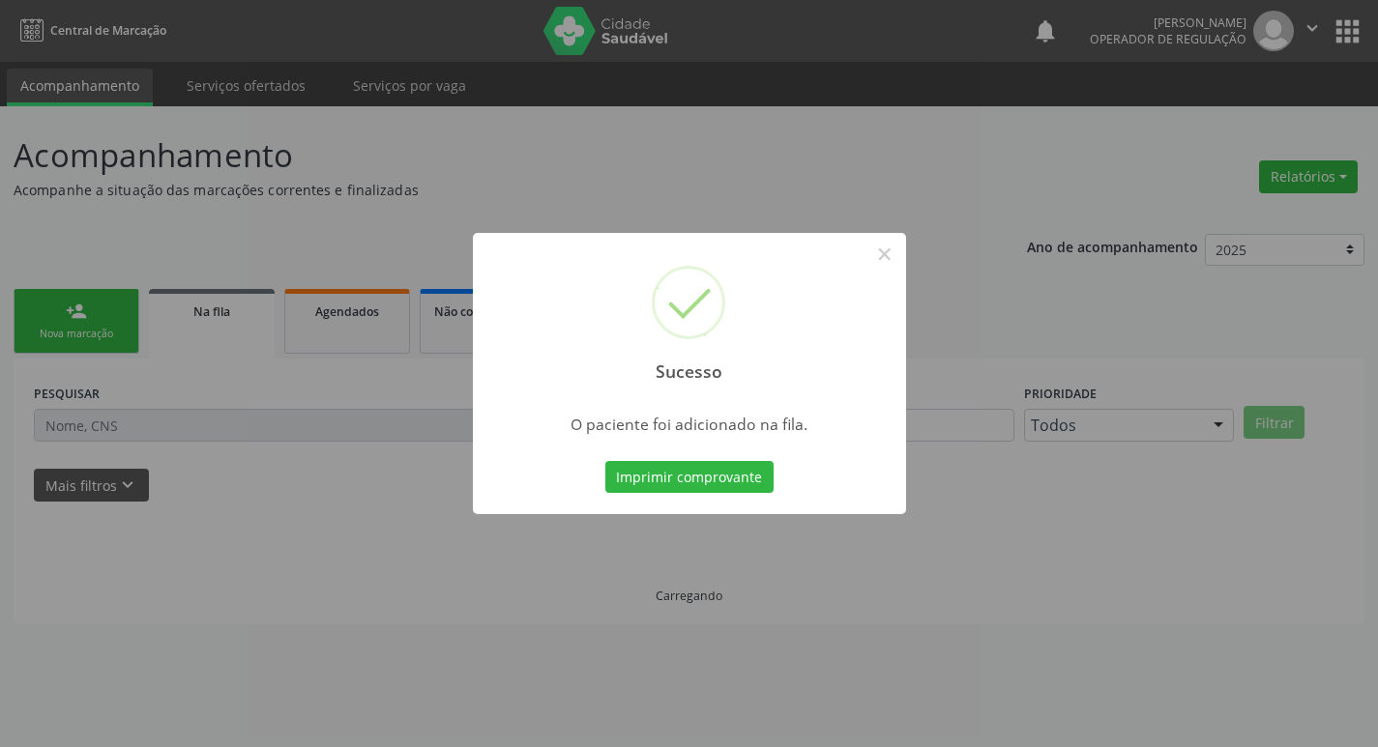
scroll to position [0, 0]
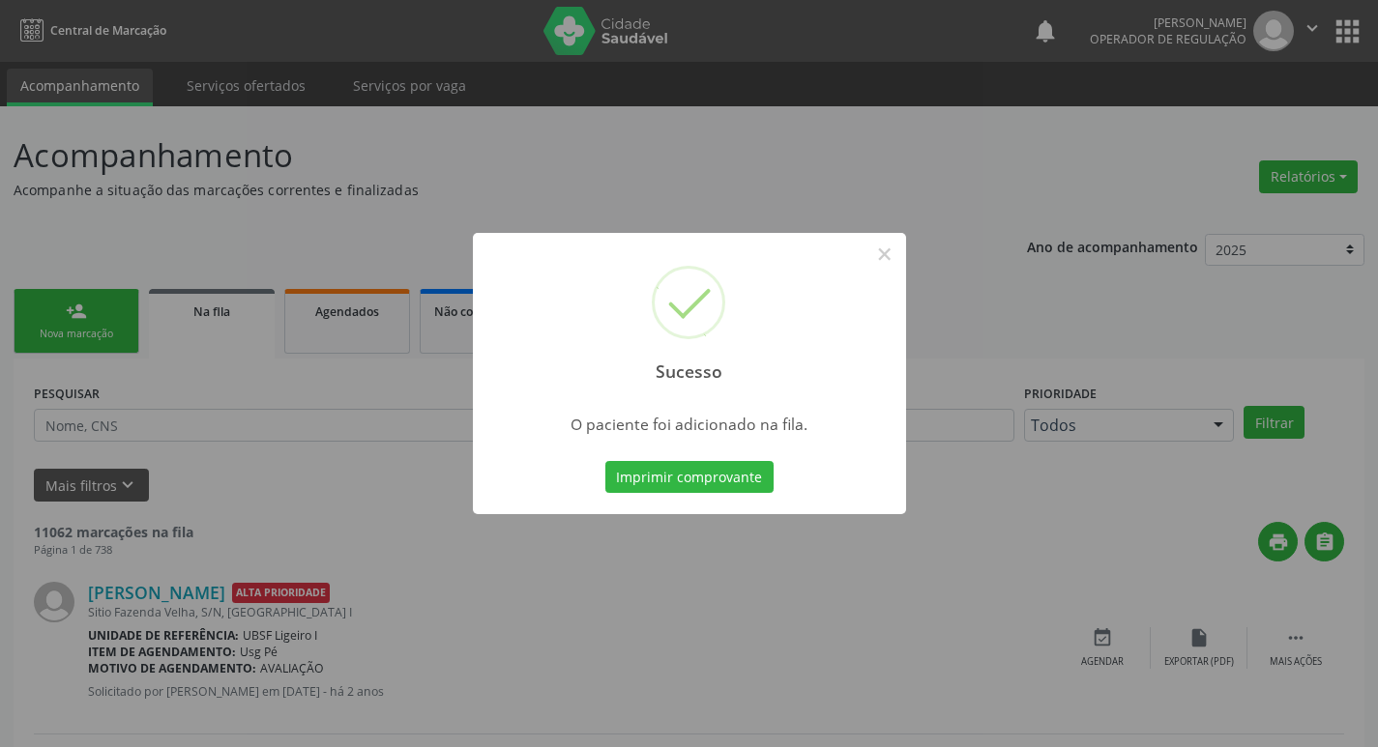
click at [77, 185] on div "Sucesso × O paciente foi adicionado na fila. Imprimir comprovante Cancel" at bounding box center [689, 373] width 1378 height 747
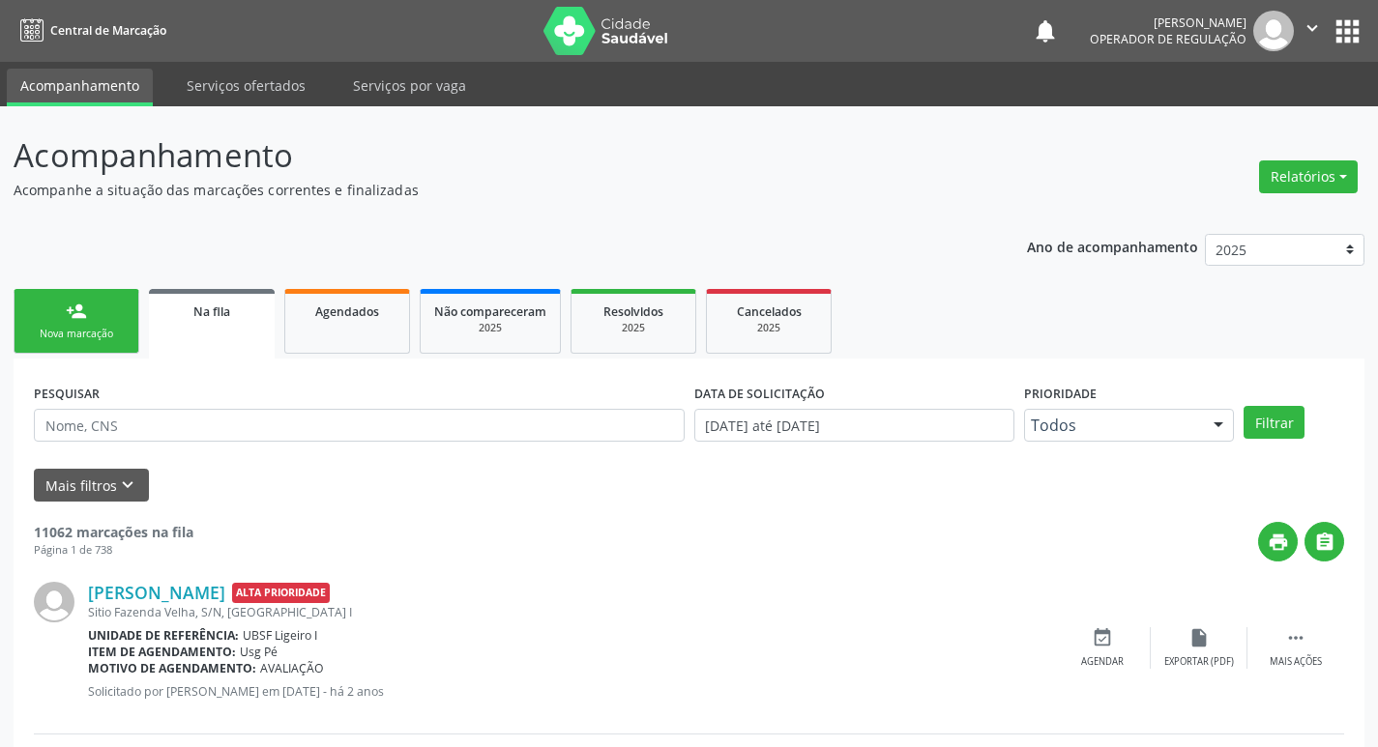
click at [43, 339] on div "Nova marcação" at bounding box center [76, 334] width 97 height 15
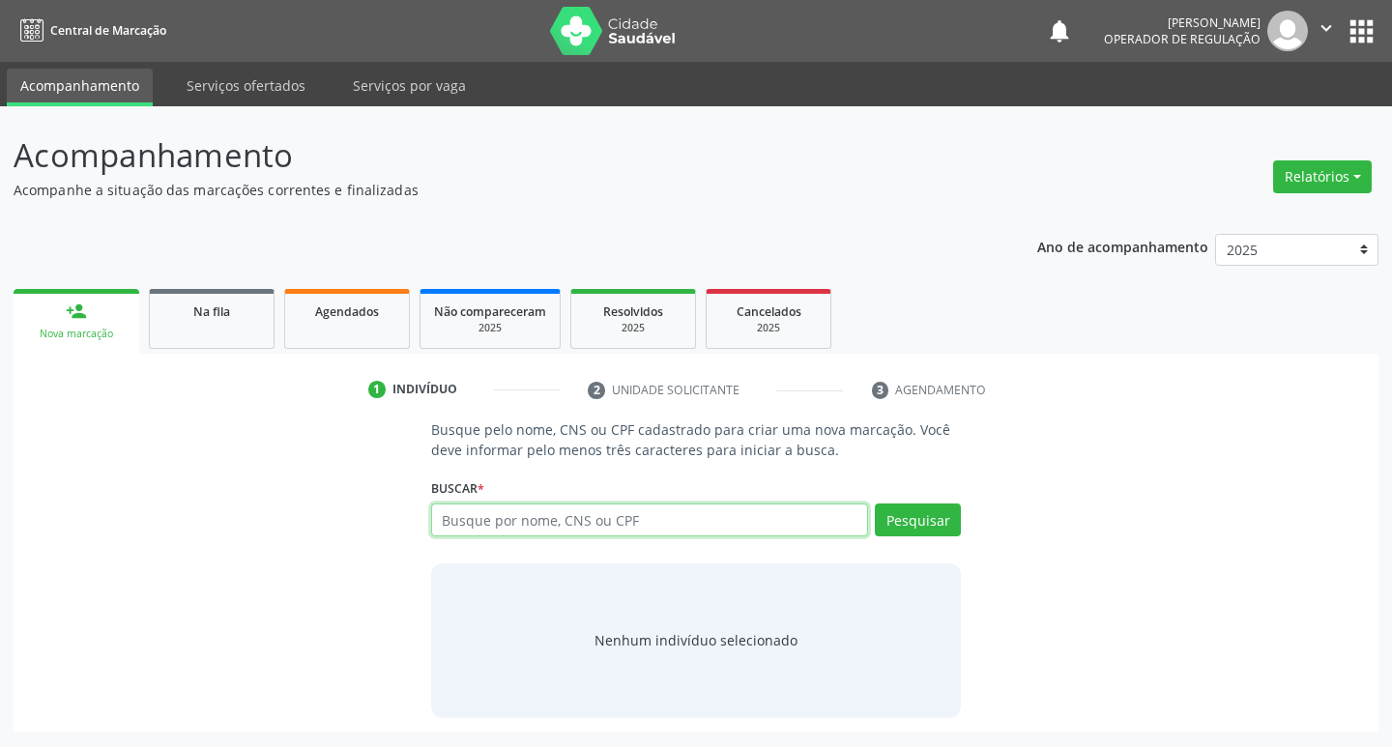
click at [538, 519] on input "text" at bounding box center [650, 520] width 438 height 33
type input "708606047147989"
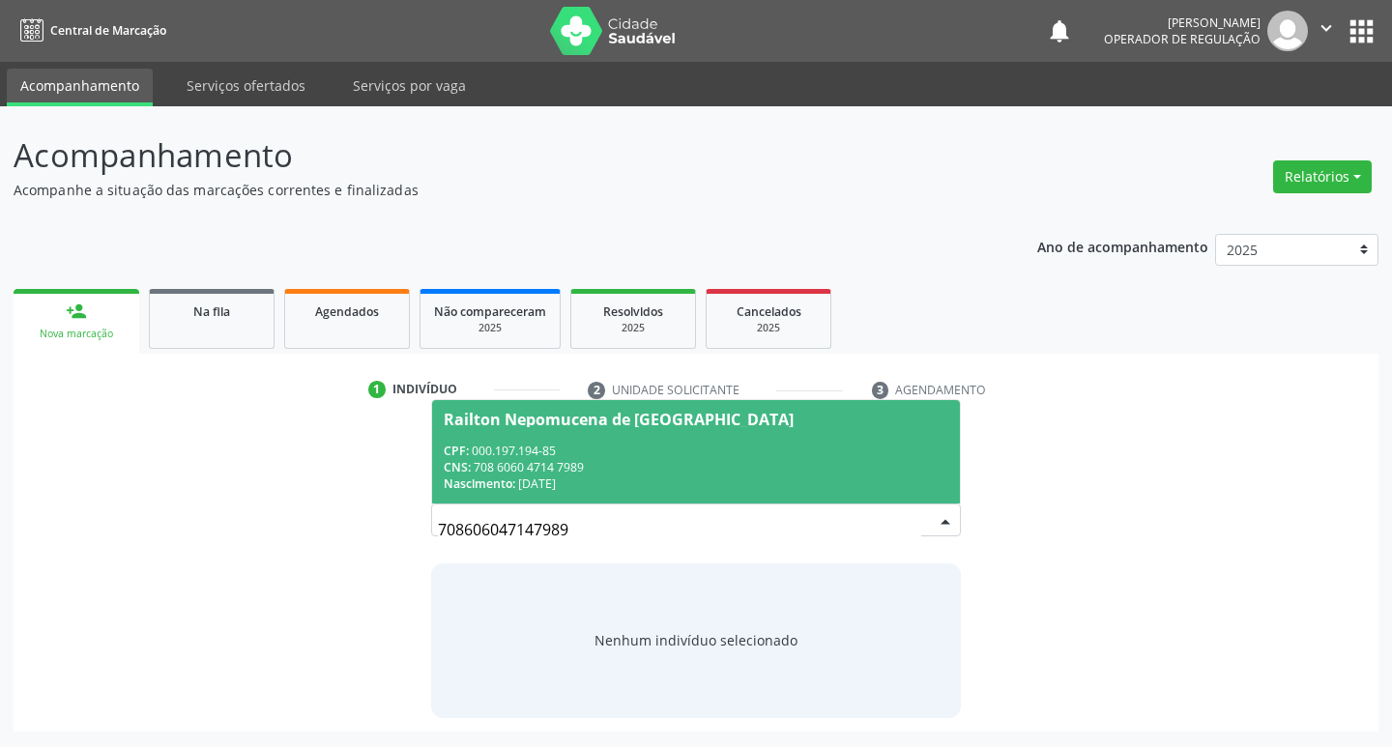
click at [546, 412] on div "Railton Nepomucena de [GEOGRAPHIC_DATA]" at bounding box center [619, 419] width 350 height 15
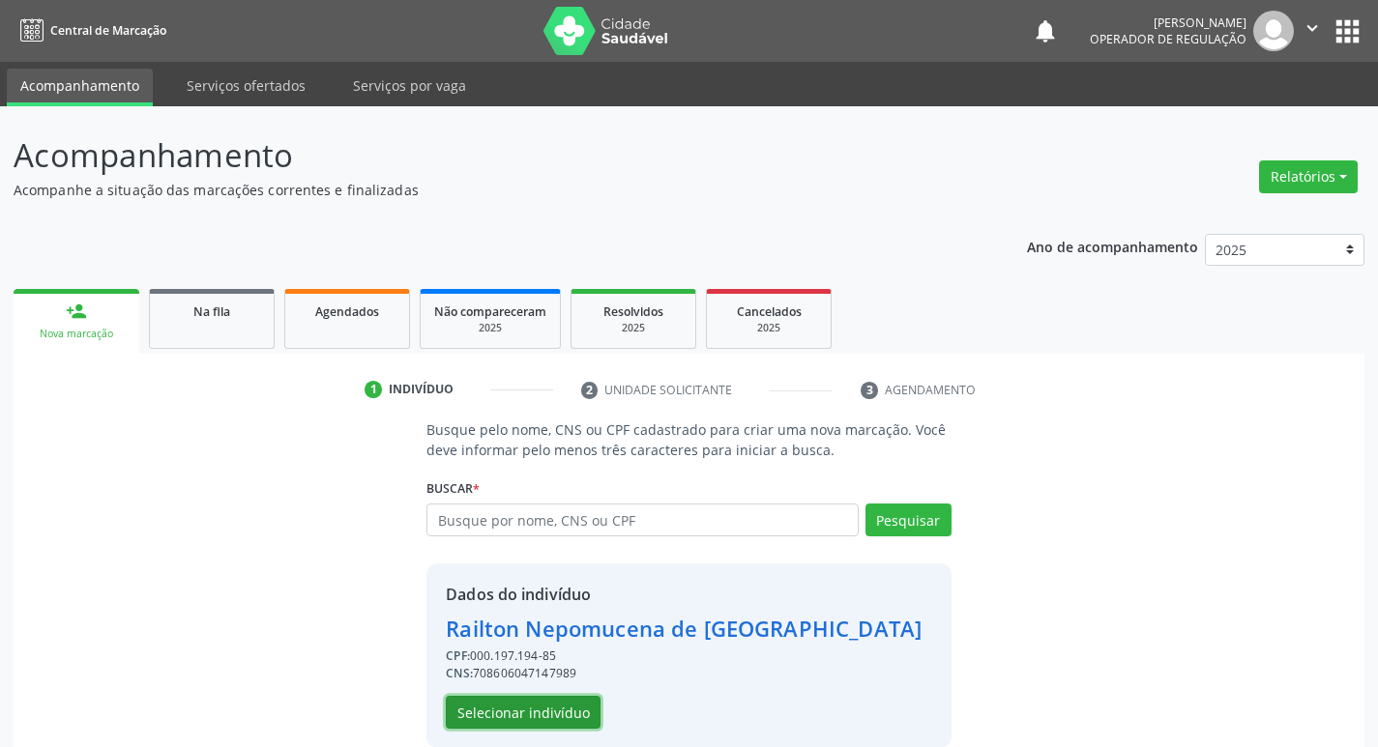
click at [508, 717] on button "Selecionar indivíduo" at bounding box center [523, 712] width 155 height 33
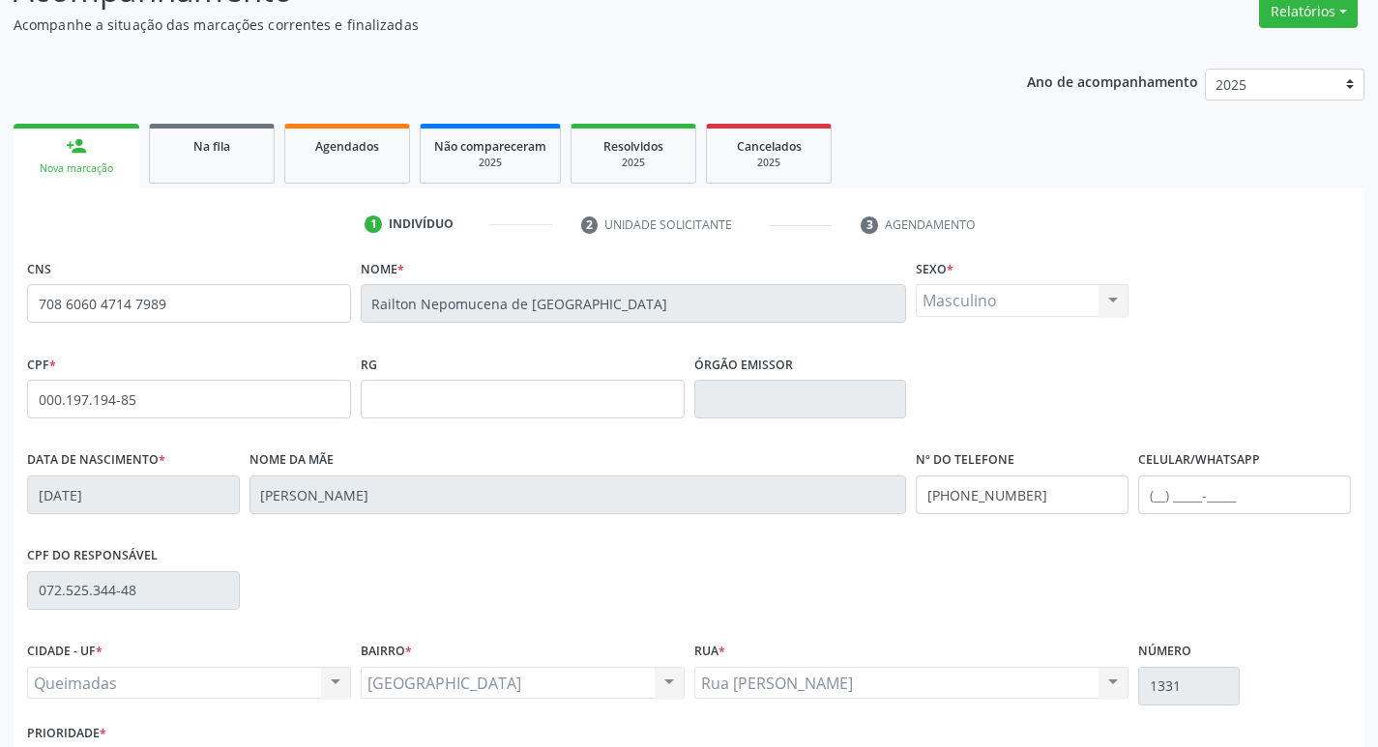
scroll to position [301, 0]
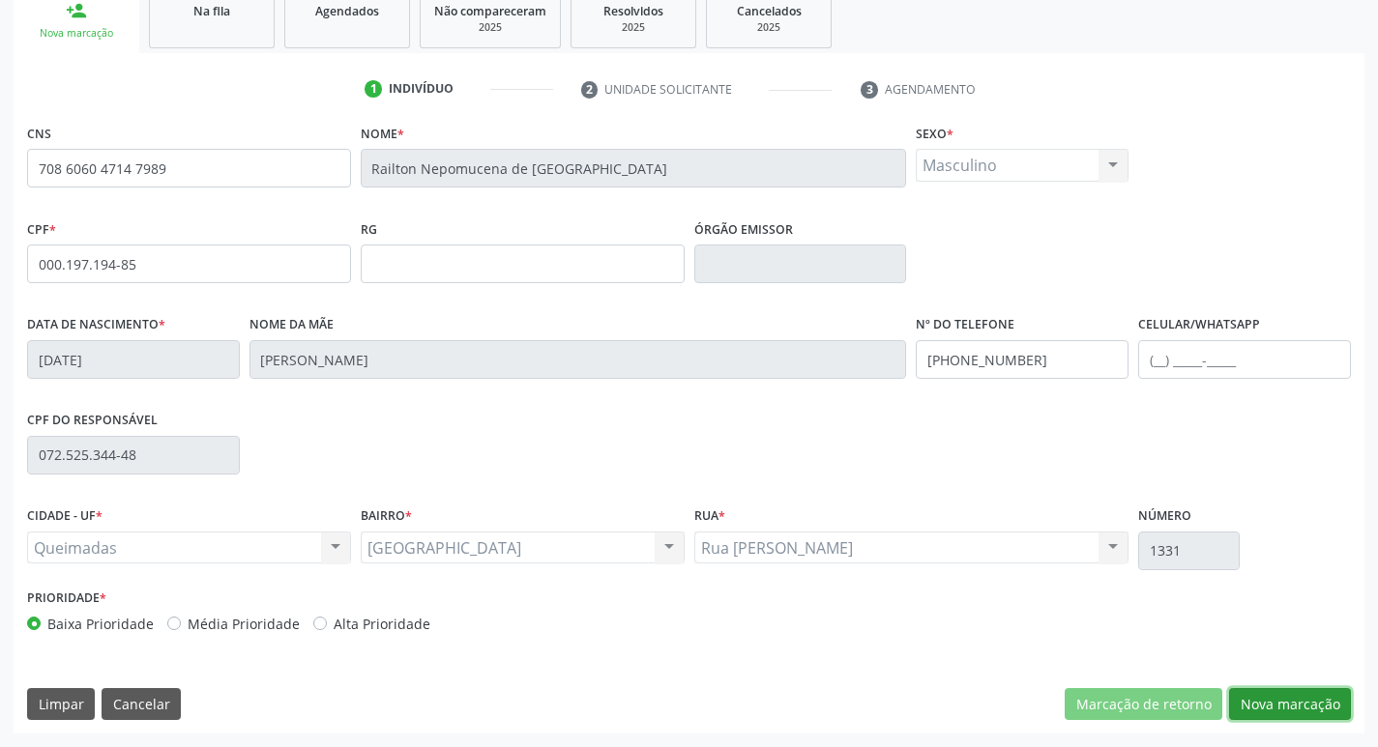
click at [1314, 703] on button "Nova marcação" at bounding box center [1290, 704] width 122 height 33
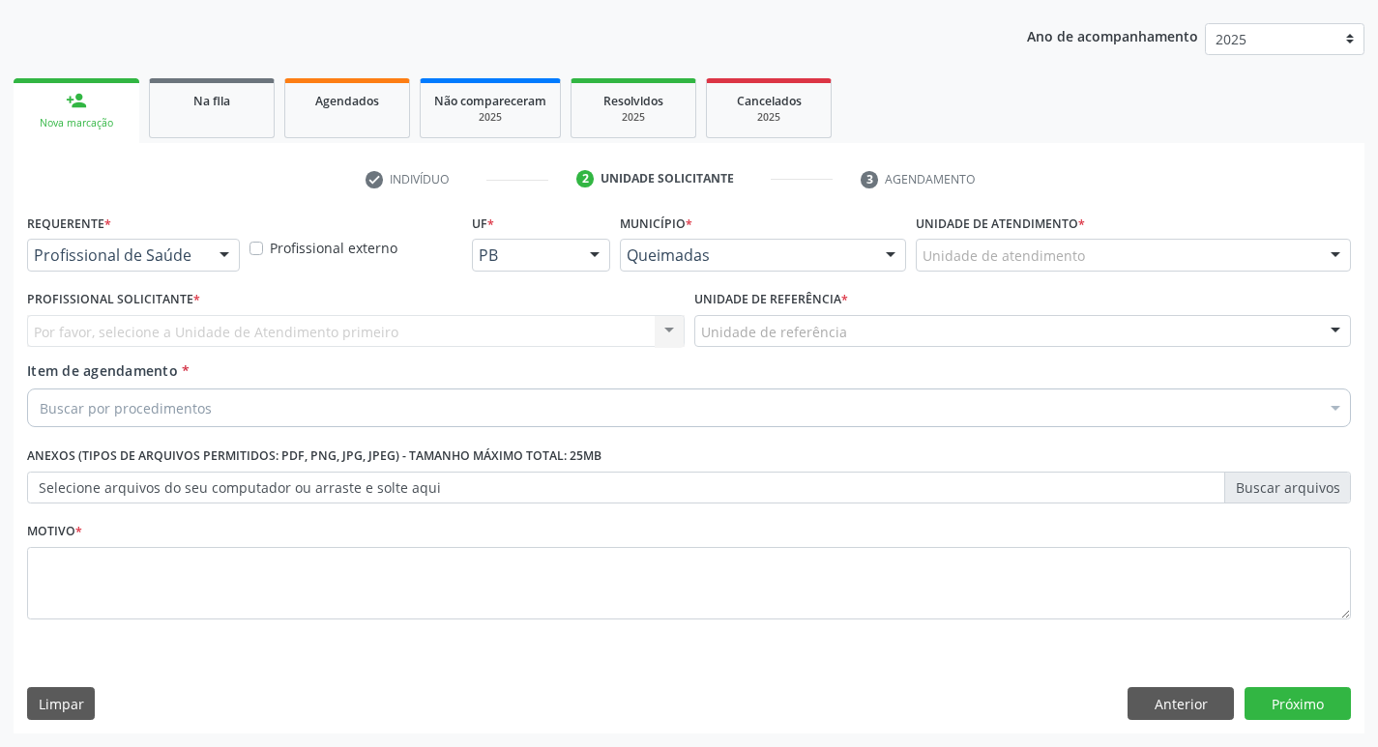
scroll to position [211, 0]
click at [228, 266] on div at bounding box center [224, 256] width 29 height 33
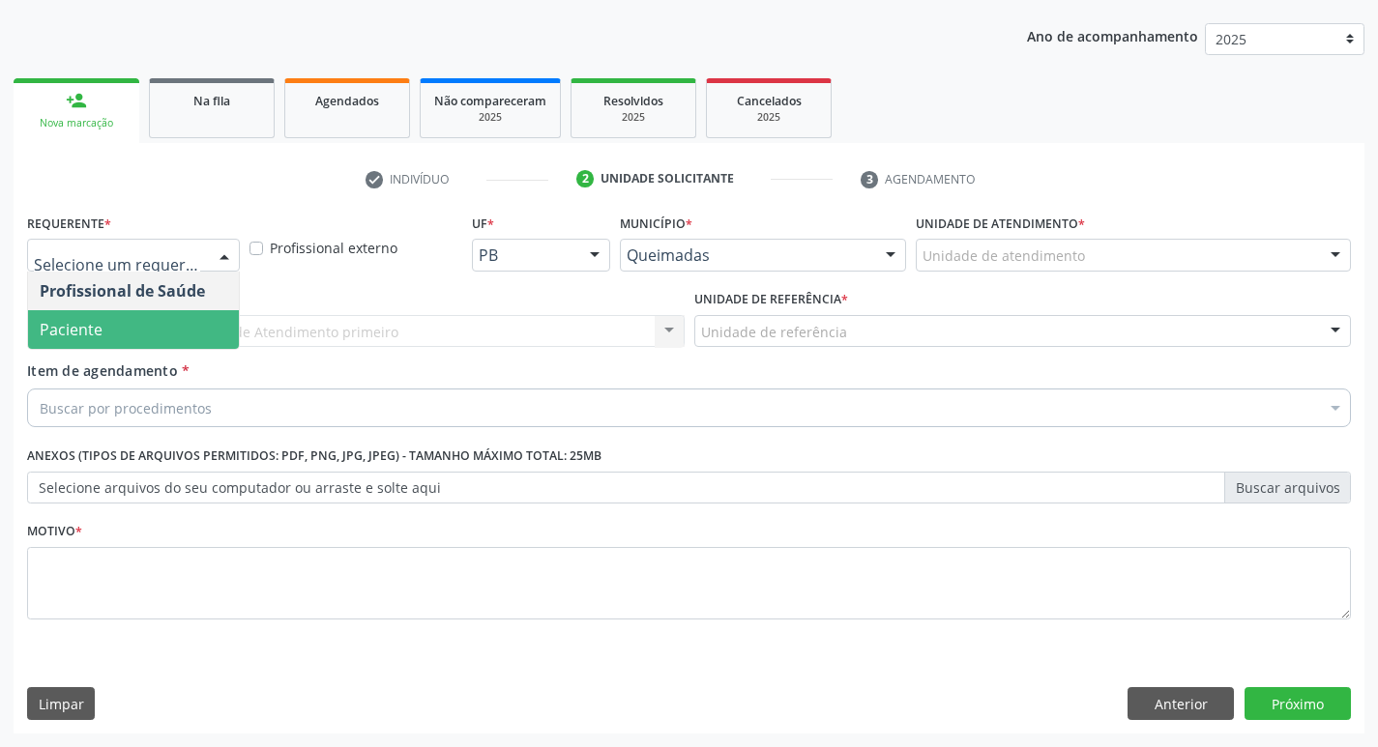
click at [171, 346] on span "Paciente" at bounding box center [133, 329] width 211 height 39
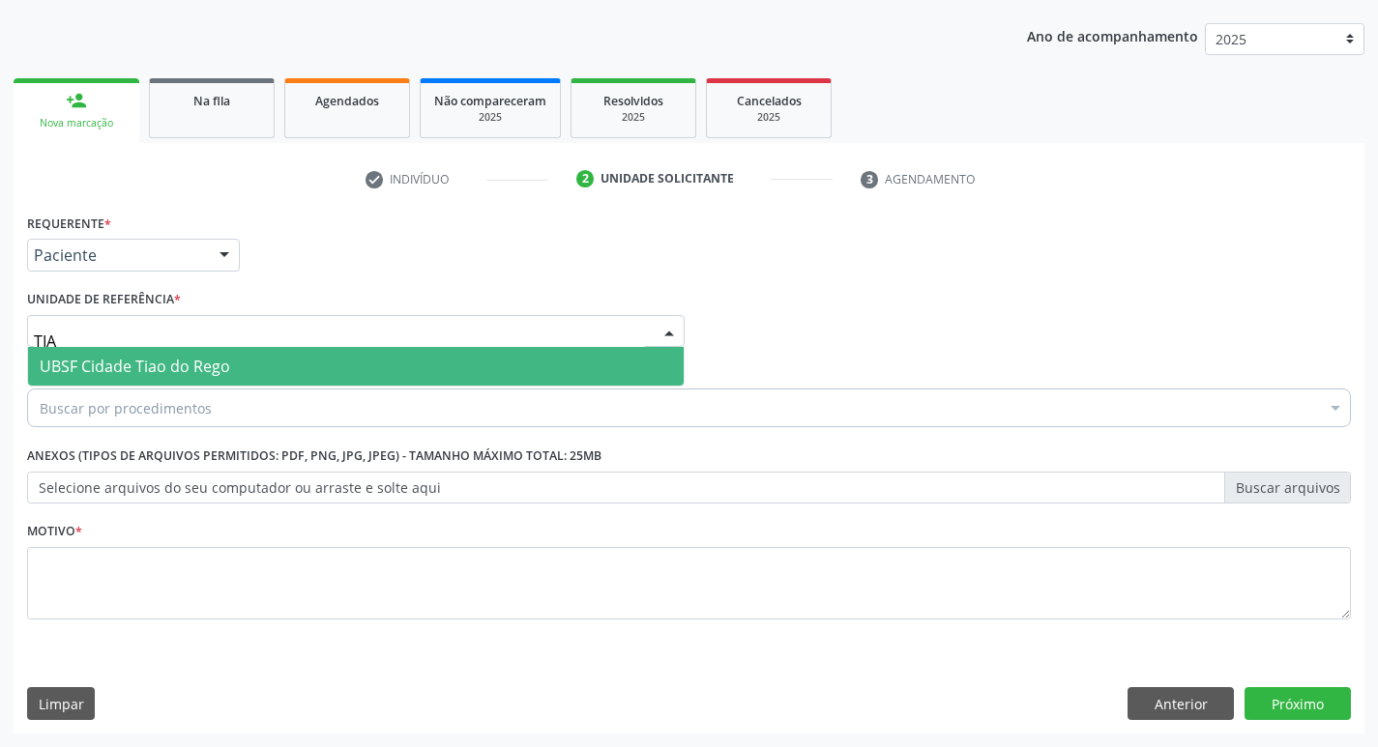
type input "TIAO"
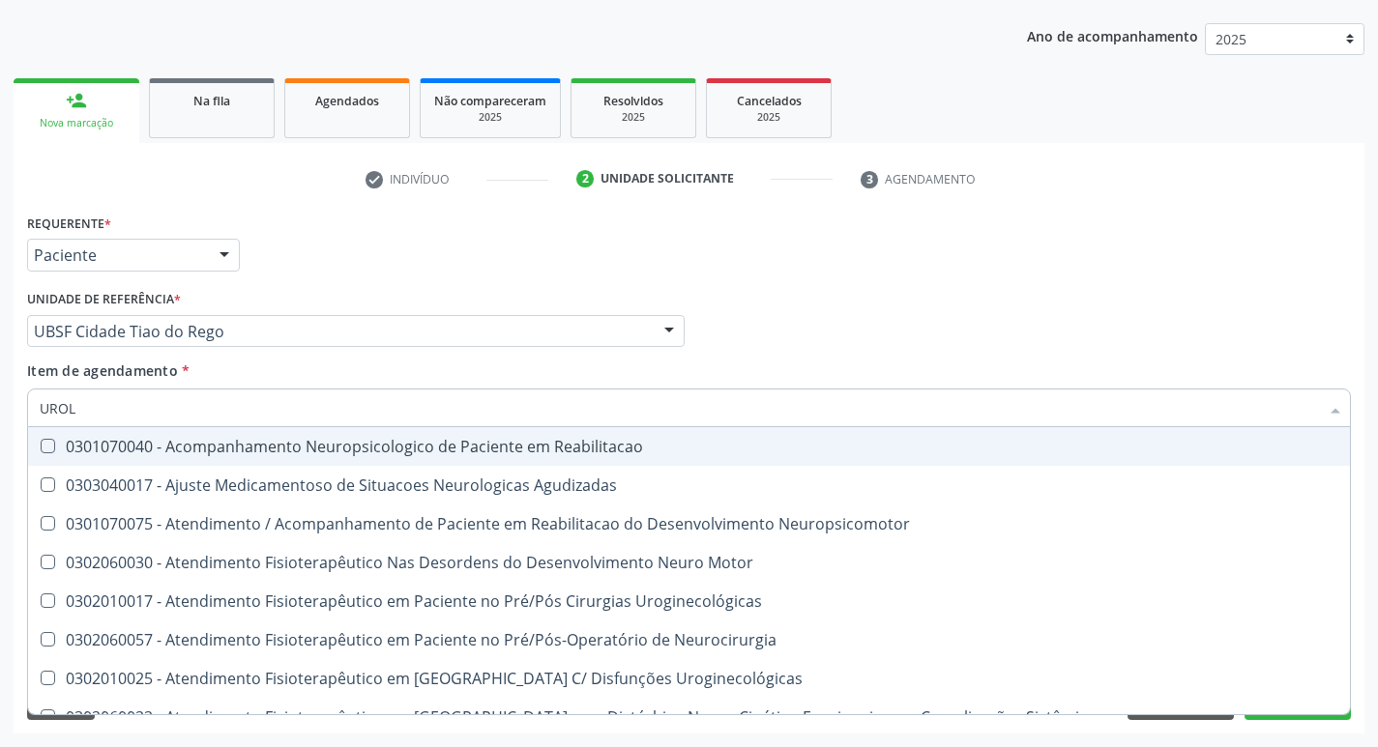
type input "UROLO"
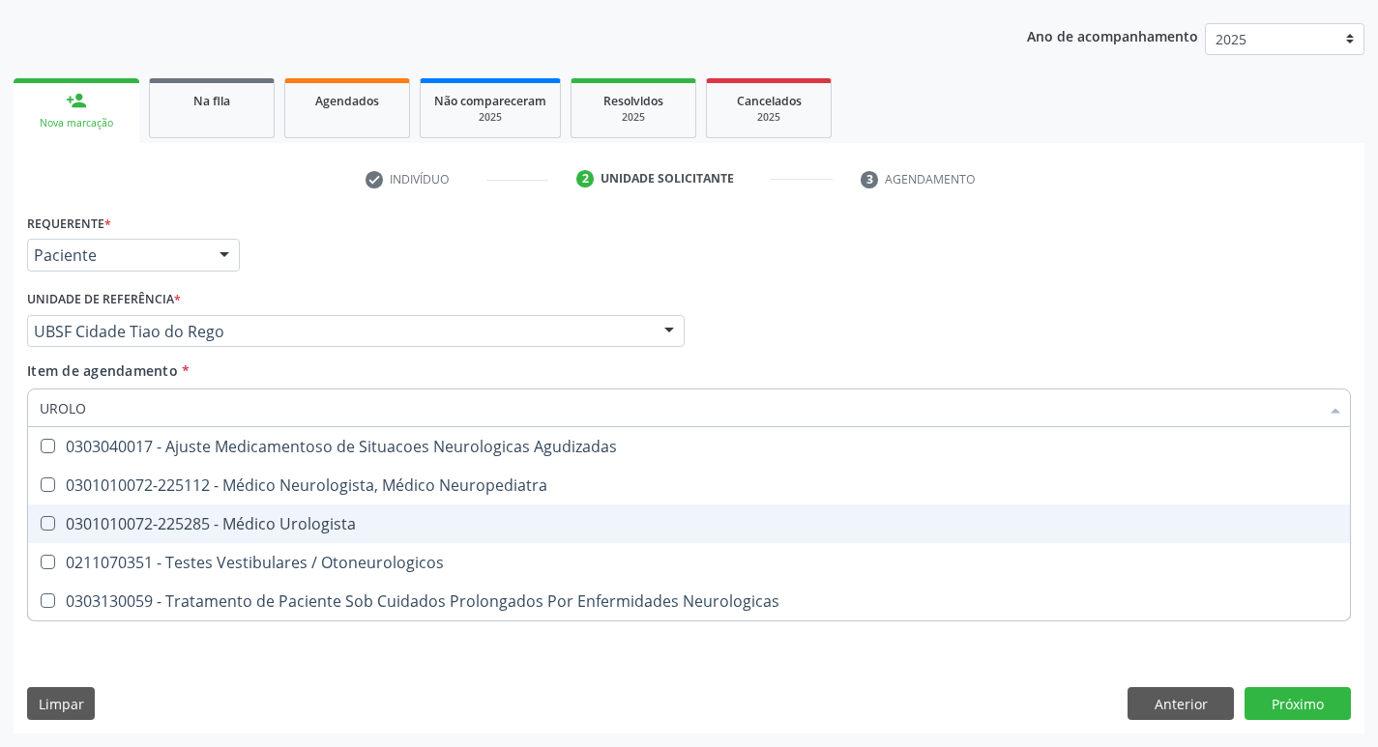
click at [152, 522] on div "0301010072-225285 - Médico Urologista" at bounding box center [689, 523] width 1298 height 15
checkbox Urologista "true"
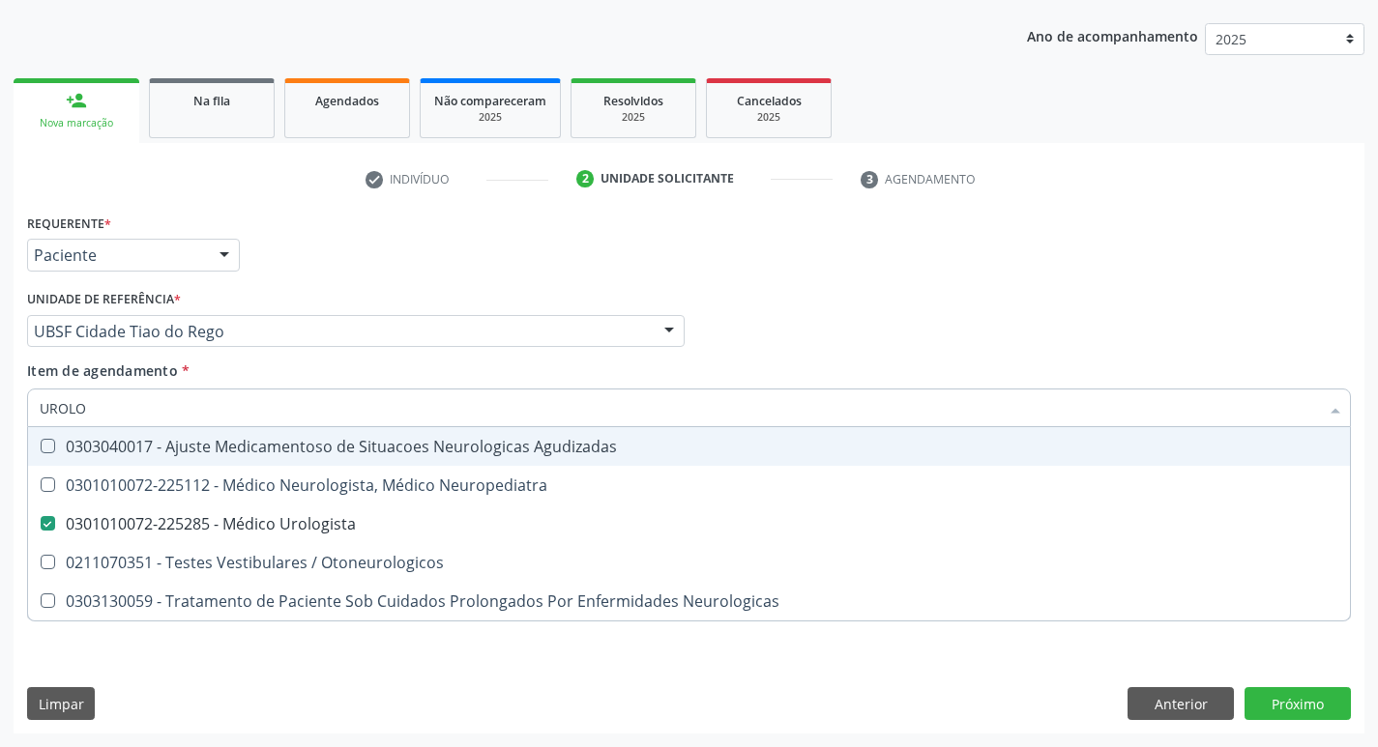
click at [295, 274] on div "Requerente * Paciente Profissional de Saúde Paciente Nenhum resultado encontrad…" at bounding box center [688, 246] width 1333 height 75
checkbox Neuropediatra "true"
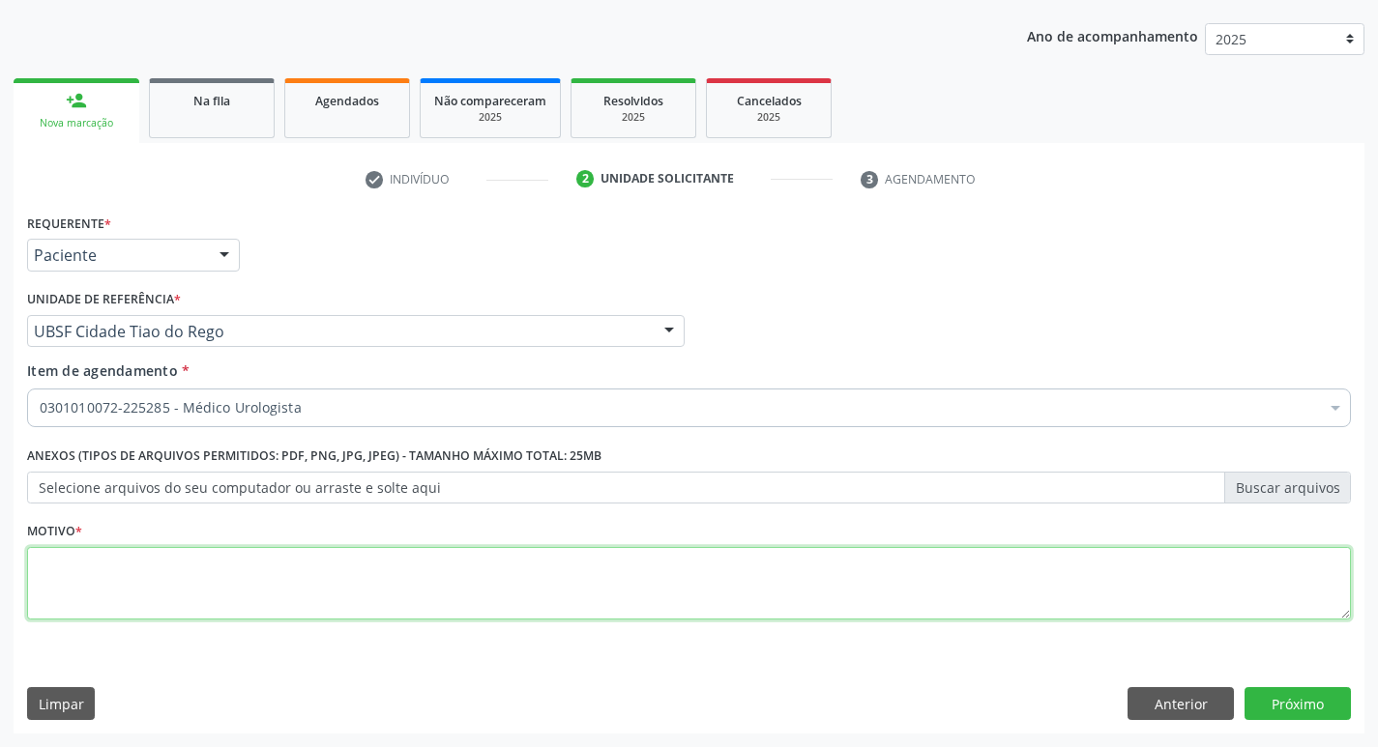
click at [125, 579] on textarea at bounding box center [689, 583] width 1324 height 73
type textarea "PACIENTE COM QUEIXA"
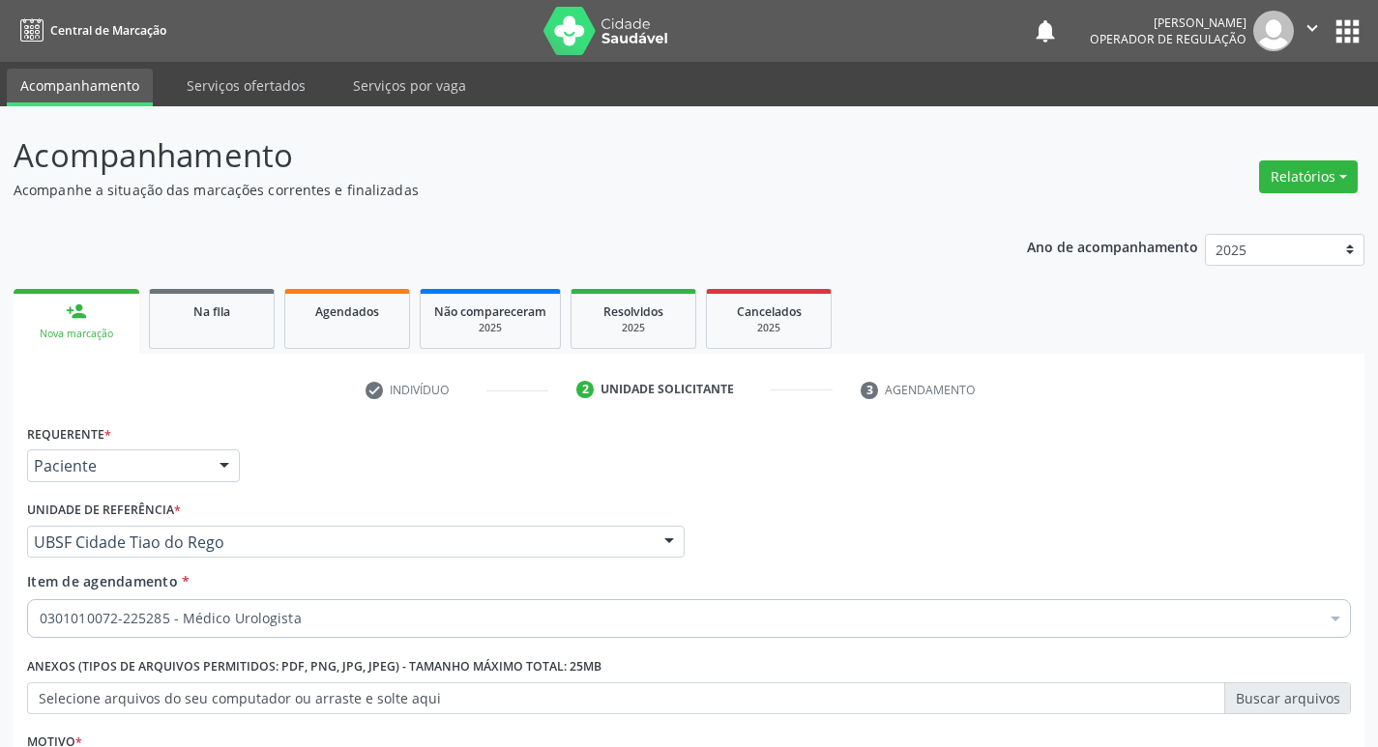
scroll to position [211, 0]
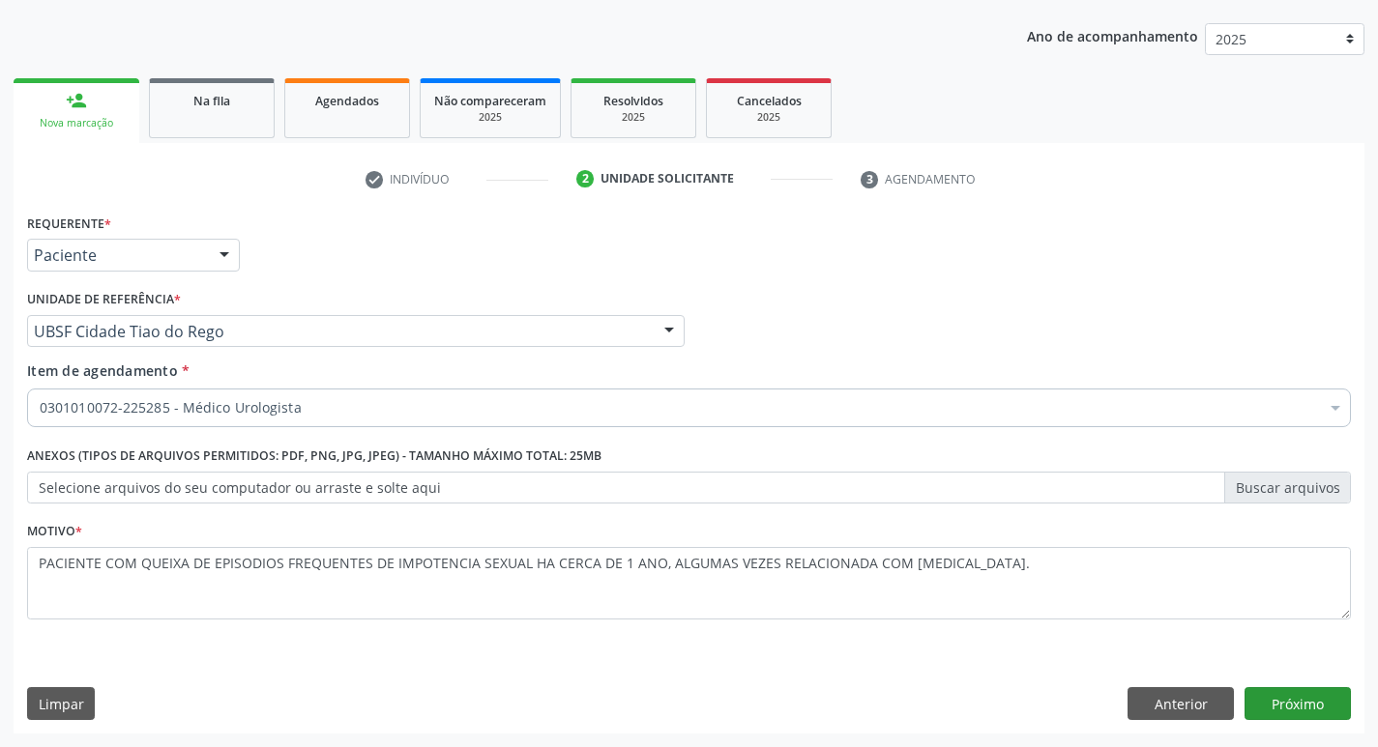
type textarea "PACIENTE COM QUEIXA DE EPISODIOS FREQUENTES DE IMPOTENCIA SEXUAL HA CERCA DE 1 …"
click at [1295, 706] on button "Próximo" at bounding box center [1297, 703] width 106 height 33
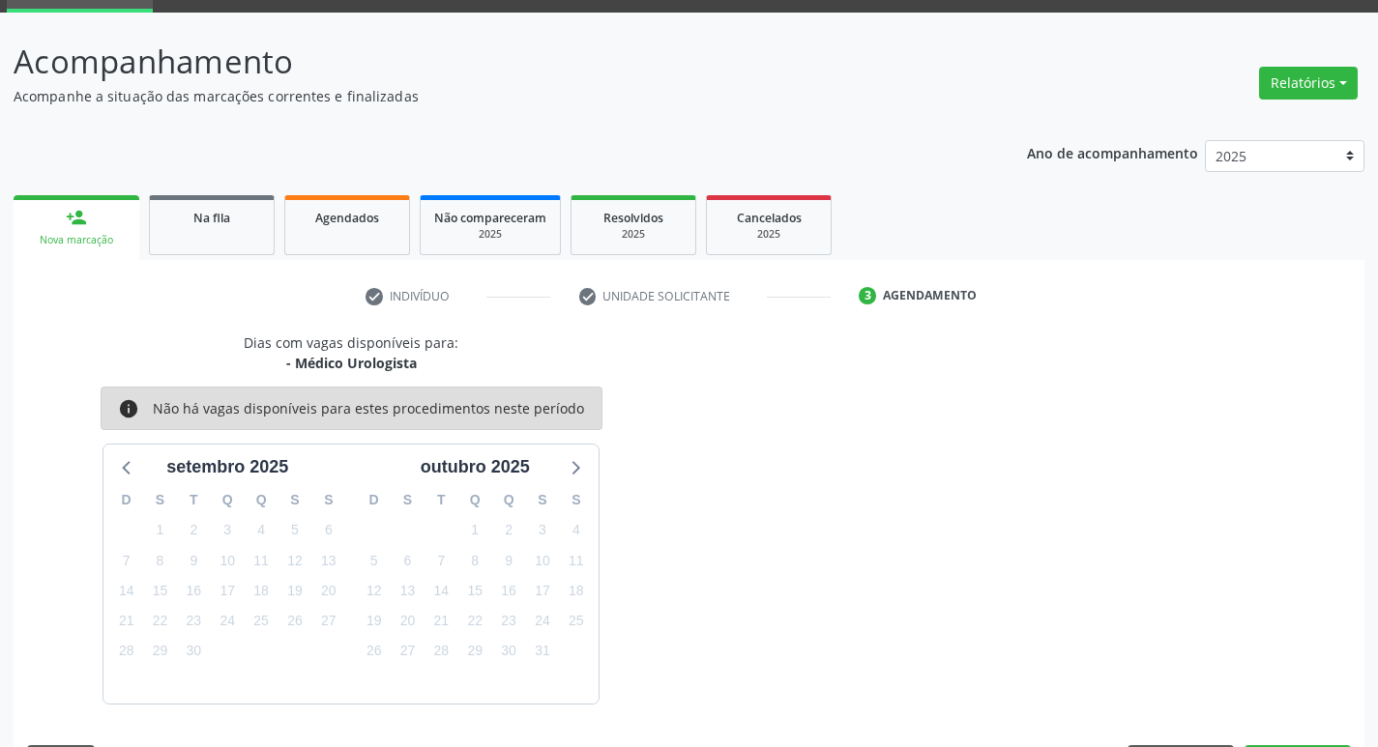
scroll to position [151, 0]
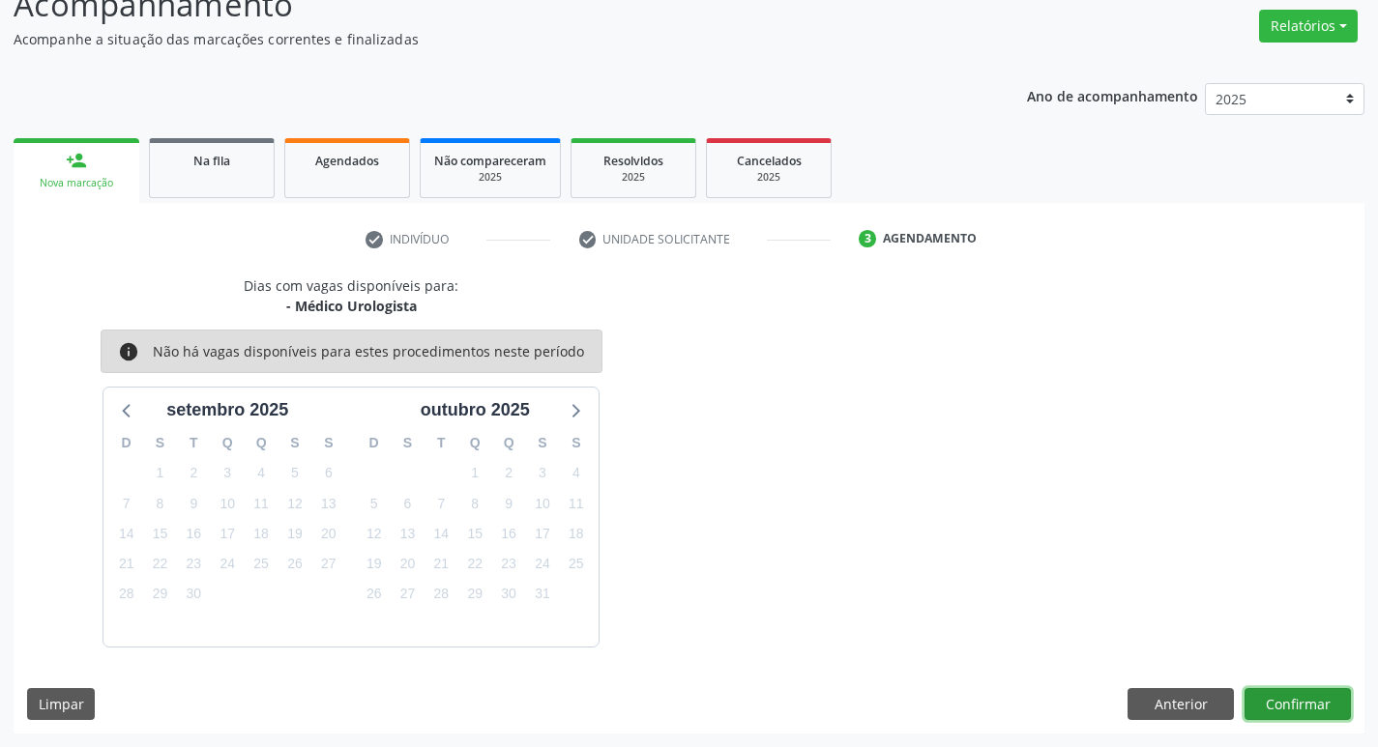
click at [1282, 711] on button "Confirmar" at bounding box center [1297, 704] width 106 height 33
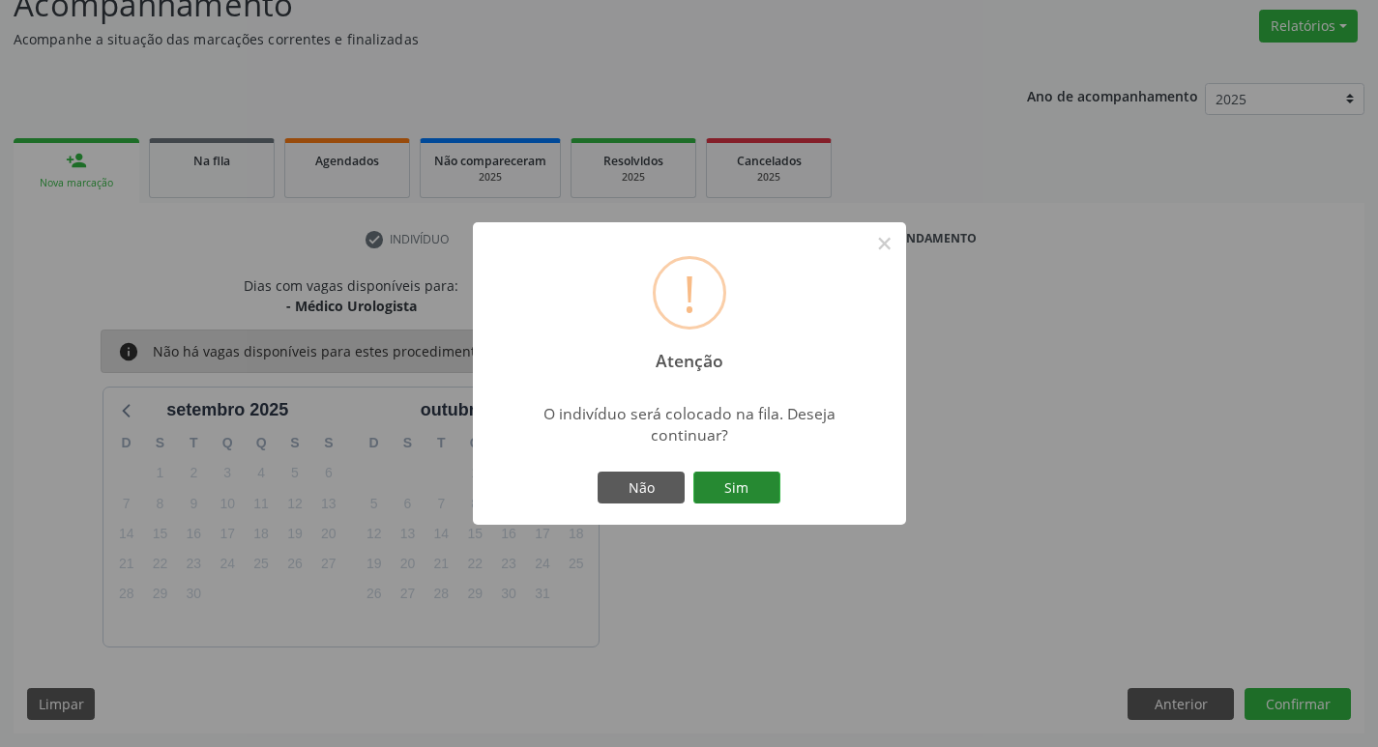
click at [749, 482] on button "Sim" at bounding box center [736, 488] width 87 height 33
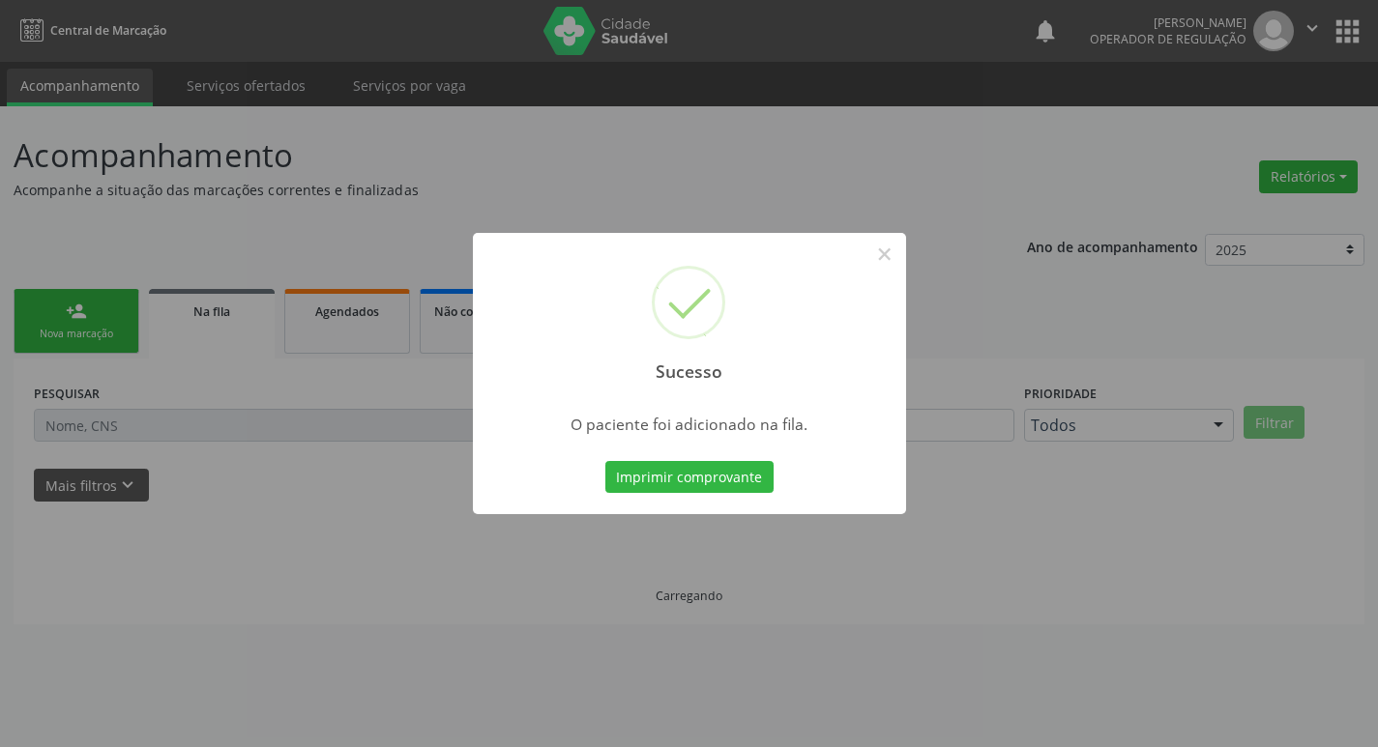
scroll to position [0, 0]
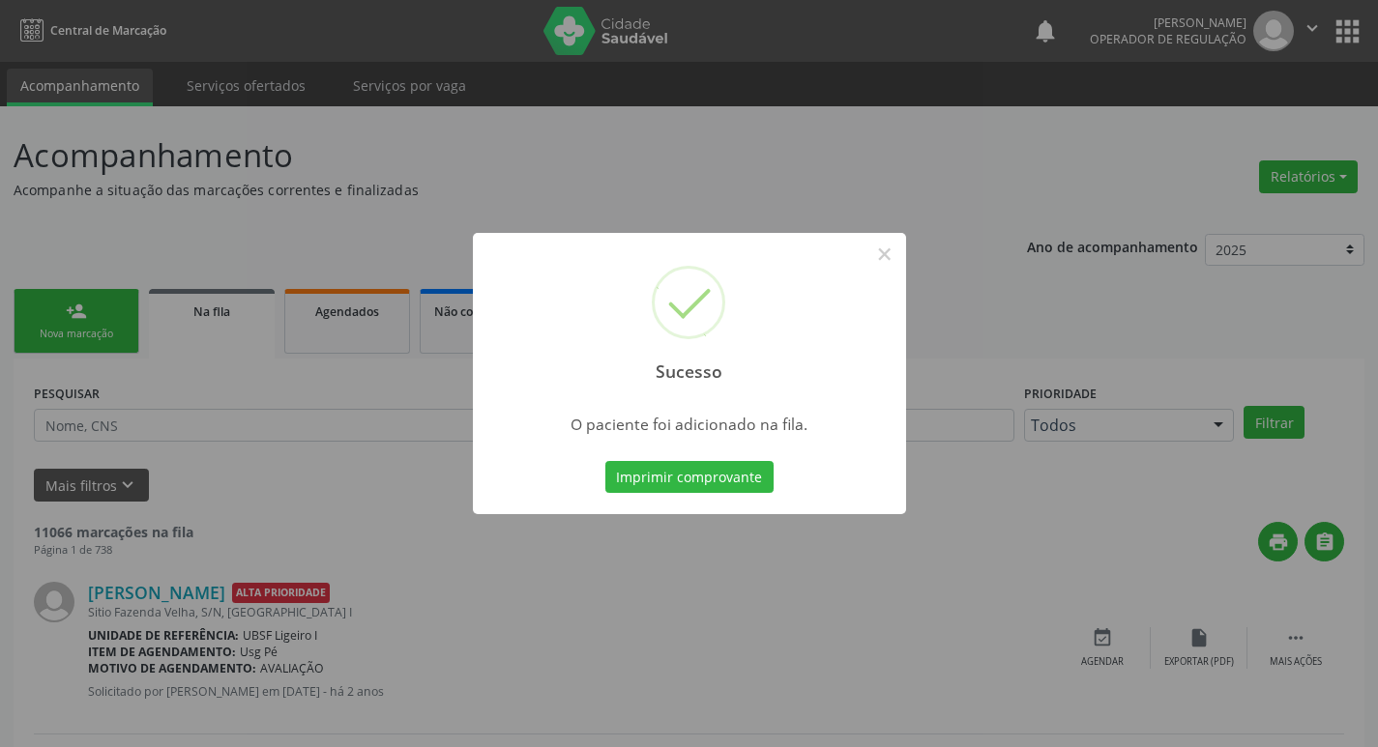
drag, startPoint x: 43, startPoint y: 218, endPoint x: 42, endPoint y: 285, distance: 67.7
click at [44, 218] on div "Sucesso × O paciente foi adicionado na fila. Imprimir comprovante Cancel" at bounding box center [689, 373] width 1378 height 747
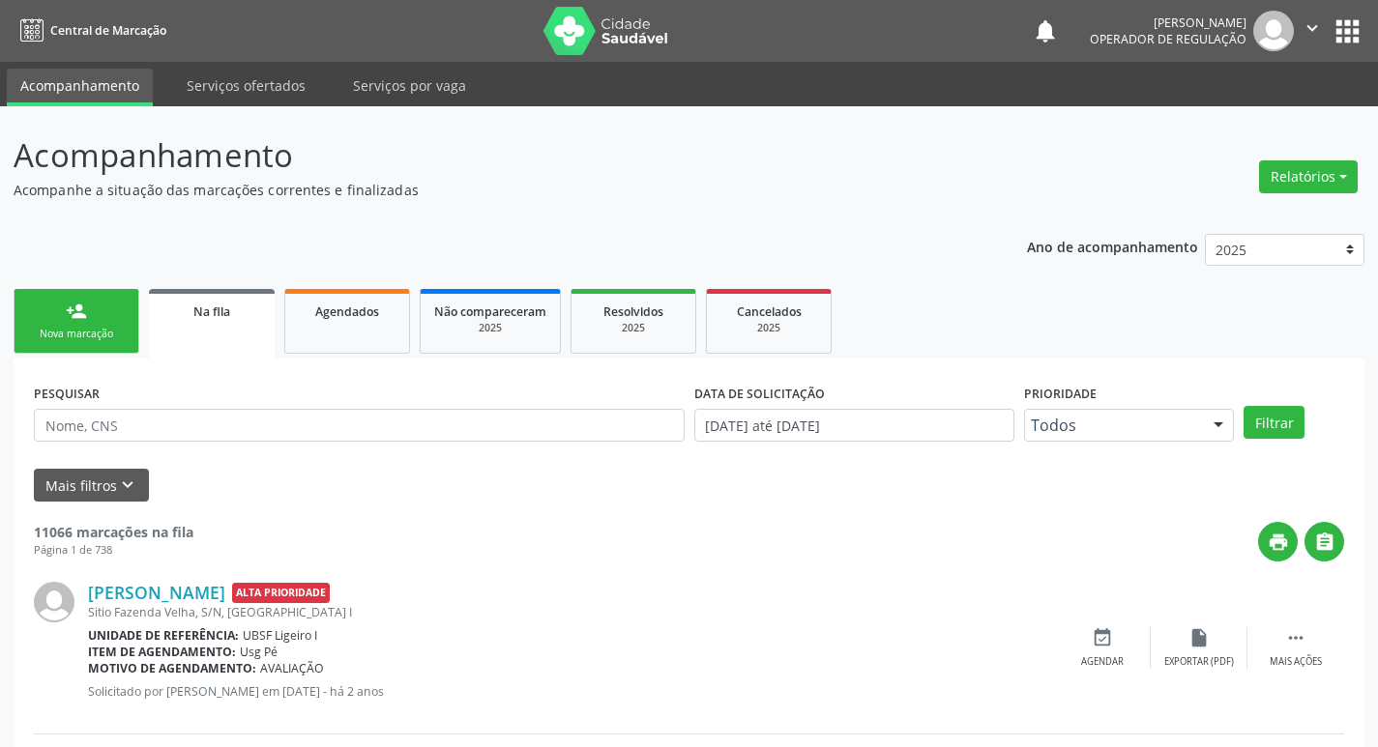
click at [45, 307] on link "person_add Nova marcação" at bounding box center [77, 321] width 126 height 65
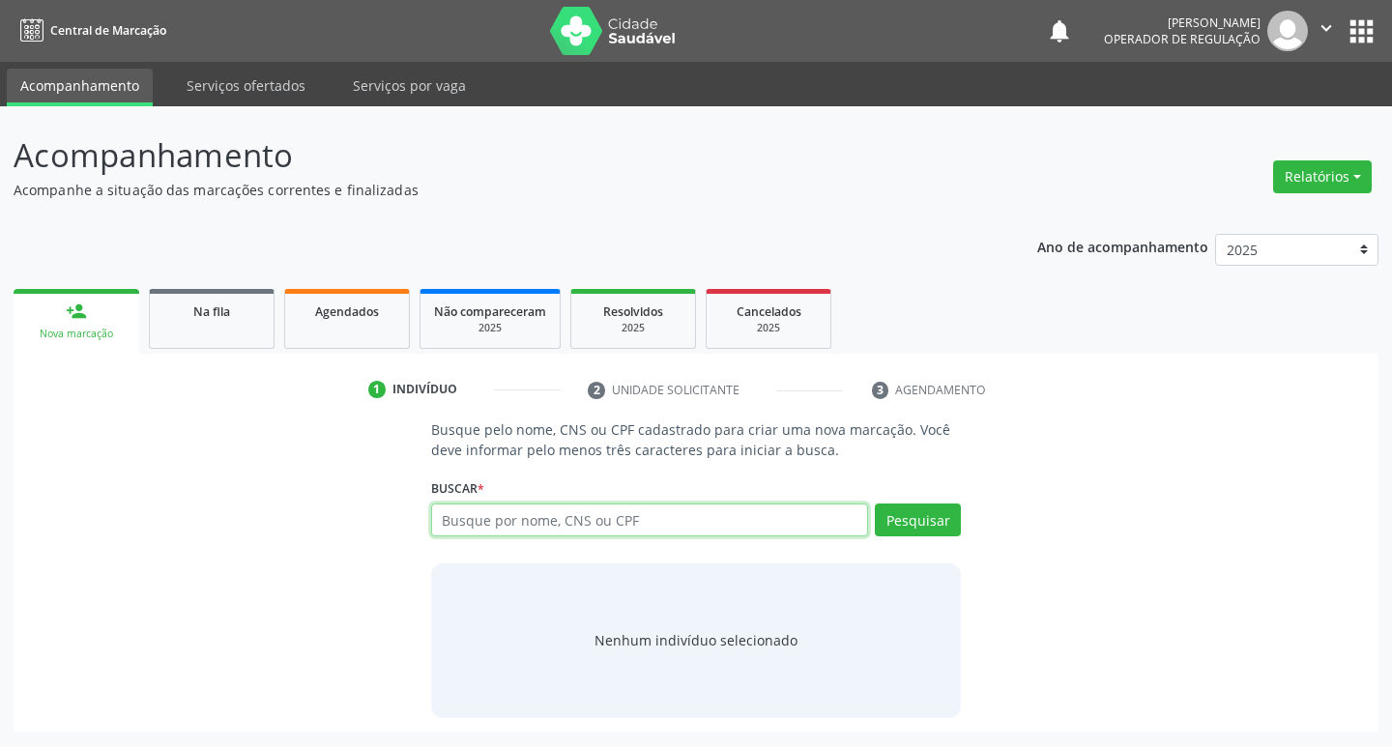
click at [551, 521] on input "text" at bounding box center [650, 520] width 438 height 33
type input "704205772536783"
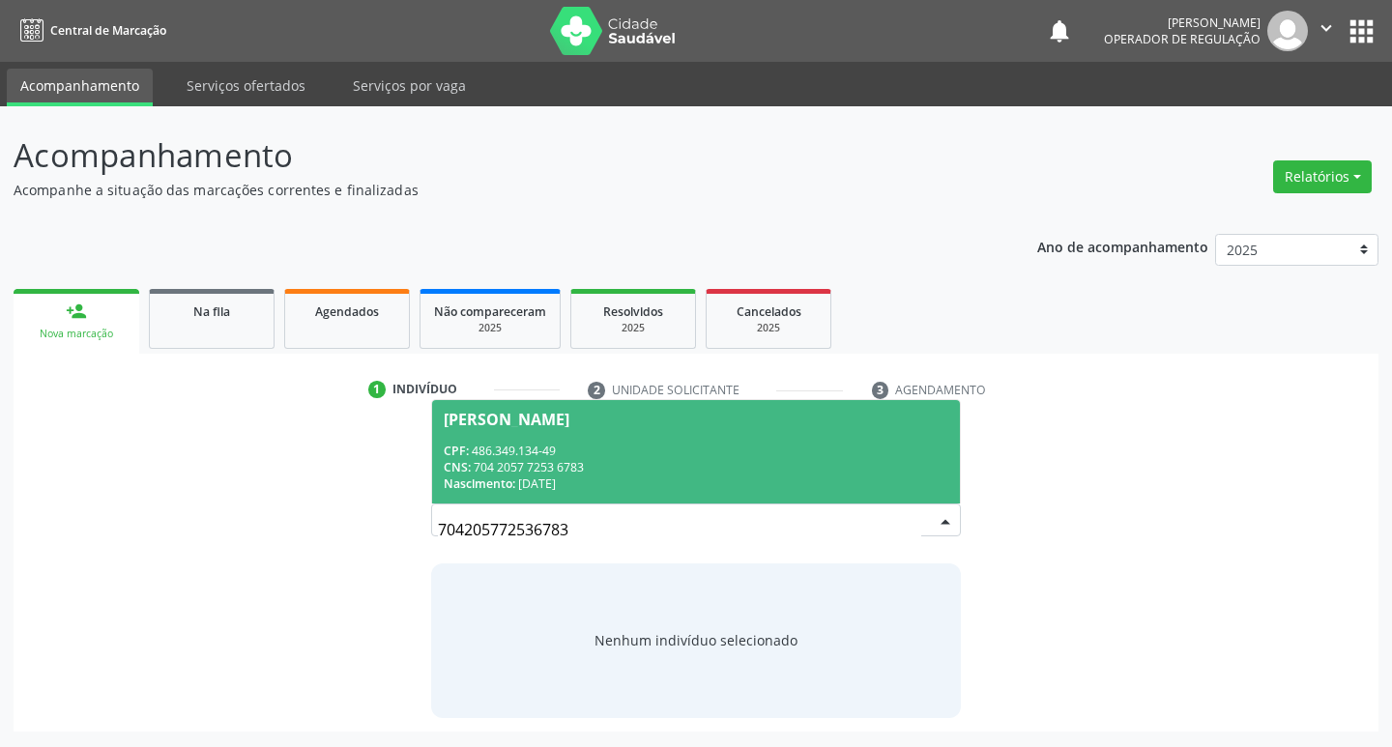
click at [513, 427] on span "[PERSON_NAME] CPF: 486.349.134-49 CNS: 704 2057 7253 6783 Nascimento: [DATE]" at bounding box center [696, 451] width 529 height 103
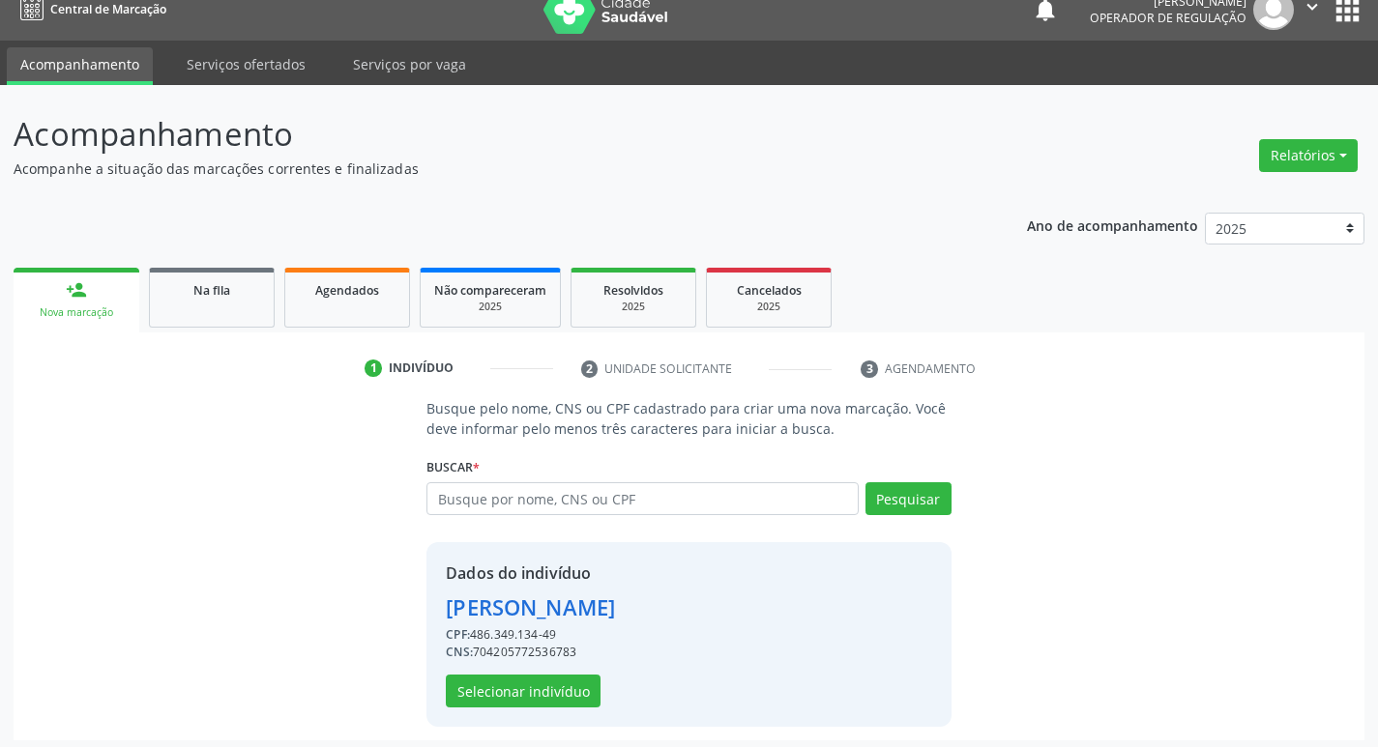
scroll to position [28, 0]
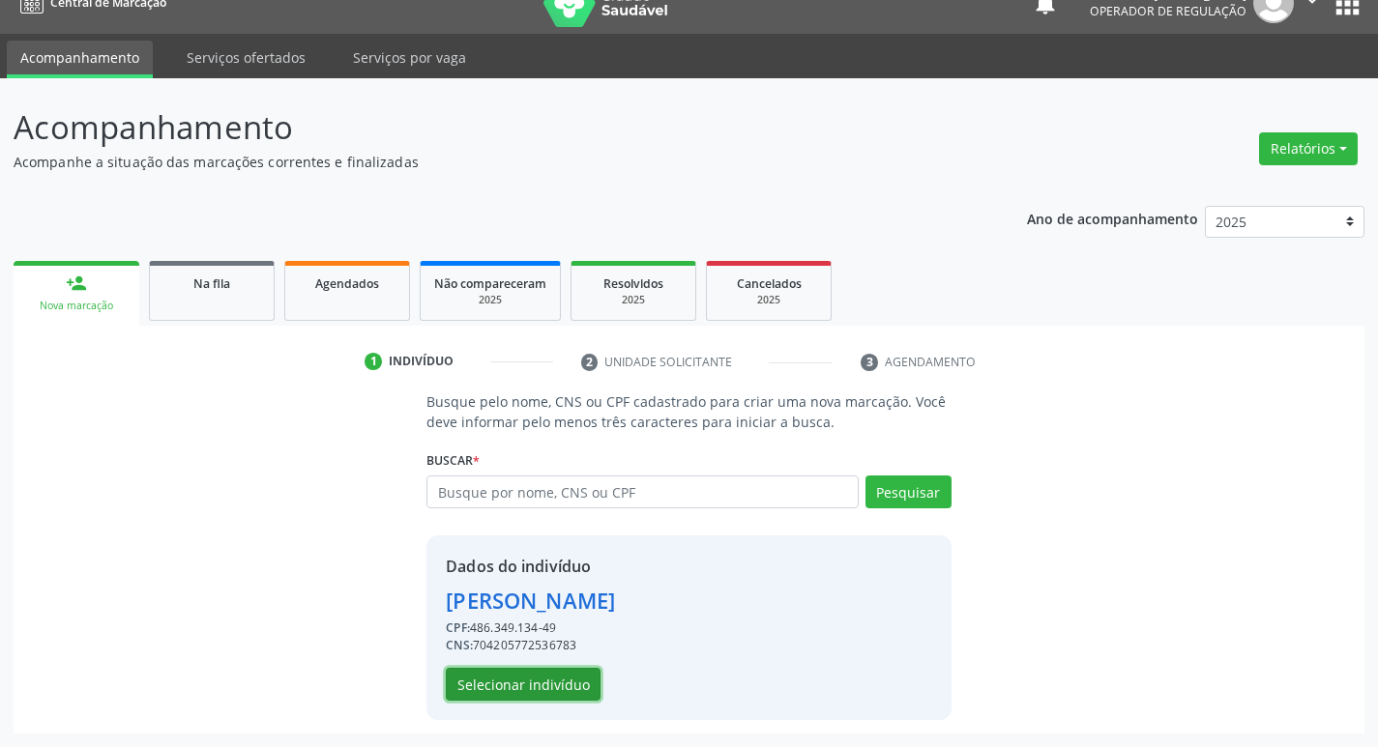
click at [477, 680] on button "Selecionar indivíduo" at bounding box center [523, 684] width 155 height 33
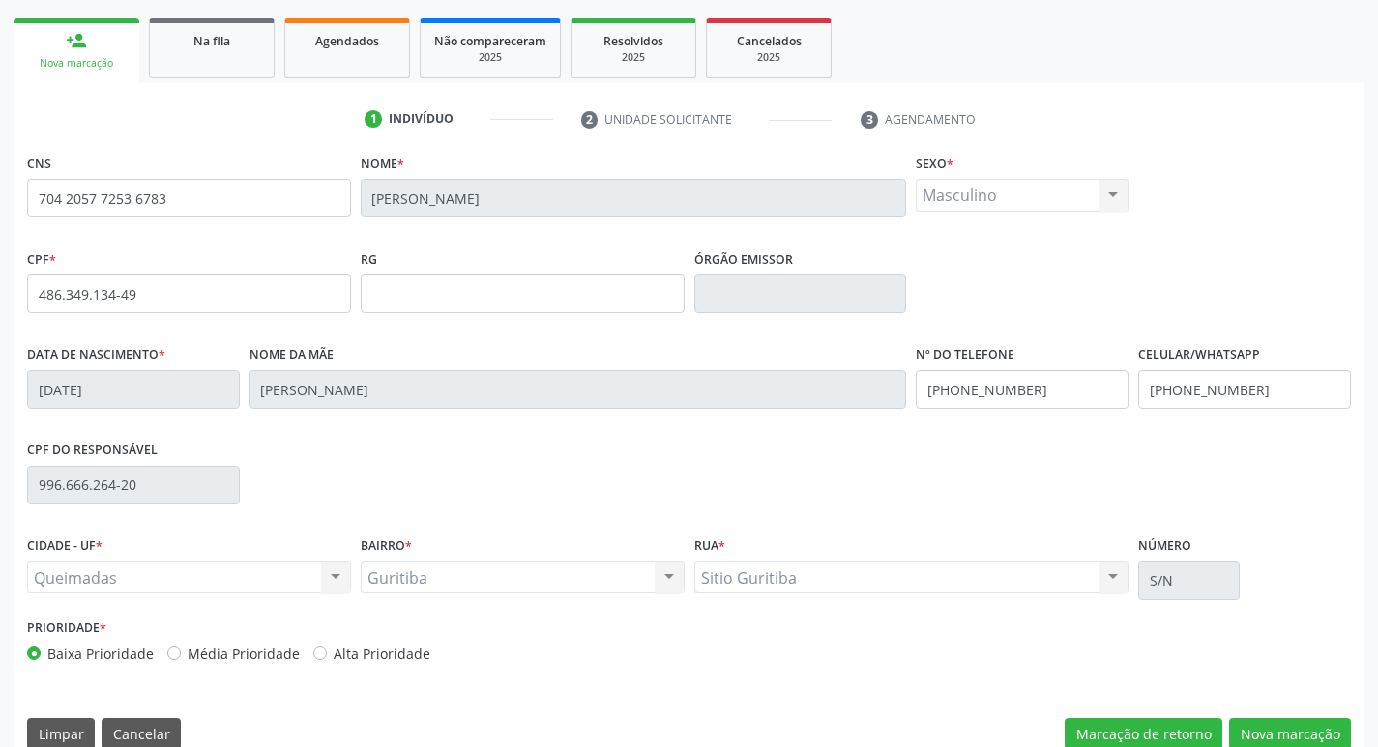
scroll to position [301, 0]
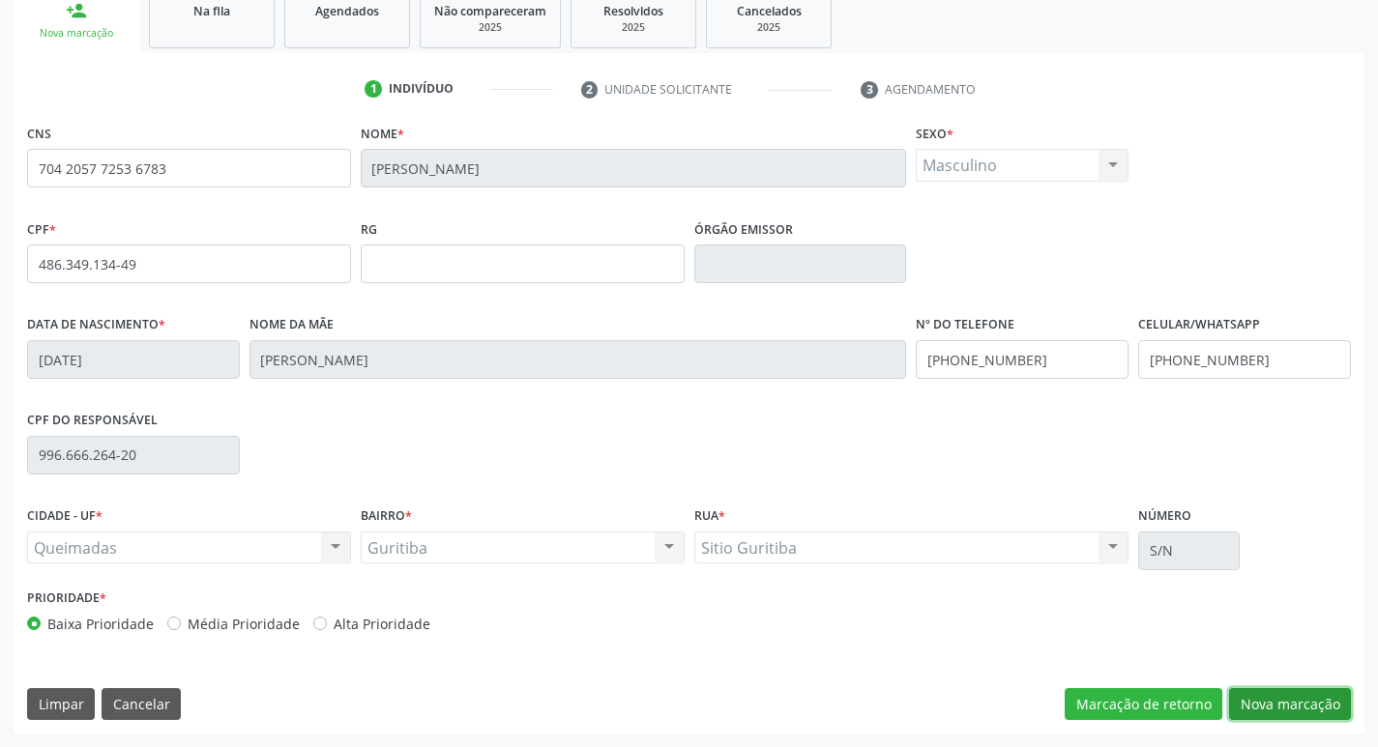
click at [1296, 696] on button "Nova marcação" at bounding box center [1290, 704] width 122 height 33
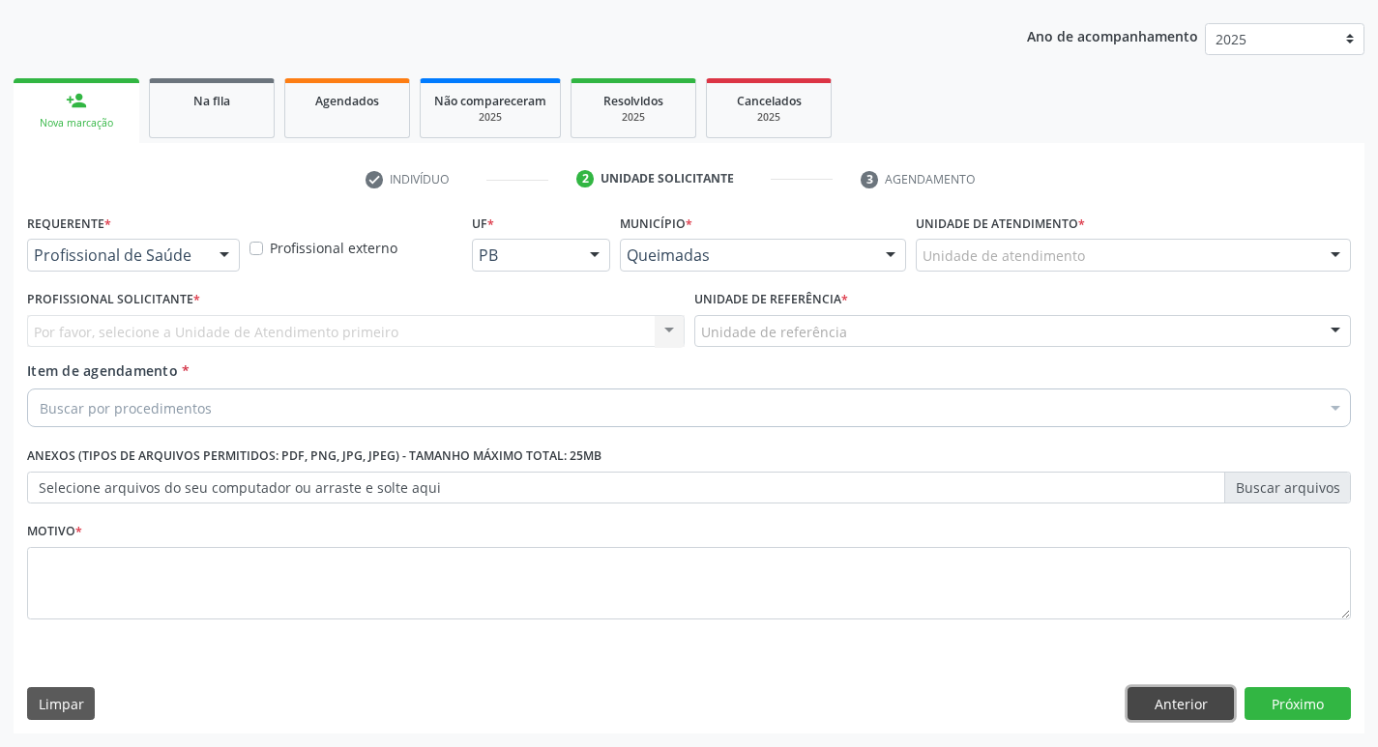
click at [1208, 715] on button "Anterior" at bounding box center [1180, 703] width 106 height 33
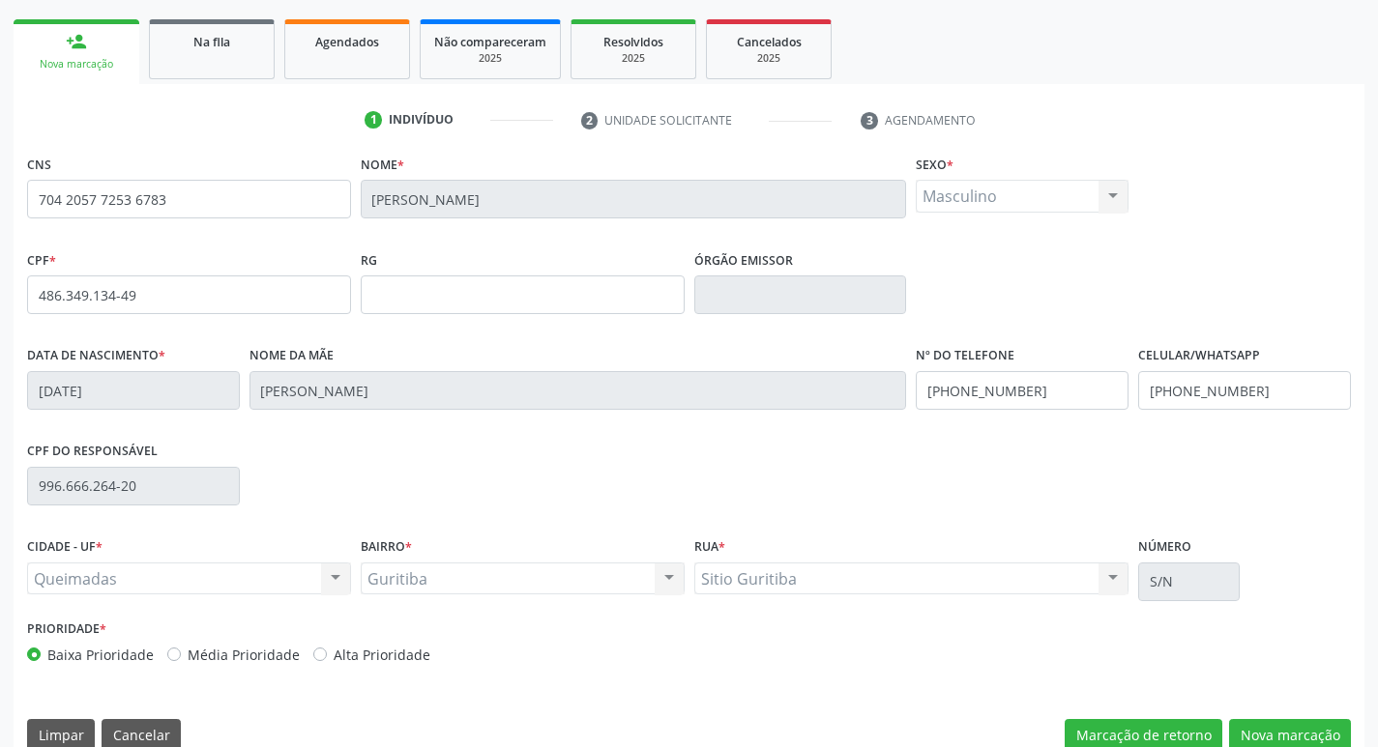
scroll to position [301, 0]
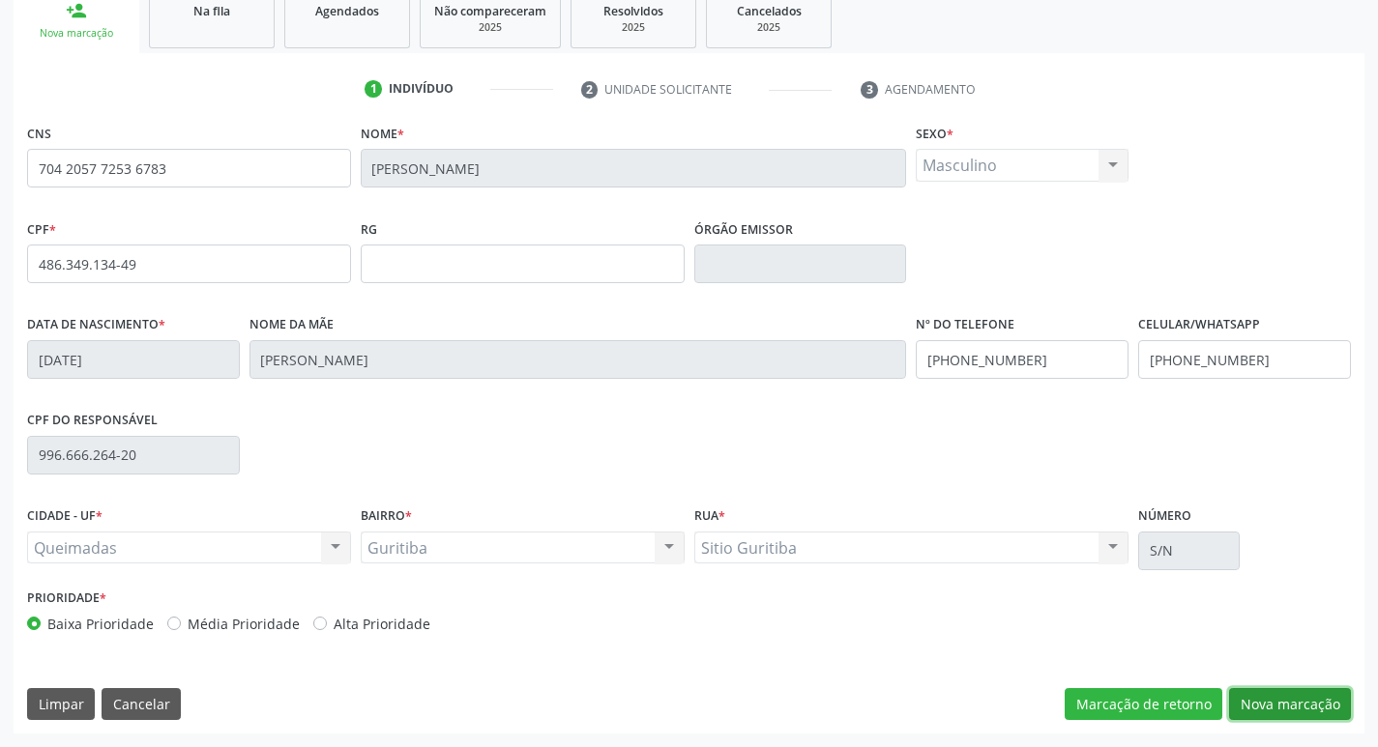
click at [1323, 699] on button "Nova marcação" at bounding box center [1290, 704] width 122 height 33
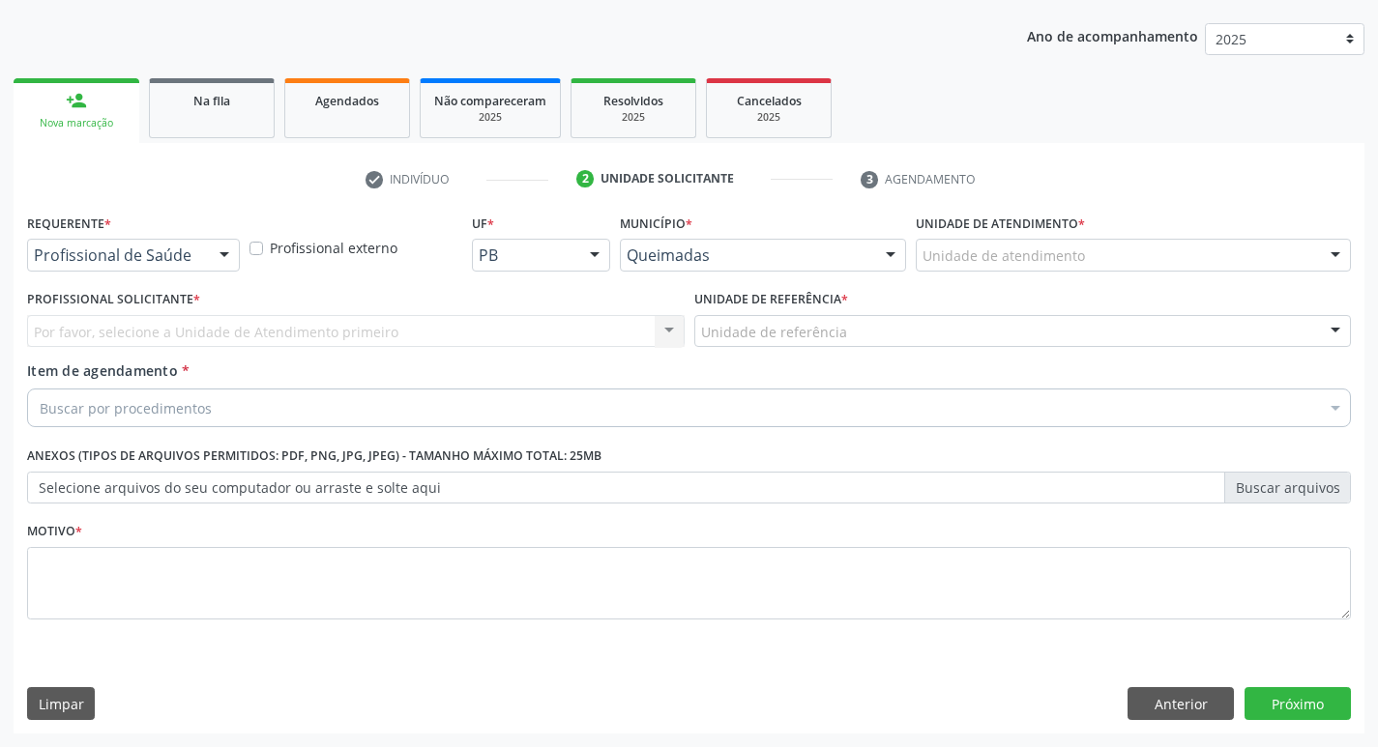
scroll to position [211, 0]
click at [208, 249] on div "Profissional de Saúde Profissional de Saúde Paciente Nenhum resultado encontrad…" at bounding box center [133, 255] width 213 height 33
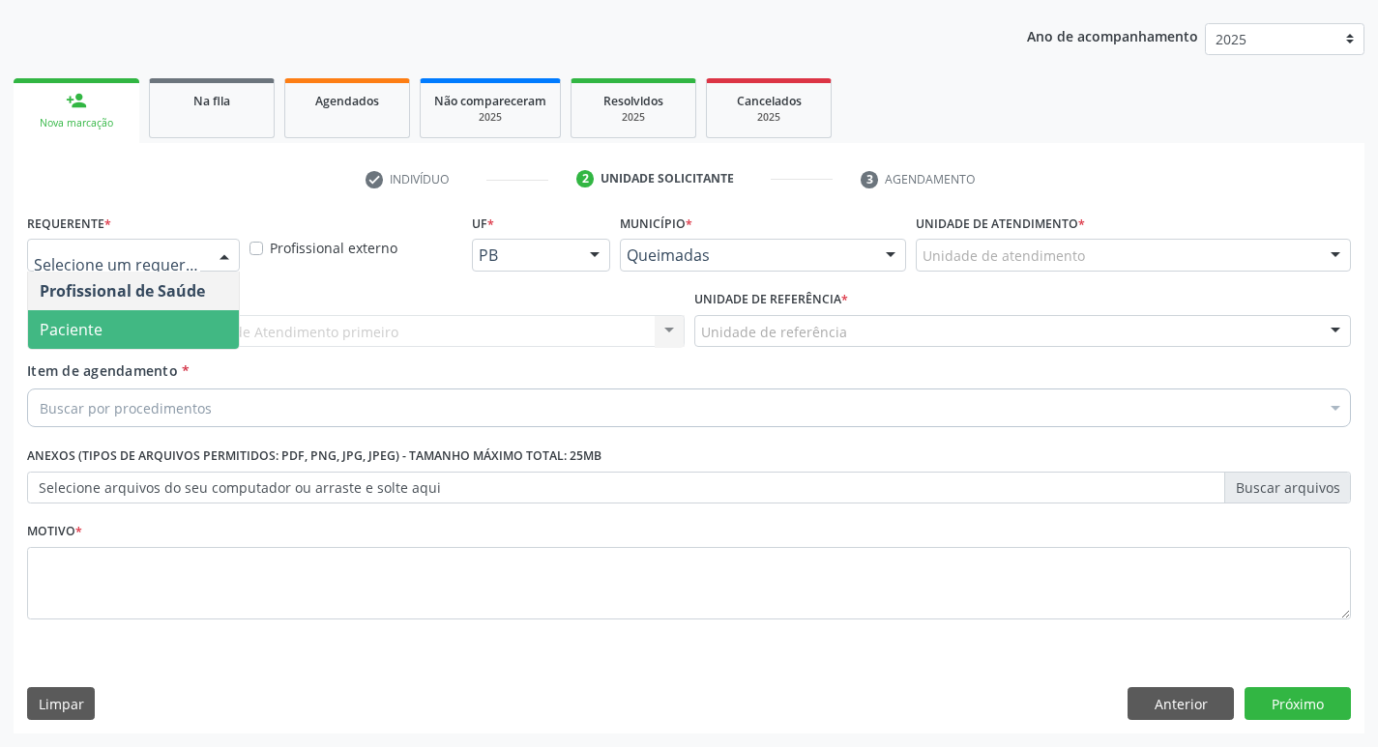
click at [141, 335] on span "Paciente" at bounding box center [133, 329] width 211 height 39
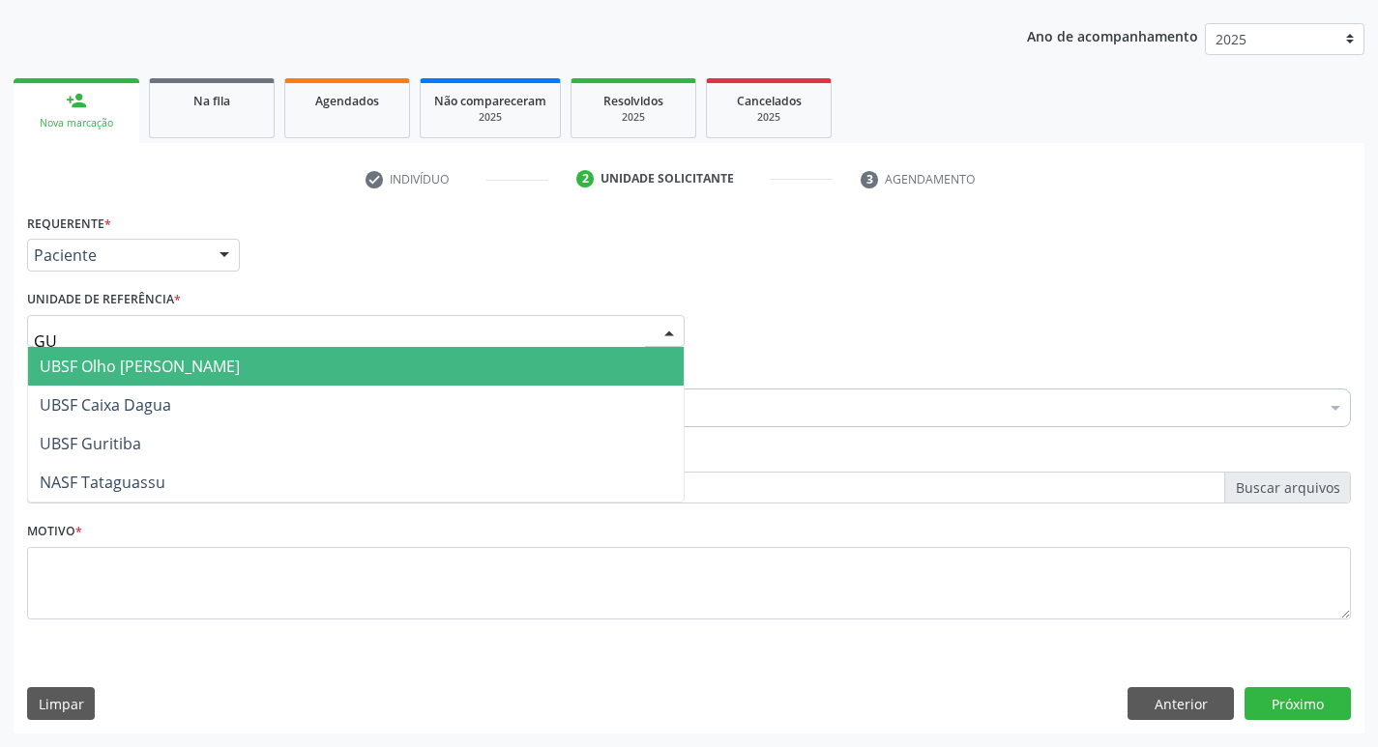
type input "GUR"
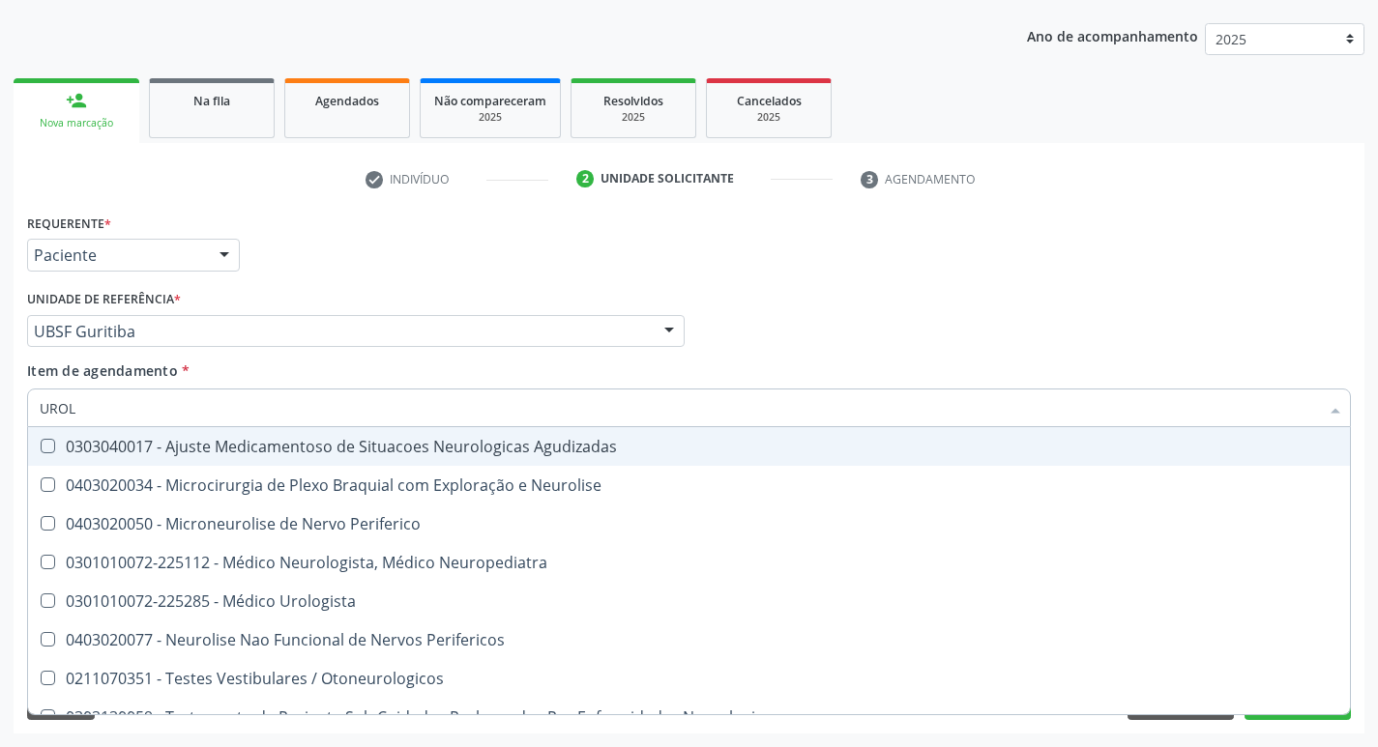
type input "UROLO"
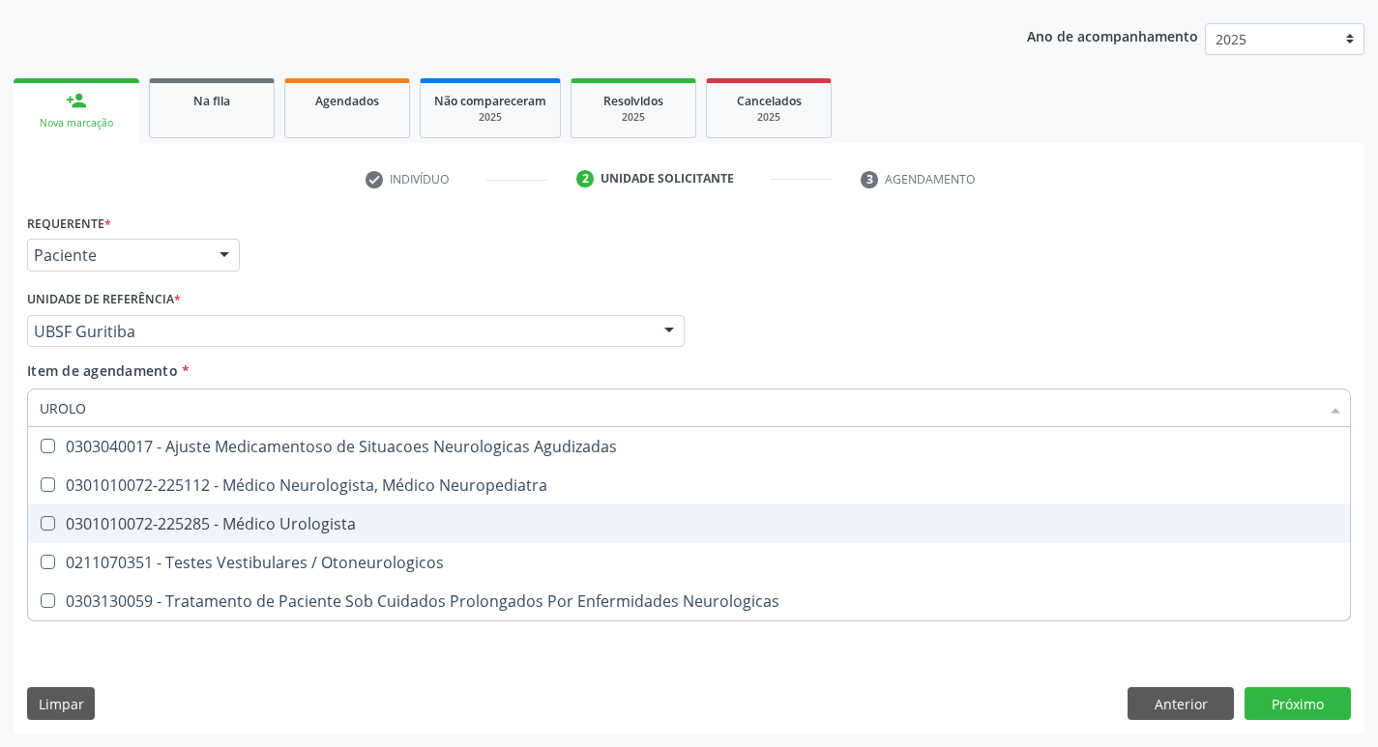
click at [202, 507] on span "0301010072-225285 - Médico Urologista" at bounding box center [689, 524] width 1322 height 39
checkbox Urologista "true"
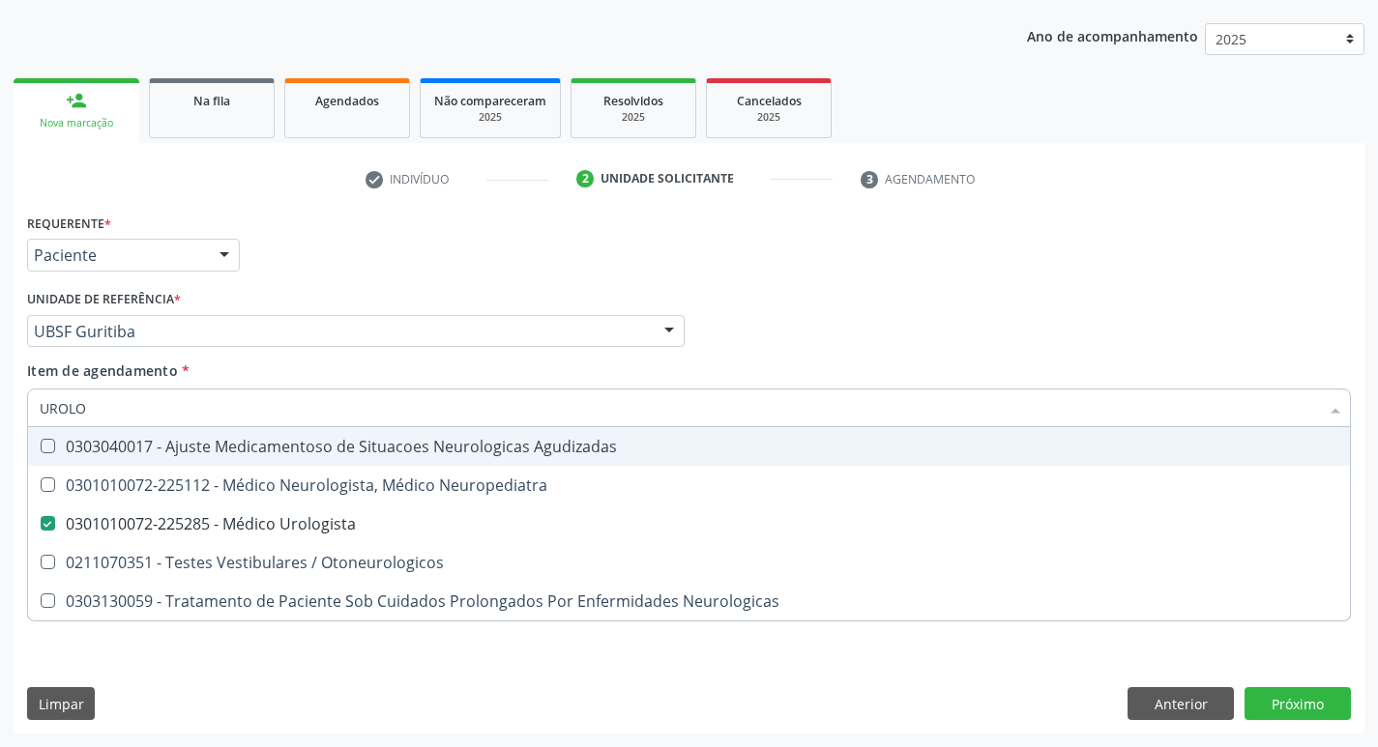
click at [344, 292] on div "Unidade de referência * UBSF Guritiba UBSF Ligeiro II UBSF Saulo Leal [PERSON_N…" at bounding box center [355, 316] width 657 height 62
checkbox Neuropediatra "true"
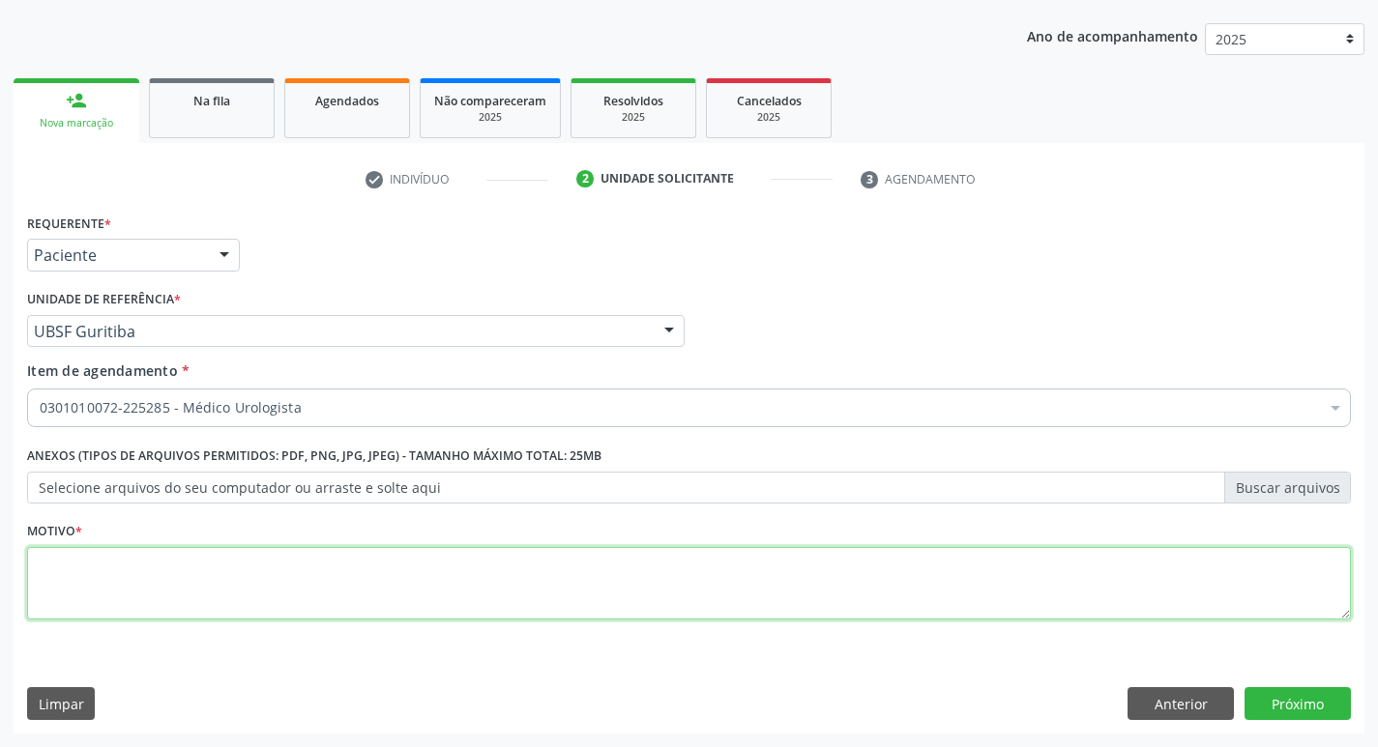
click at [157, 595] on textarea at bounding box center [689, 583] width 1324 height 73
click at [148, 559] on textarea "RETORNO ( DR. JANIO)" at bounding box center [689, 583] width 1324 height 73
type textarea "RETORNO ( DR. JÂNIO)"
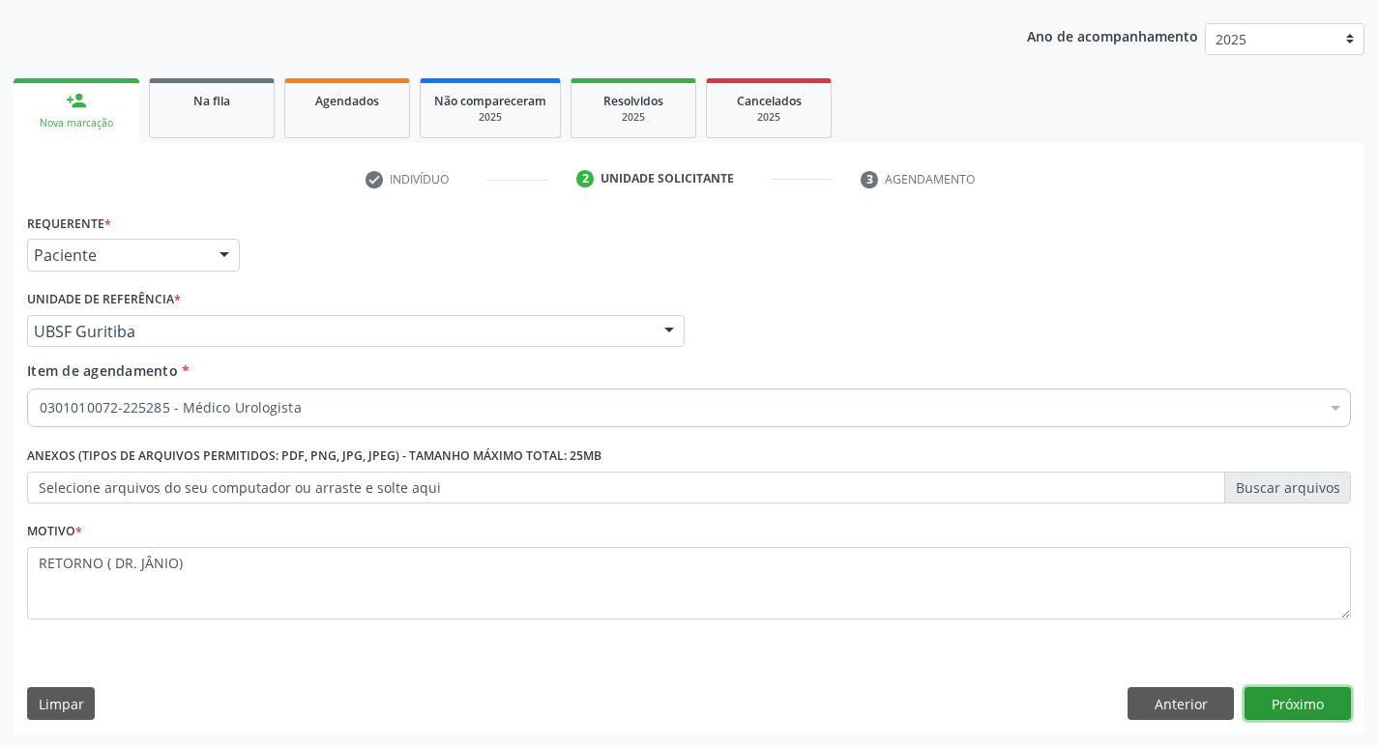
click at [1268, 687] on button "Próximo" at bounding box center [1297, 703] width 106 height 33
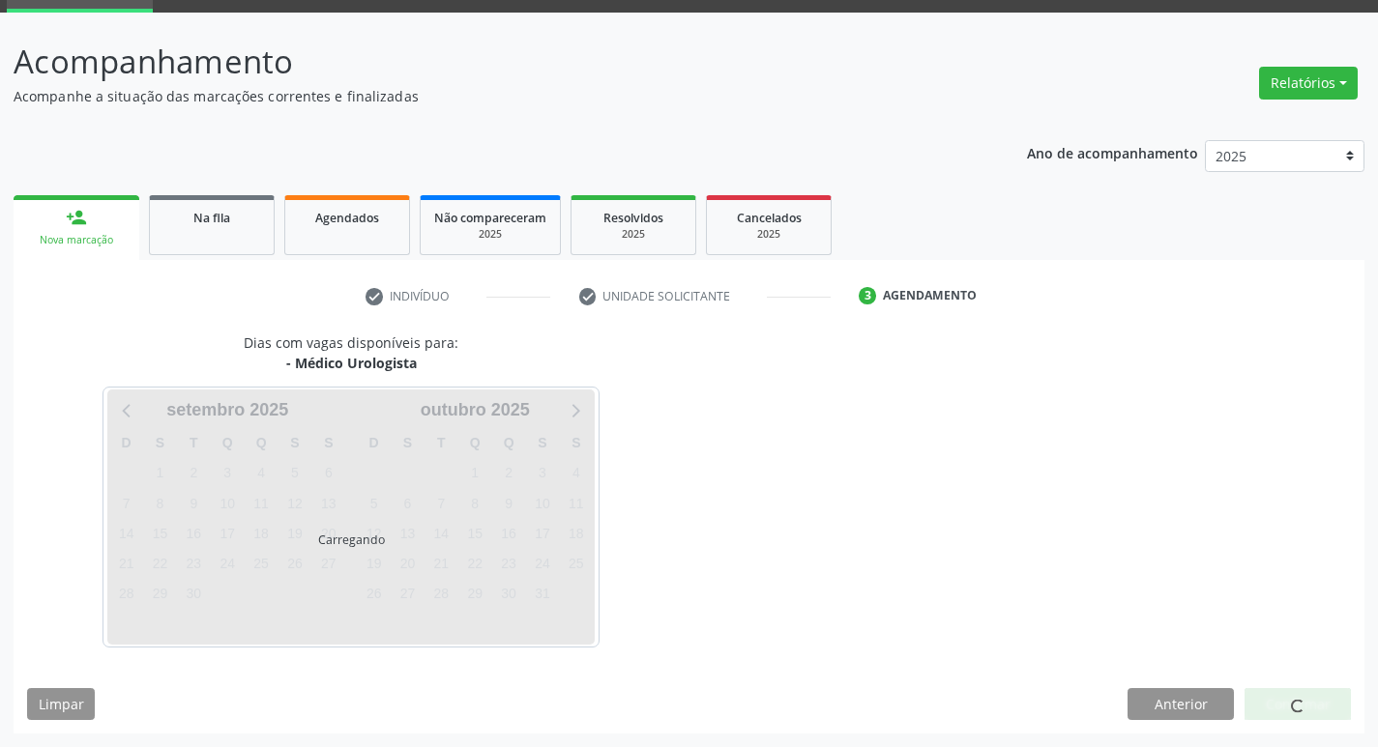
scroll to position [151, 0]
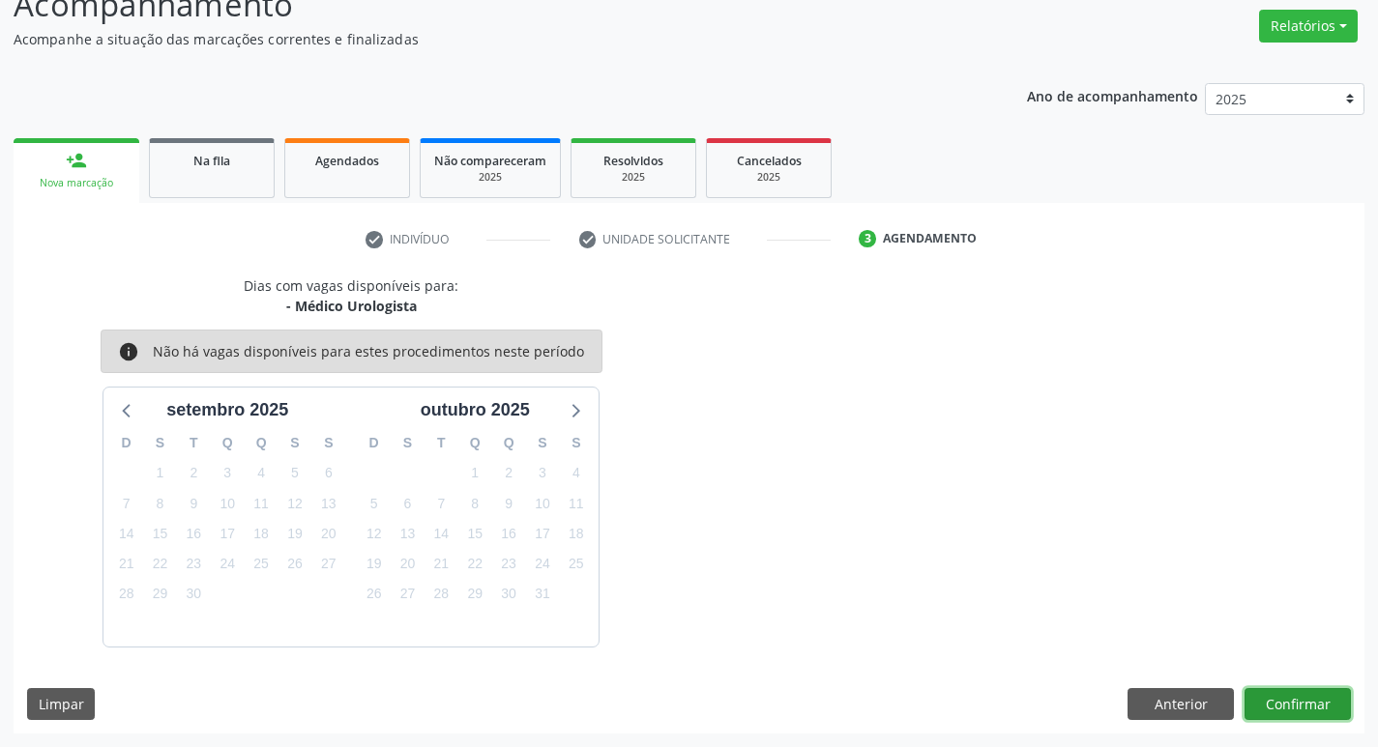
click at [1279, 699] on button "Confirmar" at bounding box center [1297, 704] width 106 height 33
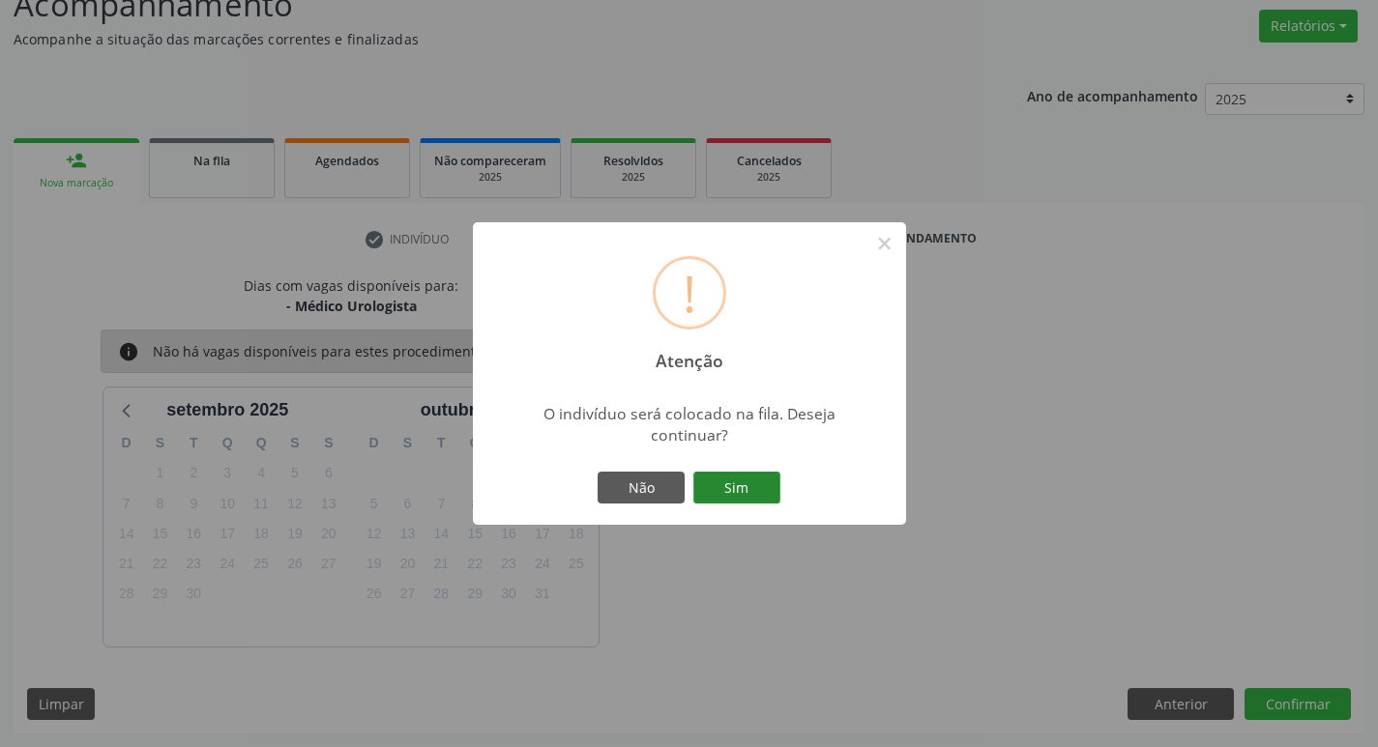
click at [744, 487] on button "Sim" at bounding box center [736, 488] width 87 height 33
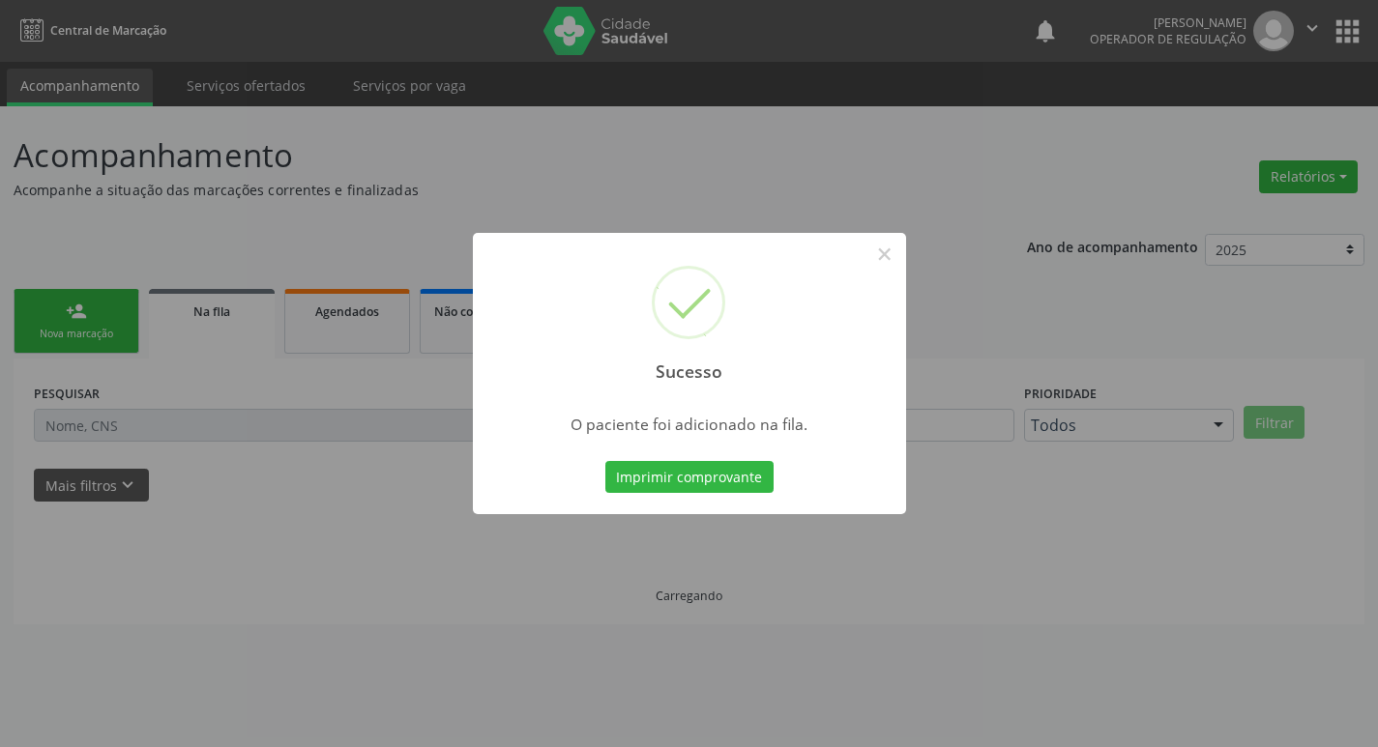
scroll to position [0, 0]
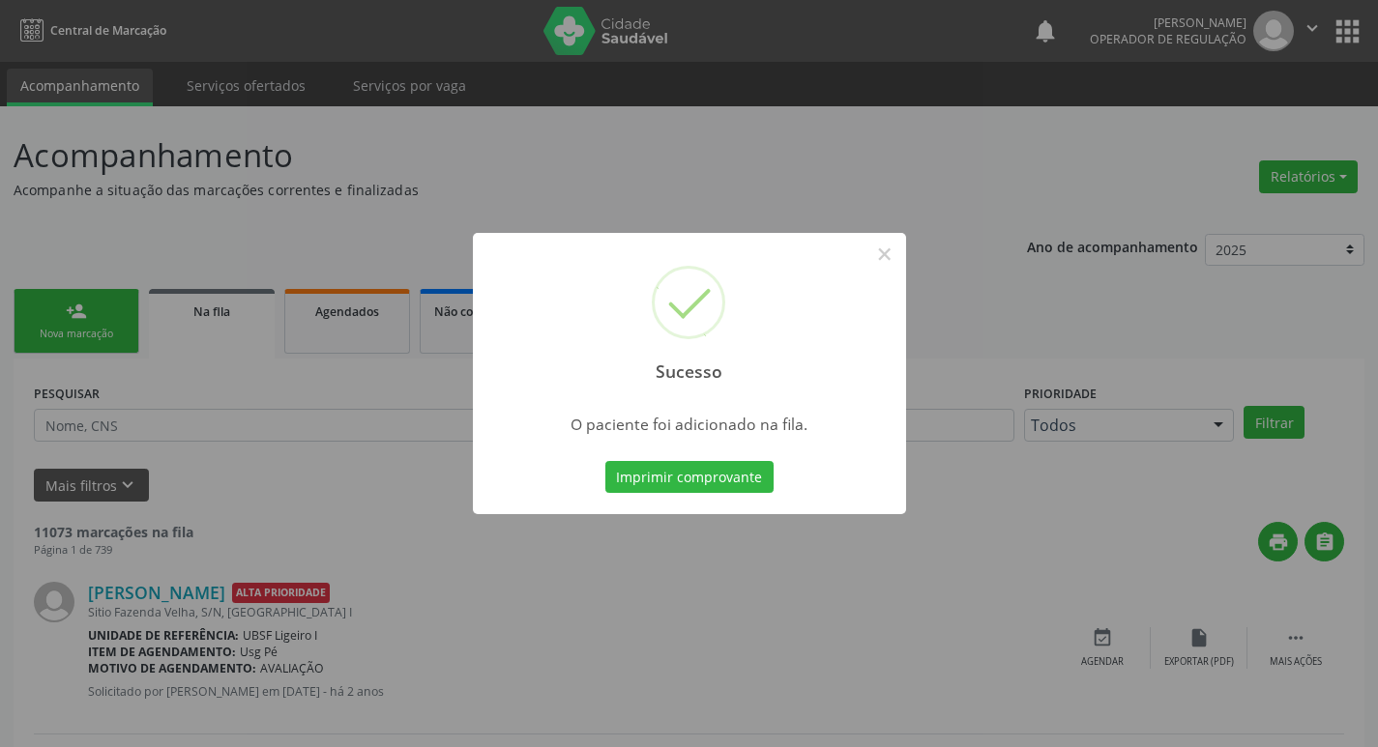
click at [676, 191] on div "Sucesso × O paciente foi adicionado na fila. Imprimir comprovante Cancel" at bounding box center [689, 373] width 1378 height 747
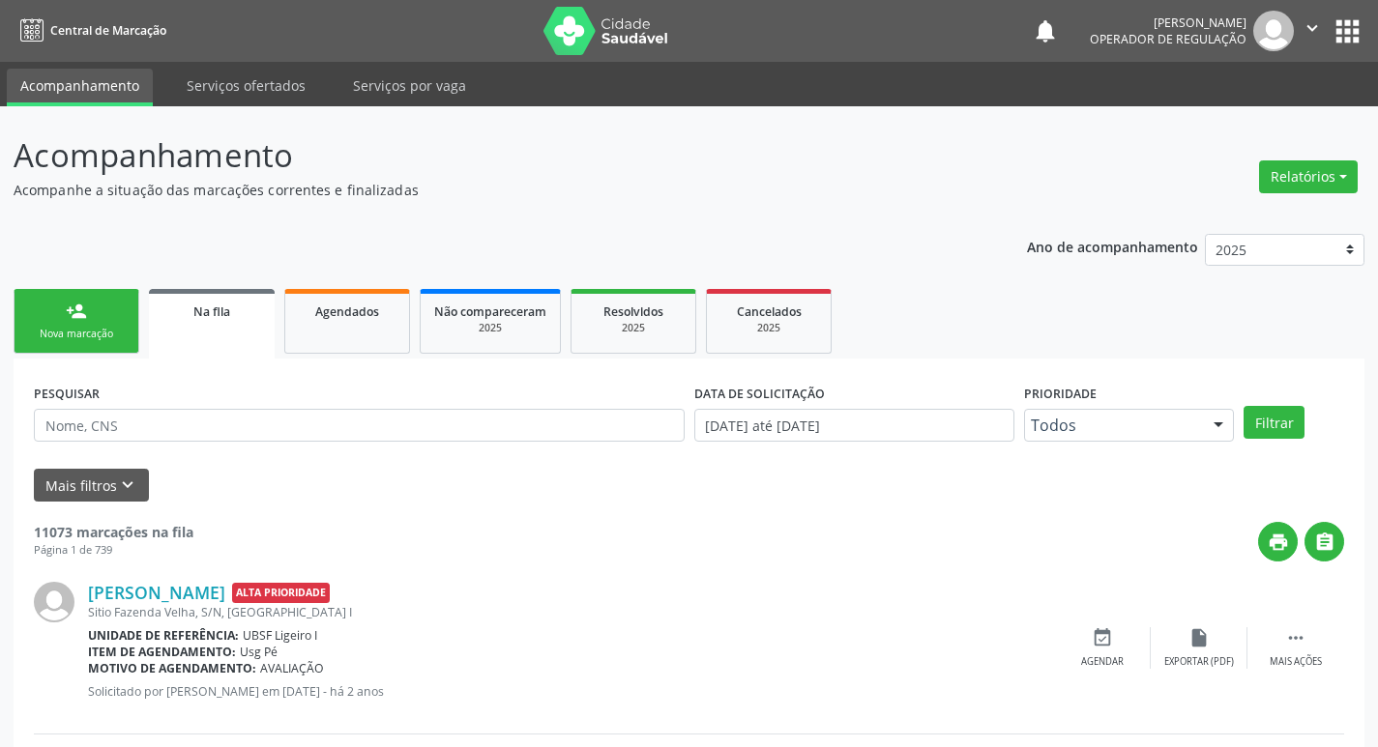
click at [48, 340] on div "Nova marcação" at bounding box center [76, 334] width 97 height 15
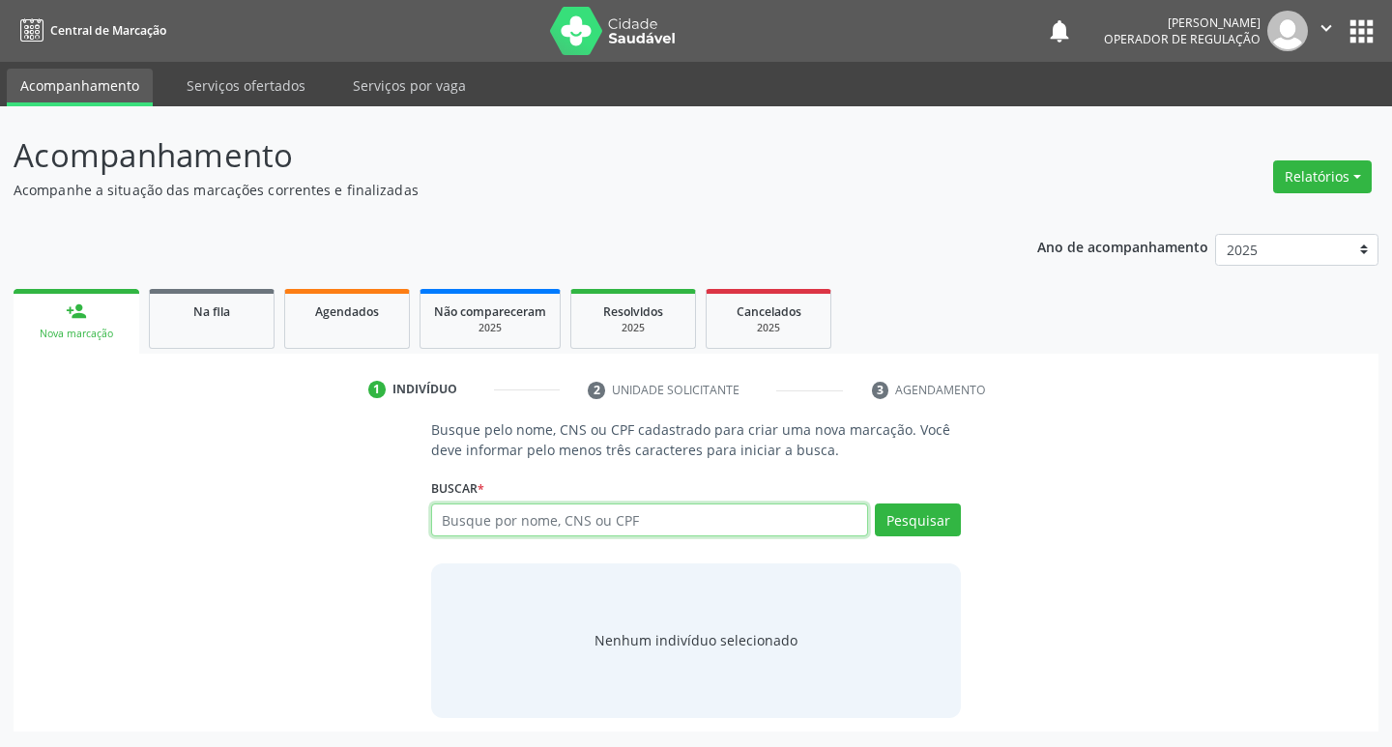
click at [568, 506] on input "text" at bounding box center [650, 520] width 438 height 33
click at [590, 510] on input "text" at bounding box center [650, 520] width 438 height 33
type input "709204268010935"
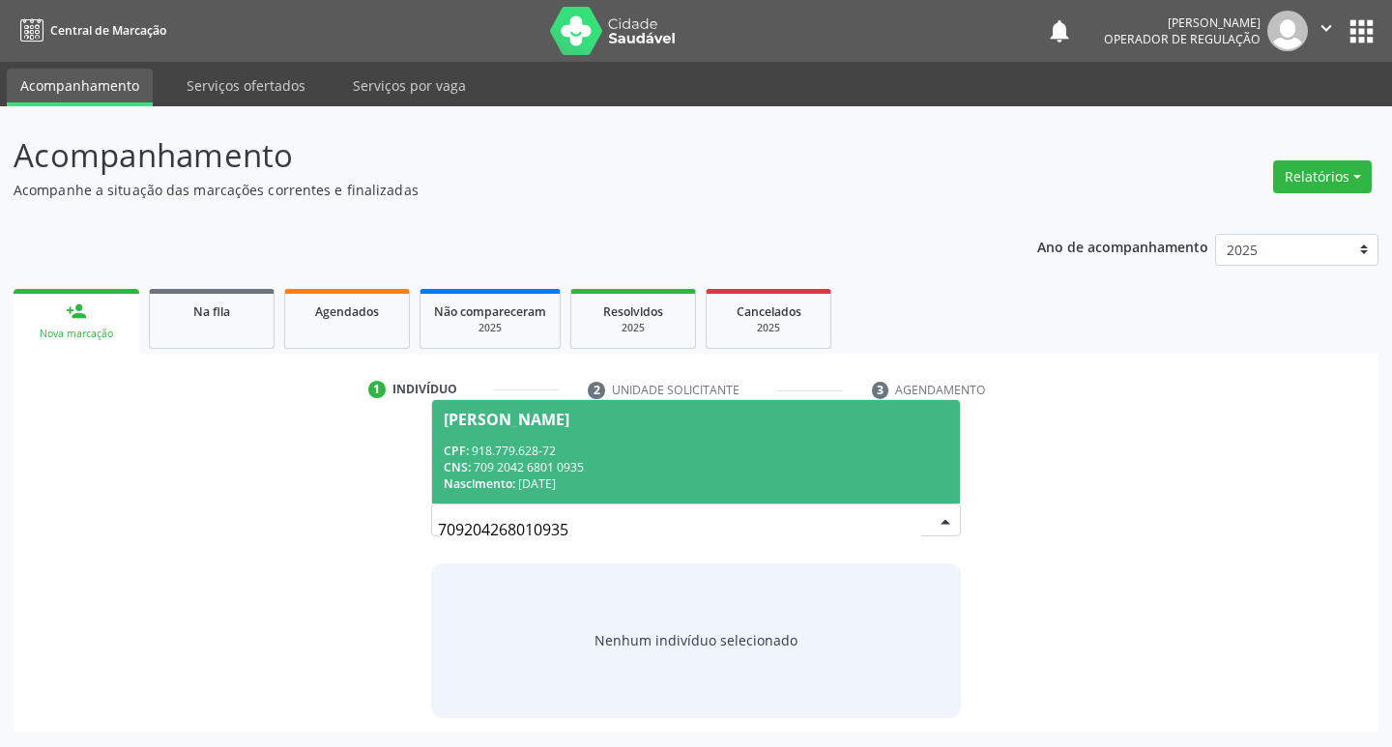
click at [612, 448] on div "CPF: 918.779.628-72" at bounding box center [697, 451] width 506 height 16
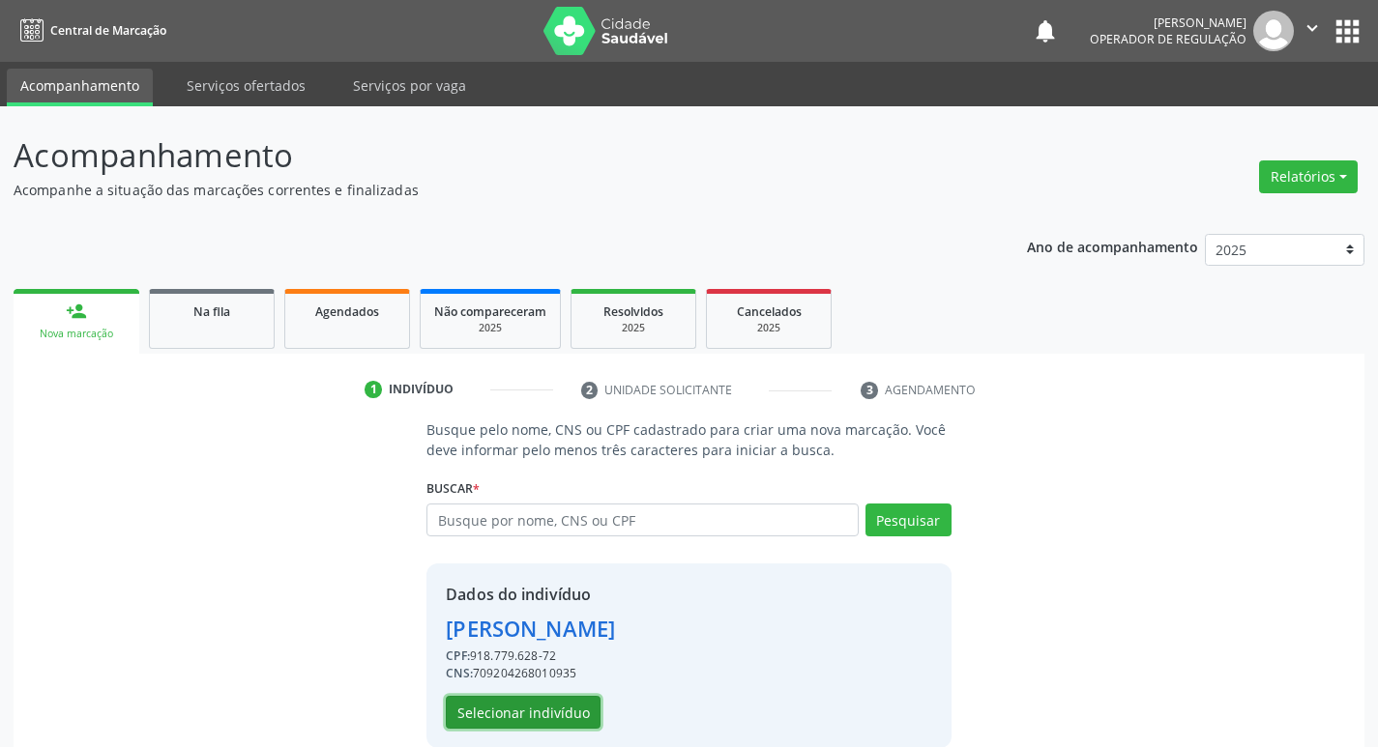
click at [498, 712] on button "Selecionar indivíduo" at bounding box center [523, 712] width 155 height 33
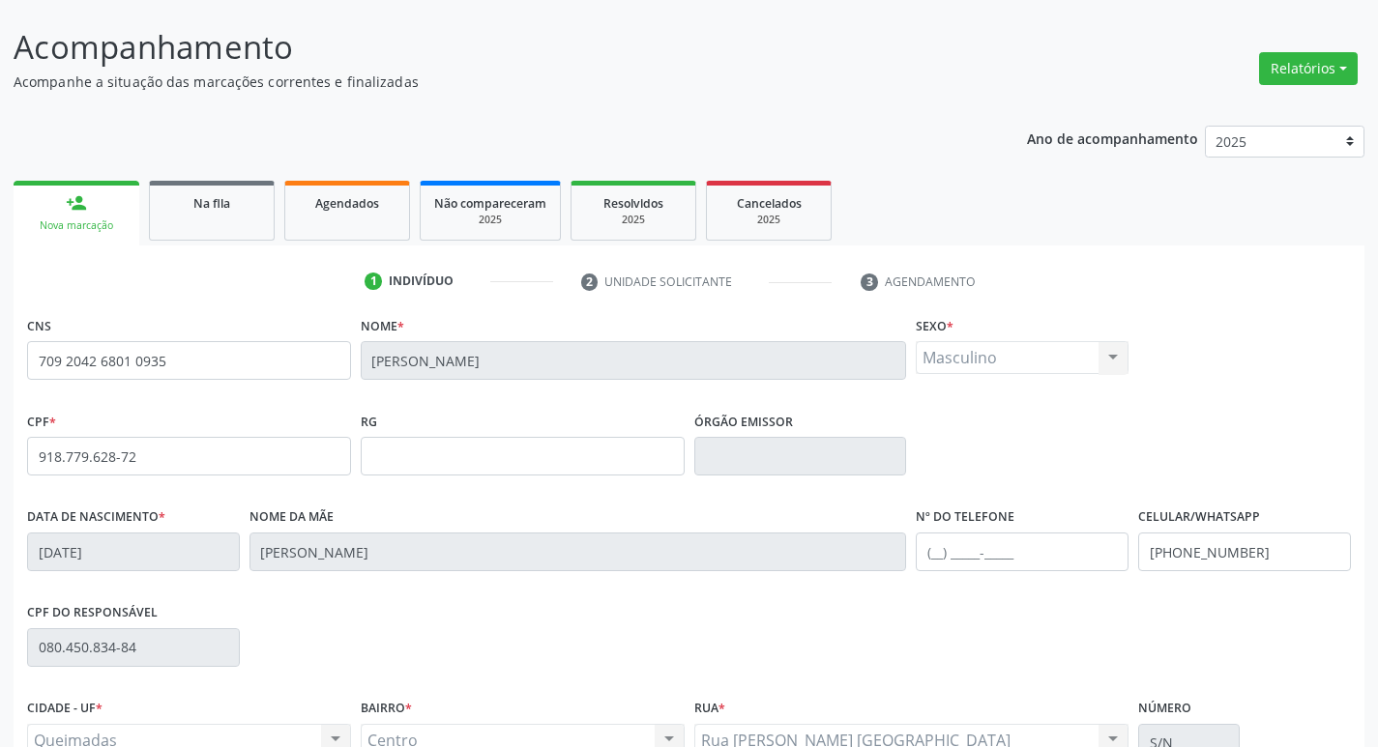
scroll to position [301, 0]
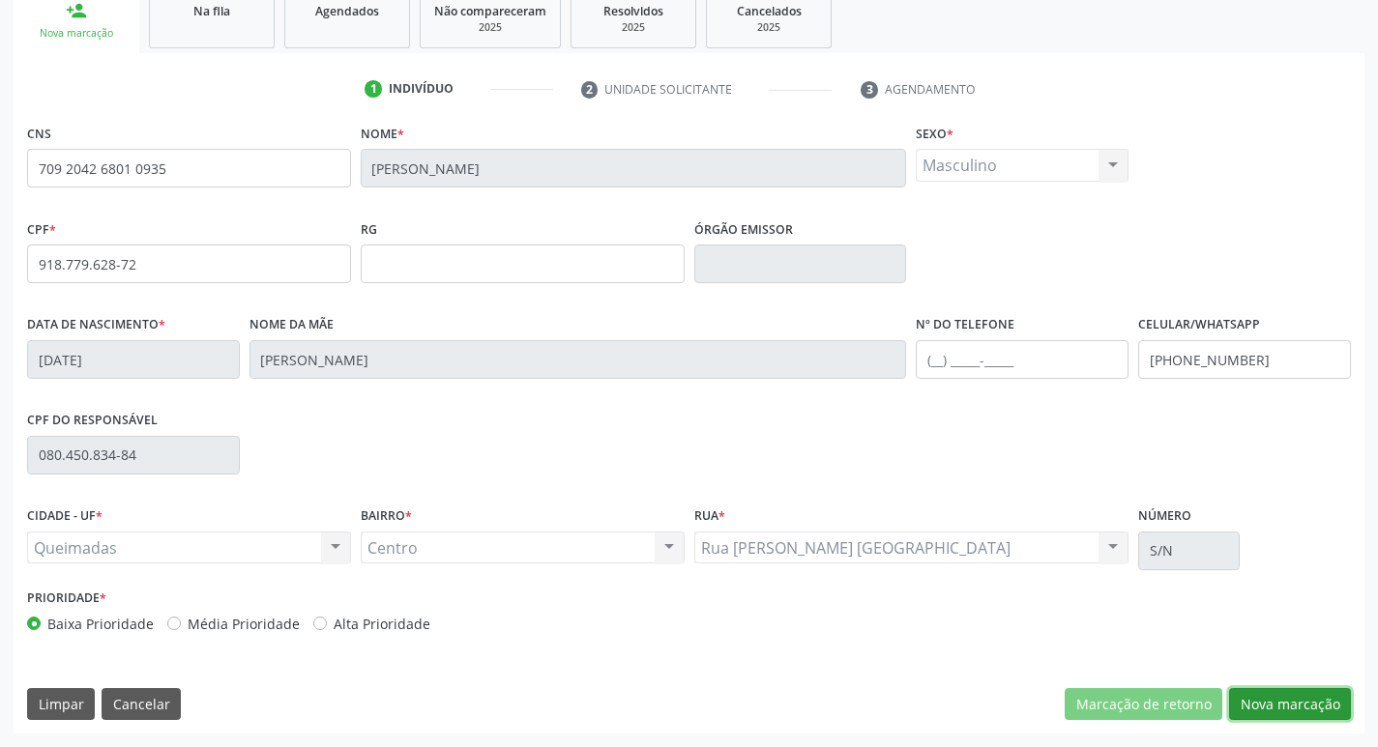
drag, startPoint x: 1261, startPoint y: 702, endPoint x: 522, endPoint y: 500, distance: 765.8
click at [1261, 703] on button "Nova marcação" at bounding box center [1290, 704] width 122 height 33
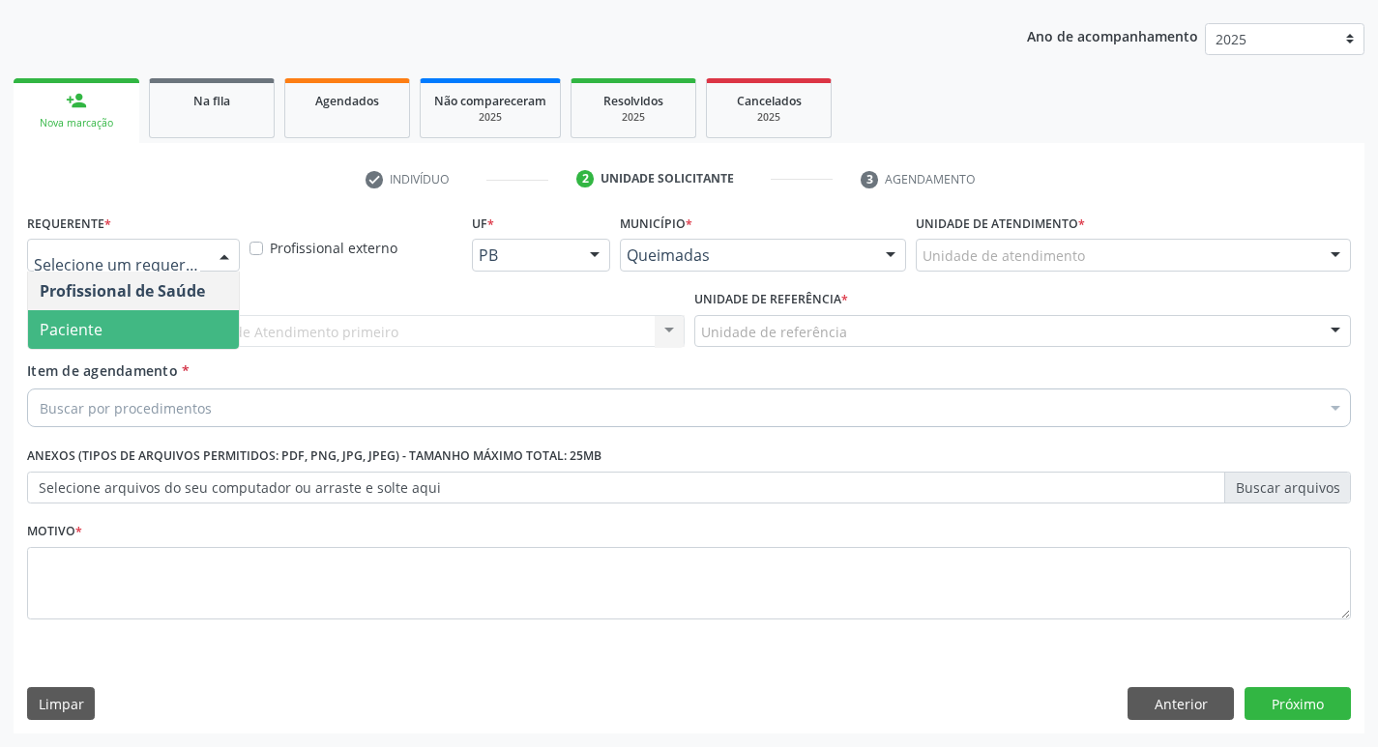
click at [140, 325] on span "Paciente" at bounding box center [133, 329] width 211 height 39
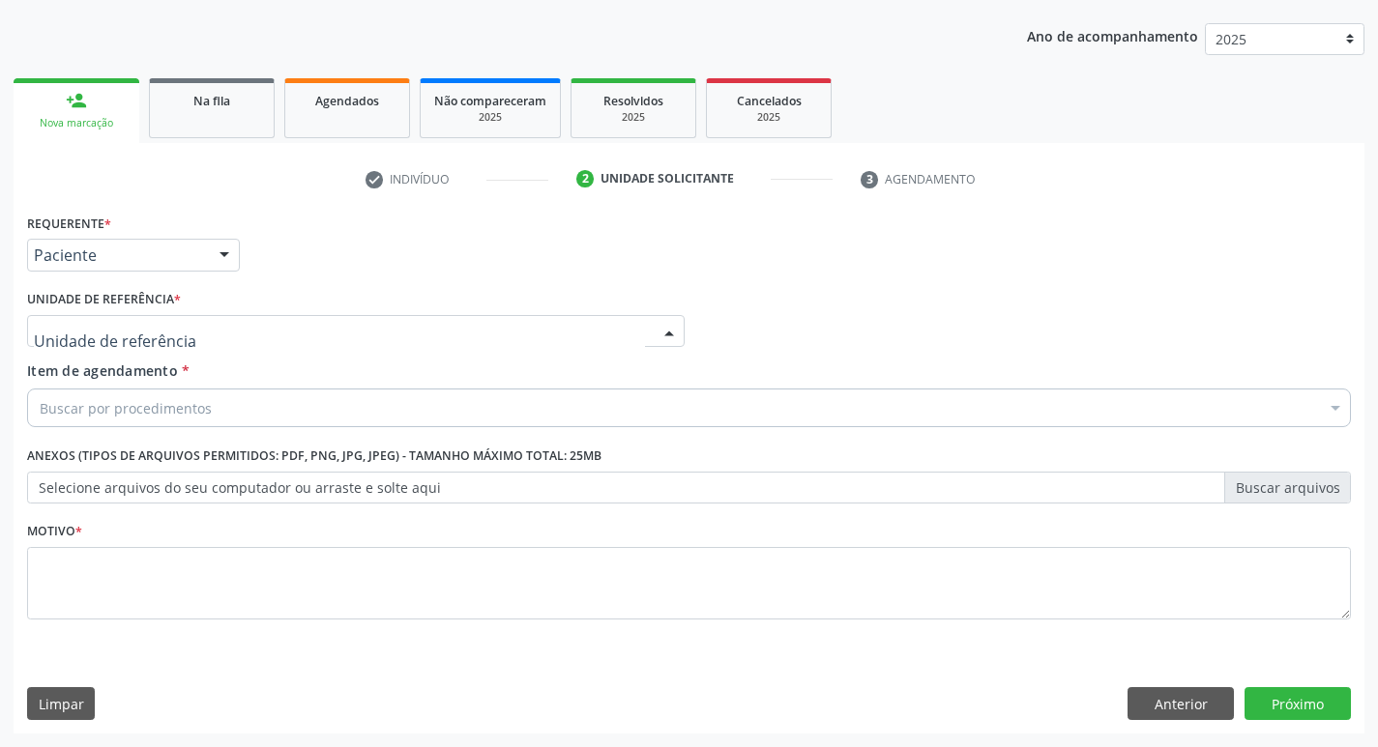
click at [153, 316] on div at bounding box center [355, 331] width 657 height 33
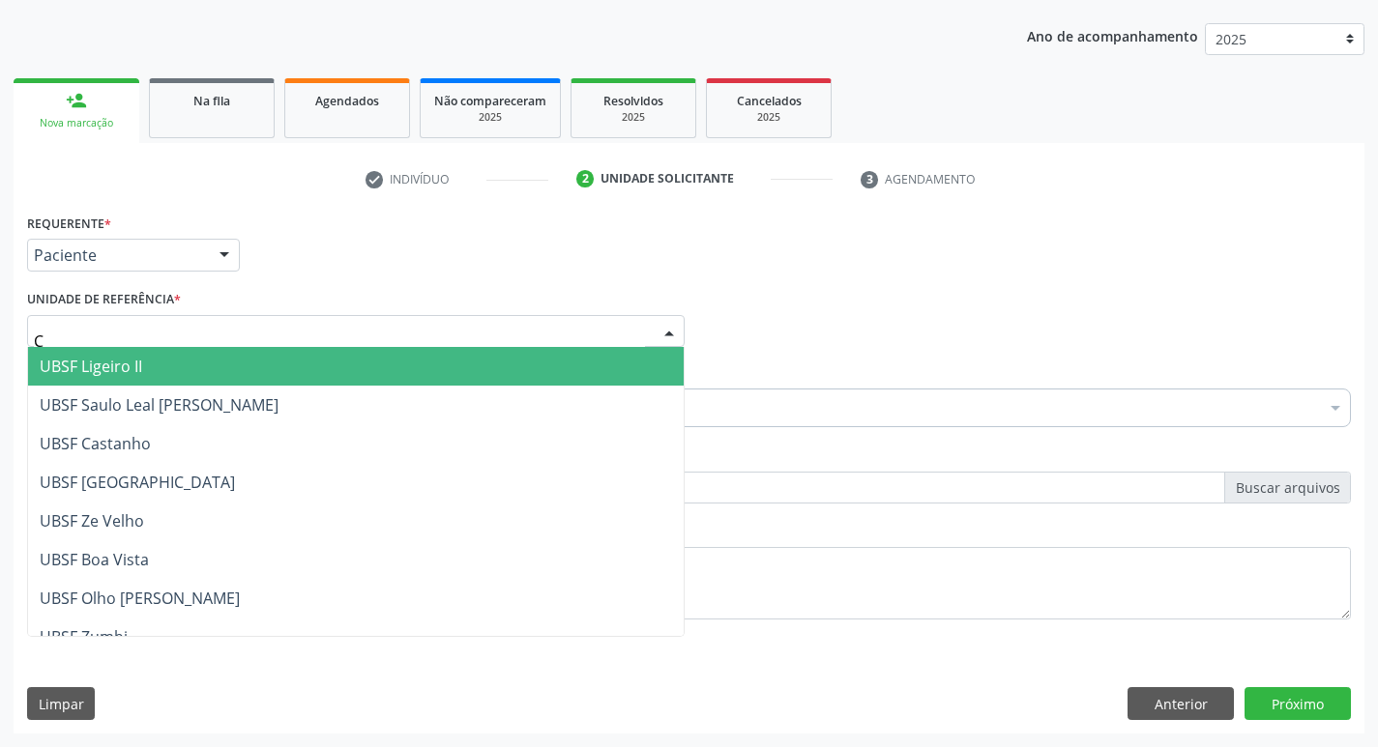
type input "CE"
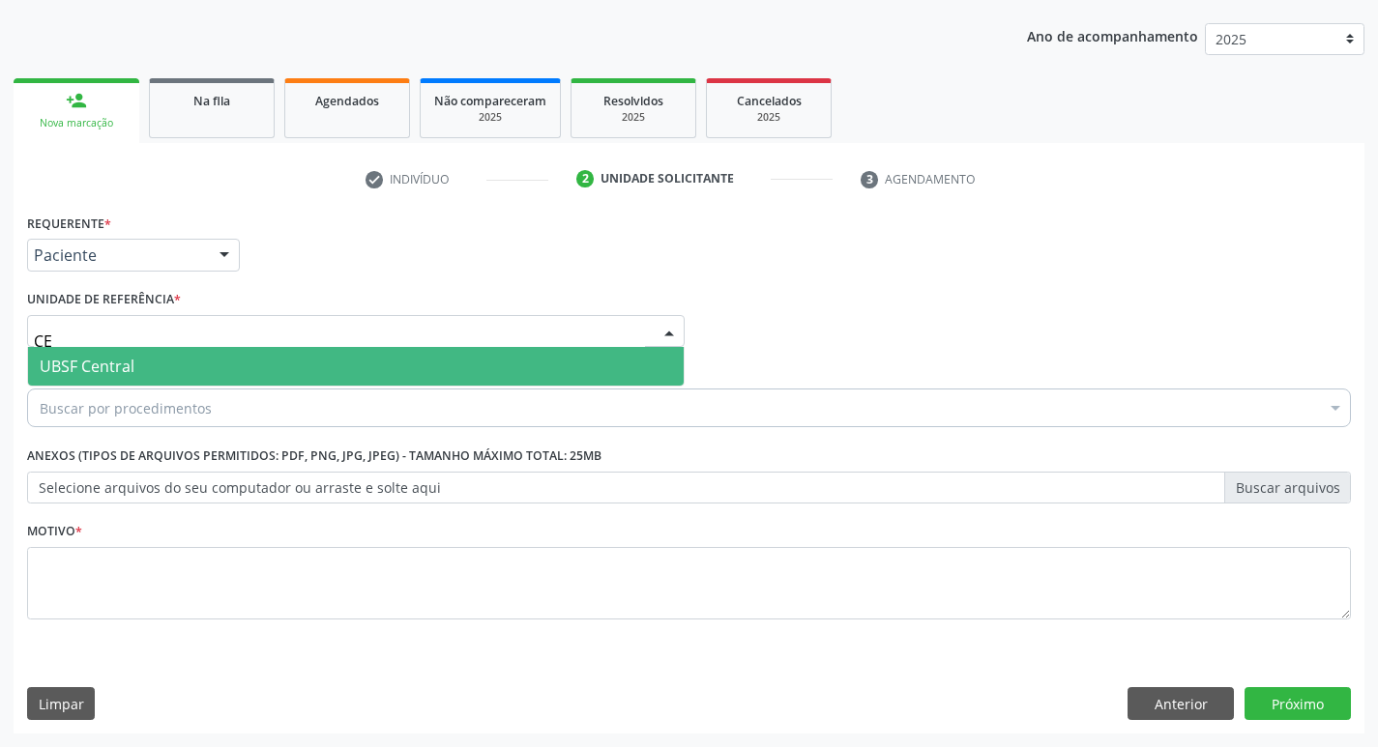
click at [150, 383] on span "UBSF Central" at bounding box center [355, 366] width 655 height 39
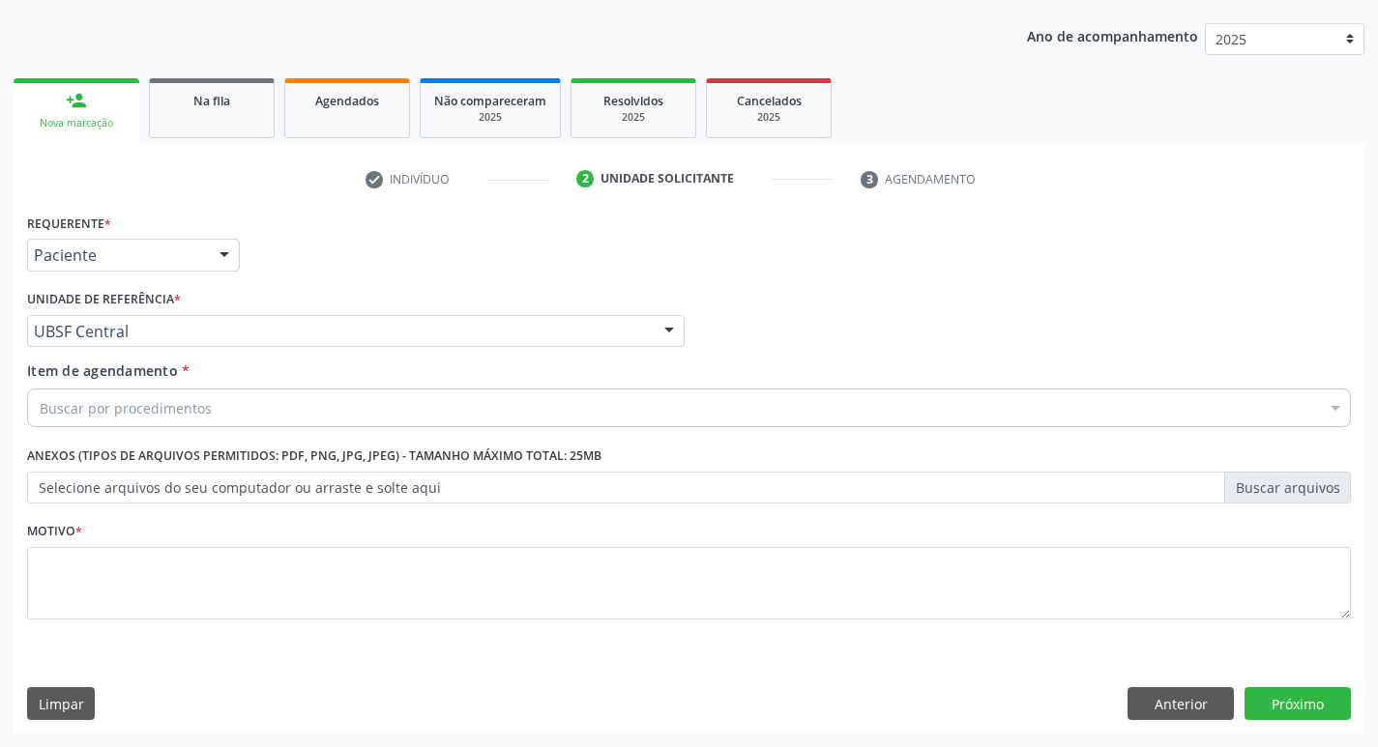
click at [162, 392] on div "Buscar por procedimentos" at bounding box center [689, 408] width 1324 height 39
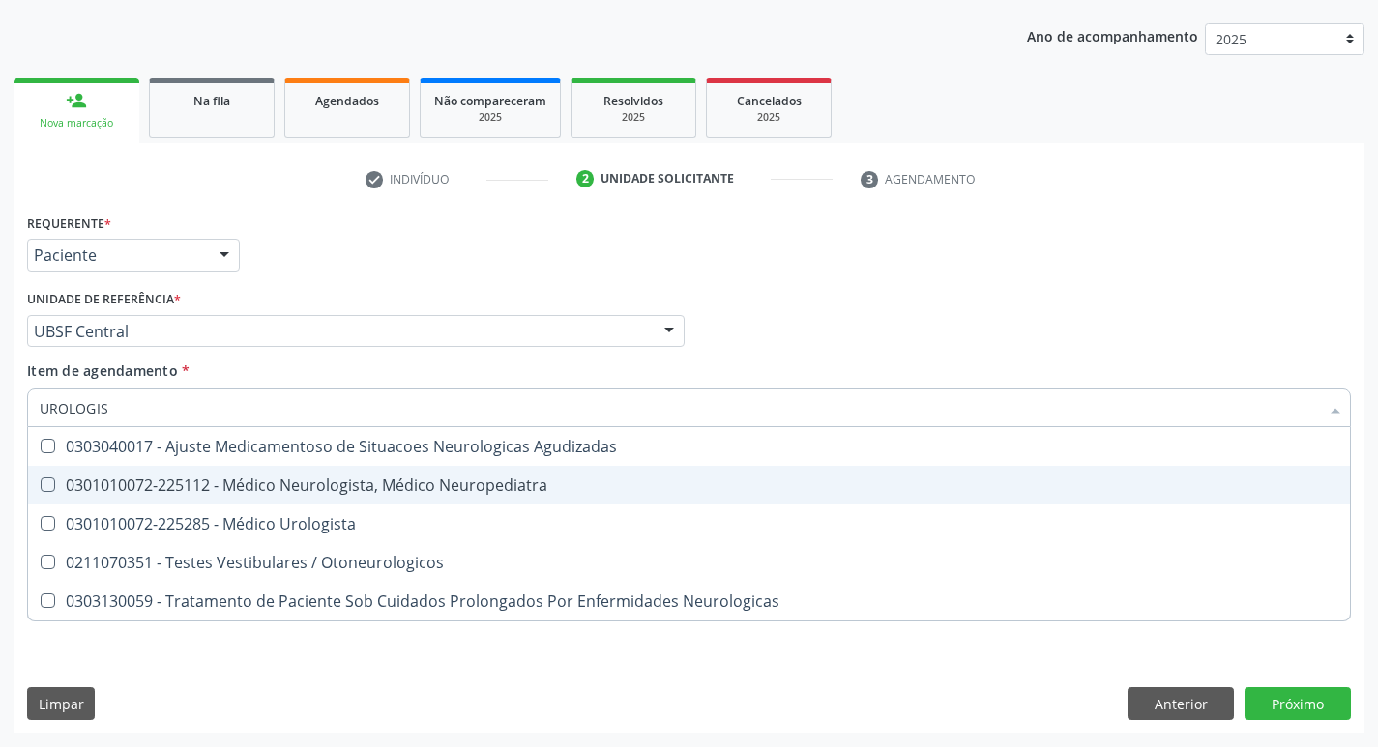
type input "[MEDICAL_DATA]"
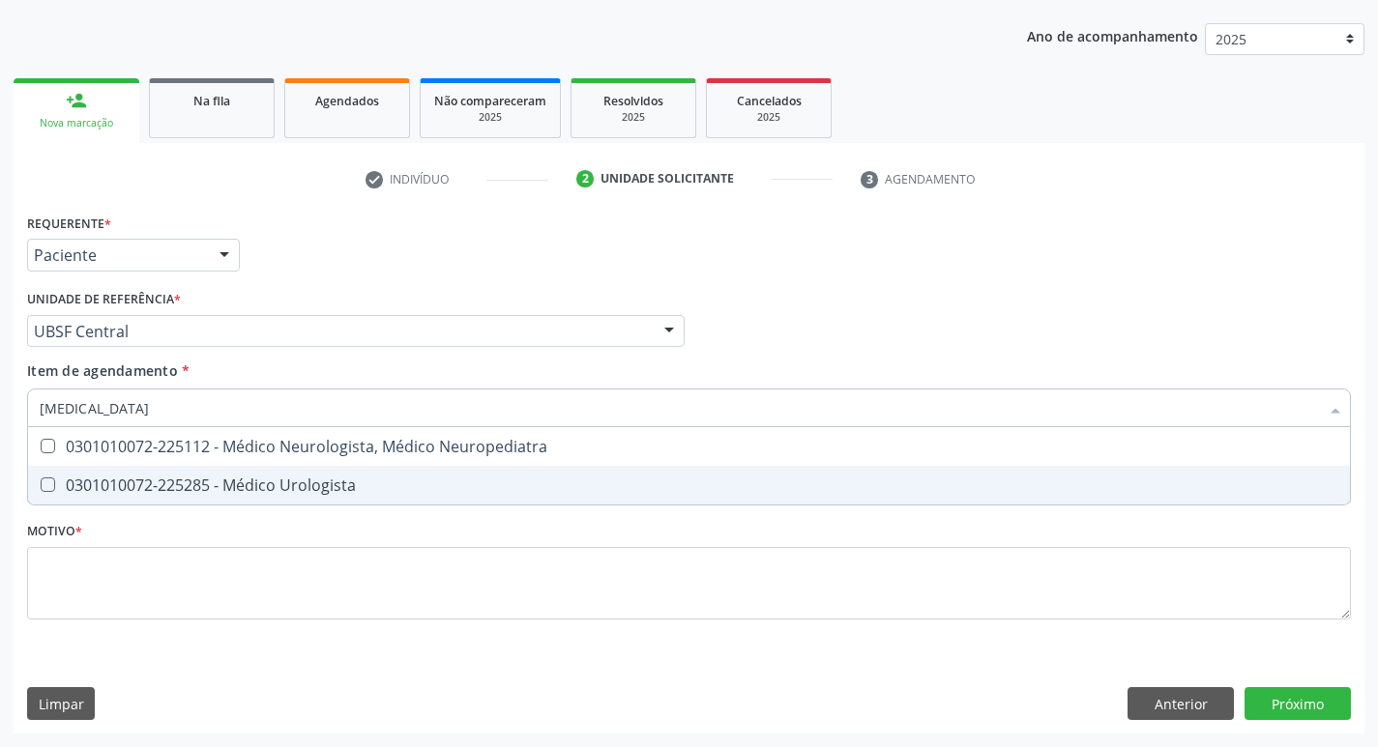
click at [426, 491] on div "0301010072-225285 - Médico Urologista" at bounding box center [689, 485] width 1298 height 15
checkbox Urologista "true"
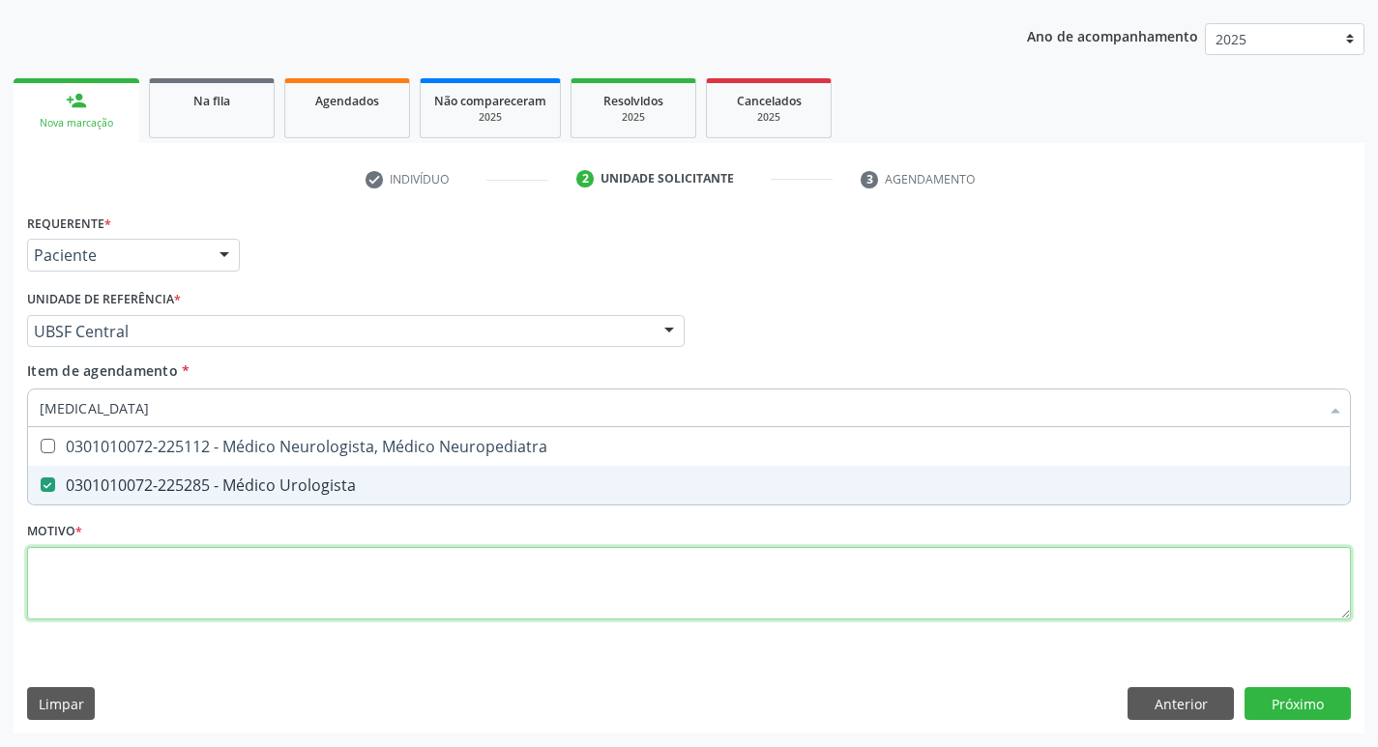
click at [421, 579] on div "Requerente * Paciente Profissional de Saúde Paciente Nenhum resultado encontrad…" at bounding box center [689, 428] width 1324 height 438
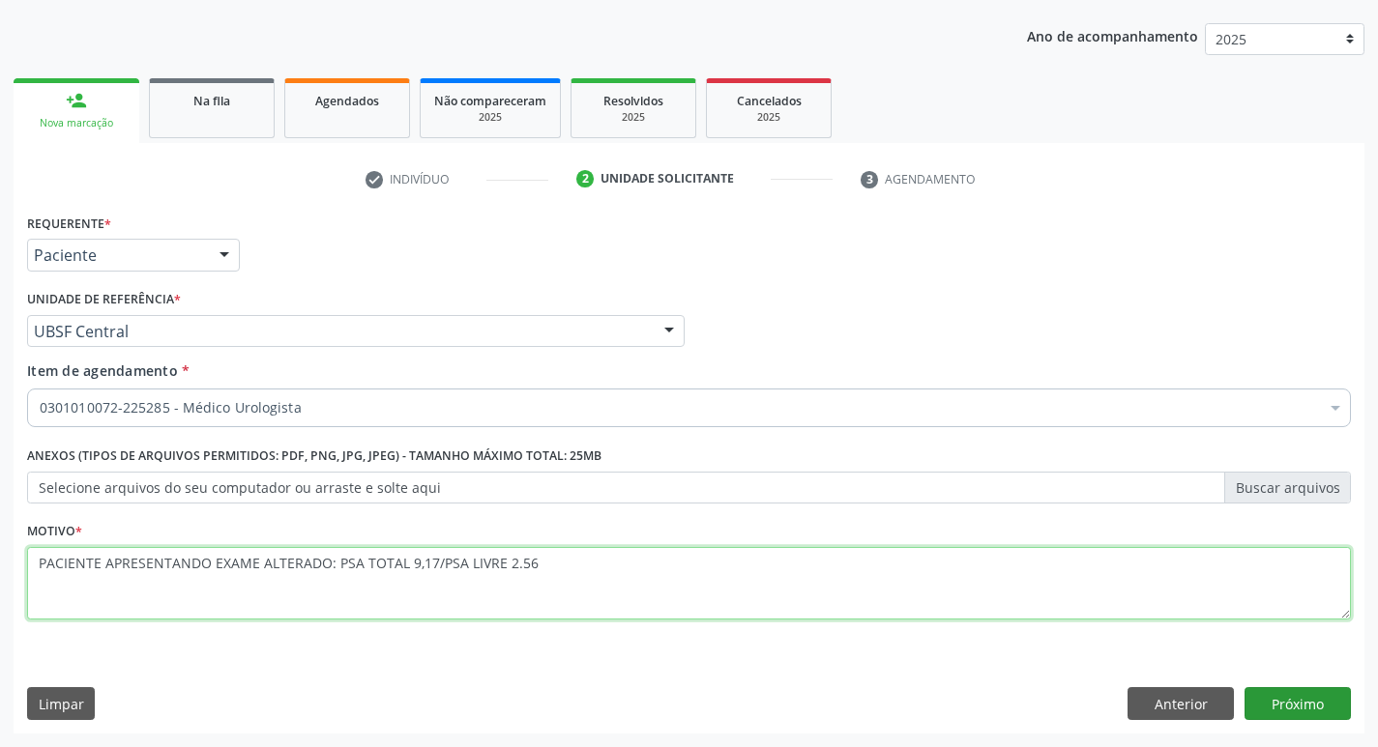
type textarea "PACIENTE APRESENTANDO EXAME ALTERADO: PSA TOTAL 9,17/PSA LIVRE 2.56"
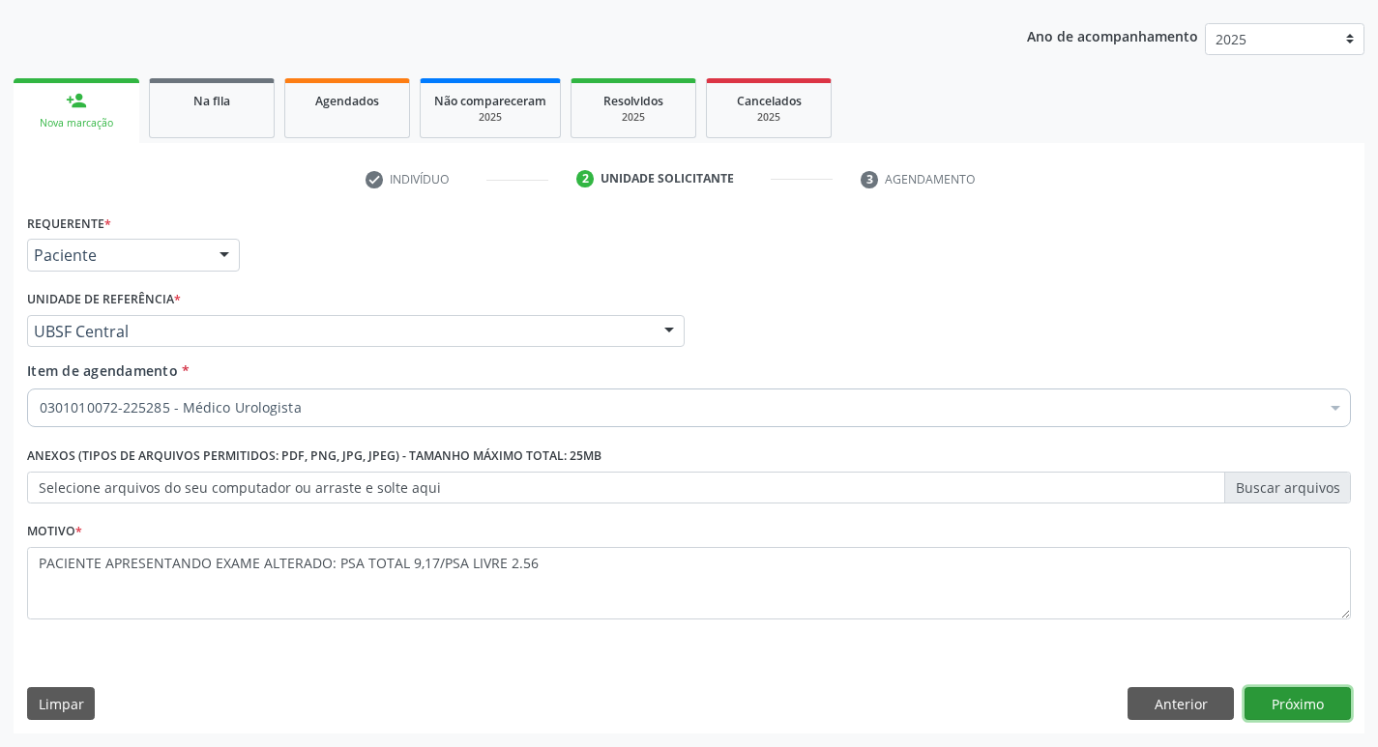
click at [1277, 696] on button "Próximo" at bounding box center [1297, 703] width 106 height 33
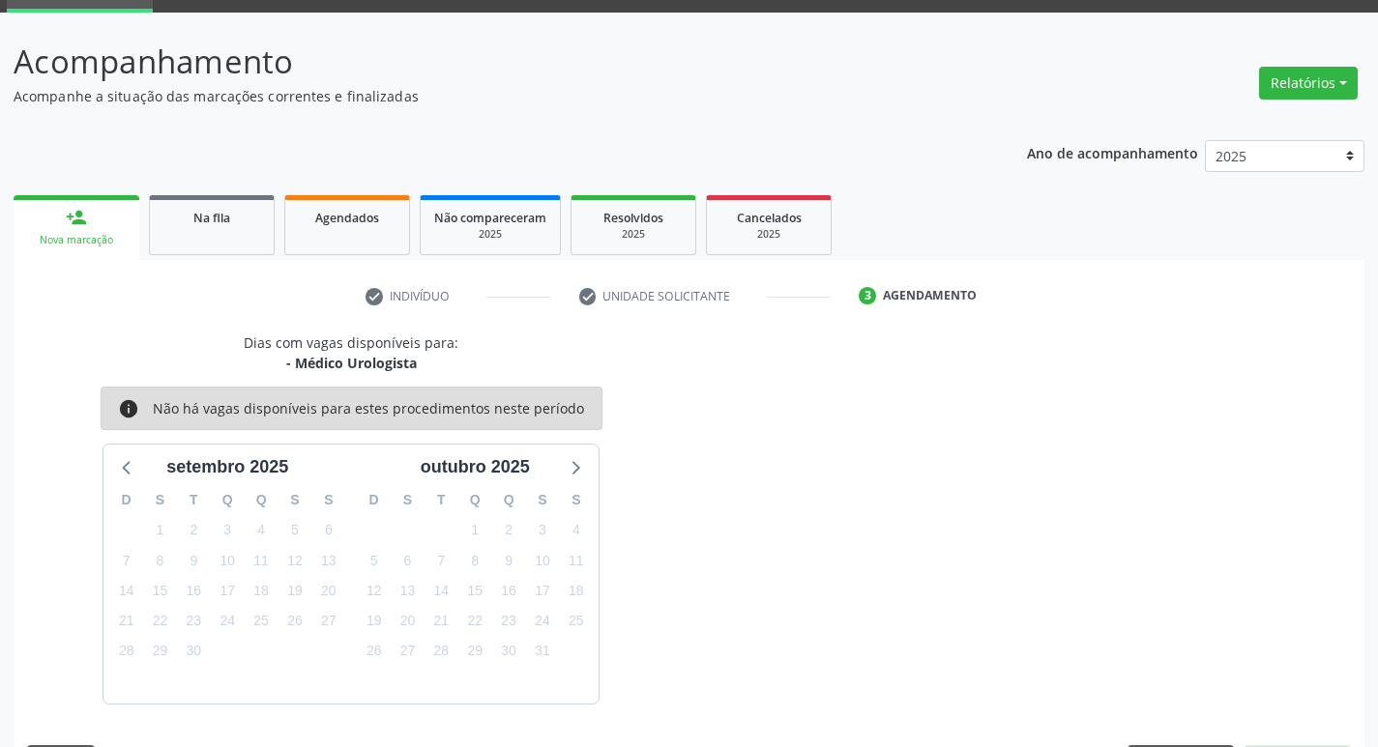
scroll to position [151, 0]
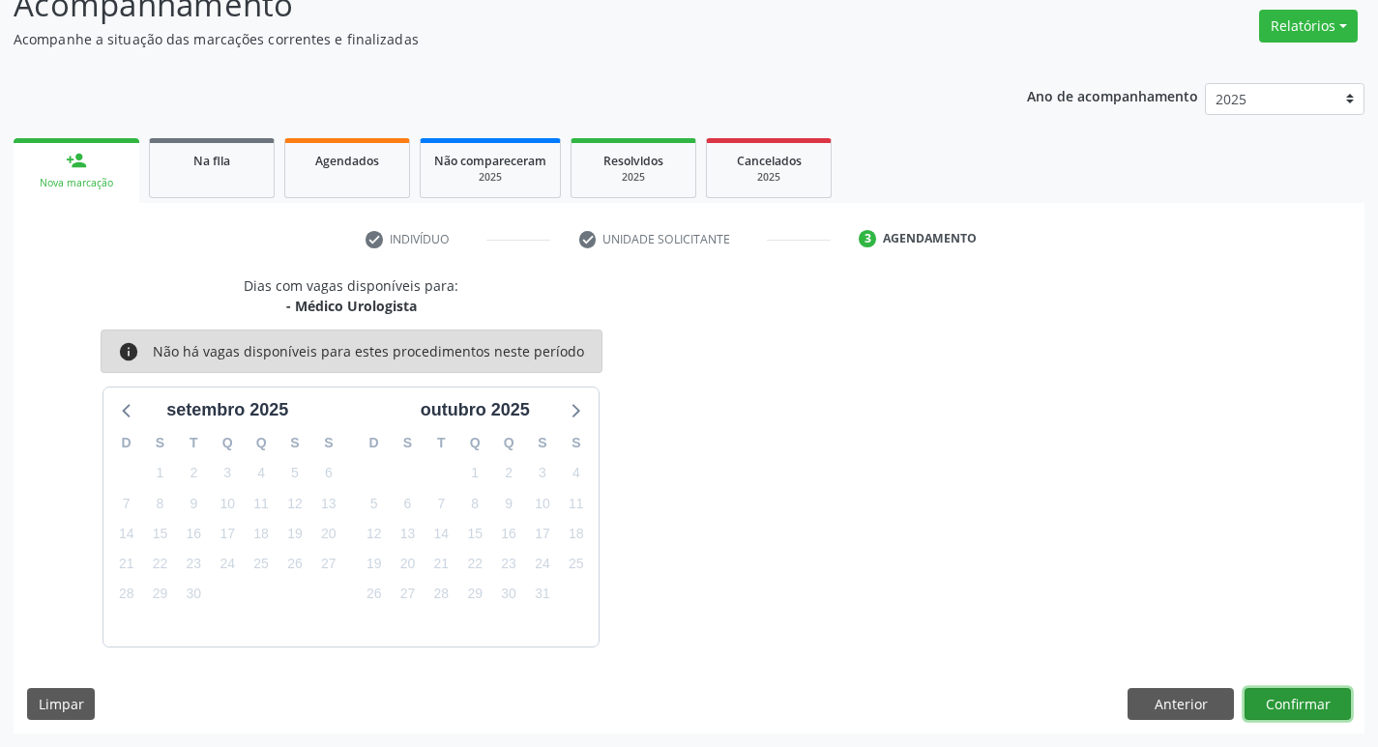
click at [1321, 704] on button "Confirmar" at bounding box center [1297, 704] width 106 height 33
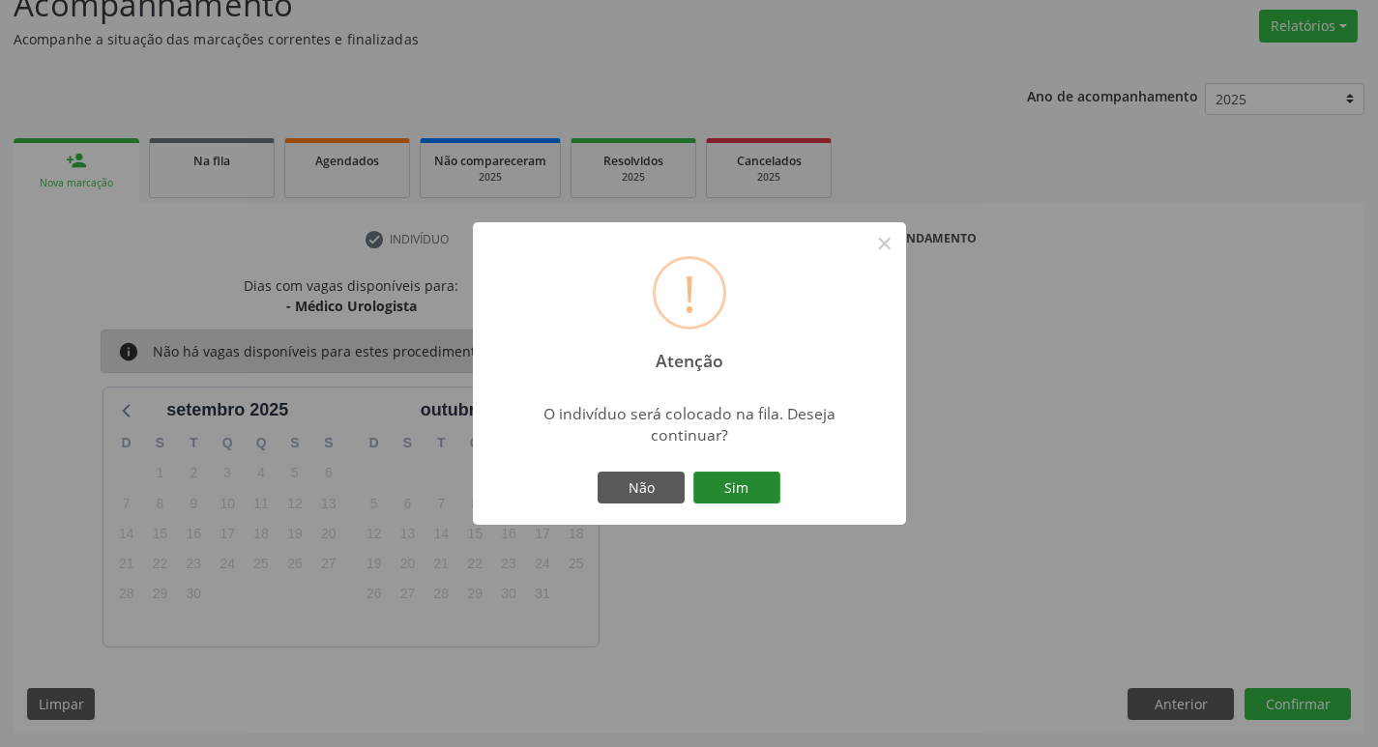
click at [771, 484] on button "Sim" at bounding box center [736, 488] width 87 height 33
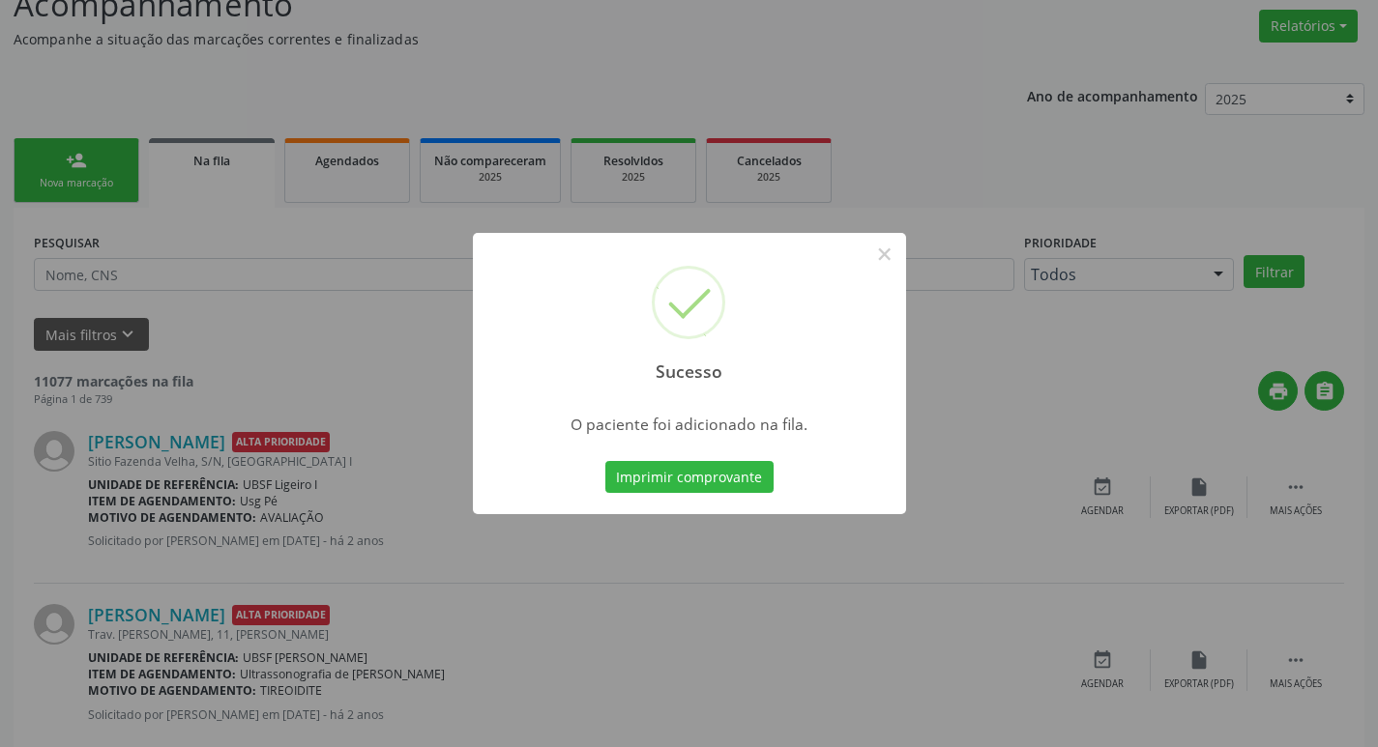
scroll to position [0, 0]
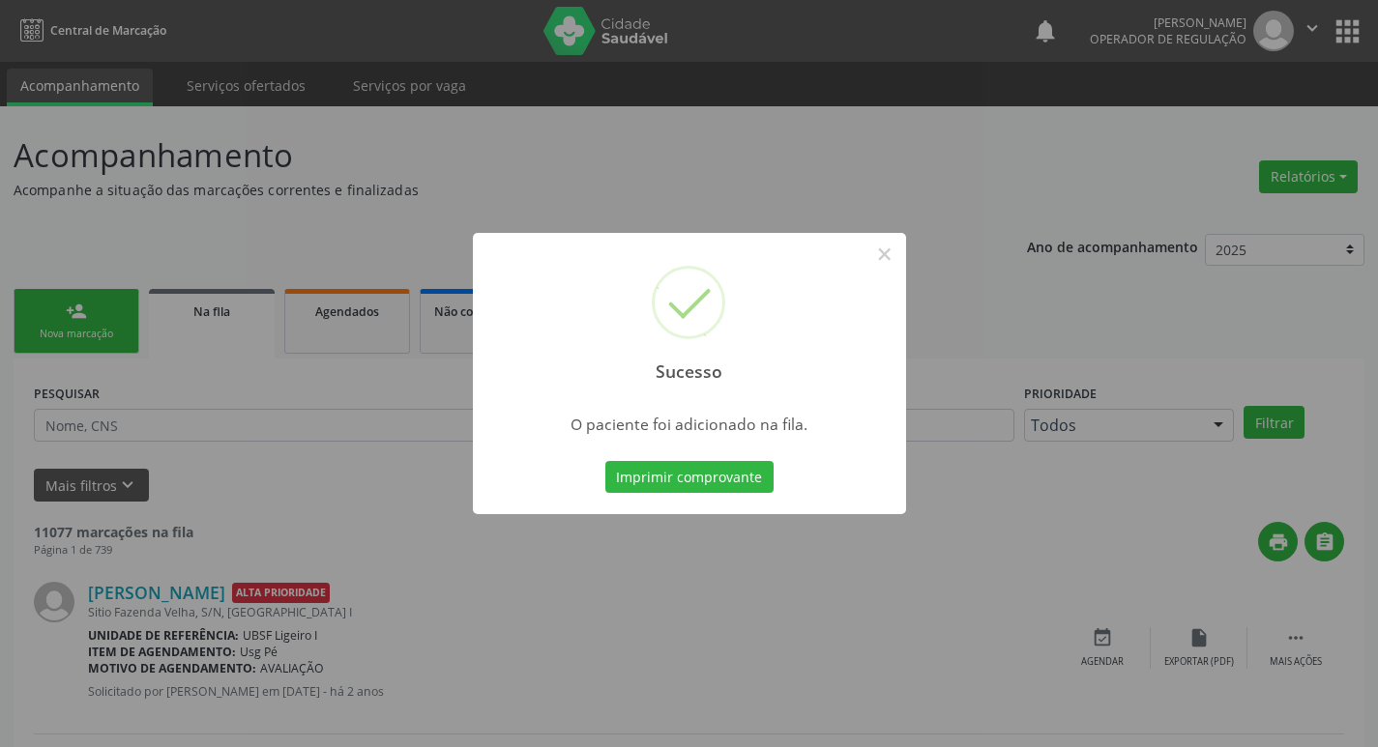
click at [191, 196] on div "Sucesso × O paciente foi adicionado na fila. Imprimir comprovante Cancel" at bounding box center [689, 373] width 1378 height 747
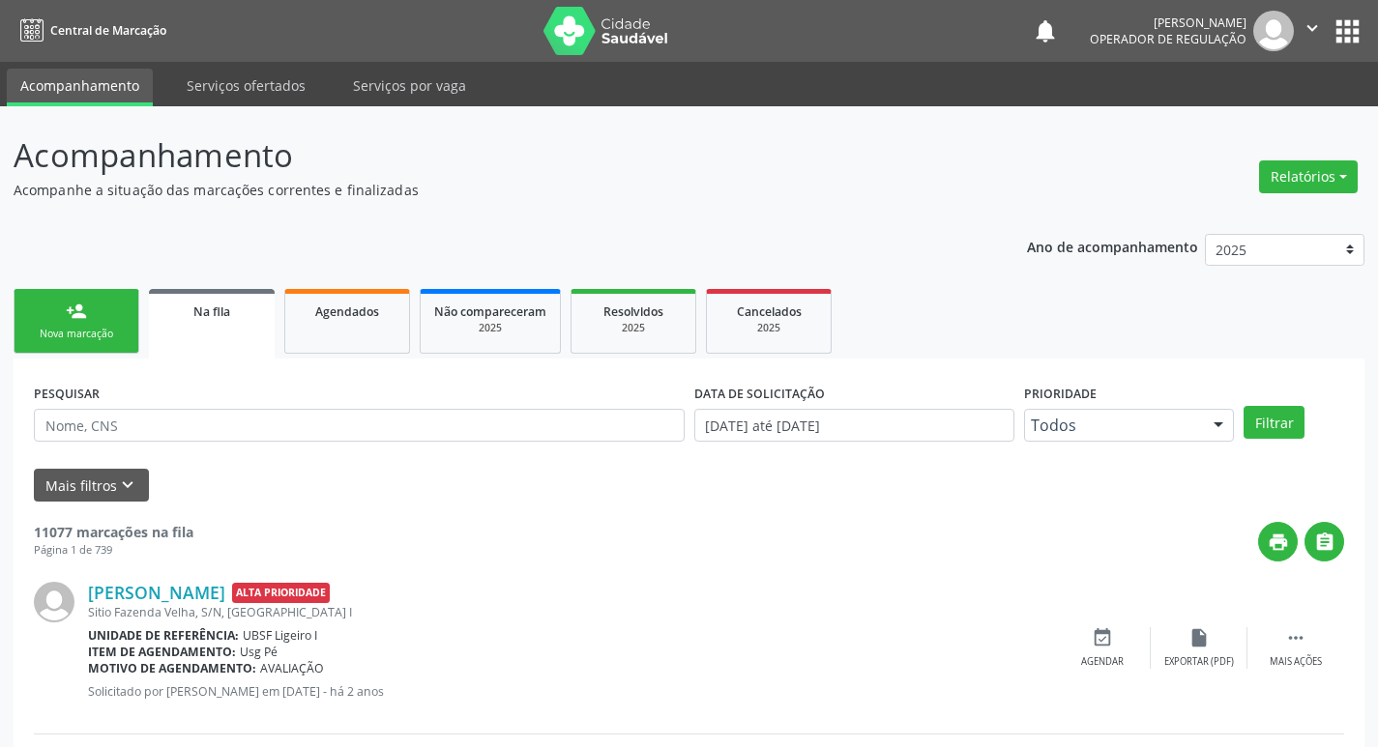
click at [108, 320] on link "person_add Nova marcação" at bounding box center [77, 321] width 126 height 65
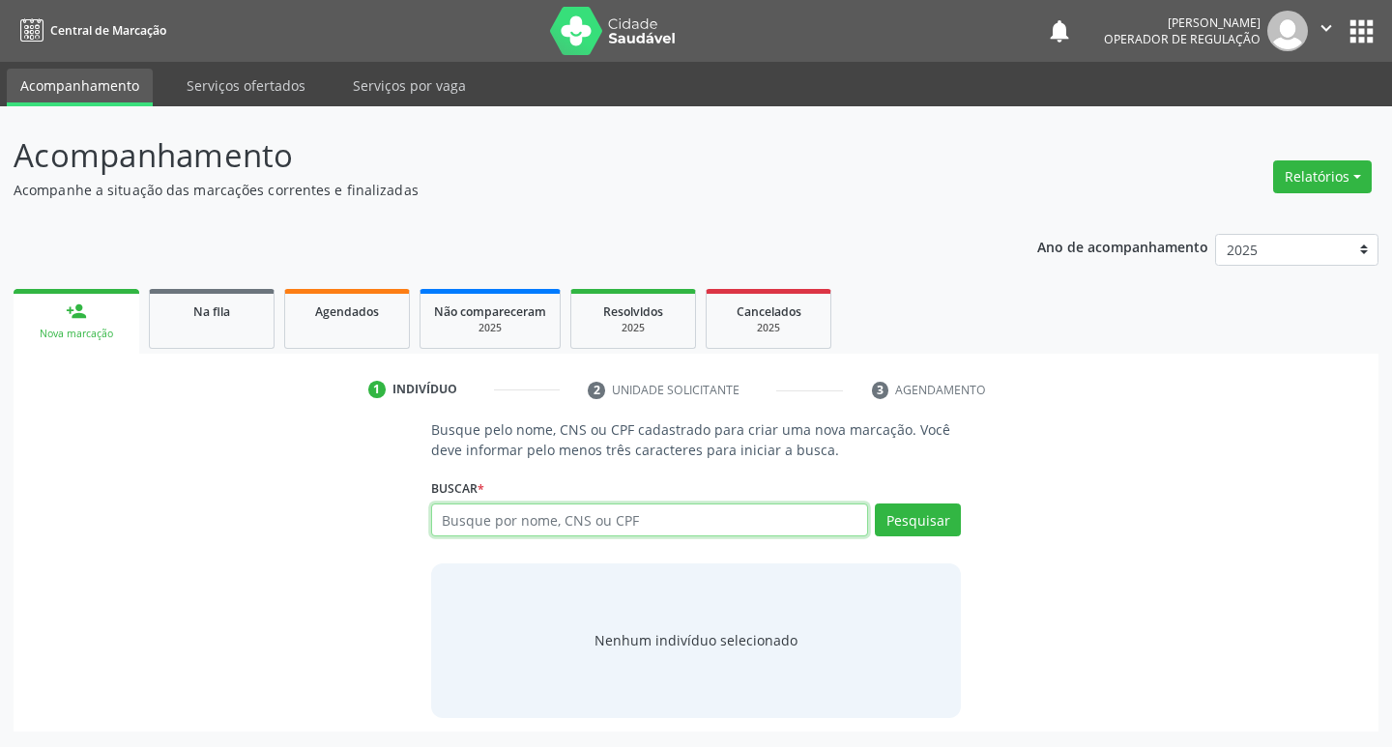
click at [603, 507] on input "text" at bounding box center [650, 520] width 438 height 33
type input "898002824606071"
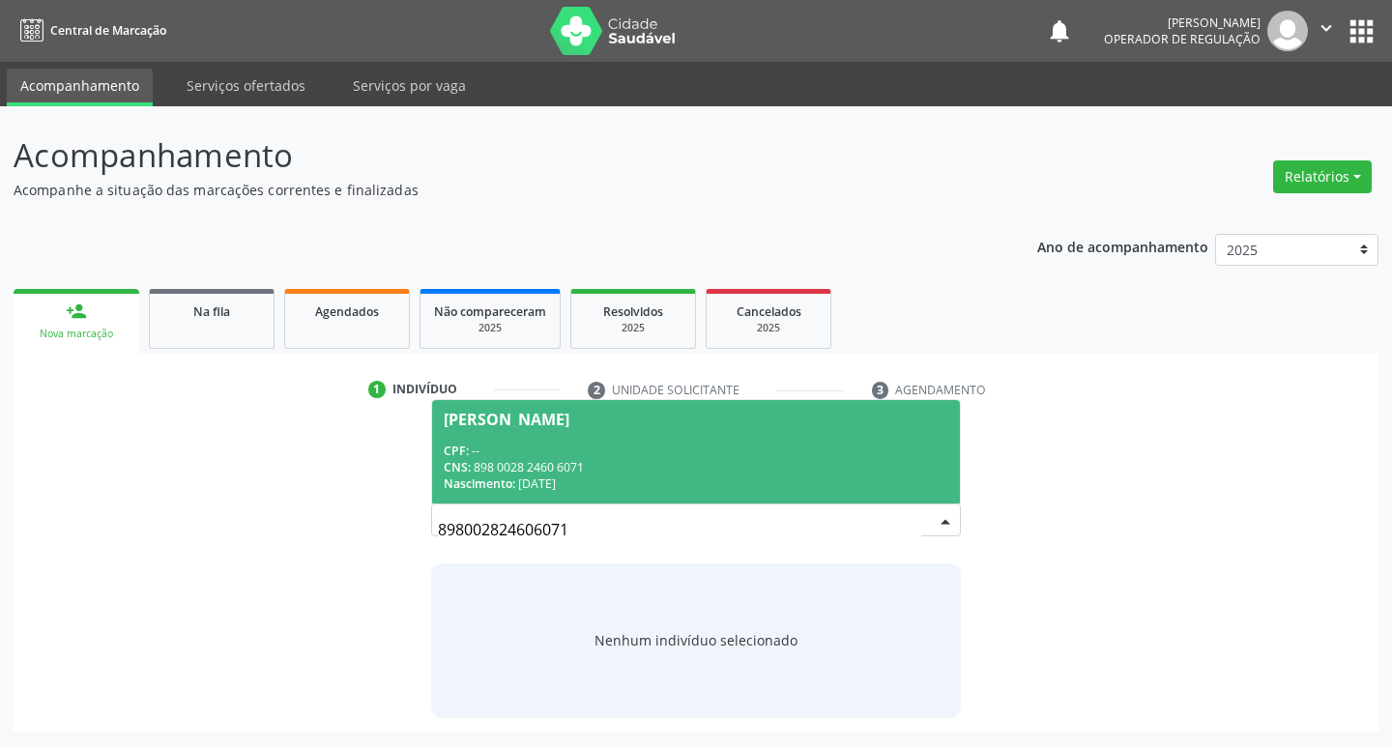
click at [567, 456] on div "CPF: --" at bounding box center [697, 451] width 506 height 16
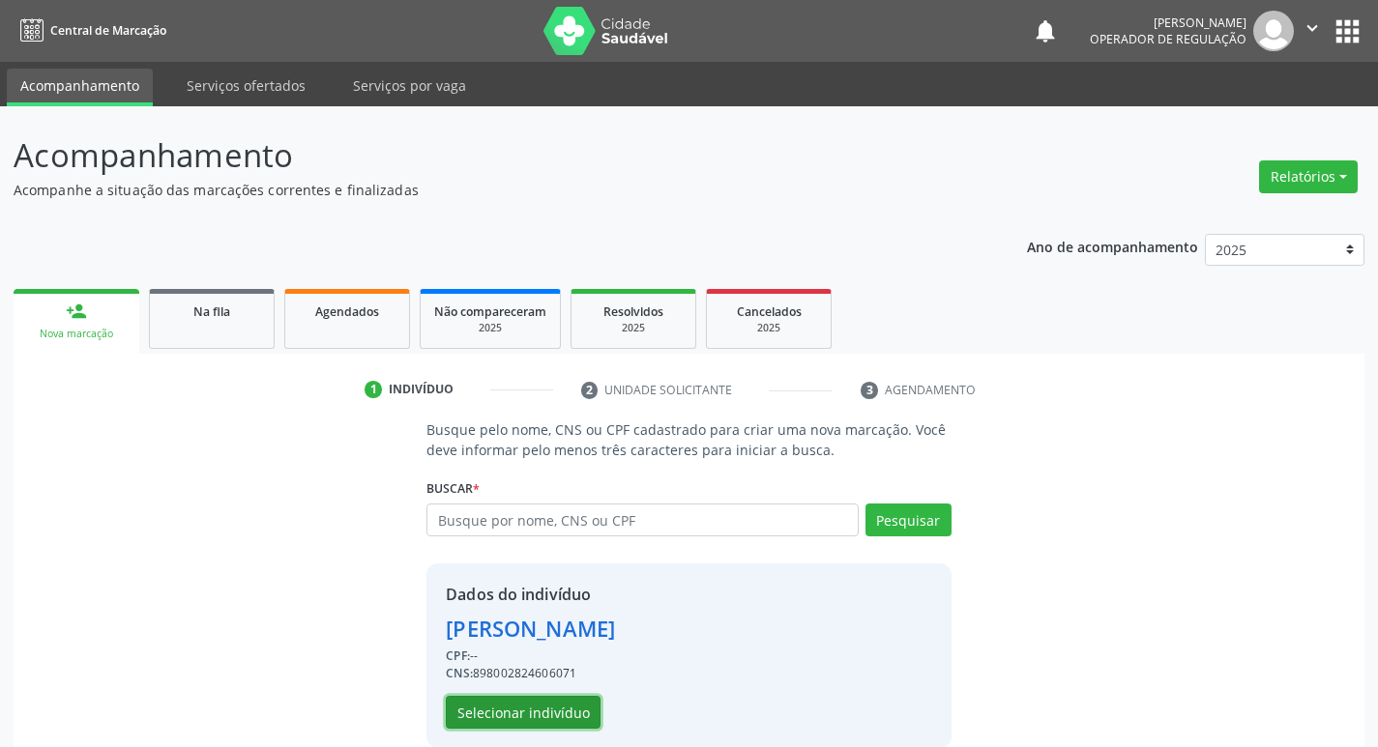
click at [537, 719] on button "Selecionar indivíduo" at bounding box center [523, 712] width 155 height 33
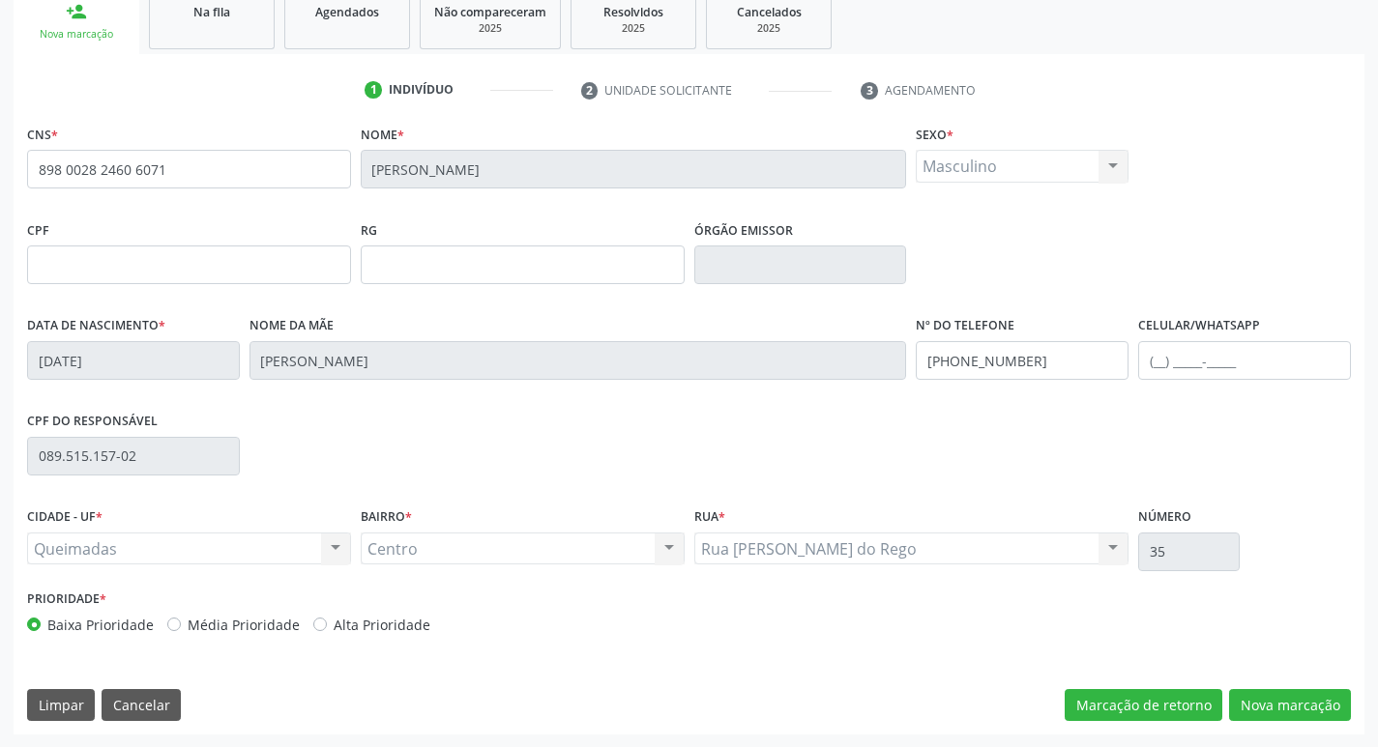
scroll to position [301, 0]
click at [1238, 691] on button "Nova marcação" at bounding box center [1290, 704] width 122 height 33
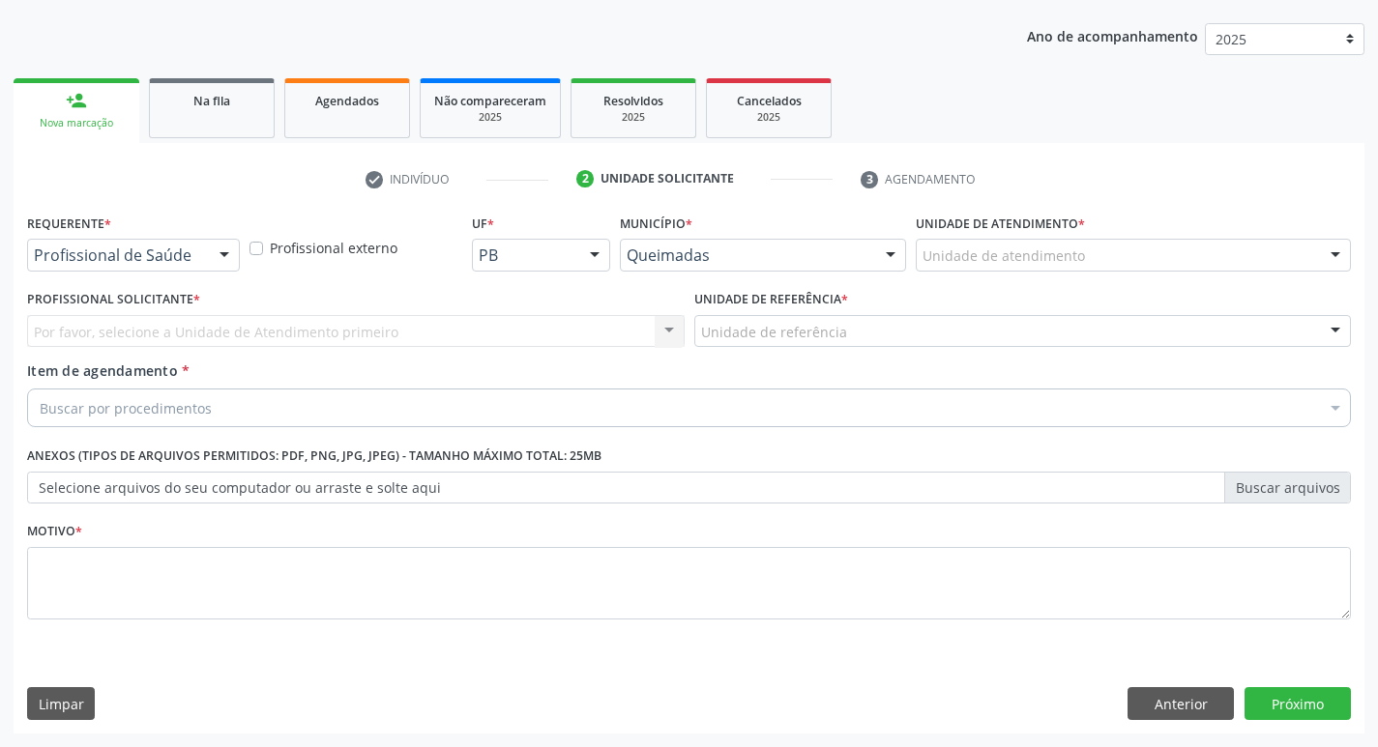
scroll to position [211, 0]
click at [218, 252] on div at bounding box center [224, 256] width 29 height 33
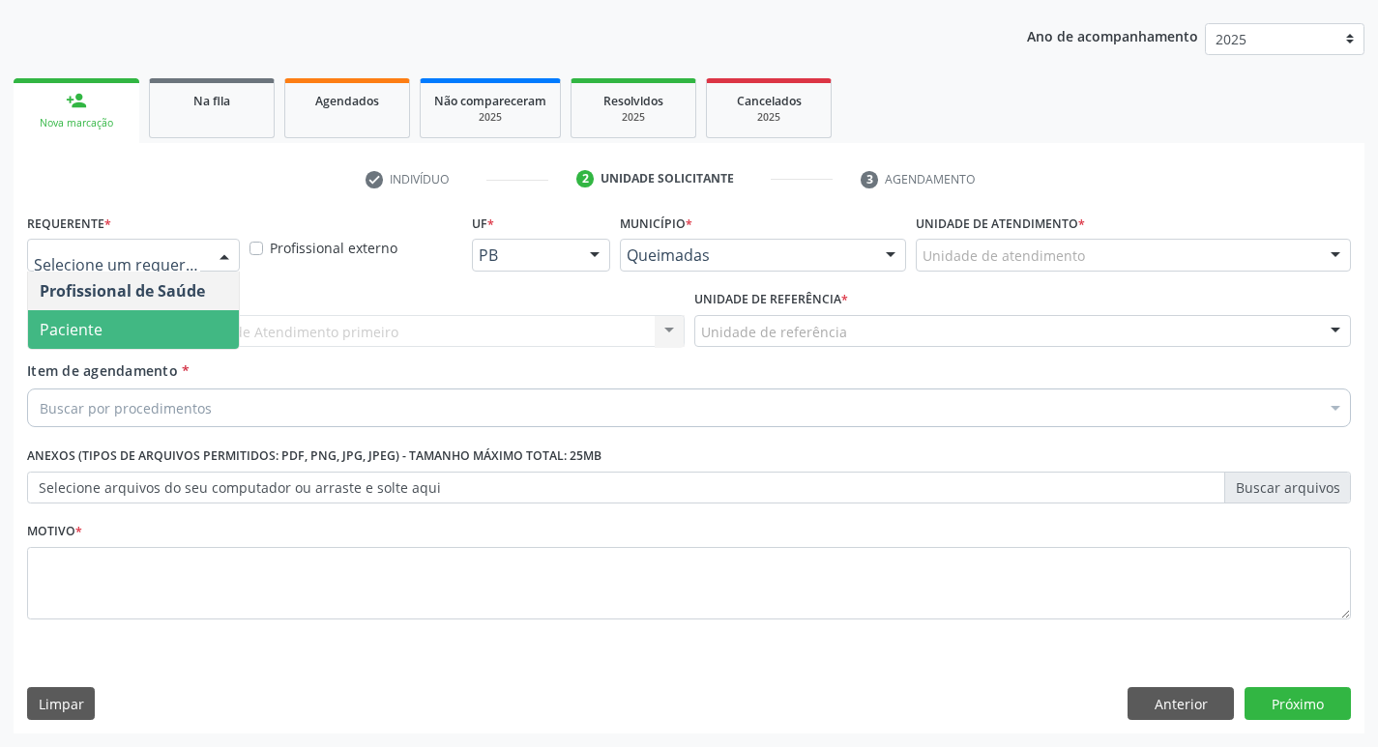
click at [159, 316] on span "Paciente" at bounding box center [133, 329] width 211 height 39
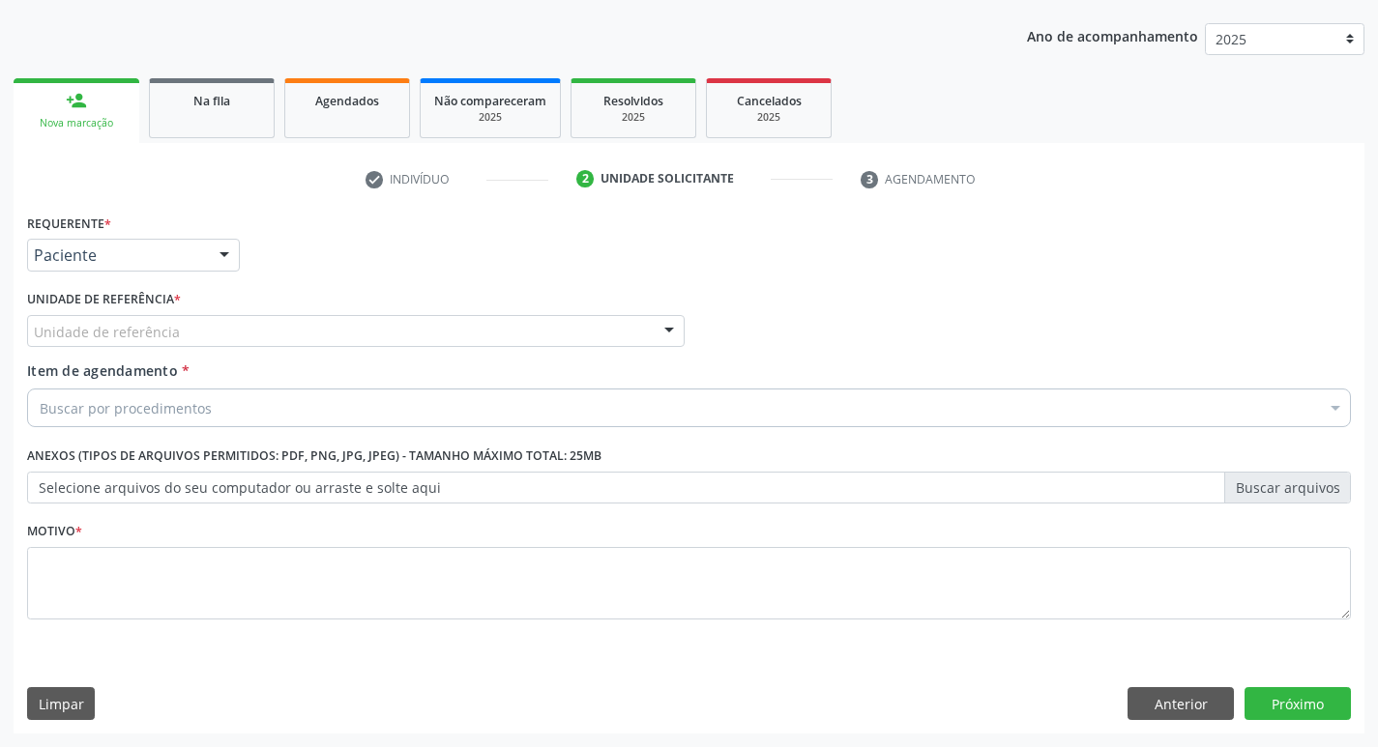
click at [359, 315] on div "Unidade de referência" at bounding box center [355, 331] width 657 height 33
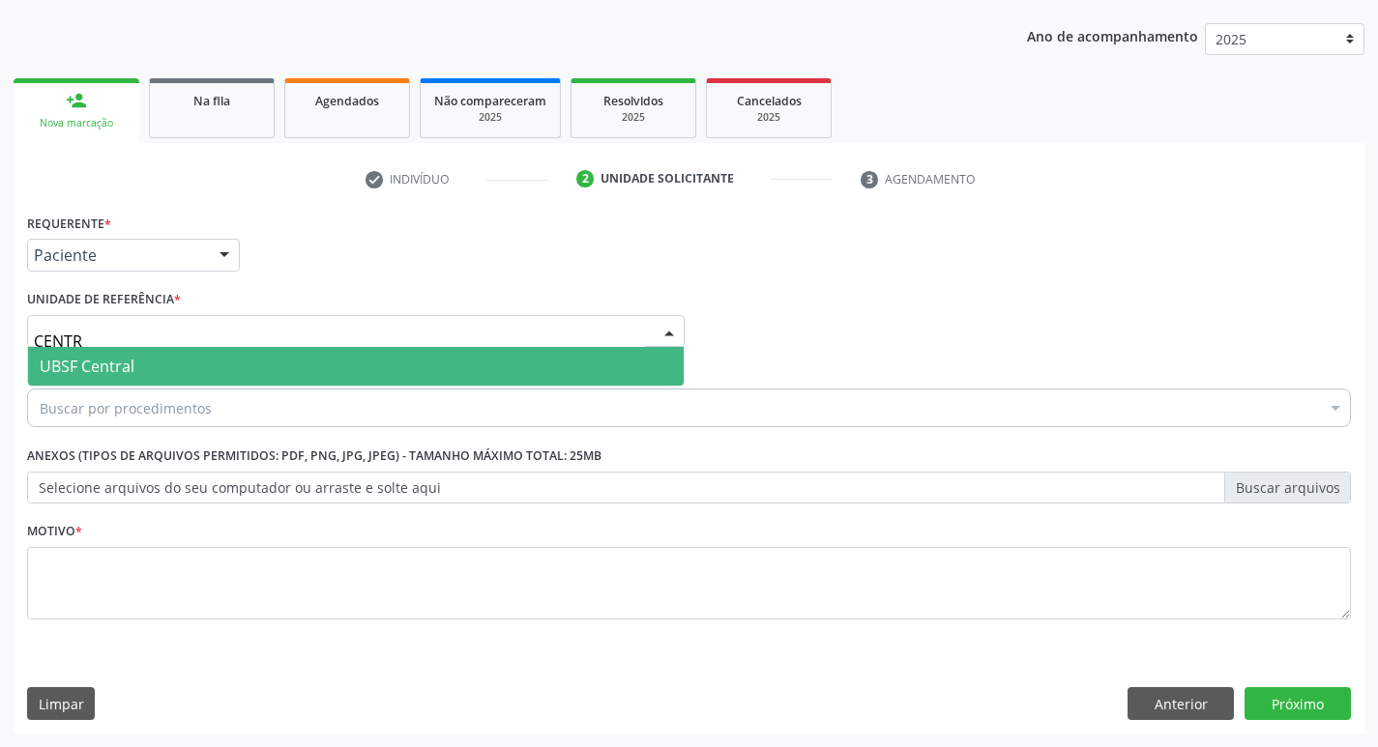
type input "CENTRA"
click at [360, 352] on span "UBSF Central" at bounding box center [355, 366] width 655 height 39
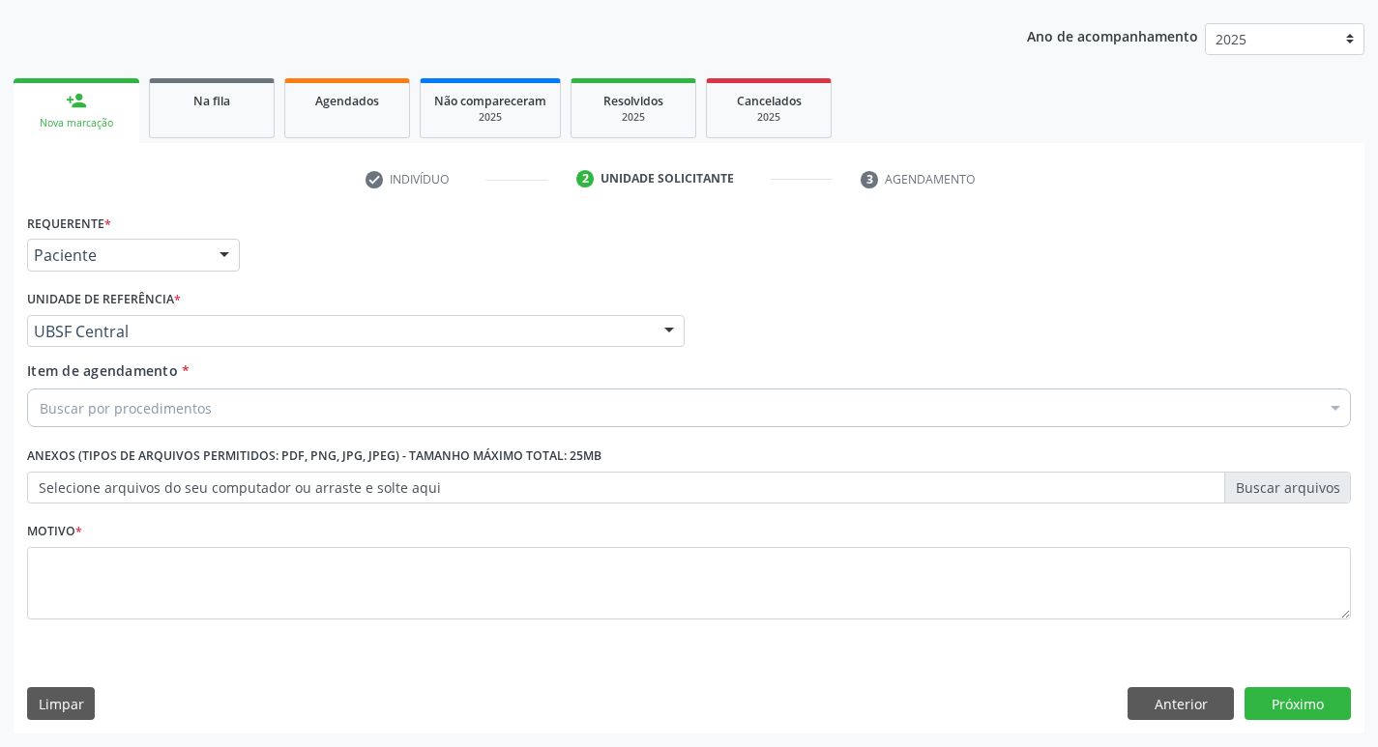
click at [312, 408] on div "Buscar por procedimentos" at bounding box center [689, 408] width 1324 height 39
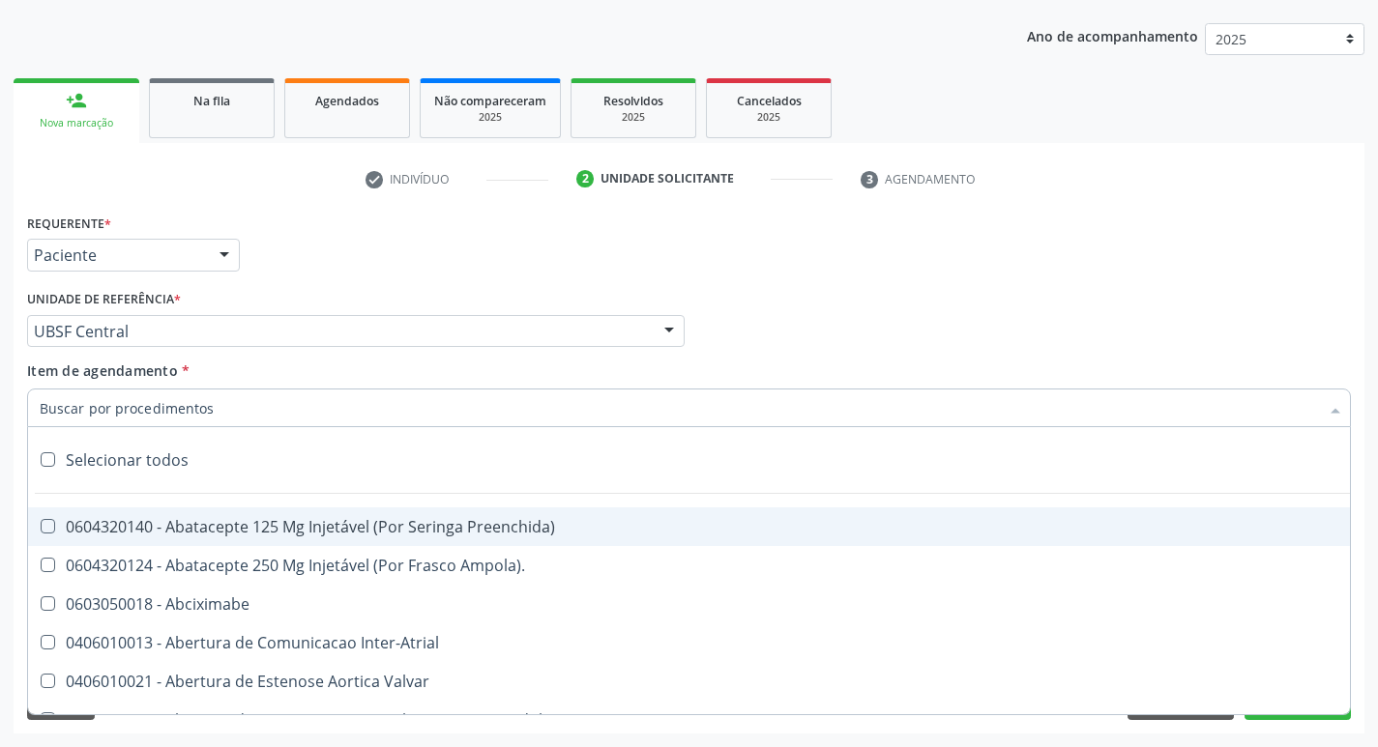
click at [299, 420] on input "Item de agendamento *" at bounding box center [679, 408] width 1279 height 39
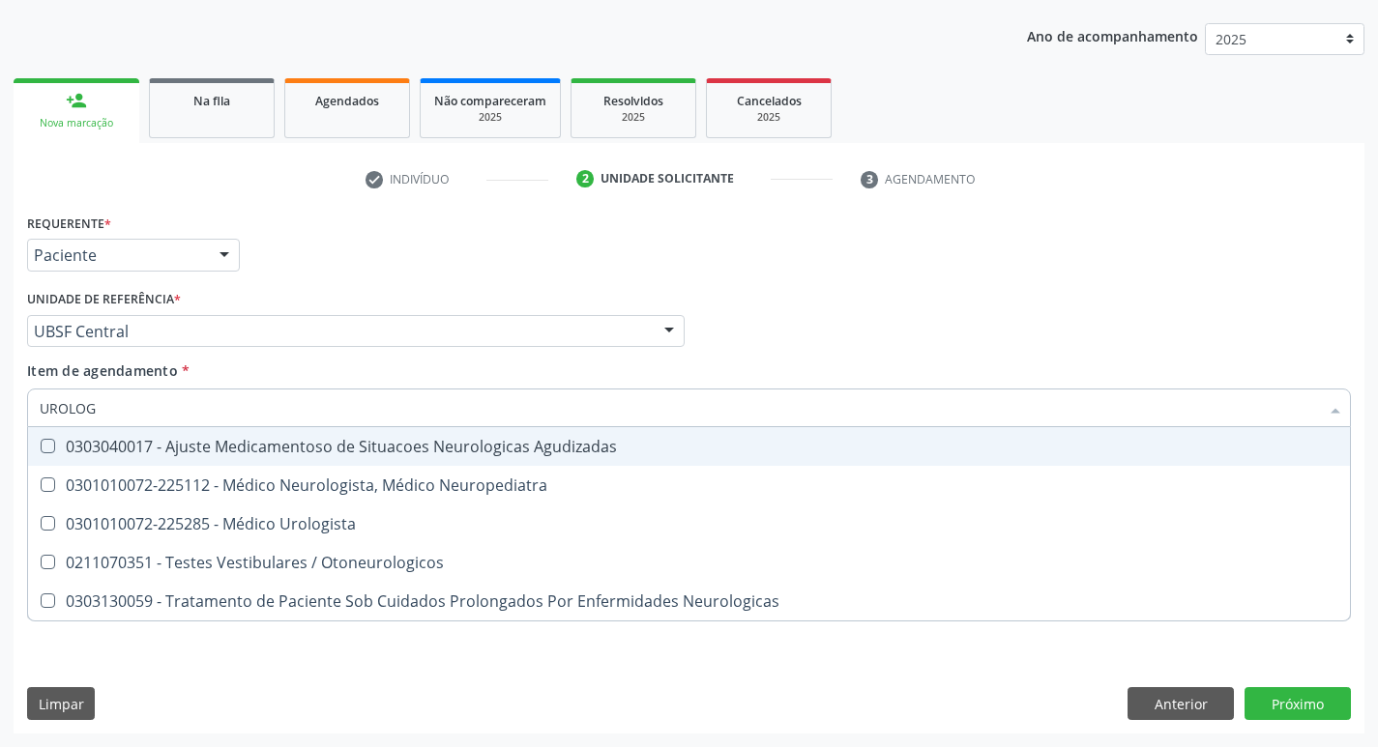
type input "UROLOGI"
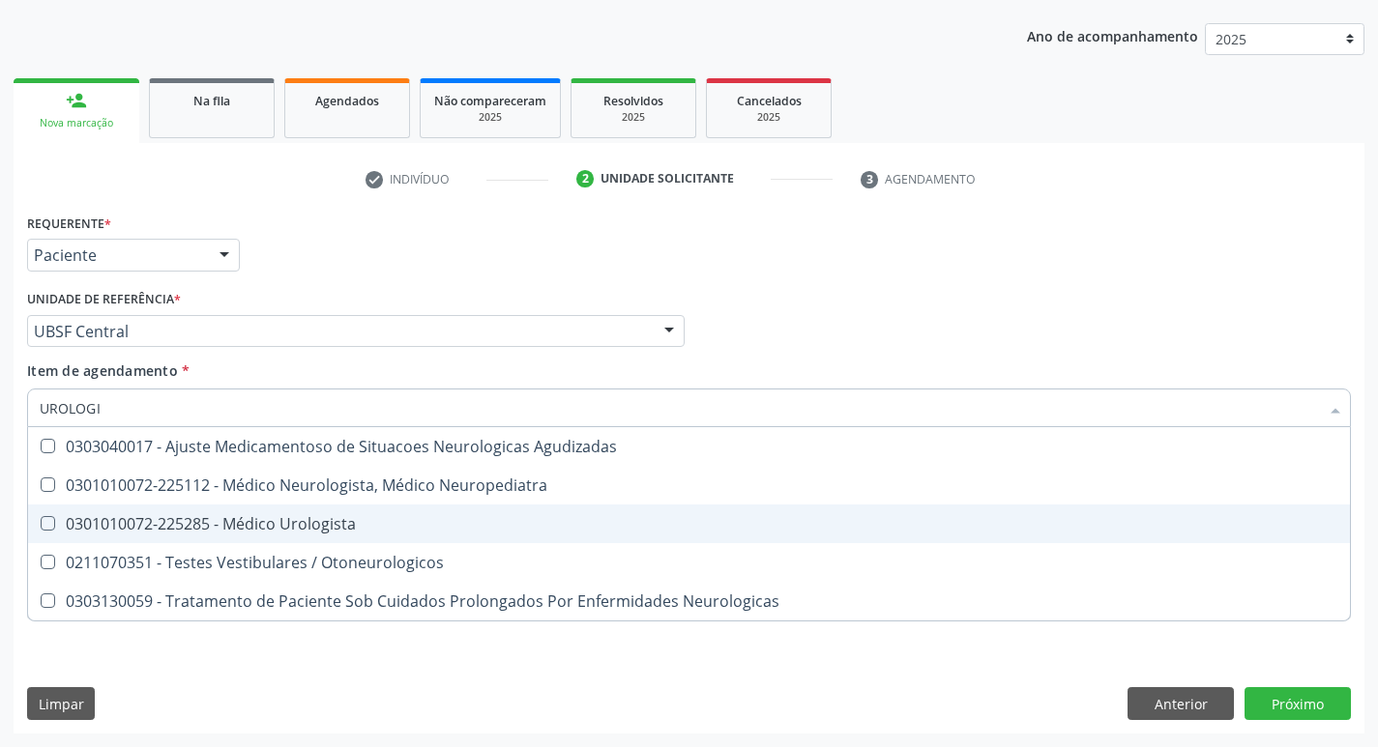
click at [285, 517] on div "0301010072-225285 - Médico Urologista" at bounding box center [689, 523] width 1298 height 15
checkbox Urologista "true"
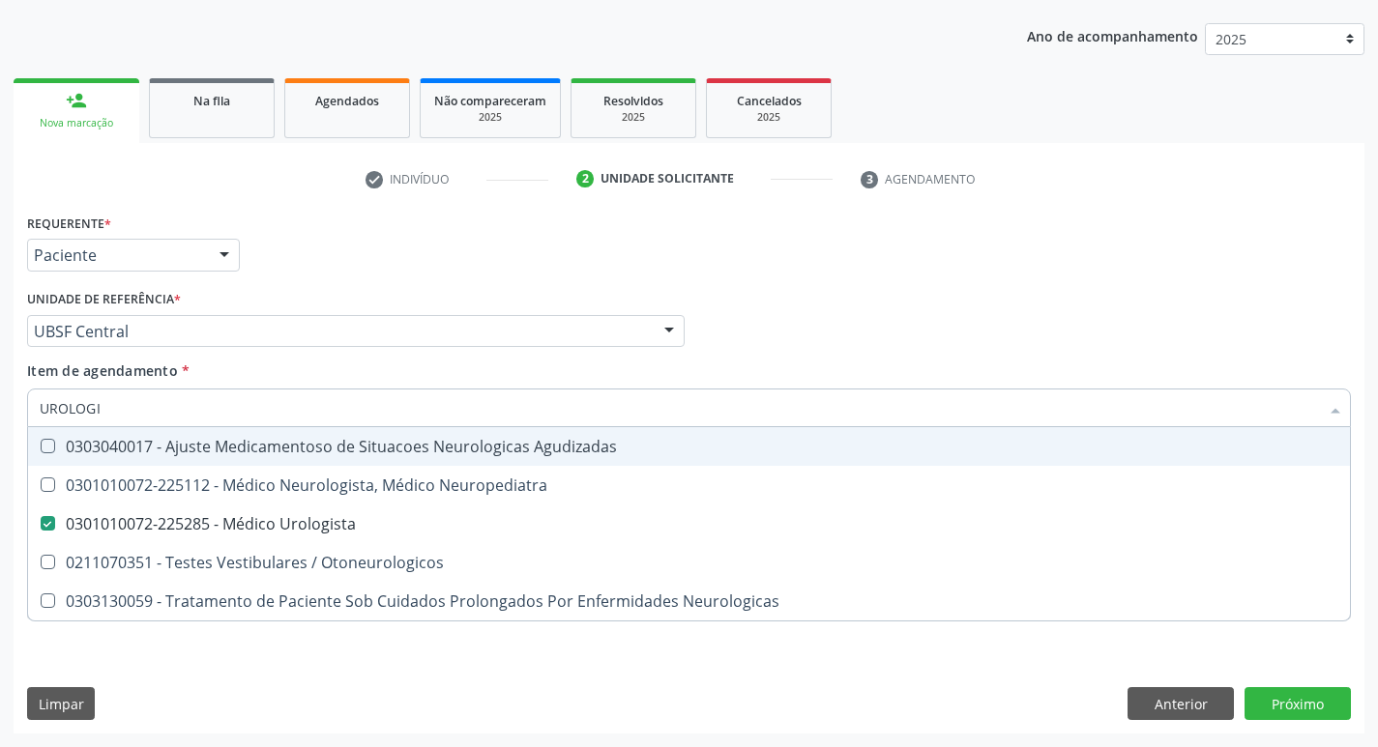
click at [464, 201] on div "check Indivíduo 2 Unidade solicitante 3 Agendamento CNS * 898 0028 2460 6071 [G…" at bounding box center [689, 448] width 1351 height 570
checkbox Neuropediatra "true"
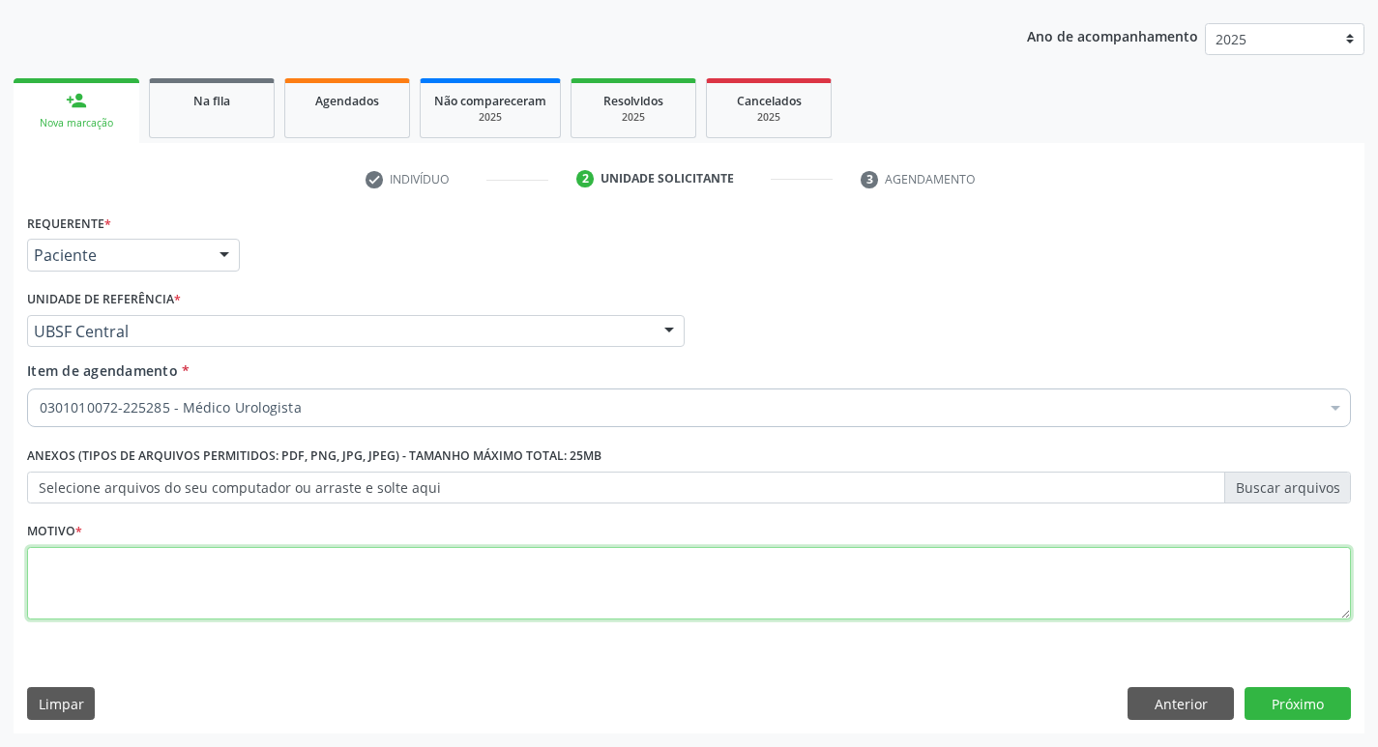
click at [239, 617] on textarea at bounding box center [689, 583] width 1324 height 73
type textarea "A"
type textarea "AVALIAÇÃO"
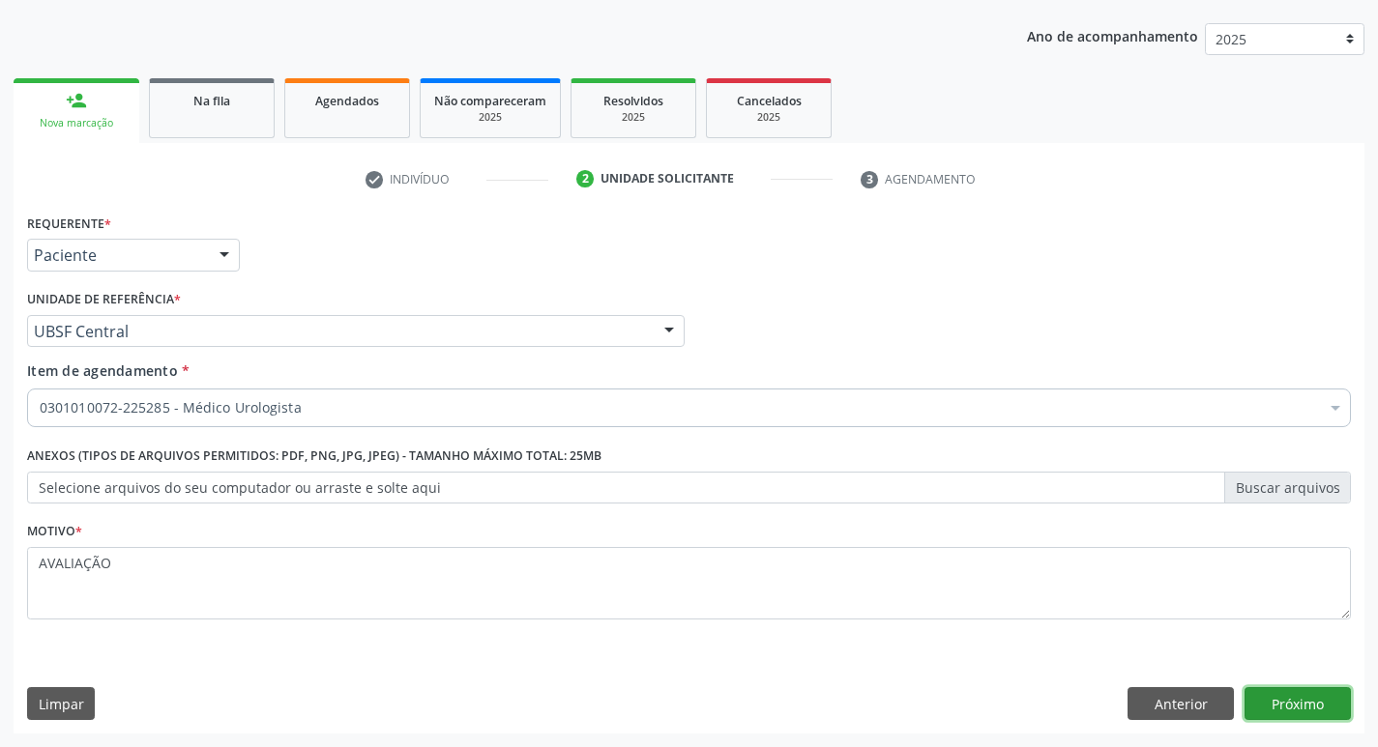
click at [1292, 712] on button "Próximo" at bounding box center [1297, 703] width 106 height 33
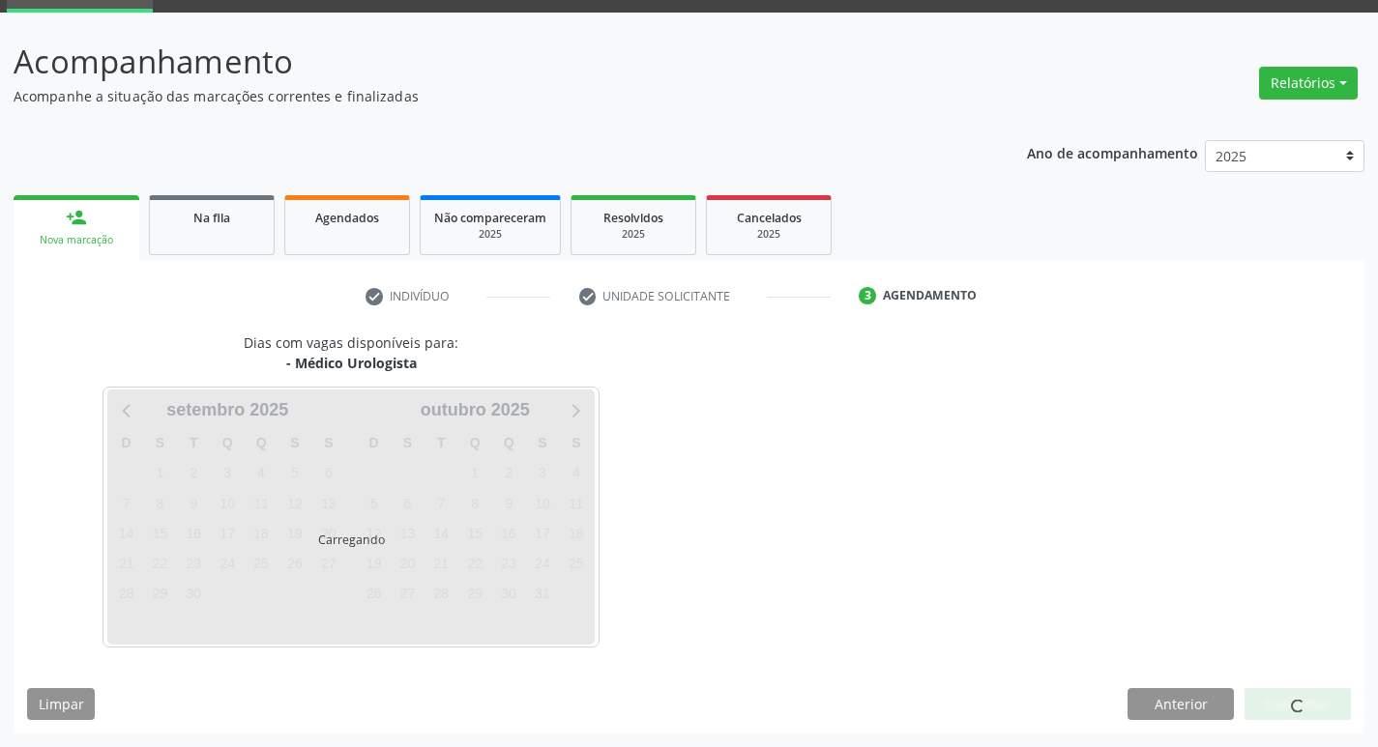
scroll to position [151, 0]
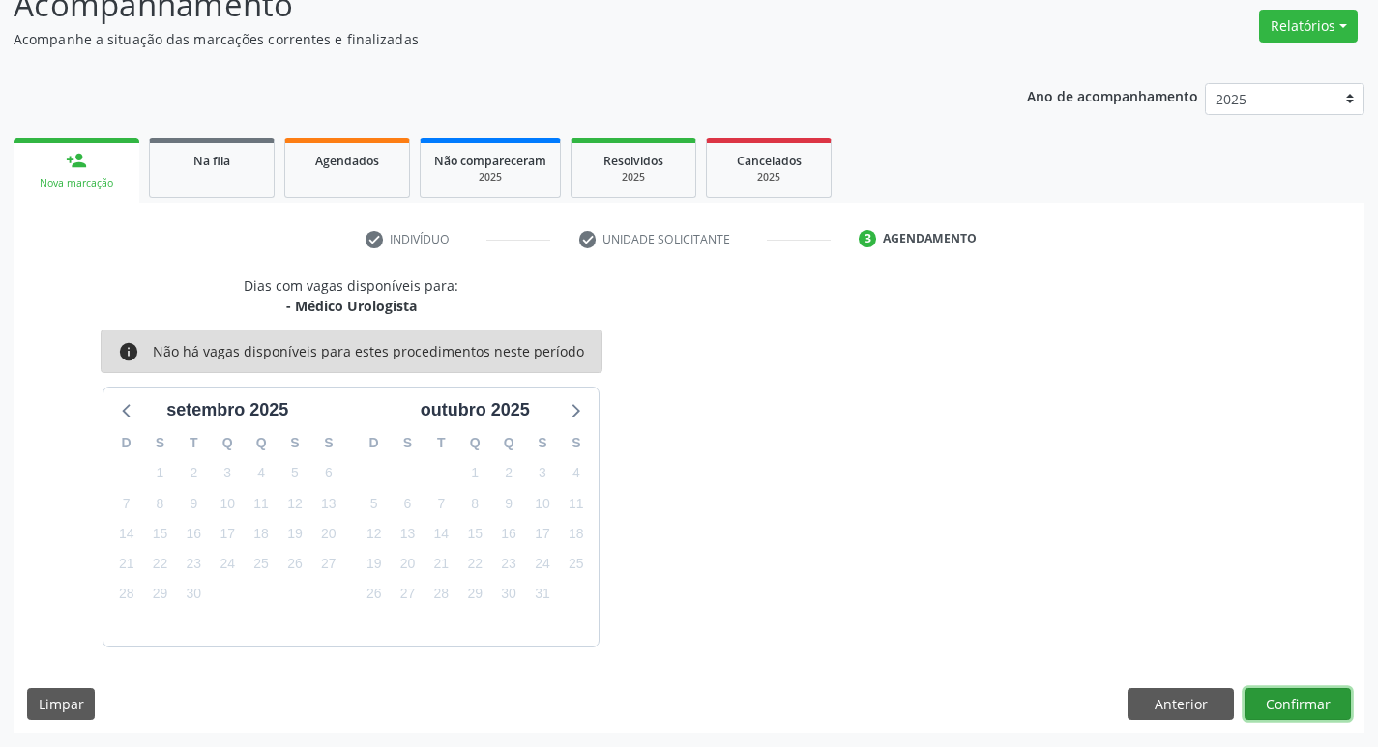
click at [1307, 698] on button "Confirmar" at bounding box center [1297, 704] width 106 height 33
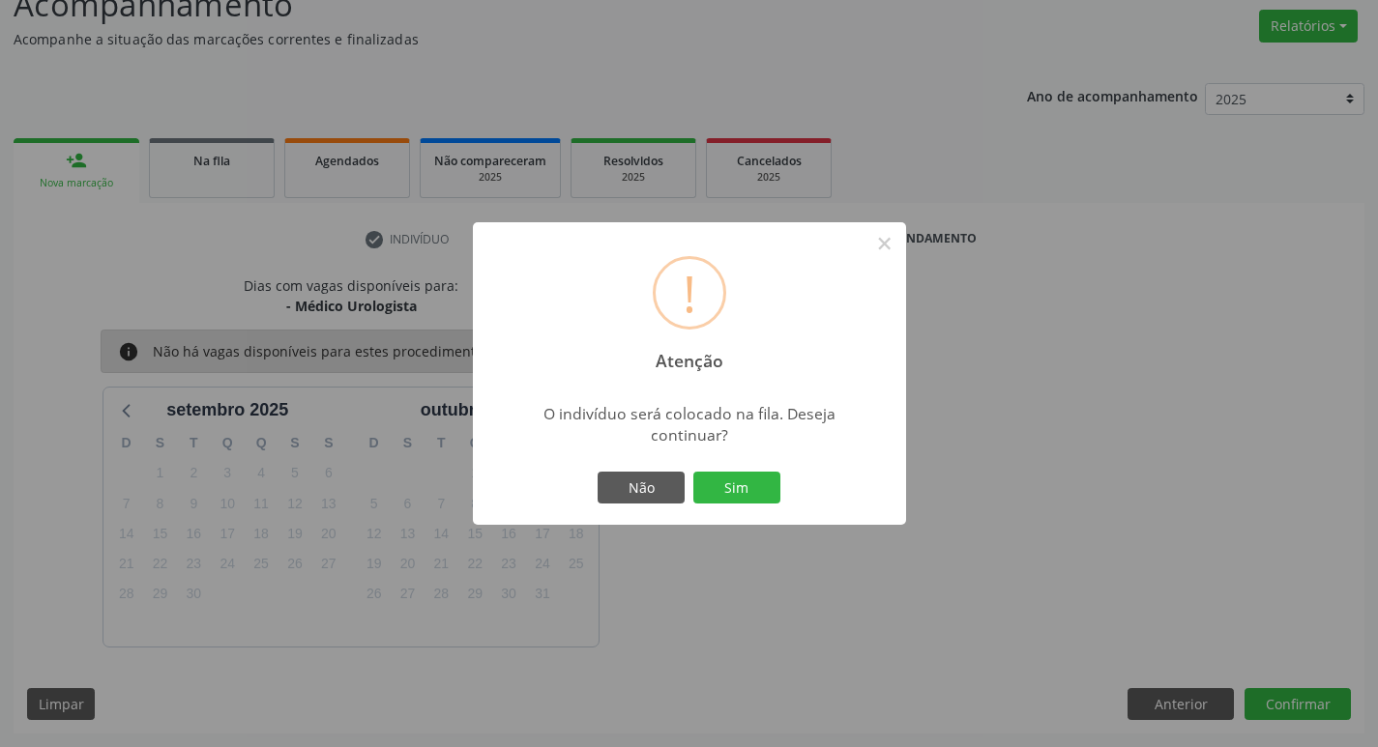
click at [718, 481] on button "Sim" at bounding box center [736, 488] width 87 height 33
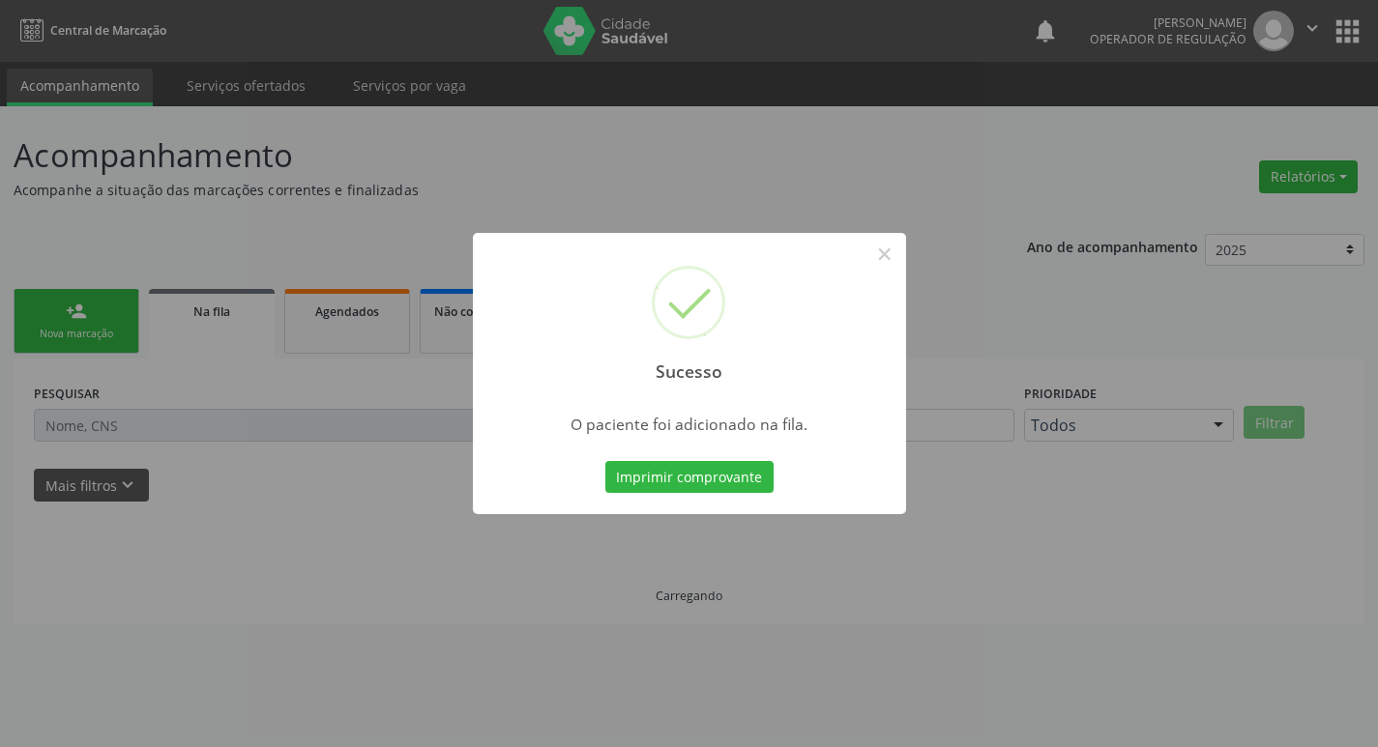
scroll to position [0, 0]
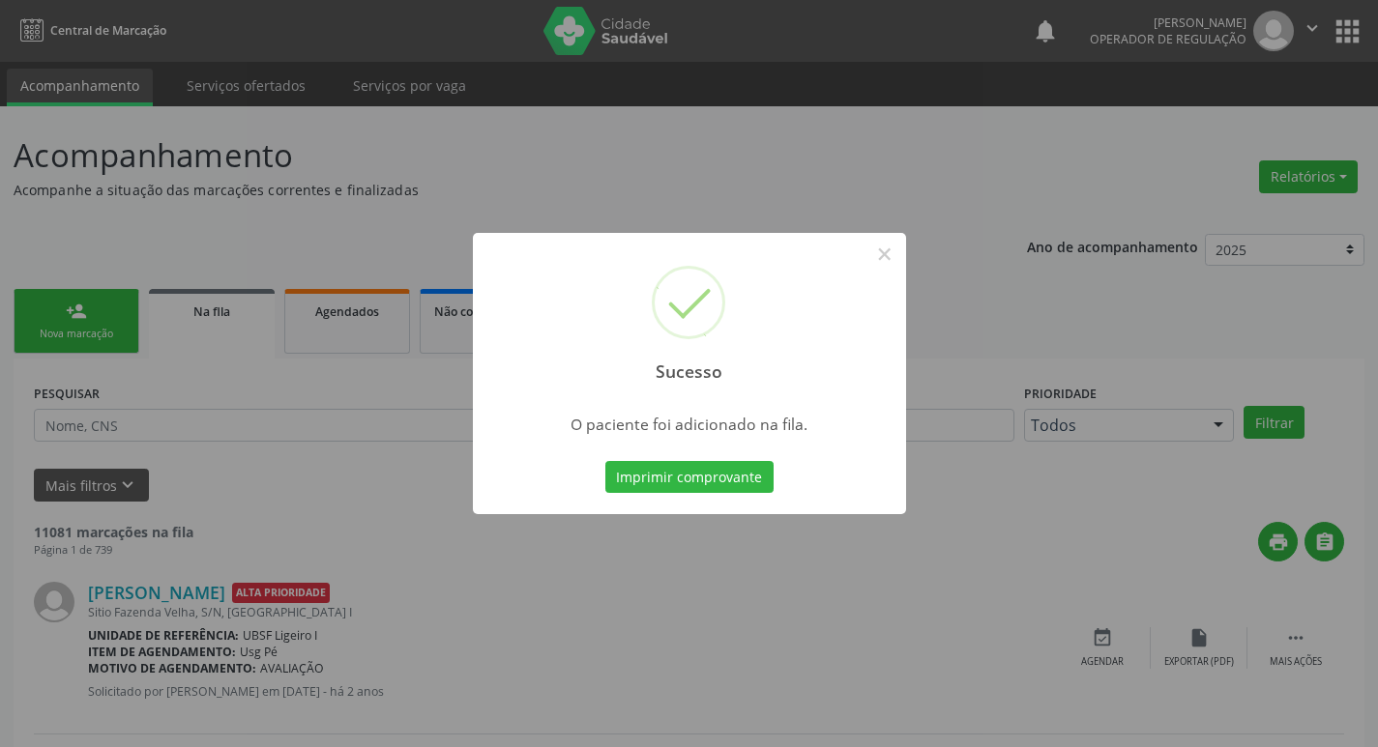
drag, startPoint x: 637, startPoint y: 160, endPoint x: 861, endPoint y: 301, distance: 264.5
click at [637, 160] on div "Sucesso × O paciente foi adicionado na fila. Imprimir comprovante Cancel" at bounding box center [689, 373] width 1378 height 747
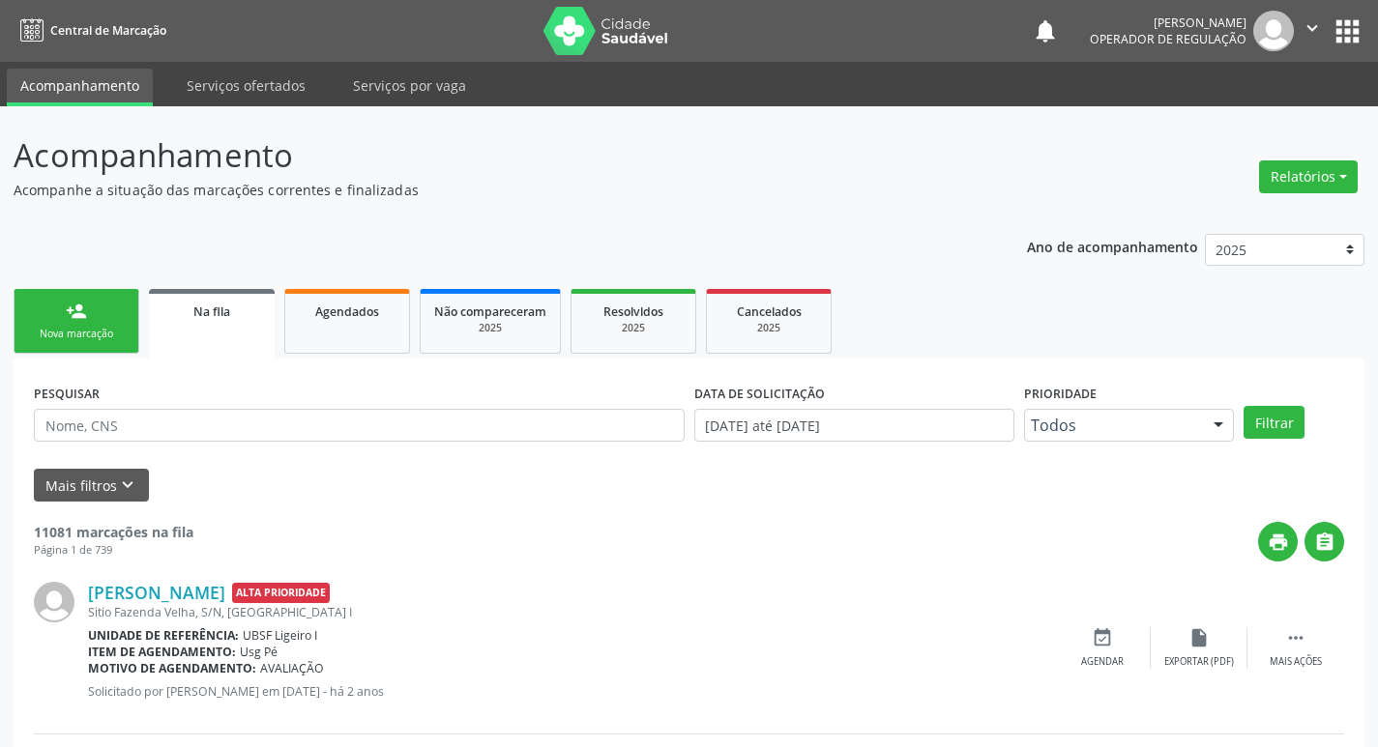
click at [113, 341] on div "Nova marcação" at bounding box center [76, 334] width 97 height 15
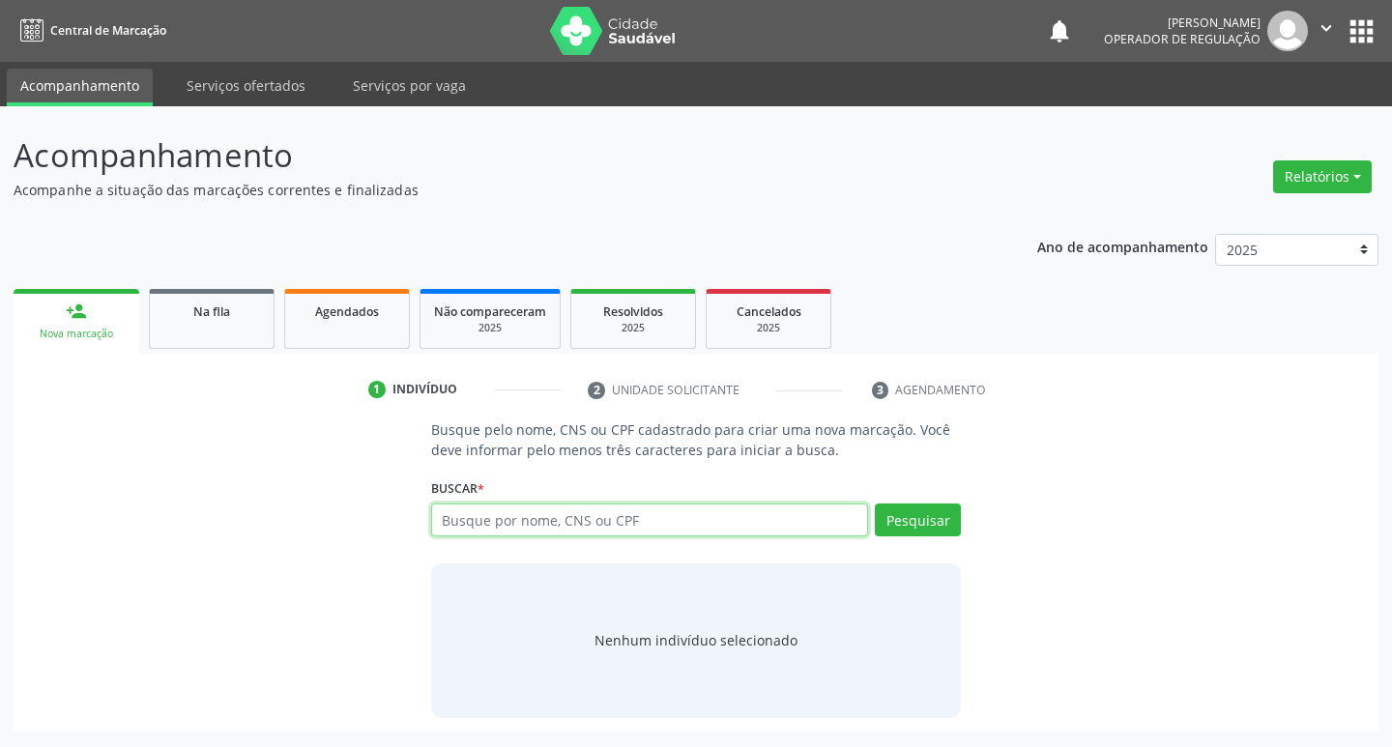
click at [601, 526] on input "text" at bounding box center [650, 520] width 438 height 33
type input "706408643771589"
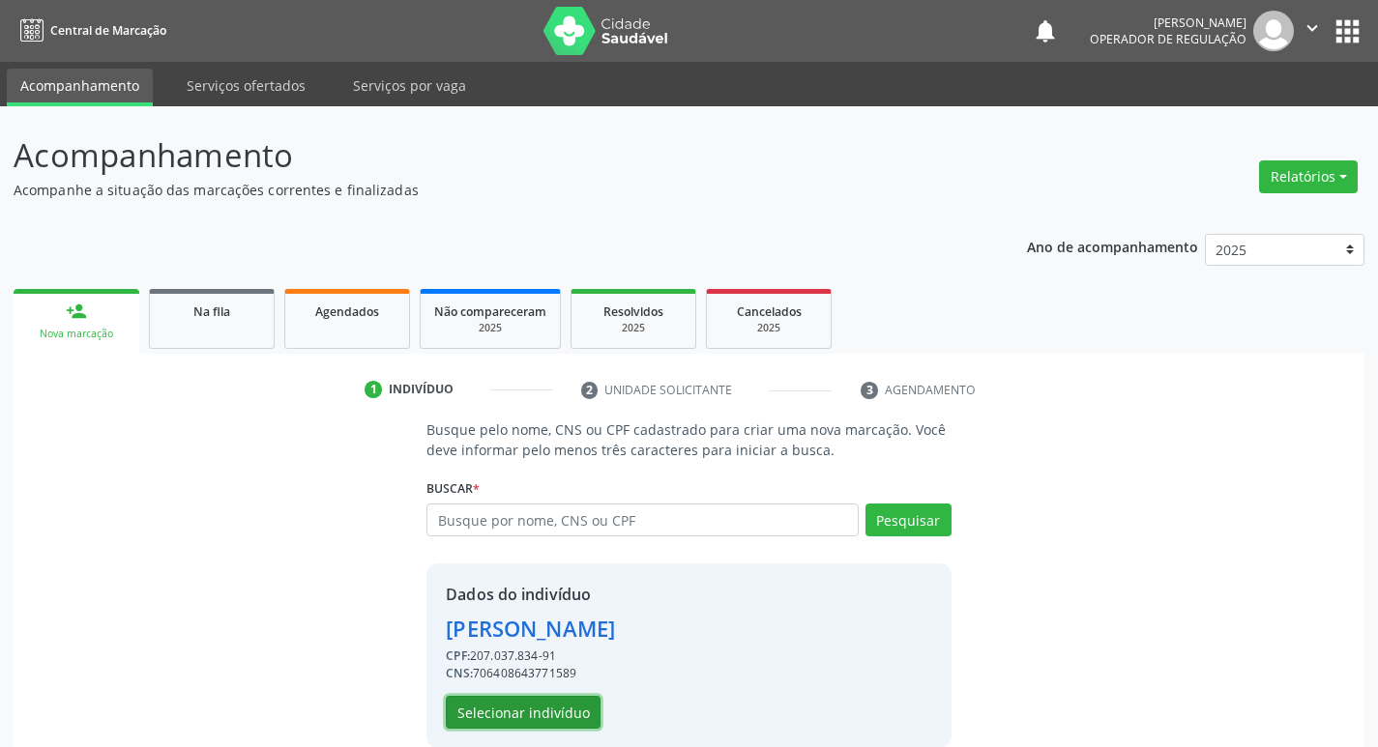
click at [541, 714] on button "Selecionar indivíduo" at bounding box center [523, 712] width 155 height 33
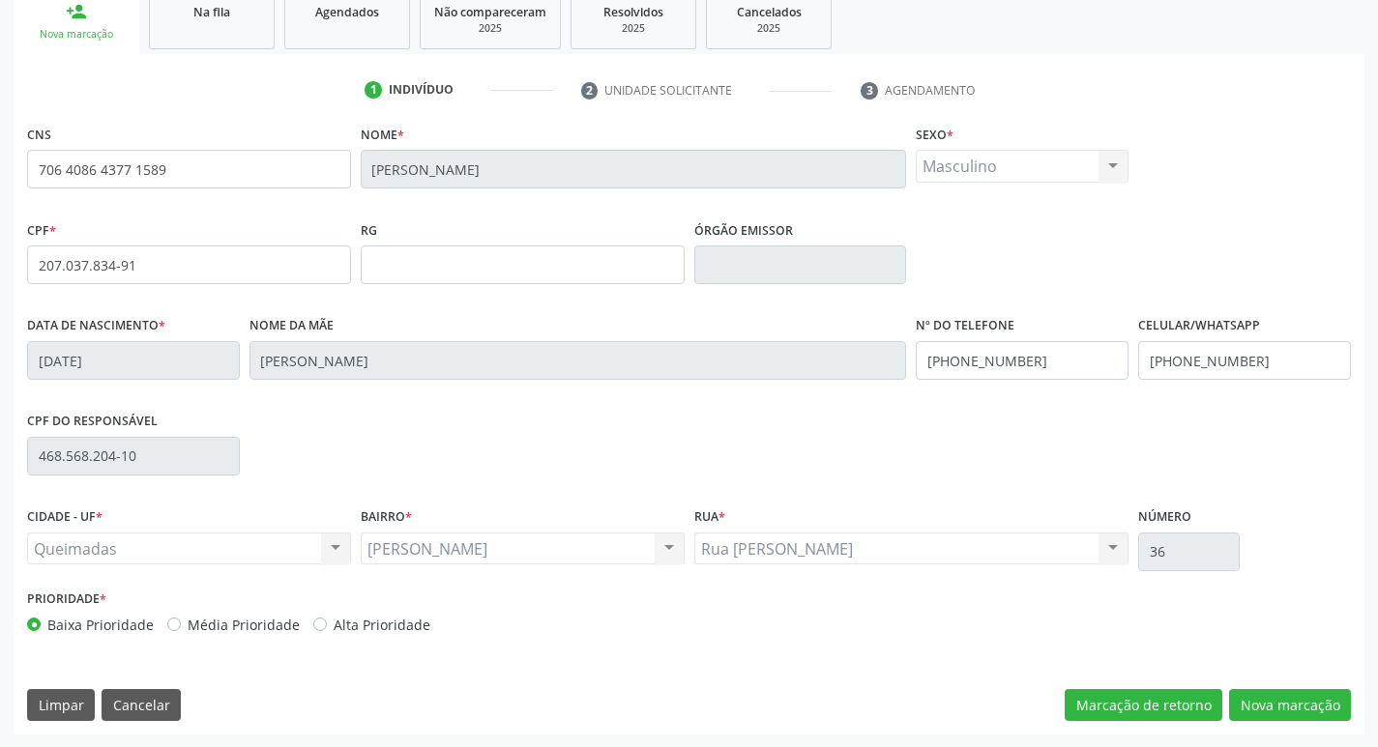
scroll to position [301, 0]
click at [1265, 699] on button "Nova marcação" at bounding box center [1290, 704] width 122 height 33
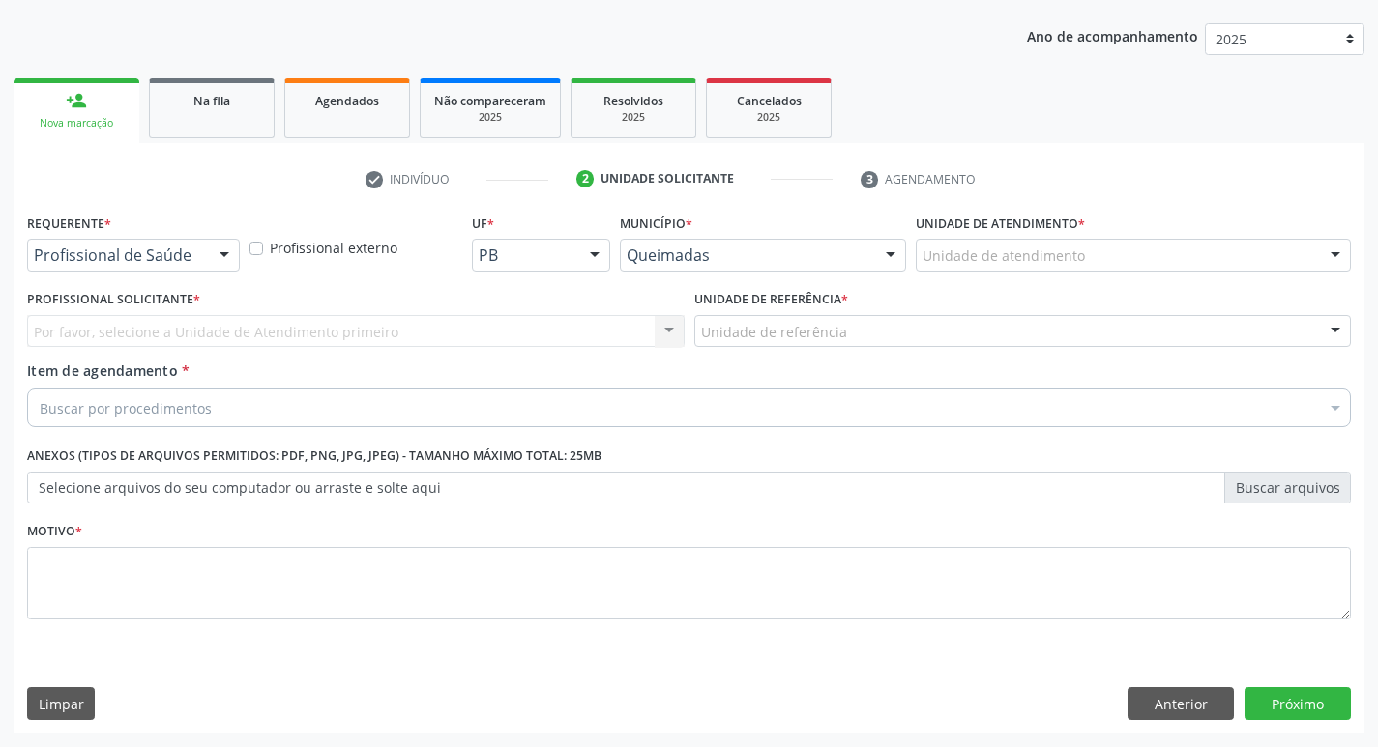
click at [139, 237] on div "Requerente * Profissional de Saúde Profissional de Saúde Paciente Nenhum result…" at bounding box center [133, 240] width 213 height 62
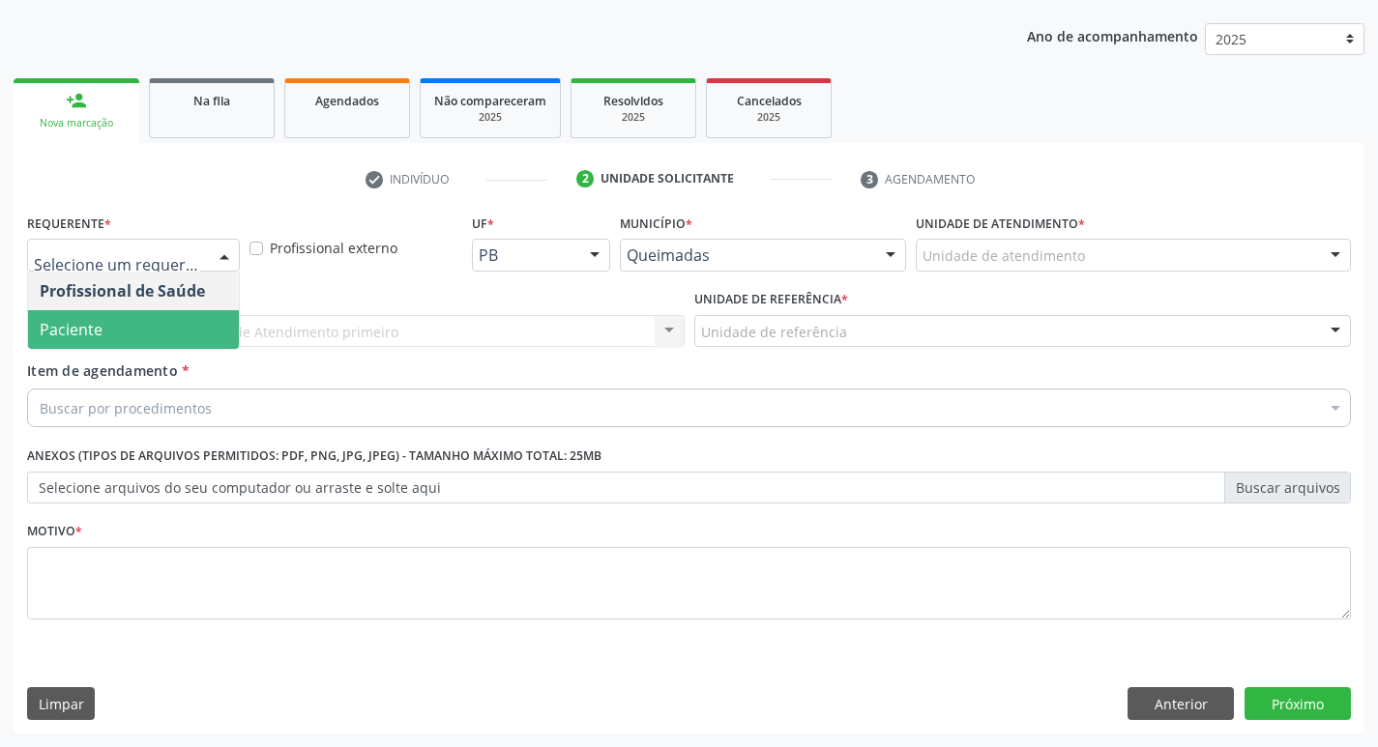
click at [115, 322] on span "Paciente" at bounding box center [133, 329] width 211 height 39
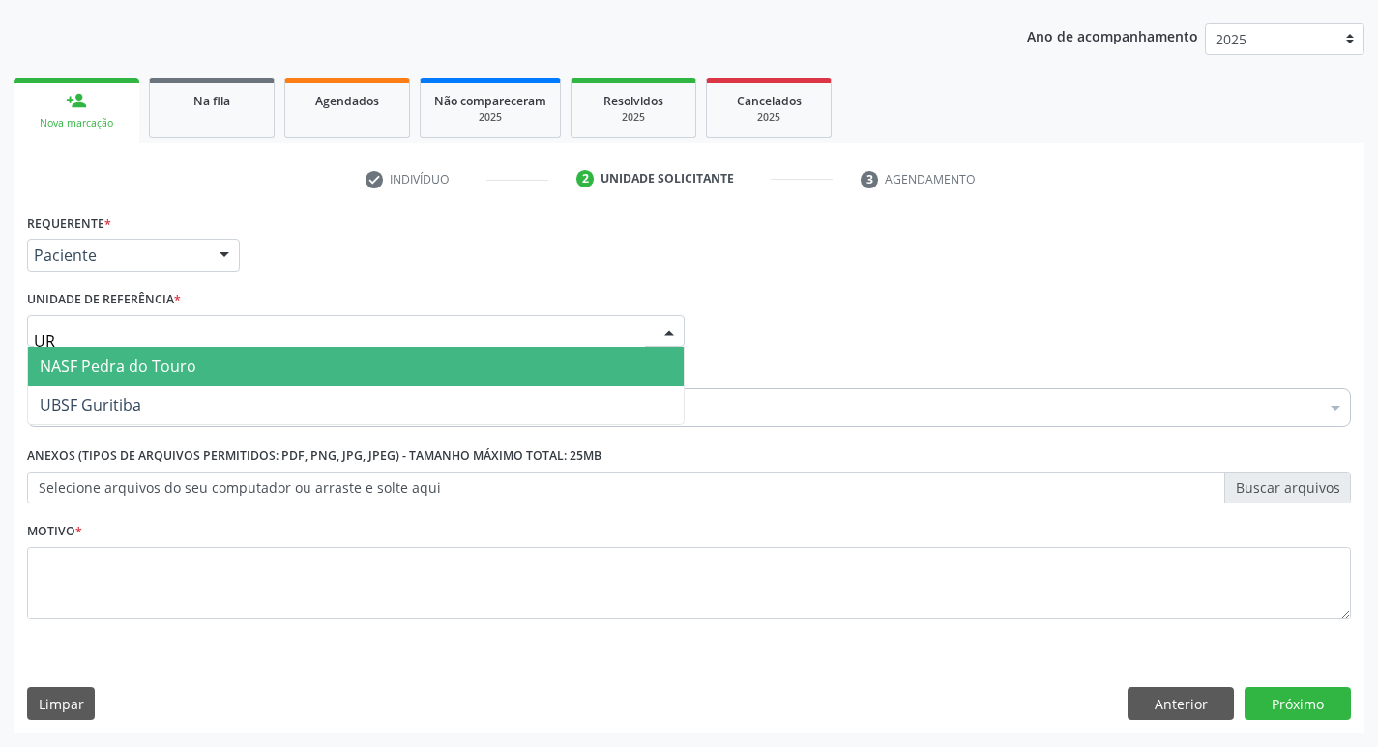
type input "U"
type input "CENT"
click at [139, 357] on span "UBSF Central" at bounding box center [355, 366] width 655 height 39
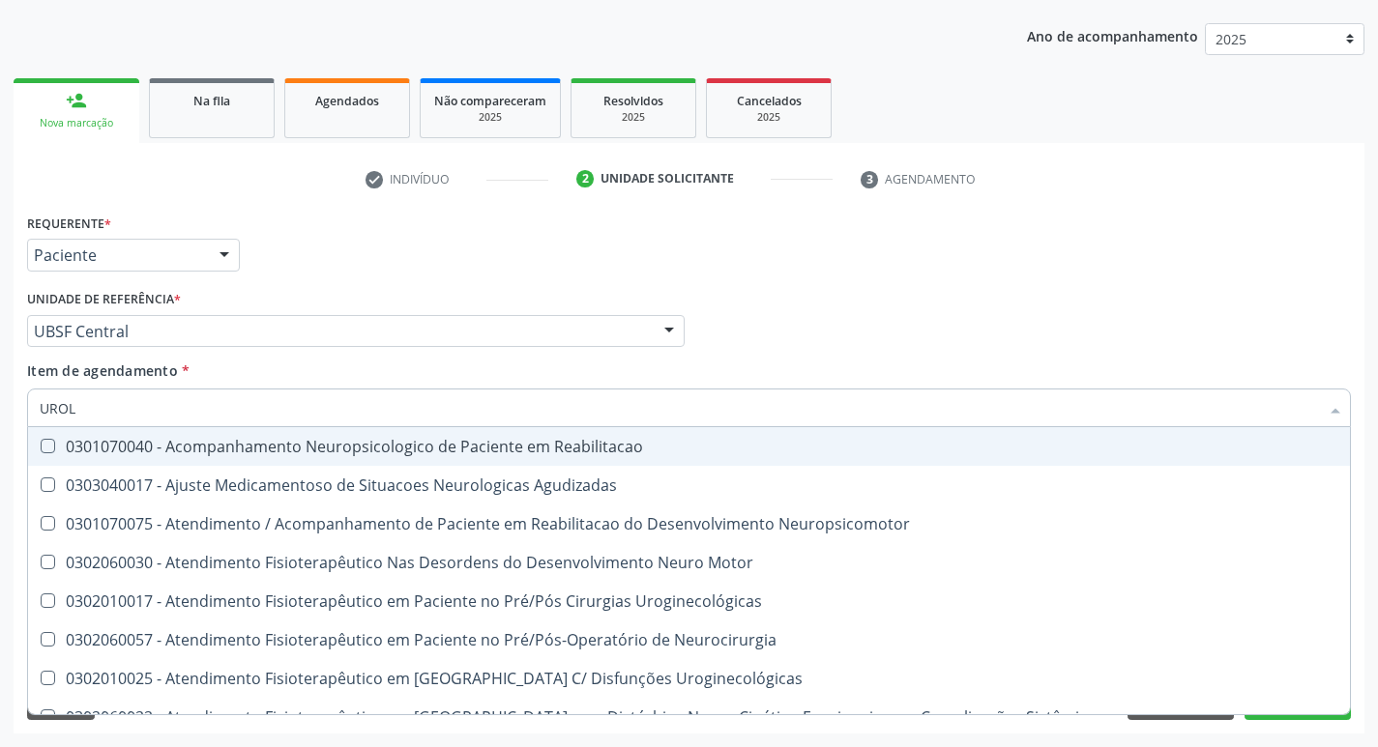
type input "UROLO"
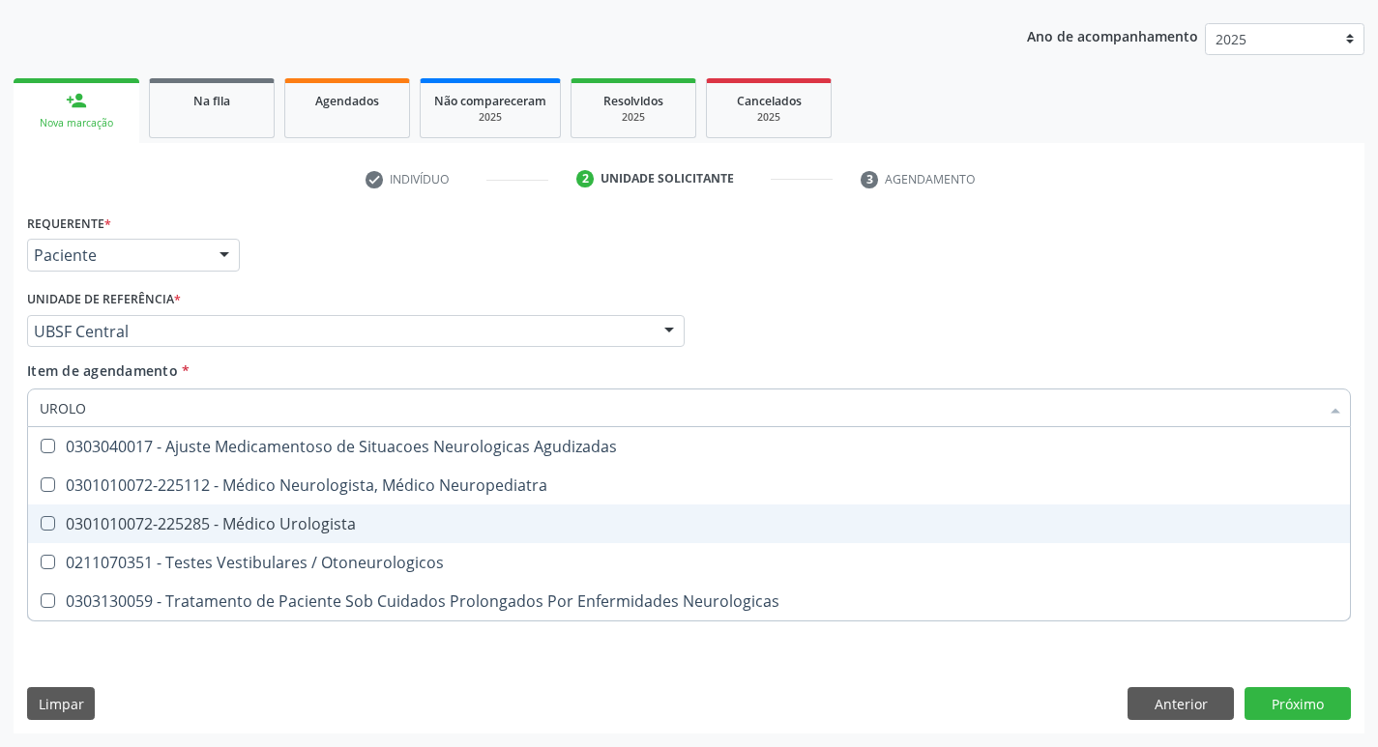
click at [164, 510] on span "0301010072-225285 - Médico Urologista" at bounding box center [689, 524] width 1322 height 39
checkbox Urologista "true"
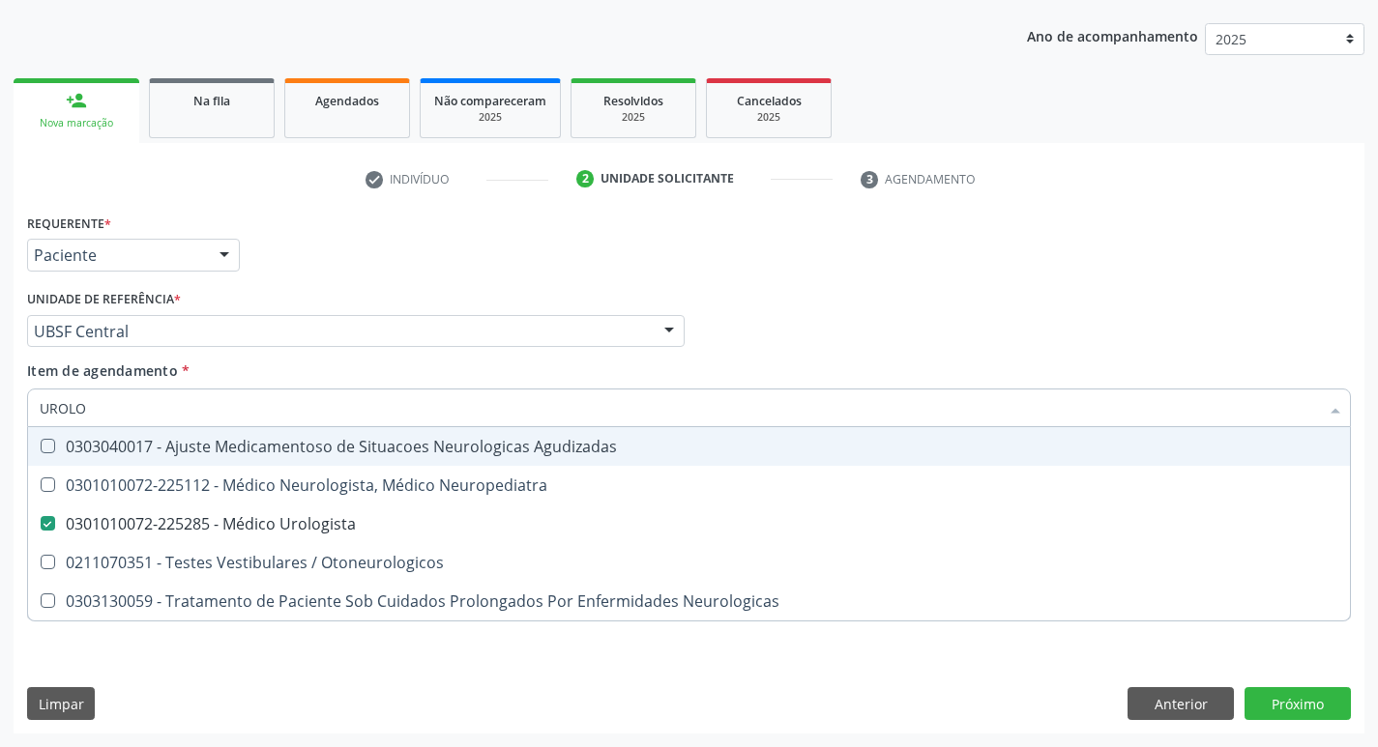
click at [405, 241] on div "Requerente * Paciente Profissional de Saúde Paciente Nenhum resultado encontrad…" at bounding box center [688, 246] width 1333 height 75
checkbox Neuropediatra "true"
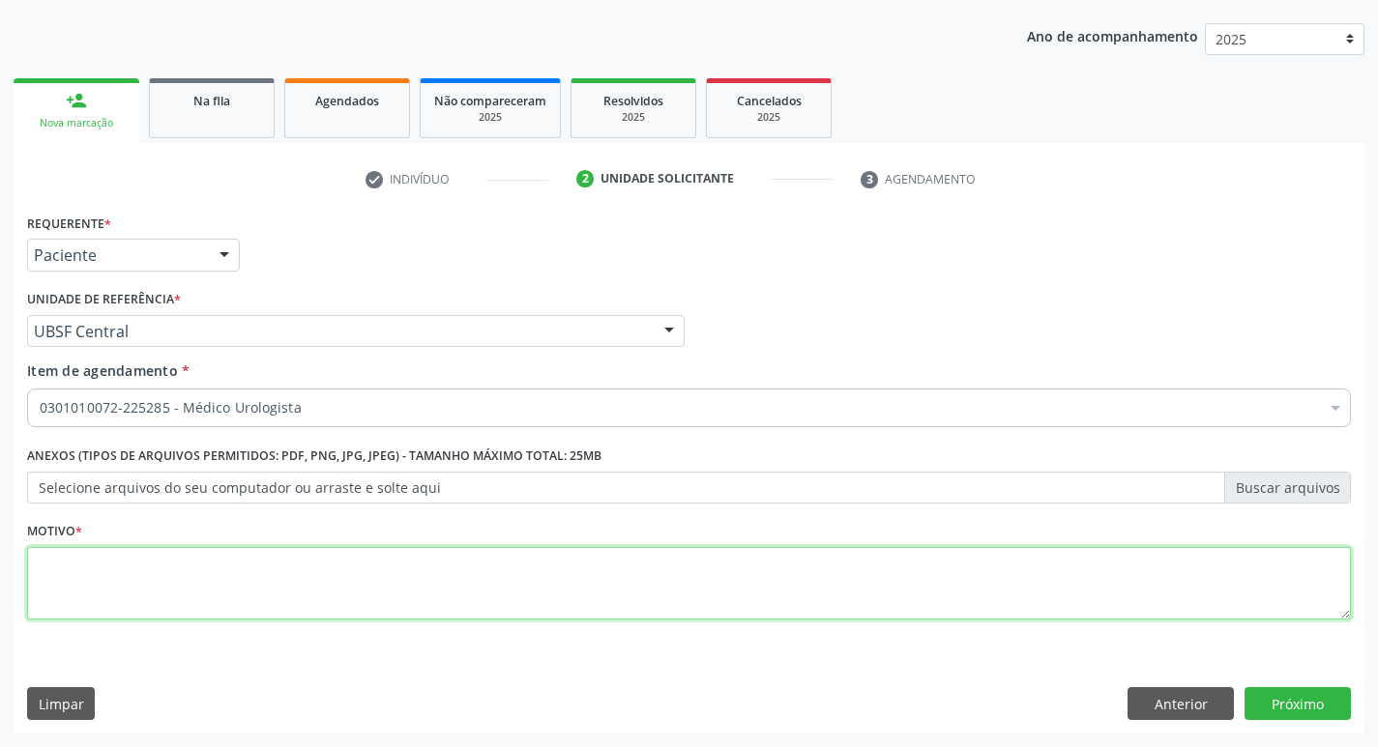
click at [92, 600] on textarea at bounding box center [689, 583] width 1324 height 73
type textarea "RETORNO. ( DR [PERSON_NAME])"
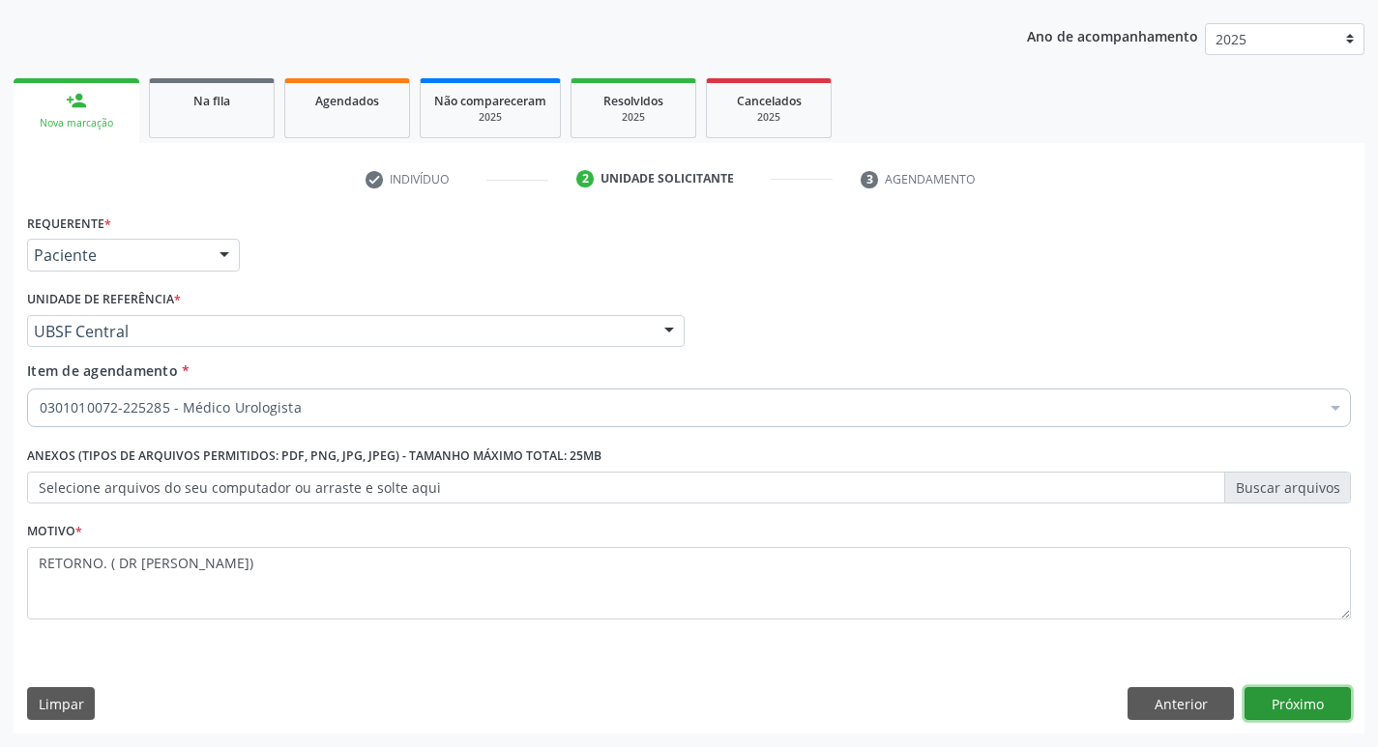
click at [1283, 703] on button "Próximo" at bounding box center [1297, 703] width 106 height 33
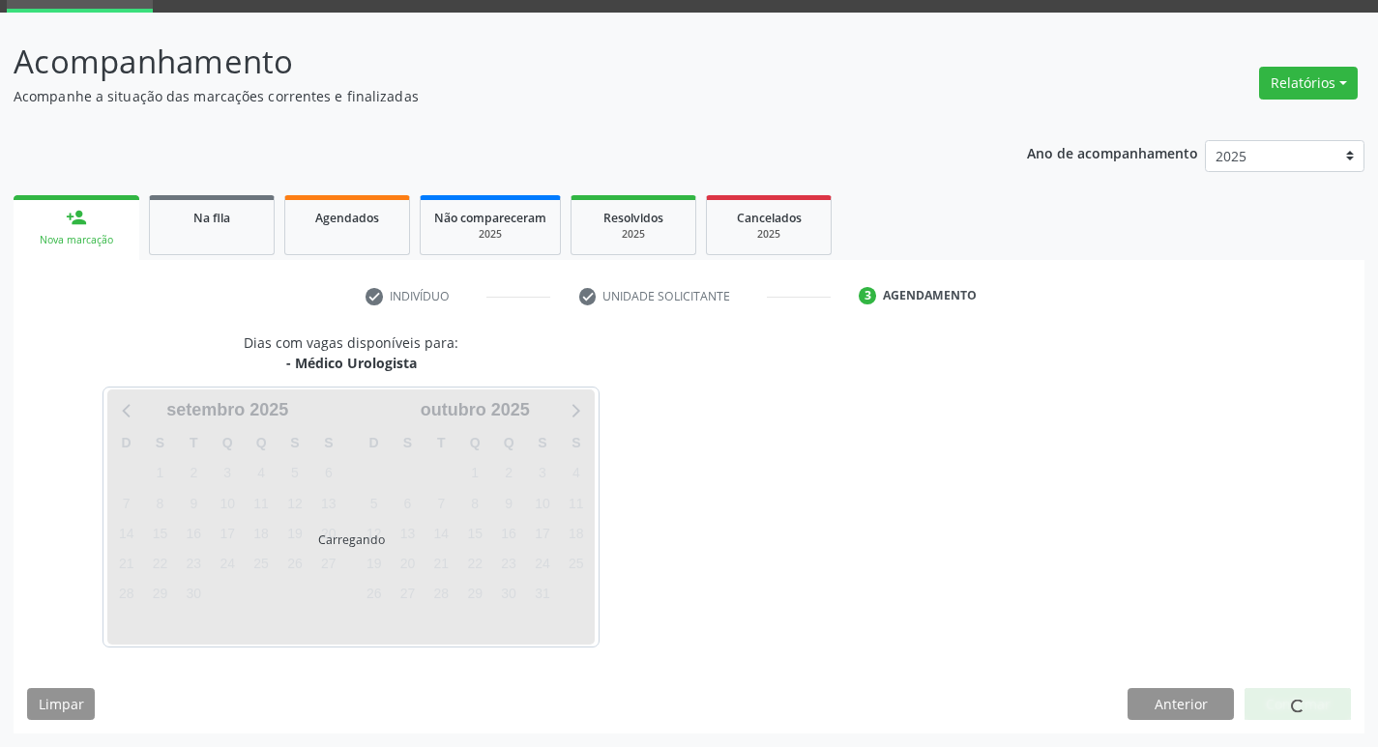
scroll to position [151, 0]
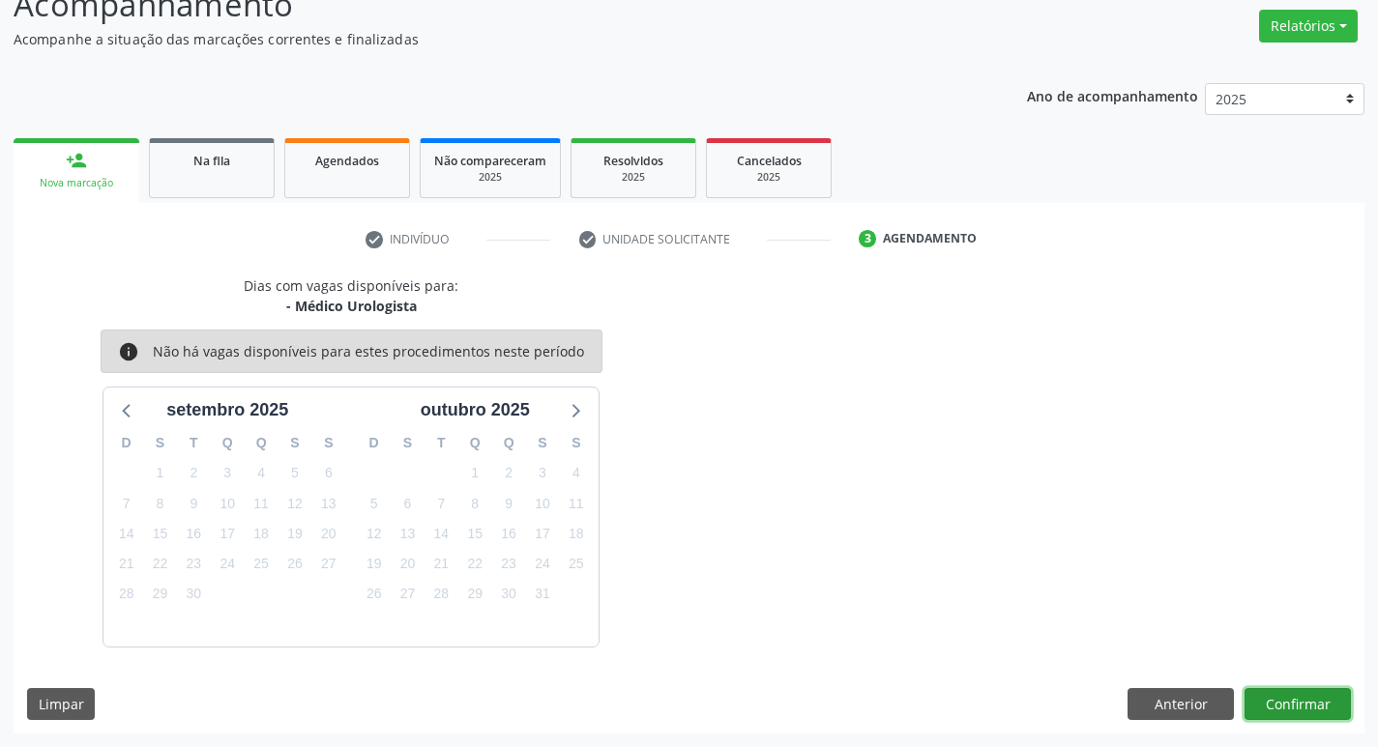
click at [1260, 693] on button "Confirmar" at bounding box center [1297, 704] width 106 height 33
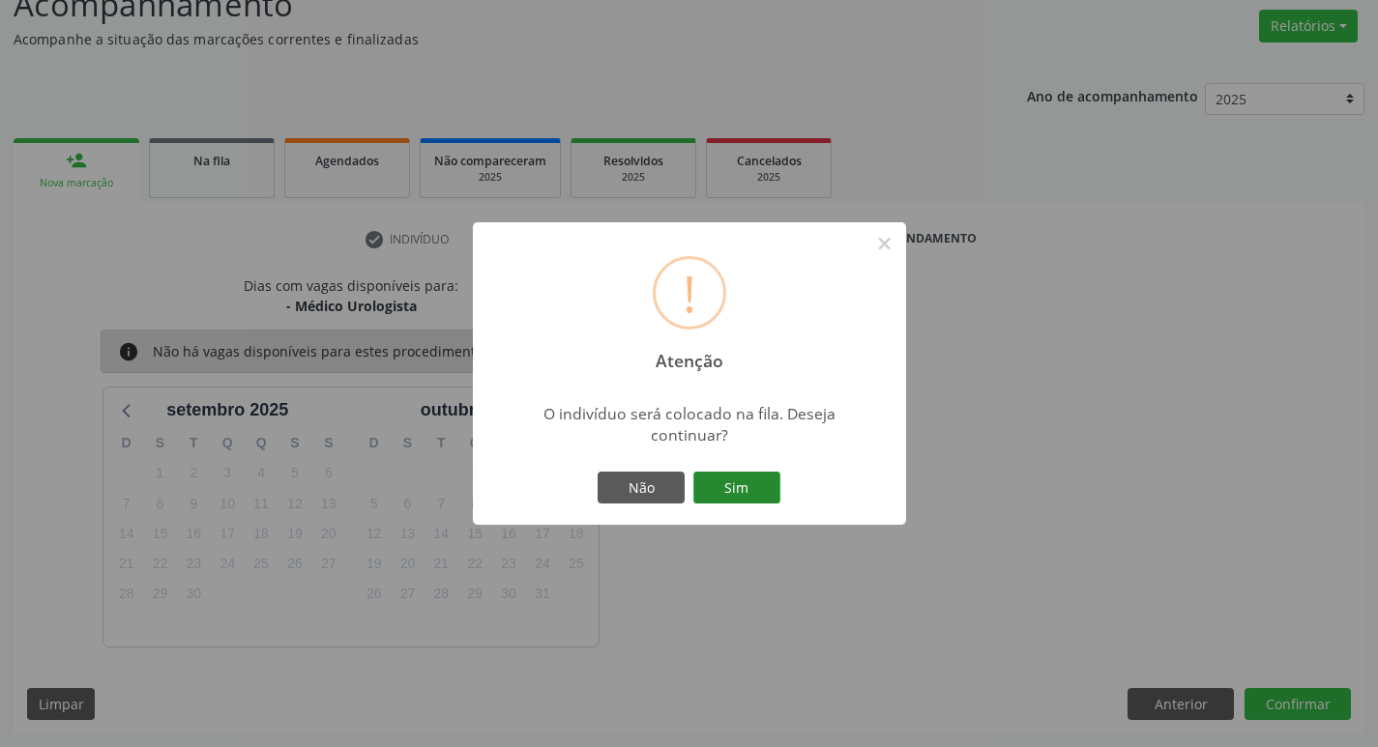
click at [738, 488] on button "Sim" at bounding box center [736, 488] width 87 height 33
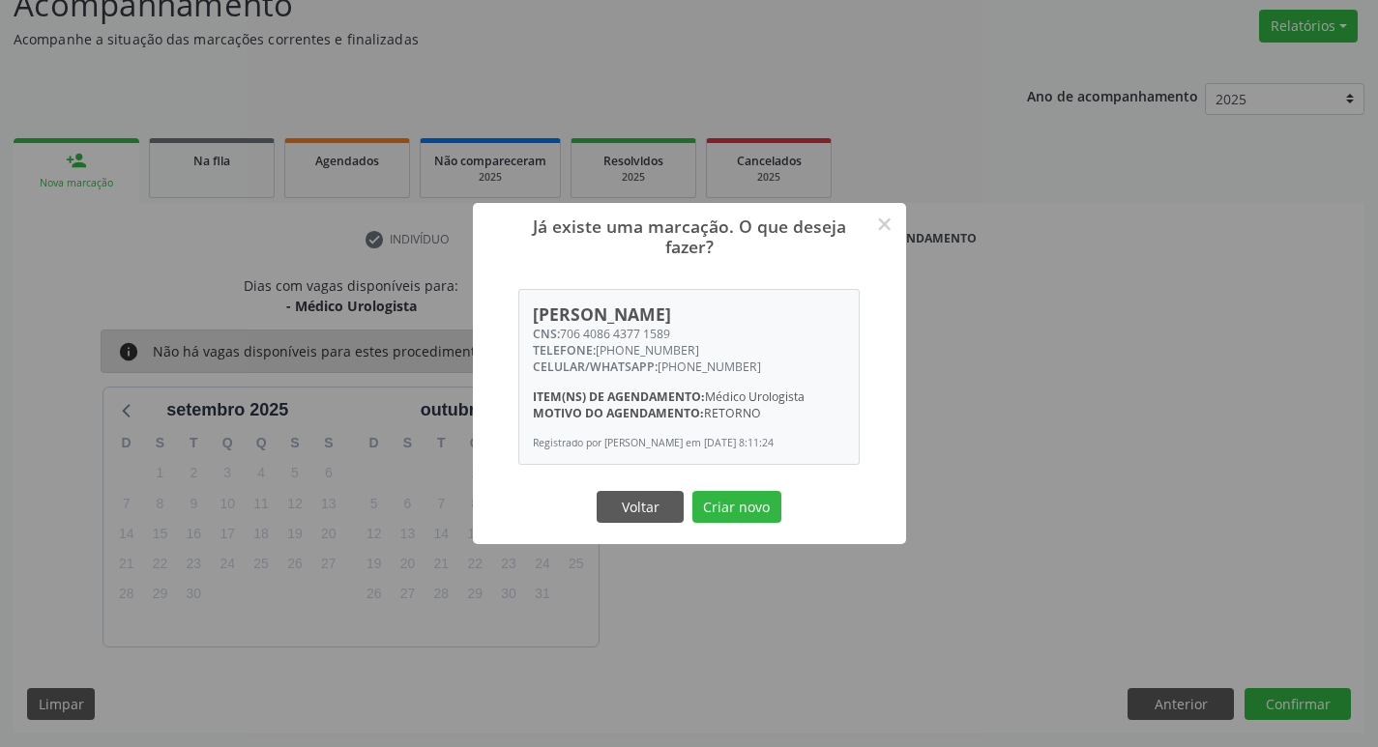
drag, startPoint x: 564, startPoint y: 325, endPoint x: 677, endPoint y: 324, distance: 113.1
click at [678, 326] on div "CNS: 706 4086 4377 1589" at bounding box center [689, 334] width 312 height 16
copy div "706 4086 4377 1589"
click at [789, 419] on div "[PERSON_NAME] CNS: 706 4086 4377 1589 TELEFONE: [PHONE_NUMBER] CELULAR/WHATSAPP…" at bounding box center [688, 377] width 339 height 174
click at [748, 522] on button "Criar novo" at bounding box center [736, 507] width 89 height 33
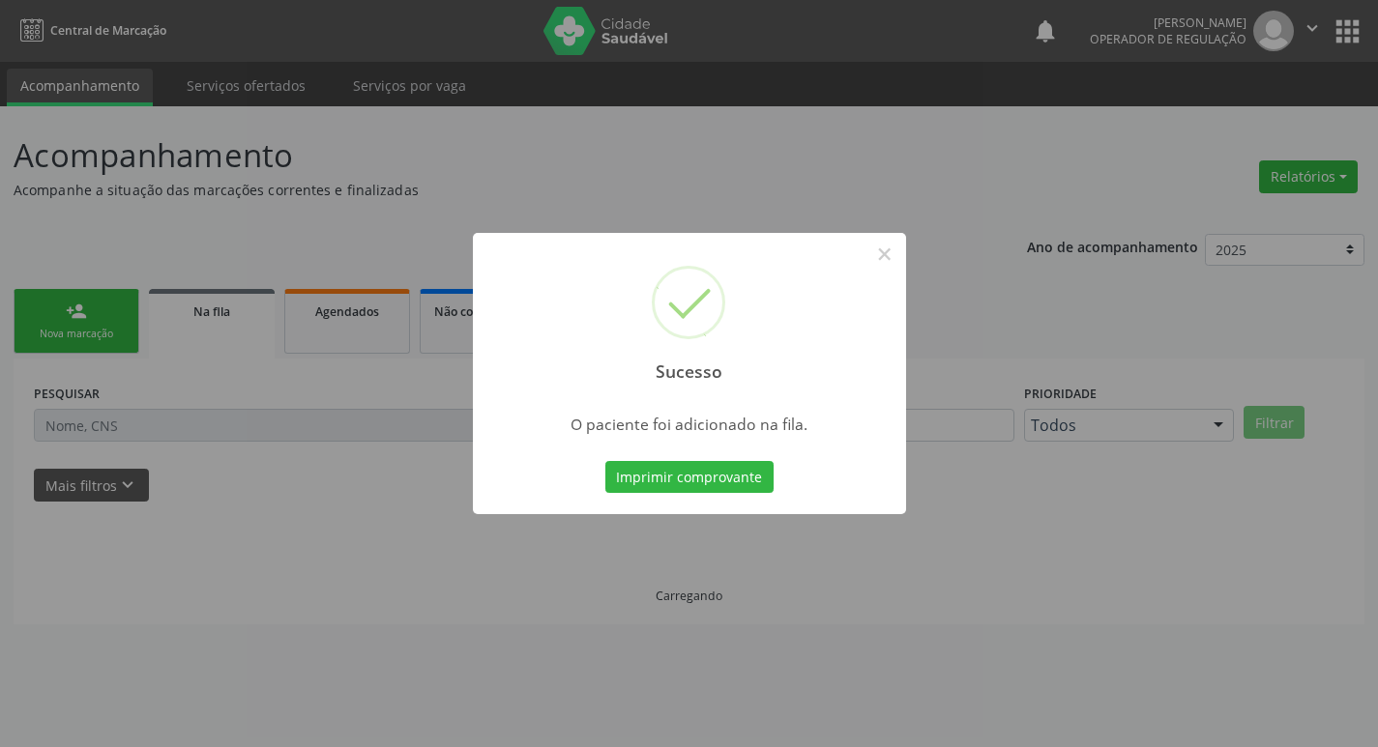
scroll to position [0, 0]
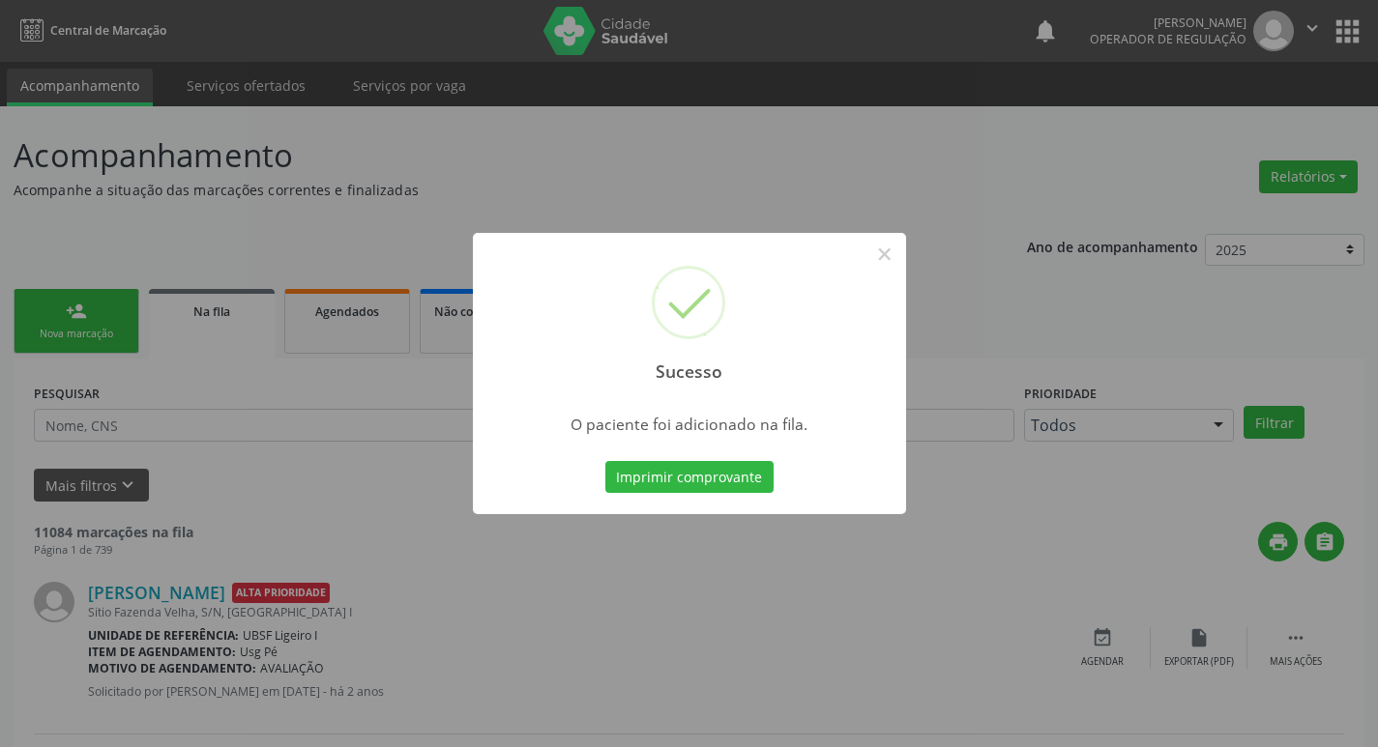
click at [662, 211] on div "Sucesso × O paciente foi adicionado na fila. Imprimir comprovante Cancel" at bounding box center [689, 373] width 1378 height 747
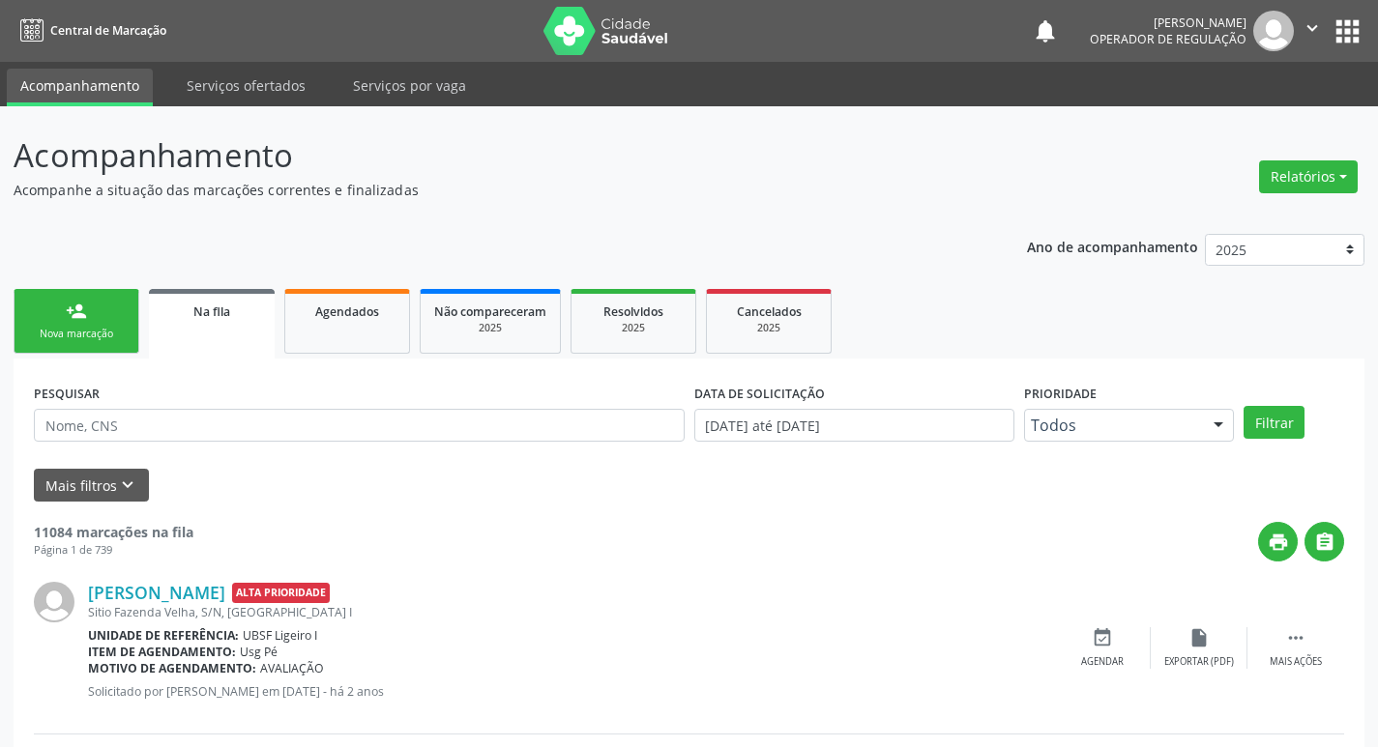
click at [90, 300] on link "person_add Nova marcação" at bounding box center [77, 321] width 126 height 65
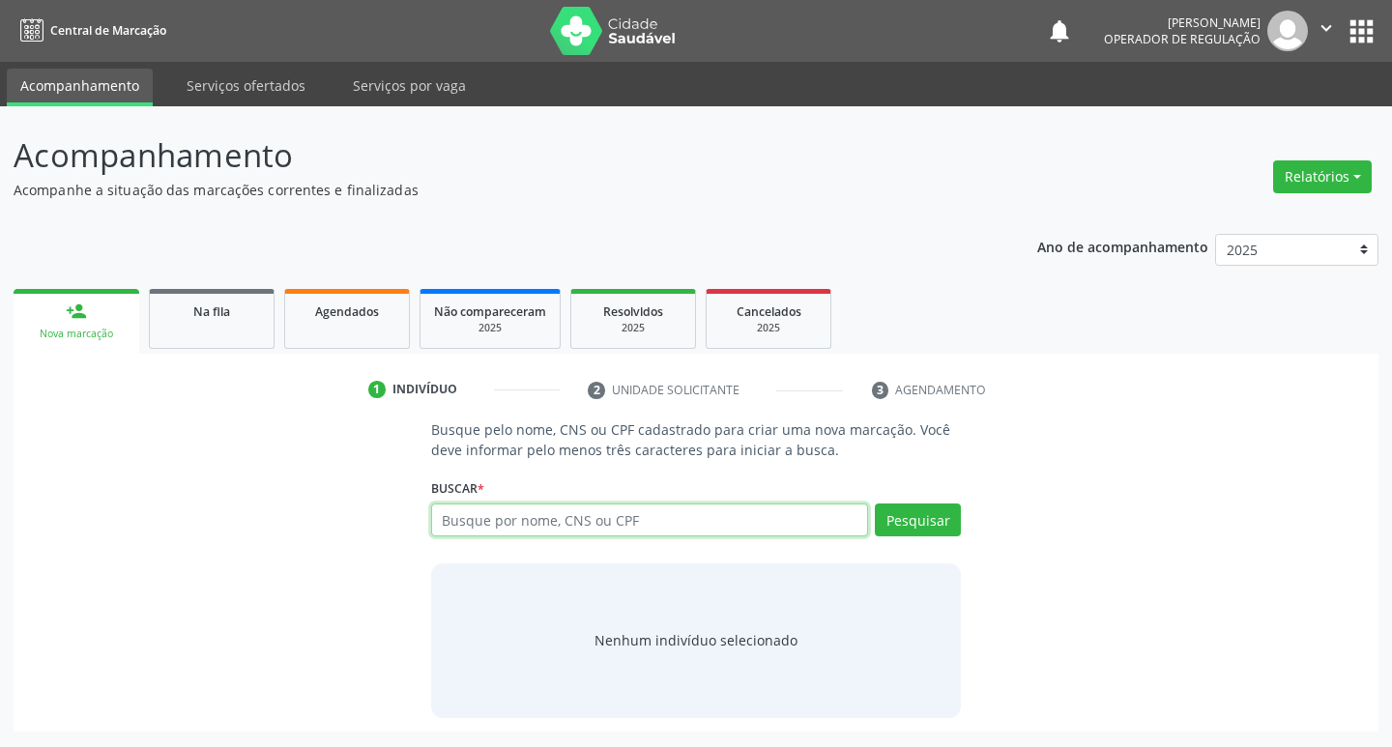
click at [557, 508] on input "text" at bounding box center [650, 520] width 438 height 33
type input "705207428463770"
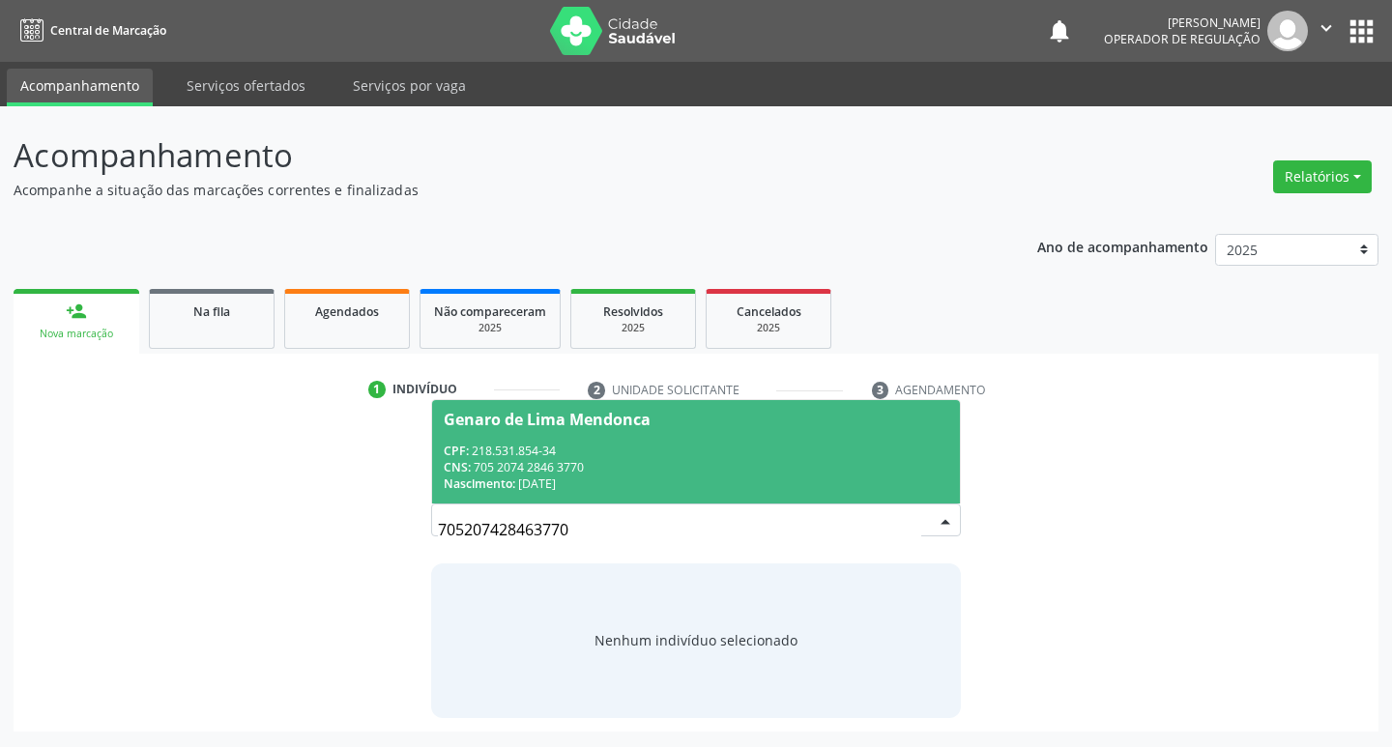
click at [554, 438] on span "Genaro de Lima Mendonca CPF: 218.531.854-34 CNS: 705 2074 2846 3770 Nascimento:…" at bounding box center [696, 451] width 529 height 103
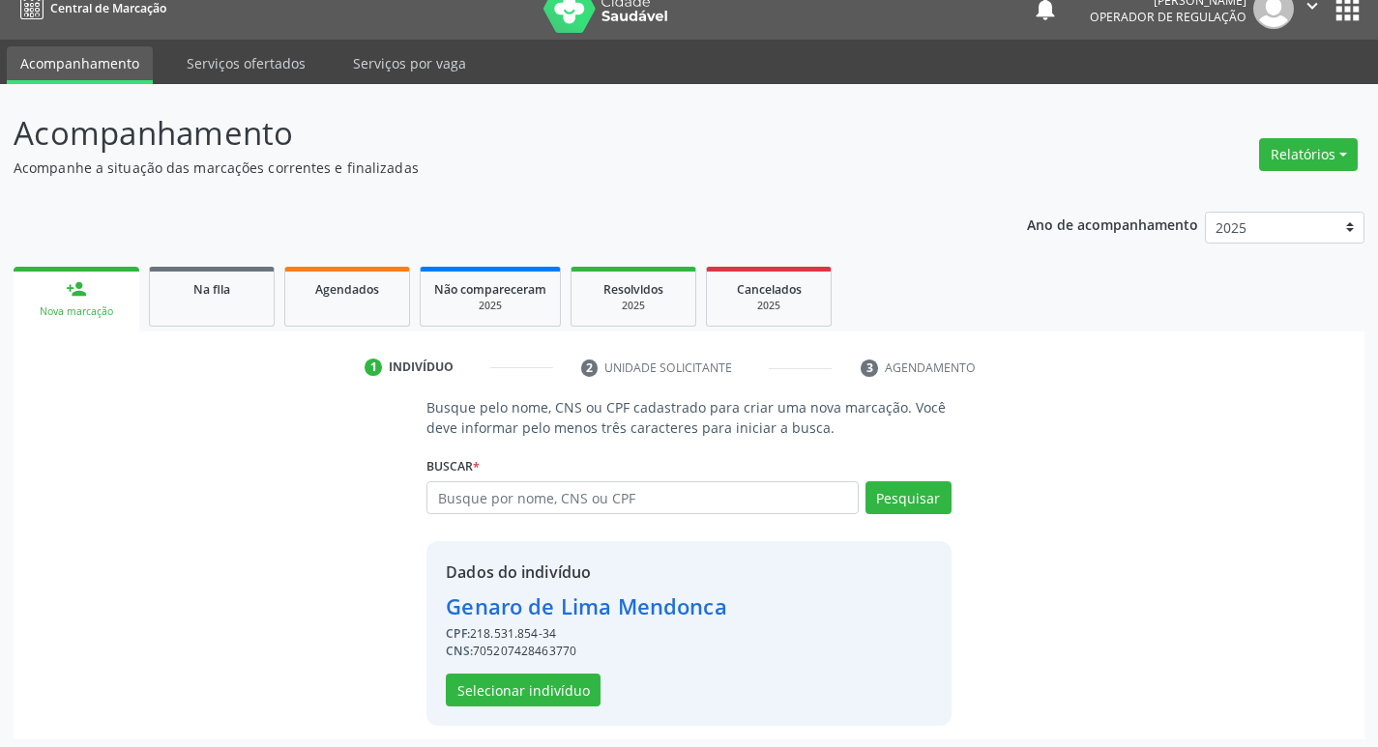
scroll to position [28, 0]
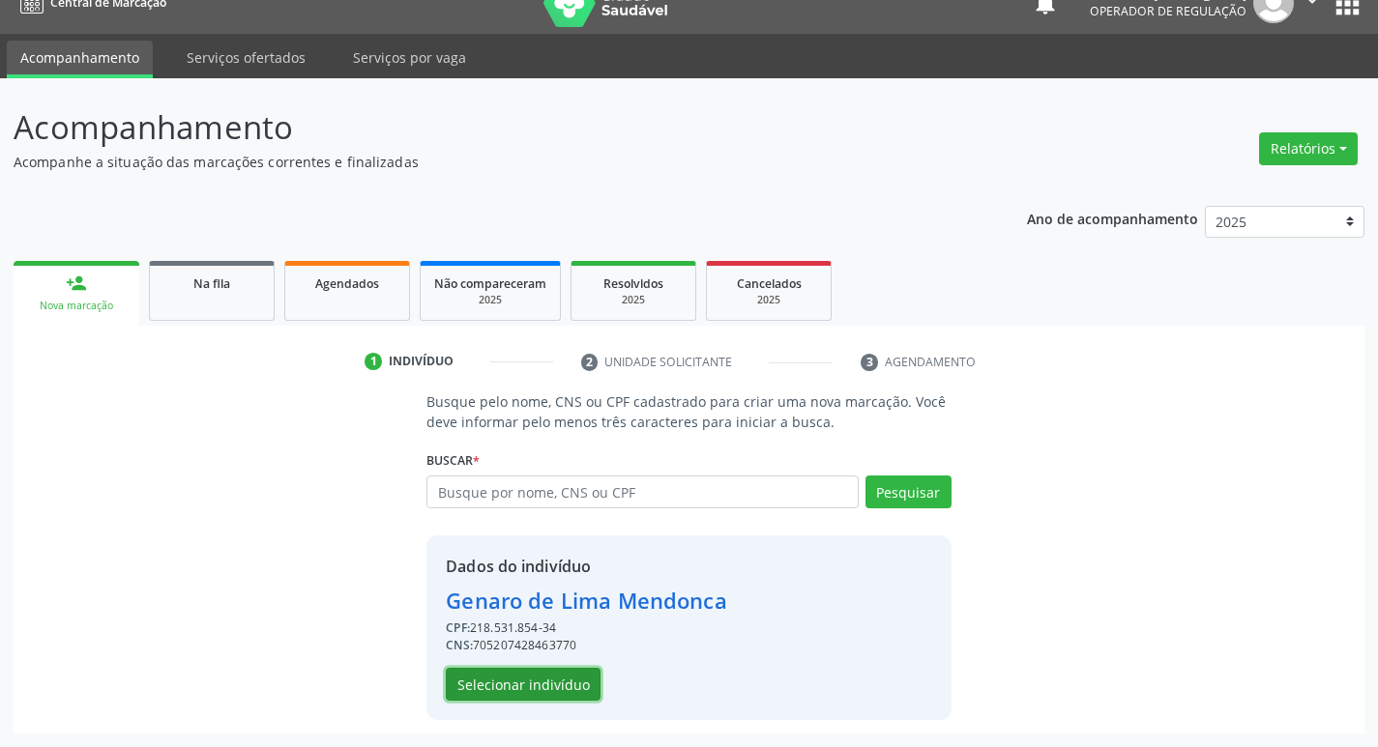
click at [541, 684] on button "Selecionar indivíduo" at bounding box center [523, 684] width 155 height 33
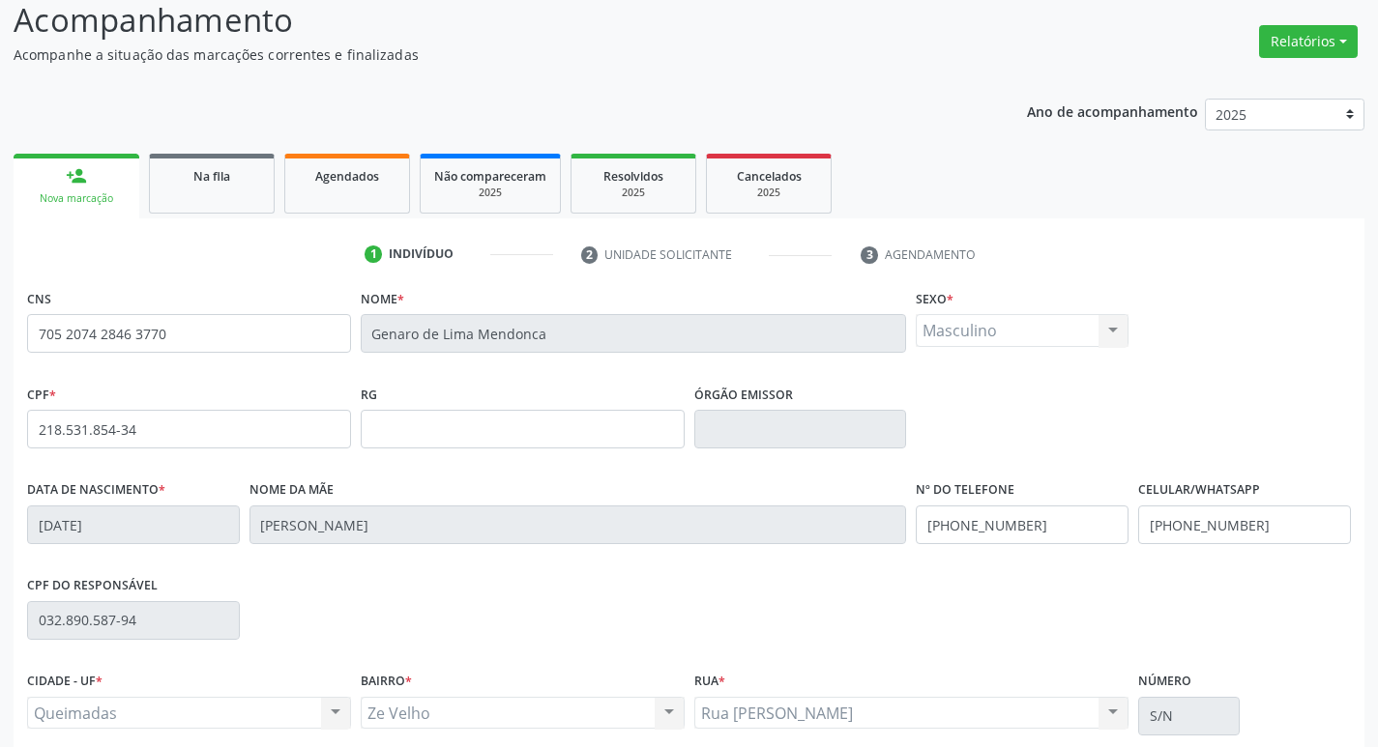
scroll to position [301, 0]
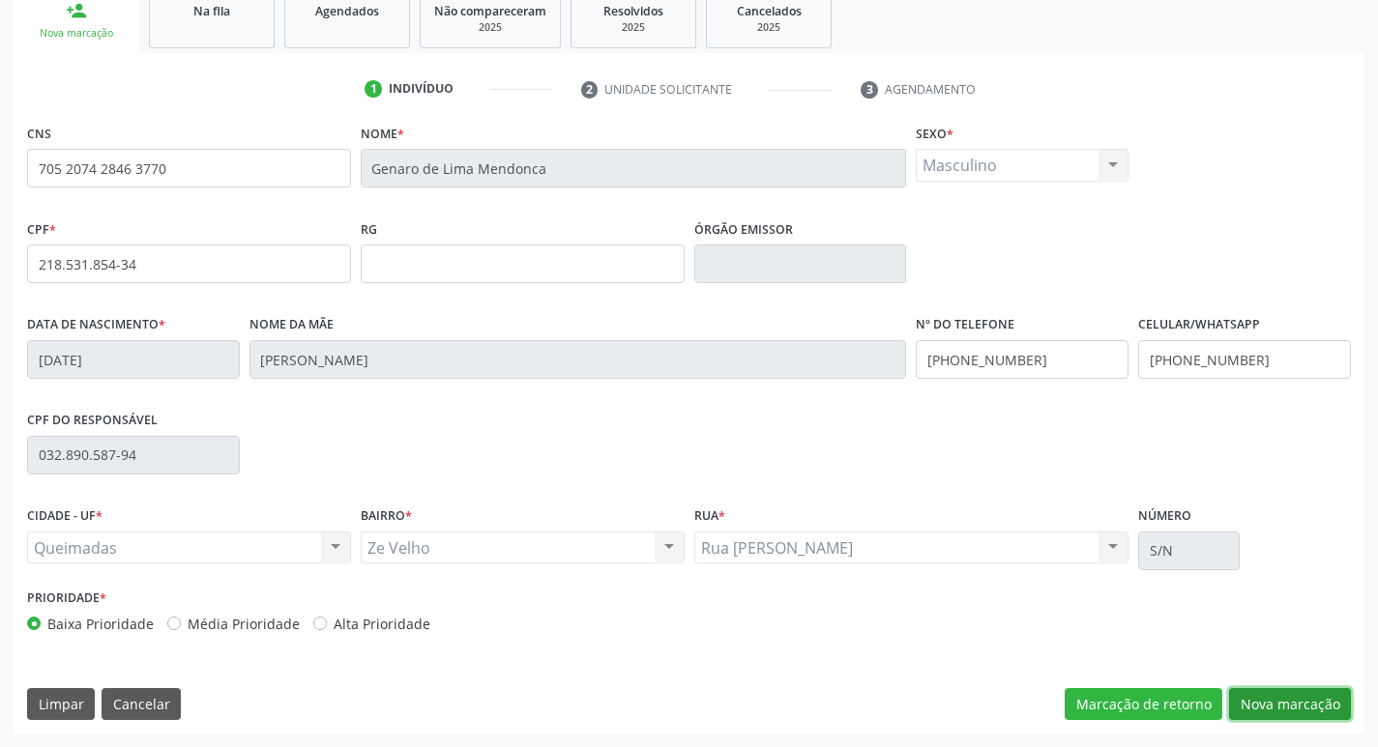
drag, startPoint x: 1276, startPoint y: 701, endPoint x: 864, endPoint y: 654, distance: 414.6
click at [1275, 702] on button "Nova marcação" at bounding box center [1290, 704] width 122 height 33
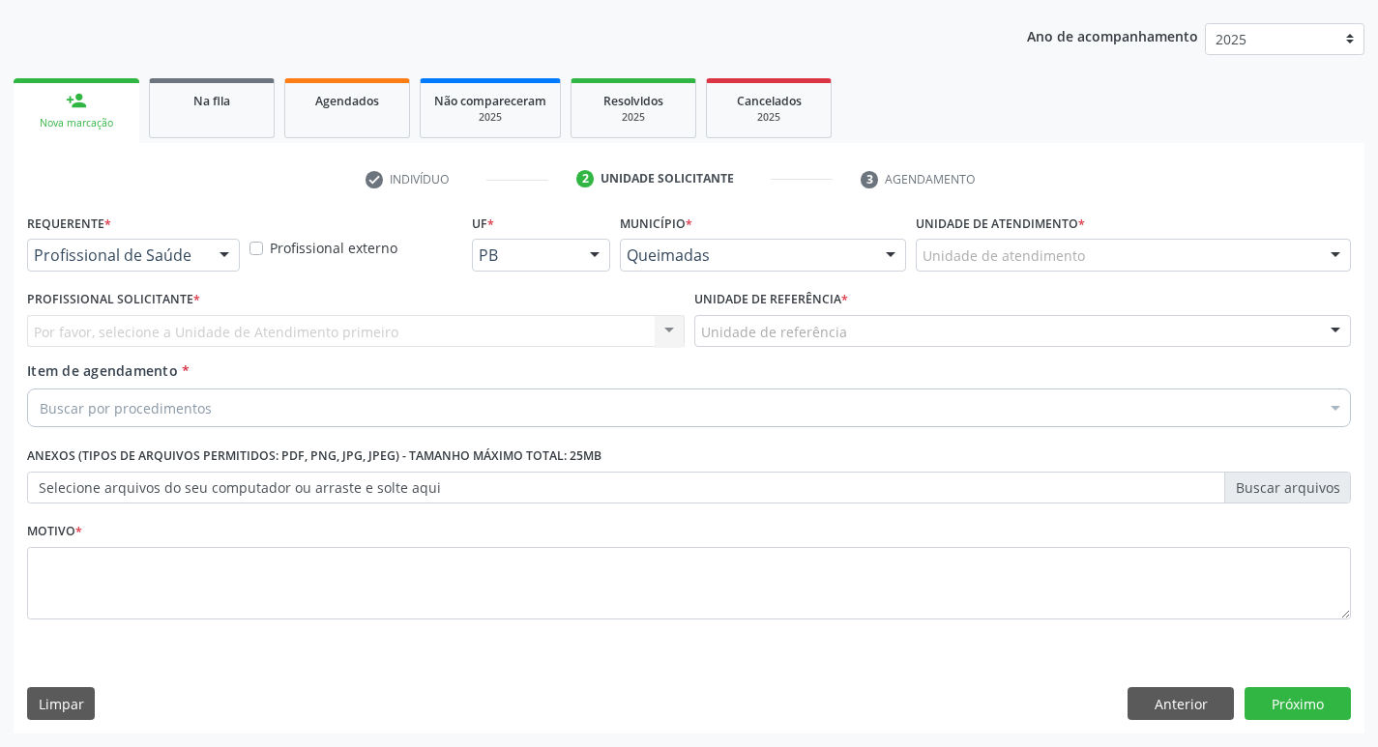
scroll to position [211, 0]
click at [96, 232] on label "Requerente *" at bounding box center [69, 224] width 84 height 30
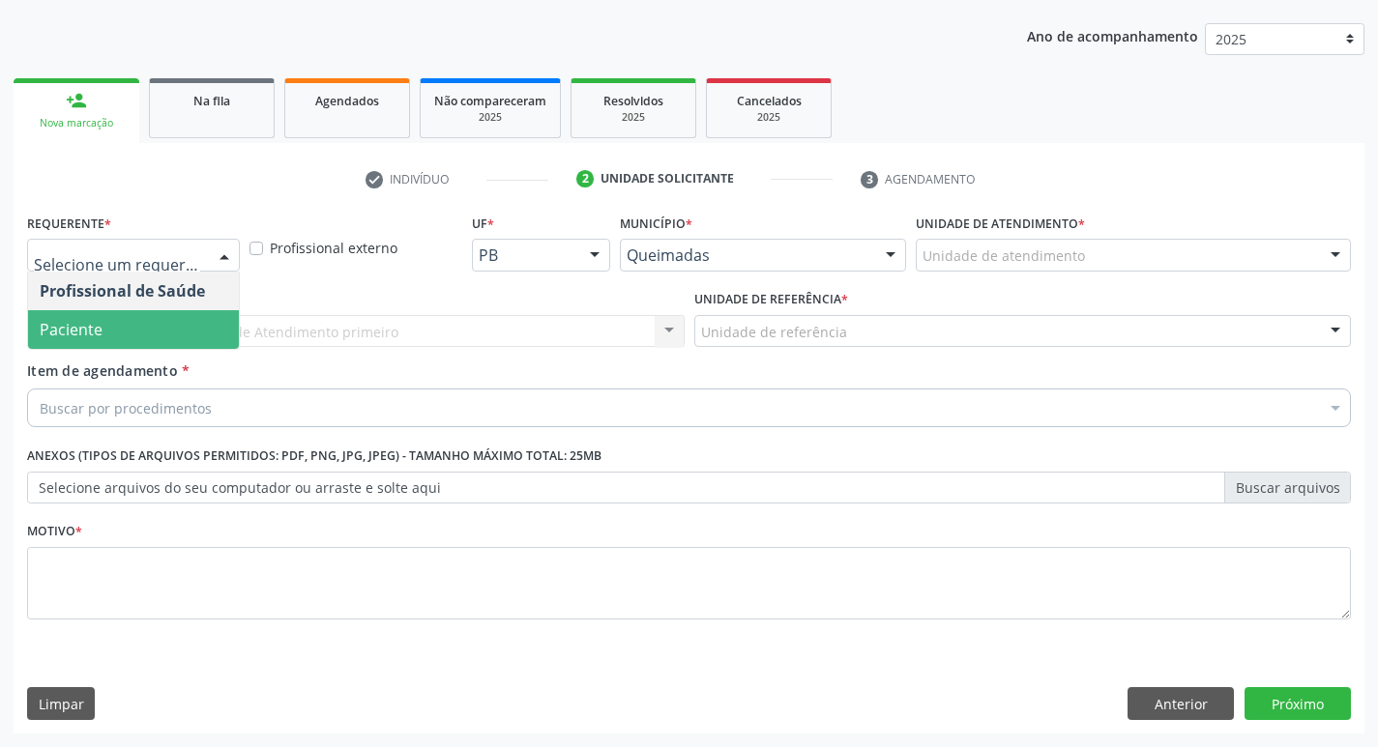
click at [77, 316] on span "Paciente" at bounding box center [133, 329] width 211 height 39
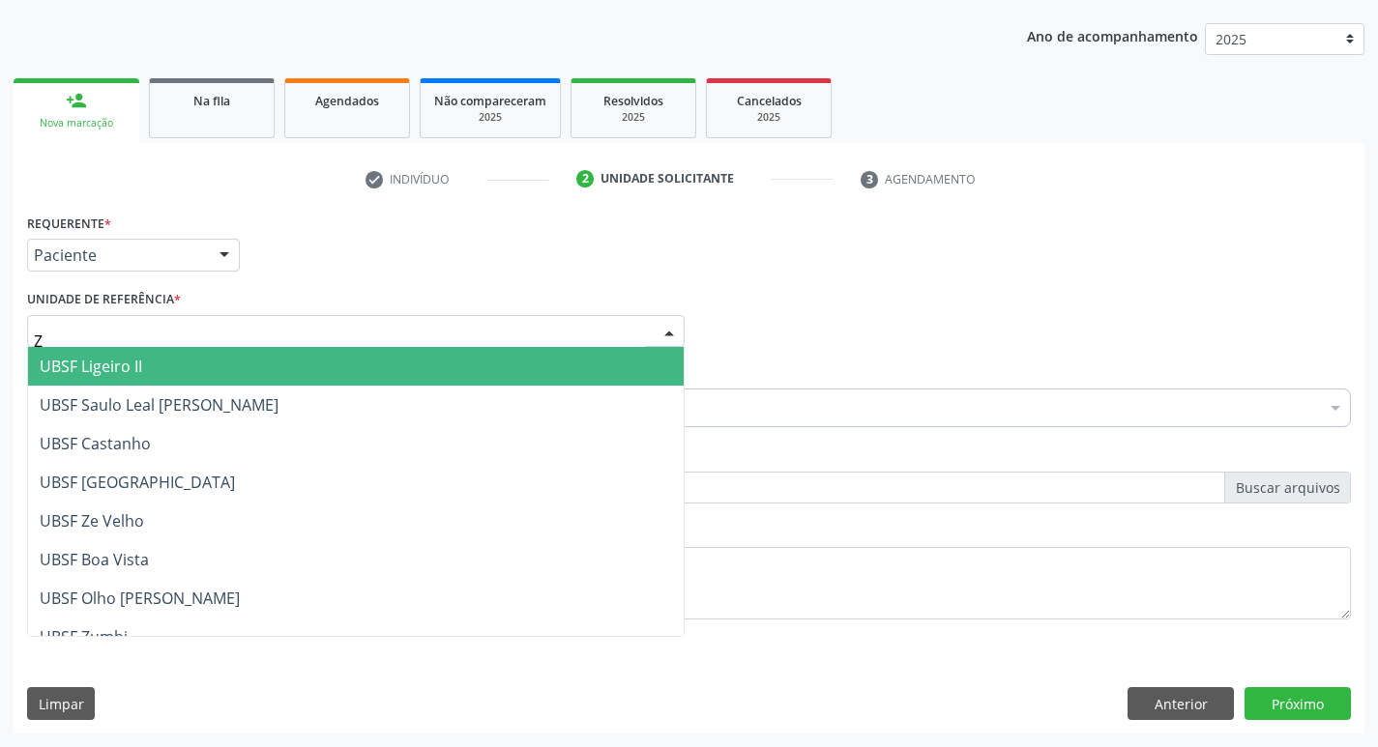
type input "ZE"
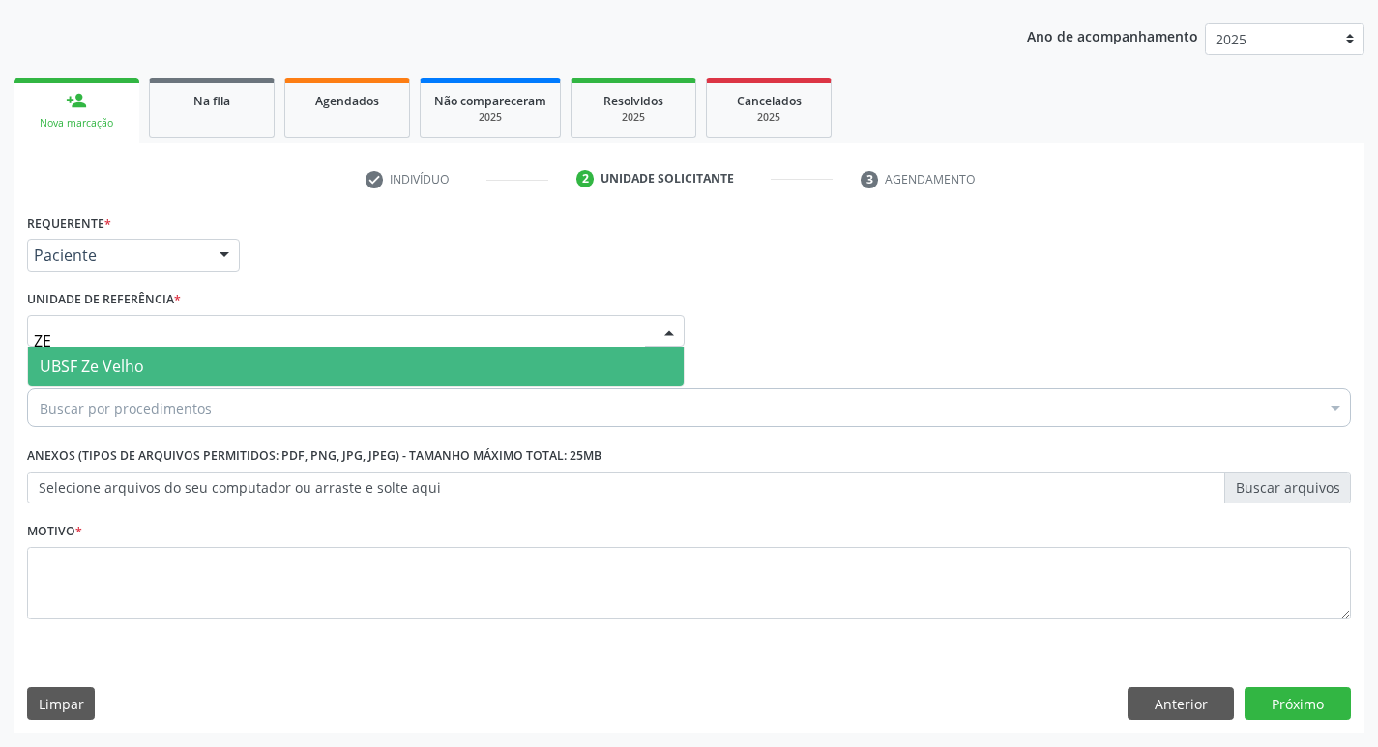
click at [74, 361] on span "UBSF Ze Velho" at bounding box center [92, 366] width 104 height 21
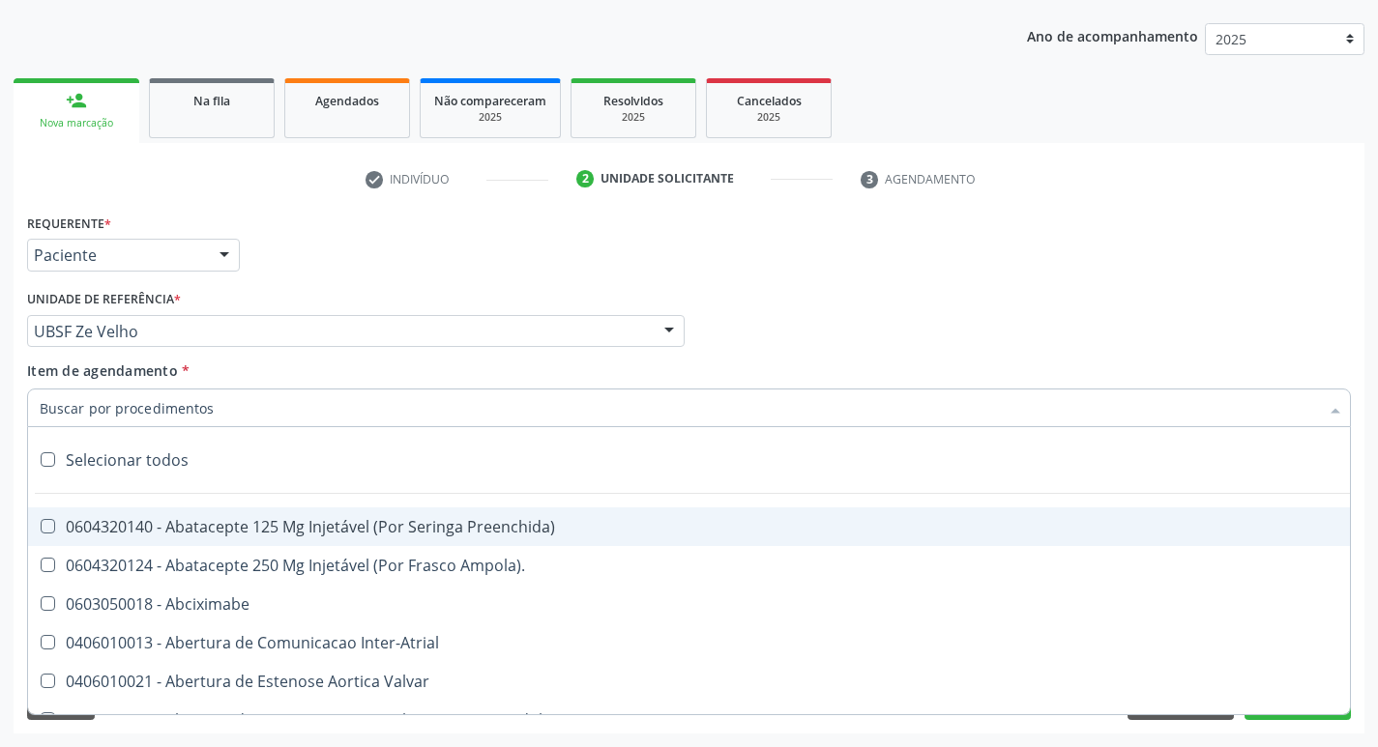
click at [79, 395] on div at bounding box center [689, 408] width 1324 height 39
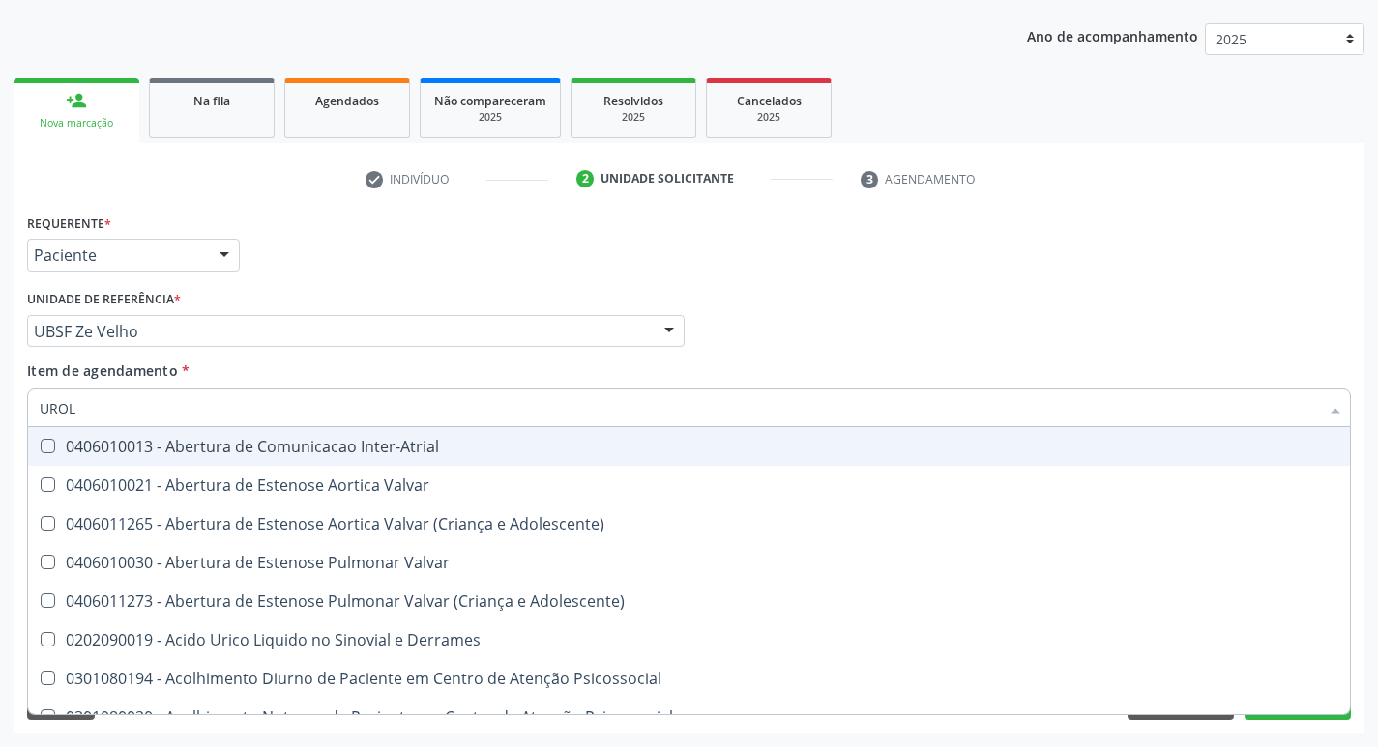
type input "UROLO"
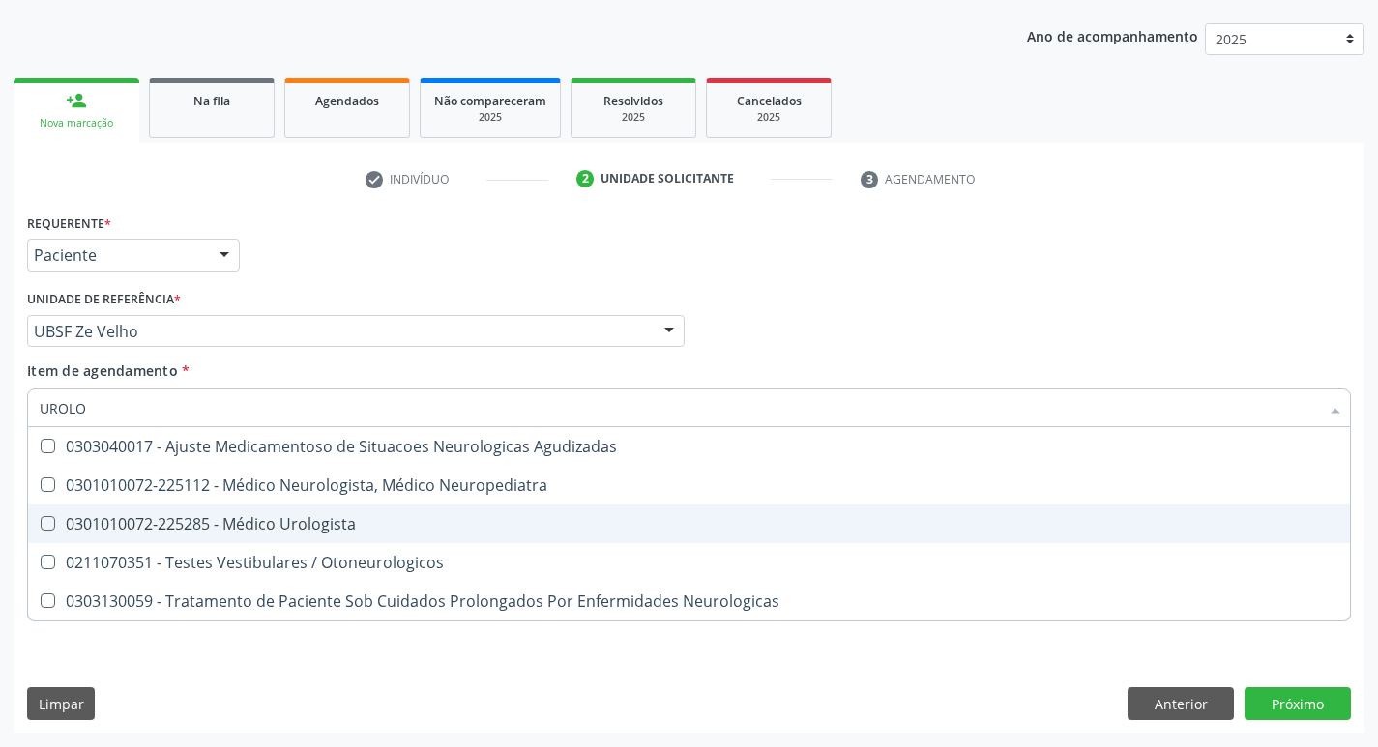
click at [134, 510] on span "0301010072-225285 - Médico Urologista" at bounding box center [689, 524] width 1322 height 39
checkbox Urologista "true"
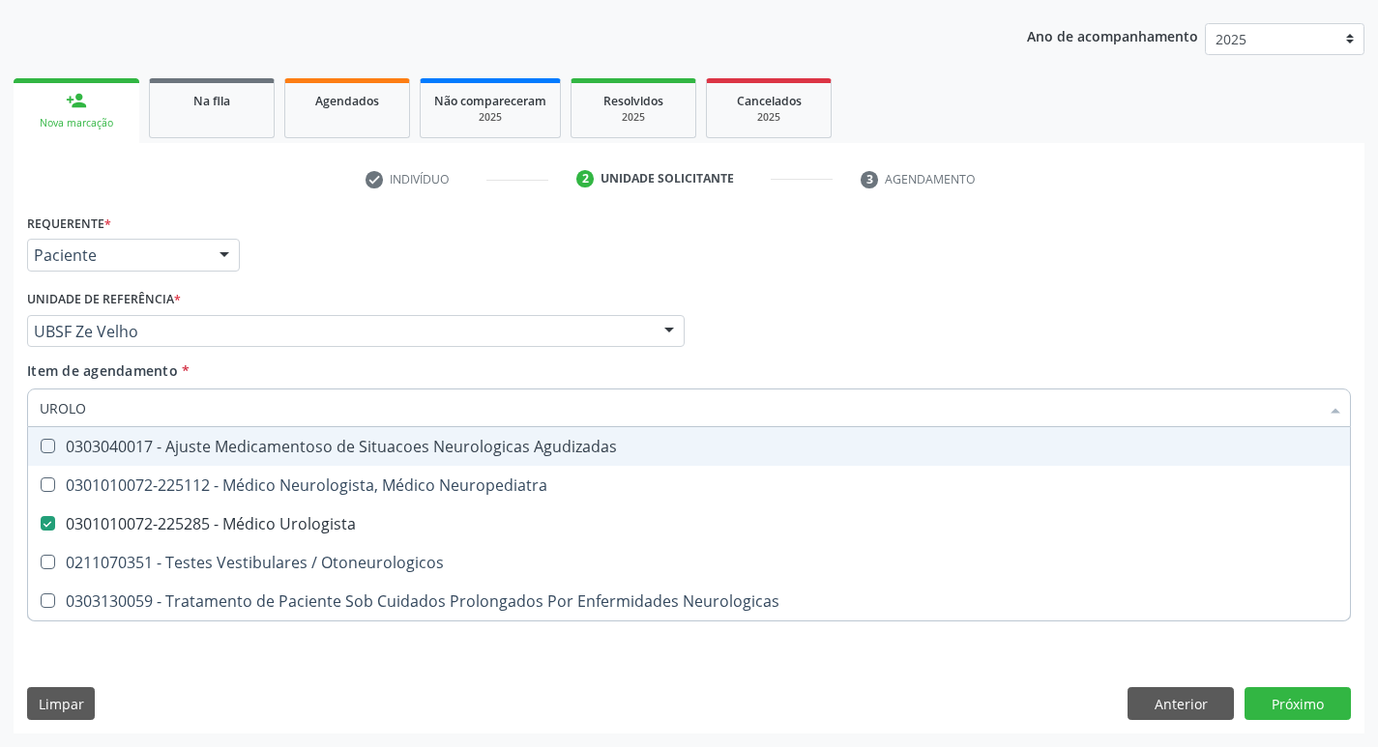
click at [279, 256] on div "Requerente * Paciente Profissional de Saúde Paciente Nenhum resultado encontrad…" at bounding box center [688, 246] width 1333 height 75
checkbox Neuropediatra "true"
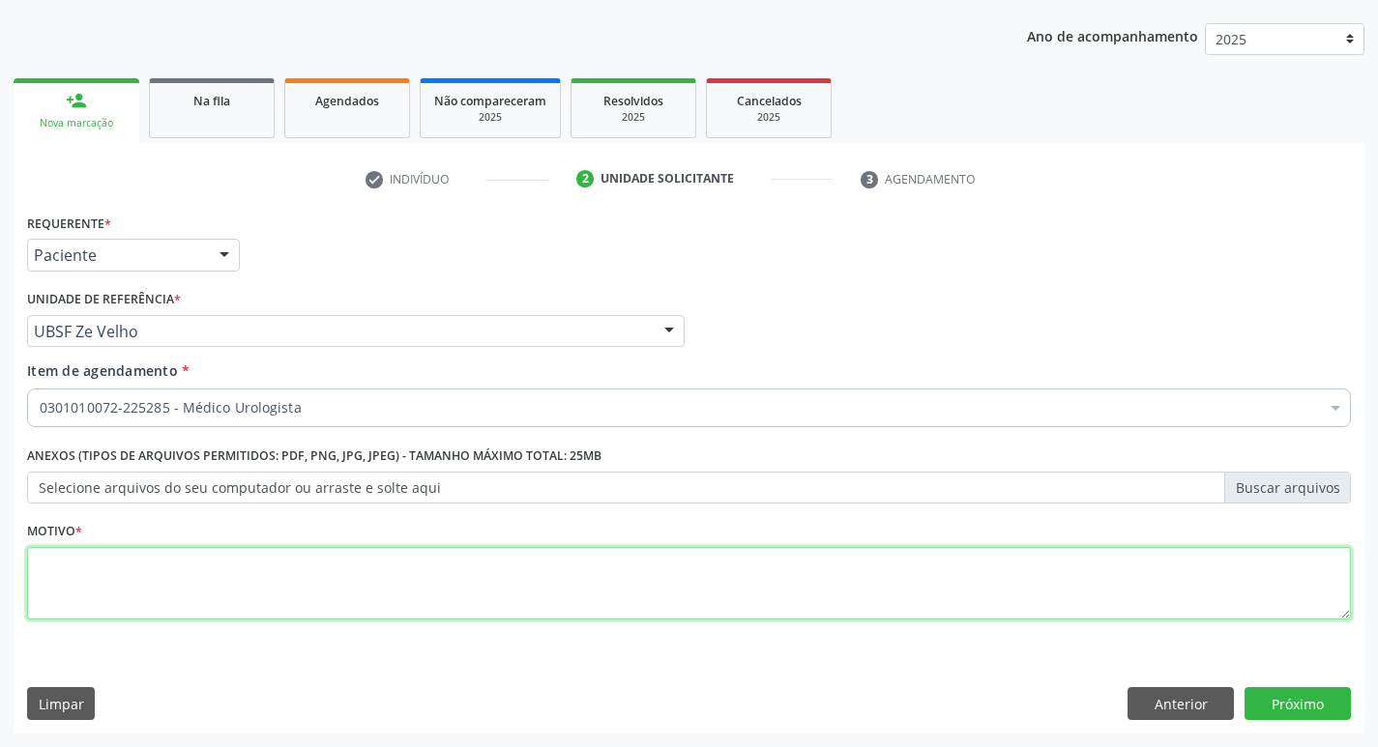
click at [80, 566] on textarea at bounding box center [689, 583] width 1324 height 73
type textarea "RETORNP ( DR. IVANCLECIO)"
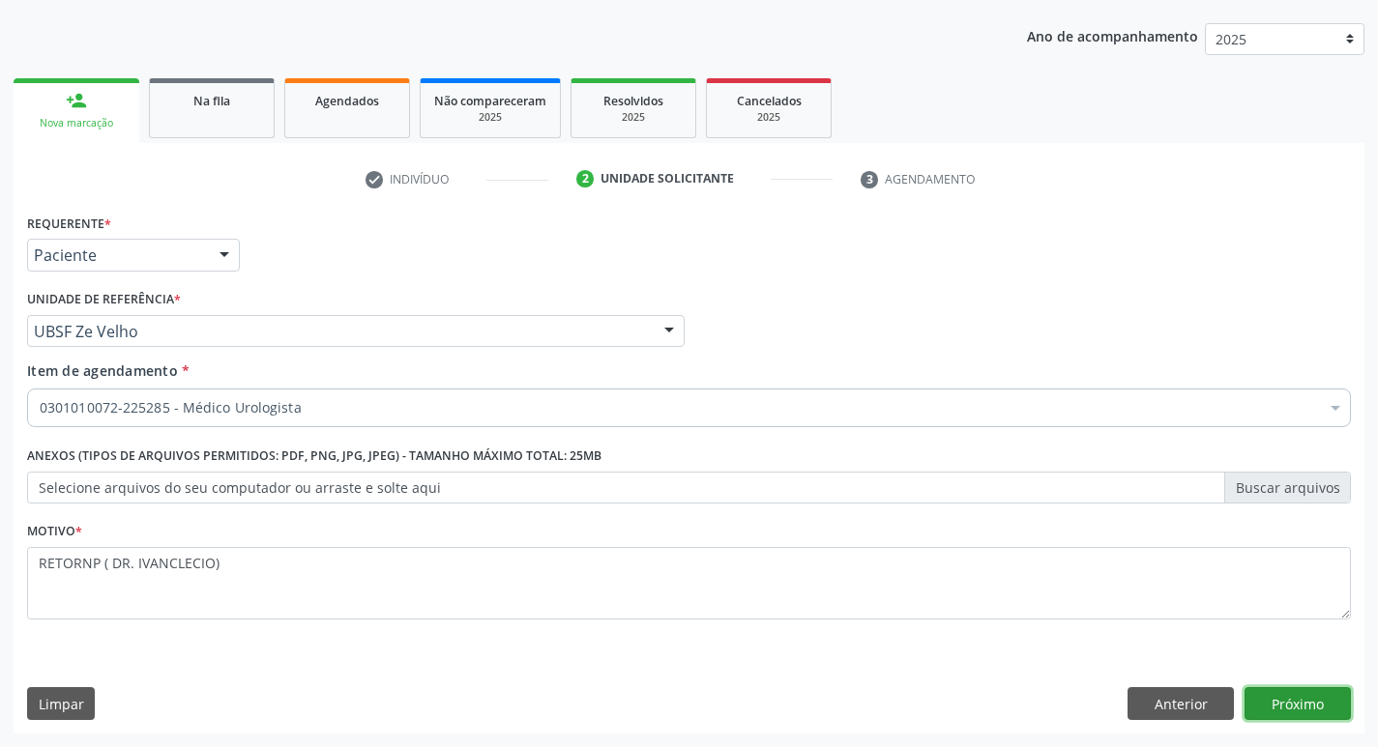
click at [1298, 699] on button "Próximo" at bounding box center [1297, 703] width 106 height 33
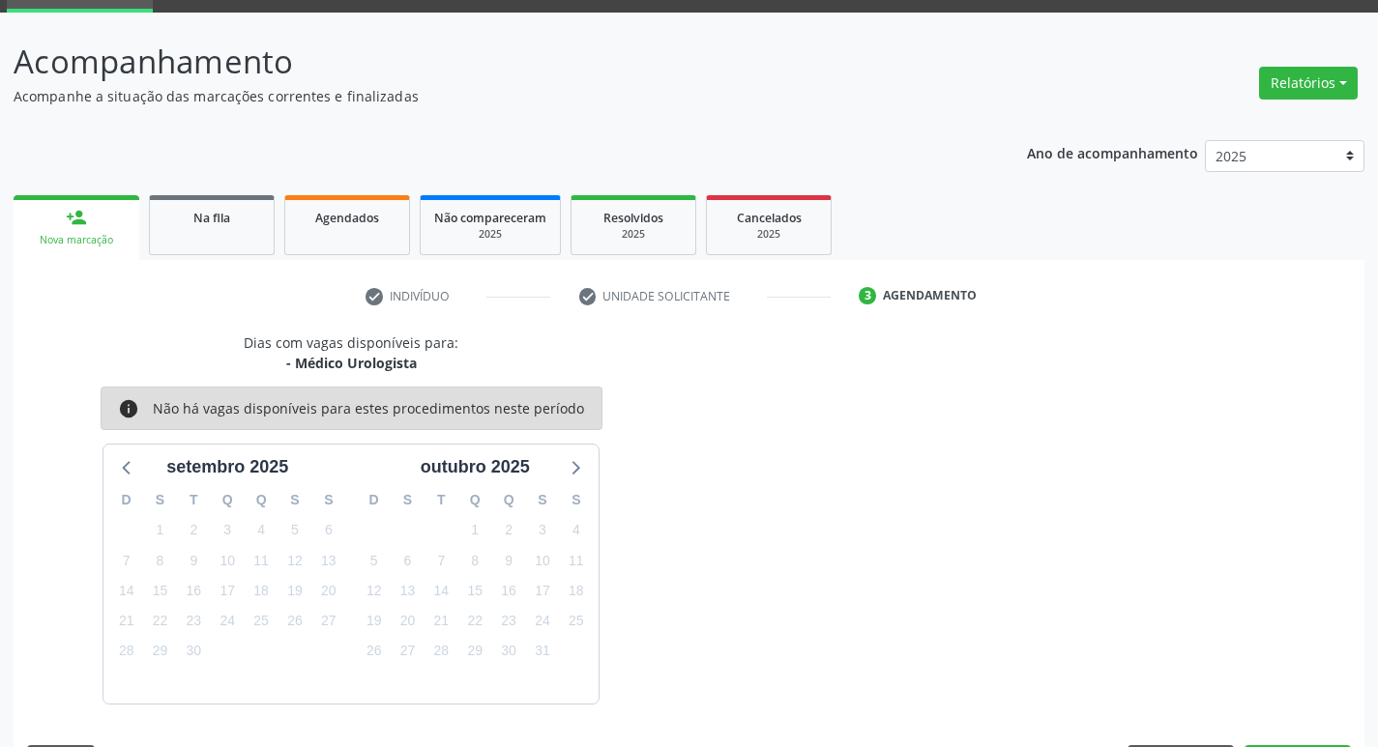
scroll to position [151, 0]
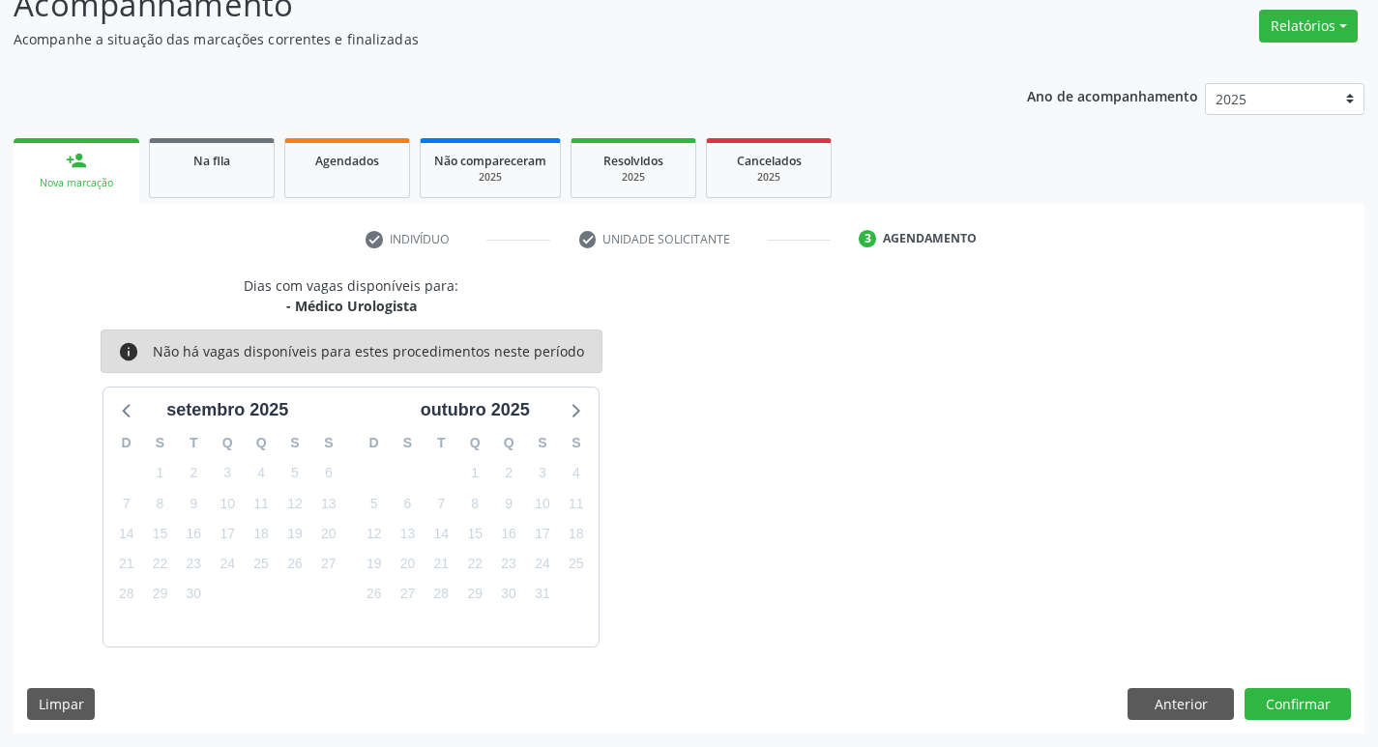
click at [1269, 685] on div "Dias com vagas disponíveis para: - Médico Urologista info Não há vagas disponív…" at bounding box center [689, 505] width 1351 height 458
click at [1273, 696] on button "Confirmar" at bounding box center [1297, 704] width 106 height 33
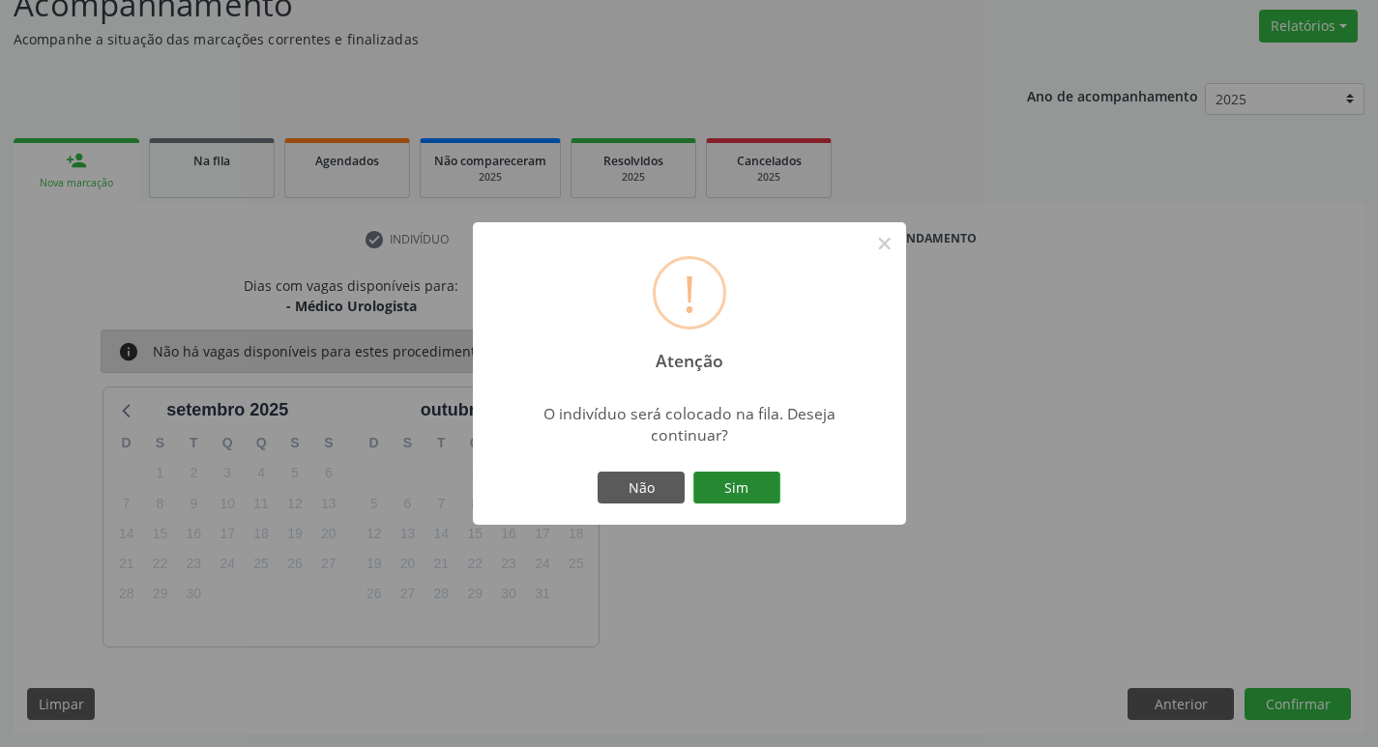
click at [758, 492] on button "Sim" at bounding box center [736, 488] width 87 height 33
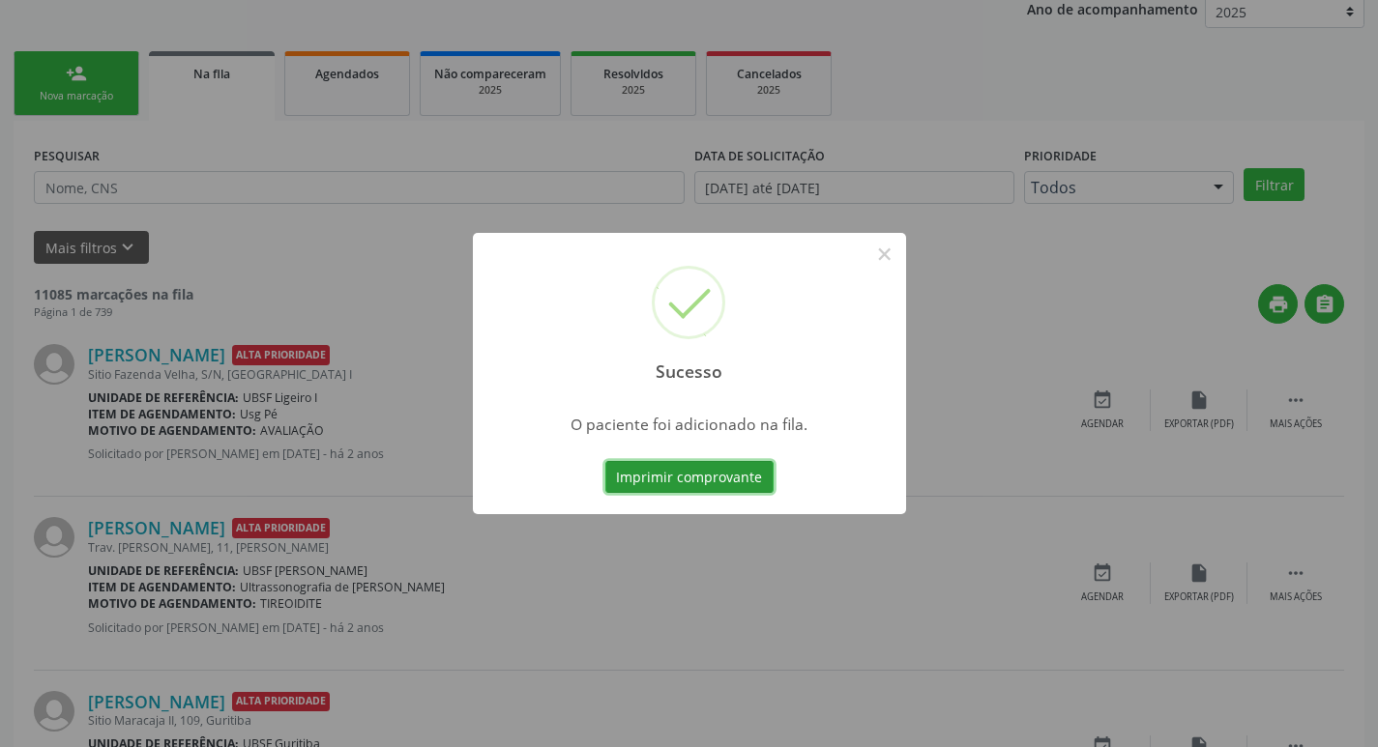
scroll to position [290, 0]
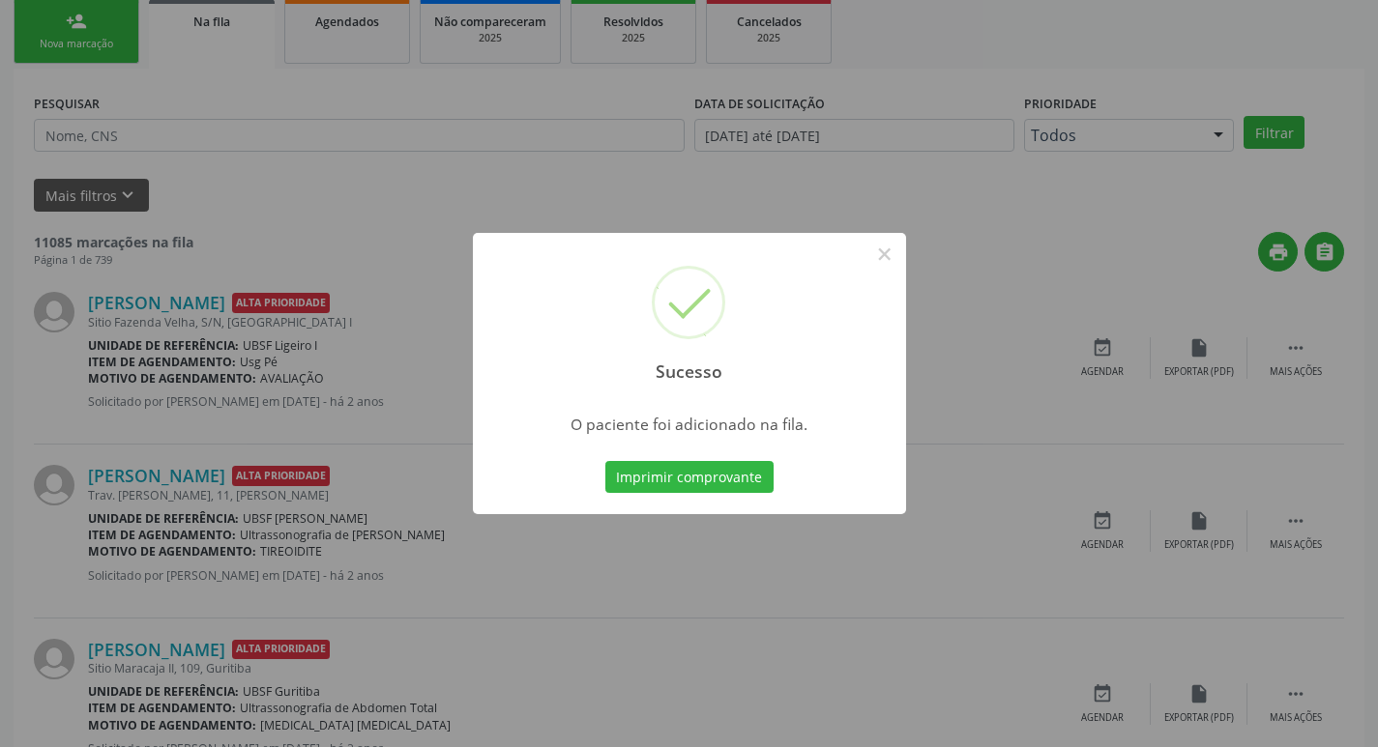
click at [553, 160] on div "Sucesso × O paciente foi adicionado na fila. Imprimir comprovante Cancel" at bounding box center [689, 373] width 1378 height 747
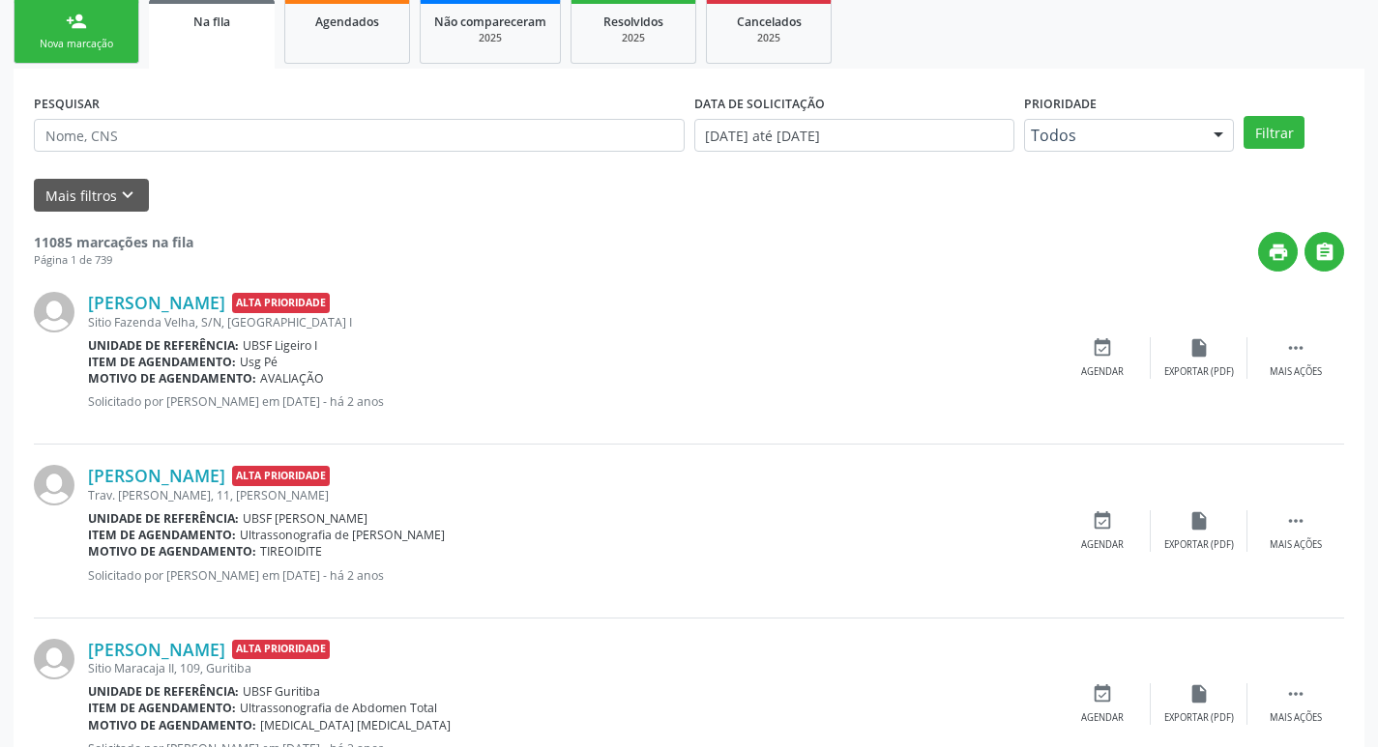
click at [98, 39] on div "Nova marcação" at bounding box center [76, 44] width 97 height 15
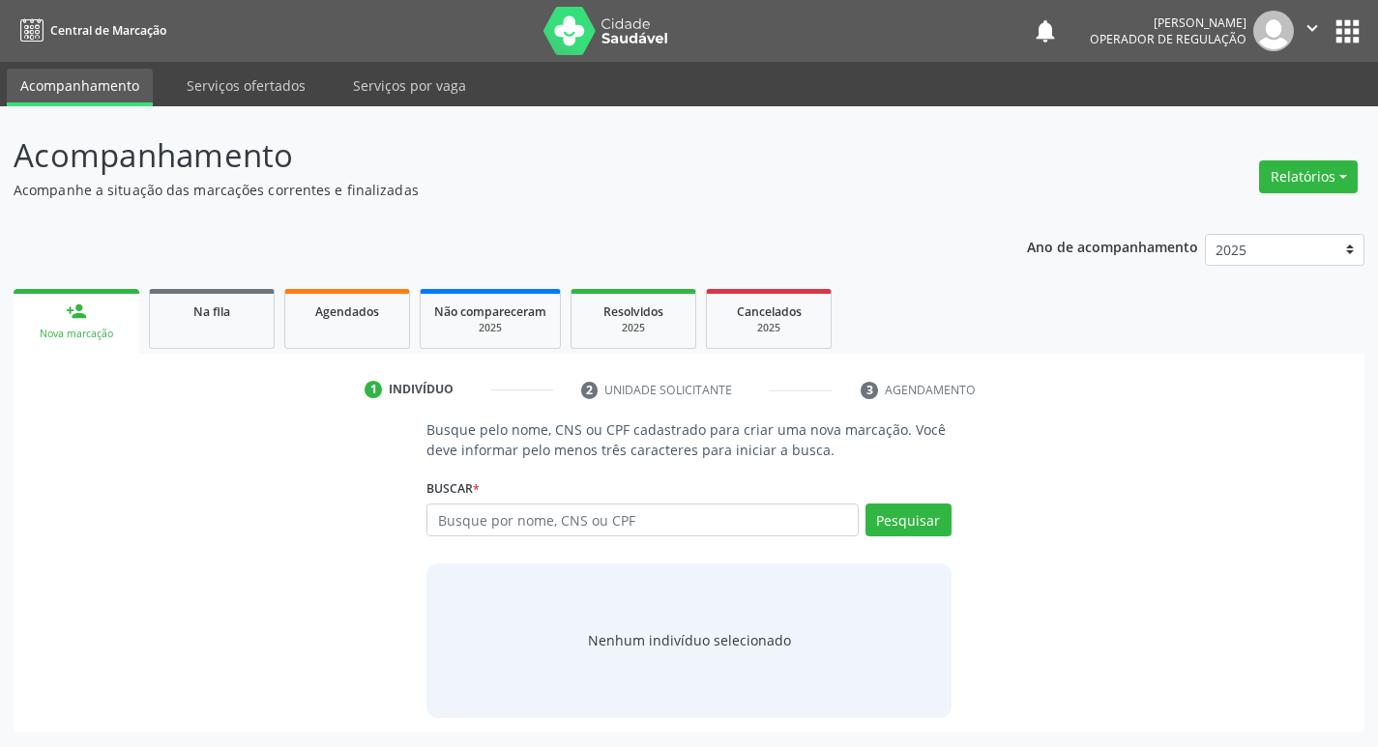
scroll to position [0, 0]
click at [504, 528] on input "text" at bounding box center [650, 520] width 438 height 33
type input "700004717463107"
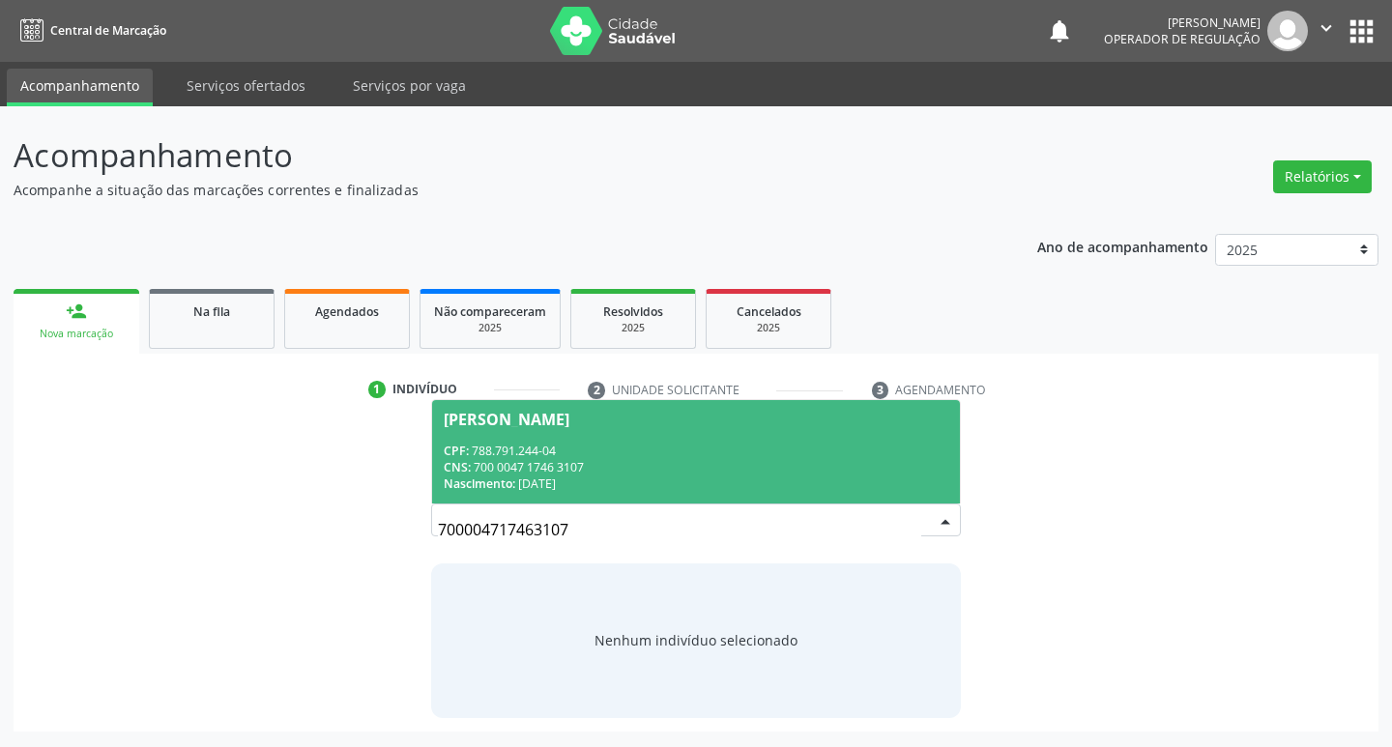
click at [715, 474] on div "CNS: 700 0047 1746 3107" at bounding box center [697, 467] width 506 height 16
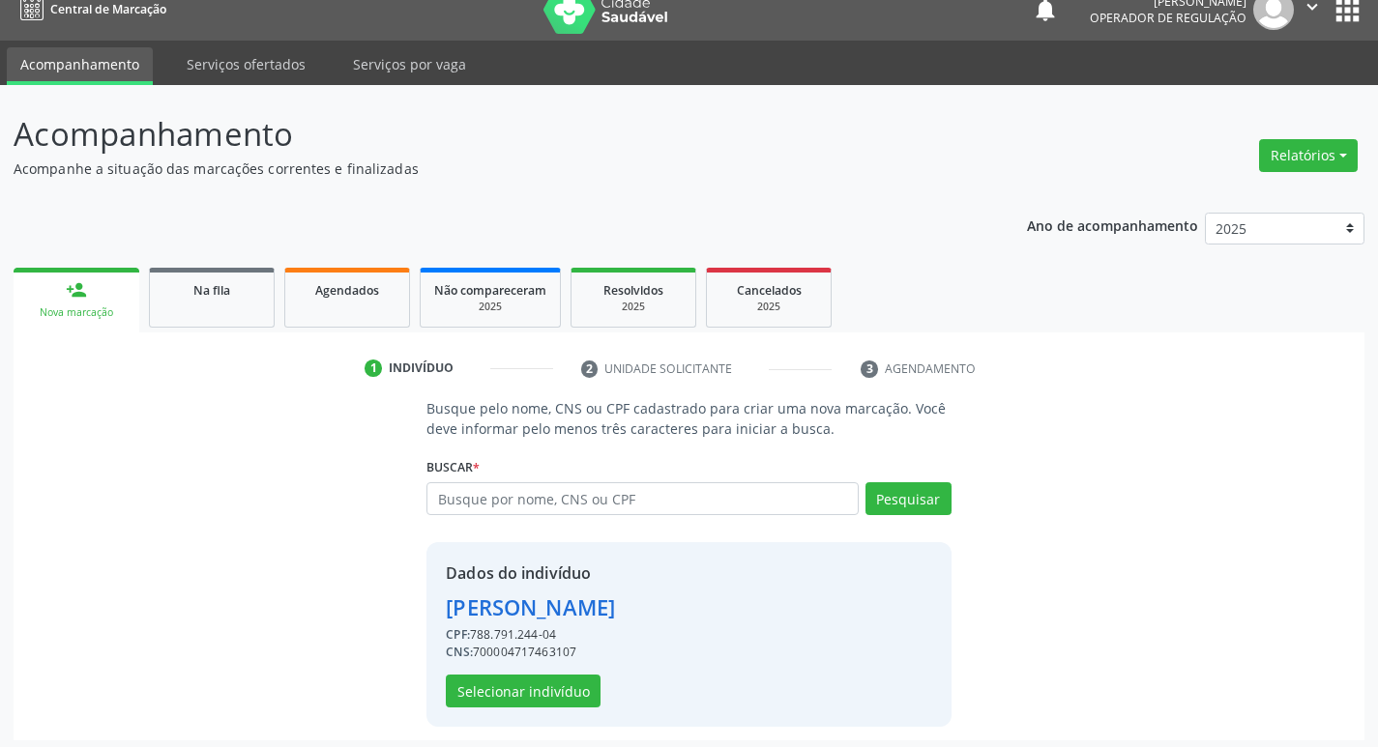
scroll to position [28, 0]
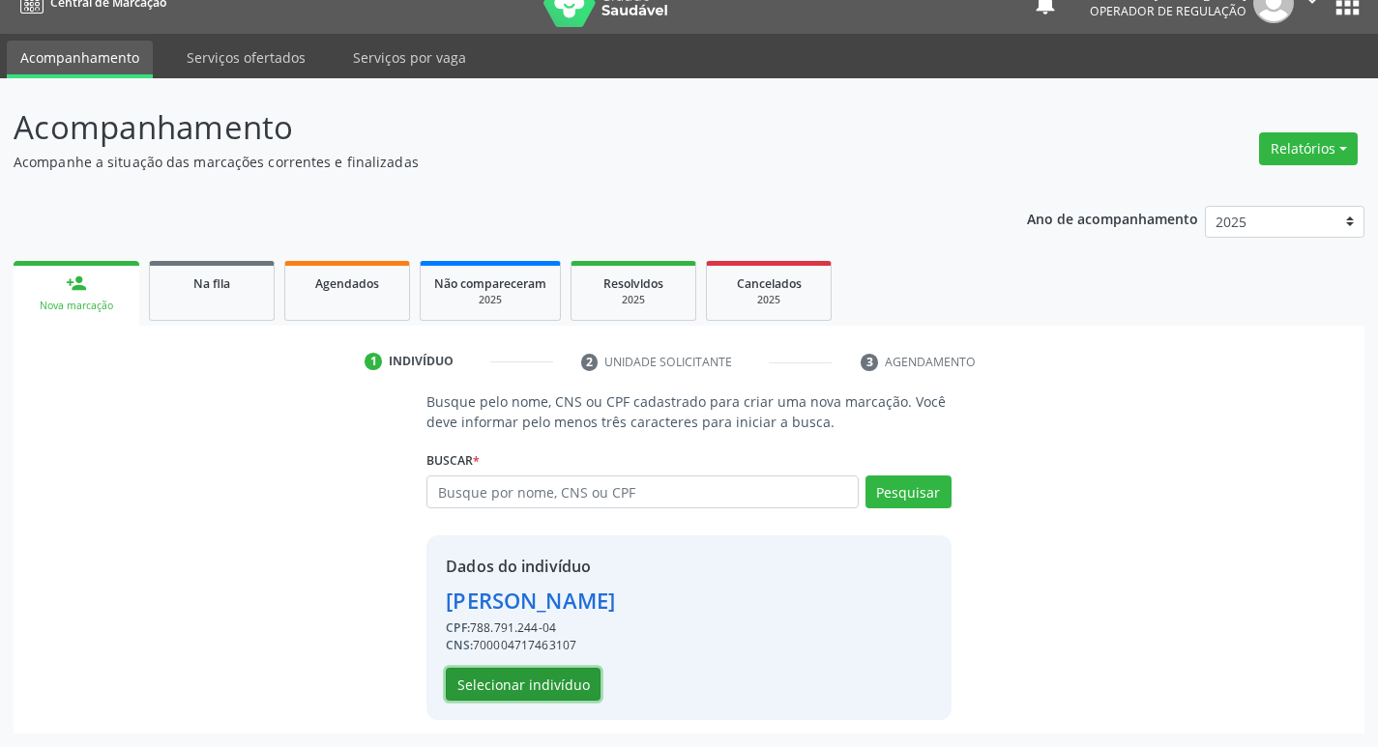
click at [569, 694] on button "Selecionar indivíduo" at bounding box center [523, 684] width 155 height 33
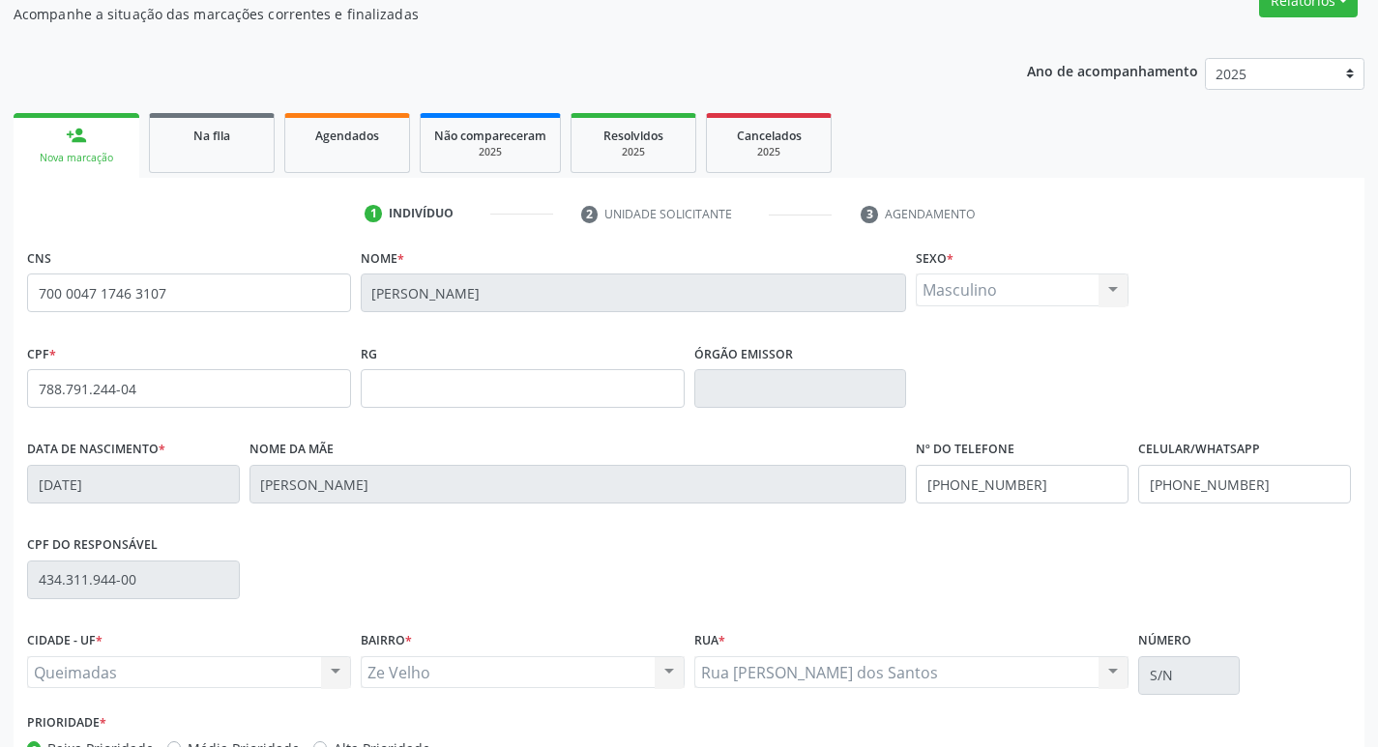
scroll to position [301, 0]
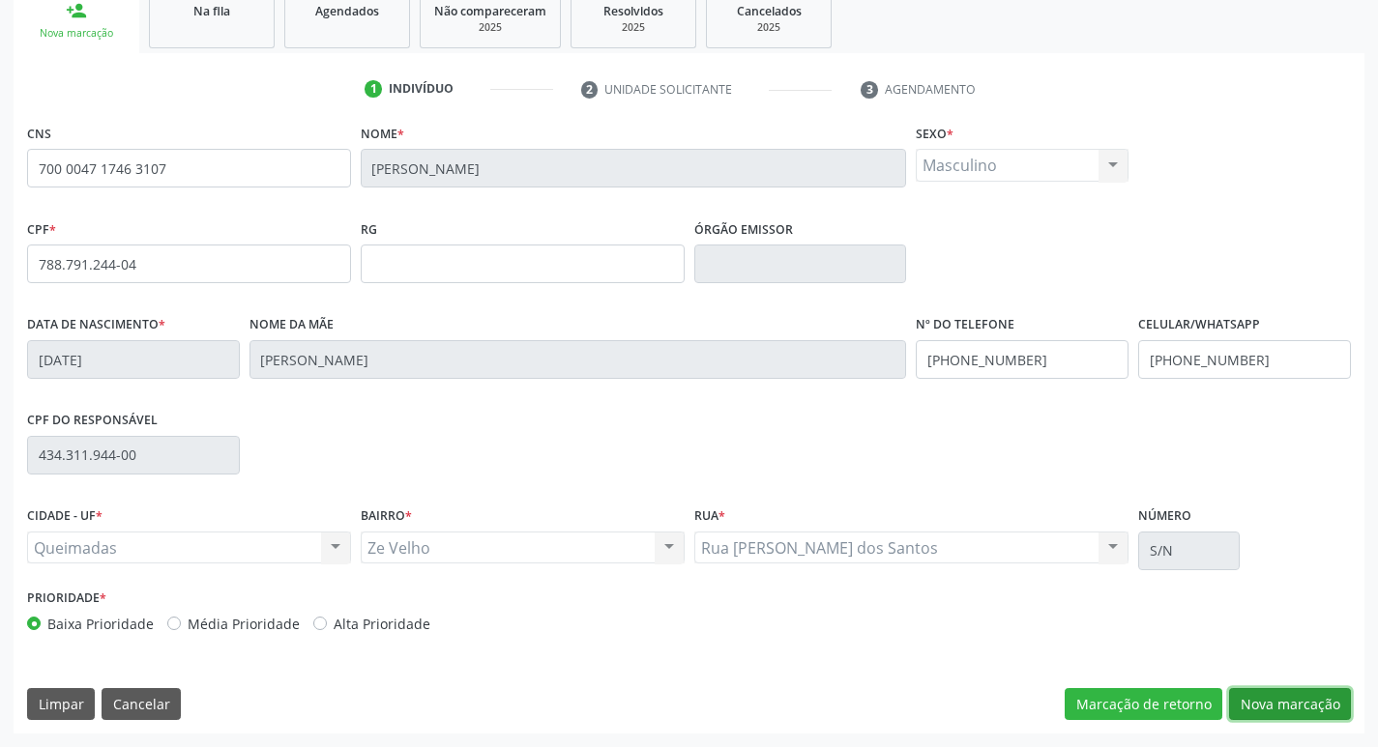
click at [1301, 697] on button "Nova marcação" at bounding box center [1290, 704] width 122 height 33
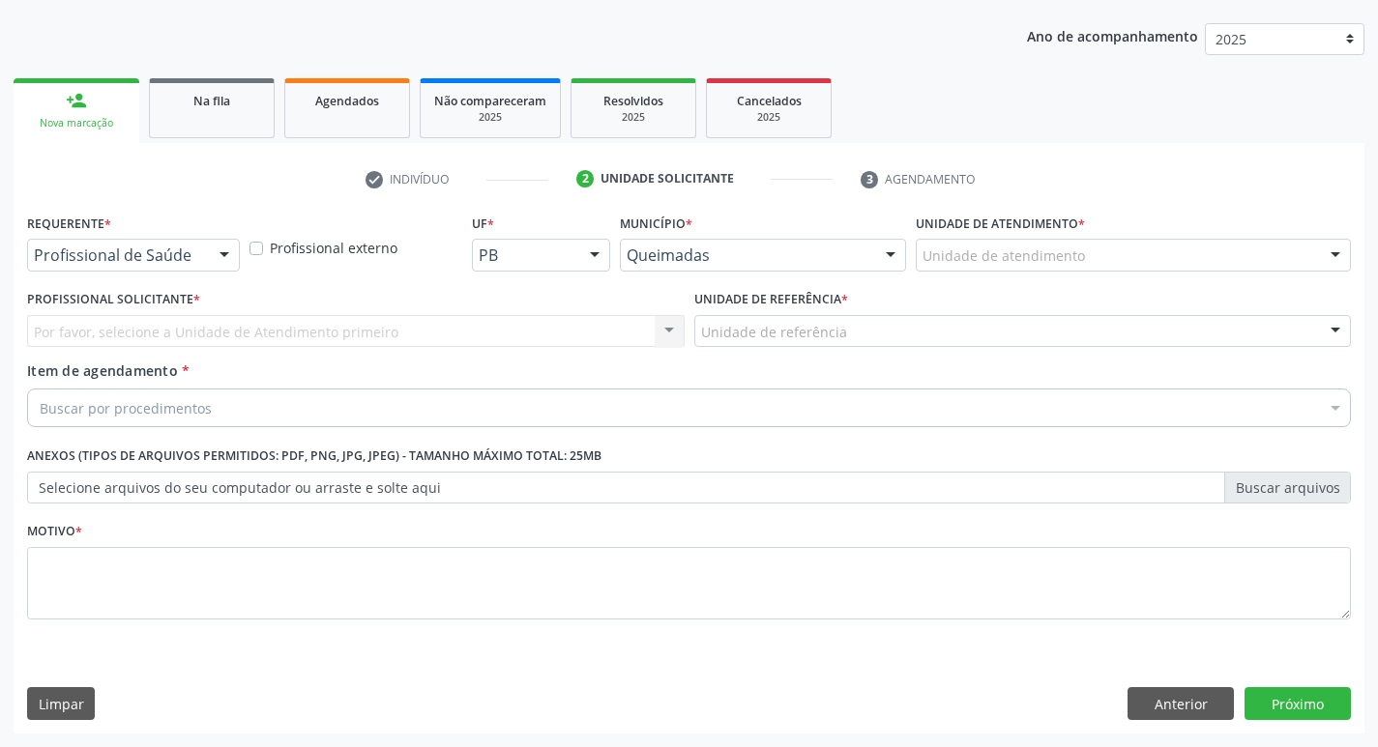
scroll to position [211, 0]
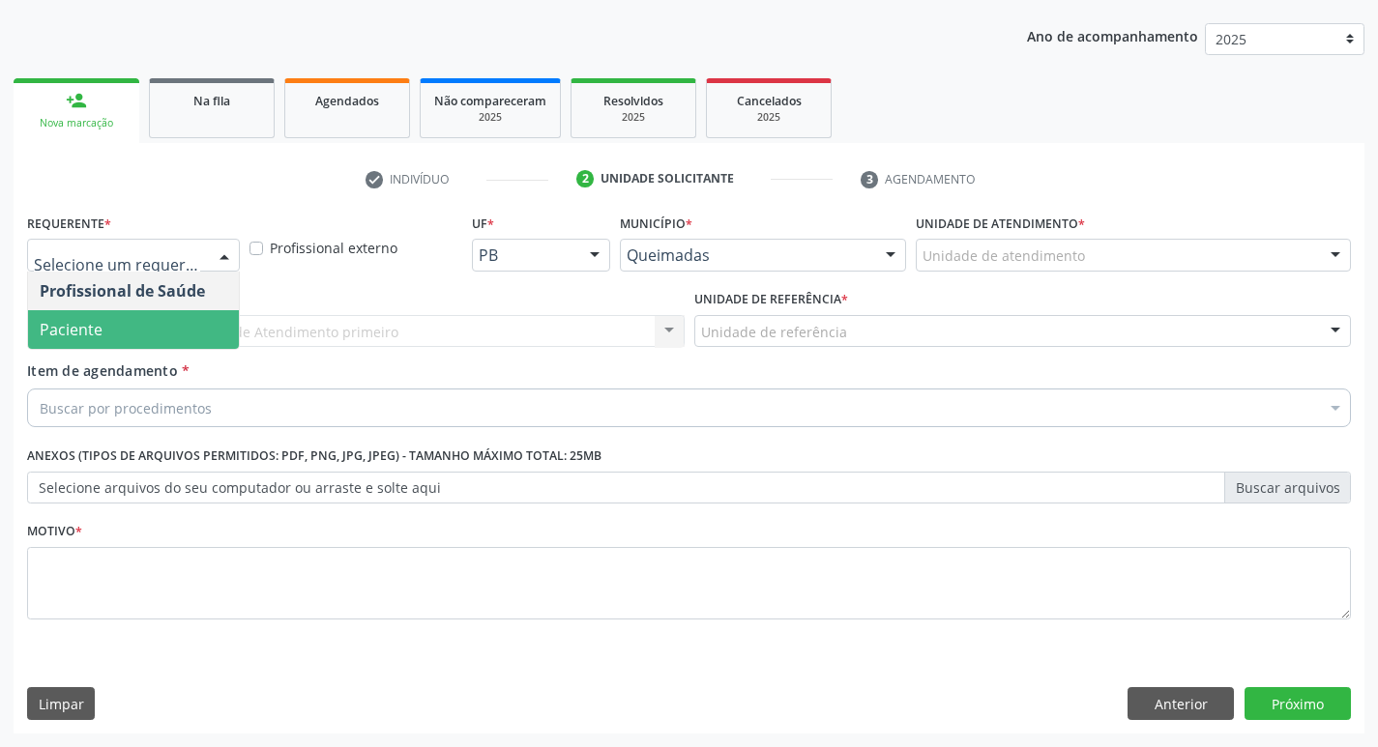
click at [98, 330] on span "Paciente" at bounding box center [71, 329] width 63 height 21
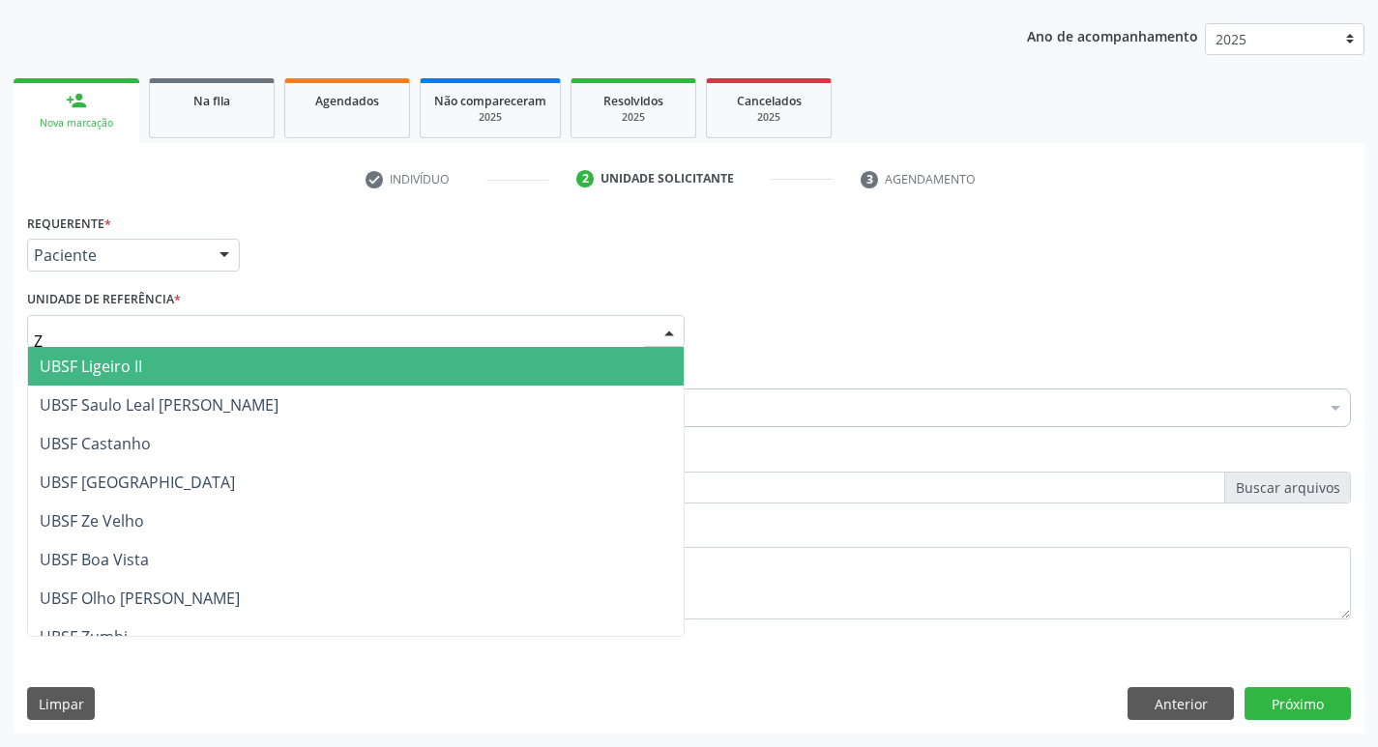
type input "ZE"
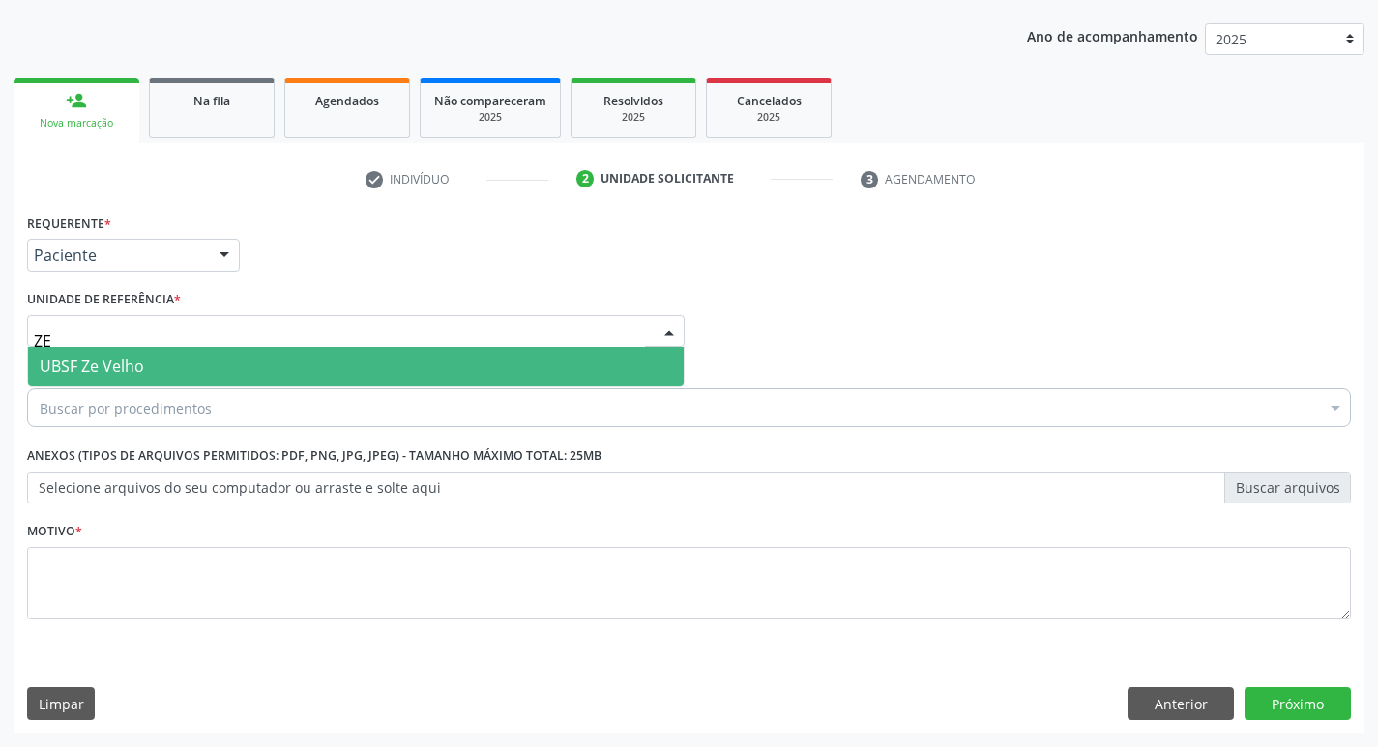
click at [103, 363] on span "UBSF Ze Velho" at bounding box center [92, 366] width 104 height 21
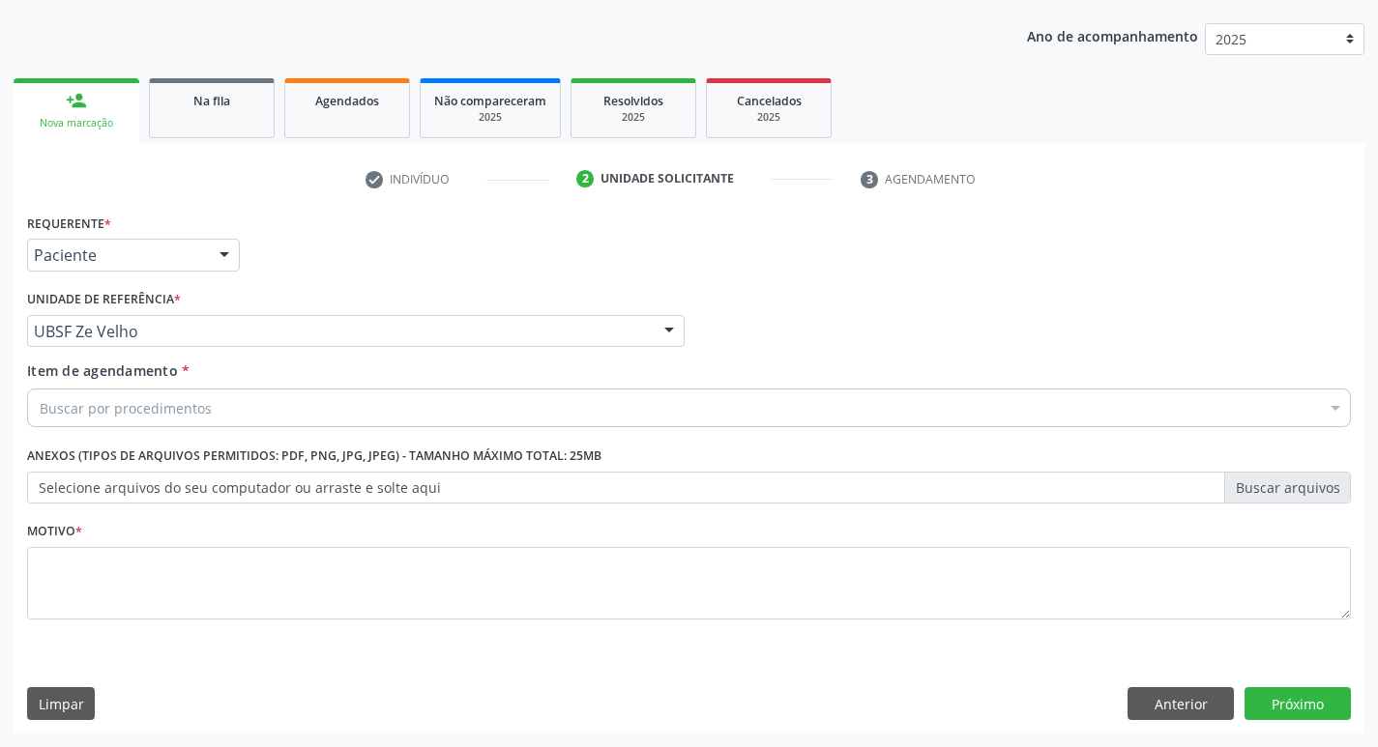
click at [212, 415] on div "Buscar por procedimentos" at bounding box center [689, 408] width 1324 height 39
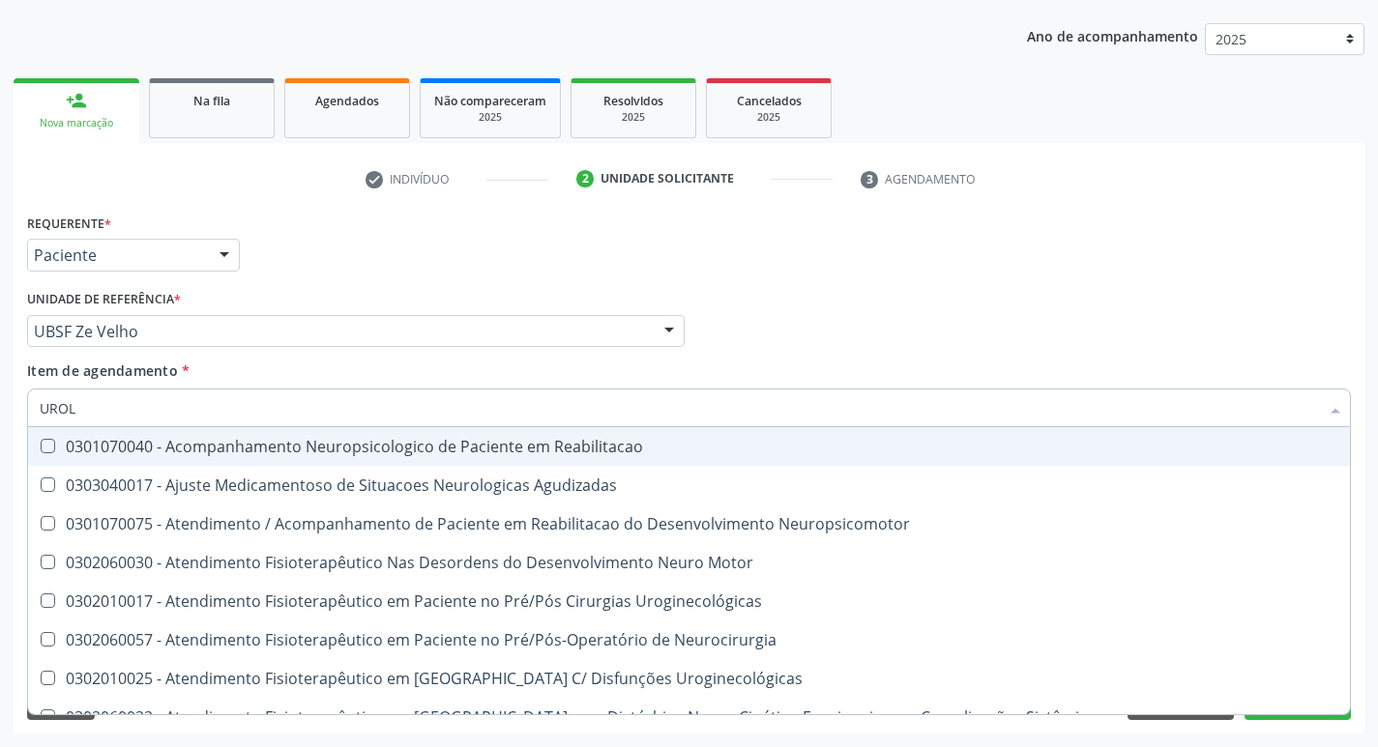
type input "UROLO"
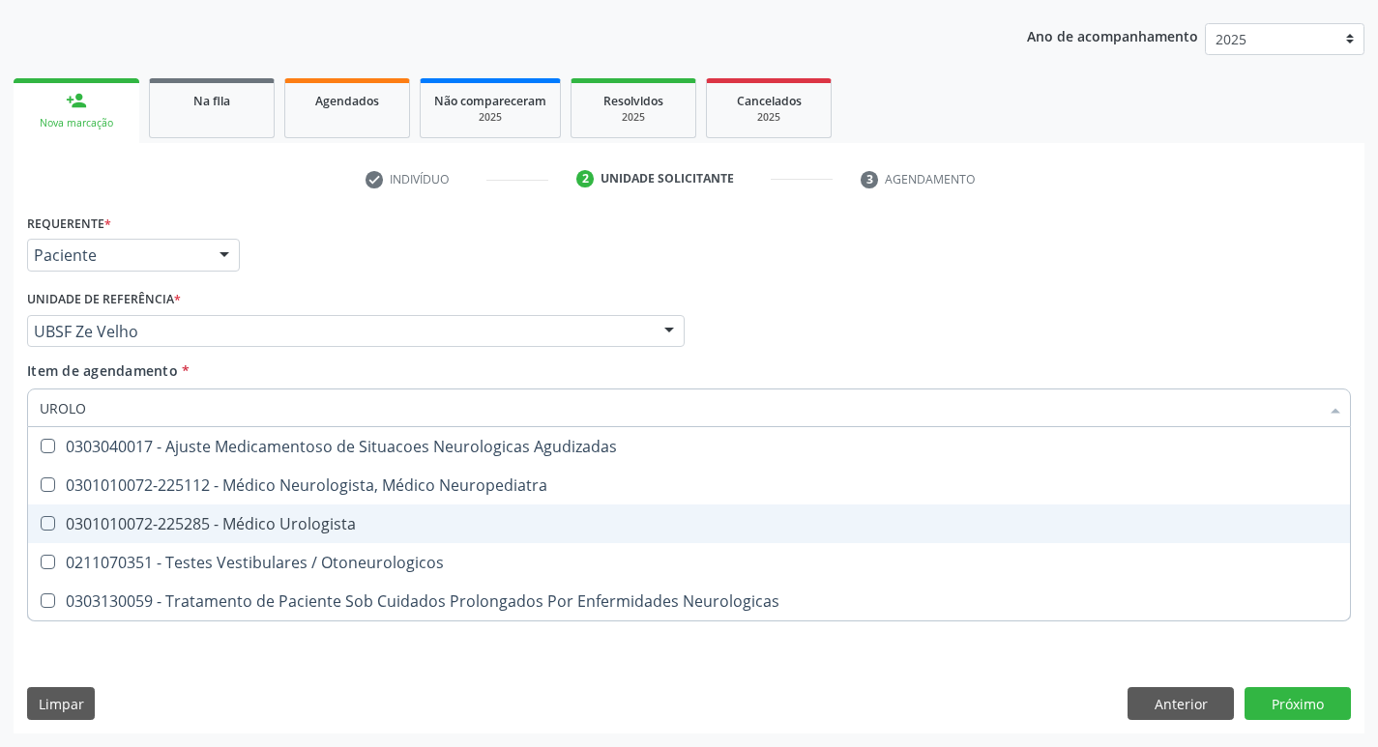
click at [195, 524] on div "0301010072-225285 - Médico Urologista" at bounding box center [689, 523] width 1298 height 15
checkbox Urologista "true"
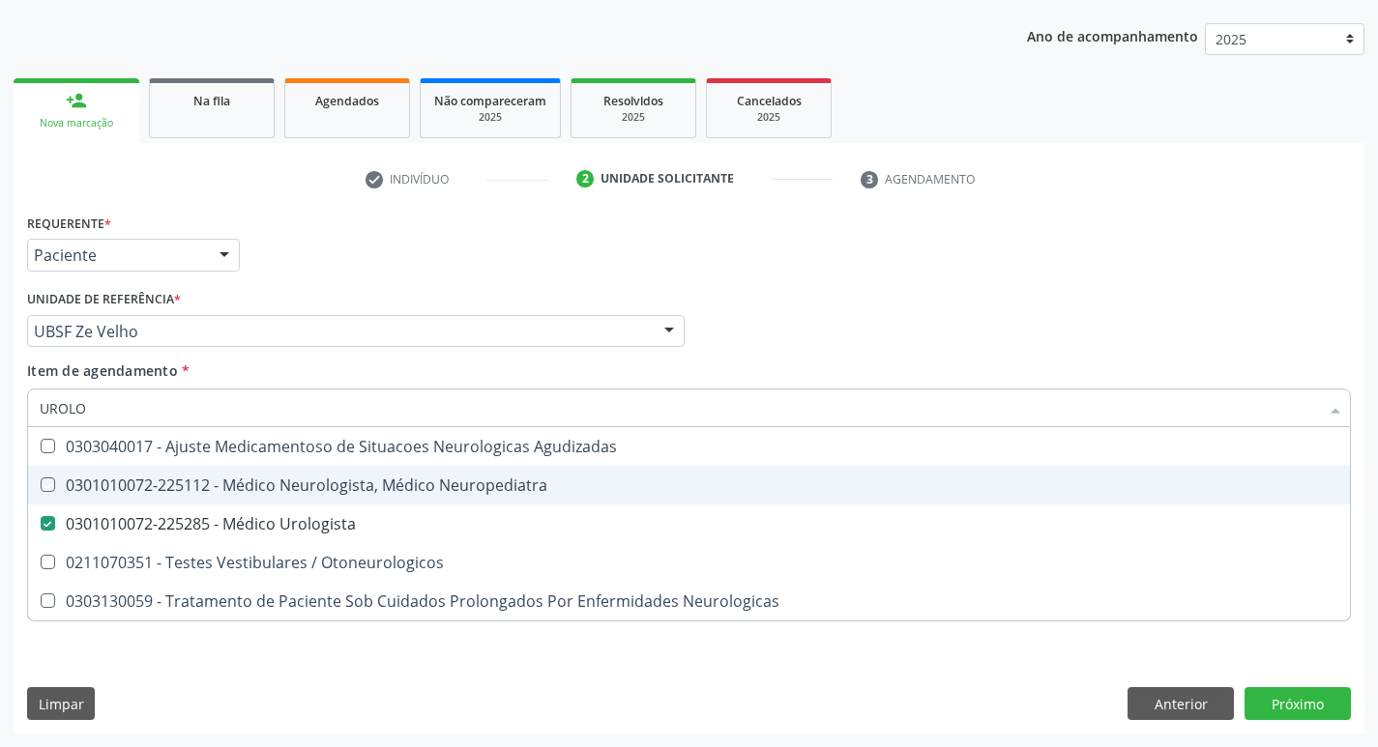
click at [366, 209] on div "Requerente * Paciente Profissional de Saúde Paciente Nenhum resultado encontrad…" at bounding box center [688, 246] width 1333 height 75
checkbox Neuropediatra "true"
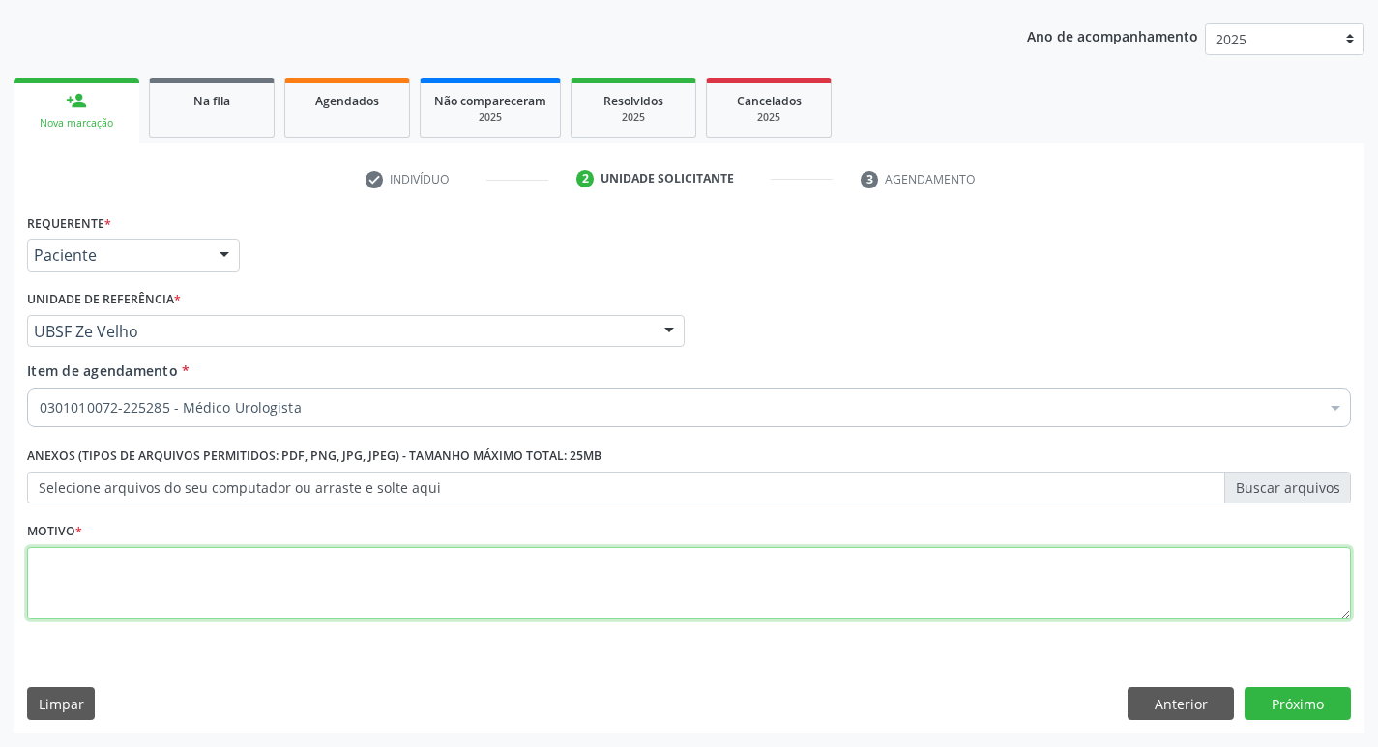
click at [182, 606] on textarea at bounding box center [689, 583] width 1324 height 73
type textarea "RETORNO ( [PERSON_NAME])"
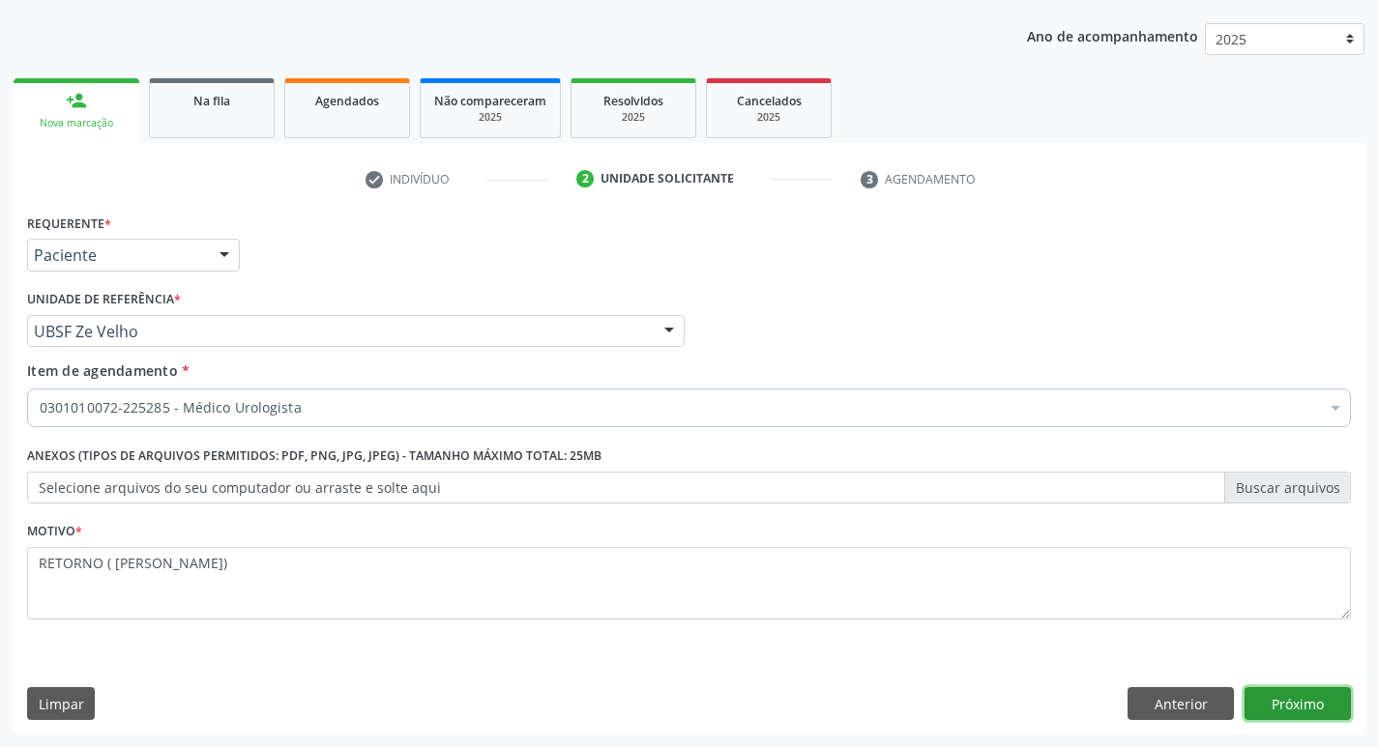
click at [1294, 702] on button "Próximo" at bounding box center [1297, 703] width 106 height 33
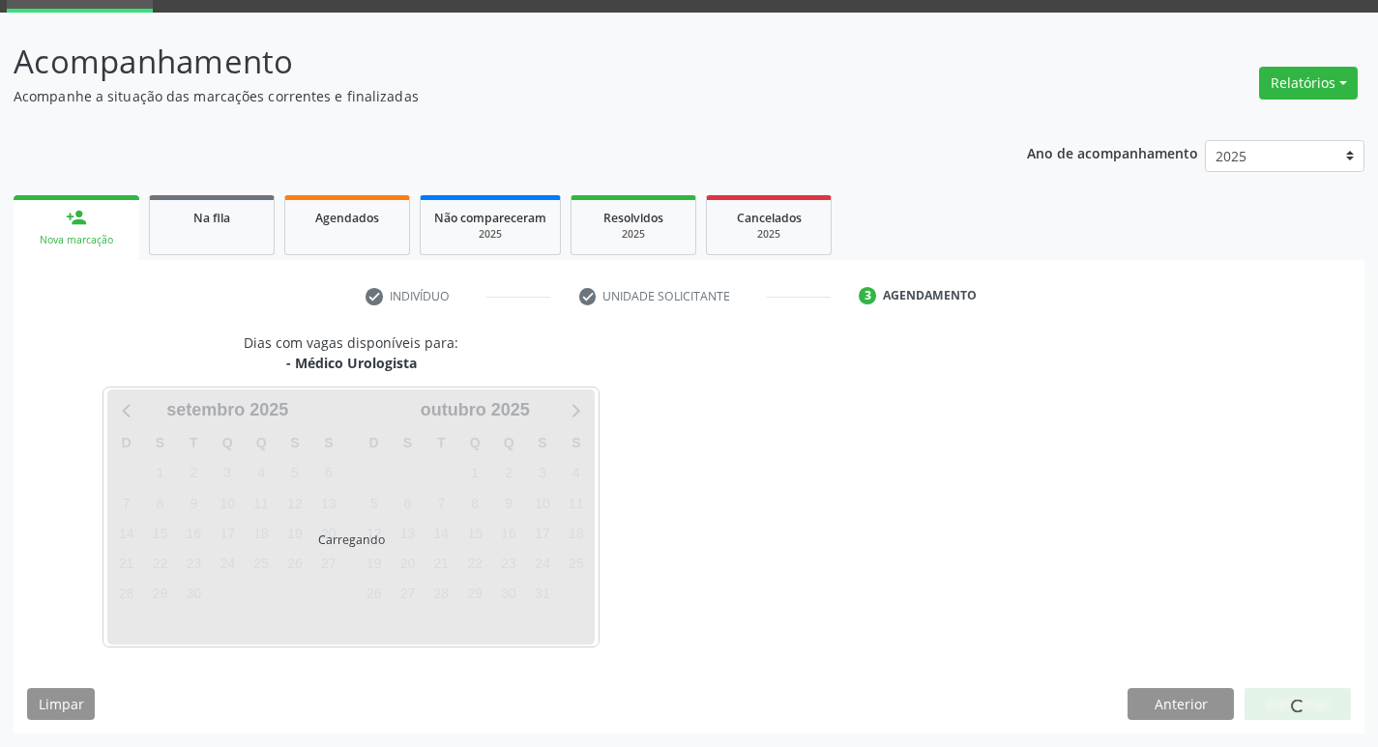
scroll to position [151, 0]
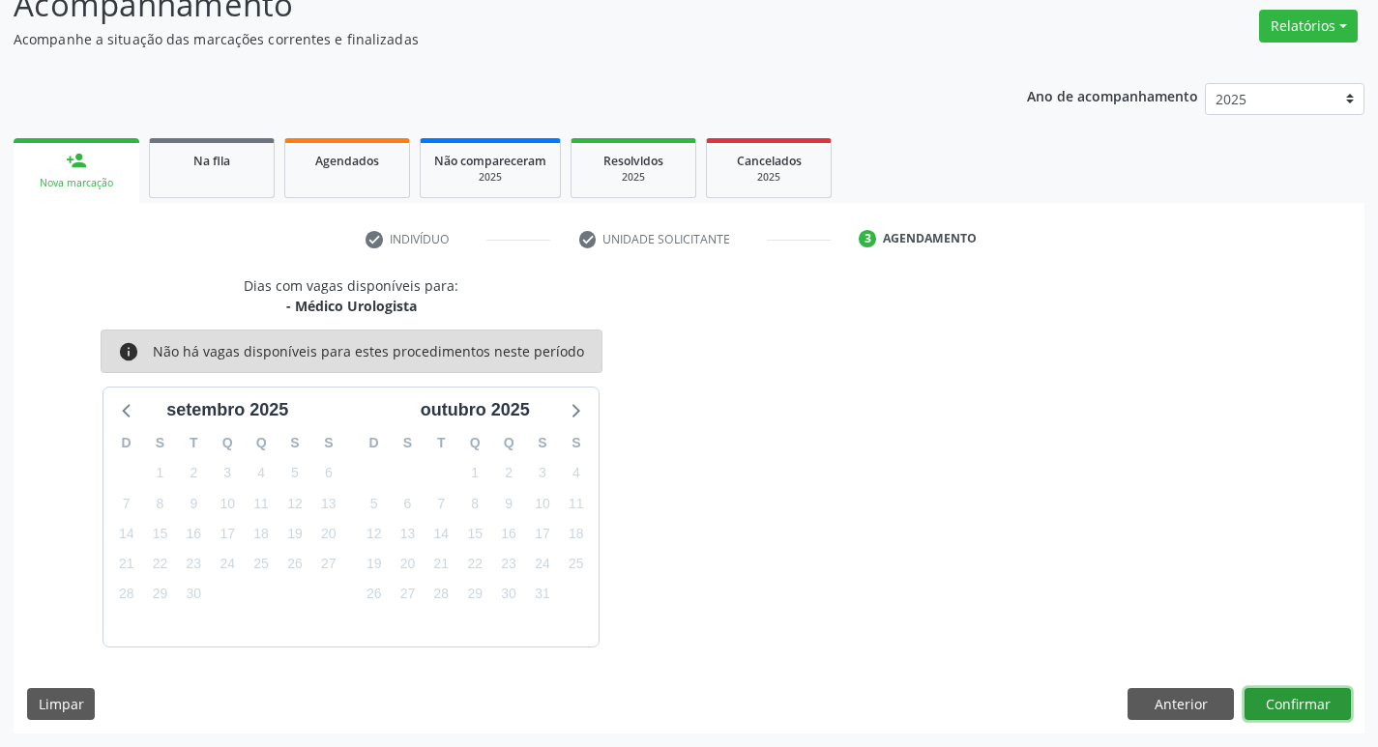
click at [1256, 719] on button "Confirmar" at bounding box center [1297, 704] width 106 height 33
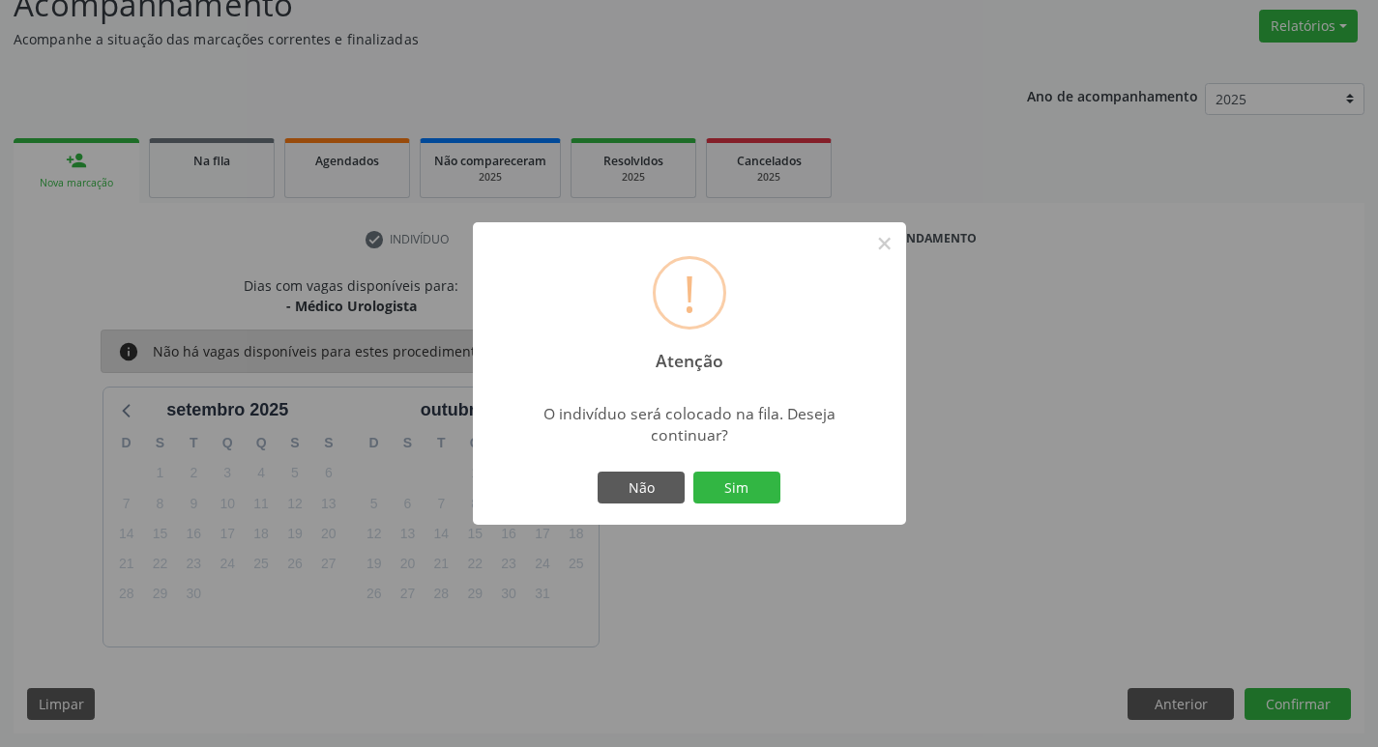
click at [742, 484] on button "Sim" at bounding box center [736, 488] width 87 height 33
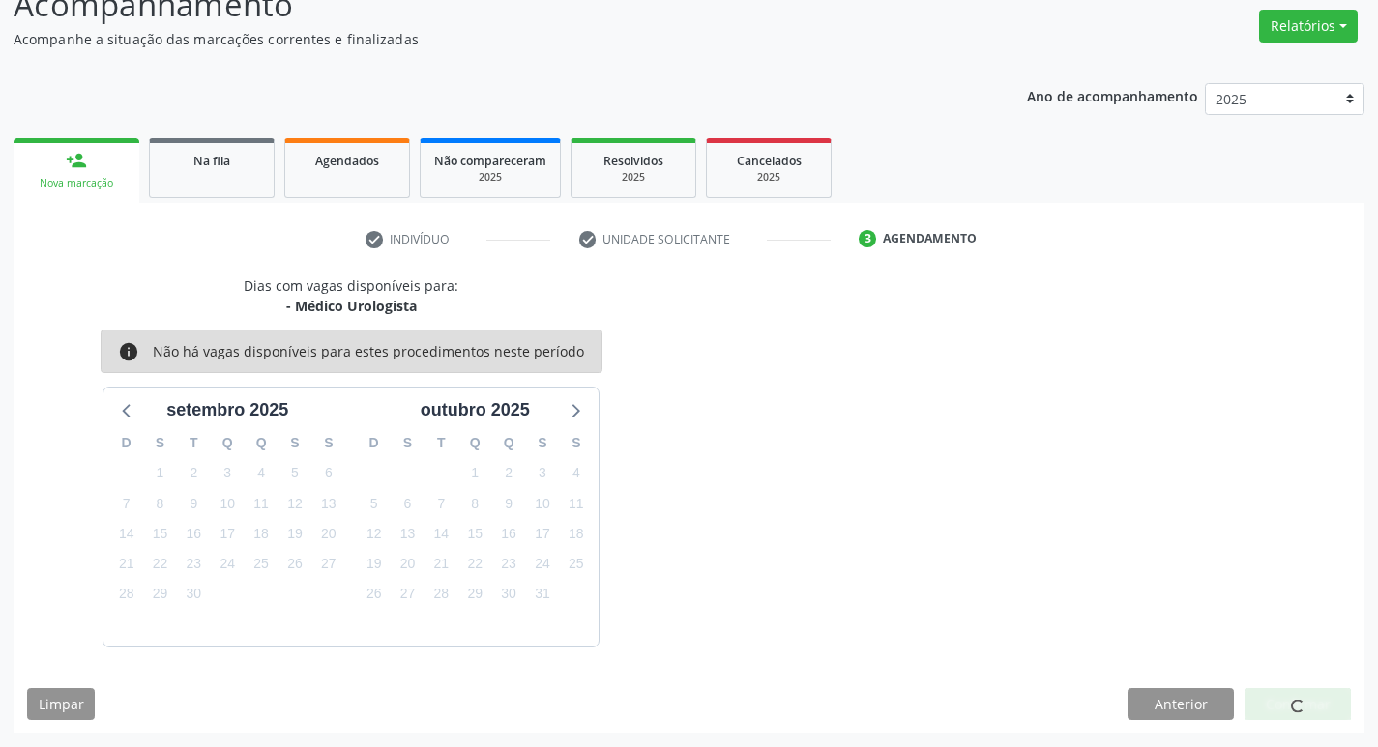
click at [468, 64] on div "Acompanhamento Acompanhe a situação das marcações correntes e finalizadas Relat…" at bounding box center [689, 357] width 1351 height 753
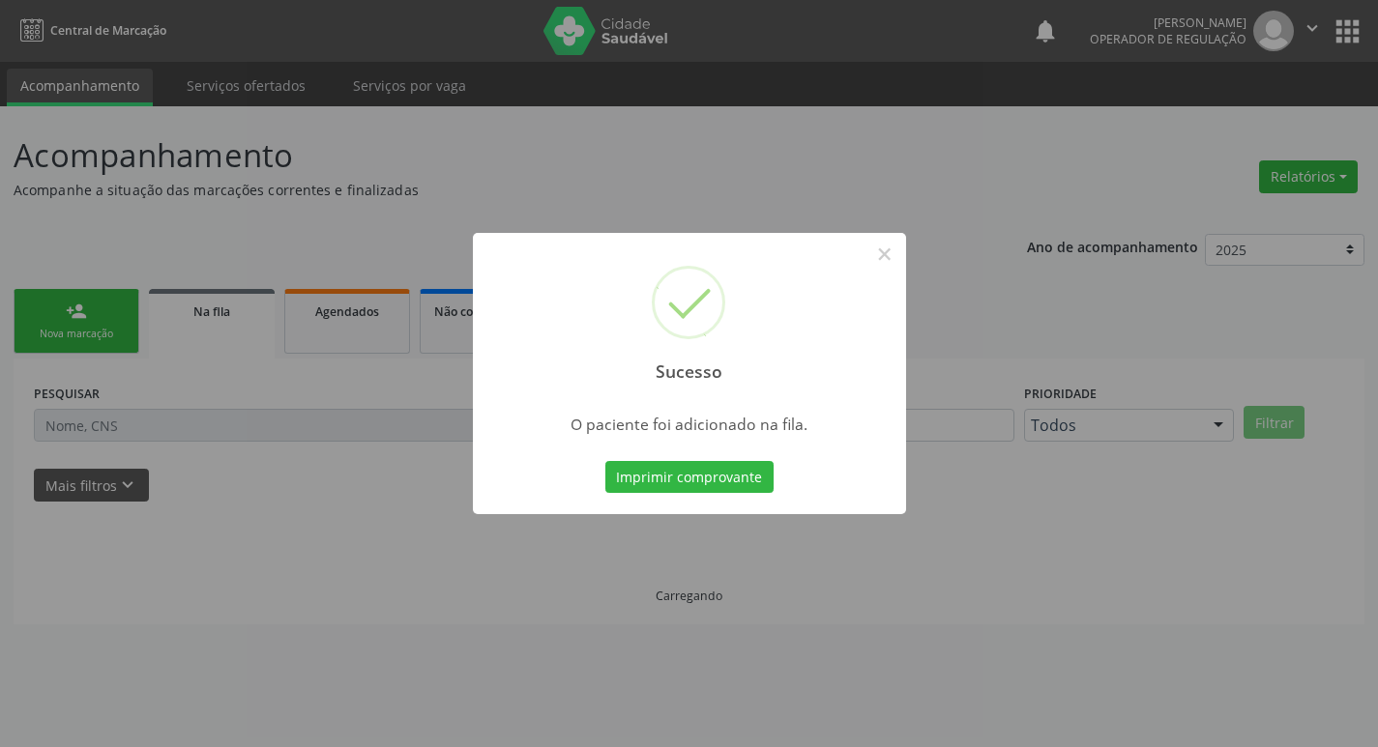
scroll to position [0, 0]
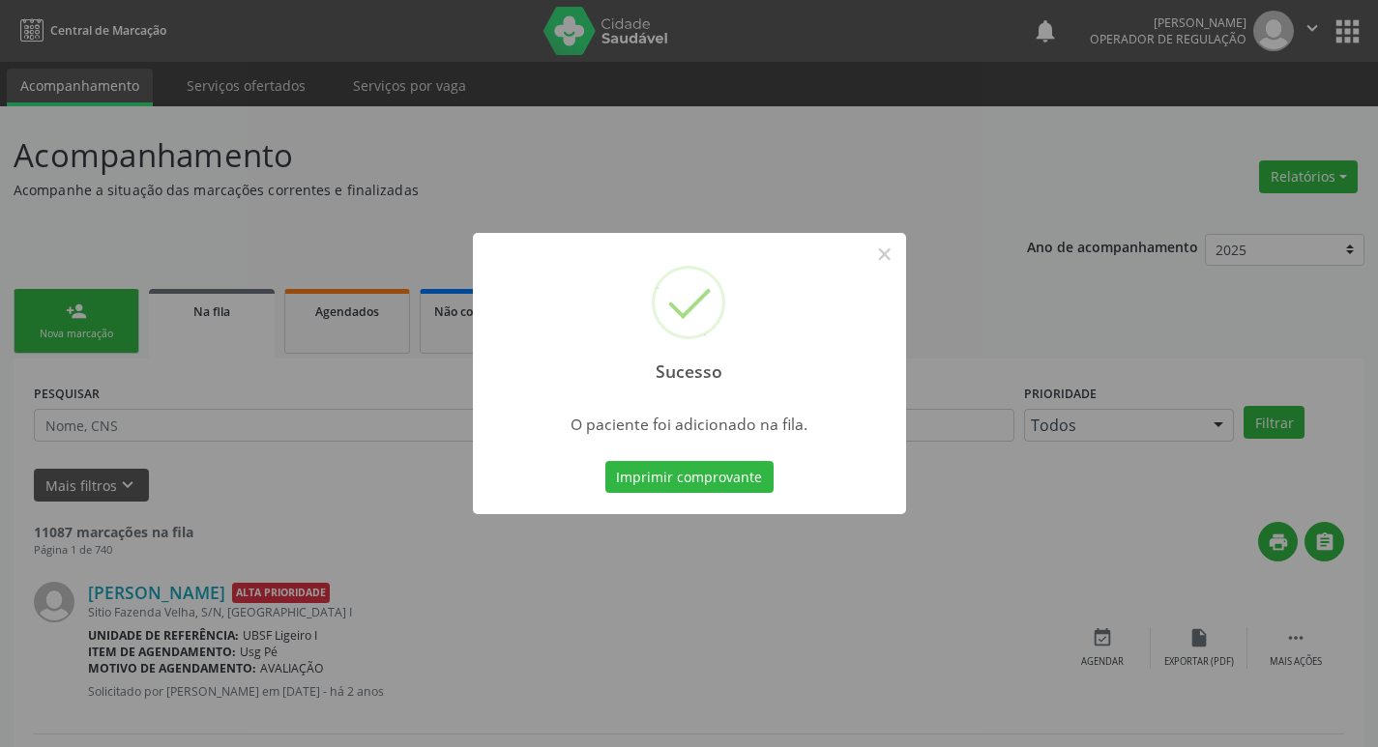
click at [269, 193] on div "Sucesso × O paciente foi adicionado na fila. Imprimir comprovante Cancel" at bounding box center [689, 373] width 1378 height 747
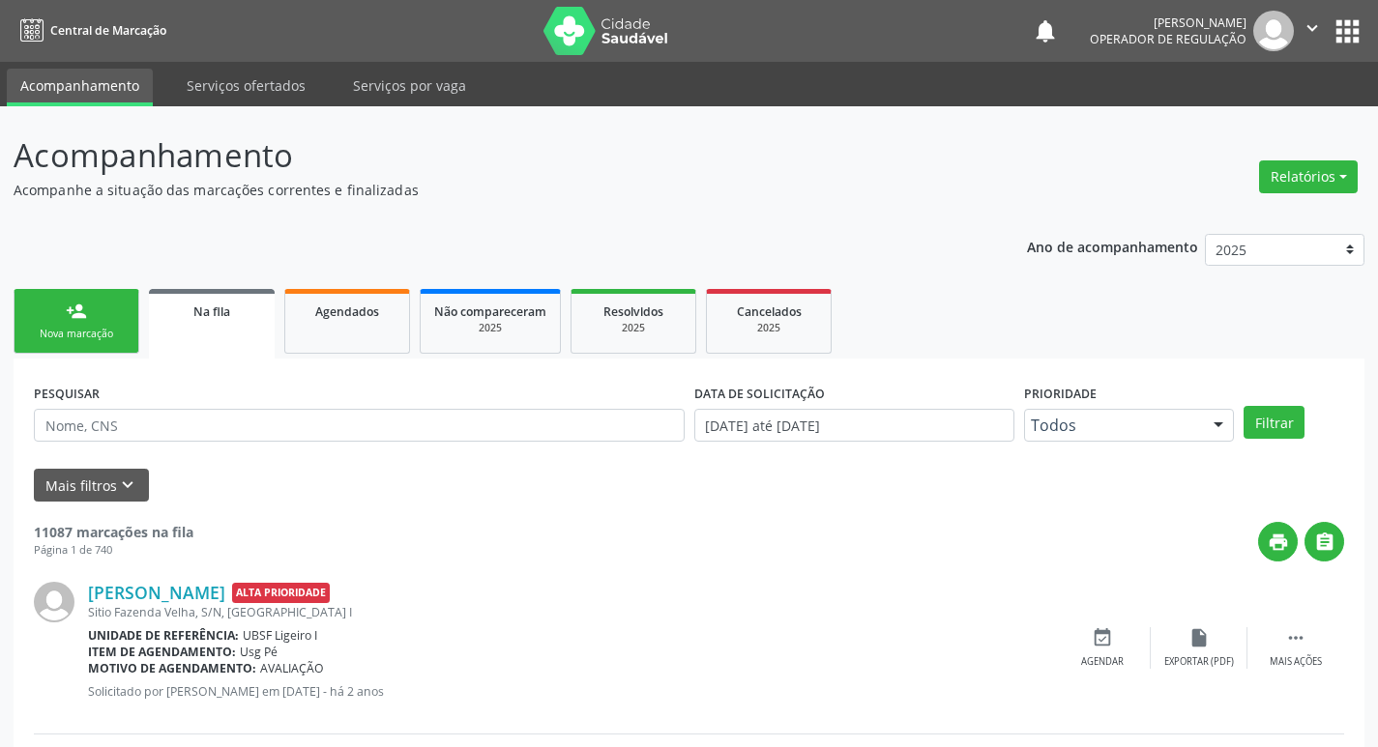
click at [91, 308] on link "person_add Nova marcação" at bounding box center [77, 321] width 126 height 65
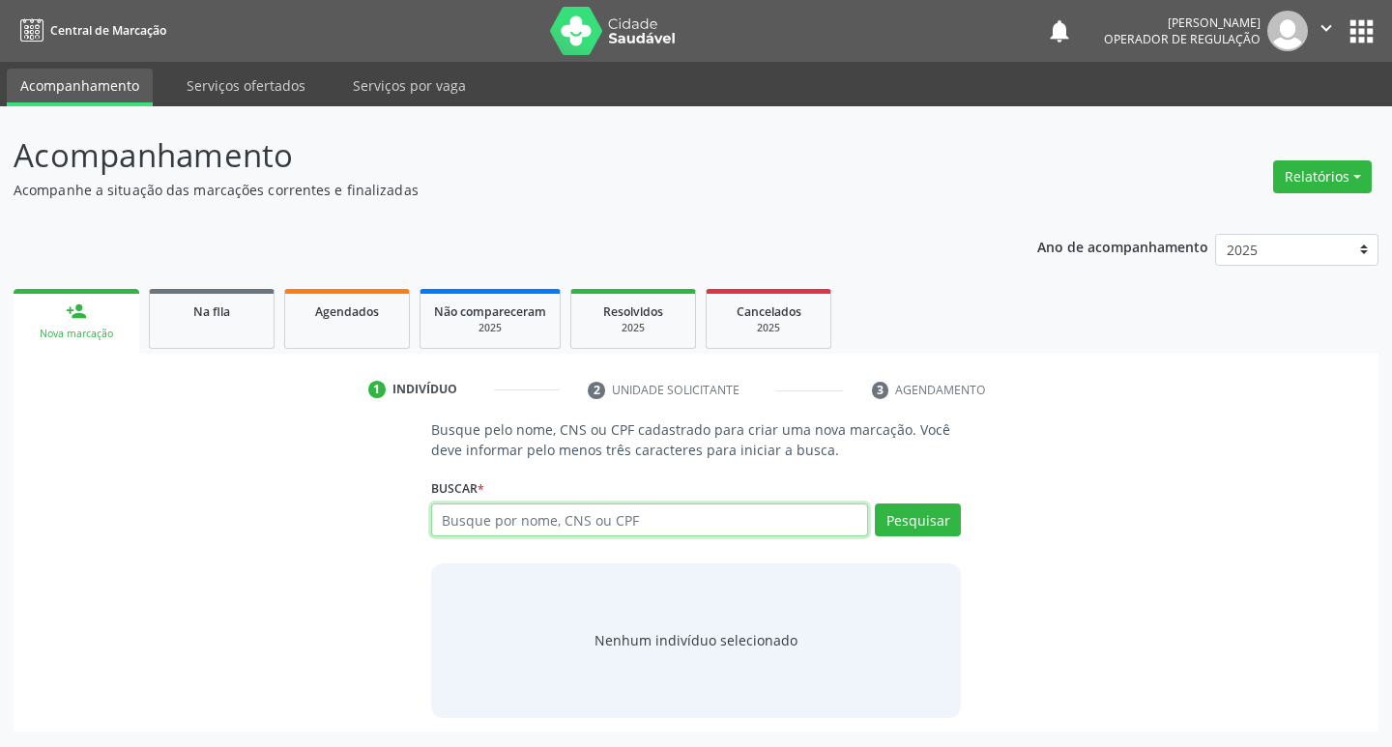
click at [500, 535] on input "text" at bounding box center [650, 520] width 438 height 33
type input "702008311128783"
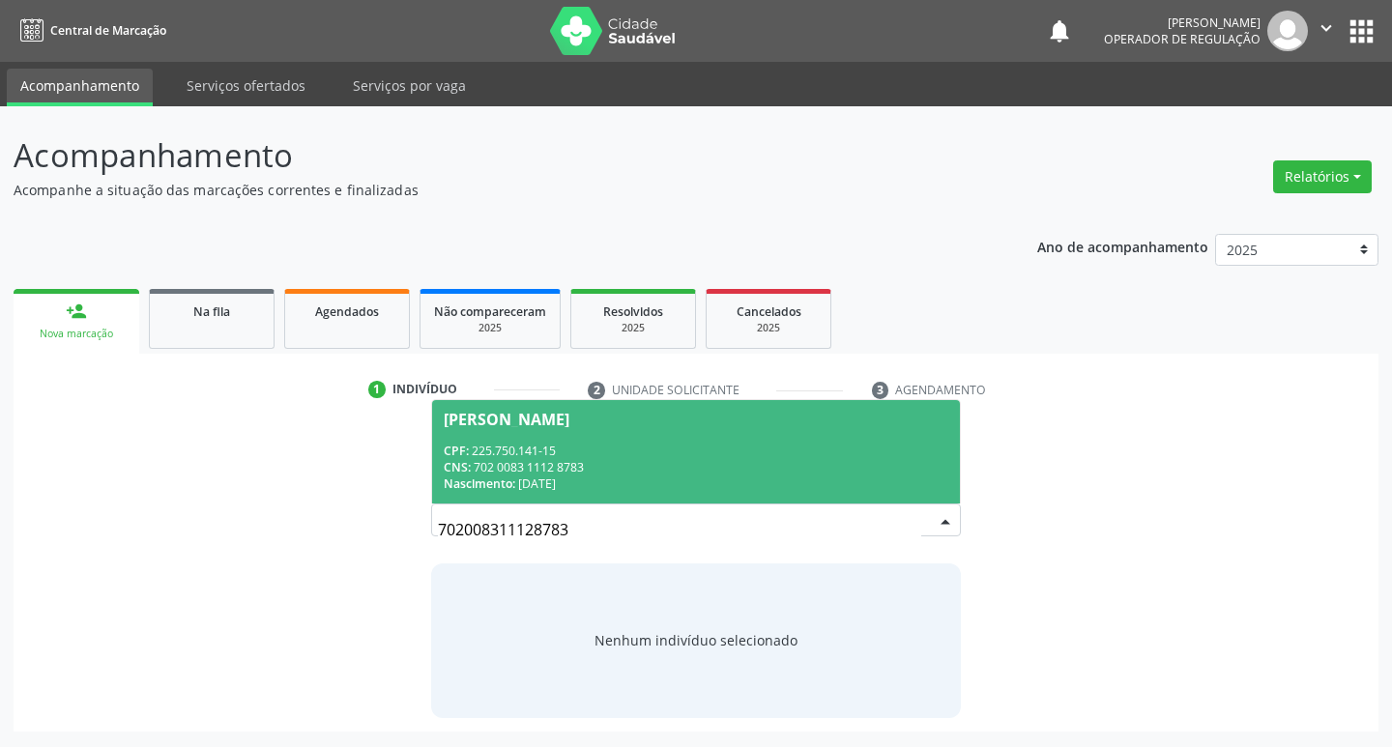
click at [792, 453] on div "CPF: 225.750.141-15" at bounding box center [697, 451] width 506 height 16
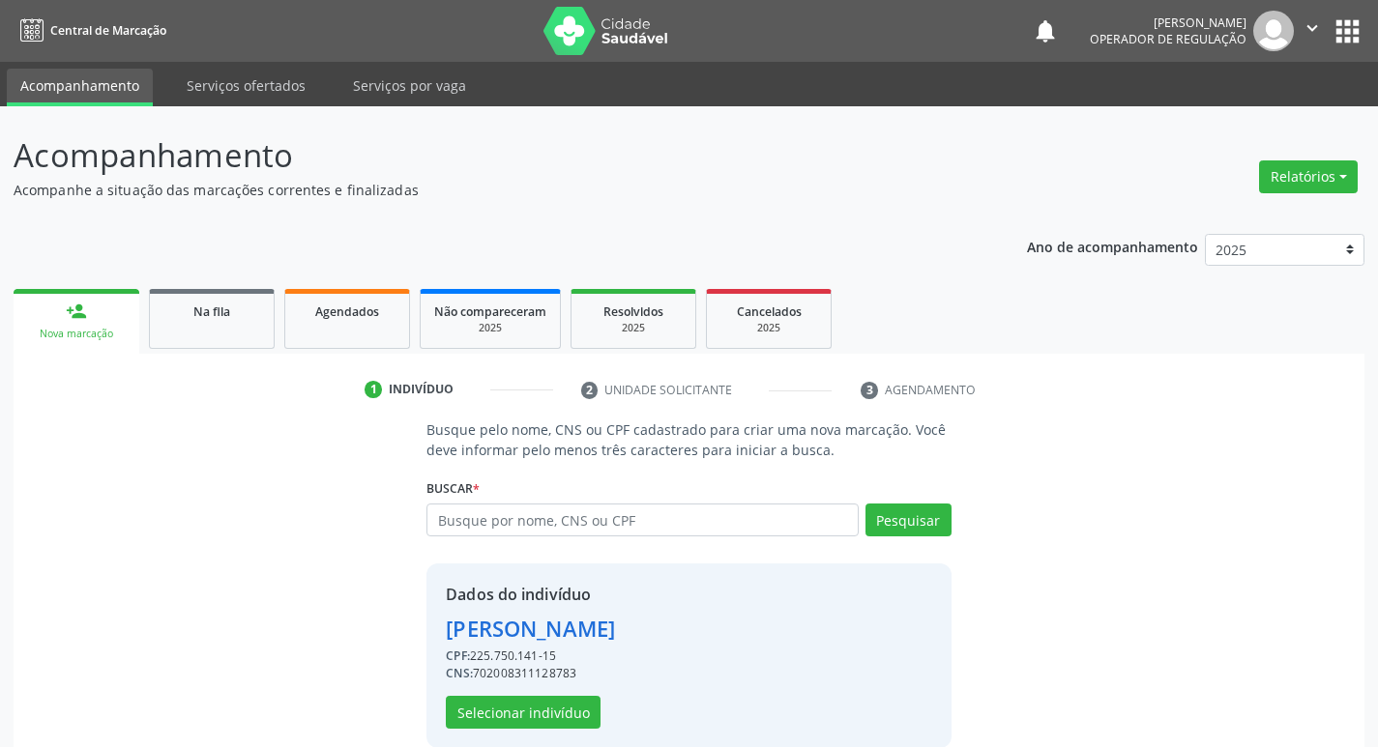
scroll to position [28, 0]
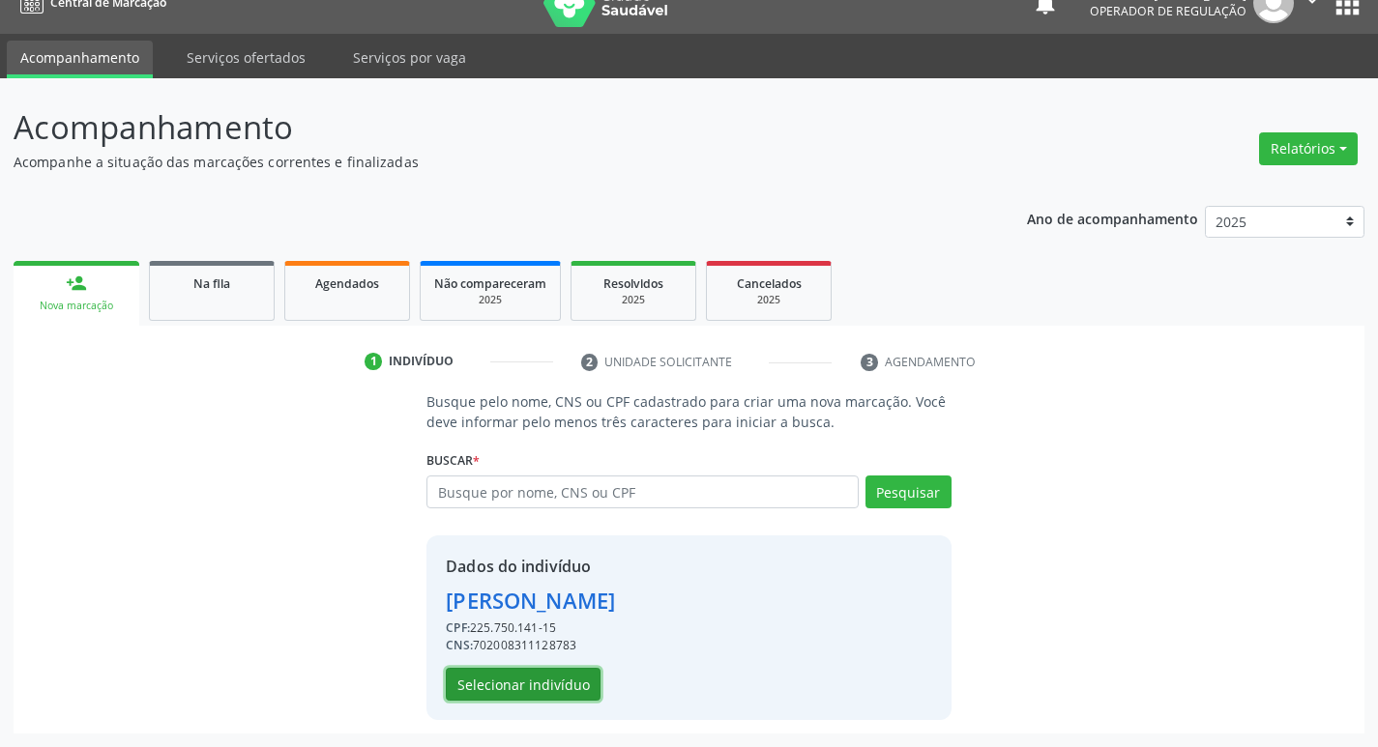
click at [473, 698] on button "Selecionar indivíduo" at bounding box center [523, 684] width 155 height 33
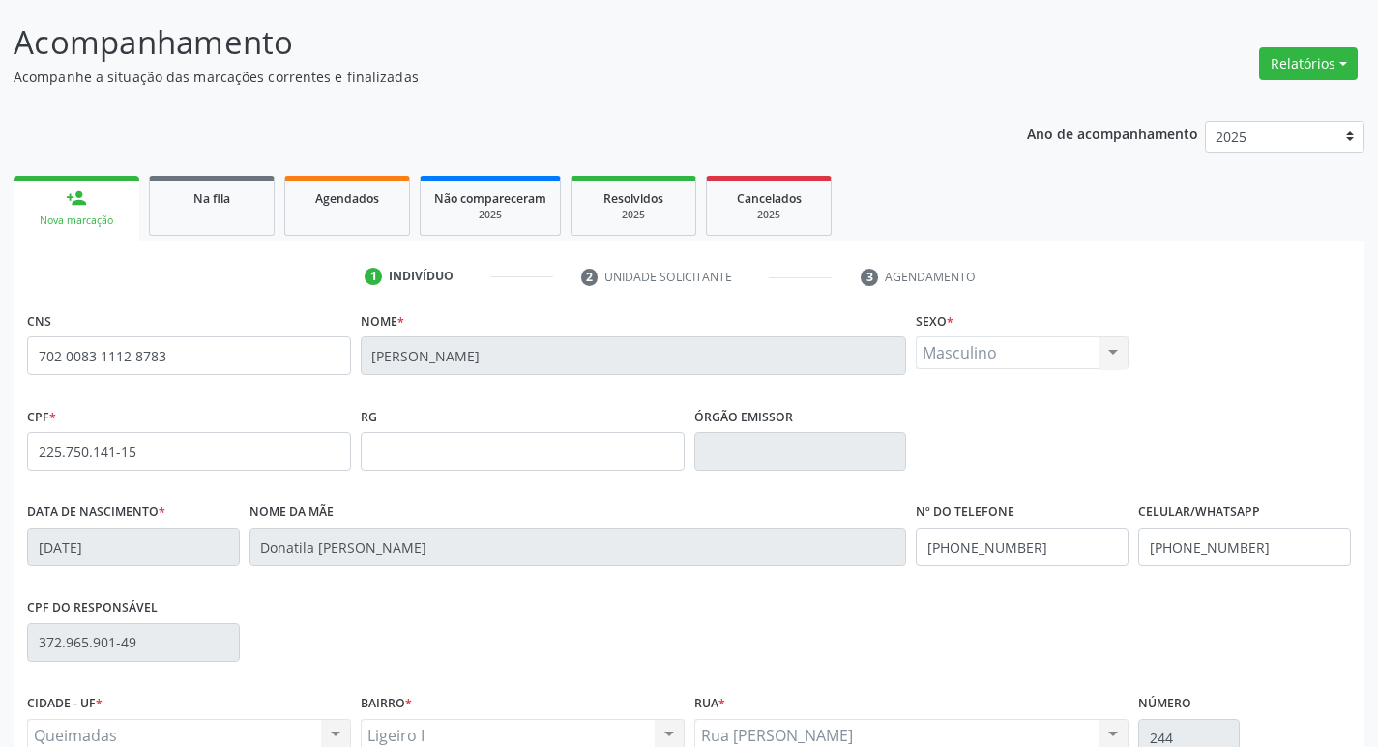
scroll to position [301, 0]
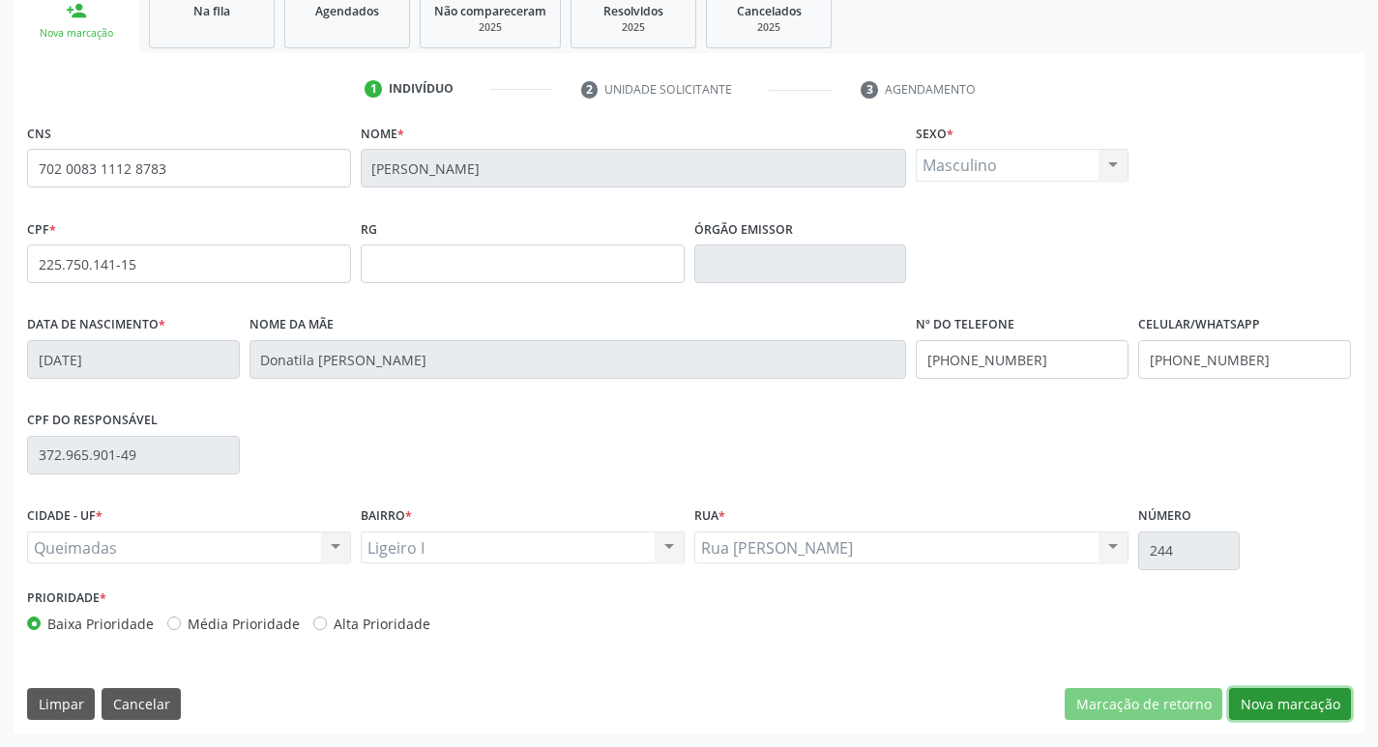
click at [1315, 714] on button "Nova marcação" at bounding box center [1290, 704] width 122 height 33
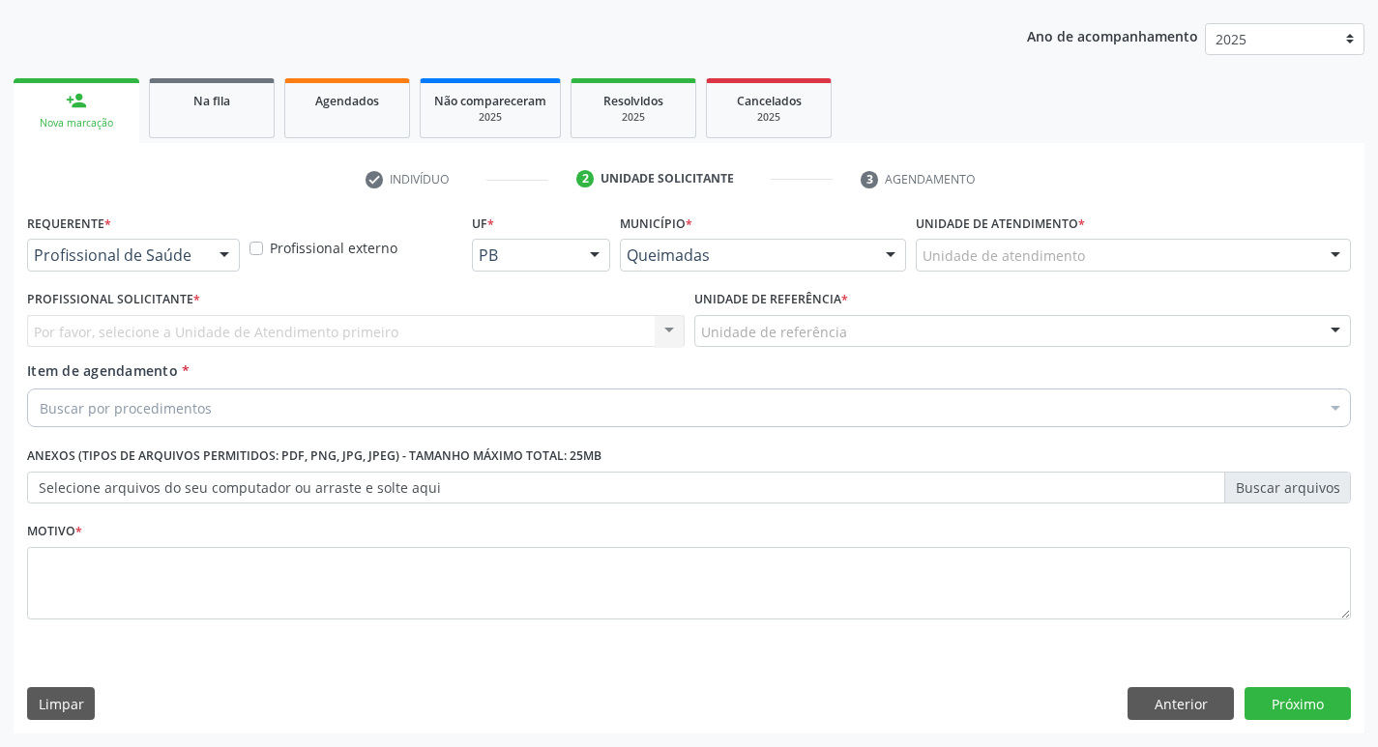
scroll to position [211, 0]
click at [233, 253] on div at bounding box center [224, 256] width 29 height 33
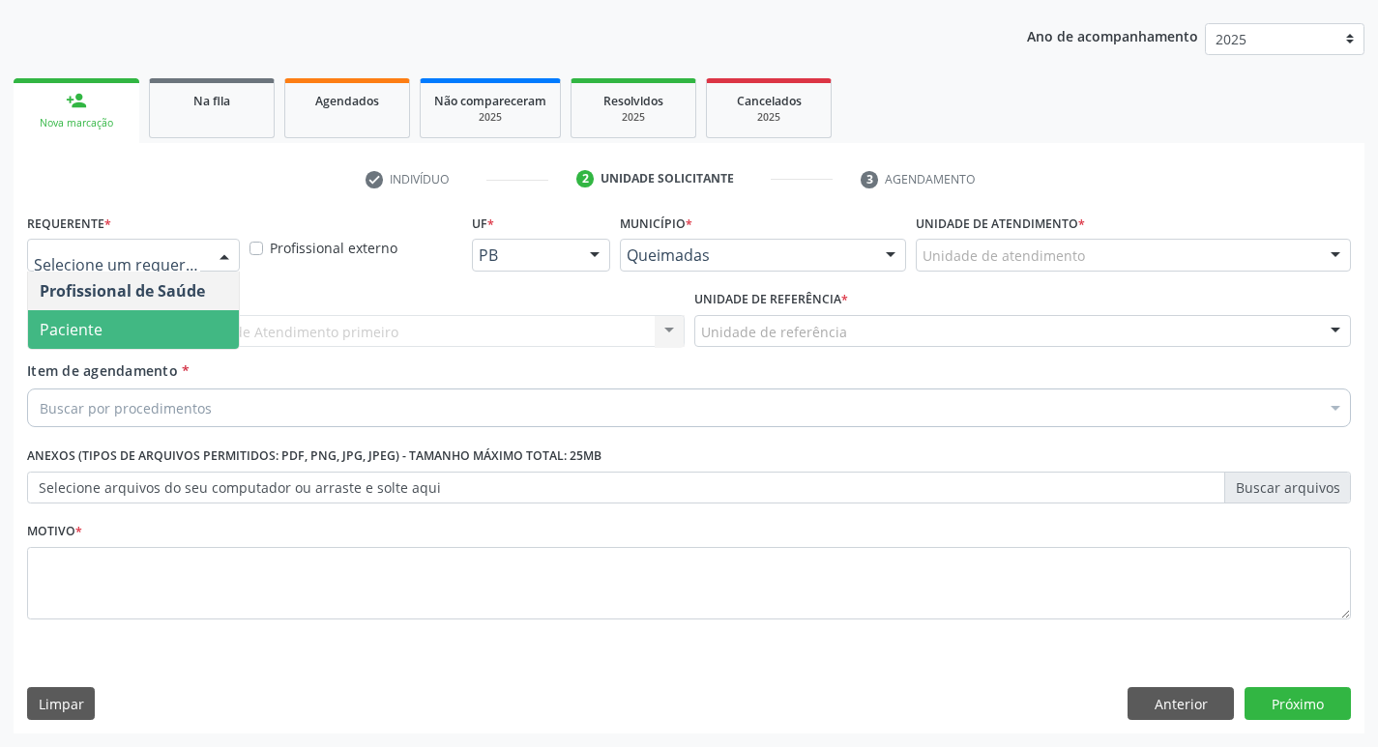
click at [190, 340] on span "Paciente" at bounding box center [133, 329] width 211 height 39
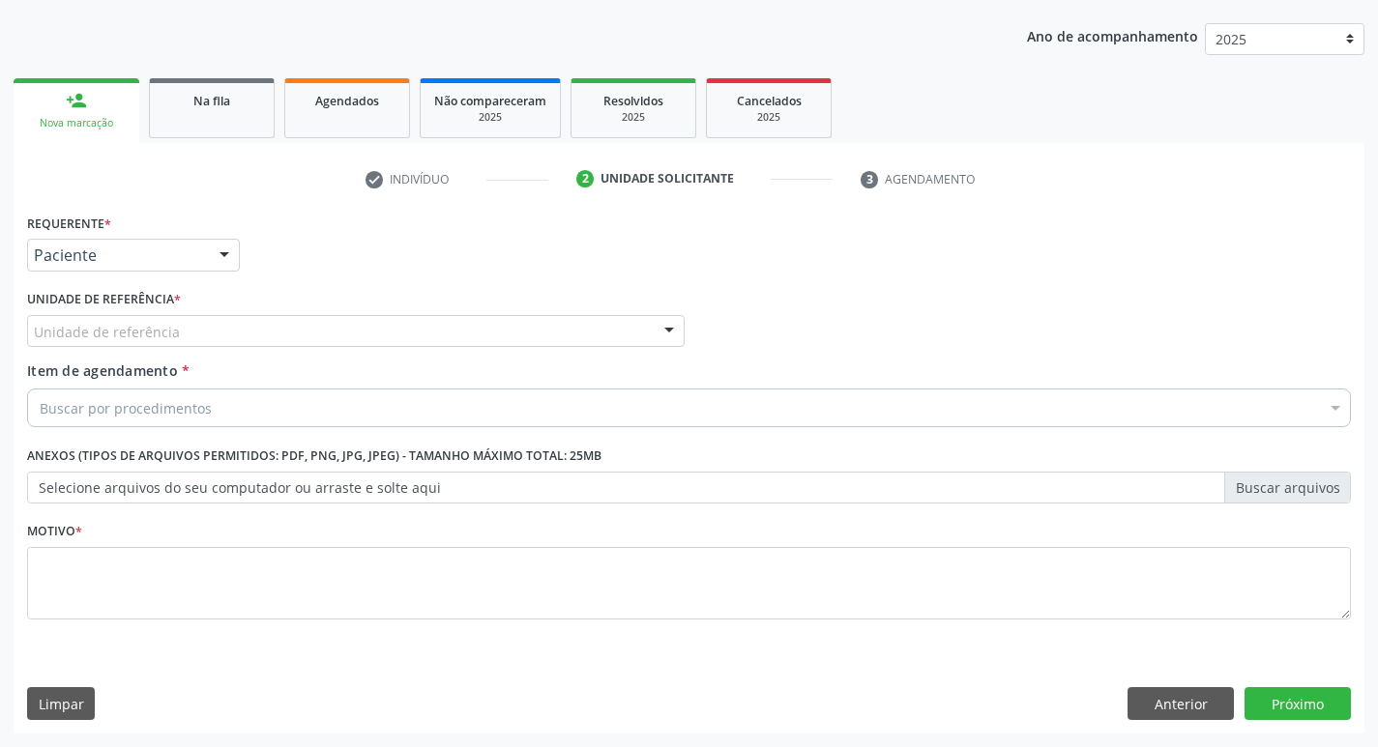
click at [208, 329] on div "Unidade de referência" at bounding box center [355, 331] width 657 height 33
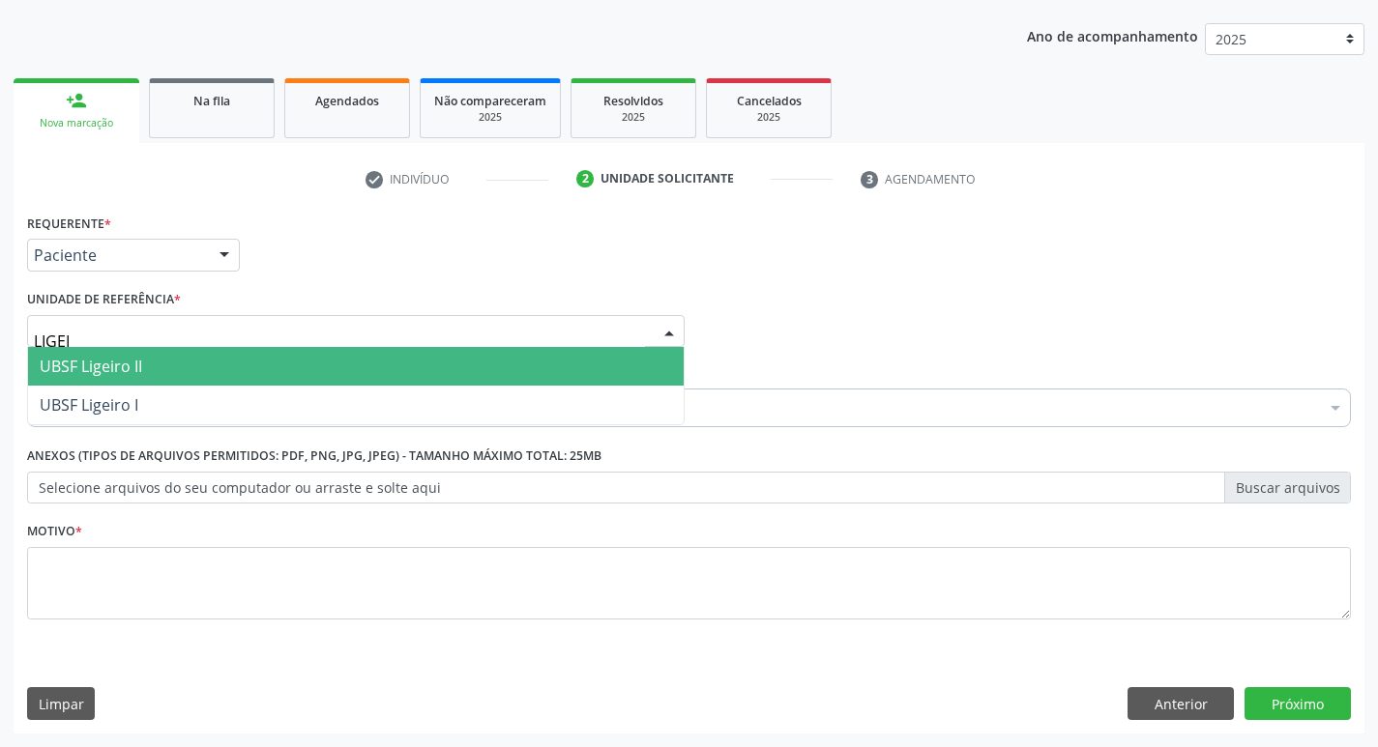
type input "LIGEIR"
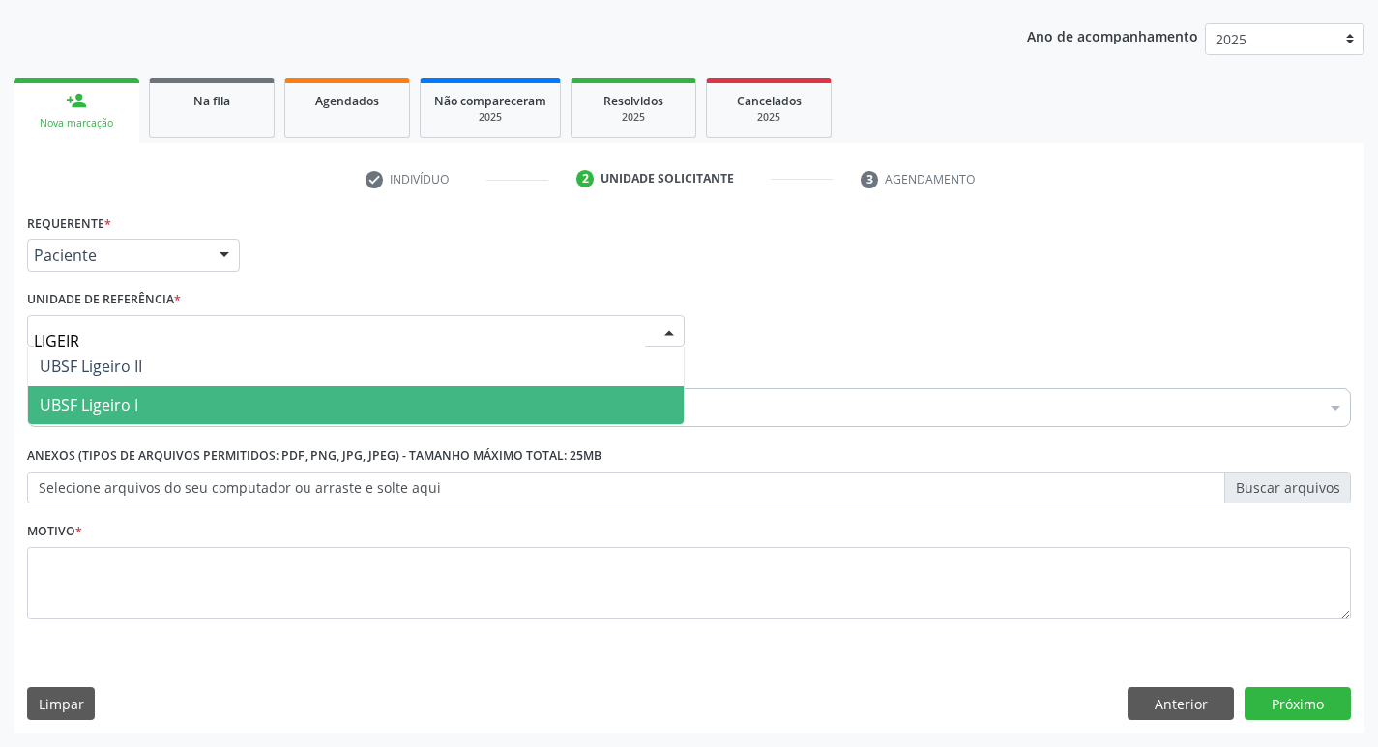
click at [184, 393] on span "UBSF Ligeiro I" at bounding box center [355, 405] width 655 height 39
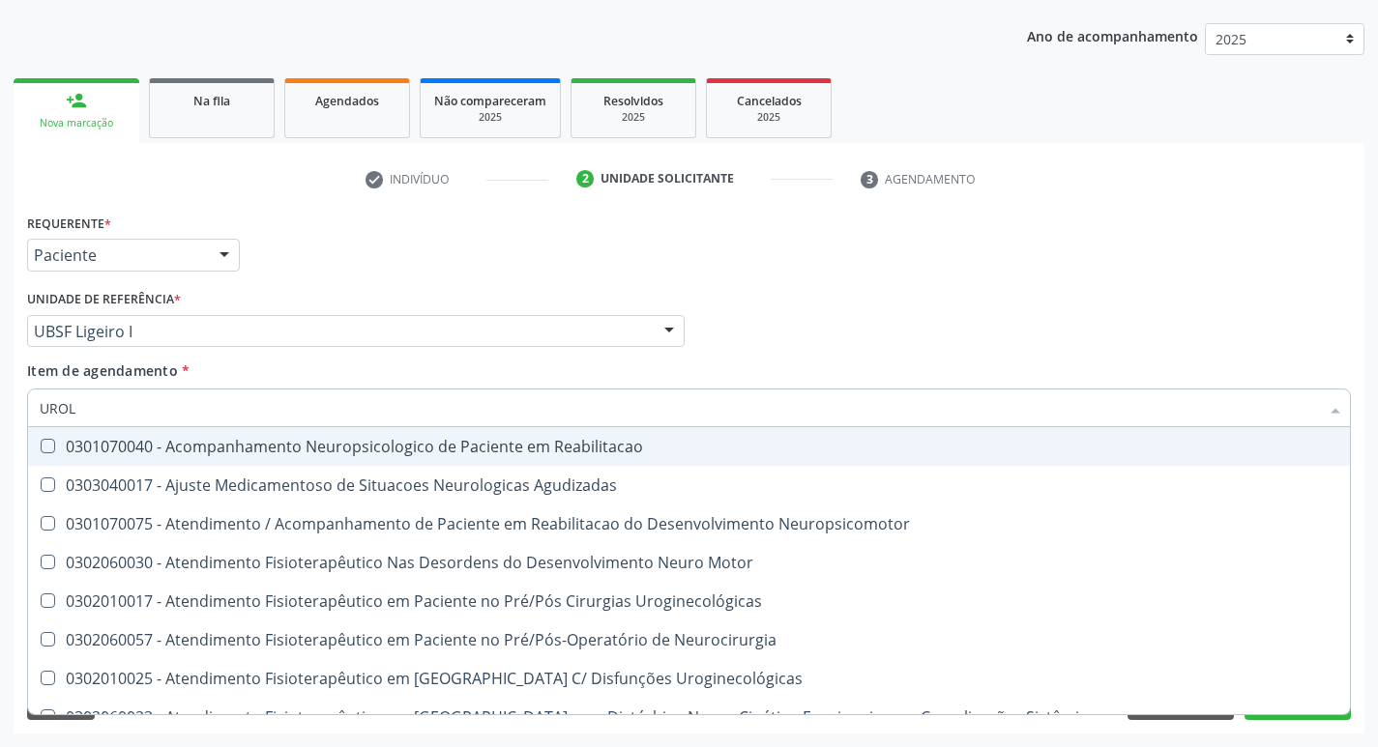
type input "UROLO"
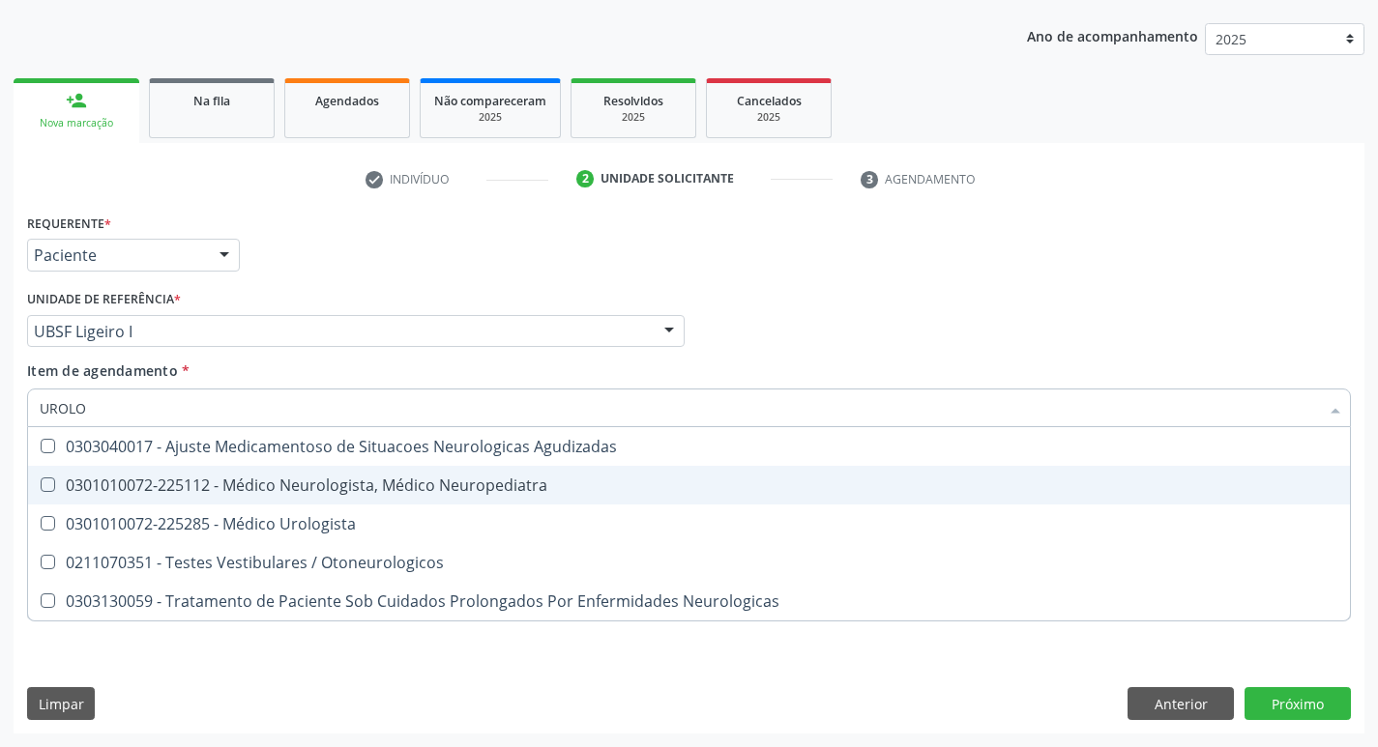
click at [178, 516] on div "0301010072-225285 - Médico Urologista" at bounding box center [689, 523] width 1298 height 15
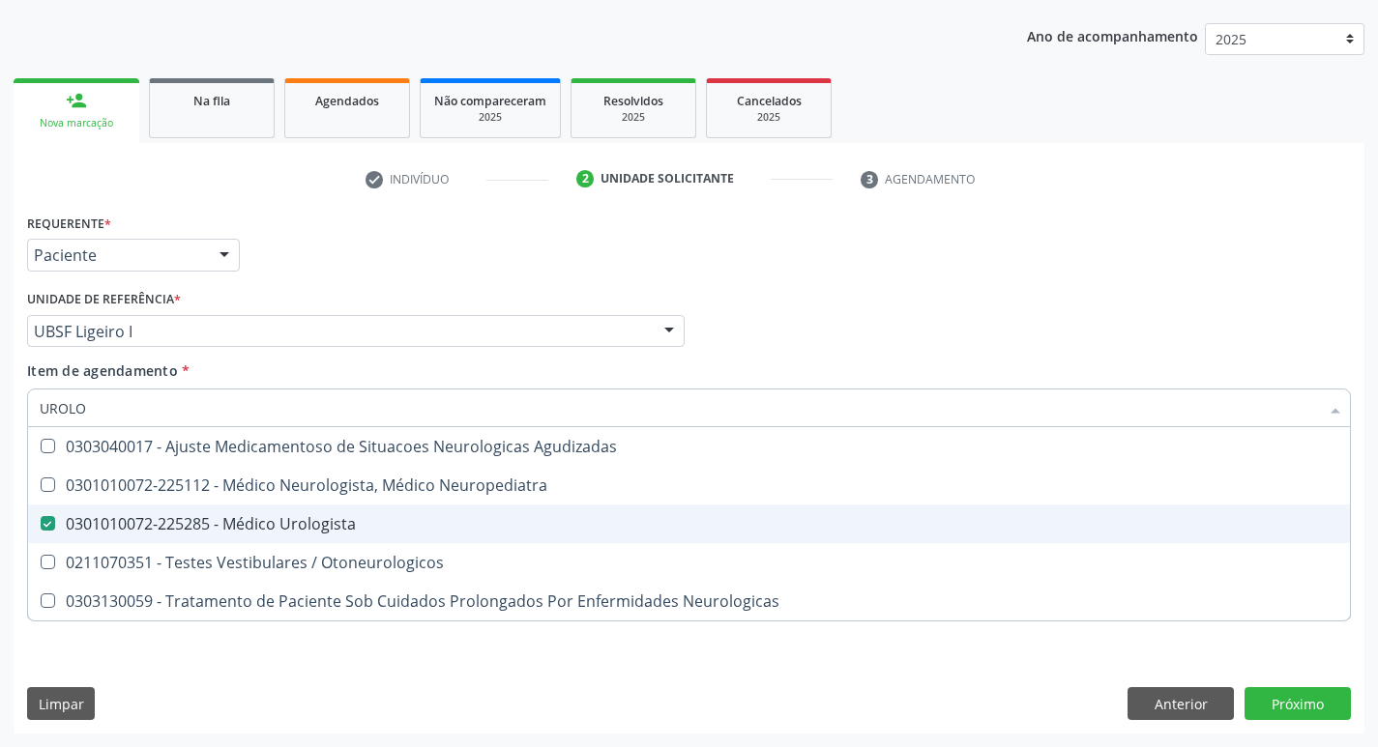
checkbox Urologista "true"
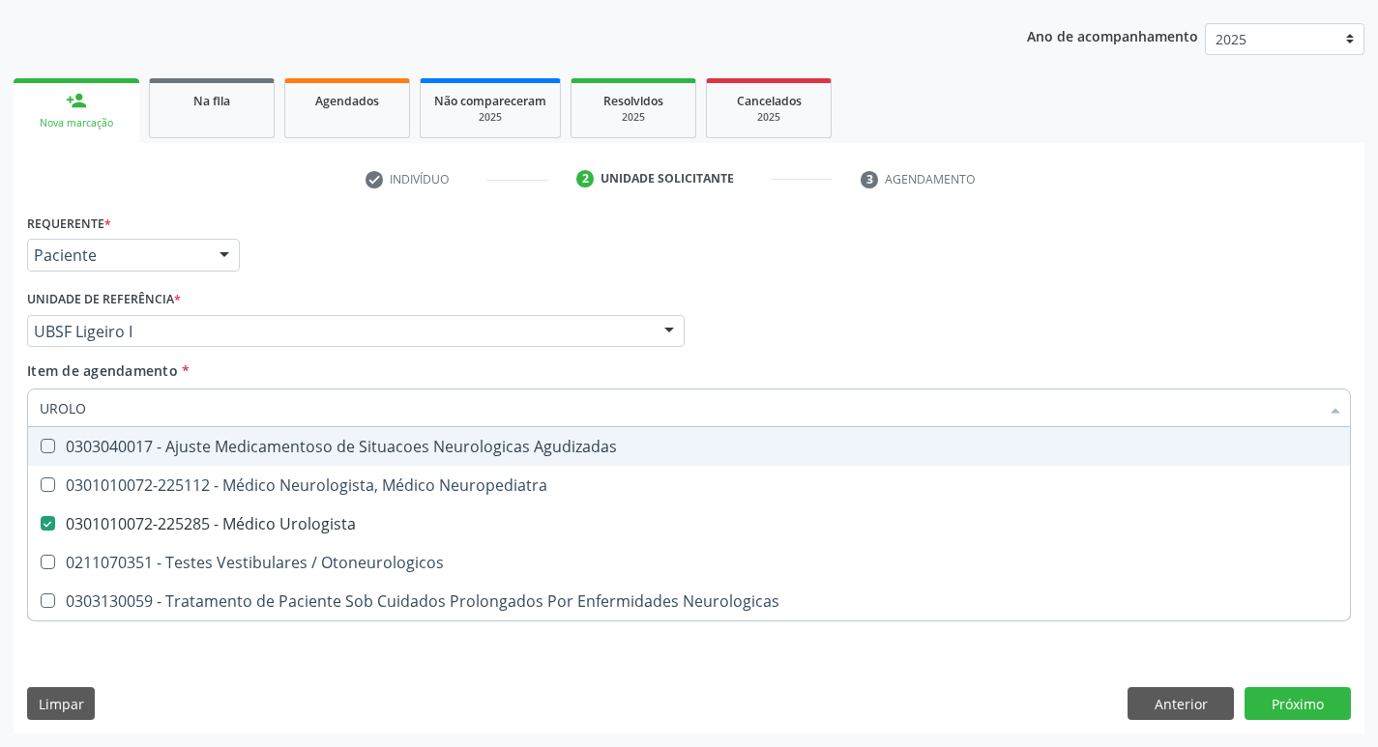
click at [361, 268] on div "Requerente * Paciente Profissional de Saúde Paciente Nenhum resultado encontrad…" at bounding box center [688, 246] width 1333 height 75
checkbox Neuropediatra "true"
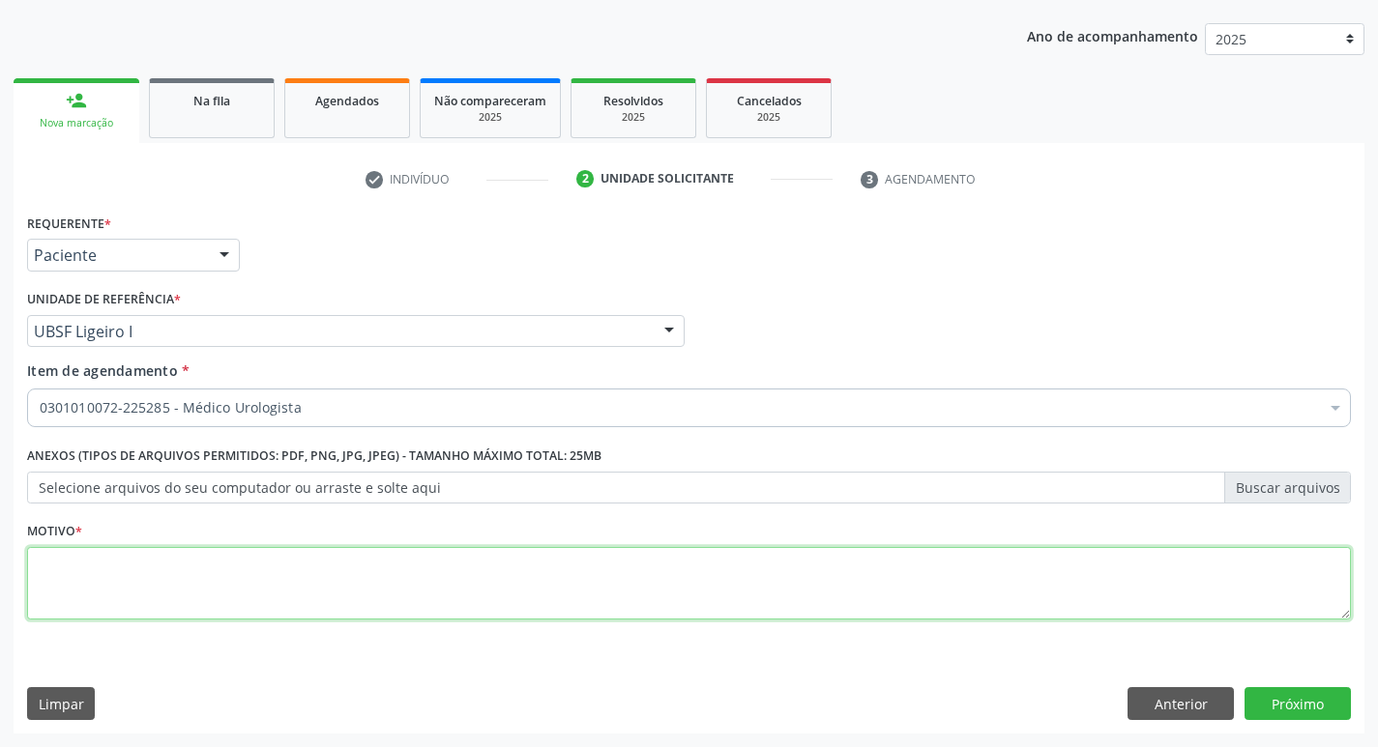
click at [247, 594] on textarea at bounding box center [689, 583] width 1324 height 73
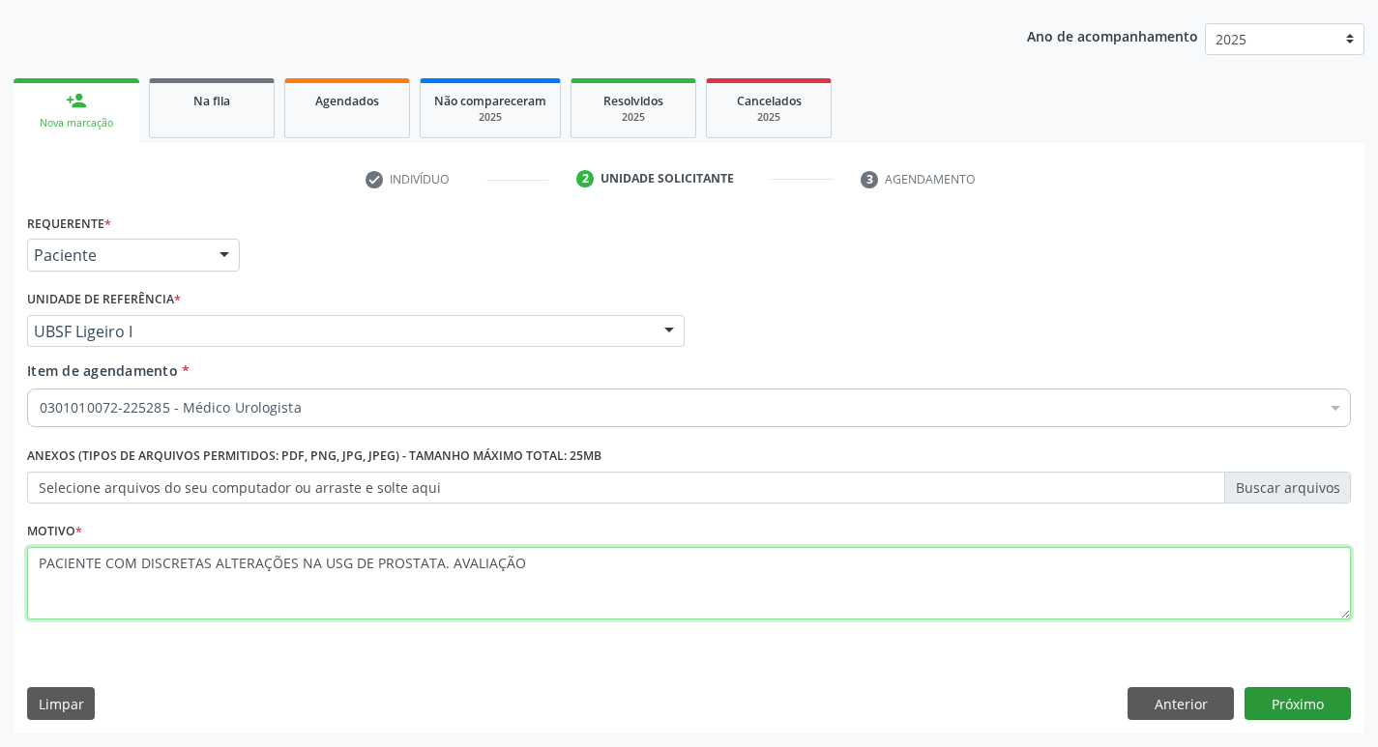
type textarea "PACIENTE COM DISCRETAS ALTERAÇÕES NA USG DE PROSTATA. AVALIAÇÃO"
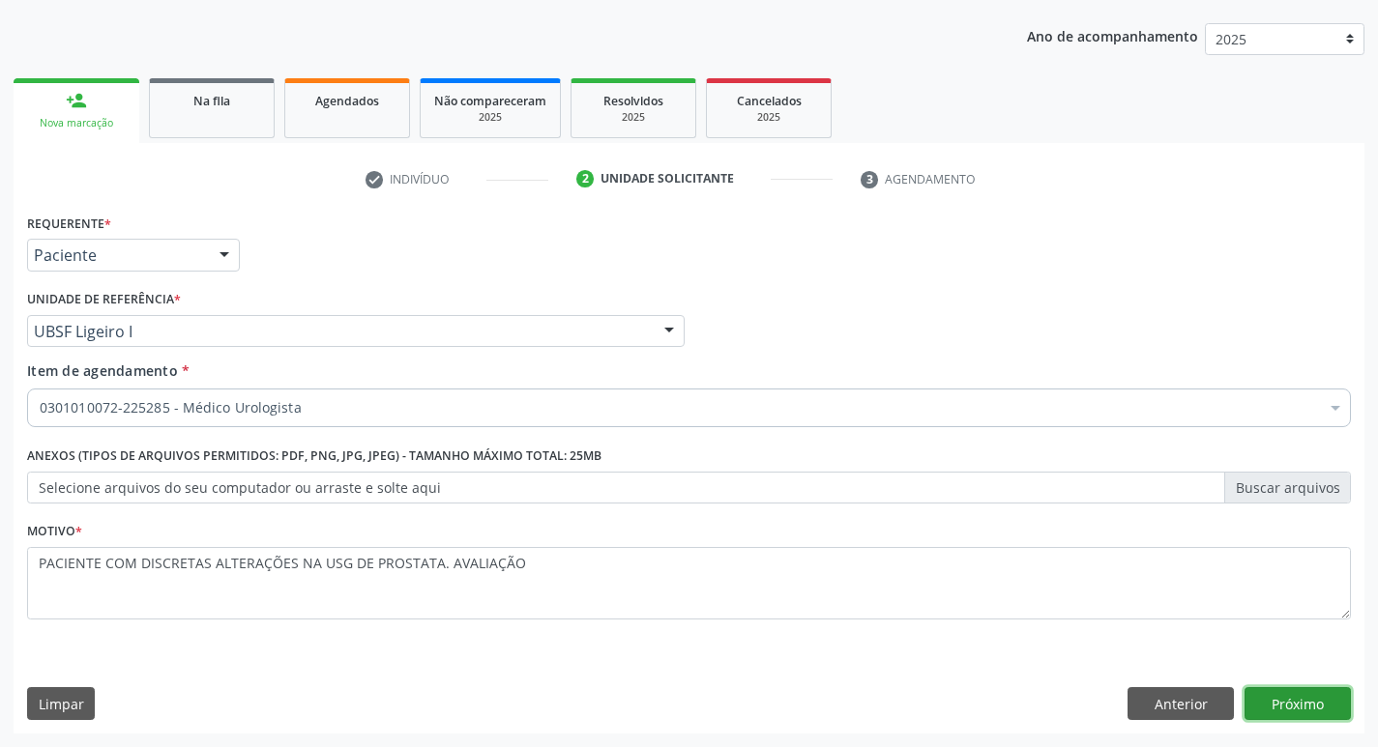
click at [1273, 697] on button "Próximo" at bounding box center [1297, 703] width 106 height 33
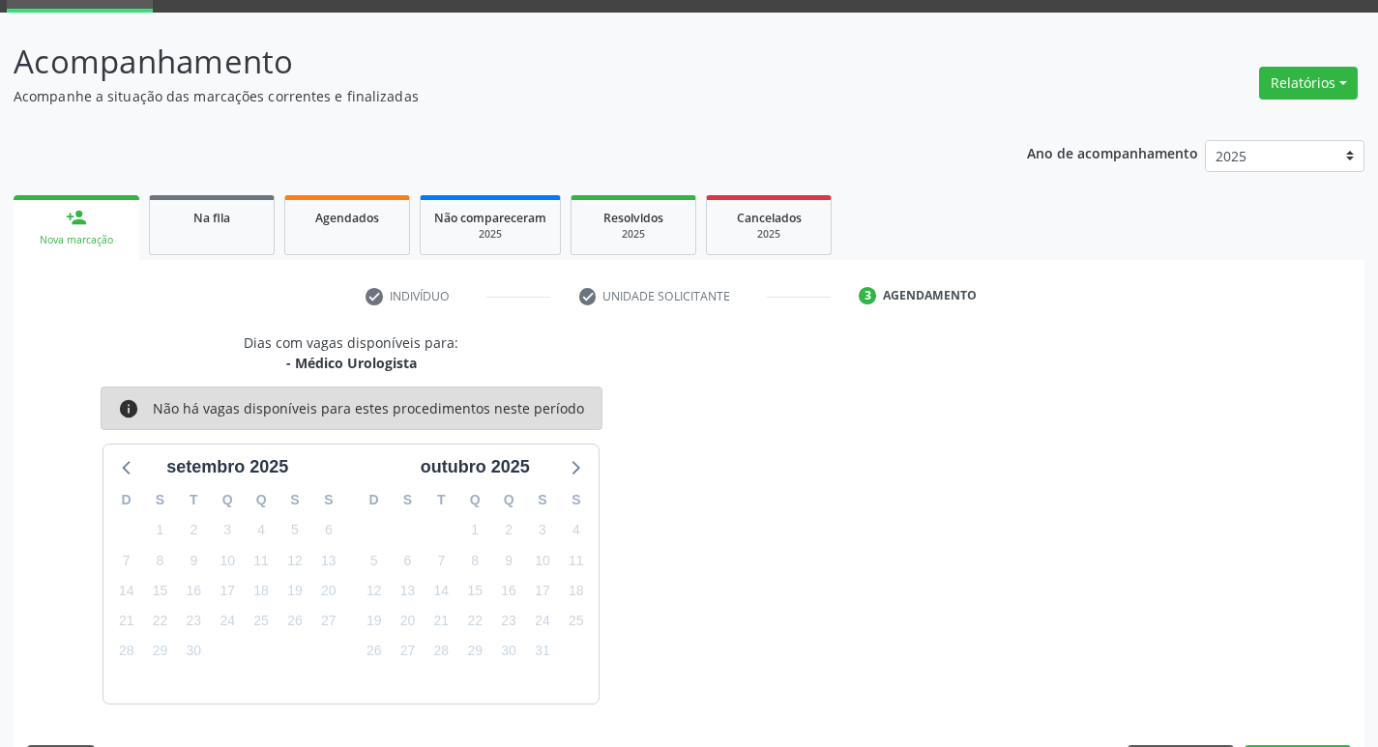
scroll to position [151, 0]
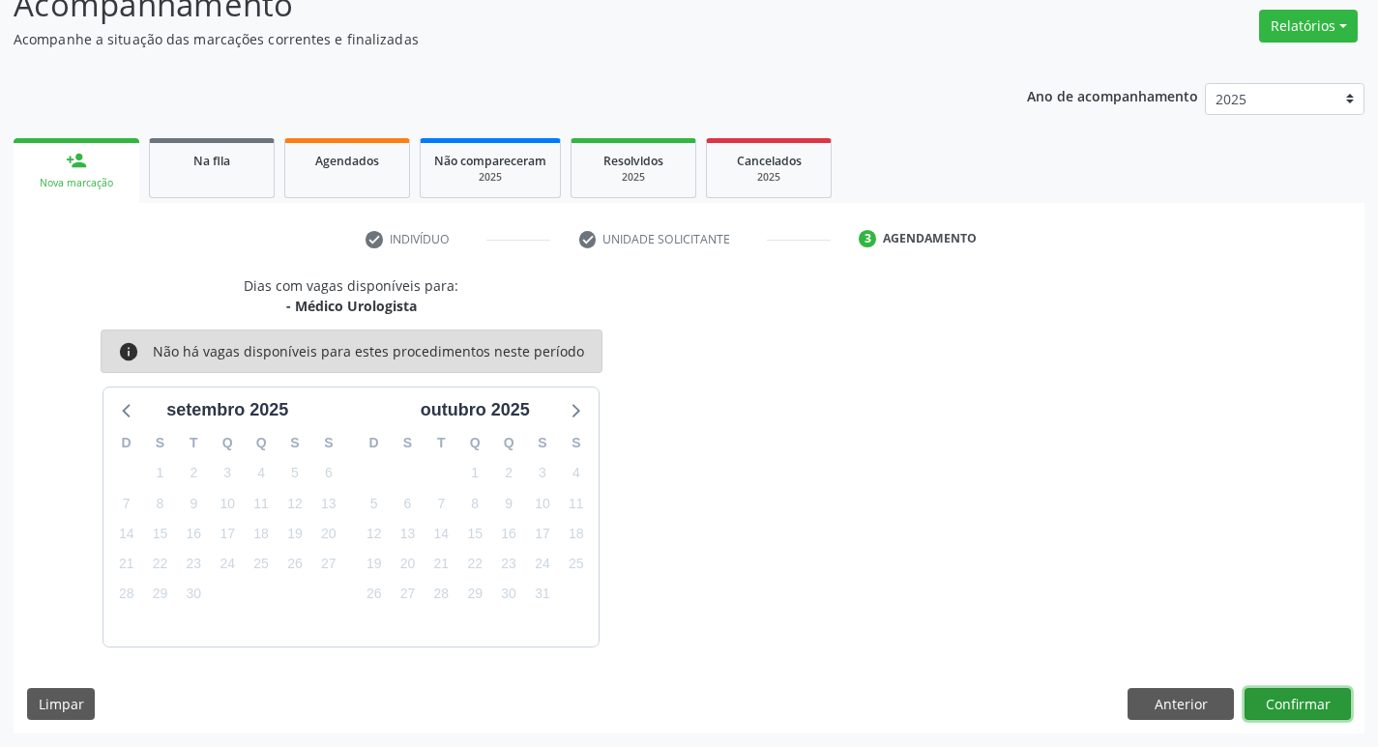
click at [1314, 710] on button "Confirmar" at bounding box center [1297, 704] width 106 height 33
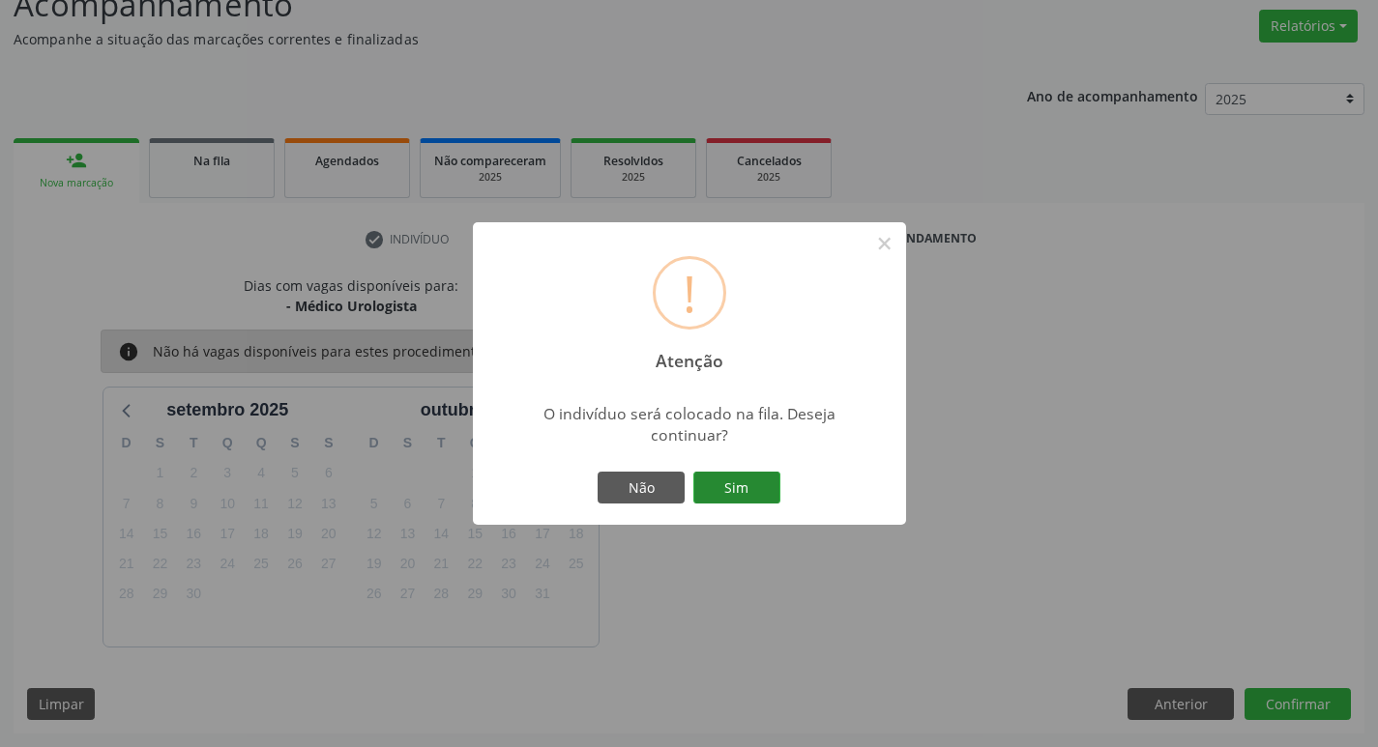
click at [726, 477] on button "Sim" at bounding box center [736, 488] width 87 height 33
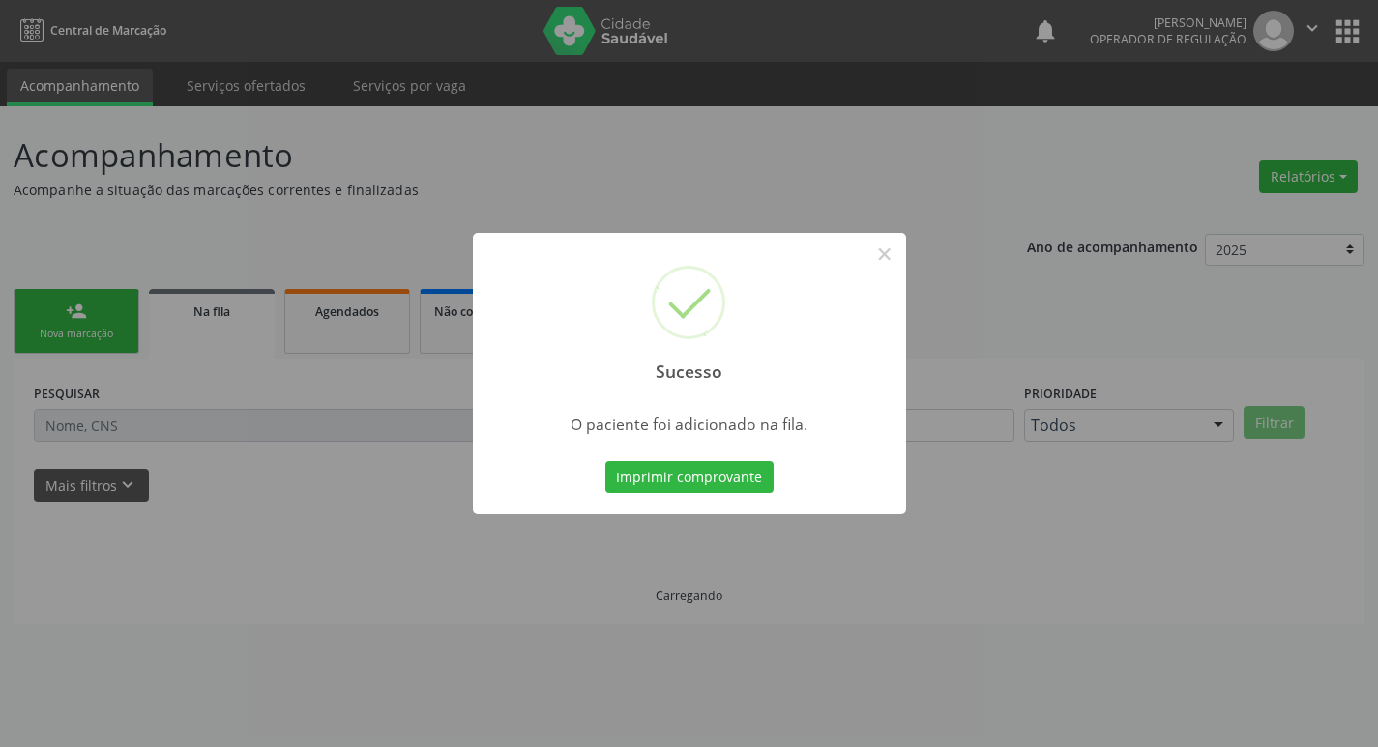
scroll to position [0, 0]
drag, startPoint x: 427, startPoint y: 159, endPoint x: 19, endPoint y: 434, distance: 492.3
click at [419, 165] on div "Sucesso × O paciente foi adicionado na fila. Imprimir comprovante Cancel" at bounding box center [696, 373] width 1392 height 747
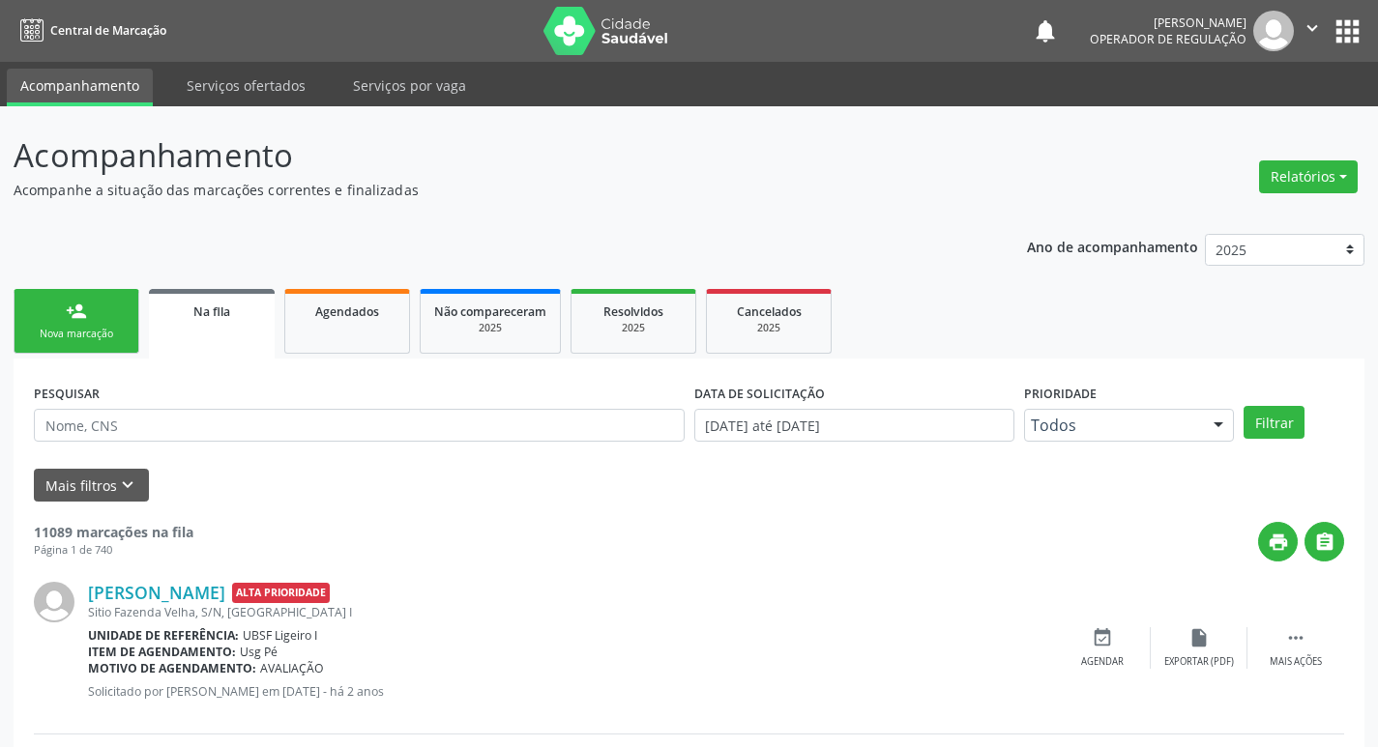
click at [53, 353] on link "person_add Nova marcação" at bounding box center [77, 321] width 126 height 65
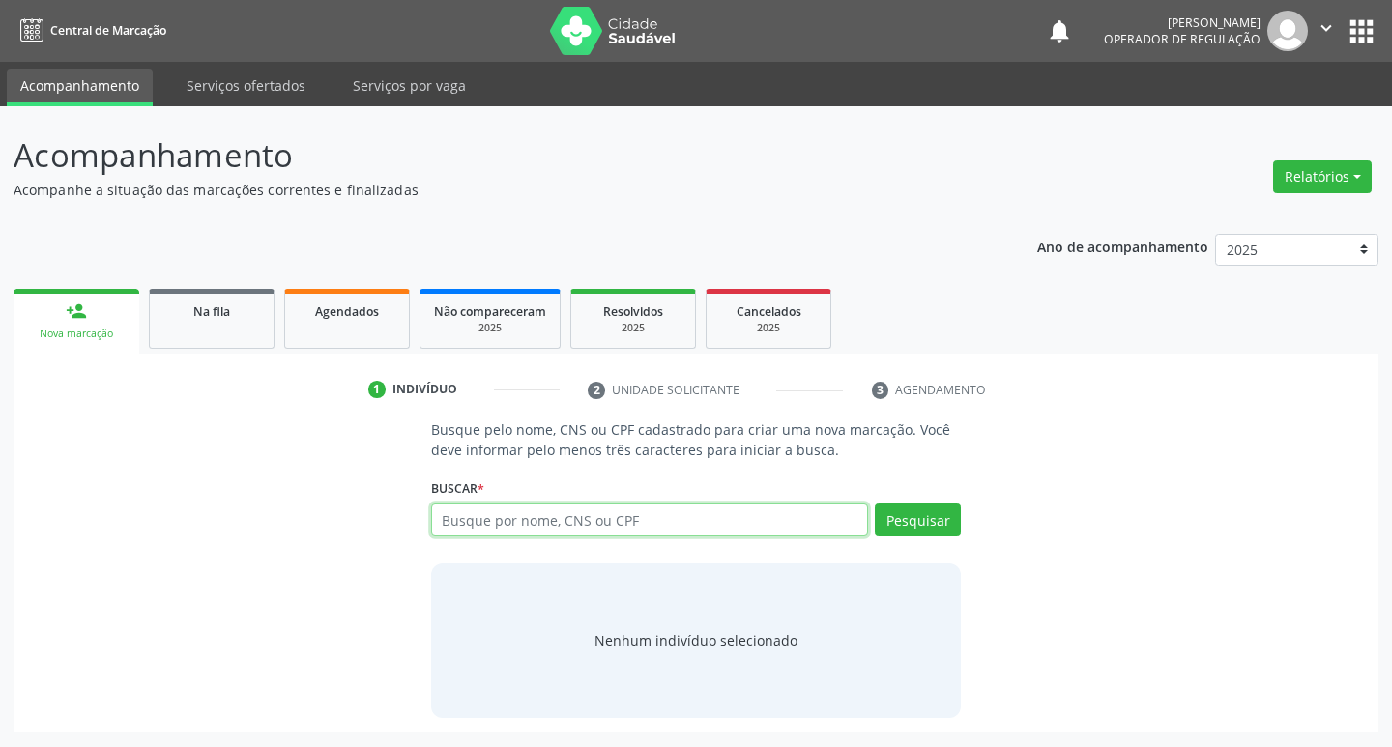
click at [565, 520] on input "text" at bounding box center [650, 520] width 438 height 33
type input "706206098334864"
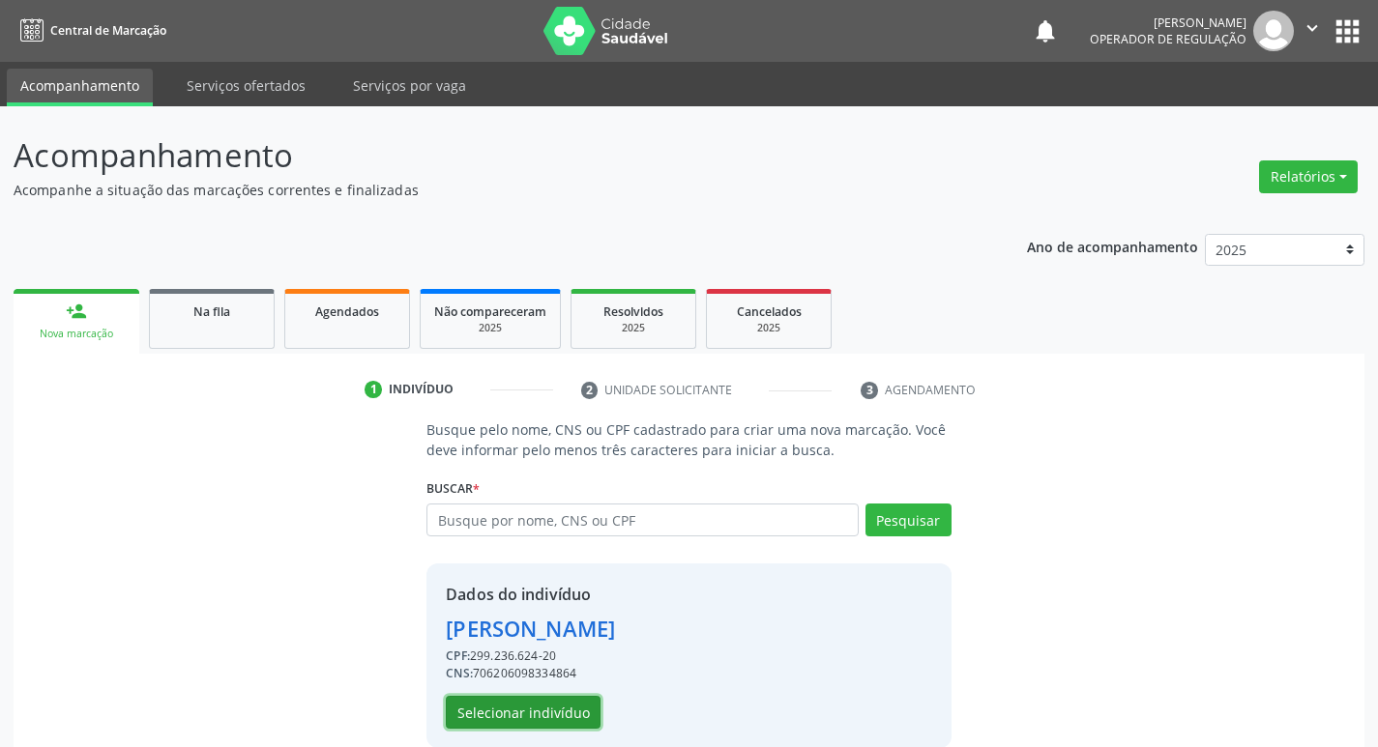
click at [540, 726] on button "Selecionar indivíduo" at bounding box center [523, 712] width 155 height 33
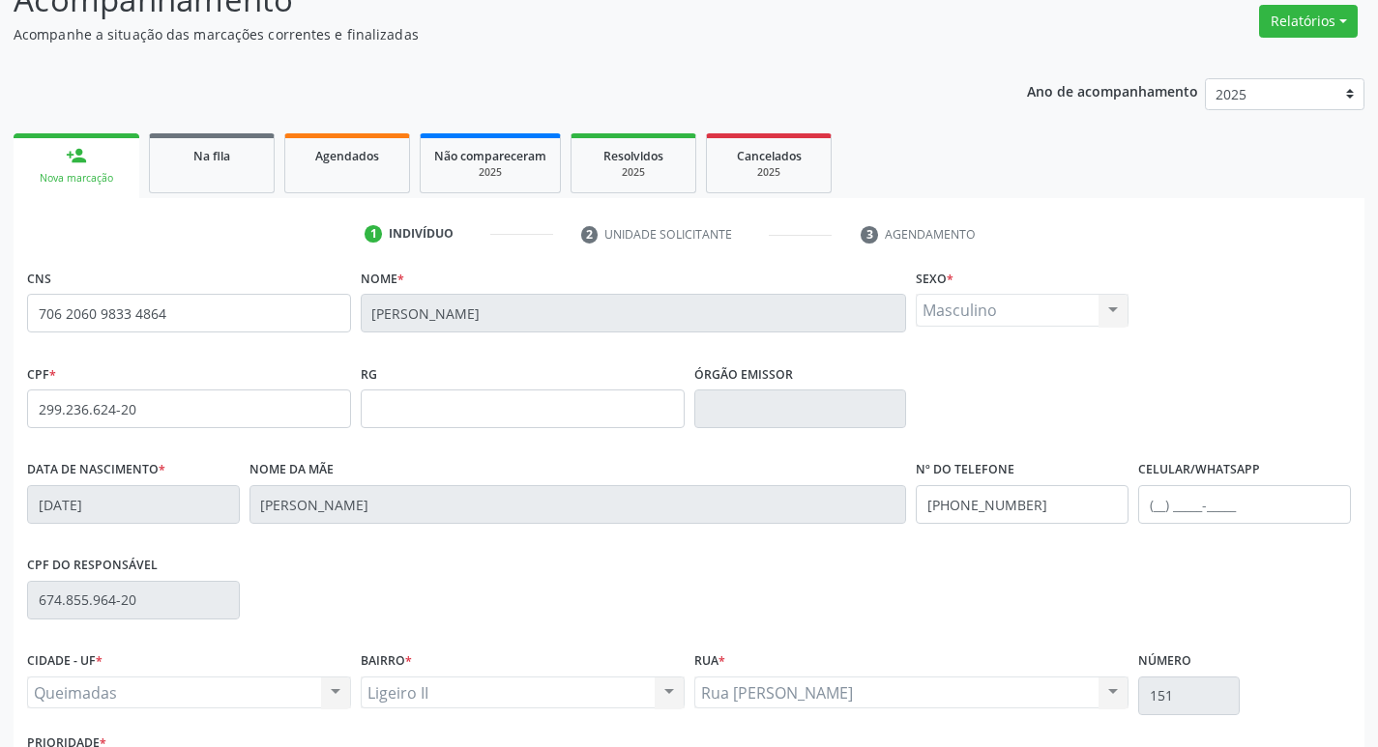
scroll to position [301, 0]
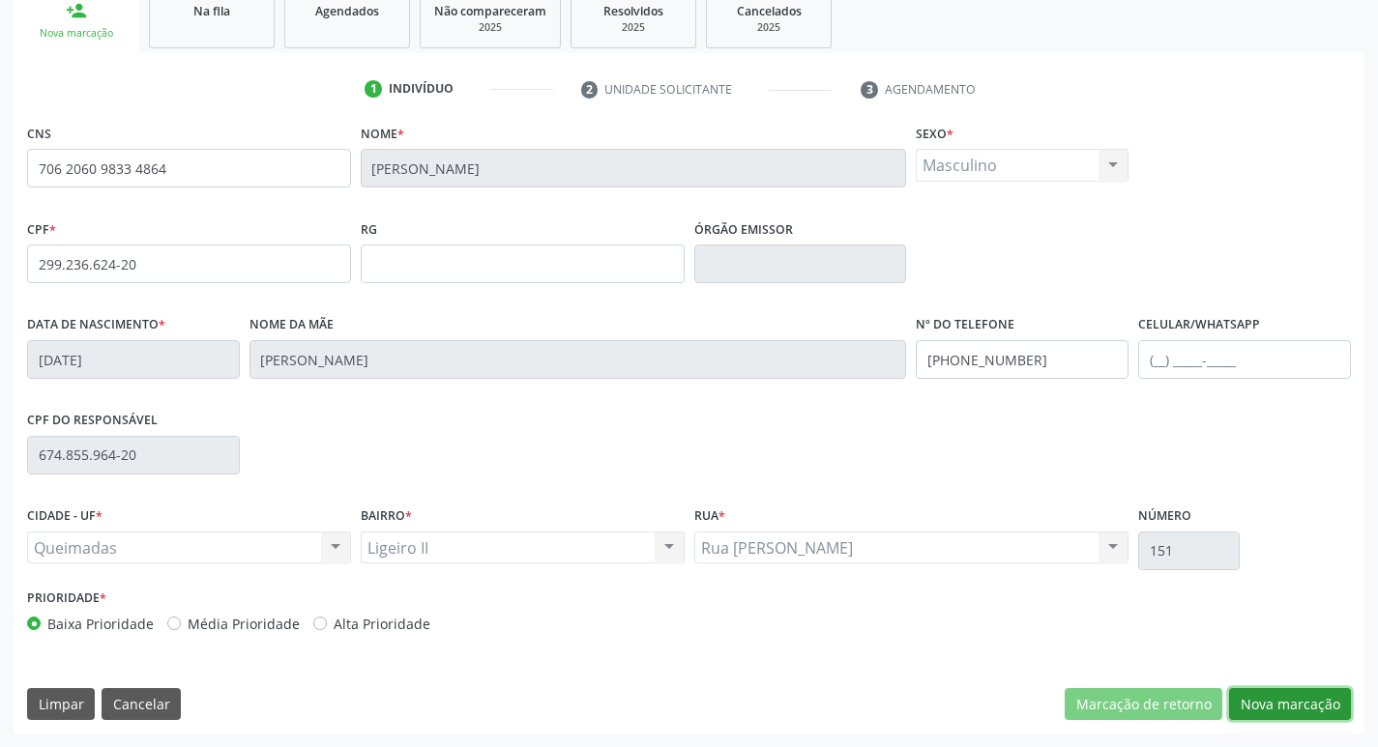
click at [1291, 695] on button "Nova marcação" at bounding box center [1290, 704] width 122 height 33
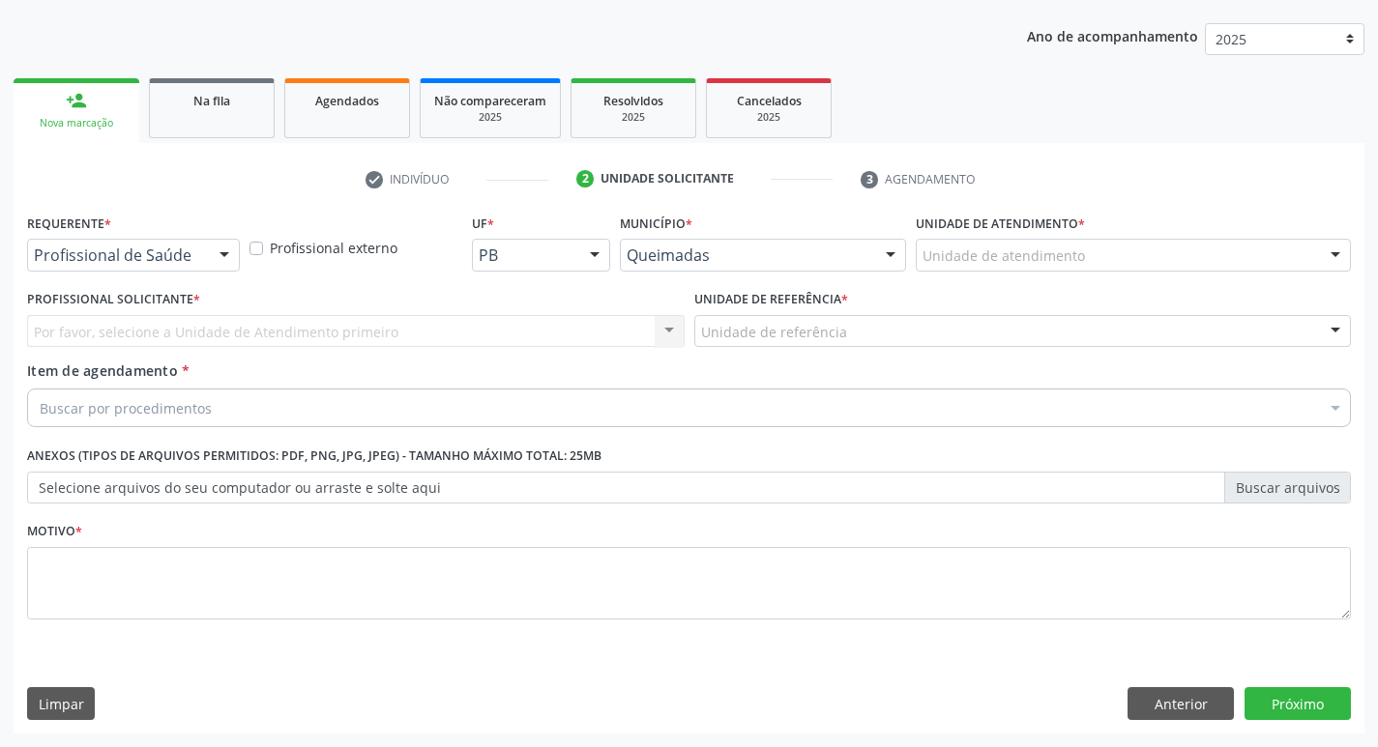
scroll to position [211, 0]
drag, startPoint x: 196, startPoint y: 263, endPoint x: 160, endPoint y: 346, distance: 90.5
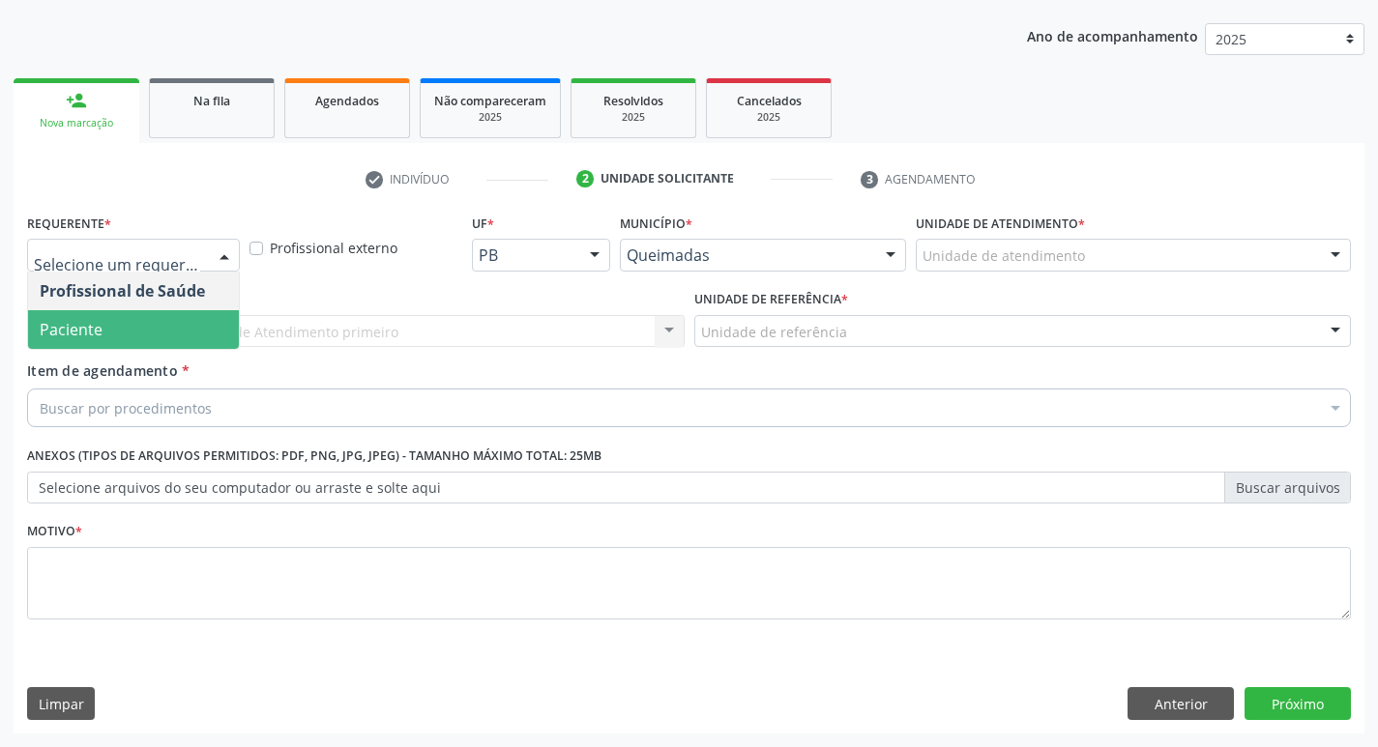
click at [160, 347] on span "Paciente" at bounding box center [133, 329] width 211 height 39
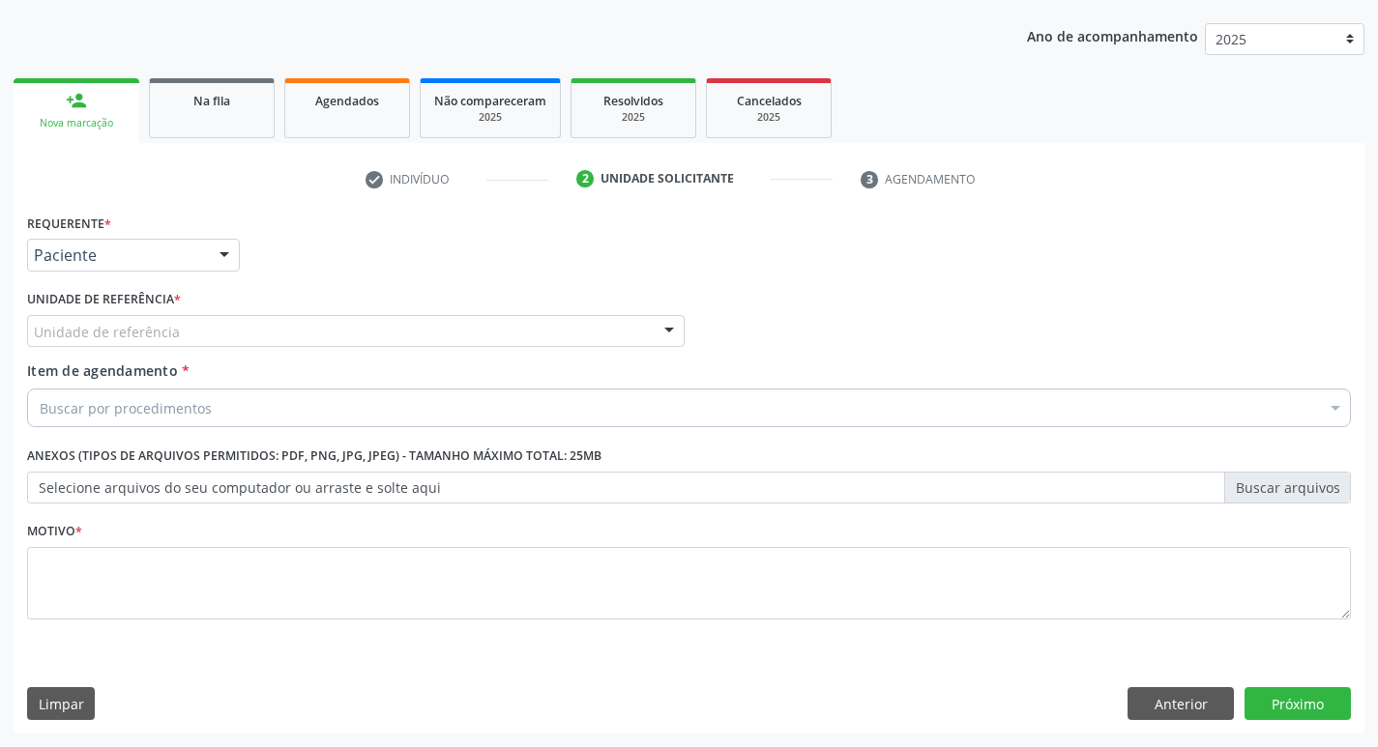
click at [168, 312] on label "Unidade de referência *" at bounding box center [104, 300] width 154 height 30
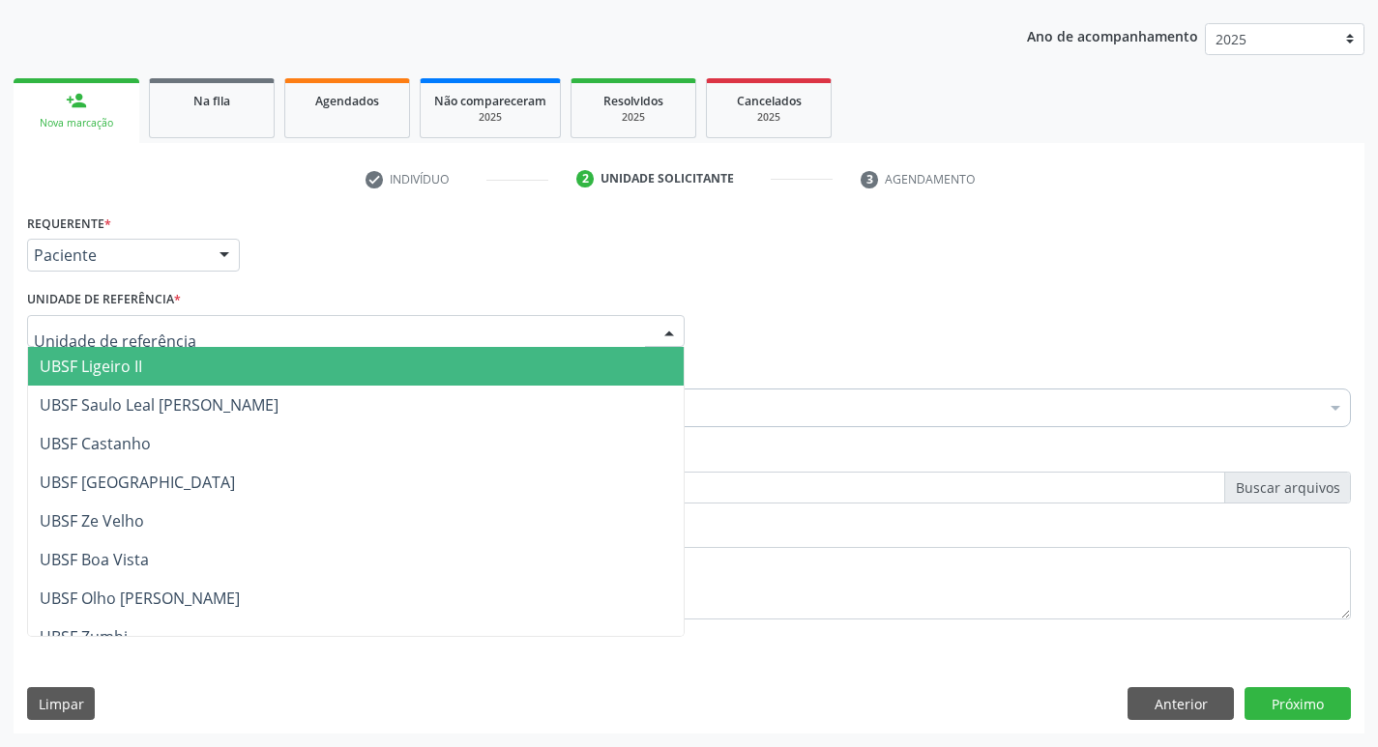
click at [156, 372] on span "UBSF Ligeiro II" at bounding box center [355, 366] width 655 height 39
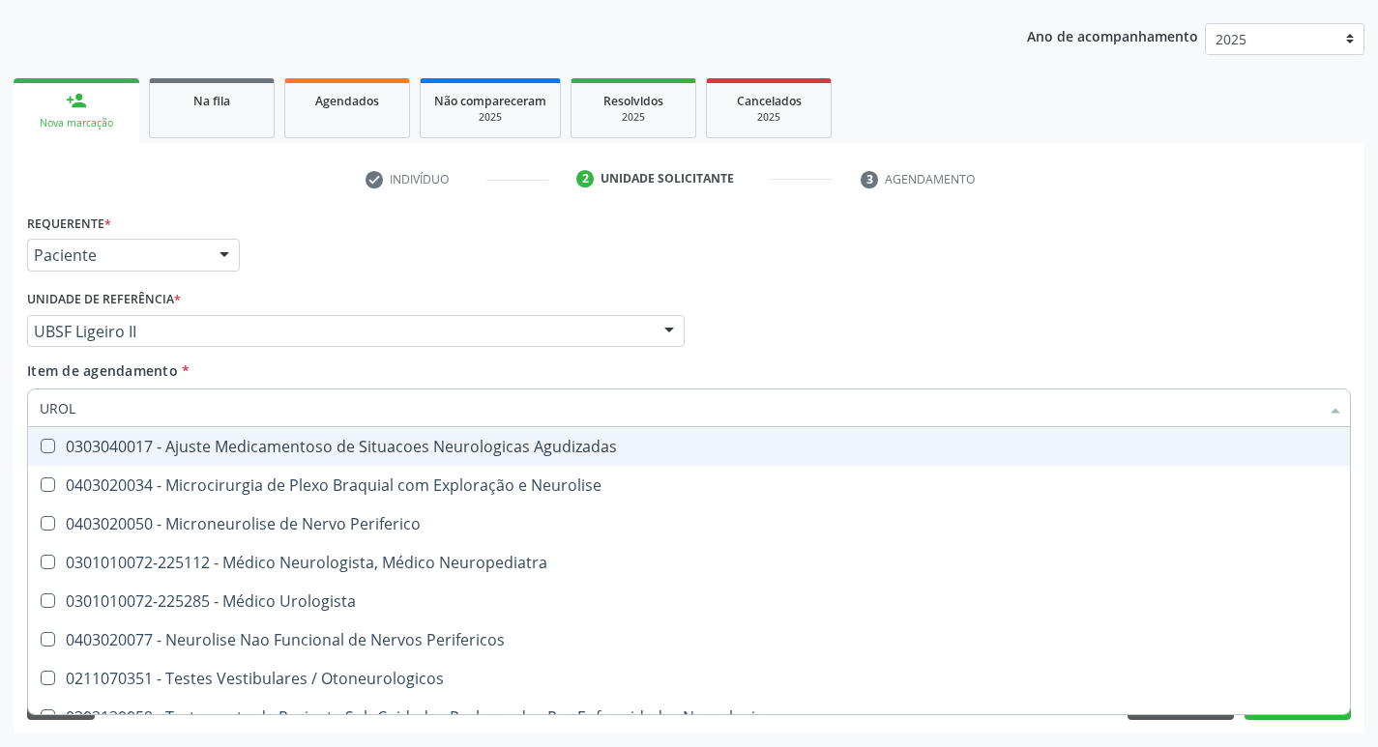
type input "UROLO"
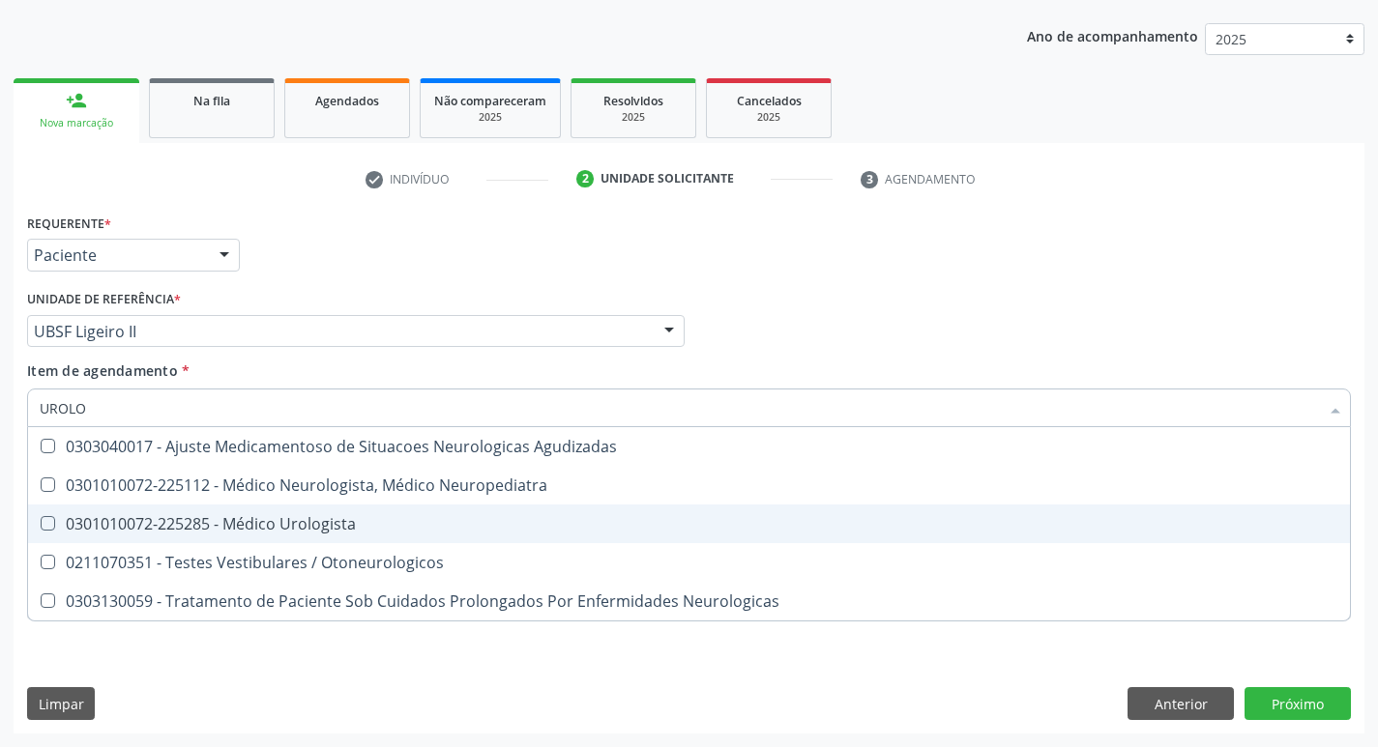
click at [182, 528] on div "0301010072-225285 - Médico Urologista" at bounding box center [689, 523] width 1298 height 15
checkbox Urologista "true"
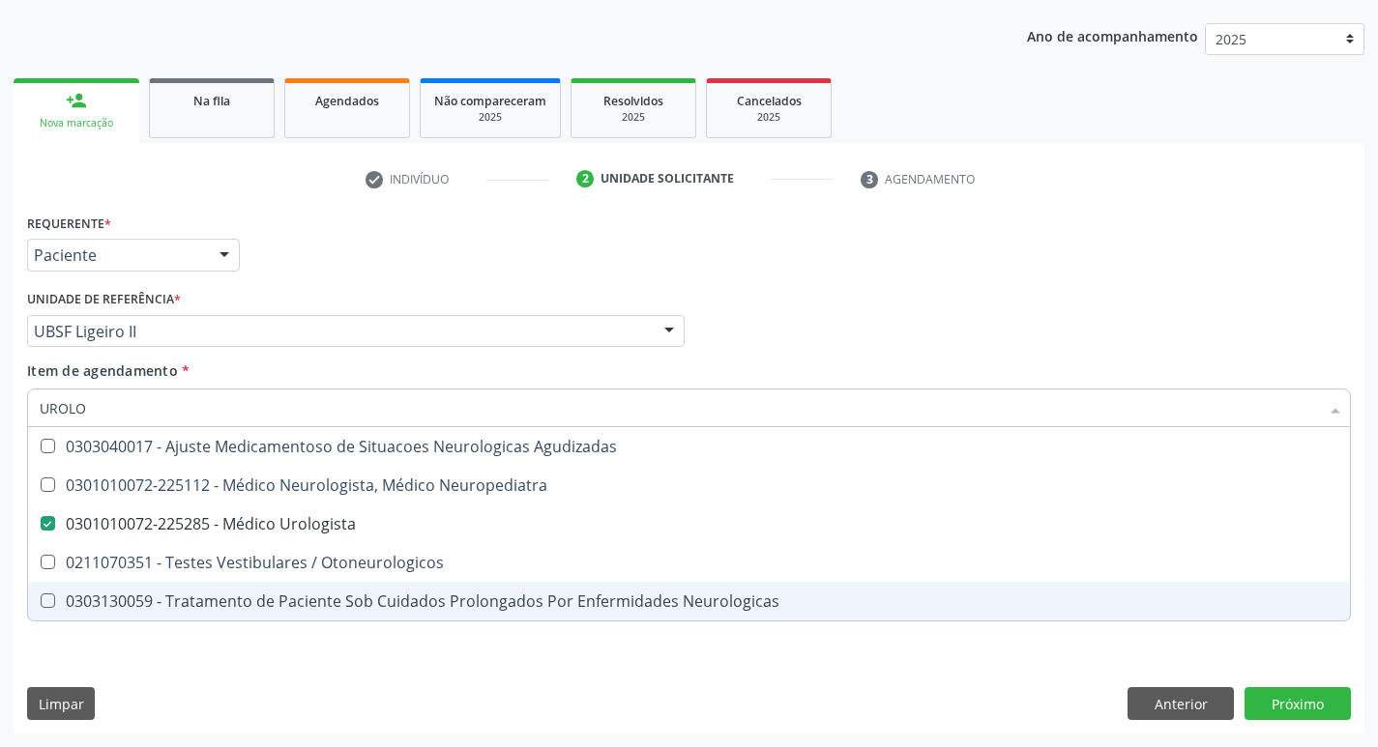
click at [112, 689] on div "Requerente * Paciente Profissional de Saúde Paciente Nenhum resultado encontrad…" at bounding box center [689, 471] width 1351 height 525
checkbox Neuropediatra "true"
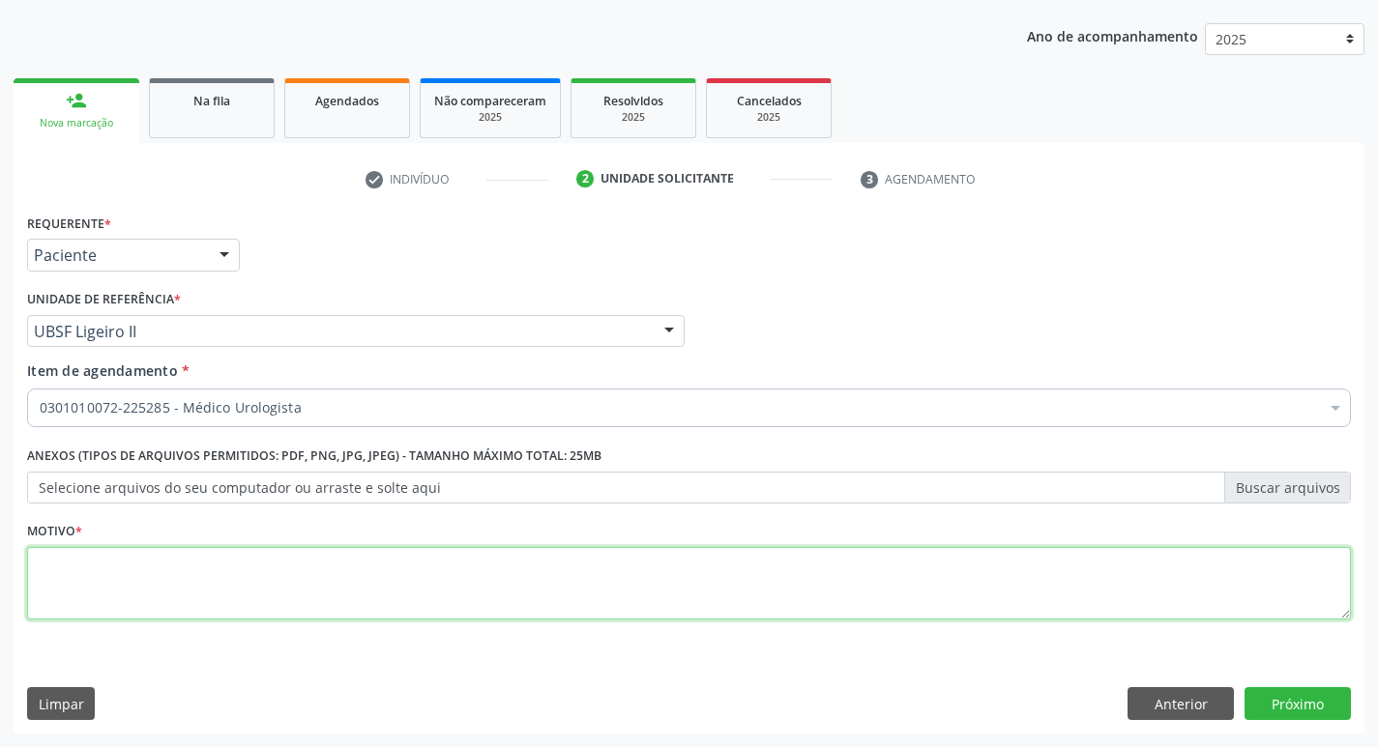
click at [133, 600] on textarea at bounding box center [689, 583] width 1324 height 73
type textarea "ROTINA"
